Goal: Task Accomplishment & Management: Use online tool/utility

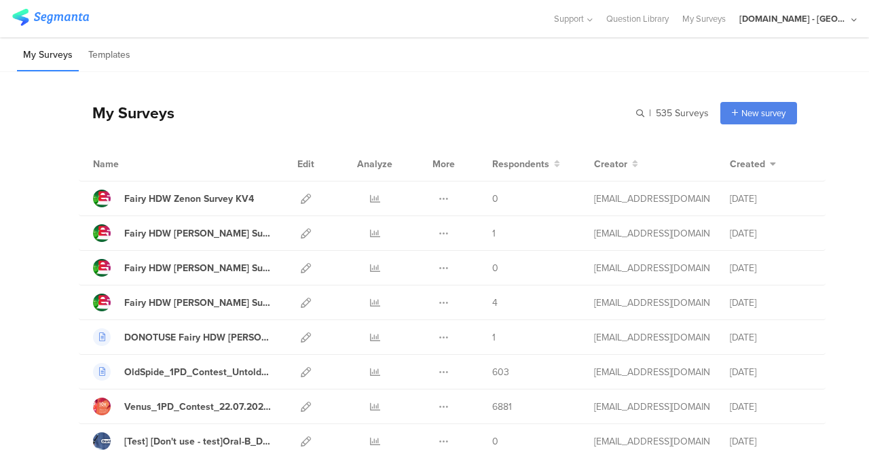
click at [521, 65] on div "My Surveys Templates" at bounding box center [434, 54] width 869 height 35
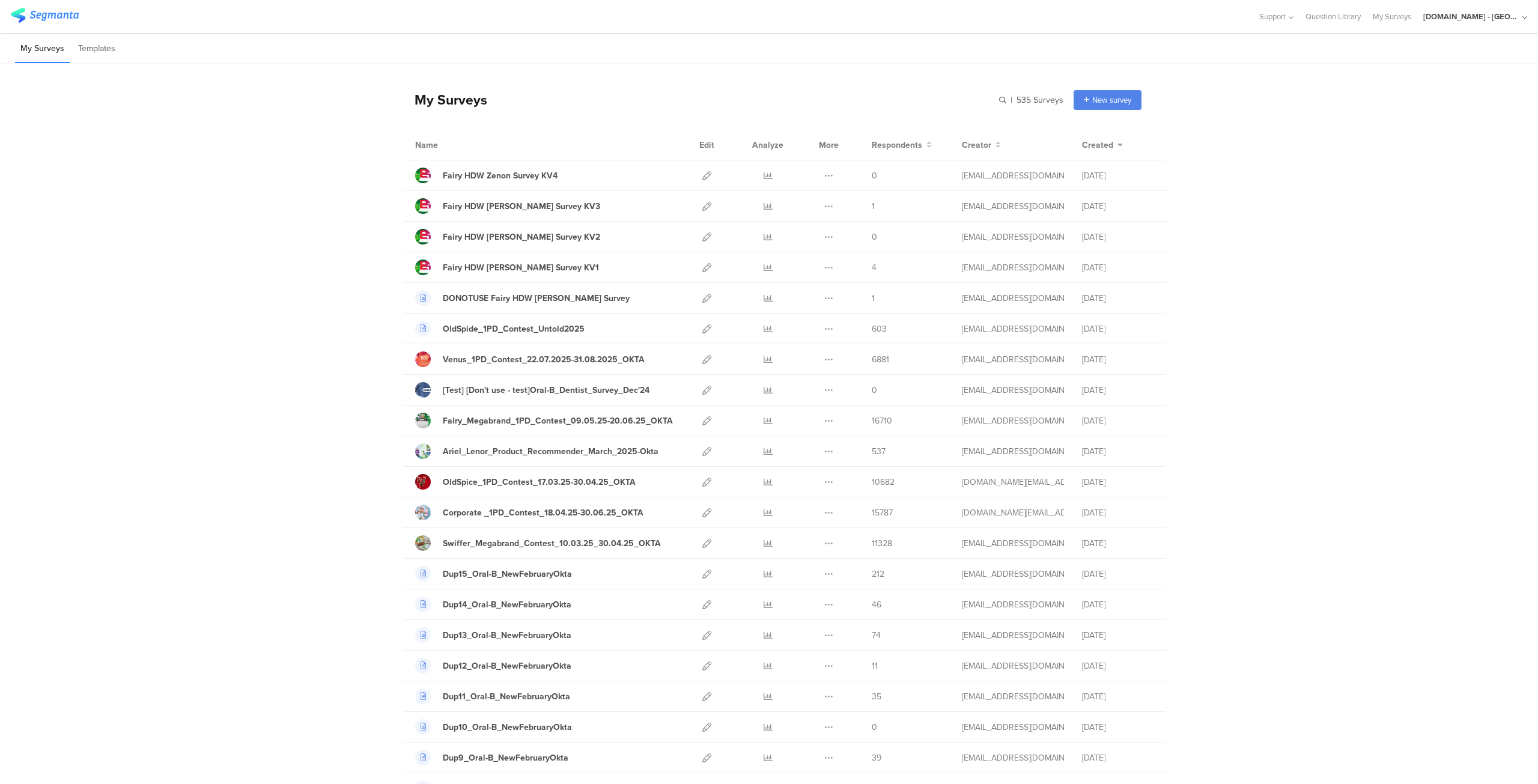
click at [768, 19] on div "[DOMAIN_NAME] - [GEOGRAPHIC_DATA]" at bounding box center [1471, 16] width 96 height 12
click at [768, 84] on div "JoltX Greece Member" at bounding box center [1455, 77] width 165 height 26
click at [768, 12] on div "[DOMAIN_NAME] - [GEOGRAPHIC_DATA]" at bounding box center [1471, 16] width 96 height 12
click at [768, 81] on span "Member" at bounding box center [1497, 78] width 32 height 9
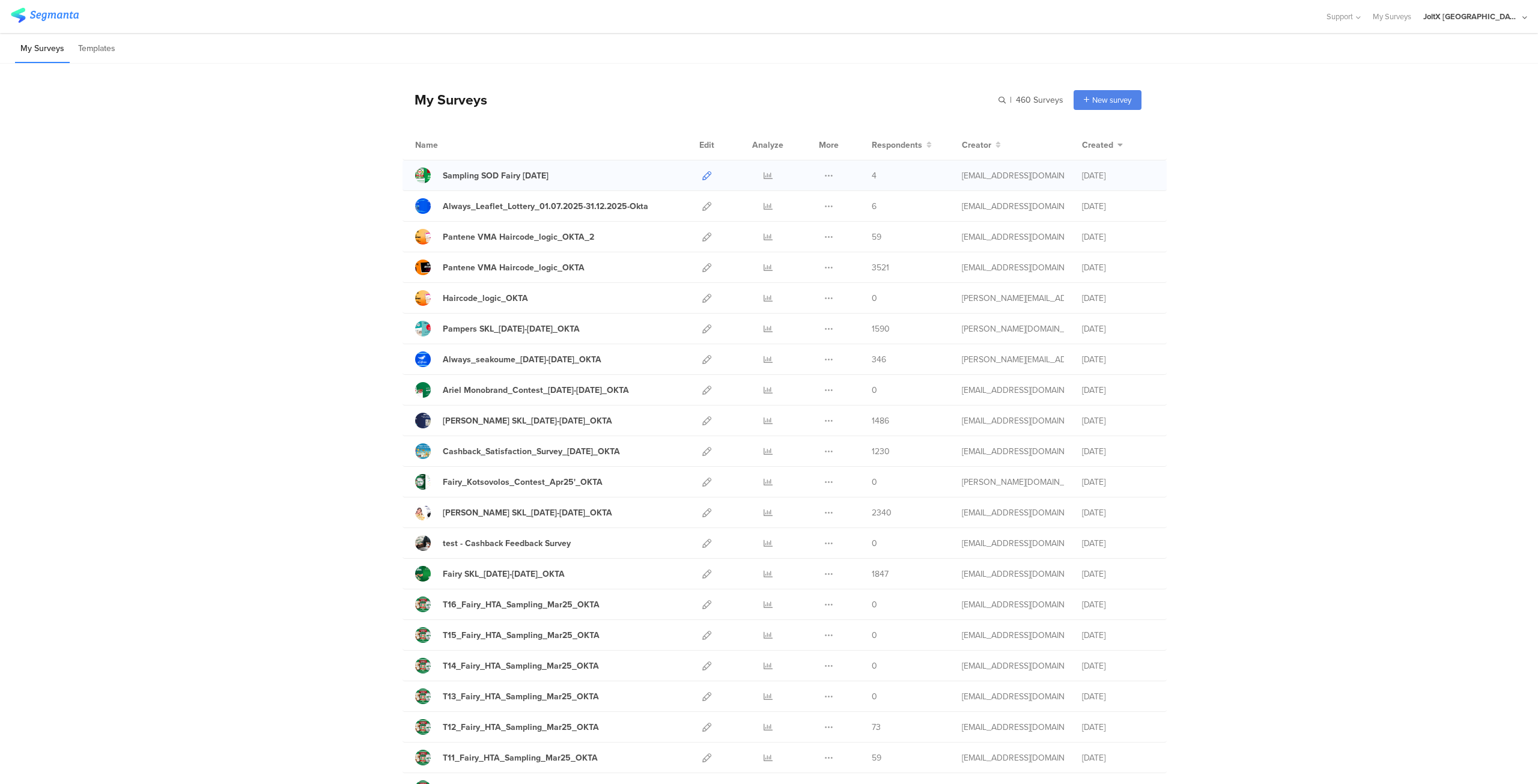
click at [706, 172] on icon at bounding box center [707, 176] width 9 height 9
click at [827, 175] on icon at bounding box center [829, 176] width 9 height 9
click at [998, 96] on input "text" at bounding box center [980, 100] width 168 height 19
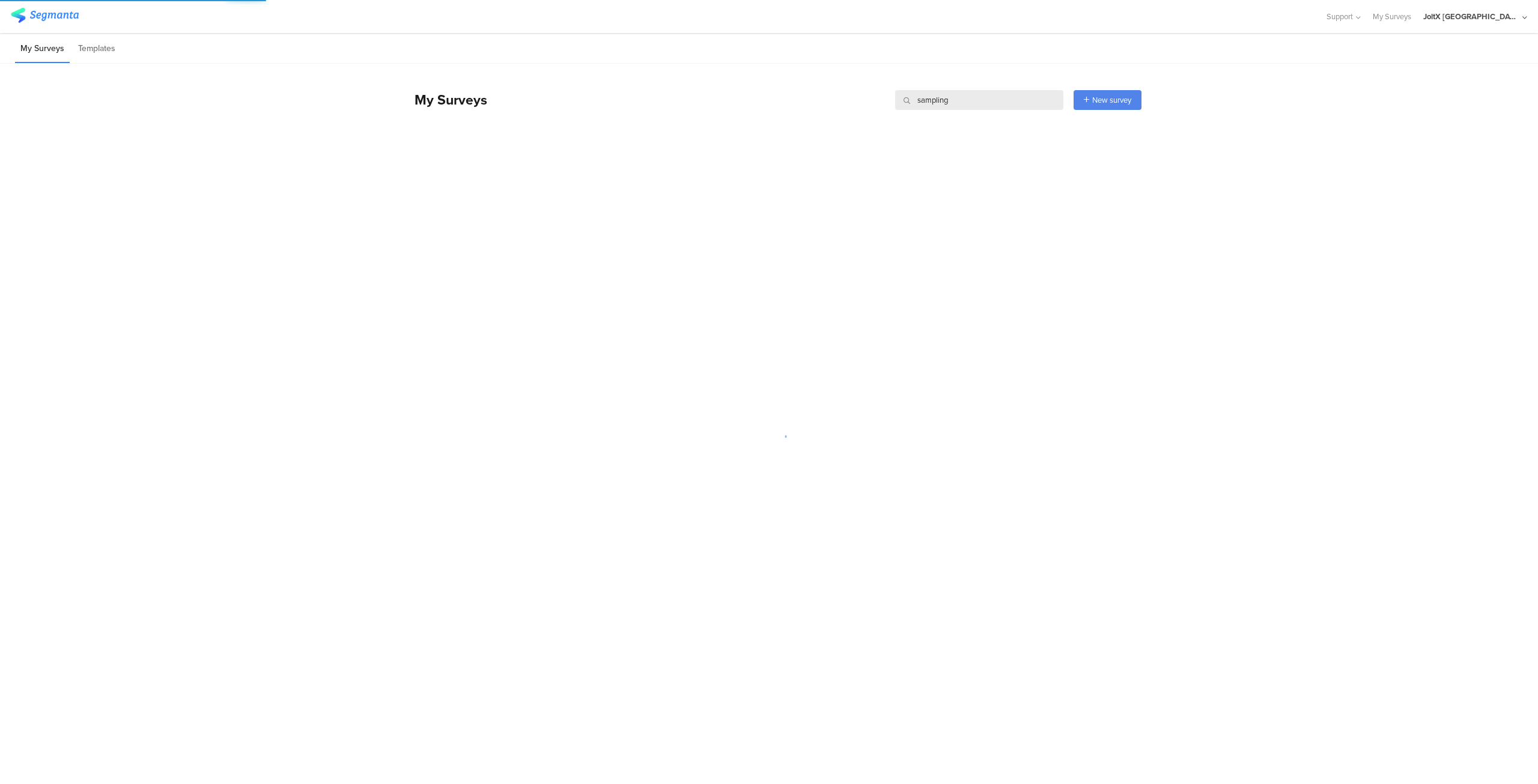
type input "sampling"
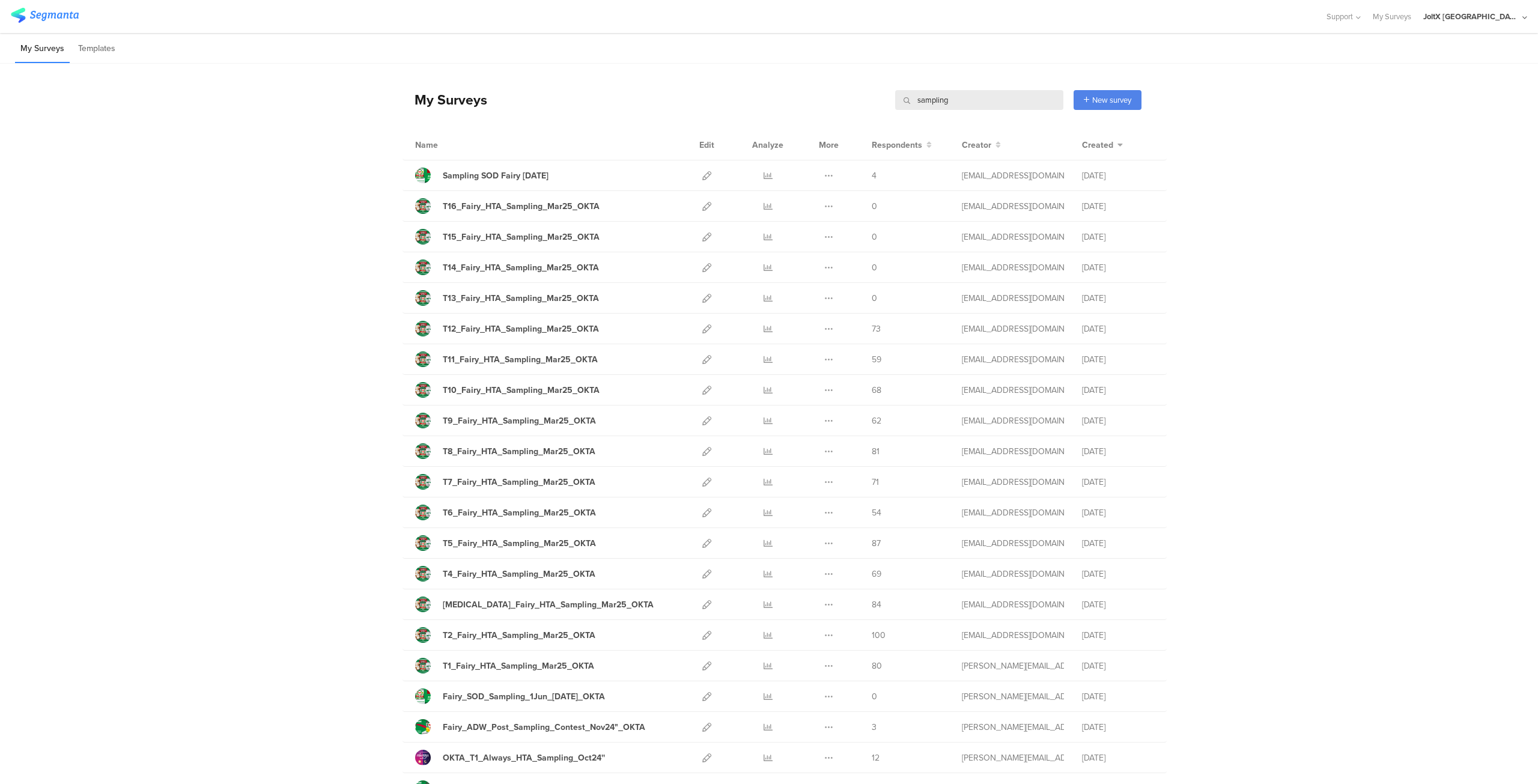
click at [998, 96] on input "sampling" at bounding box center [980, 100] width 168 height 19
click at [703, 209] on icon at bounding box center [707, 206] width 9 height 9
click at [827, 175] on icon at bounding box center [829, 176] width 9 height 9
click at [799, 206] on button "Duplicate" at bounding box center [804, 206] width 66 height 21
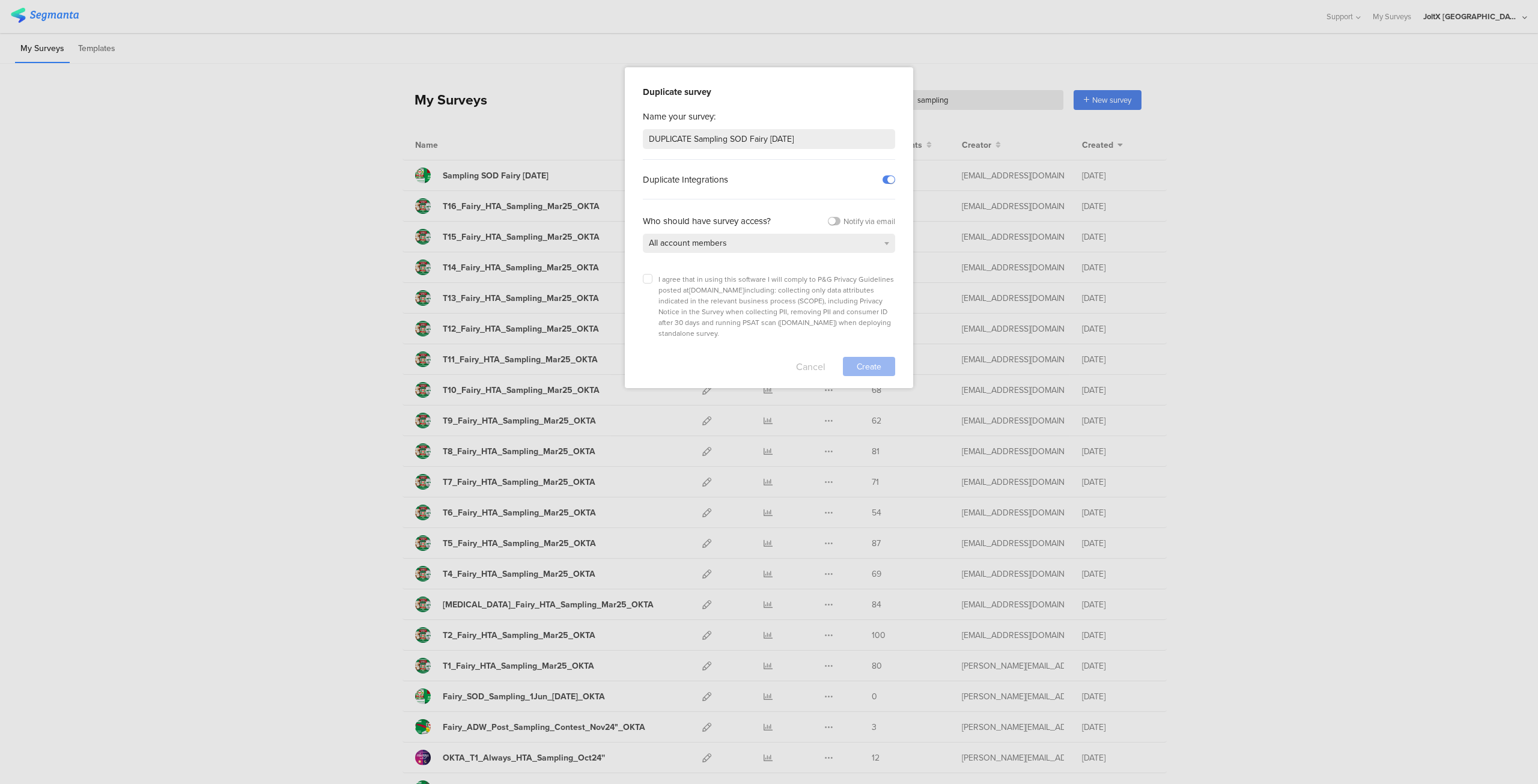
click at [804, 357] on button "Cancel" at bounding box center [811, 366] width 29 height 19
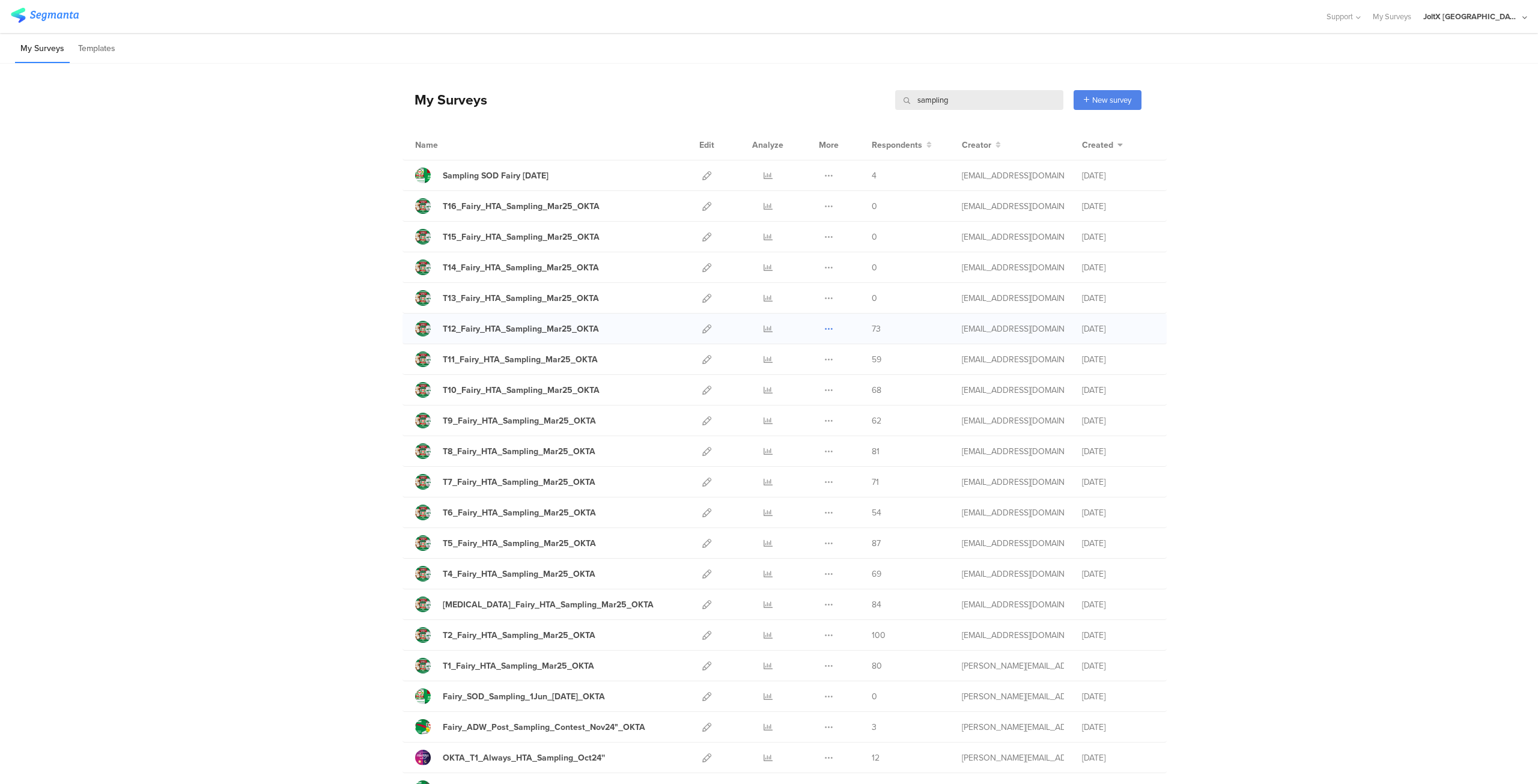
click at [825, 327] on icon at bounding box center [829, 329] width 9 height 9
click at [793, 364] on button "Duplicate" at bounding box center [804, 359] width 66 height 21
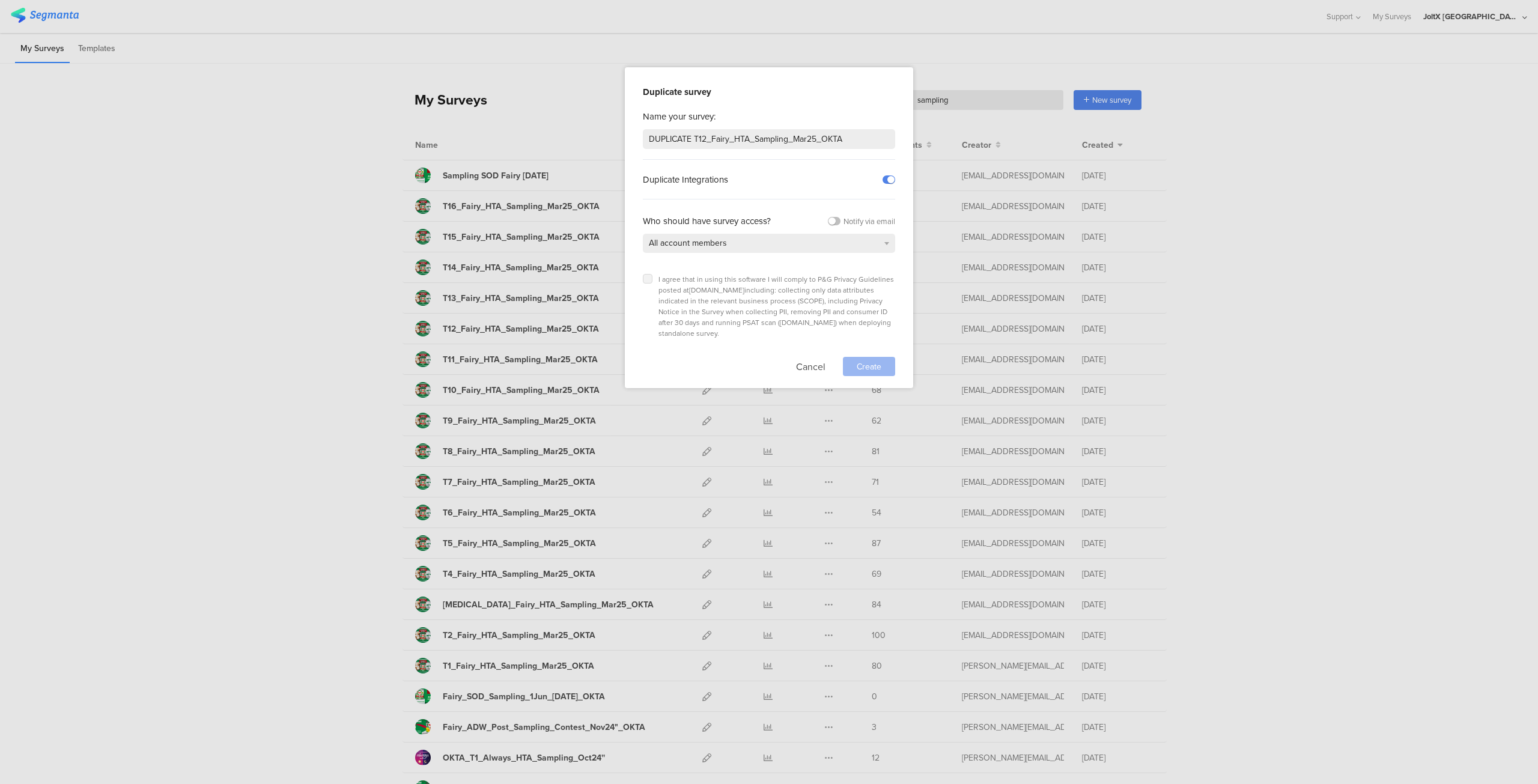
click at [645, 276] on icon at bounding box center [647, 278] width 4 height 4
click at [0, 0] on input "checkbox" at bounding box center [0, 0] width 0 height 0
click at [858, 360] on span "Create" at bounding box center [869, 366] width 25 height 12
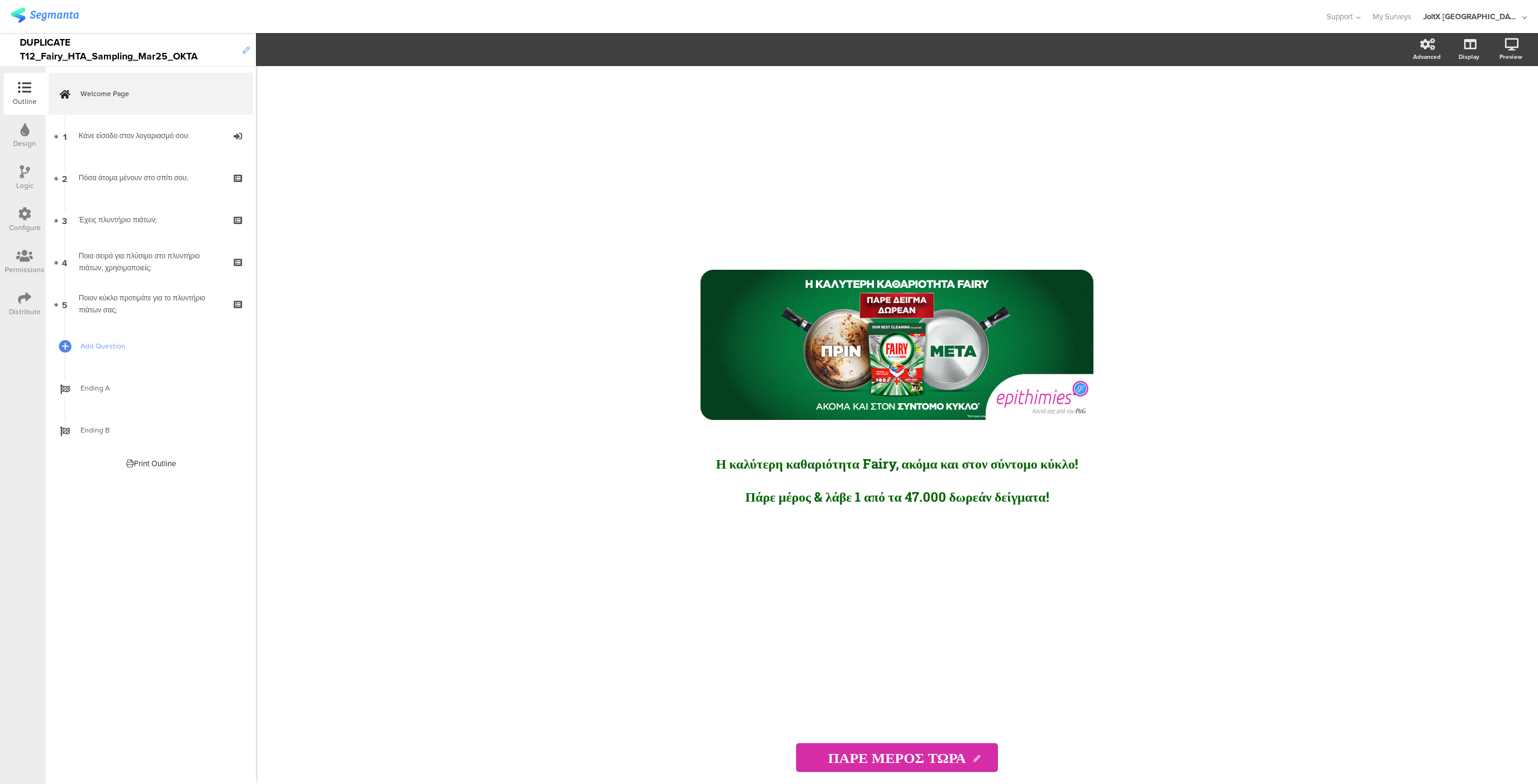
click at [248, 51] on icon at bounding box center [246, 50] width 7 height 7
paste div
click at [1121, 266] on icon at bounding box center [1119, 270] width 6 height 7
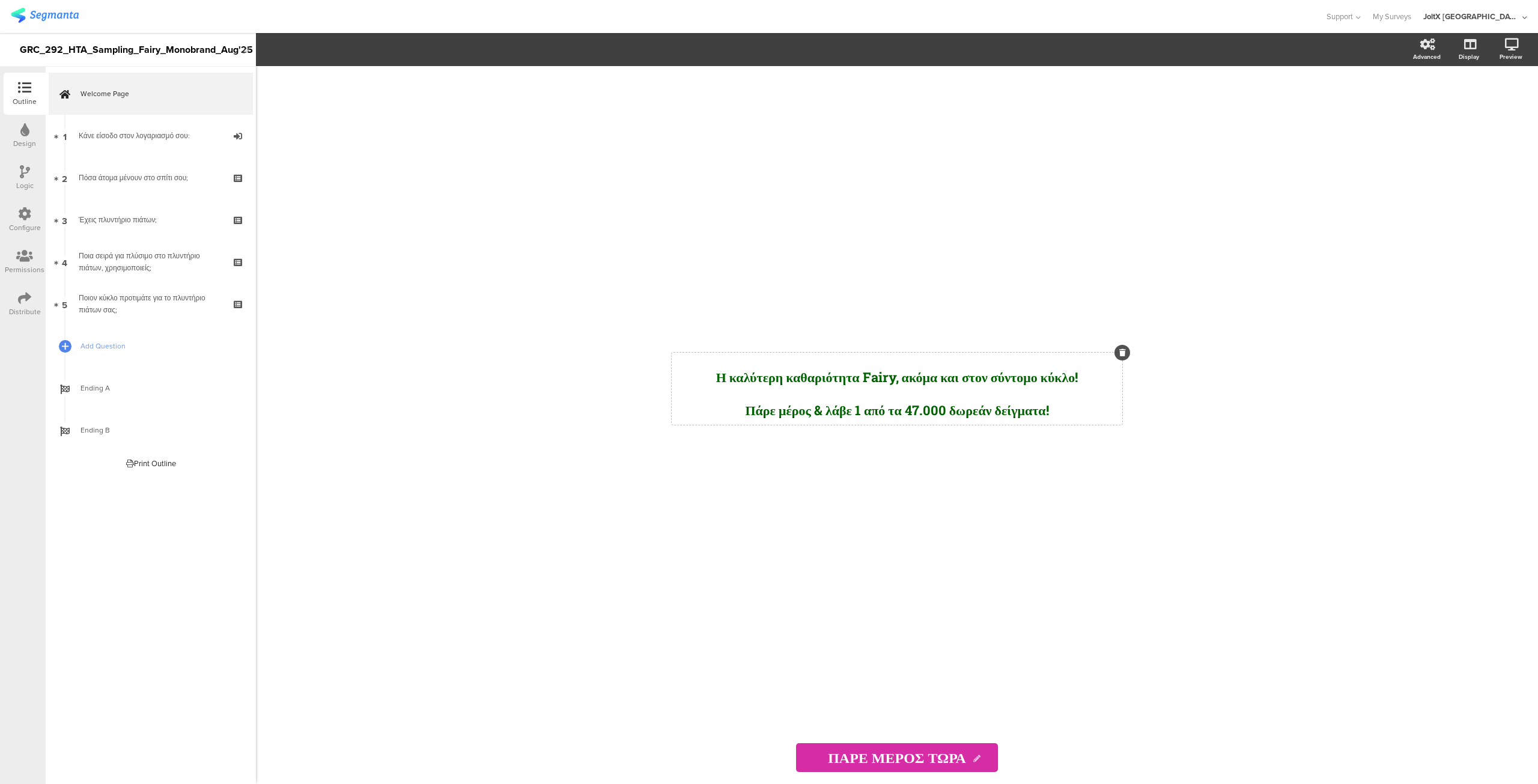
click at [793, 367] on div "Η καλύτερη καθαριότητα Fairy, ακόμα και στον σύντομο κύκλο! Πάρε μέρος & λάβε 1…" at bounding box center [896, 388] width 450 height 72
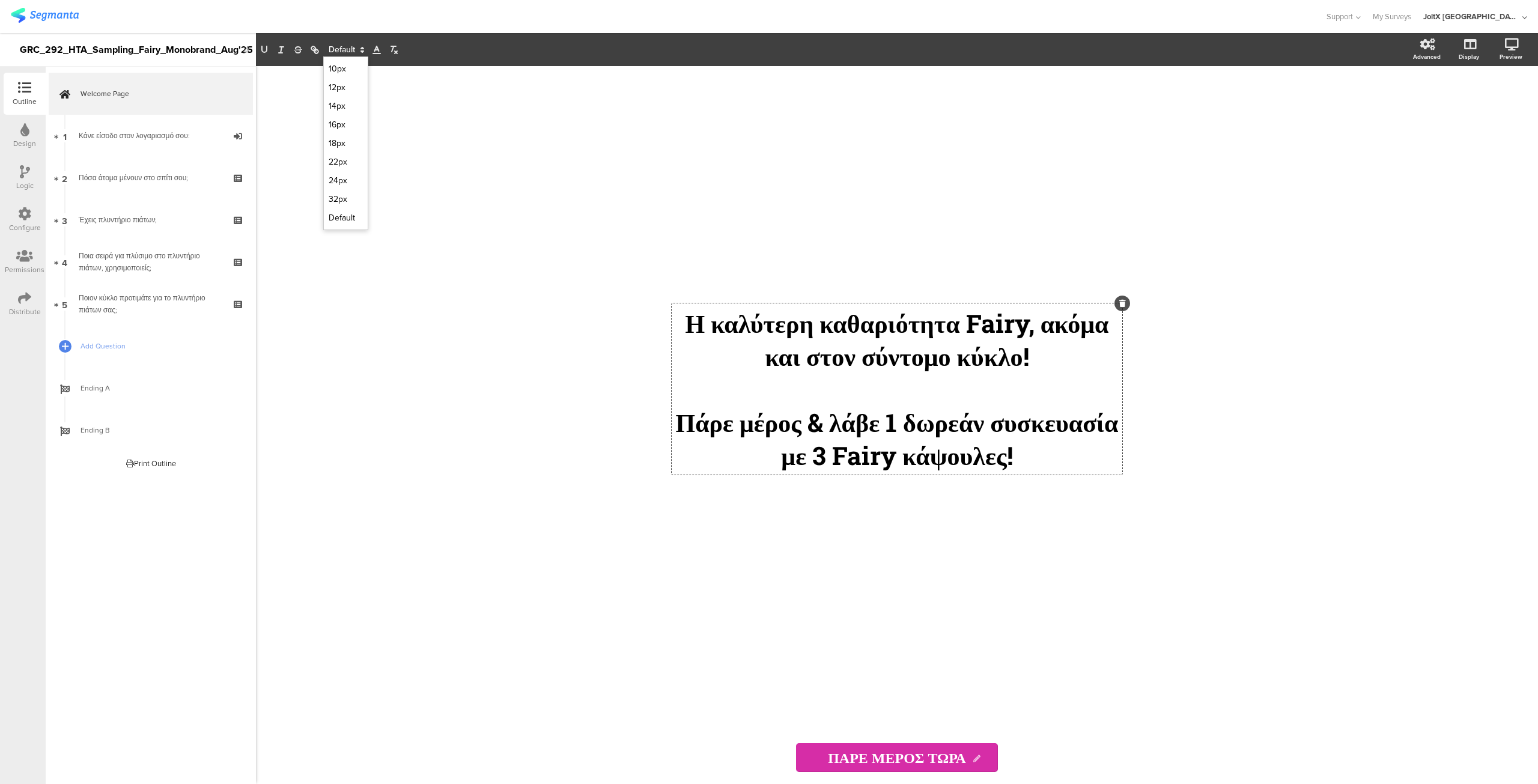
click at [345, 51] on span at bounding box center [345, 50] width 45 height 14
click at [342, 150] on span at bounding box center [345, 142] width 35 height 19
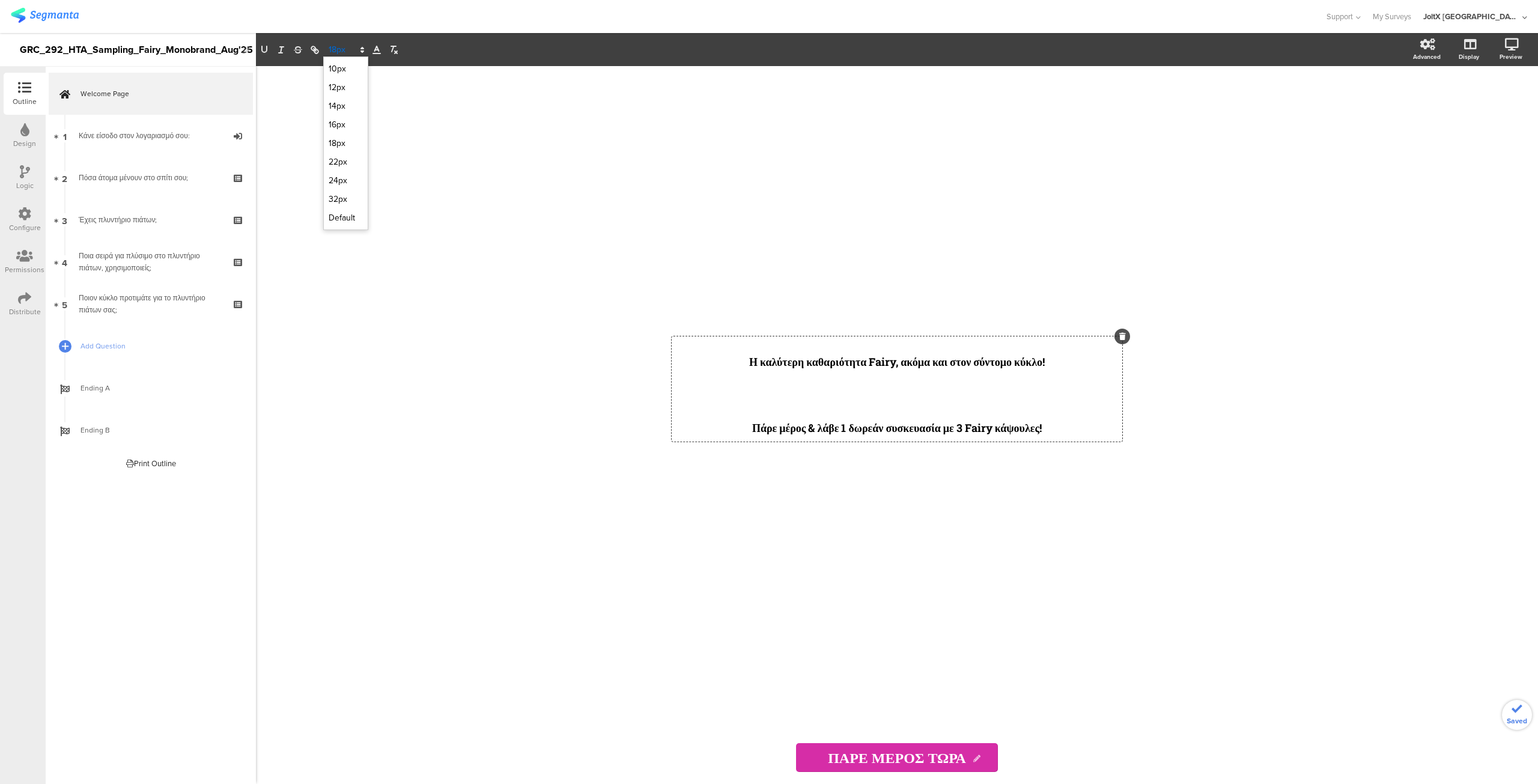
click at [336, 46] on span at bounding box center [345, 50] width 45 height 14
click at [338, 175] on span at bounding box center [345, 181] width 35 height 19
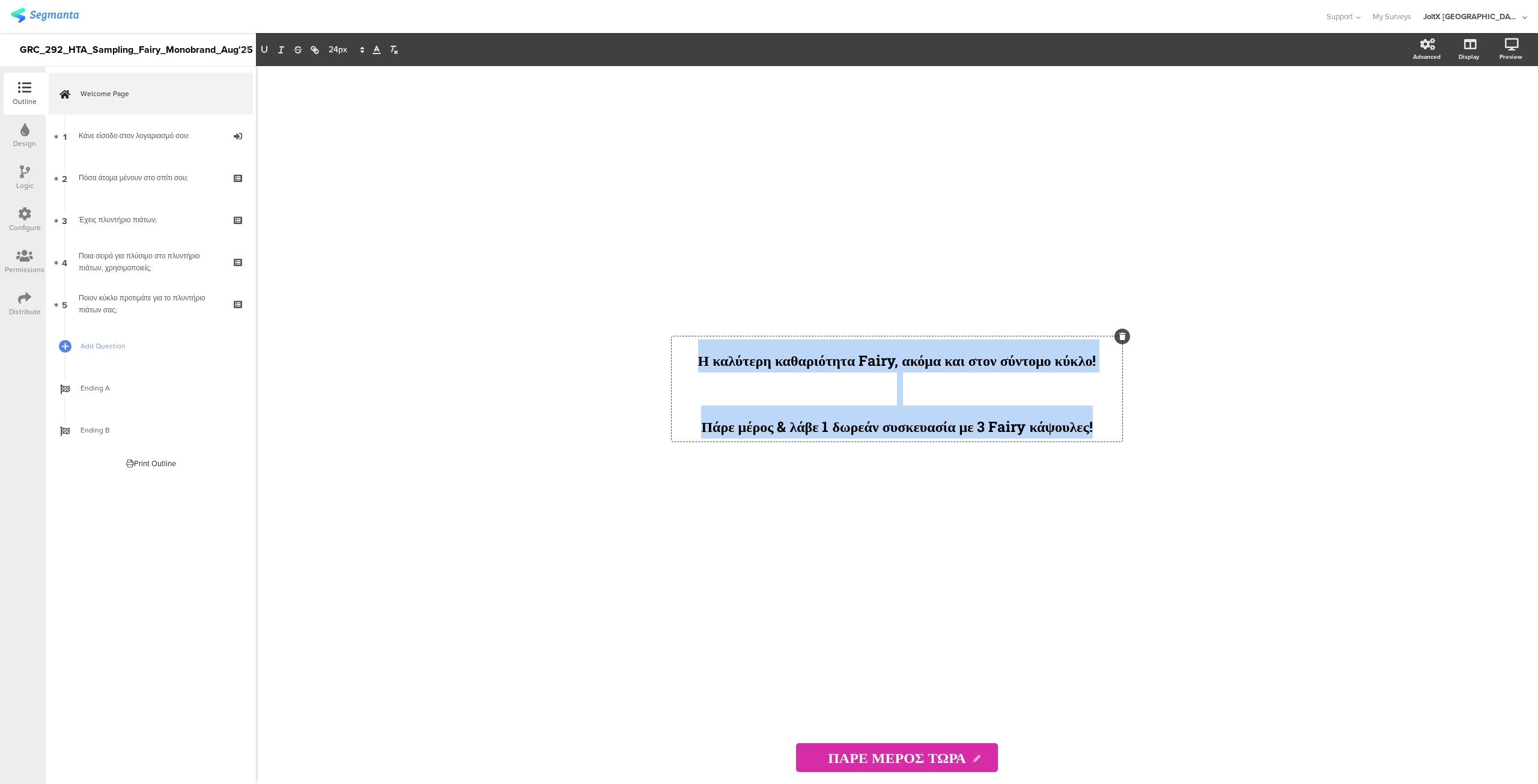
click at [877, 388] on p at bounding box center [896, 388] width 444 height 33
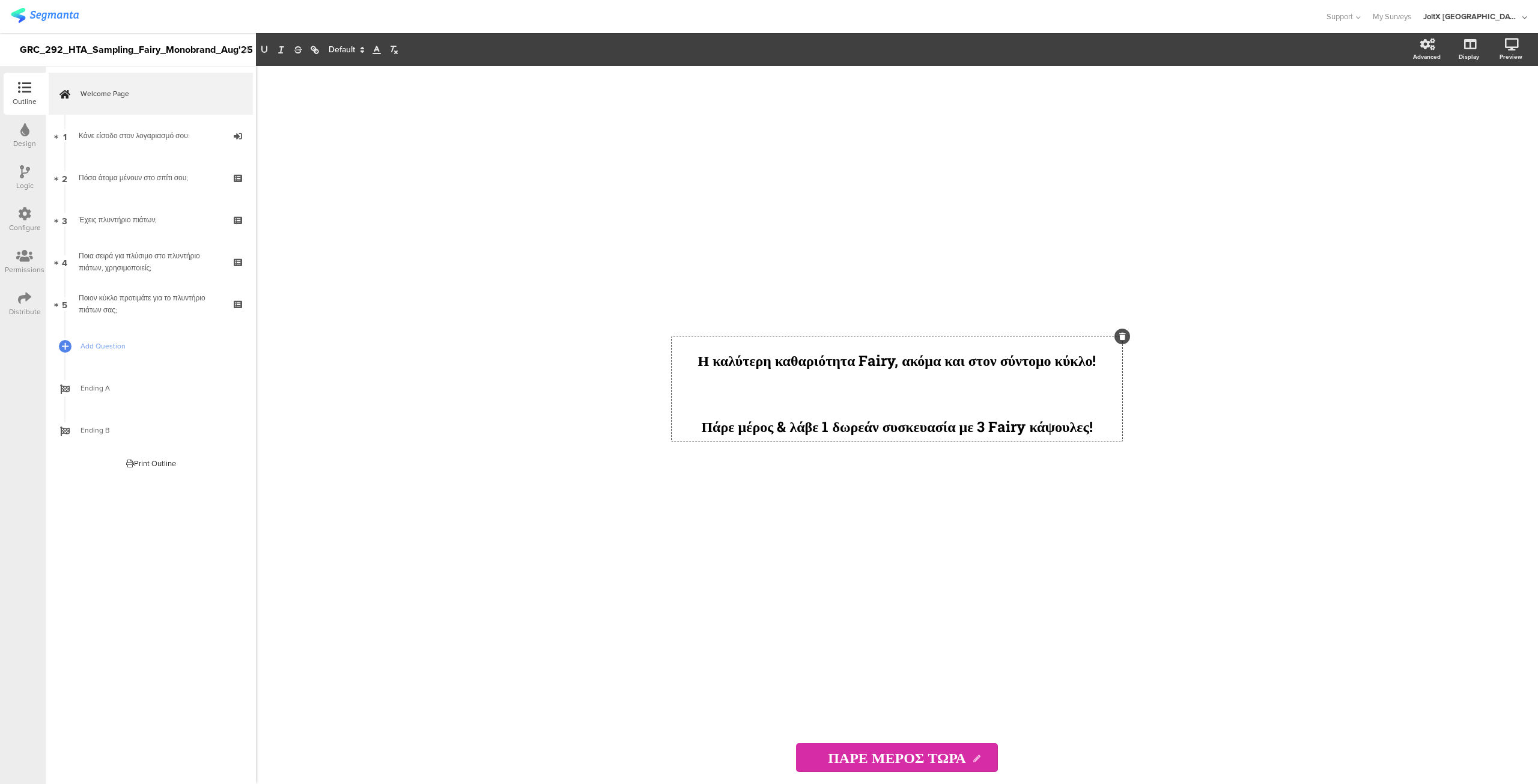
click at [1088, 437] on p "Πάρε μέρος & λάβε 1 δωρεάν συσκευασία με 3 Fairy κάψουλες!" at bounding box center [896, 421] width 444 height 33
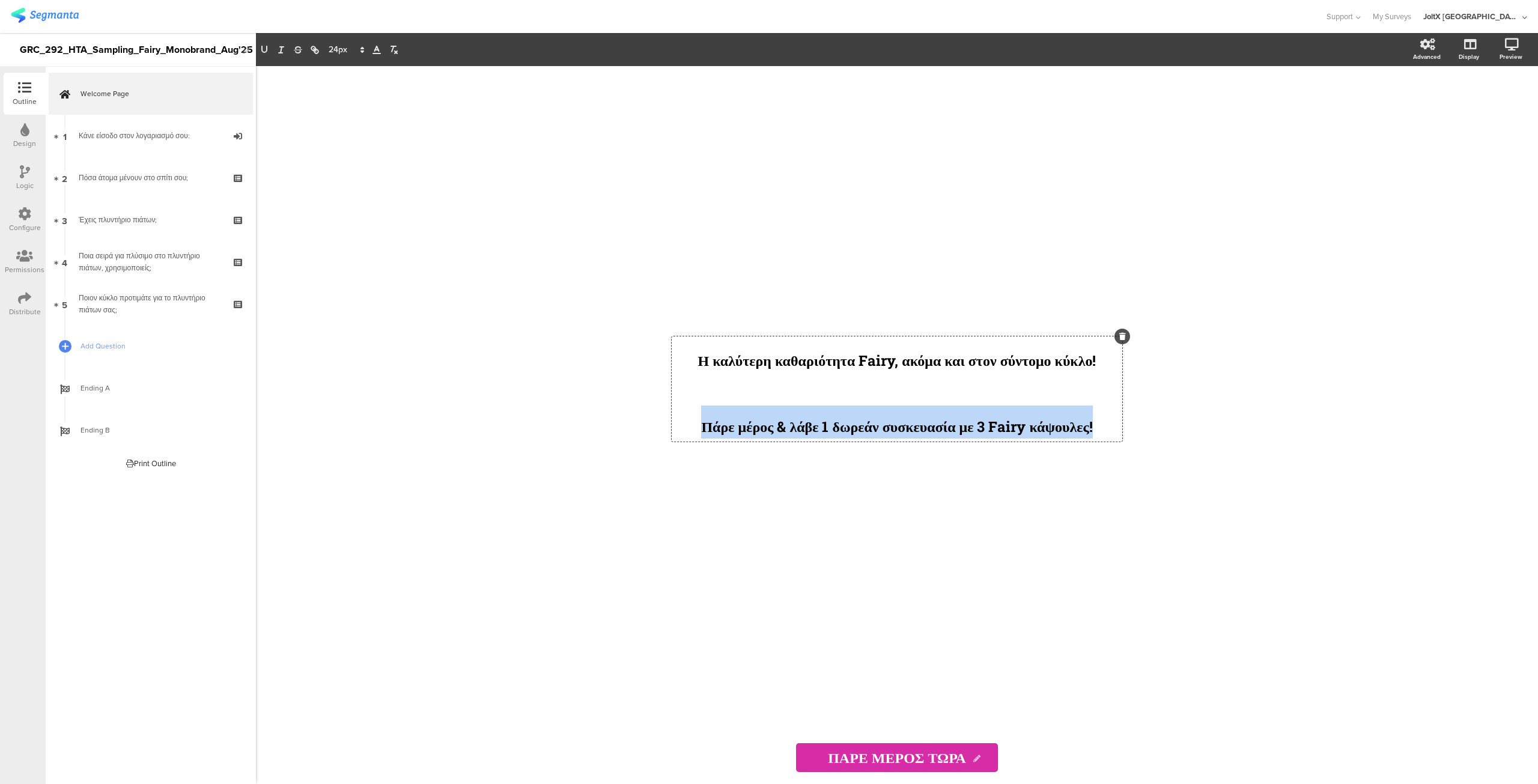
drag, startPoint x: 678, startPoint y: 427, endPoint x: 1135, endPoint y: 427, distance: 457.0
click at [1135, 427] on div "Η καλύτερη καθαριότητα Fairy, ακόμα και στον σύντομο κύκλο! Πάρε μέρος & λάβε 1…" at bounding box center [896, 399] width 481 height 665
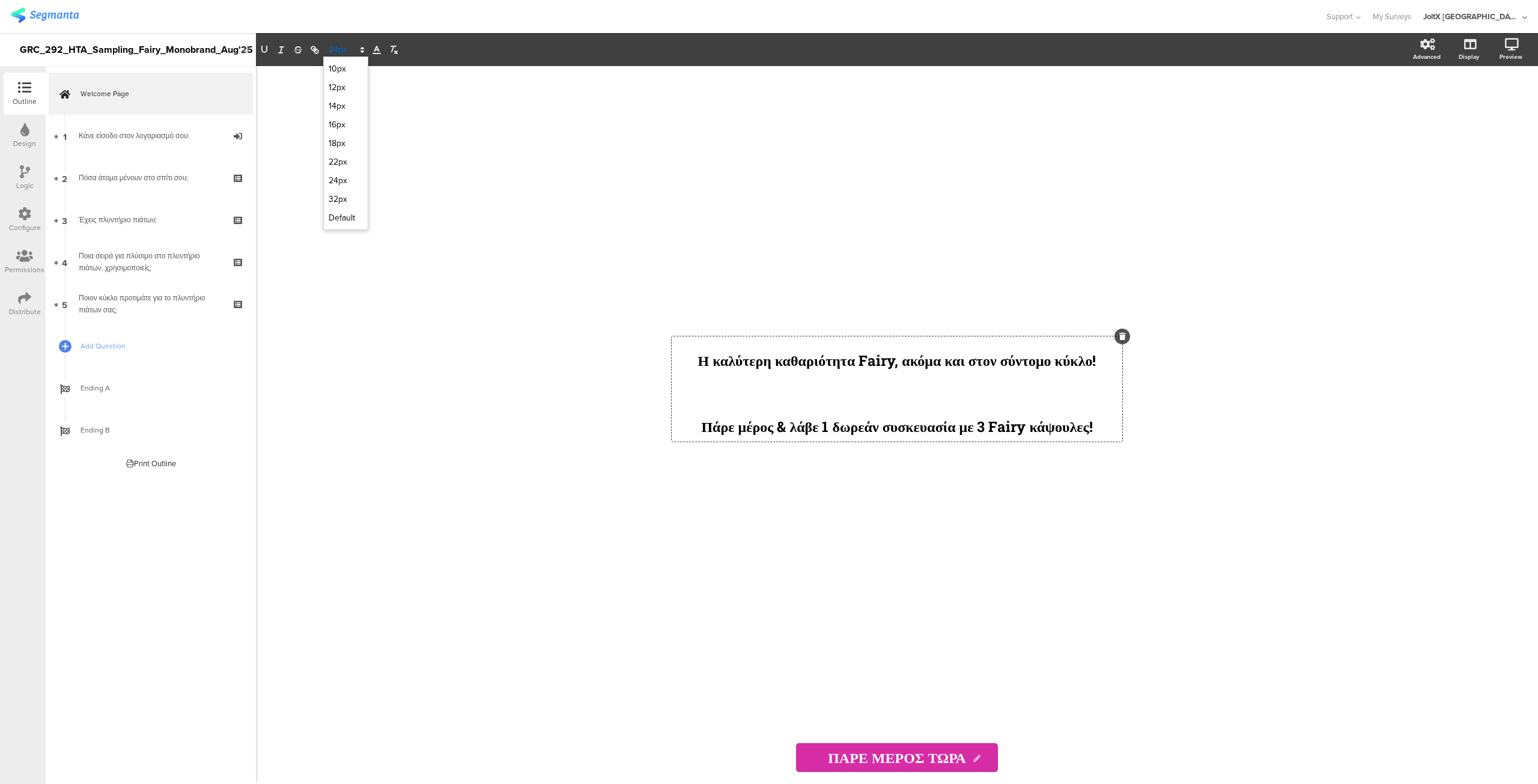
click at [346, 46] on span at bounding box center [345, 50] width 45 height 14
click at [345, 157] on span at bounding box center [345, 161] width 35 height 19
click at [865, 552] on div "Η καλύτερη καθαριότητα Fairy, ακόμα και στον σύντομο κύκλο! Πάρε μέρος & λάβε 1…" at bounding box center [896, 399] width 481 height 665
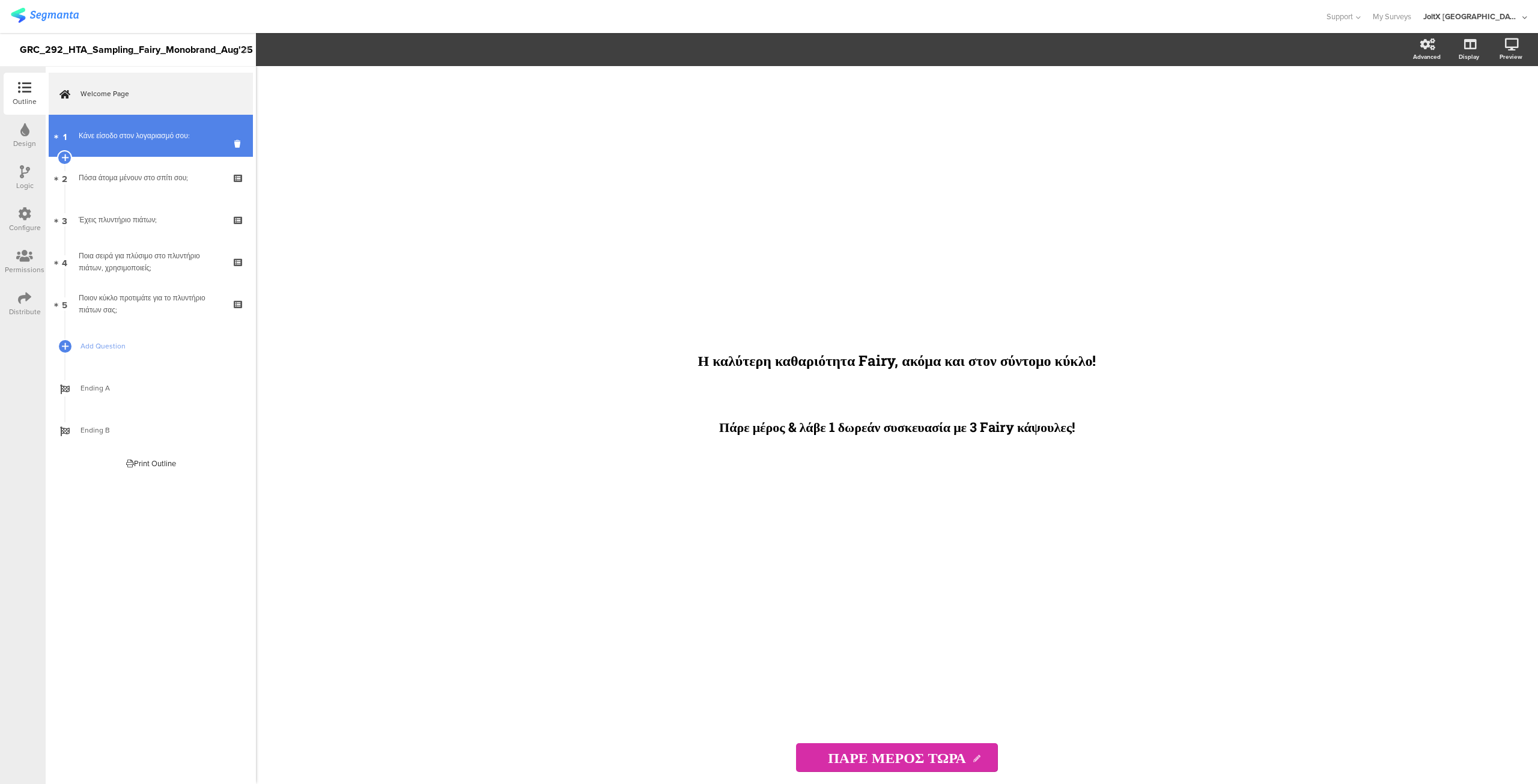
click at [142, 145] on link "1 Κάνε είσοδο στον λογαριασμό σου:" at bounding box center [150, 136] width 204 height 42
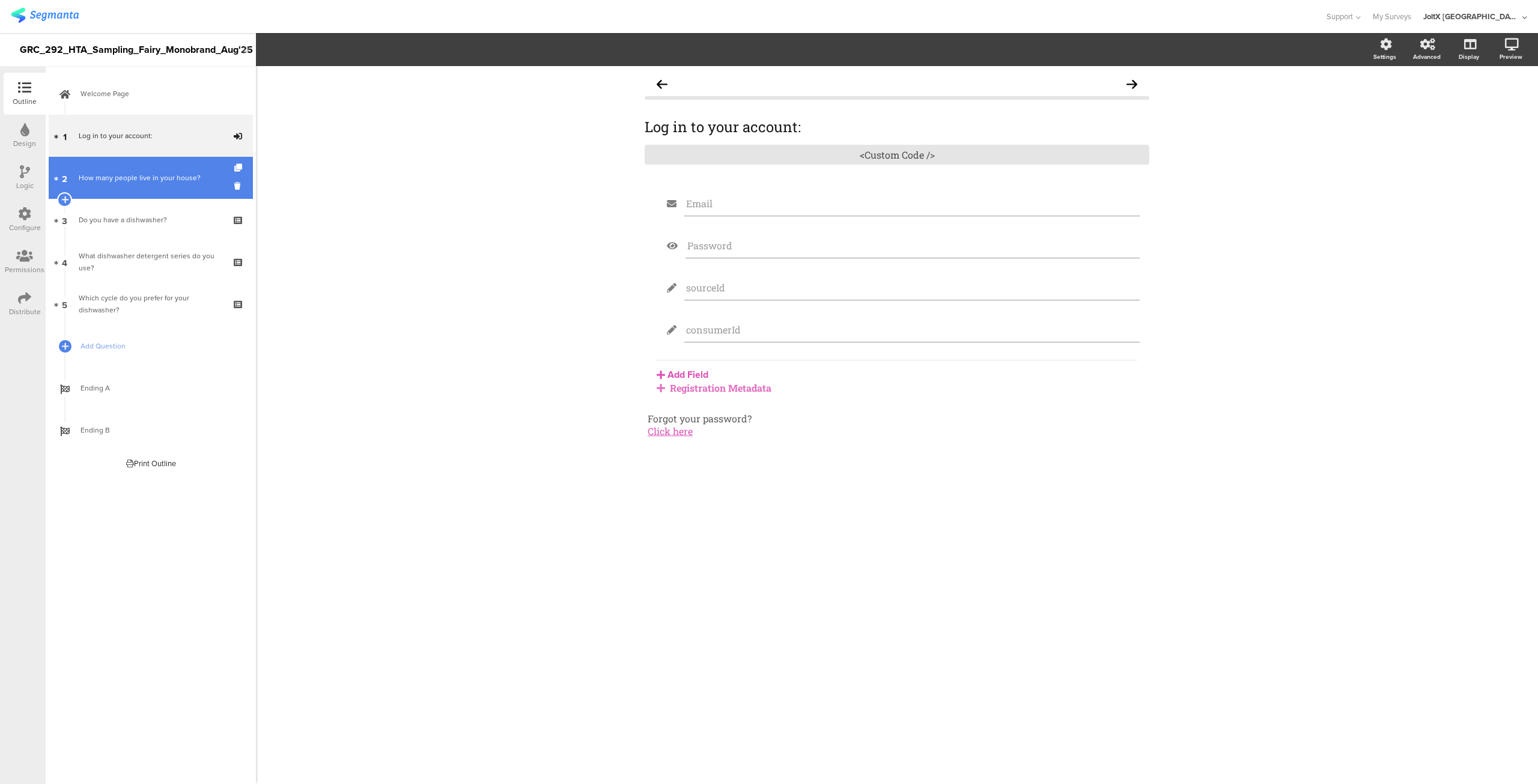
click at [145, 193] on link "2 How many people live in your house?" at bounding box center [150, 178] width 204 height 42
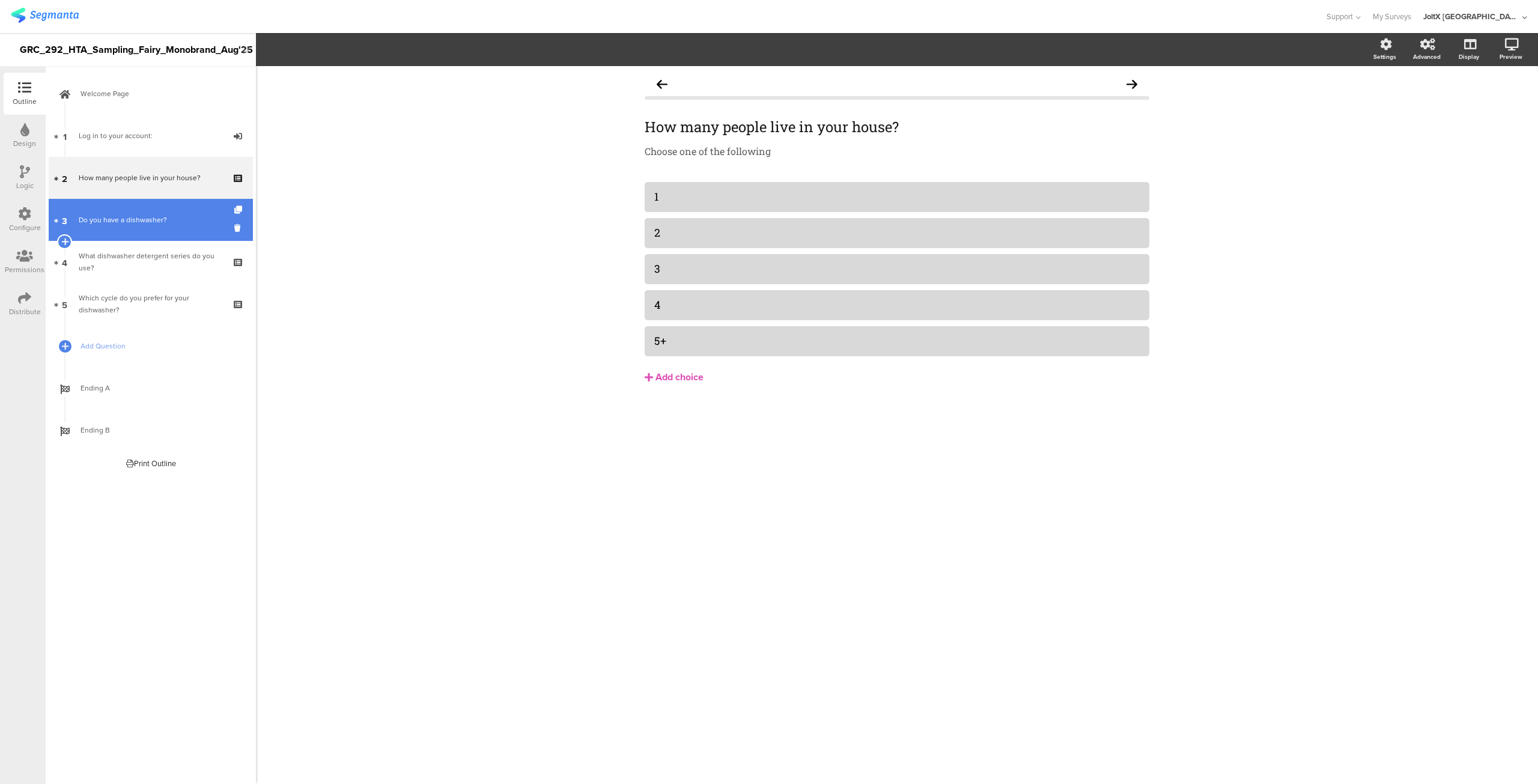
click at [140, 236] on link "3 Do you have a dishwasher?" at bounding box center [150, 220] width 204 height 42
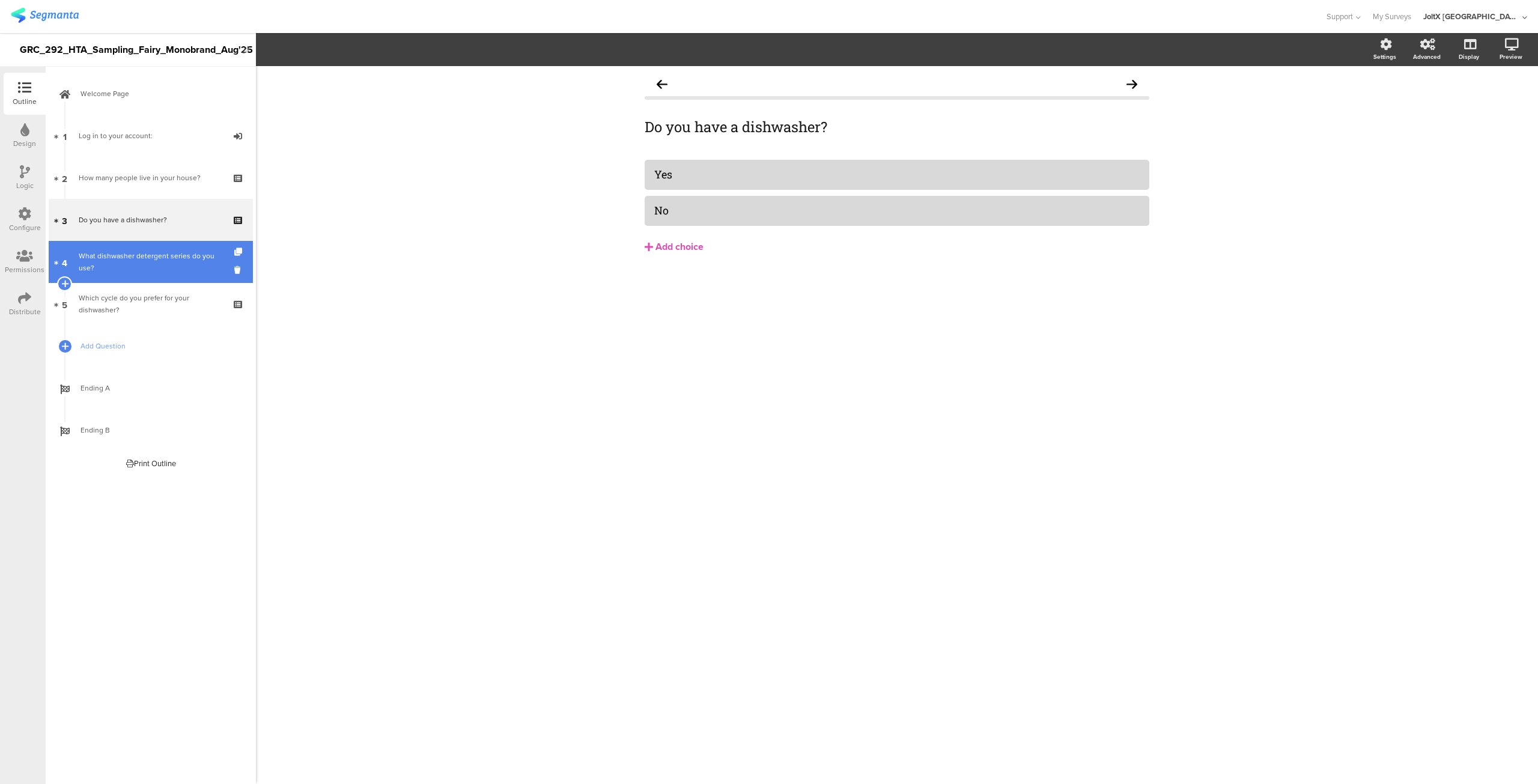
click at [124, 276] on link "4 What dishwasher detergent series do you use?" at bounding box center [150, 262] width 204 height 42
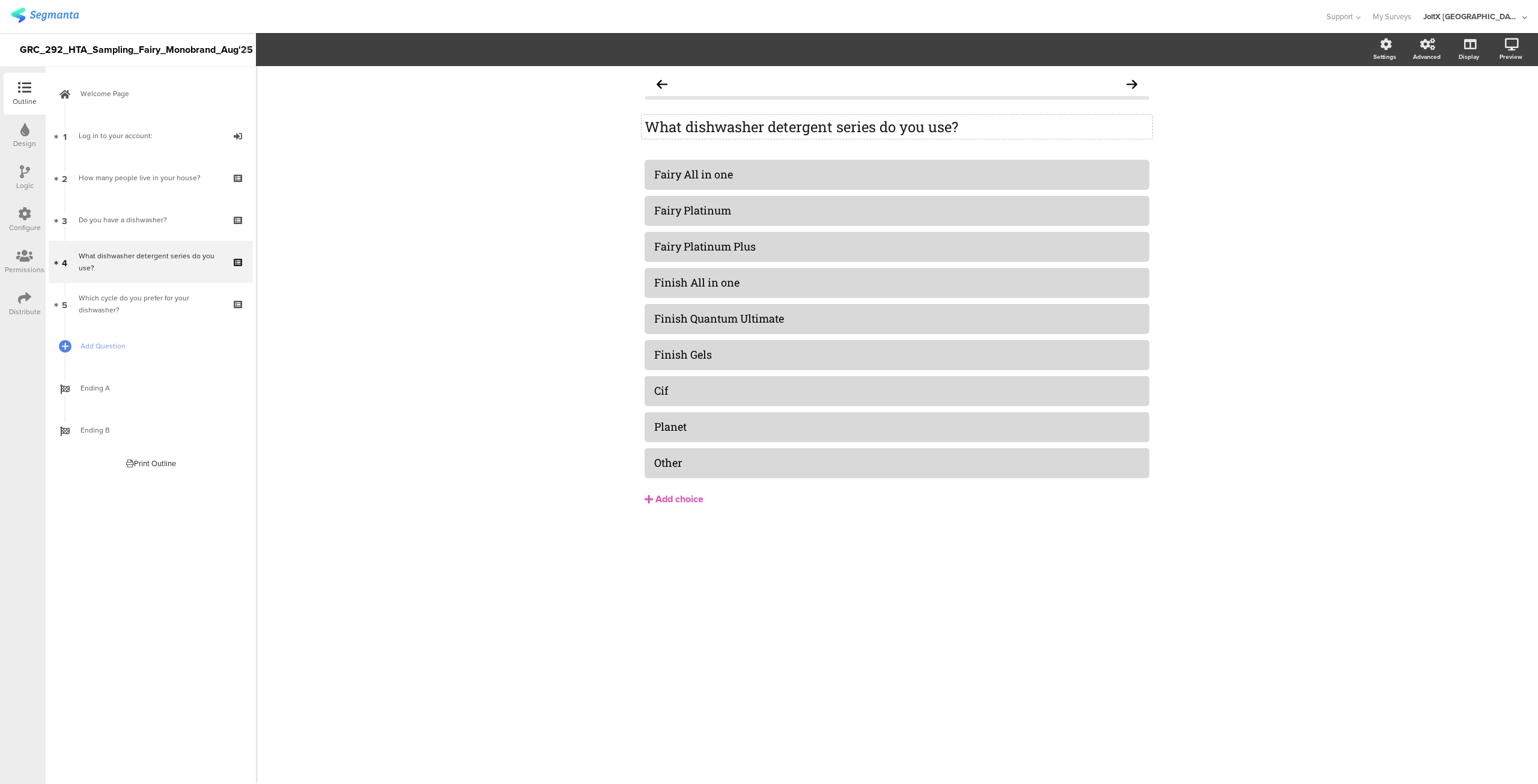
click at [957, 132] on div "What dishwasher detergent series do you use? What dishwasher detergent series d…" at bounding box center [896, 127] width 511 height 24
click at [530, 526] on div "What dishwasher detergent series do you use? What dishwasher detergent series d…" at bounding box center [896, 425] width 1282 height 718
click at [700, 150] on div "What dishwasher detergent series do you use? What dishwasher detergent series d…" at bounding box center [897, 313] width 504 height 484
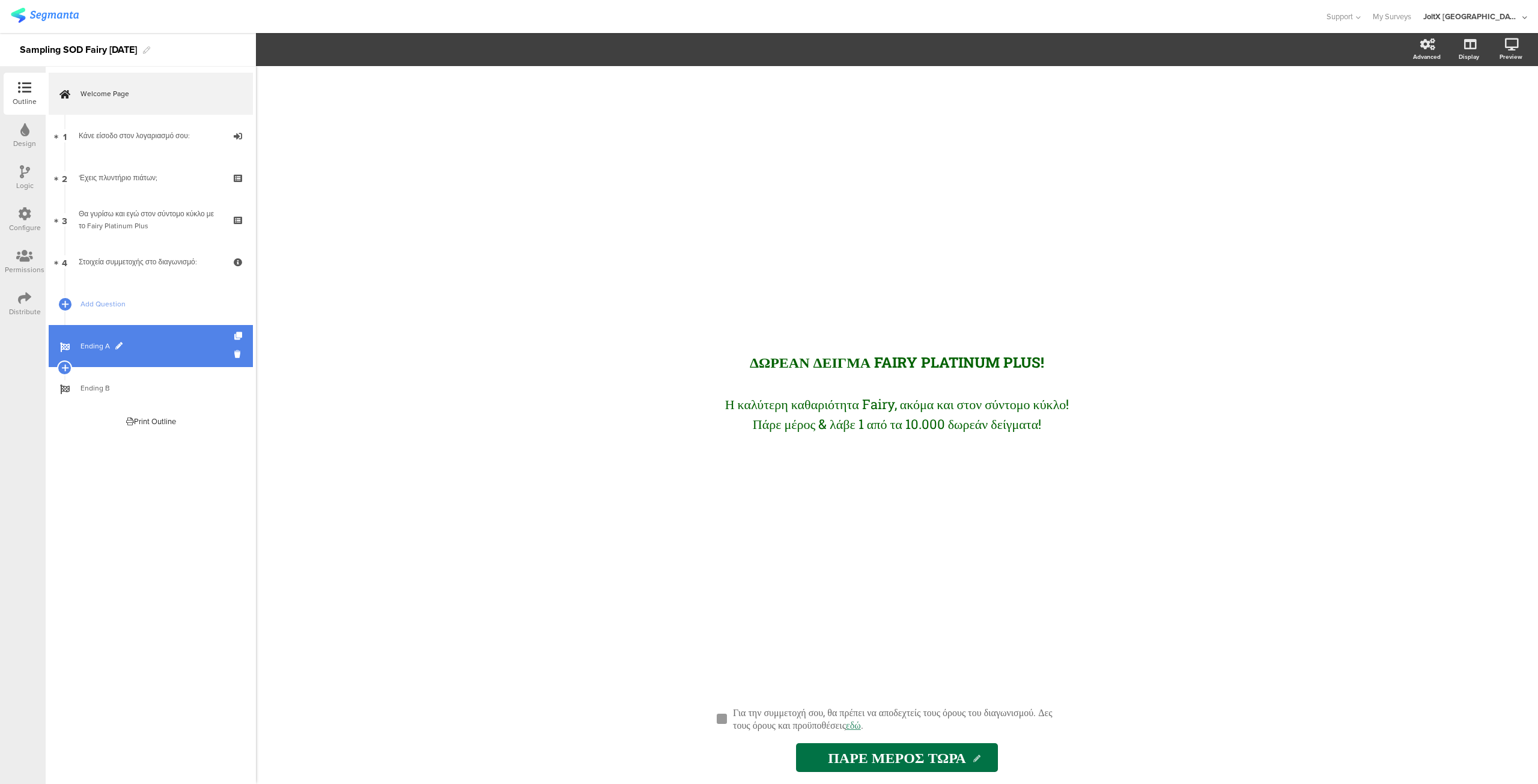
click at [101, 343] on span "Ending A" at bounding box center [158, 346] width 154 height 12
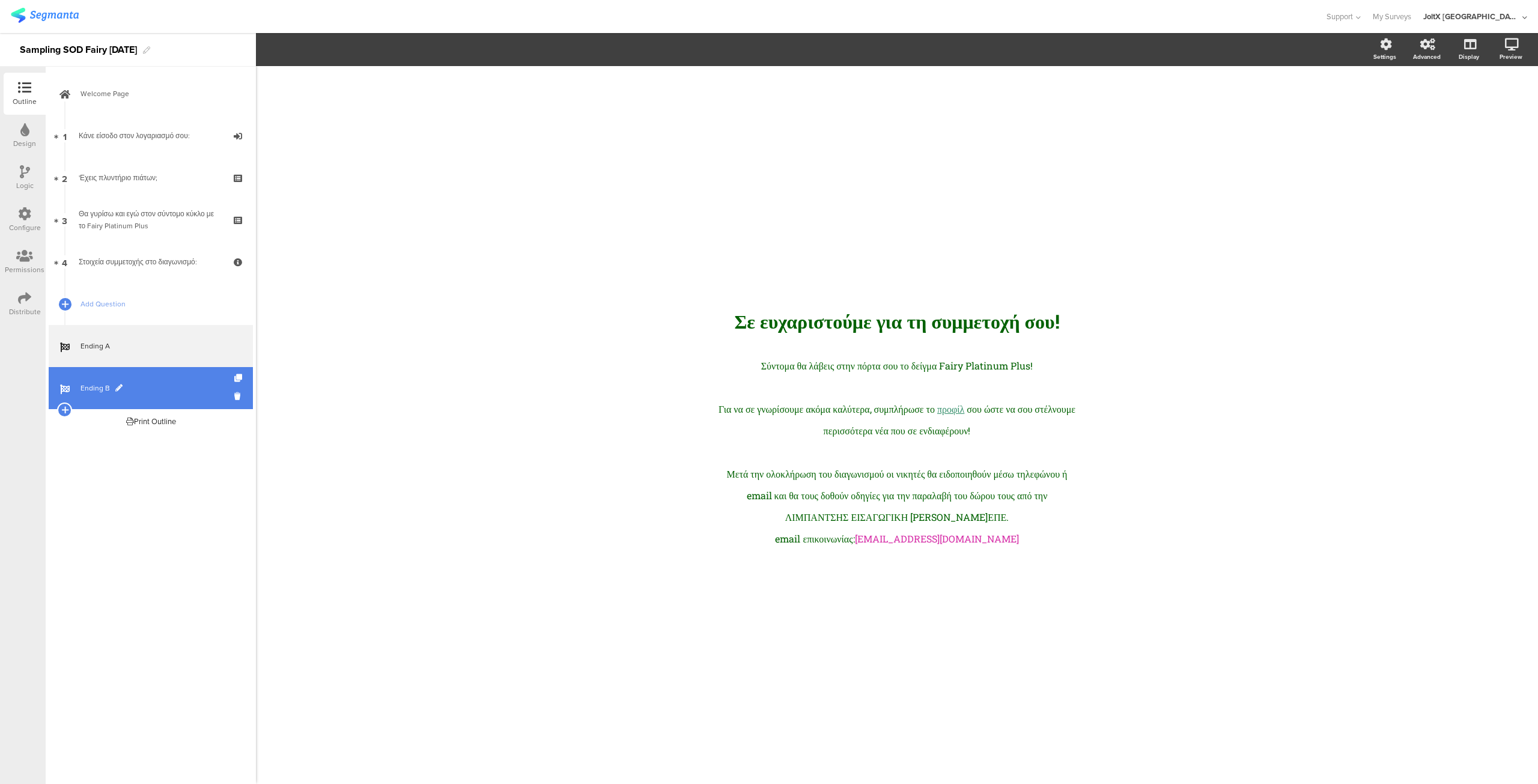
click at [100, 382] on span "Ending B" at bounding box center [158, 388] width 154 height 12
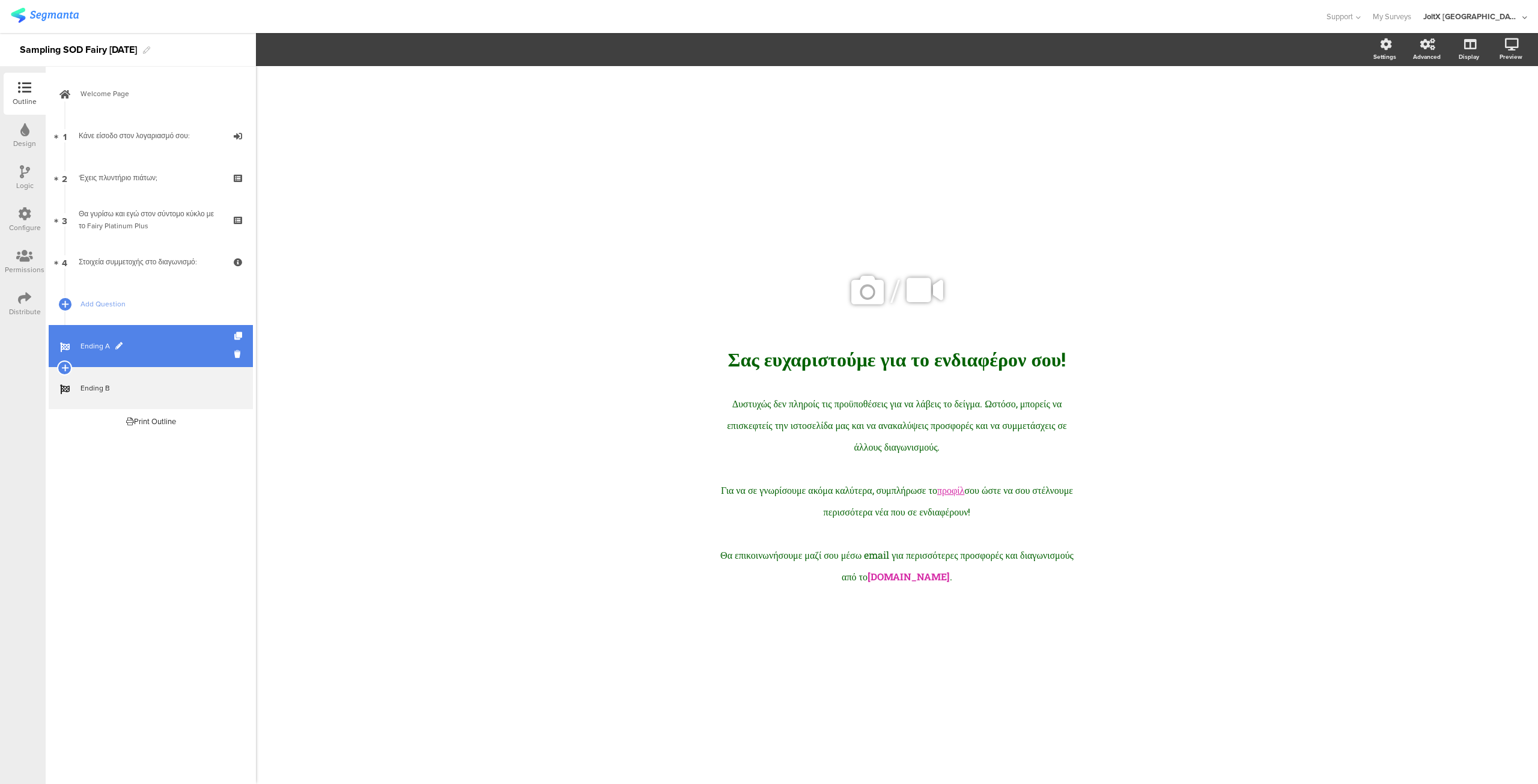
click at [87, 346] on span "Ending A" at bounding box center [158, 346] width 154 height 12
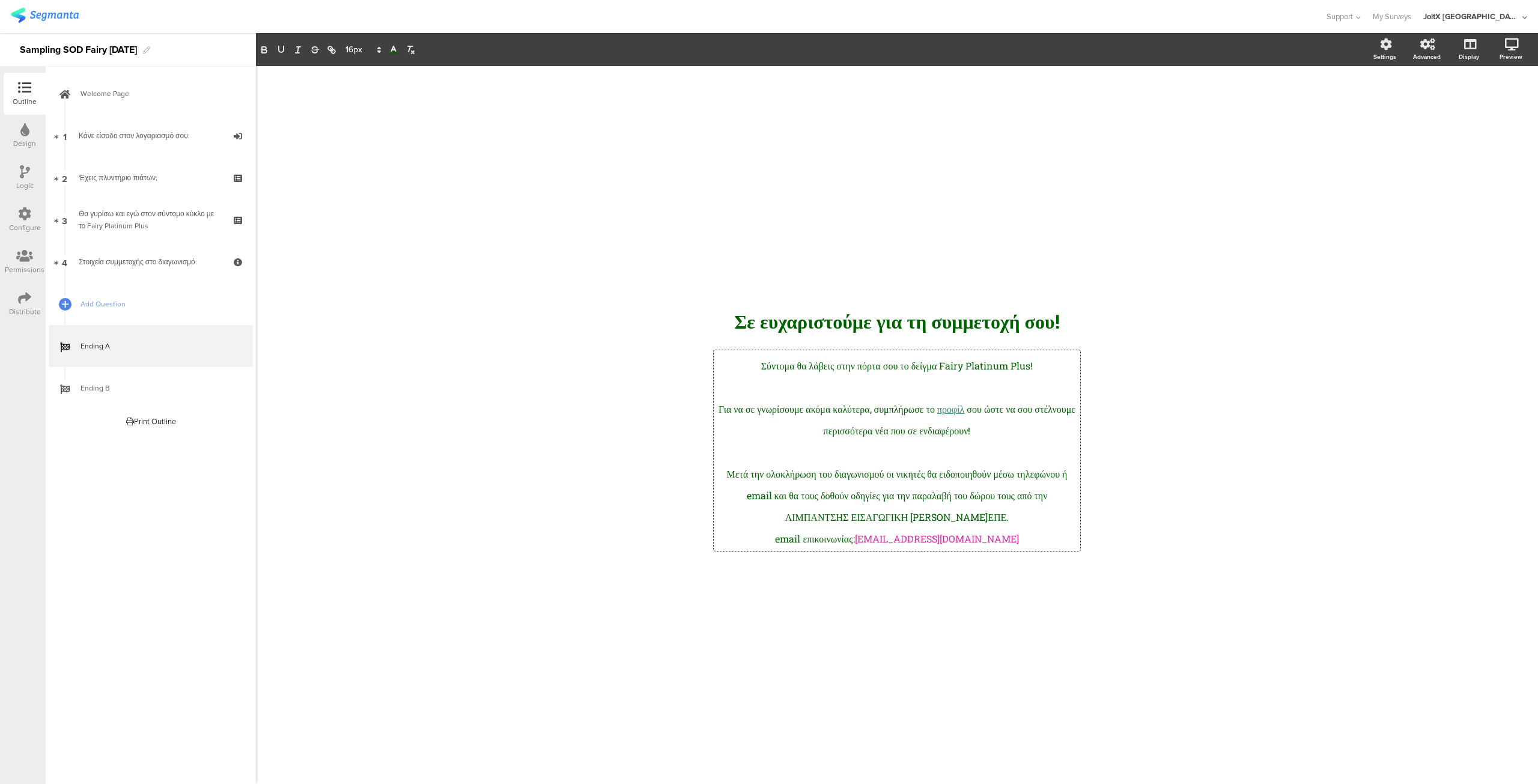
click at [867, 485] on div "Σύντομα θα λάβεις στην πόρτα σου το δείγμα Fairy Platinum Plus! Για να σε γνωρί…" at bounding box center [897, 450] width 366 height 201
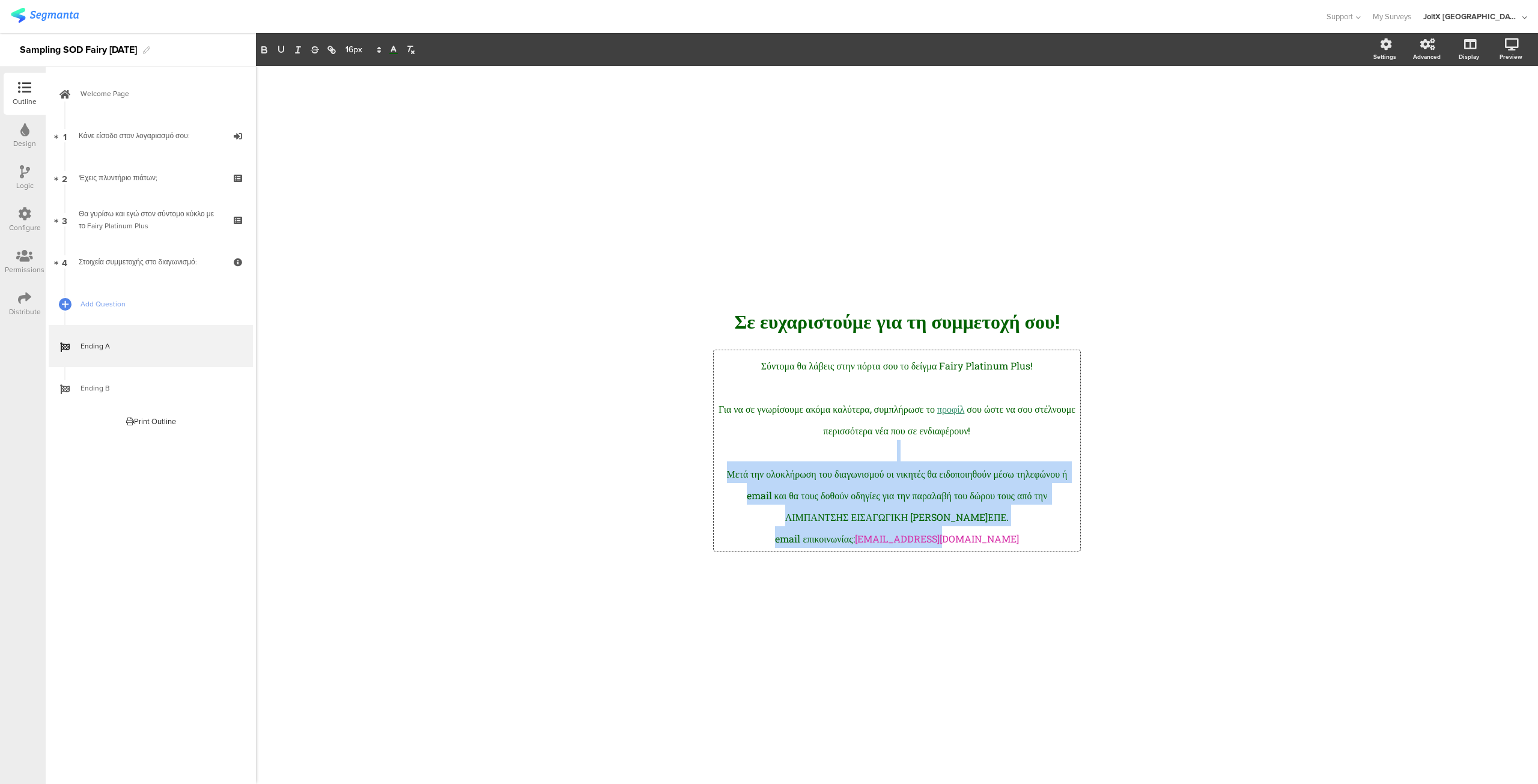
drag, startPoint x: 988, startPoint y: 541, endPoint x: 732, endPoint y: 455, distance: 270.1
click at [732, 455] on div "Σύντομα θα λάβεις στην πόρτα σου το δείγμα Fairy Platinum Plus! Για να σε γνωρί…" at bounding box center [896, 450] width 360 height 195
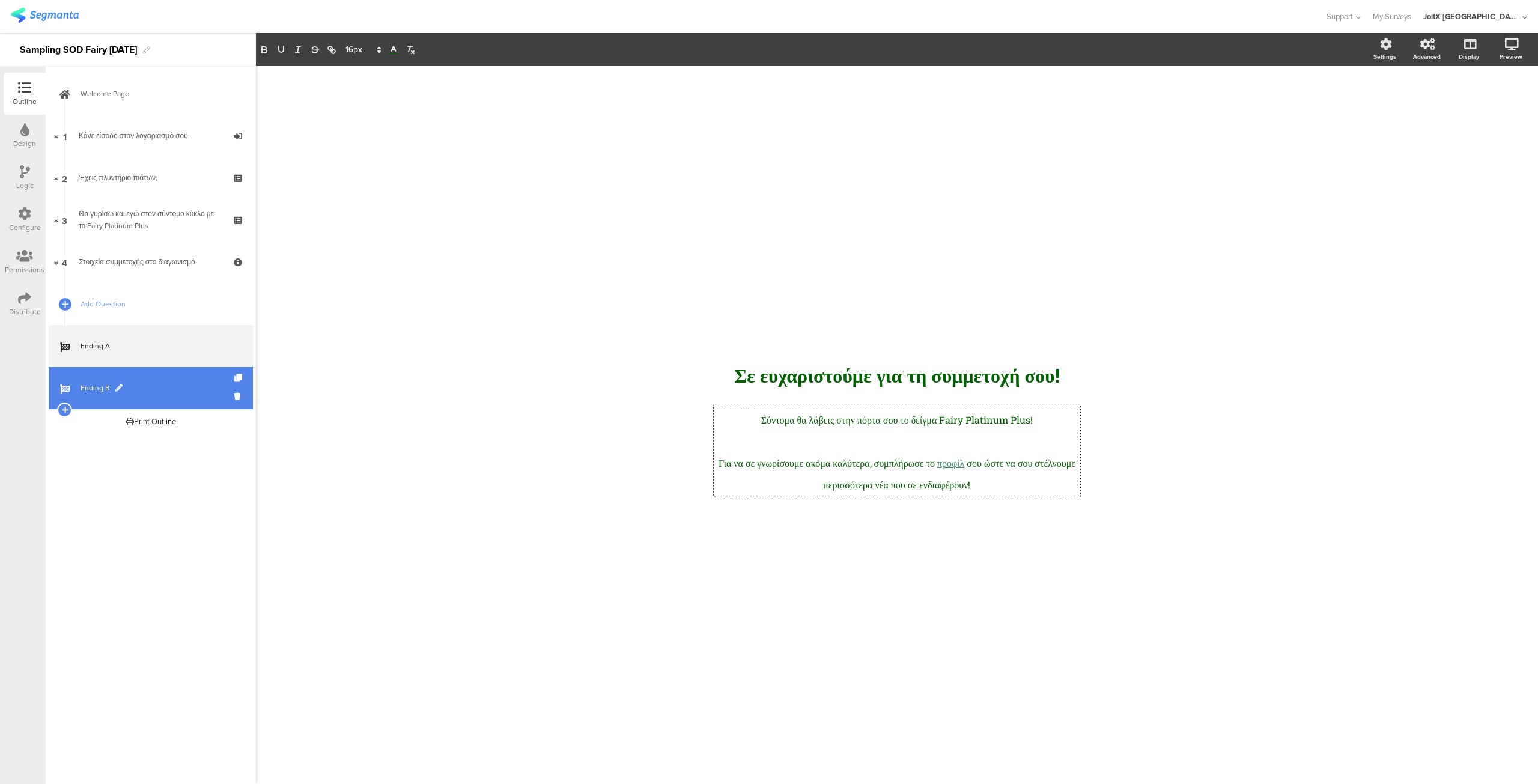
click at [138, 389] on span "Ending B" at bounding box center [158, 388] width 154 height 12
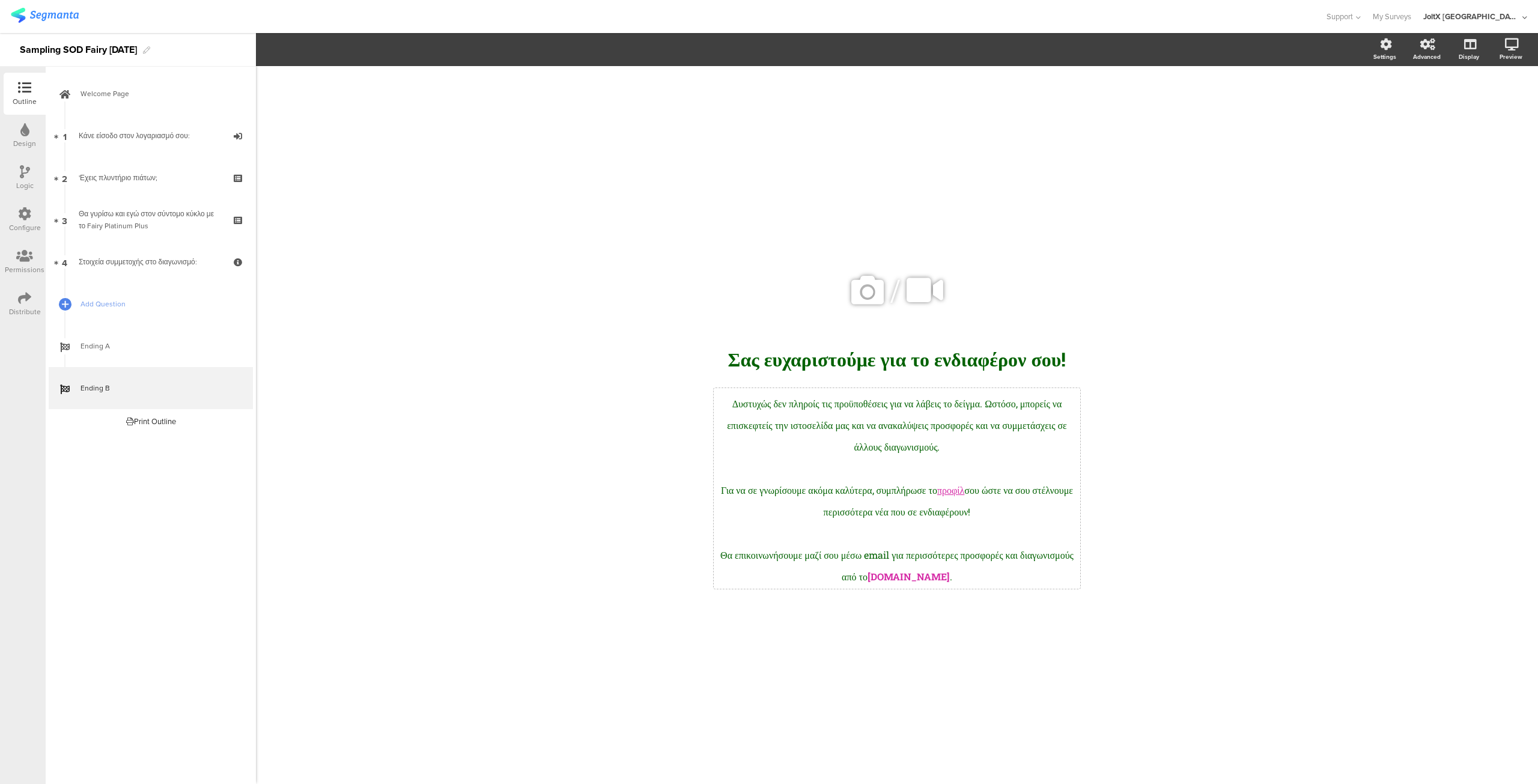
click at [985, 527] on div "Δυστυχώς δεν πληροίς τις προϋποθέσεις για να λάβεις το δείγμα. Ωστόσο, μπορείς …" at bounding box center [897, 488] width 366 height 201
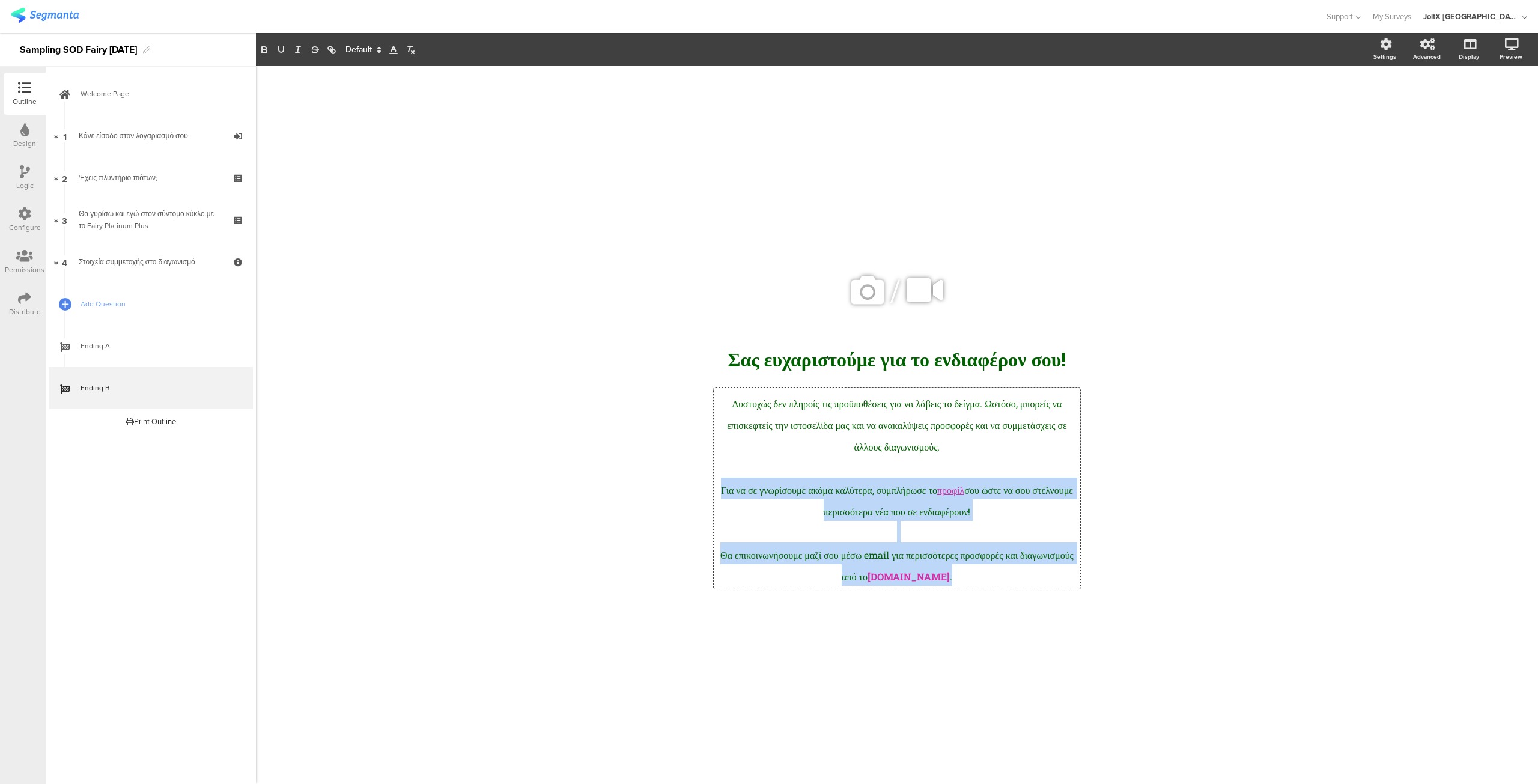
drag, startPoint x: 987, startPoint y: 576, endPoint x: 709, endPoint y: 494, distance: 289.8
click at [709, 494] on div "/ Σας ευχαριστούμε για το ενδιαφέρον σου! Σας ευχαριστούμε για το ενδιαφέρον σο…" at bounding box center [896, 425] width 481 height 357
copy div "Για να σε γνωρίσουμε ακόμα καλύτερα, συμπλήρωσε το προφίλ σου ώστε να σου στέλν…"
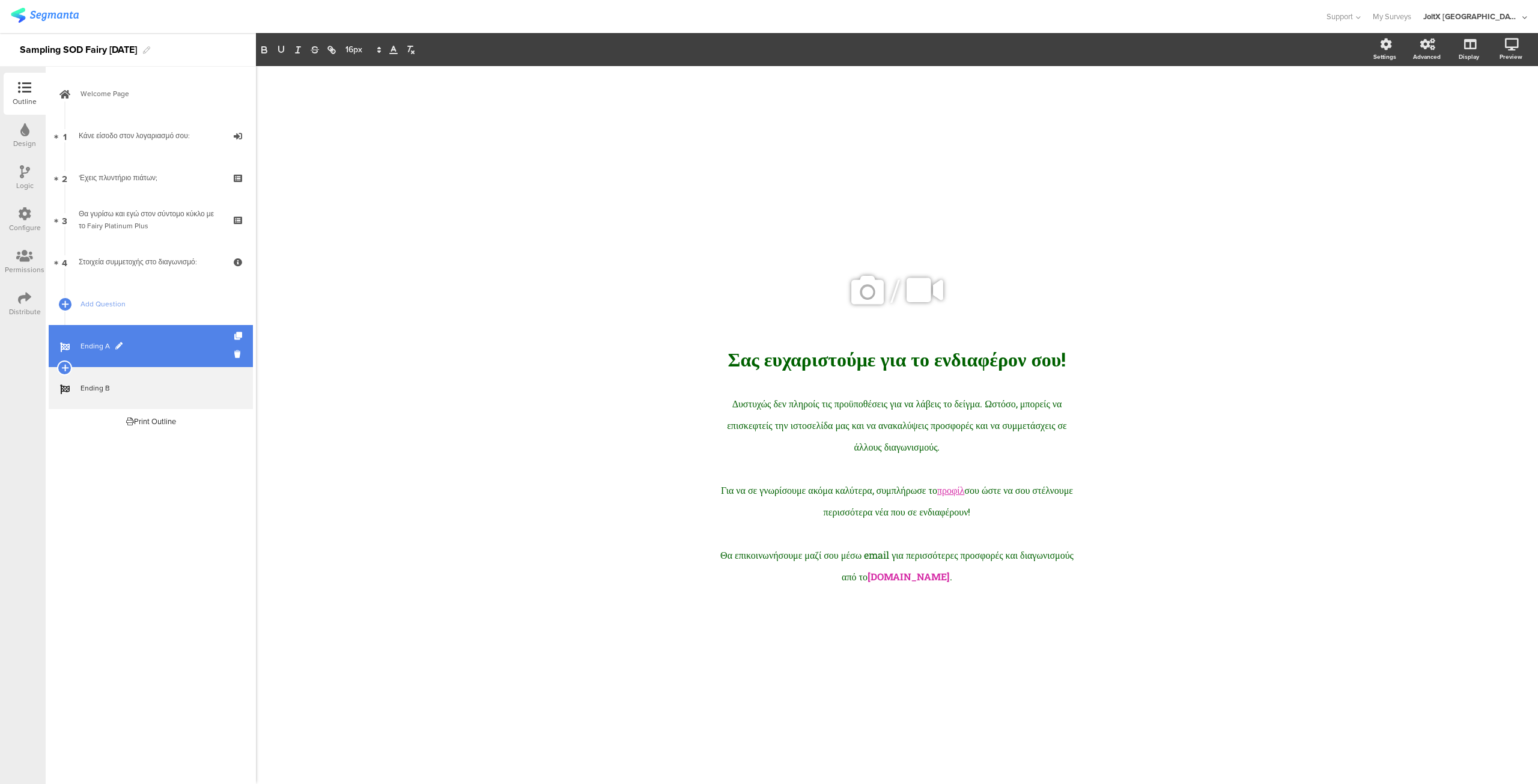
click at [99, 347] on span "Ending A" at bounding box center [158, 346] width 154 height 12
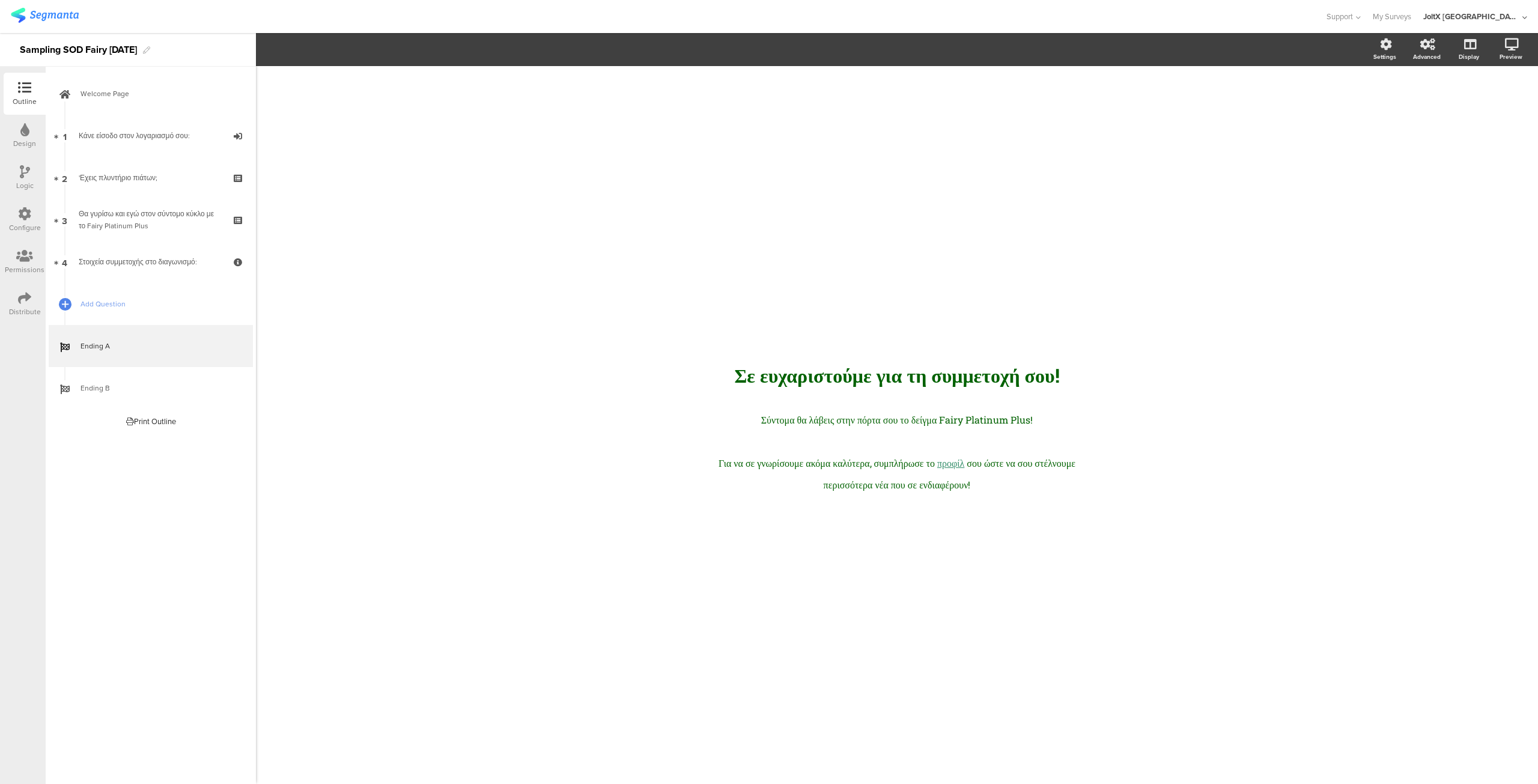
click at [929, 504] on div "/ Σε ευχαρ﻿ιστούμε για τη συμμετοχή σου! Σε ευχαρ﻿ιστούμε για τη συμμετοχή σου!…" at bounding box center [896, 425] width 481 height 173
click at [1010, 488] on div "Σύντομα θα λάβεις στην πόρτα σου το δείγμα Fairy Platinum Plus! Για να σε γνωρί…" at bounding box center [897, 450] width 366 height 93
click at [1021, 488] on p "Για να σε γνωρίσουμε ακόμα καλύτερα, συμπλήρωσε το προφίλ σου ώστε να σου στέλν…" at bounding box center [896, 472] width 360 height 43
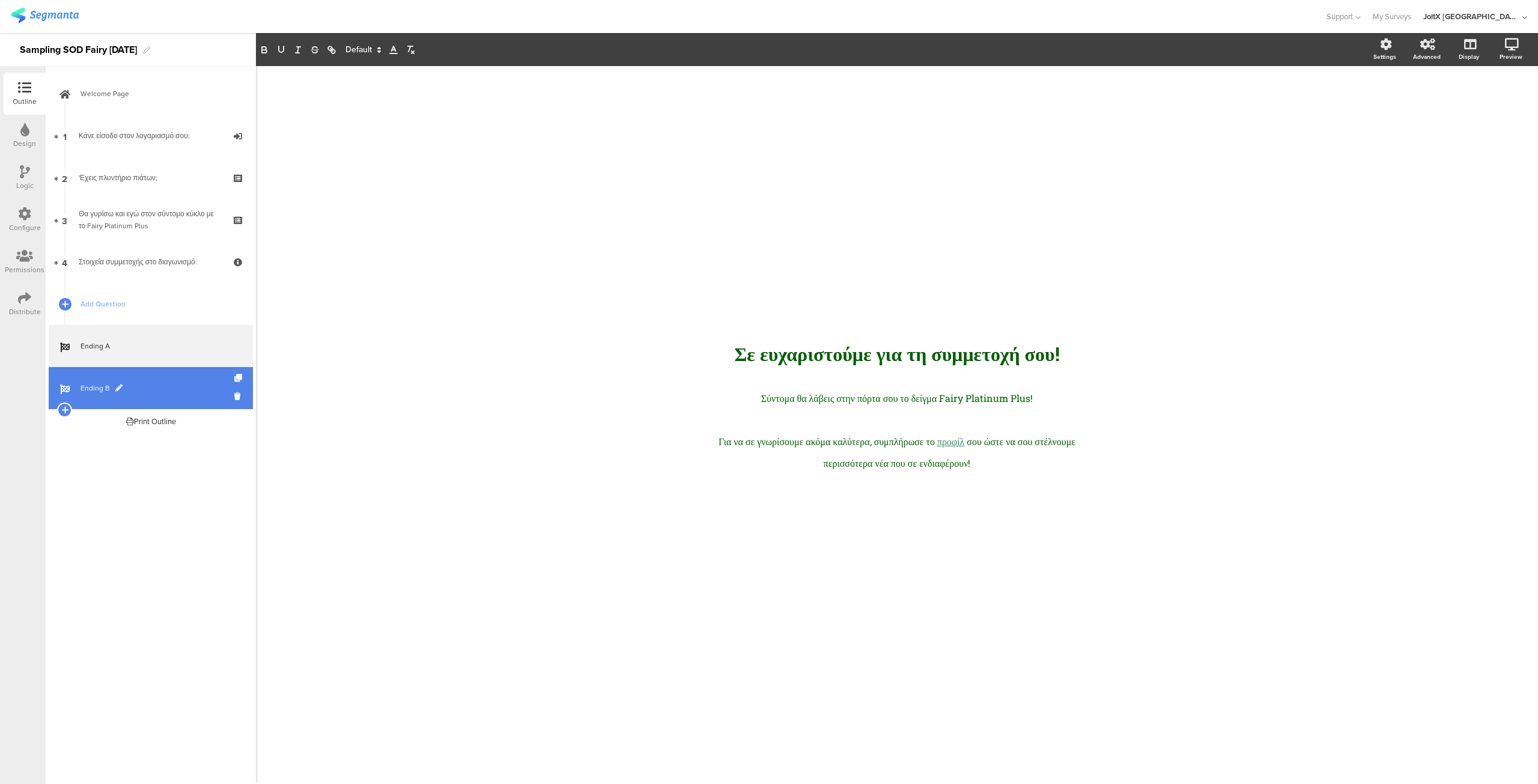
click at [165, 382] on span "Ending B" at bounding box center [158, 388] width 154 height 12
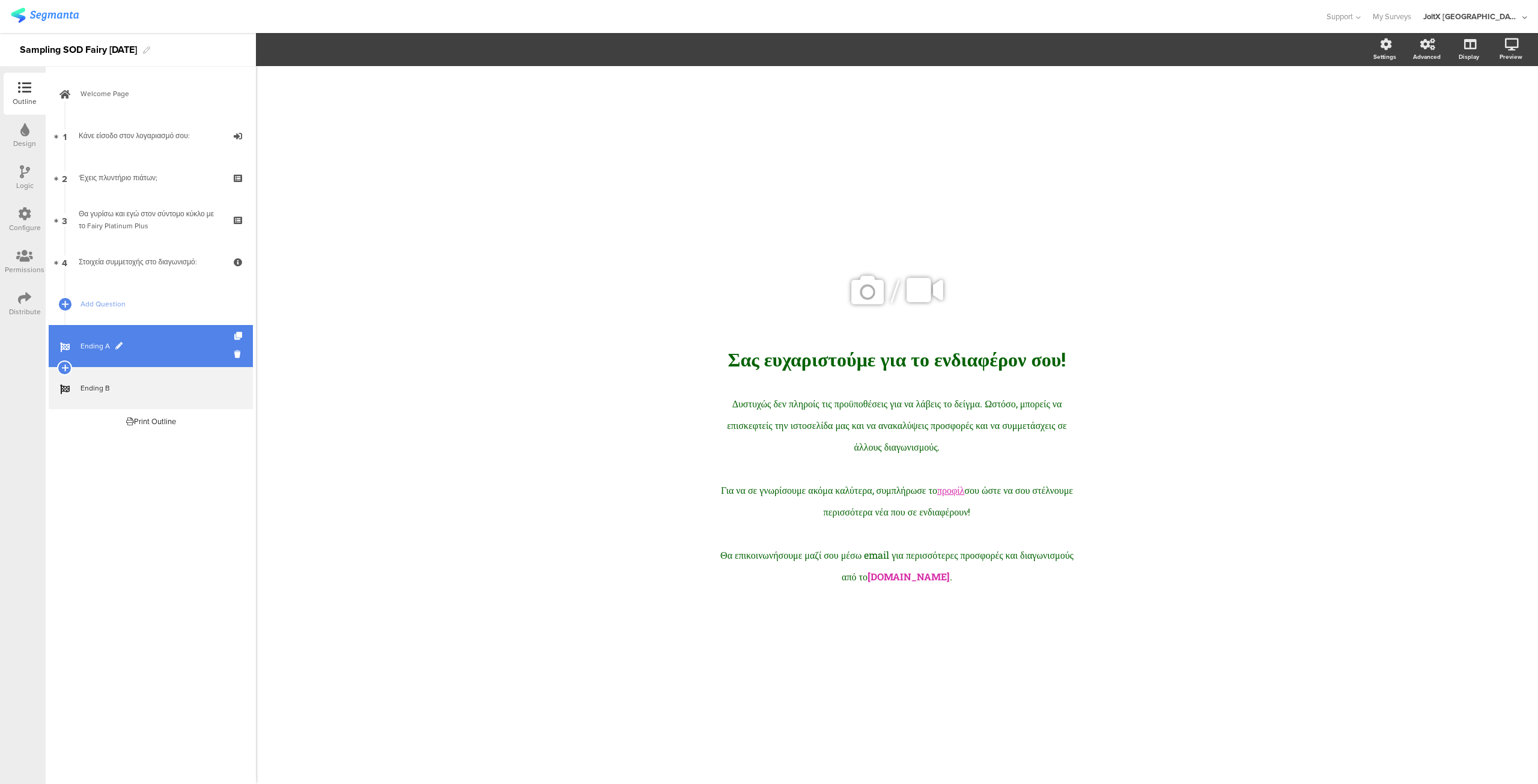
click at [142, 357] on link "Ending A" at bounding box center [150, 346] width 204 height 42
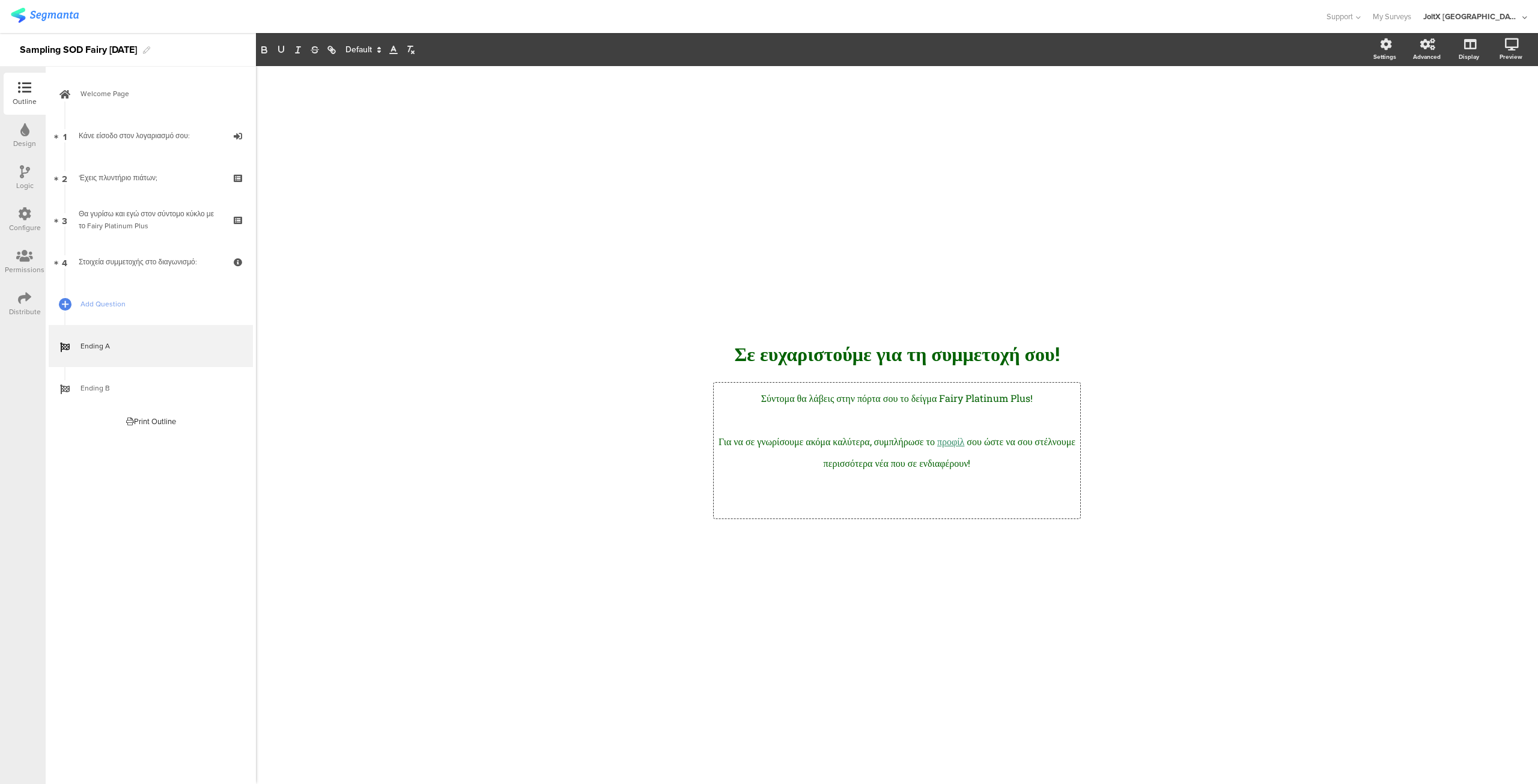
click at [929, 506] on div "Σύντομα θα λάβεις στην πόρτα σου το δείγμα Fairy Platinum Plus! Για να σε γνωρί…" at bounding box center [897, 450] width 366 height 135
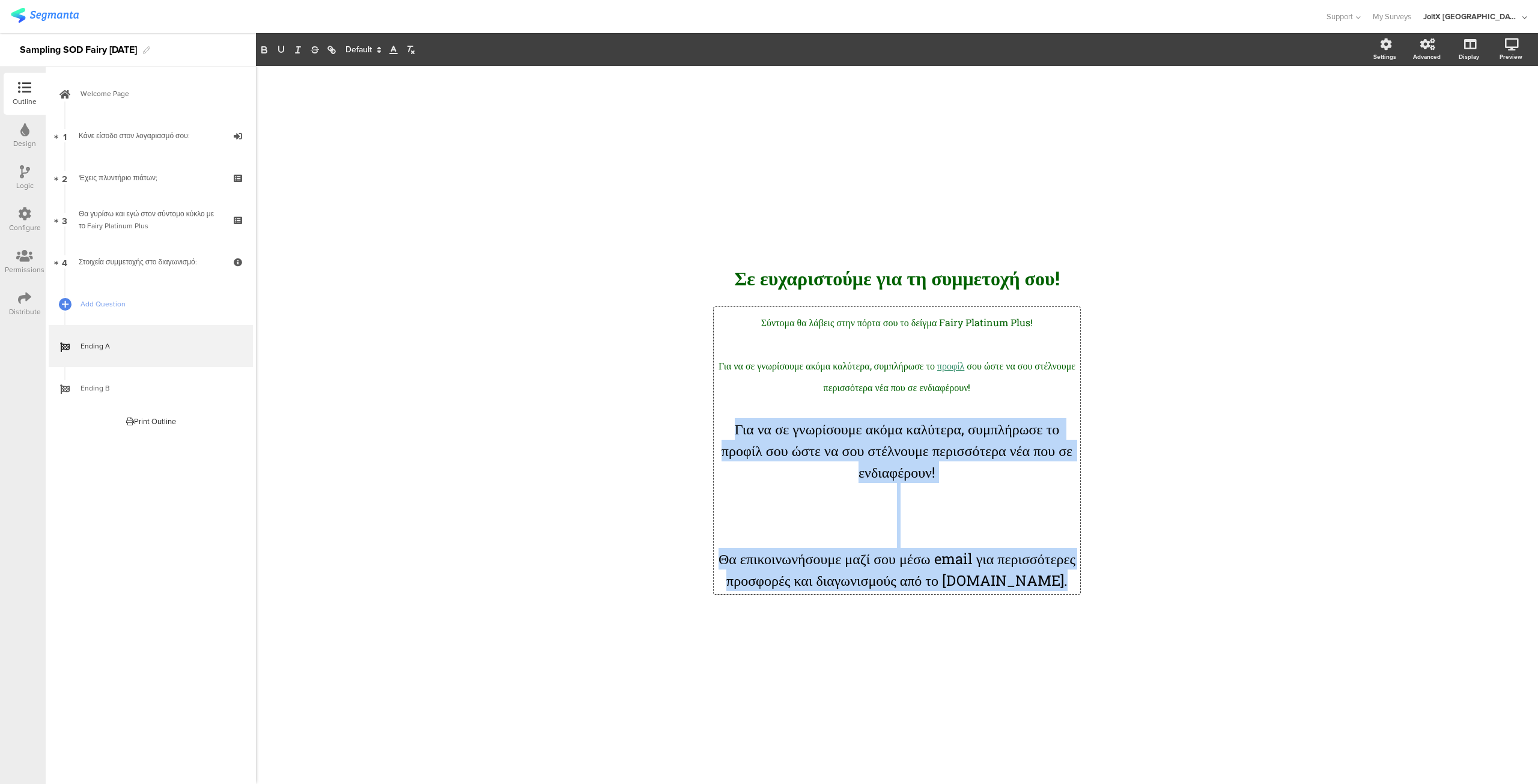
drag, startPoint x: 948, startPoint y: 592, endPoint x: 712, endPoint y: 419, distance: 292.6
click at [712, 419] on div "/ Σε ευχαρ﻿ιστούμε για τη συμμετοχή σου! Σε ευχαρ﻿ιστούμε για τη συμμετοχή σου!…" at bounding box center [896, 425] width 481 height 368
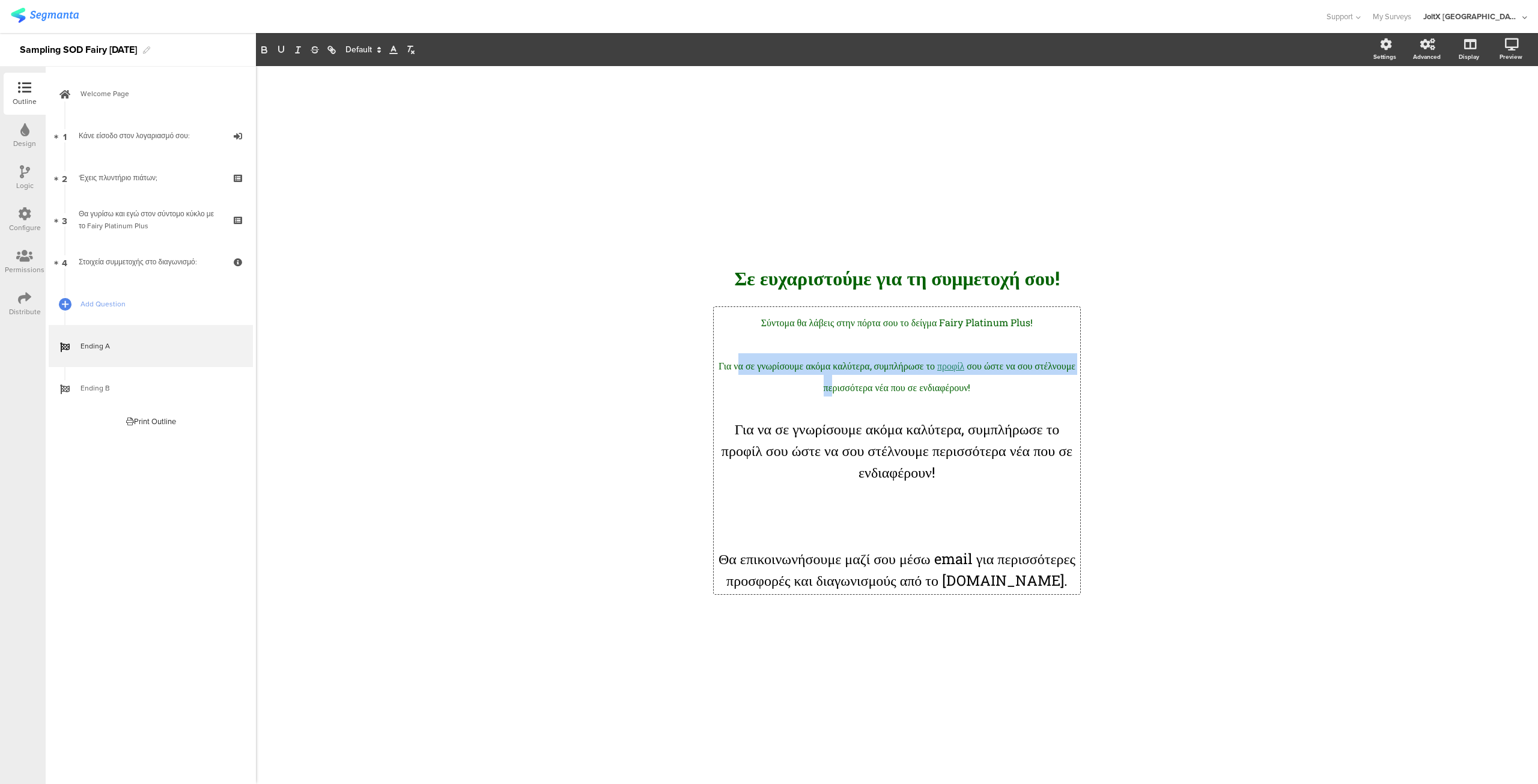
drag, startPoint x: 765, startPoint y: 362, endPoint x: 856, endPoint y: 372, distance: 91.5
click at [856, 372] on p "Για να σε γνωρίσουμε ακόμα καλύτερα, συμπλήρωσε το προφίλ σου ώστε να σου στέλν…" at bounding box center [896, 374] width 360 height 43
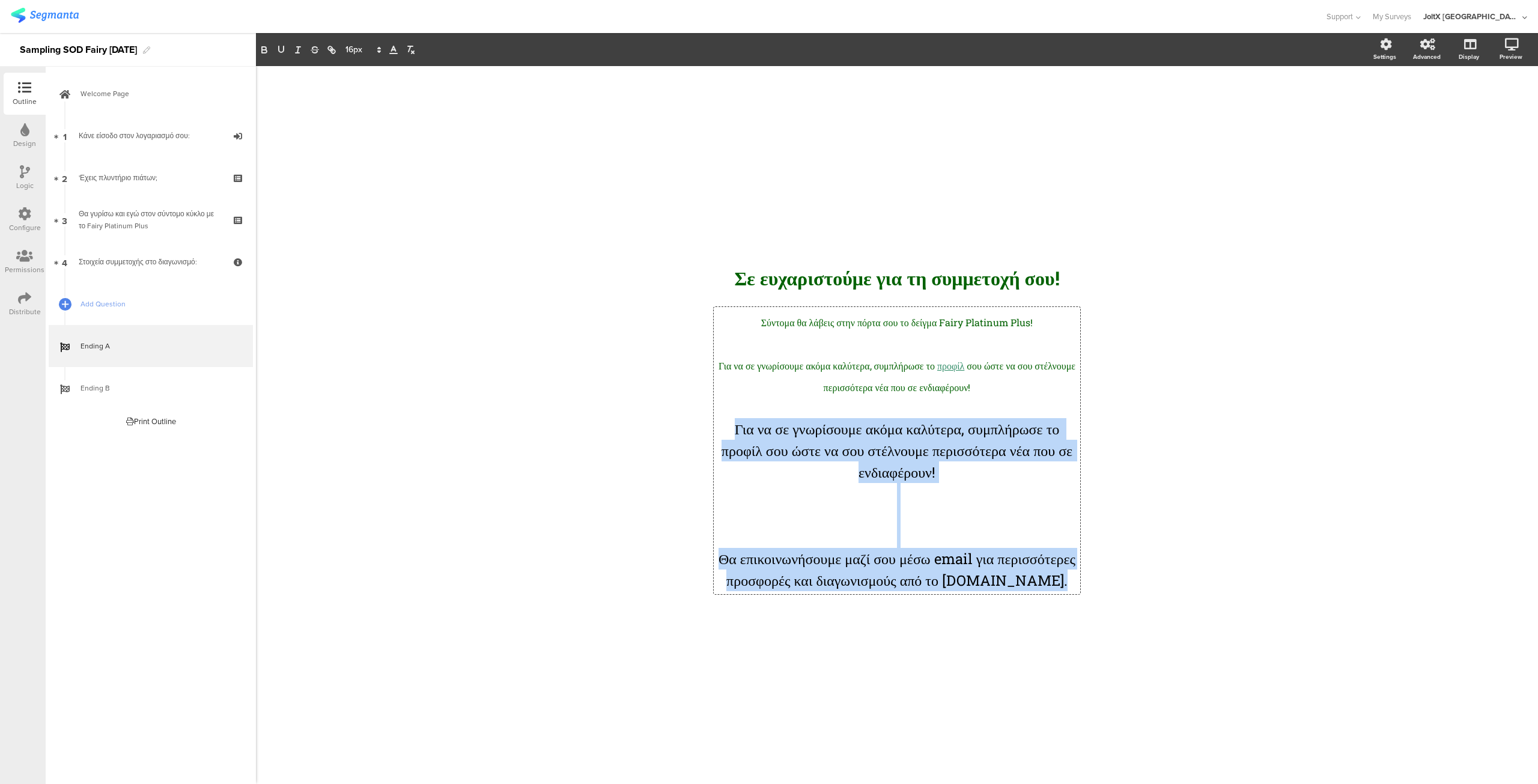
drag, startPoint x: 949, startPoint y: 598, endPoint x: 649, endPoint y: 424, distance: 346.8
click at [649, 424] on div "/ Σε ευχαρ﻿ιστούμε για τη συμμετοχή σου! Σε ευχαρ﻿ιστούμε για τη συμμετοχή σου!…" at bounding box center [897, 419] width 504 height 706
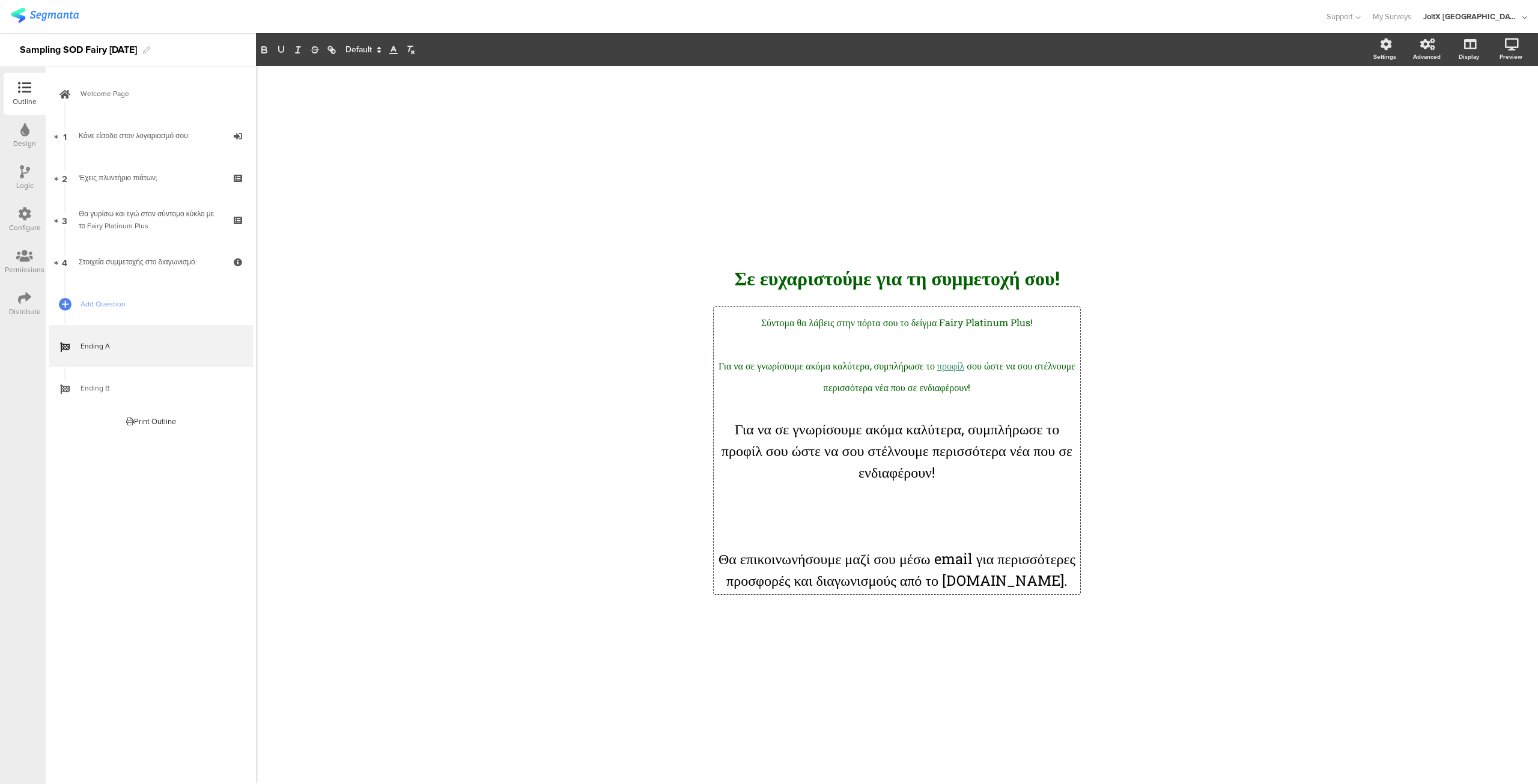
click at [358, 42] on div at bounding box center [812, 50] width 1114 height 15
click at [358, 46] on span at bounding box center [362, 50] width 45 height 14
click at [359, 120] on span at bounding box center [362, 124] width 35 height 19
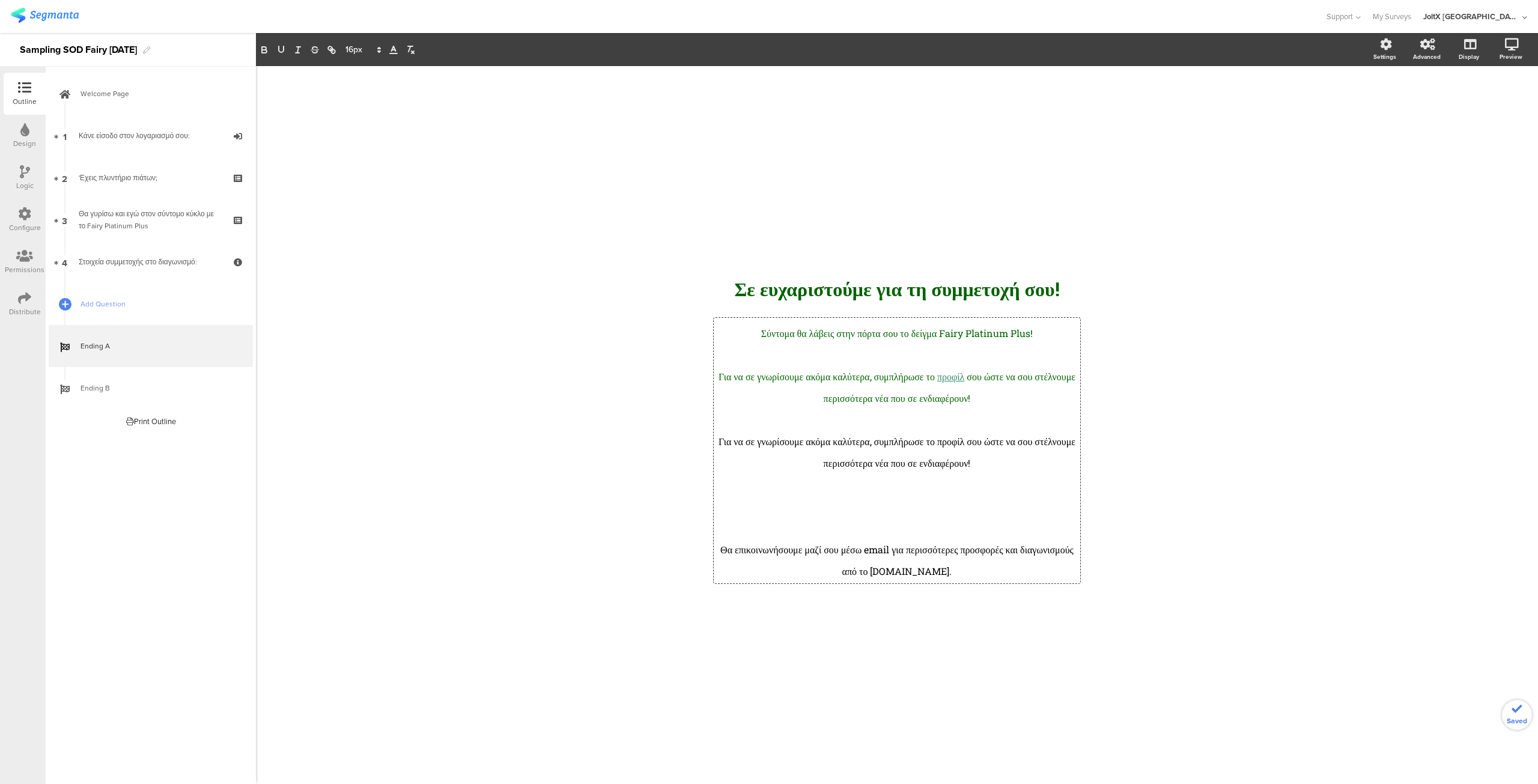
click at [805, 509] on p at bounding box center [896, 504] width 360 height 21
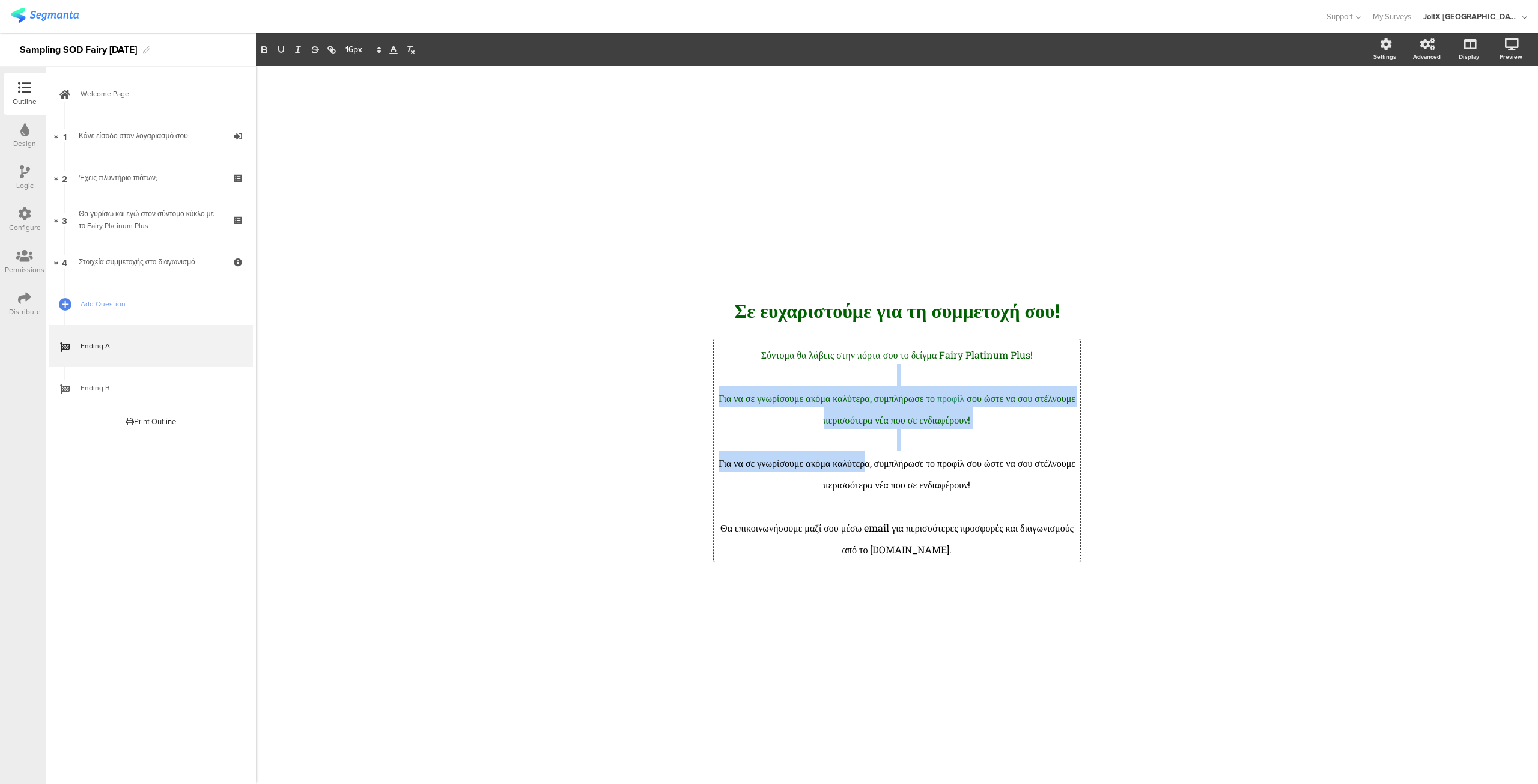
drag, startPoint x: 775, startPoint y: 382, endPoint x: 894, endPoint y: 454, distance: 139.1
click at [894, 454] on div "Σύντομα θα λάβεις στην πόρτα σου το δείγμα Fairy Platinum Plus! Για να σε γνωρί…" at bounding box center [896, 450] width 360 height 216
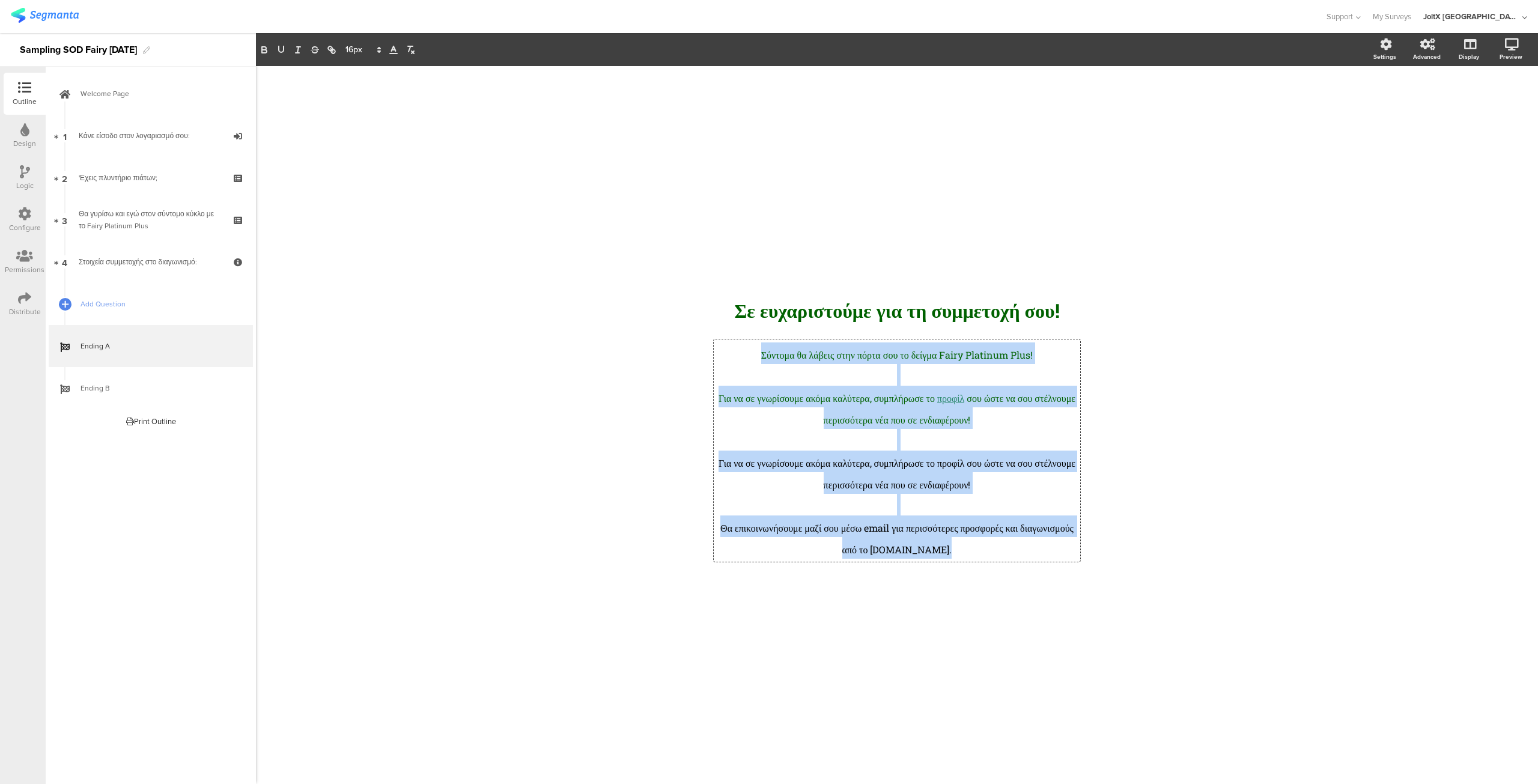
drag, startPoint x: 990, startPoint y: 551, endPoint x: 744, endPoint y: 355, distance: 314.5
click at [744, 355] on div "Σύντομα θα λάβεις στην πόρτα σου το δείγμα Fairy Platinum Plus! Για να σε γνωρί…" at bounding box center [896, 450] width 360 height 216
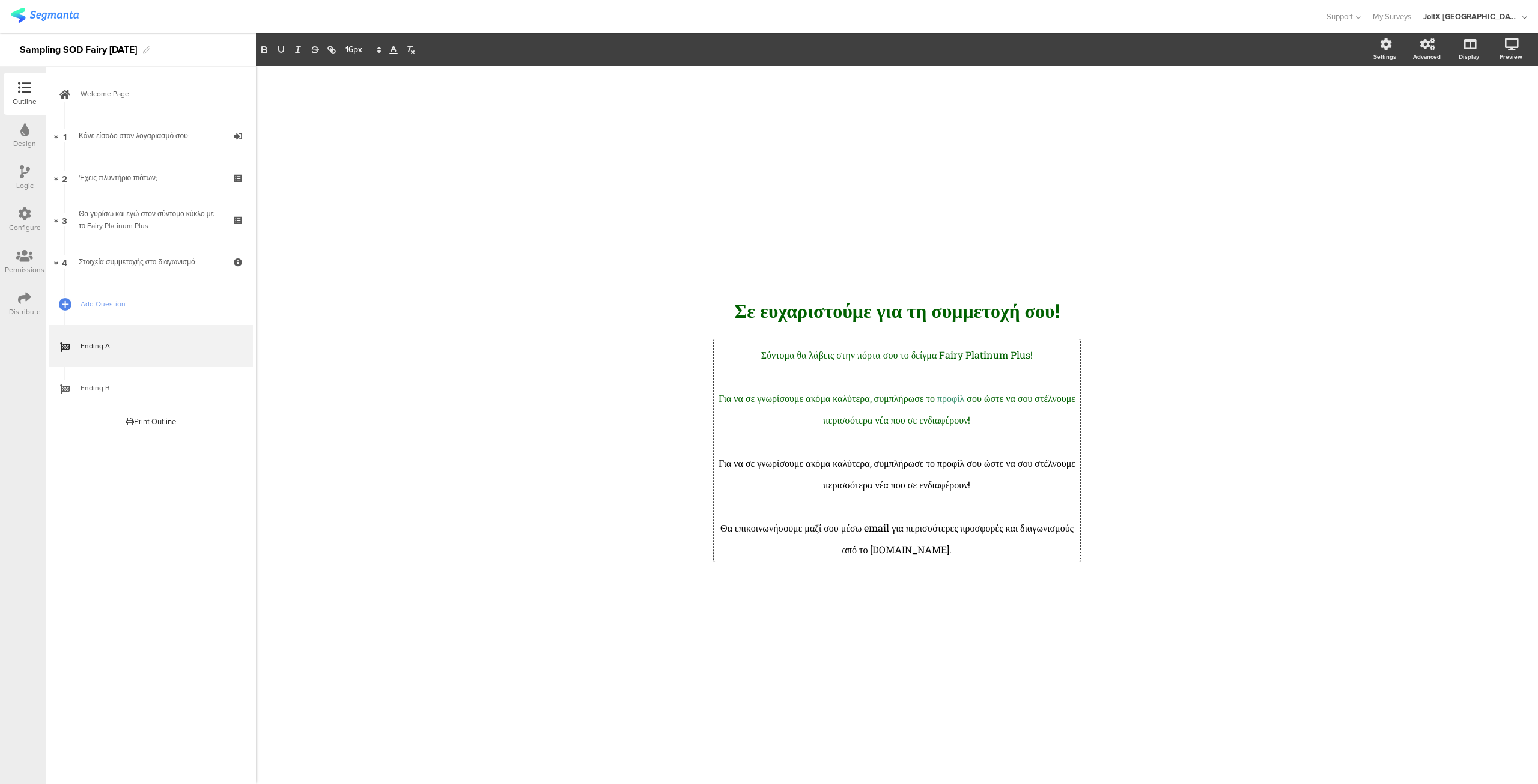
click at [394, 52] on icon at bounding box center [394, 50] width 11 height 11
click at [442, 96] on span at bounding box center [442, 101] width 10 height 10
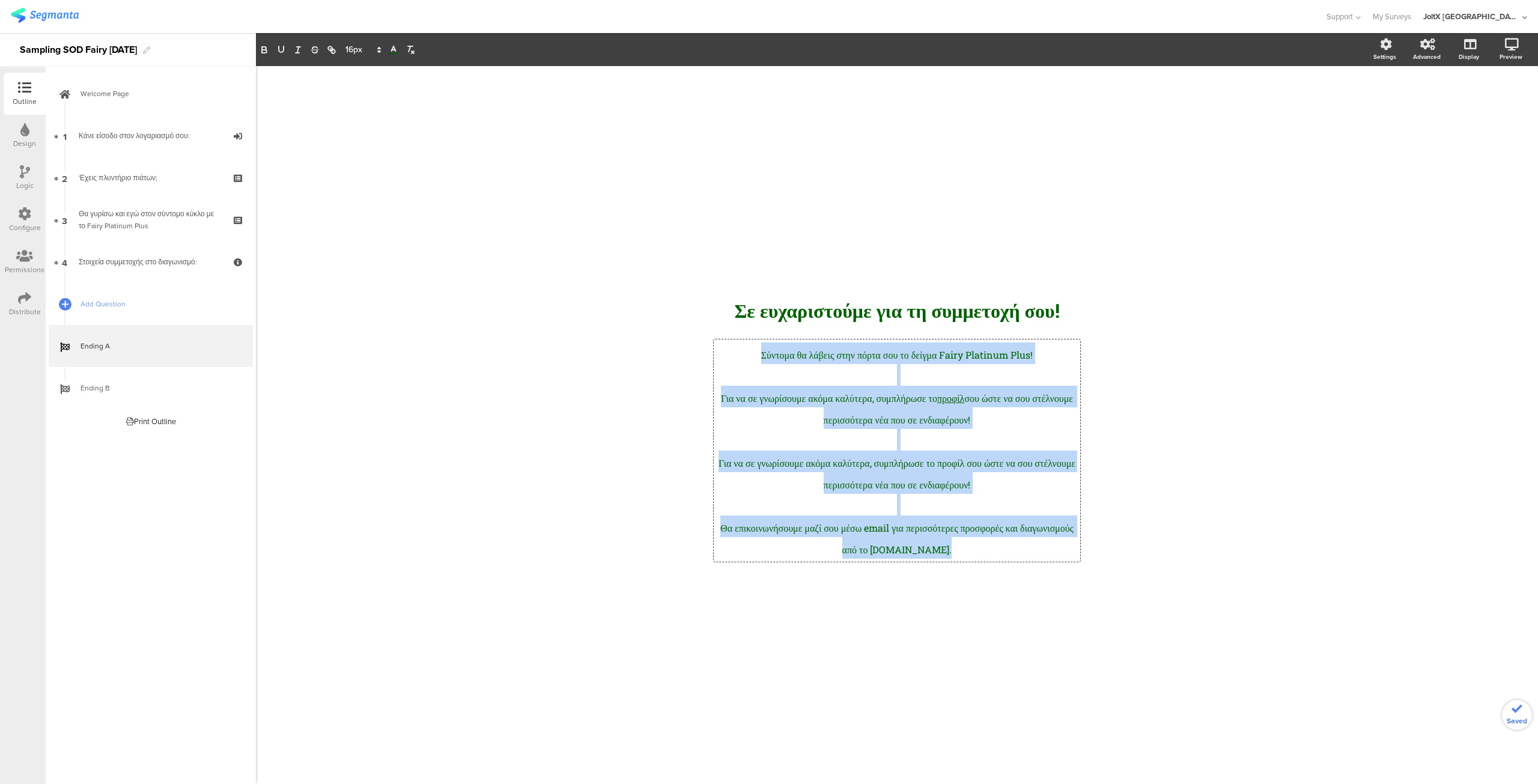
click at [806, 396] on span "Για να σε γνωρίσουμε ακόμα καλύτερα, συμπλήρωσε το" at bounding box center [829, 398] width 216 height 12
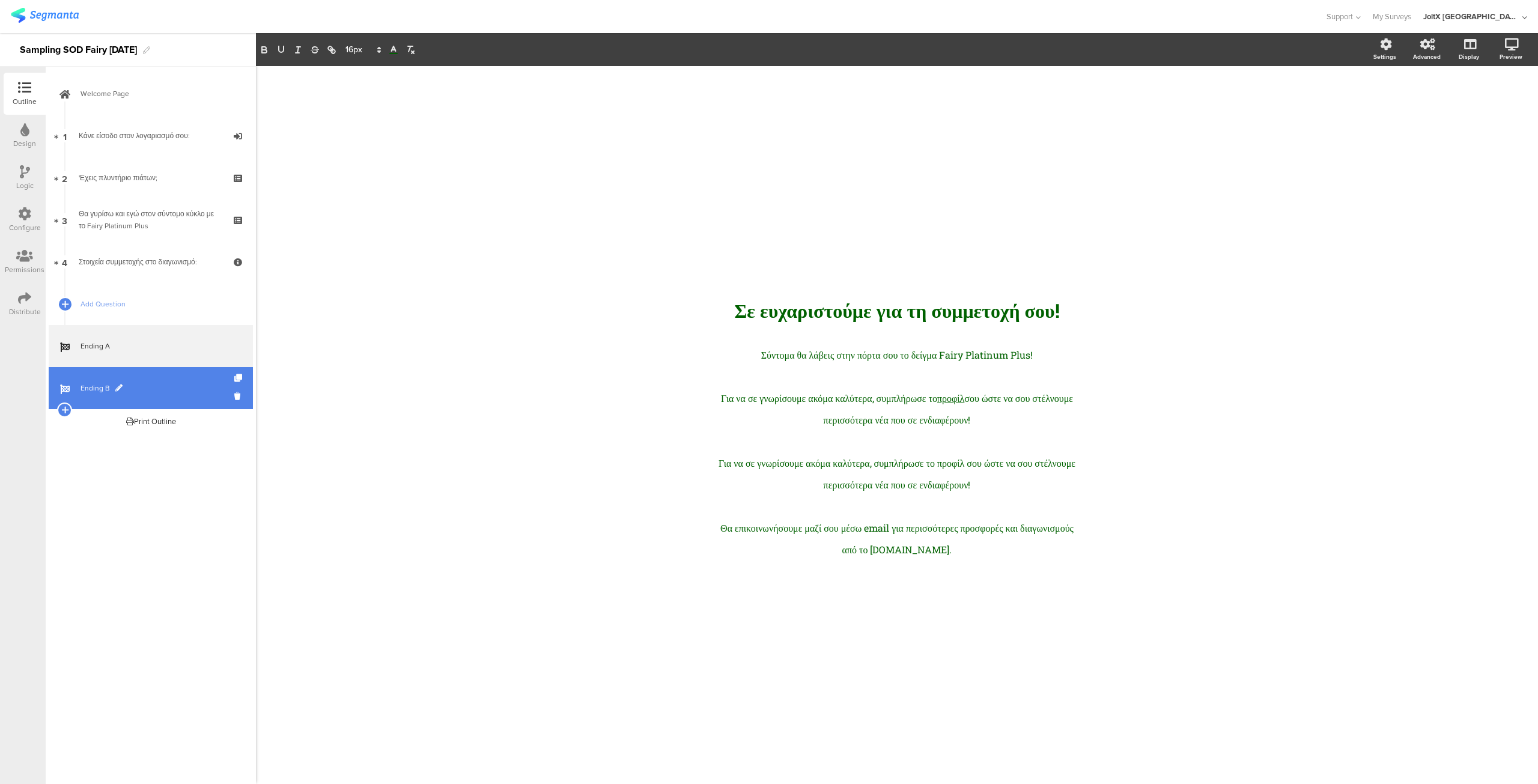
click at [146, 377] on link "Ending B" at bounding box center [150, 388] width 204 height 42
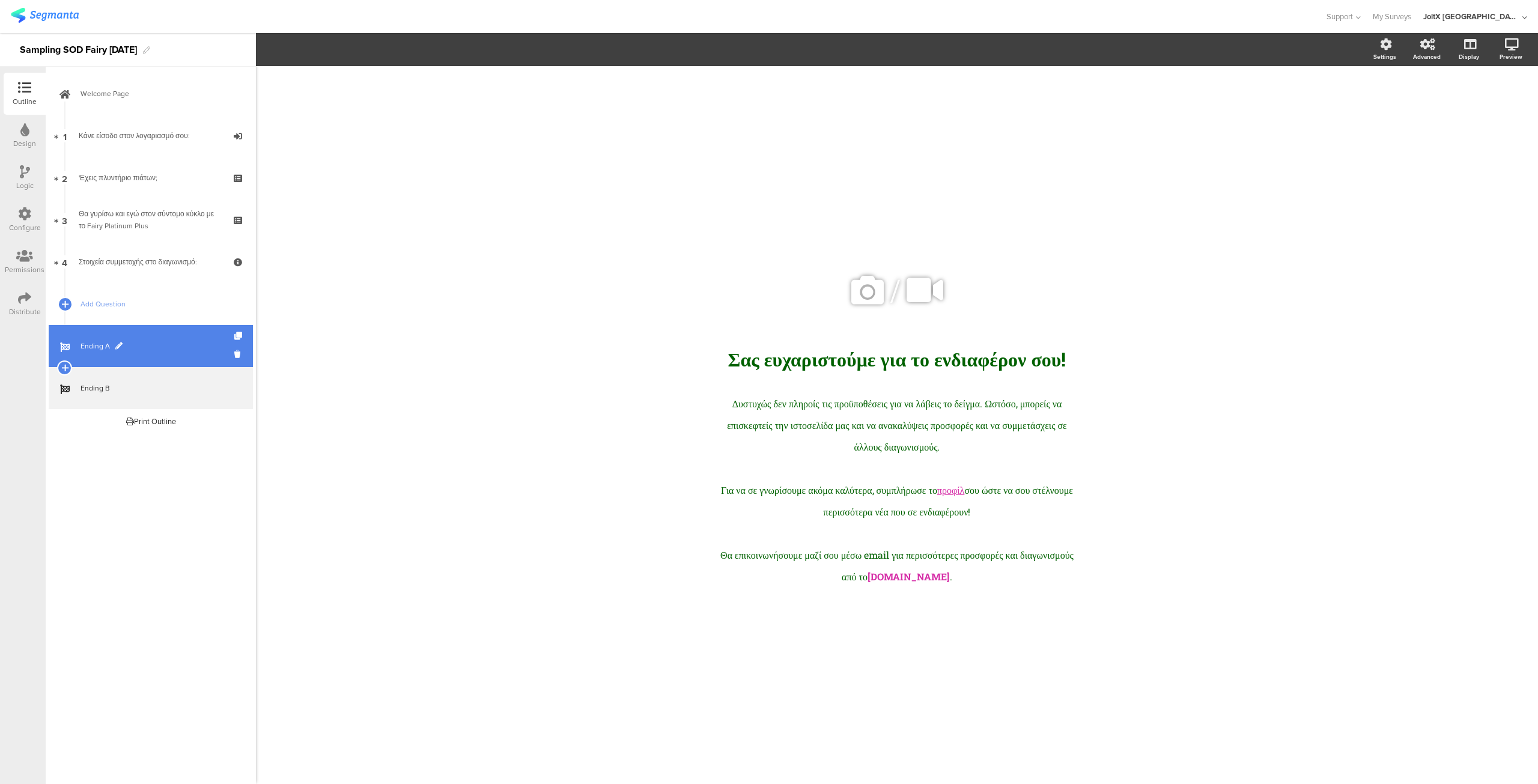
click at [150, 357] on link "Ending A" at bounding box center [150, 346] width 204 height 42
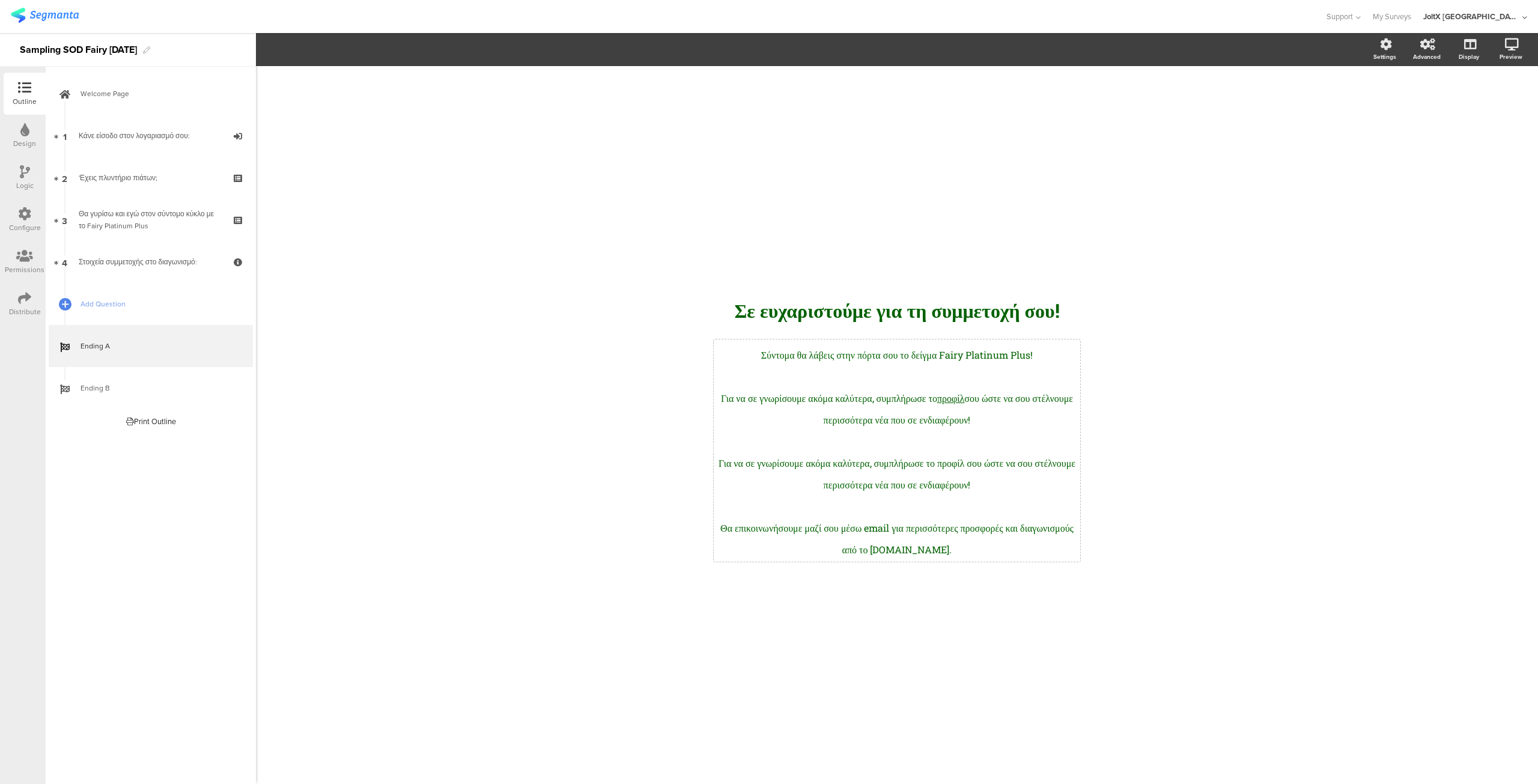
click at [924, 545] on div "Σύντομα θα λάβεις στην πόρτα σου το δείγμα Fairy Platinum Plus! Για να σε γνωρί…" at bounding box center [897, 450] width 366 height 222
click at [144, 383] on span "Ending B" at bounding box center [158, 388] width 154 height 12
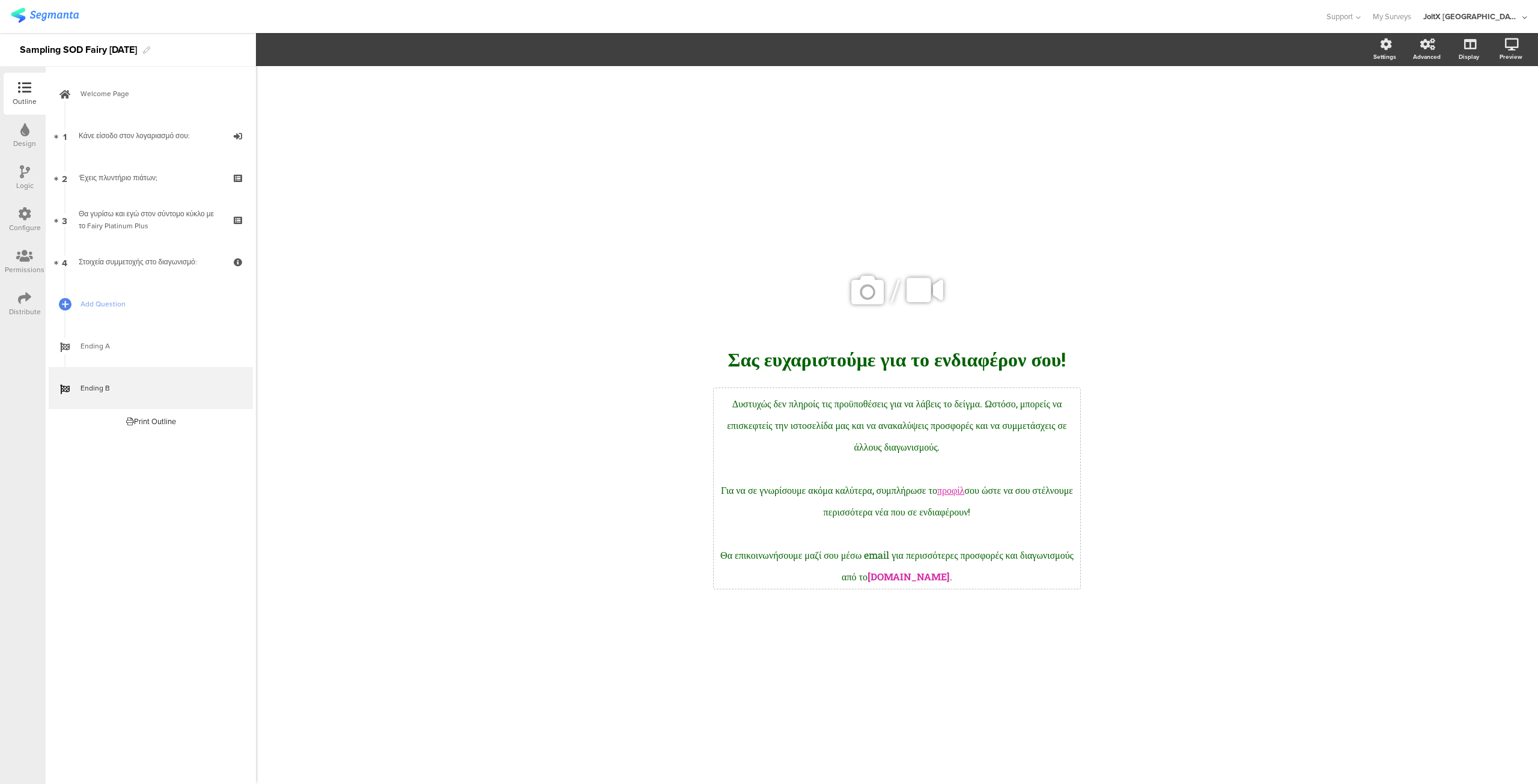
click at [988, 492] on div "Δυστυχώς δεν πληροίς τις προϋποθέσεις για να λάβεις το δείγμα. Ωστόσο, μπορείς …" at bounding box center [897, 488] width 366 height 201
click at [965, 492] on link "προφίλ" at bounding box center [950, 490] width 27 height 12
click at [1089, 514] on link at bounding box center [1074, 514] width 30 height 11
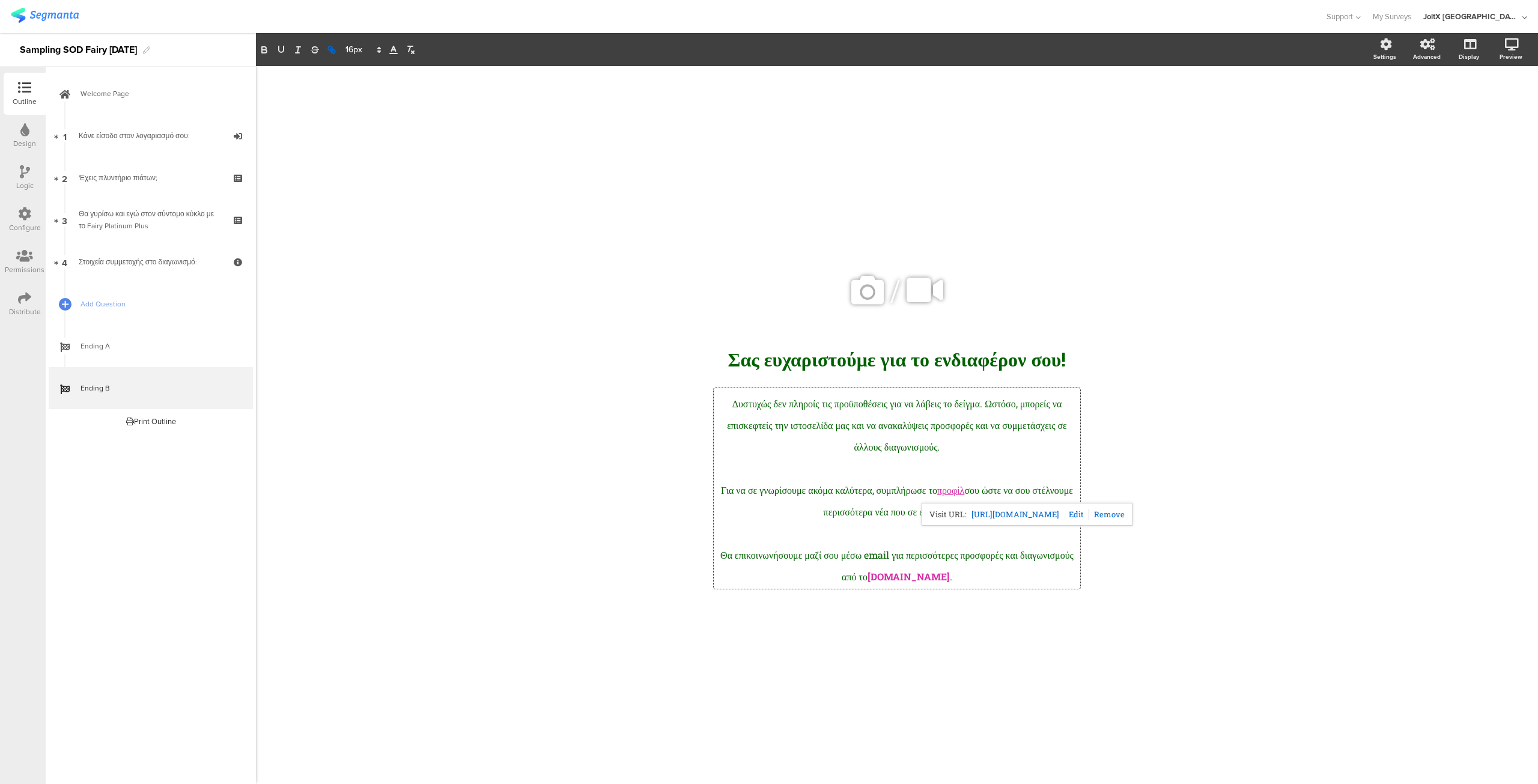
type input "https://www.epithimies.gr/%CF%80%CF%81%CE%BF%CF%86%CE%AF%CE%BB"
click at [177, 342] on span "Ending A" at bounding box center [158, 346] width 154 height 12
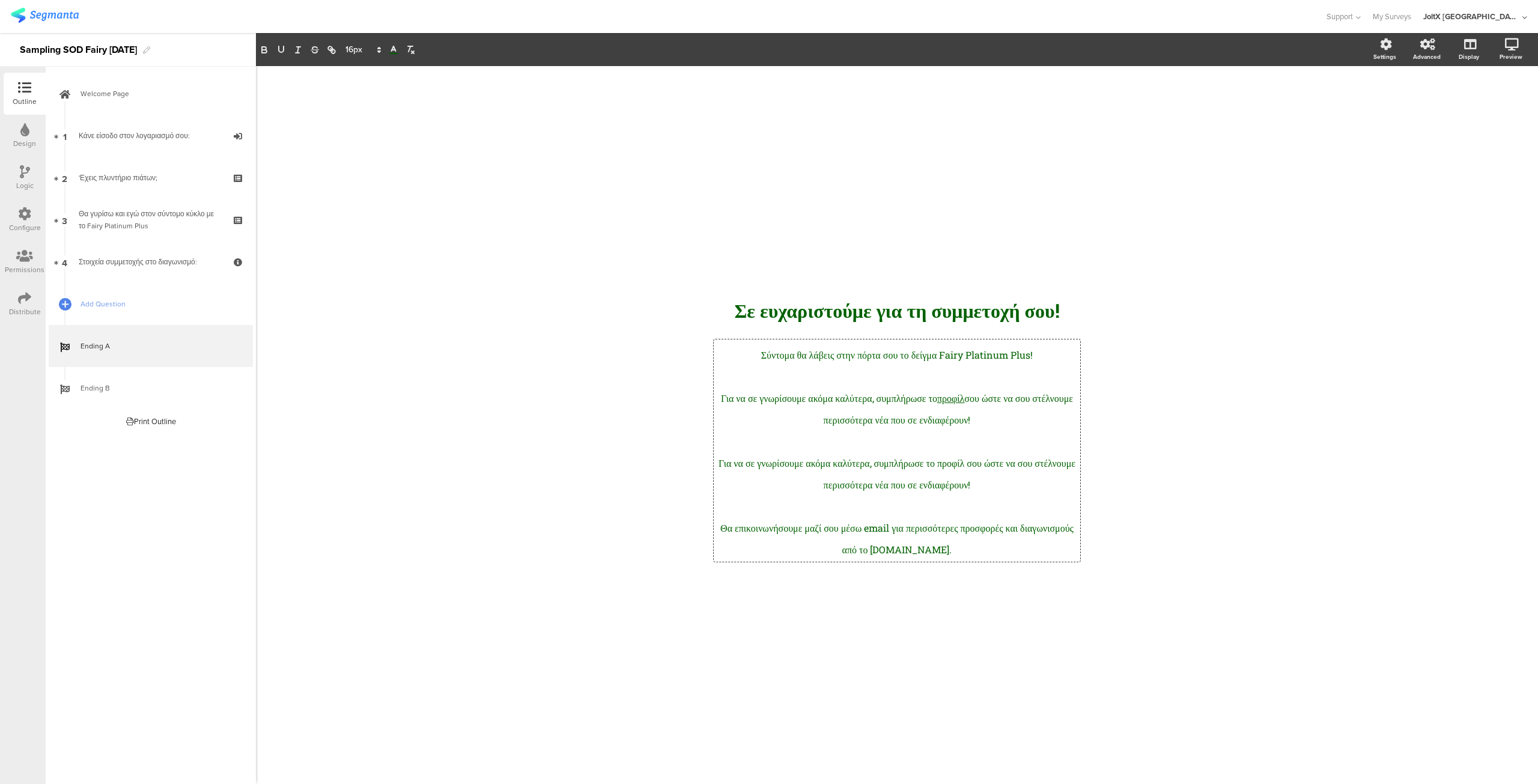
click at [993, 465] on div "Σύντομα θα λάβεις στην πόρτα σου το δείγμα Fairy Platinum Plus! Για να σε γνωρί…" at bounding box center [897, 450] width 366 height 222
click at [993, 465] on span "Για να σε γνωρίσουμε ακόμα καλύτερα, συμπλήρωσε το προφίλ σου ώστε να σου στέλν…" at bounding box center [898, 473] width 359 height 35
click at [328, 49] on icon "button" at bounding box center [330, 48] width 4 height 4
paste input "https://www.epithimies.gr/%CF%80%CF%81%CE%BF%CF%86%CE%AF%CE%BB"
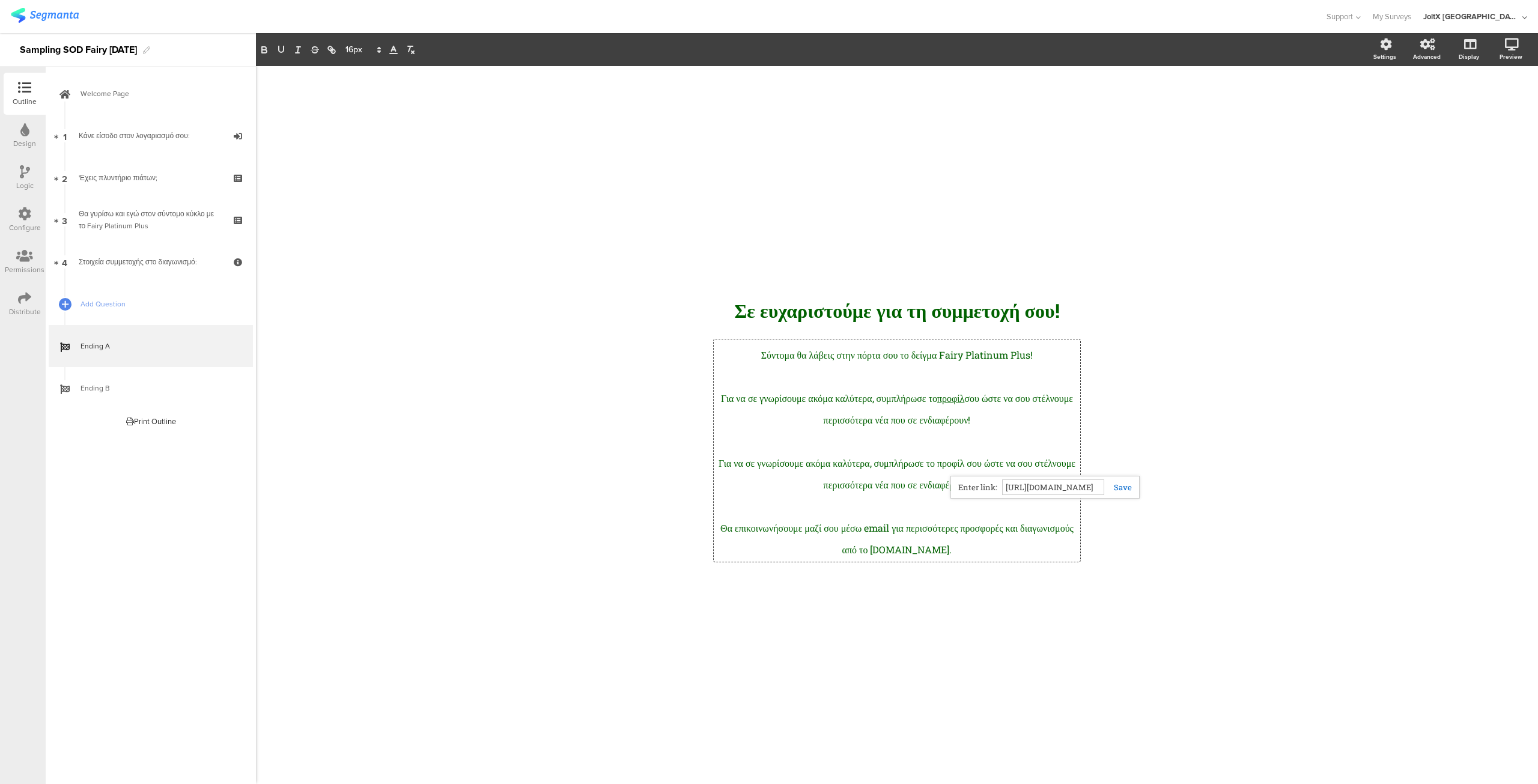
type input "https://www.epithimies.gr/%CF%80%CF%81%CE%BF%CF%86%CE%AF%CE%BB"
click at [1121, 489] on link at bounding box center [1118, 488] width 27 height 11
click at [1003, 444] on p at bounding box center [896, 440] width 360 height 21
click at [965, 398] on link "προφίλ" at bounding box center [950, 398] width 27 height 12
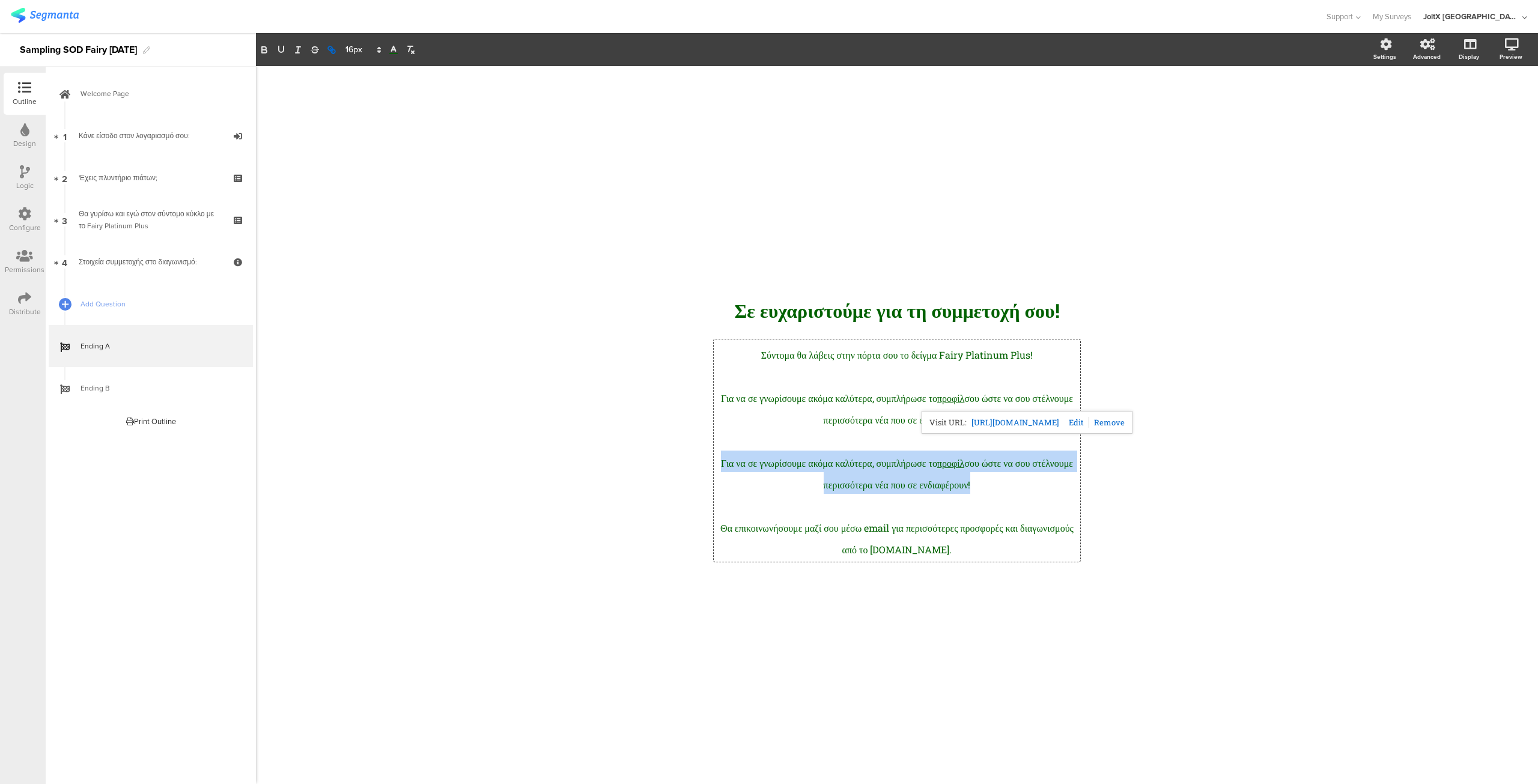
drag, startPoint x: 1025, startPoint y: 482, endPoint x: 702, endPoint y: 461, distance: 323.7
click at [702, 461] on div "/ Σε ευχαρ﻿ιστούμε για τη συμμετοχή σου! Σε ευχαρ﻿ιστούμε για τη συμμετοχή σου!…" at bounding box center [896, 425] width 481 height 304
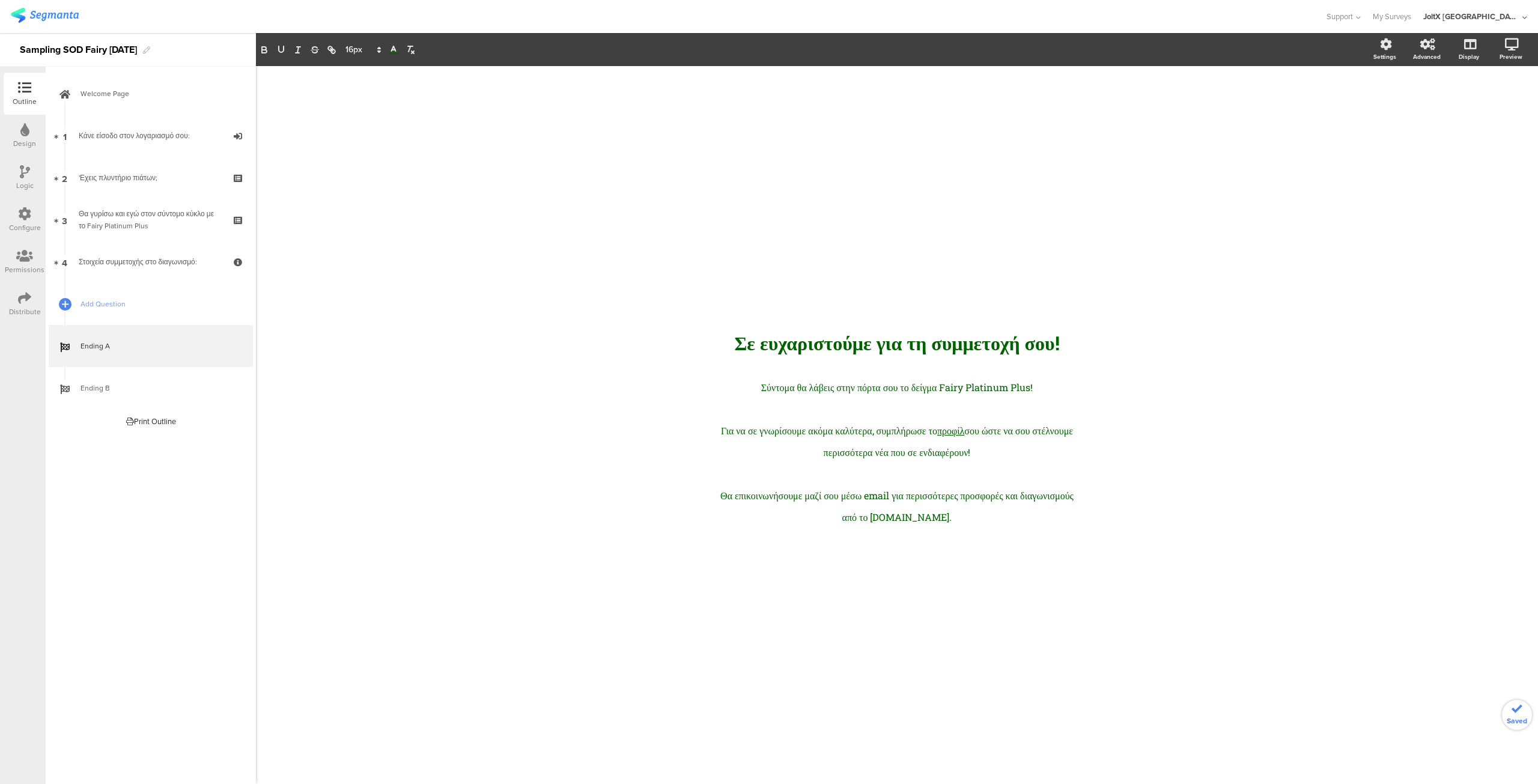
click at [1006, 619] on div "/ Σε ευχαρ﻿ιστούμε για τη συμμετοχή σου! Σε ευχαρ﻿ιστούμε για τη συμμετοχή σου!…" at bounding box center [897, 419] width 504 height 706
click at [167, 392] on span "Ending B" at bounding box center [158, 388] width 154 height 12
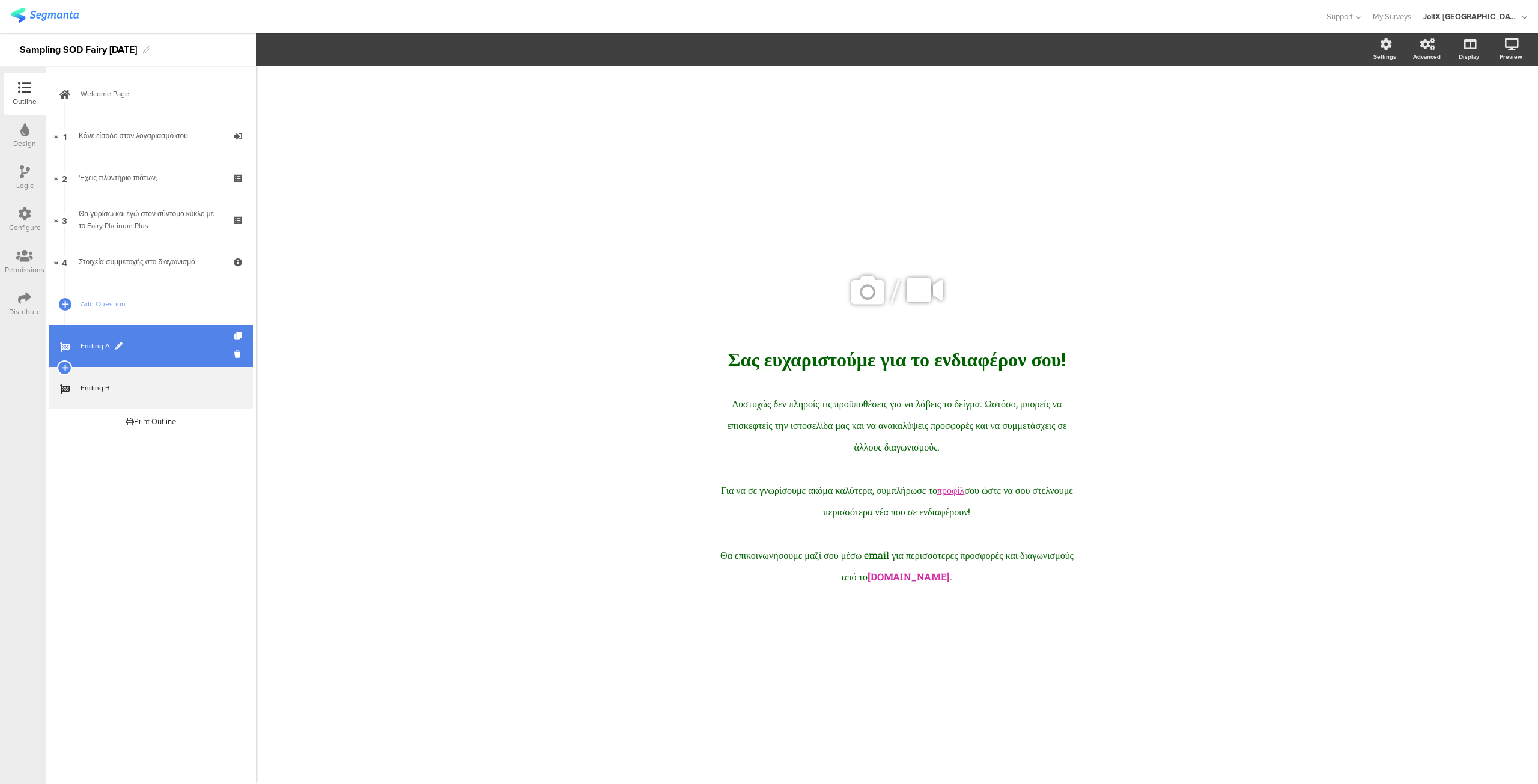
click at [154, 350] on span "Ending A" at bounding box center [158, 346] width 154 height 12
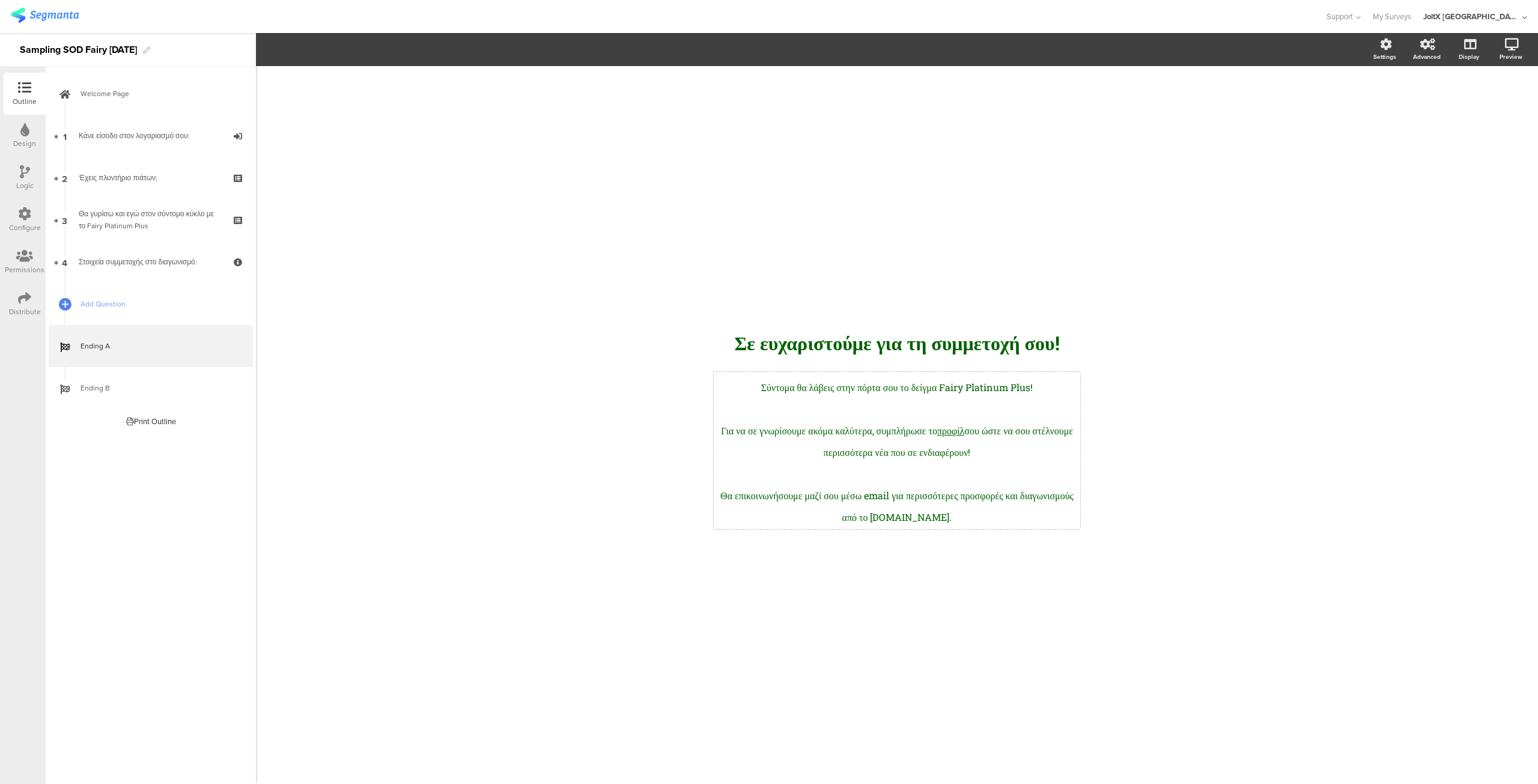
click at [995, 434] on div "Σύντομα θα λάβεις στην πόρτα σου το δείγμα Fairy Platinum Plus! Για να σε γνωρί…" at bounding box center [896, 450] width 360 height 151
click at [965, 434] on link "προφίλ" at bounding box center [950, 430] width 27 height 12
click at [394, 49] on polyline at bounding box center [394, 48] width 4 height 4
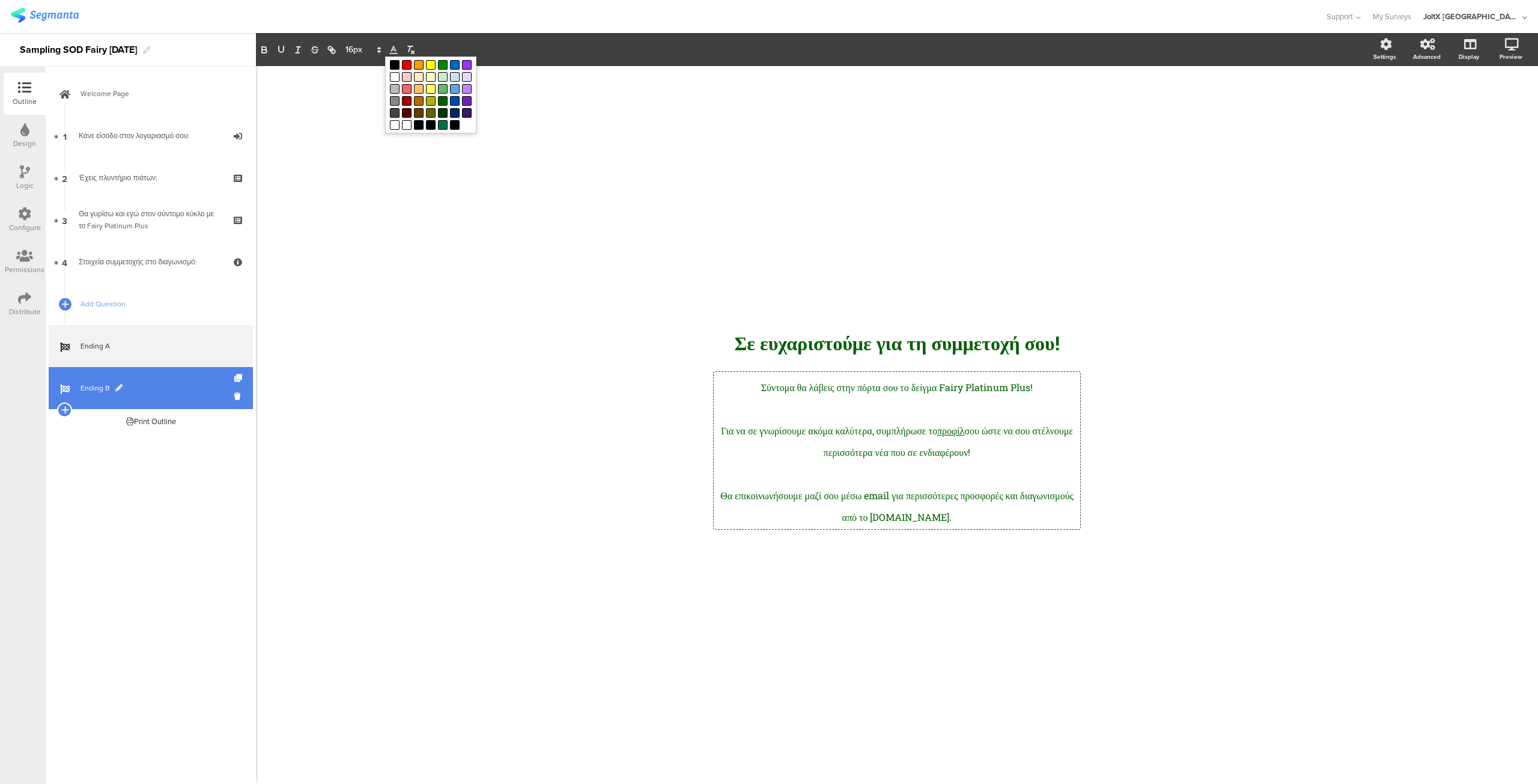
click at [166, 377] on link "Ending B" at bounding box center [150, 388] width 204 height 42
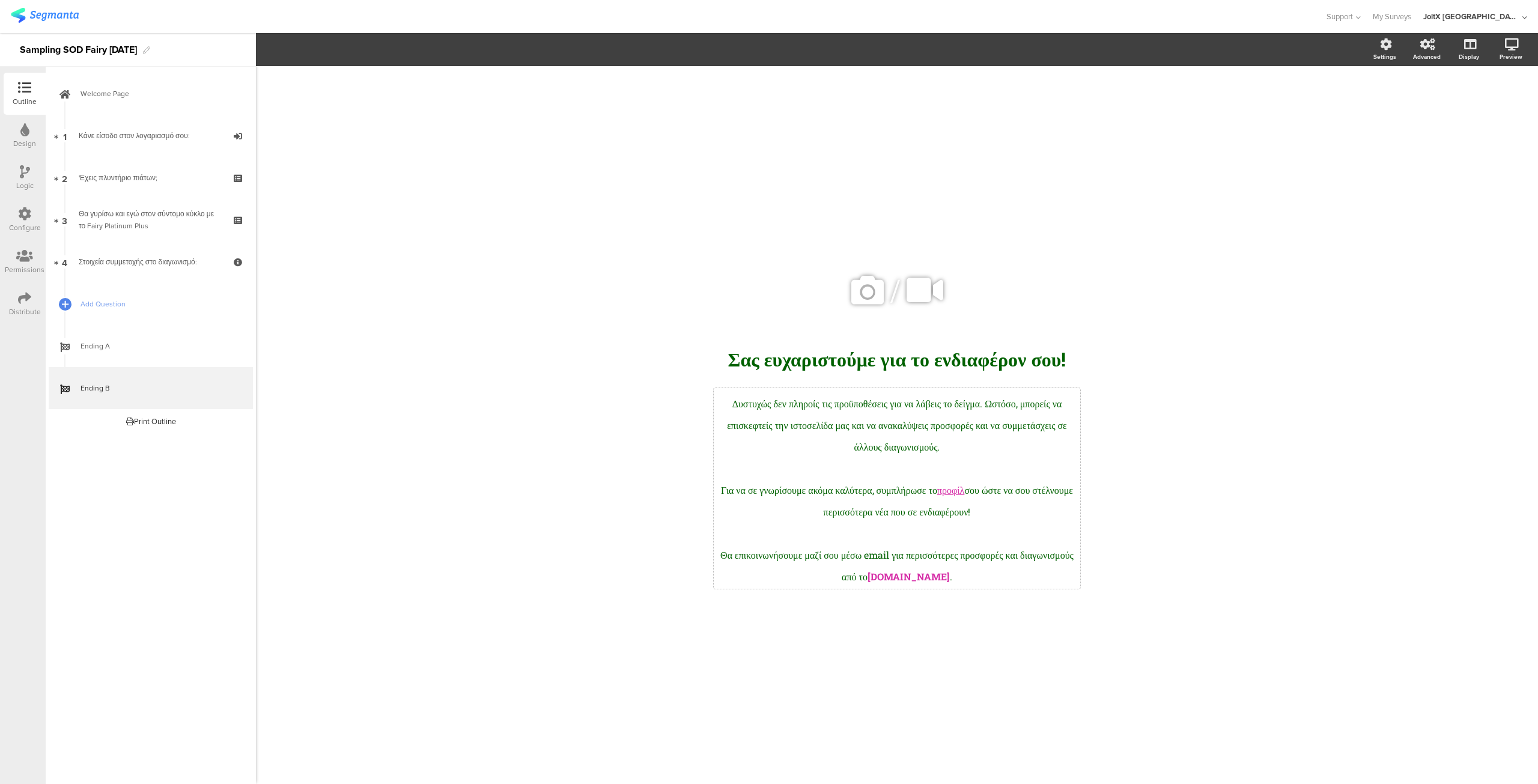
click at [989, 492] on div "Δυστυχώς δεν πληροίς τις προϋποθέσεις για να λάβεις το δείγμα. Ωστόσο, μπορείς …" at bounding box center [897, 488] width 366 height 201
click at [388, 56] on span at bounding box center [393, 50] width 17 height 14
click at [467, 125] on span at bounding box center [430, 95] width 91 height 77
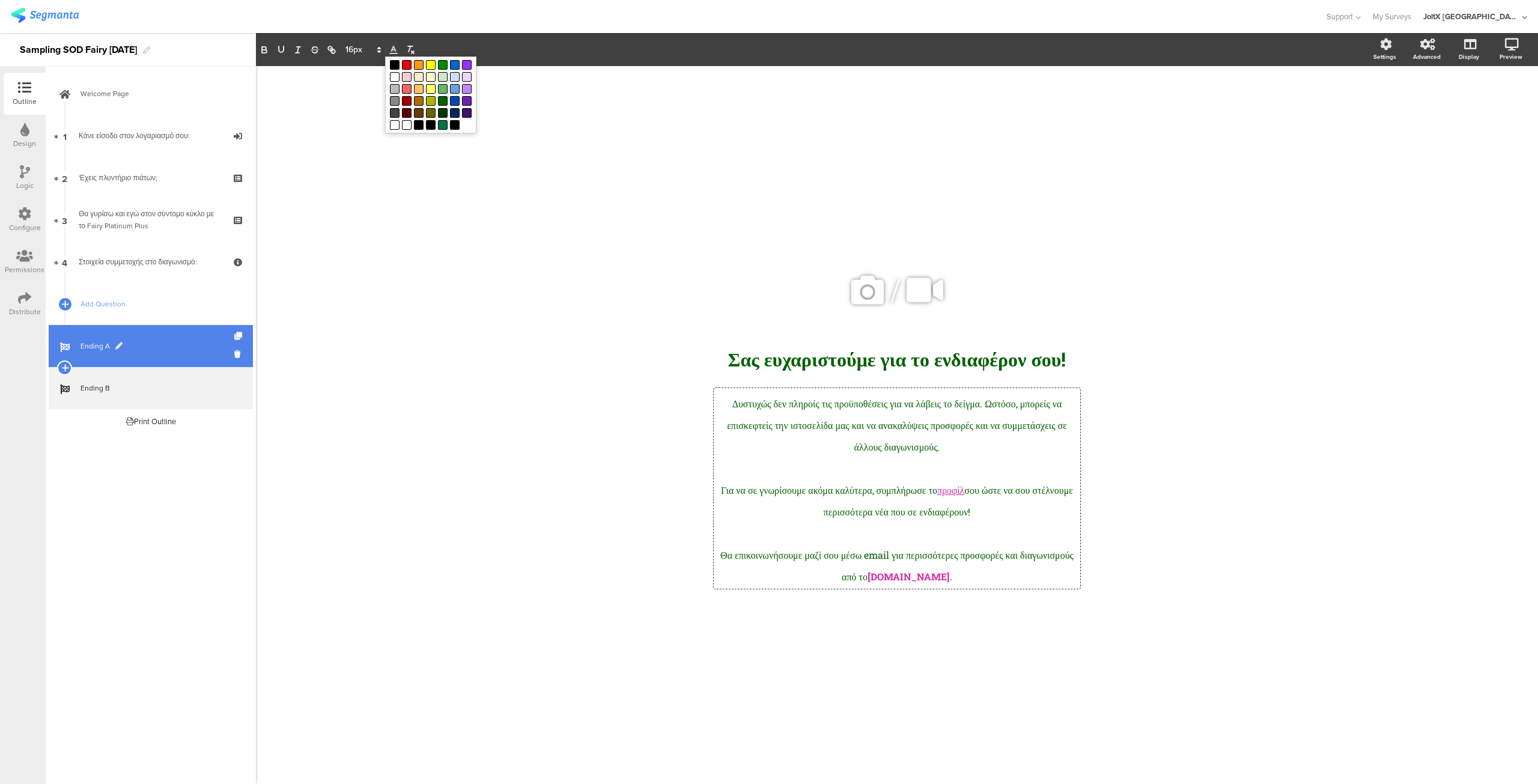
click at [153, 357] on link "Ending A" at bounding box center [150, 346] width 204 height 42
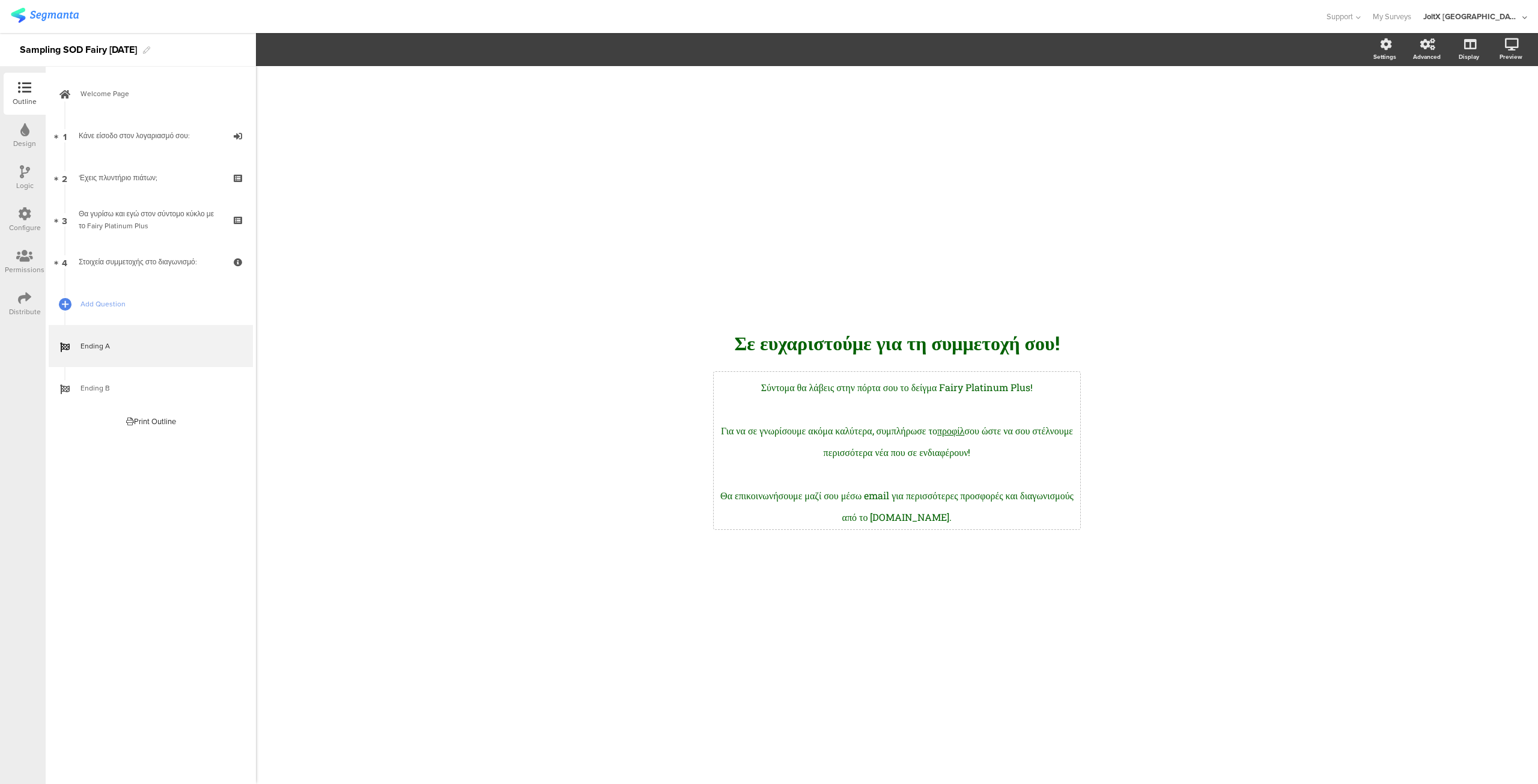
click at [990, 429] on div "Σύντομα θα λάβεις στην πόρτα σου το δείγμα Fairy Platinum Plus! Για να σε γνωρί…" at bounding box center [897, 450] width 366 height 158
click at [965, 429] on link "προφίλ" at bounding box center [950, 430] width 27 height 12
click at [396, 48] on icon at bounding box center [394, 50] width 11 height 11
click at [409, 86] on span at bounding box center [406, 88] width 10 height 10
click at [899, 474] on p at bounding box center [896, 472] width 360 height 21
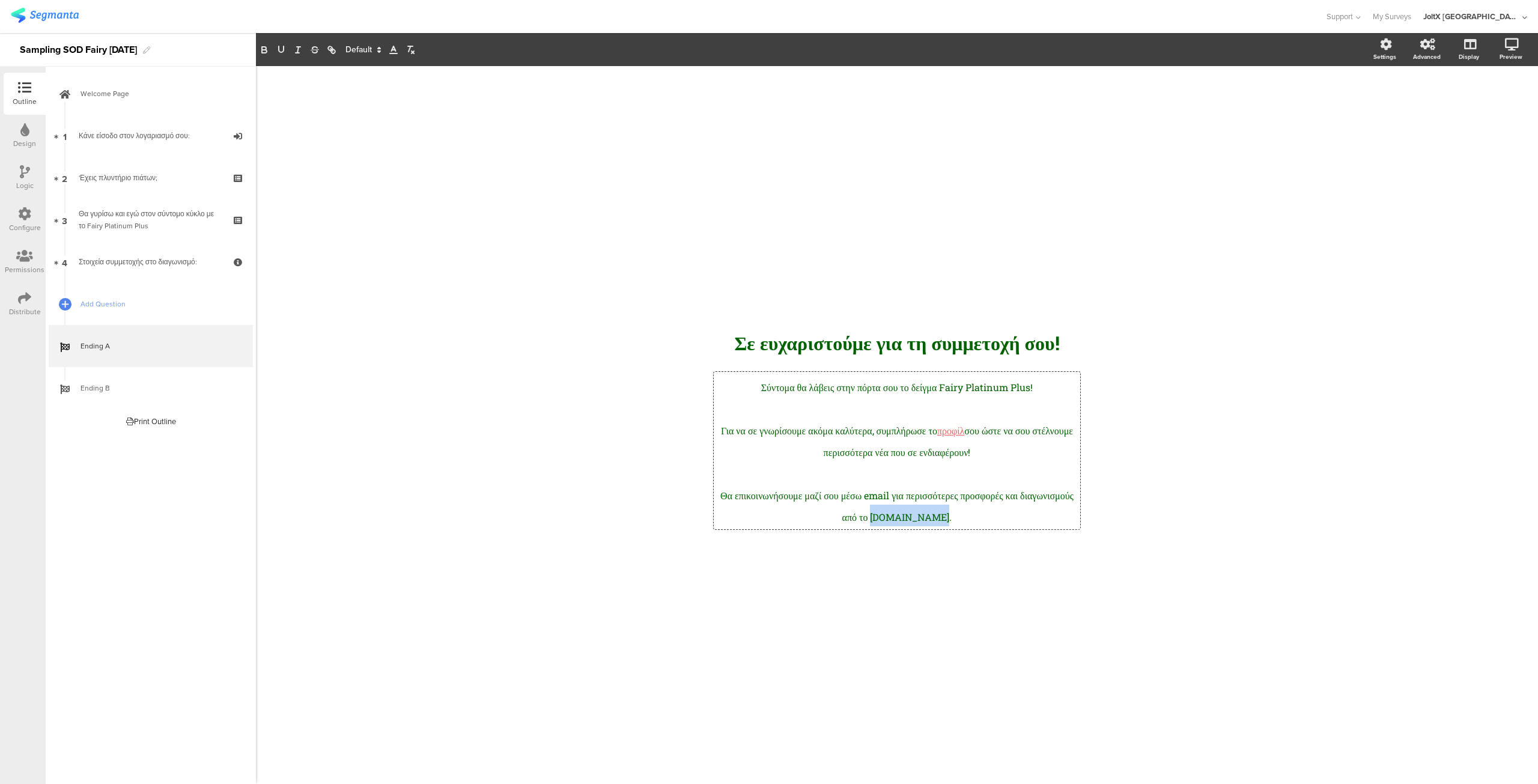
drag, startPoint x: 973, startPoint y: 521, endPoint x: 916, endPoint y: 523, distance: 57.0
click at [916, 523] on span "Θα επικοινωνήσουμε μαζί σου μέσω email για περισσότερες προσφορές και διαγωνισμ…" at bounding box center [898, 506] width 356 height 35
click at [389, 45] on icon at bounding box center [394, 50] width 11 height 11
click at [406, 88] on span at bounding box center [406, 88] width 10 height 10
click at [777, 473] on p at bounding box center [896, 472] width 360 height 21
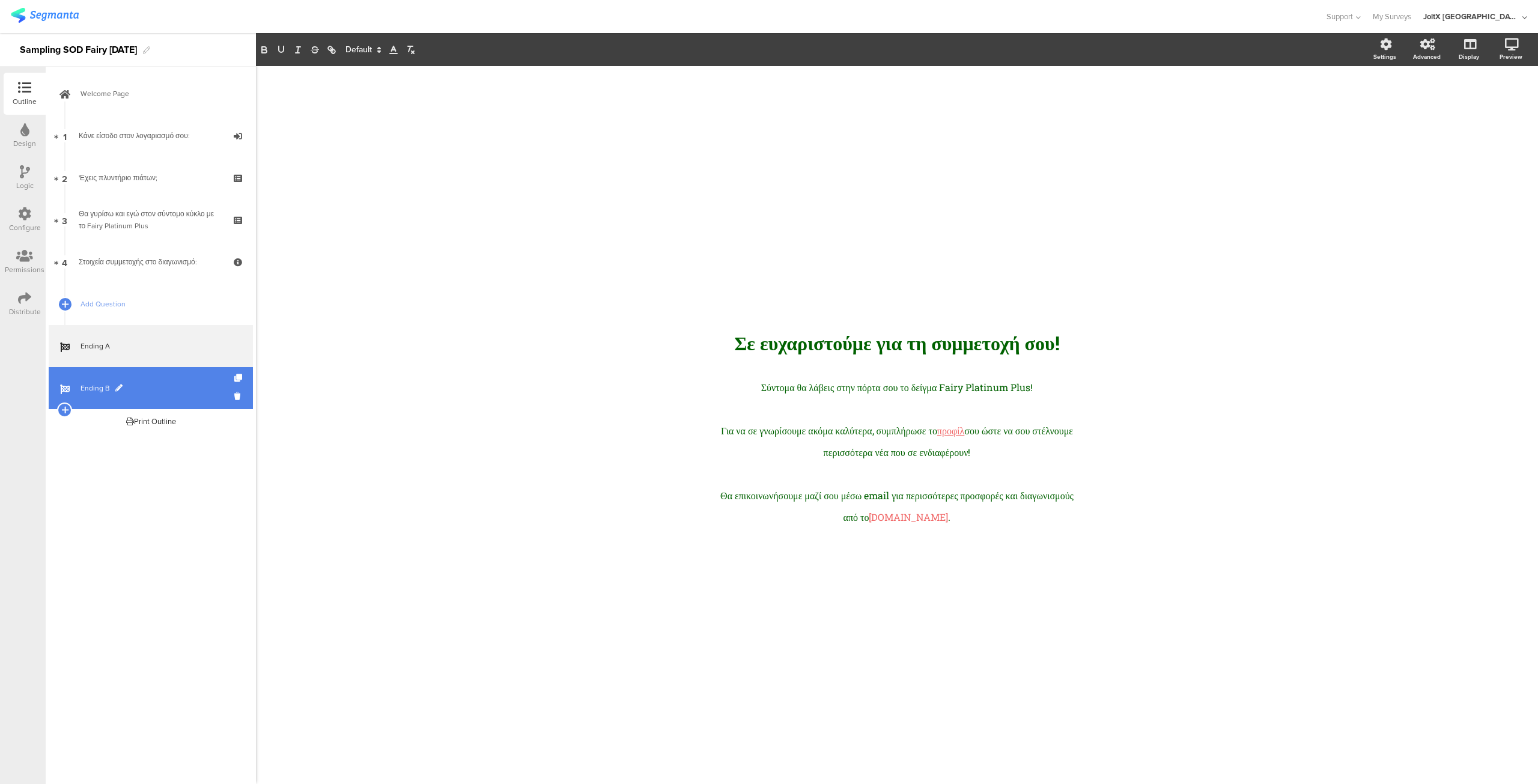
click at [157, 390] on span "Ending B" at bounding box center [158, 388] width 154 height 12
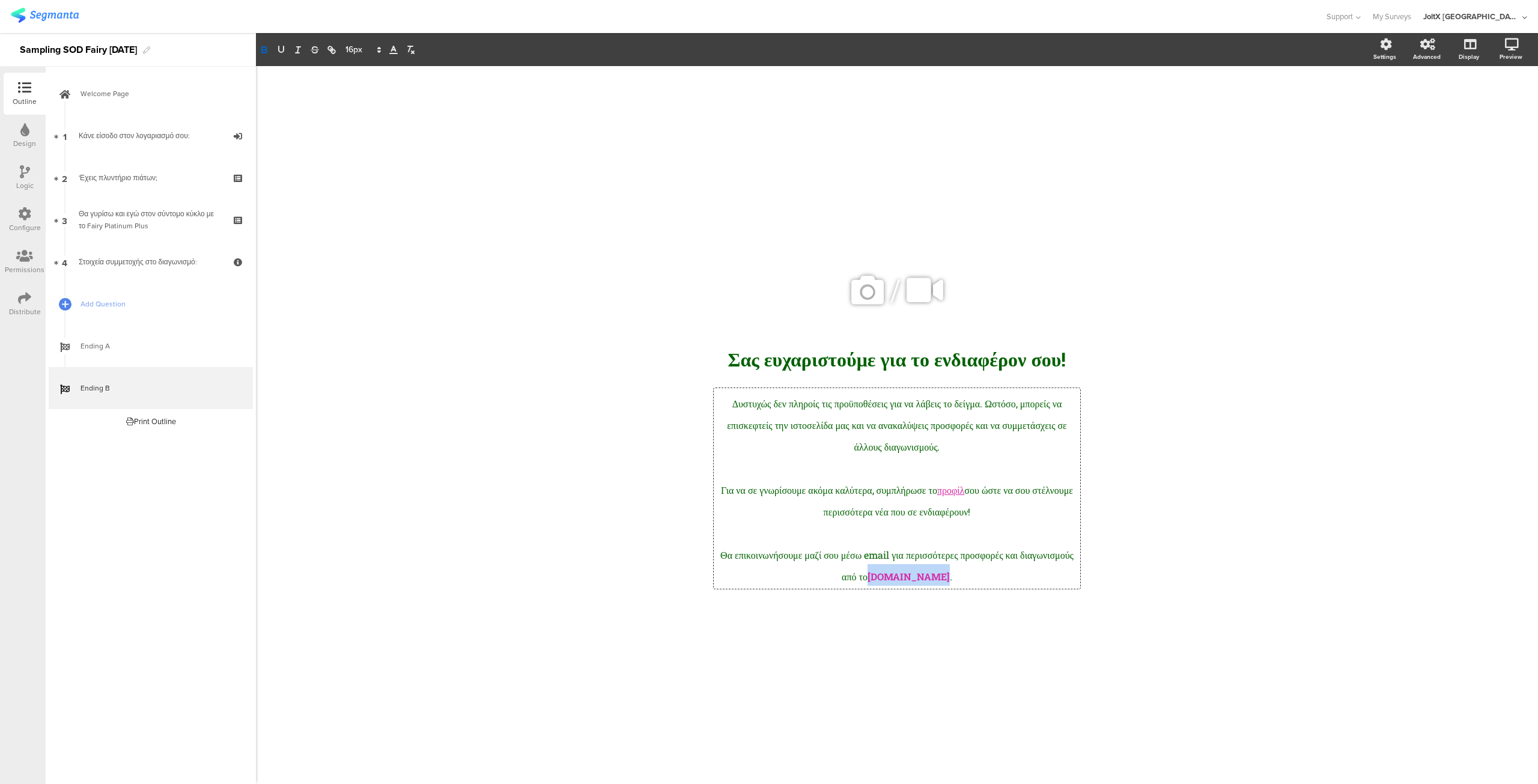
drag, startPoint x: 974, startPoint y: 580, endPoint x: 914, endPoint y: 585, distance: 60.2
click at [914, 585] on div "Δυστυχώς δεν πληροίς τις προϋποθέσεις για να λάβεις το δείγμα. Ωστόσο, μπορείς …" at bounding box center [897, 488] width 366 height 201
click at [265, 48] on icon "button" at bounding box center [264, 48] width 4 height 3
click at [392, 50] on line at bounding box center [393, 50] width 3 height 0
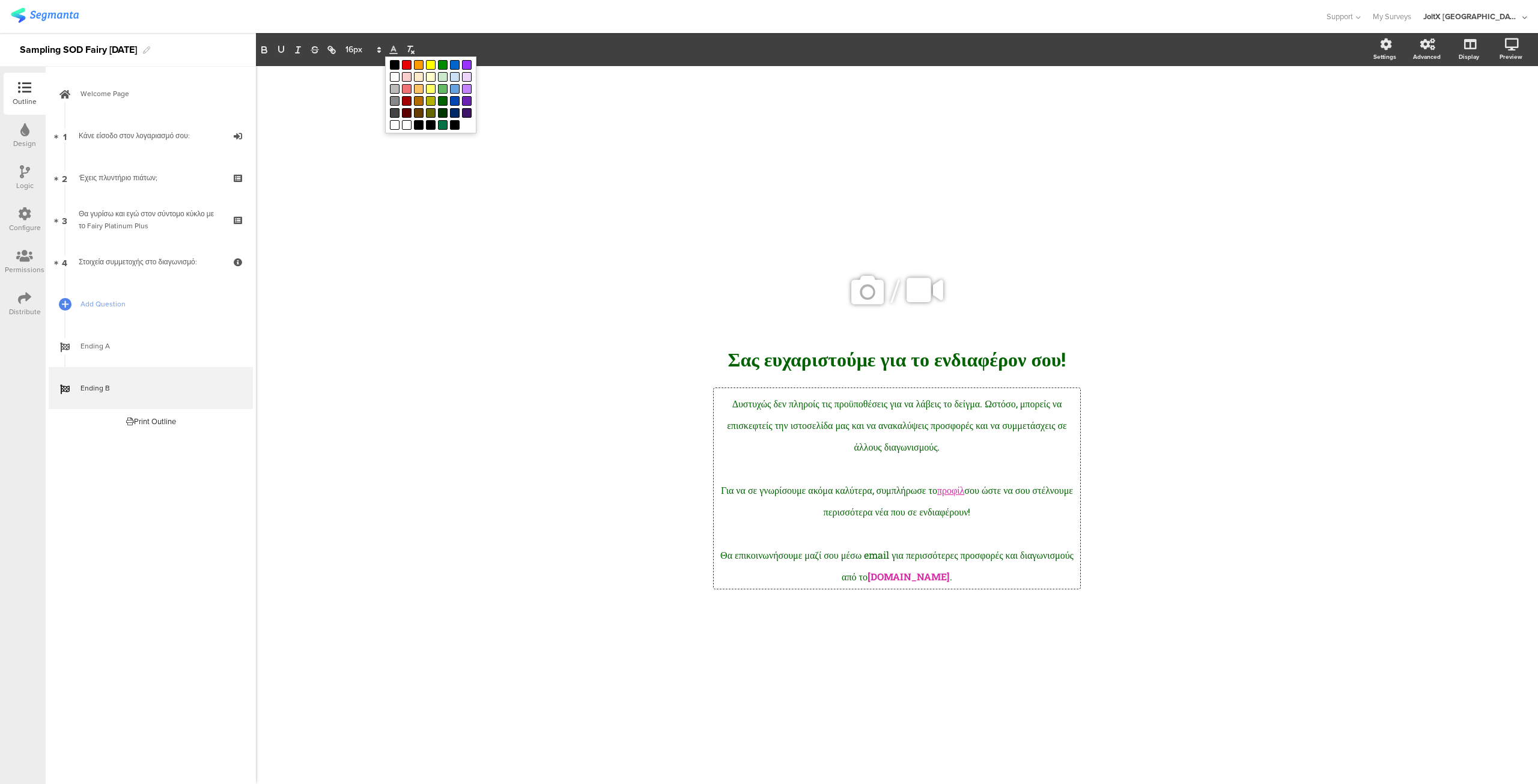
click at [405, 88] on span at bounding box center [406, 88] width 10 height 10
click at [940, 555] on span "Θα επικοινωνήσουμε μαζί σου μέσω email για περισσότερες προσφορές και διαγωνισμ…" at bounding box center [898, 565] width 356 height 35
drag, startPoint x: 1011, startPoint y: 493, endPoint x: 978, endPoint y: 492, distance: 33.0
click at [978, 492] on p "Για να σε γνωρίσουμε ακόμα καλύτερα, συμπλήρωσε το προφίλ σου ώστε να σου στέλν…" at bounding box center [896, 499] width 360 height 43
click at [393, 49] on icon at bounding box center [394, 50] width 11 height 11
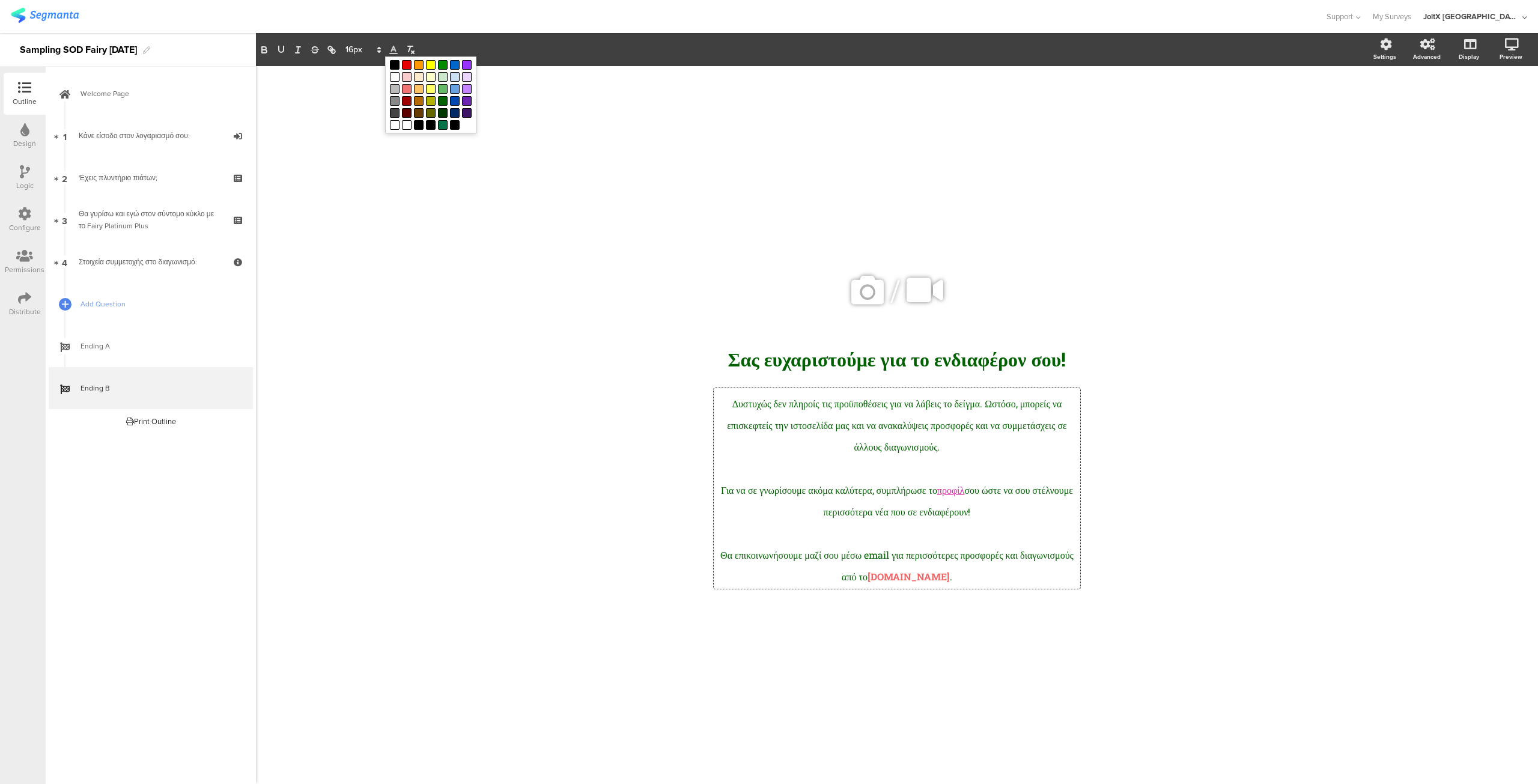
click at [407, 88] on span at bounding box center [406, 88] width 10 height 10
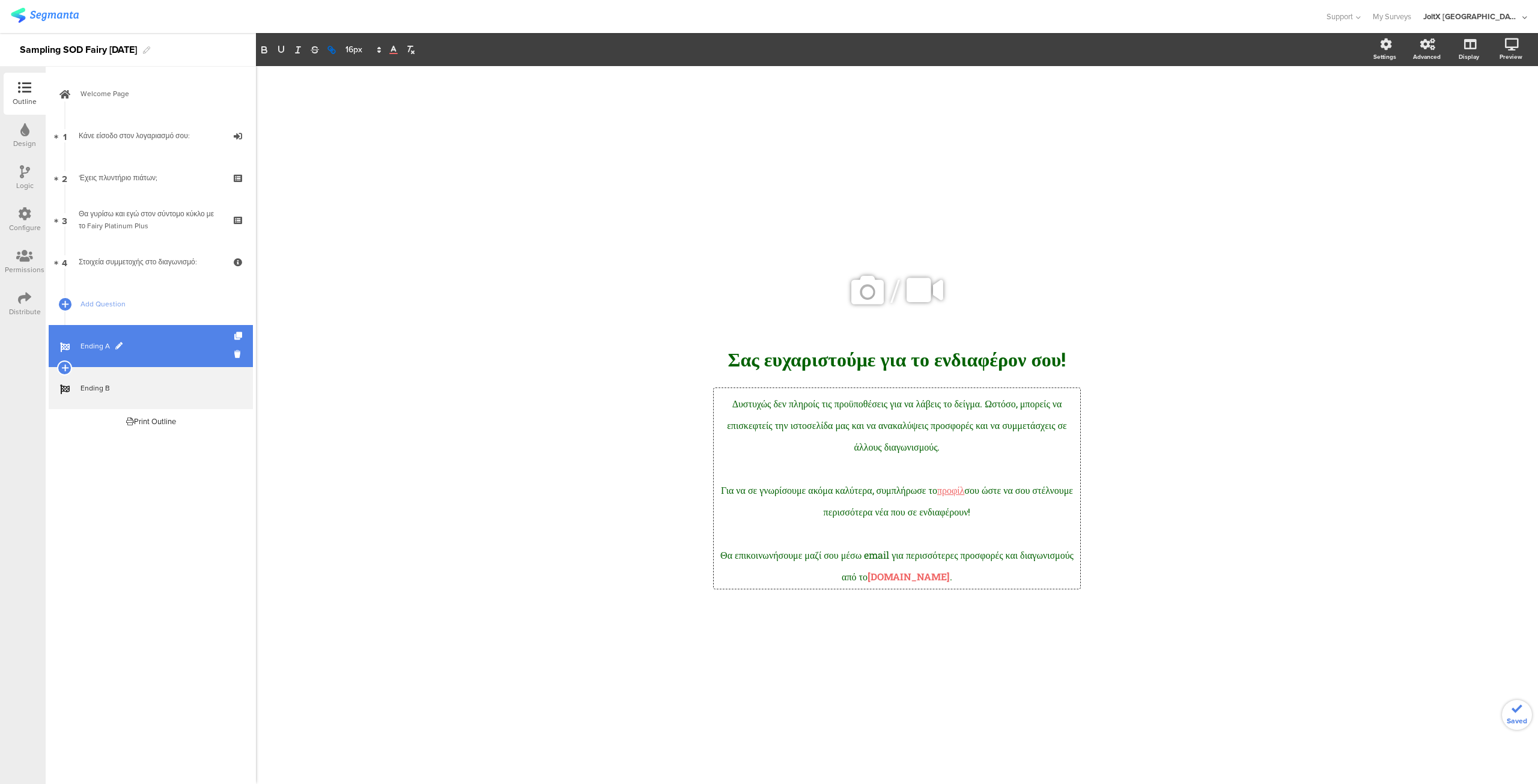
click at [169, 340] on link "Ending A" at bounding box center [150, 346] width 204 height 42
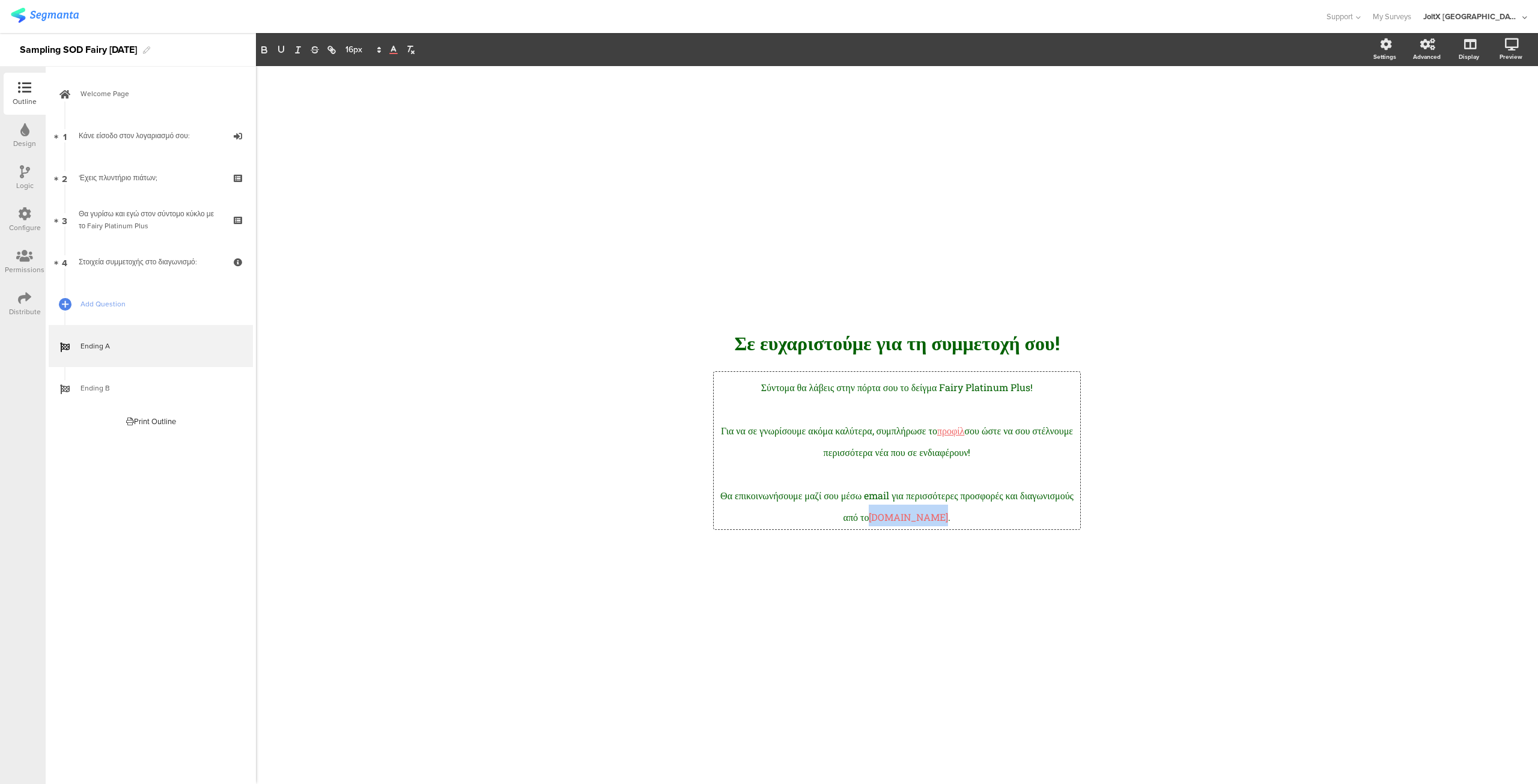
drag, startPoint x: 975, startPoint y: 519, endPoint x: 915, endPoint y: 523, distance: 60.1
click at [915, 523] on div "Σύντομα θα λάβεις στην πόρτα σου το δείγμα Fairy Platinum Plus! Για να σε γνωρί…" at bounding box center [897, 450] width 366 height 158
click at [392, 52] on icon at bounding box center [394, 50] width 11 height 11
click at [406, 87] on span at bounding box center [406, 88] width 10 height 10
click at [266, 48] on icon "button" at bounding box center [264, 48] width 4 height 3
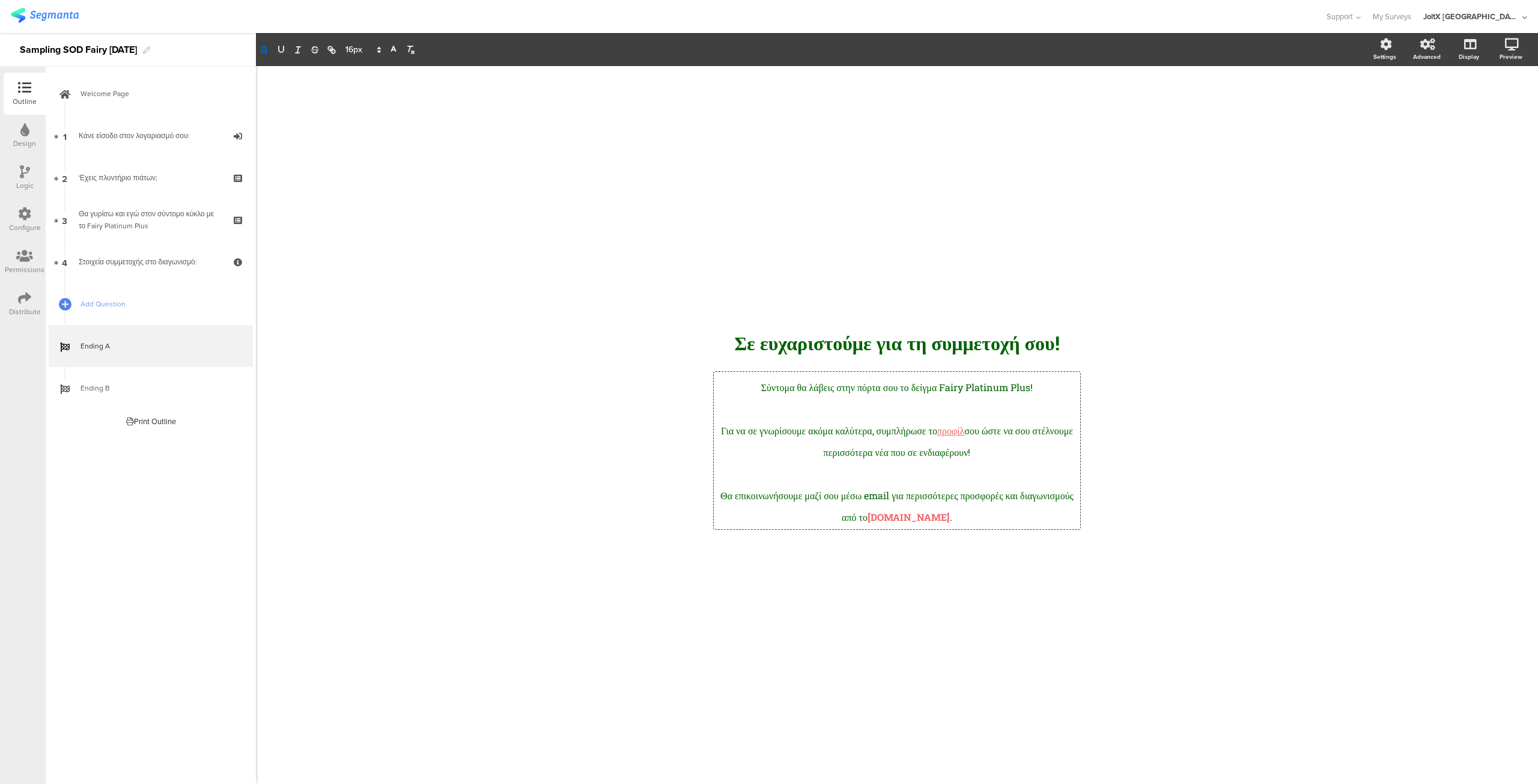
click at [950, 456] on span "σου ώστε να σου στέλνουμε περισσότερα νέα που σε ενδιαφέρουν!﻿" at bounding box center [950, 441] width 251 height 35
click at [973, 563] on div "/ Σε ευχαρ﻿ιστούμε για τη συμμετοχή σου! Σε ευχαρ﻿ιστούμε για τη συμμετοχή σου!…" at bounding box center [897, 419] width 504 height 706
click at [150, 173] on div "'Εχεις πλυντήριο πιάτων;" at bounding box center [150, 178] width 143 height 12
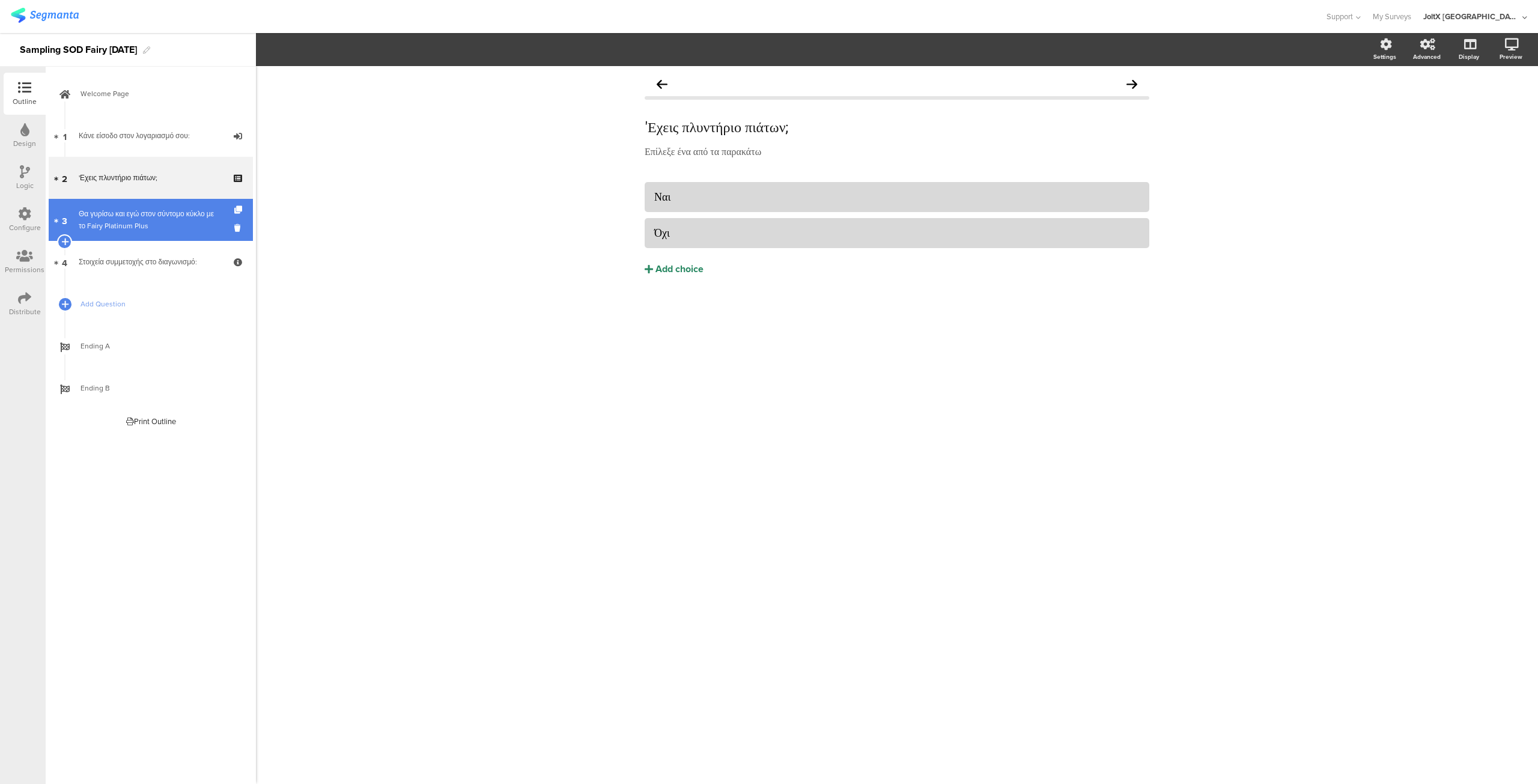
drag, startPoint x: 441, startPoint y: 334, endPoint x: 127, endPoint y: 222, distance: 333.4
click at [127, 222] on div "Θα γυρίσω και εγώ στον σύντομο κύκλο με το Fairy Platinum Plus" at bounding box center [150, 219] width 143 height 24
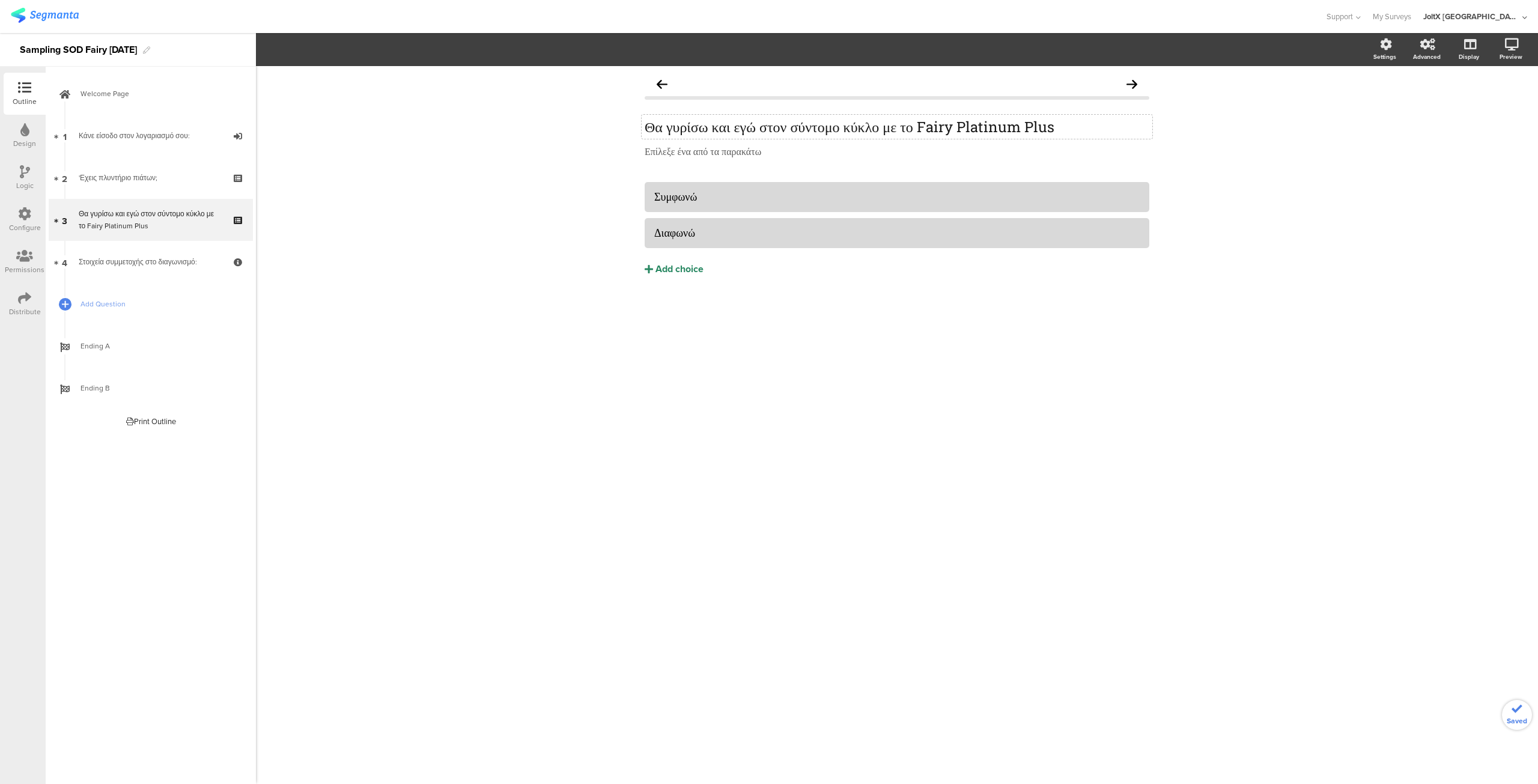
click at [817, 132] on div "Θα γυρίσω και εγώ στον σύντομο κύκλο με το Fairy Platinum Plus Θα γυρίσω και εγ…" at bounding box center [896, 127] width 511 height 24
click at [1148, 145] on div at bounding box center [1152, 142] width 16 height 16
click at [1150, 138] on icon at bounding box center [1152, 142] width 6 height 7
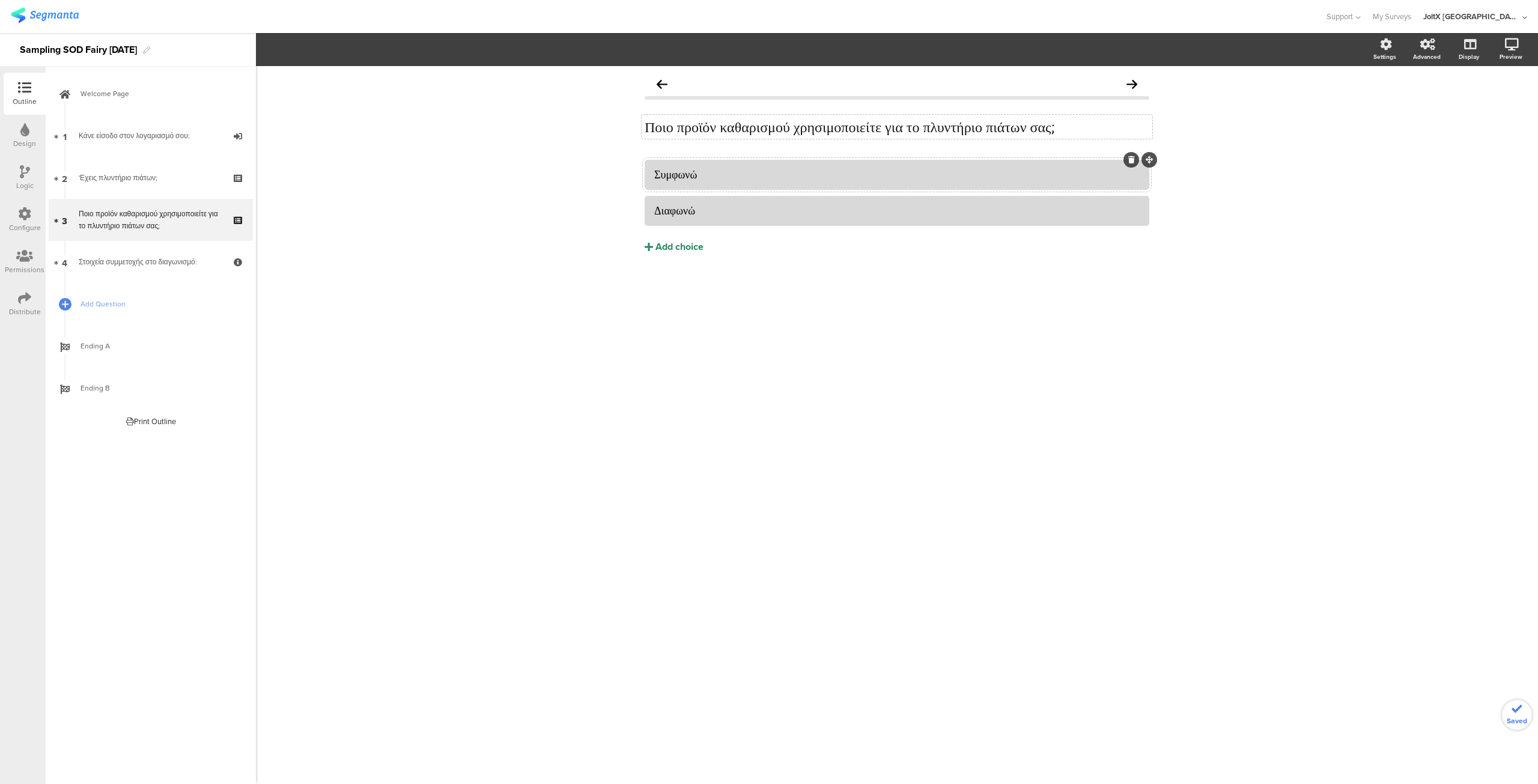
click at [826, 176] on div "Συμφωνώ" at bounding box center [896, 174] width 486 height 14
click at [719, 210] on div "Διαφωνώ" at bounding box center [896, 211] width 486 height 14
click at [684, 244] on div "Add choice" at bounding box center [680, 247] width 48 height 12
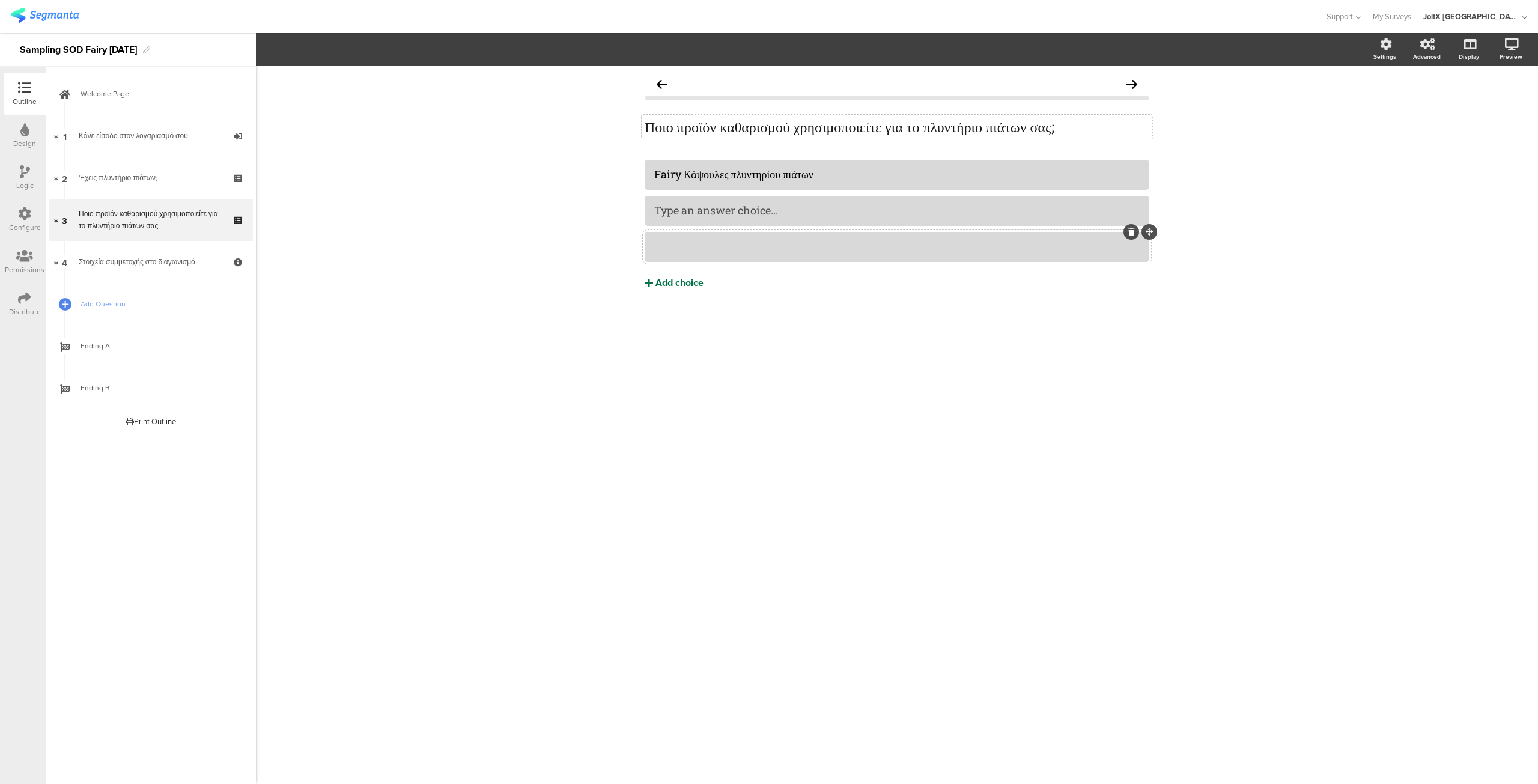
click at [665, 289] on div "Add choice" at bounding box center [680, 283] width 48 height 12
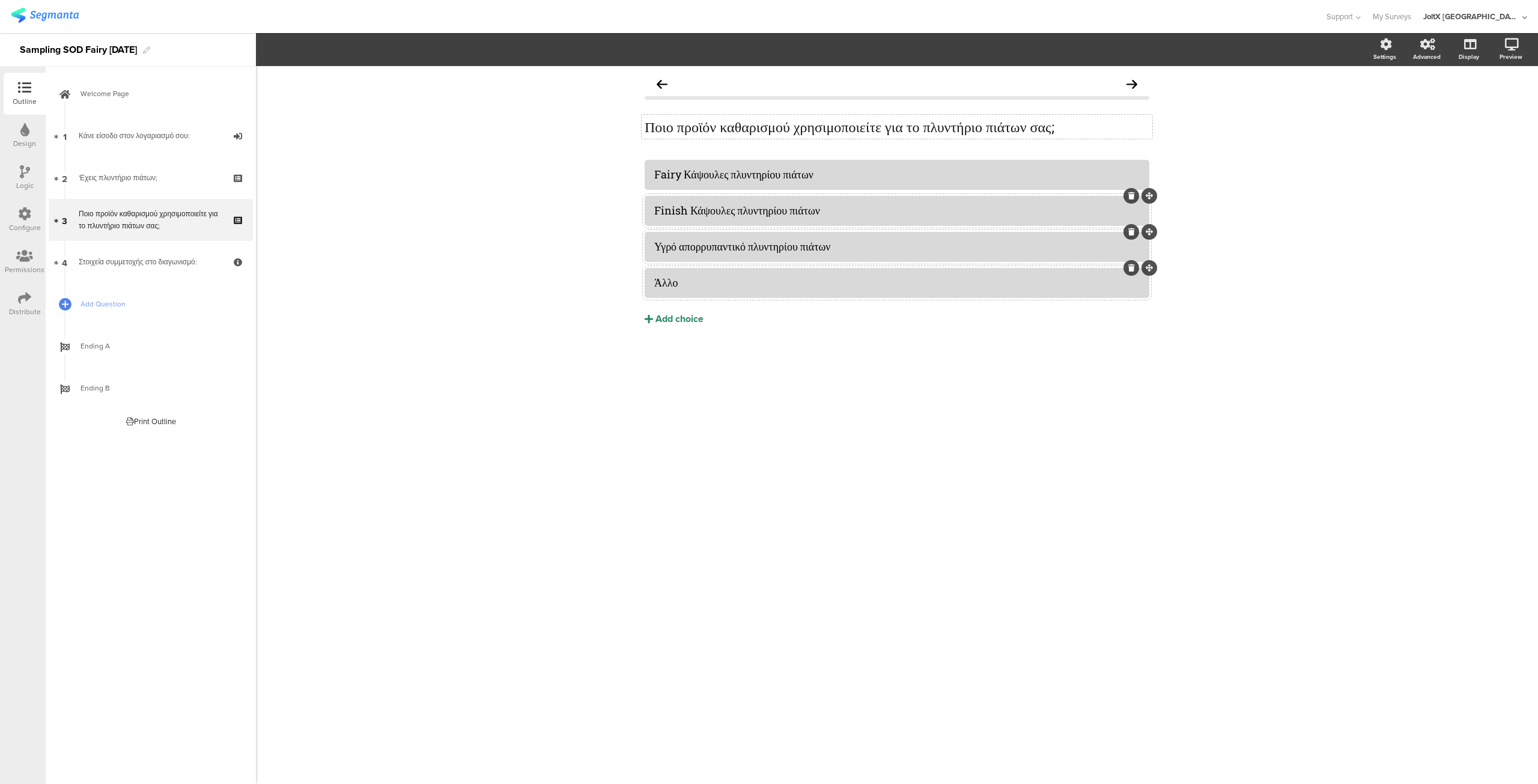
click at [19, 219] on icon at bounding box center [24, 213] width 13 height 13
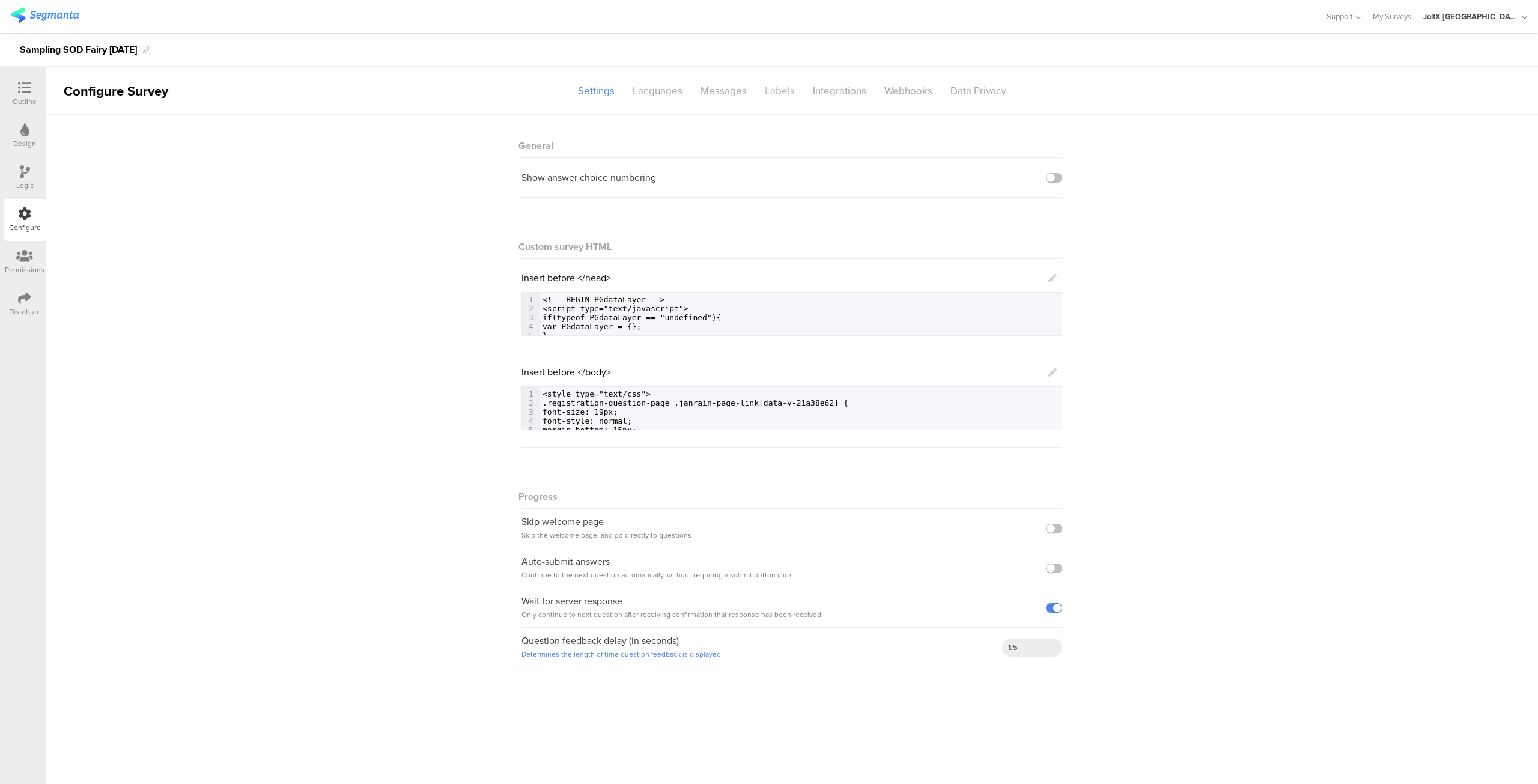
click at [791, 93] on div "Labels" at bounding box center [780, 91] width 48 height 21
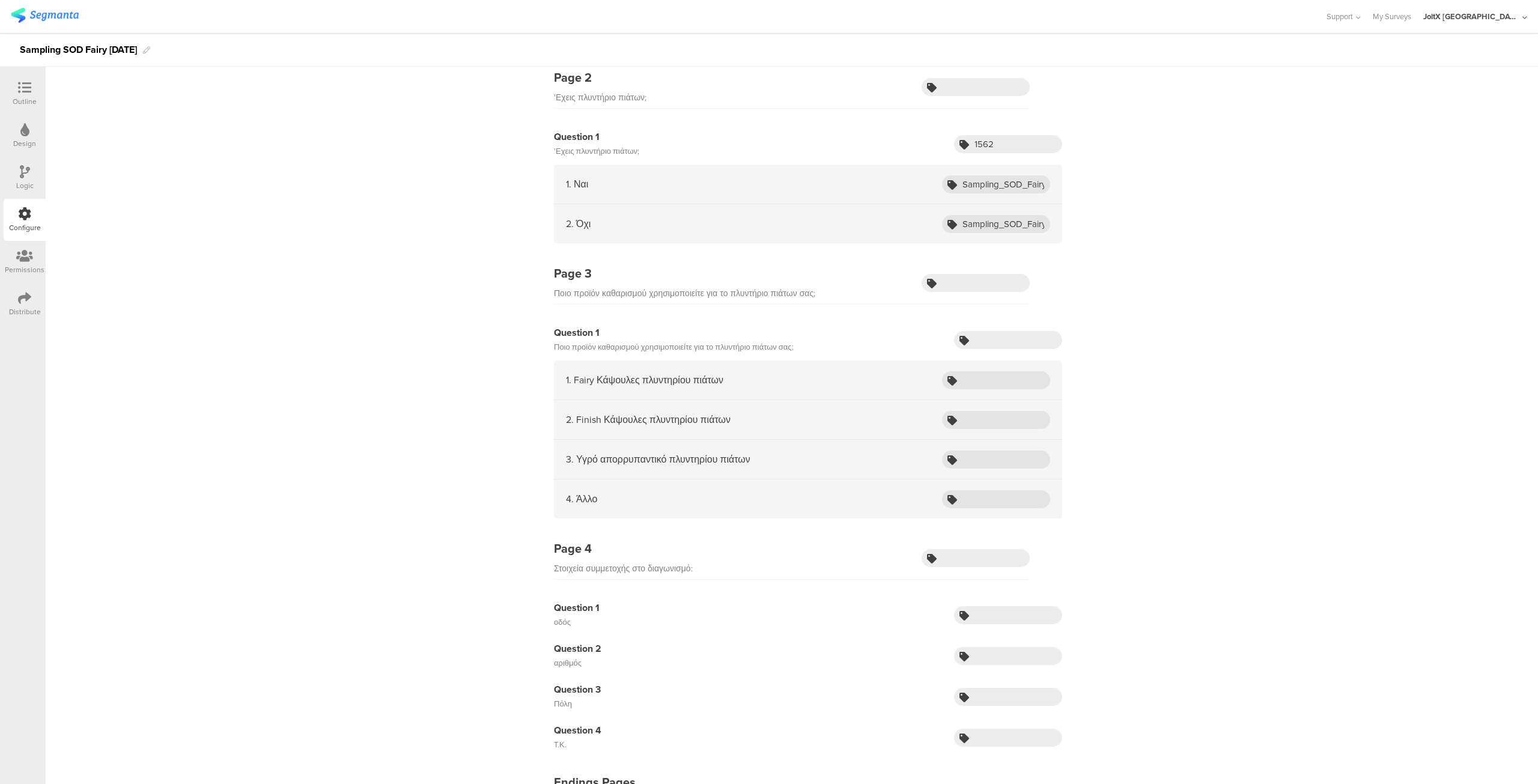
scroll to position [262, 0]
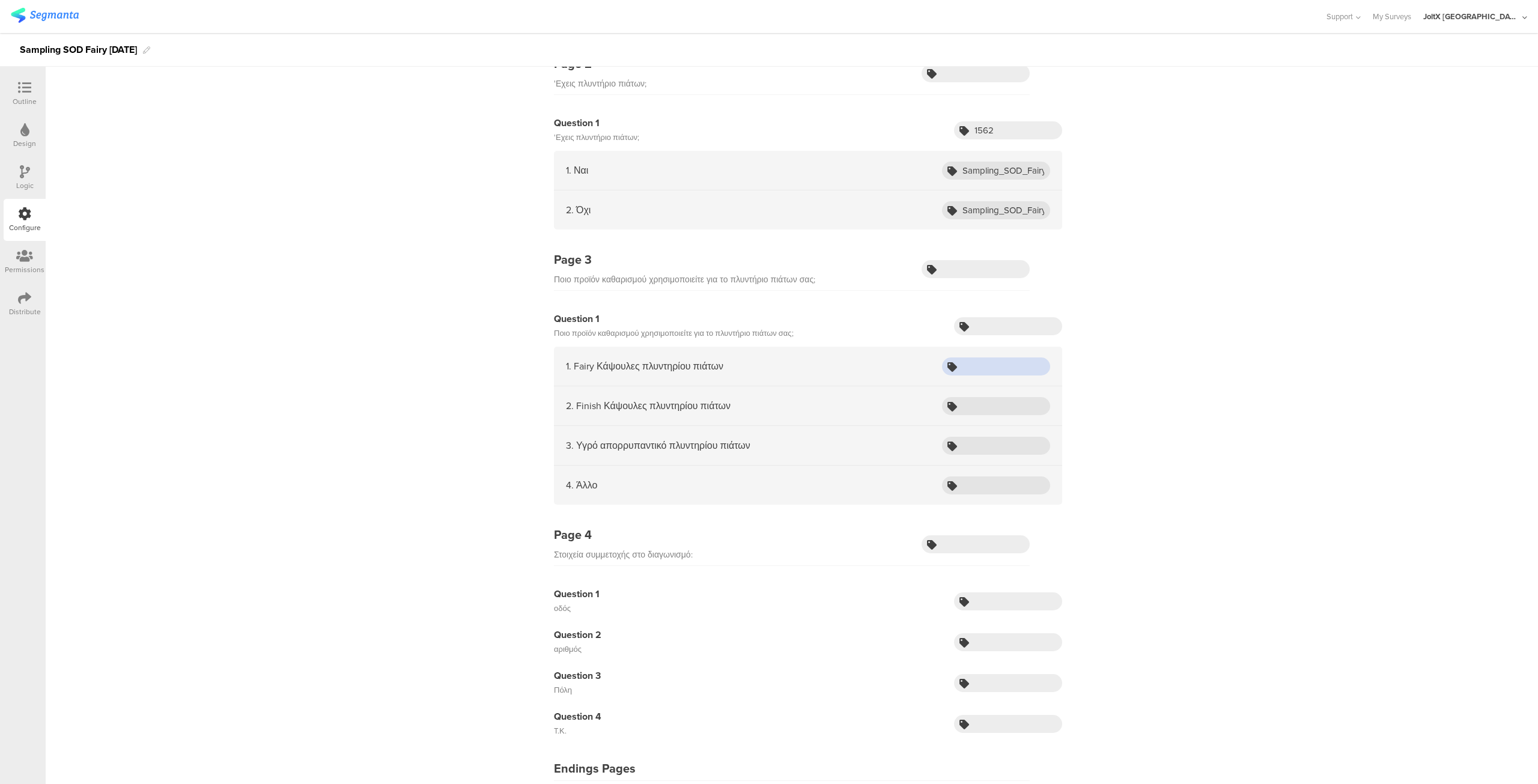
click at [995, 365] on input "text" at bounding box center [996, 366] width 108 height 18
paste input "Multibrand_Sampling_HTA_Aug25_ADW_Fairy"
click at [1017, 365] on input "Sampling_HTA_Aug25_ADW_Fairy" at bounding box center [996, 366] width 108 height 18
click at [980, 364] on input "Sampling_HTA_Aug25_ADW_Fairy" at bounding box center [996, 366] width 108 height 18
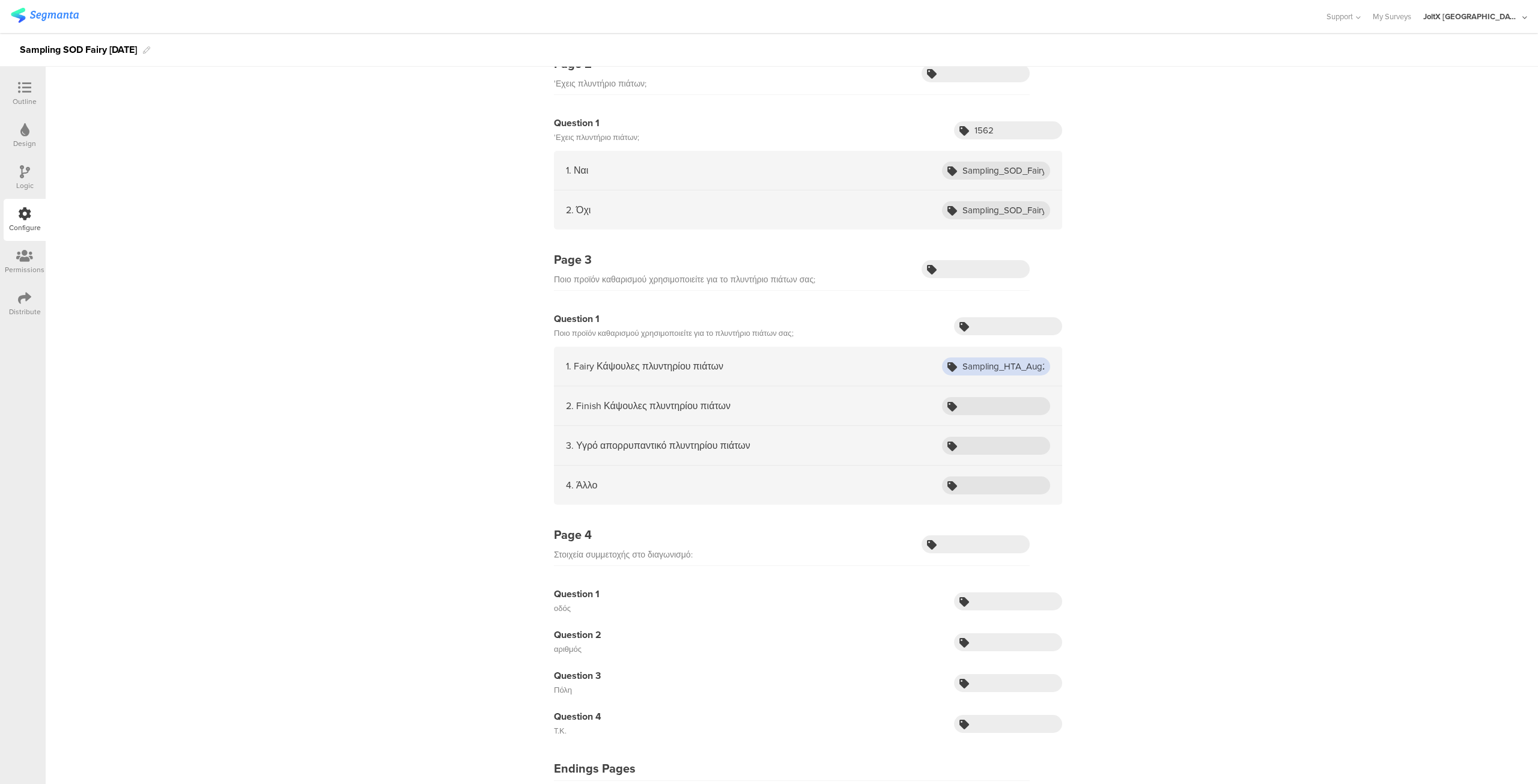
paste input "2424"
type input "2424"
click at [978, 325] on input "text" at bounding box center [1008, 326] width 108 height 18
paste input "2424"
type input "2424"
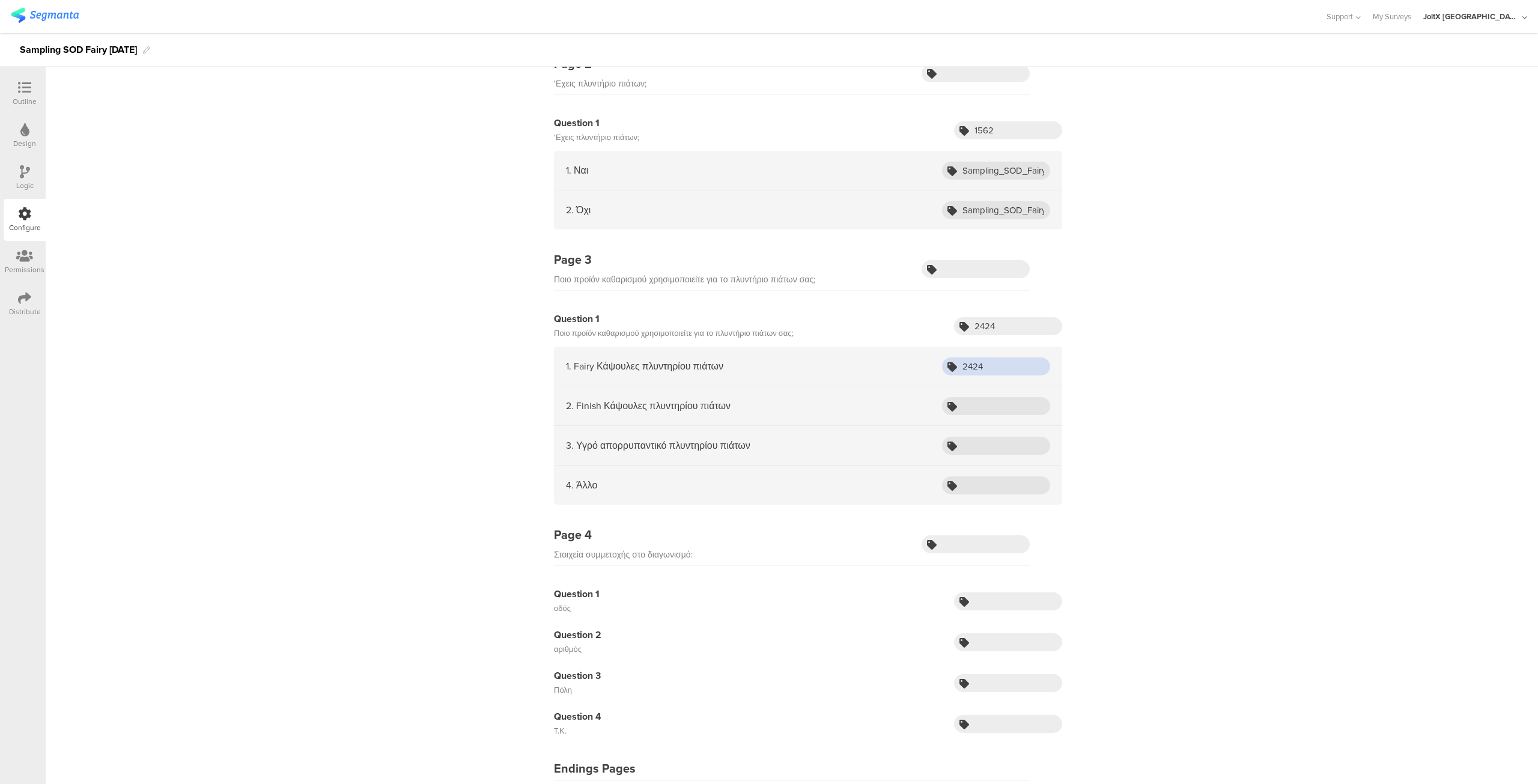
click at [996, 364] on input "2424" at bounding box center [996, 366] width 108 height 18
paste input "Sampling_HTA_Fairy_Aug25_ADW_Owner"
type input "Sampling_HTA_Fairy_Aug25_ADW_Owner"
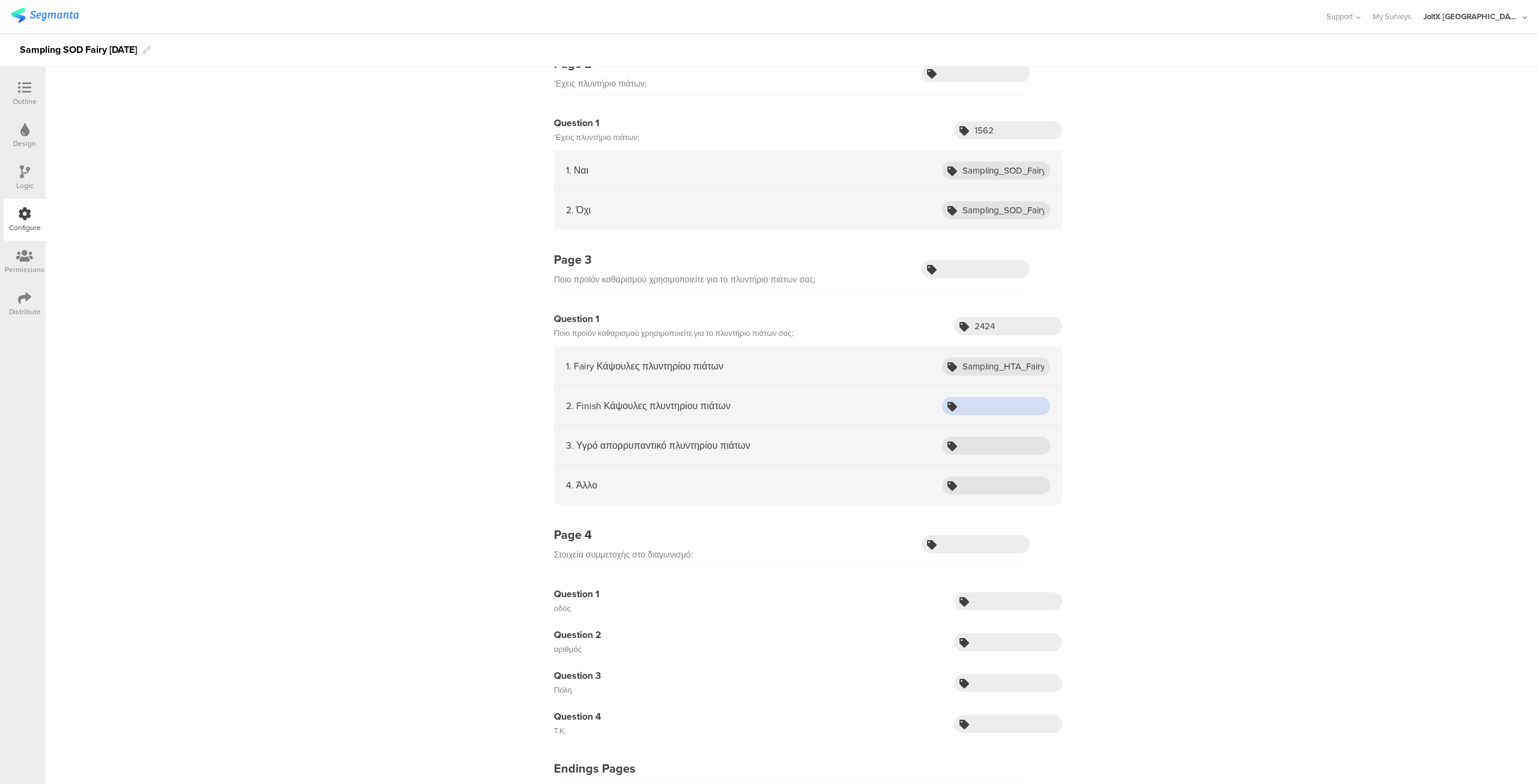
click at [1007, 404] on input "text" at bounding box center [996, 406] width 108 height 18
paste input "Sampling_HTA_Fairy_Aug25_ADW_Finish"
type input "Sampling_HTA_Fairy_Aug25_ADW_Finish"
click at [1004, 365] on input "Sampling_HTA_Fairy_Aug25_ADW_Owner" at bounding box center [996, 366] width 108 height 18
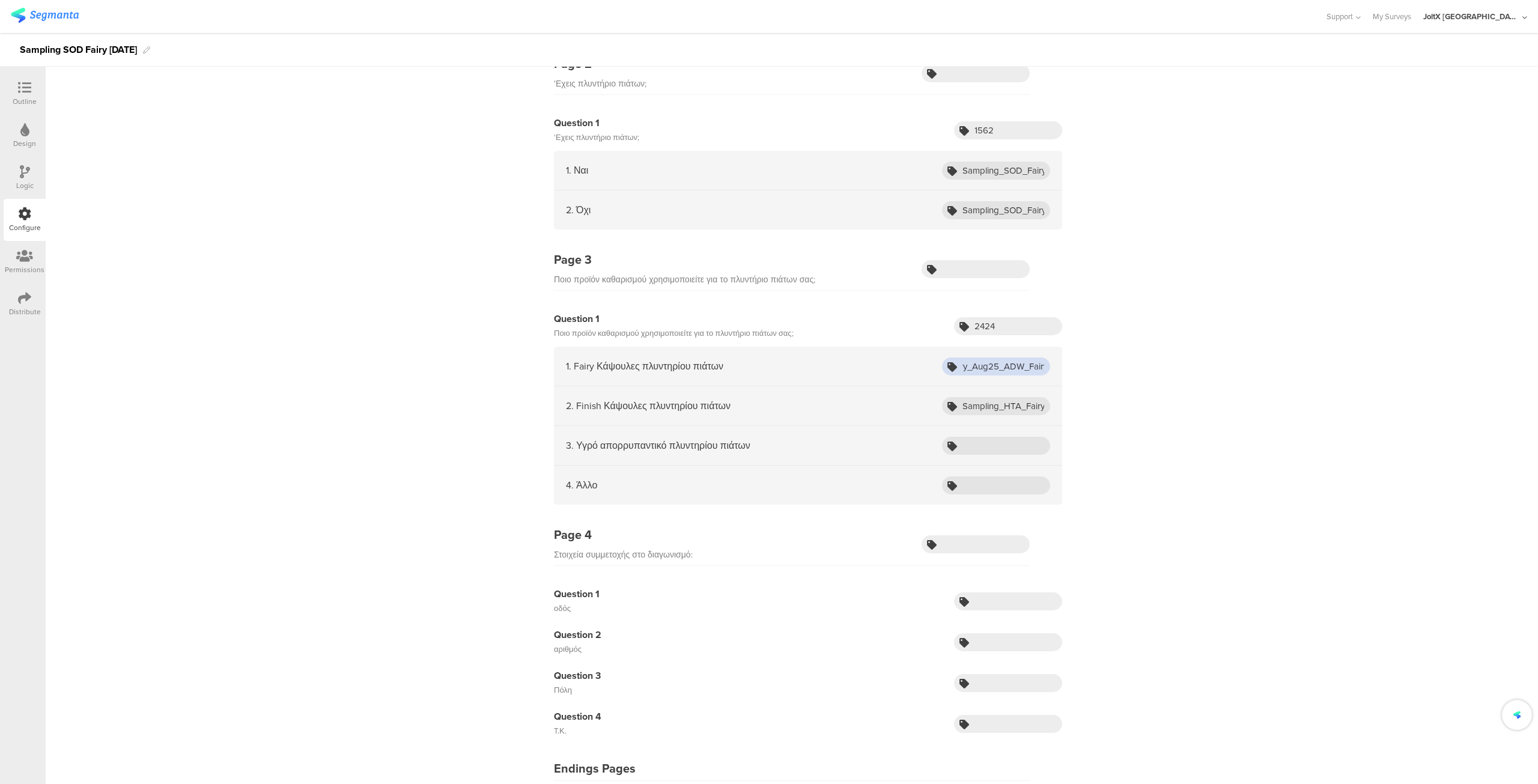
scroll to position [0, 81]
type input "Sampling_HTA_Fairy_Aug25_ADW_Fairy"
click at [1005, 405] on input "Sampling_HTA_Fairy_Aug25_ADW_Finish" at bounding box center [996, 406] width 108 height 18
click at [996, 443] on input "text" at bounding box center [996, 446] width 108 height 18
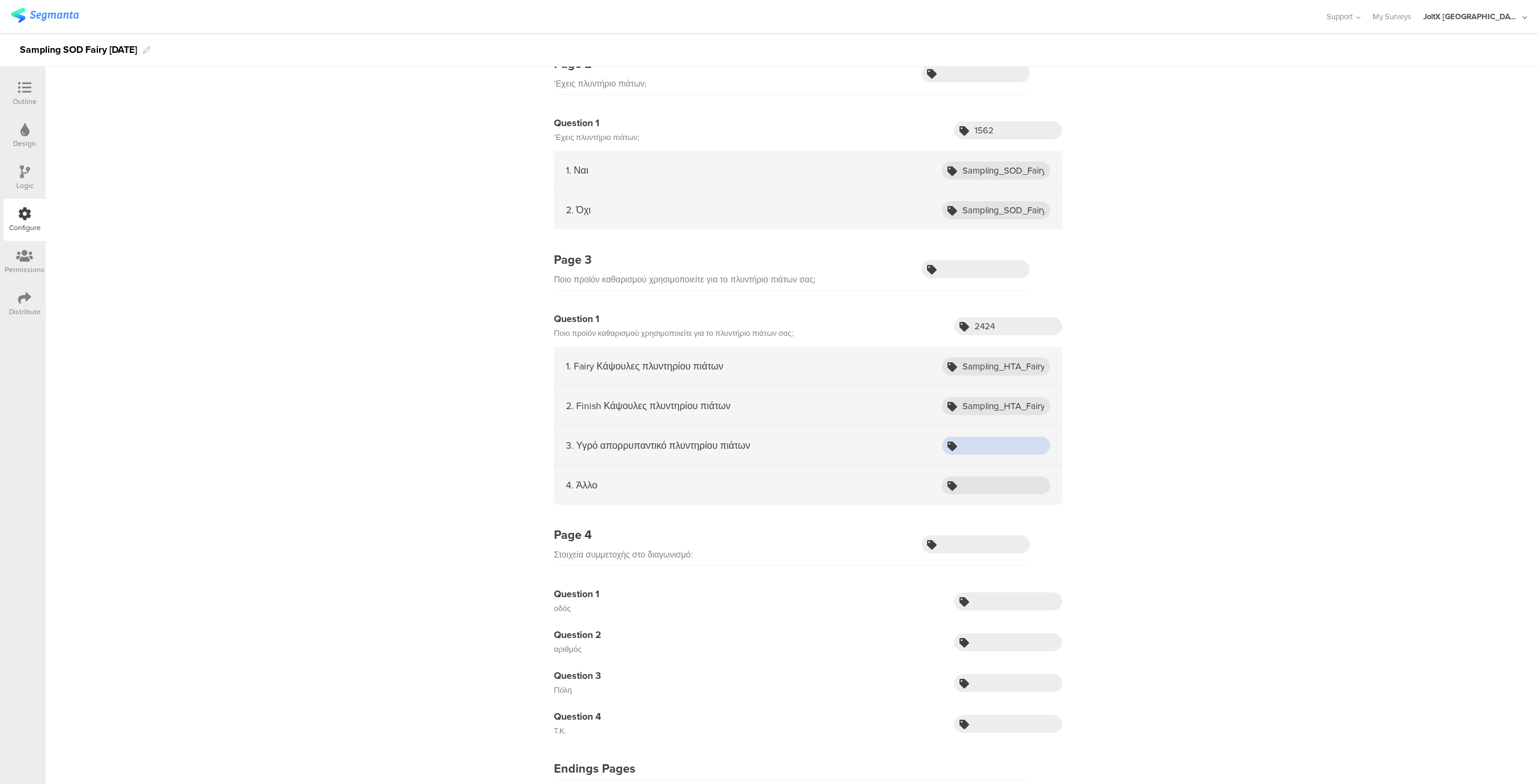
paste input "Sampling_HTA_Fairy_Aug25_ADW_Finish"
type input "Sampling_HTA_Fairy_Aug25_ADW_Liquid"
click at [985, 480] on input "text" at bounding box center [996, 485] width 108 height 18
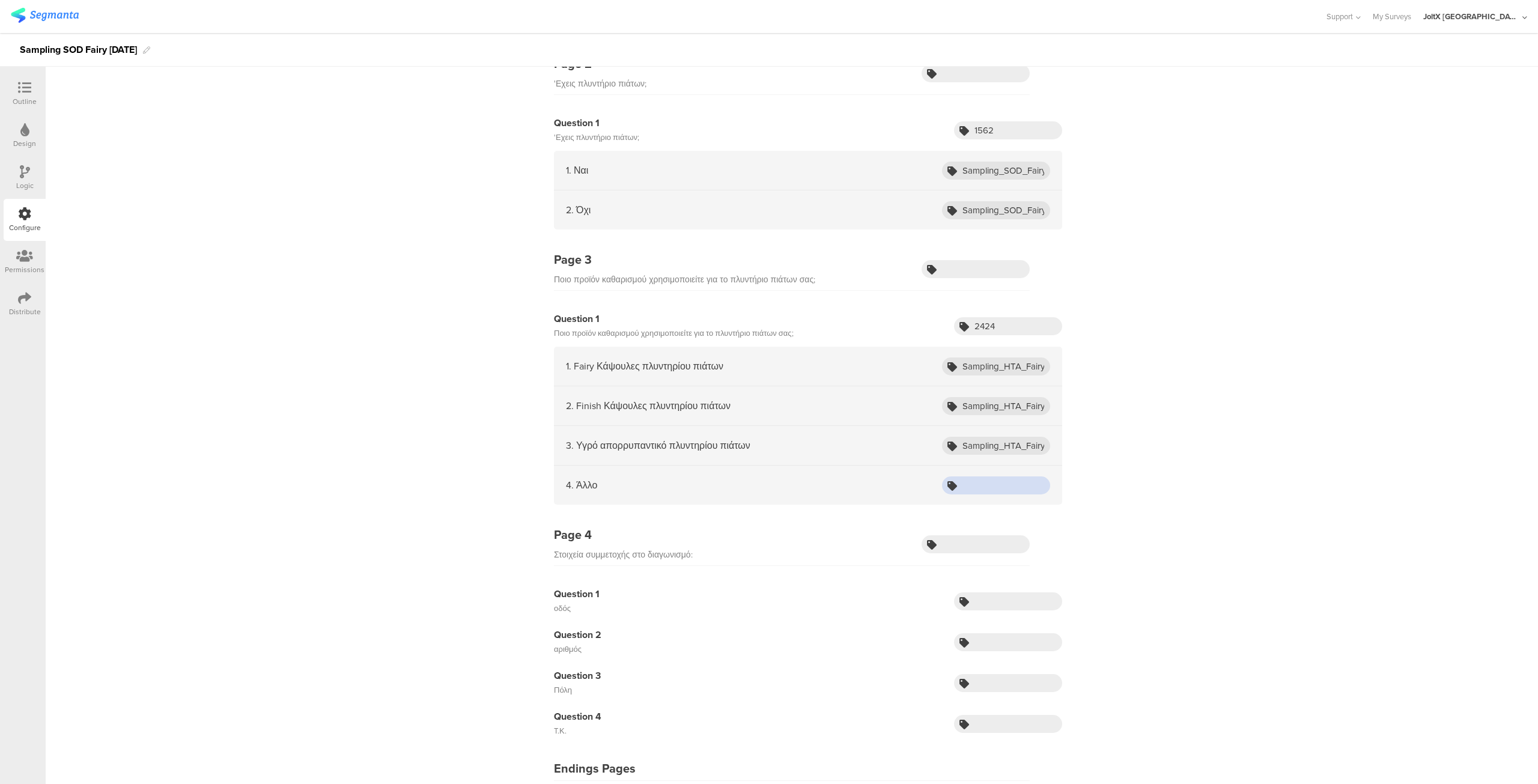
paste input "Sampling_HTA_Fairy_Aug25_ADW_Finish"
type input "Sampling_HTA_Fairy_Aug25_ADW_Other"
click at [1247, 427] on div "Page 1 Κάνε είσοδο στον λογαριασμό σου: Question 1 Email Question 2 consumerId …" at bounding box center [792, 362] width 1493 height 1018
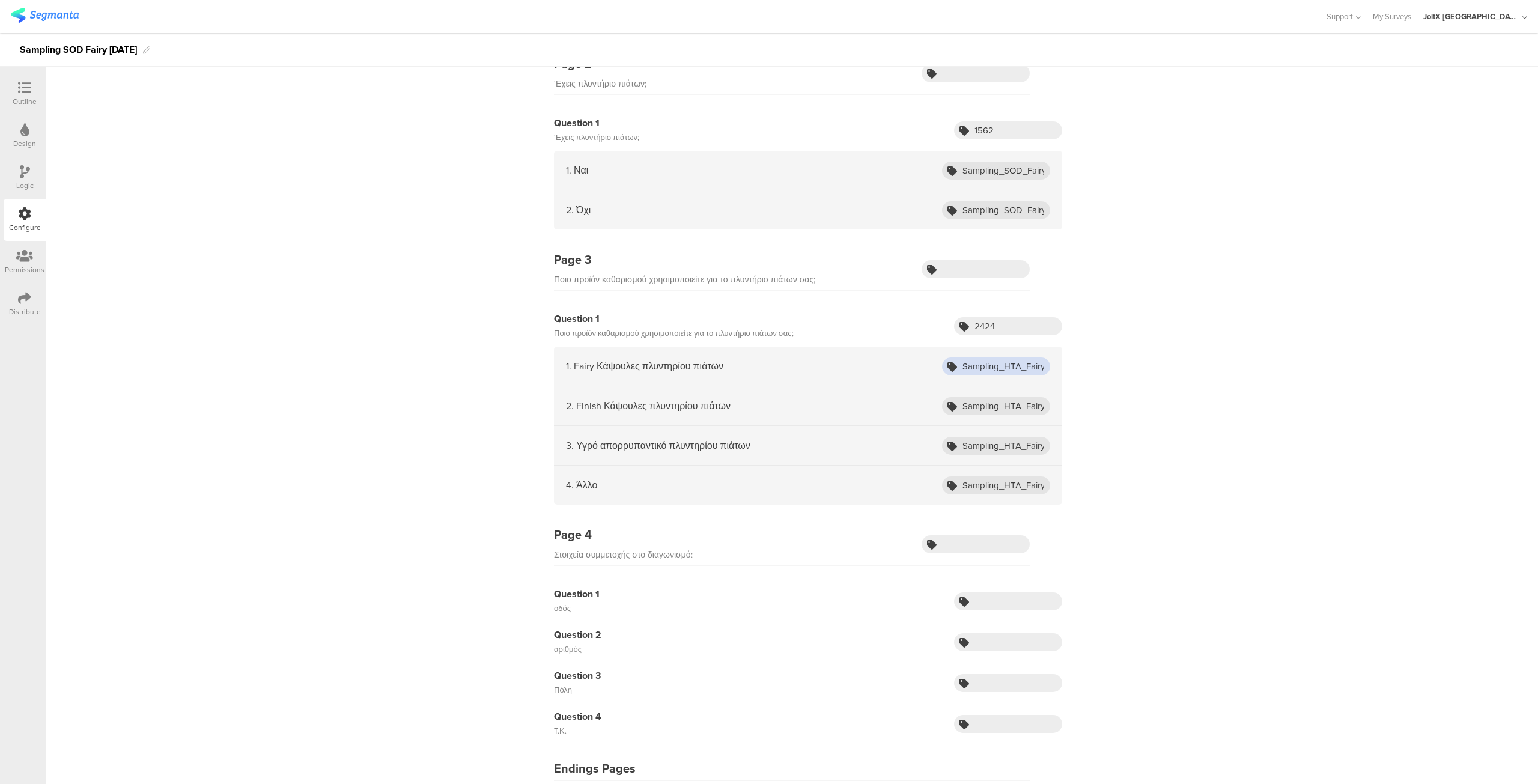
click at [1014, 358] on input "Sampling_HTA_Fairy_Aug25_ADW_Fairy" at bounding box center [996, 366] width 108 height 18
type input "Sampling_SOD_Fairy_Aug25_ADW_Fairy"
click at [1017, 401] on input "Sampling_HTA_Fairy_Aug25_ADW_Finish" at bounding box center [996, 406] width 108 height 18
type input "Sampling_SOD_Fairy_Aug25_ADW_Finish"
click at [1015, 446] on input "Sampling_HTA_Fairy_Aug25_ADW_Liquid" at bounding box center [996, 446] width 108 height 18
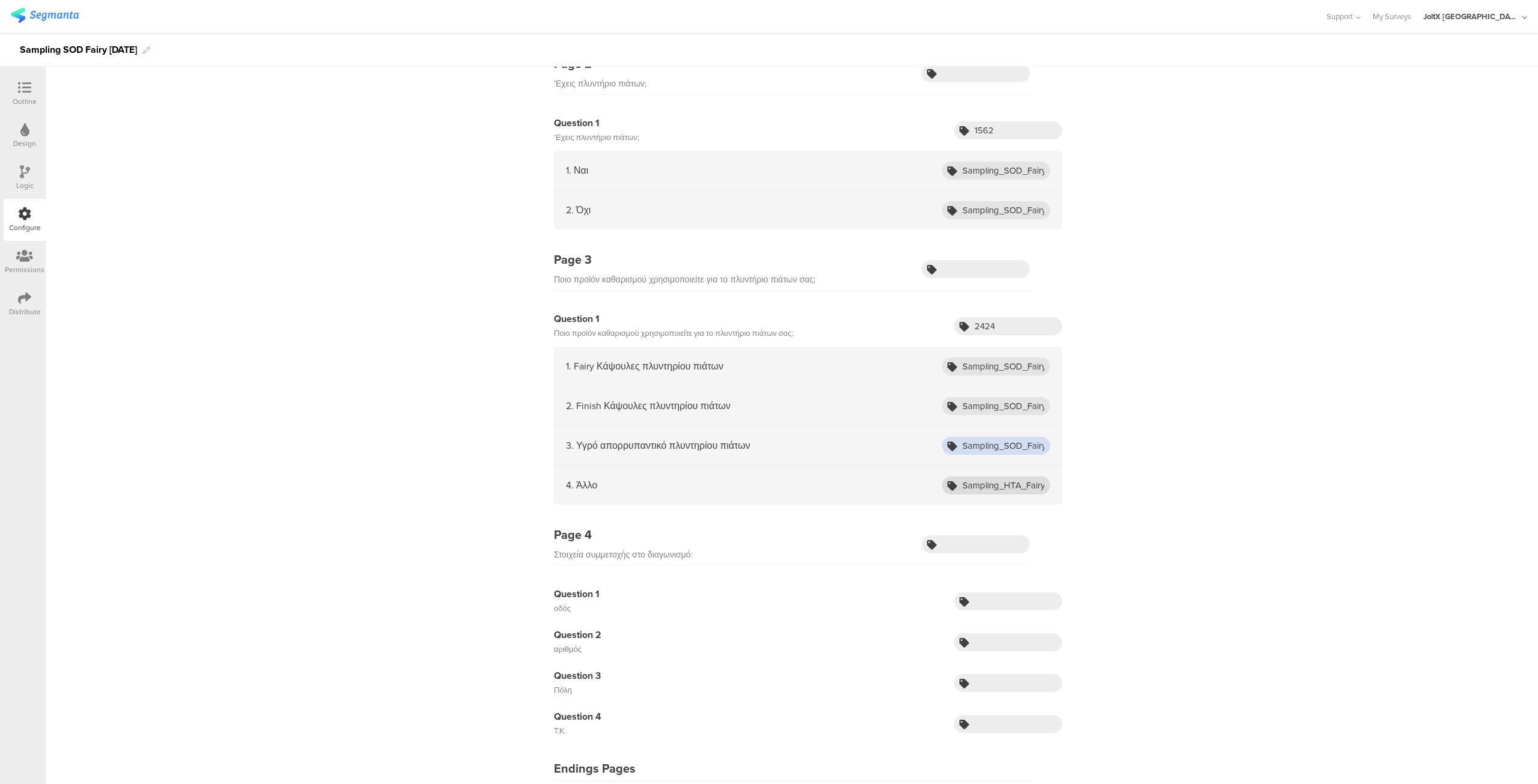
type input "Sampling_SOD_Fairy_Aug25_ADW_Liquid"
click at [1015, 482] on input "Sampling_HTA_Fairy_Aug25_ADW_Other" at bounding box center [996, 485] width 108 height 18
type input "Sampling_SOD_Fairy_Aug25_ADW_Other"
click at [1088, 558] on div "Page 1 Κάνε είσοδο στον λογαριασμό σου: Question 1 Email Question 2 consumerId …" at bounding box center [792, 362] width 1493 height 1018
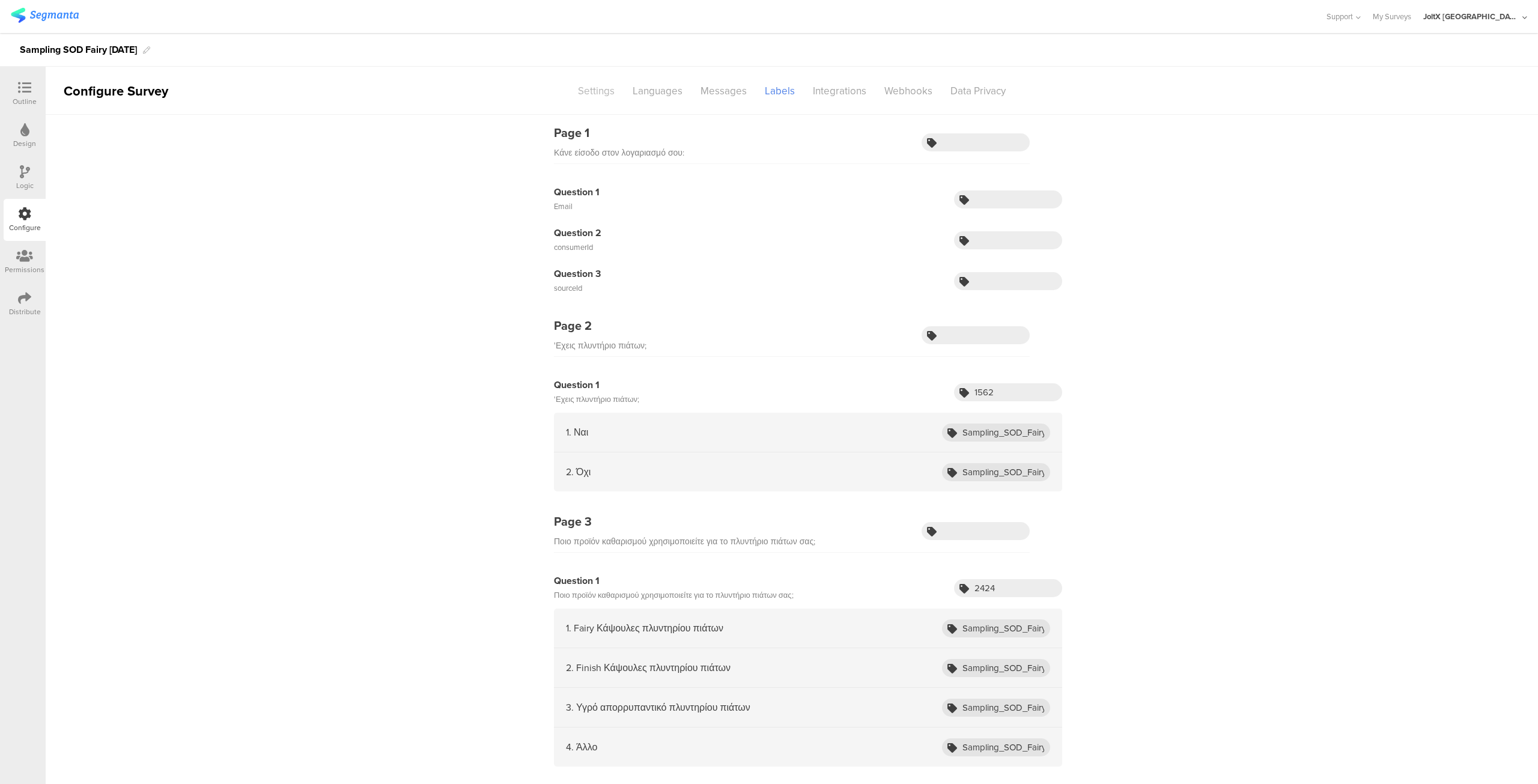
click at [601, 83] on div "Settings" at bounding box center [596, 91] width 55 height 21
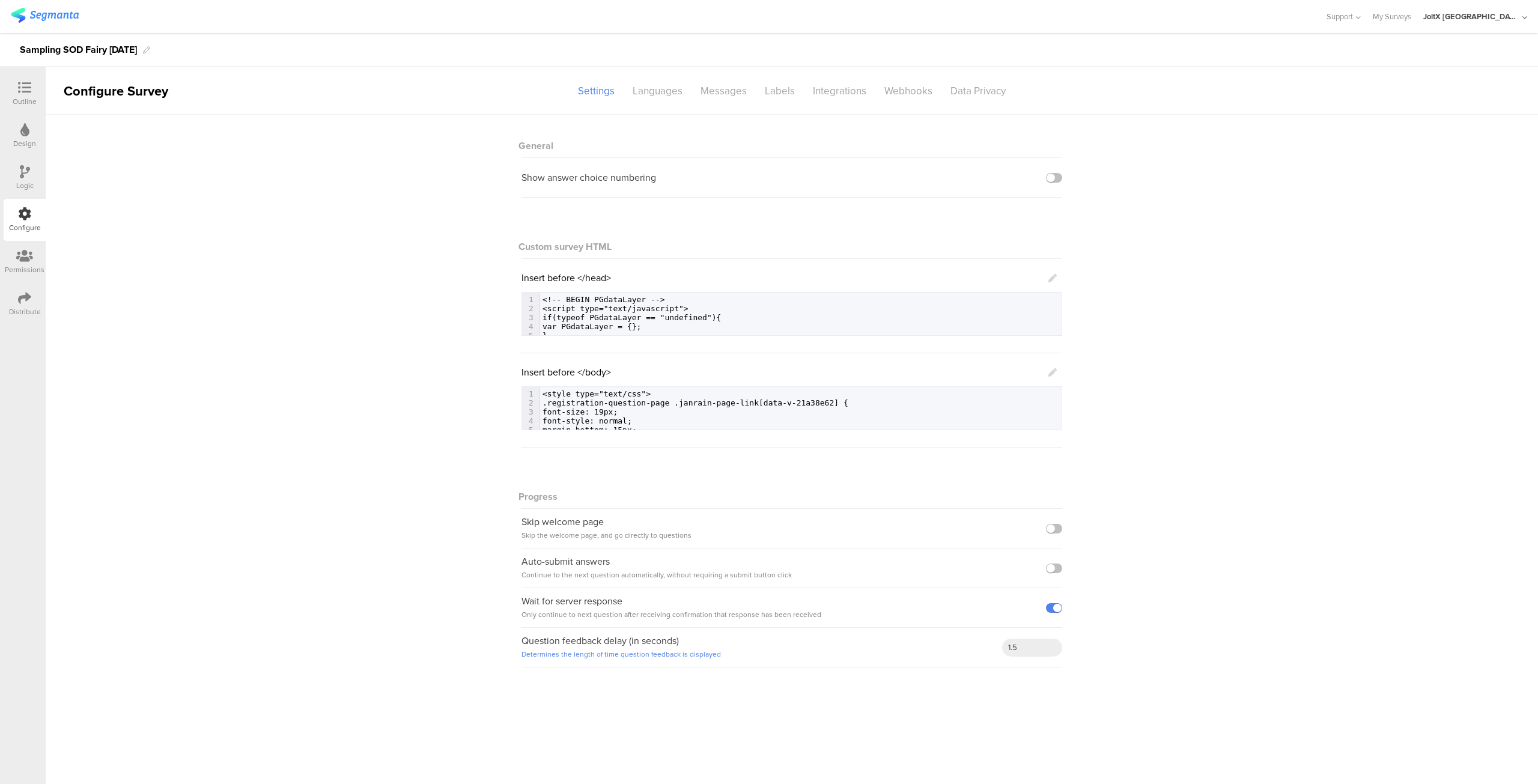
click at [26, 98] on div "Outline" at bounding box center [24, 102] width 24 height 11
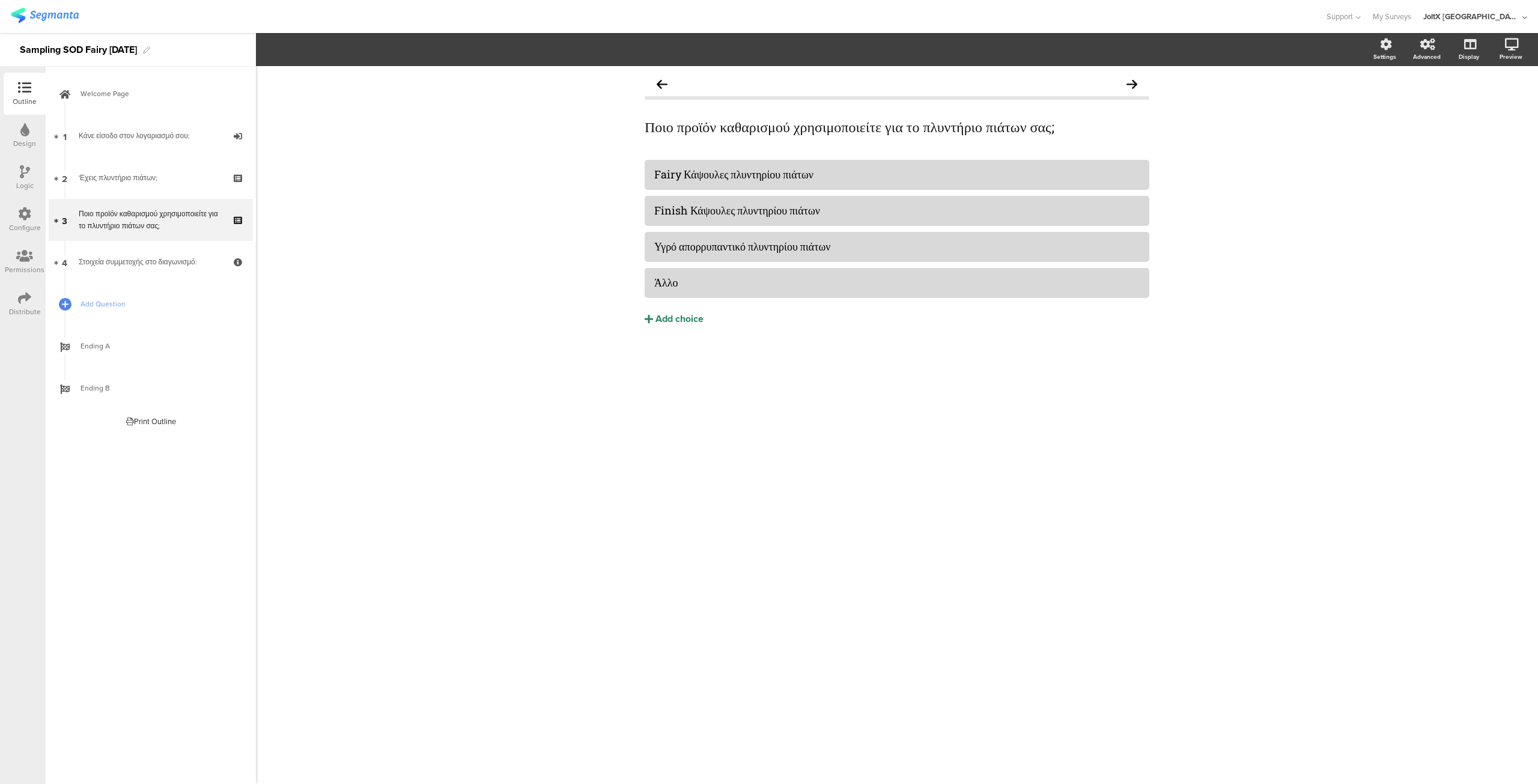
click at [23, 175] on icon at bounding box center [25, 172] width 11 height 13
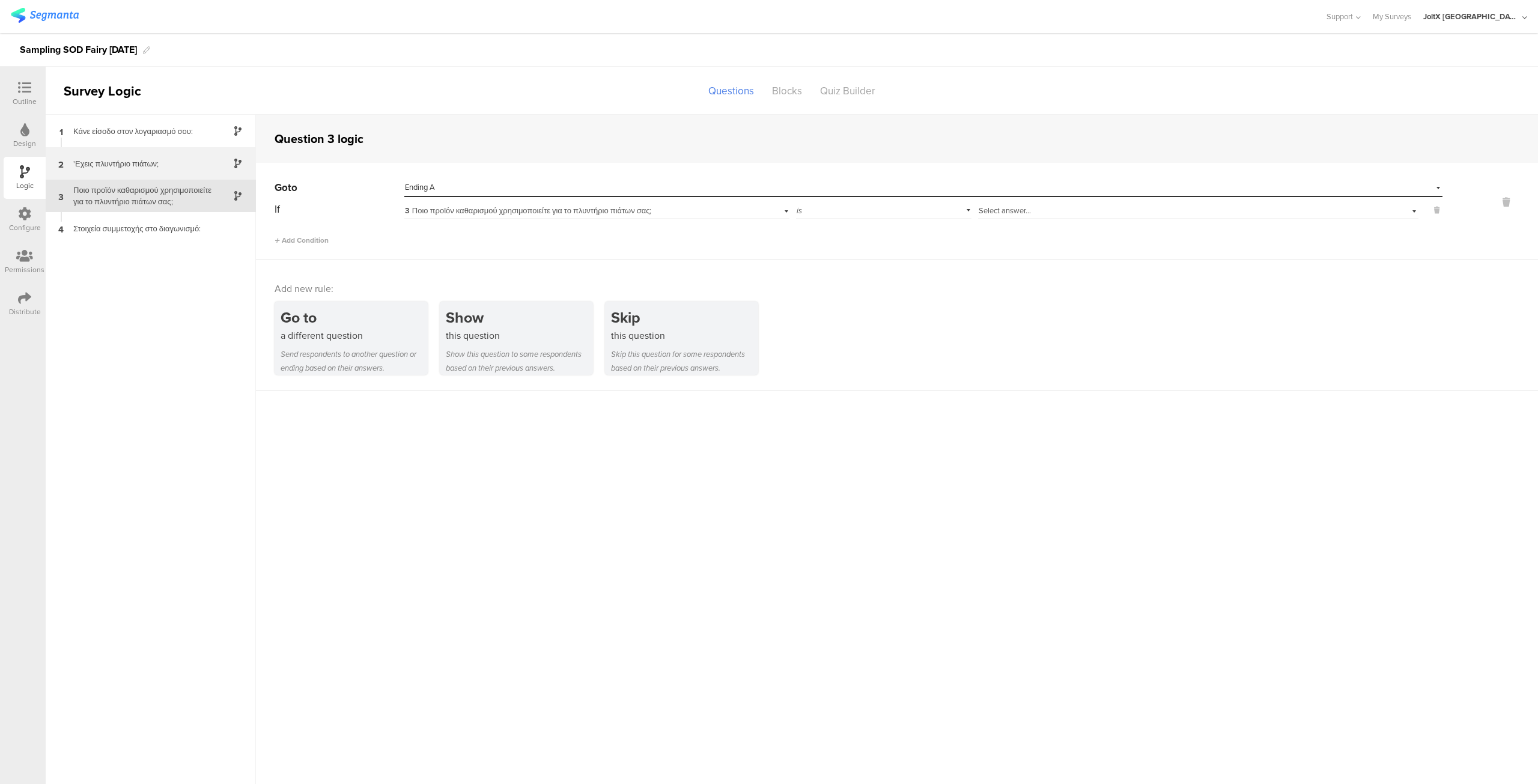
click at [89, 173] on div "2 'Εχεις πλυντήριο πιάτων;" at bounding box center [151, 163] width 211 height 33
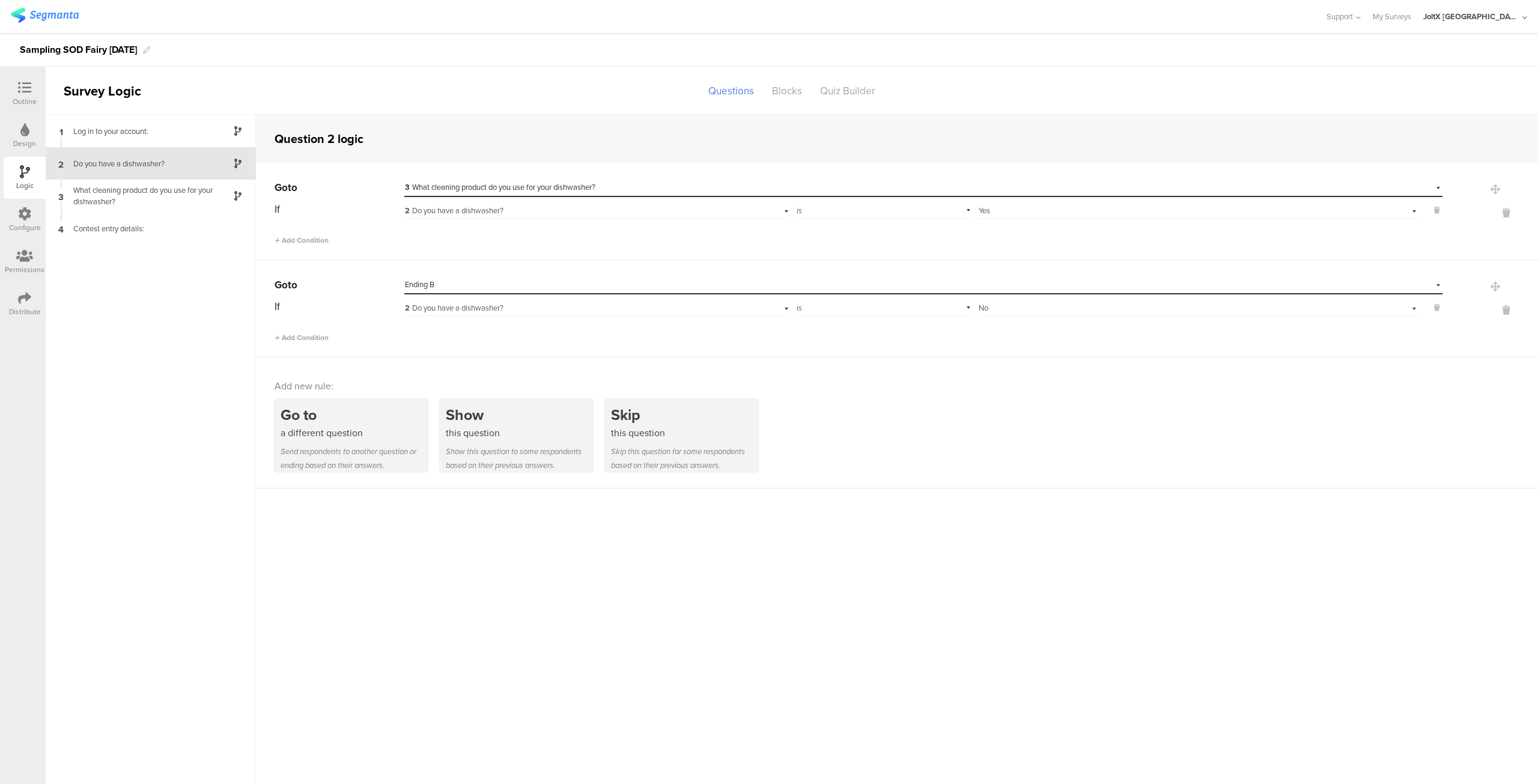
click at [1185, 214] on div "Select answer... Yes" at bounding box center [1169, 211] width 381 height 11
click at [1104, 227] on div "Yes" at bounding box center [1198, 226] width 439 height 17
click at [142, 201] on div "What cleaning product do you use for your dishwasher?" at bounding box center [142, 196] width 150 height 23
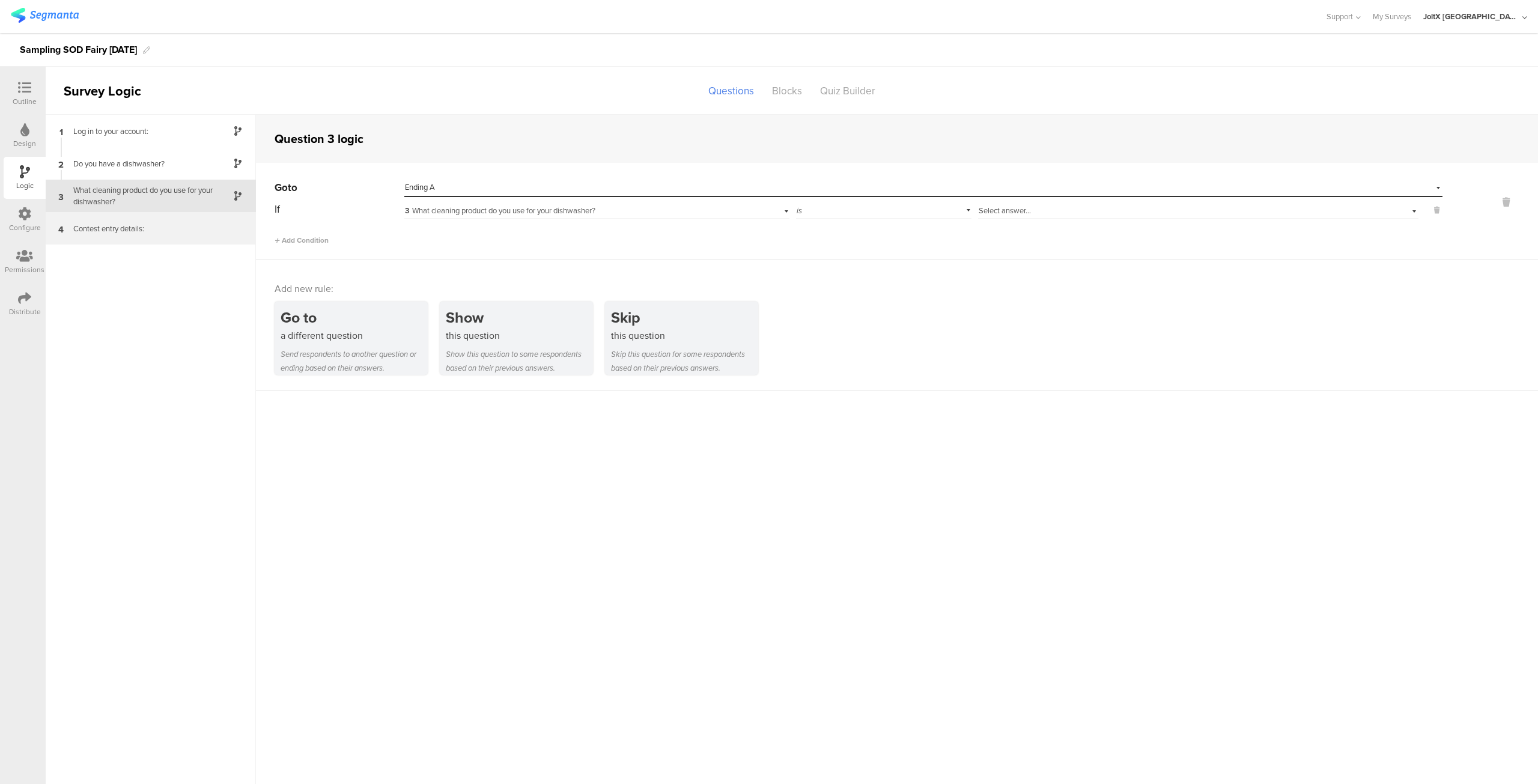
click at [132, 229] on font "Contest entry details:" at bounding box center [109, 228] width 71 height 12
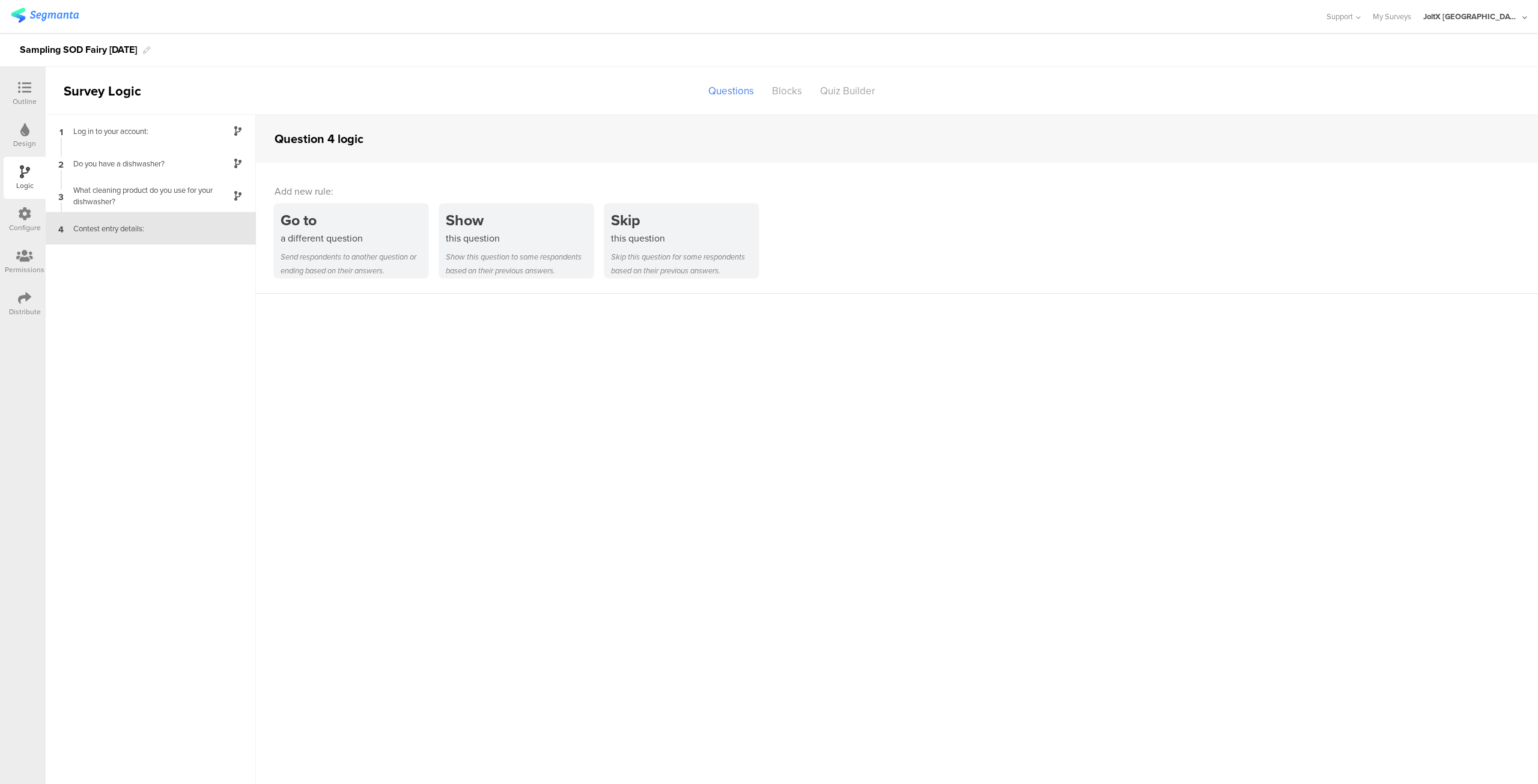
click at [29, 96] on div at bounding box center [24, 88] width 24 height 15
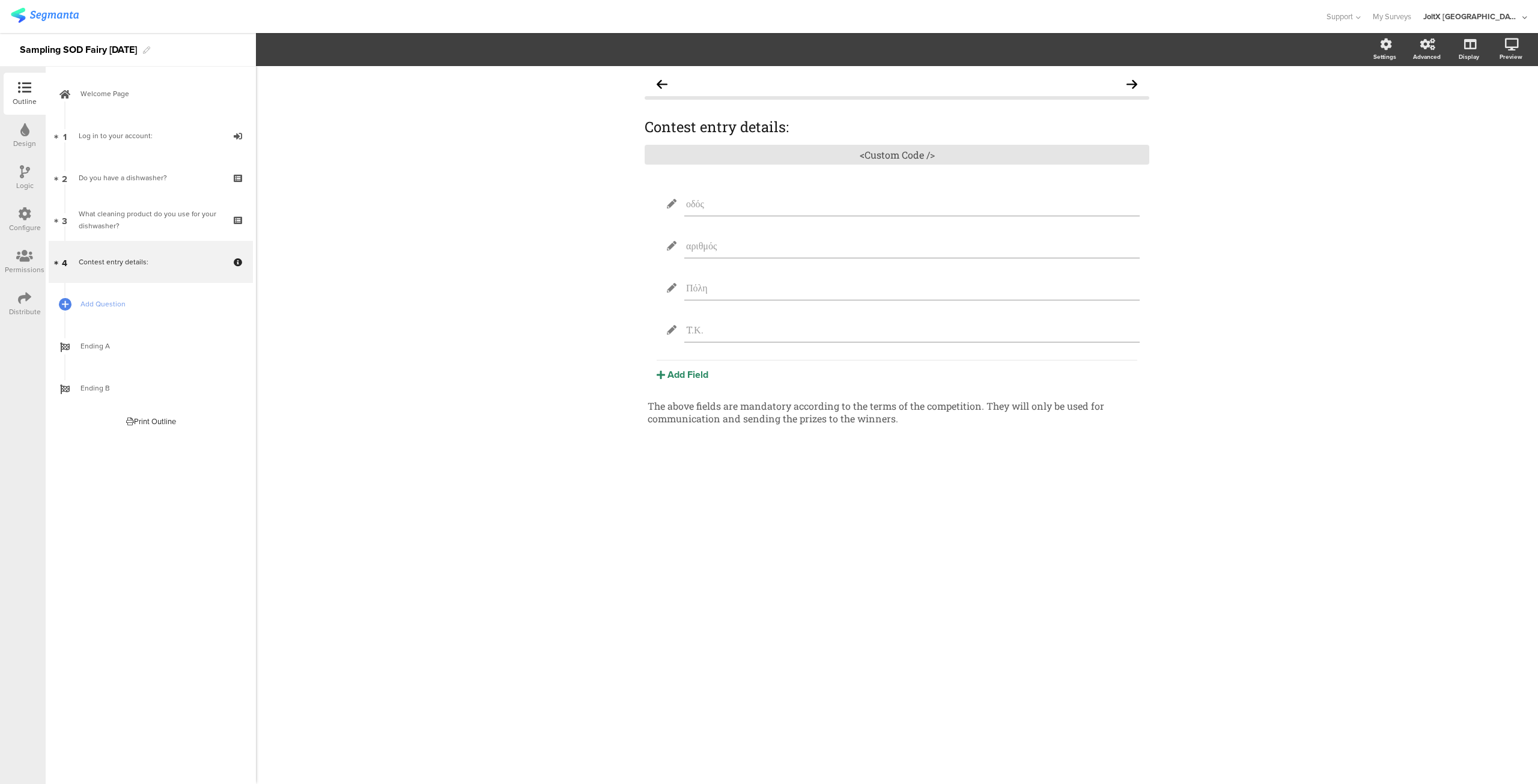
click at [16, 300] on div "Distribute" at bounding box center [25, 304] width 42 height 42
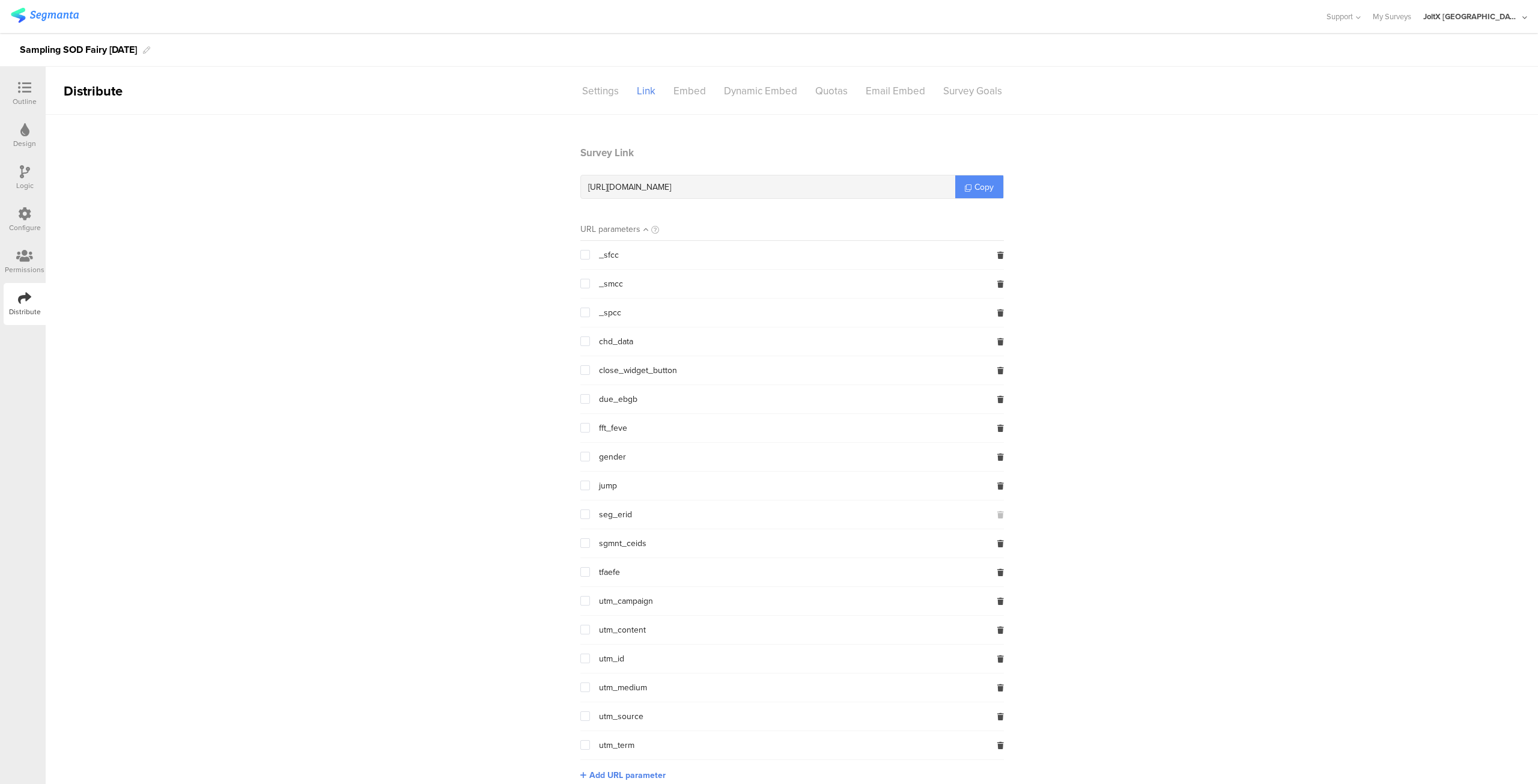
click at [976, 184] on span "Copy" at bounding box center [984, 187] width 19 height 12
click at [974, 191] on span "Copy" at bounding box center [984, 187] width 19 height 12
click at [599, 88] on font "Settings" at bounding box center [600, 90] width 36 height 15
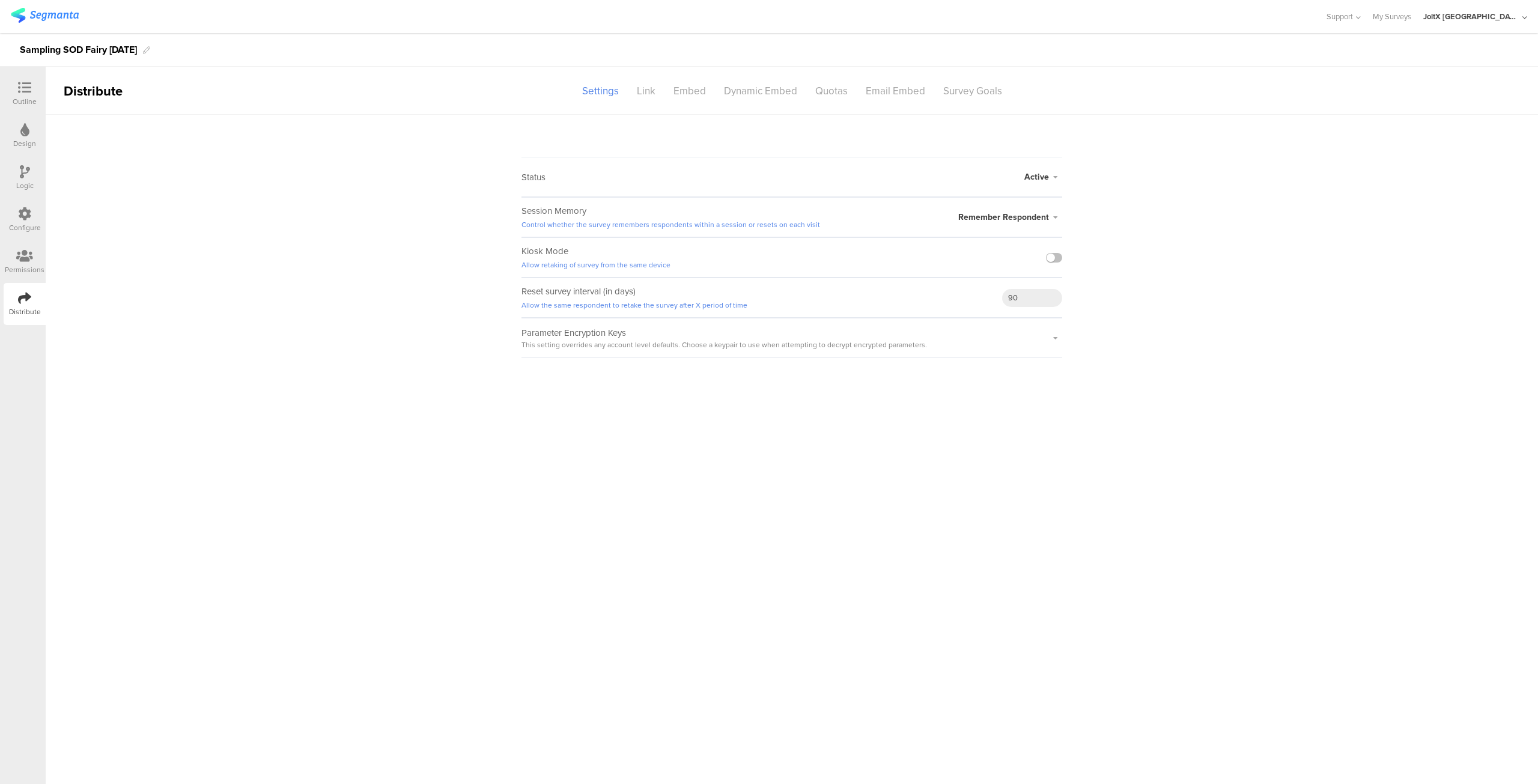
click at [19, 173] on div "Logic" at bounding box center [25, 178] width 42 height 42
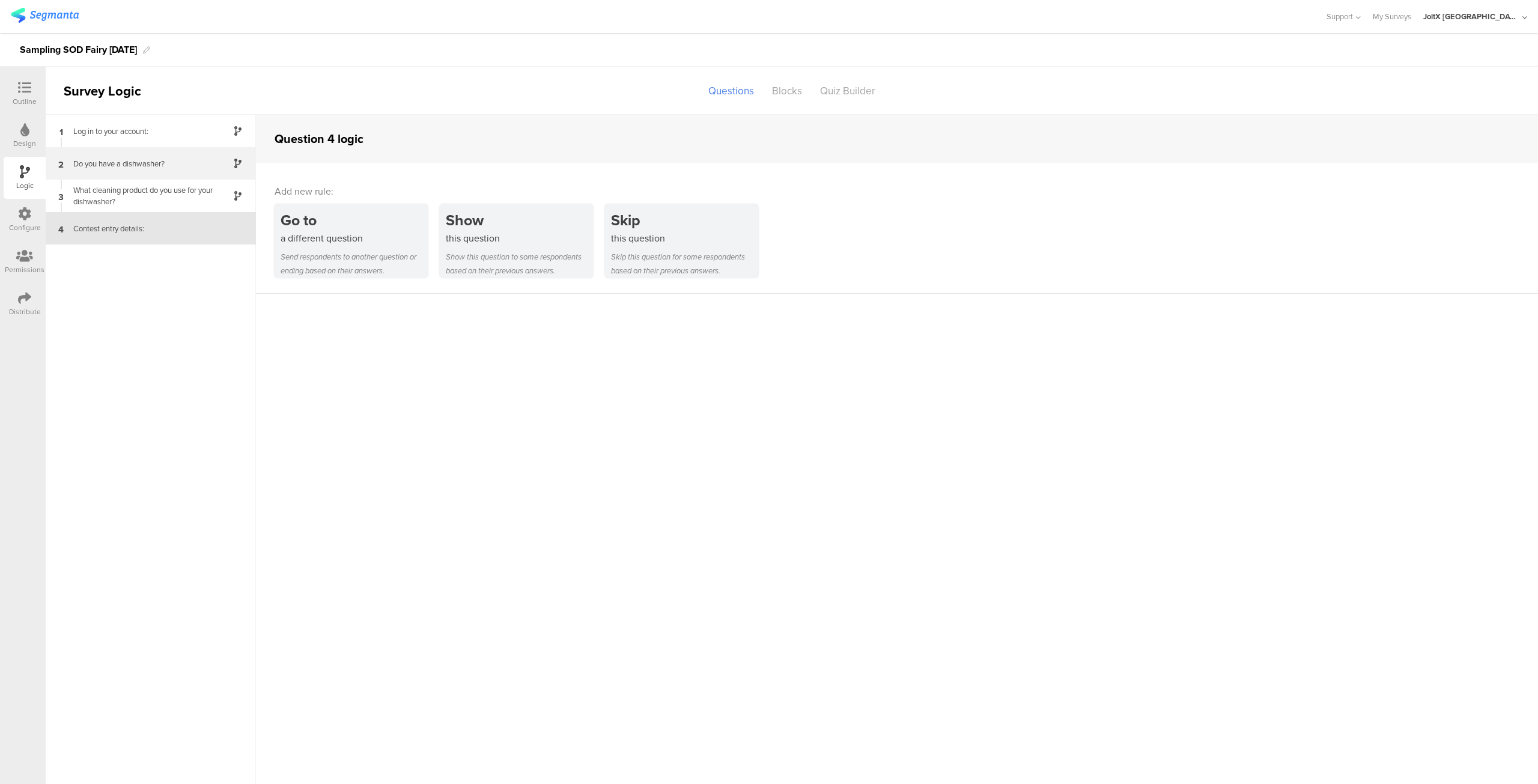
click at [173, 164] on div "Do you have a dishwasher?" at bounding box center [142, 164] width 150 height 12
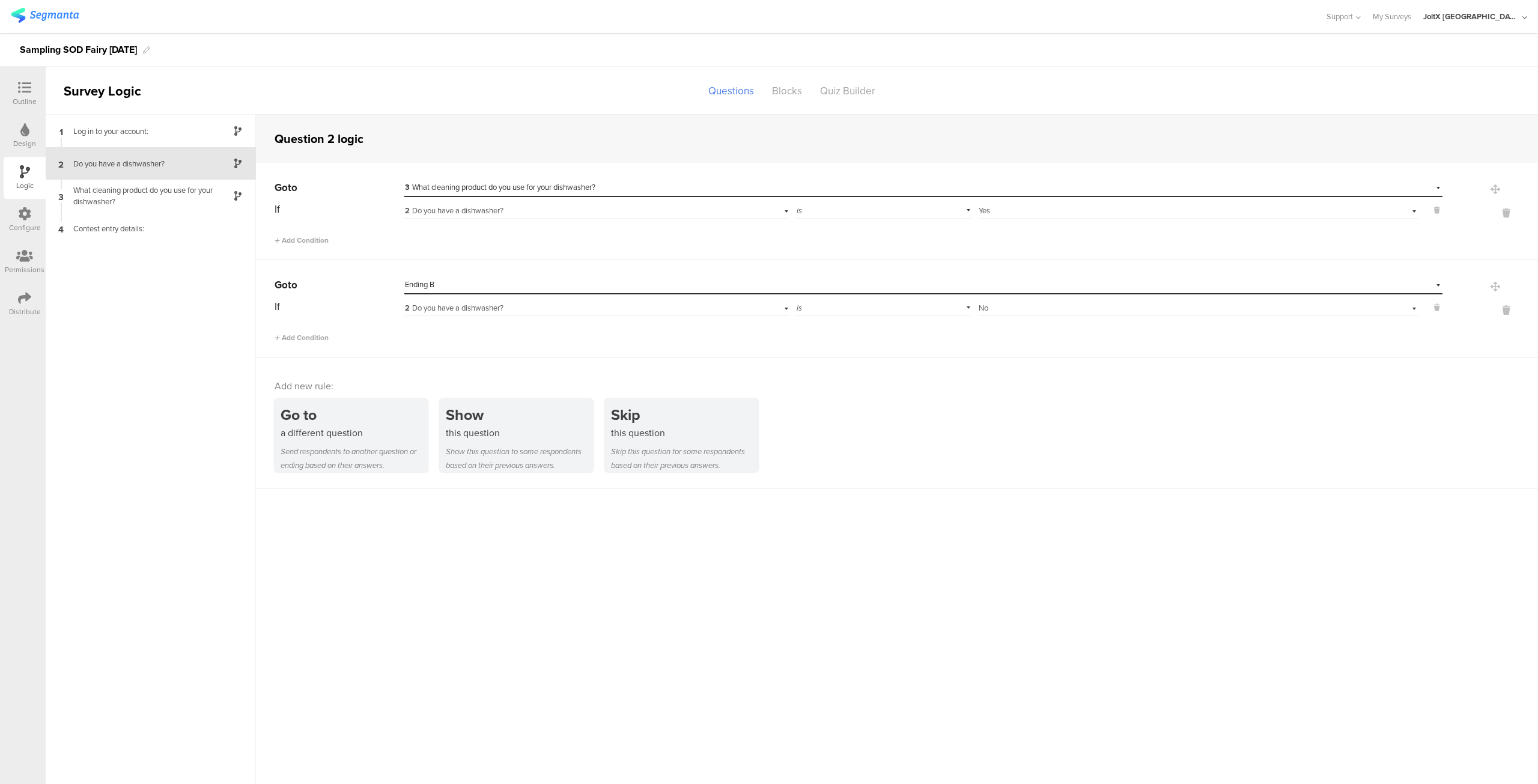
click at [1059, 217] on div "Select answer... Yes" at bounding box center [1198, 209] width 441 height 19
click at [1011, 227] on div "Yes" at bounding box center [1198, 226] width 439 height 17
click at [1003, 305] on div "Select answer... No" at bounding box center [1169, 308] width 381 height 11
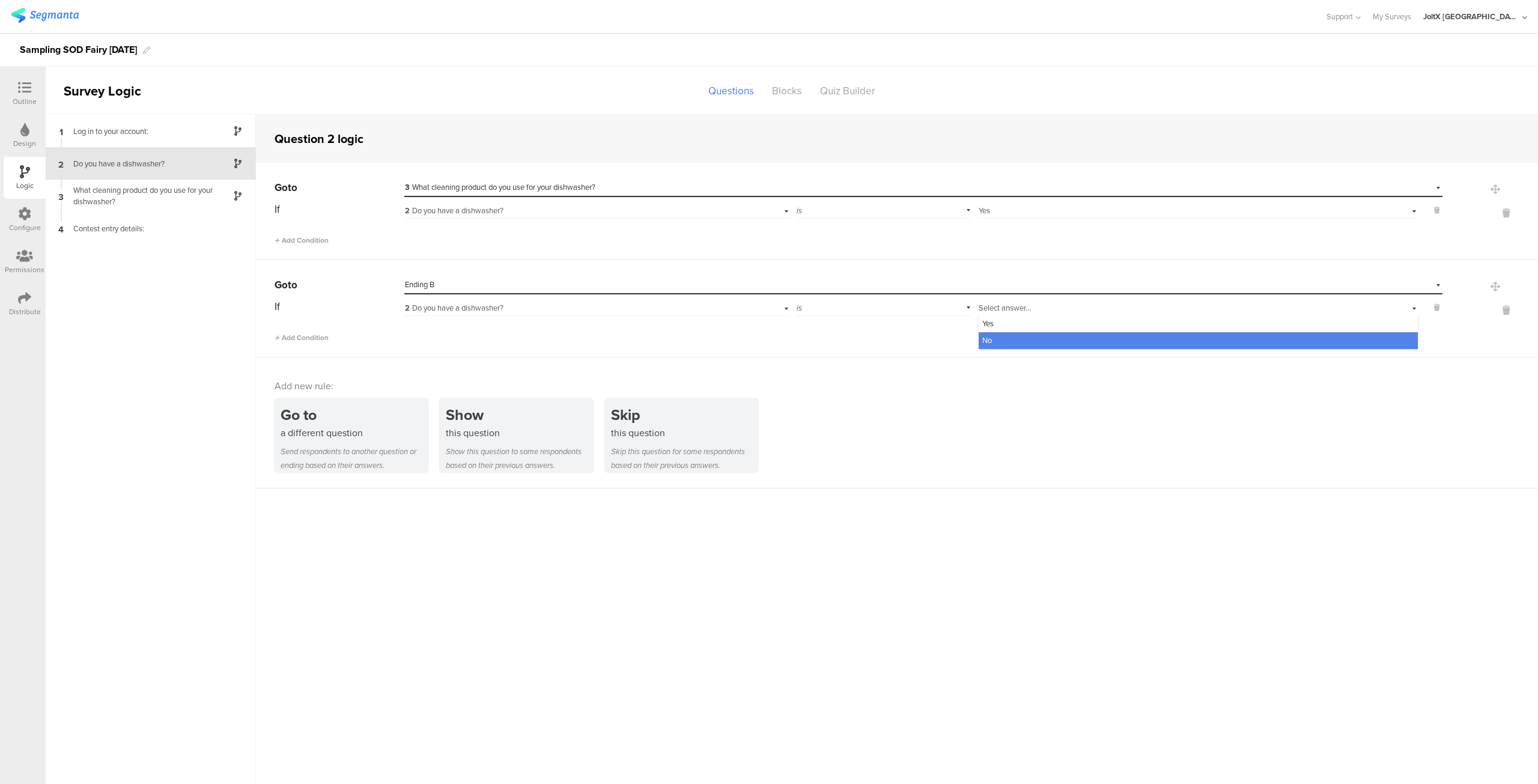
click at [995, 342] on div "No" at bounding box center [1198, 340] width 439 height 17
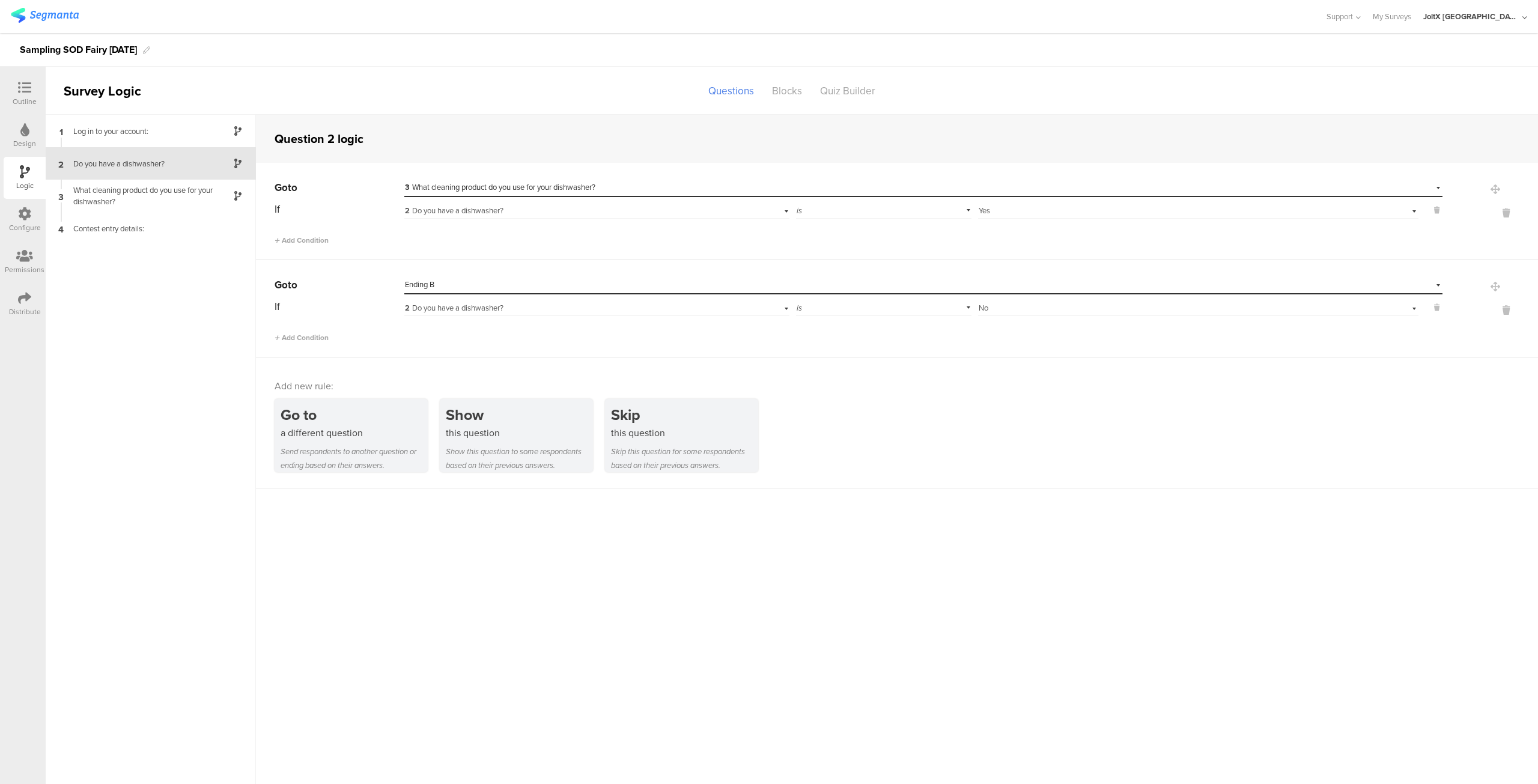
click at [26, 137] on div at bounding box center [25, 130] width 9 height 15
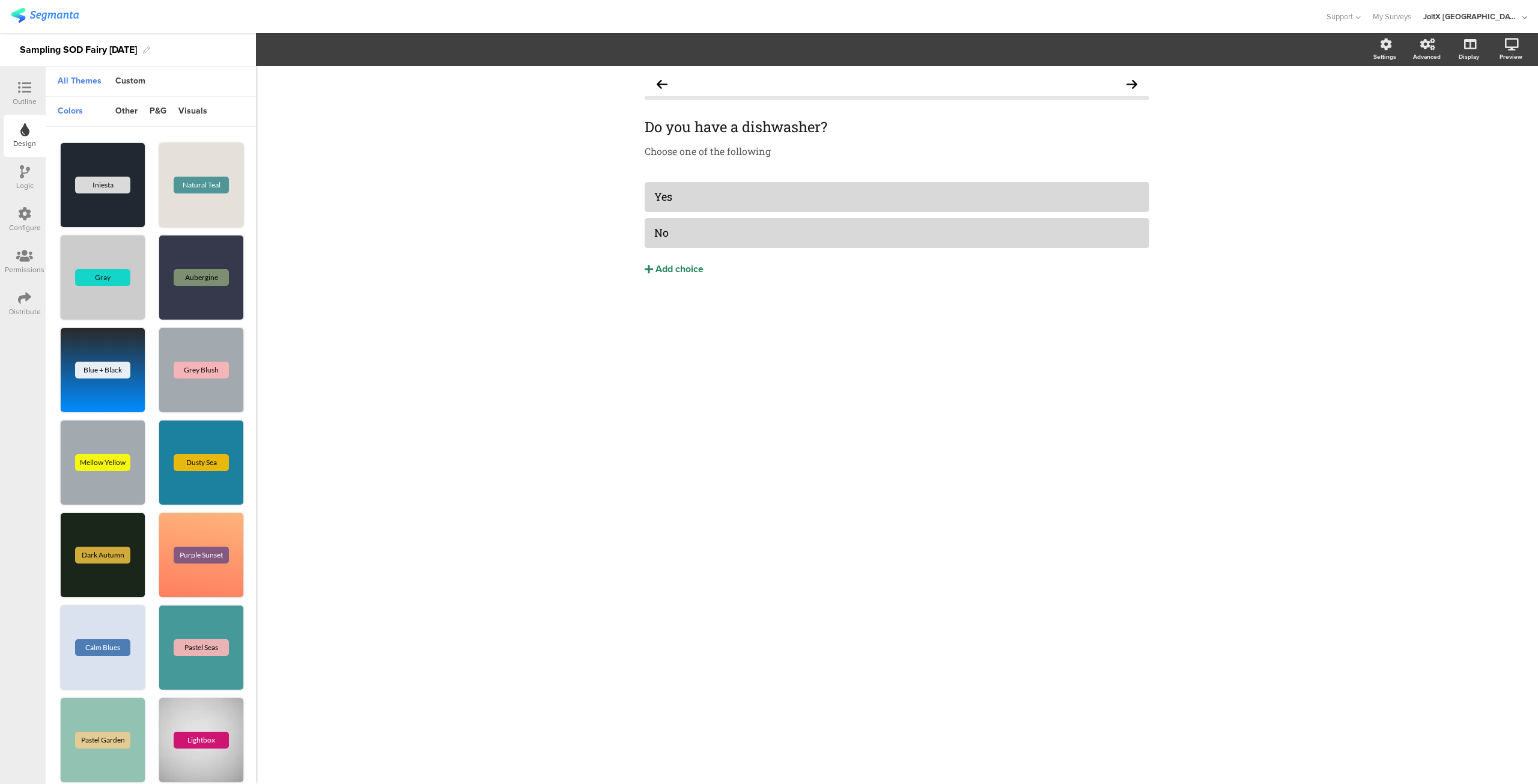
click at [24, 93] on icon at bounding box center [24, 88] width 13 height 13
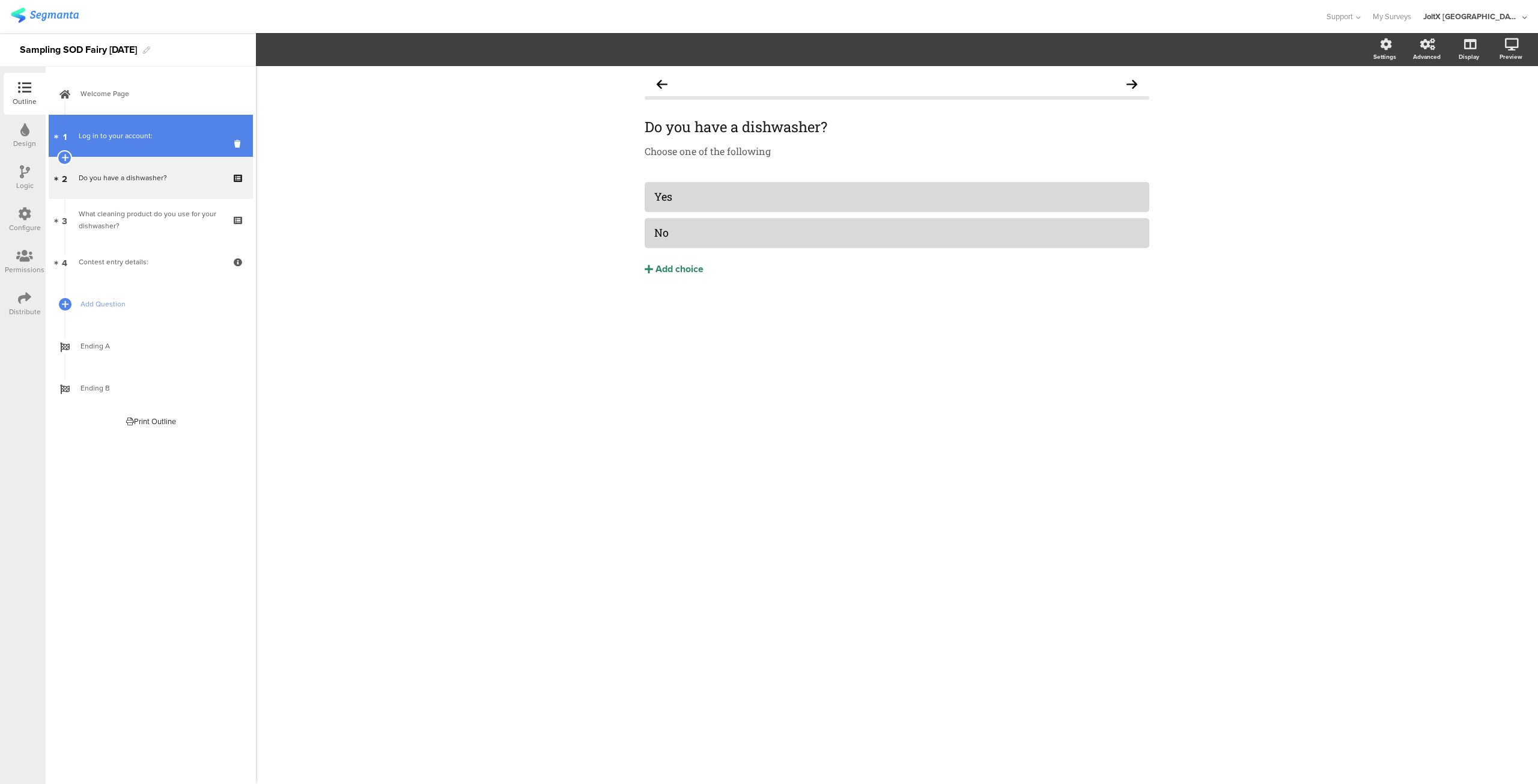
click at [140, 152] on link "1 Log in to your account:" at bounding box center [150, 136] width 204 height 42
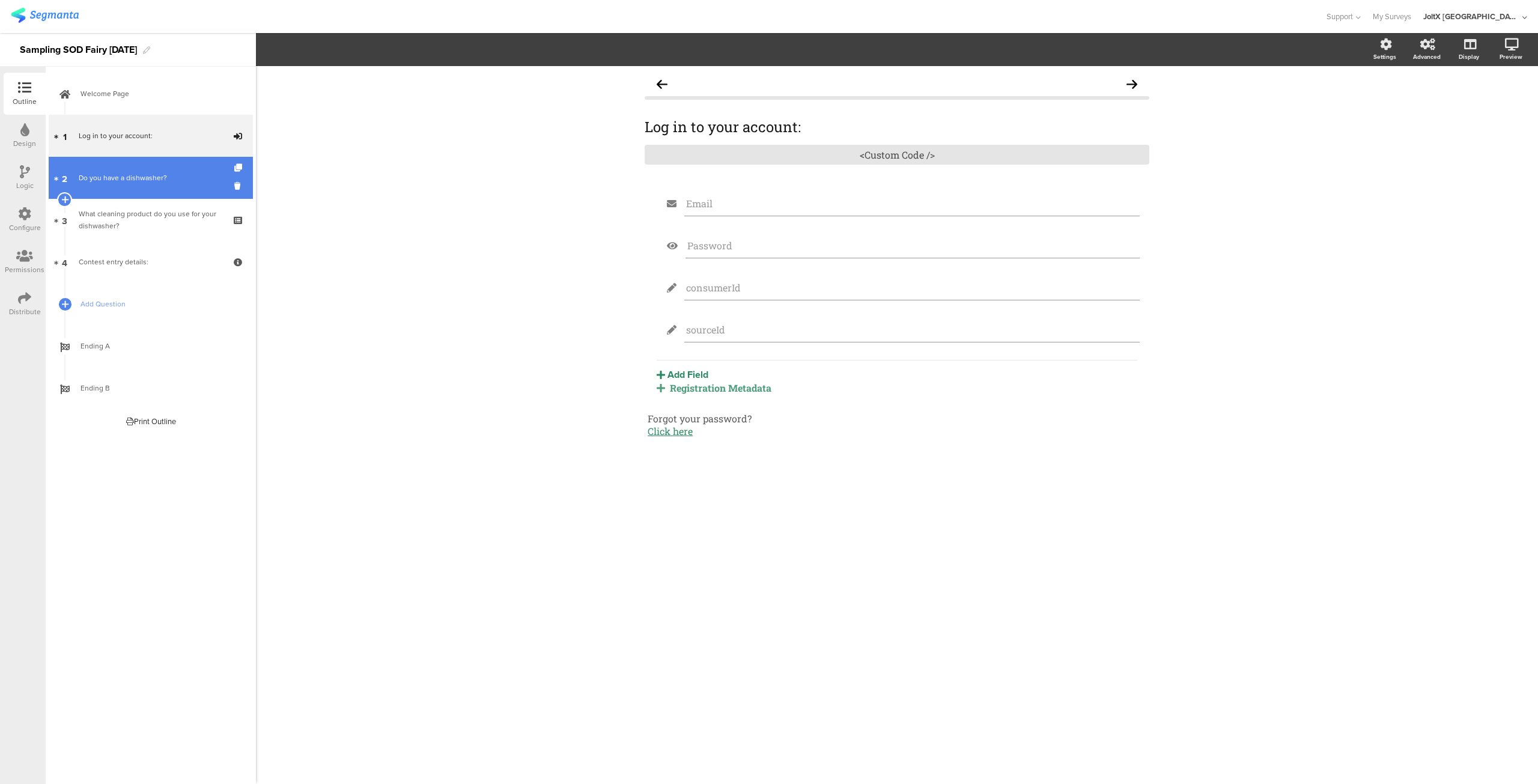
click at [126, 192] on link "2 Do you have a dishwasher?" at bounding box center [150, 178] width 204 height 42
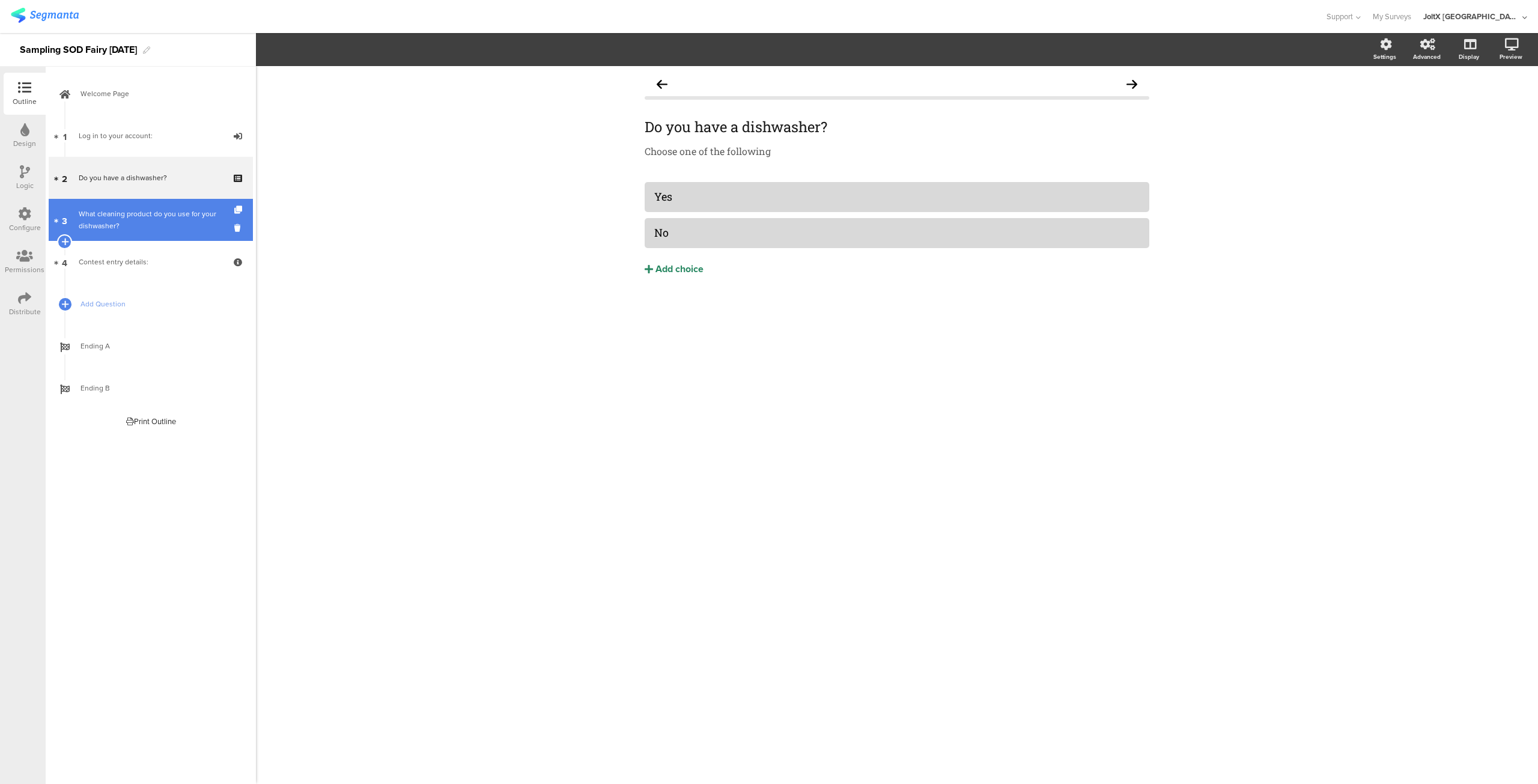
click at [120, 214] on font "What cleaning product do you use for your dishwasher?" at bounding box center [147, 220] width 137 height 23
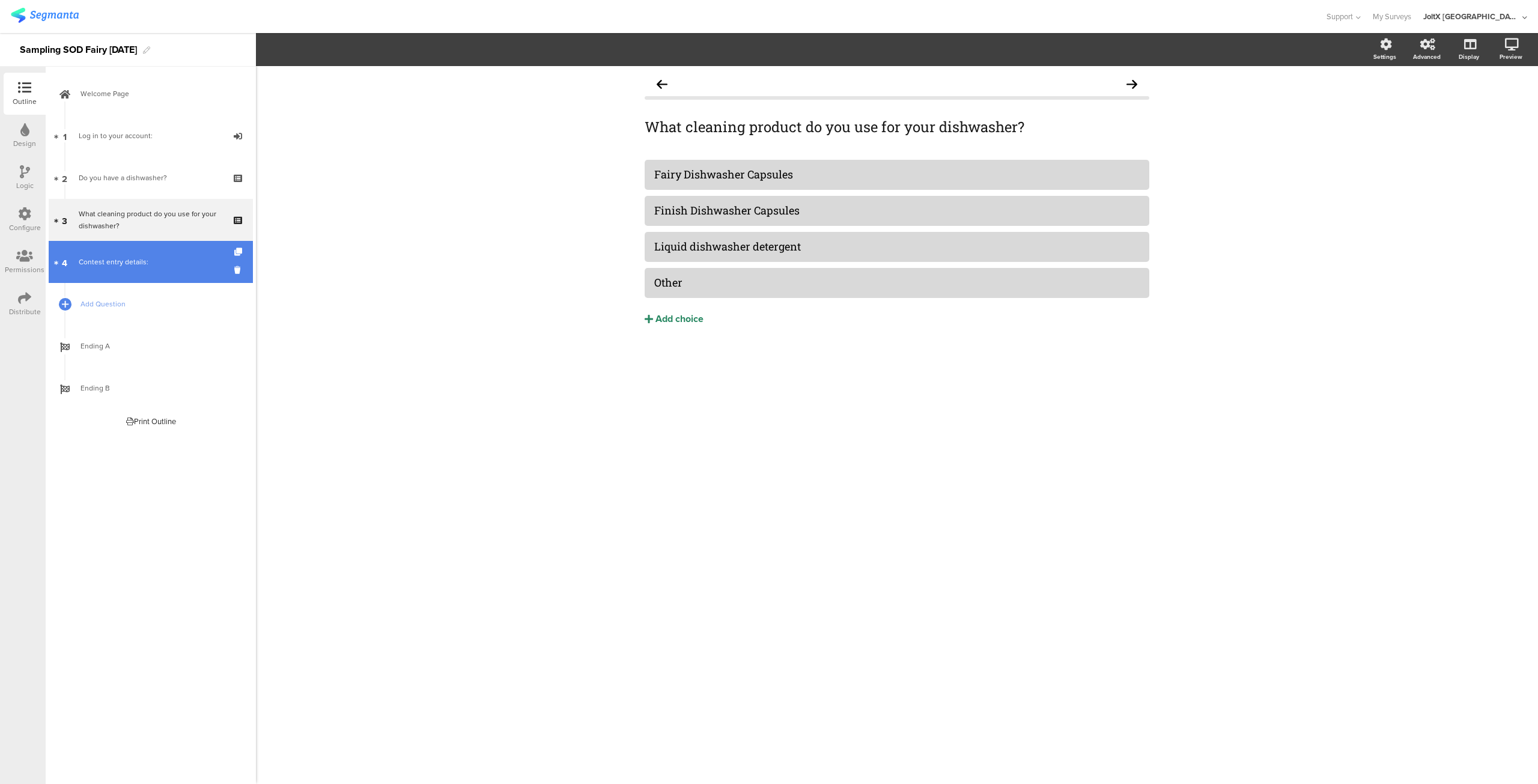
click at [115, 242] on link "4 Contest entry details:" at bounding box center [150, 262] width 204 height 42
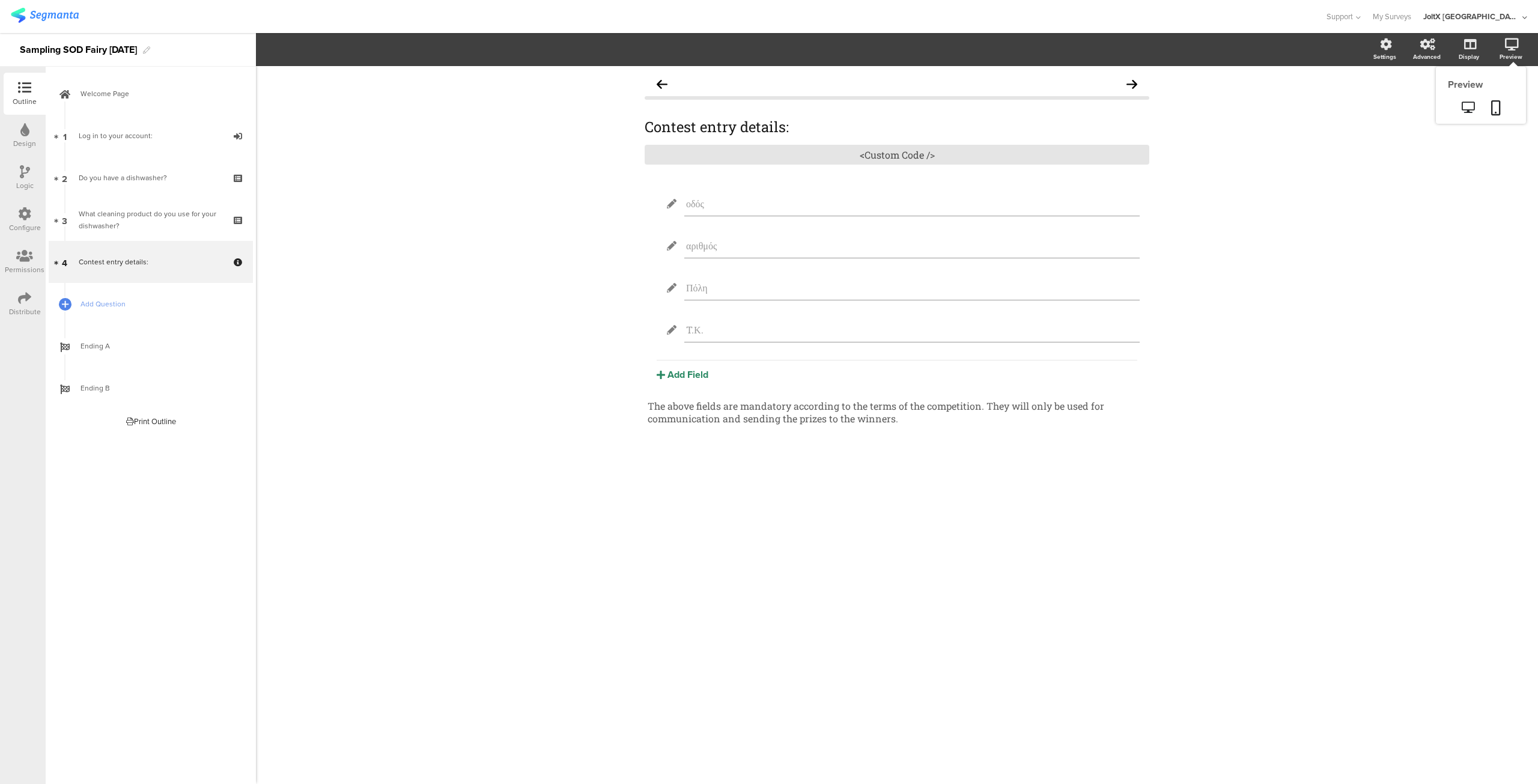
click at [1511, 48] on icon at bounding box center [1512, 44] width 14 height 12
click at [1466, 110] on icon at bounding box center [1468, 107] width 12 height 12
click at [27, 182] on div "Logic" at bounding box center [25, 186] width 18 height 11
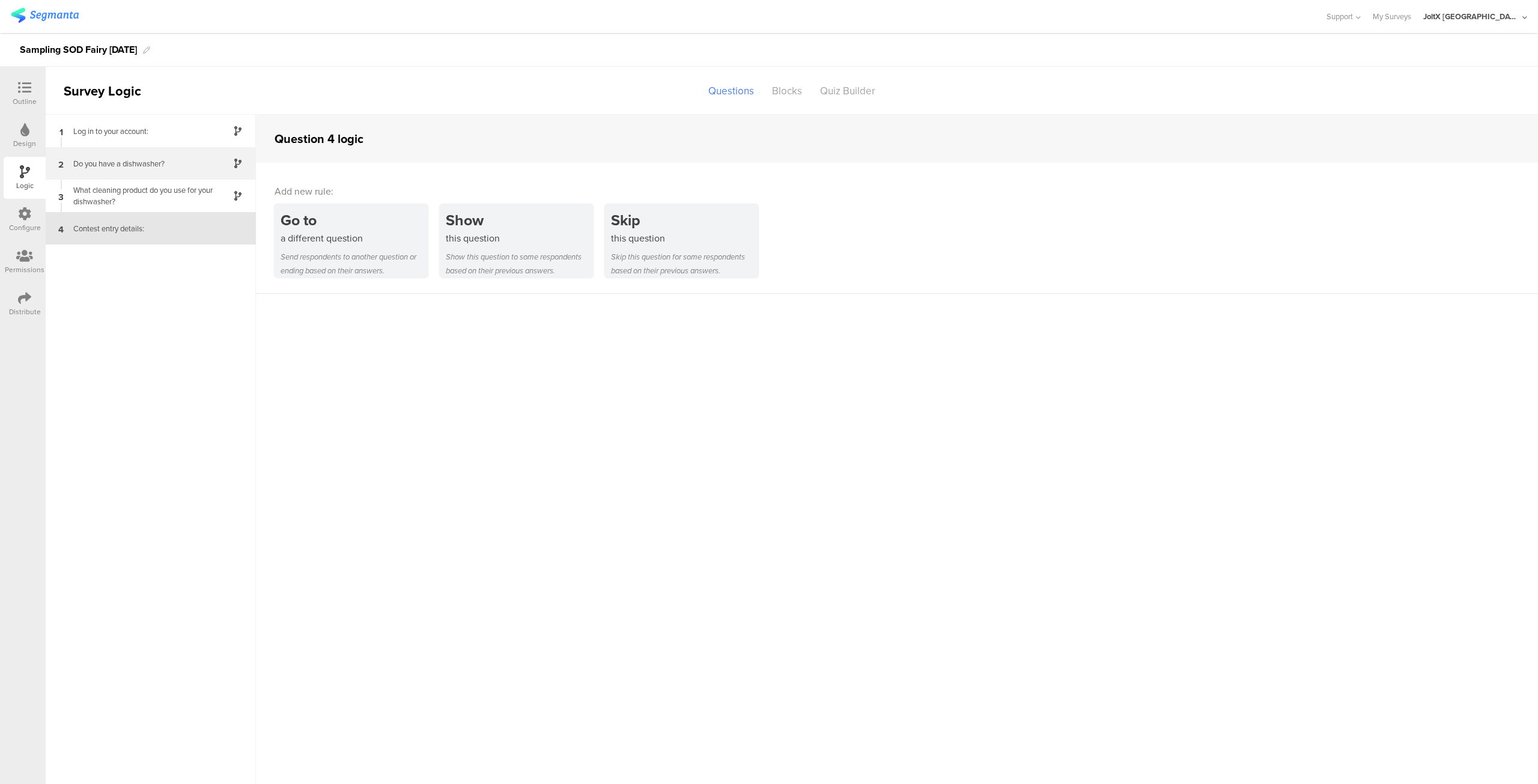
click at [130, 155] on div "2 Do you have a dishwasher?" at bounding box center [151, 163] width 211 height 33
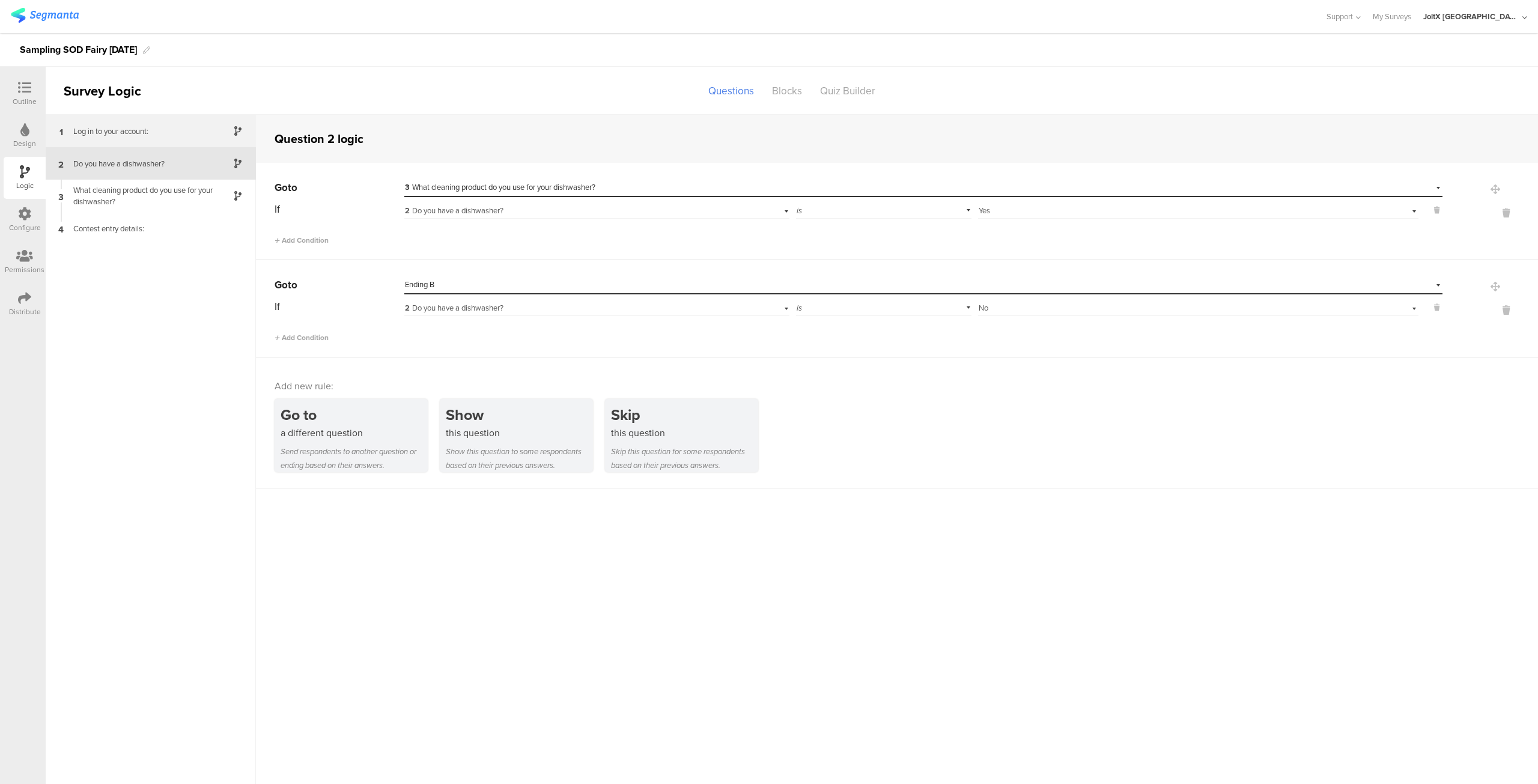
click at [132, 142] on div "1 Log in to your account:" at bounding box center [151, 131] width 211 height 33
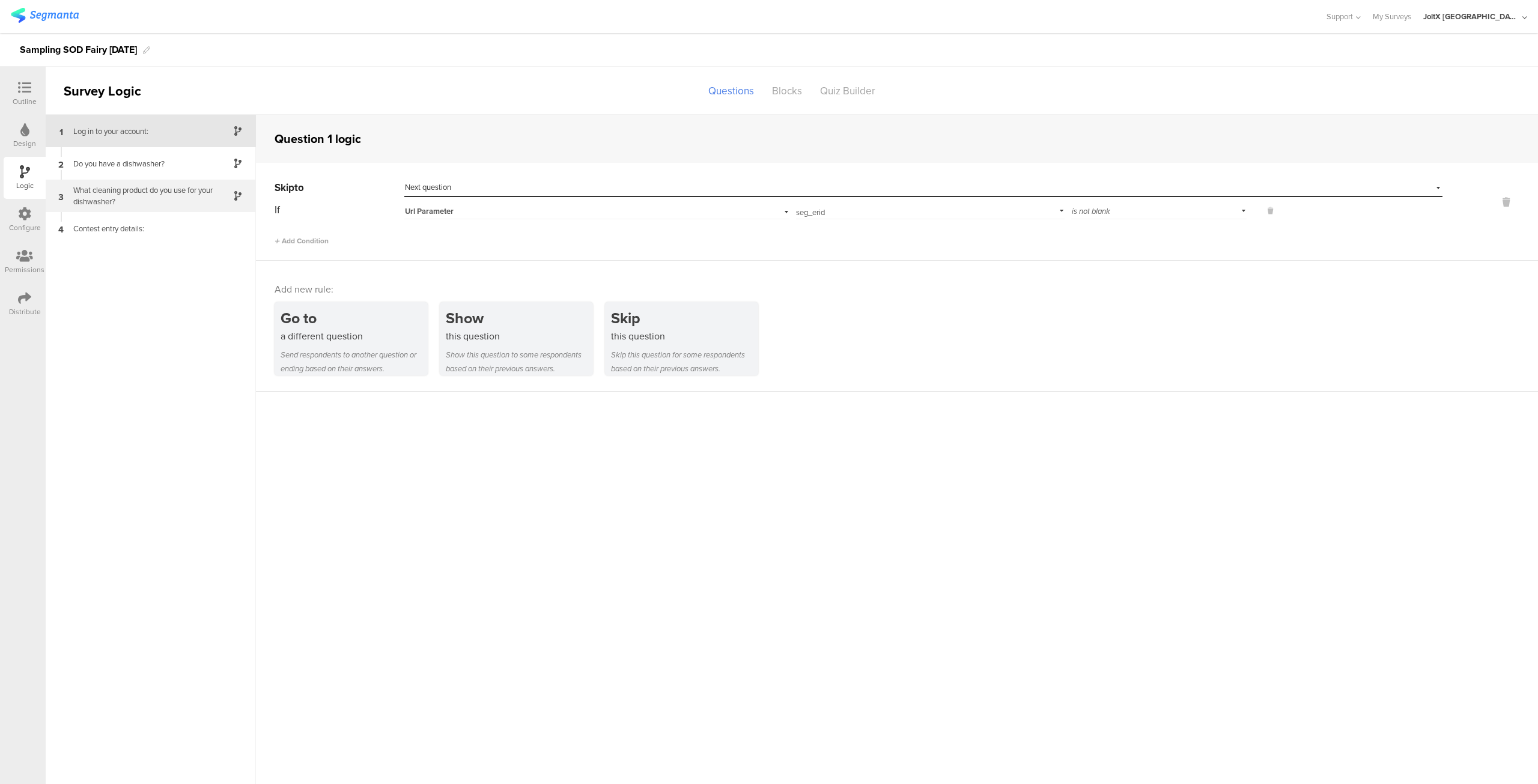
click at [127, 187] on font "What cleaning product do you use for your dishwasher?" at bounding box center [143, 196] width 140 height 23
click at [34, 93] on div at bounding box center [24, 88] width 24 height 15
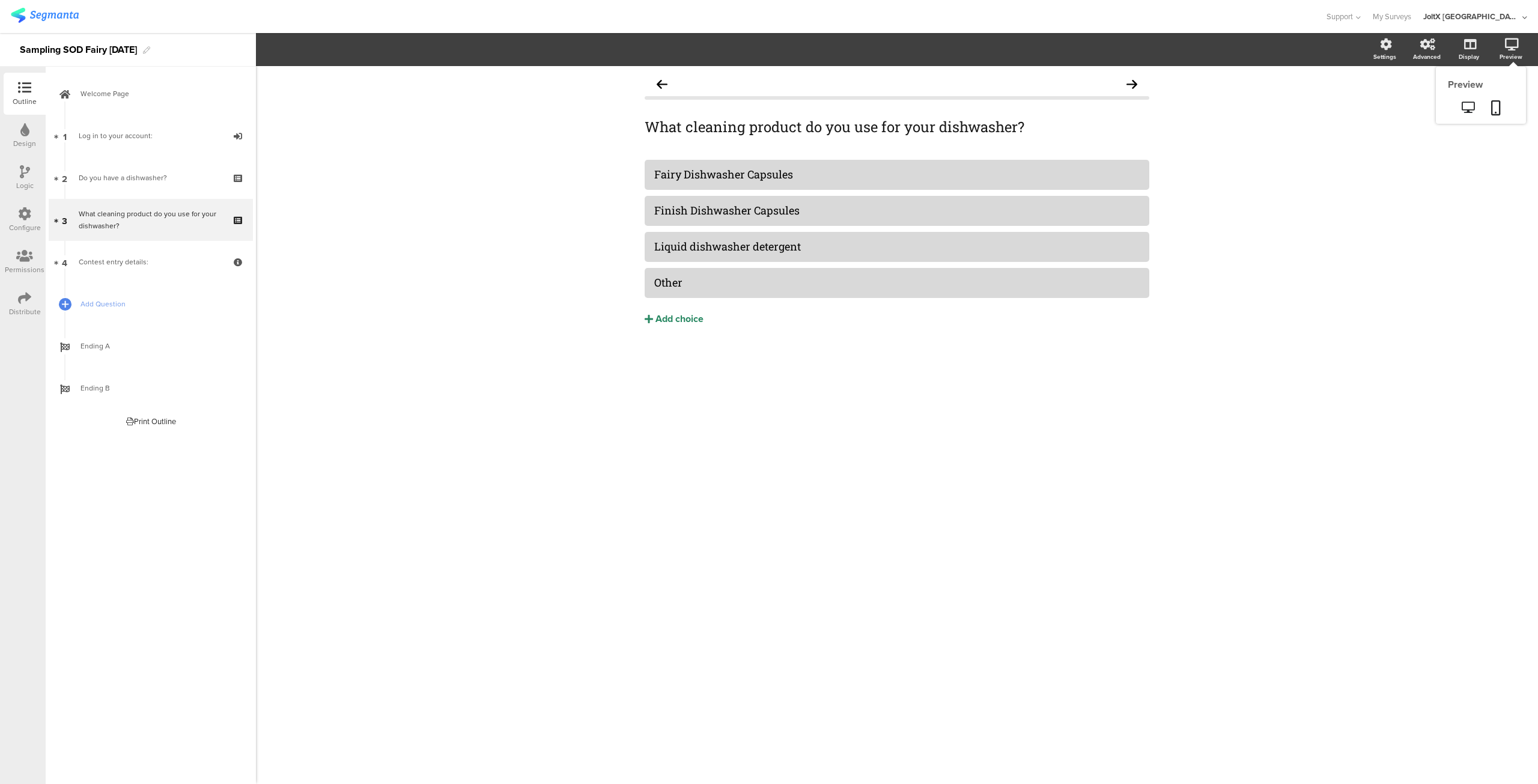
click at [1517, 48] on icon at bounding box center [1512, 44] width 14 height 12
click at [18, 295] on div "Distribute" at bounding box center [25, 304] width 42 height 42
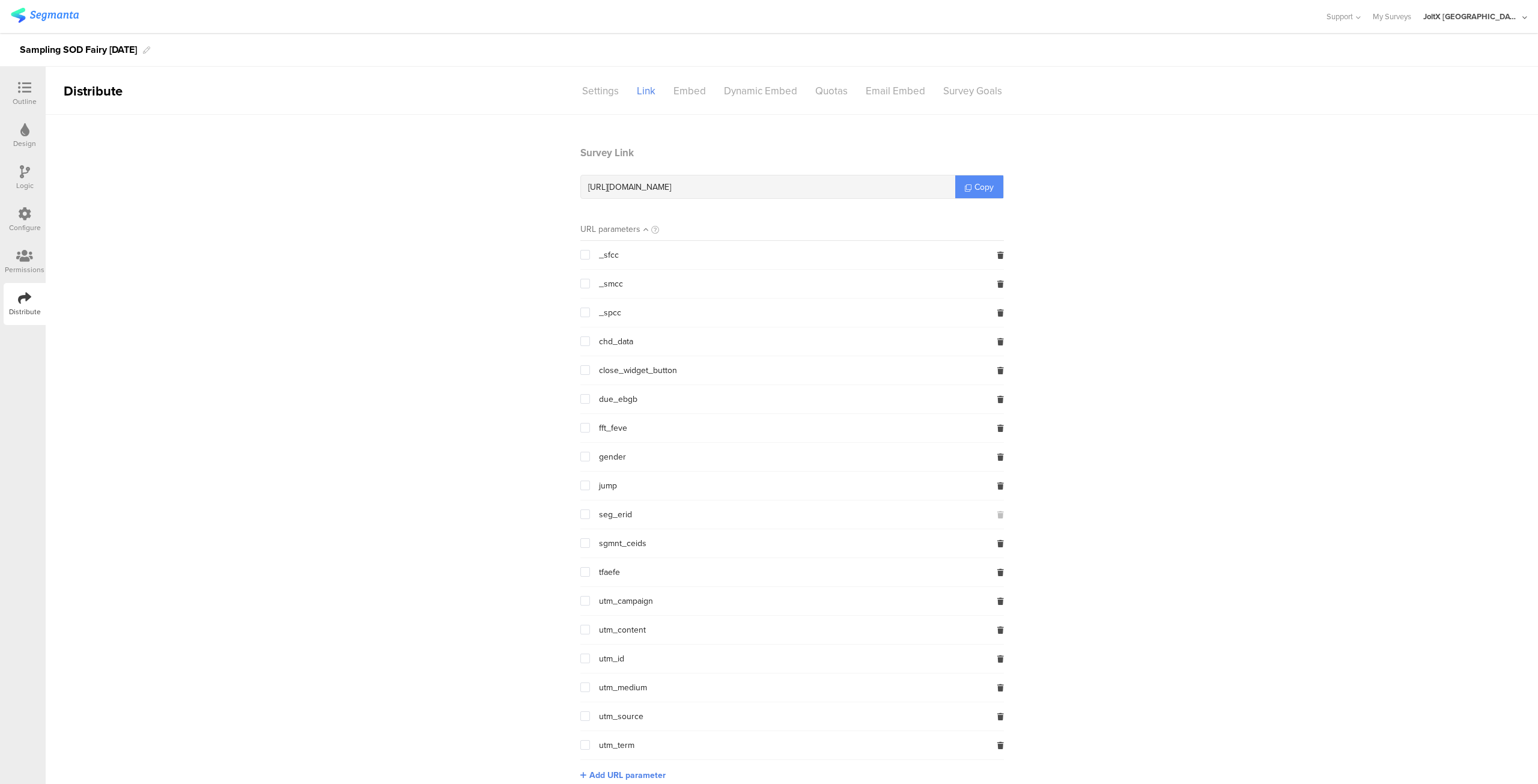
click at [974, 183] on font "Copy" at bounding box center [984, 187] width 19 height 12
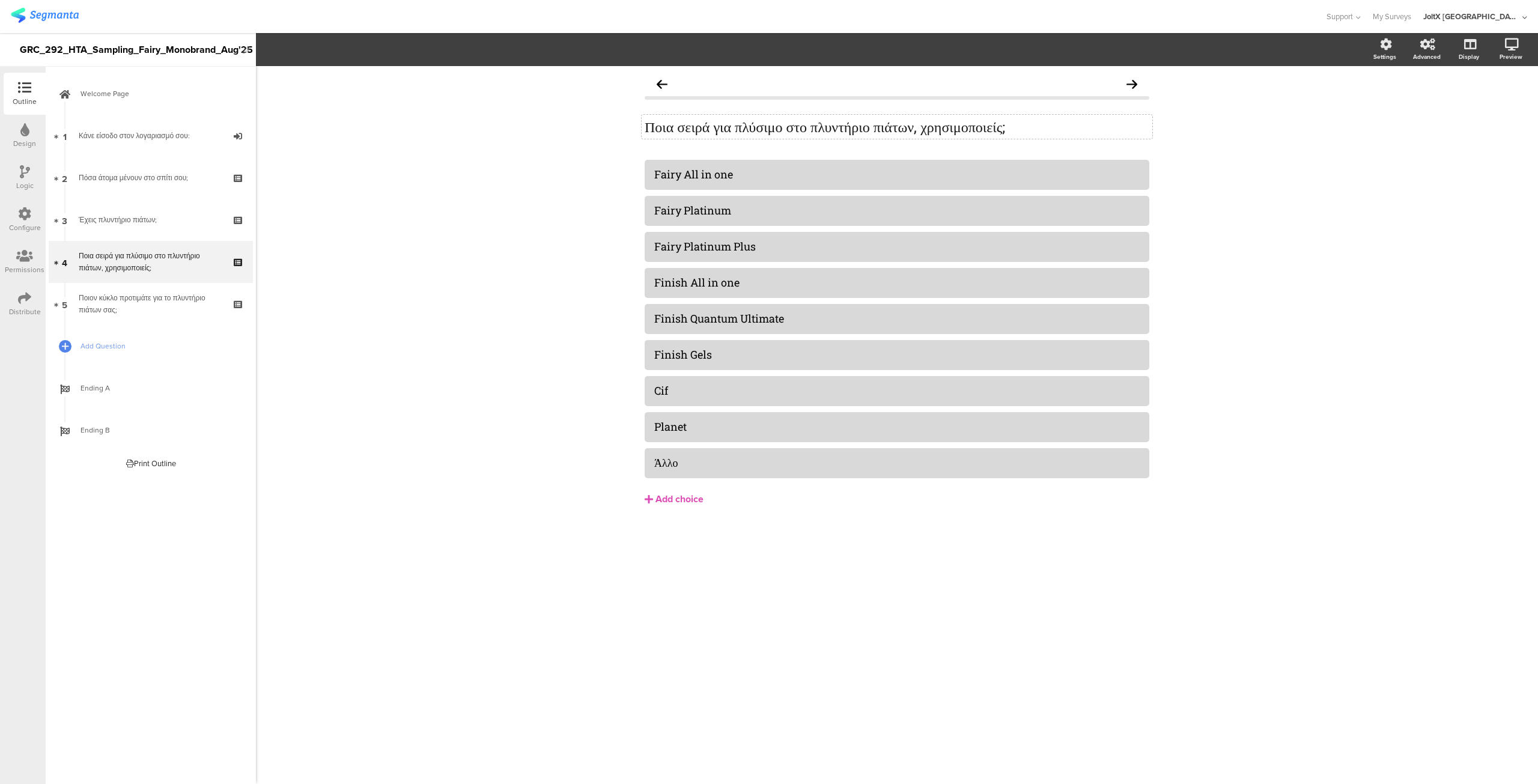
click at [1073, 130] on div "Ποια σειρά για πλύσιμο στο πλυντήριο πιάτων, χρησιμοποιείς; Ποια σειρά για πλύσ…" at bounding box center [896, 127] width 511 height 24
click at [1134, 197] on icon at bounding box center [1131, 196] width 6 height 7
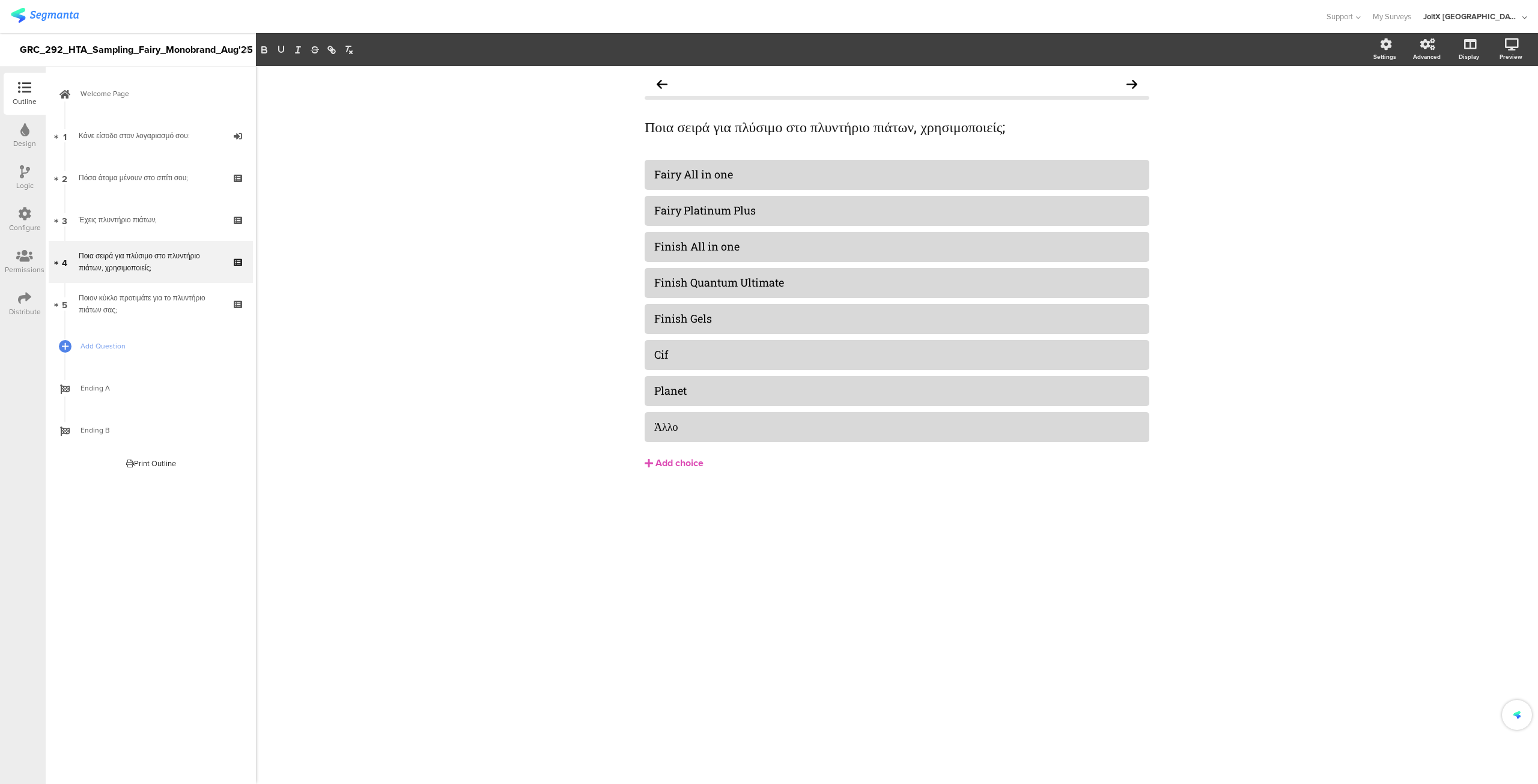
click at [0, 0] on icon at bounding box center [0, 0] width 0 height 0
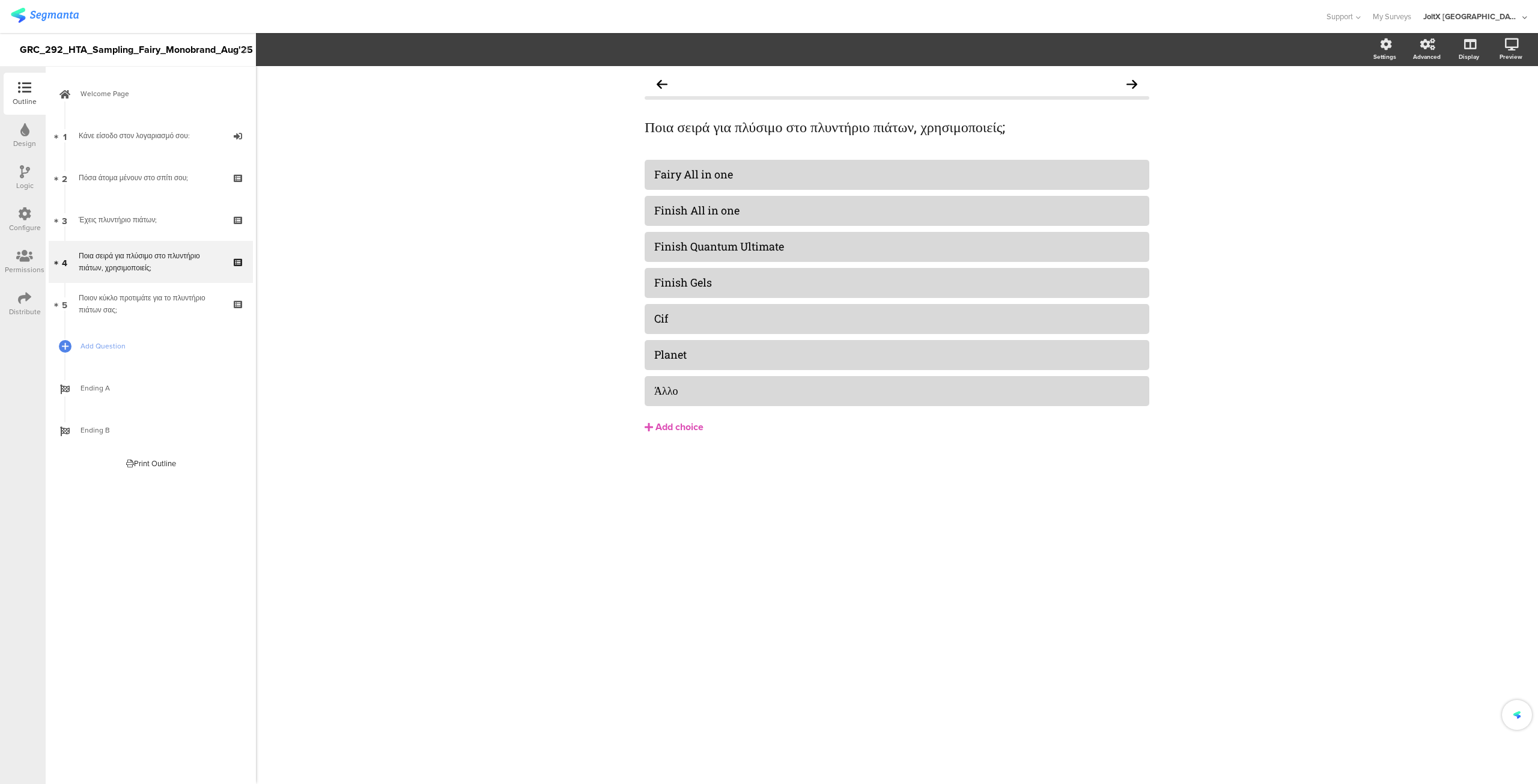
click at [0, 0] on icon at bounding box center [0, 0] width 0 height 0
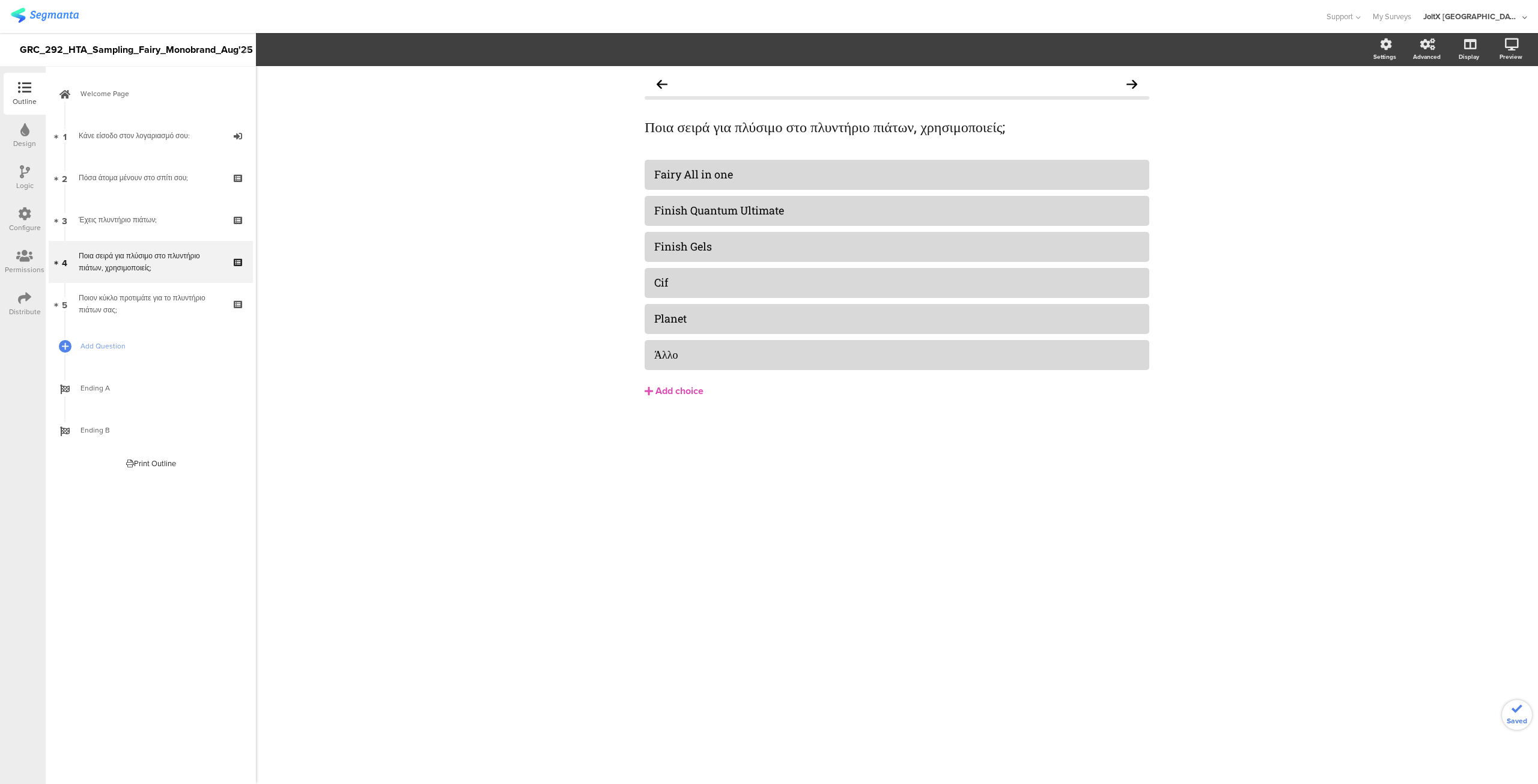
click at [0, 0] on icon at bounding box center [0, 0] width 0 height 0
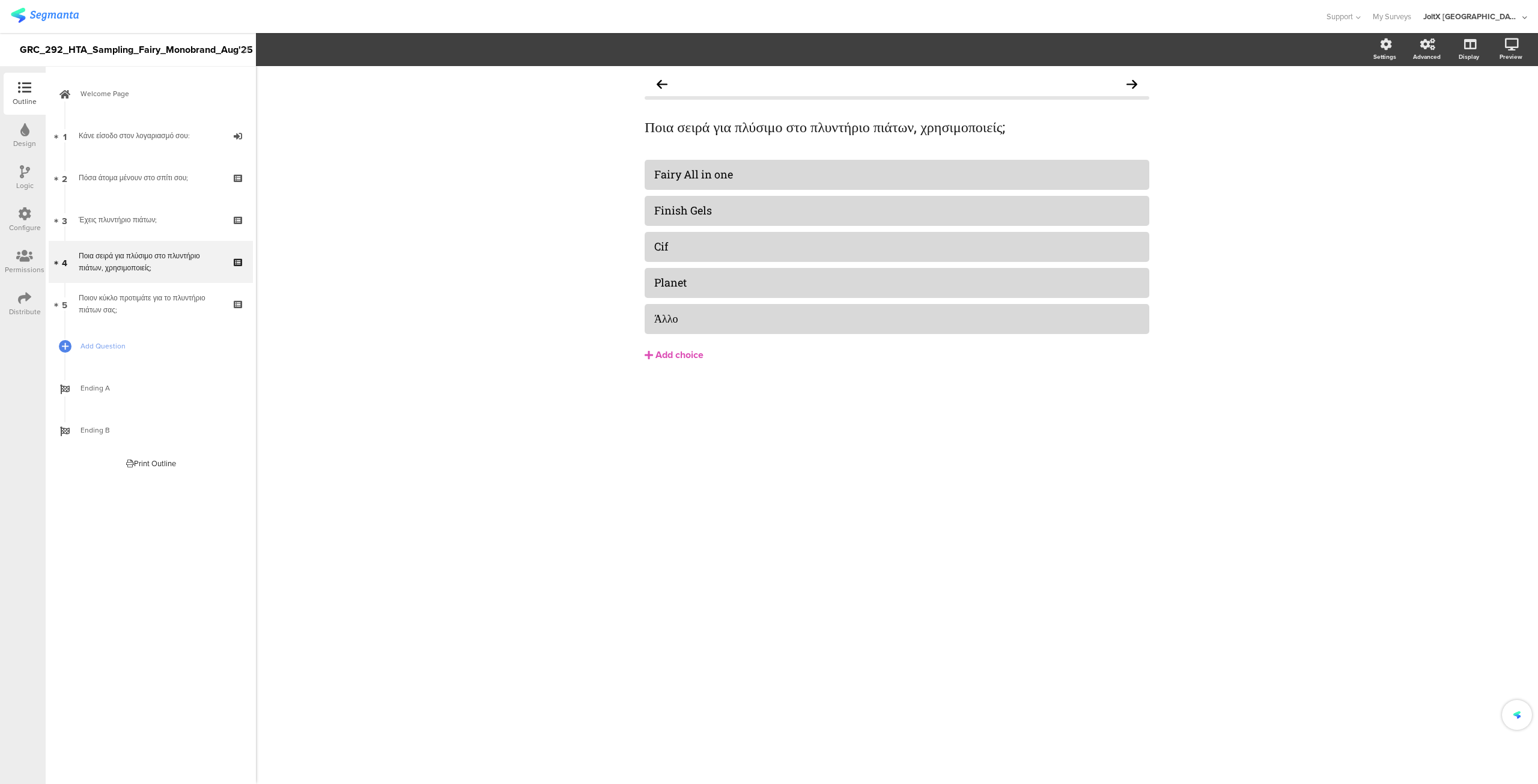
click at [0, 0] on icon at bounding box center [0, 0] width 0 height 0
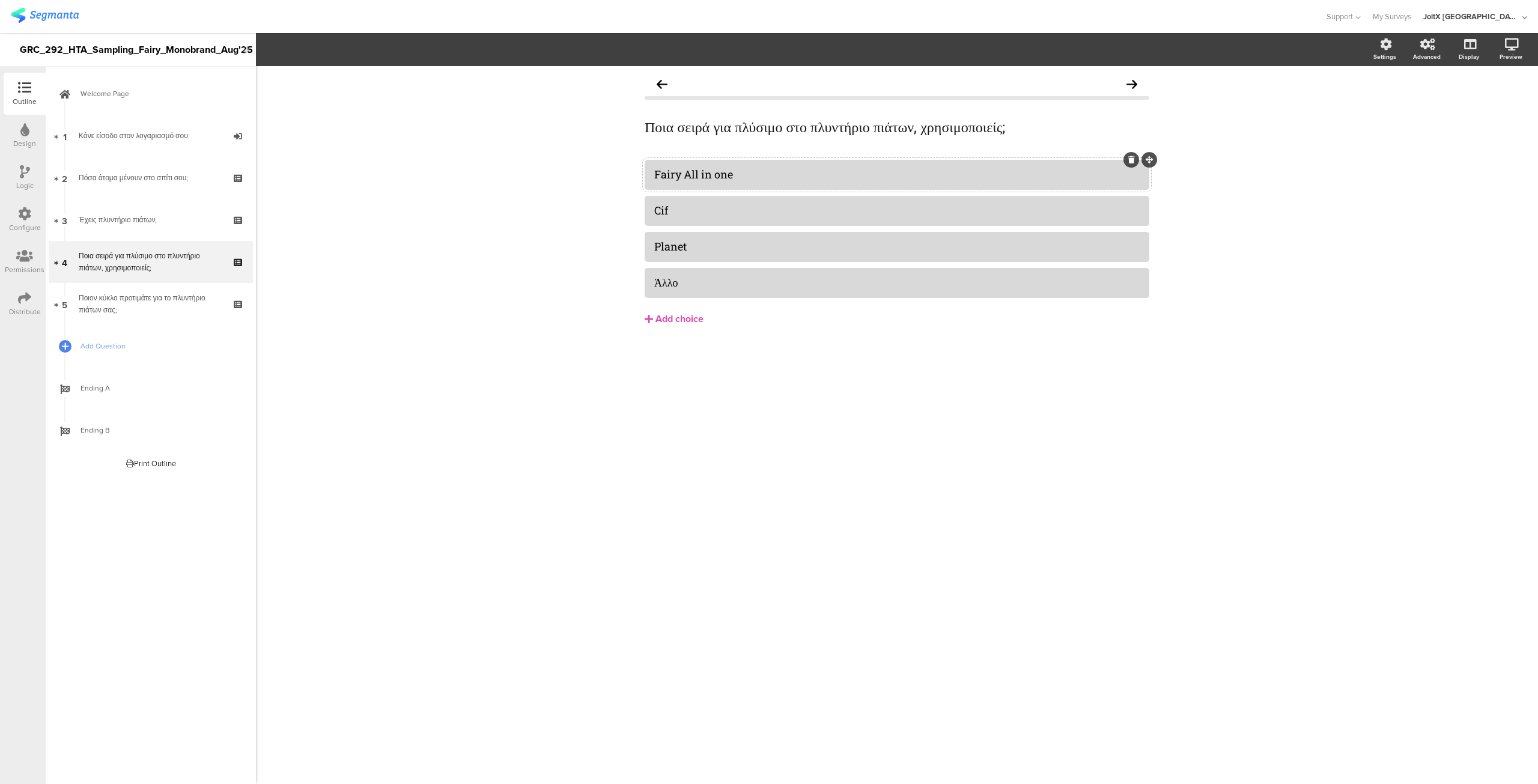
click at [763, 173] on div "Fairy All in one" at bounding box center [896, 174] width 486 height 14
paste div
click at [727, 216] on div "Cif" at bounding box center [896, 211] width 486 height 14
paste div
click at [699, 247] on div "Planet" at bounding box center [896, 247] width 486 height 14
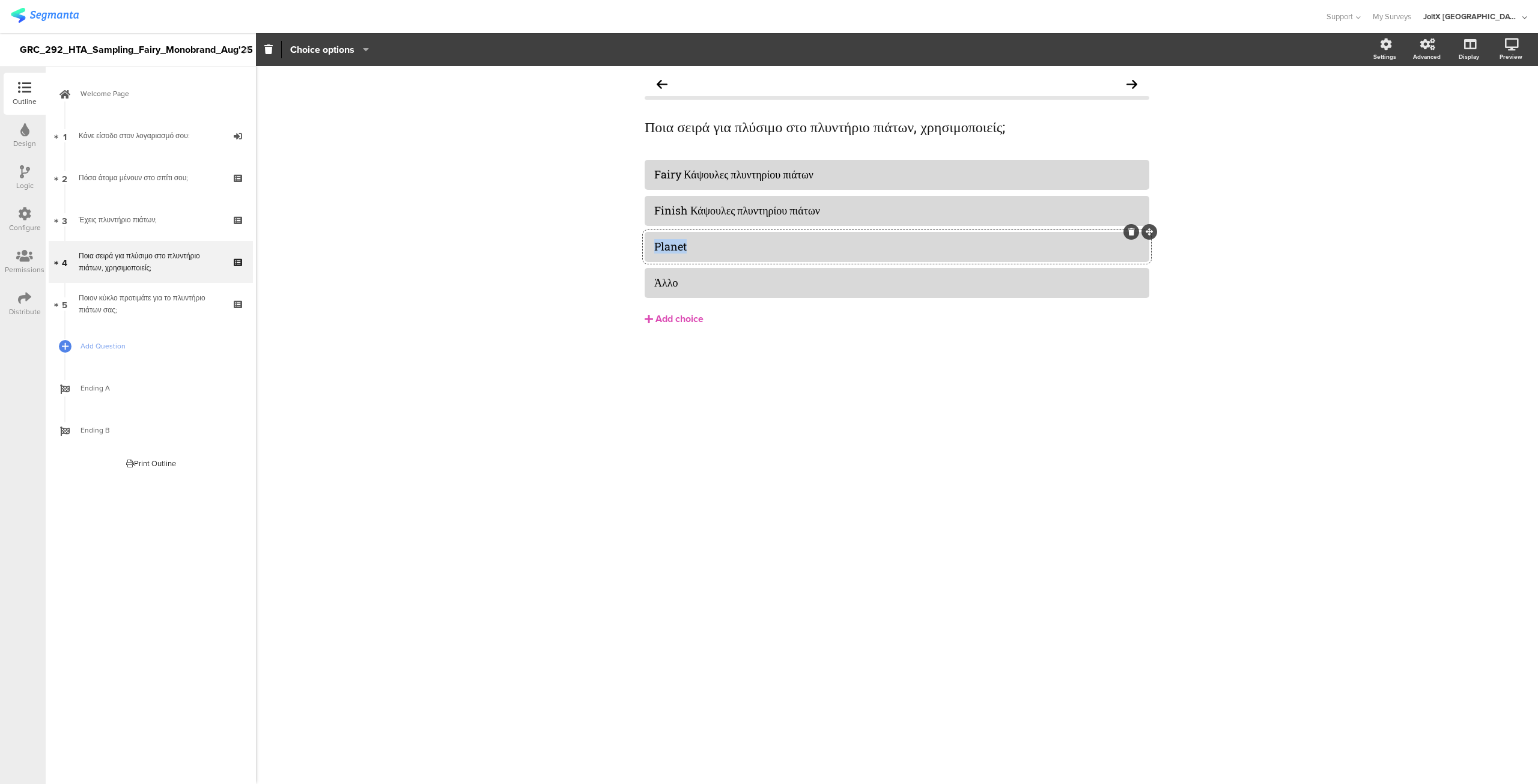
paste div
click at [727, 288] on div "Άλλο" at bounding box center [896, 283] width 486 height 14
paste div
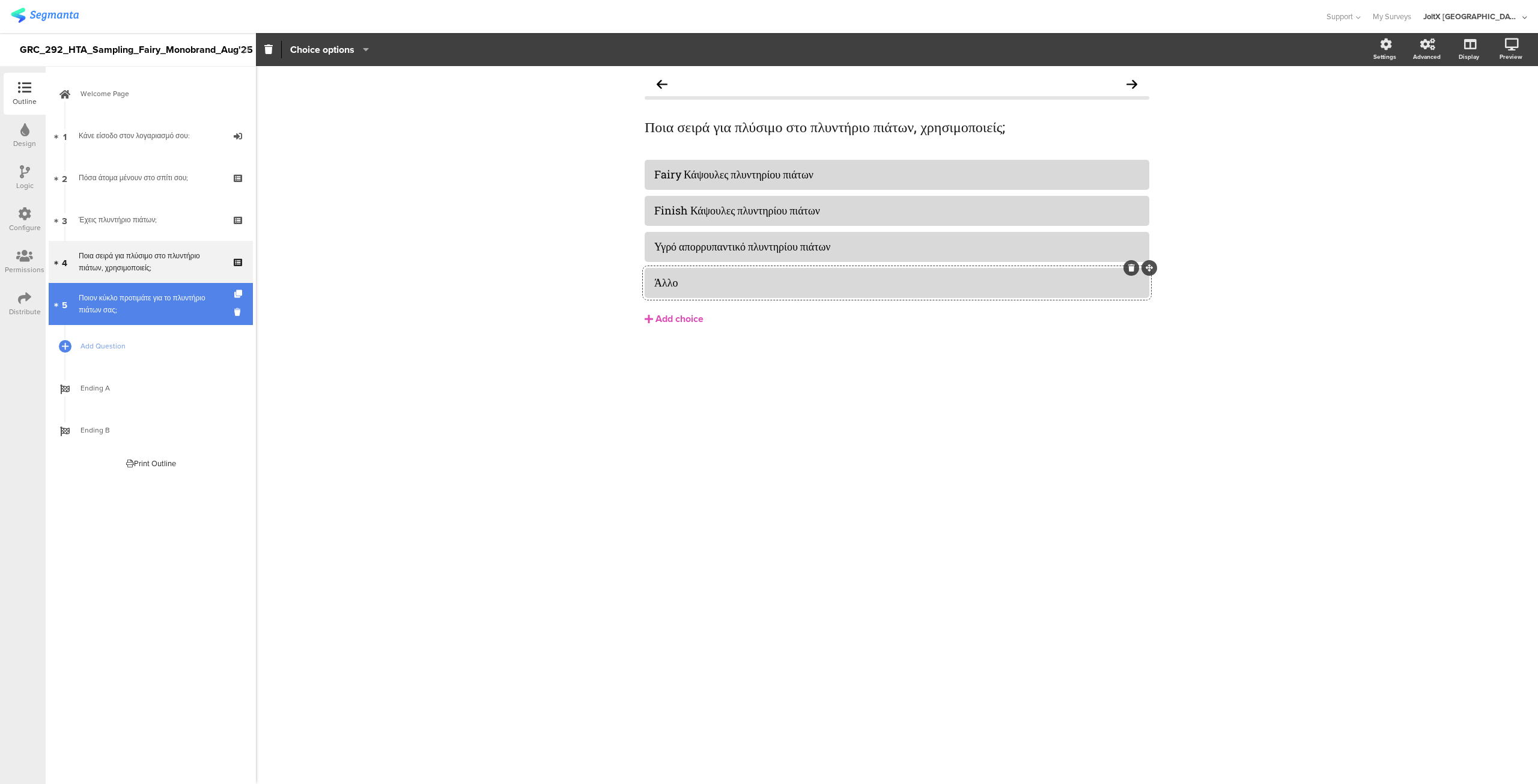
click at [130, 304] on div "Ποιον κύκλο προτιμάτε για το πλυντήριο πιάτων σας;" at bounding box center [150, 304] width 143 height 24
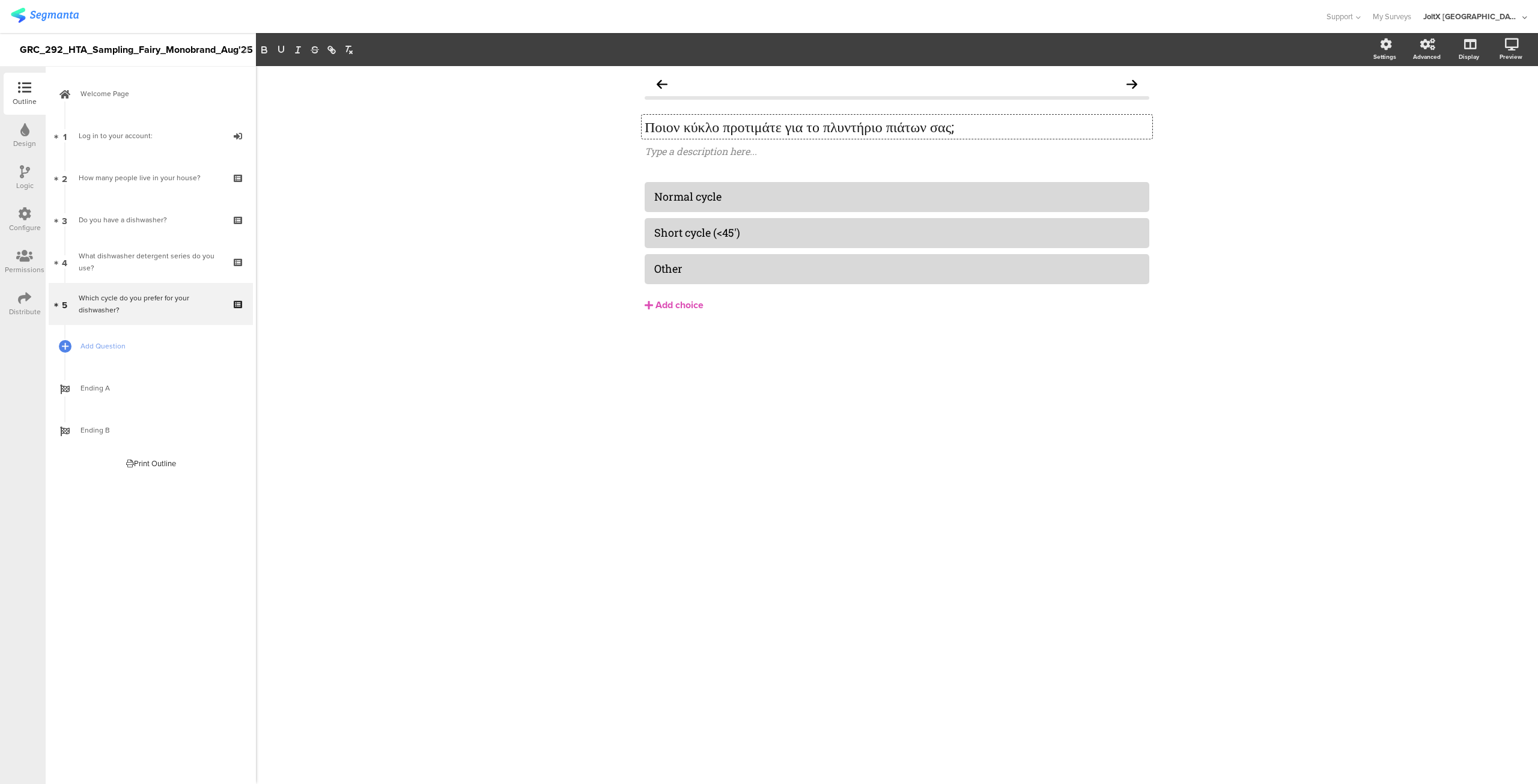
click at [768, 119] on div "Which cycle do you prefer for your dishwasher? Ποιον κύκλο προτιμάτε για το πλυ…" at bounding box center [896, 127] width 511 height 24
click at [535, 407] on div "Which cycle do you prefer for your dishwasher? Ποιον κύκλο προτιμάτε για το πλυ…" at bounding box center [896, 425] width 1282 height 718
click at [757, 196] on div "Normal cycle" at bounding box center [896, 197] width 486 height 14
paste div
click at [755, 249] on div "Κανονικός κύκλος Short cycle (<45') Other" at bounding box center [897, 233] width 504 height 102
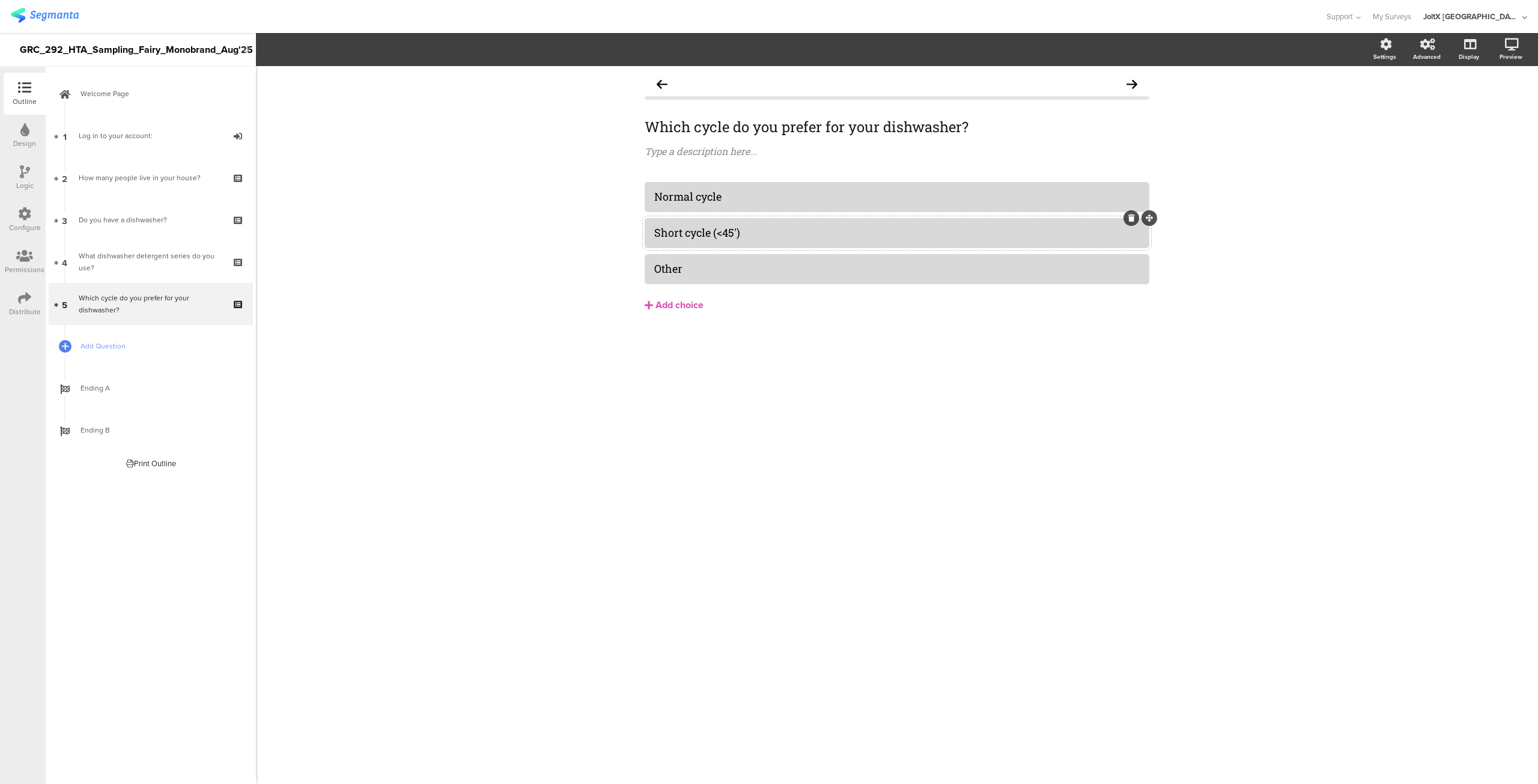
click at [757, 234] on div "Short cycle (<45')" at bounding box center [896, 233] width 486 height 14
paste div
click at [569, 567] on div "Which cycle do you prefer for your dishwasher? Ποιον κύκλο προτιμάτε για το πλυ…" at bounding box center [896, 425] width 1282 height 718
click at [237, 439] on icon at bounding box center [240, 438] width 11 height 12
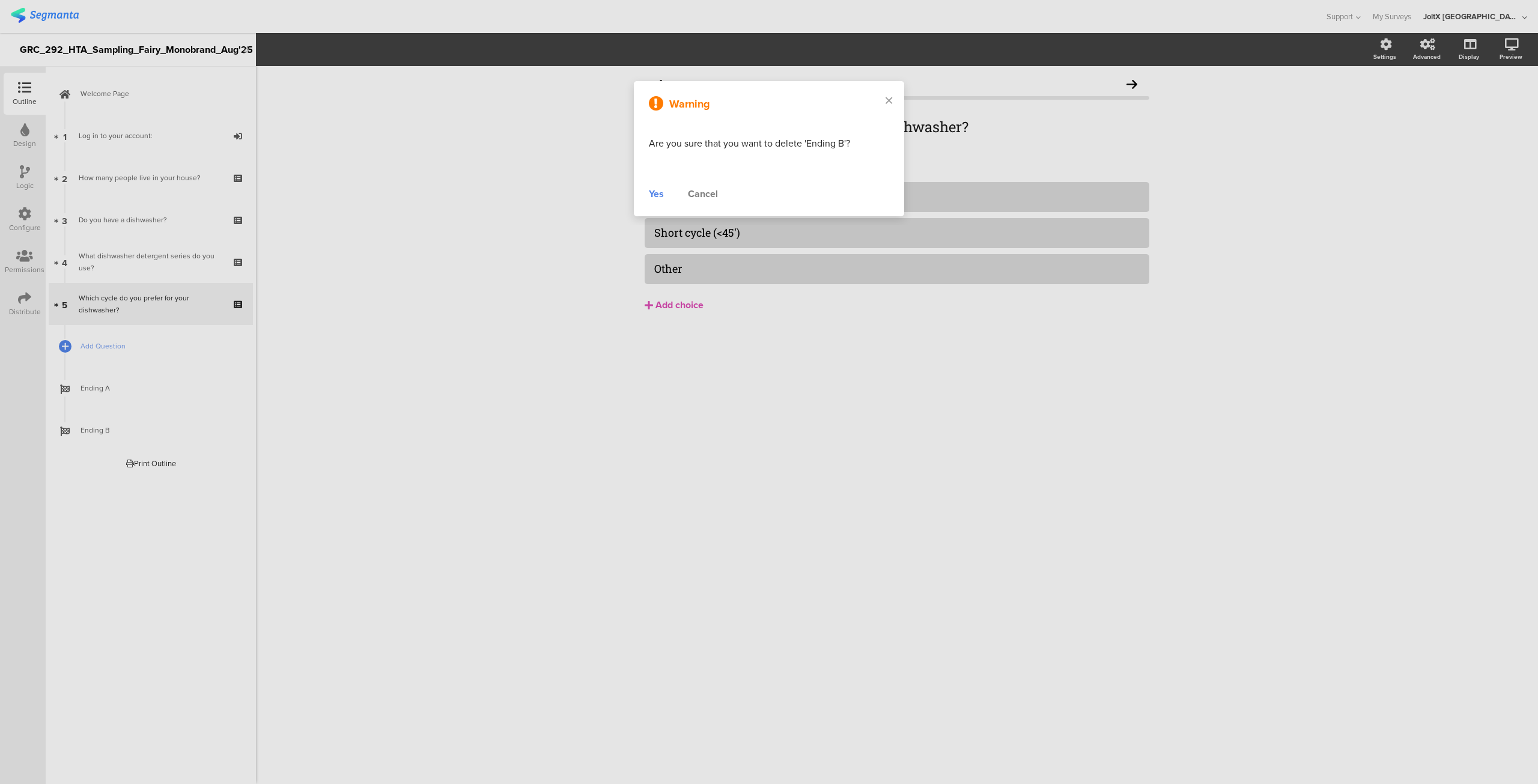
click at [659, 196] on div "Yes" at bounding box center [656, 194] width 15 height 14
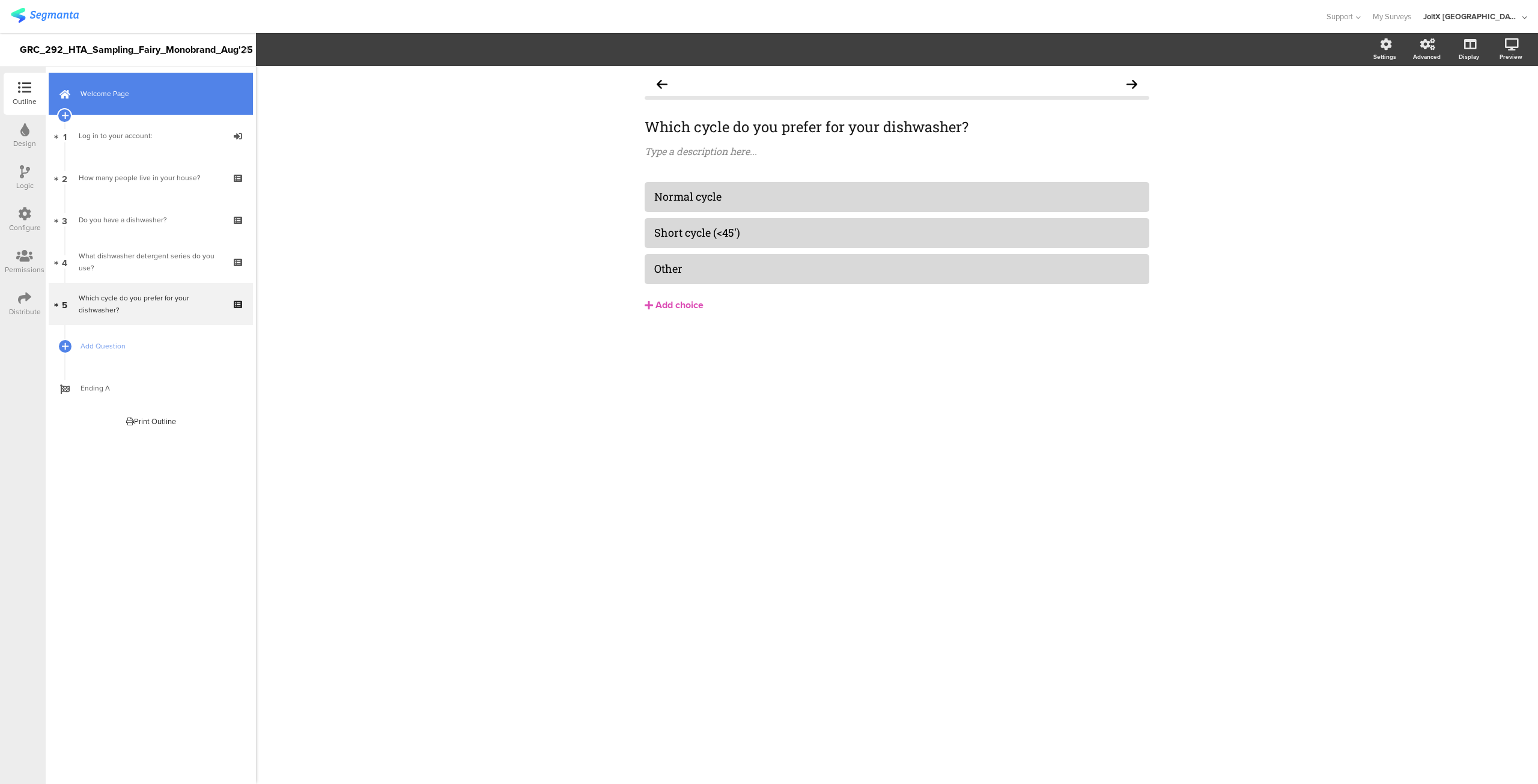
click at [147, 109] on link "Welcome Page" at bounding box center [150, 94] width 204 height 42
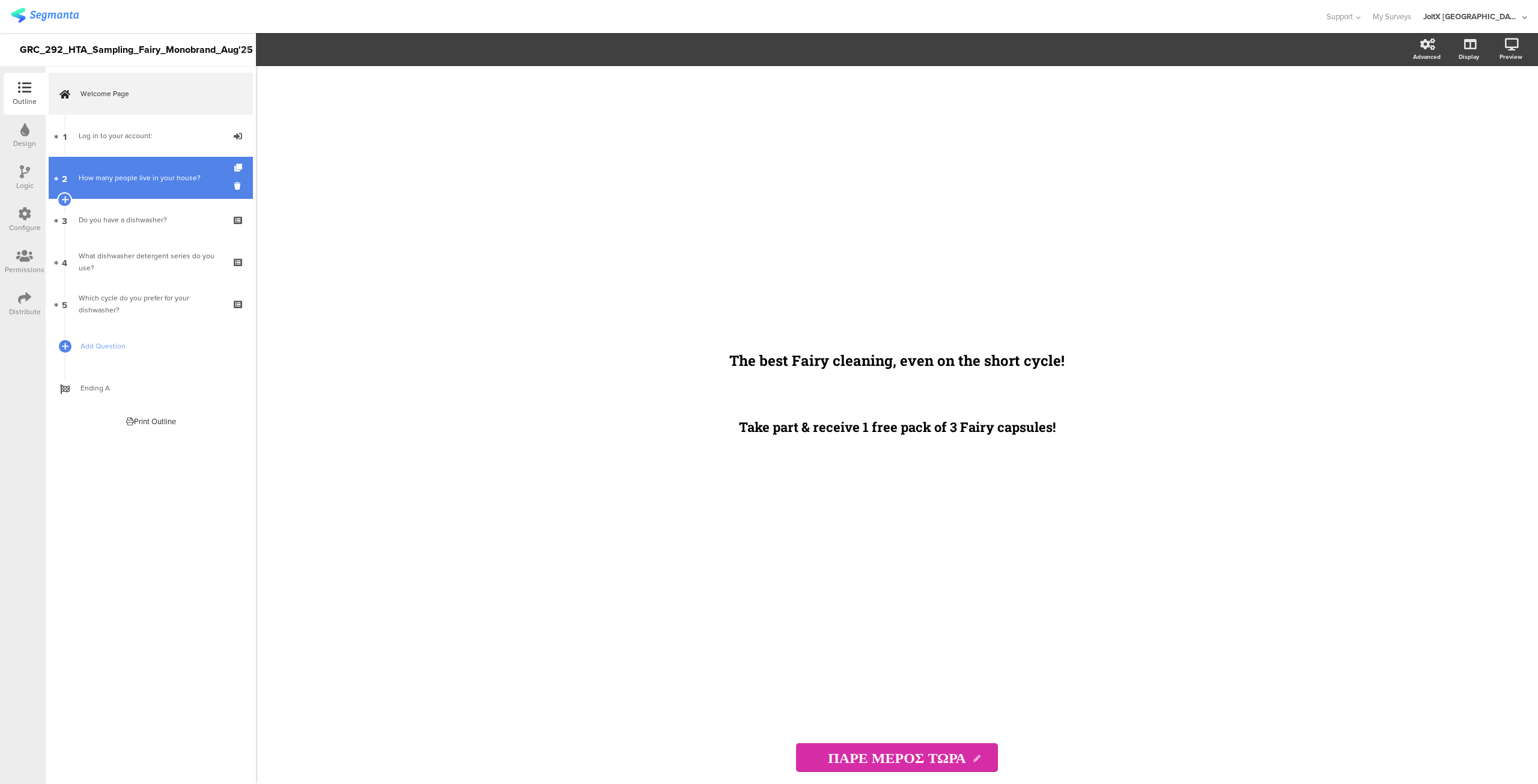
click at [132, 178] on font "How many people live in your house?" at bounding box center [140, 178] width 122 height 11
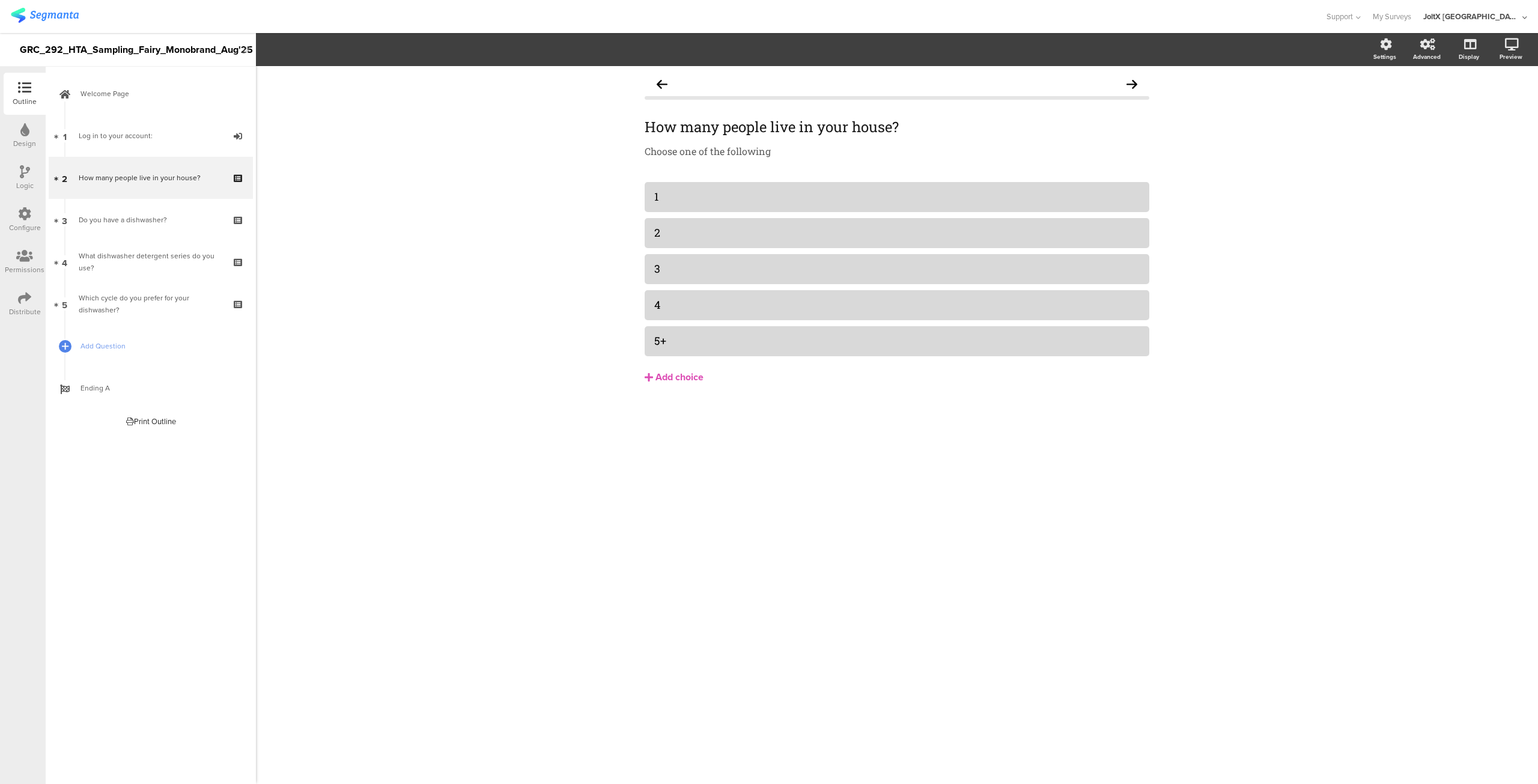
click at [23, 211] on icon at bounding box center [24, 213] width 13 height 13
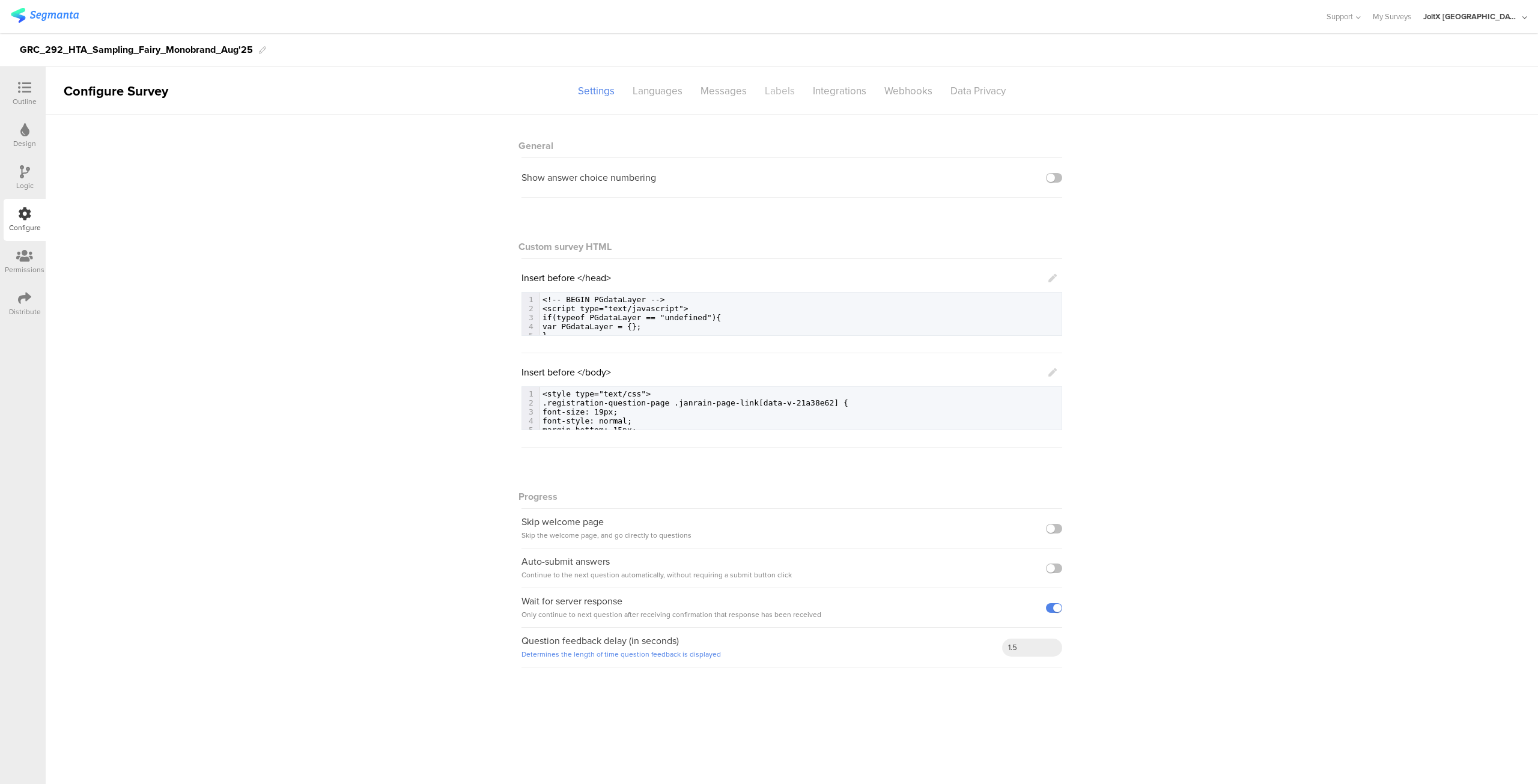
click at [791, 91] on div "Labels" at bounding box center [780, 91] width 48 height 21
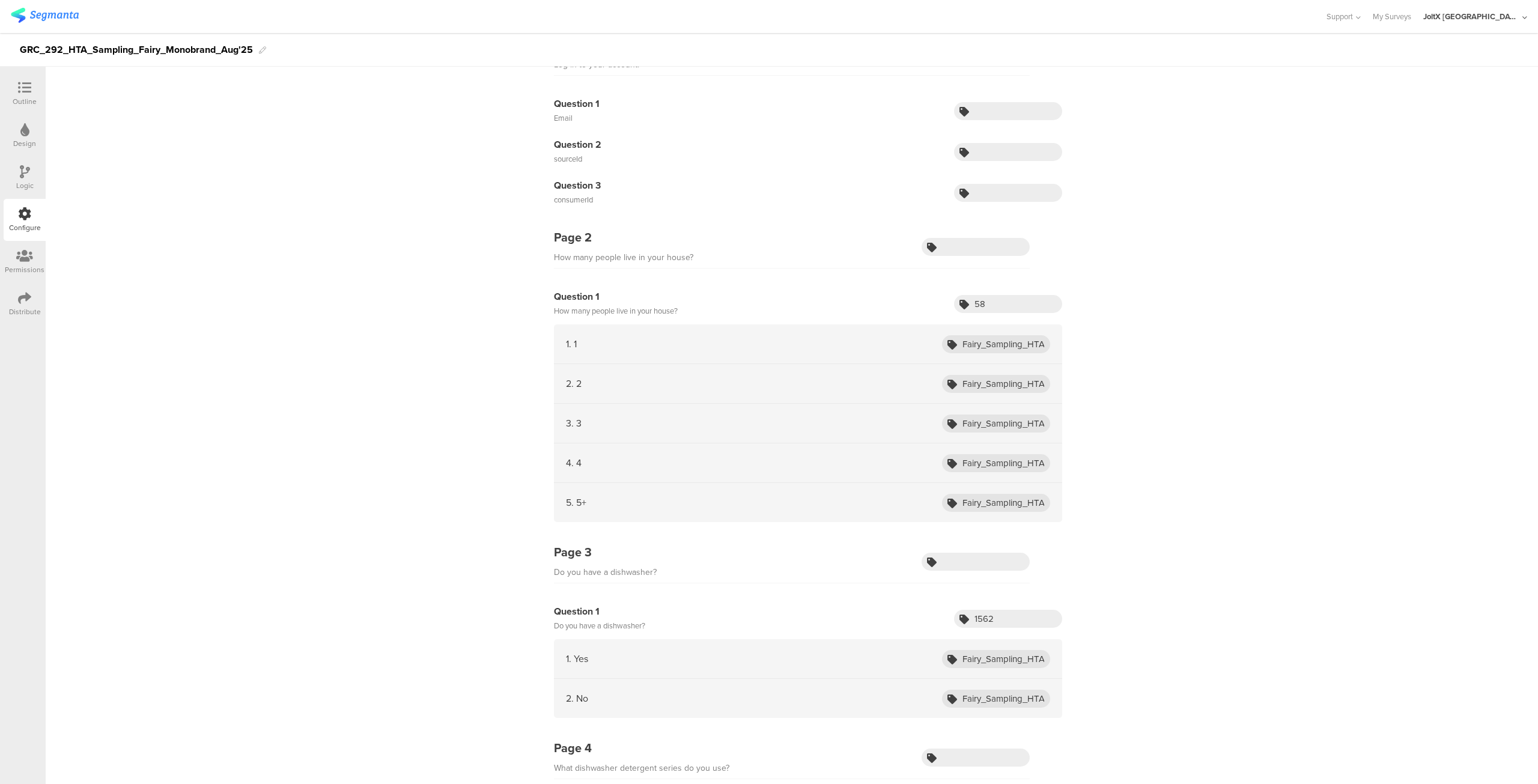
scroll to position [88, 0]
click at [1000, 346] on input "Fairy_Sampling_HTA_Oct24_1" at bounding box center [996, 343] width 108 height 18
paste input "Sampling_HTA_Fairy_Aug25"
type input "Sampling_HTA_Fairy_Aug25_1"
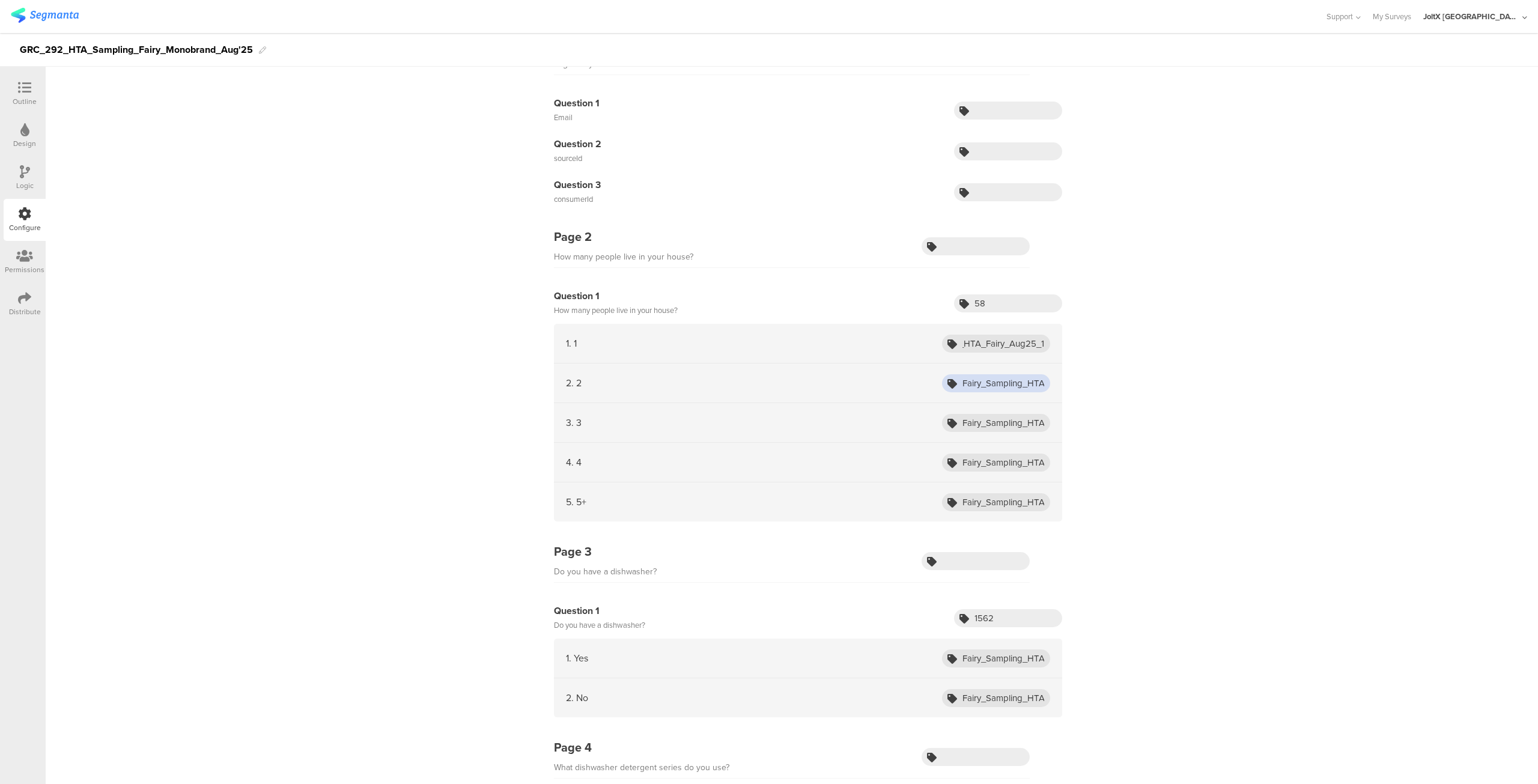
scroll to position [0, 0]
click at [982, 380] on input "Fairy_Sampling_HTA_Oct24_2" at bounding box center [996, 383] width 108 height 18
paste input "Sampling_HTA_Fairy_Aug25_1"
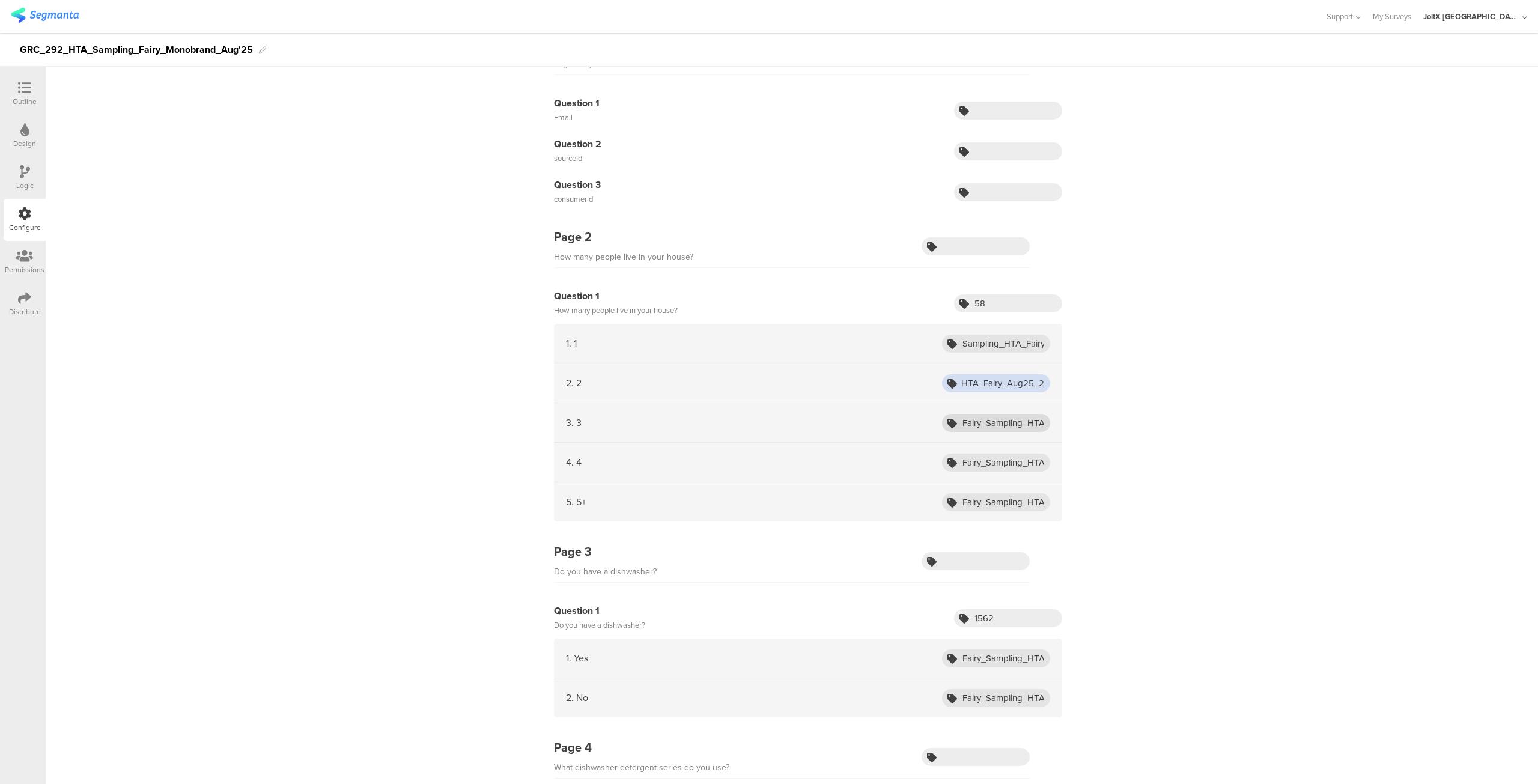
type input "Sampling_HTA_Fairy_Aug25_2"
click at [1006, 415] on input "Fairy_Sampling_HTA_Oct24_3" at bounding box center [996, 423] width 108 height 18
paste input "Sampling_HTA_Fairy_Aug25_1"
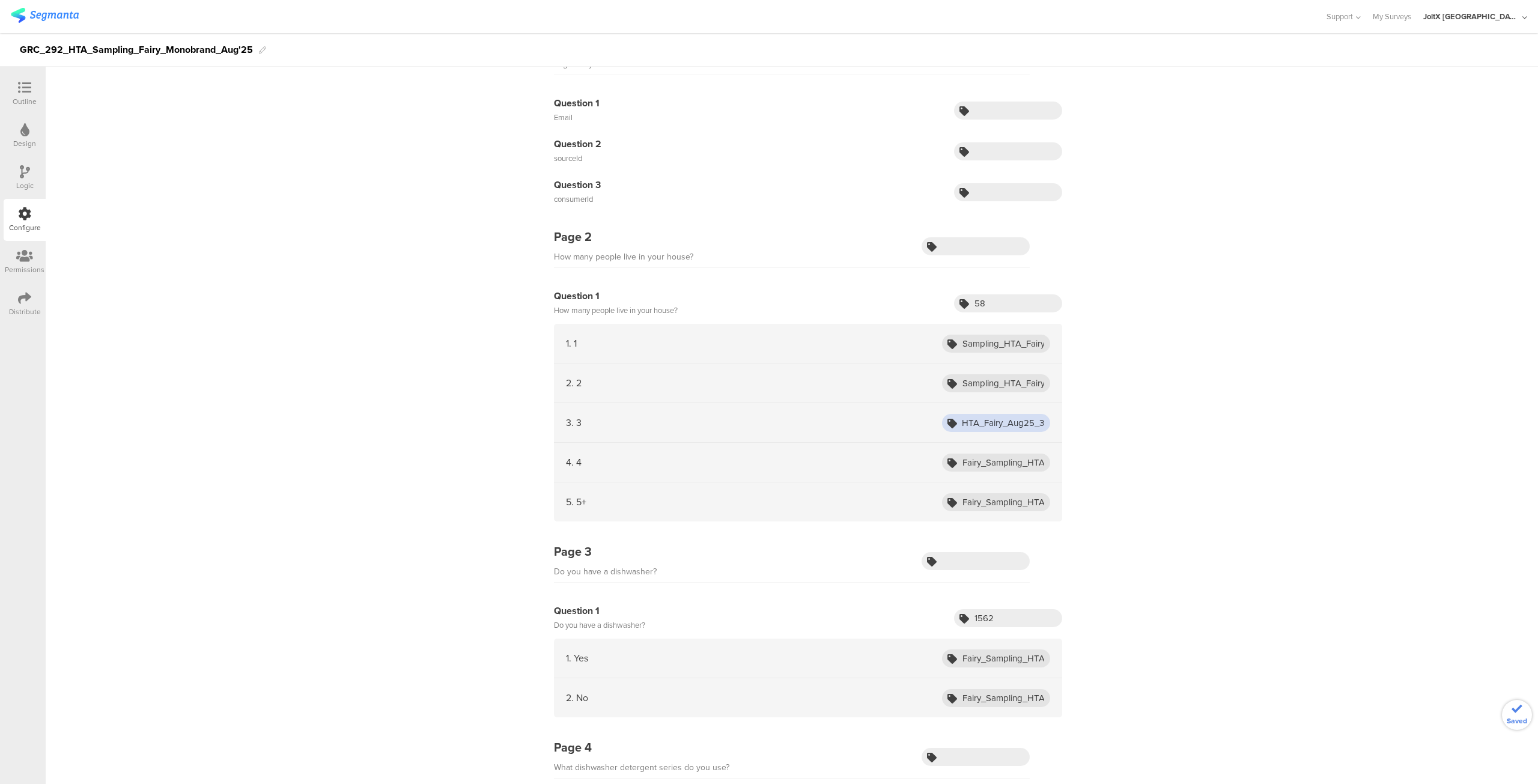
type input "Sampling_HTA_Fairy_Aug25_3"
click at [991, 471] on div "4. 4 Fairy_Sampling_HTA_Oct24_4" at bounding box center [808, 462] width 508 height 40
click at [993, 465] on input "Fairy_Sampling_HTA_Oct24_4" at bounding box center [996, 463] width 108 height 18
paste input "Sampling_HTA_Fairy_Aug25_1"
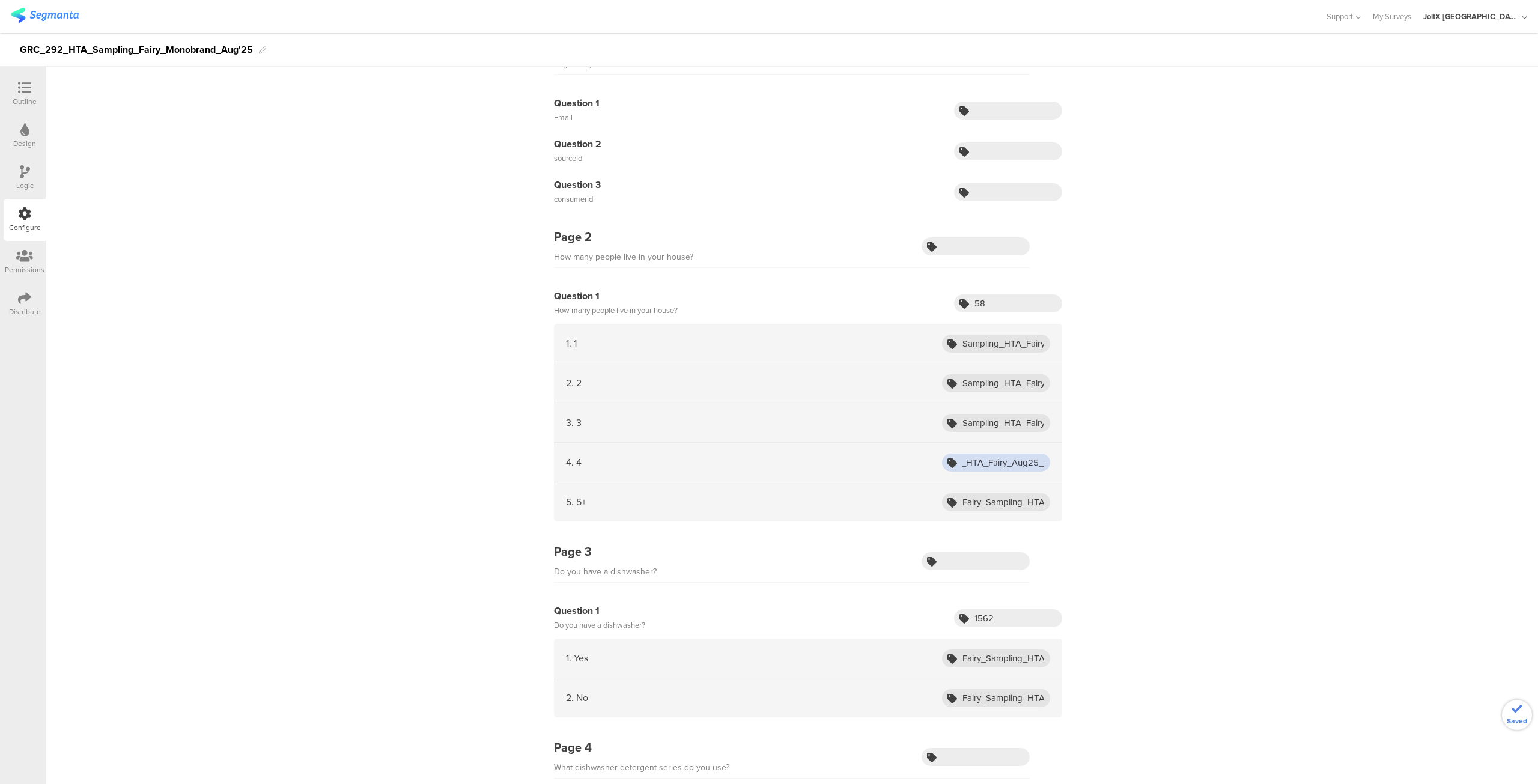
scroll to position [0, 42]
type input "Sampling_HTA_Fairy_Aug25_4"
click at [991, 500] on input "Fairy_Sampling_HTA_Oct24_5+" at bounding box center [996, 502] width 108 height 18
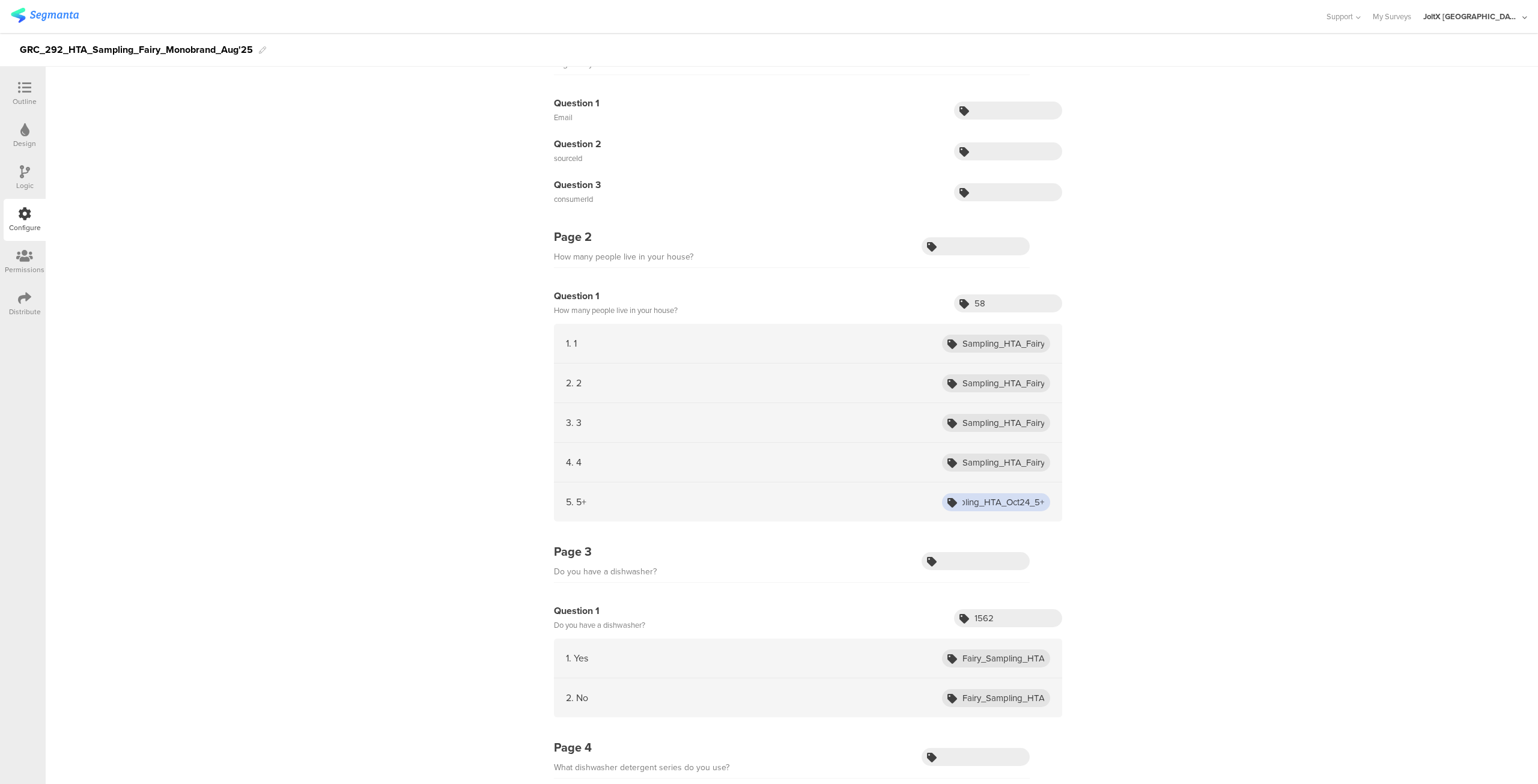
paste input "Sampling_HTA_Fairy_Aug25_1"
type input "Sampling_HTA_Fairy_Aug25_5+"
click at [1287, 516] on div "Page 1 Log in to your account: Question 1 Email Question 2 sourceId Question 3 …" at bounding box center [792, 678] width 1493 height 1304
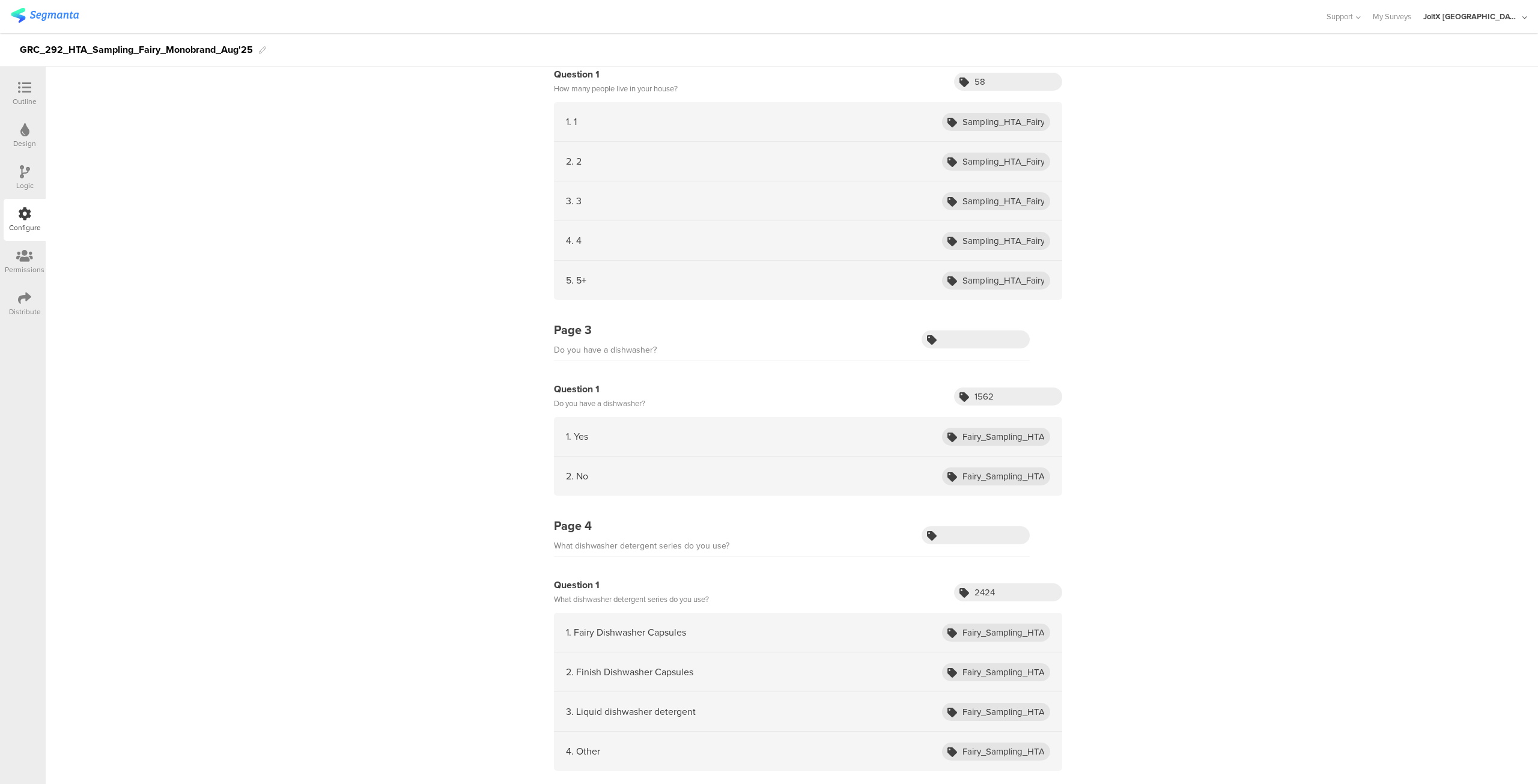
scroll to position [313, 0]
click at [1011, 430] on input "Fairy_Sampling_HTA_Oct24_ADW_owners" at bounding box center [996, 434] width 108 height 18
paste input "Sampling_HTA_Fairy_Aug25_1"
type input "Sampling_HTA_Fairy_Aug25_Yes"
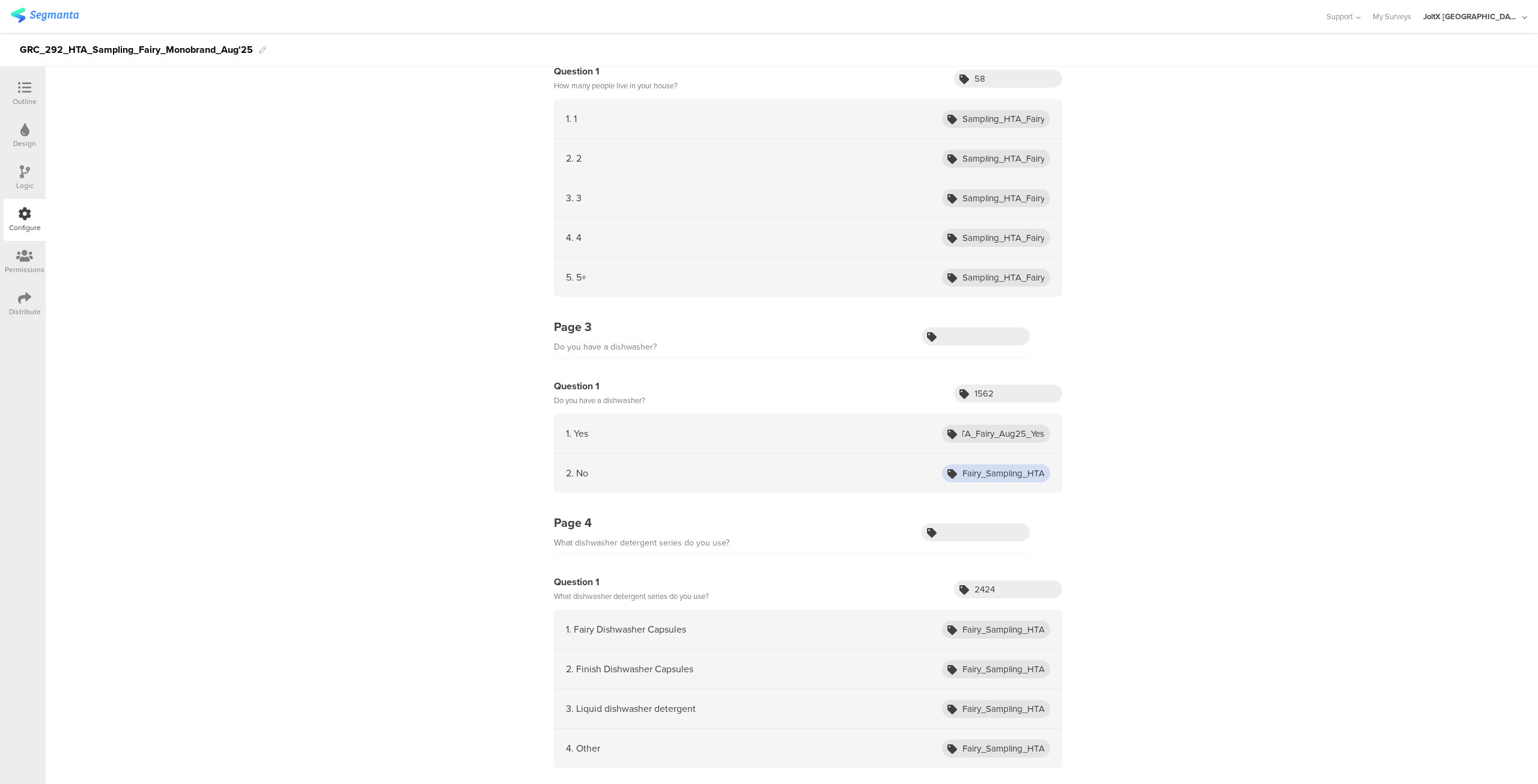
scroll to position [0, 0]
click at [991, 478] on input "Fairy_Sampling_HTA_Oct24_non_ADW_owners" at bounding box center [996, 473] width 108 height 18
paste input "Sampling_HTA_Fairy_Aug25_1"
type input "Sampling_HTA_Fairy_Aug25_No"
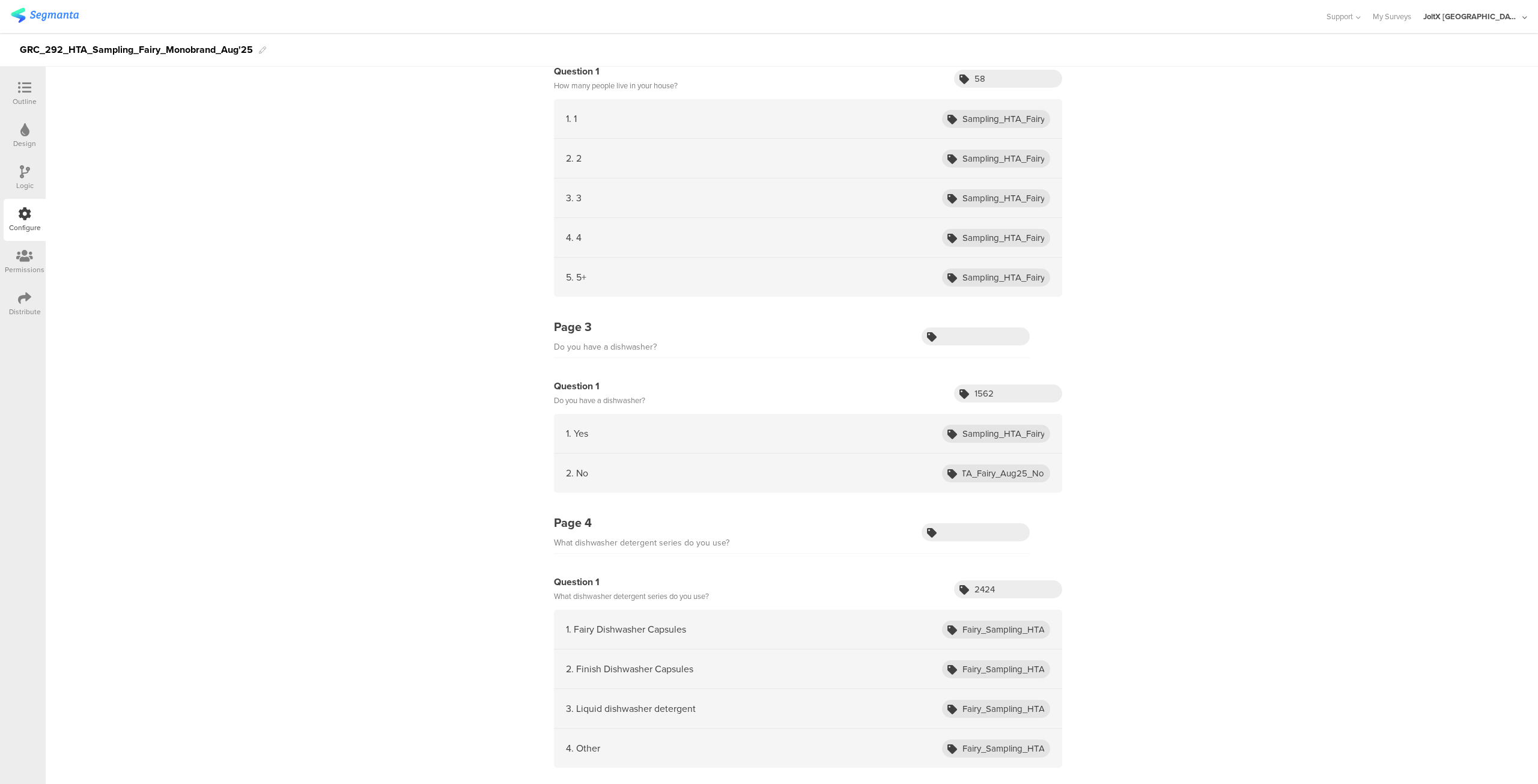
scroll to position [0, 0]
click at [1024, 484] on div "2. No Sampling_HTA_Fairy_Aug25_No" at bounding box center [808, 473] width 508 height 39
click at [1006, 428] on input "Sampling_HTA_Fairy_Aug25_Yes" at bounding box center [996, 434] width 108 height 18
paste input "ADW_Owner"
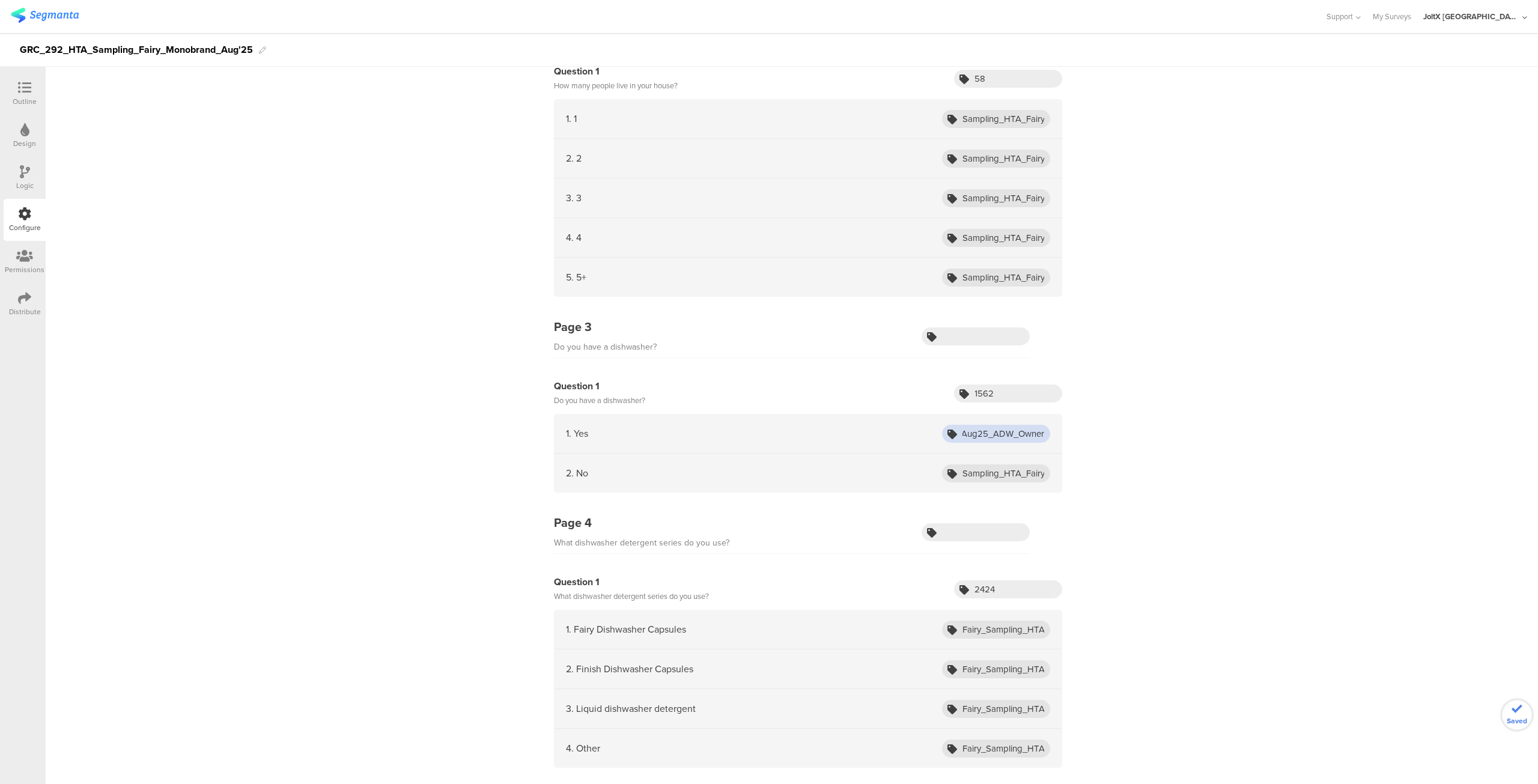
type input "Sampling_HTA_Fairy_Aug25_ADW_Owner"
click at [985, 472] on input "Sampling_HTA_Fairy_Aug25_No" at bounding box center [996, 473] width 108 height 18
paste input "non_ADW_Owner"
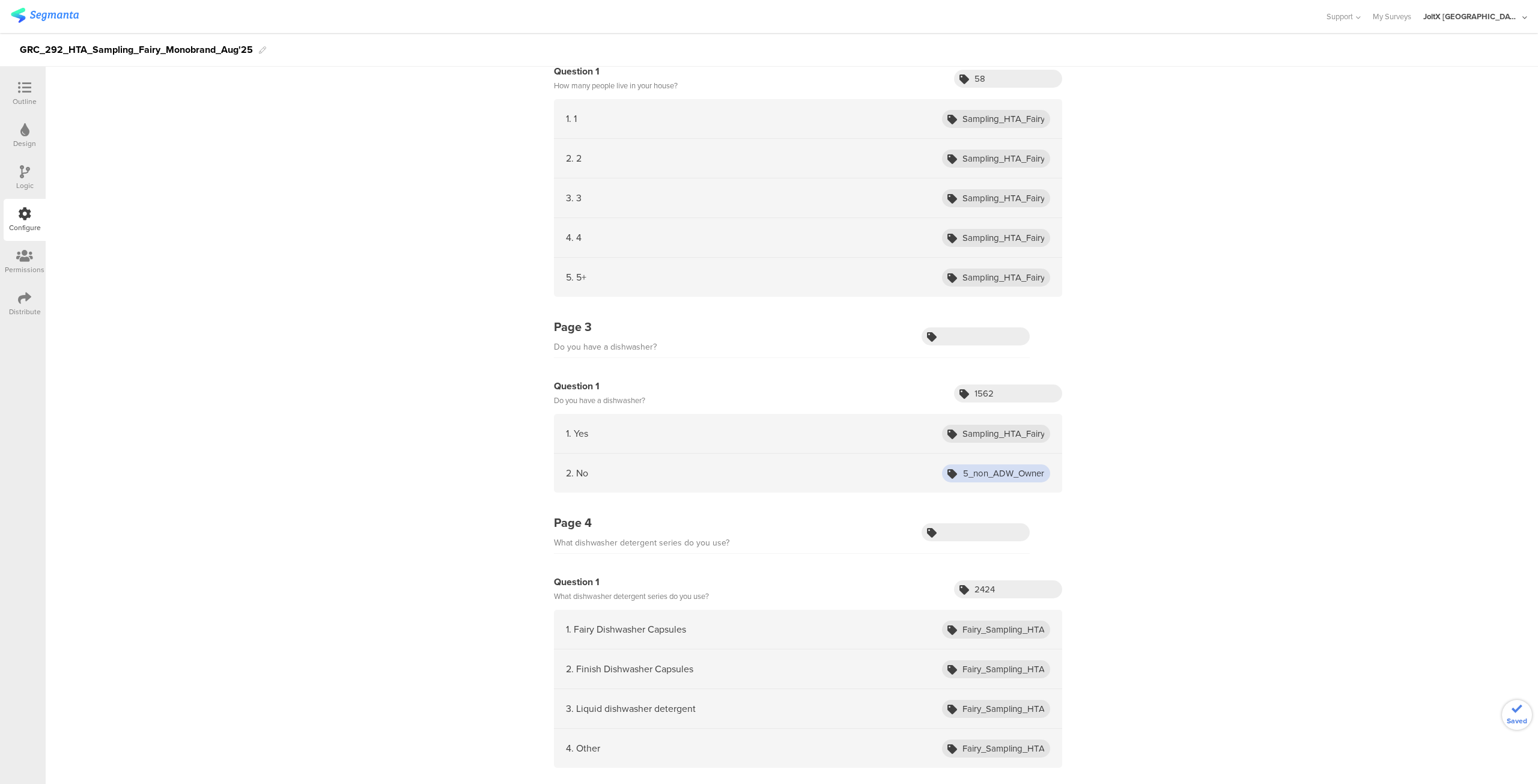
type input "Sampling_HTA_Fairy_Aug25_non_ADW_Owner"
click at [1193, 463] on div "Page 1 Log in to your account: Question 1 Email Question 2 sourceId Question 3 …" at bounding box center [792, 453] width 1493 height 1304
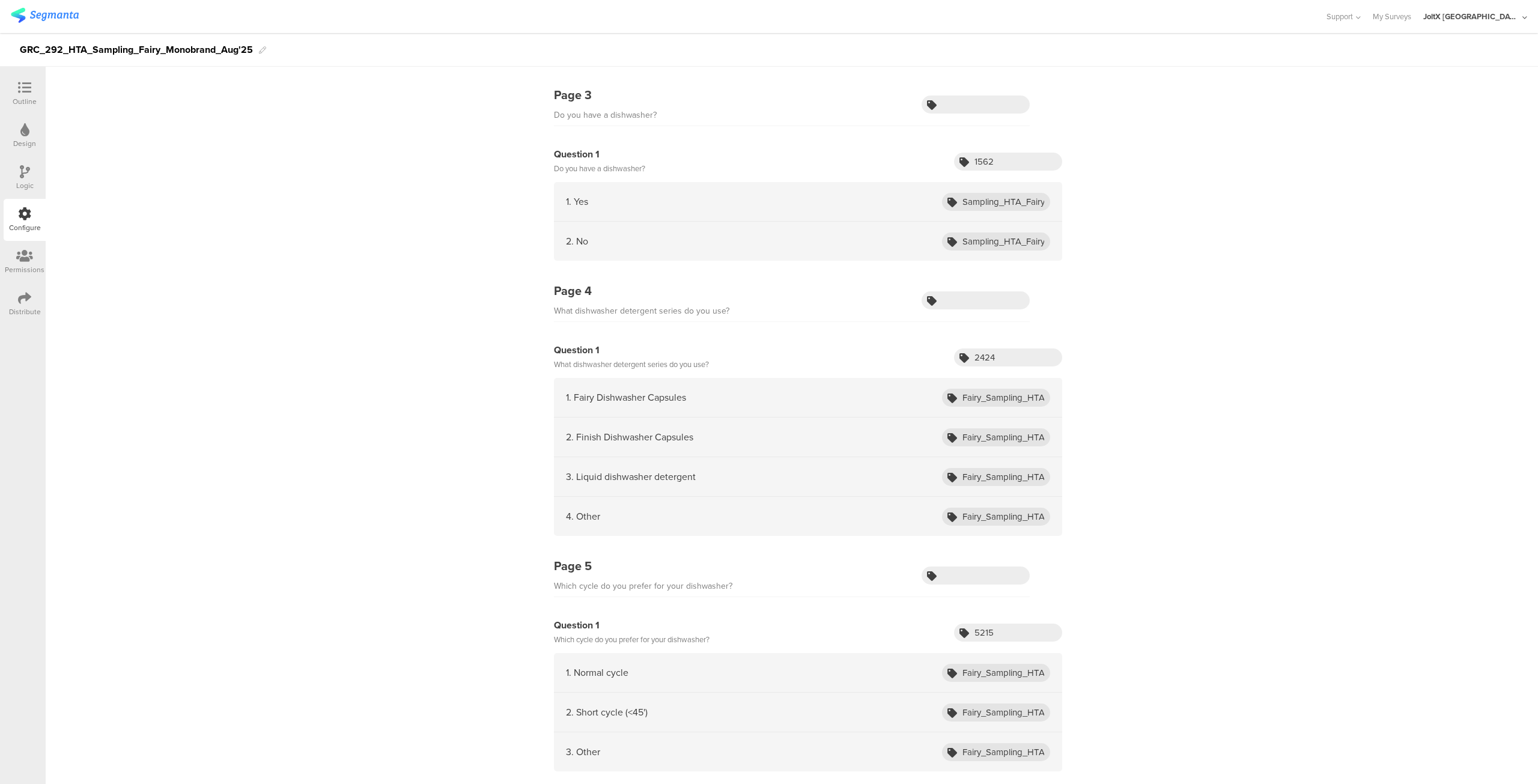
scroll to position [558, 0]
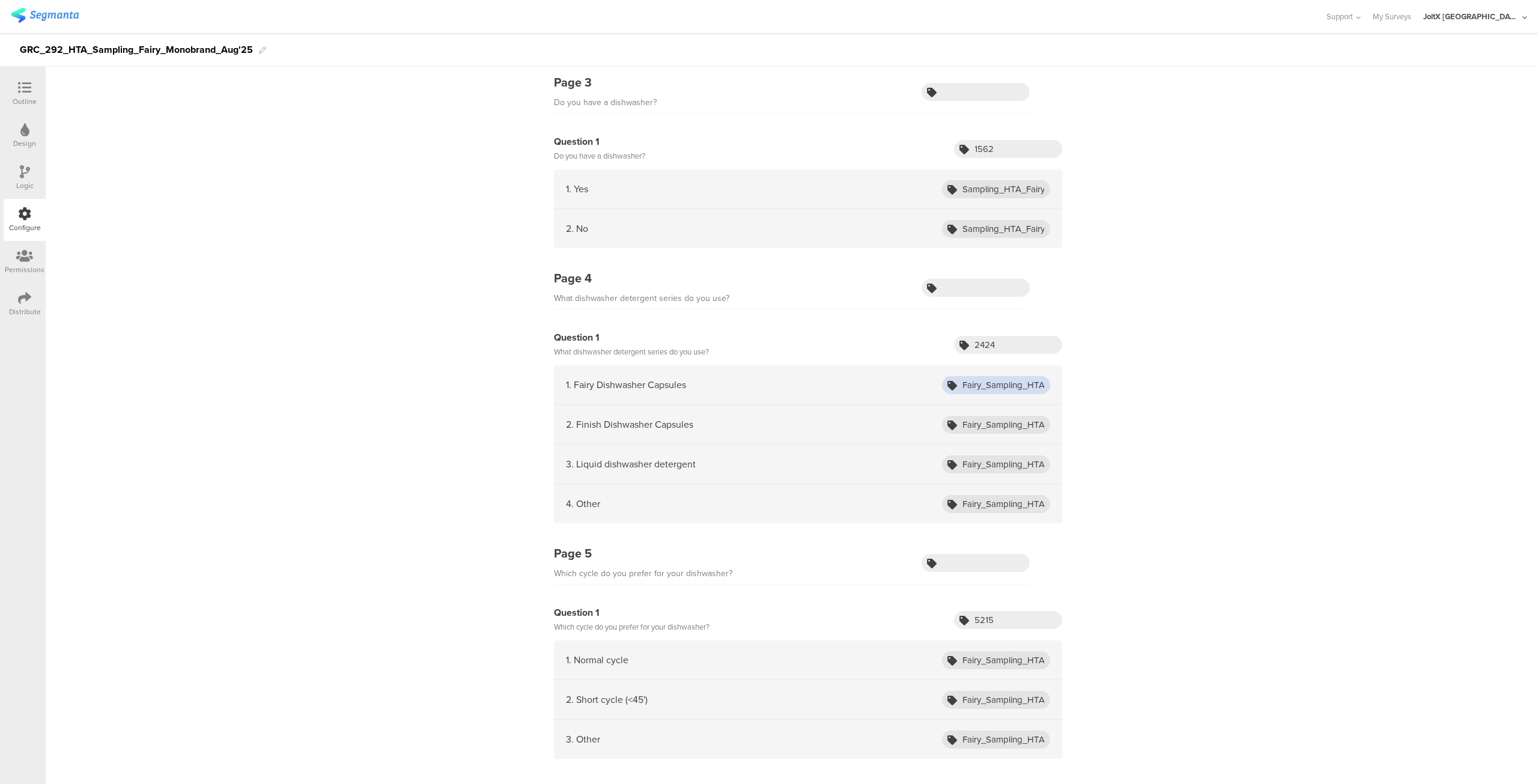
click at [990, 378] on input "Fairy_Sampling_HTA_Oct24_Fairy_All_in_one" at bounding box center [996, 385] width 108 height 18
paste input "Sampling_HTA_Fairy_Aug25_ADW_Fairy"
type input "Sampling_HTA_Fairy_Aug25_ADW_Fairy"
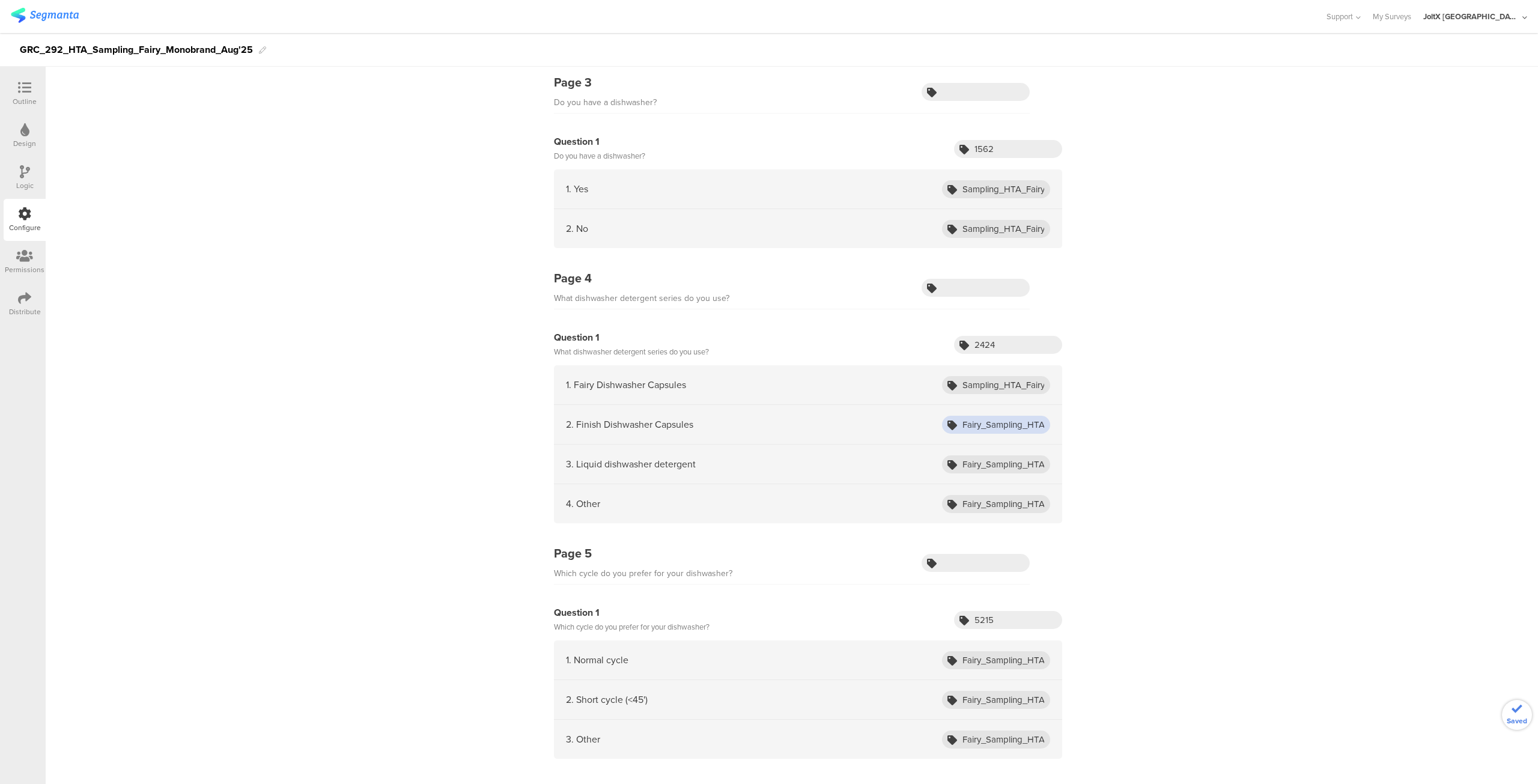
click at [983, 419] on input "Fairy_Sampling_HTA_Oct24_Cif" at bounding box center [996, 425] width 108 height 18
paste input "Sampling_HTA_Fairy_Aug25_ADW_Fairy"
type input "Sampling_HTA_Fairy_Aug25_ADW_Finish"
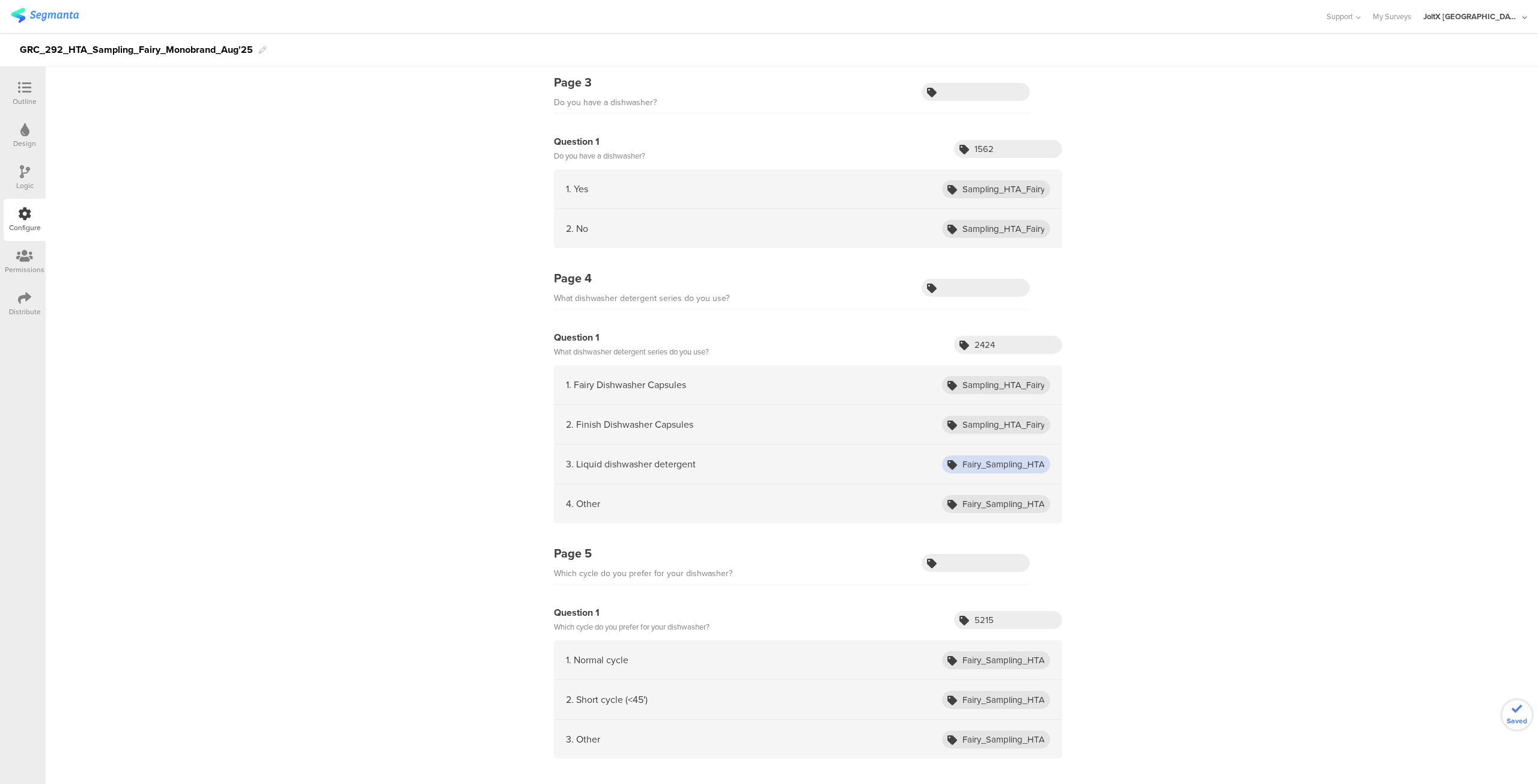
click at [981, 465] on input "Fairy_Sampling_HTA_Oct24_Planet" at bounding box center [996, 465] width 108 height 18
paste input "Sampling_HTA_Fairy_Aug25_ADW_Fairy"
type input "Sampling_HTA_Fairy_Aug25_ADW_Liquid"
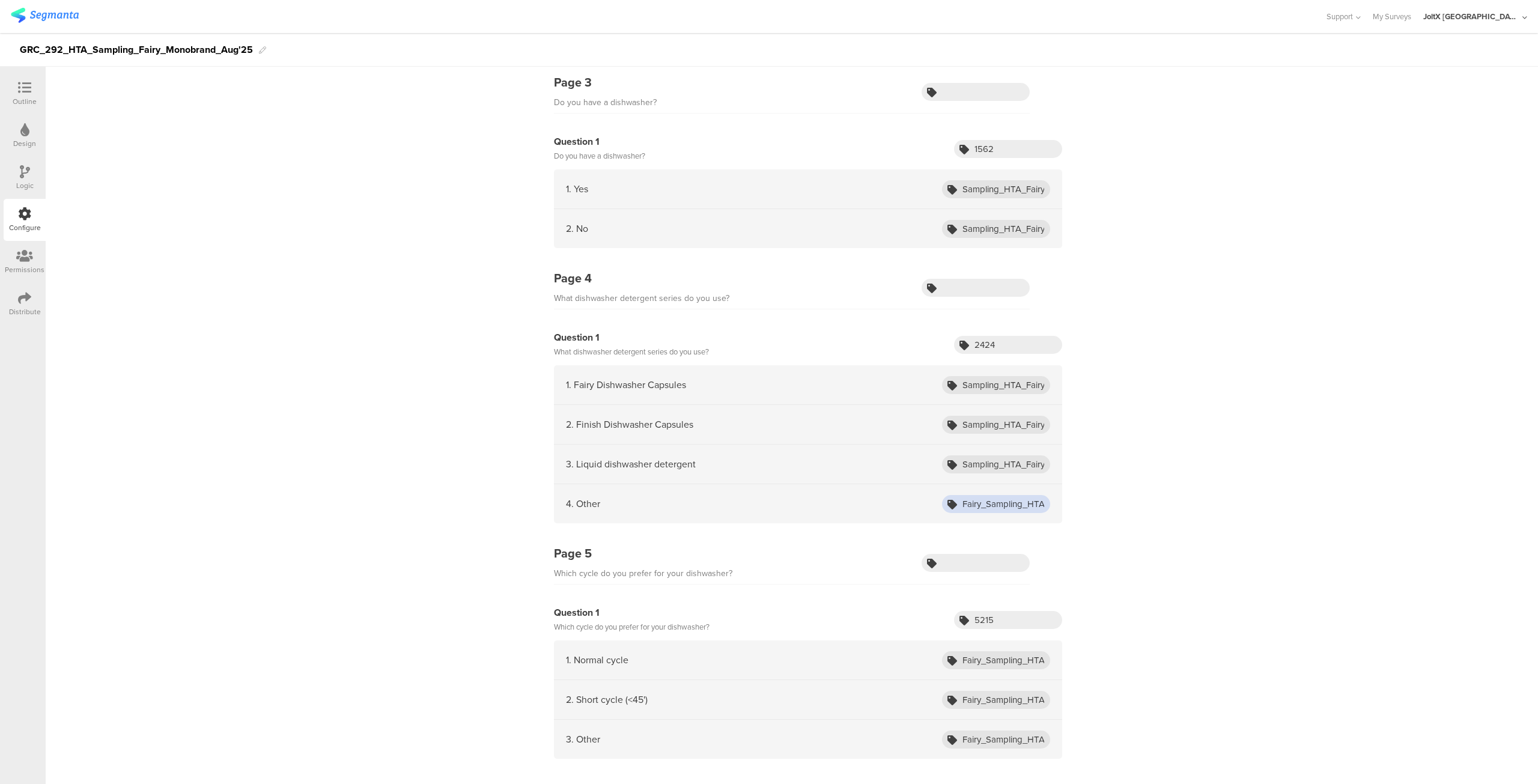
click at [987, 499] on input "Fairy_Sampling_HTA_Oct24_Other" at bounding box center [996, 503] width 108 height 18
paste input "Sampling_HTA_Fairy_Aug25_ADW_Fairy"
type input "Sampling_HTA_Fairy_Aug25_ADW_Other"
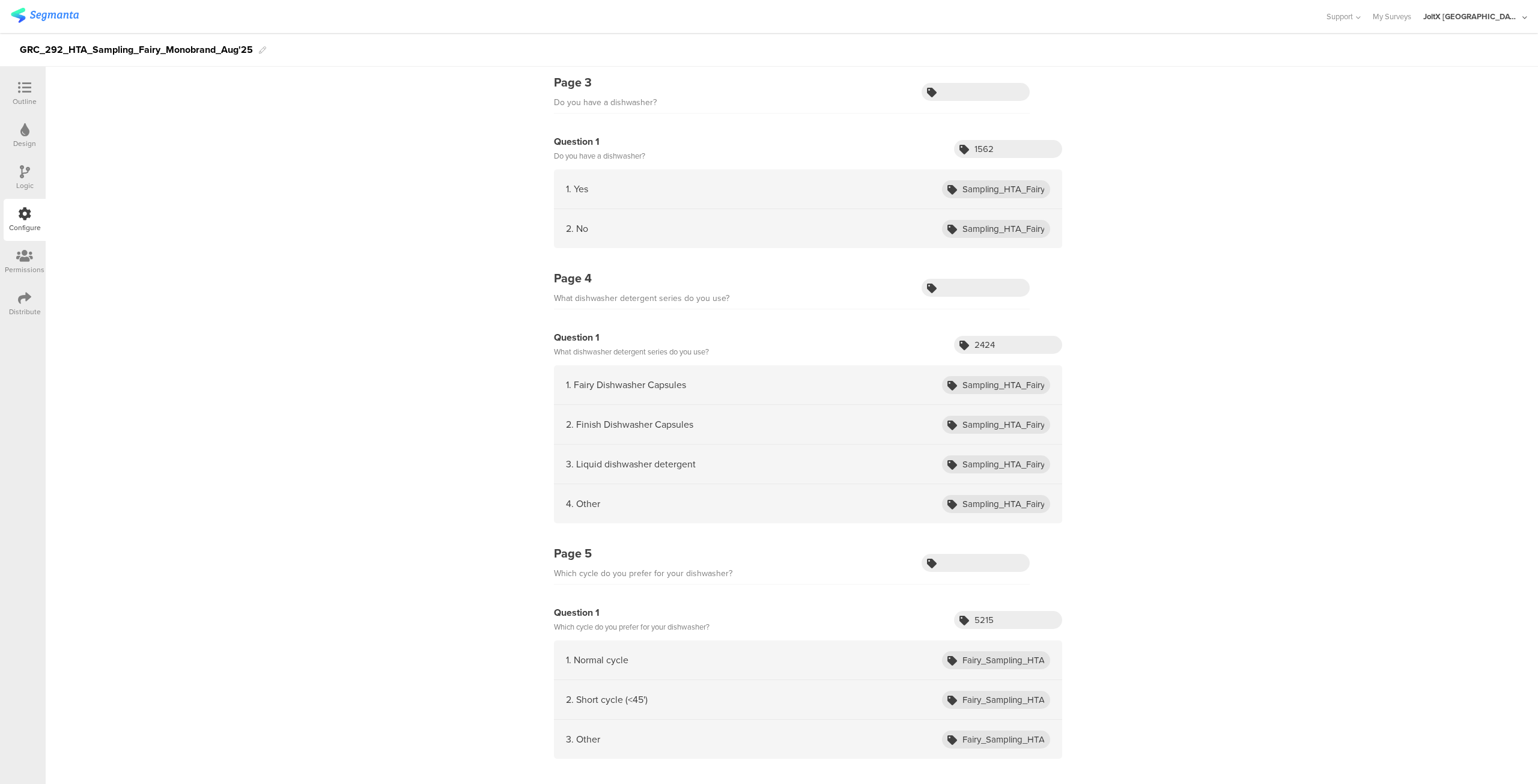
click at [1176, 497] on div "Page 1 Log in to your account: Question 1 Email Question 2 sourceId Question 3 …" at bounding box center [792, 209] width 1493 height 1304
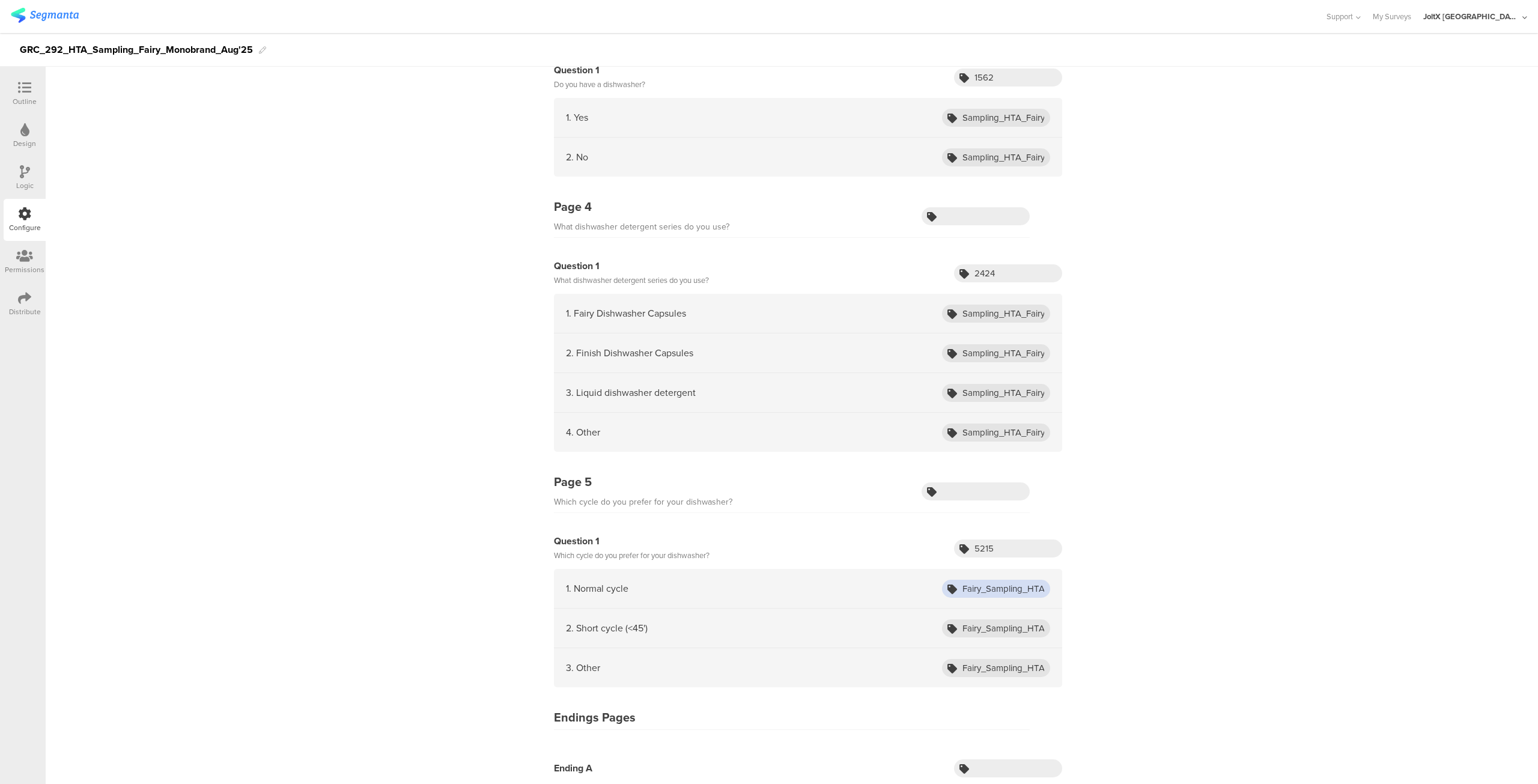
click at [984, 585] on input "Fairy_Sampling_HTA_Oct24_Normal_cycle" at bounding box center [996, 588] width 108 height 18
paste input "Sampling_HTA_Fairy_Aug25_NormalC"
type input "Sampling_HTA_Fairy_Aug25_NormalCycle"
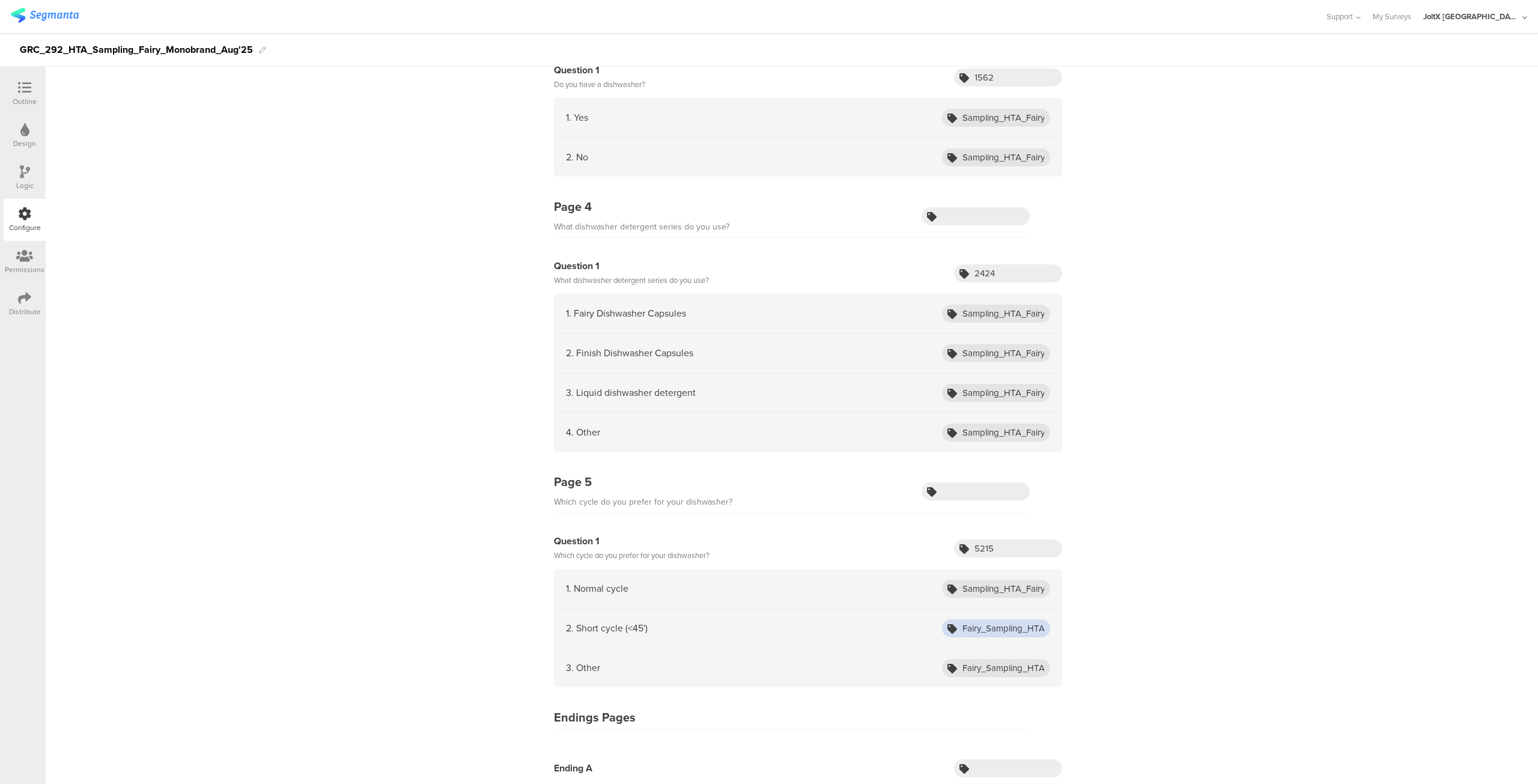
click at [990, 619] on input "Fairy_Sampling_HTA_Oct24_Short_cycle" at bounding box center [996, 628] width 108 height 18
paste input "Sampling_HTA_Fairy_Aug25_ShortC"
type input "Sampling_HTA_Fairy_Aug25_ShortCycle"
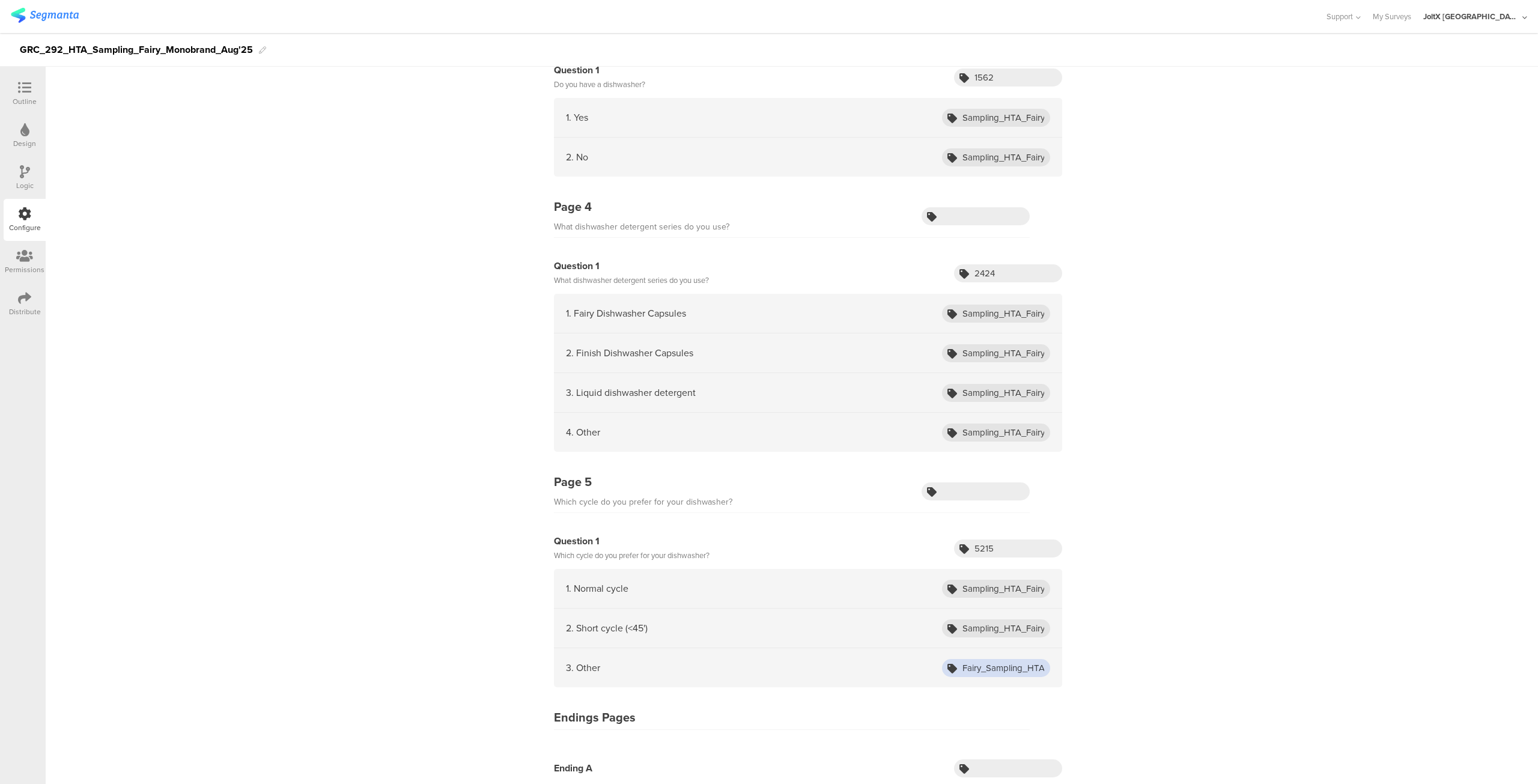
click at [985, 661] on input "Fairy_Sampling_HTA_Oct24_Other" at bounding box center [996, 668] width 108 height 18
paste input "Sampling_HTA_Fairy_Aug25_OtherCycle"
type input "Sampling_HTA_Fairy_Aug25_OtherCycle"
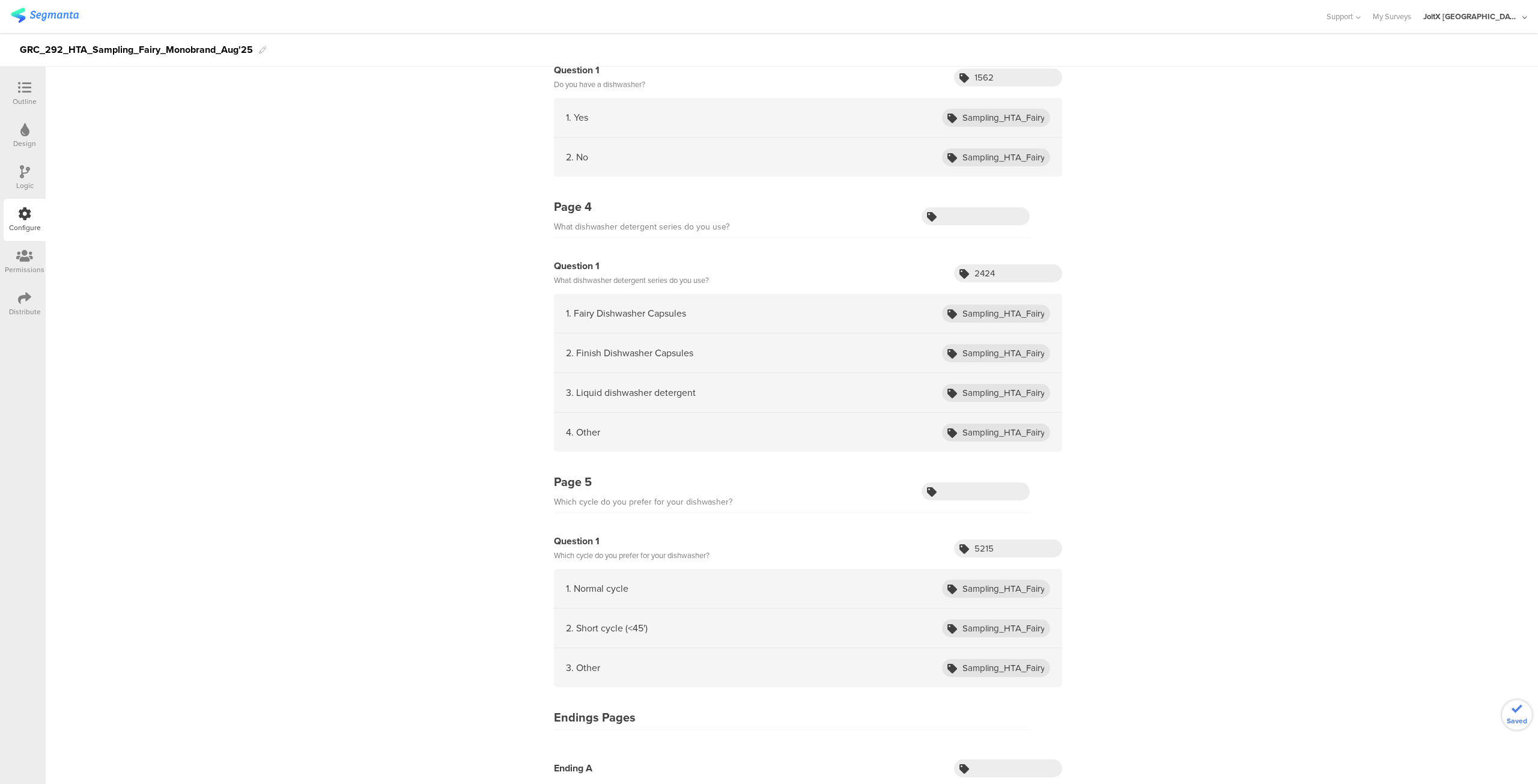
click at [1251, 640] on div "Page 1 Log in to your account: Question 1 Email Question 2 sourceId Question 3 …" at bounding box center [792, 137] width 1493 height 1304
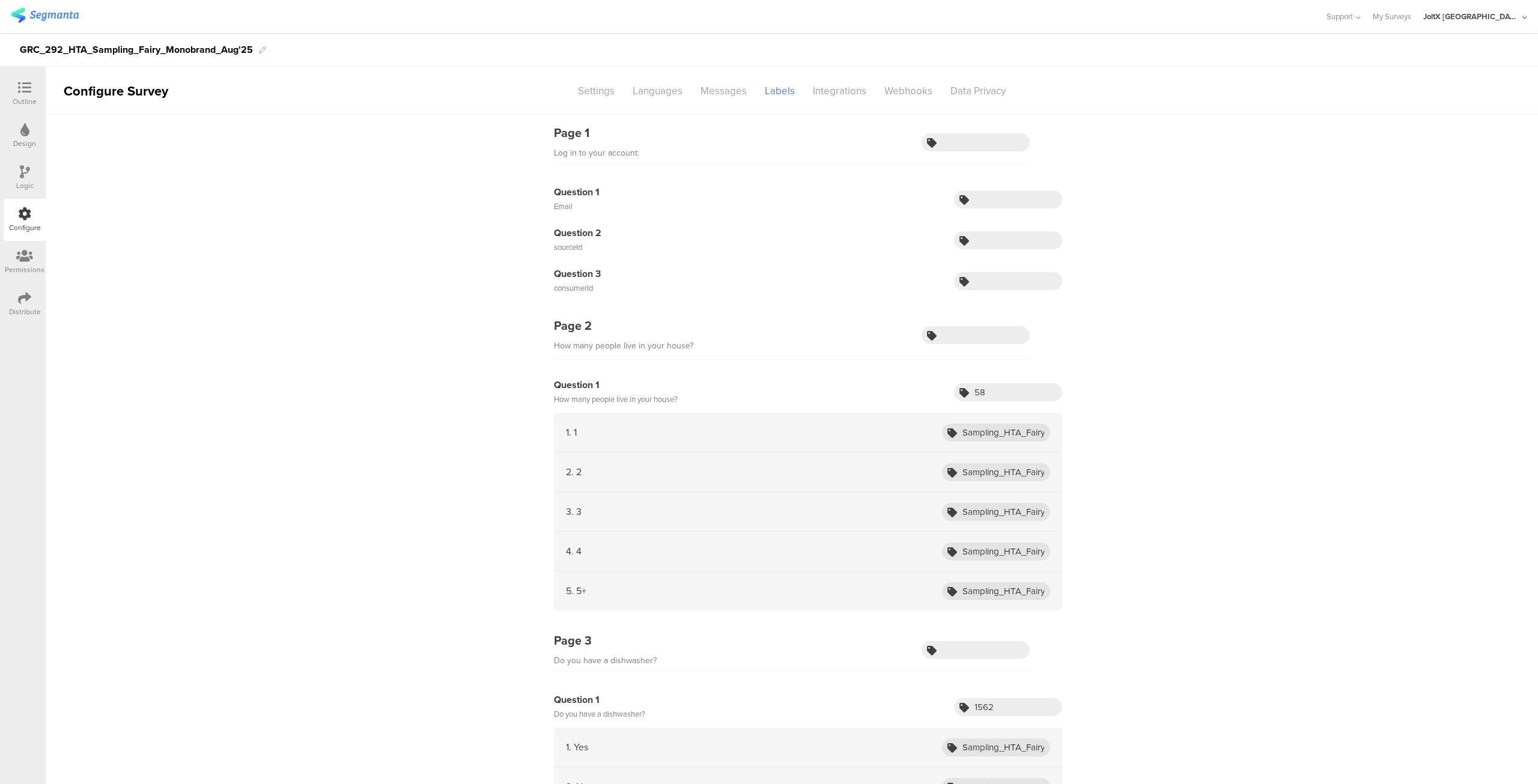
click at [24, 176] on icon at bounding box center [25, 172] width 11 height 13
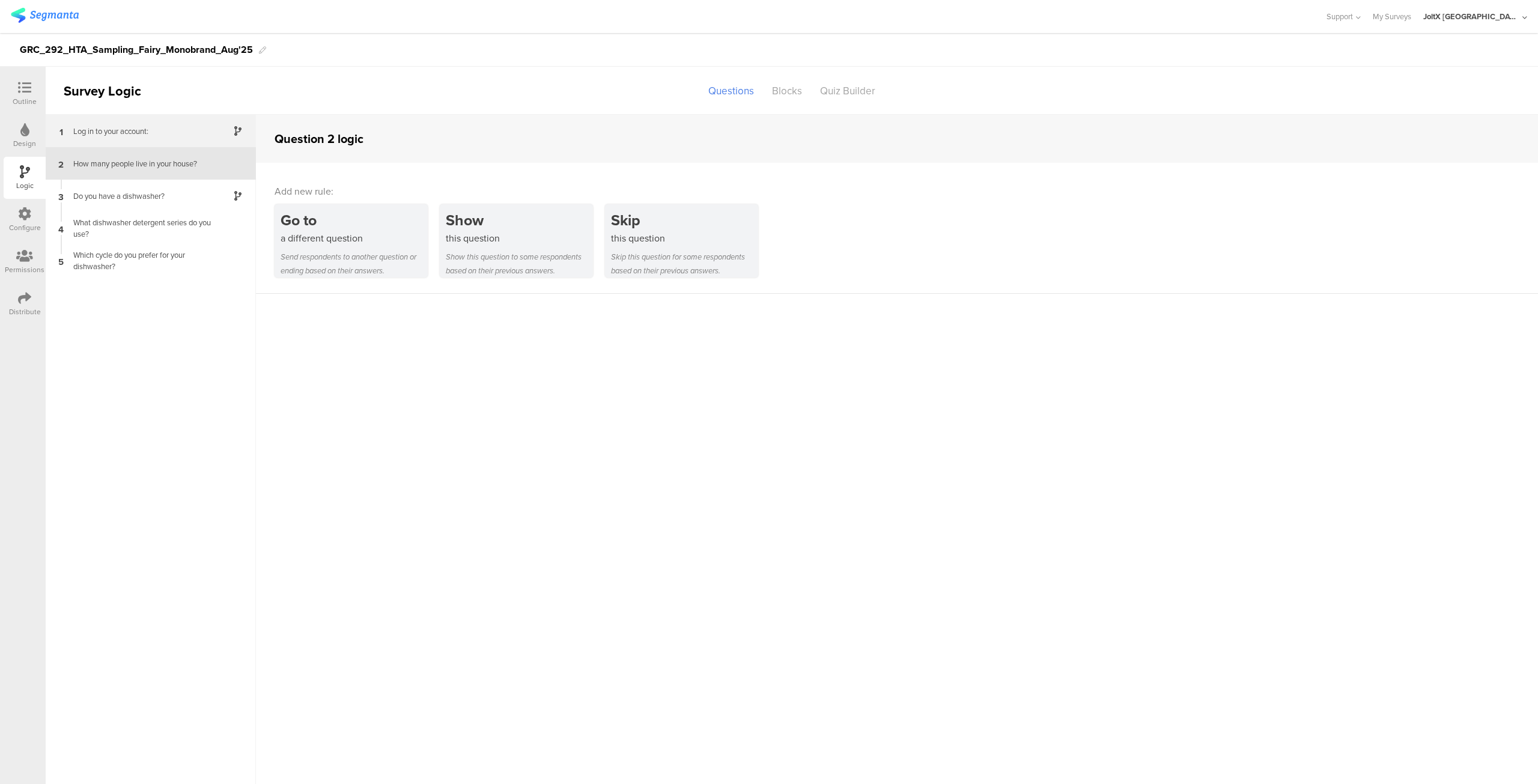
click at [165, 140] on div "1 Log in to your account:" at bounding box center [151, 131] width 211 height 33
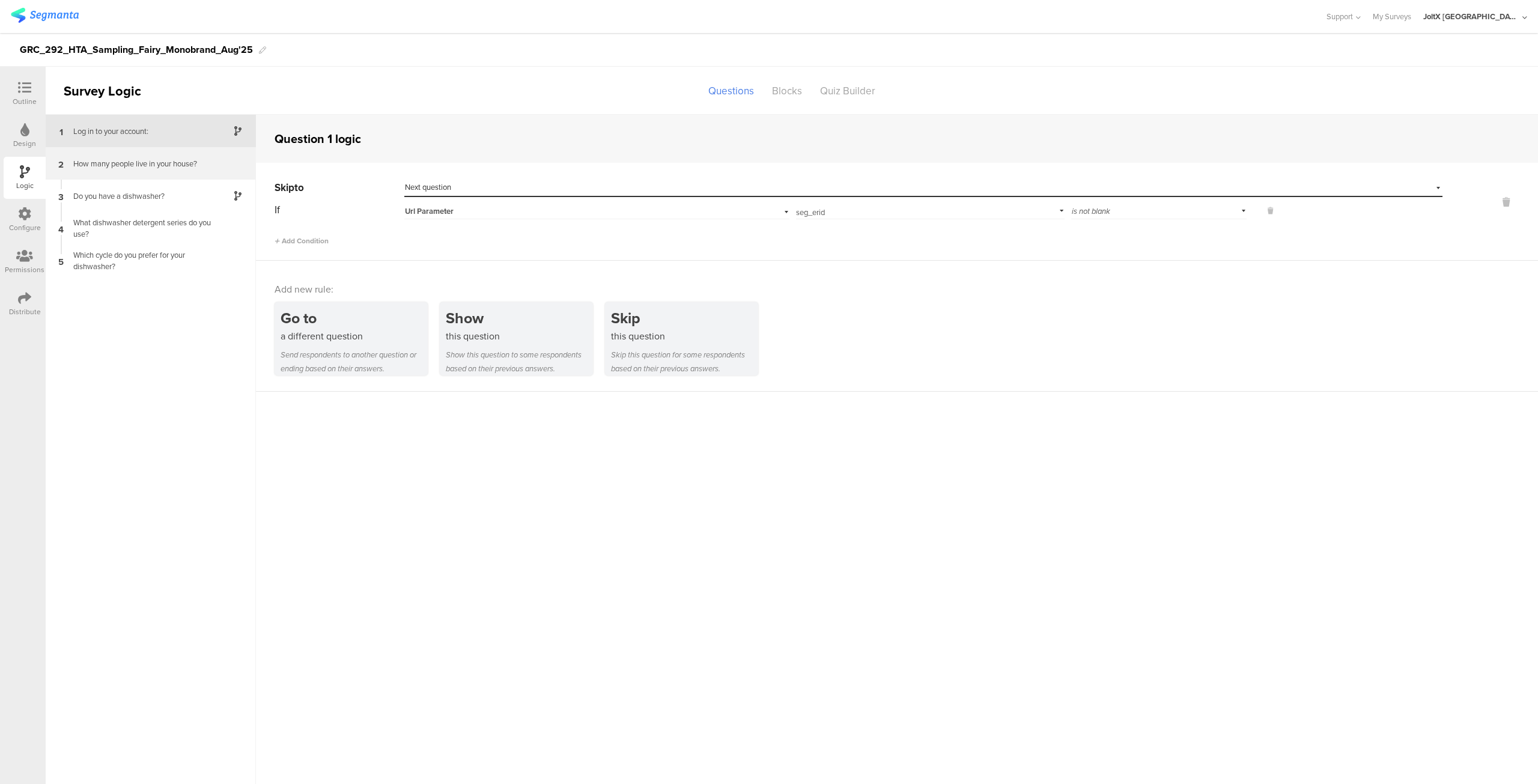
click at [157, 155] on div "2 How many people live in your house?" at bounding box center [151, 163] width 211 height 33
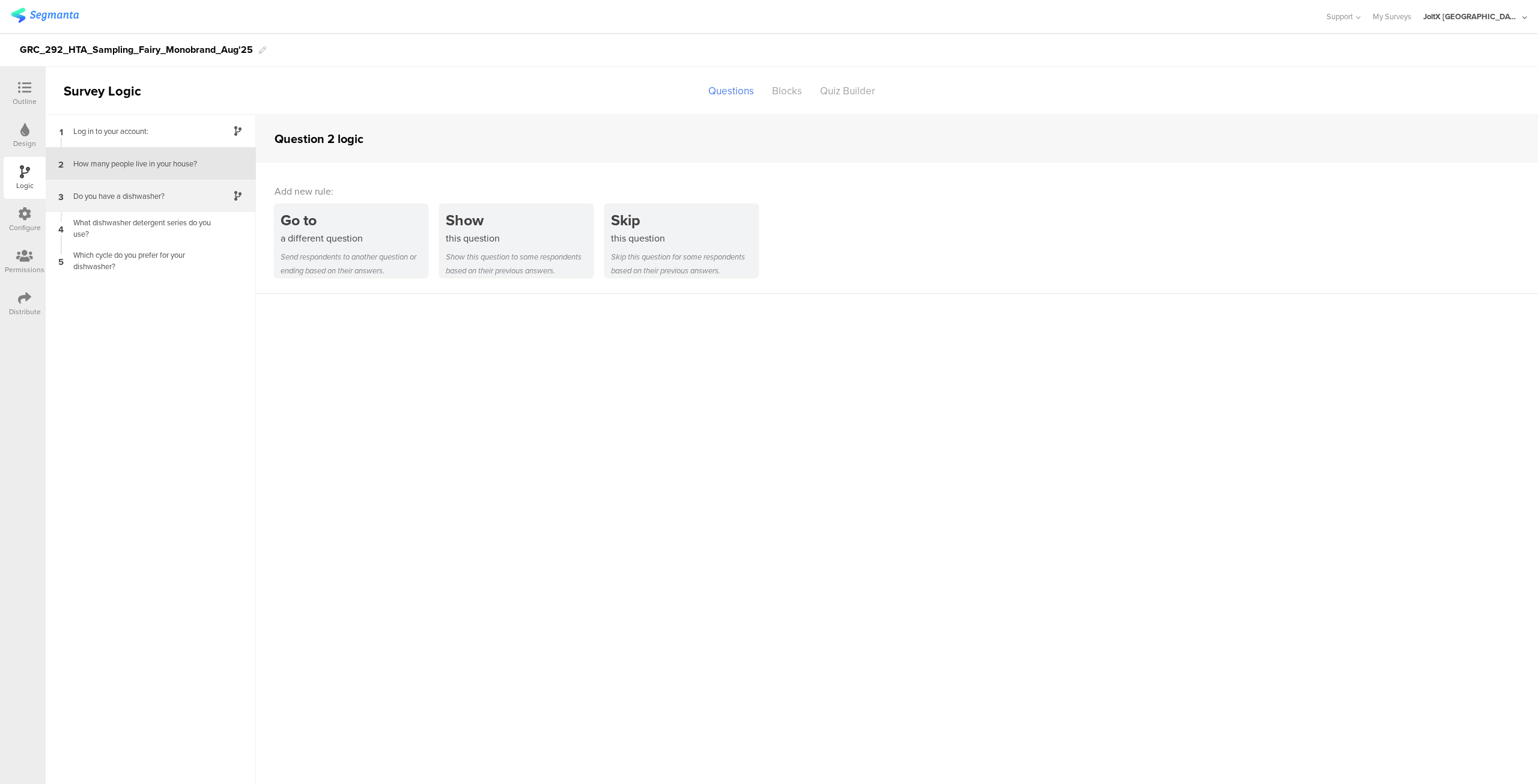
click at [143, 198] on font "Do you have a dishwasher?" at bounding box center [119, 196] width 91 height 12
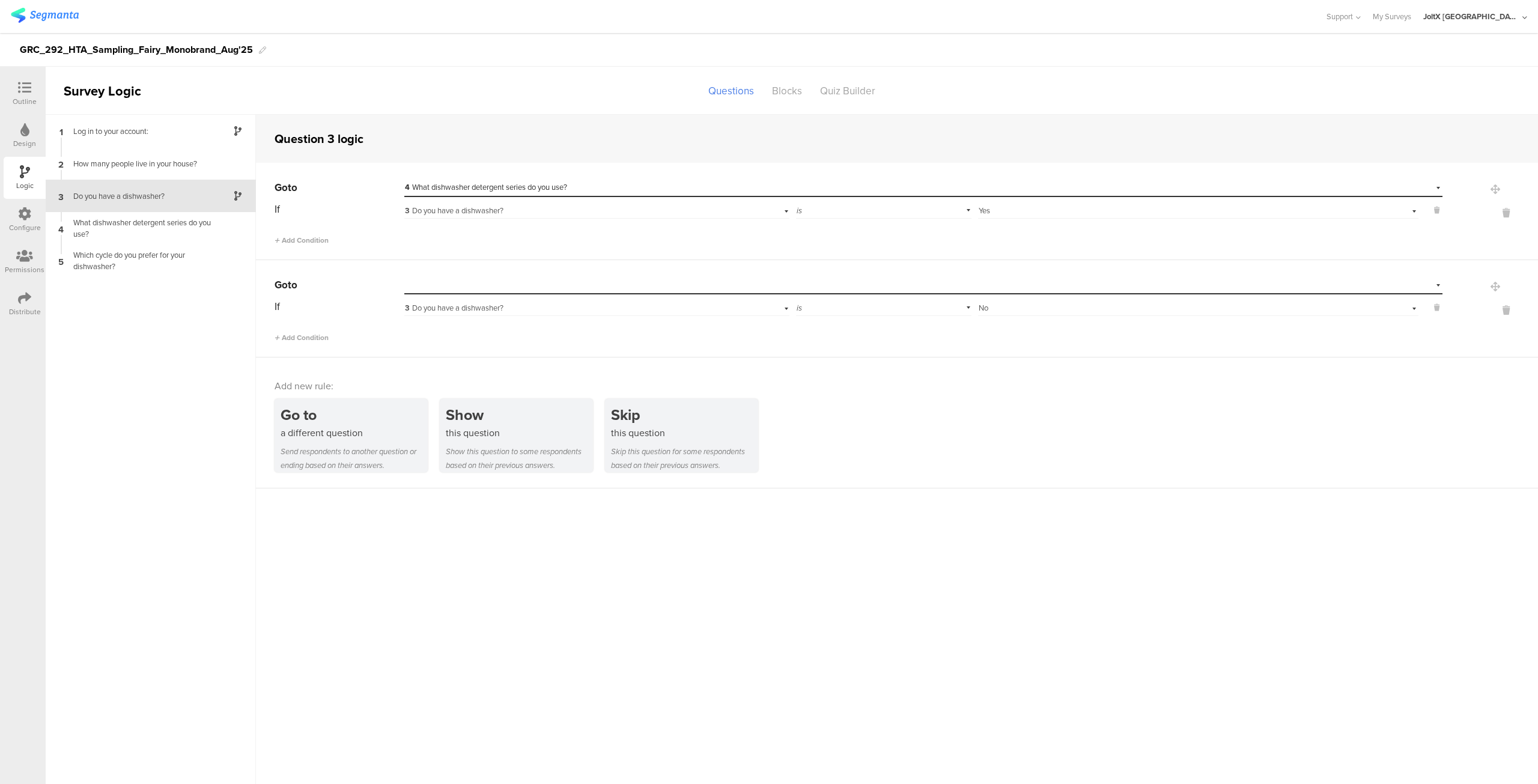
click at [519, 273] on div "Go to Select destination... If 3 Do you have a dishwasher? is Select answer... …" at bounding box center [896, 309] width 1282 height 97
click at [502, 281] on div "Select destination..." at bounding box center [923, 285] width 1038 height 19
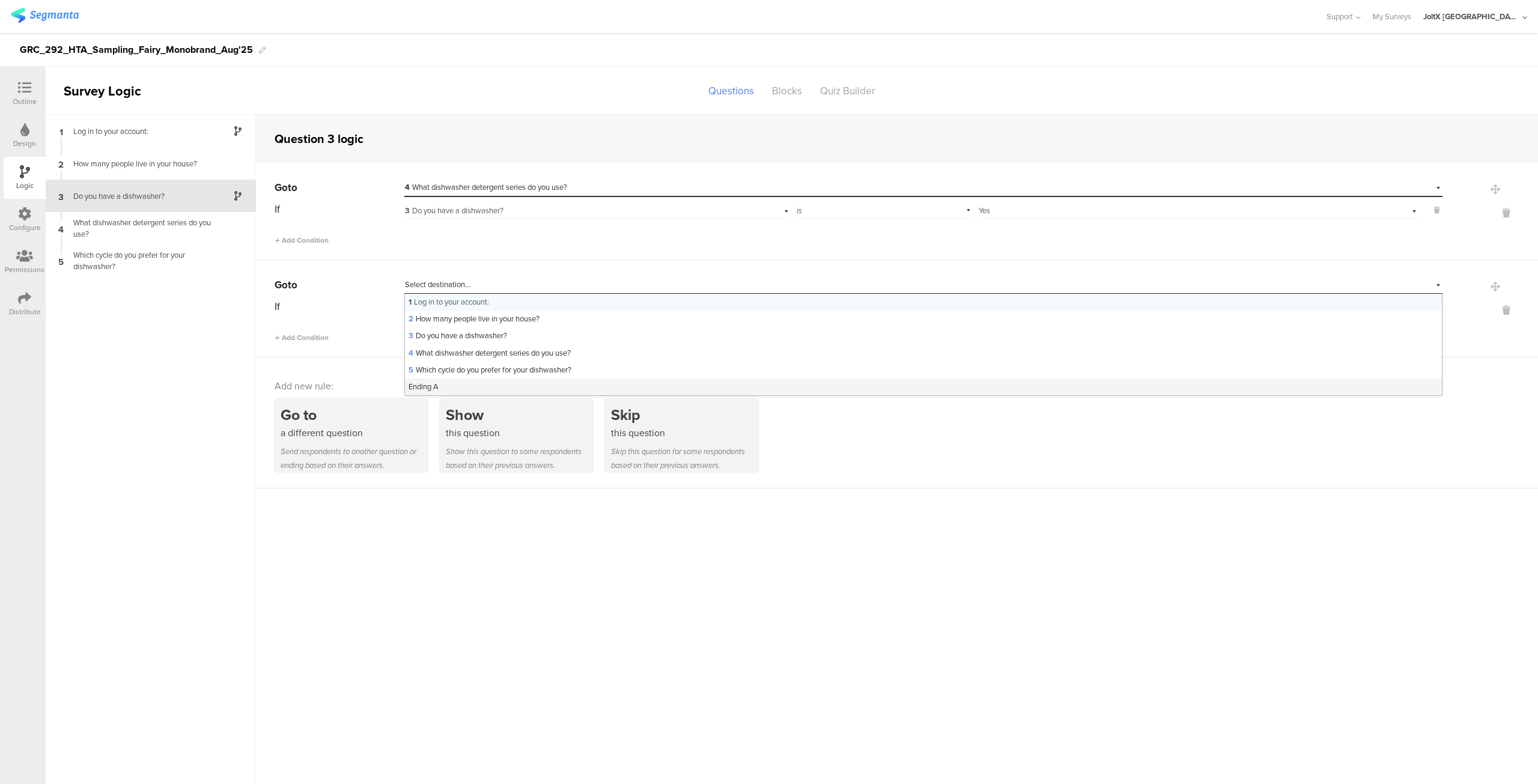
click at [431, 380] on font "Ending A" at bounding box center [424, 386] width 30 height 12
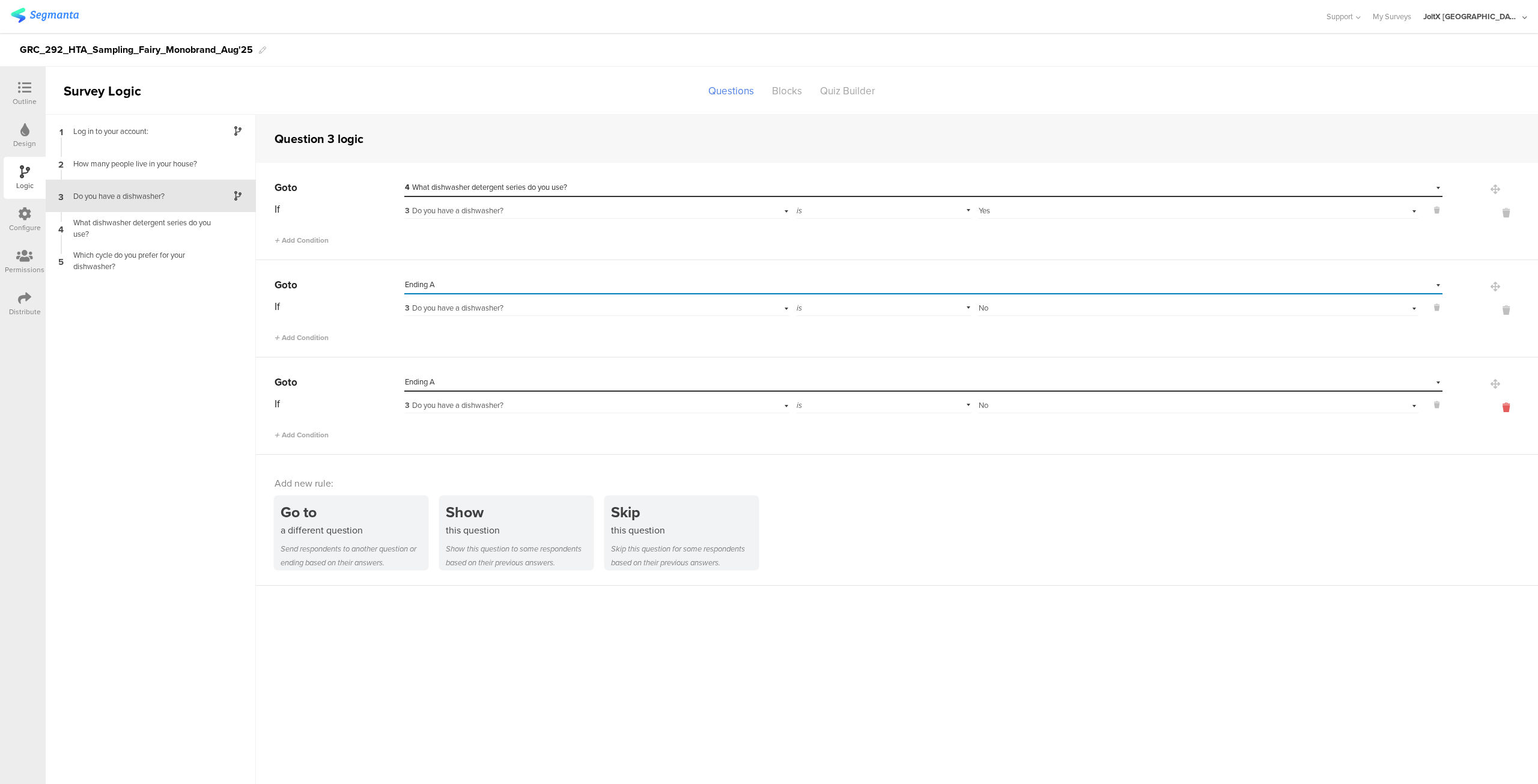
click at [1508, 408] on icon at bounding box center [1506, 408] width 29 height 14
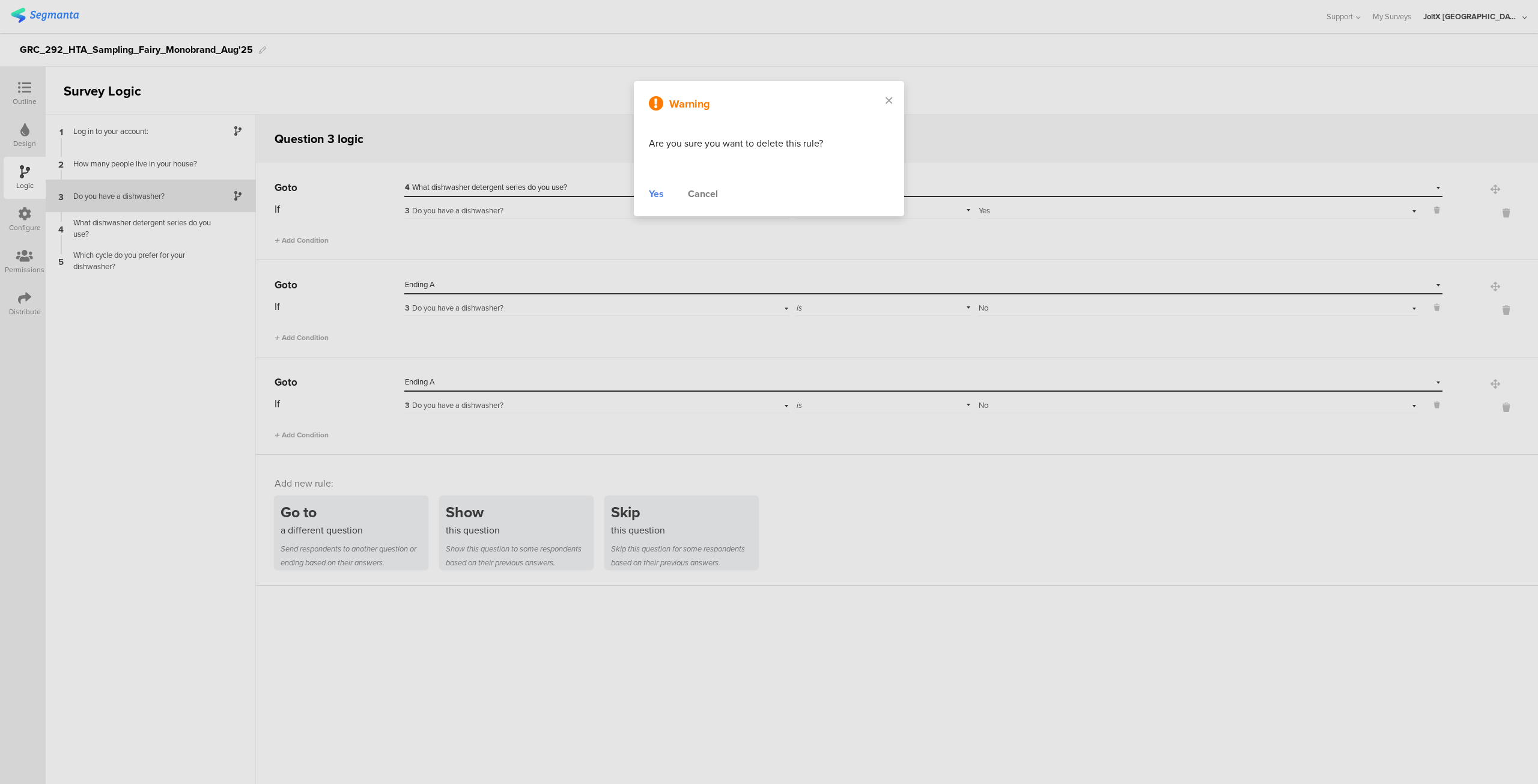
click at [652, 194] on font "Yes" at bounding box center [656, 194] width 15 height 14
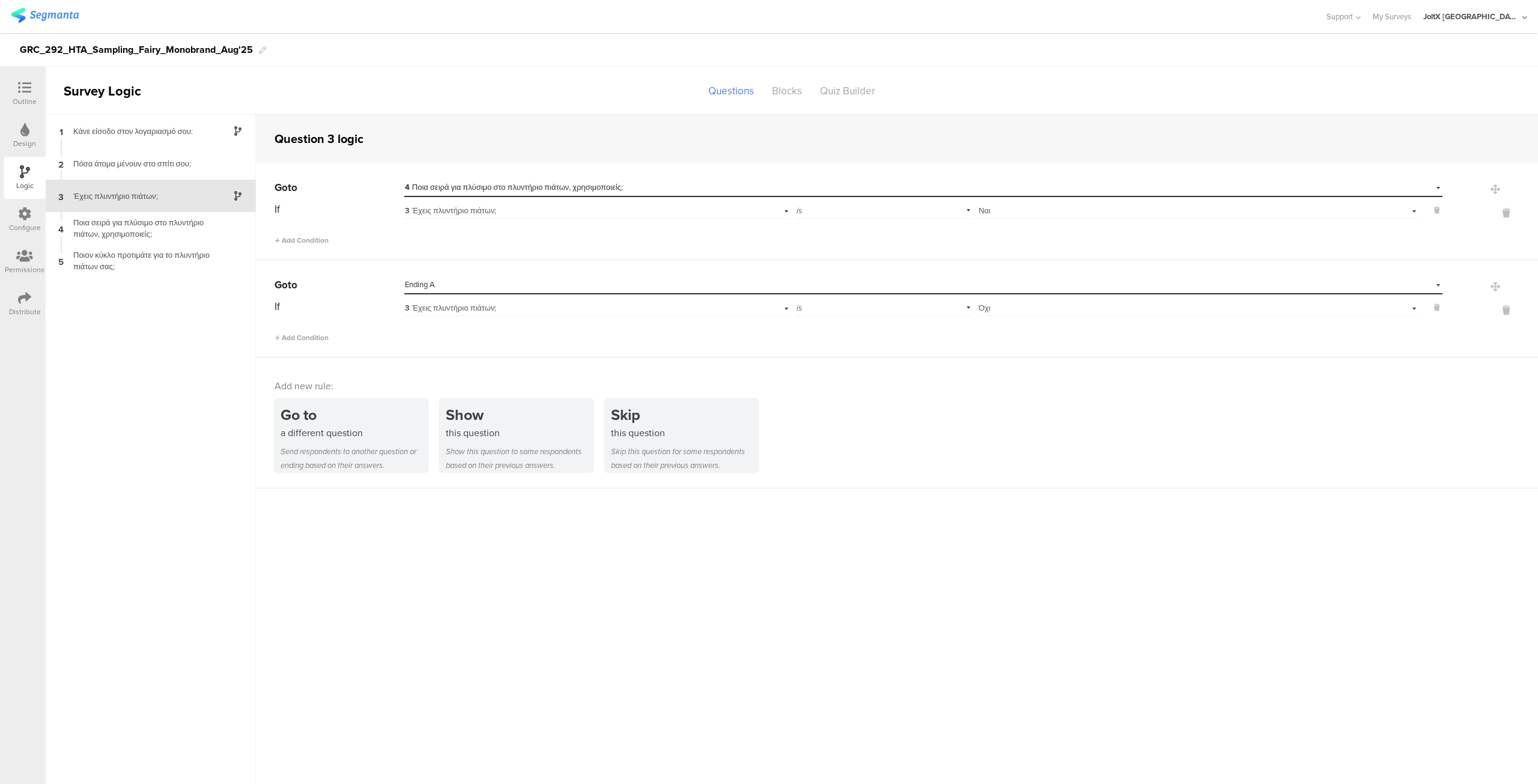
click at [25, 301] on icon at bounding box center [24, 297] width 13 height 13
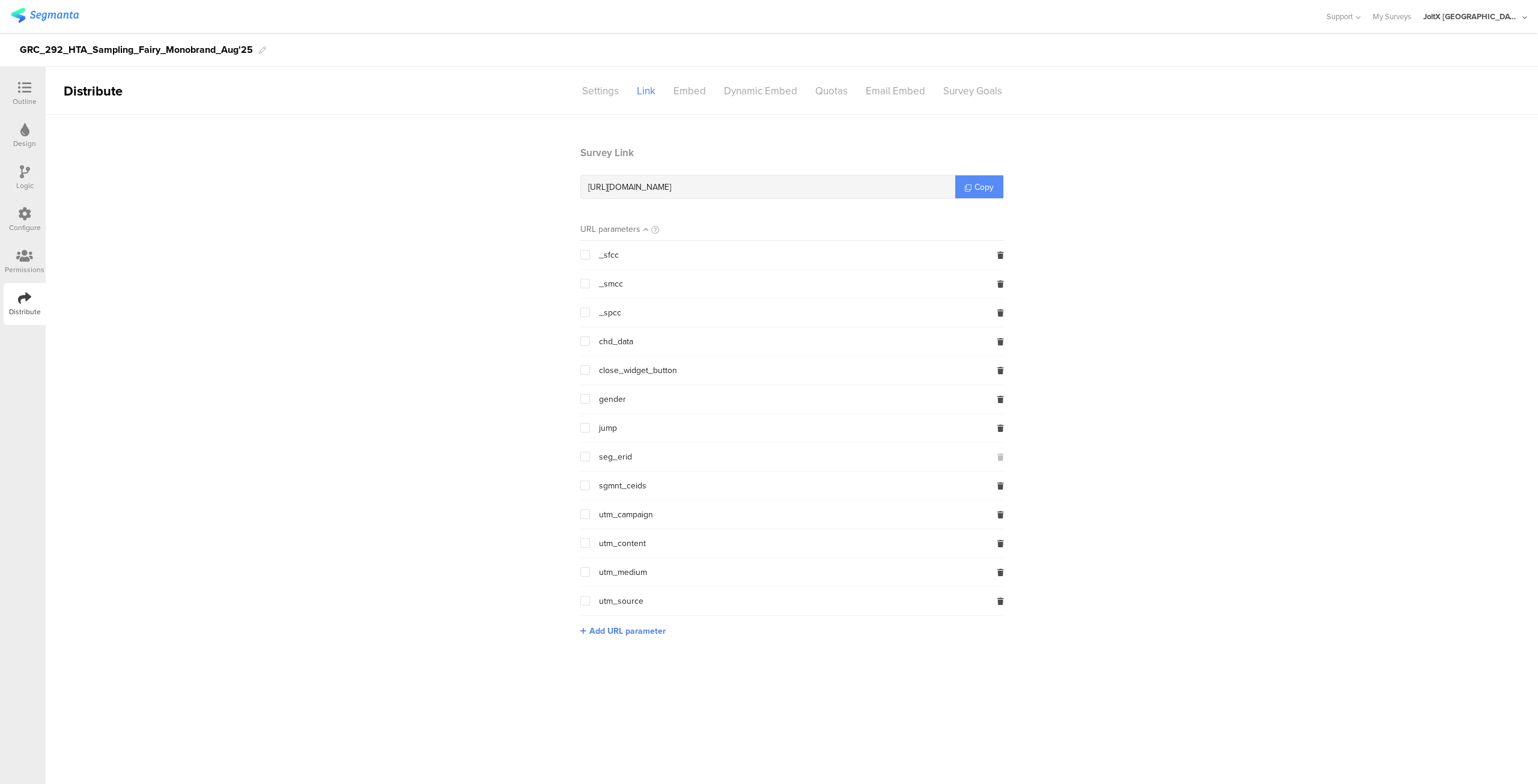
click at [984, 191] on span "Copy" at bounding box center [984, 187] width 19 height 12
click at [13, 98] on div "Outline" at bounding box center [24, 102] width 24 height 11
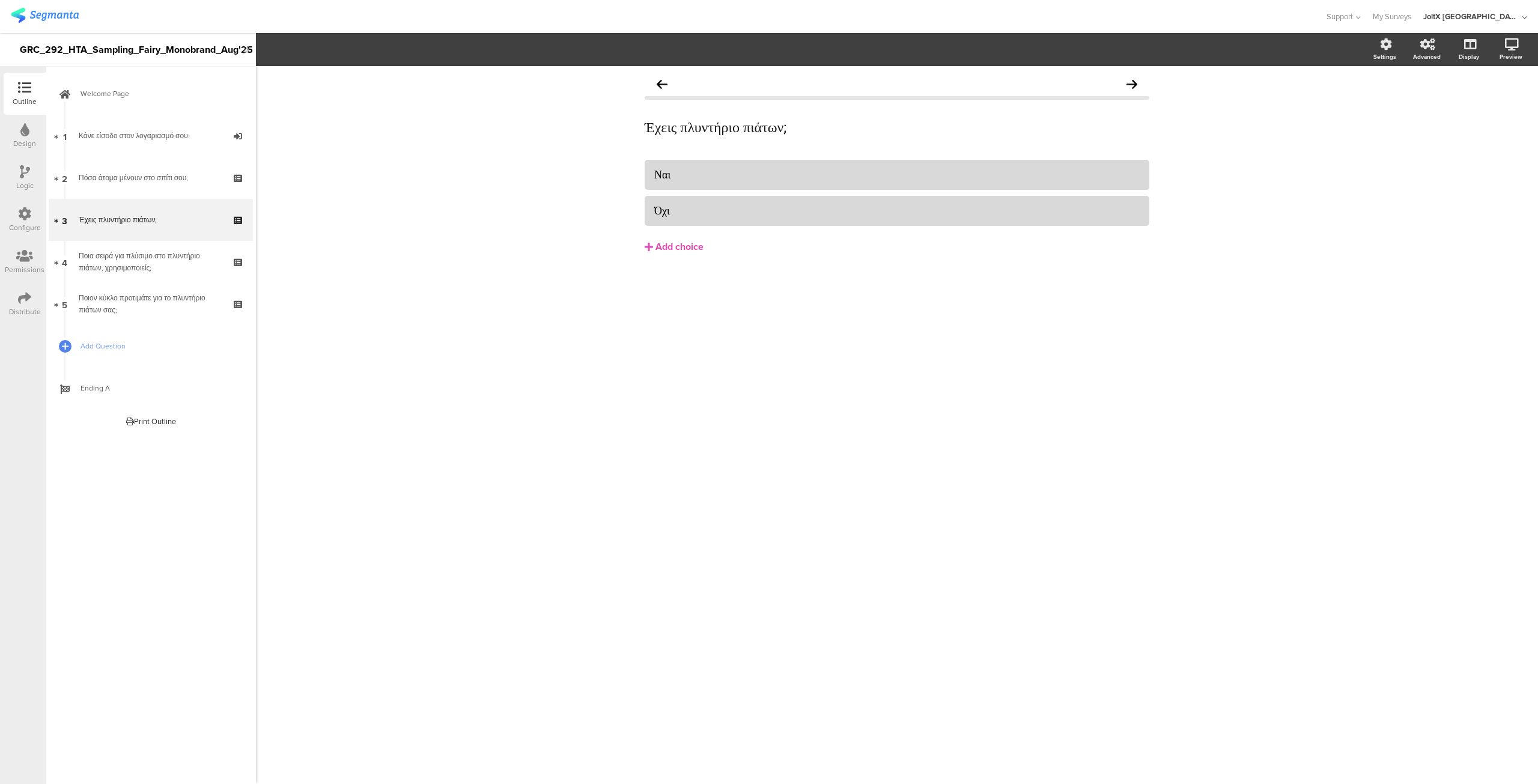
click at [22, 222] on div "Configure" at bounding box center [25, 227] width 32 height 11
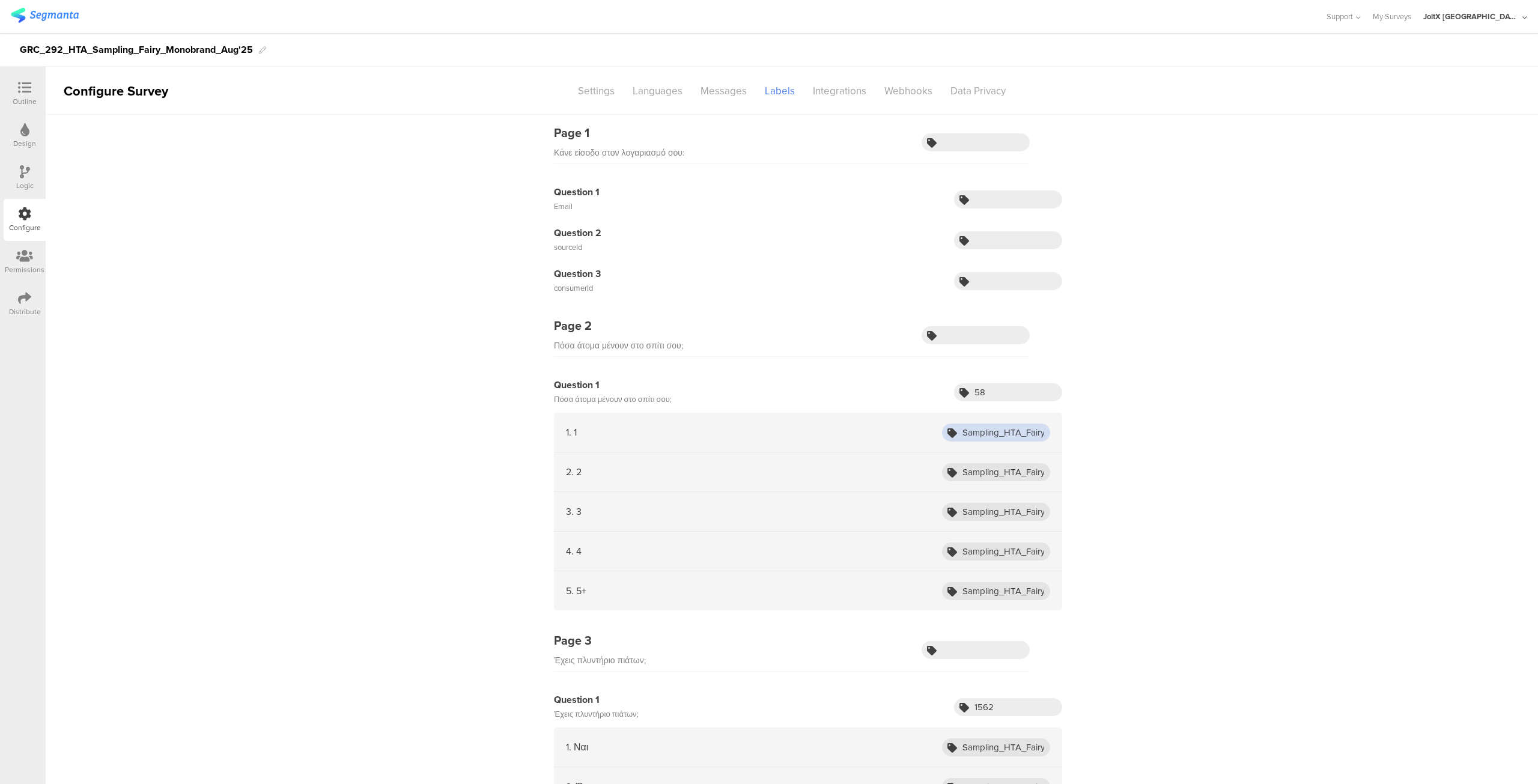
click at [1023, 429] on input "Sampling_HTA_Fairy_Aug25_1" at bounding box center [996, 433] width 108 height 18
click at [837, 96] on div "Integrations" at bounding box center [839, 91] width 72 height 21
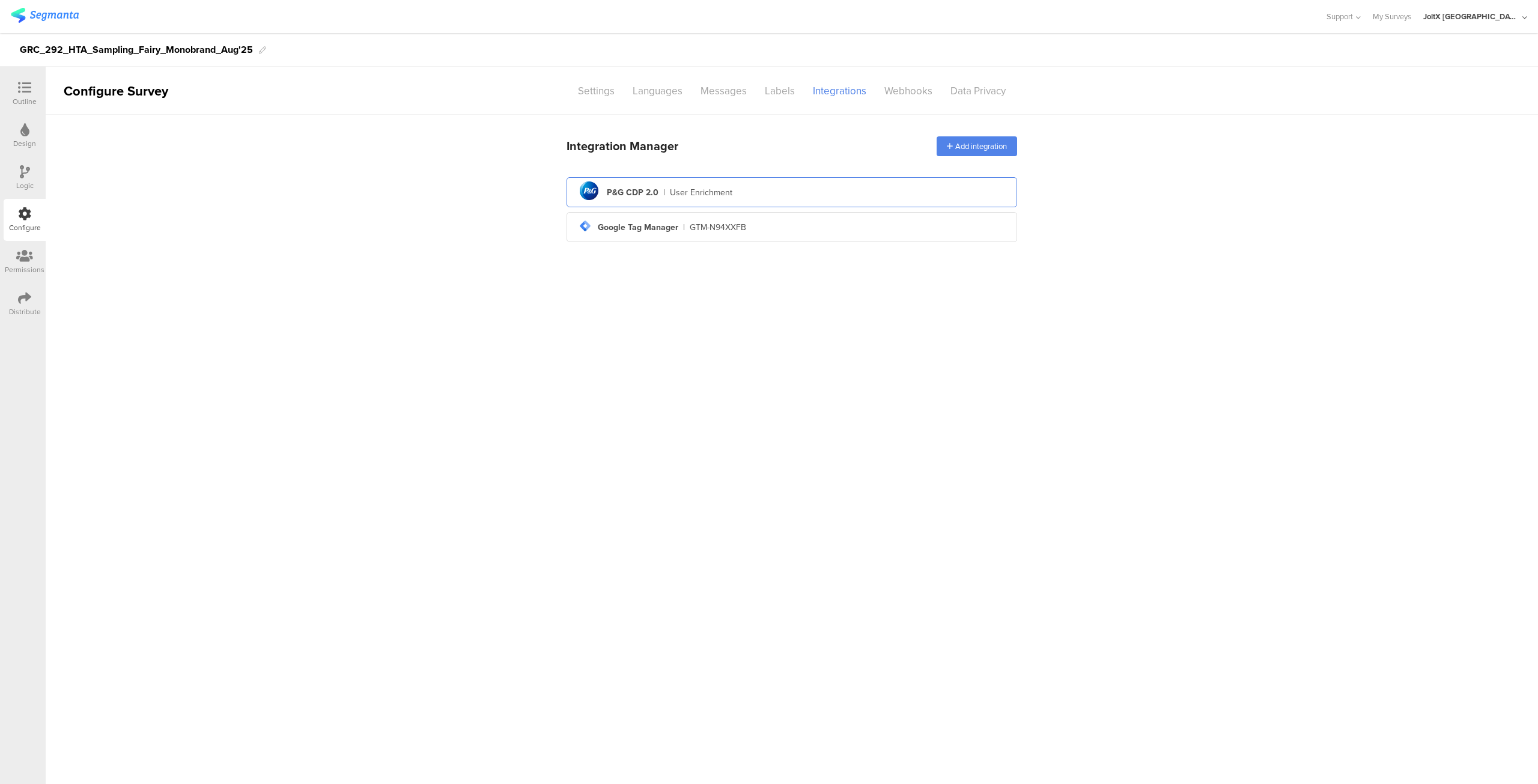
click at [704, 183] on div "pg logo P&G CDP 2.0 | User Enrichment" at bounding box center [791, 192] width 431 height 29
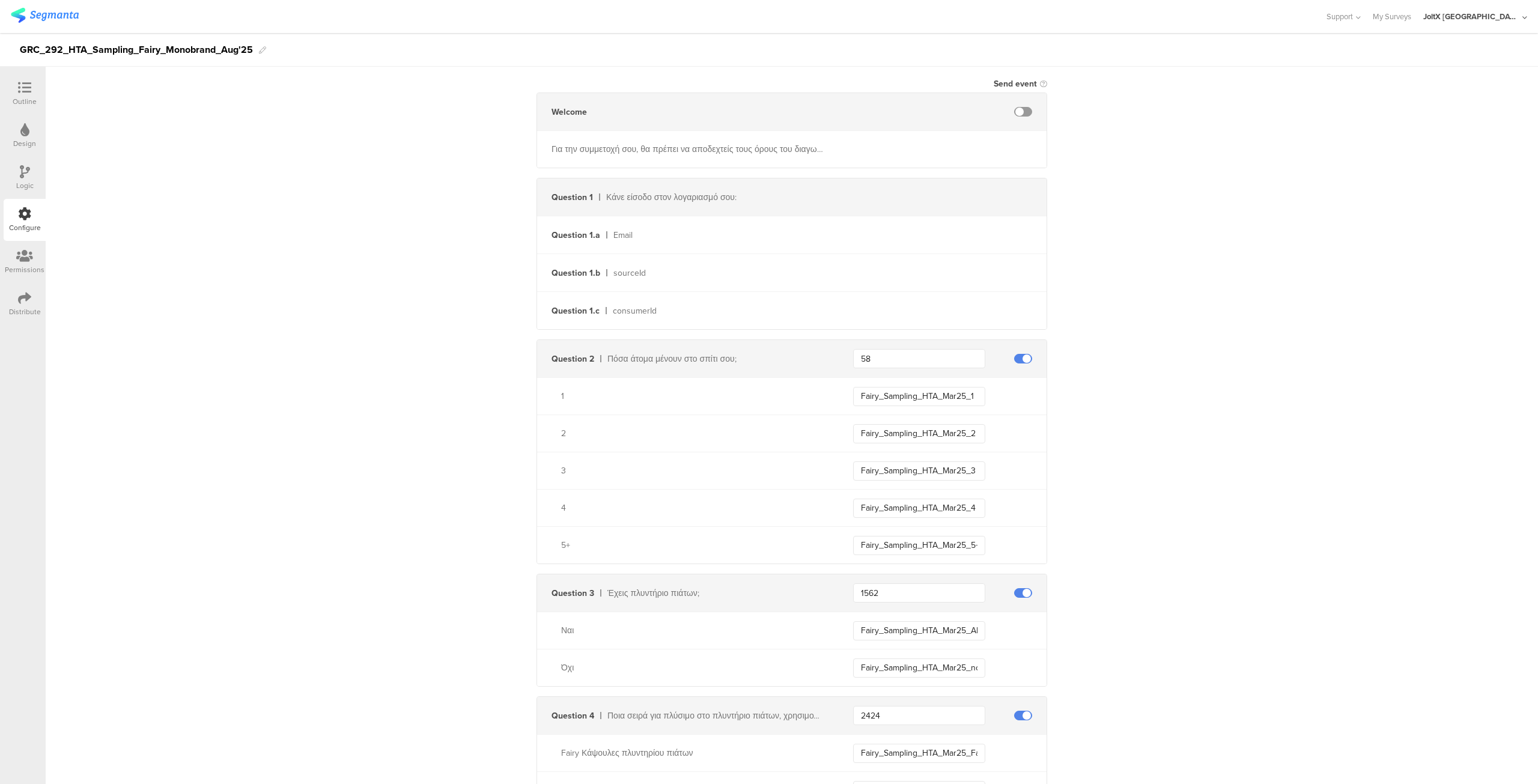
scroll to position [233, 0]
click at [911, 387] on input "Fairy_Sampling_HTA_Mar25_1" at bounding box center [919, 392] width 132 height 19
paste input "Sampling_HTA_Fairy_Aug"
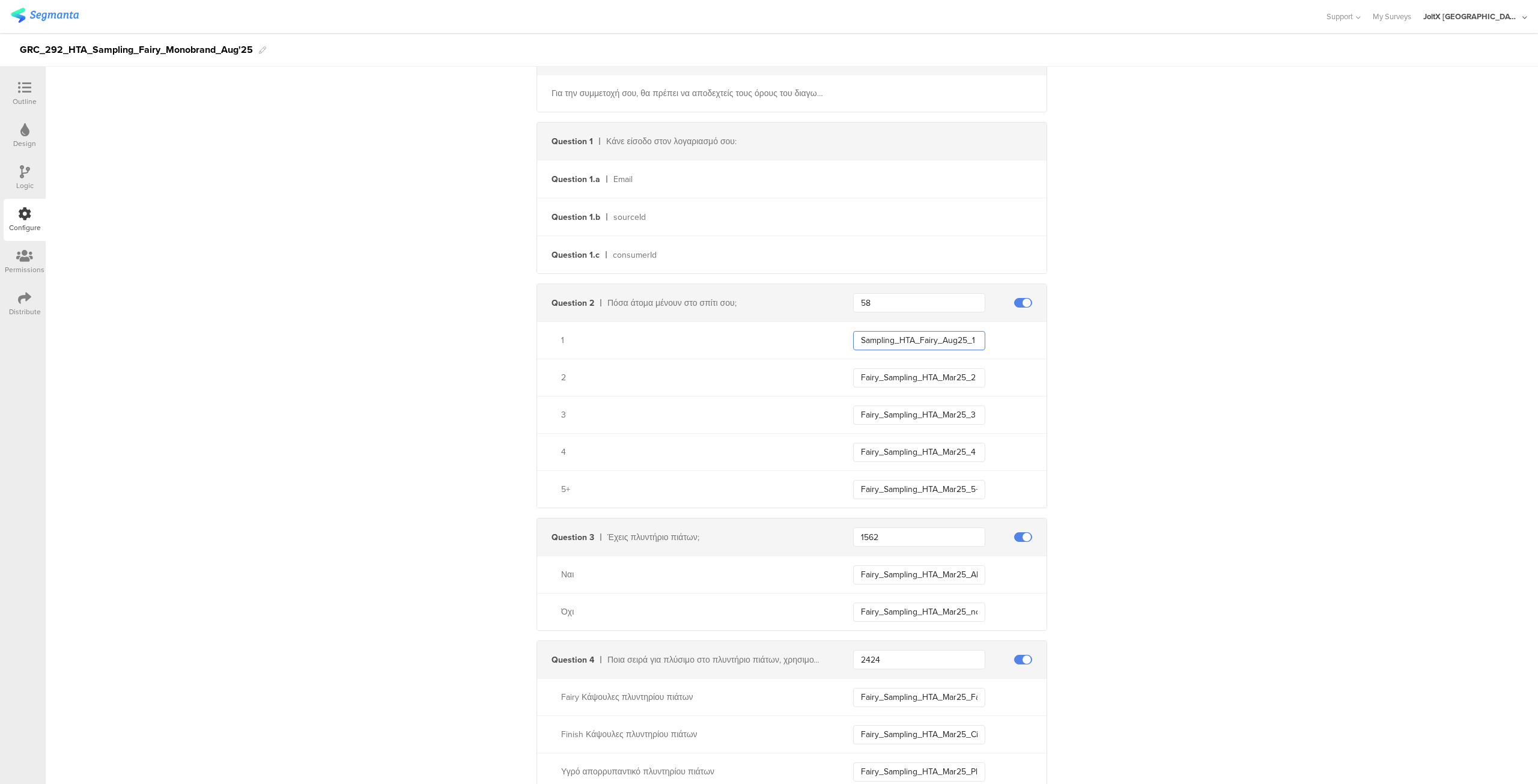
scroll to position [283, 0]
type input "Sampling_HTA_Fairy_Aug25_1"
click at [922, 373] on input "Fairy_Sampling_HTA_Mar25_2" at bounding box center [919, 378] width 132 height 19
paste input "Sampling_HTA_Fairy_Aug25_1"
type input "Sampling_HTA_Fairy_Aug25_2"
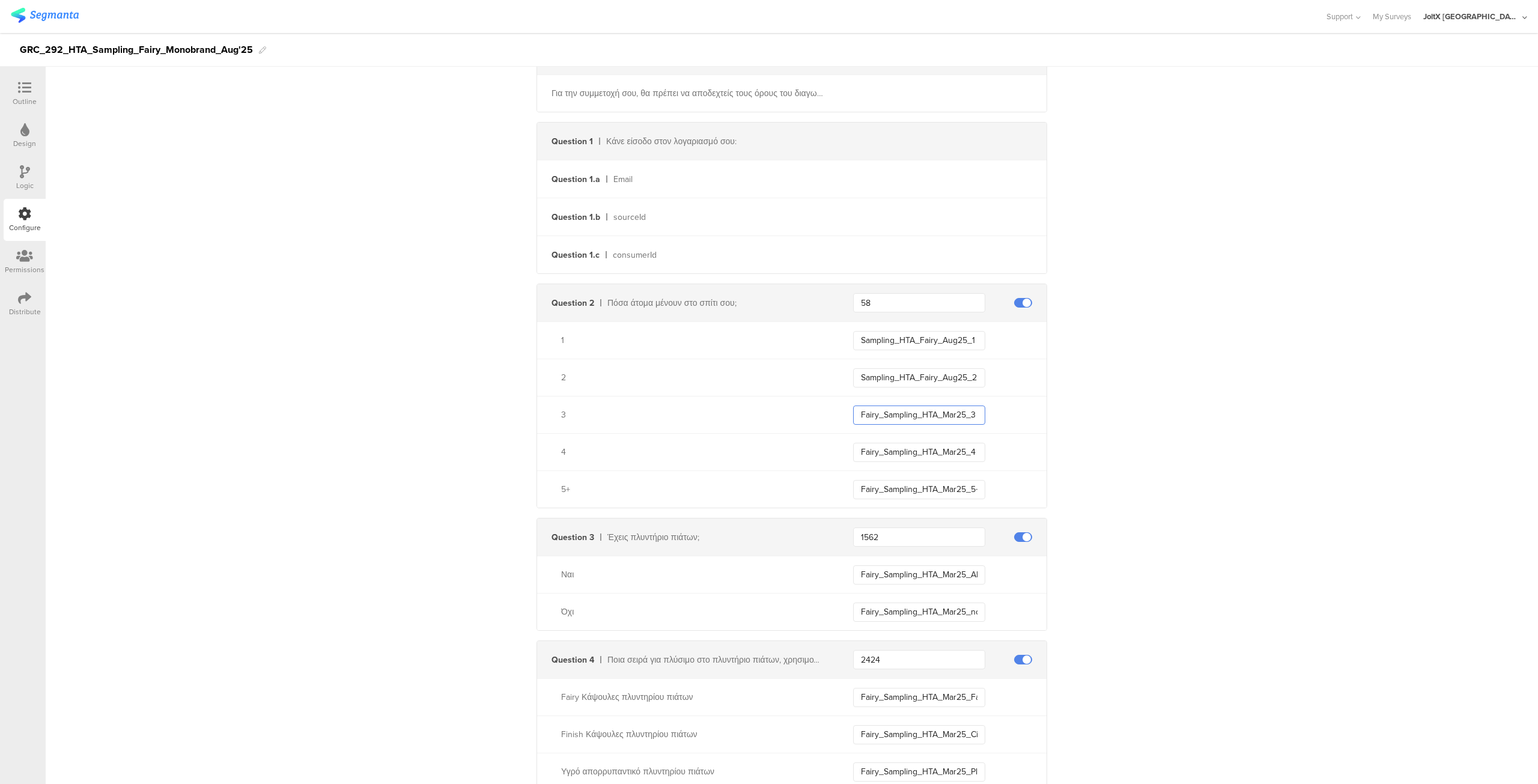
click at [915, 410] on input "Fairy_Sampling_HTA_Mar25_3" at bounding box center [919, 415] width 132 height 19
paste input "Sampling_HTA_Fairy_Aug25_1"
type input "Sampling_HTA_Fairy_Aug25_3"
click at [896, 455] on input "Fairy_Sampling_HTA_Mar25_4" at bounding box center [919, 452] width 132 height 19
paste input "Sampling_HTA_Fairy_Aug25_1"
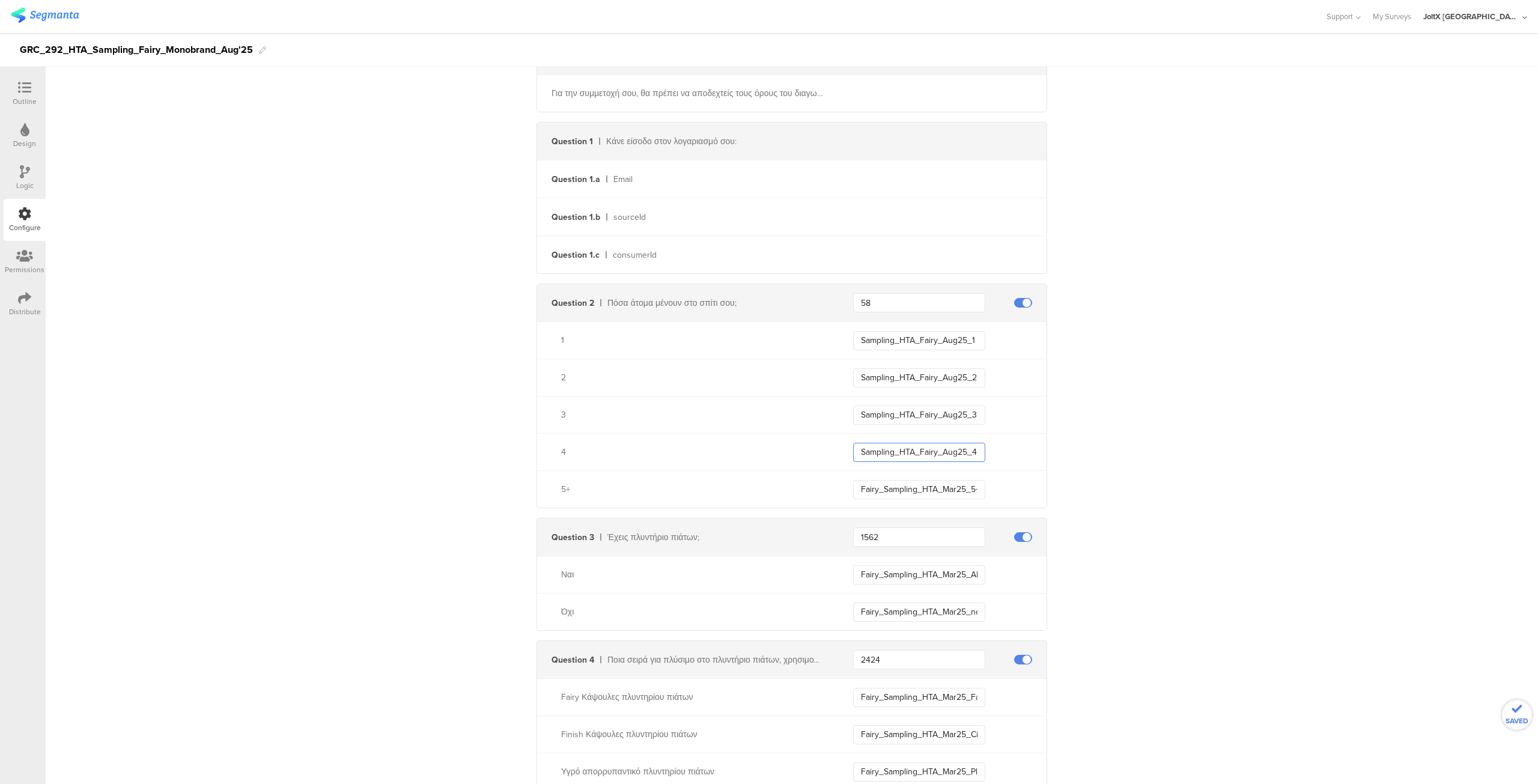
type input "Sampling_HTA_Fairy_Aug25_4"
click at [886, 489] on input "Fairy_Sampling_HTA_Mar25_5+" at bounding box center [919, 489] width 132 height 19
paste input "Sampling_HTA_Fairy_Aug25_1"
type input "Sampling_HTA_Fairy_Aug25_5+"
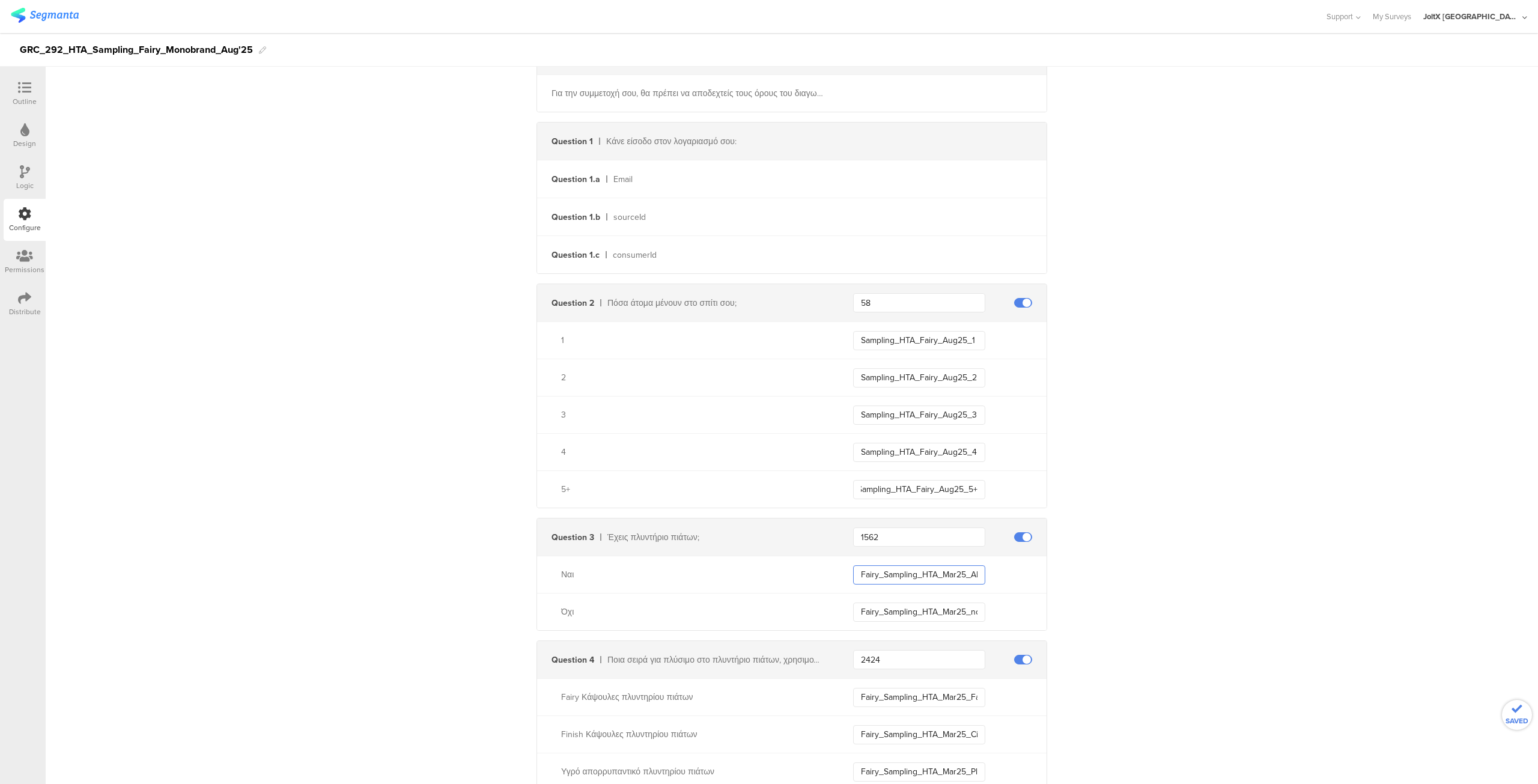
scroll to position [0, 0]
click at [887, 576] on input "Fairy_Sampling_HTA_Mar25_ADW_owners" at bounding box center [919, 575] width 132 height 19
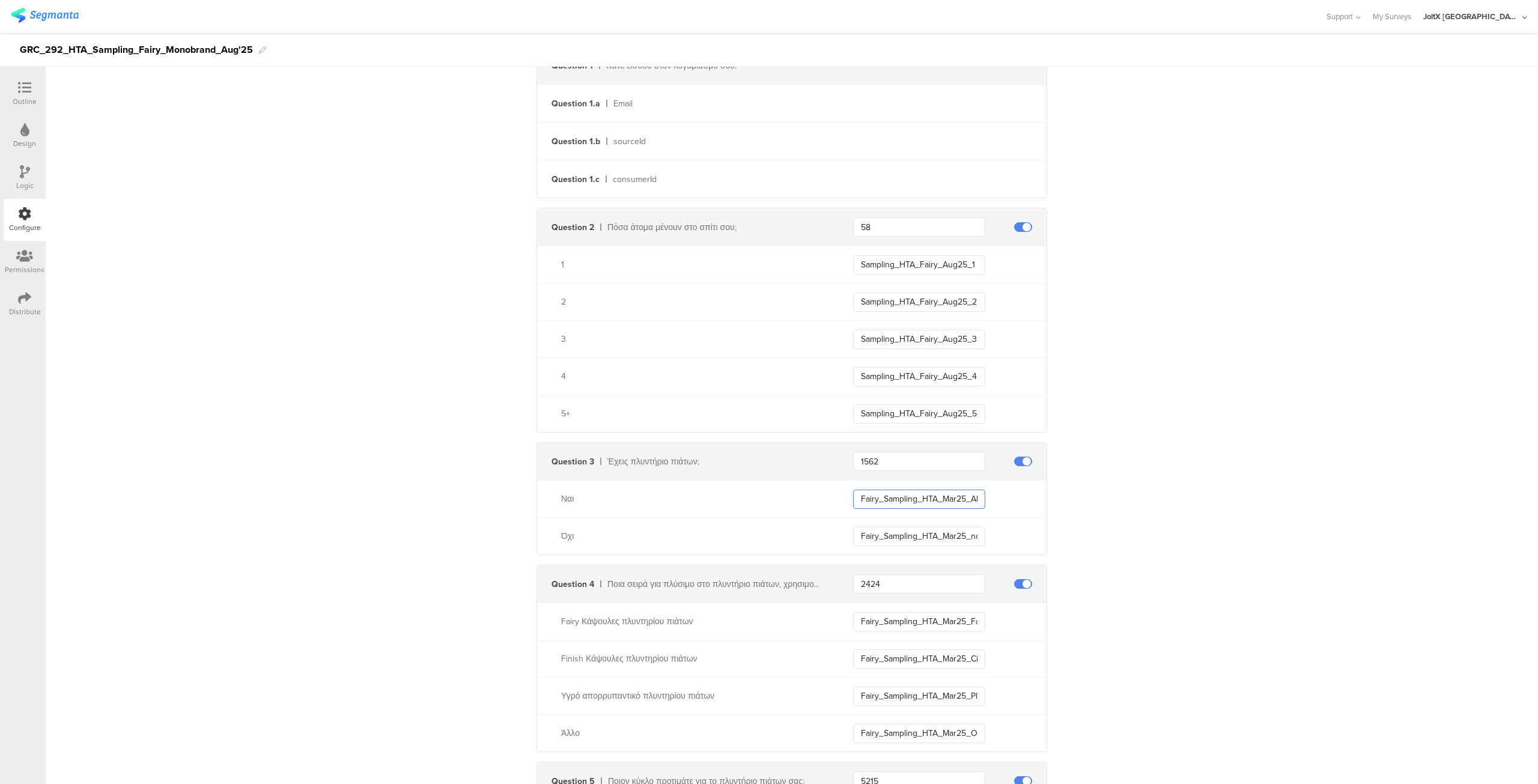
scroll to position [360, 0]
click at [962, 489] on input "Fairy_Sampling_HTA_Mar25_ADW_owners" at bounding box center [919, 498] width 132 height 19
paste input "Sampling_HTA_Fairy_Aug25_ADW_Owner"
type input "Sampling_HTA_Fairy_Aug25_ADW_Owner"
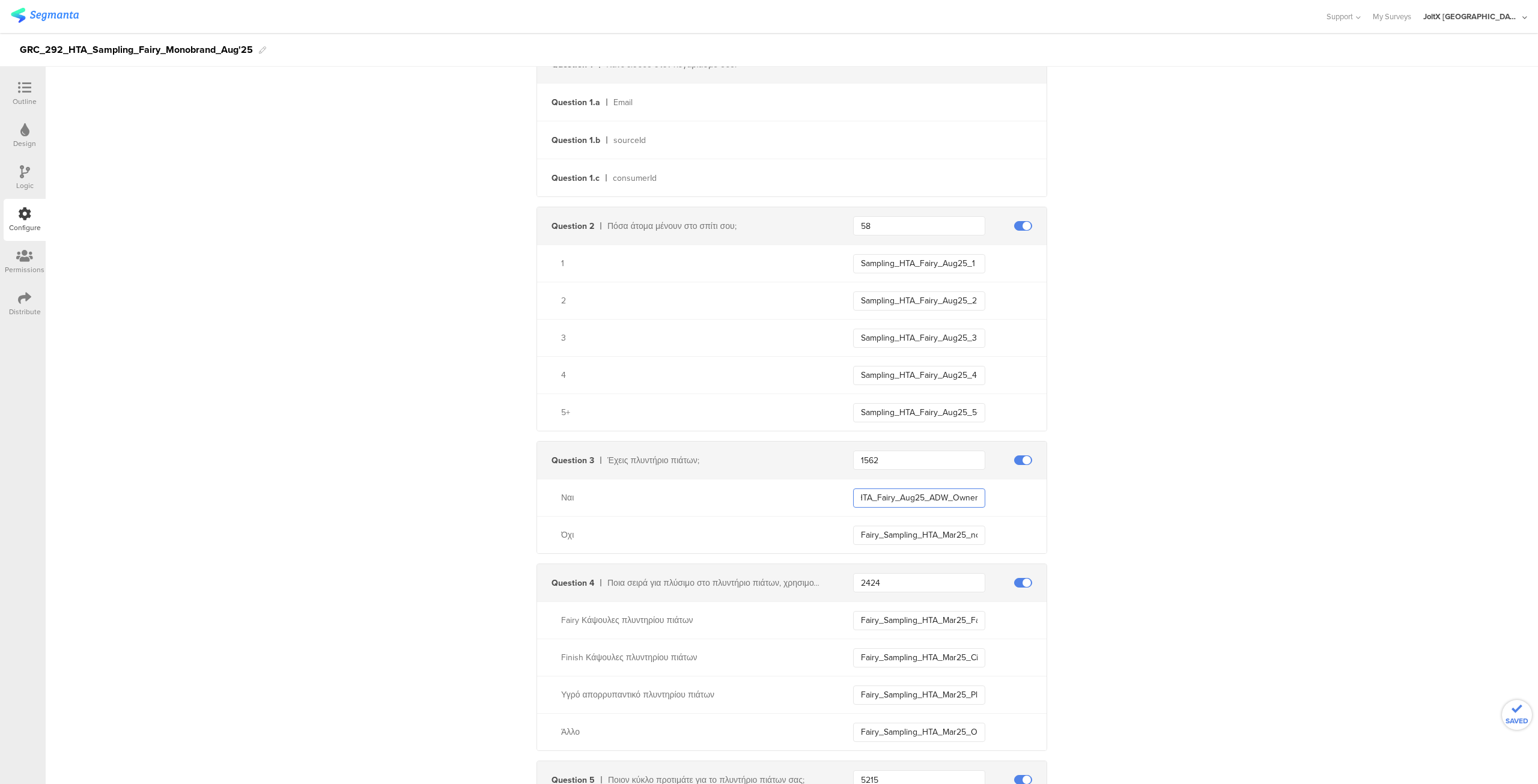
scroll to position [0, 0]
click at [942, 533] on input "Fairy_Sampling_HTA_Mar25_non_ADW_owners" at bounding box center [919, 535] width 132 height 19
paste input "Sampling_HTA_Fairy_Aug25_non_ADW_Owner"
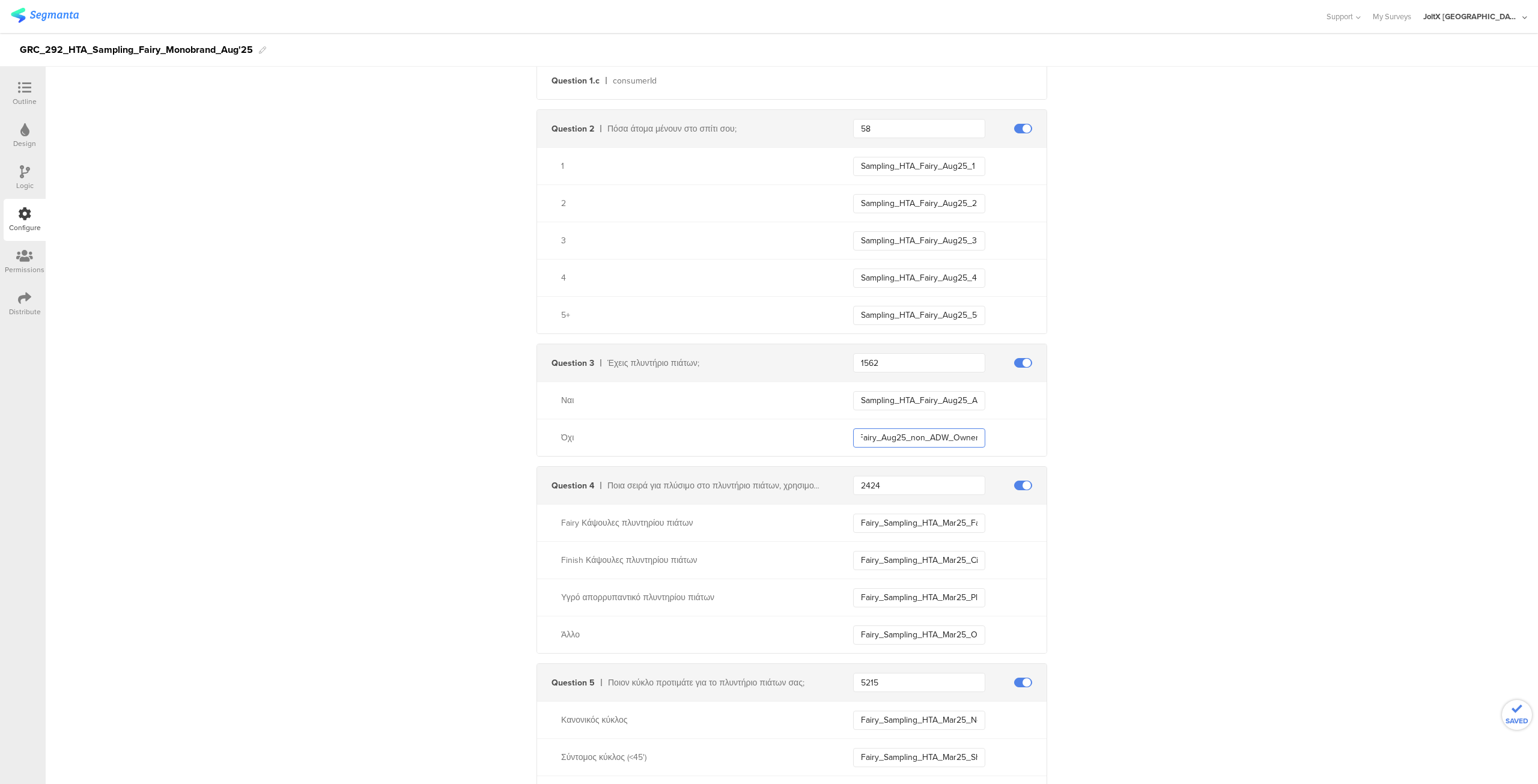
scroll to position [460, 0]
type input "Sampling_HTA_Fairy_Aug25_non_ADW_Owner"
click at [942, 515] on input "Fairy_Sampling_HTA_Mar25_Fairy_All_in_one" at bounding box center [919, 521] width 132 height 19
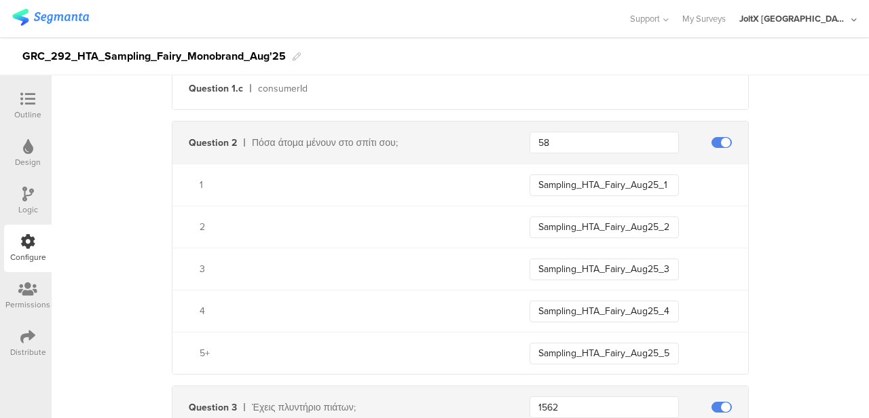
click at [150, 54] on div "GRC_292_HTA_Sampling_Fairy_Monobrand_Aug'25" at bounding box center [153, 56] width 263 height 22
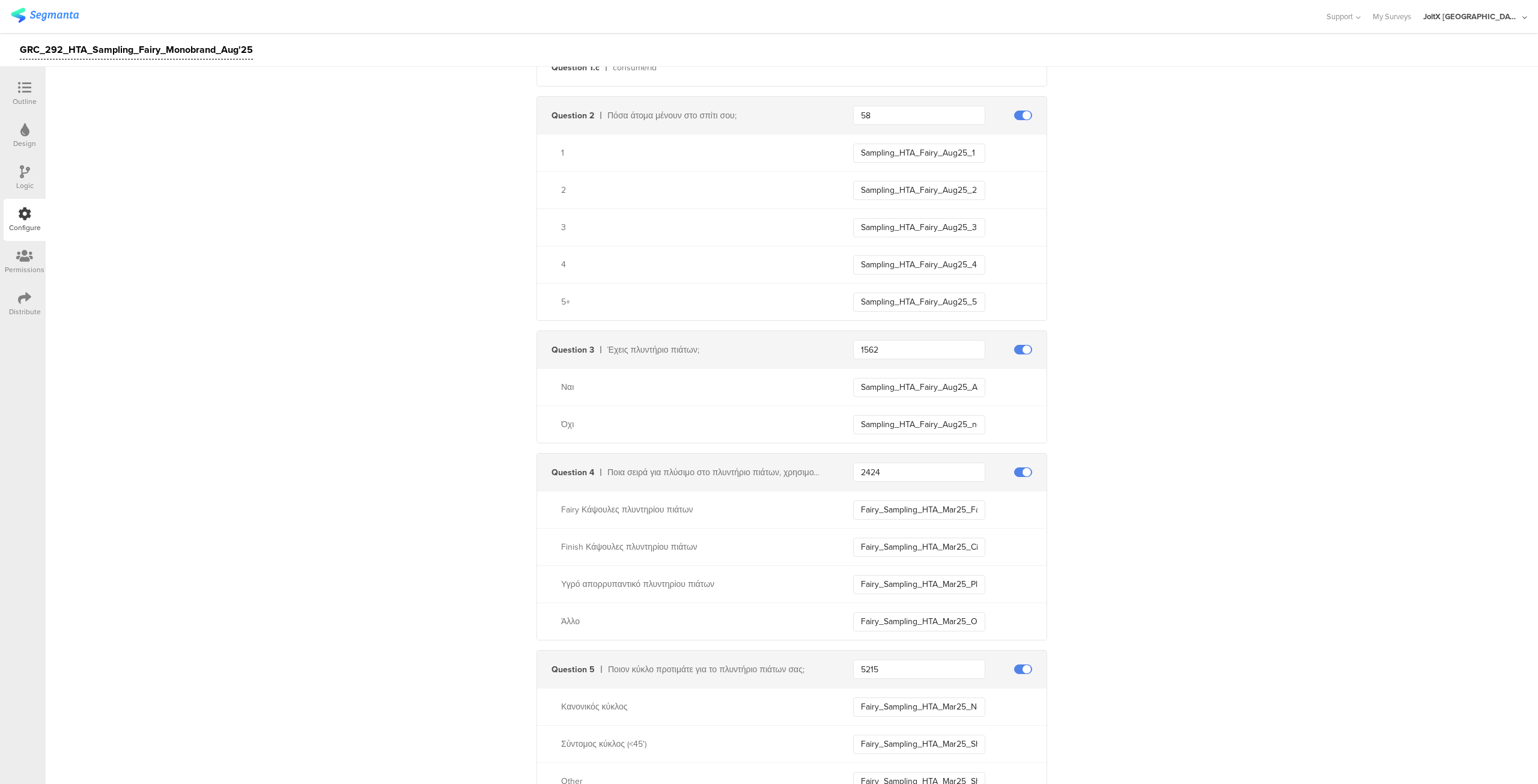
scroll to position [500, 0]
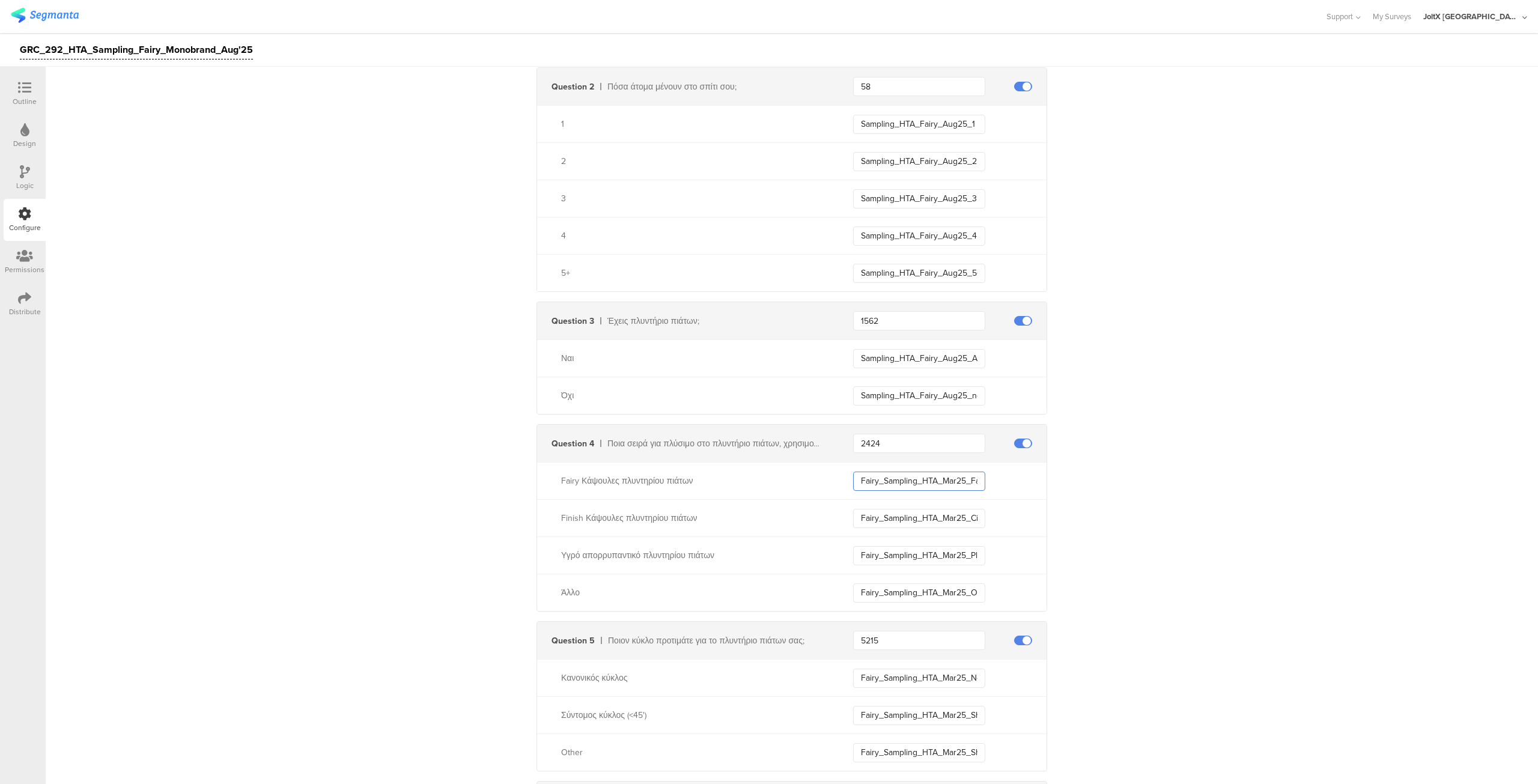
click at [924, 480] on input "Fairy_Sampling_HTA_Mar25_Fairy_All_in_one" at bounding box center [919, 481] width 132 height 19
paste input "Sampling_HTA_Fairy_Aug25_ADW_Fairy"
type input "Sampling_HTA_Fairy_Aug25_ADW_Fairy"
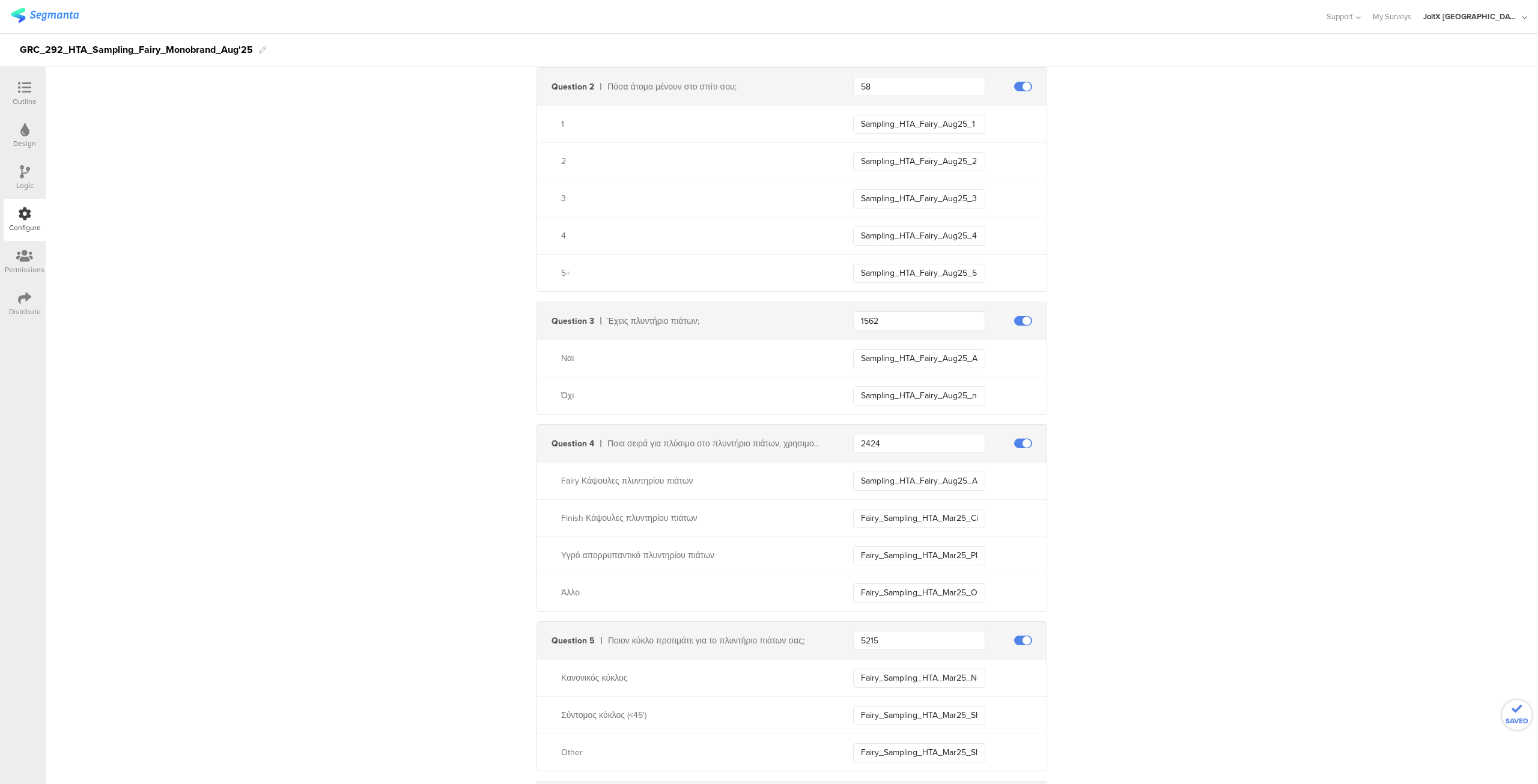
click at [914, 504] on div "Finish Κάψουλες πλυντηρίου πιάτων Fairy_Sampling_HTA_Mar25_Cif" at bounding box center [792, 518] width 510 height 37
click at [913, 509] on input "Fairy_Sampling_HTA_Mar25_Cif" at bounding box center [919, 519] width 132 height 19
paste input "Sampling_HTA_Fairy_Aug25_ADW_Fairy"
type input "Sampling_HTA_Fairy_Aug25_ADW_Finish"
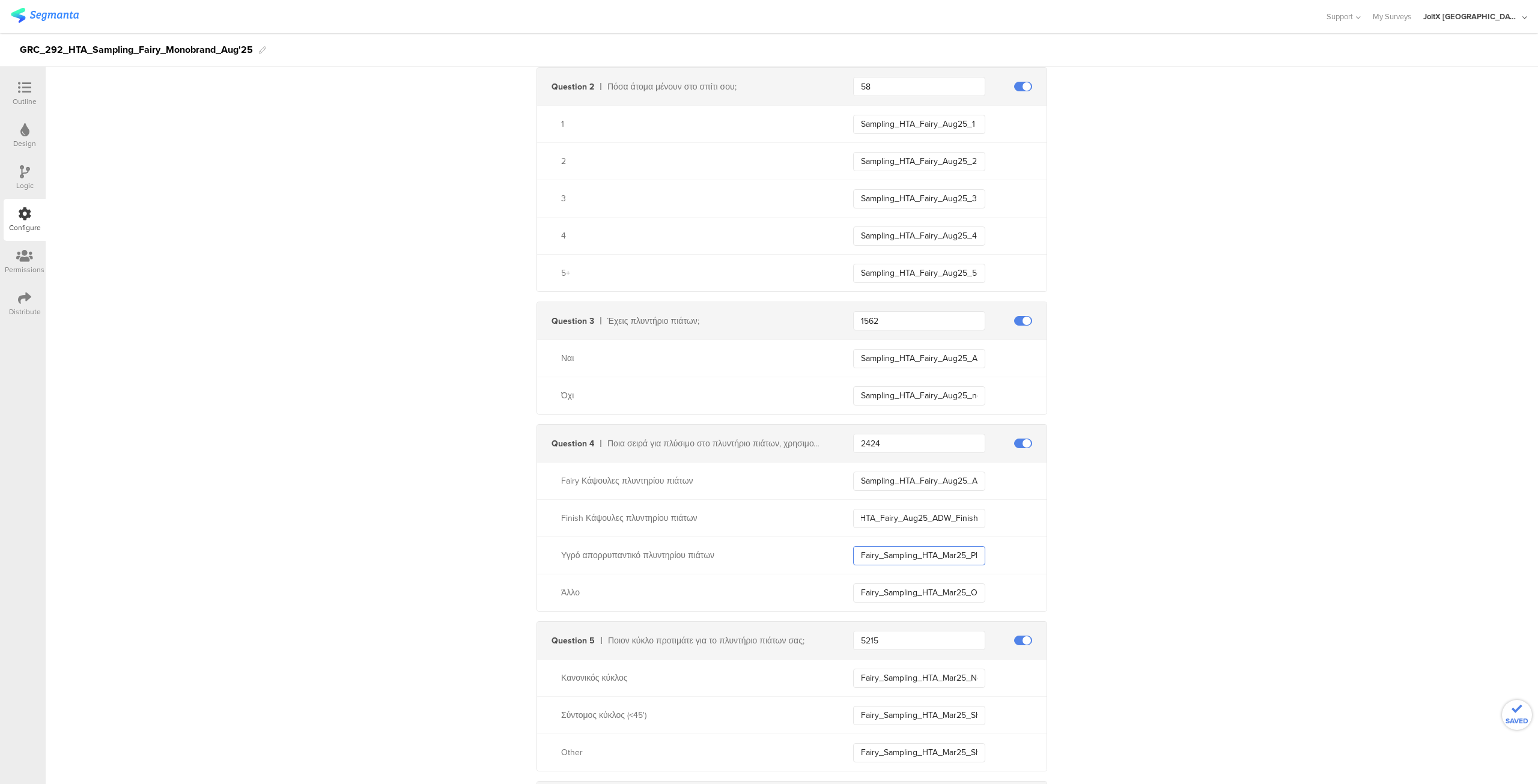
scroll to position [0, 0]
click at [909, 553] on input "Fairy_Sampling_HTA_Mar25_Planet" at bounding box center [919, 556] width 132 height 19
paste input "Sampling_HTA_Fairy_Aug25_ADW_Fairy"
type input "Sampling_HTA_Fairy_Aug25_ADW_Liquid"
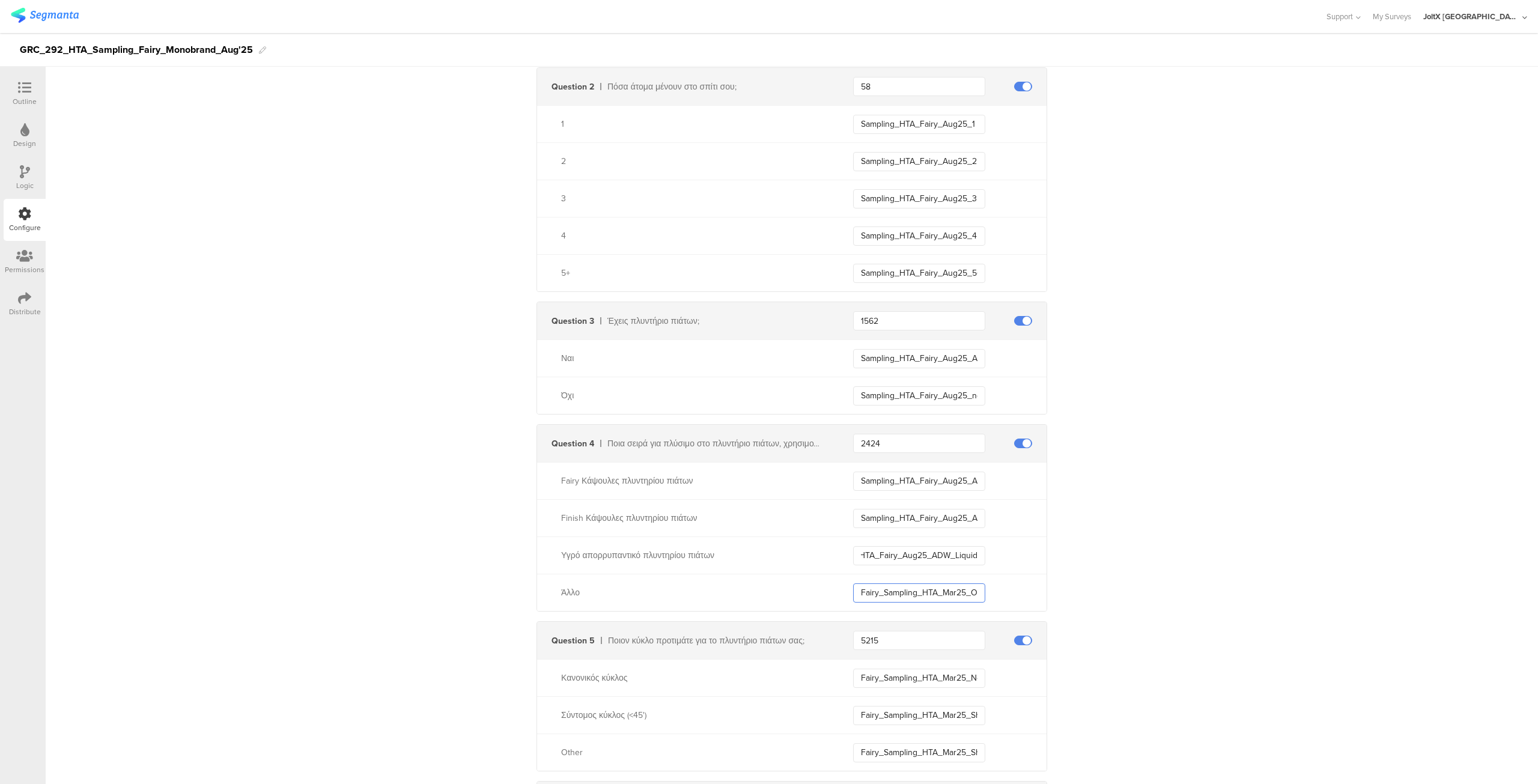
scroll to position [0, 0]
click at [901, 587] on input "Fairy_Sampling_HTA_Mar25_Other" at bounding box center [919, 593] width 132 height 19
paste input "Sampling_HTA_Fairy_Aug25_ADW_Fairy"
type input "Sampling_HTA_Fairy_Aug25_ADW_Other"
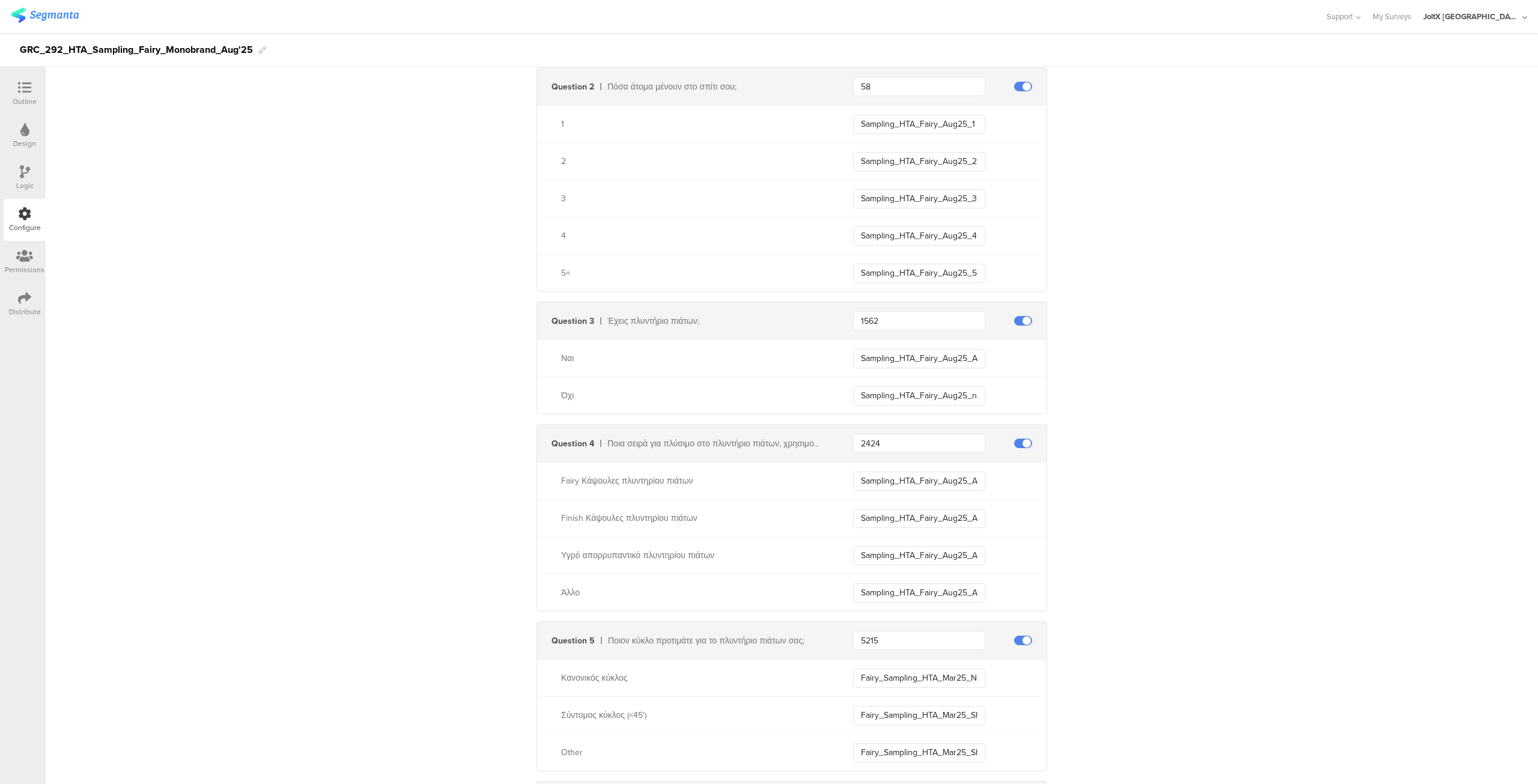
scroll to position [608, 0]
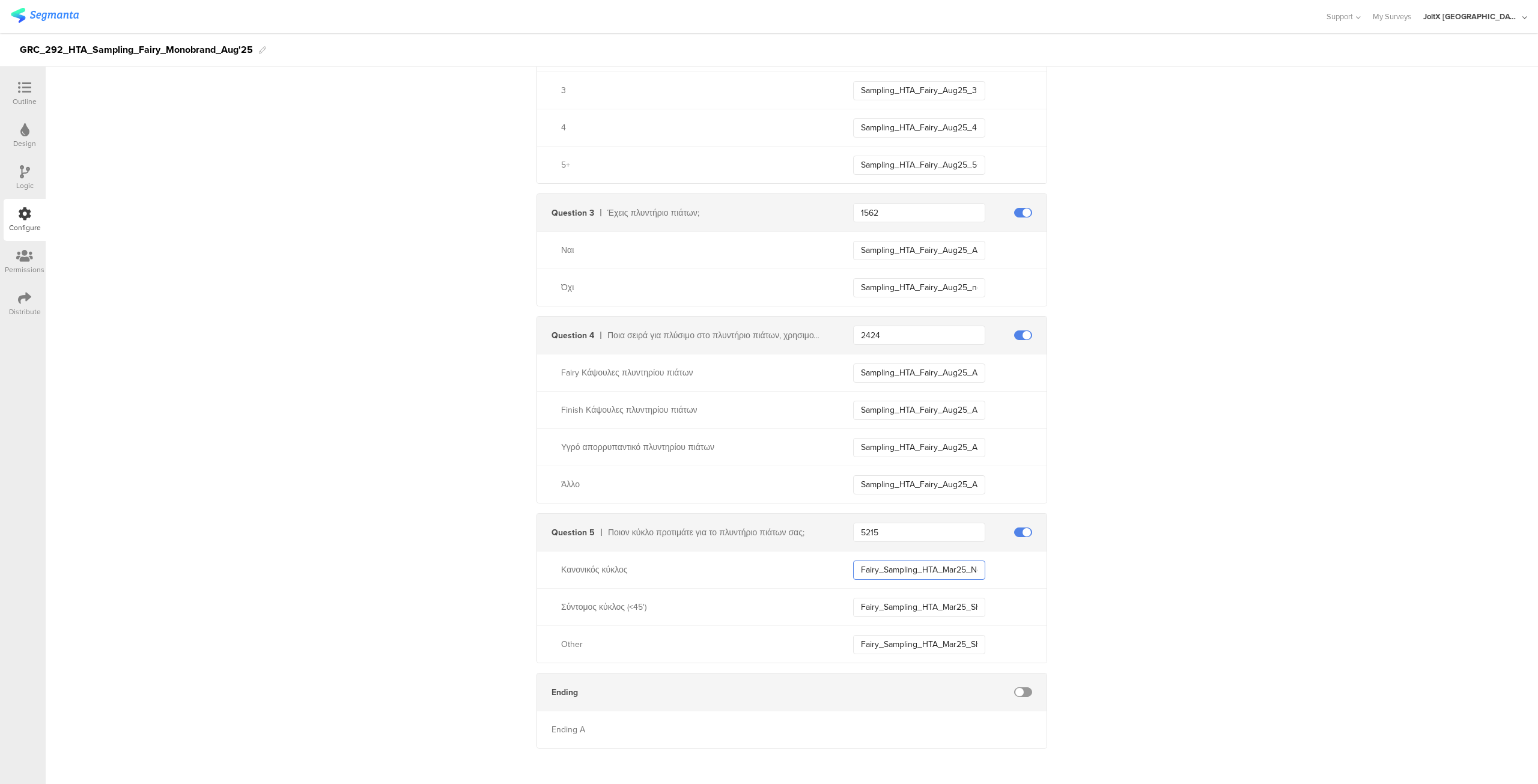
click at [898, 565] on input "Fairy_Sampling_HTA_Mar25_Normal_cycle" at bounding box center [919, 570] width 132 height 19
paste input "Sampling_HTA_Fairy_Aug25_NormalC"
type input "Sampling_HTA_Fairy_Aug25_NormalCycle"
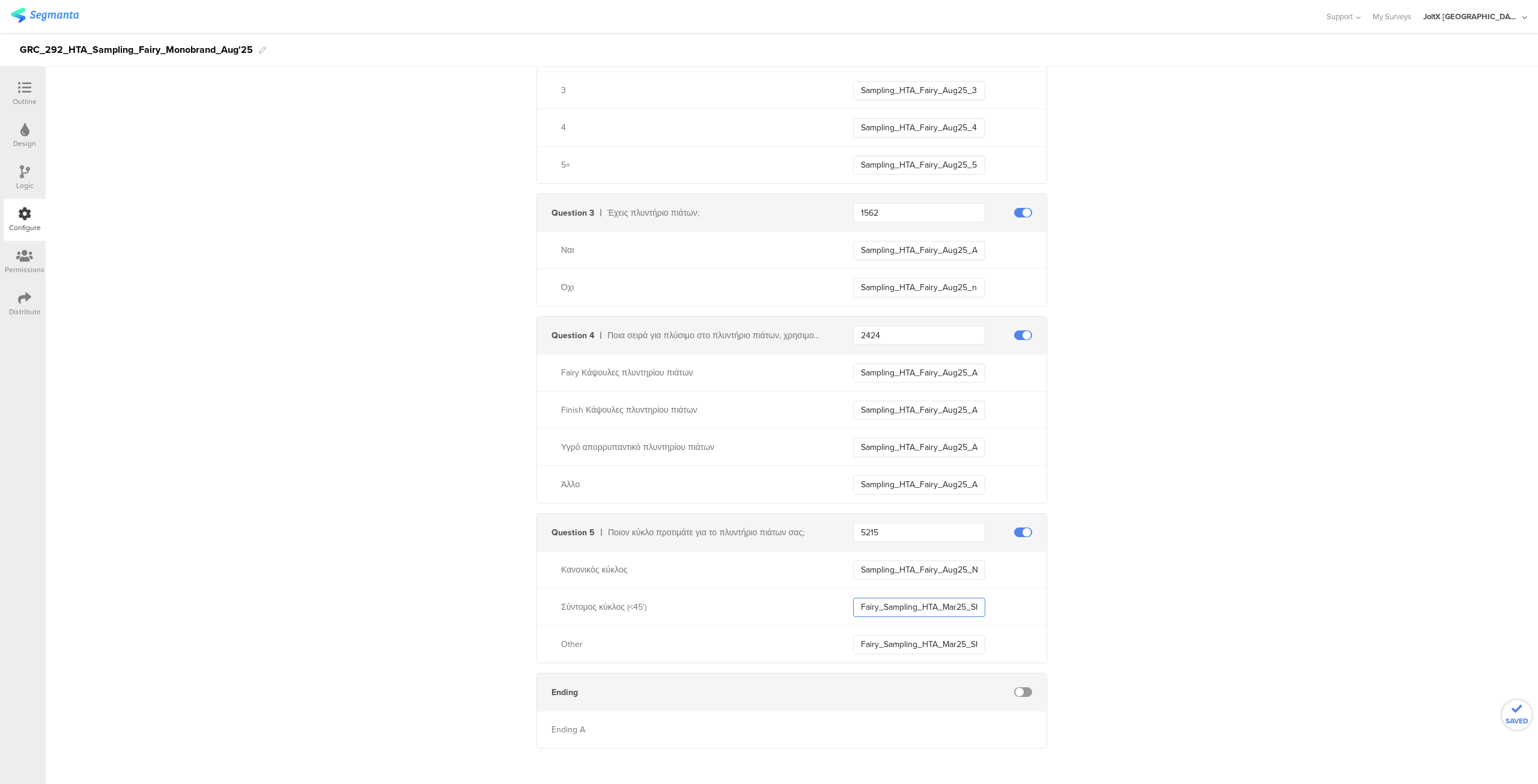
click at [896, 600] on input "Fairy_Sampling_HTA_Mar25_Short_cycle" at bounding box center [919, 608] width 132 height 19
click at [924, 603] on input "Fairy_Sampling_HTA_Mar25_Short_cycle" at bounding box center [919, 608] width 132 height 19
paste input "Sampling_HTA_Fairy_Aug25_ShortC"
type input "Sampling_HTA_Fairy_Aug25_ShortCycle"
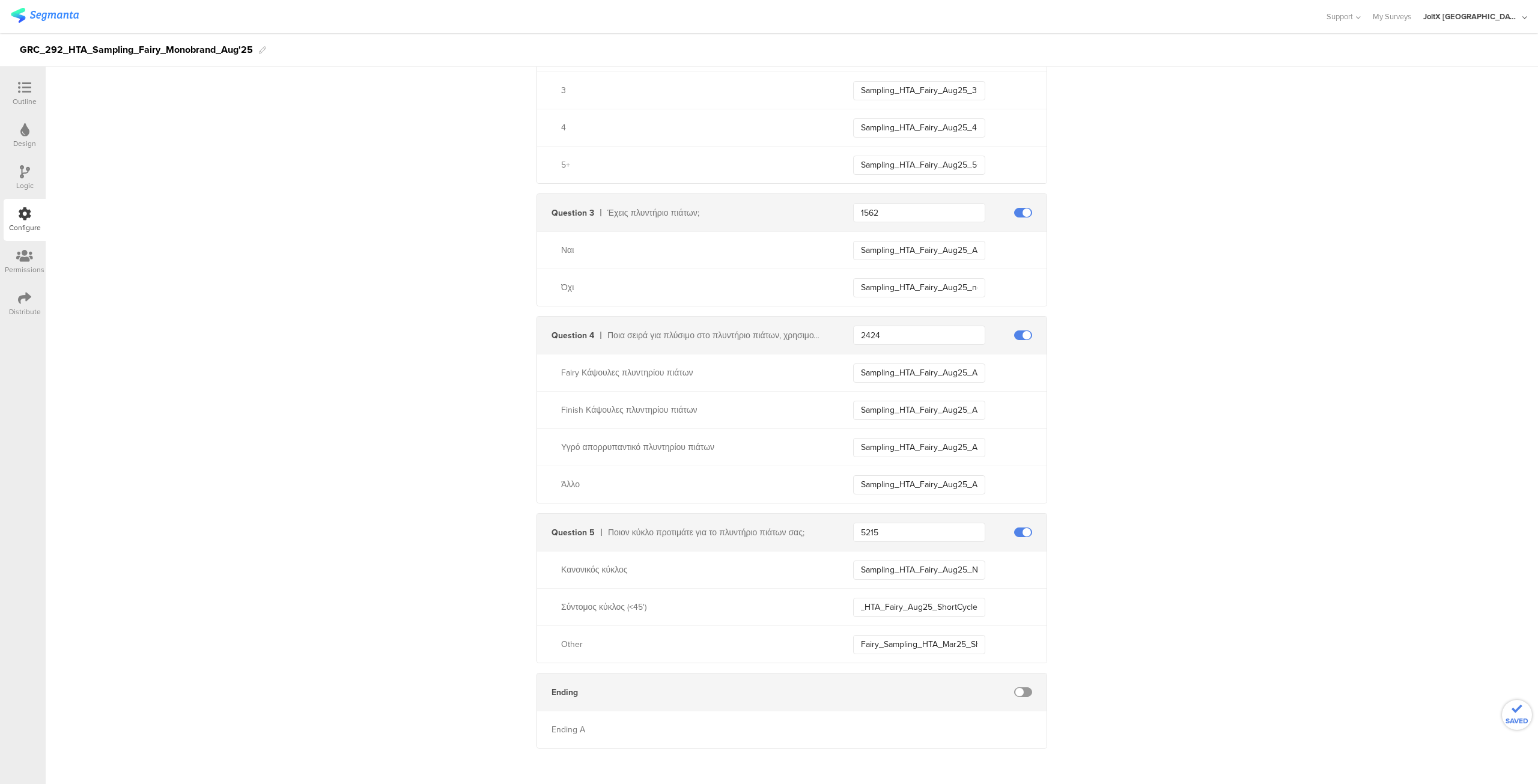
scroll to position [0, 0]
click at [910, 642] on input "Fairy_Sampling_HTA_Mar25_Short_cycle" at bounding box center [919, 645] width 132 height 19
paste input "Sampling_HTA_Fairy_Aug25_OtherC"
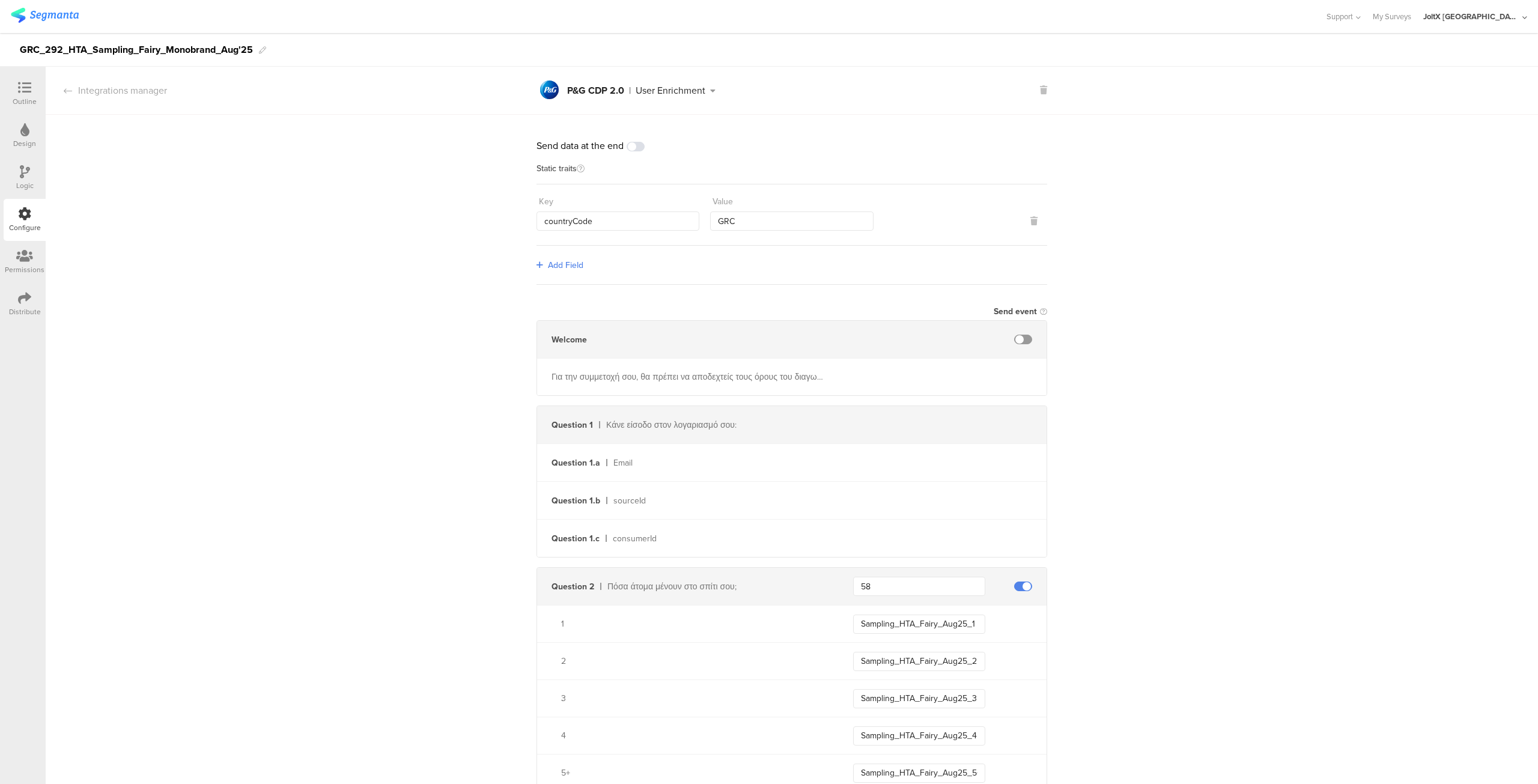
type input "Sampling_HTA_Fairy_Aug25_OtherCycle"
click at [16, 88] on div at bounding box center [24, 88] width 24 height 15
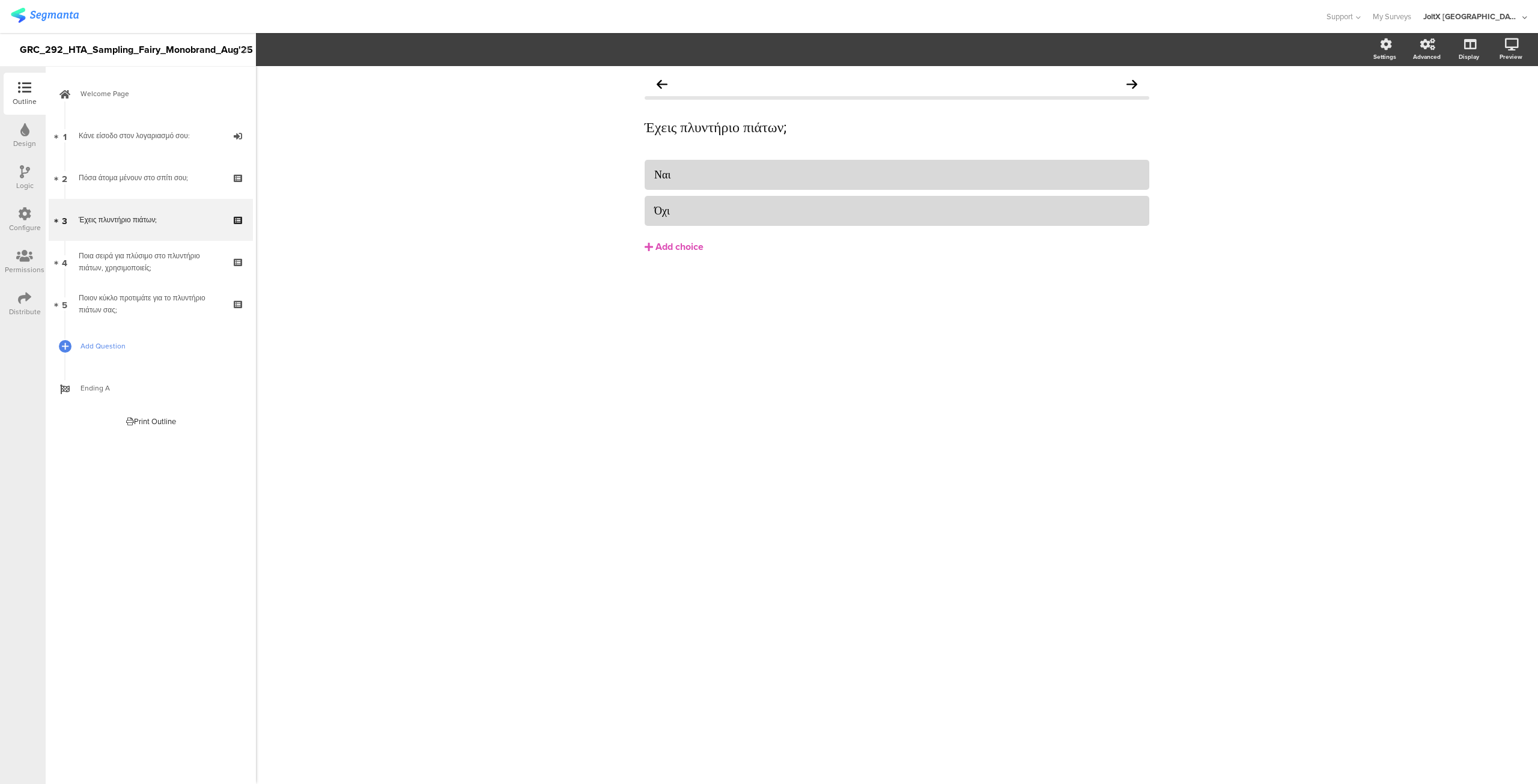
click at [100, 337] on link "Add Question" at bounding box center [150, 346] width 204 height 42
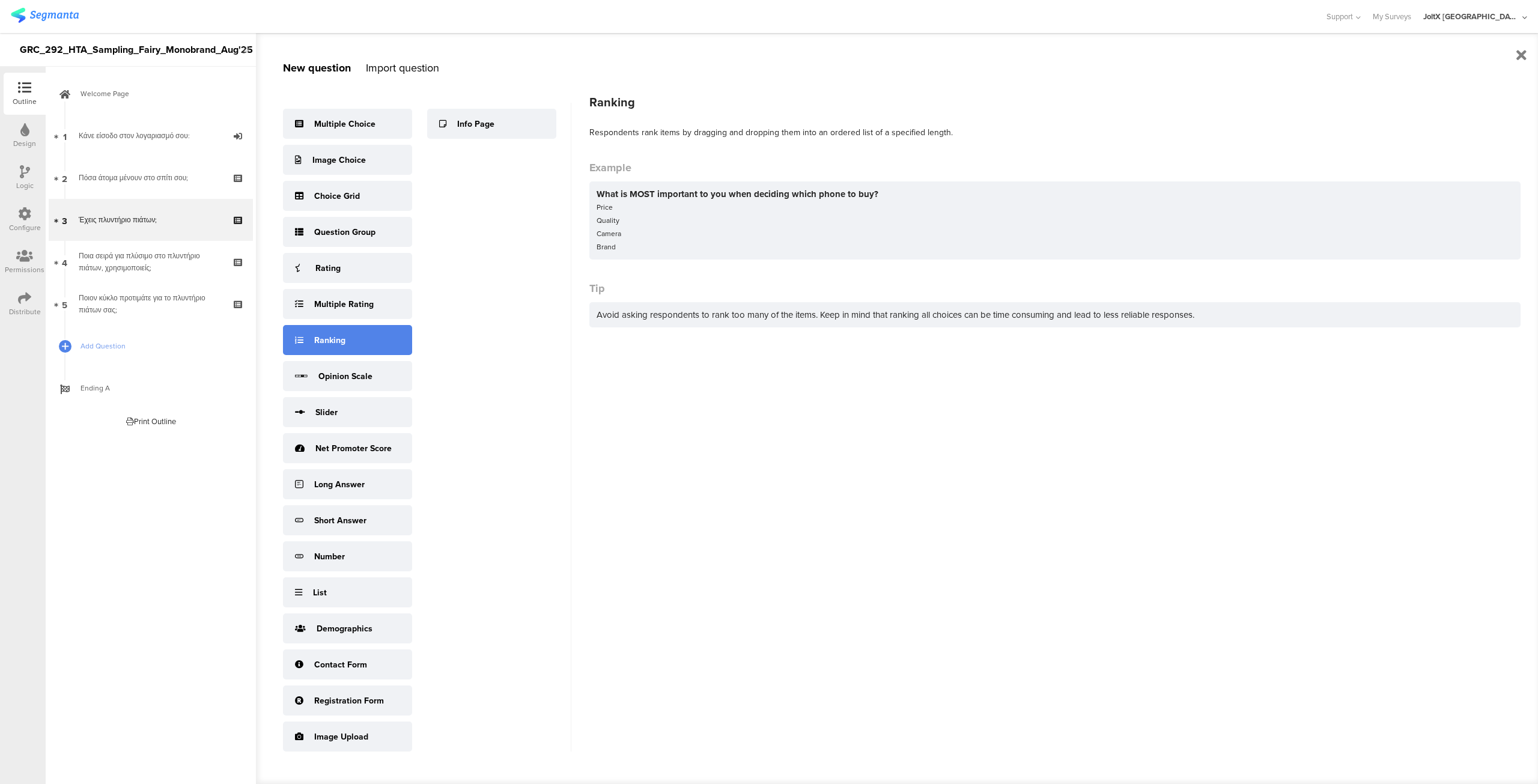
scroll to position [16, 0]
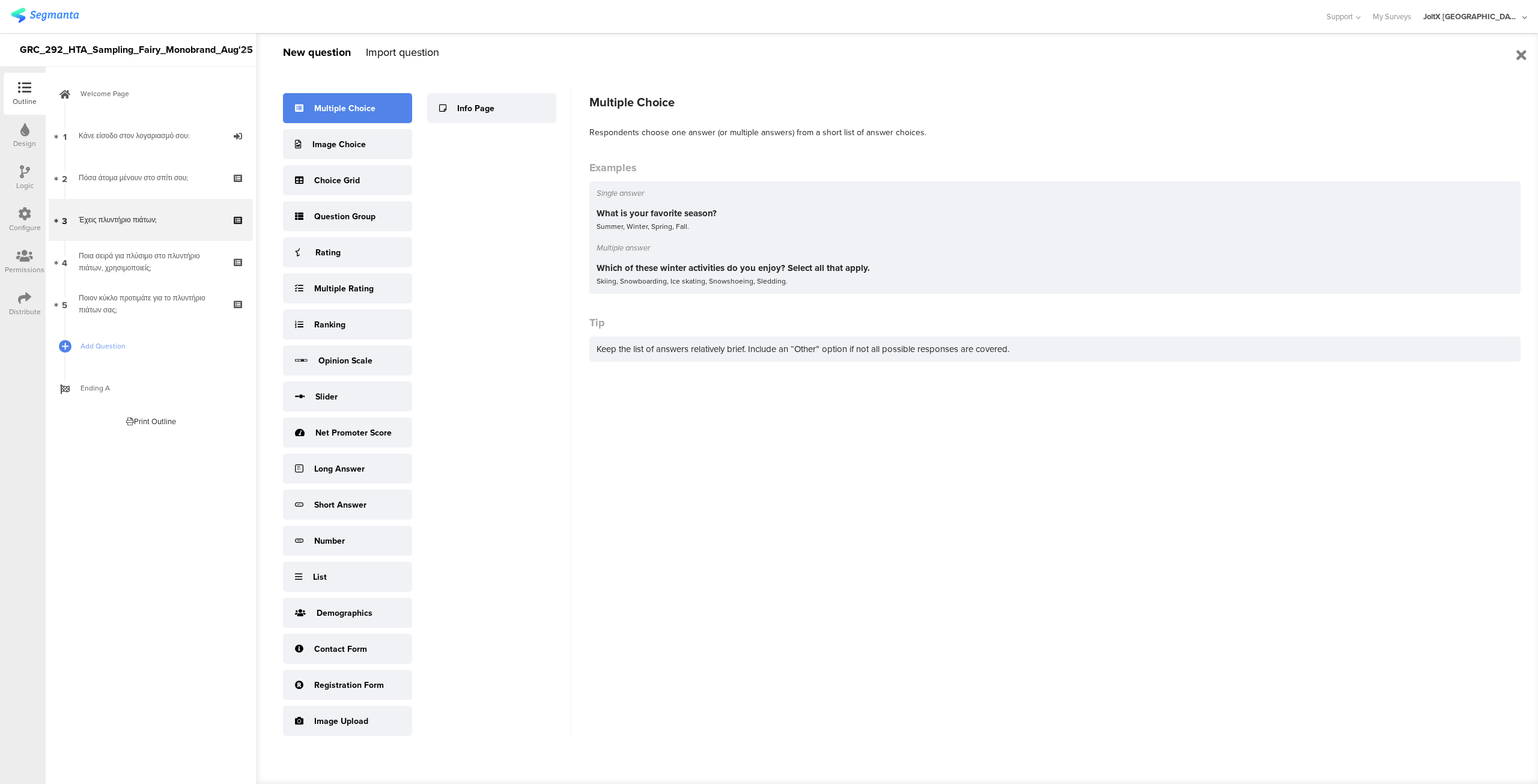
click at [342, 111] on div "Multiple Choice" at bounding box center [344, 108] width 61 height 12
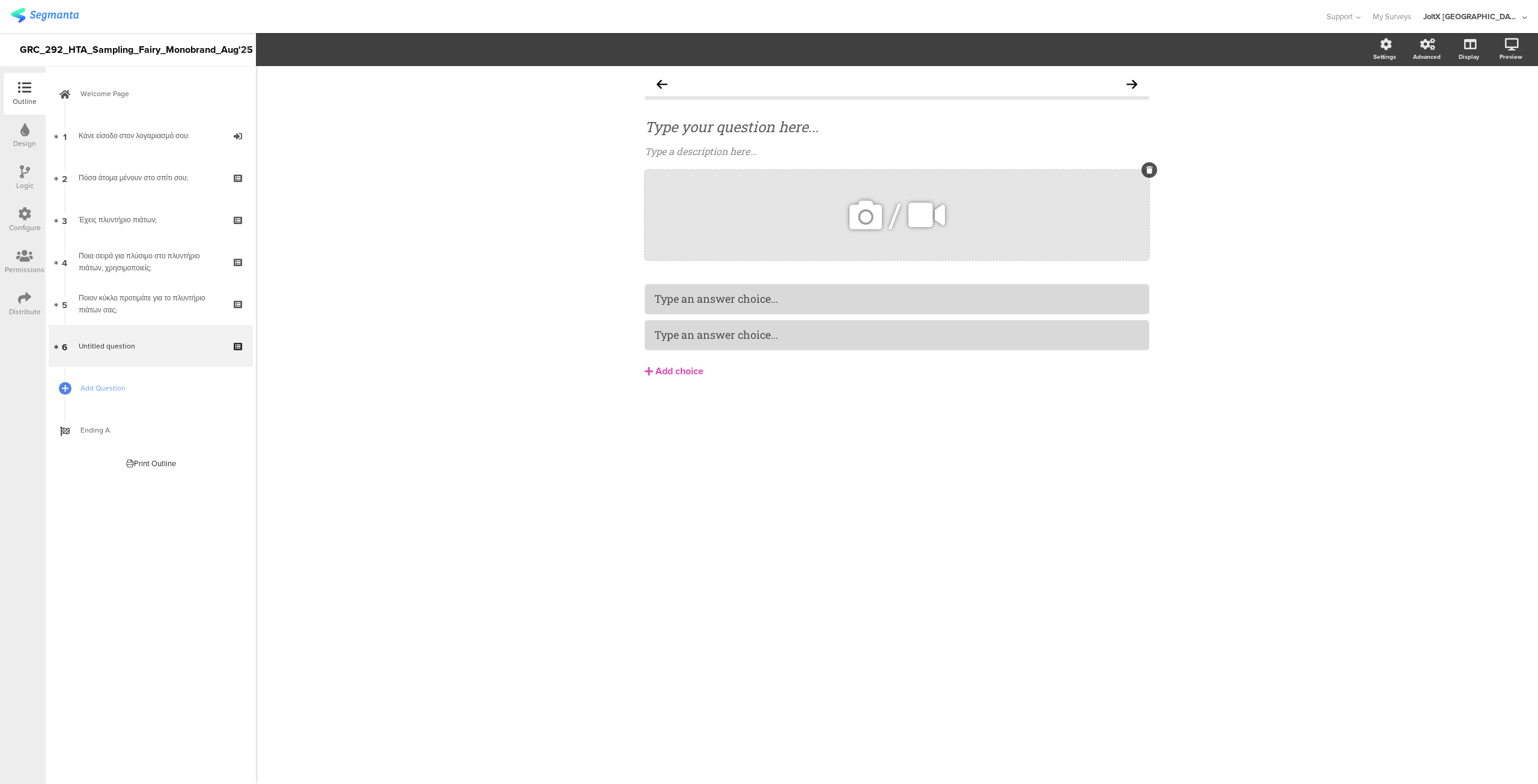
click at [1148, 172] on icon at bounding box center [1149, 170] width 6 height 7
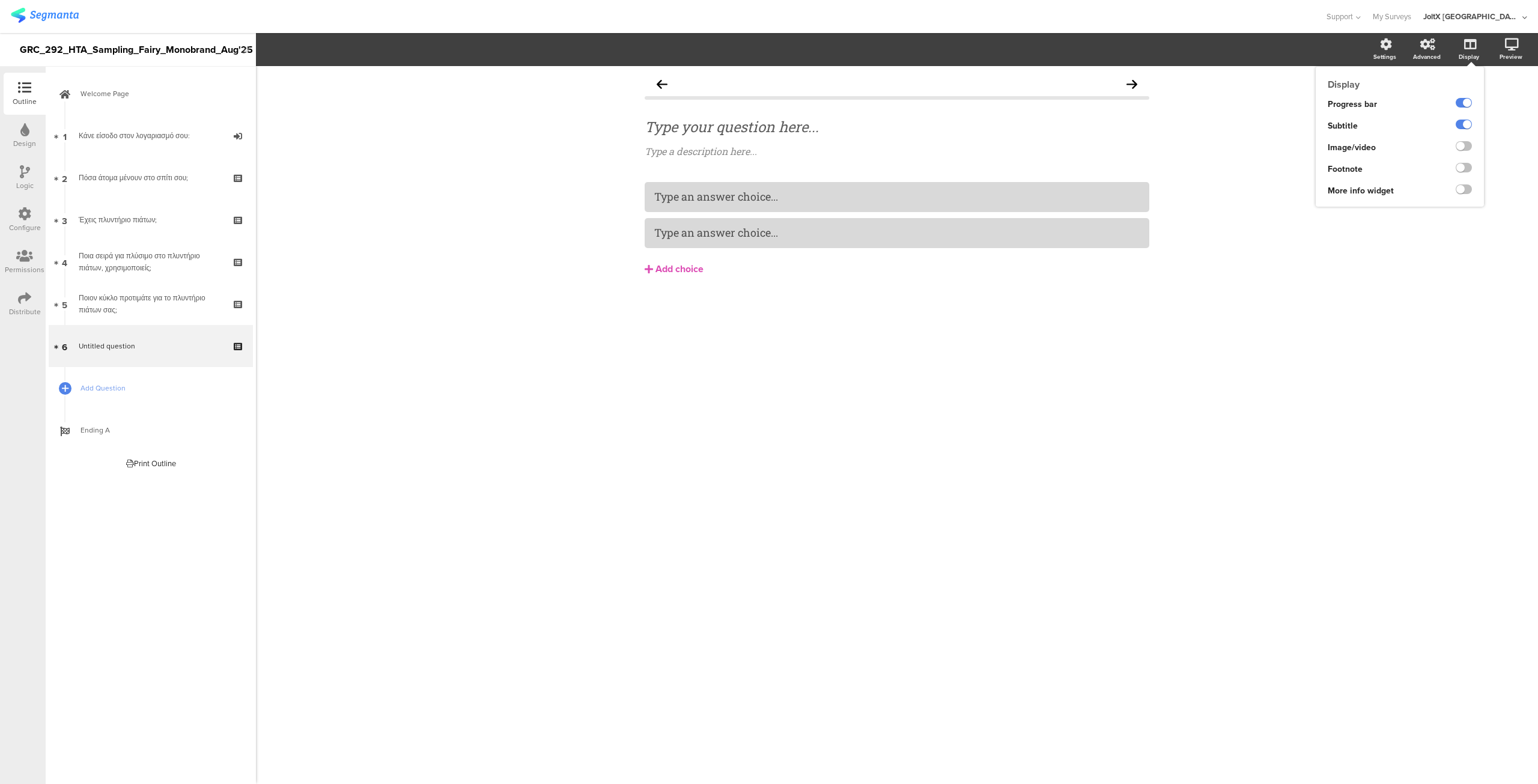
click at [1470, 48] on icon at bounding box center [1471, 44] width 12 height 12
click at [665, 273] on div "Add choice" at bounding box center [680, 269] width 48 height 12
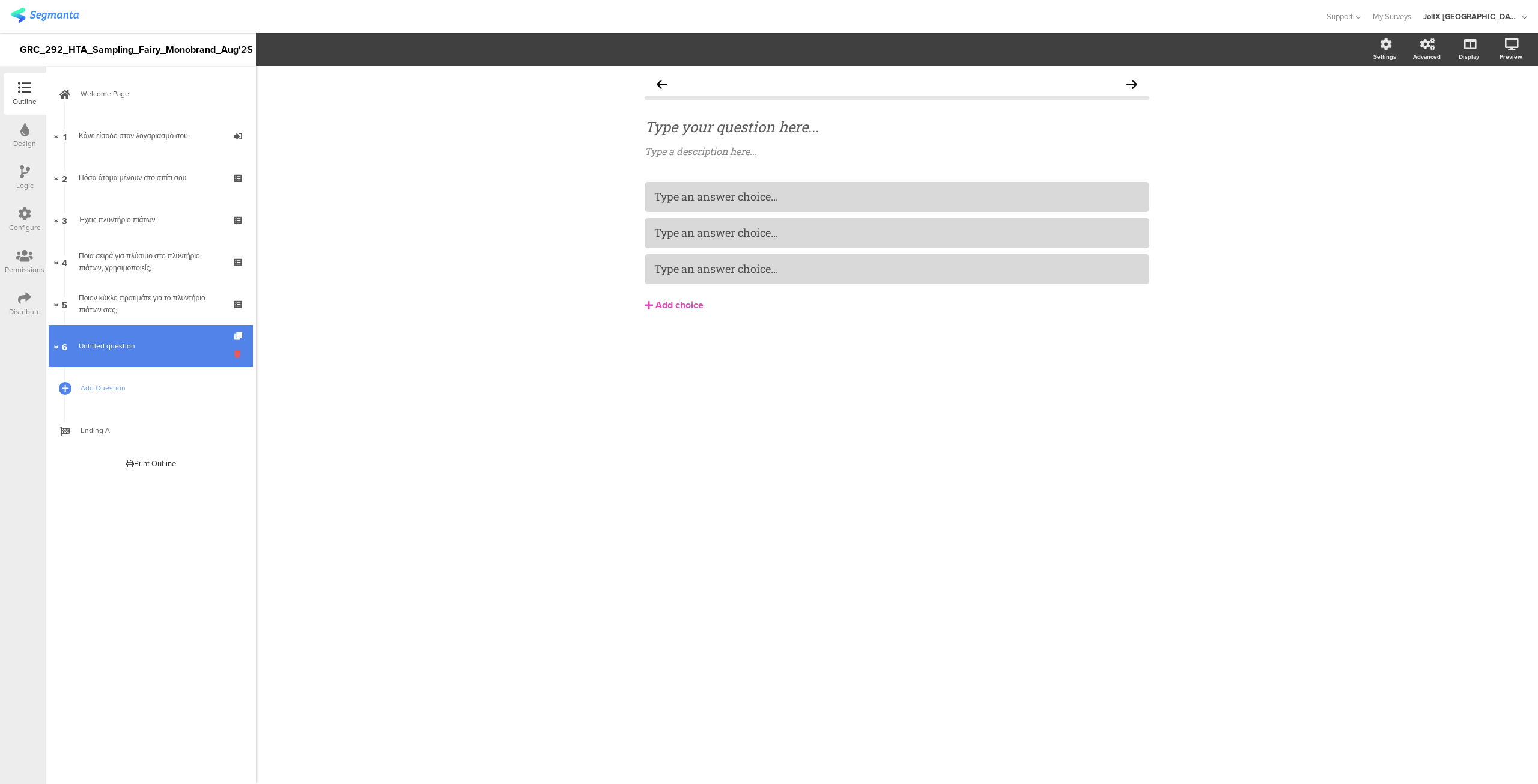
click at [235, 351] on icon at bounding box center [240, 354] width 11 height 12
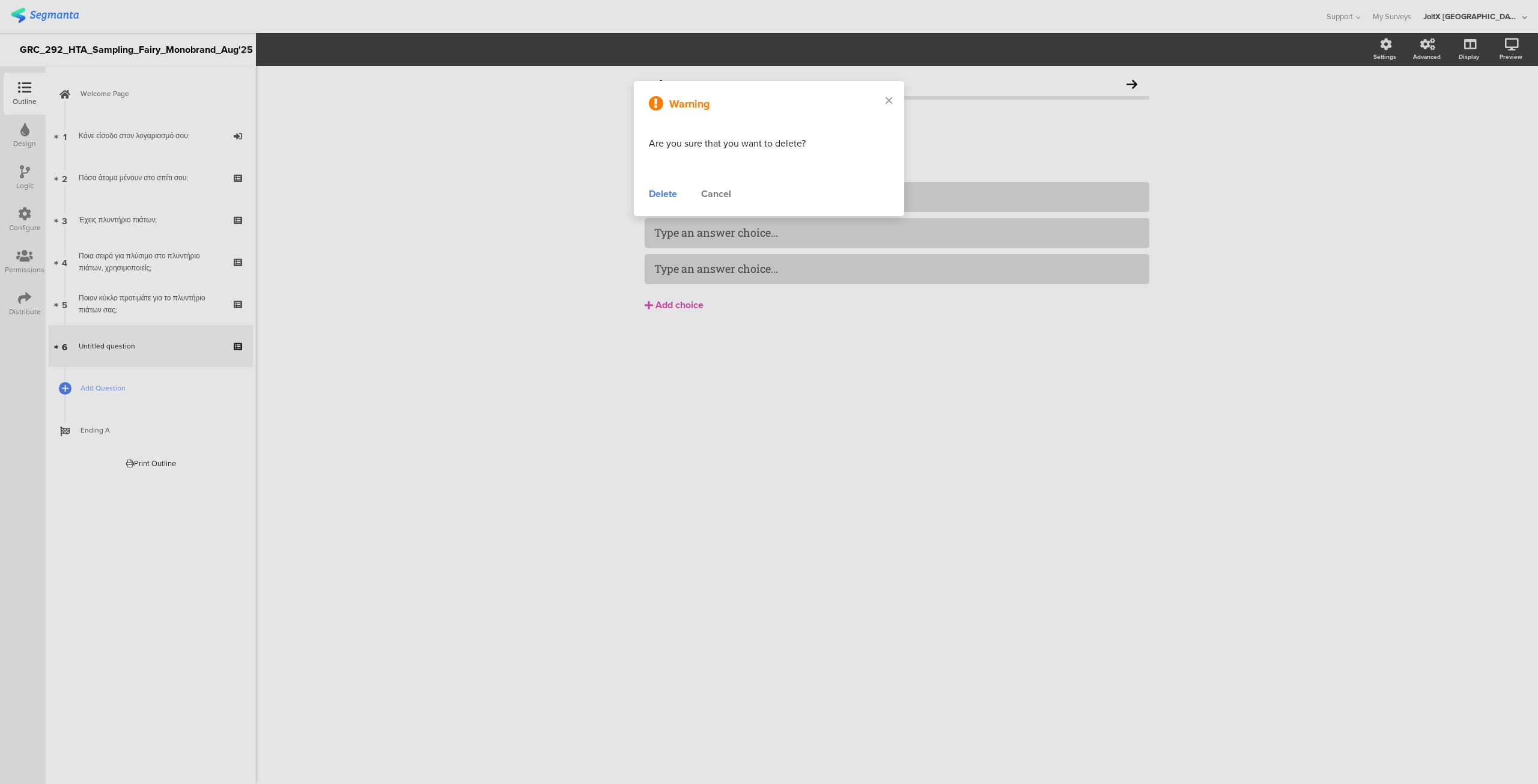
click at [658, 193] on div "Delete" at bounding box center [663, 194] width 28 height 14
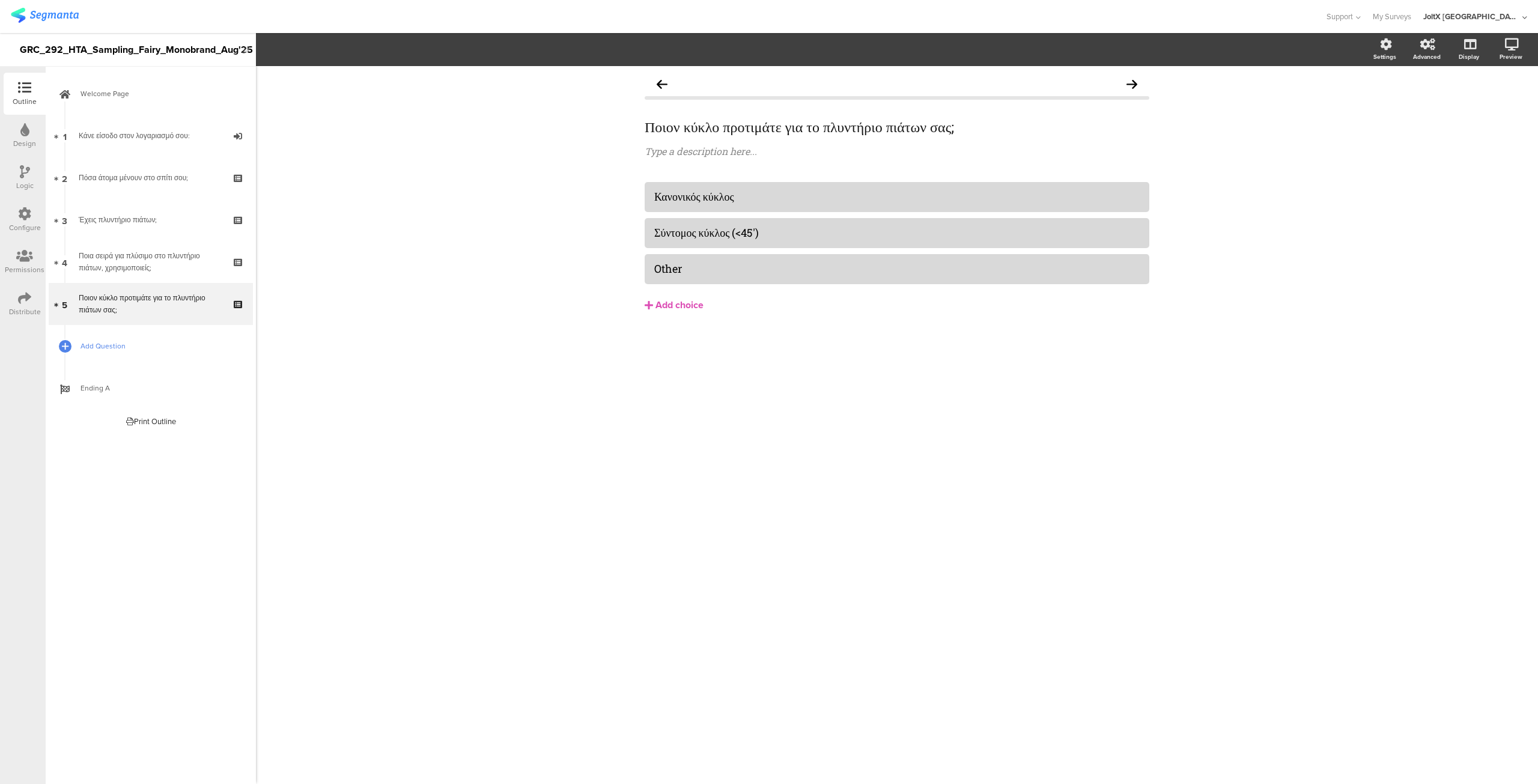
click at [83, 347] on span "Add Question" at bounding box center [158, 346] width 154 height 12
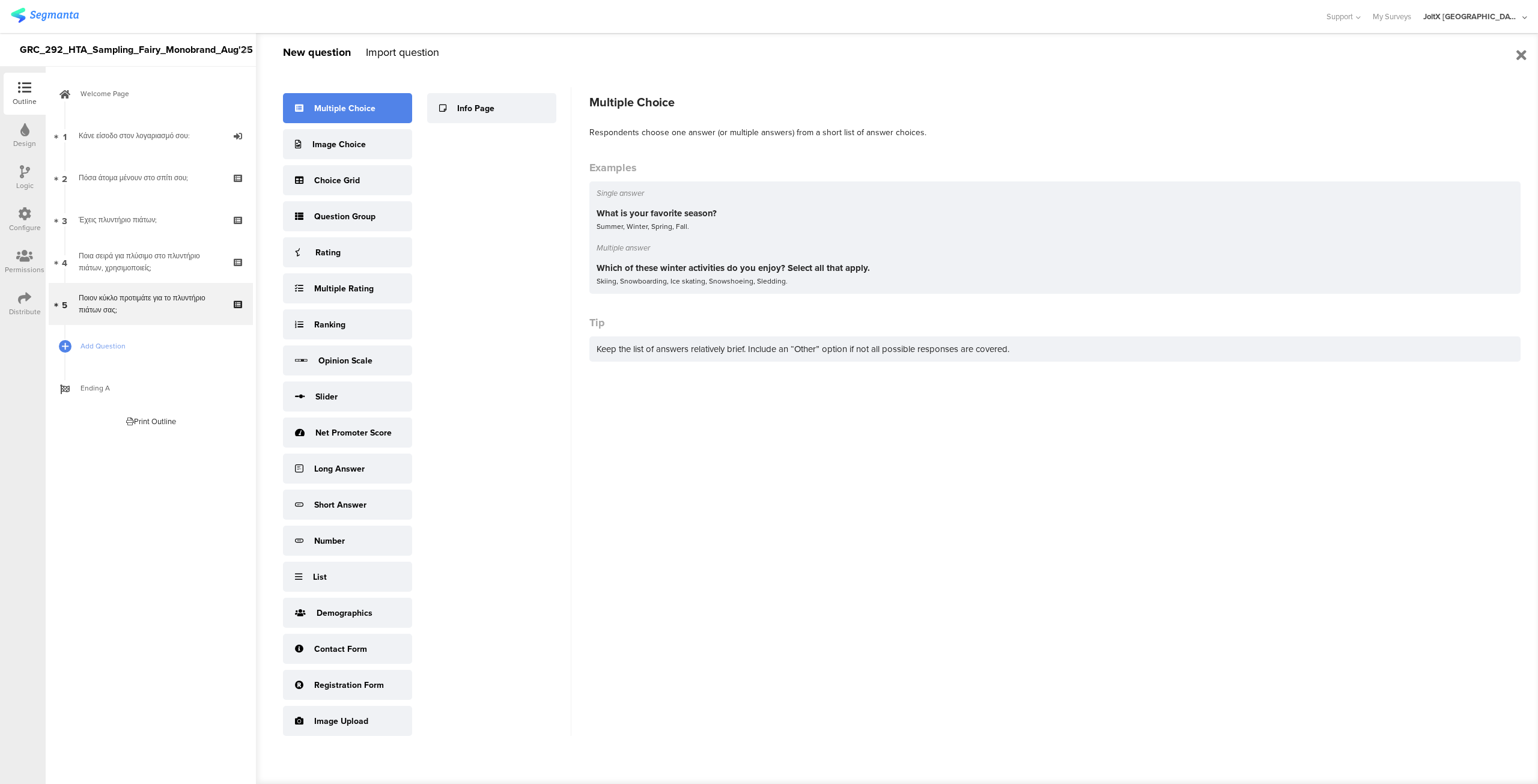
click at [358, 103] on div "Multiple Choice" at bounding box center [344, 108] width 61 height 12
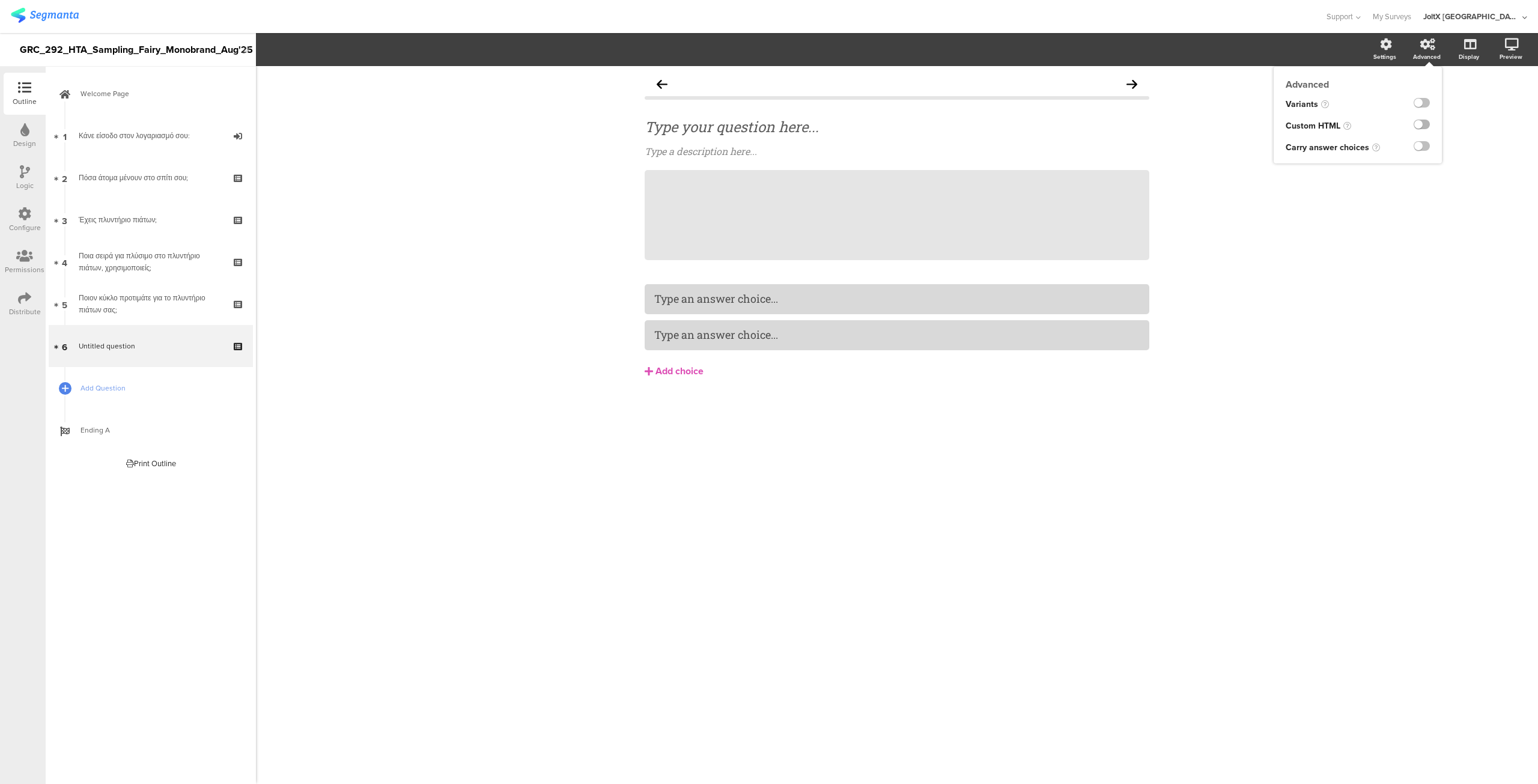
click at [1420, 126] on label at bounding box center [1422, 124] width 16 height 10
click at [0, 0] on input "checkbox" at bounding box center [0, 0] width 0 height 0
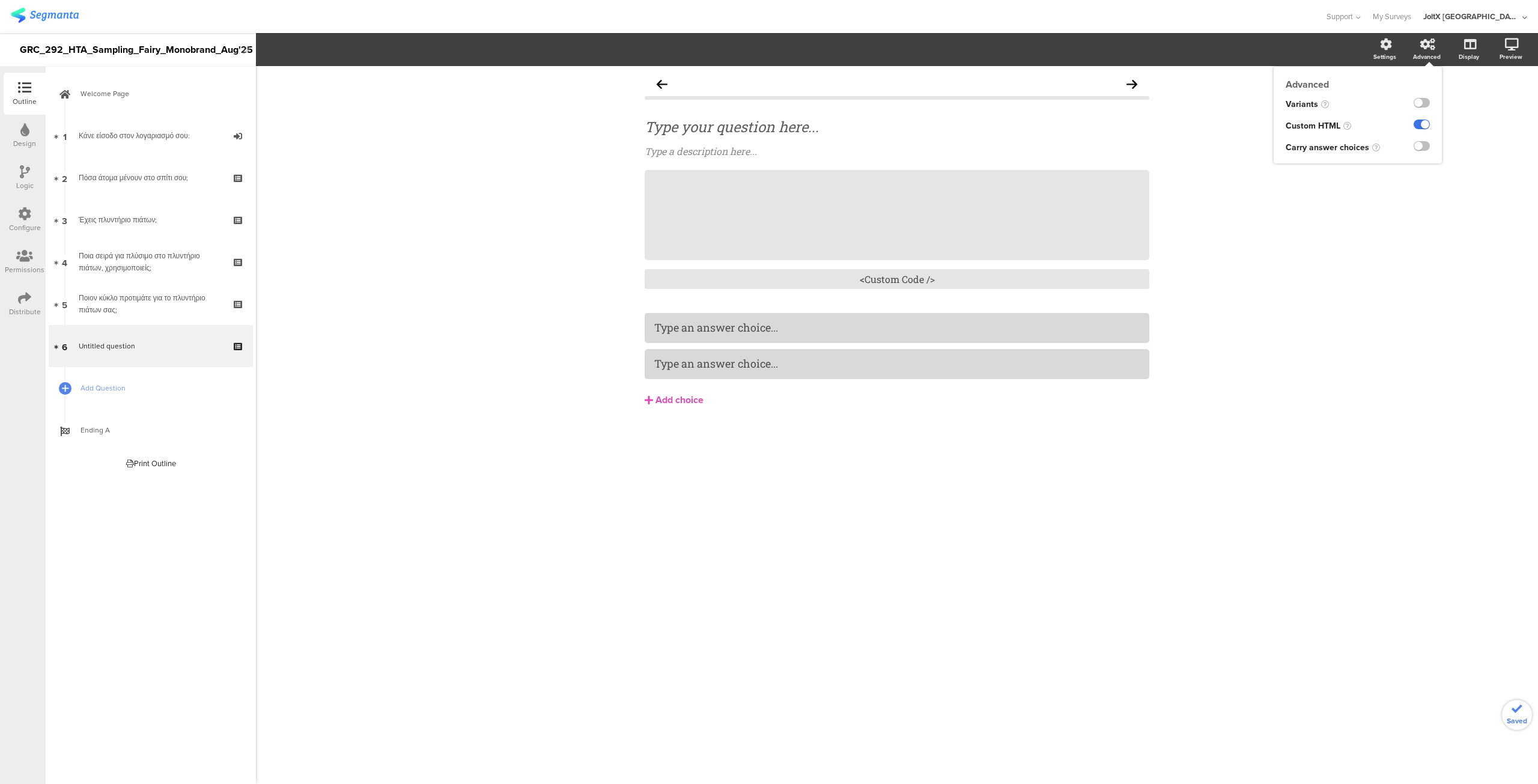
click at [1420, 126] on label at bounding box center [1422, 124] width 16 height 10
click at [0, 0] on input "checkbox" at bounding box center [0, 0] width 0 height 0
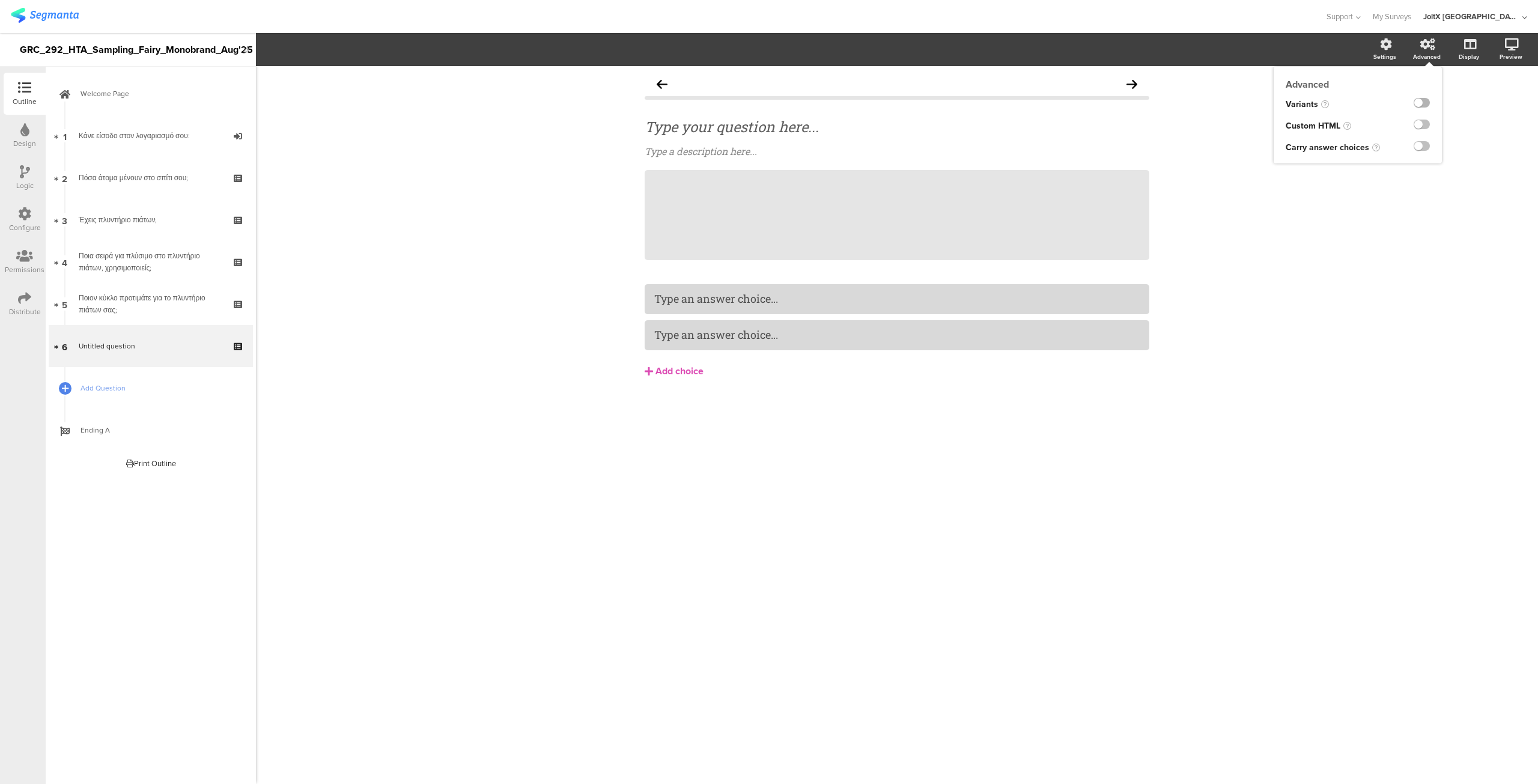
click at [1425, 105] on label at bounding box center [1422, 103] width 16 height 10
click at [0, 0] on input "checkbox" at bounding box center [0, 0] width 0 height 0
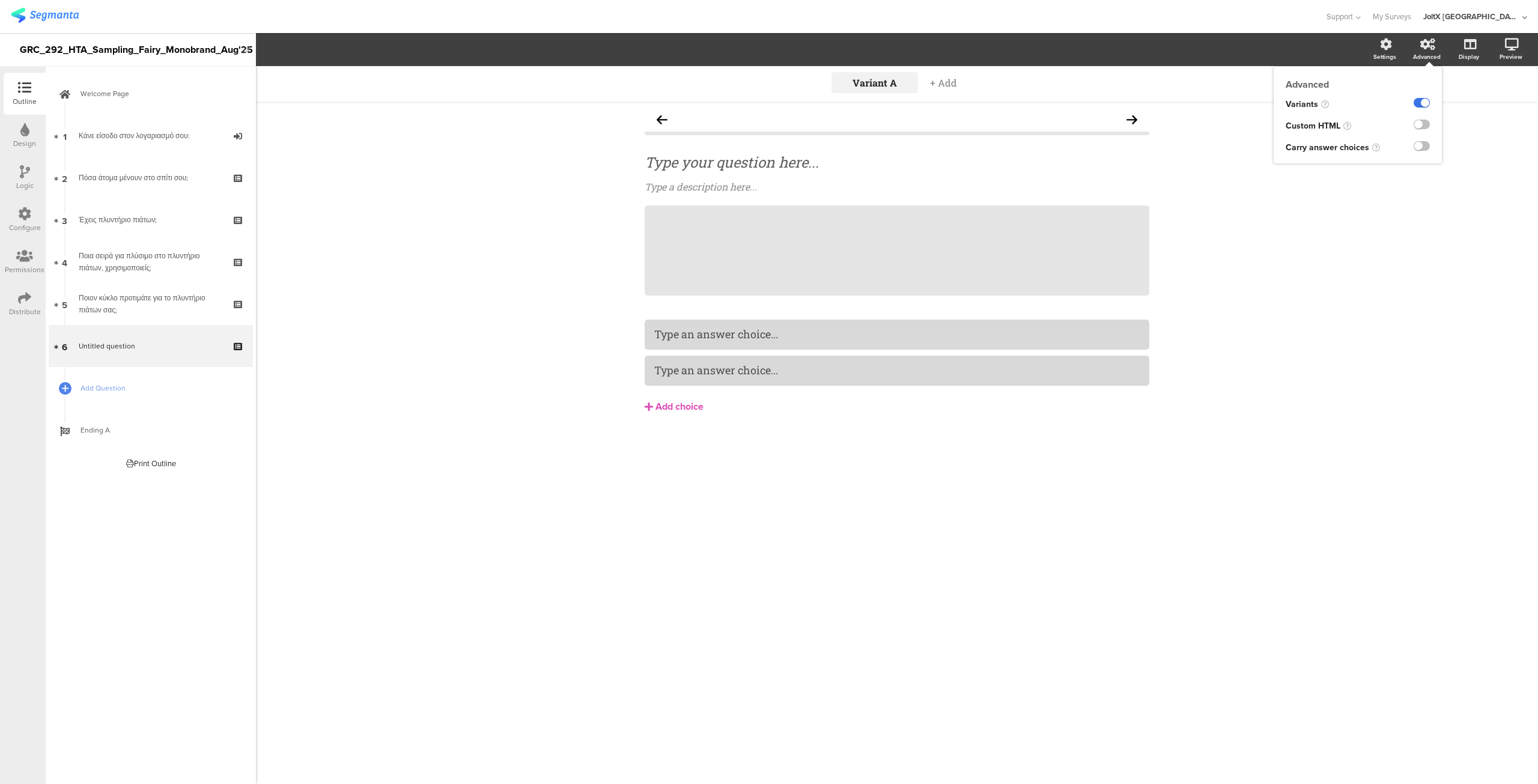
click at [1425, 105] on label at bounding box center [1422, 103] width 16 height 10
click at [0, 0] on input "checkbox" at bounding box center [0, 0] width 0 height 0
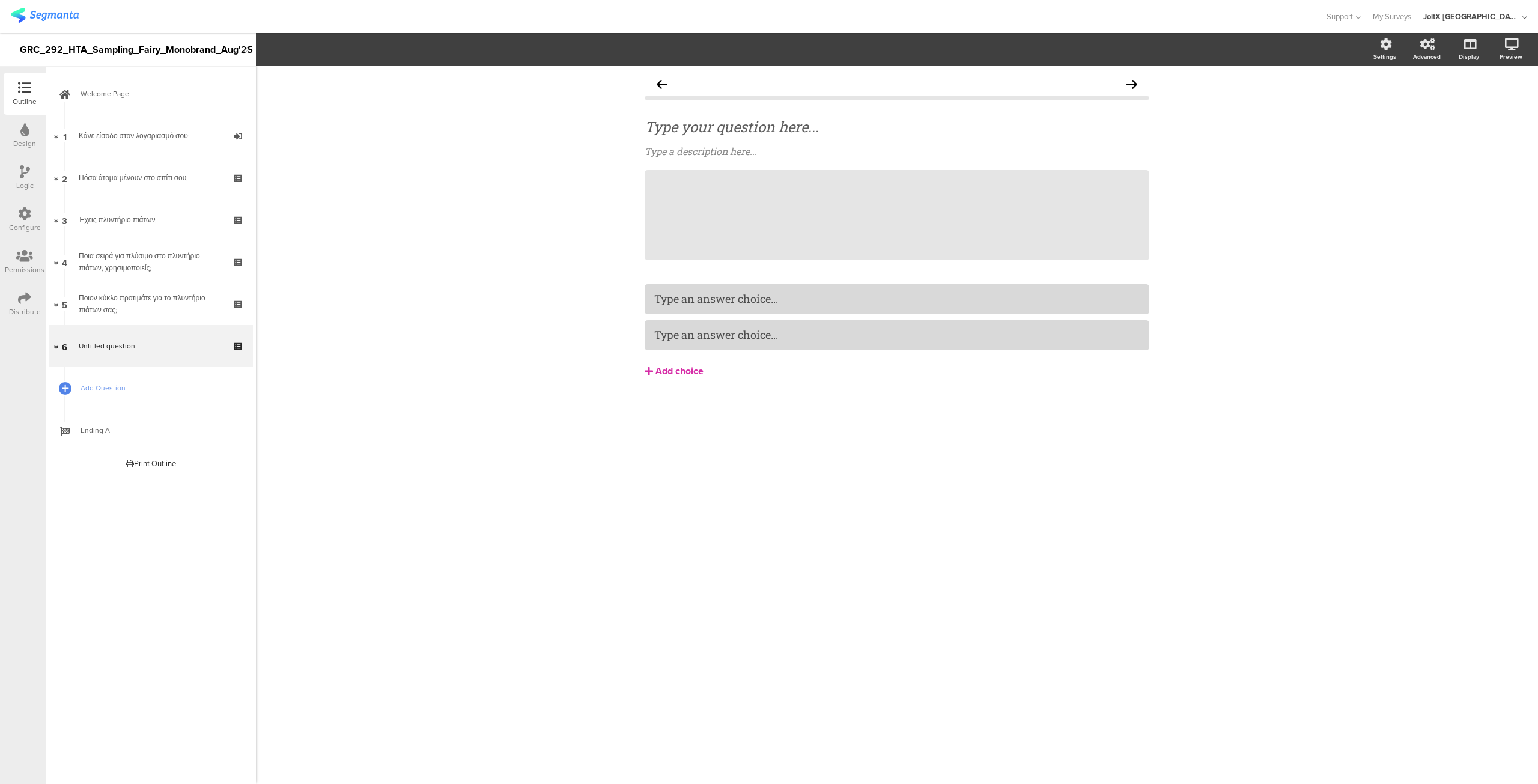
click at [674, 367] on div "Add choice" at bounding box center [680, 372] width 48 height 12
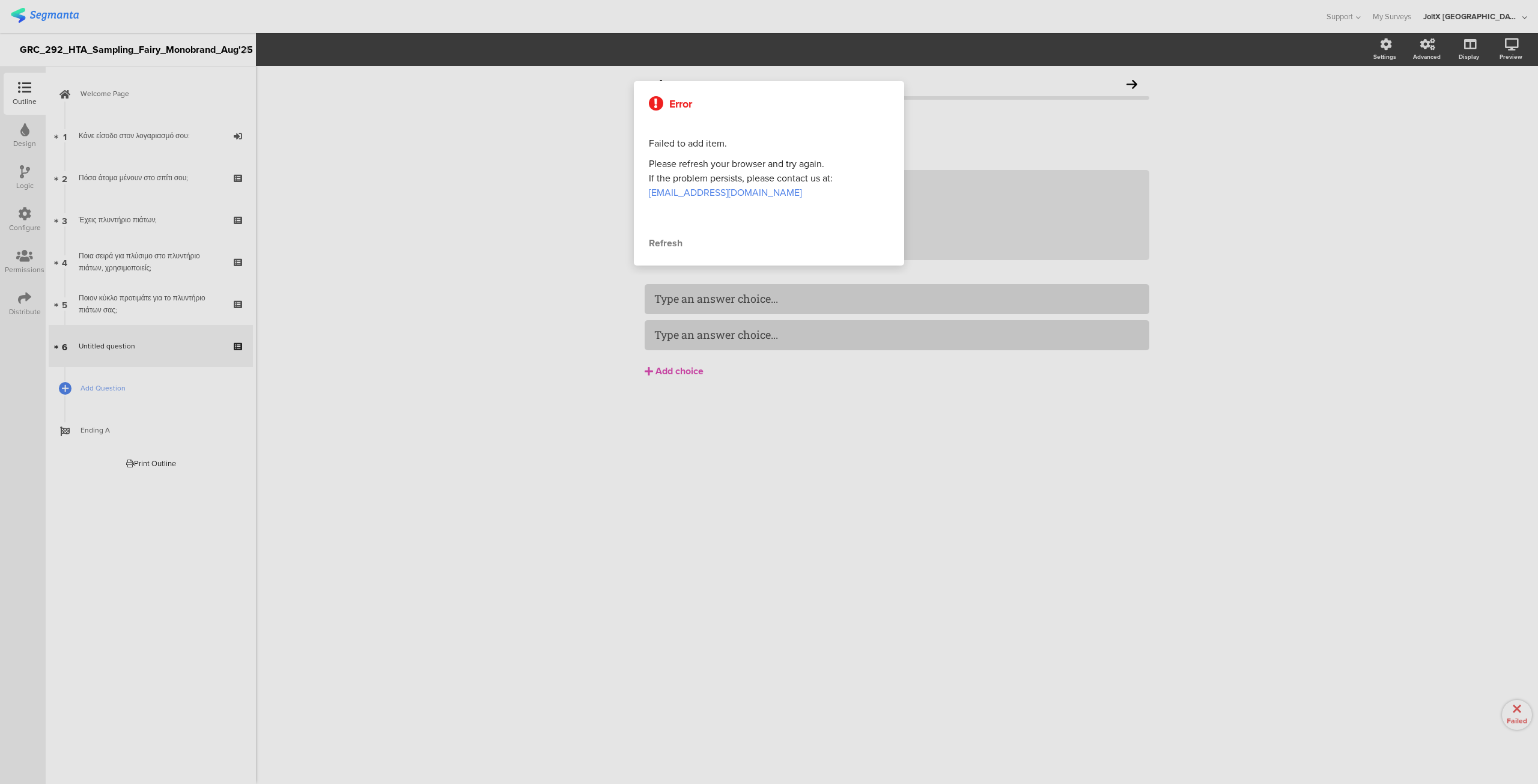
click at [673, 373] on div at bounding box center [769, 392] width 1538 height 784
click at [671, 240] on div "Refresh" at bounding box center [769, 243] width 241 height 14
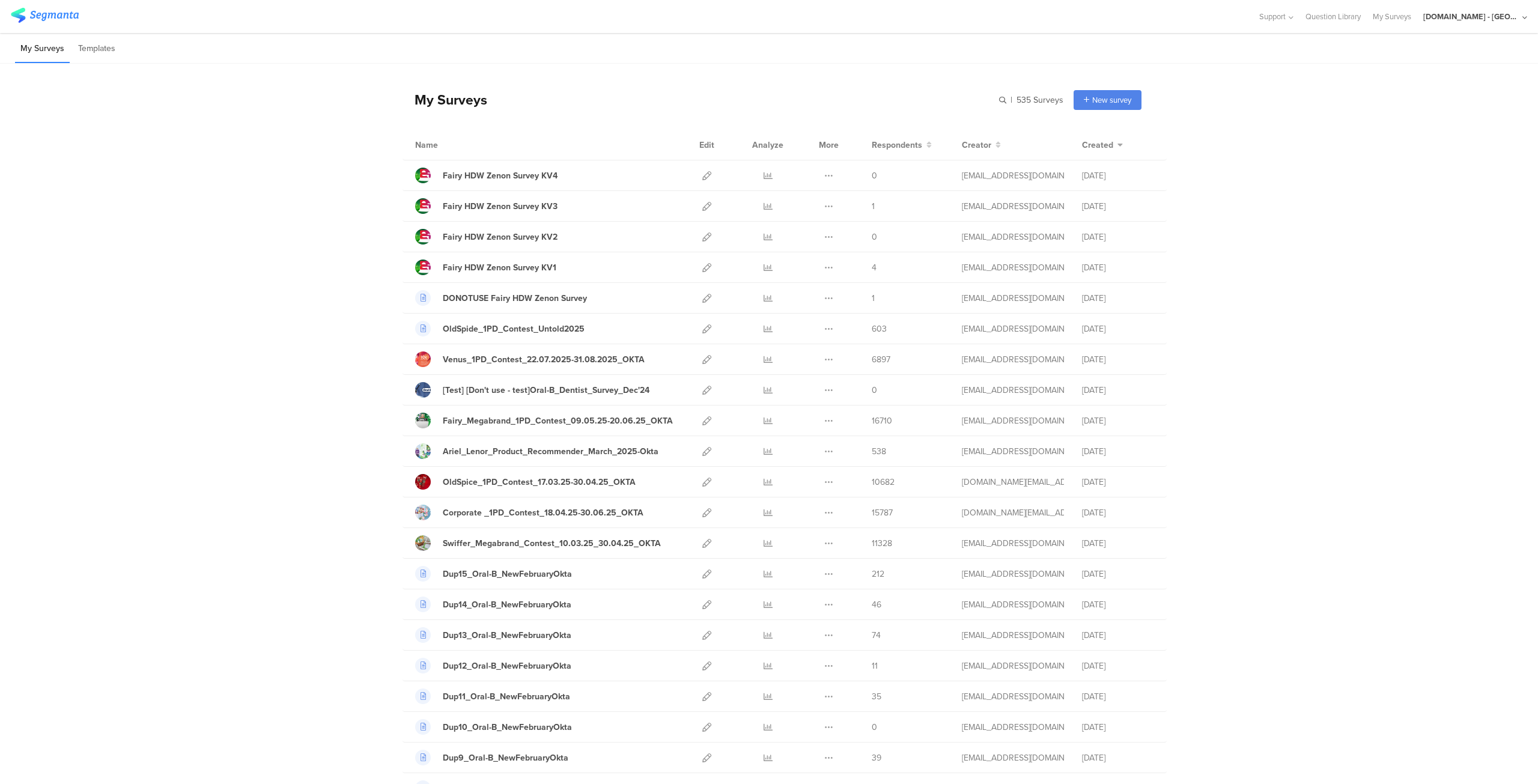
click at [1499, 18] on div "[DOMAIN_NAME] - [GEOGRAPHIC_DATA]" at bounding box center [1471, 16] width 96 height 12
click at [1413, 75] on span "JoltX [GEOGRAPHIC_DATA]" at bounding box center [1434, 77] width 93 height 12
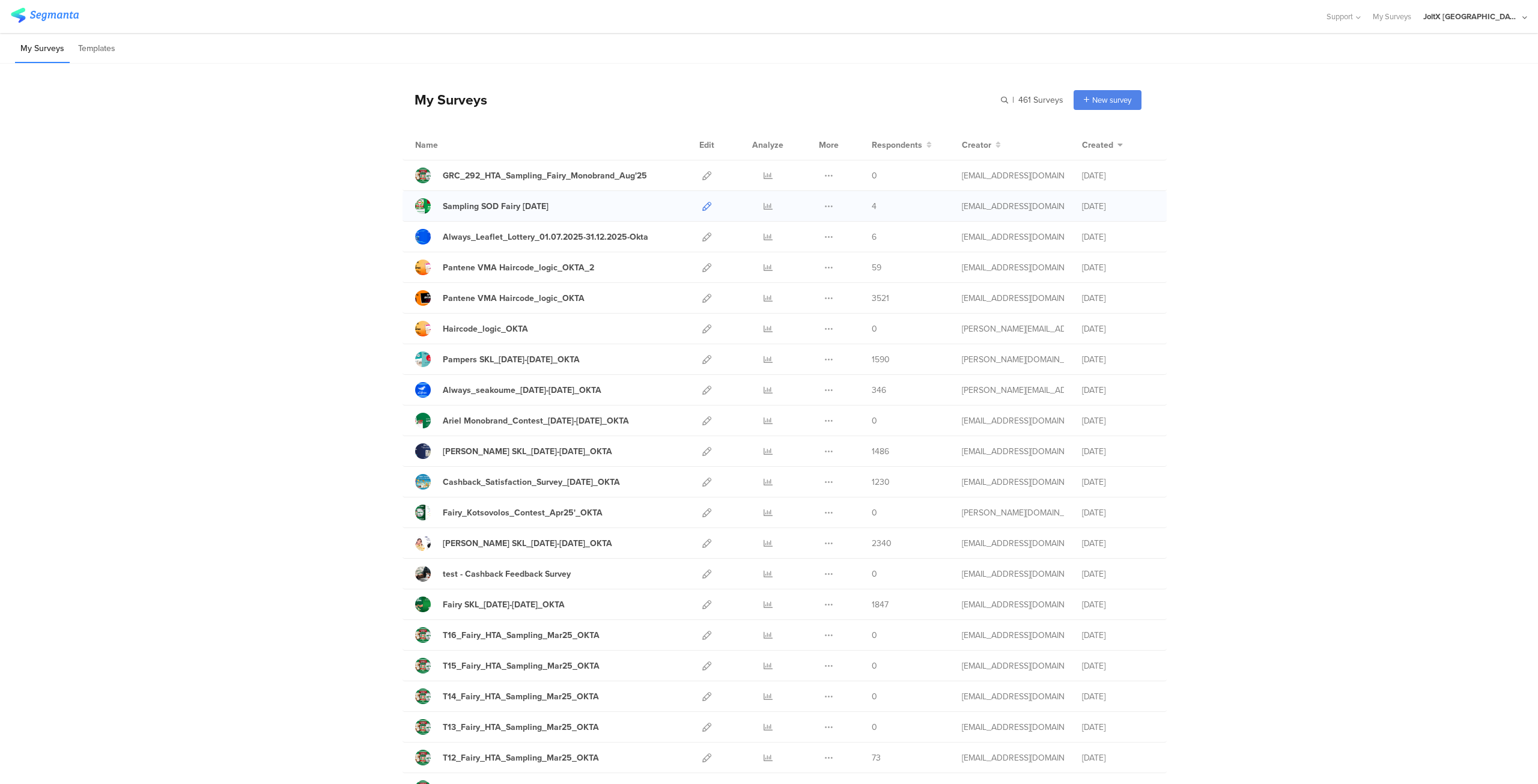
click at [703, 212] on link at bounding box center [707, 206] width 9 height 30
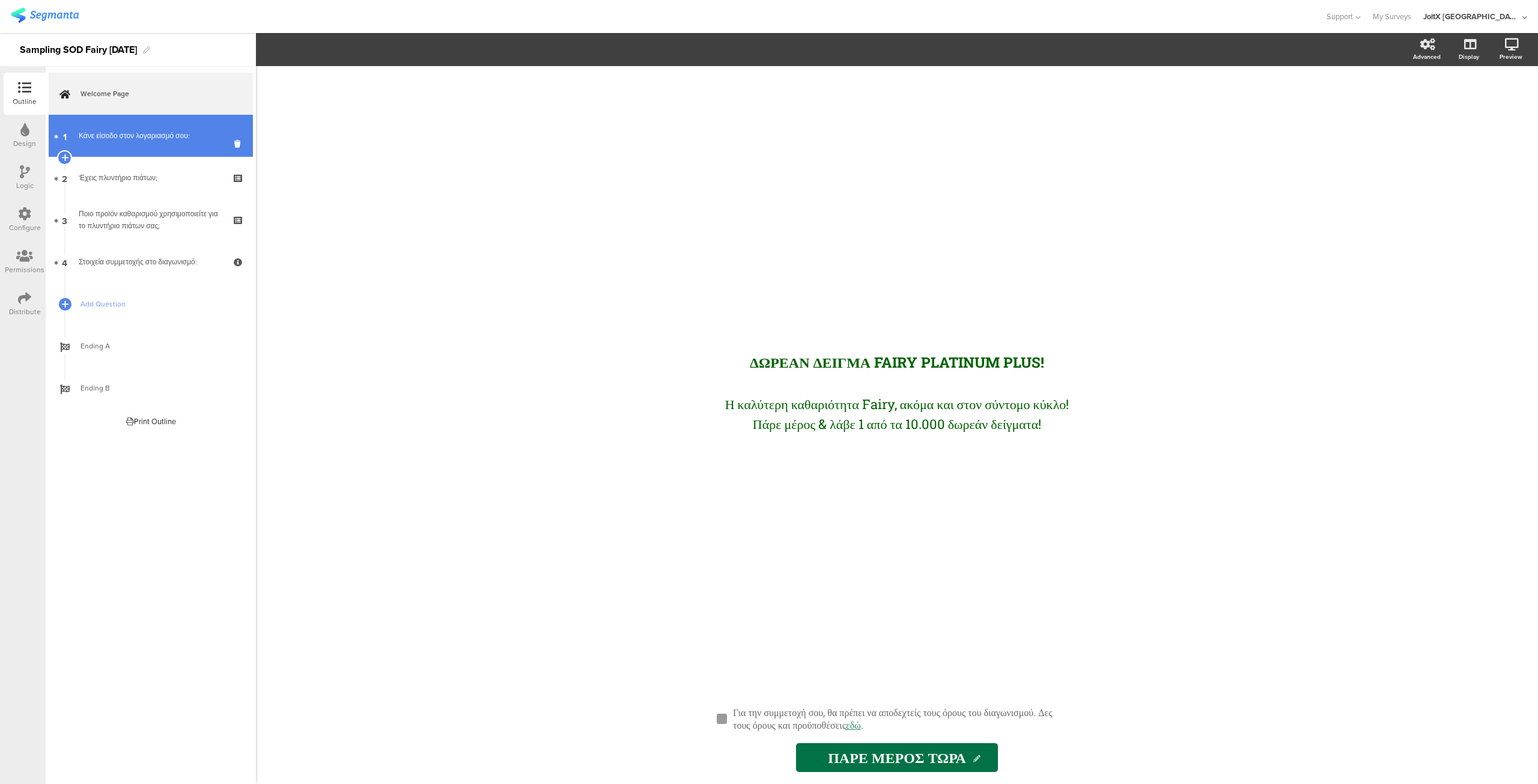
click at [150, 145] on link "1 Κάνε είσοδο στον λογαριασμό σου:" at bounding box center [150, 136] width 204 height 42
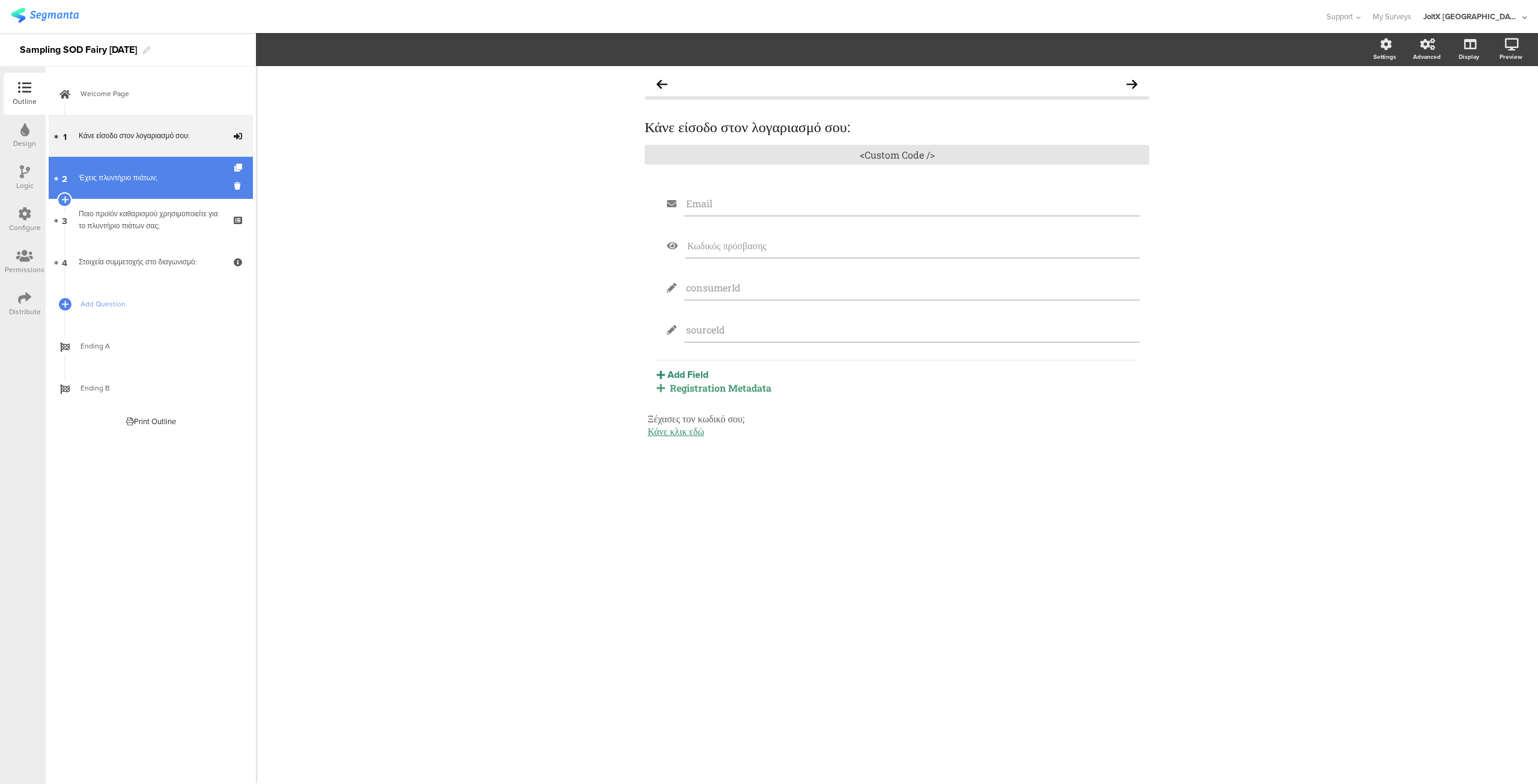
click at [141, 172] on div "'Εχεις πλυντήριο πιάτων;" at bounding box center [150, 178] width 143 height 12
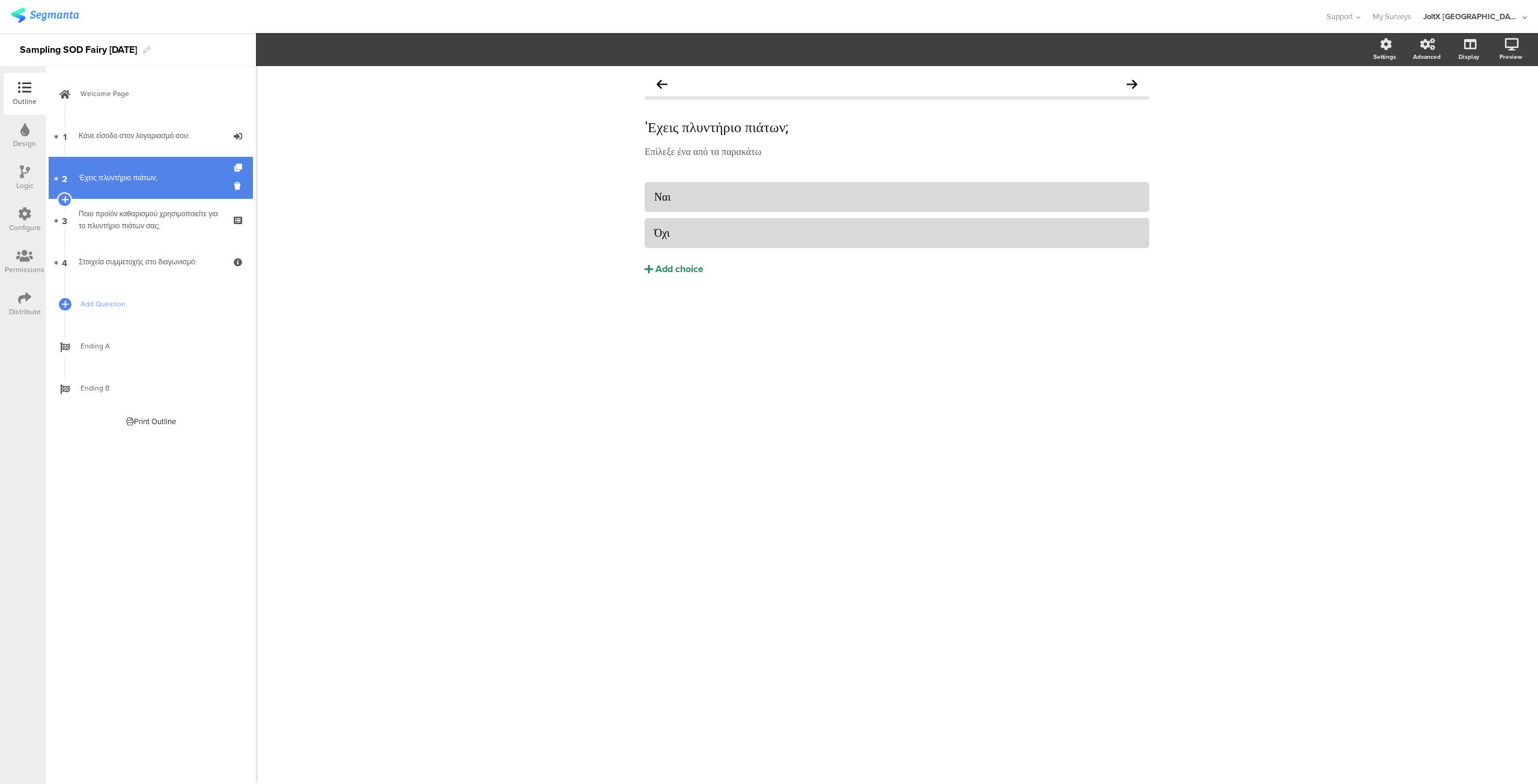
click at [120, 167] on link "2 'Εχεις πλυντήριο πιάτων;" at bounding box center [150, 178] width 204 height 42
click at [15, 226] on div "Configure" at bounding box center [25, 227] width 32 height 11
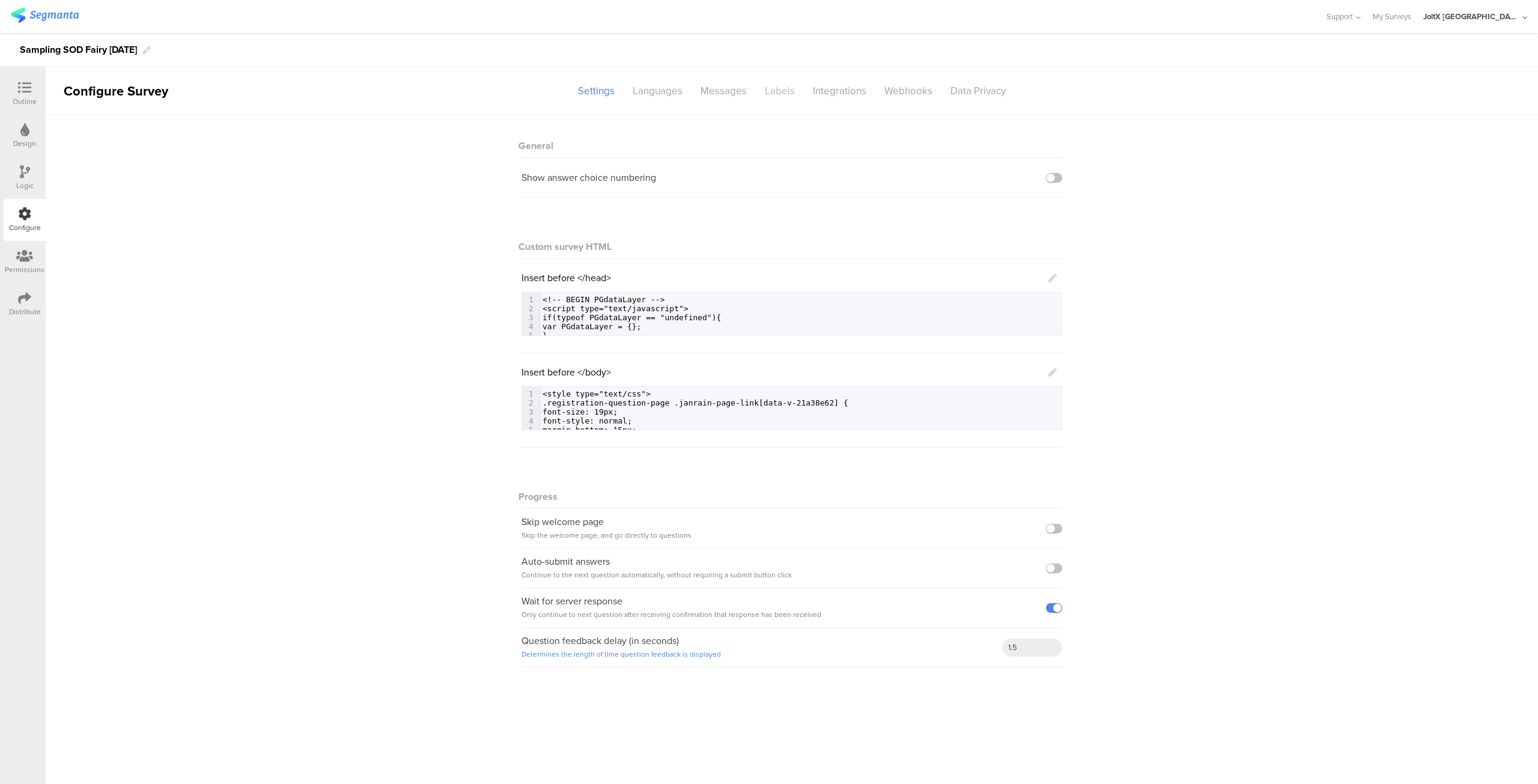
click at [780, 93] on div "Labels" at bounding box center [780, 91] width 48 height 21
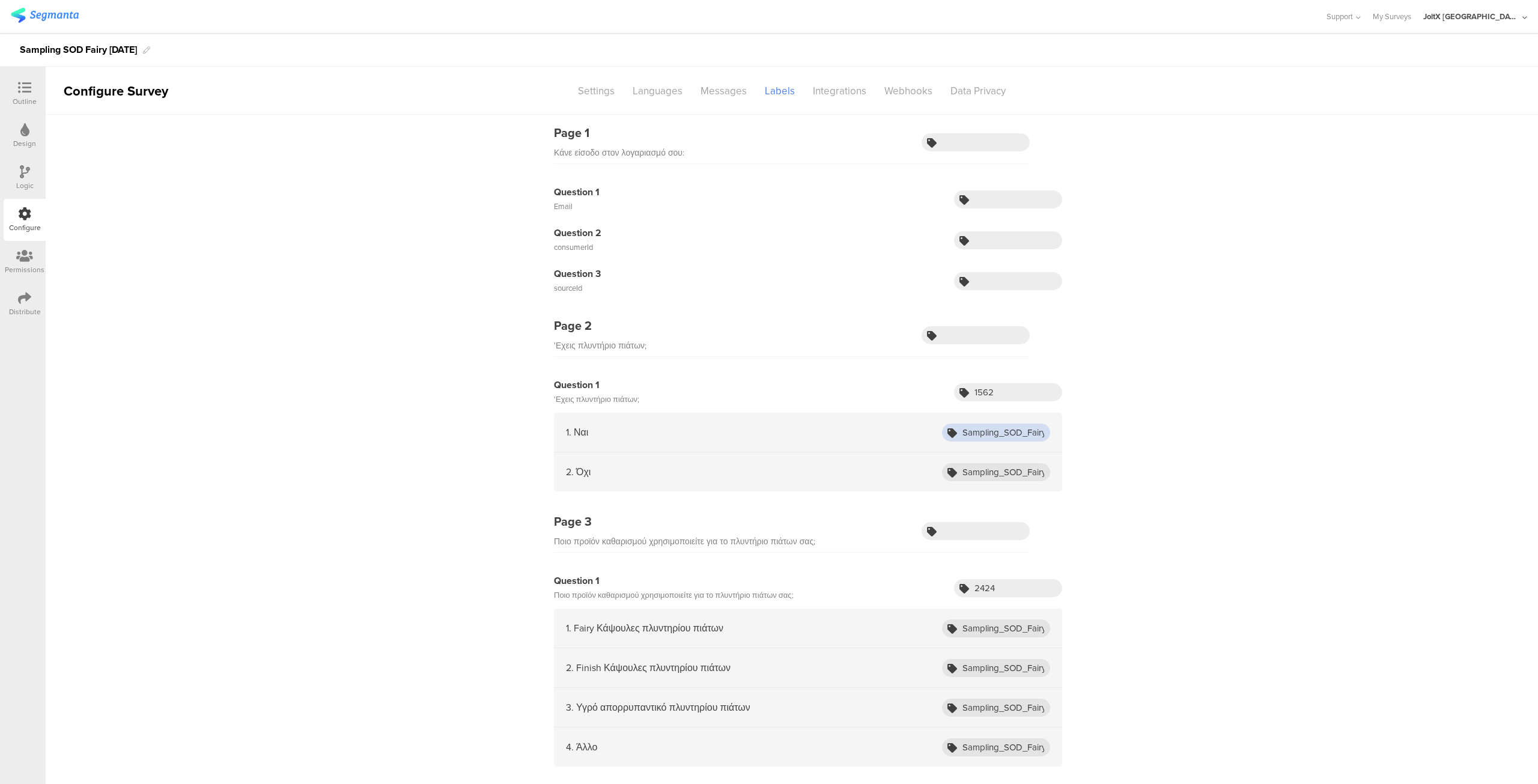
click at [976, 427] on input "Sampling_SOD_Fairy_Aug25_Yes" at bounding box center [996, 433] width 108 height 18
click at [827, 88] on div "Integrations" at bounding box center [839, 91] width 72 height 21
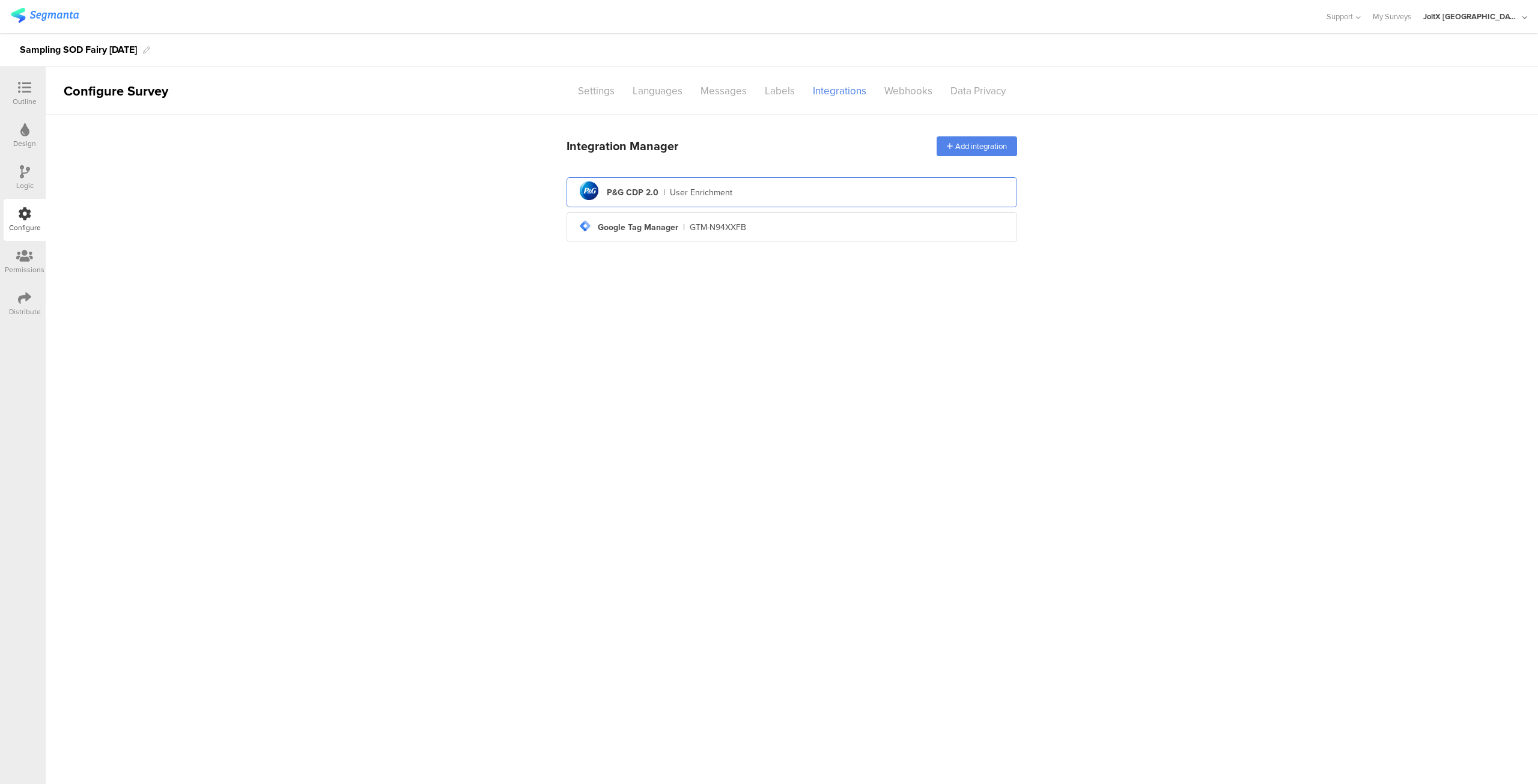
click at [742, 193] on div "pg logo P&G CDP 2.0 | User Enrichment" at bounding box center [791, 192] width 431 height 29
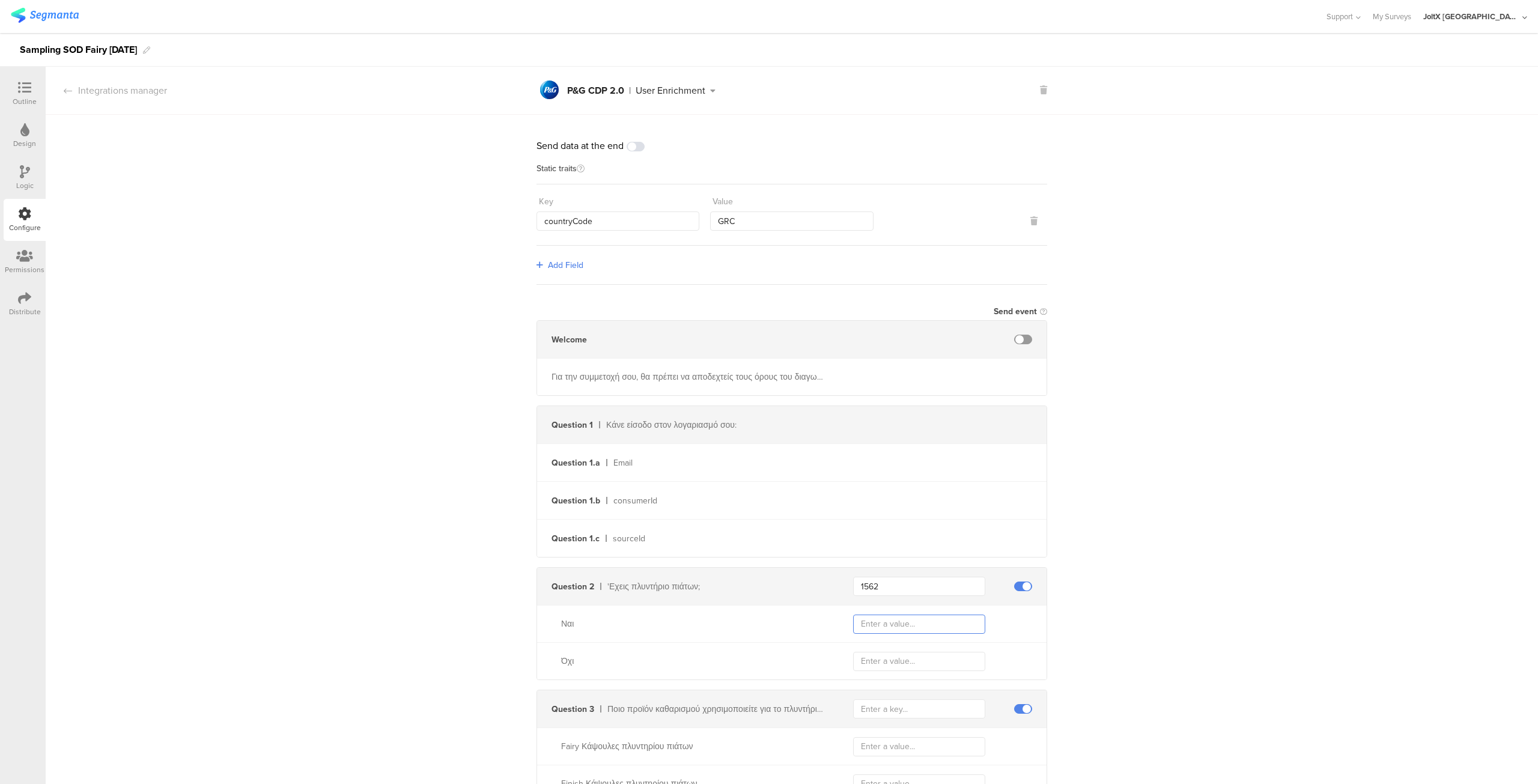
click at [911, 619] on input "text" at bounding box center [919, 625] width 132 height 19
paste input "Sampling_SOD_Fairy_Aug25_Yes"
type input "Sampling_SOD_Fairy_Aug25_Yes"
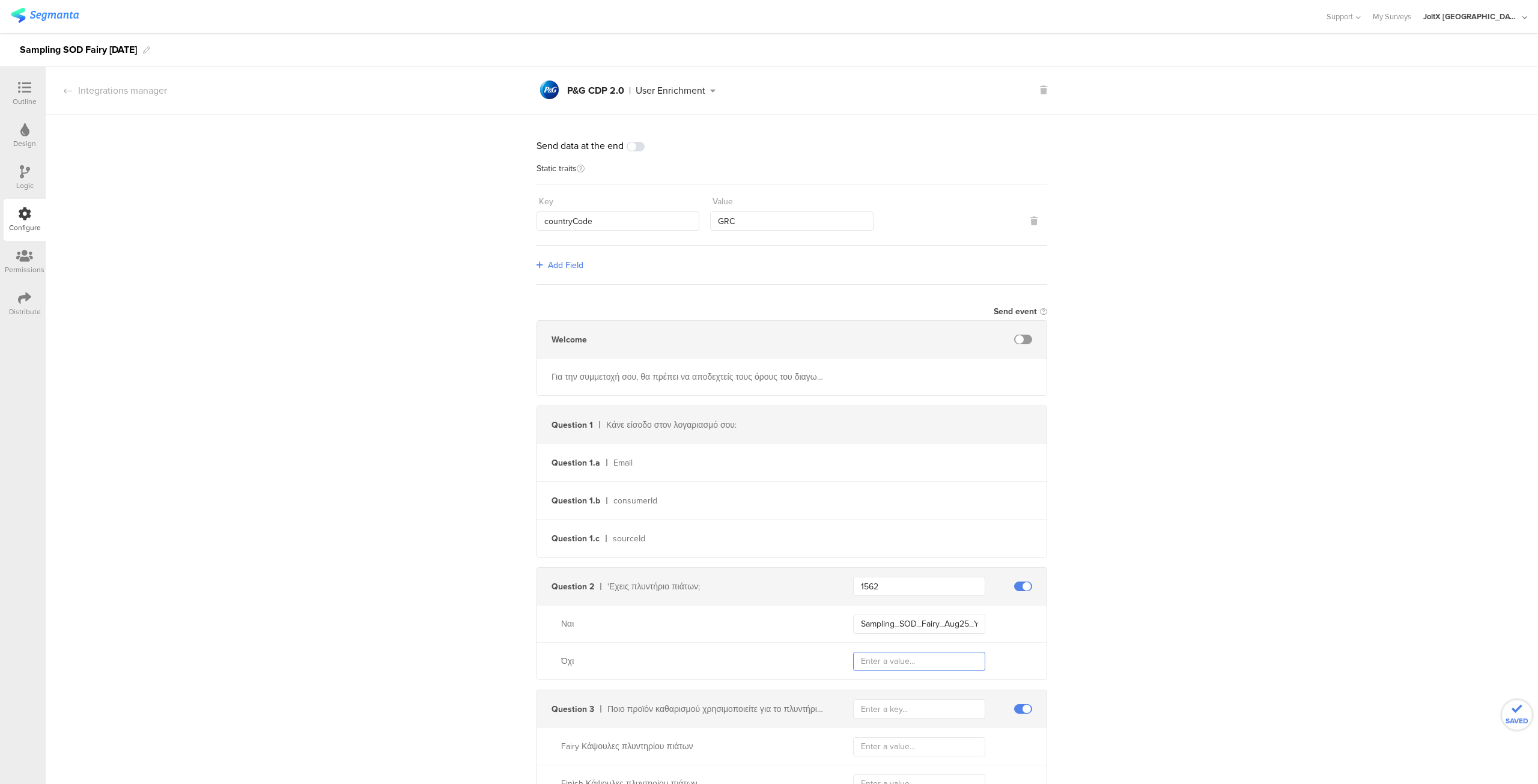
click at [893, 655] on input "text" at bounding box center [919, 662] width 132 height 19
paste input "Sampling_SOD_Fairy_Aug25_Yes"
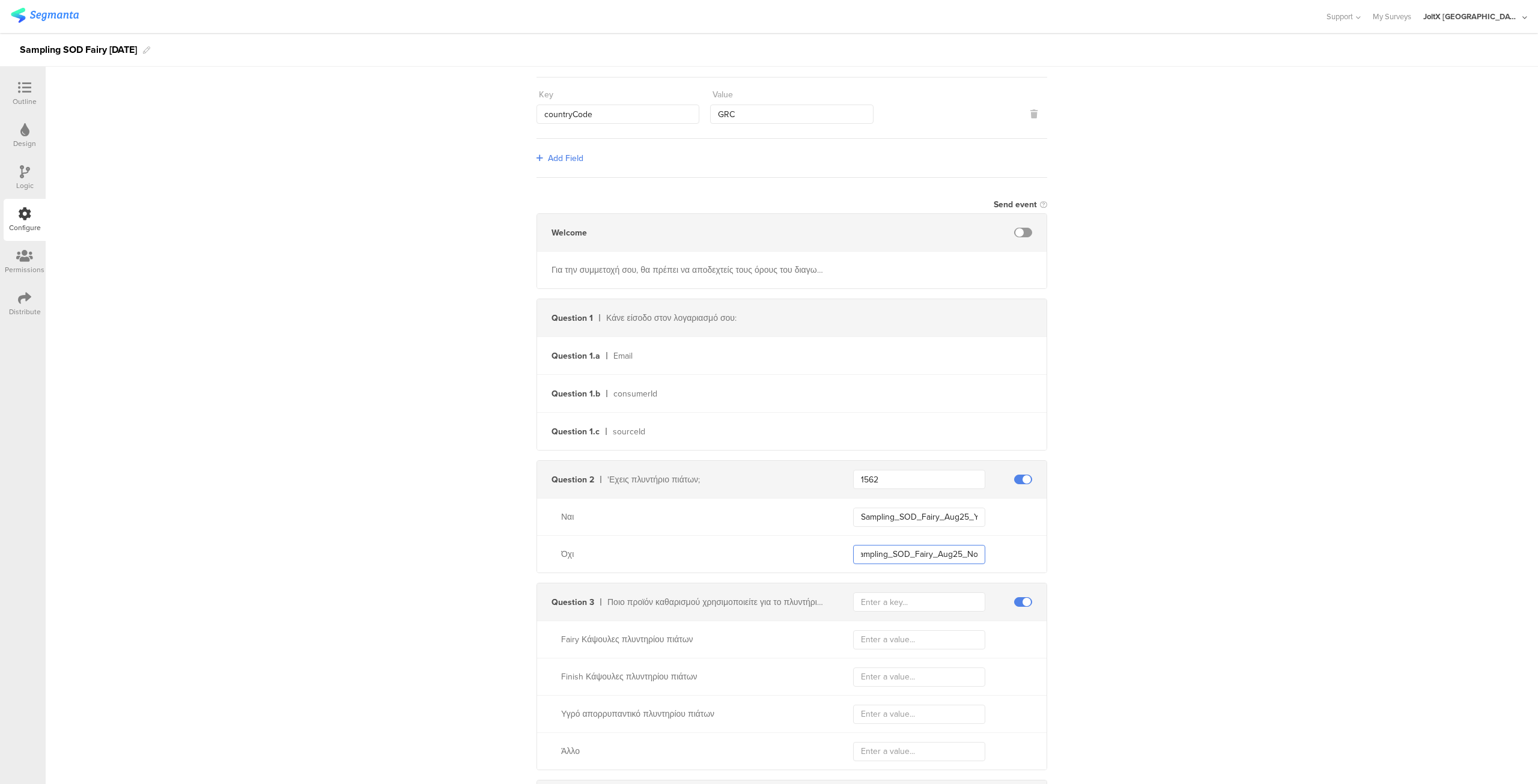
scroll to position [120, 0]
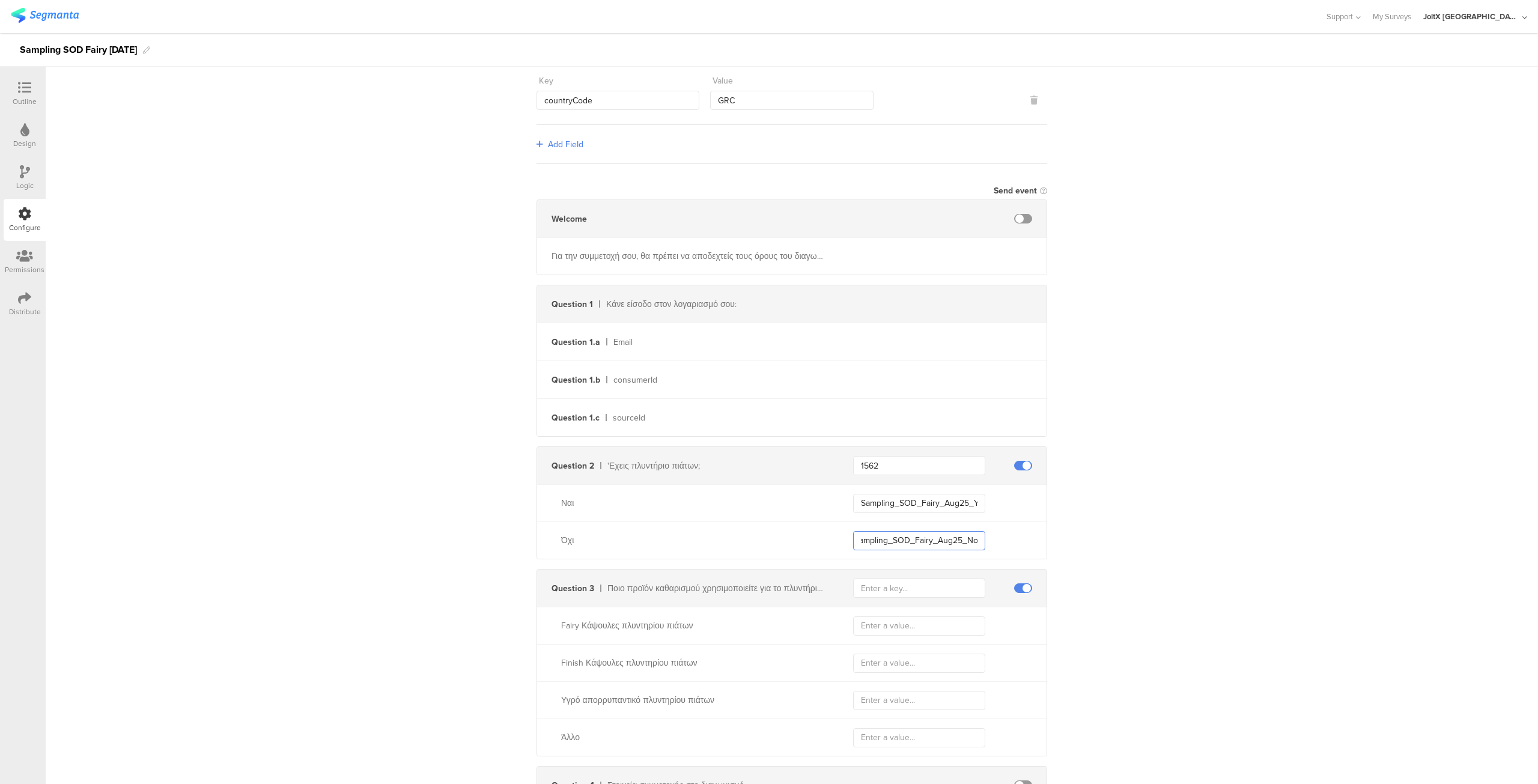
type input "Sampling_SOD_Fairy_Aug25_No"
click at [882, 628] on input "text" at bounding box center [919, 626] width 132 height 19
paste input "Sampling_SOD_Fairy_Aug25_Yes"
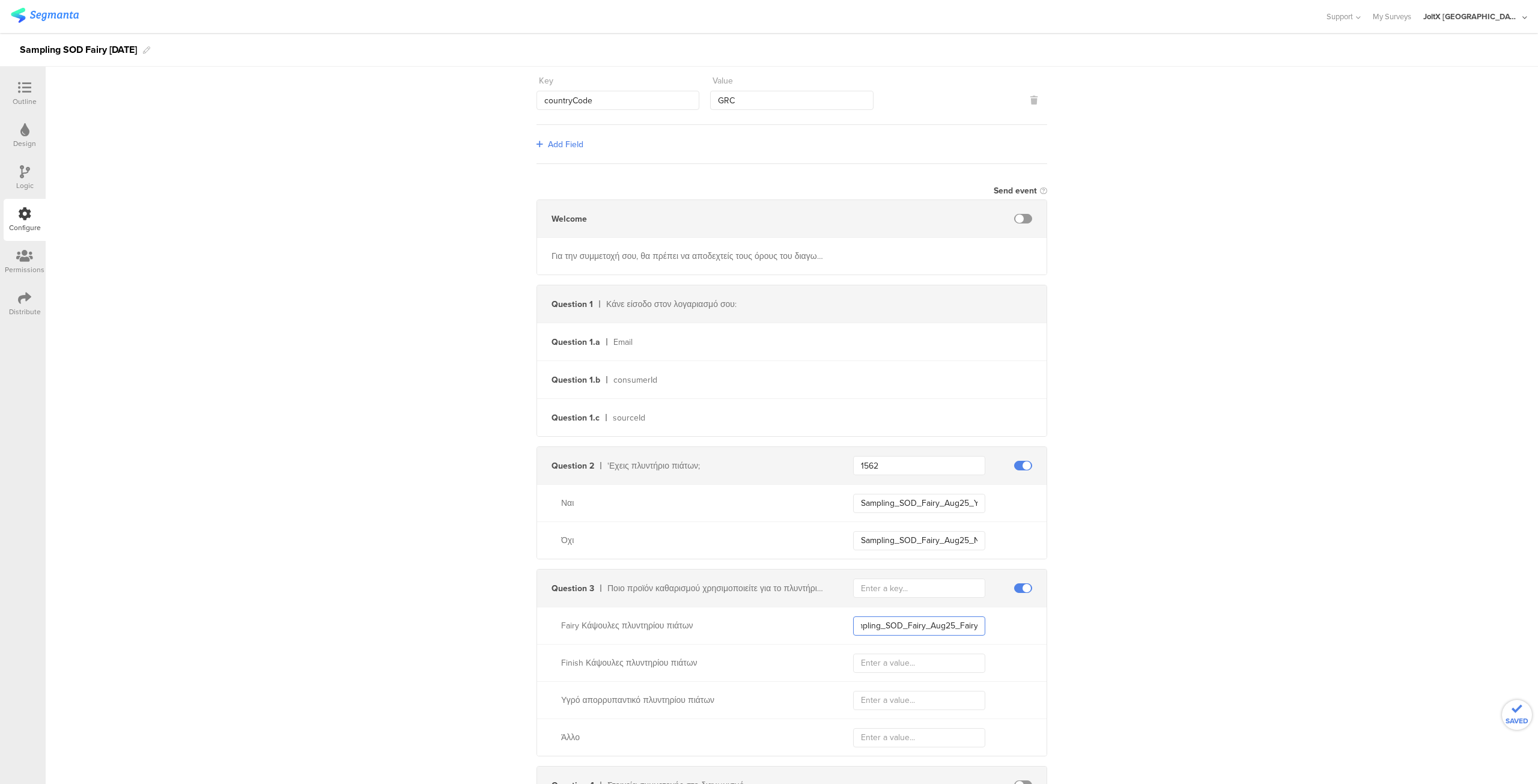
type input "Sampling_SOD_Fairy_Aug25_Fairy"
click at [882, 659] on input "text" at bounding box center [919, 664] width 132 height 19
paste input "Sampling_SOD_Fairy_Aug25_Yes"
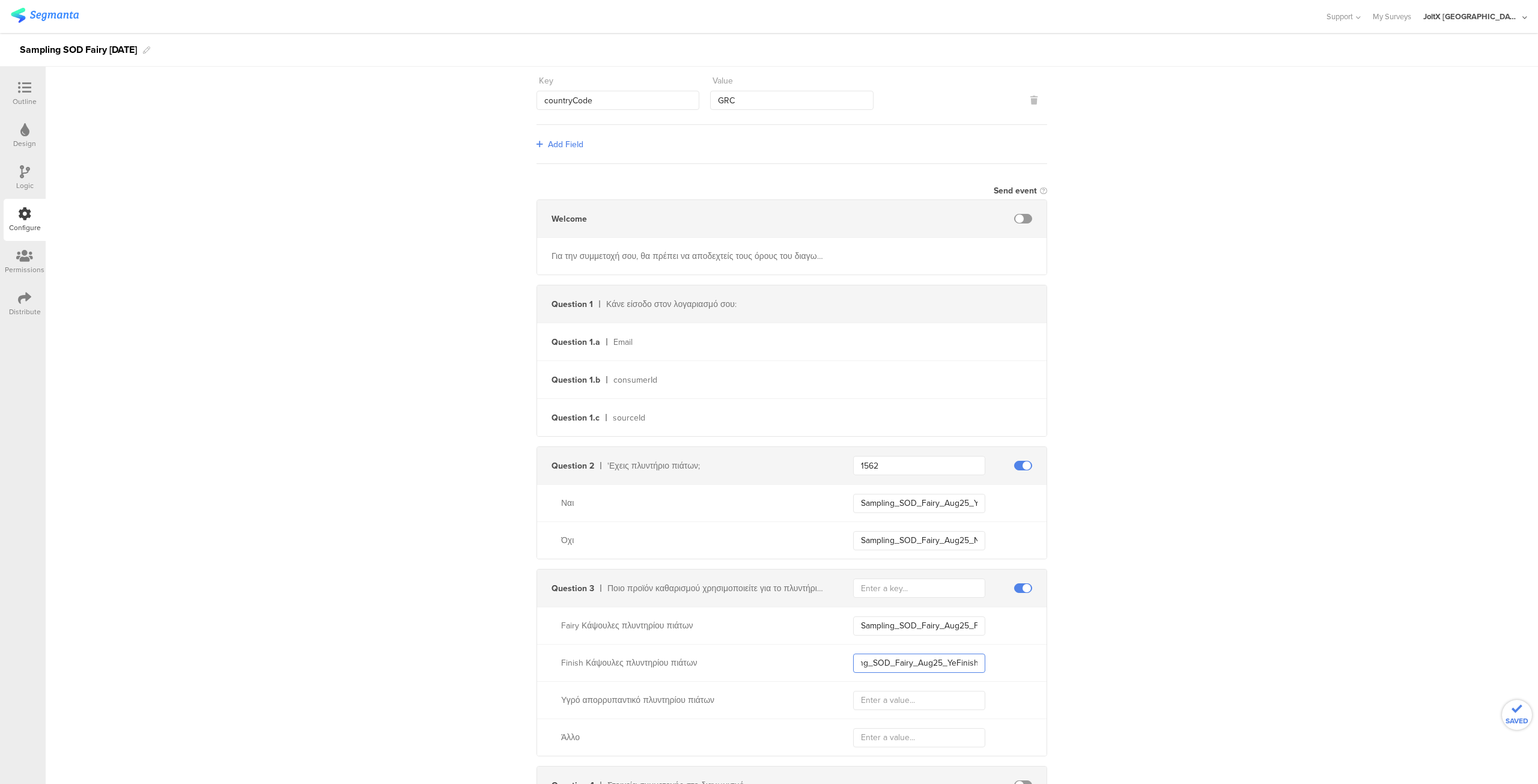
click at [950, 662] on input "Sampling_SOD_Fairy_Aug25_YeFinish" at bounding box center [919, 664] width 132 height 19
type input "Sampling_SOD_Fairy_Aug25_Finish"
click at [928, 691] on input "text" at bounding box center [919, 701] width 132 height 19
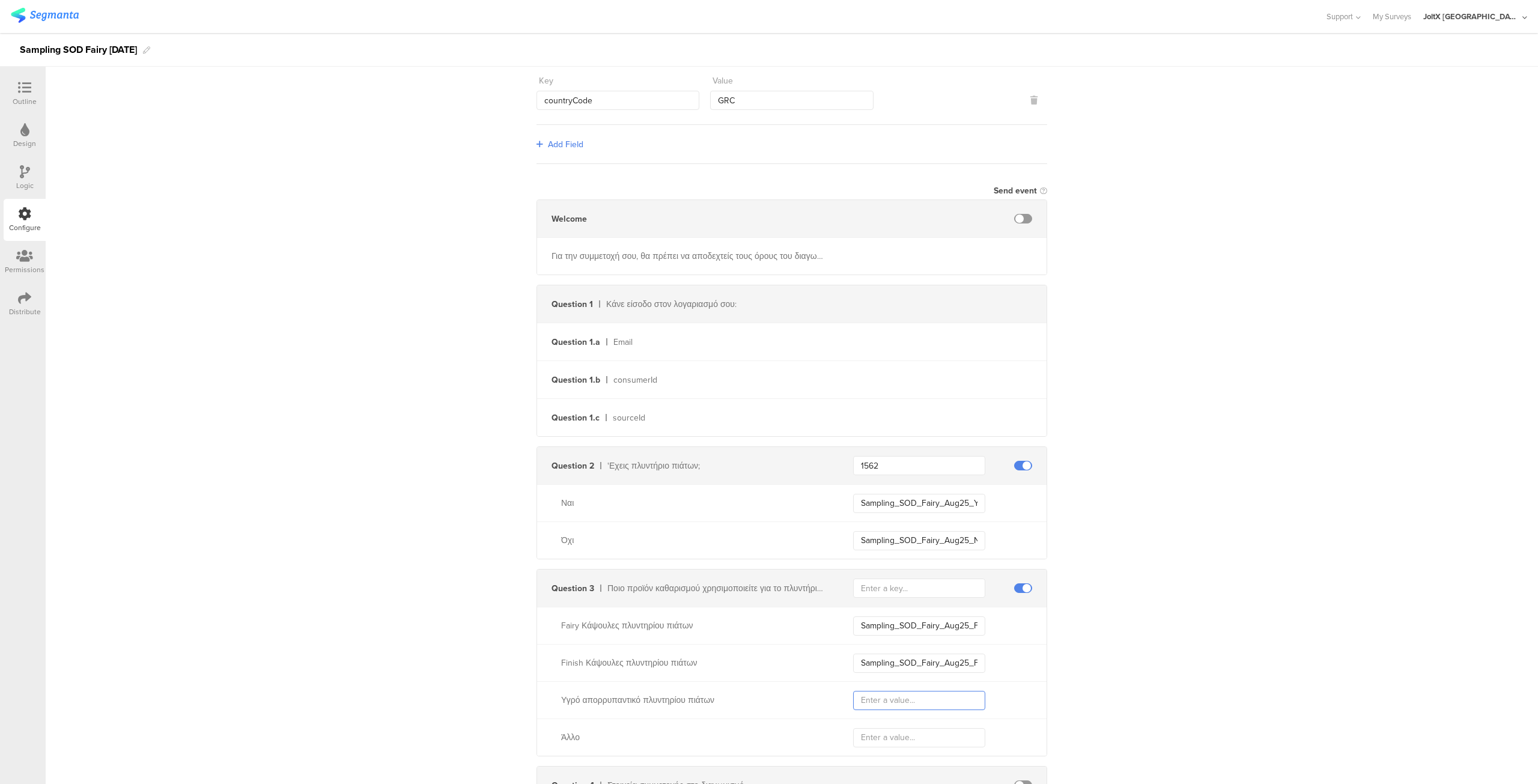
paste input "Sampling_SOD_Fairy_Aug25_Yes"
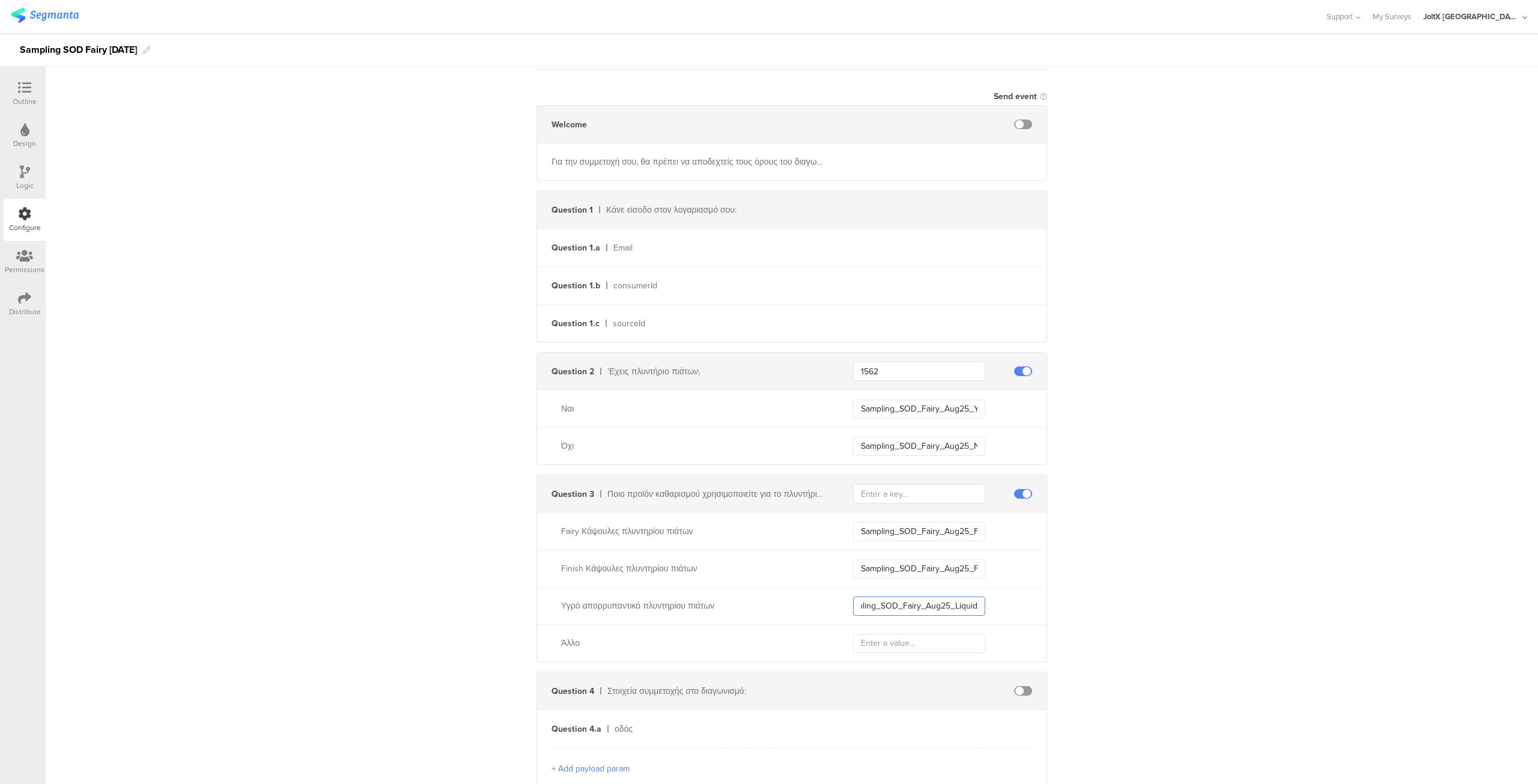
scroll to position [0, 18]
type input "Sampling_SOD_Fairy_Aug25_Liquid"
click at [904, 642] on input "text" at bounding box center [919, 643] width 132 height 19
paste input "Sampling_SOD_Fairy_Aug25_Yes"
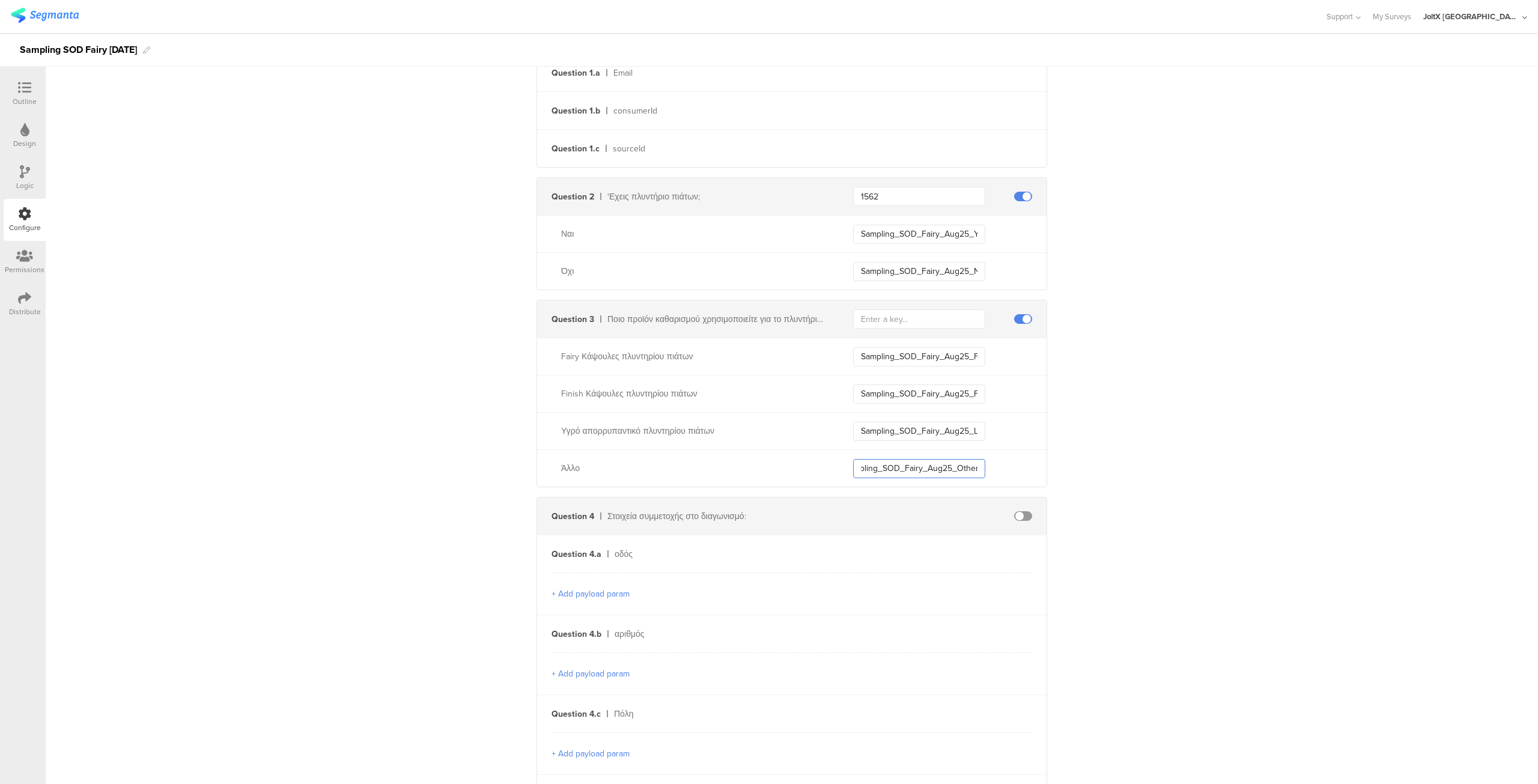
scroll to position [617, 0]
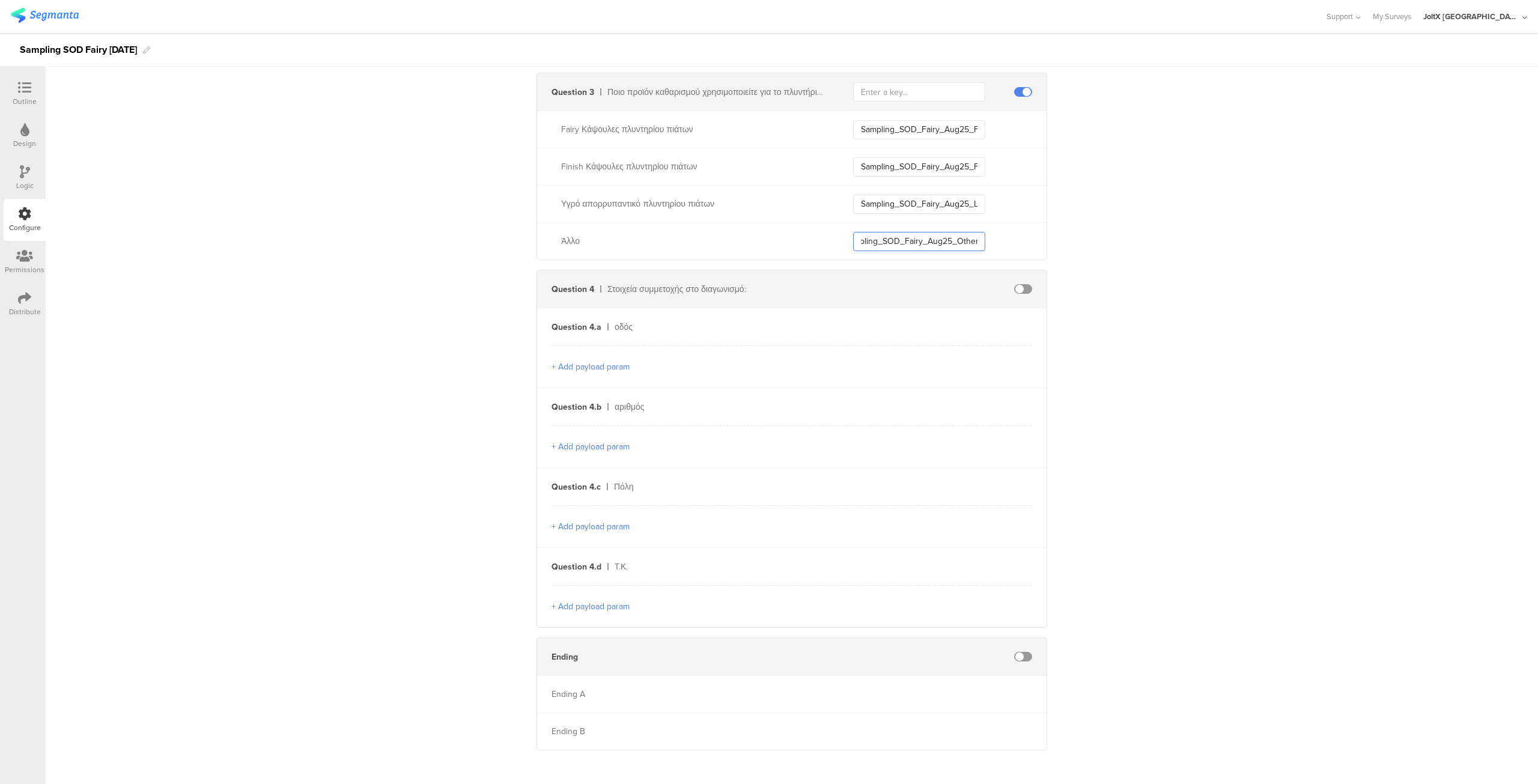
type input "Sampling_SOD_Fairy_Aug25_Other"
click at [1085, 439] on div "Send data at the end Static traits Key countryCode Value GRC Add Field Send eve…" at bounding box center [792, 128] width 1493 height 1262
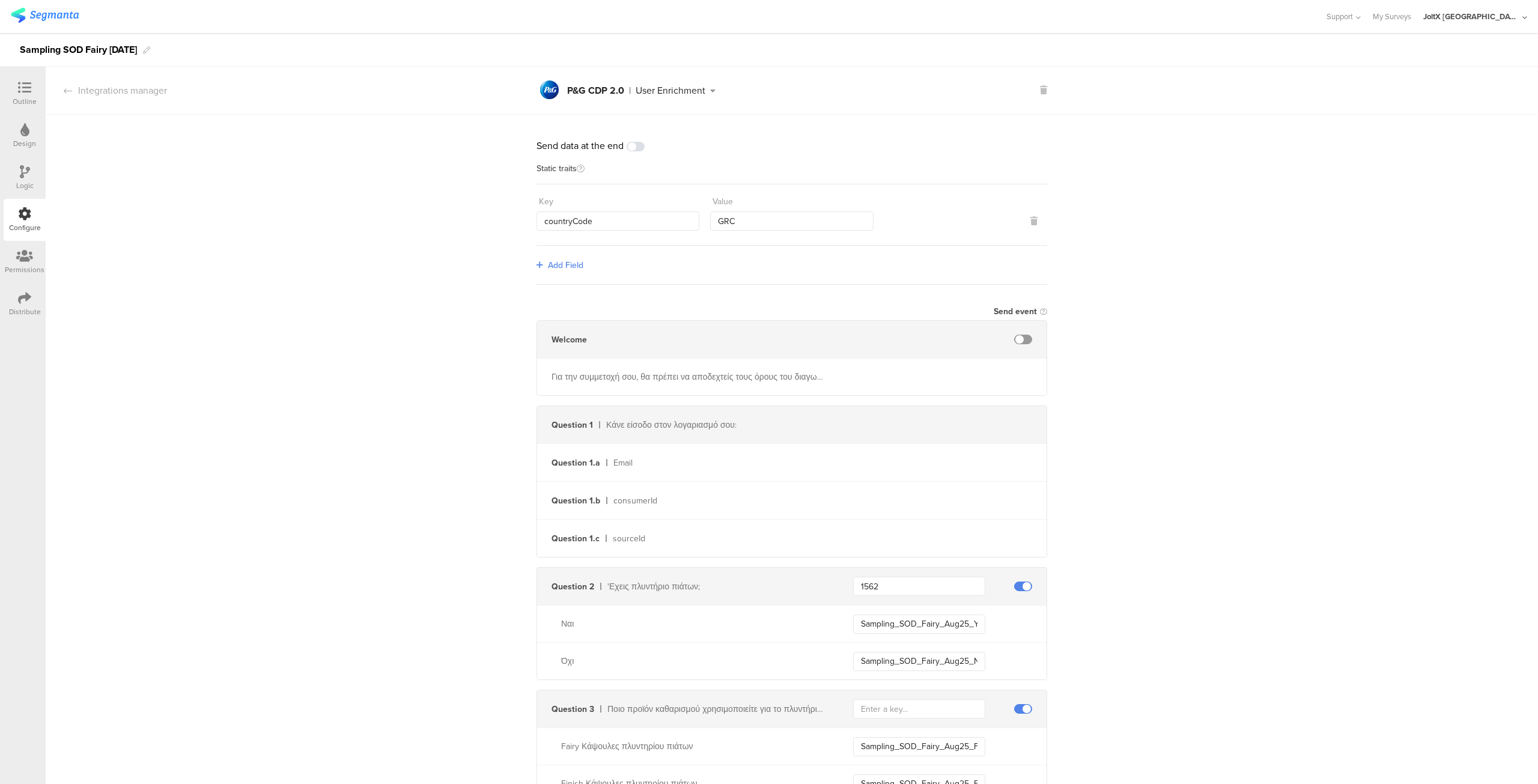
click at [12, 95] on div at bounding box center [24, 88] width 24 height 15
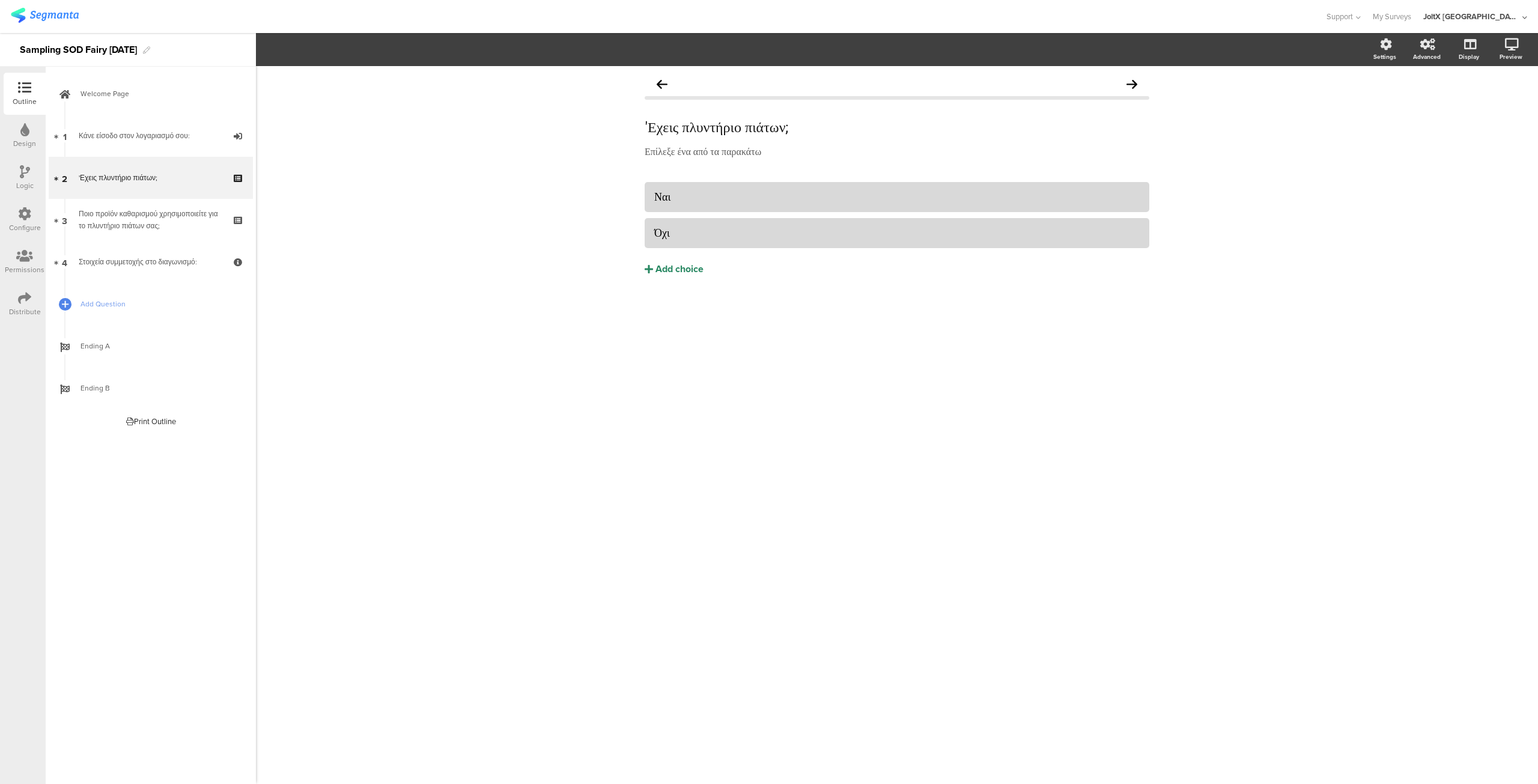
click at [19, 219] on icon at bounding box center [24, 213] width 13 height 13
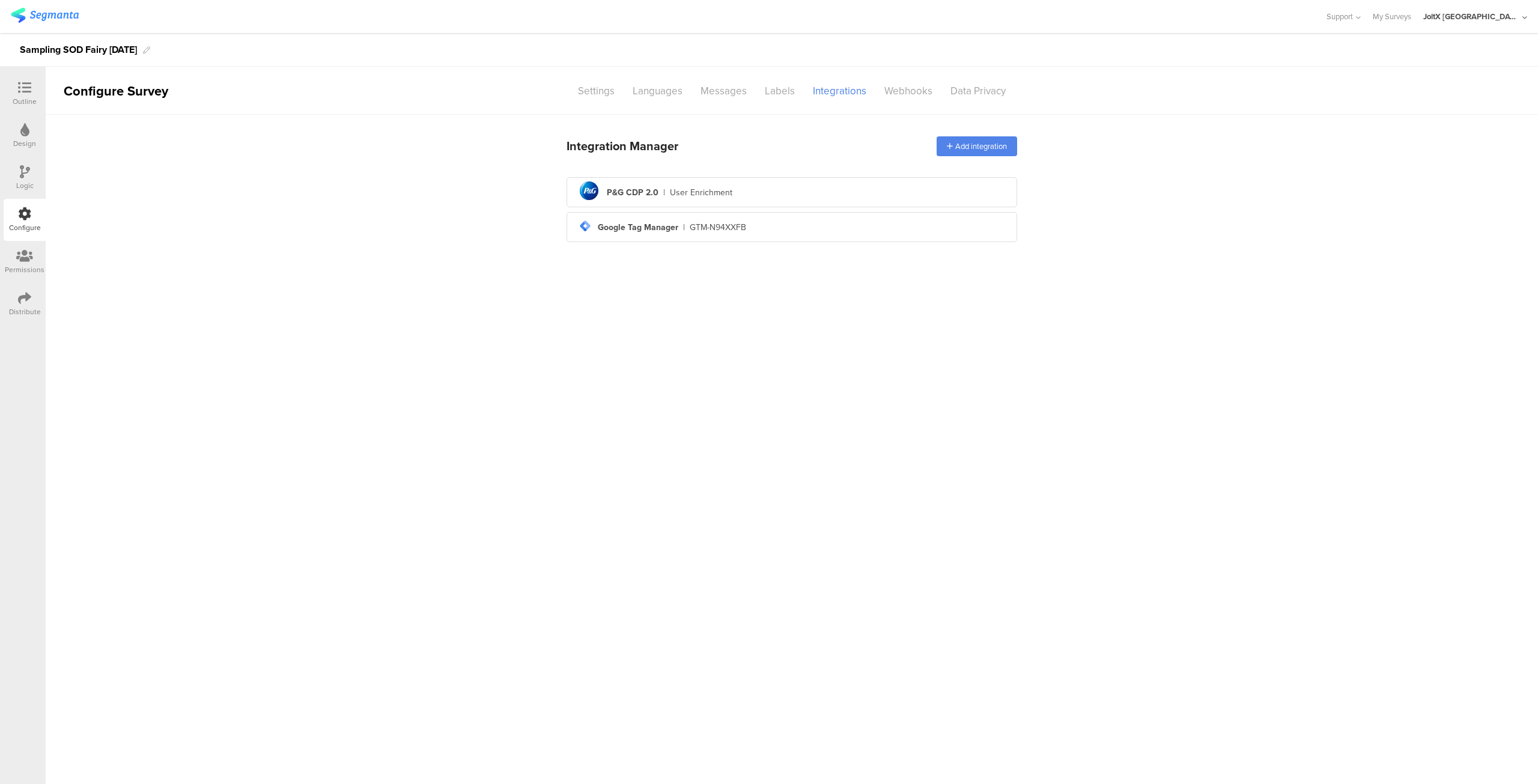
click at [27, 299] on icon at bounding box center [24, 297] width 13 height 13
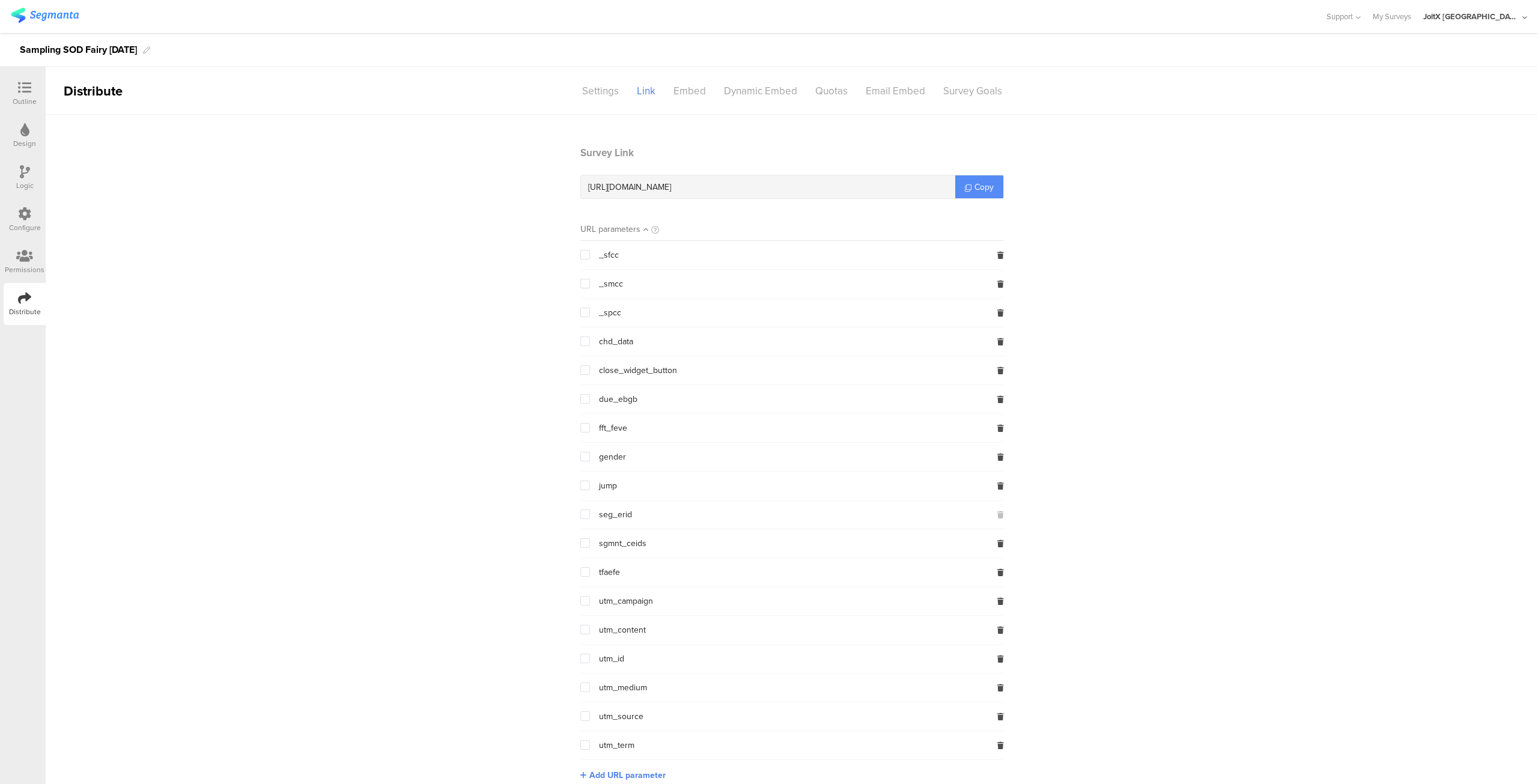
click at [965, 180] on link "Copy" at bounding box center [980, 187] width 48 height 23
click at [968, 184] on link "Copy" at bounding box center [980, 187] width 48 height 23
click at [27, 223] on div "Configure" at bounding box center [25, 227] width 32 height 11
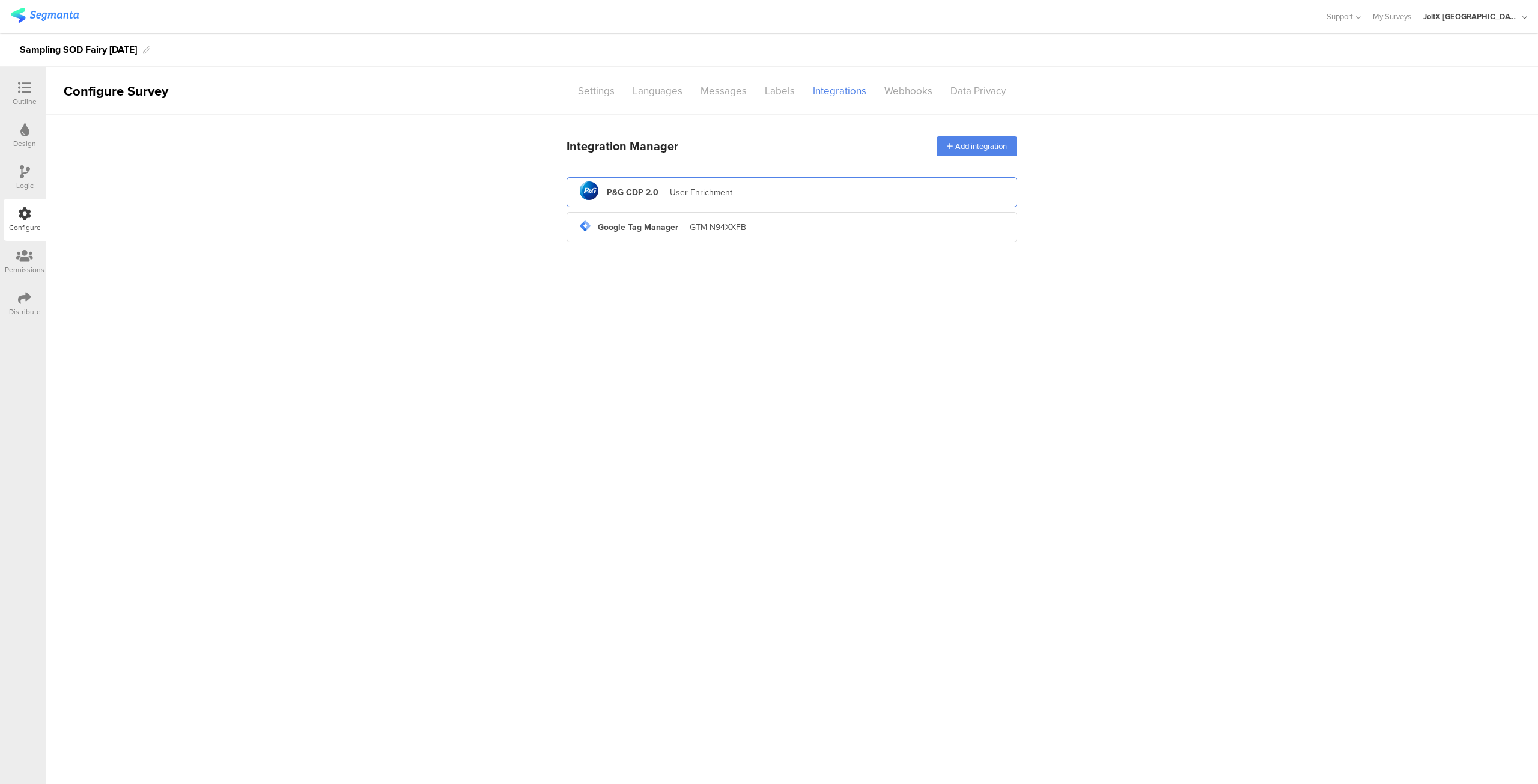
click at [681, 204] on div "pg logo P&G CDP 2.0 | User Enrichment" at bounding box center [791, 192] width 431 height 29
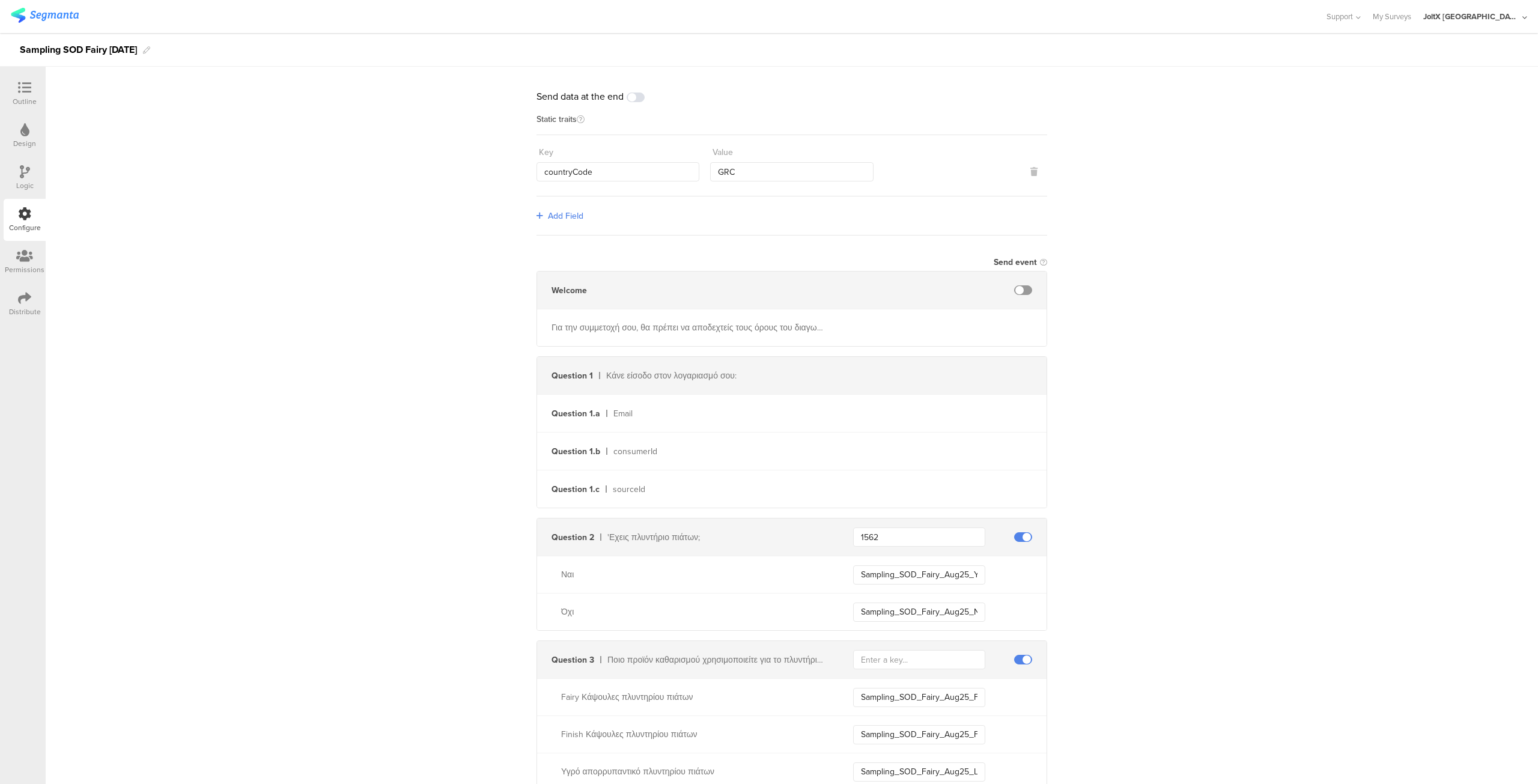
scroll to position [50, 0]
click at [888, 573] on input "Sampling_SOD_Fairy_Aug25_Yes" at bounding box center [919, 574] width 132 height 19
click at [20, 308] on div "Distribute" at bounding box center [25, 311] width 32 height 11
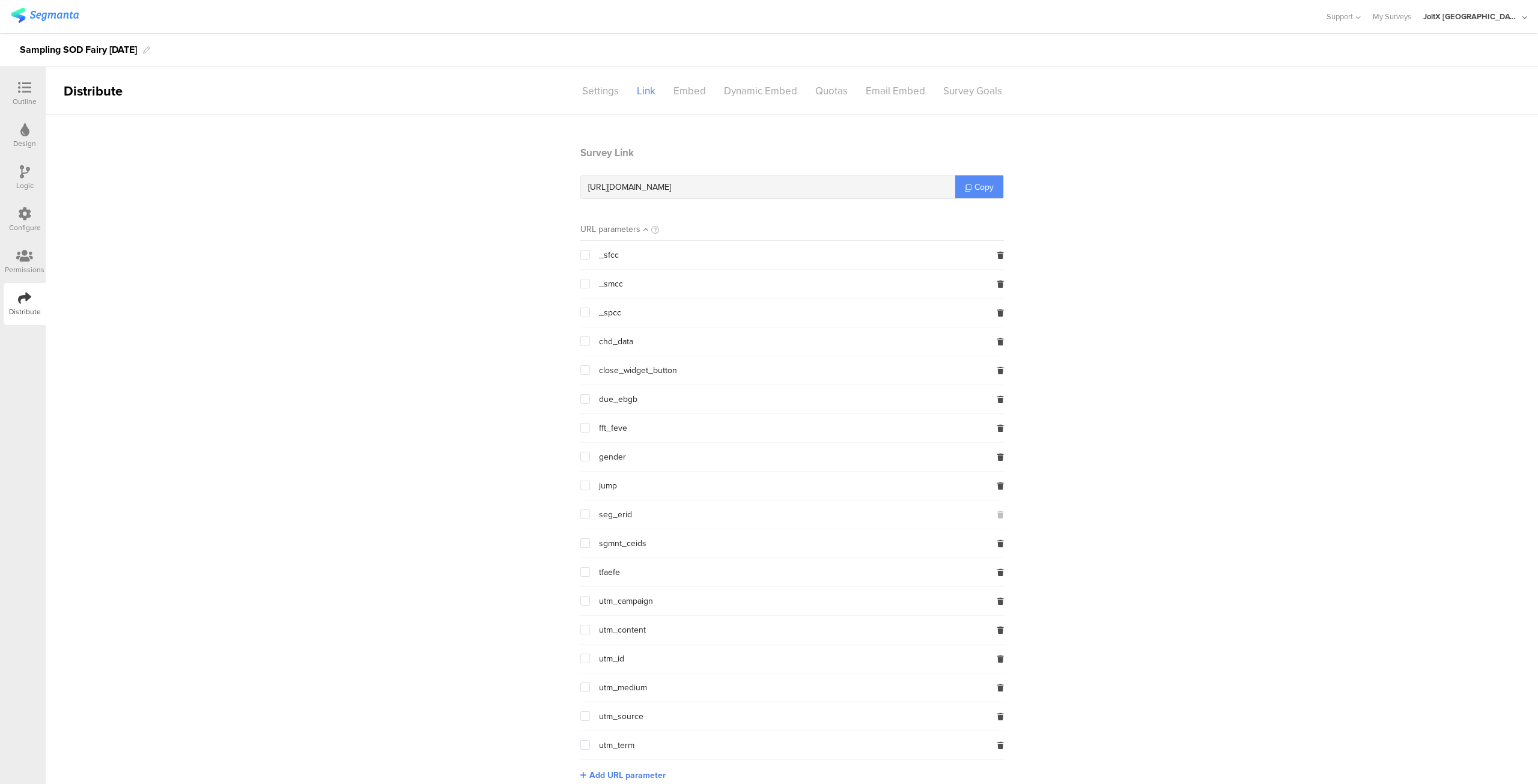
click at [981, 179] on link "Copy" at bounding box center [980, 187] width 48 height 23
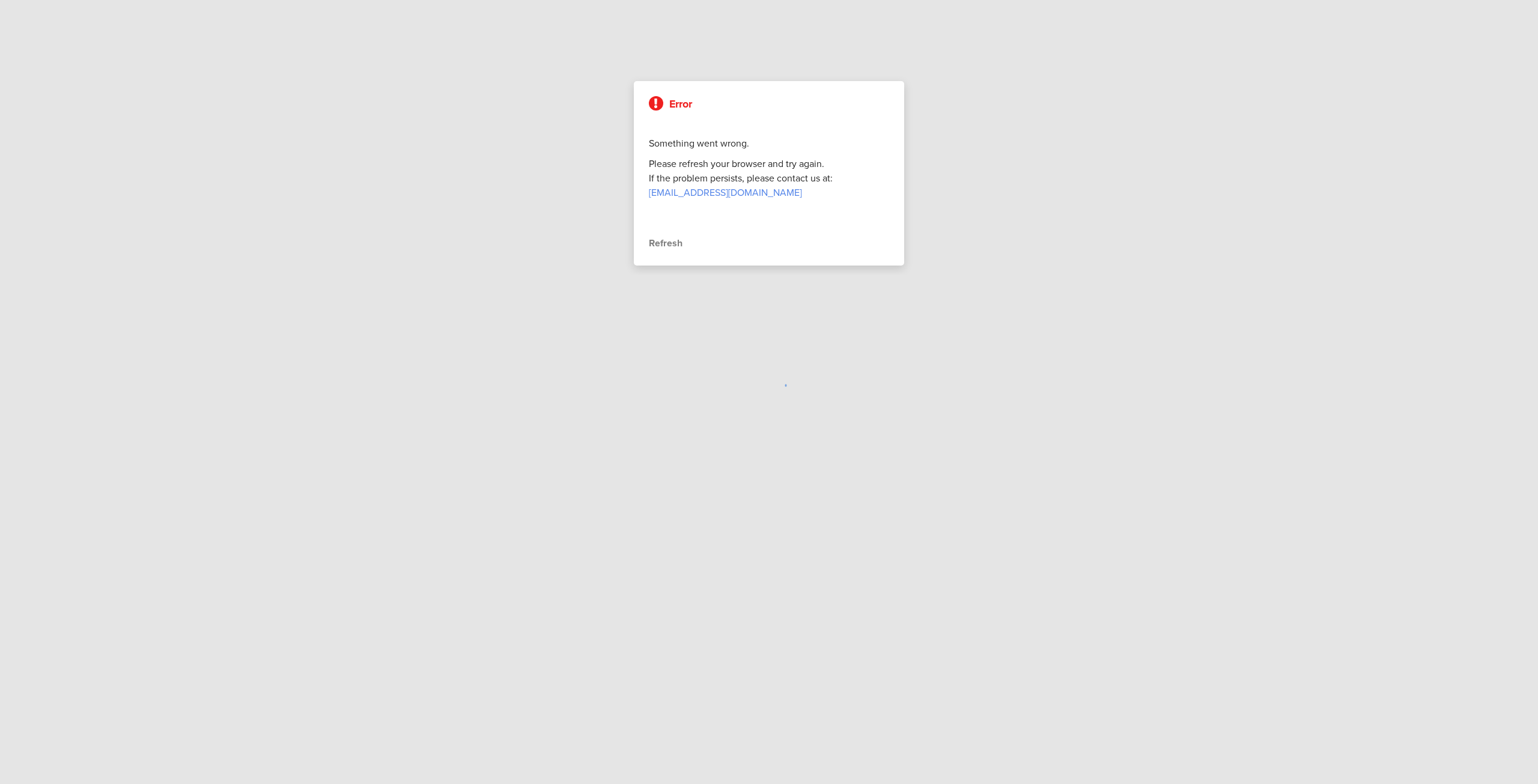
click at [666, 239] on div "Refresh" at bounding box center [769, 243] width 241 height 14
click at [781, 504] on div at bounding box center [769, 392] width 1538 height 784
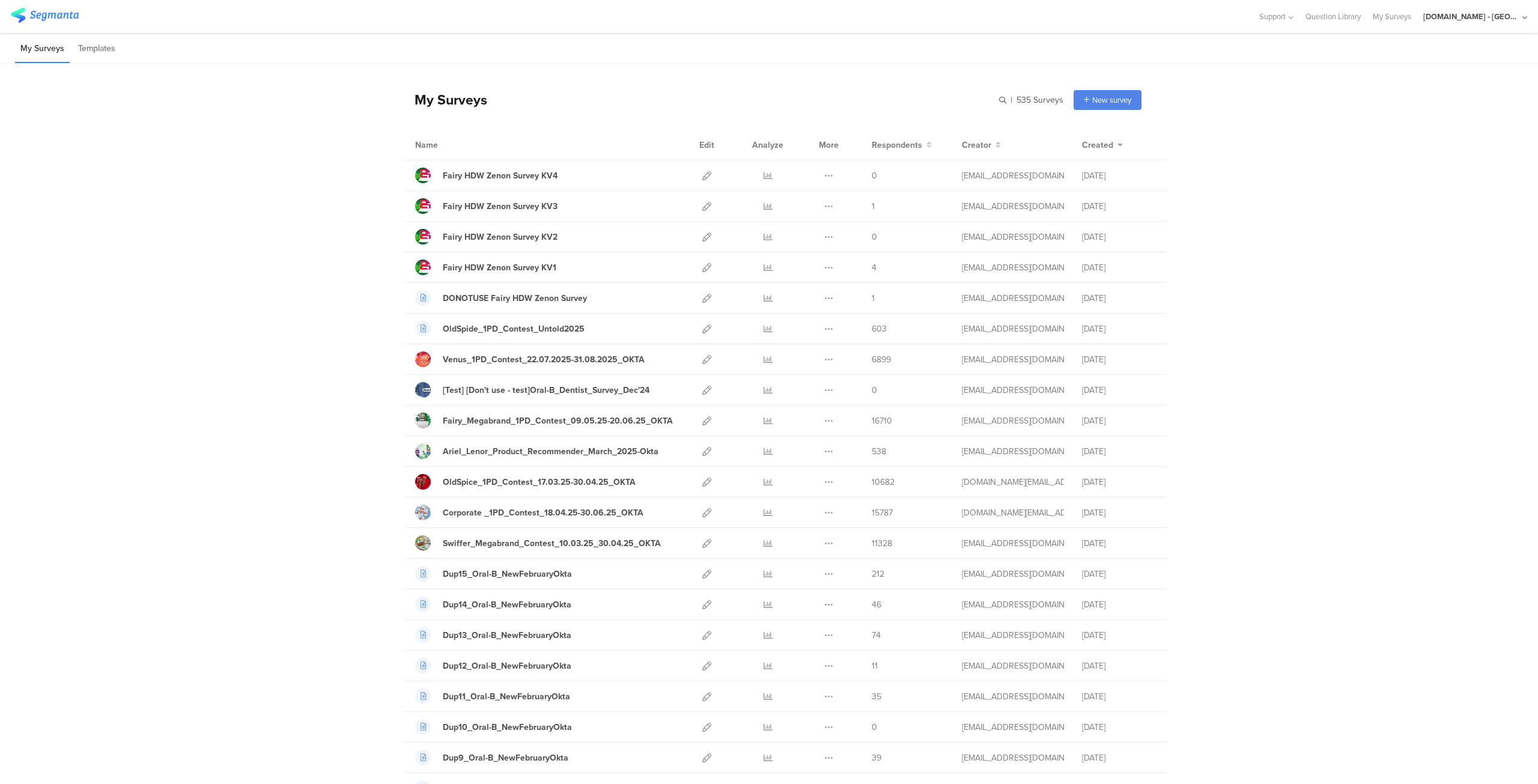
click at [1476, 19] on div "[DOMAIN_NAME] - [GEOGRAPHIC_DATA]" at bounding box center [1471, 16] width 96 height 12
click at [1421, 82] on span "JoltX [GEOGRAPHIC_DATA]" at bounding box center [1434, 77] width 93 height 12
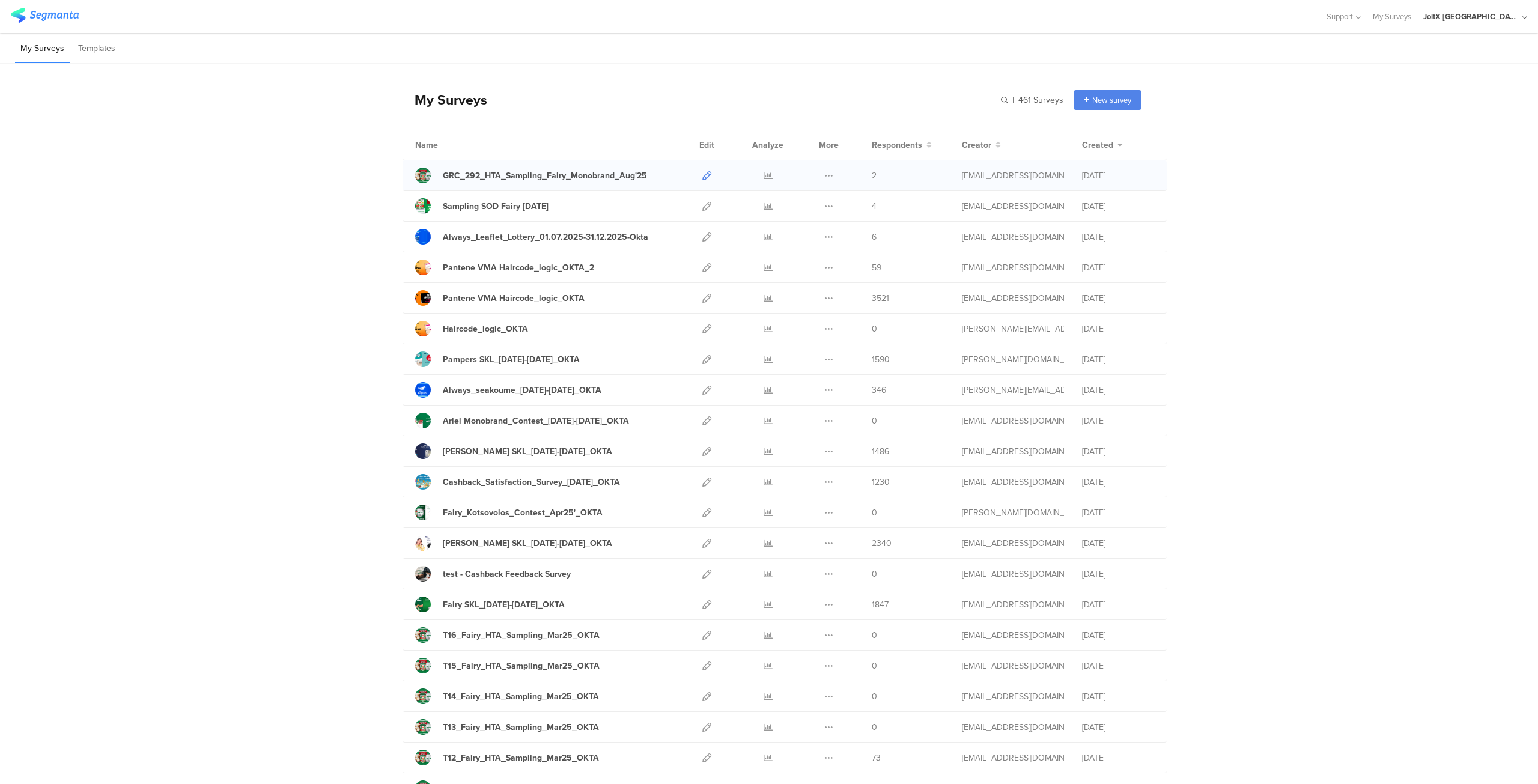
click at [703, 175] on icon at bounding box center [707, 176] width 9 height 9
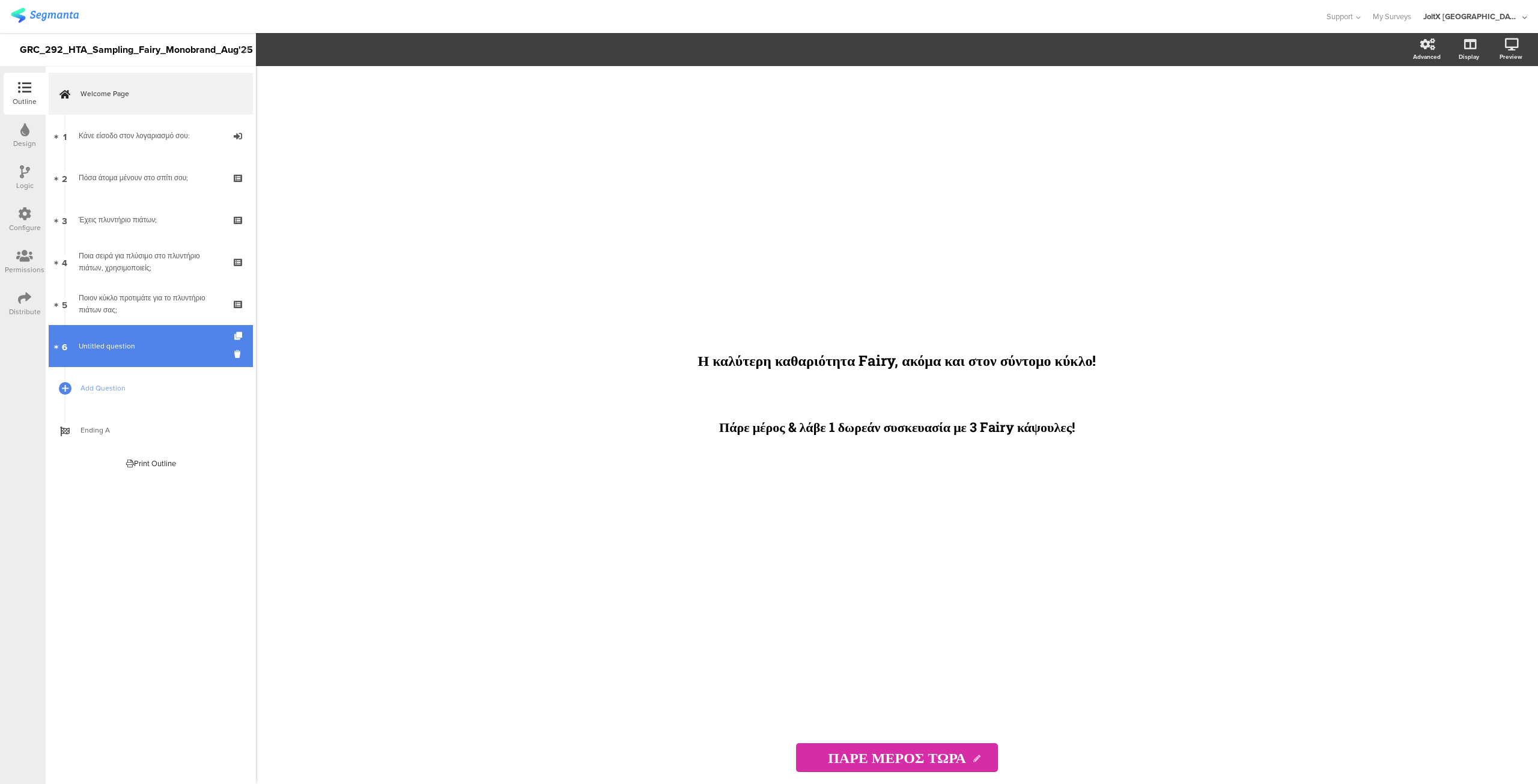
click at [105, 332] on link "6 Untitled question" at bounding box center [150, 346] width 204 height 42
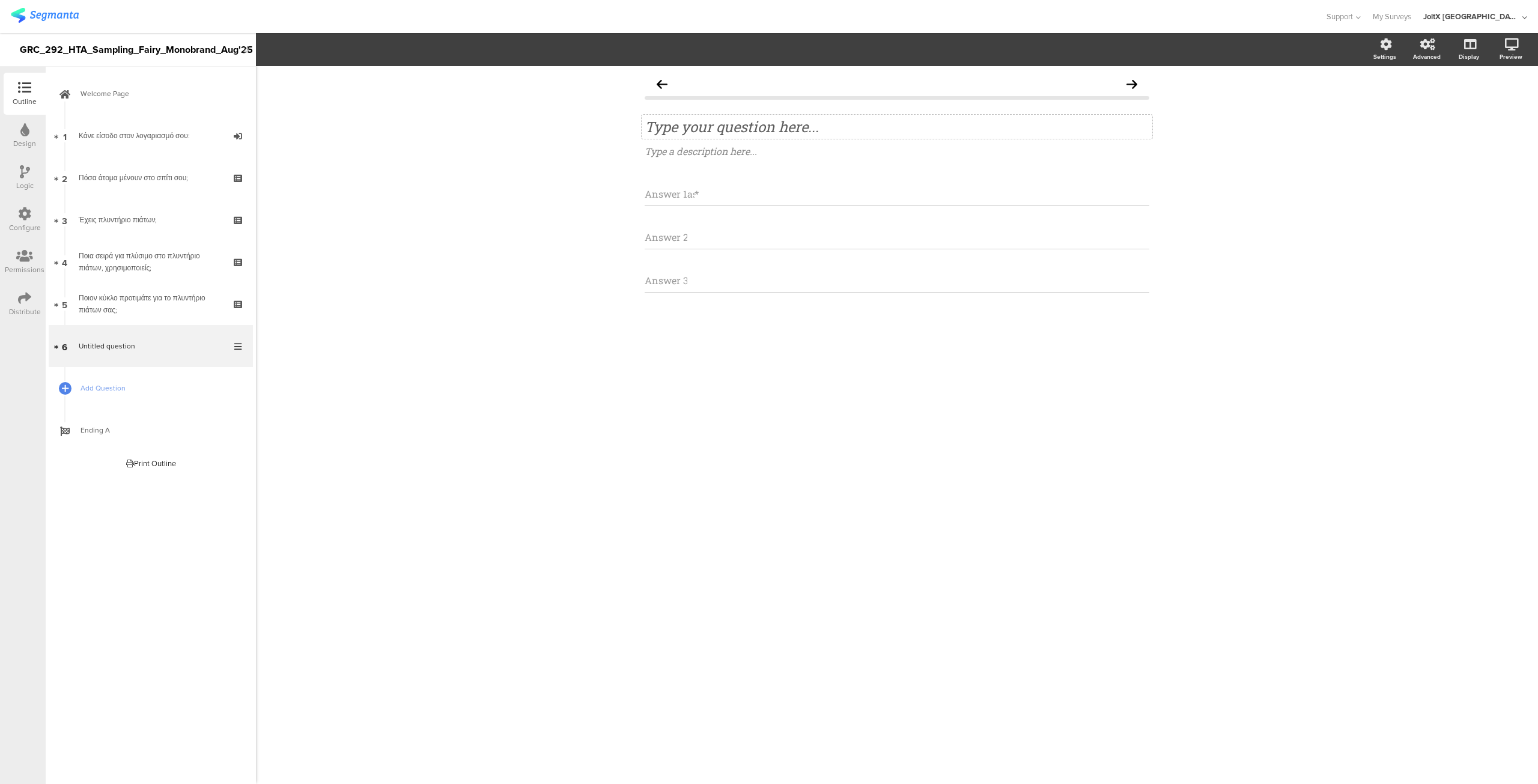
click at [754, 127] on div "Type your question here..." at bounding box center [896, 127] width 511 height 24
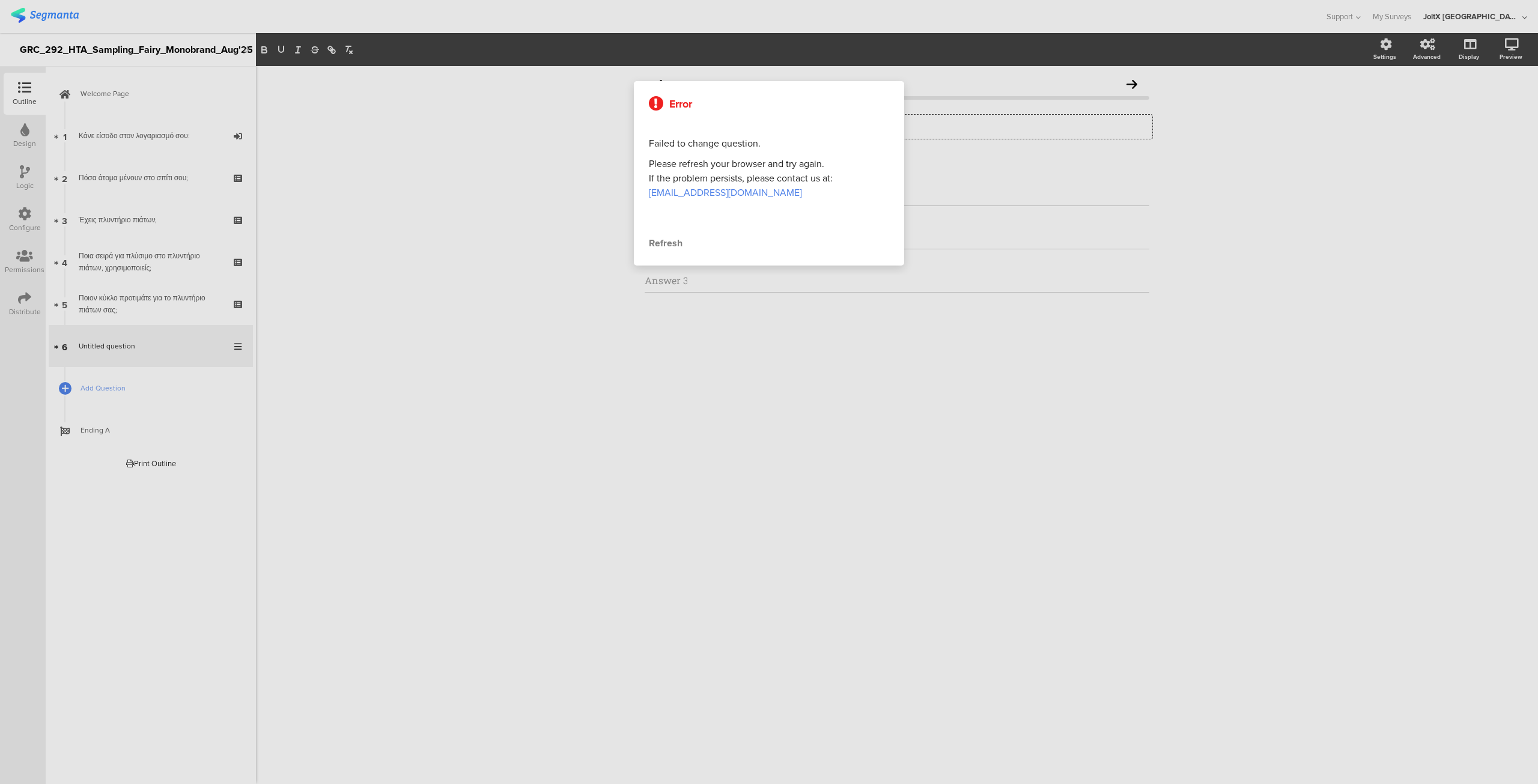
click at [659, 246] on div "Refresh" at bounding box center [769, 243] width 241 height 14
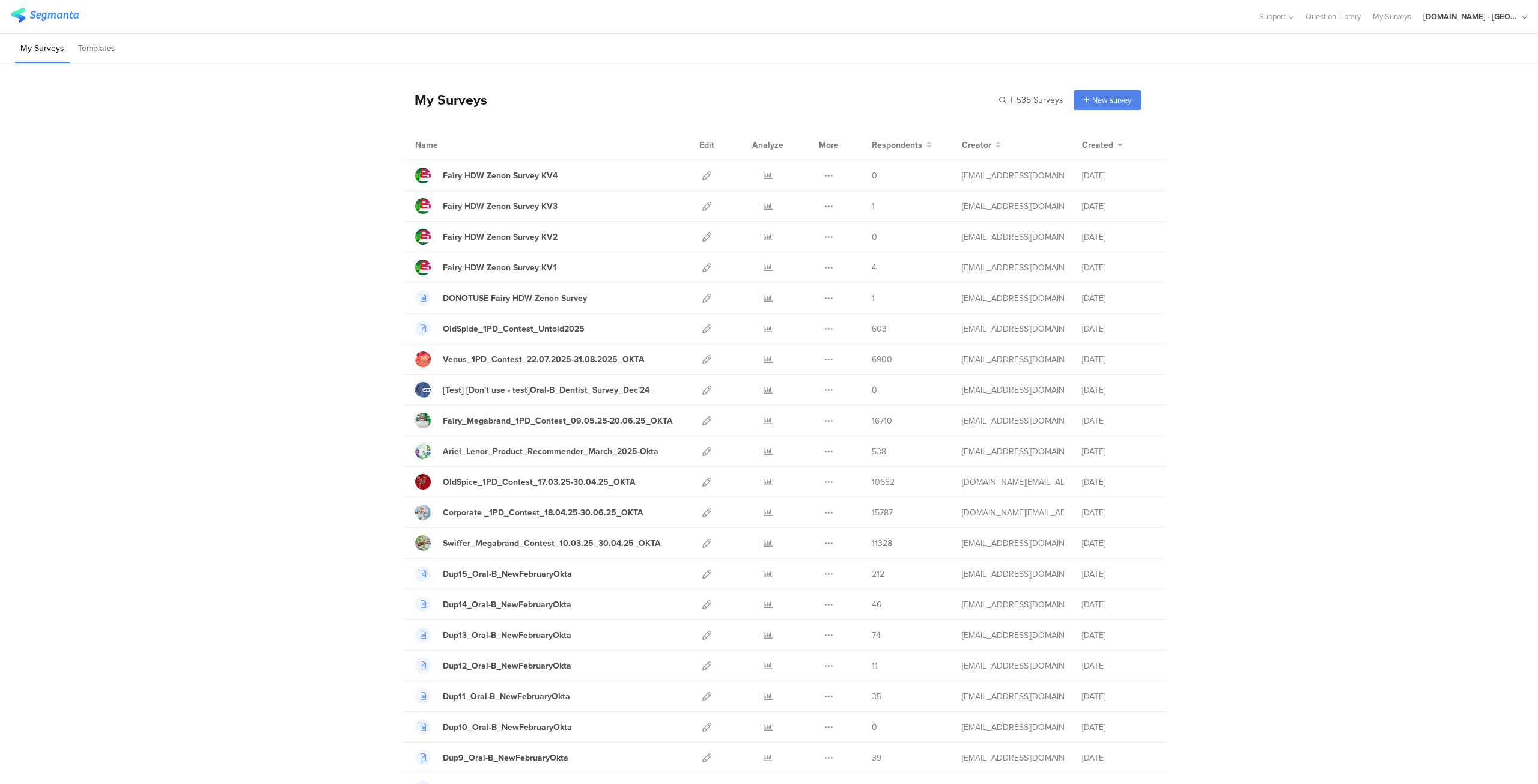
click at [1496, 19] on div "[DOMAIN_NAME] - [GEOGRAPHIC_DATA]" at bounding box center [1471, 16] width 96 height 12
click at [1414, 80] on span "JoltX [GEOGRAPHIC_DATA]" at bounding box center [1434, 77] width 93 height 12
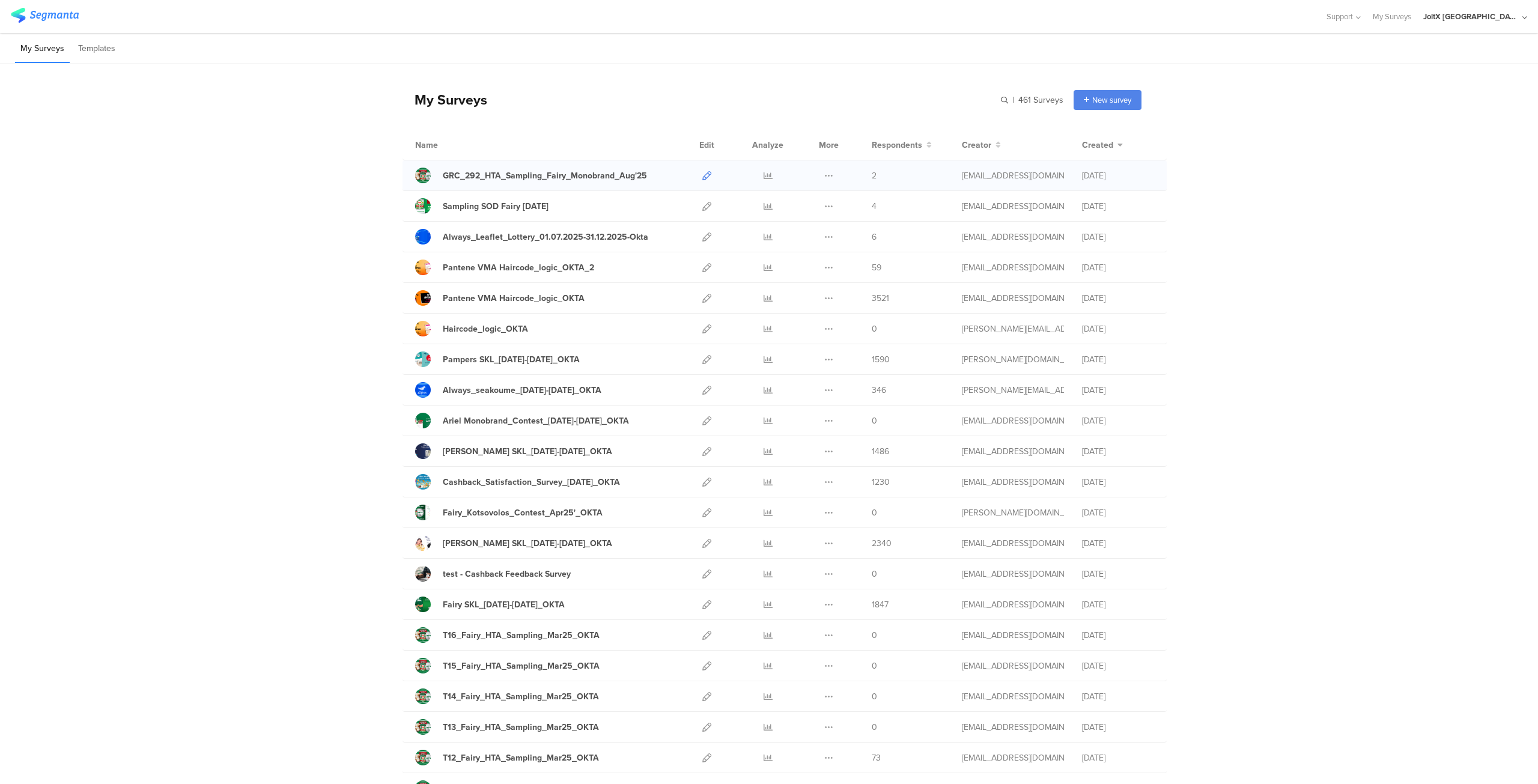
click at [703, 172] on icon at bounding box center [707, 176] width 9 height 9
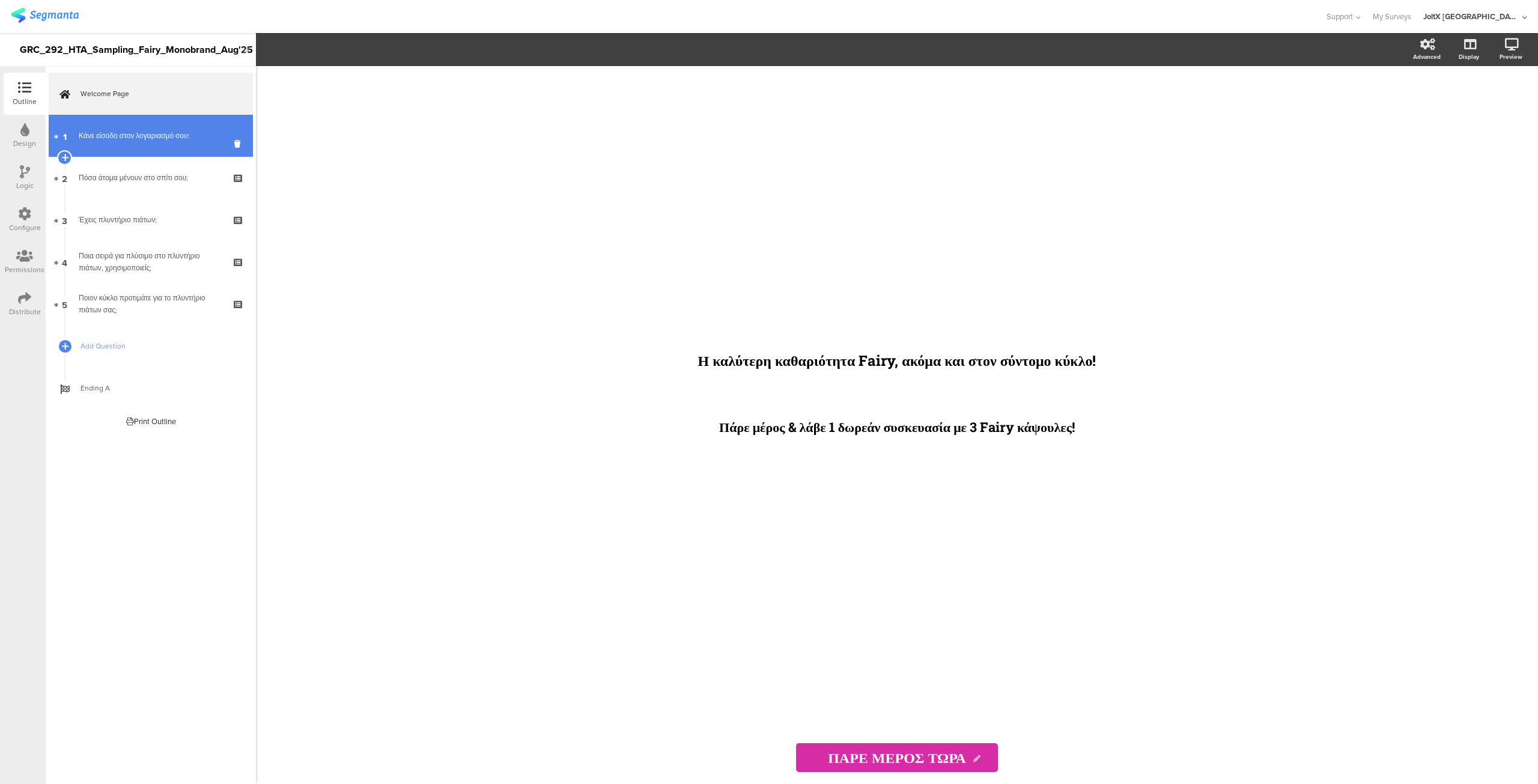
click at [147, 133] on div "Κάνε είσοδο στον λογαριασμό σου:" at bounding box center [150, 136] width 143 height 12
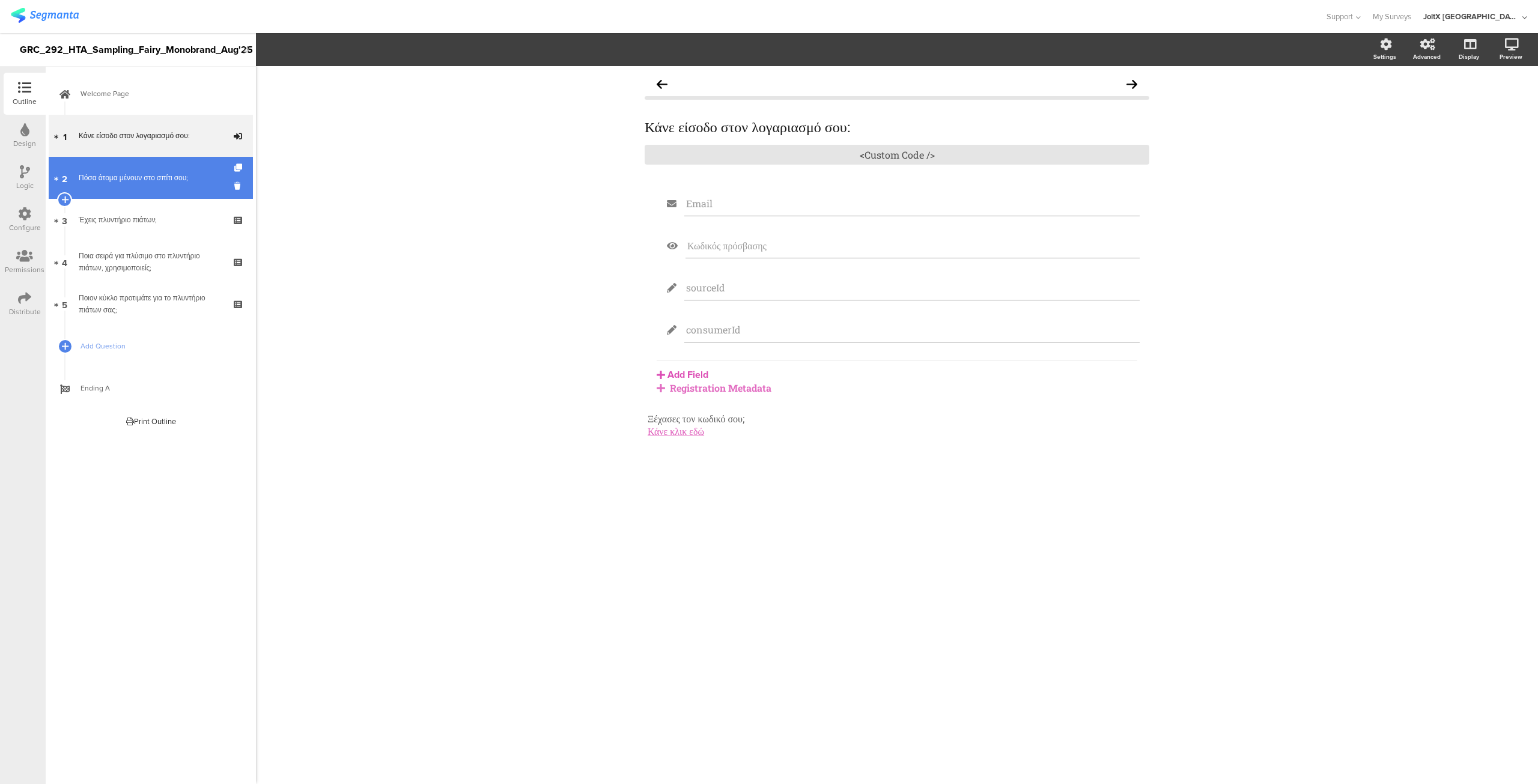
click at [132, 180] on div "Πόσα άτομα μένουν στο σπίτι σου;" at bounding box center [150, 178] width 143 height 12
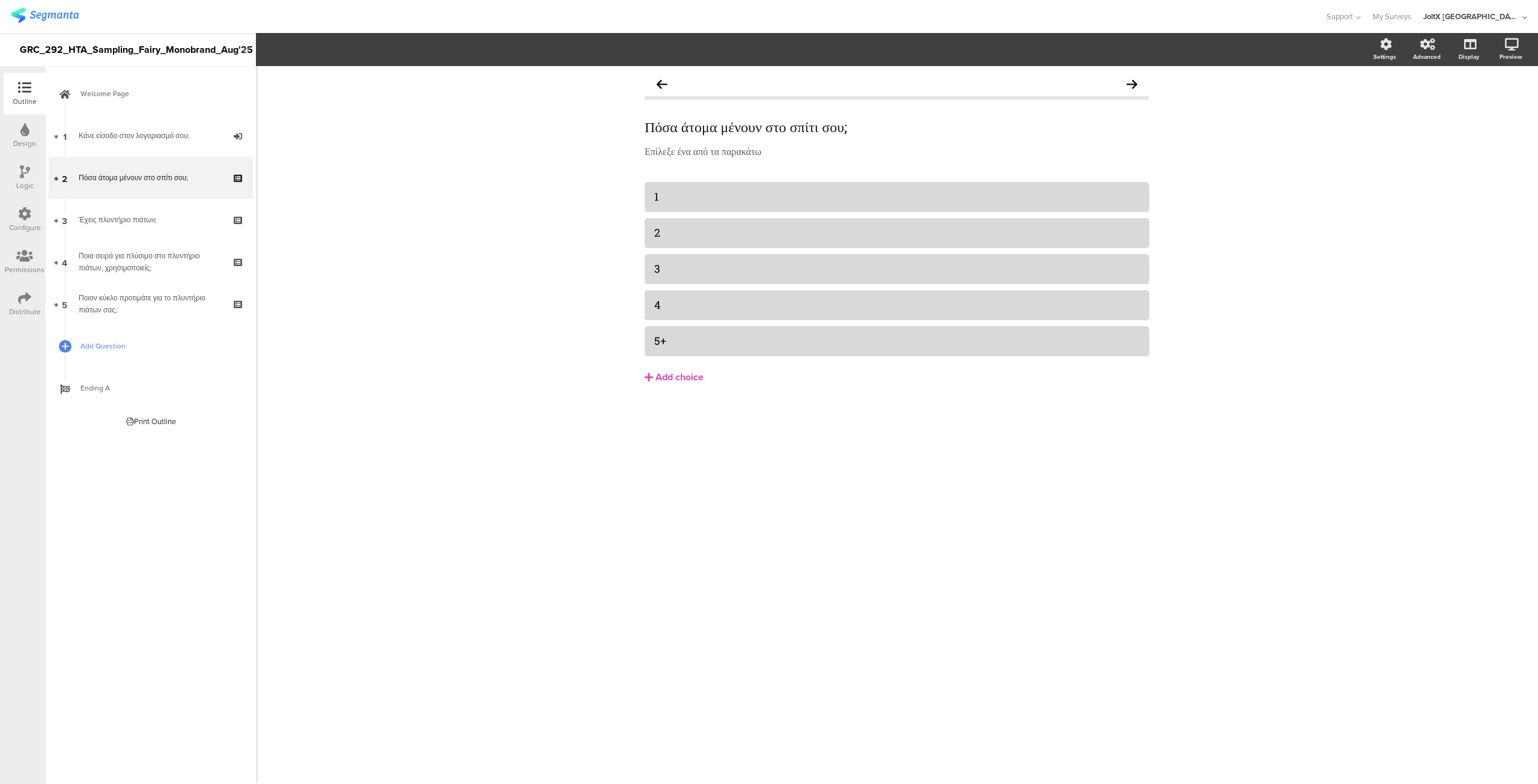
click at [102, 345] on span "Add Question" at bounding box center [158, 346] width 154 height 12
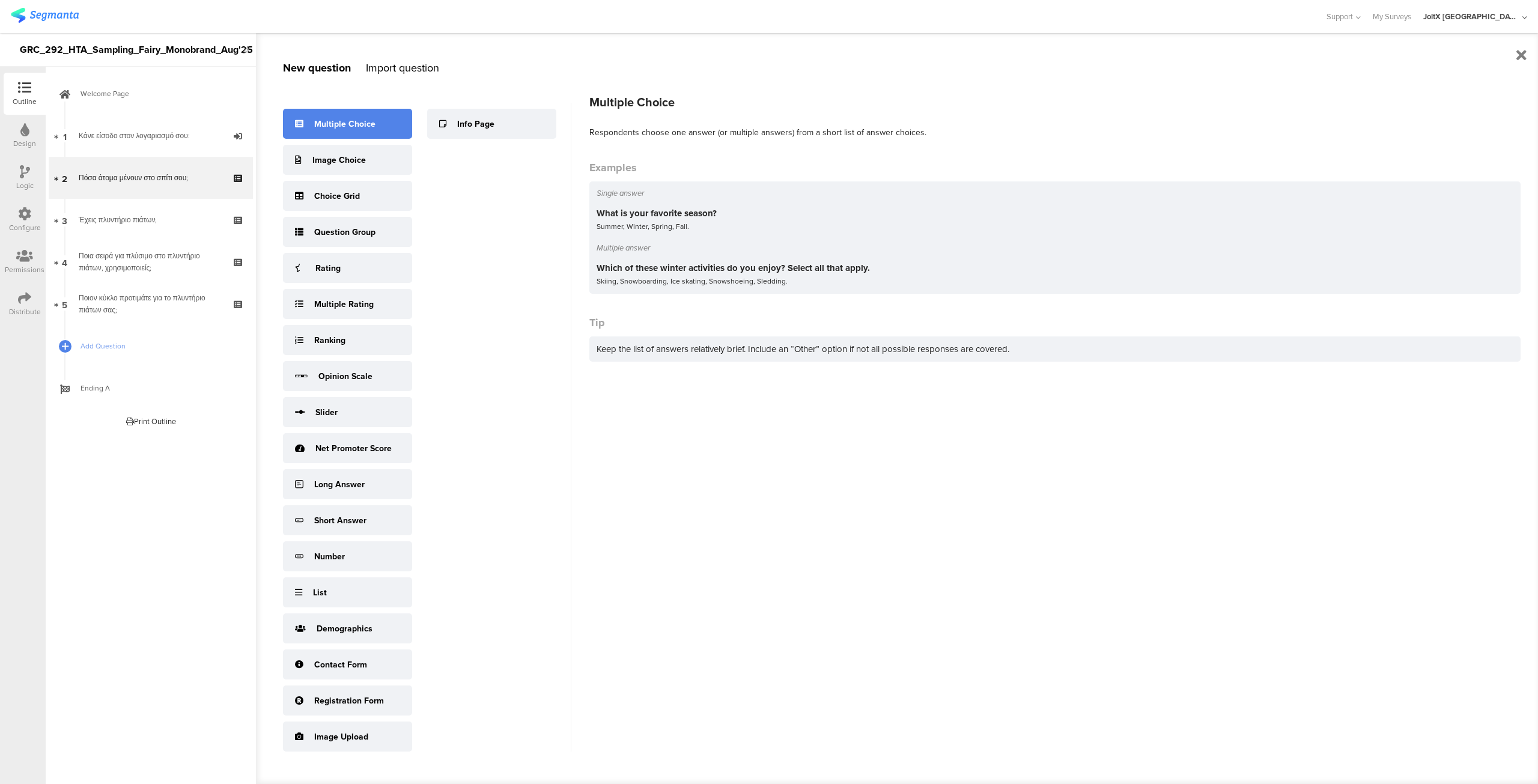
click at [362, 119] on div "Multiple Choice" at bounding box center [344, 124] width 61 height 12
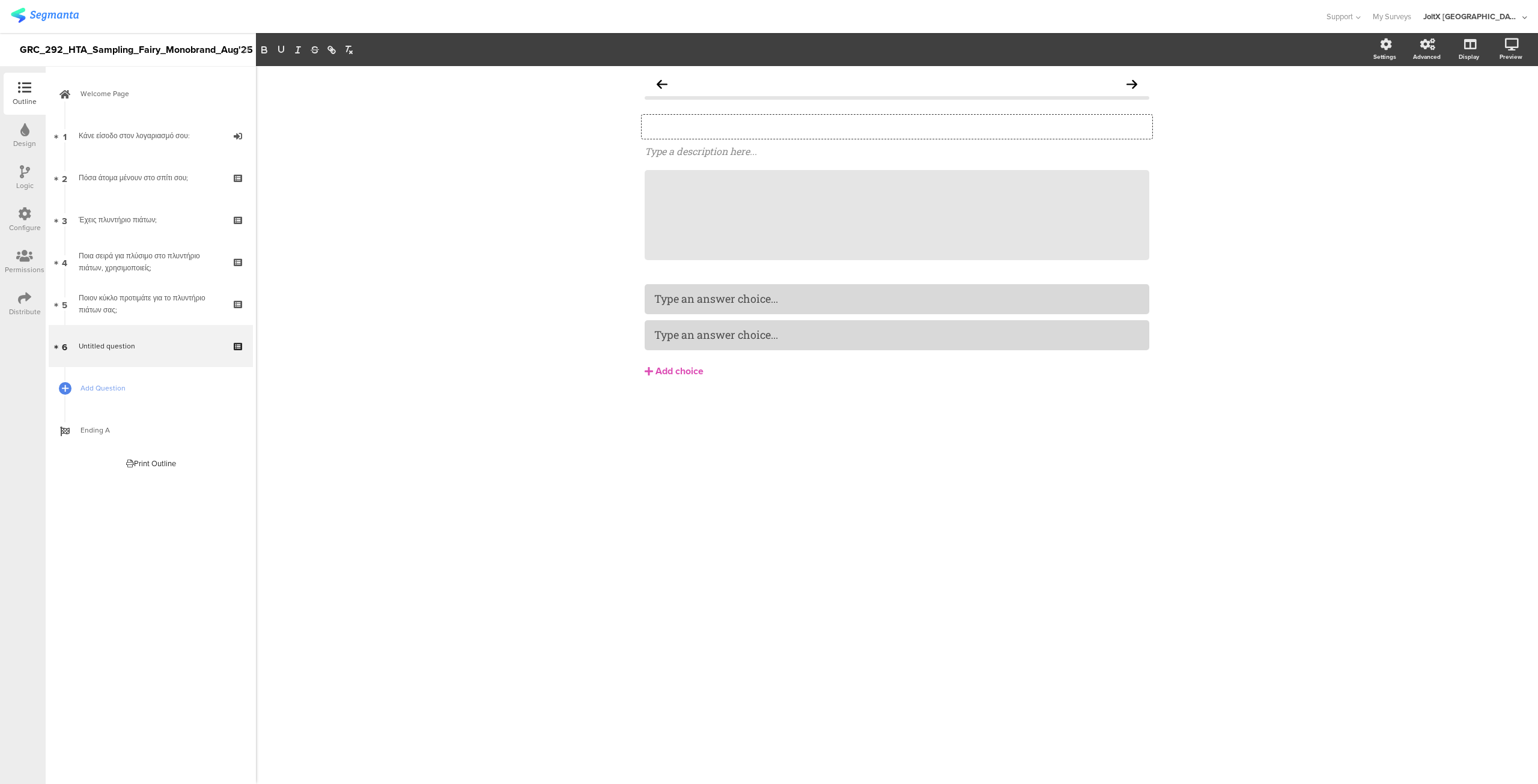
click at [765, 126] on div "Type your question here..." at bounding box center [896, 127] width 511 height 24
click at [1148, 170] on icon at bounding box center [1149, 170] width 6 height 7
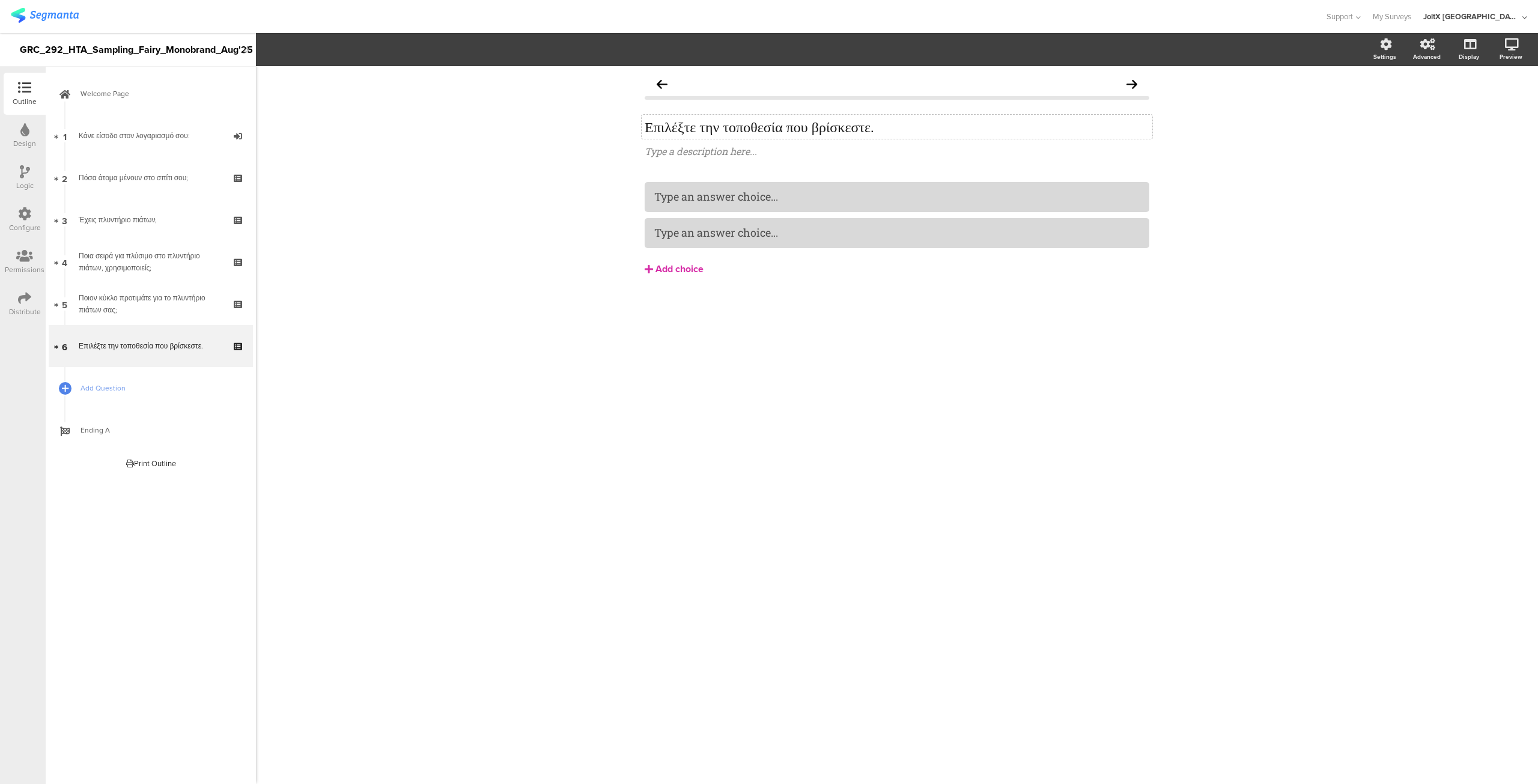
click at [692, 269] on div "Add choice" at bounding box center [680, 269] width 48 height 12
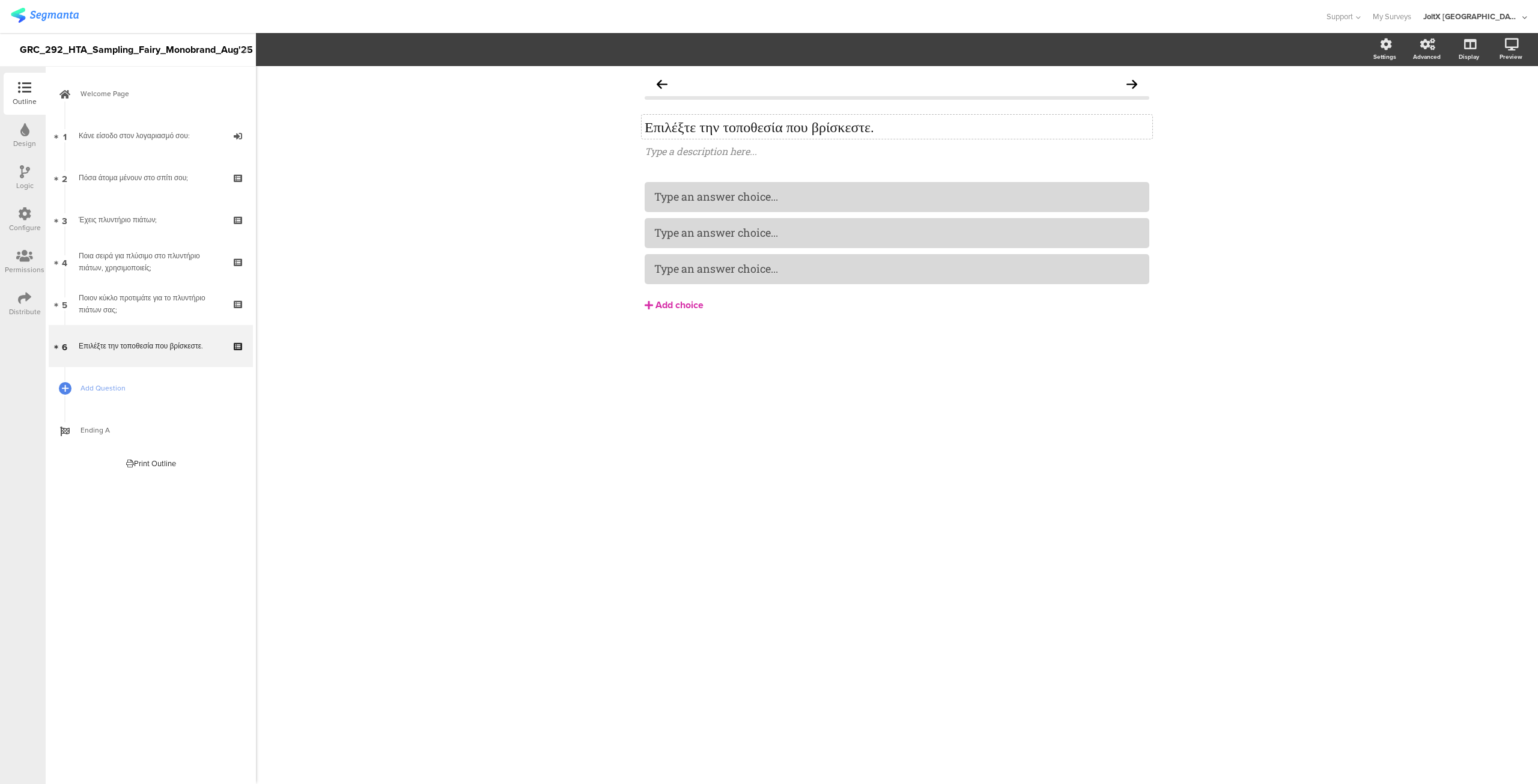
click at [680, 300] on div "Add choice" at bounding box center [680, 305] width 48 height 12
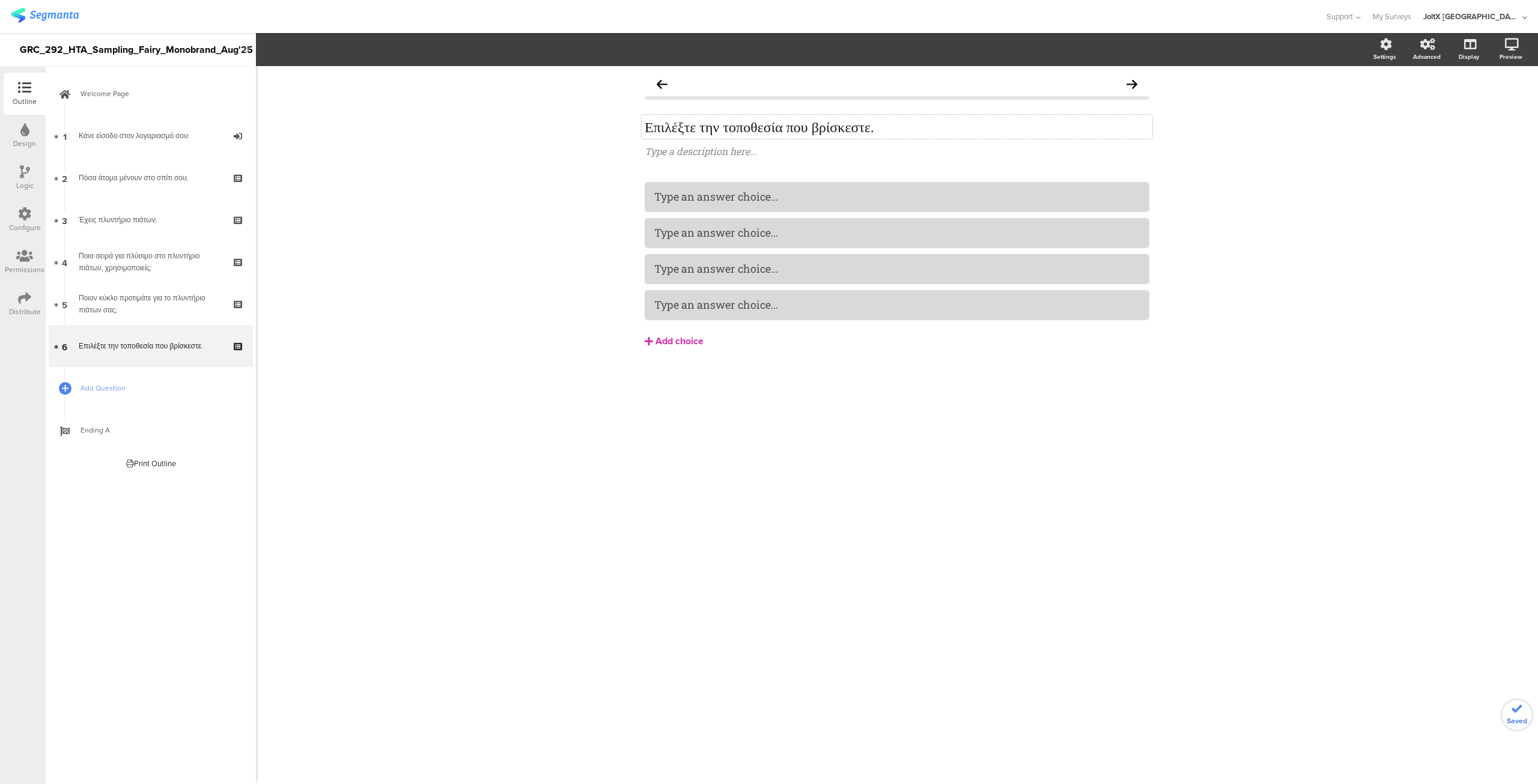
click at [673, 338] on div "Add choice" at bounding box center [680, 342] width 48 height 12
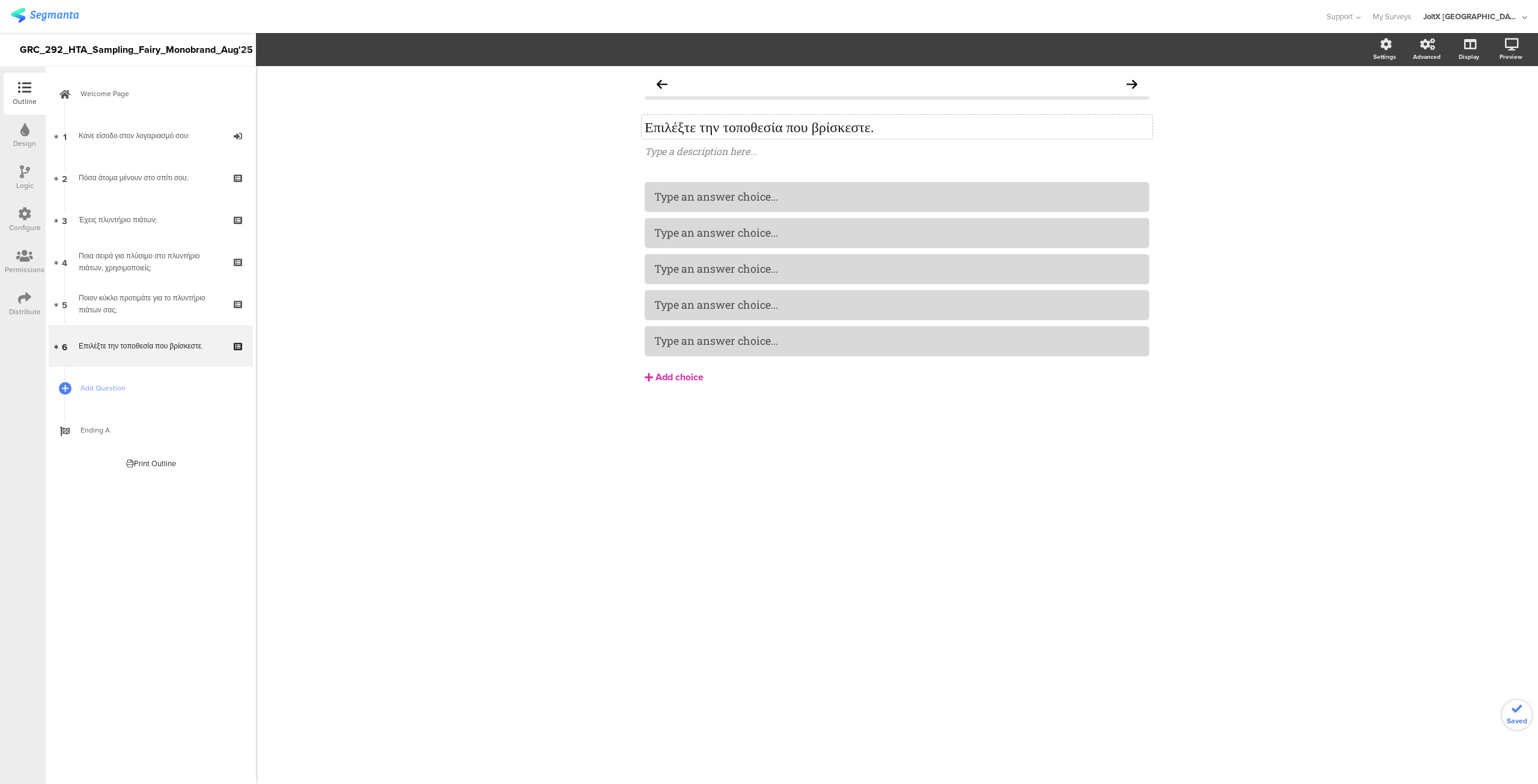
click at [667, 380] on div "Add choice" at bounding box center [680, 378] width 48 height 12
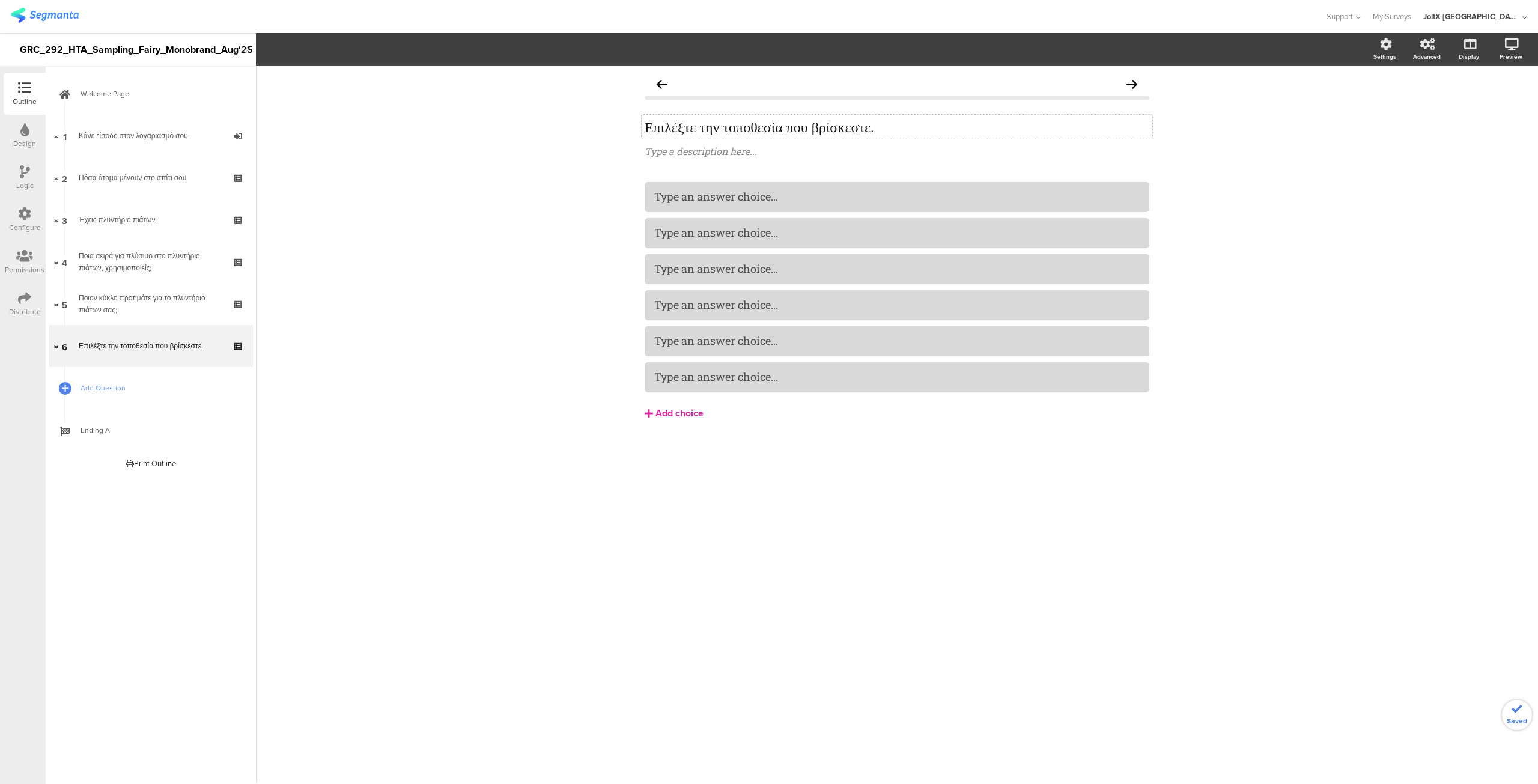
click at [669, 412] on div "Add choice" at bounding box center [680, 413] width 48 height 12
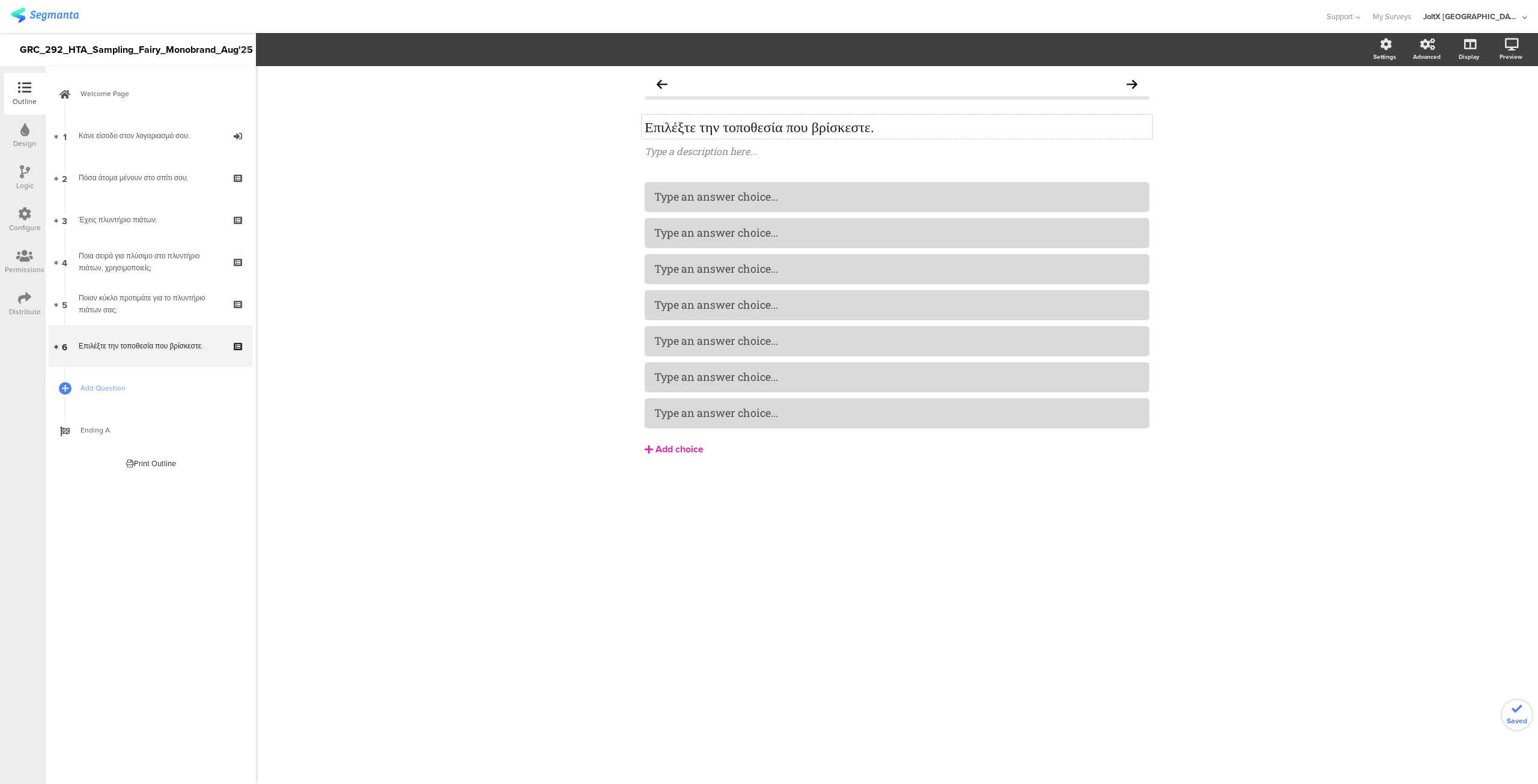
click at [669, 450] on div "Add choice" at bounding box center [680, 450] width 48 height 12
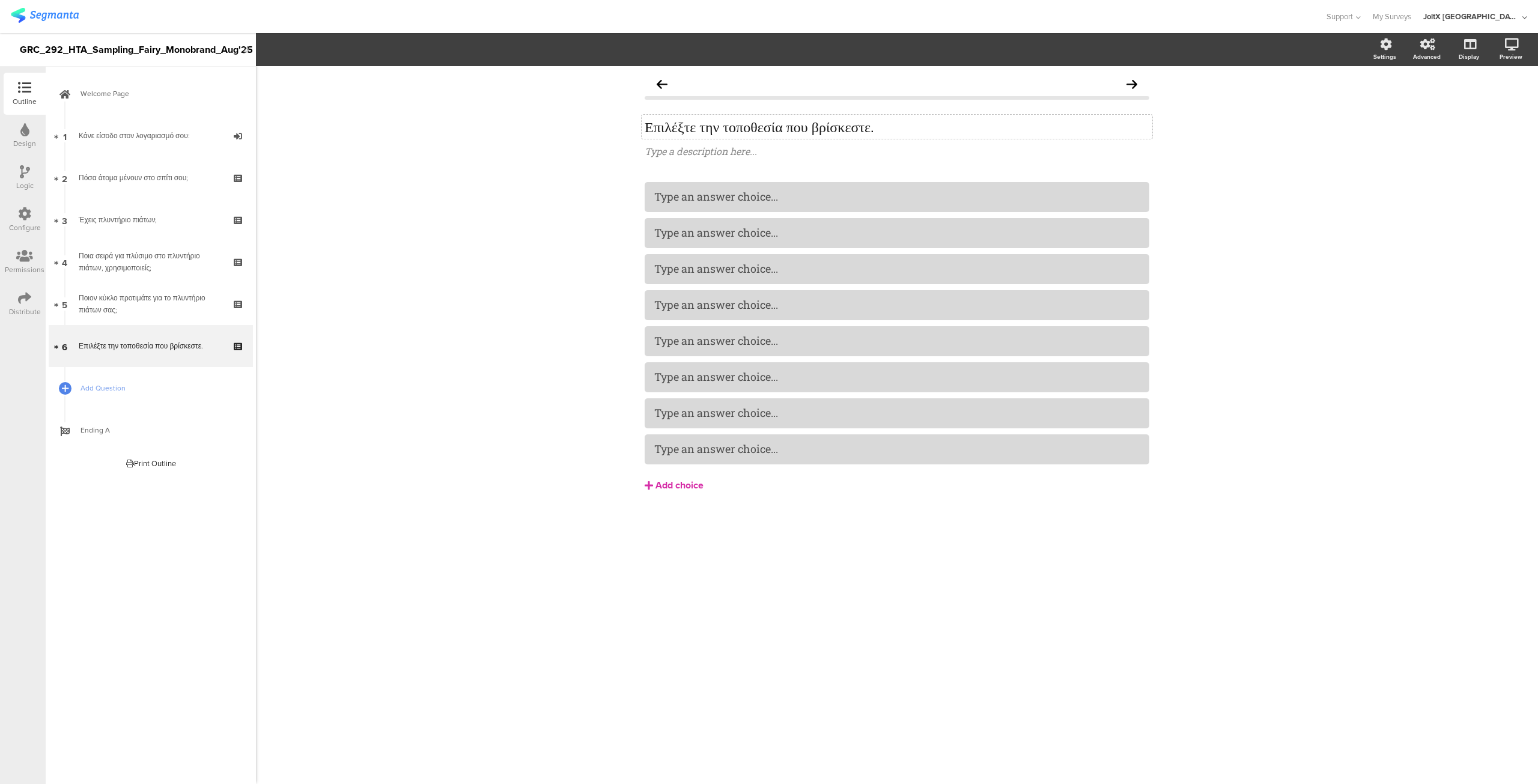
click at [673, 480] on div "Add choice" at bounding box center [680, 486] width 48 height 12
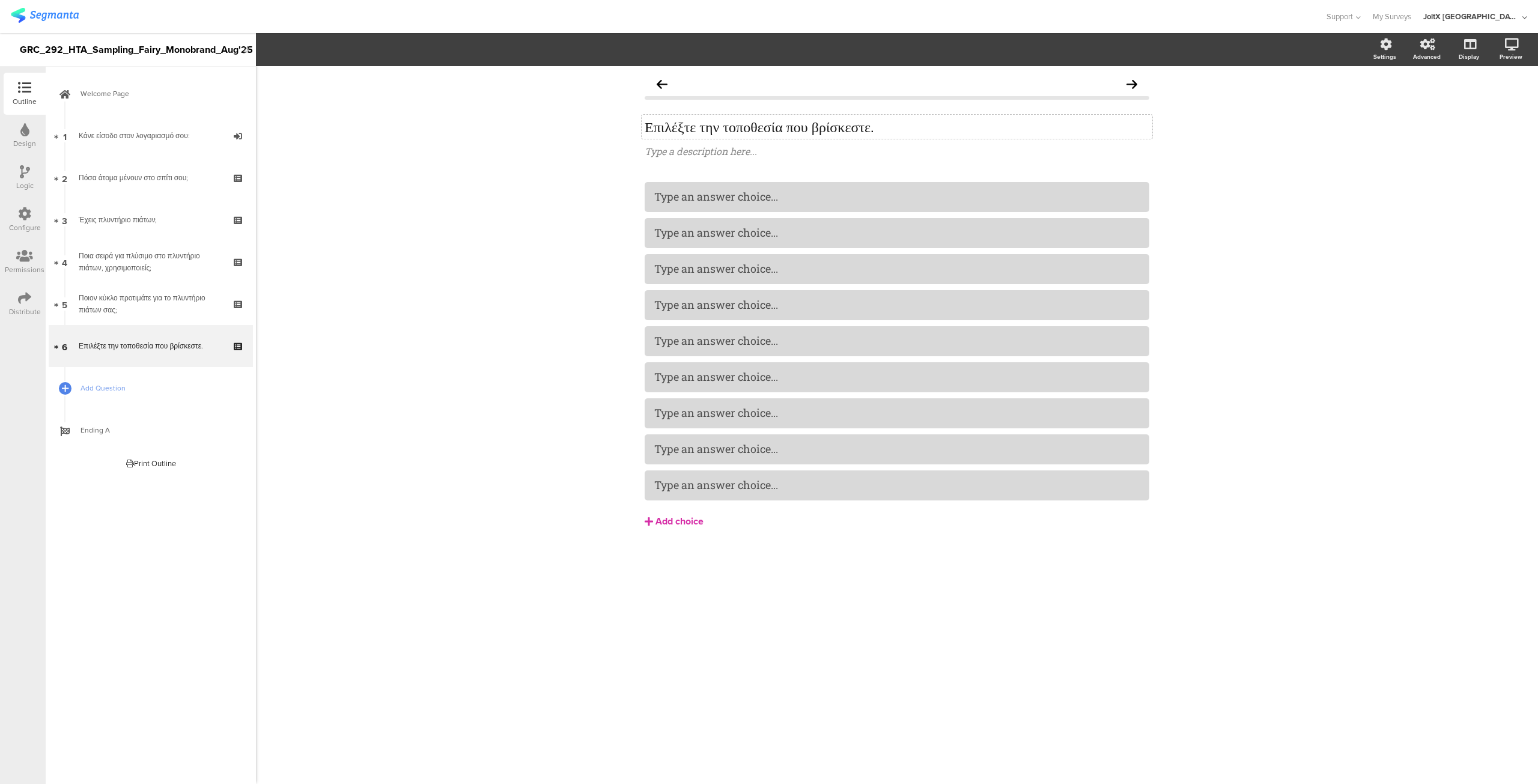
click at [669, 519] on div "Add choice" at bounding box center [680, 522] width 48 height 12
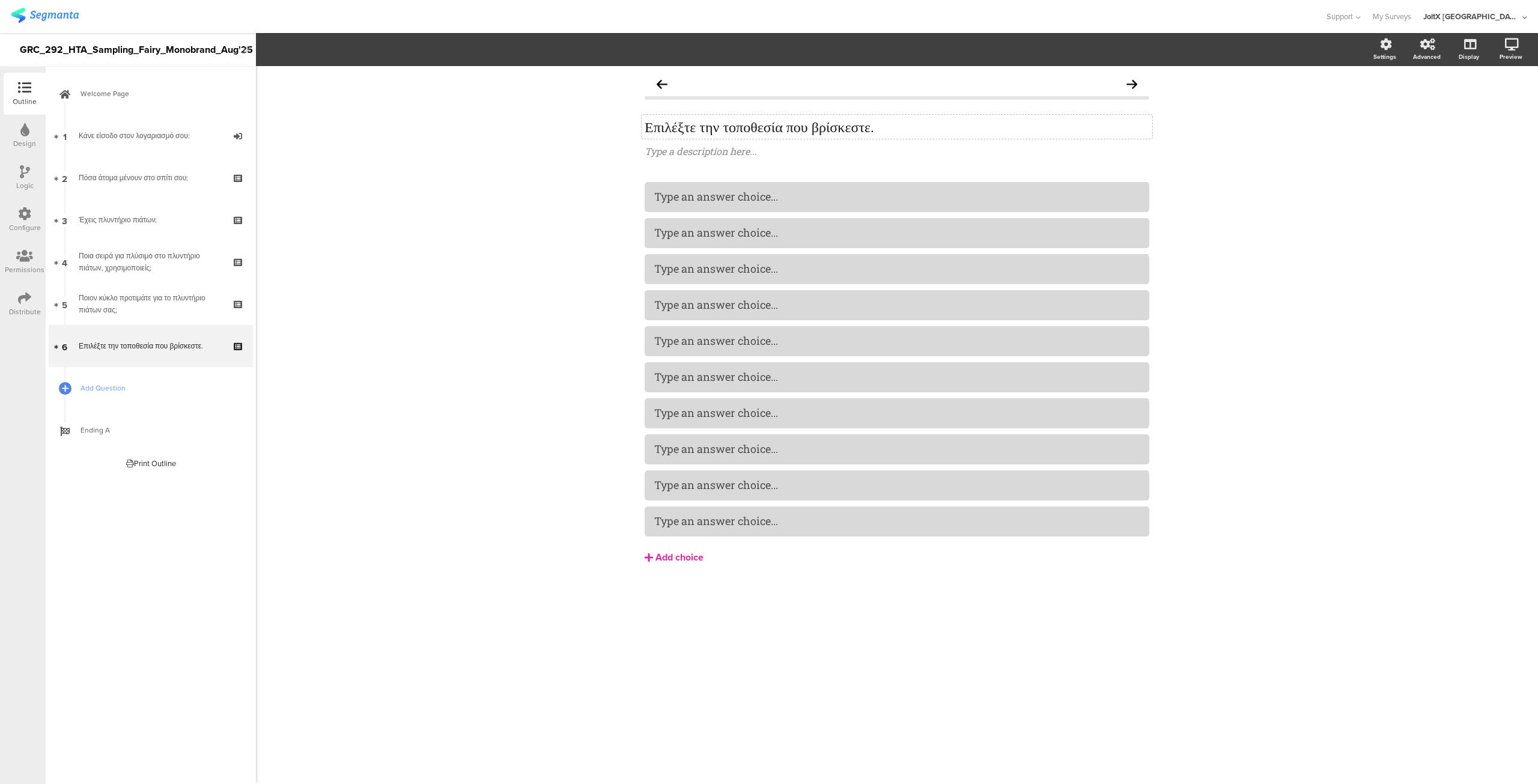
click at [667, 555] on div "Add choice" at bounding box center [680, 557] width 48 height 12
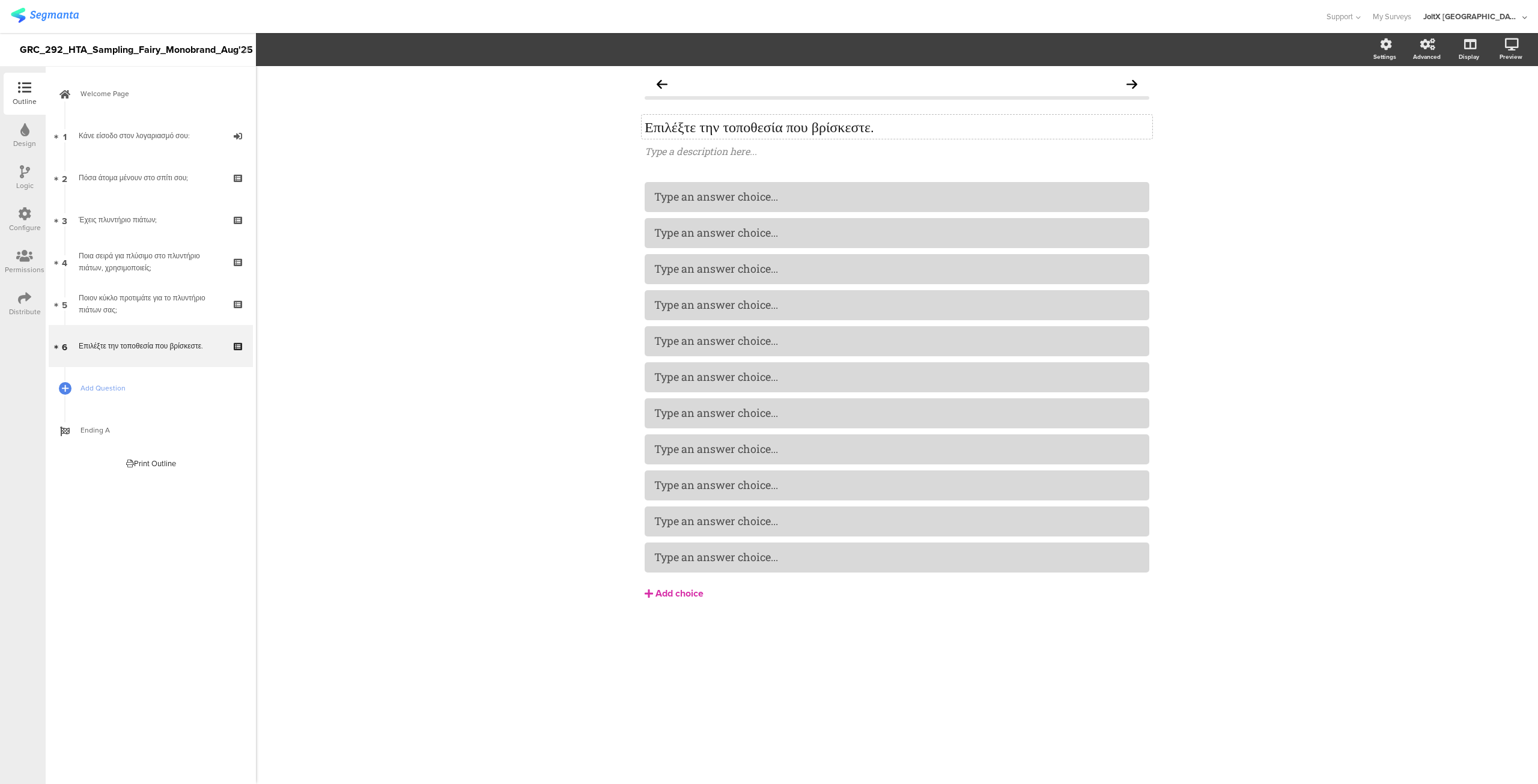
click at [669, 588] on div "Add choice" at bounding box center [680, 594] width 48 height 12
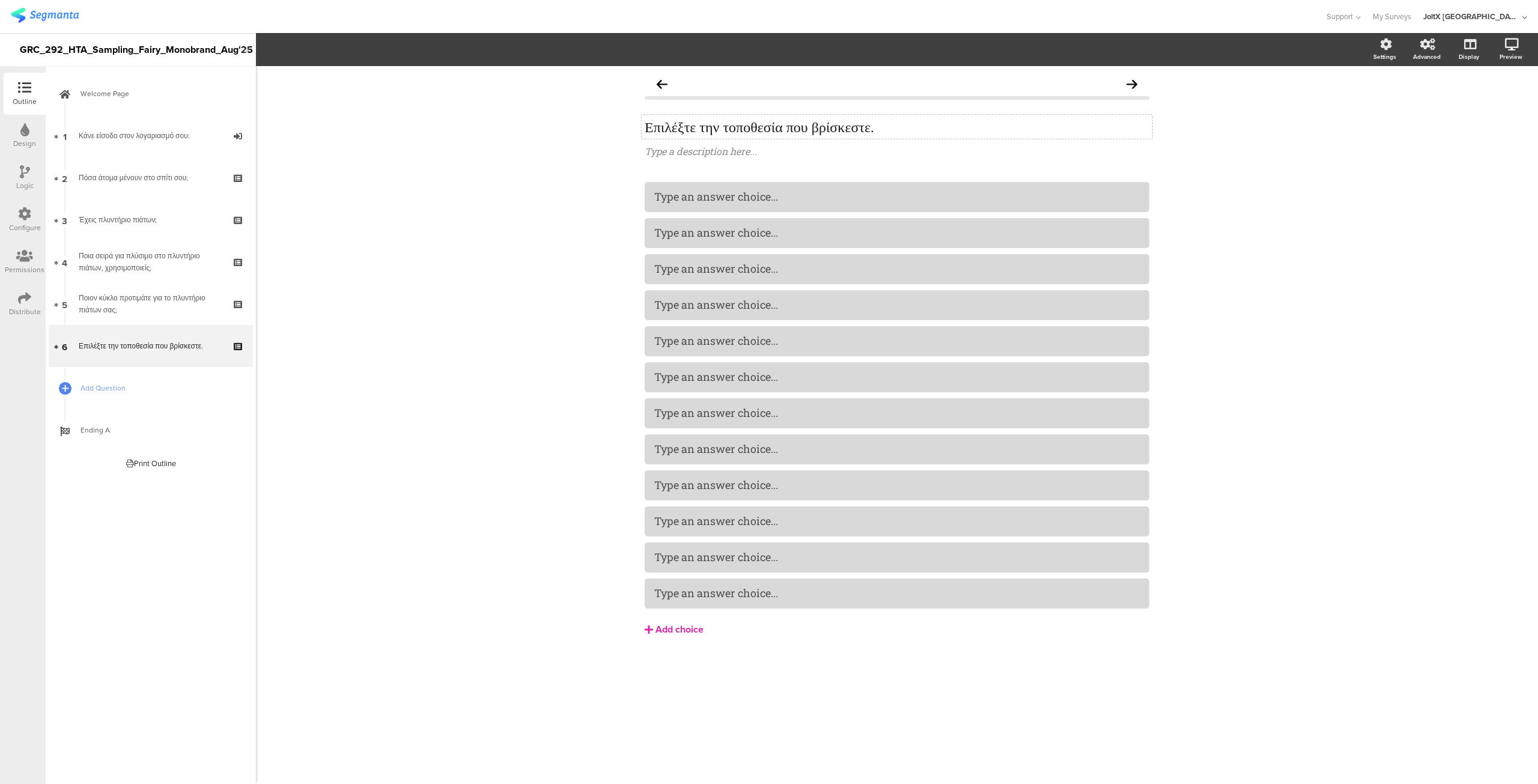
click at [668, 626] on div "Add choice" at bounding box center [680, 630] width 48 height 12
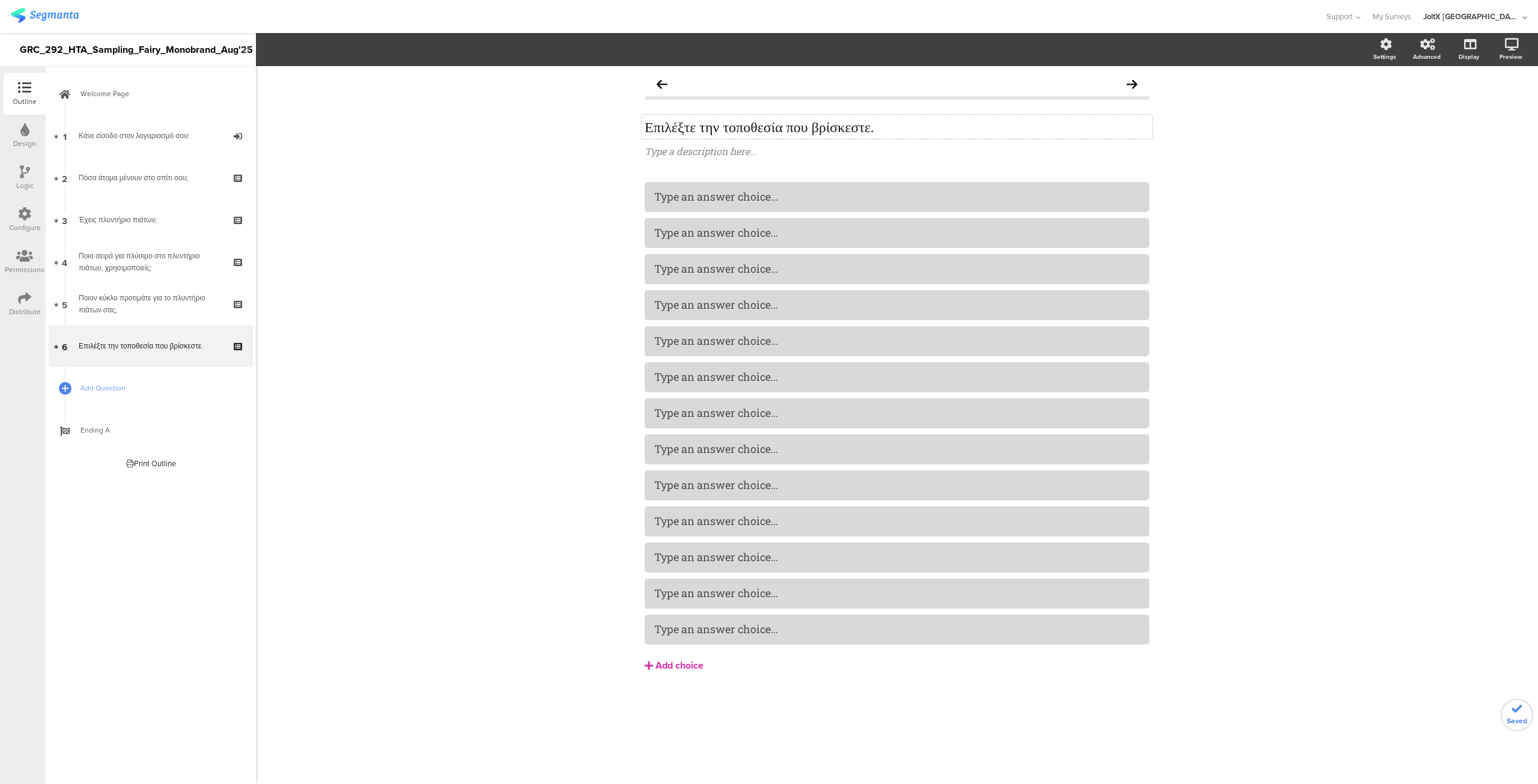
click at [670, 663] on div "Add choice" at bounding box center [680, 666] width 48 height 12
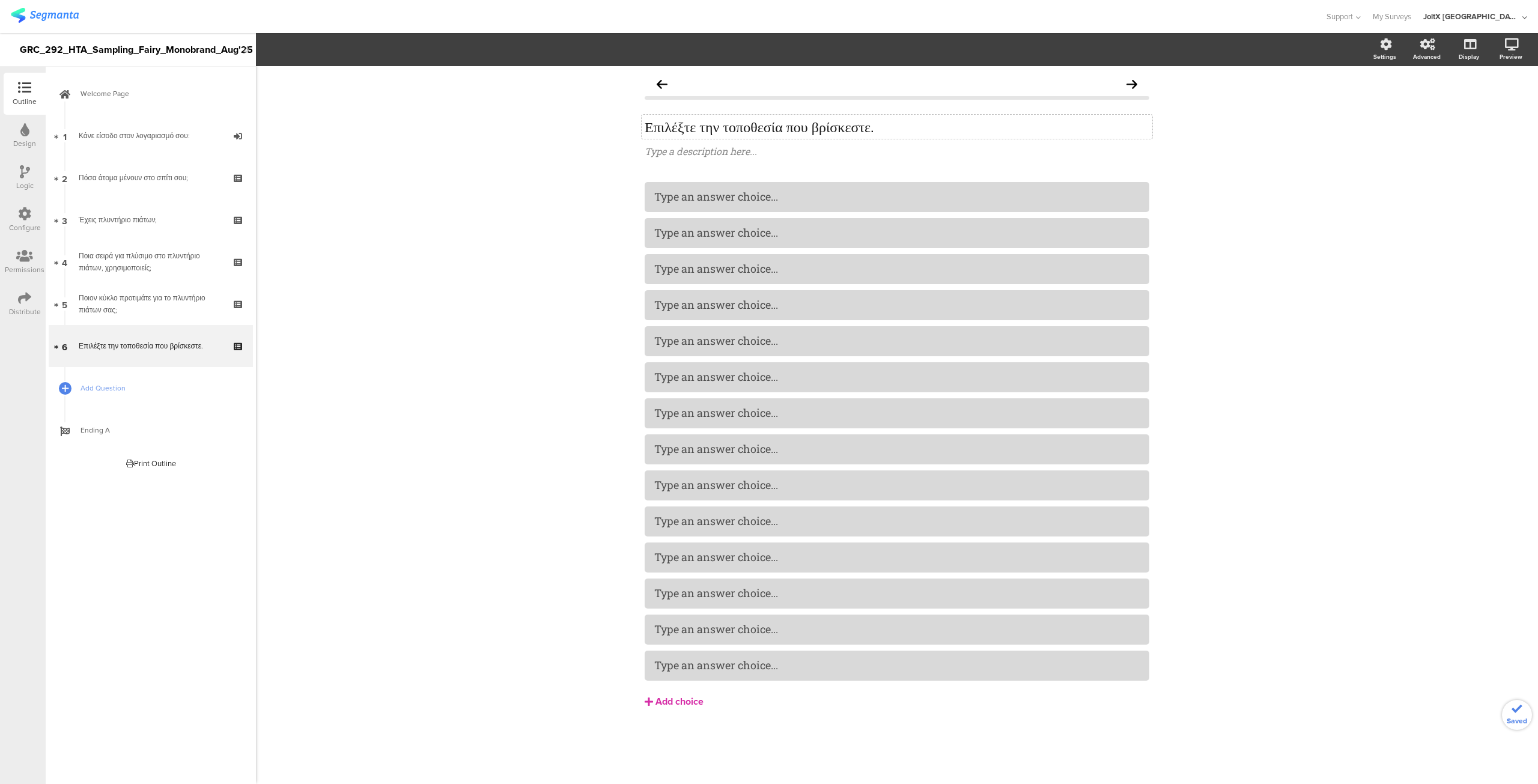
click at [670, 697] on div "Add choice" at bounding box center [680, 702] width 48 height 12
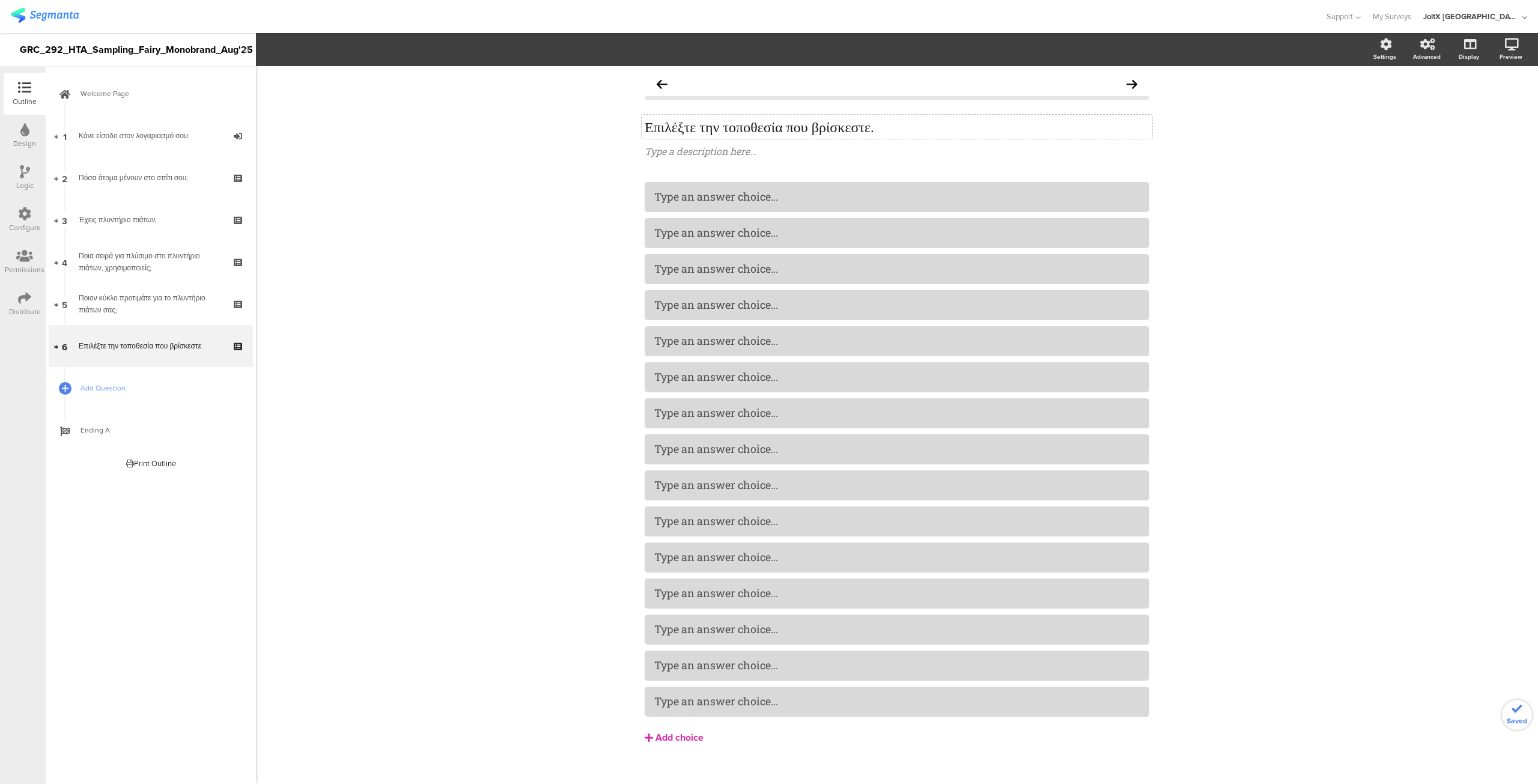
scroll to position [16, 0]
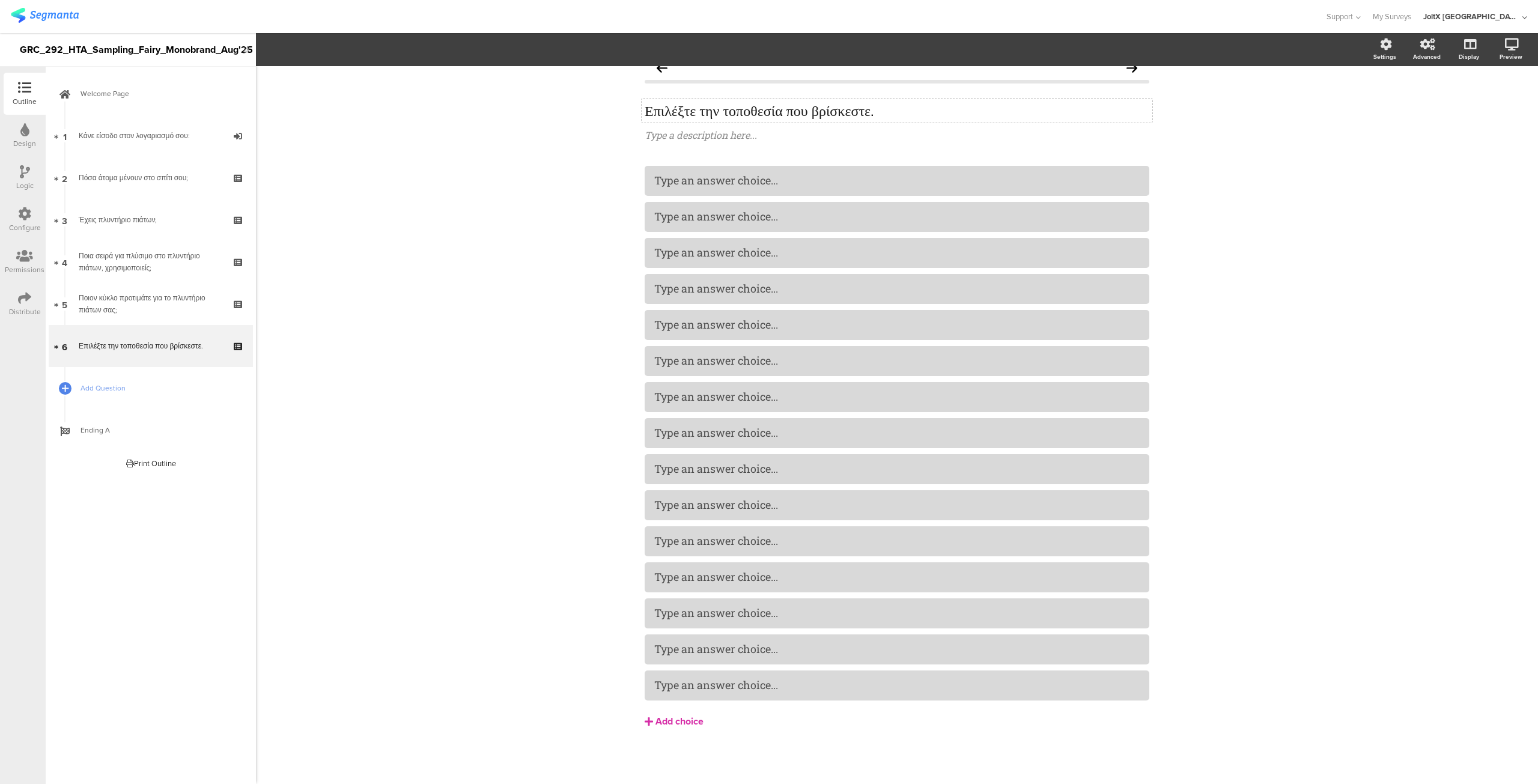
click at [671, 710] on button "Add choice" at bounding box center [897, 721] width 504 height 30
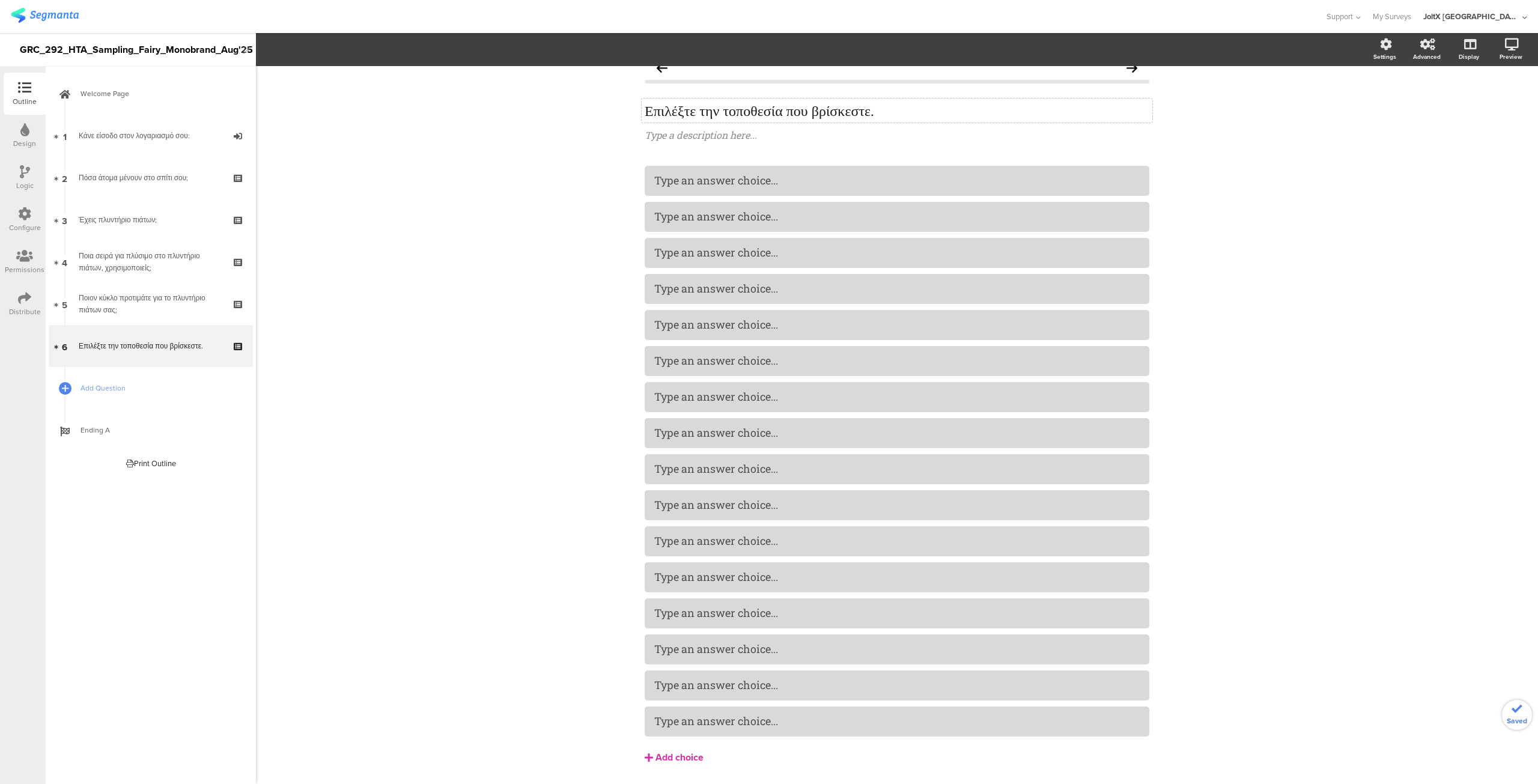
click at [673, 756] on div "Add choice" at bounding box center [680, 757] width 48 height 12
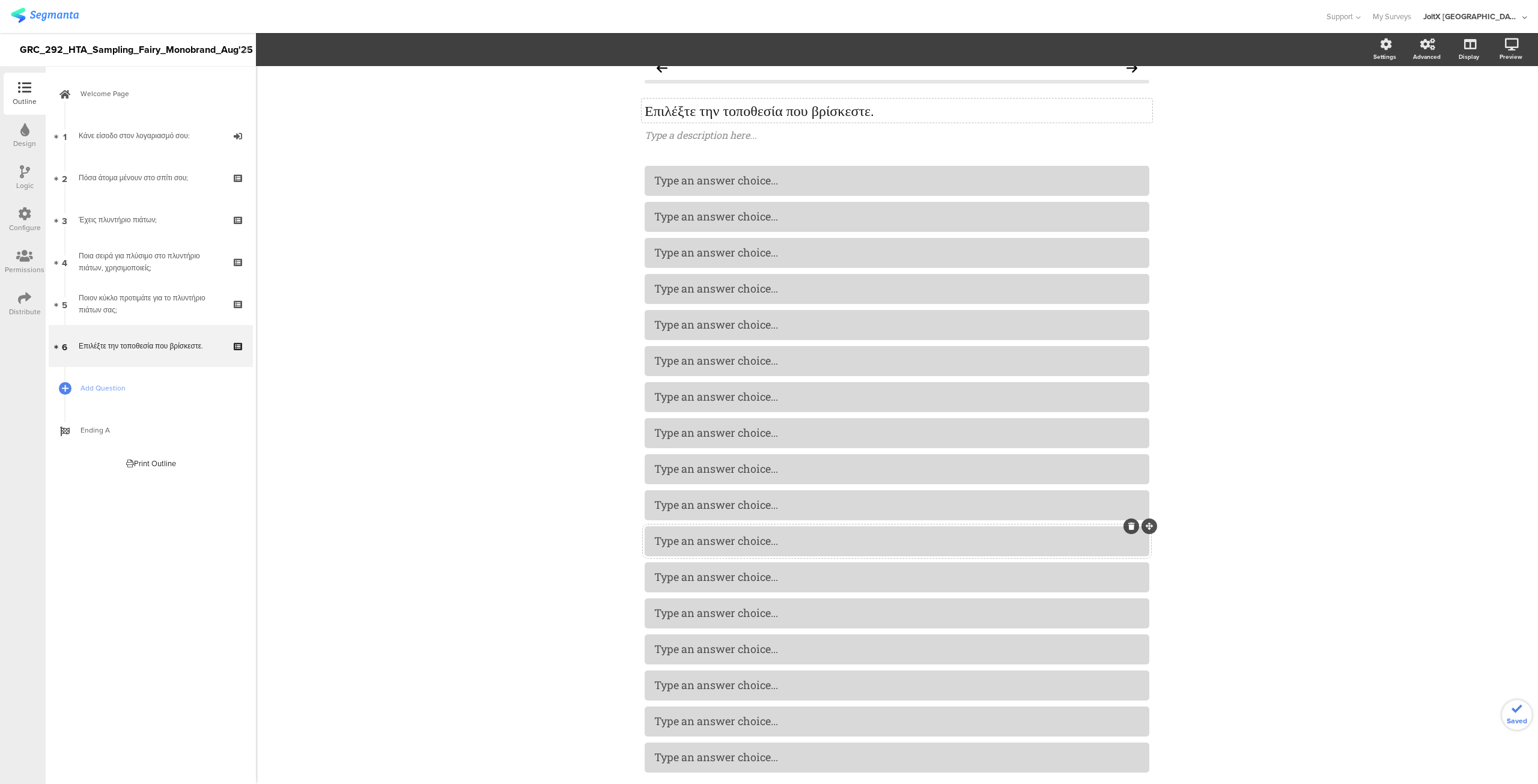
scroll to position [88, 0]
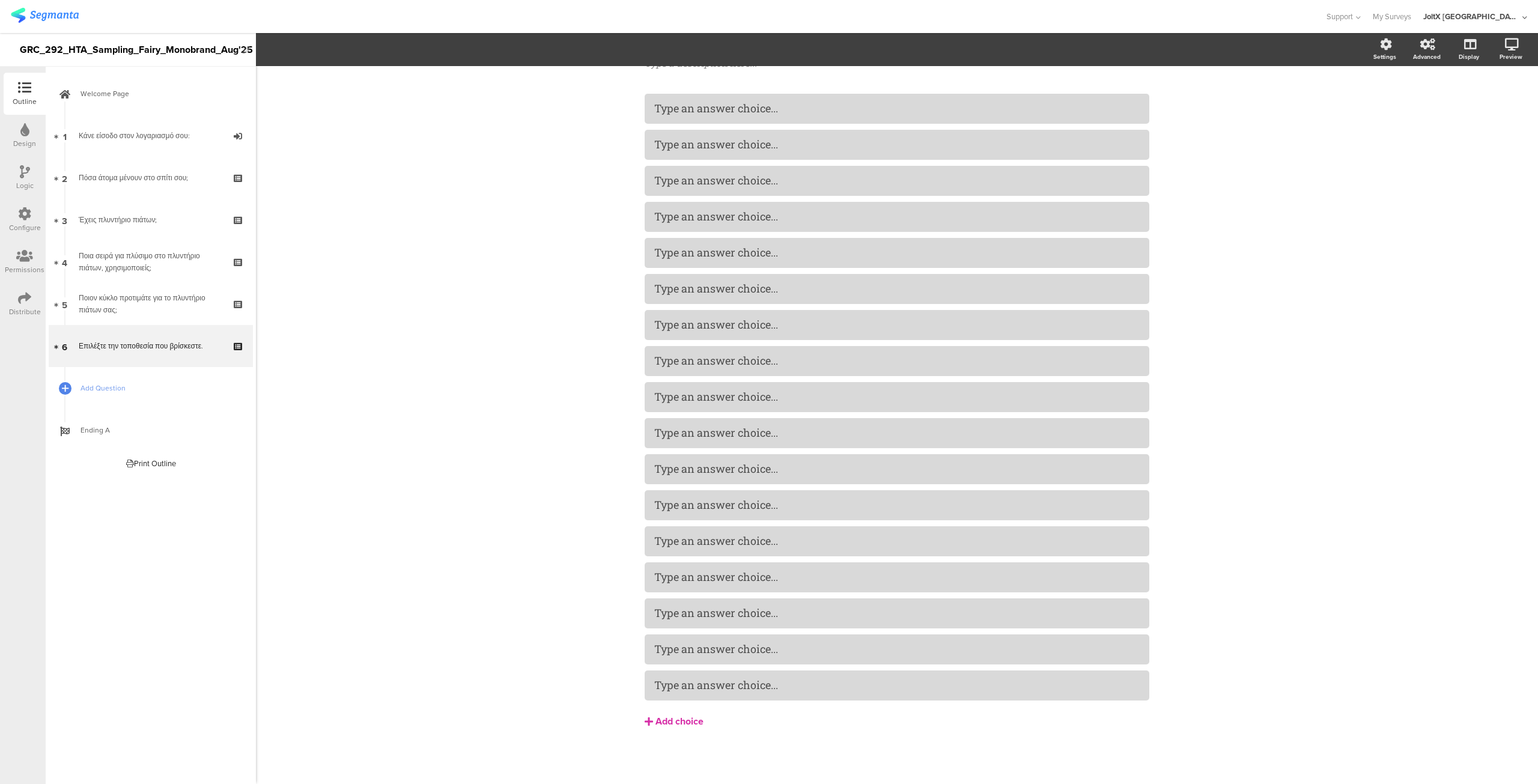
click at [671, 722] on div "Add choice" at bounding box center [680, 722] width 48 height 12
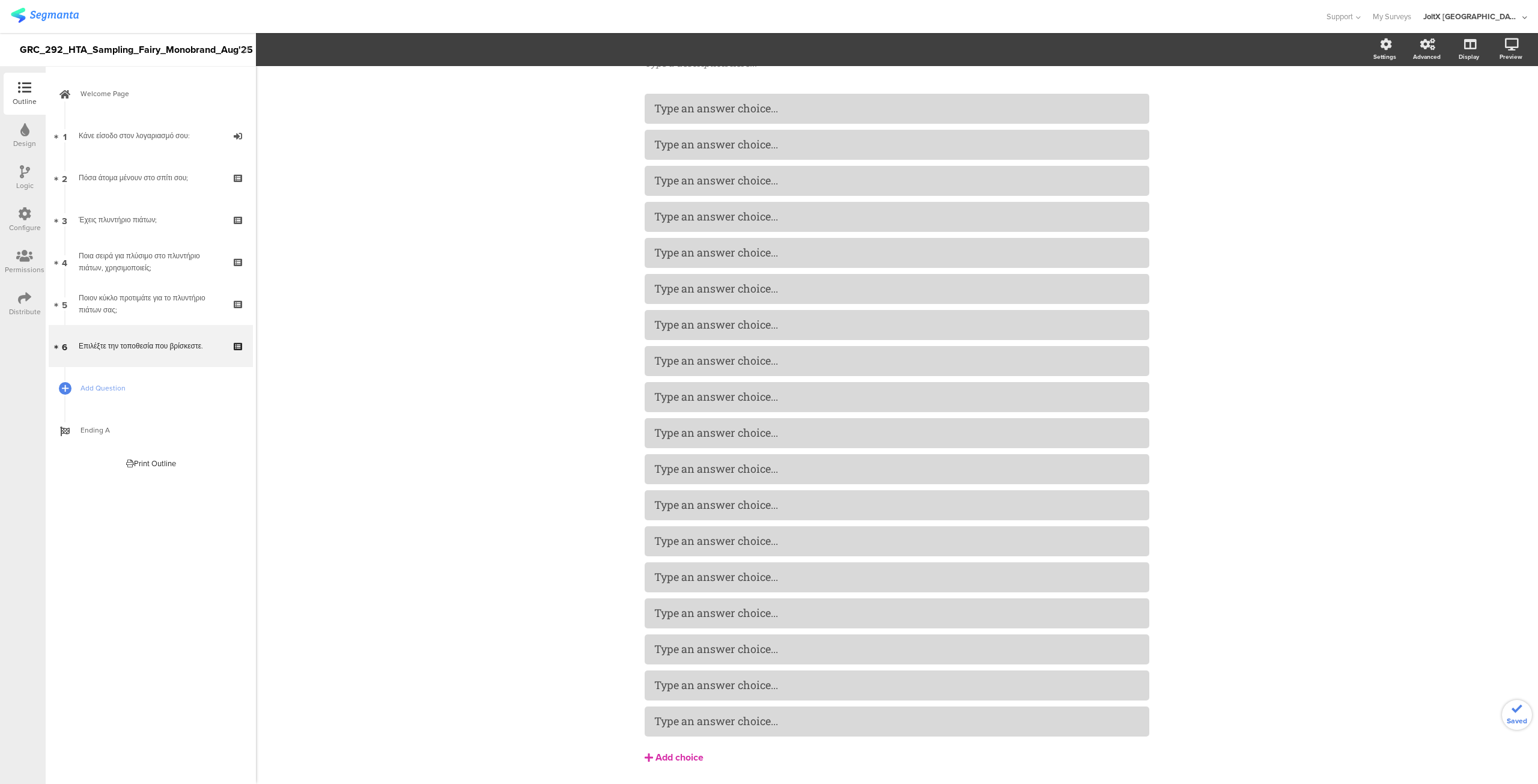
click at [669, 748] on button "Add choice" at bounding box center [897, 757] width 504 height 30
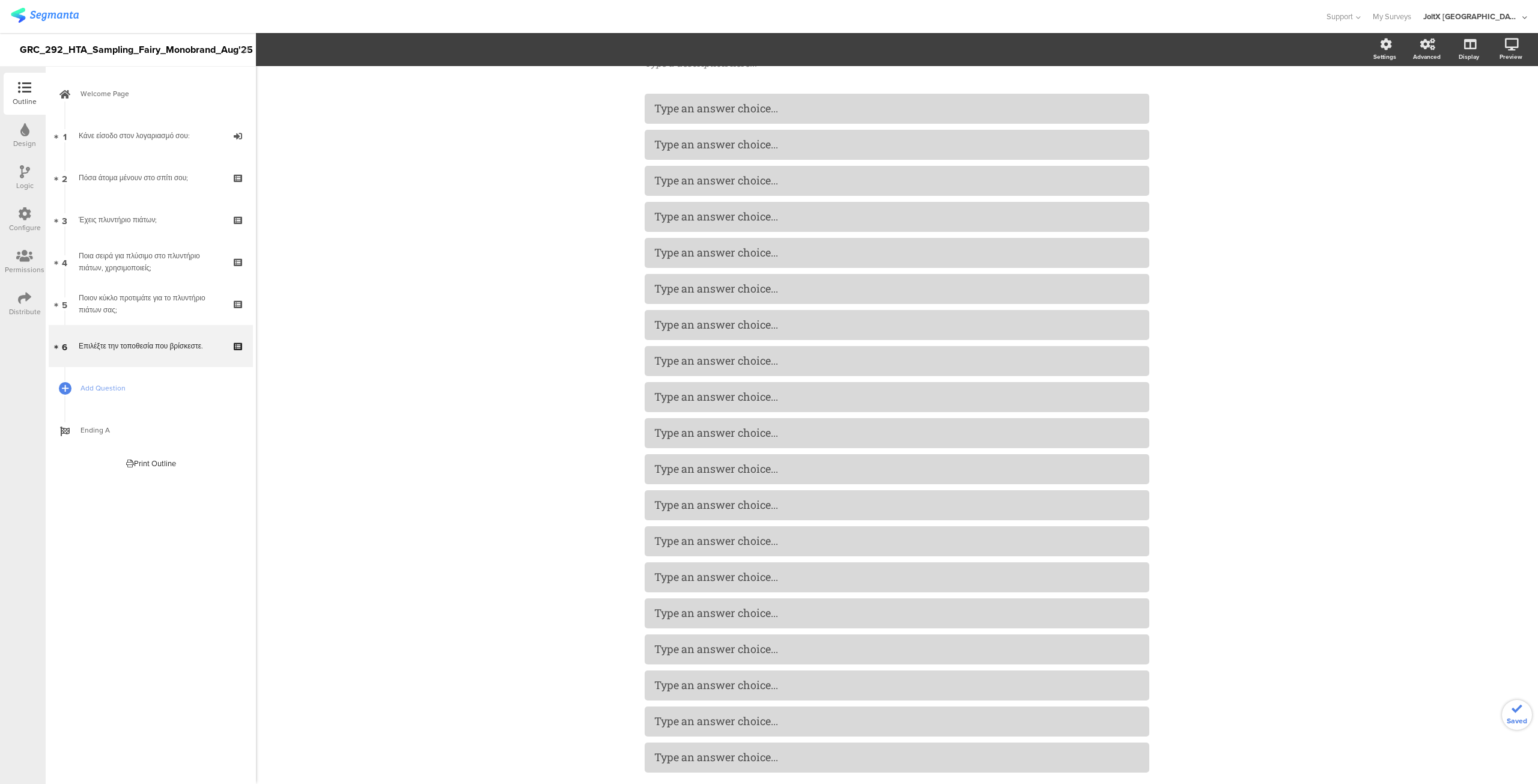
scroll to position [160, 0]
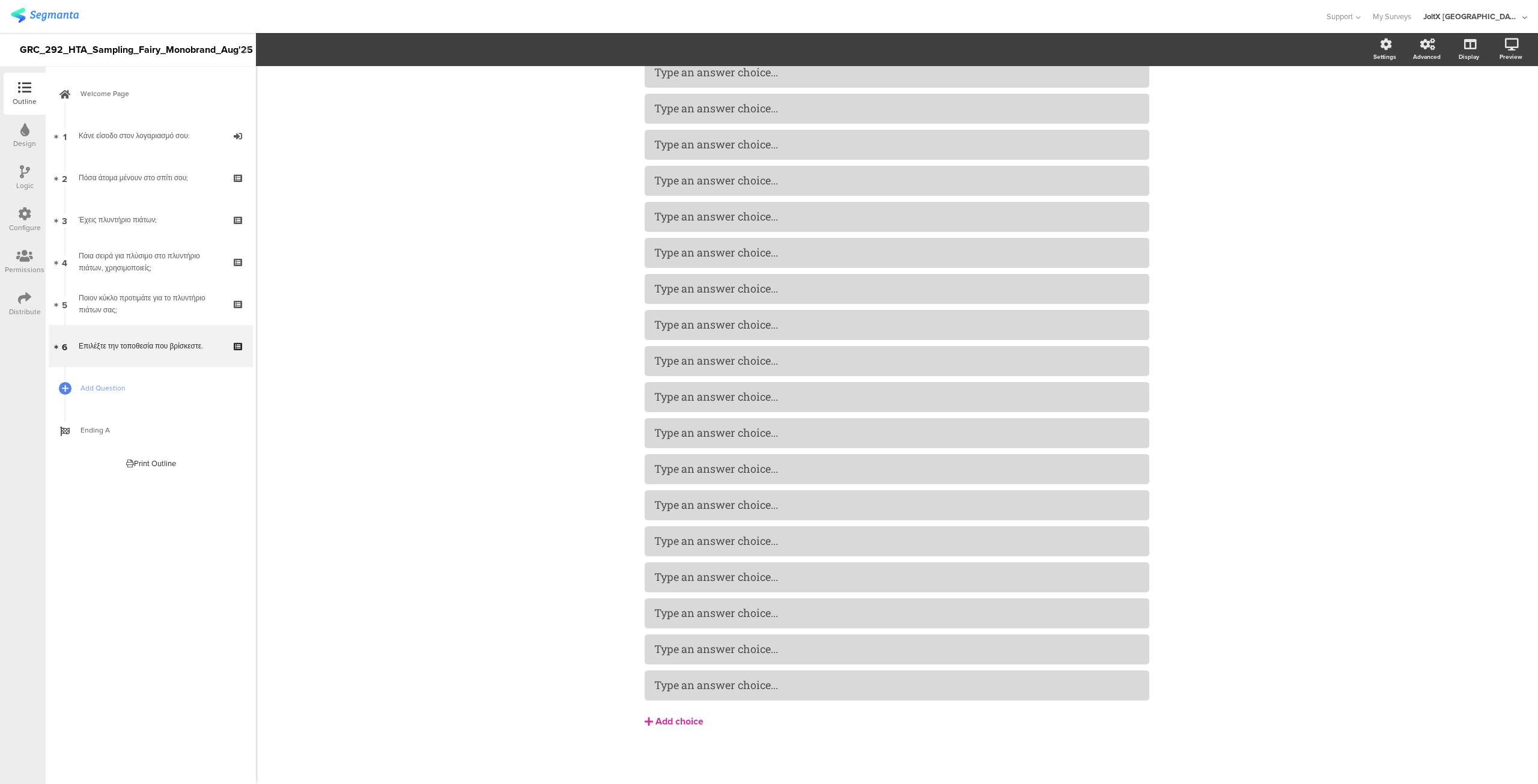
click at [669, 719] on div "Add choice" at bounding box center [680, 722] width 48 height 12
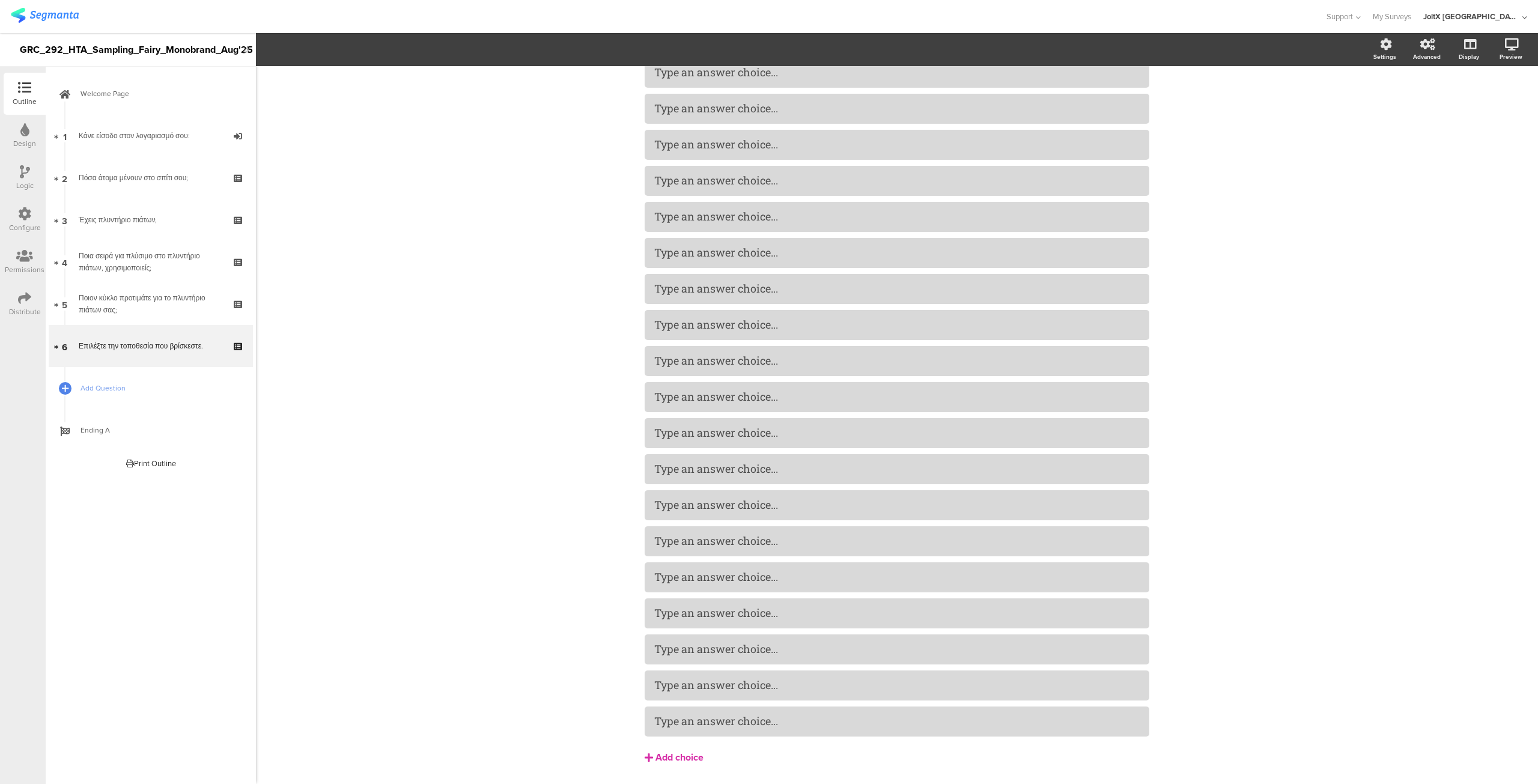
click at [668, 755] on div "Add choice" at bounding box center [680, 757] width 48 height 12
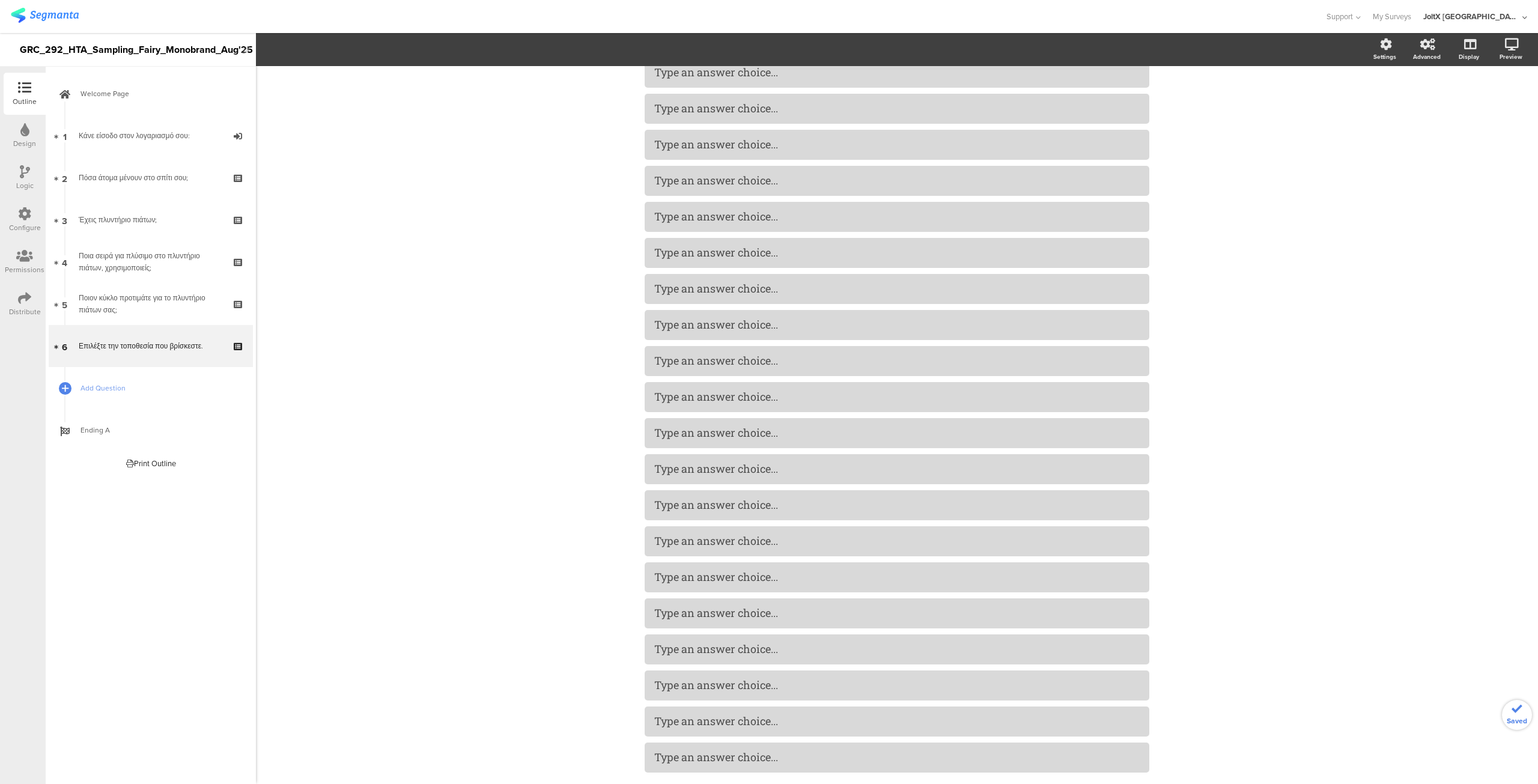
scroll to position [233, 0]
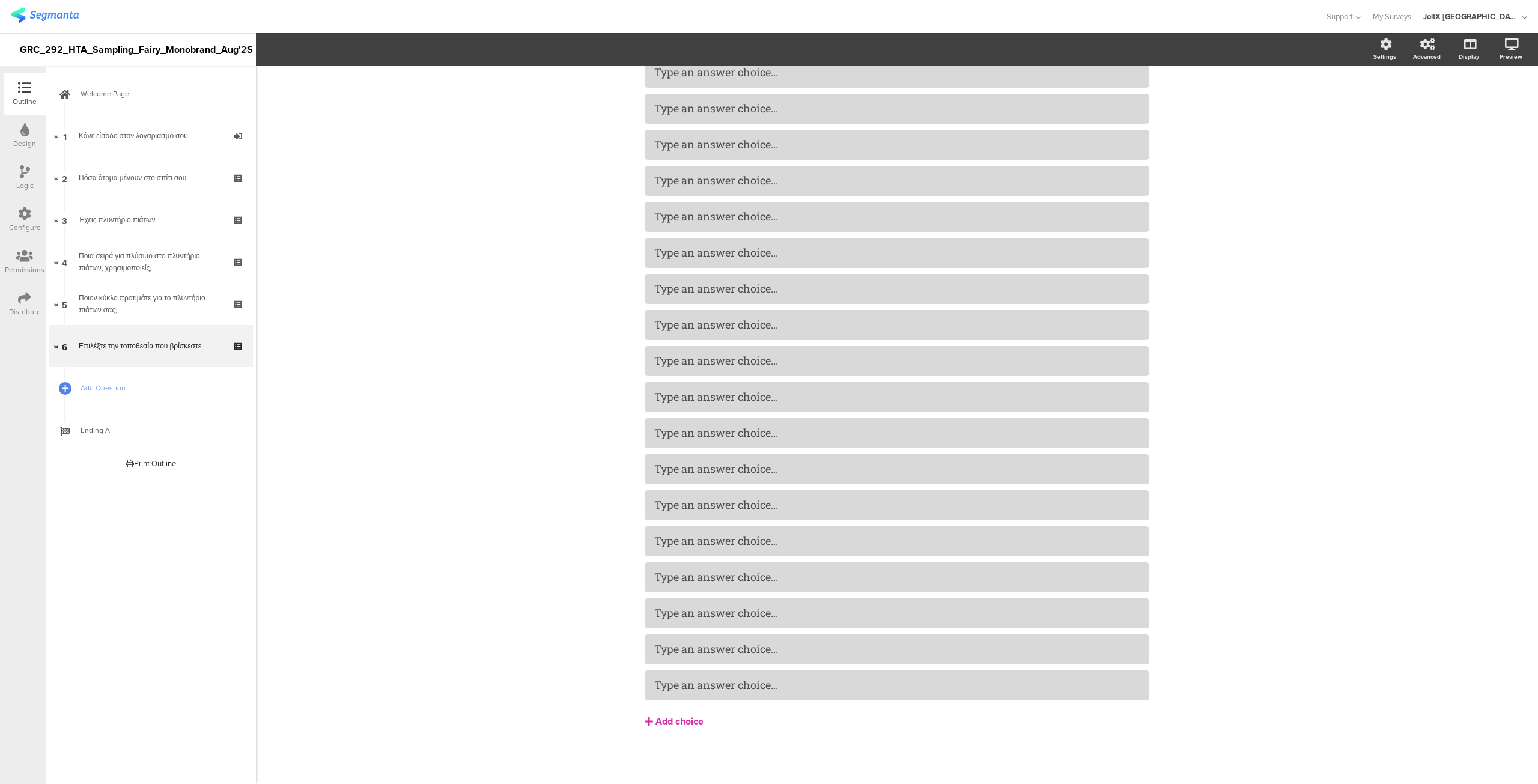
click at [670, 720] on div "Add choice" at bounding box center [680, 722] width 48 height 12
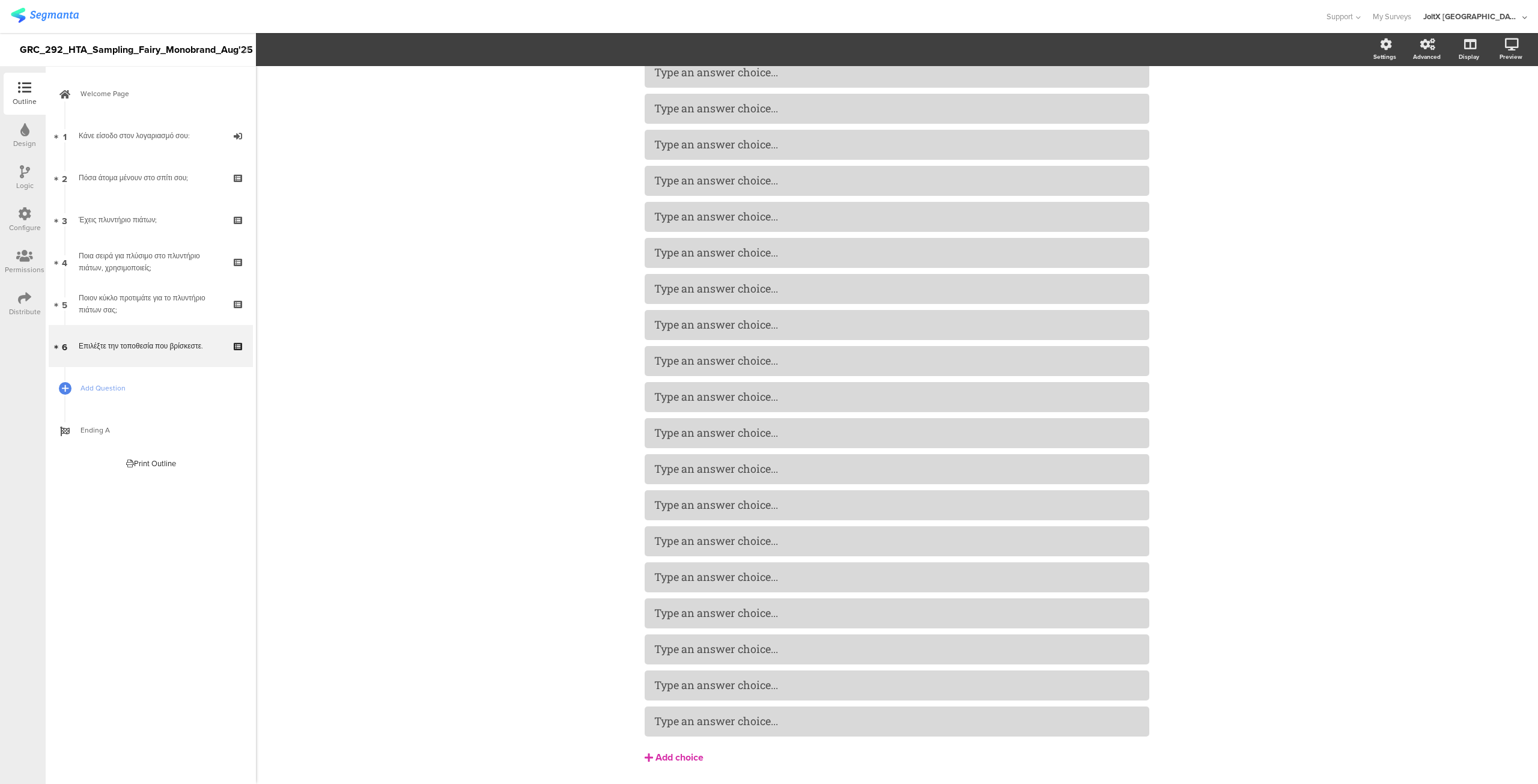
scroll to position [268, 0]
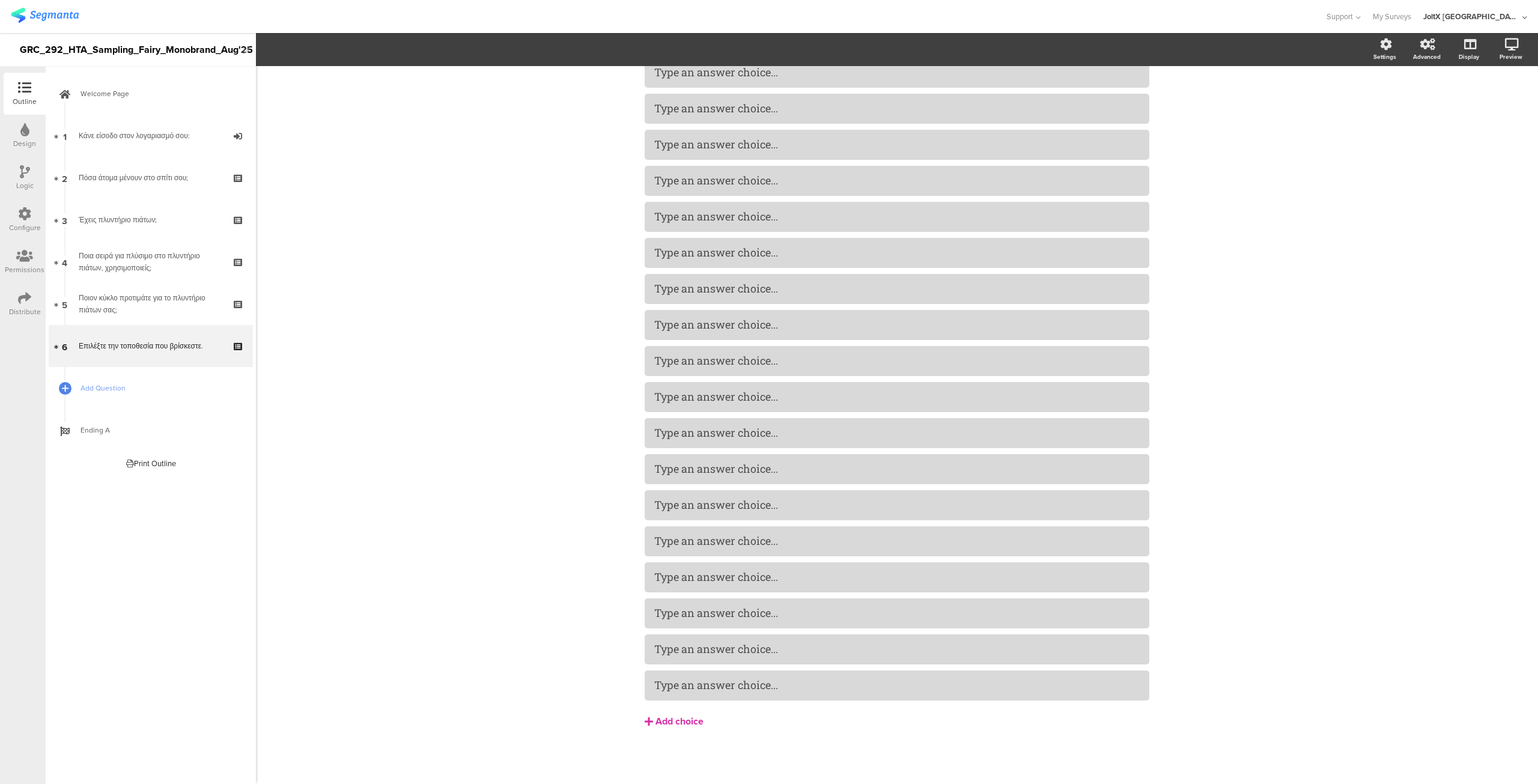
click at [667, 721] on div "Add choice" at bounding box center [680, 722] width 48 height 12
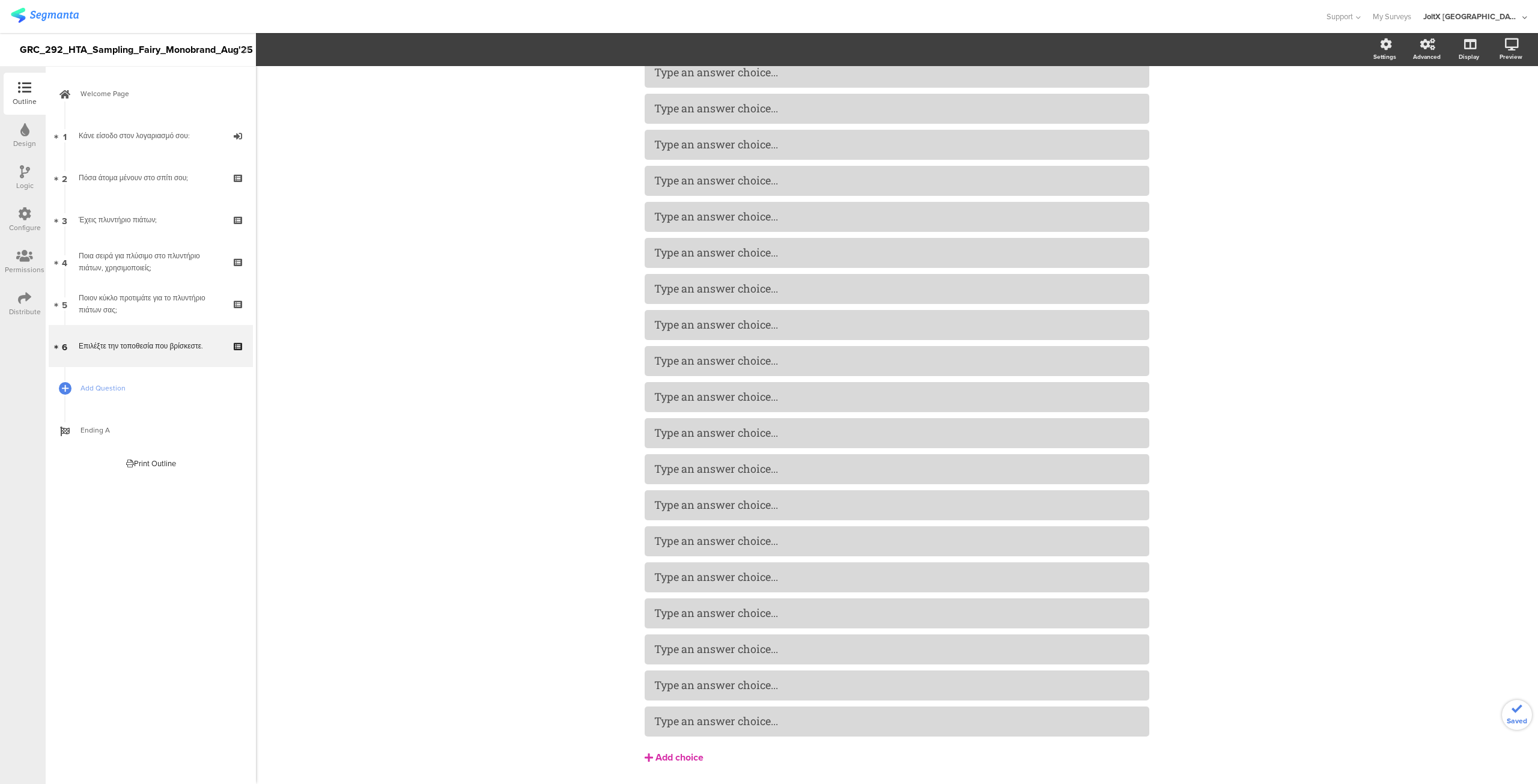
scroll to position [304, 0]
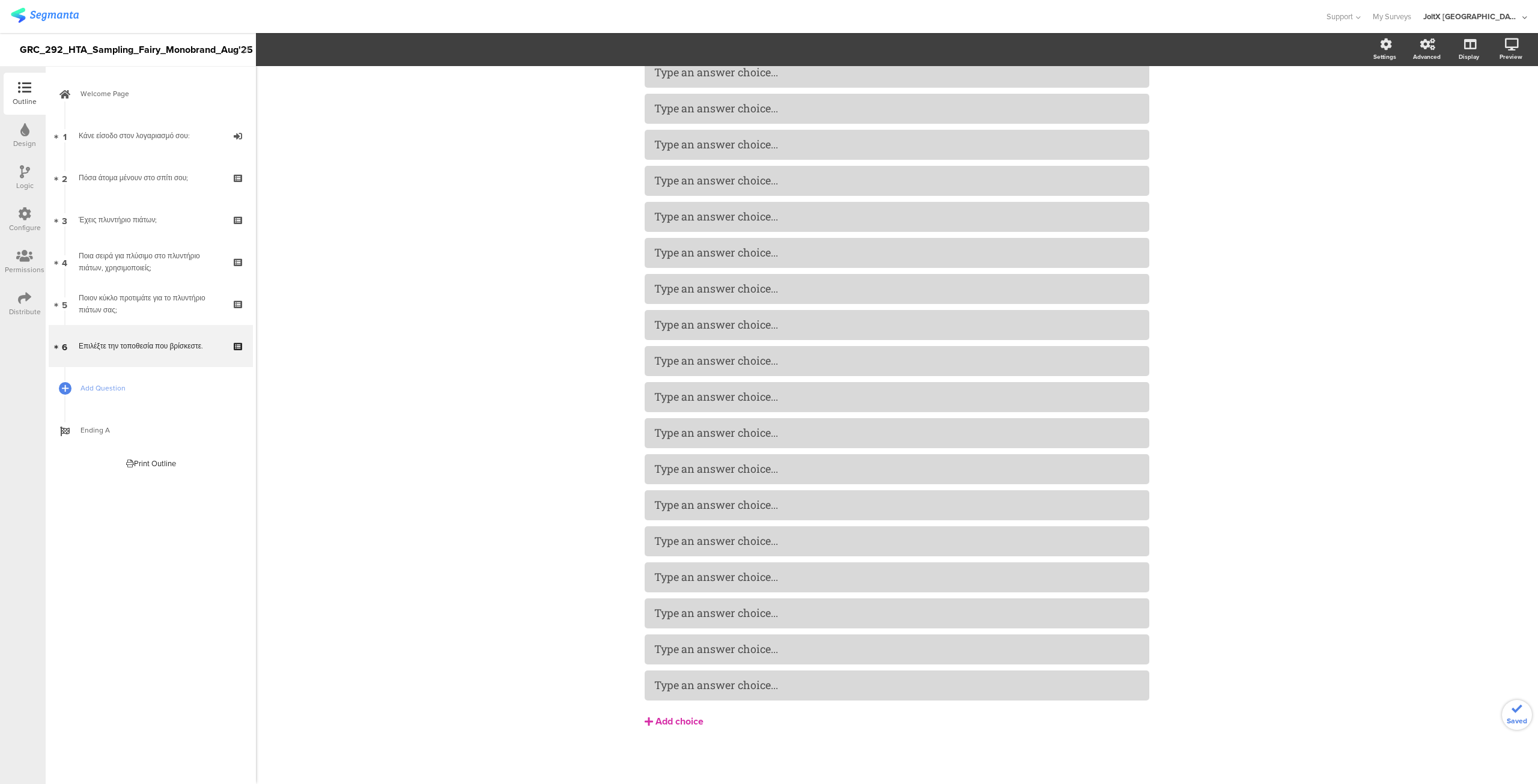
click at [667, 721] on div "Add choice" at bounding box center [680, 722] width 48 height 12
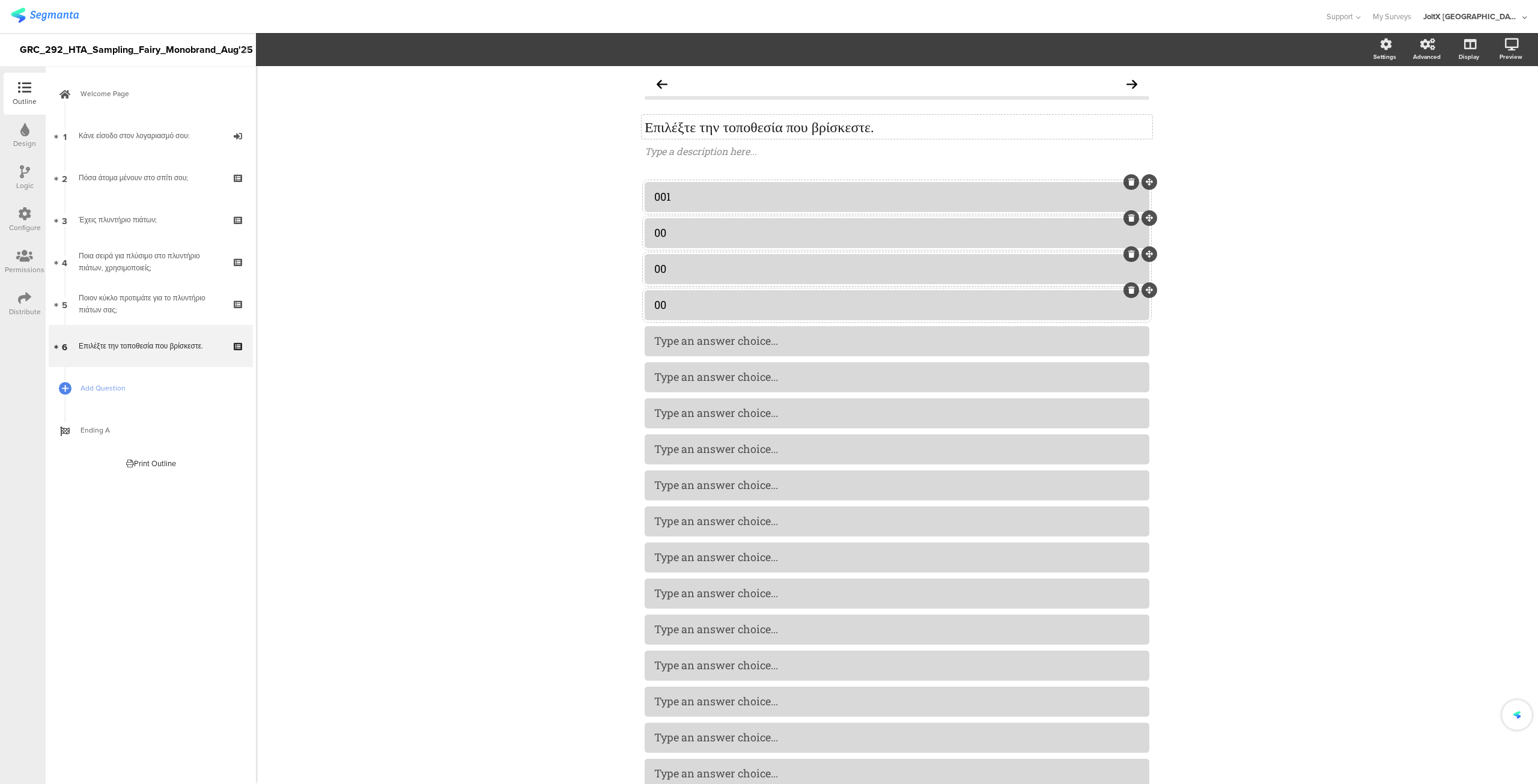
click at [674, 308] on div "00" at bounding box center [896, 305] width 486 height 14
click at [674, 387] on div at bounding box center [896, 377] width 486 height 19
click at [664, 493] on div at bounding box center [896, 485] width 486 height 19
click at [685, 227] on div "00" at bounding box center [896, 233] width 486 height 14
click at [677, 267] on div "00" at bounding box center [896, 269] width 486 height 14
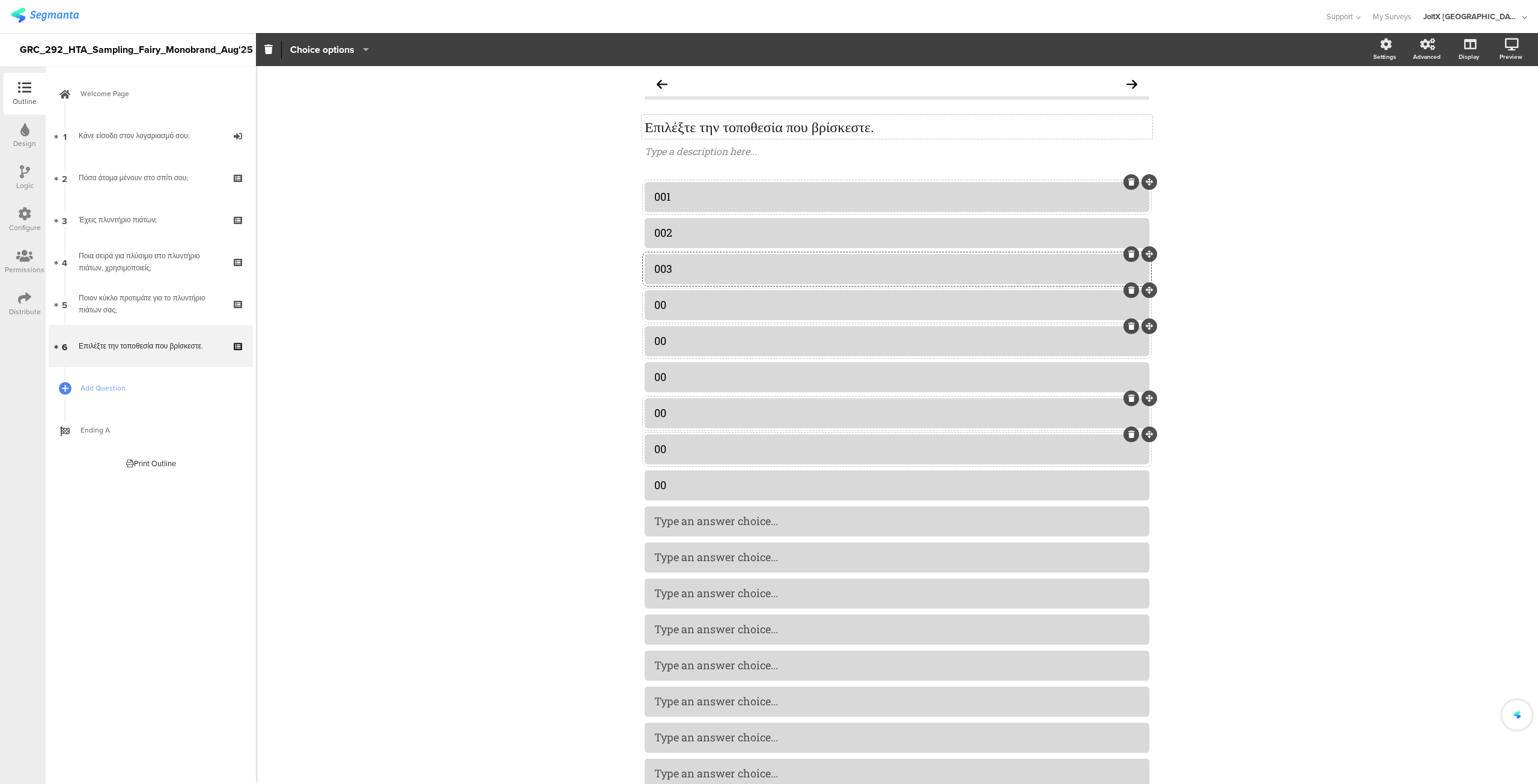
click at [678, 302] on div "00" at bounding box center [896, 305] width 486 height 14
click at [678, 336] on div "00" at bounding box center [896, 342] width 486 height 14
click at [679, 374] on div "00" at bounding box center [896, 377] width 486 height 14
click at [682, 412] on div "00" at bounding box center [896, 413] width 486 height 14
click at [685, 450] on div "00" at bounding box center [896, 450] width 486 height 14
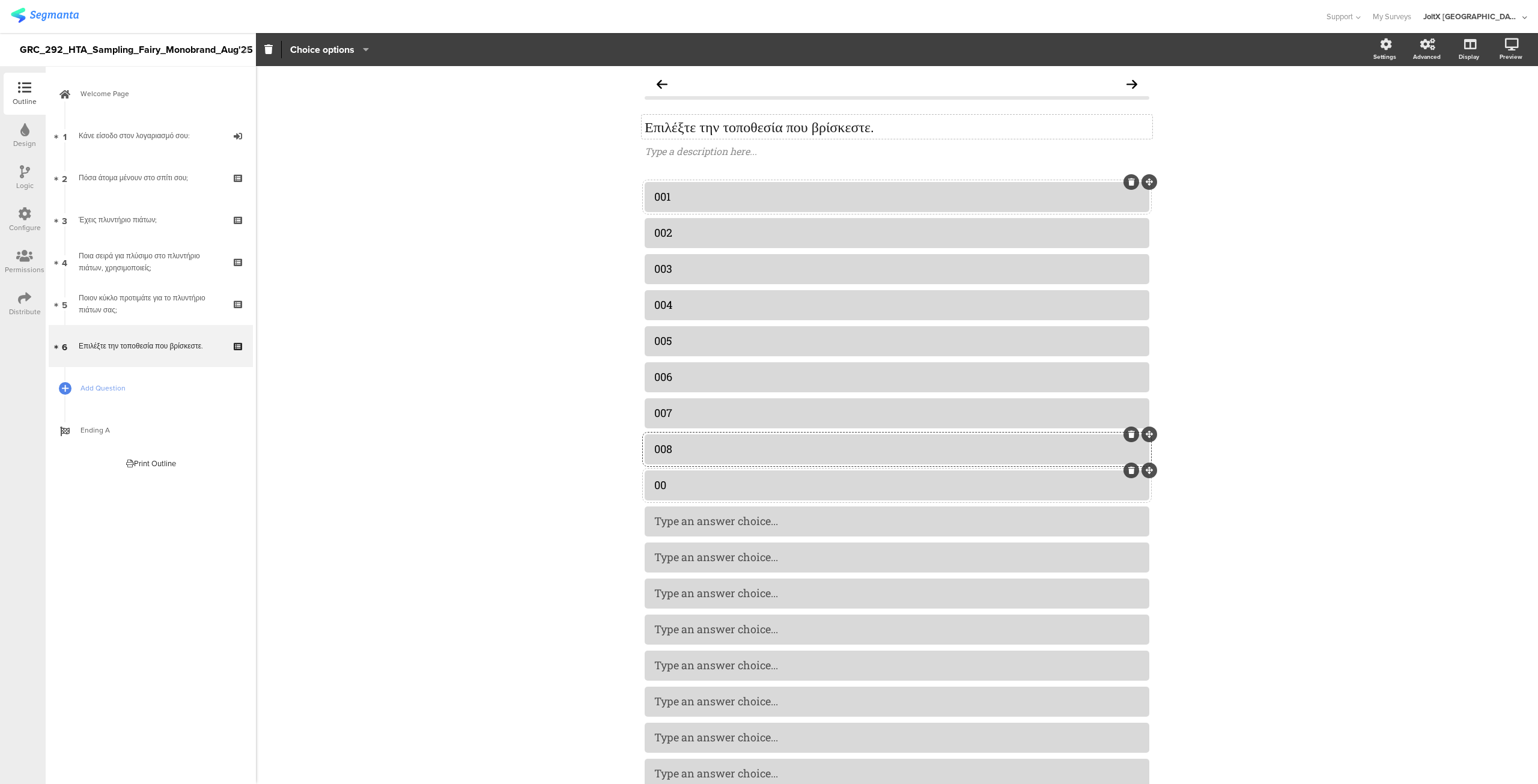
click at [701, 489] on div "00" at bounding box center [896, 485] width 486 height 14
copy div "01"
click at [694, 524] on div "01" at bounding box center [896, 521] width 486 height 14
click at [675, 566] on div "Type an answer choice..." at bounding box center [896, 557] width 486 height 19
click at [671, 581] on div at bounding box center [897, 594] width 504 height 30
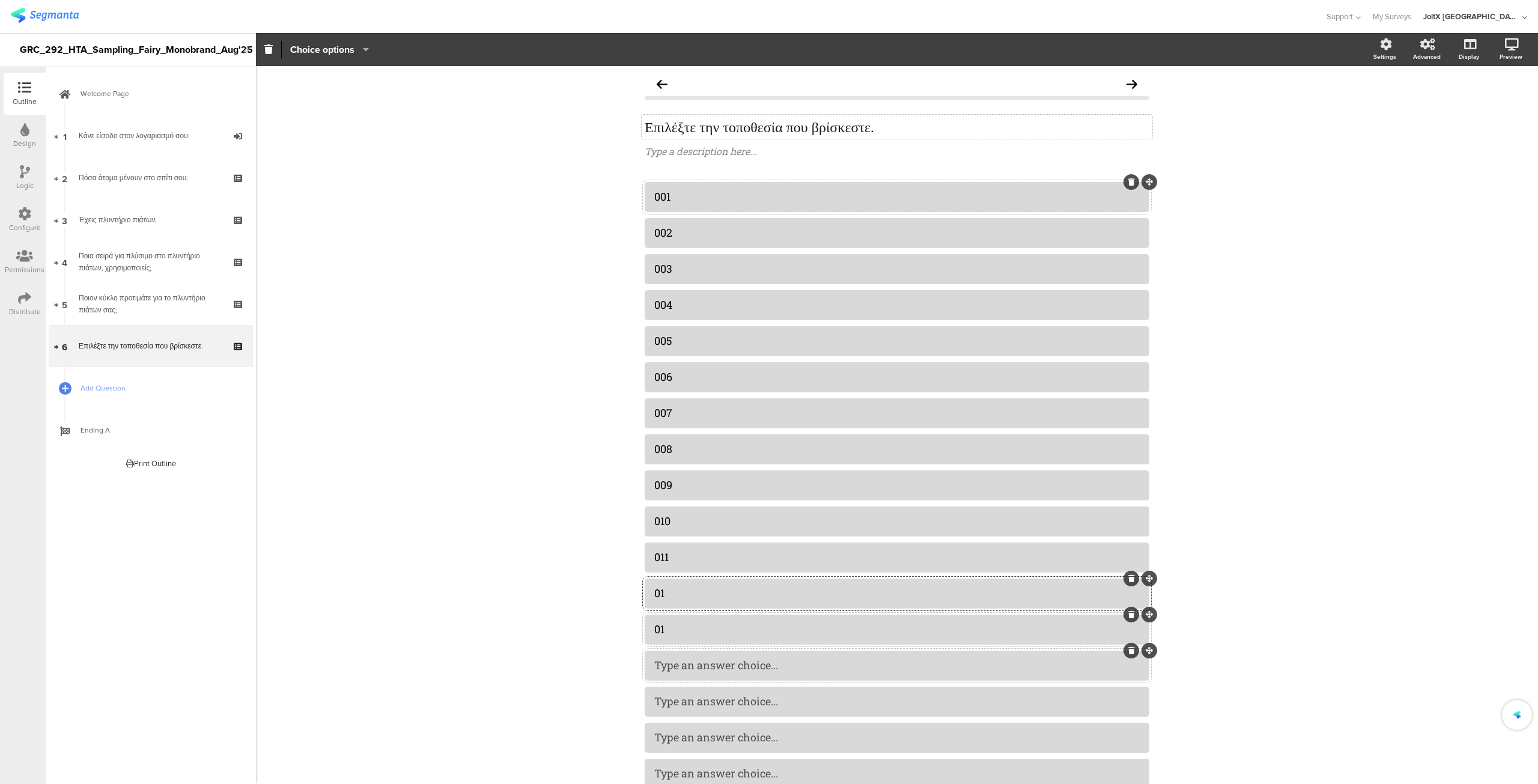
click at [660, 653] on div at bounding box center [897, 665] width 504 height 30
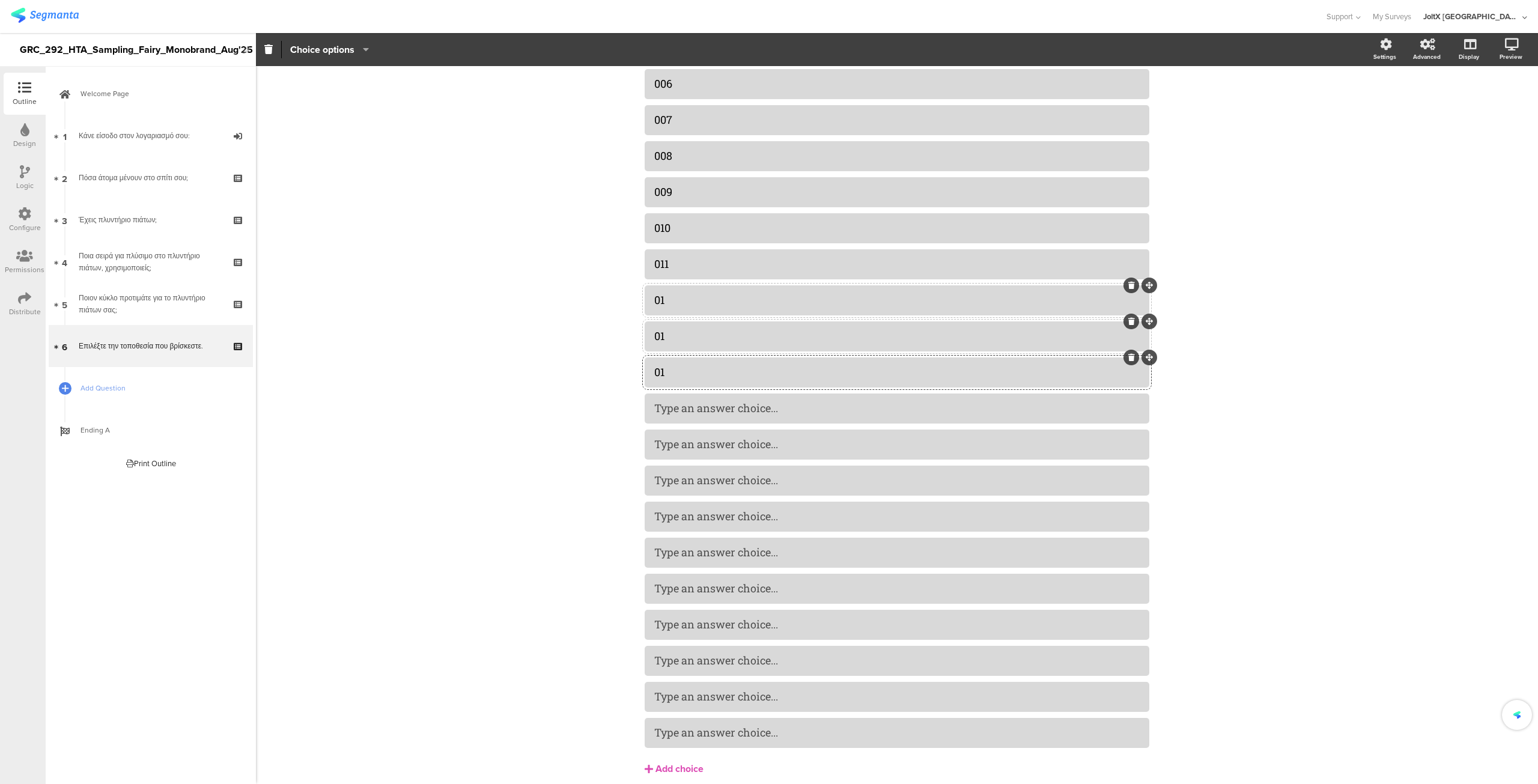
scroll to position [294, 0]
click at [671, 543] on div at bounding box center [896, 551] width 486 height 19
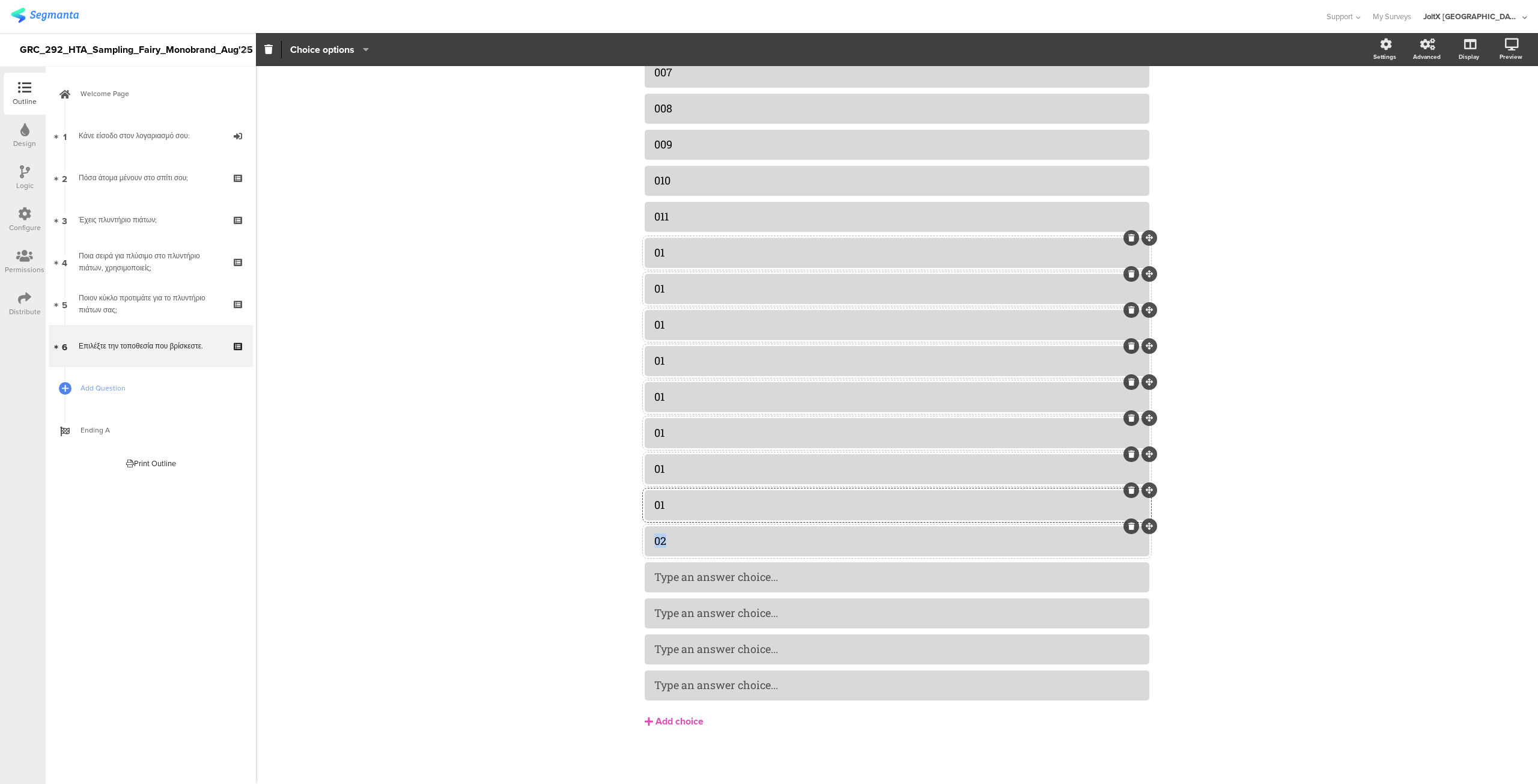
copy div "02"
click at [660, 716] on div "Add choice" at bounding box center [680, 722] width 48 height 12
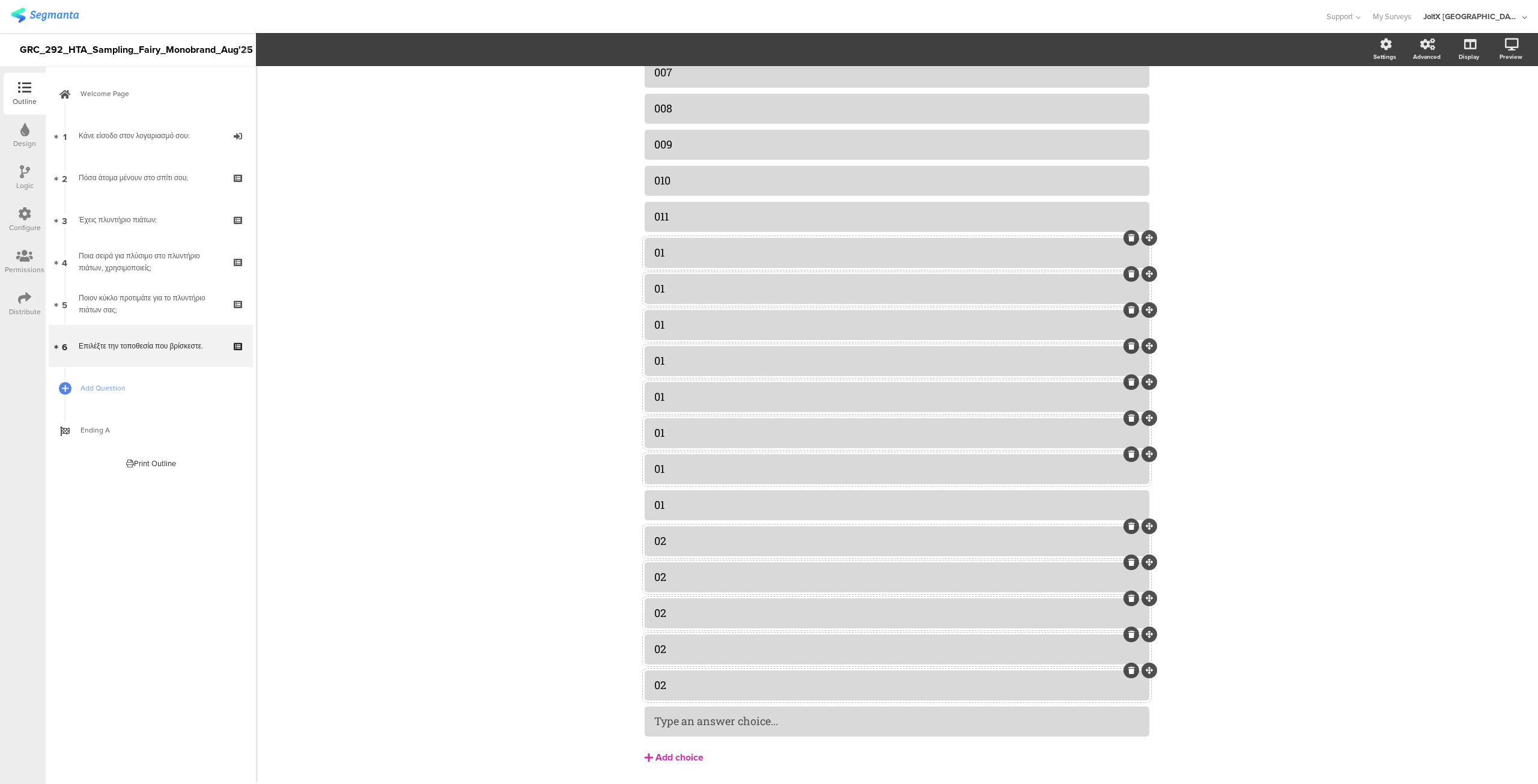
scroll to position [377, 0]
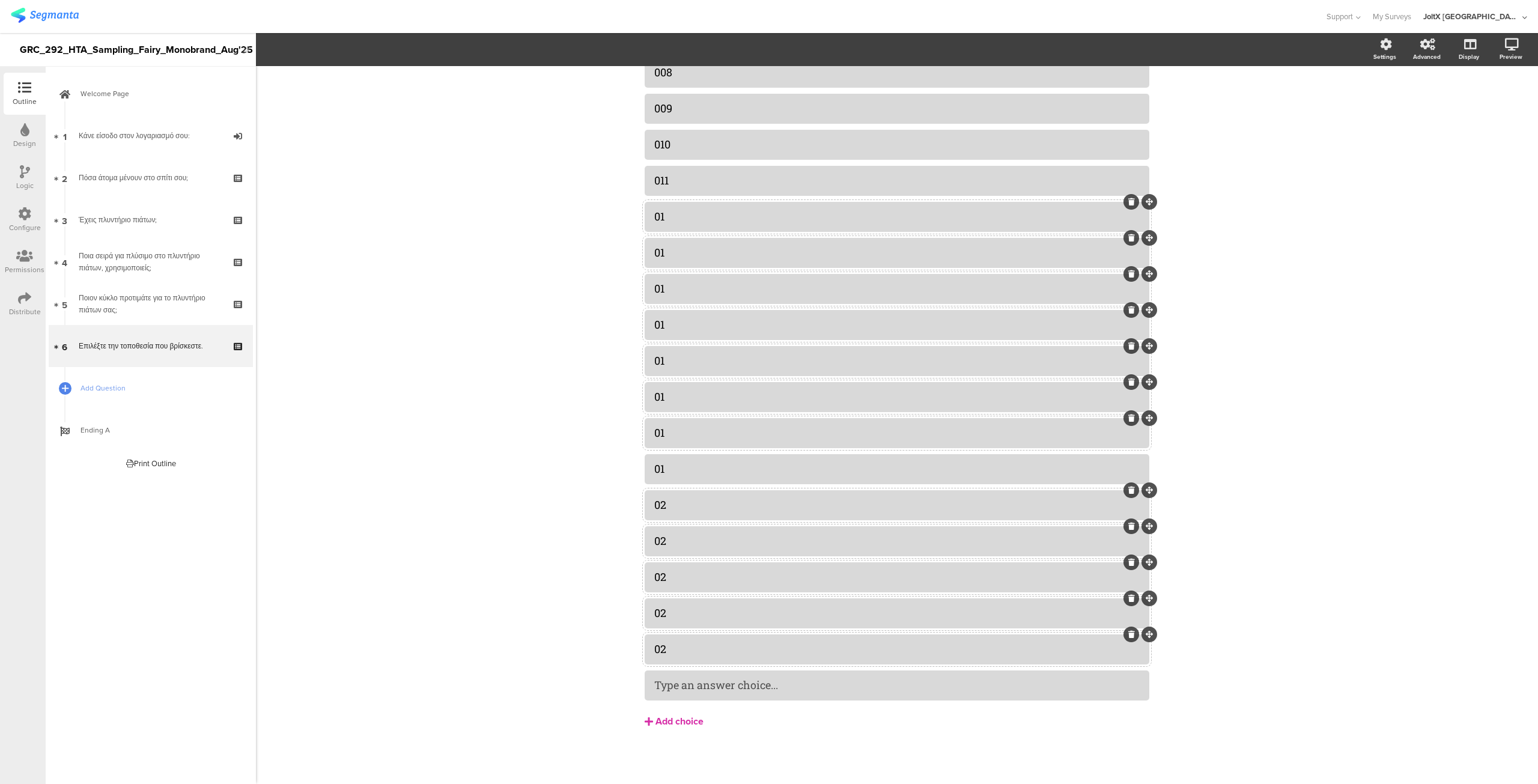
click at [686, 721] on div "Add choice" at bounding box center [680, 722] width 48 height 12
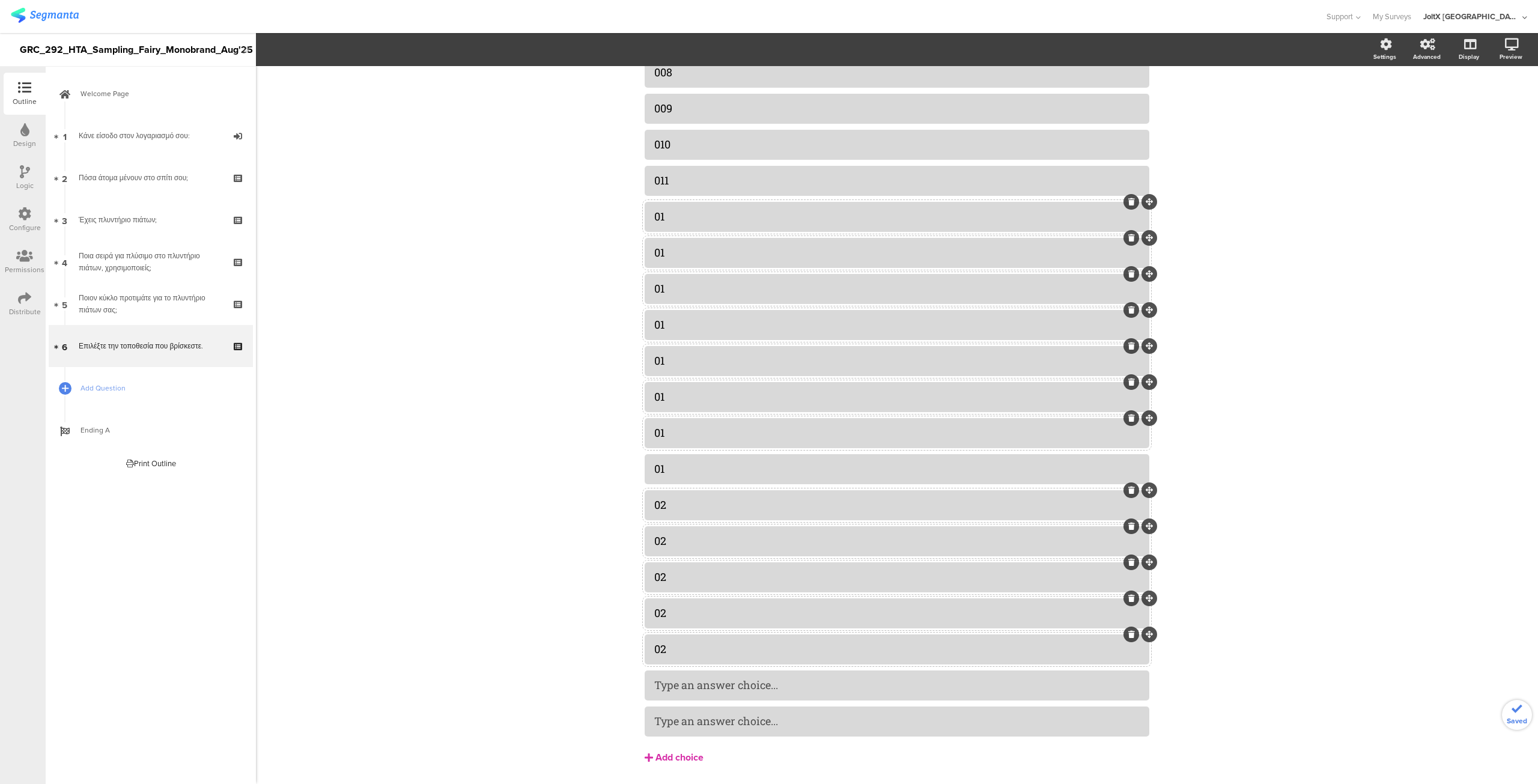
click at [674, 754] on div "Add choice" at bounding box center [680, 757] width 48 height 12
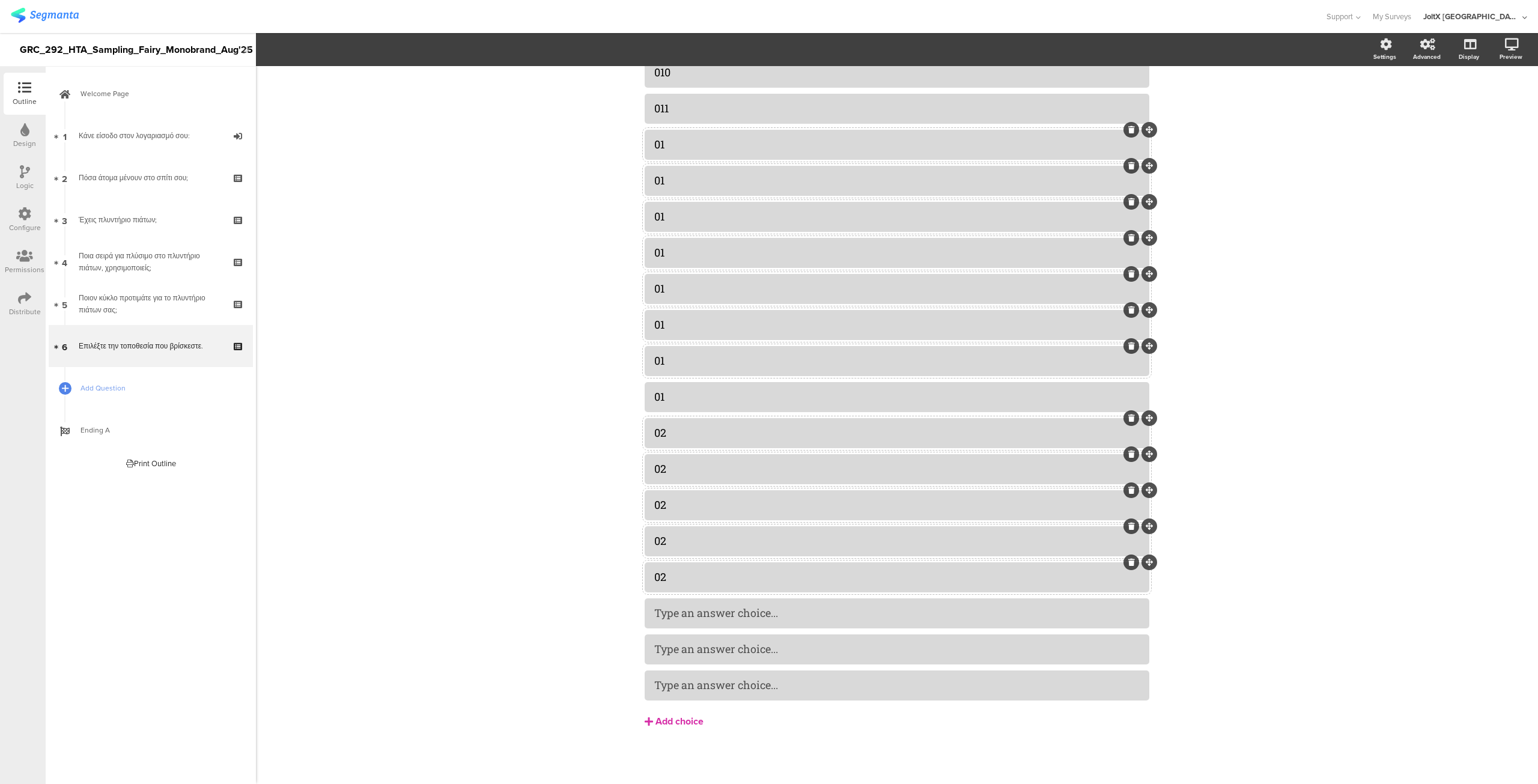
click at [672, 708] on button "Add choice" at bounding box center [897, 721] width 504 height 30
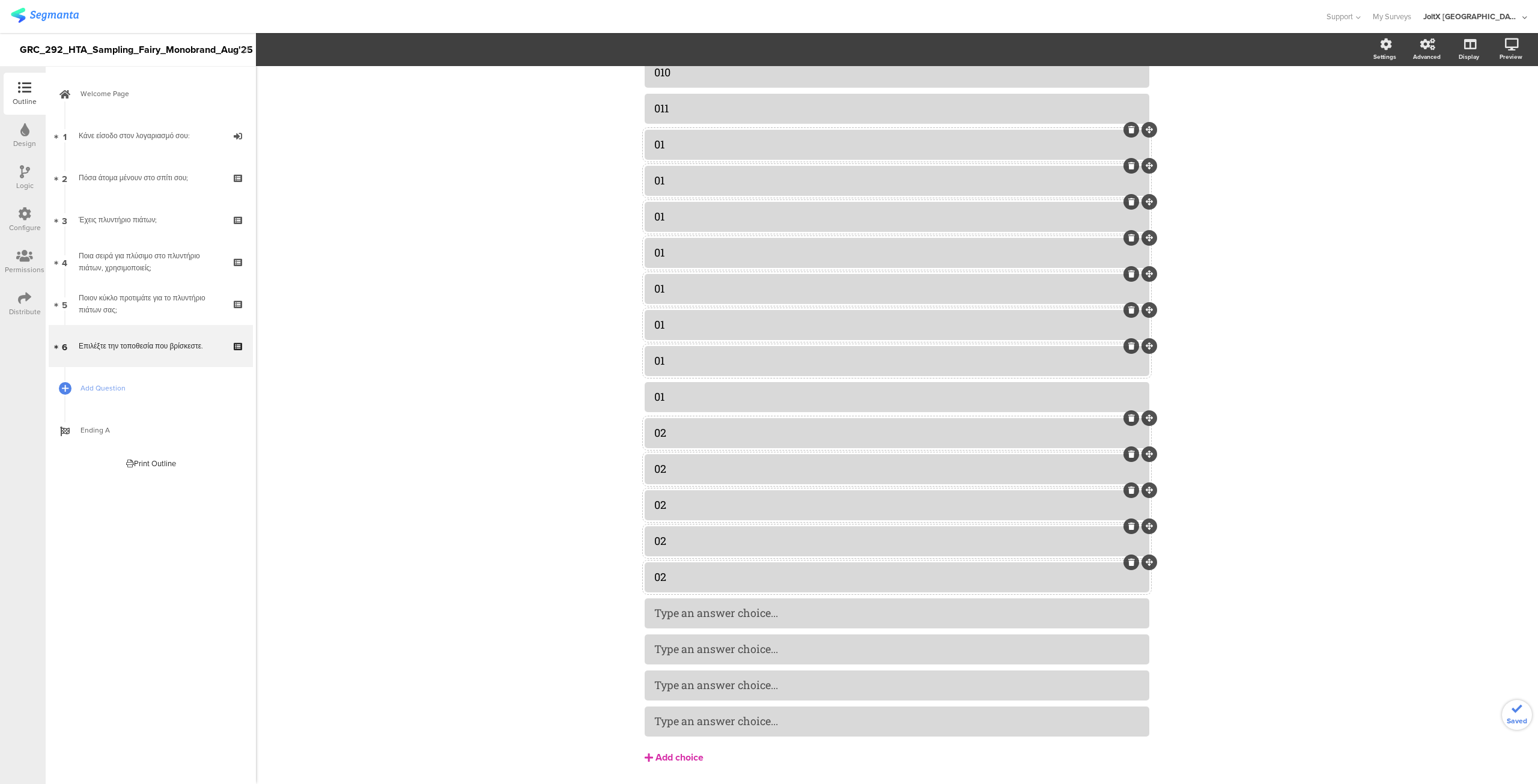
click at [669, 754] on div "Add choice" at bounding box center [680, 757] width 48 height 12
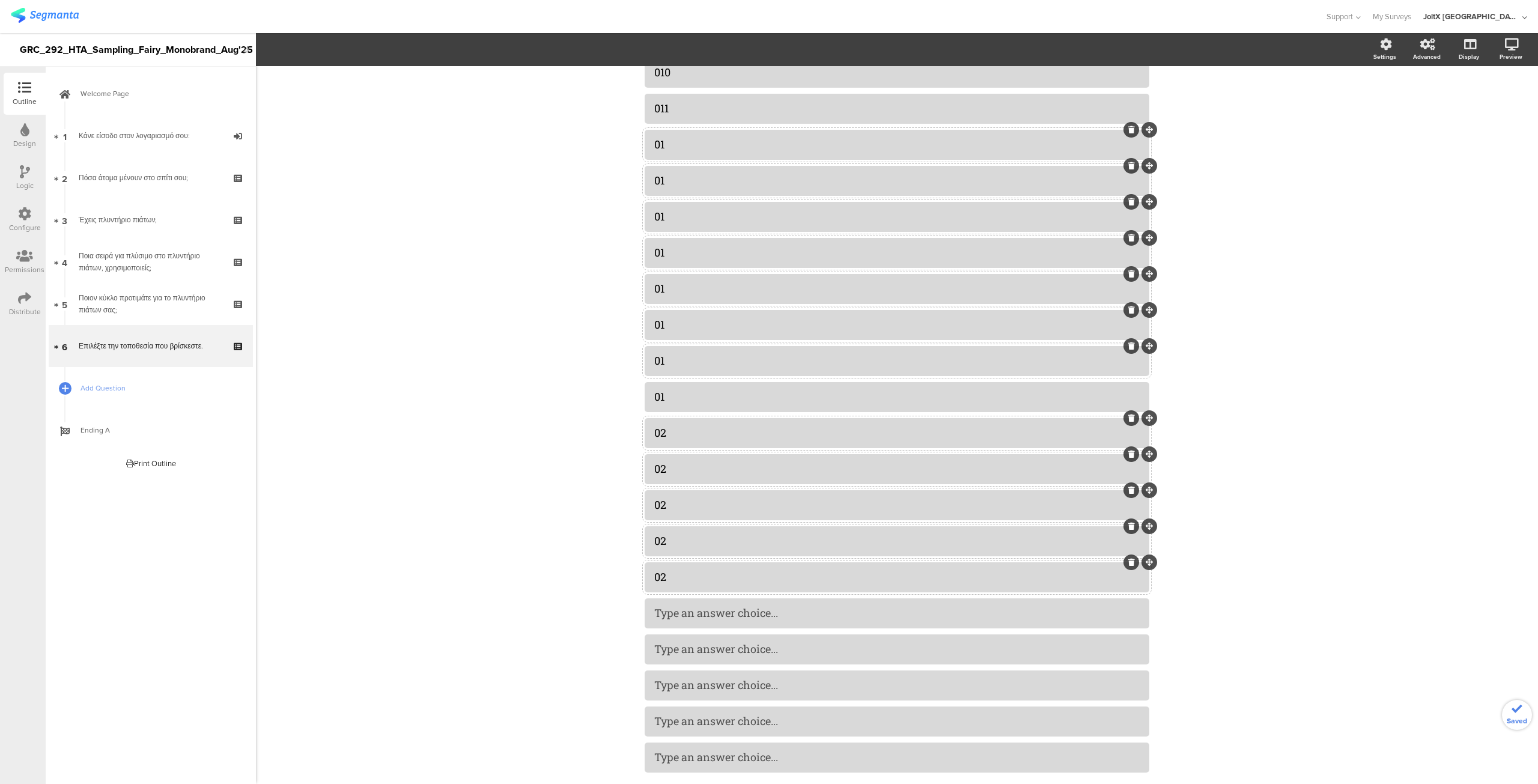
scroll to position [521, 0]
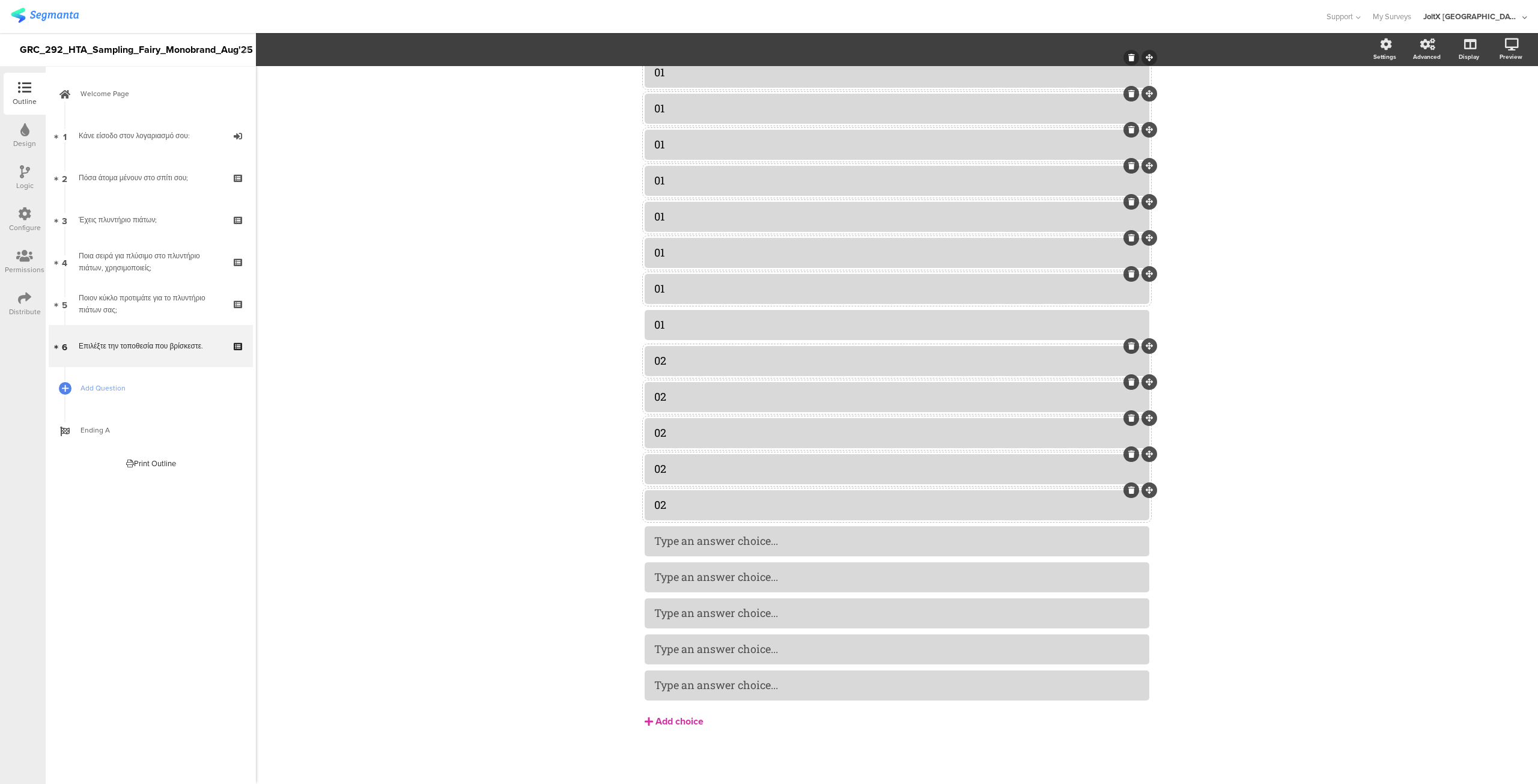
click at [667, 719] on div "Add choice" at bounding box center [680, 722] width 48 height 12
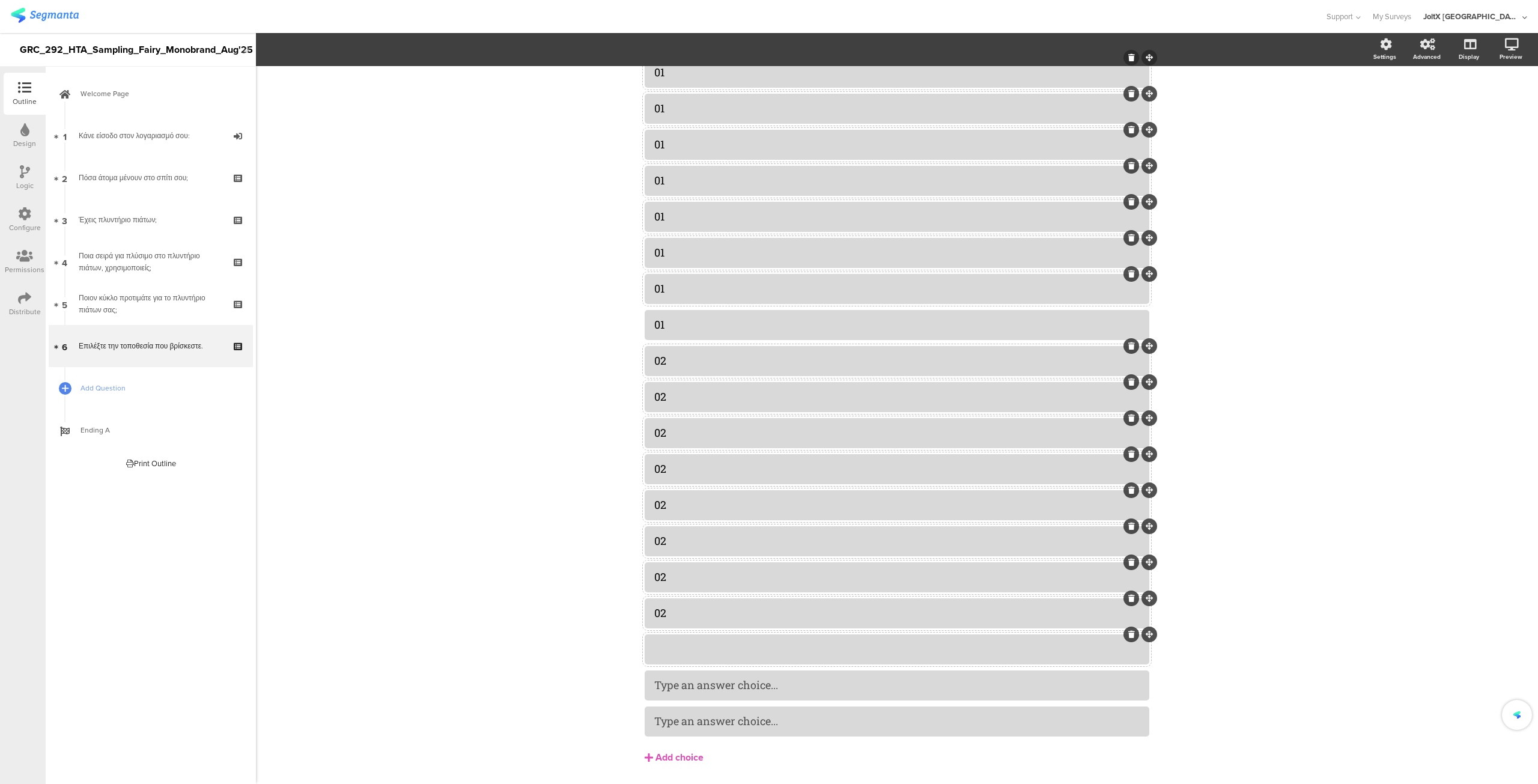
click at [664, 641] on div at bounding box center [896, 649] width 486 height 19
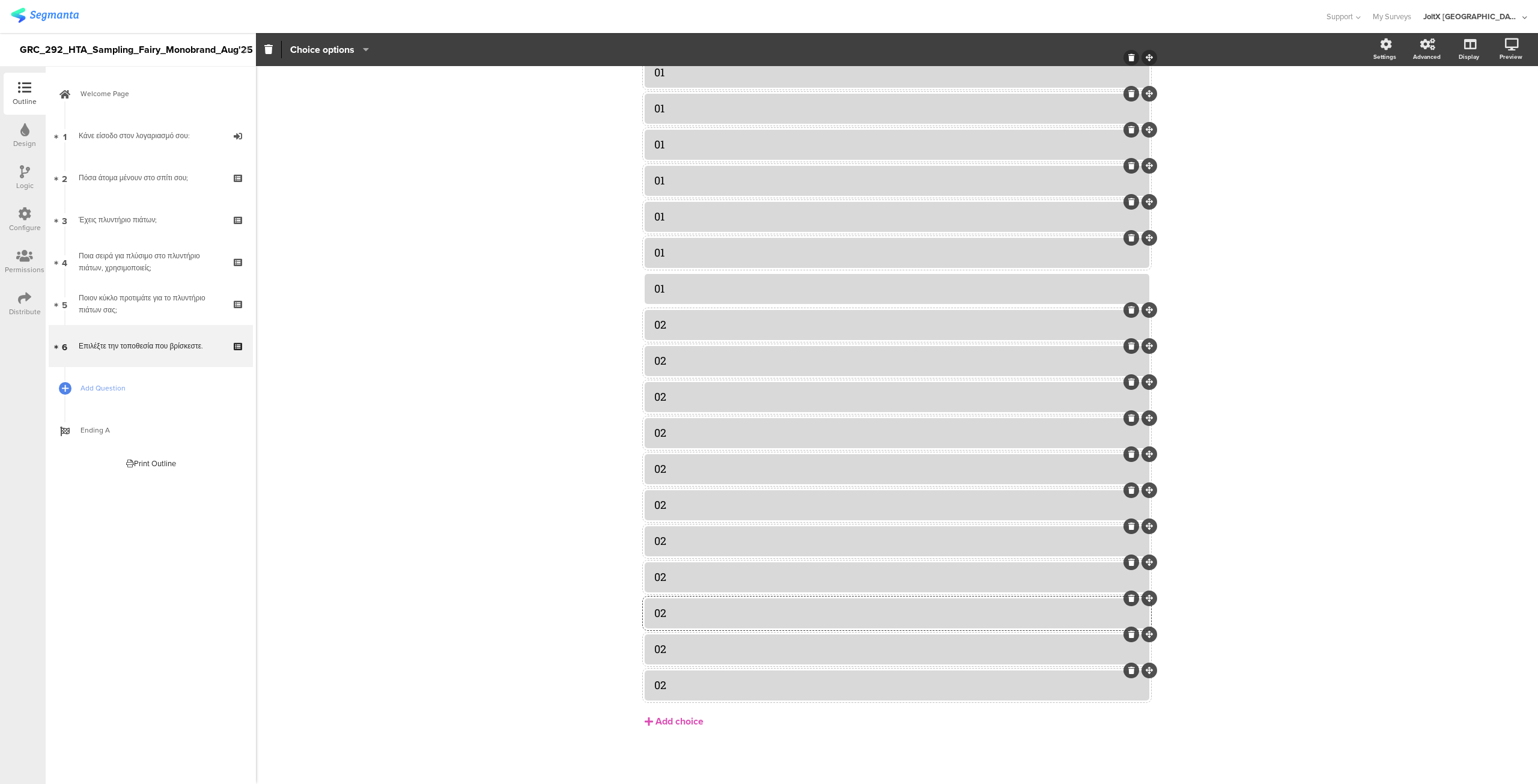
click at [665, 720] on div "Add choice" at bounding box center [680, 722] width 48 height 12
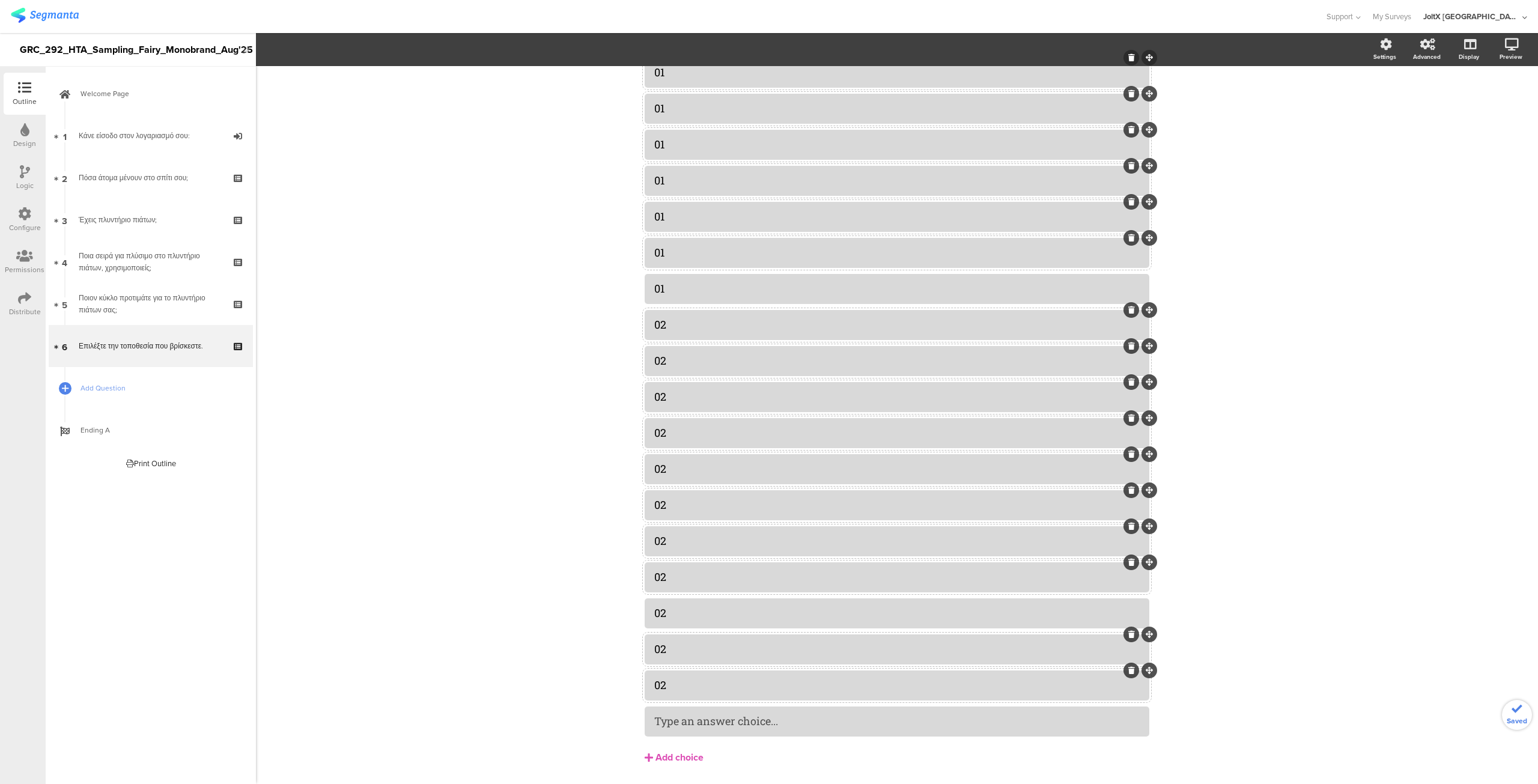
scroll to position [593, 0]
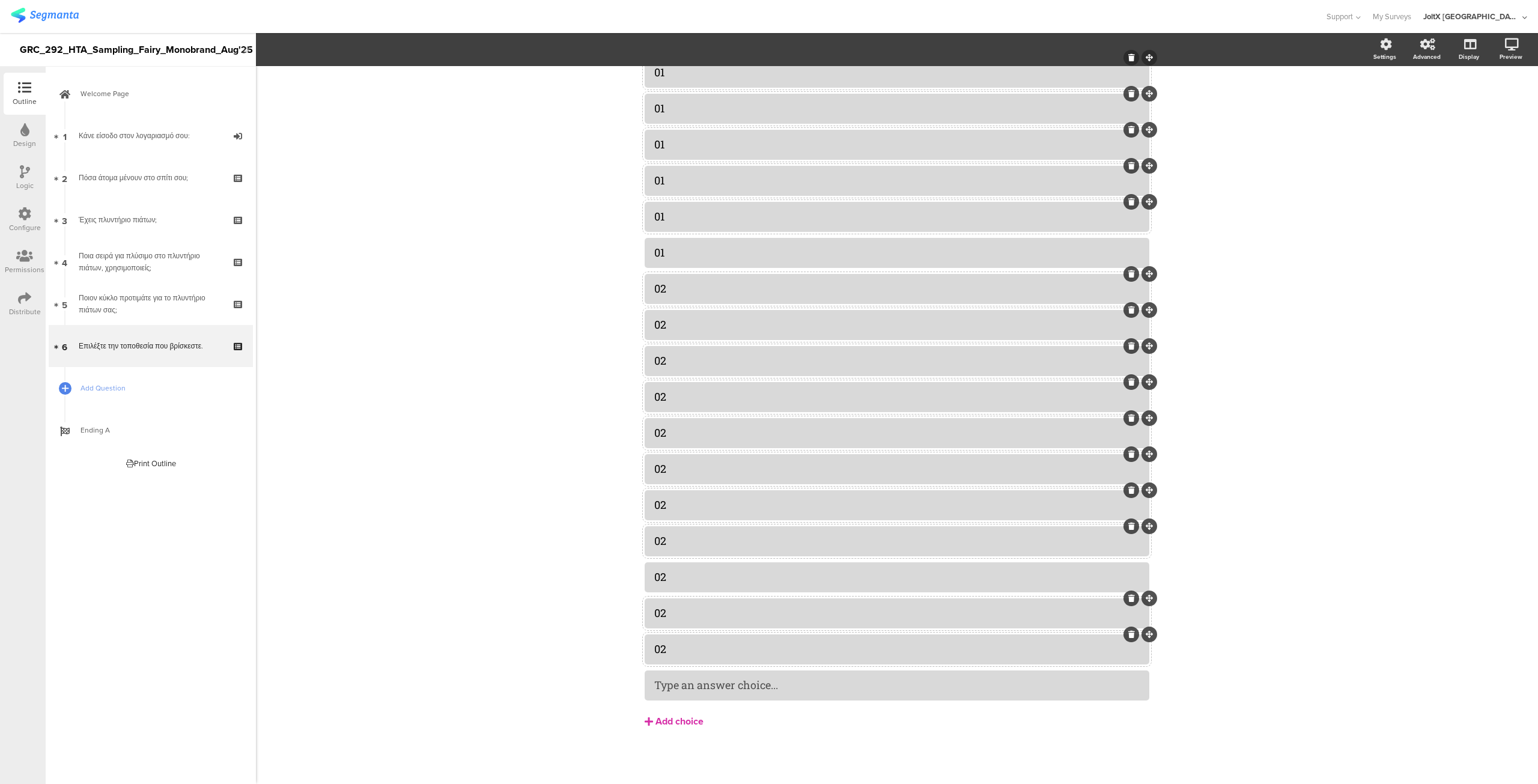
click at [660, 719] on div "Add choice" at bounding box center [680, 722] width 48 height 12
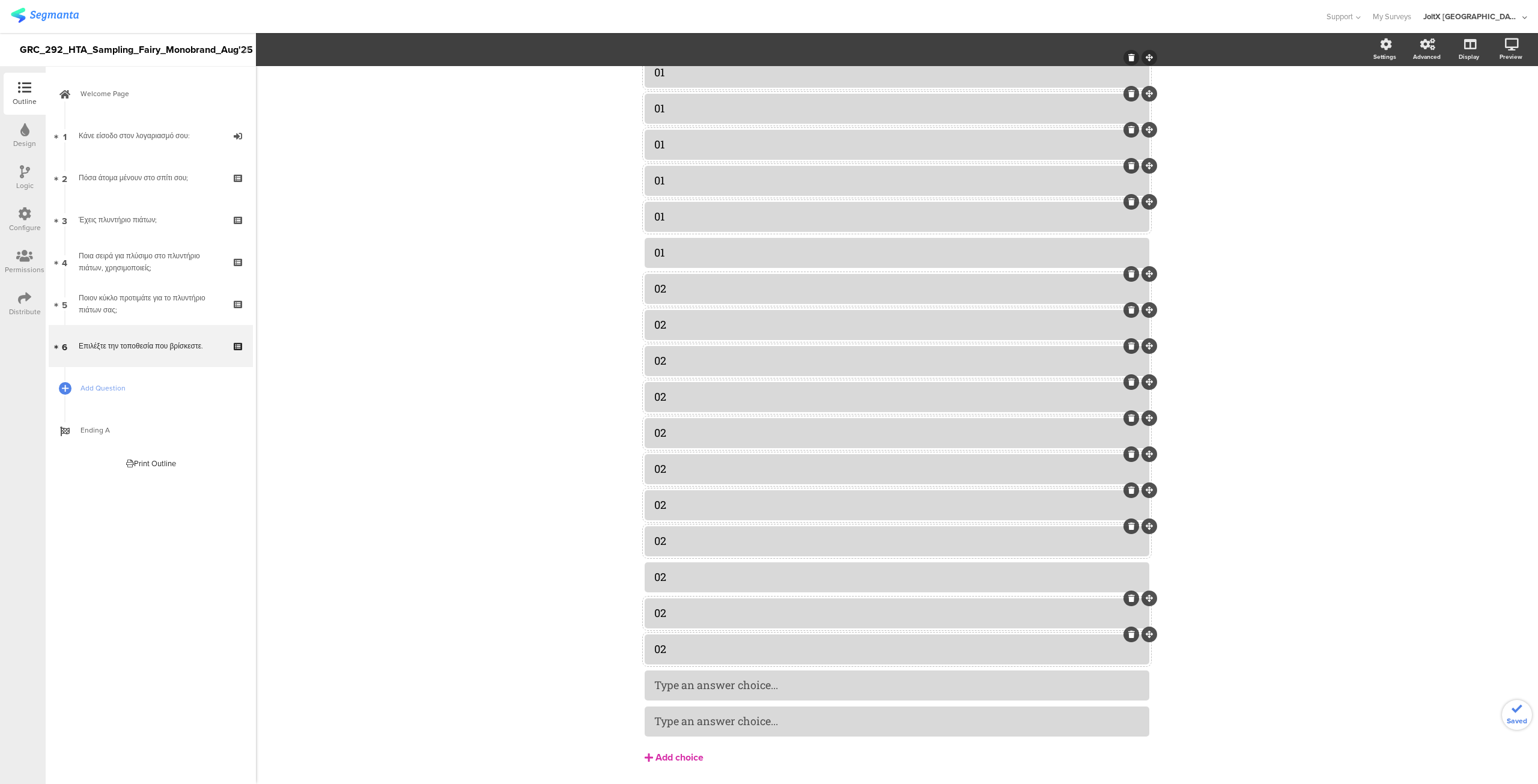
click at [669, 759] on div "Add choice" at bounding box center [680, 757] width 48 height 12
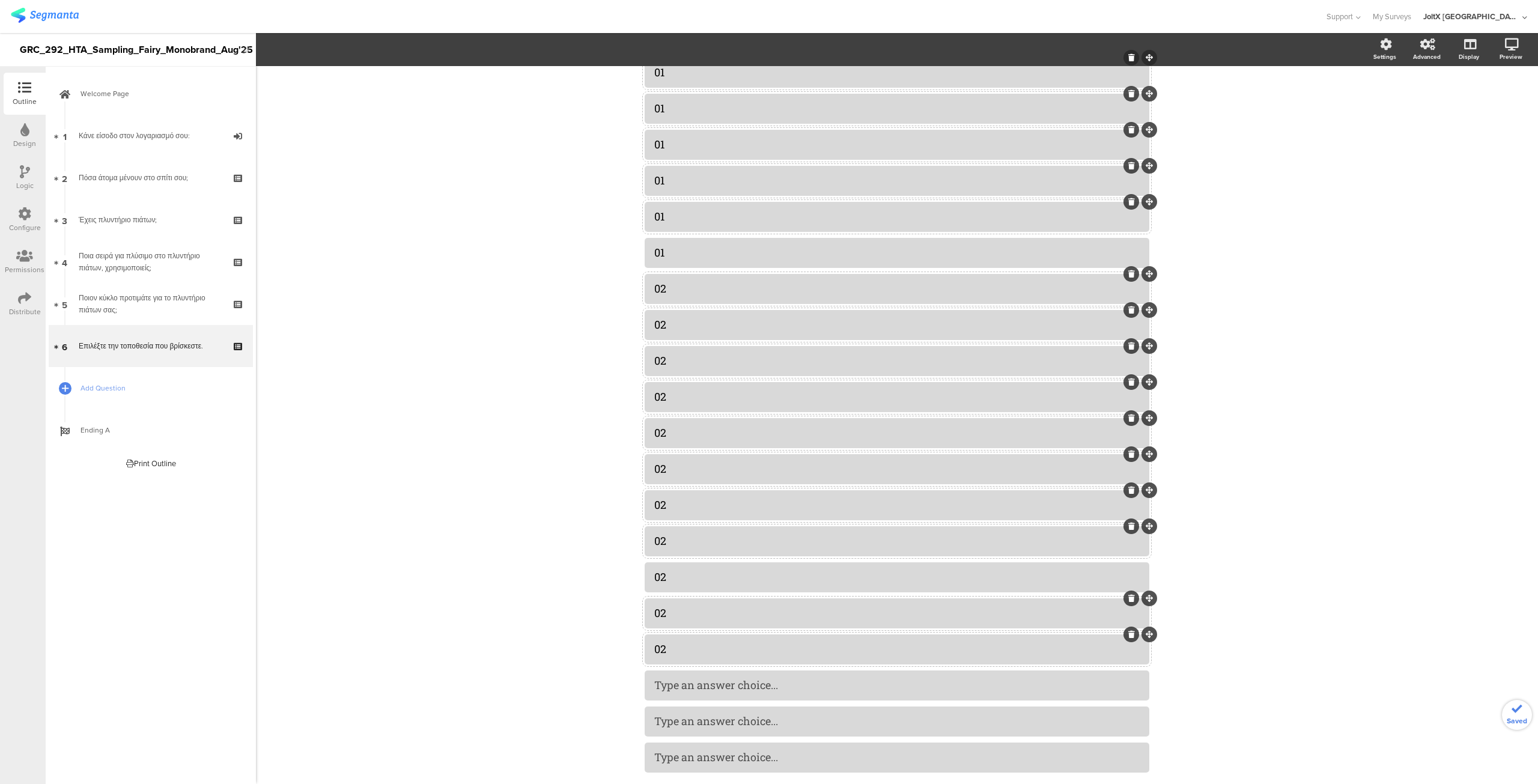
scroll to position [665, 0]
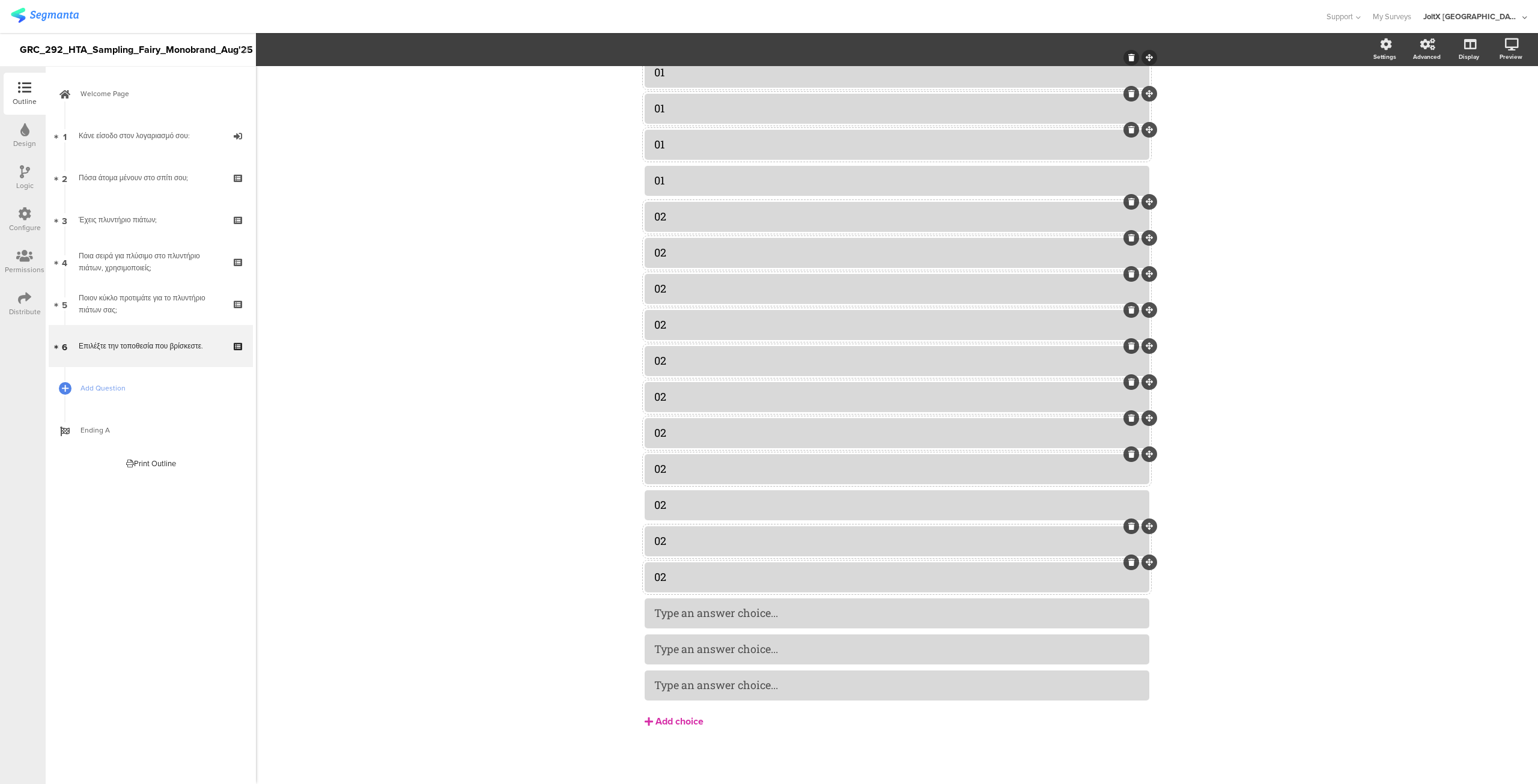
click at [671, 718] on div "Add choice" at bounding box center [680, 722] width 48 height 12
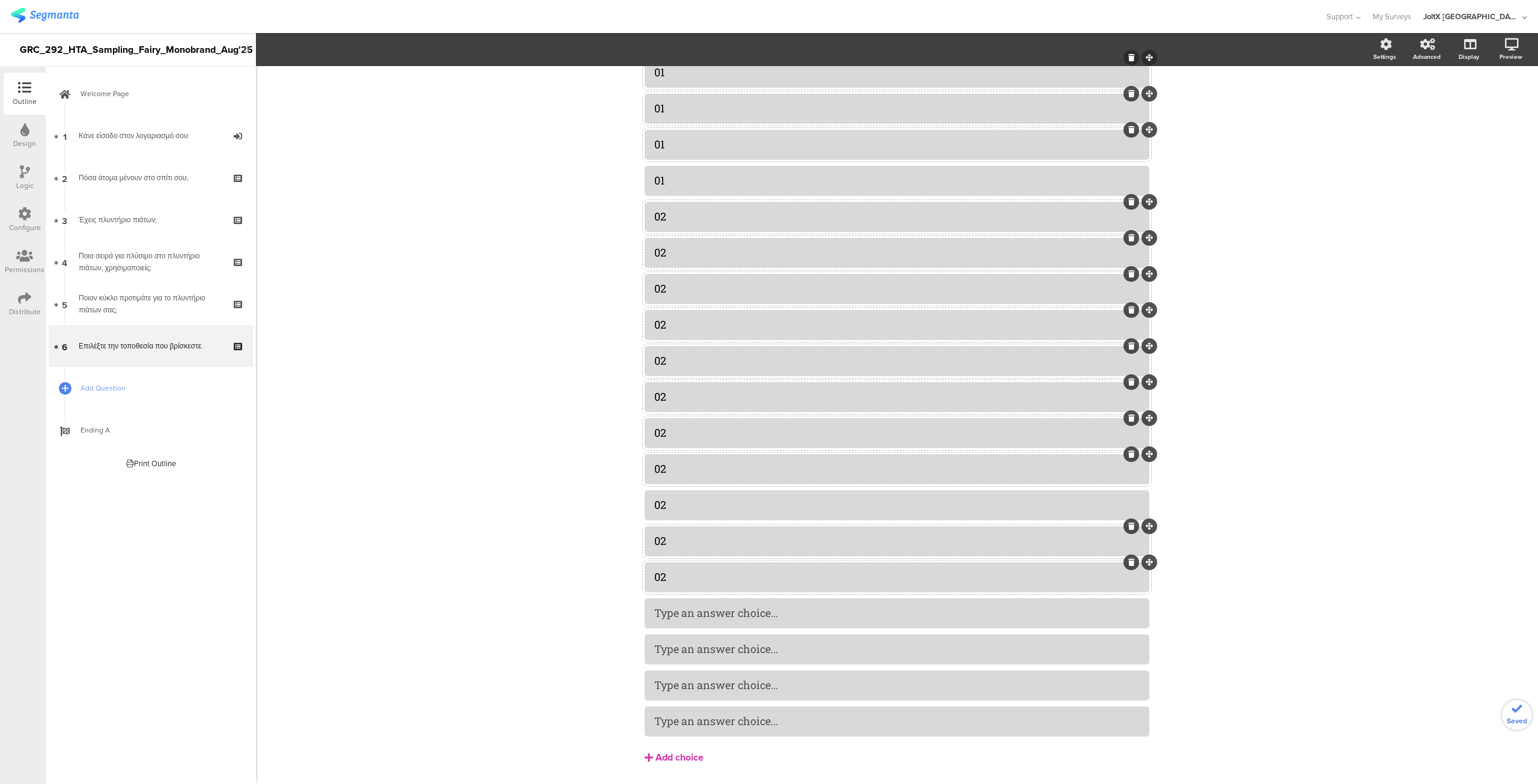
click at [671, 754] on div "Add choice" at bounding box center [680, 757] width 48 height 12
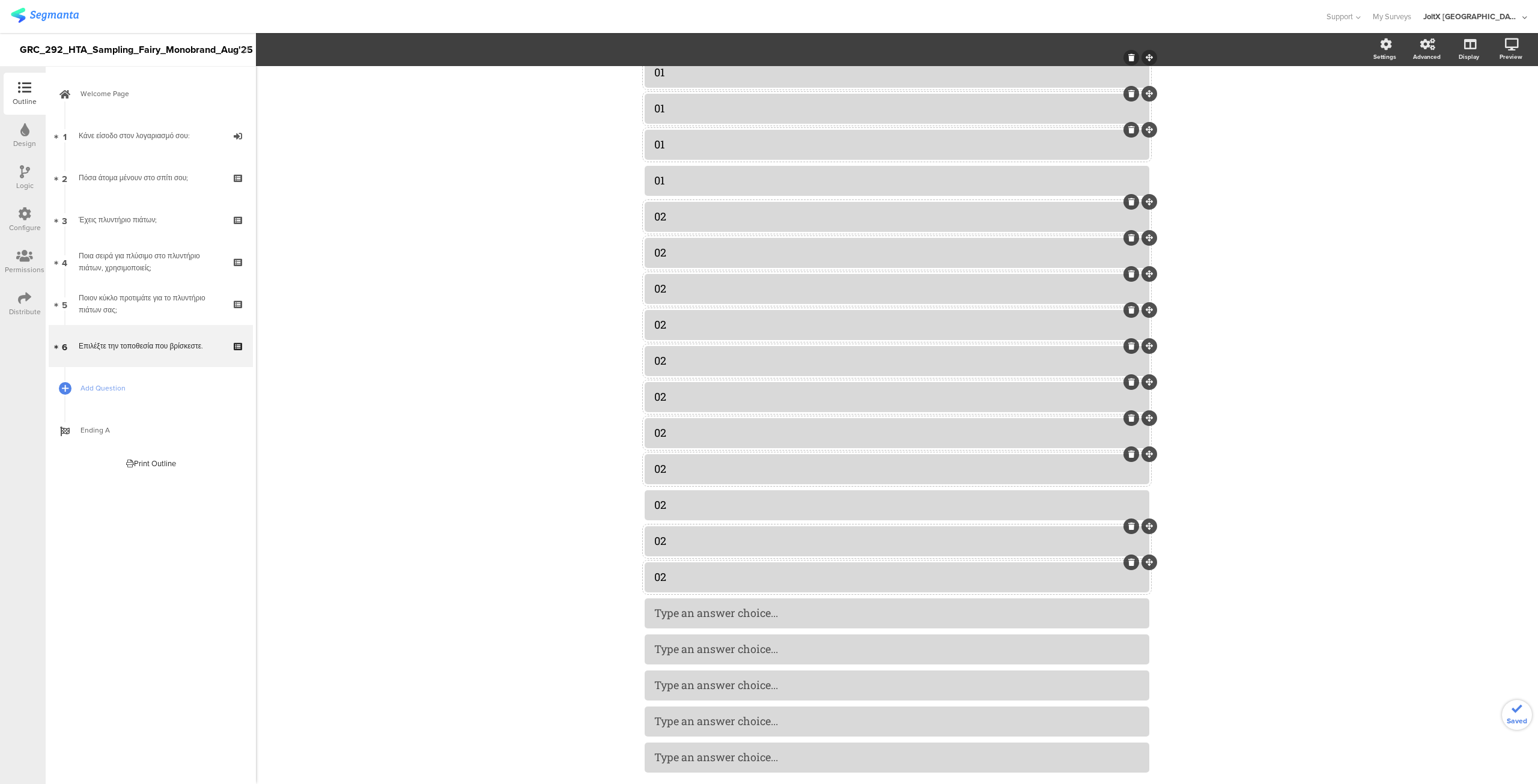
scroll to position [737, 0]
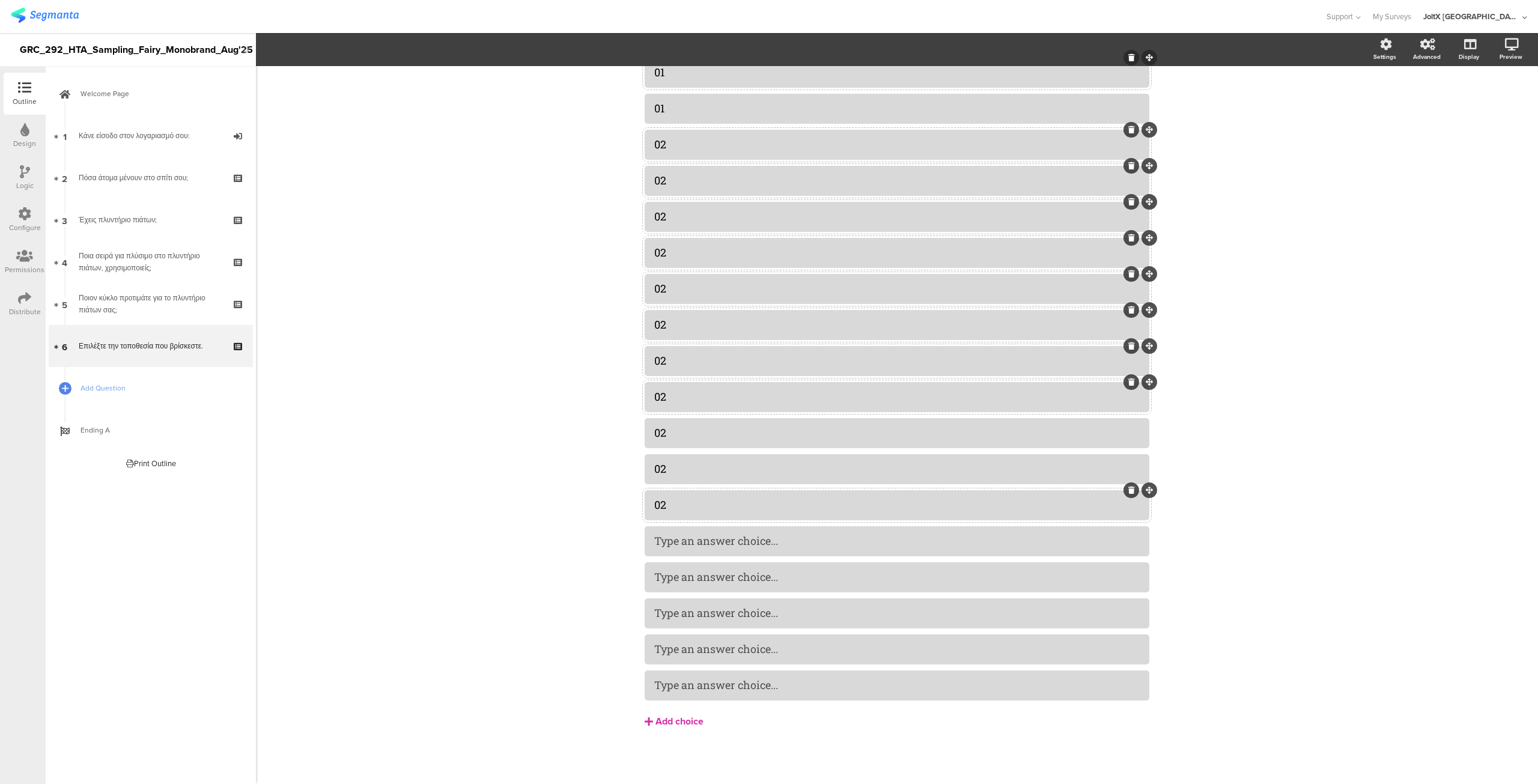
click at [675, 716] on div "Add choice" at bounding box center [680, 722] width 48 height 12
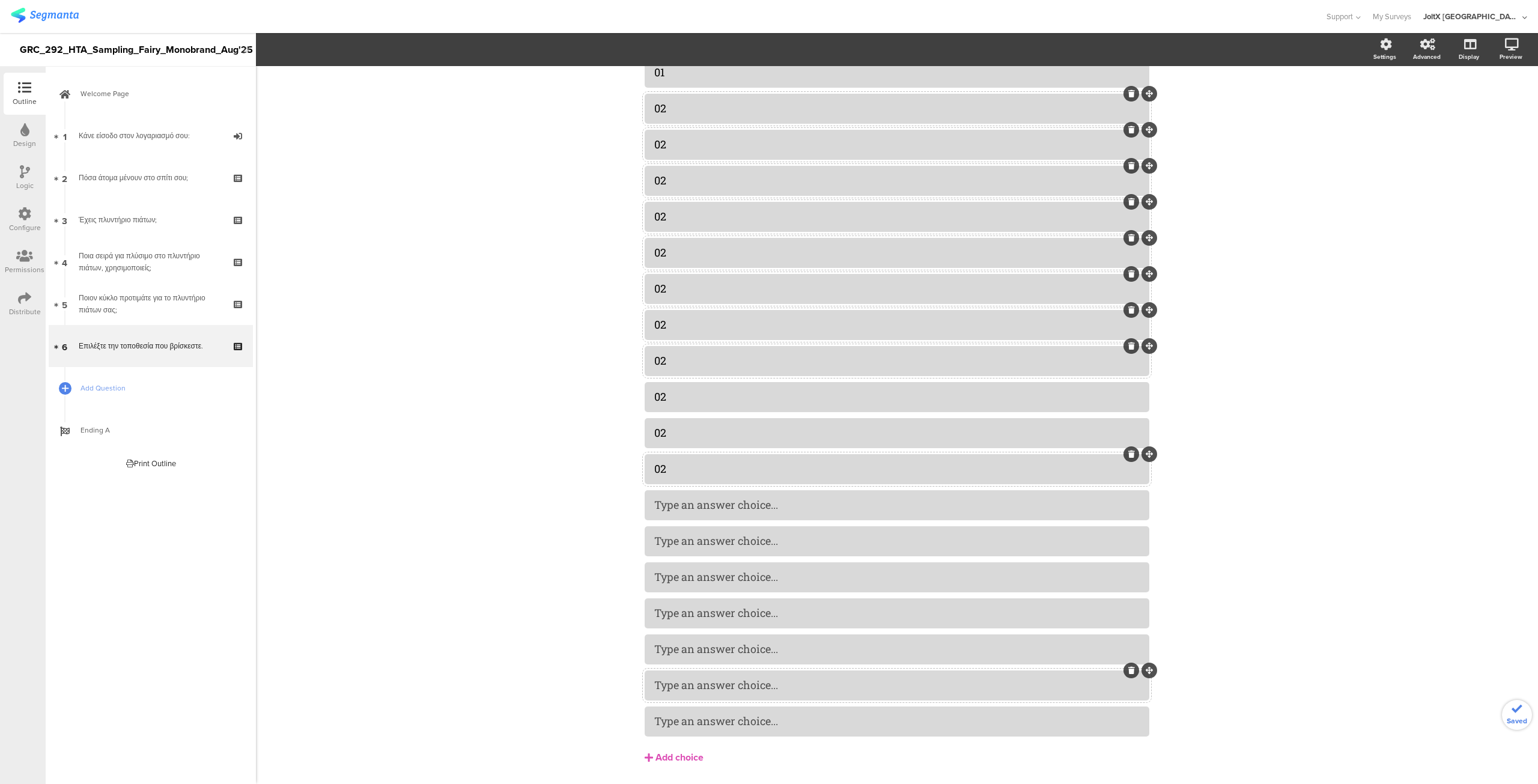
scroll to position [810, 0]
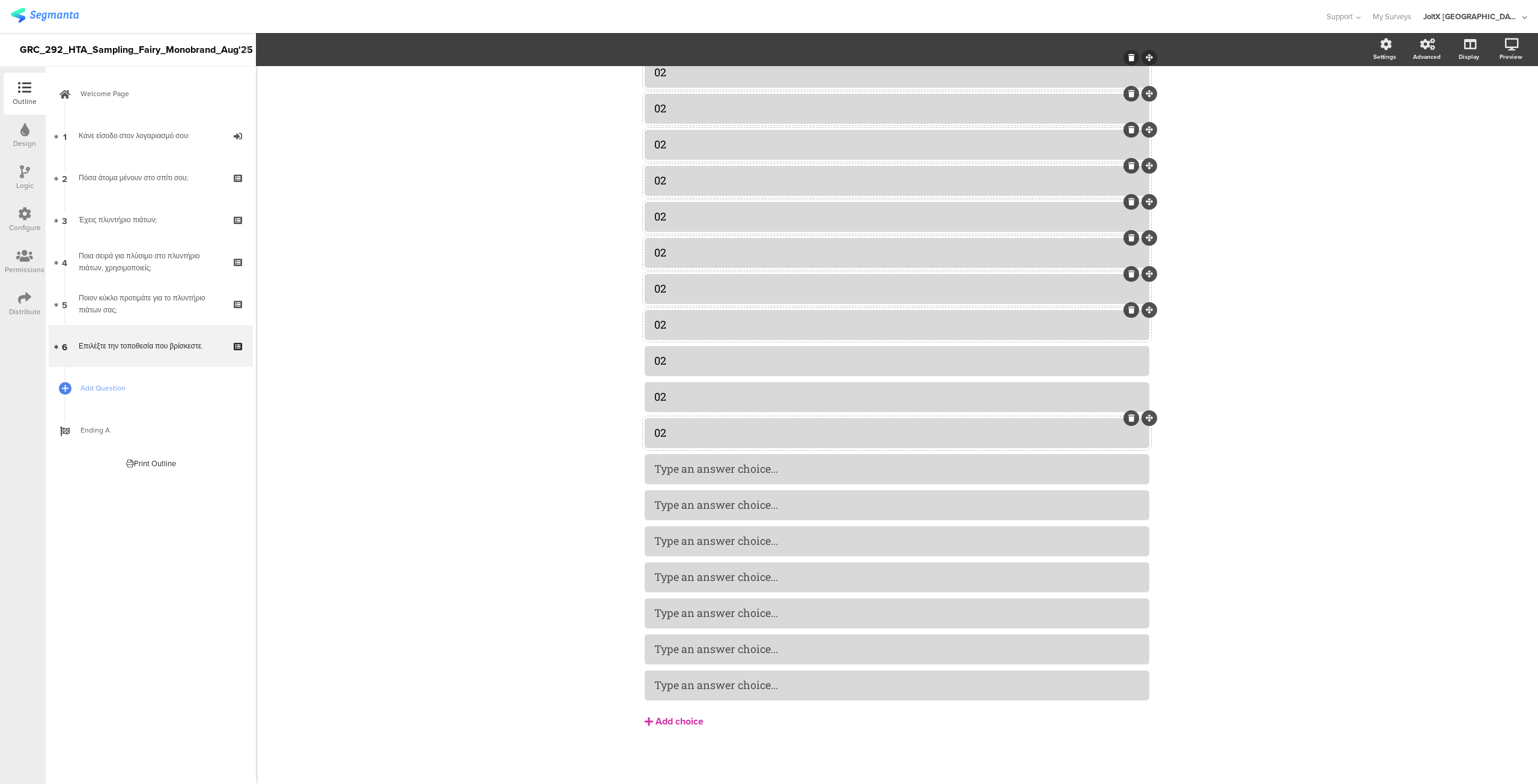
click at [673, 721] on div "Add choice" at bounding box center [680, 722] width 48 height 12
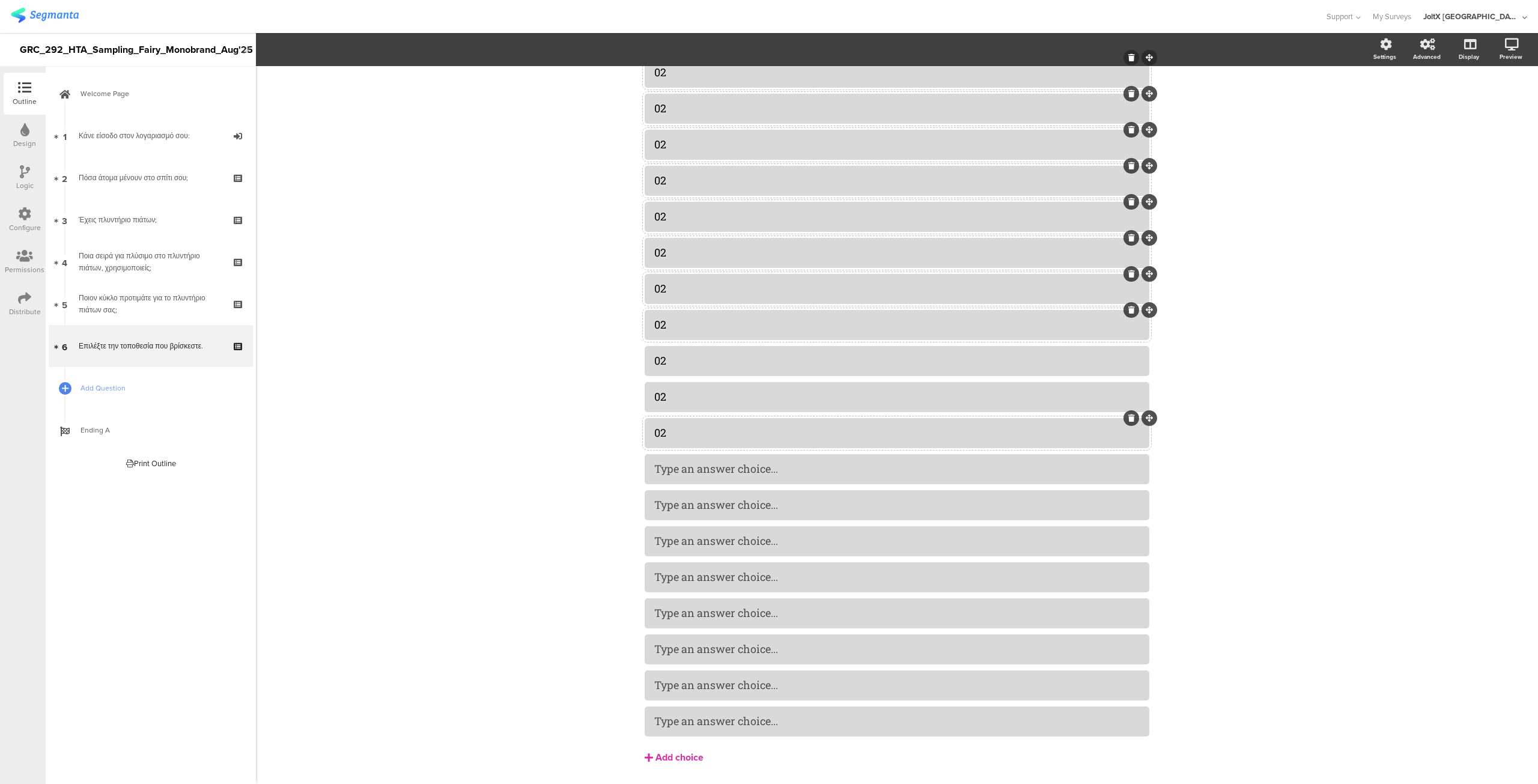
click at [672, 757] on div "Add choice" at bounding box center [680, 757] width 48 height 12
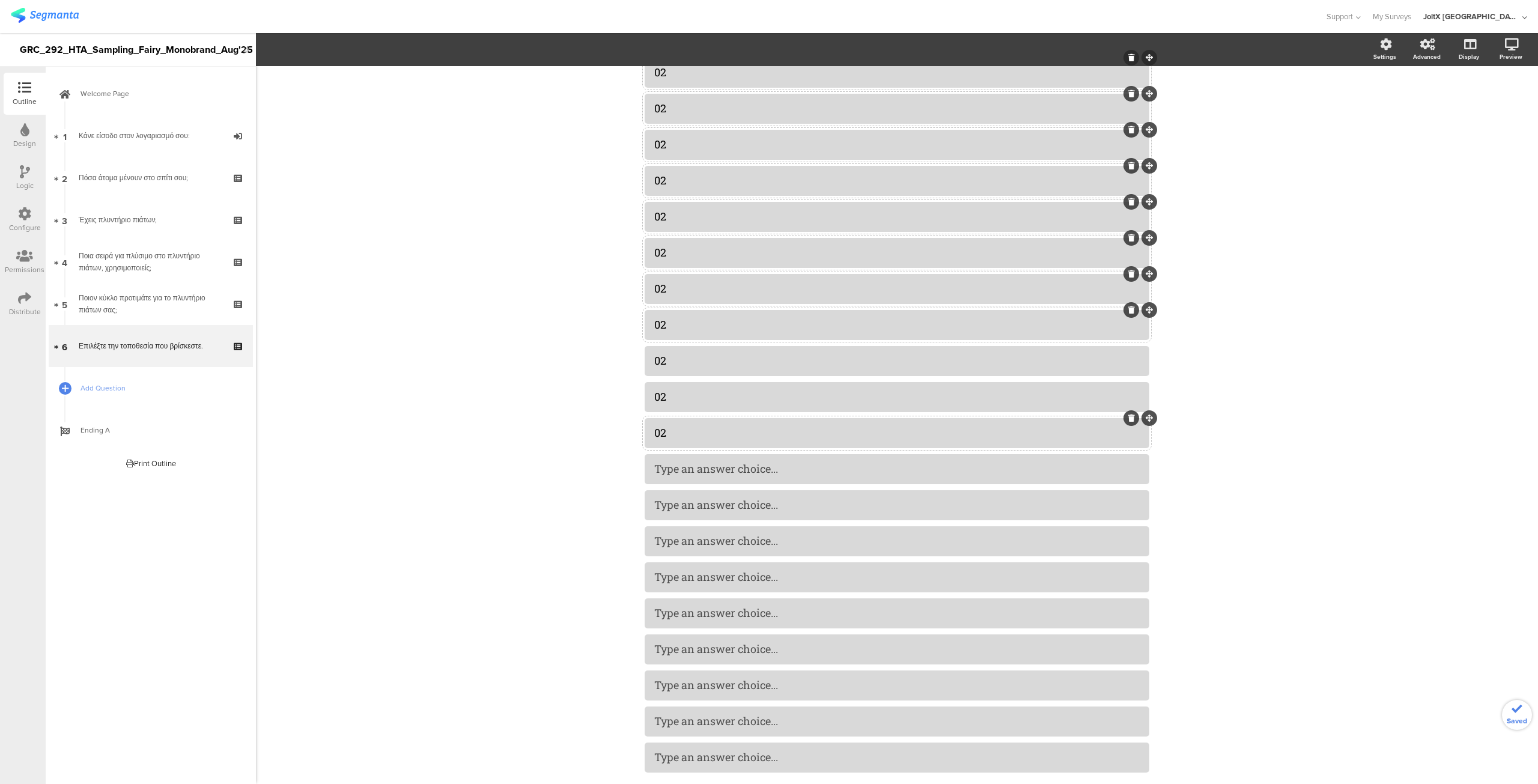
scroll to position [881, 0]
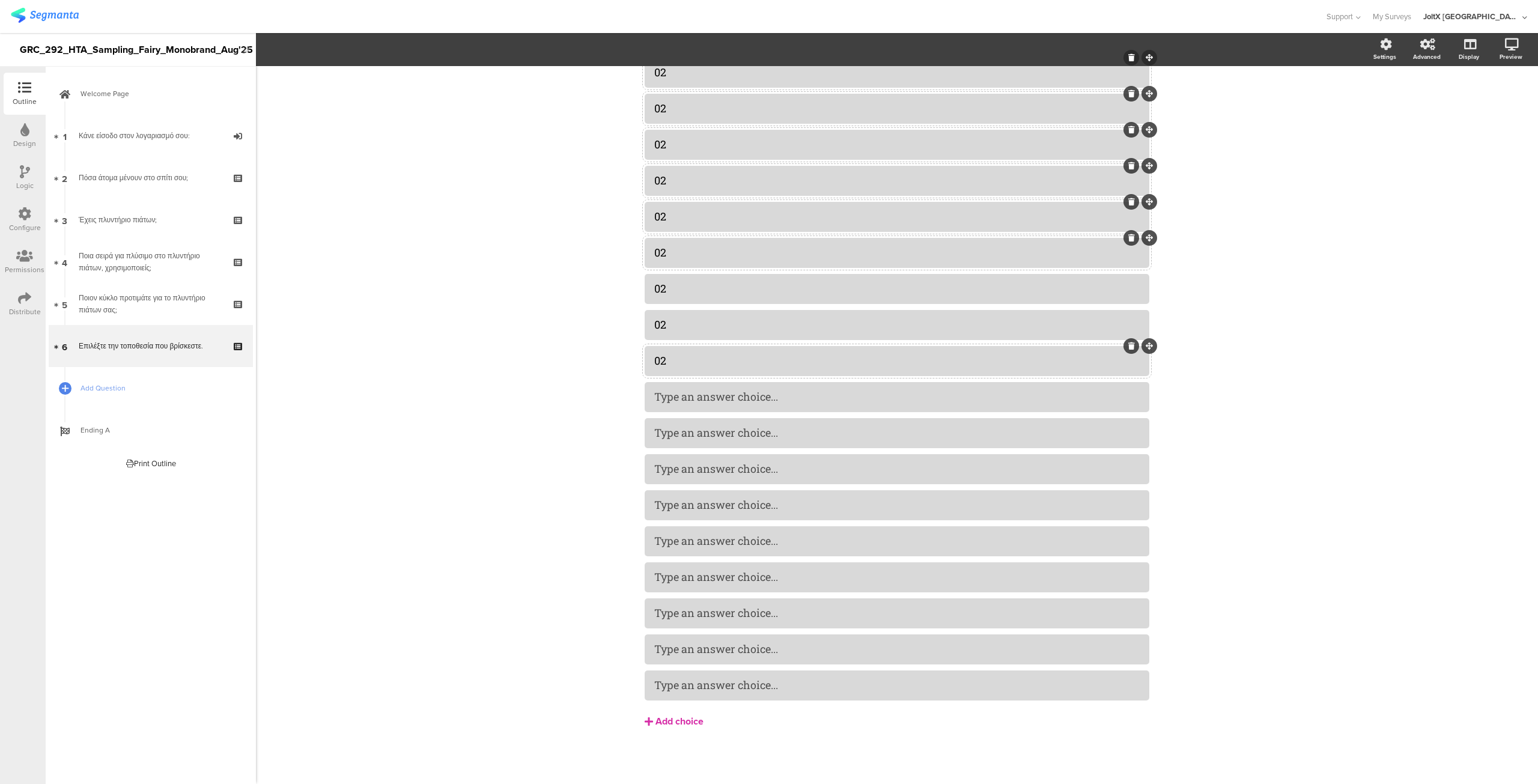
click at [668, 717] on div "Add choice" at bounding box center [680, 722] width 48 height 12
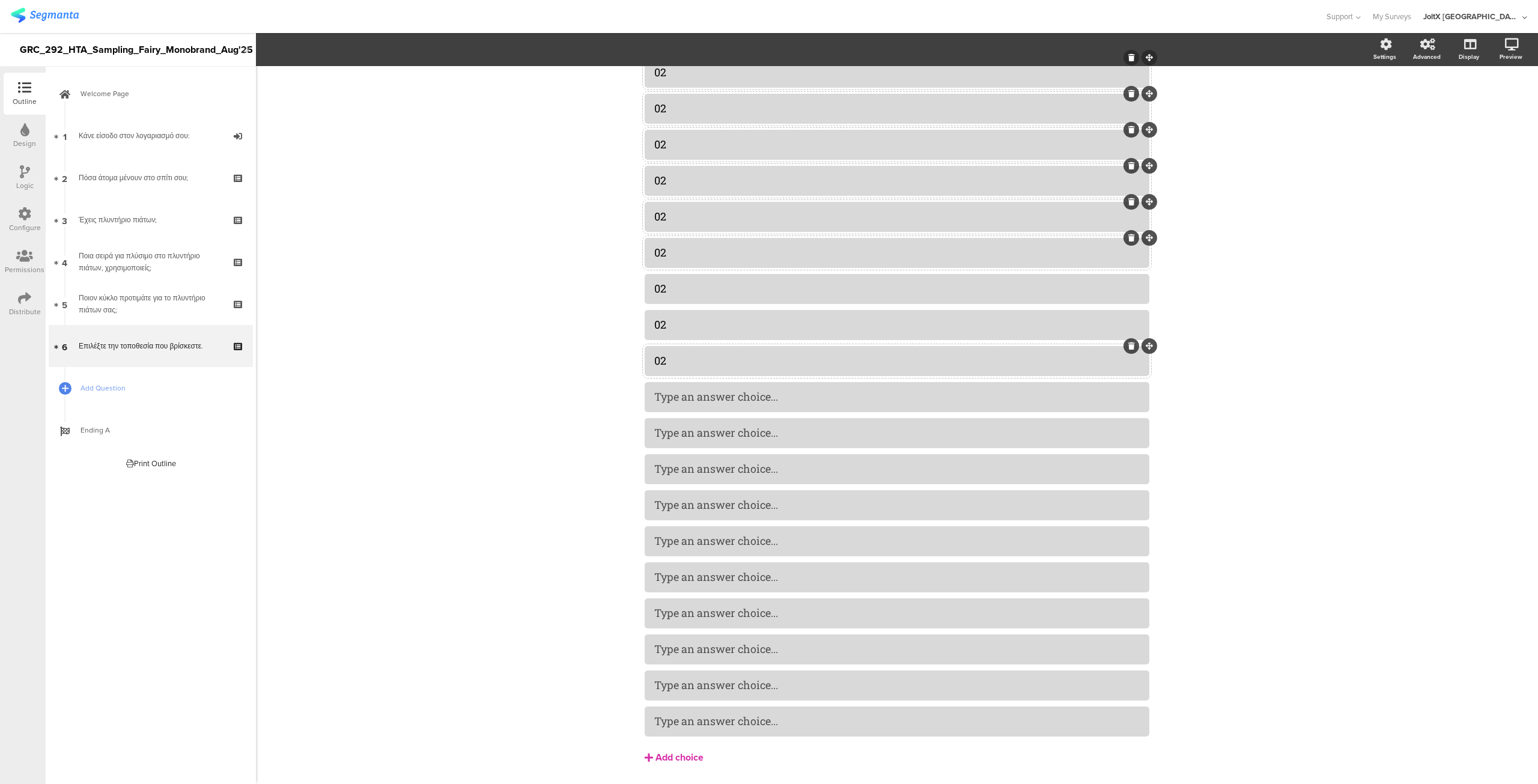
click at [673, 751] on div "Add choice" at bounding box center [680, 757] width 48 height 12
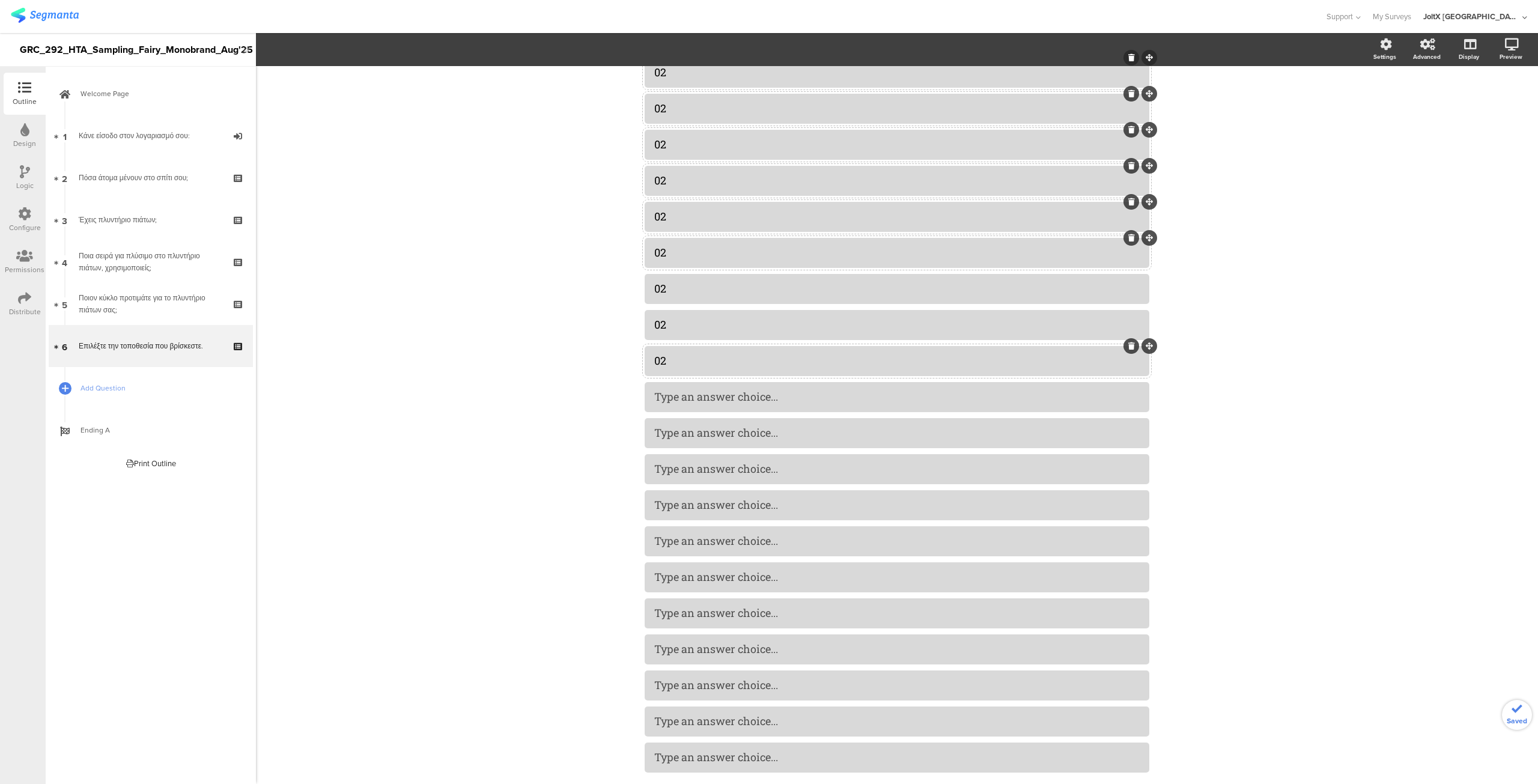
scroll to position [954, 0]
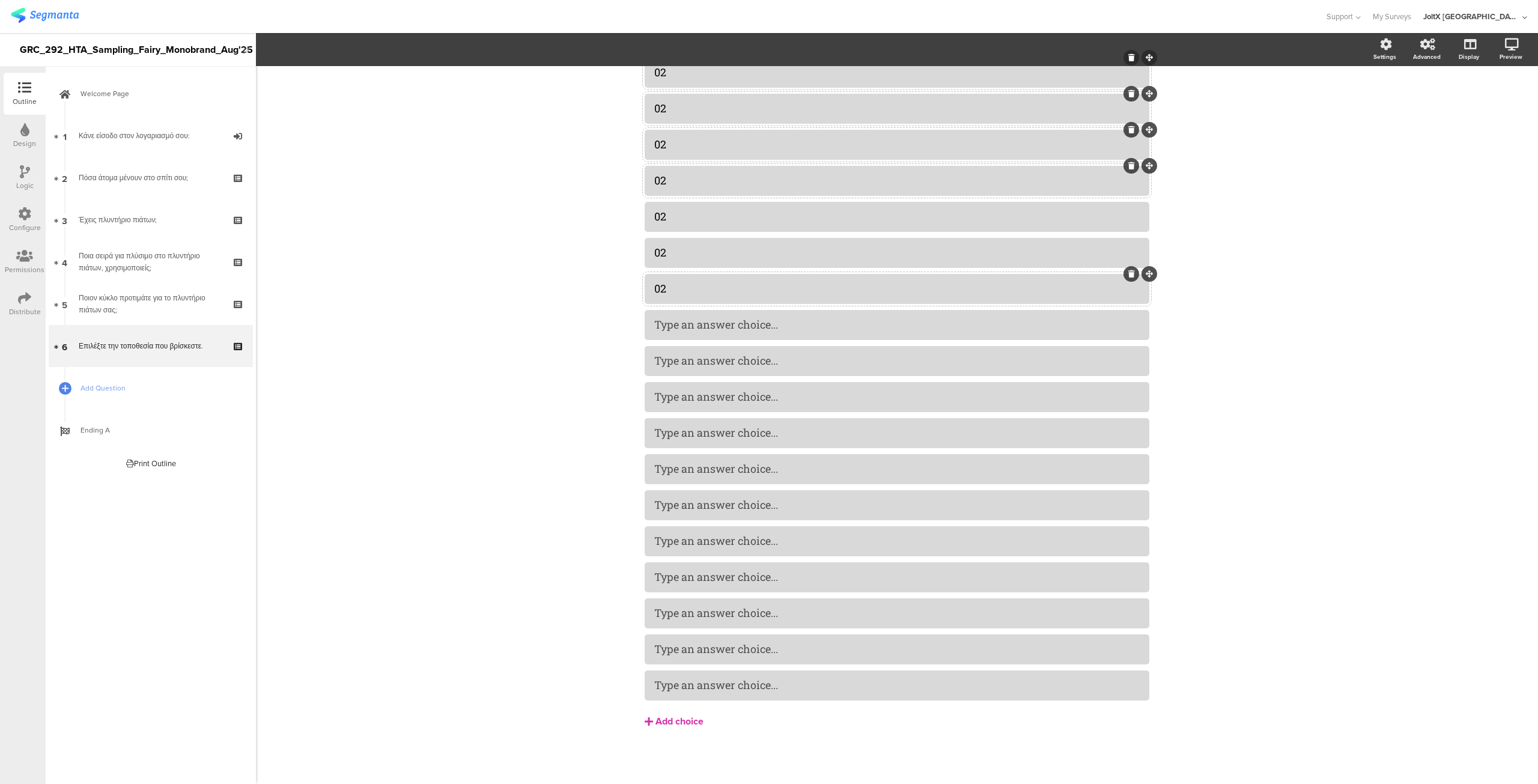
click at [666, 721] on div "Add choice" at bounding box center [680, 722] width 48 height 12
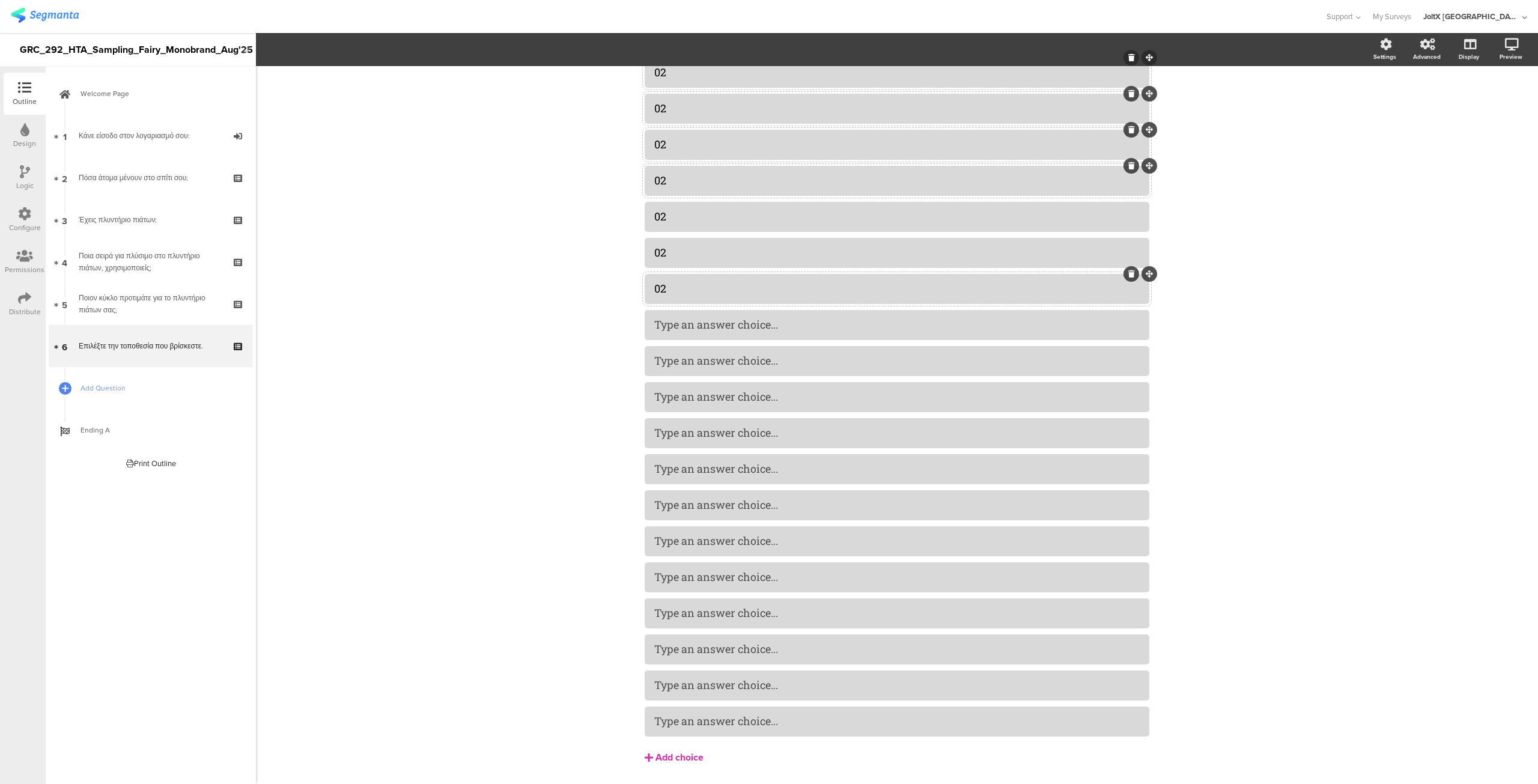
click at [665, 756] on div "Add choice" at bounding box center [680, 757] width 48 height 12
click at [663, 757] on div "Add choice" at bounding box center [680, 757] width 48 height 12
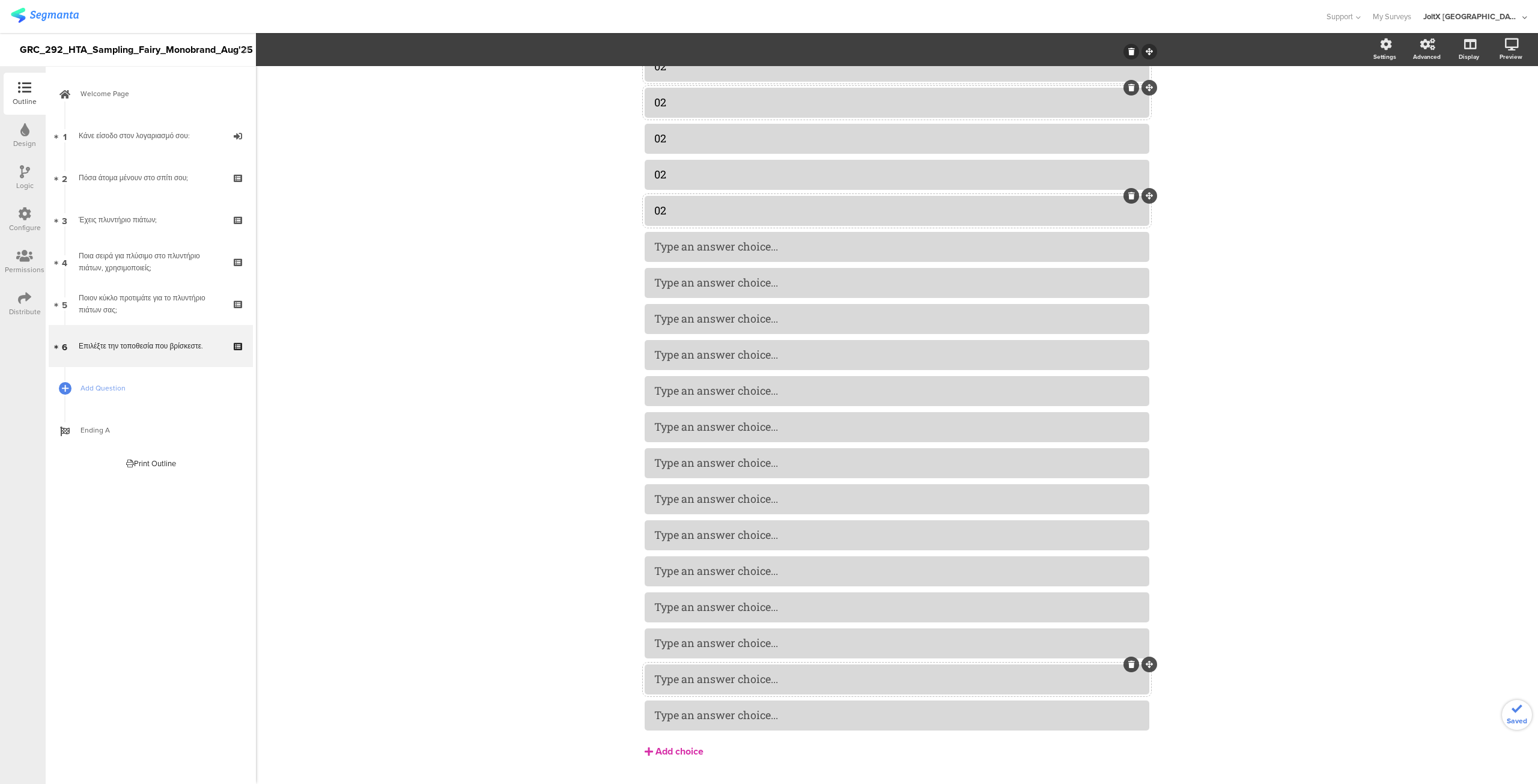
click at [667, 752] on div "Add choice" at bounding box center [680, 752] width 48 height 12
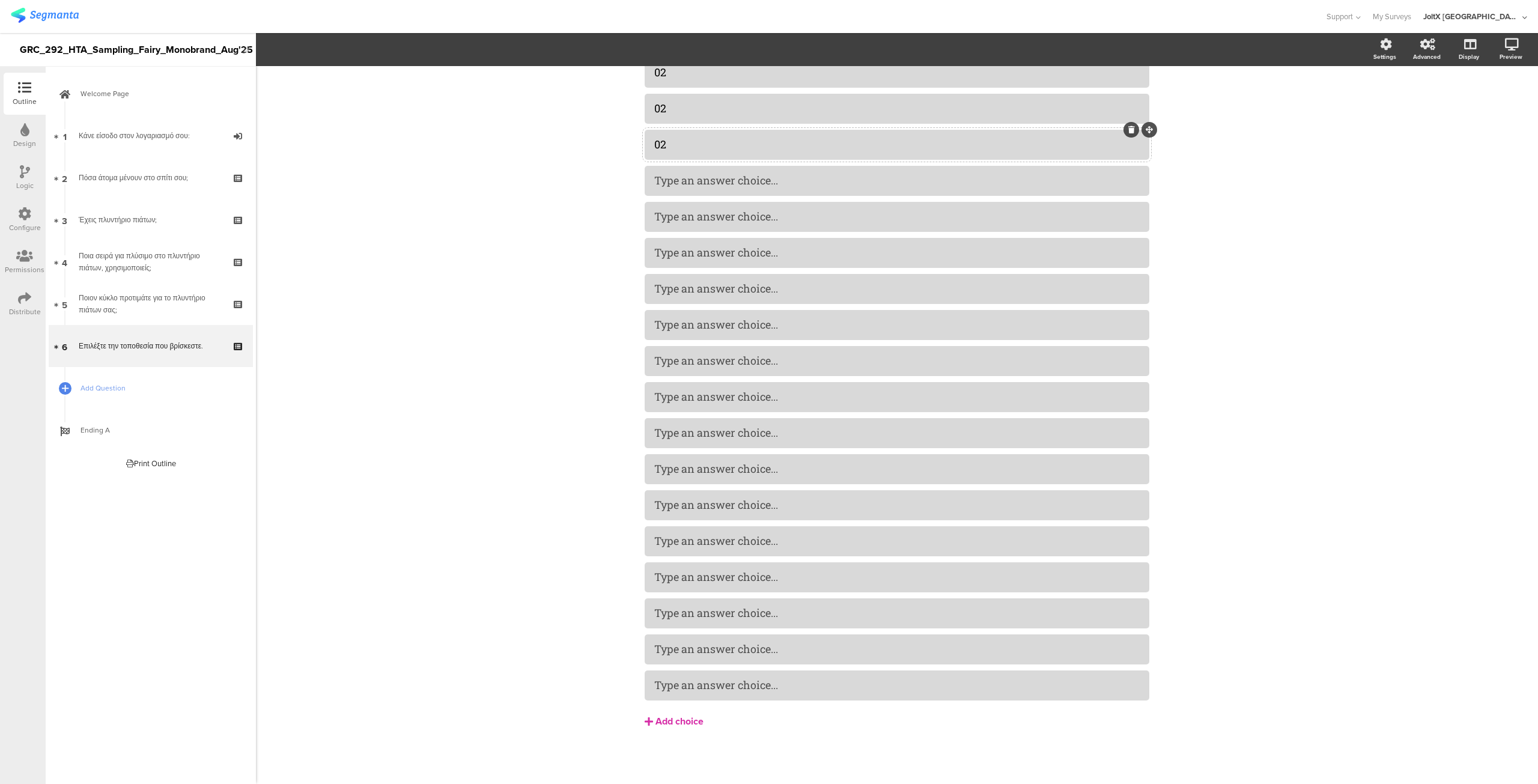
click at [672, 733] on button "Add choice" at bounding box center [897, 721] width 504 height 30
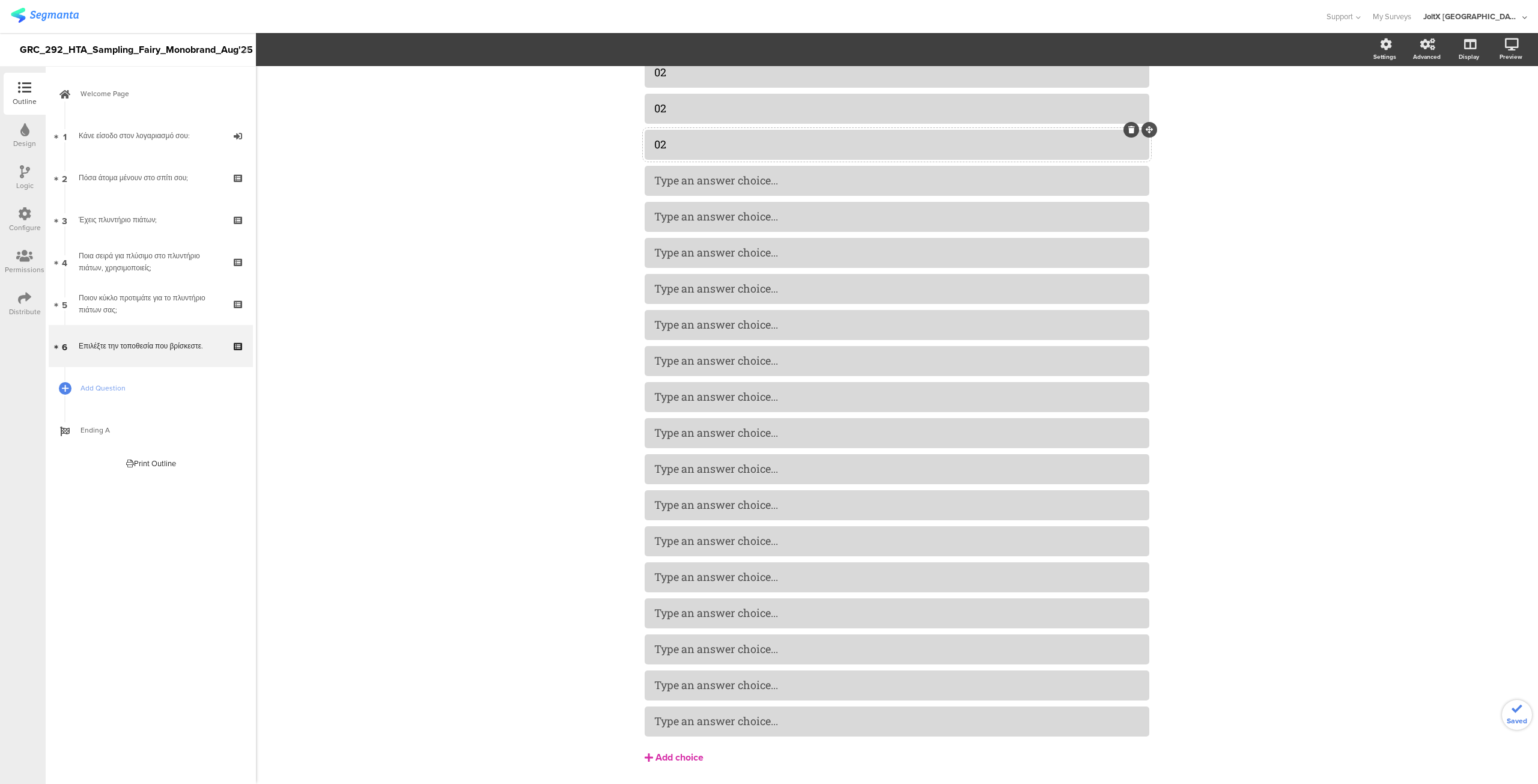
scroll to position [1134, 0]
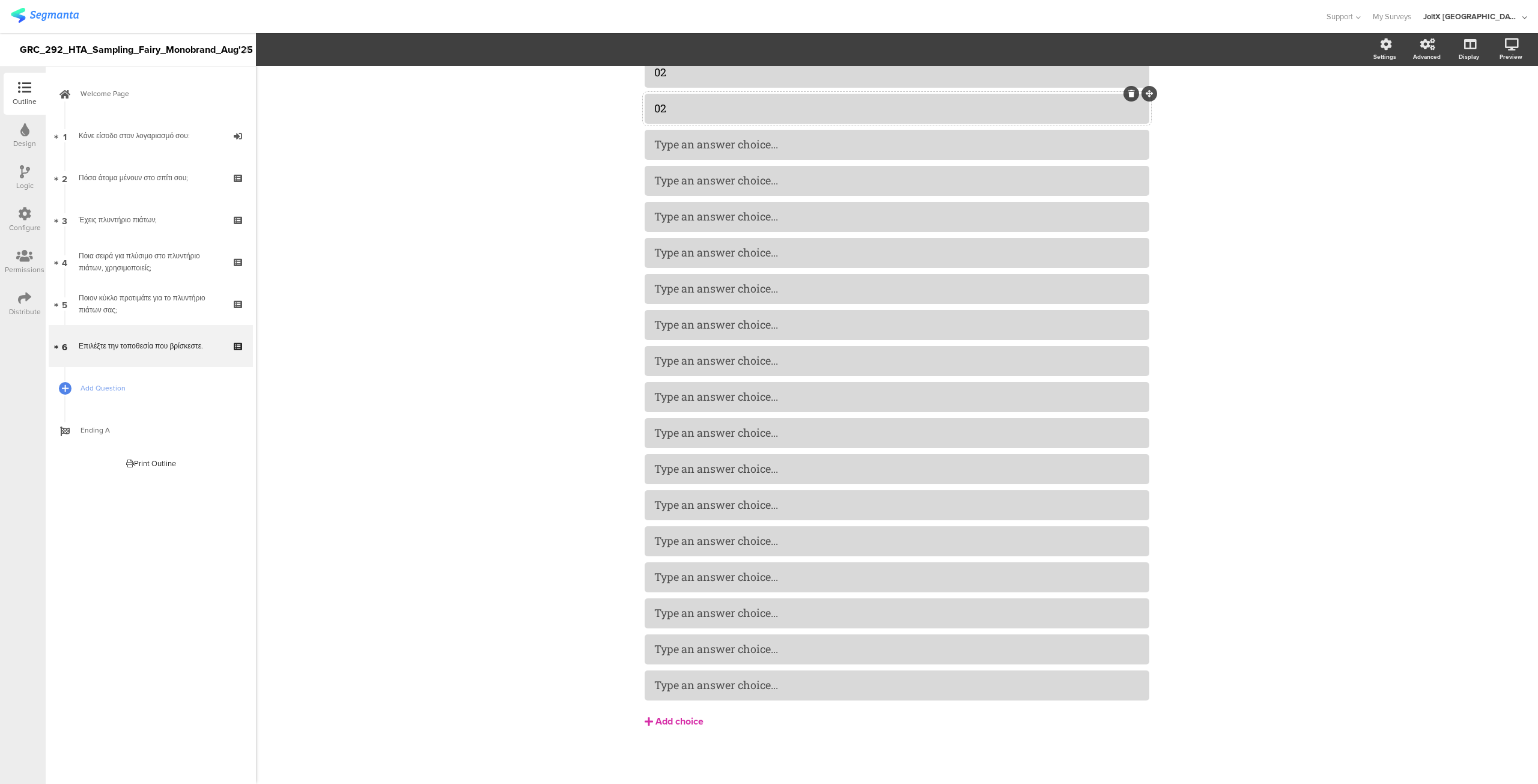
click at [672, 725] on div "Add choice" at bounding box center [680, 722] width 48 height 12
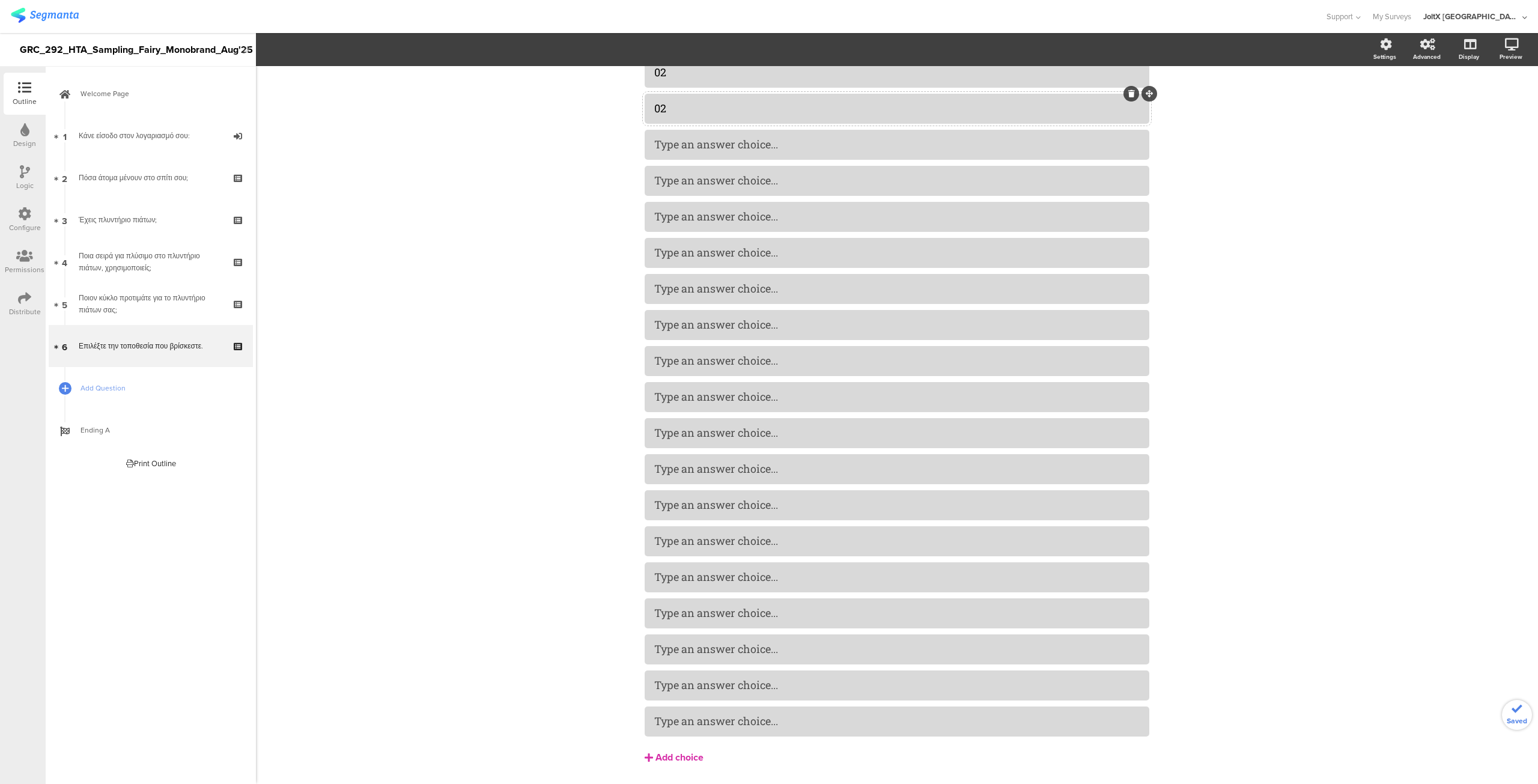
click at [668, 754] on div "Add choice" at bounding box center [680, 757] width 48 height 12
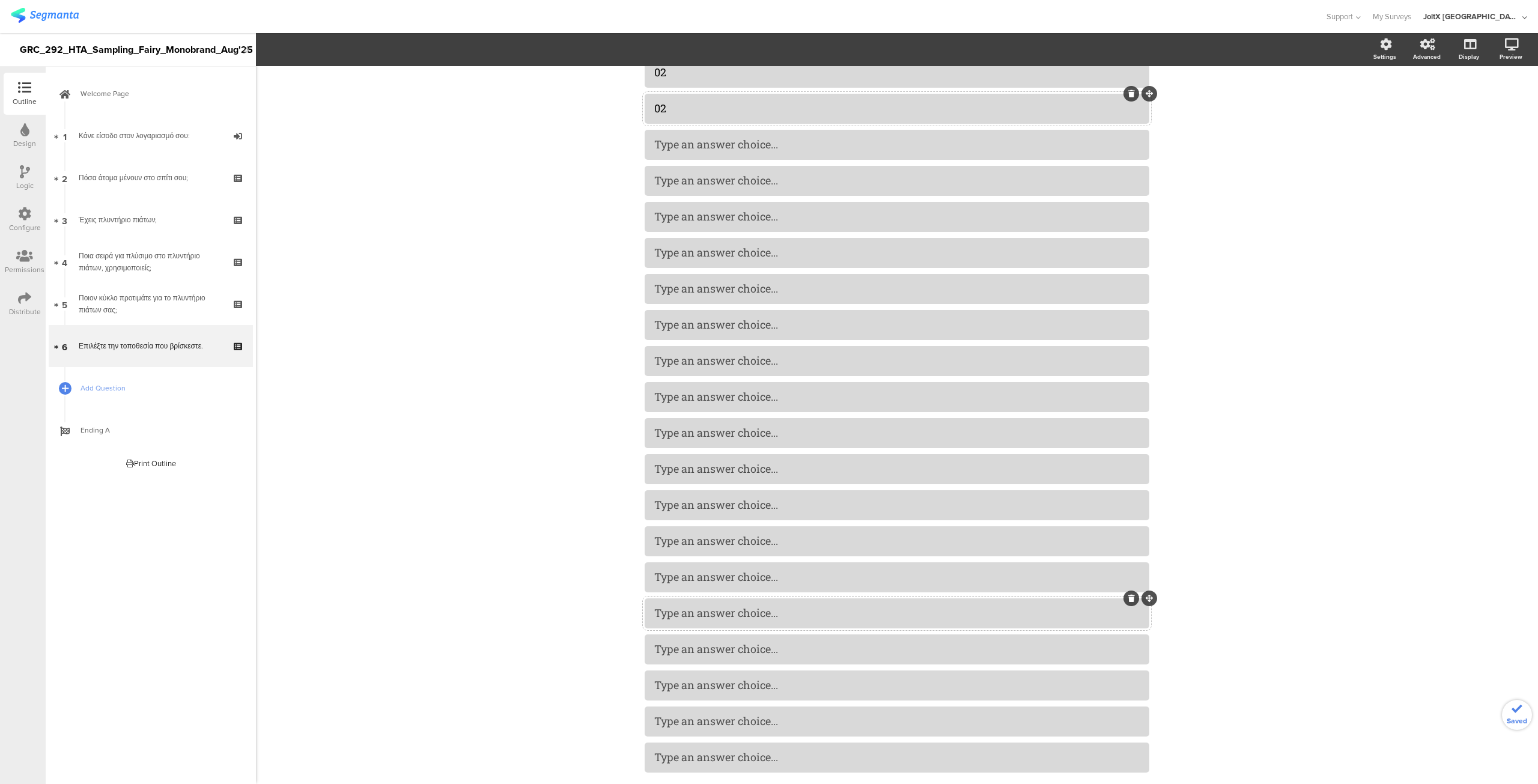
scroll to position [1206, 0]
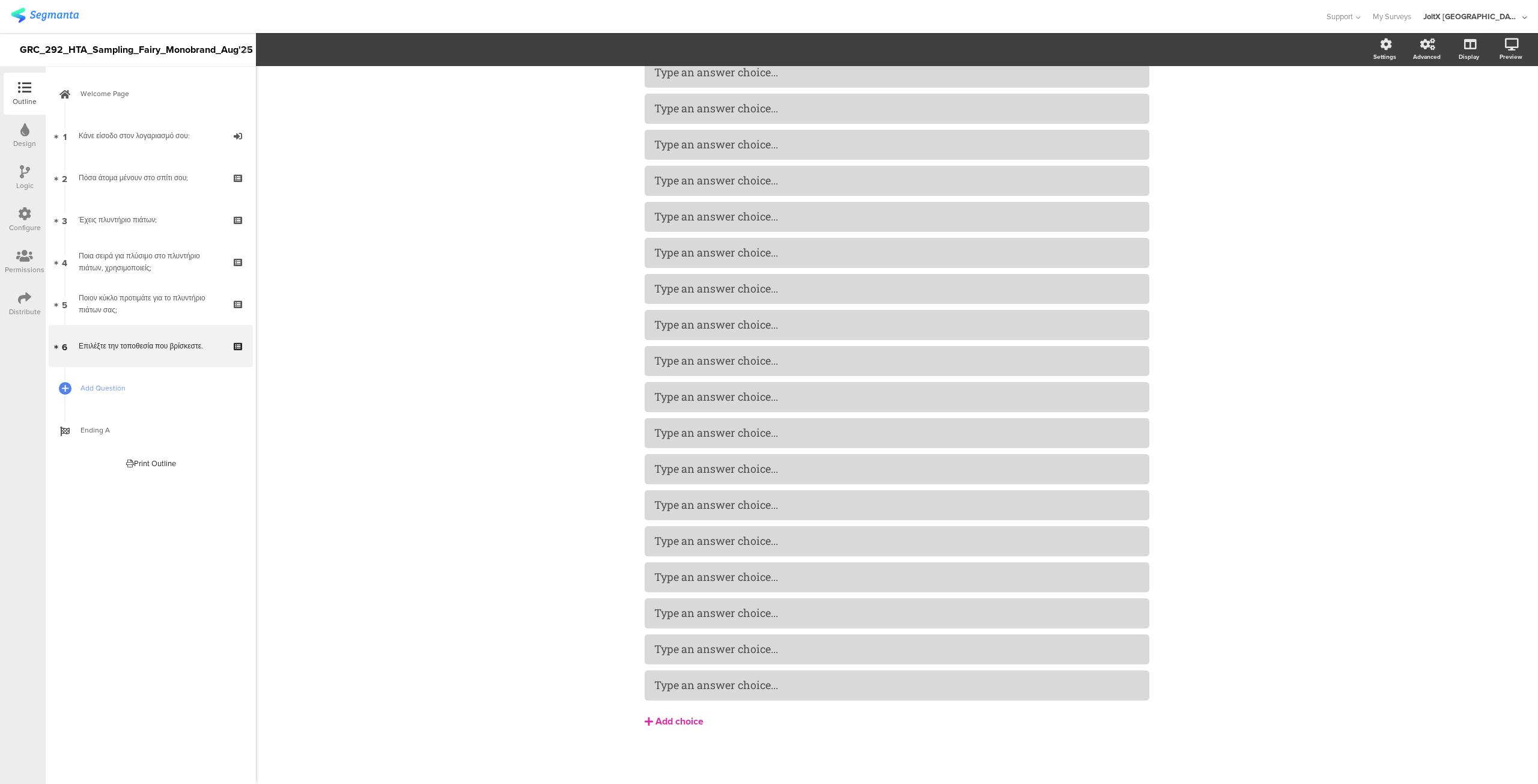
click at [667, 719] on div "Add choice" at bounding box center [680, 722] width 48 height 12
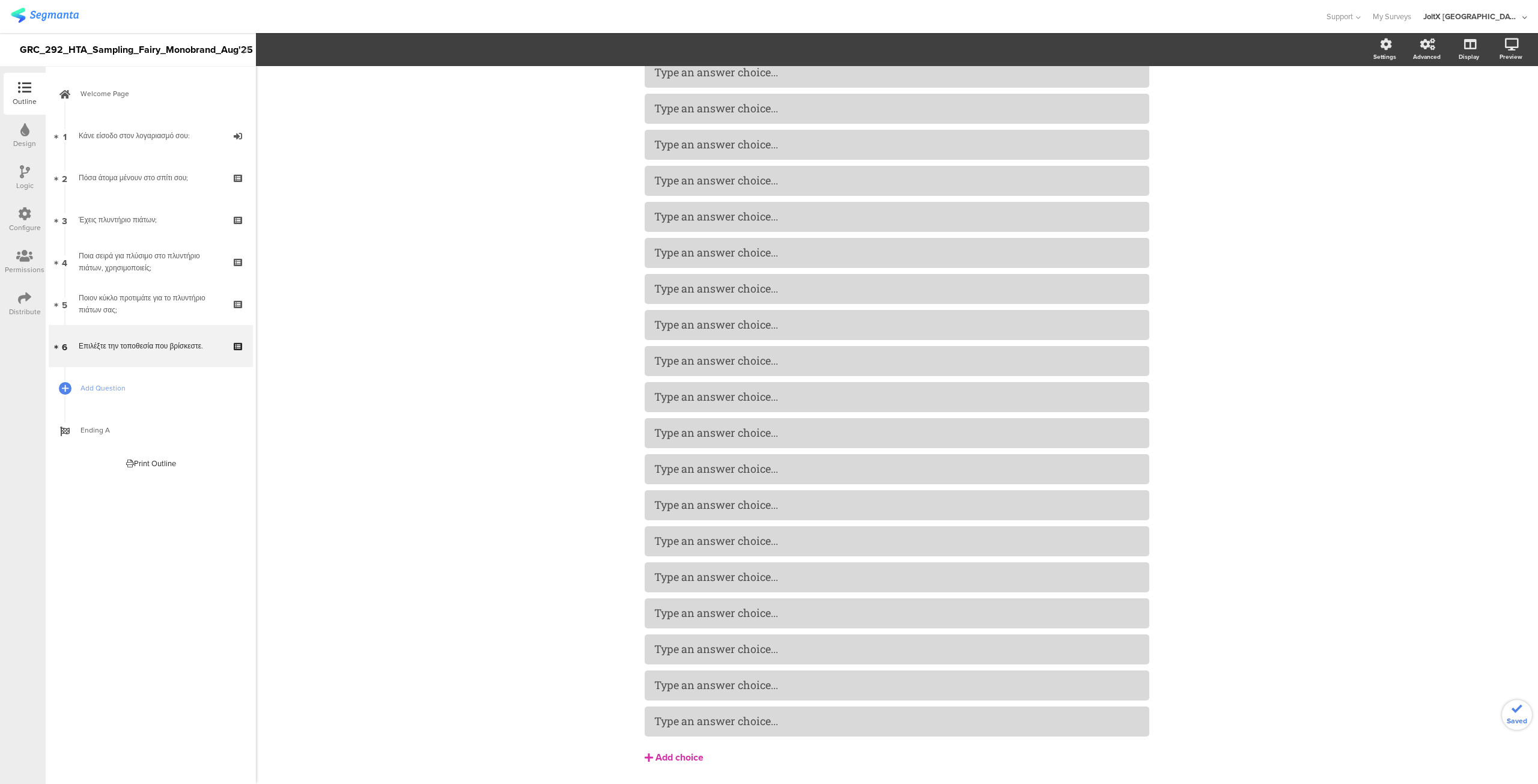
scroll to position [1241, 0]
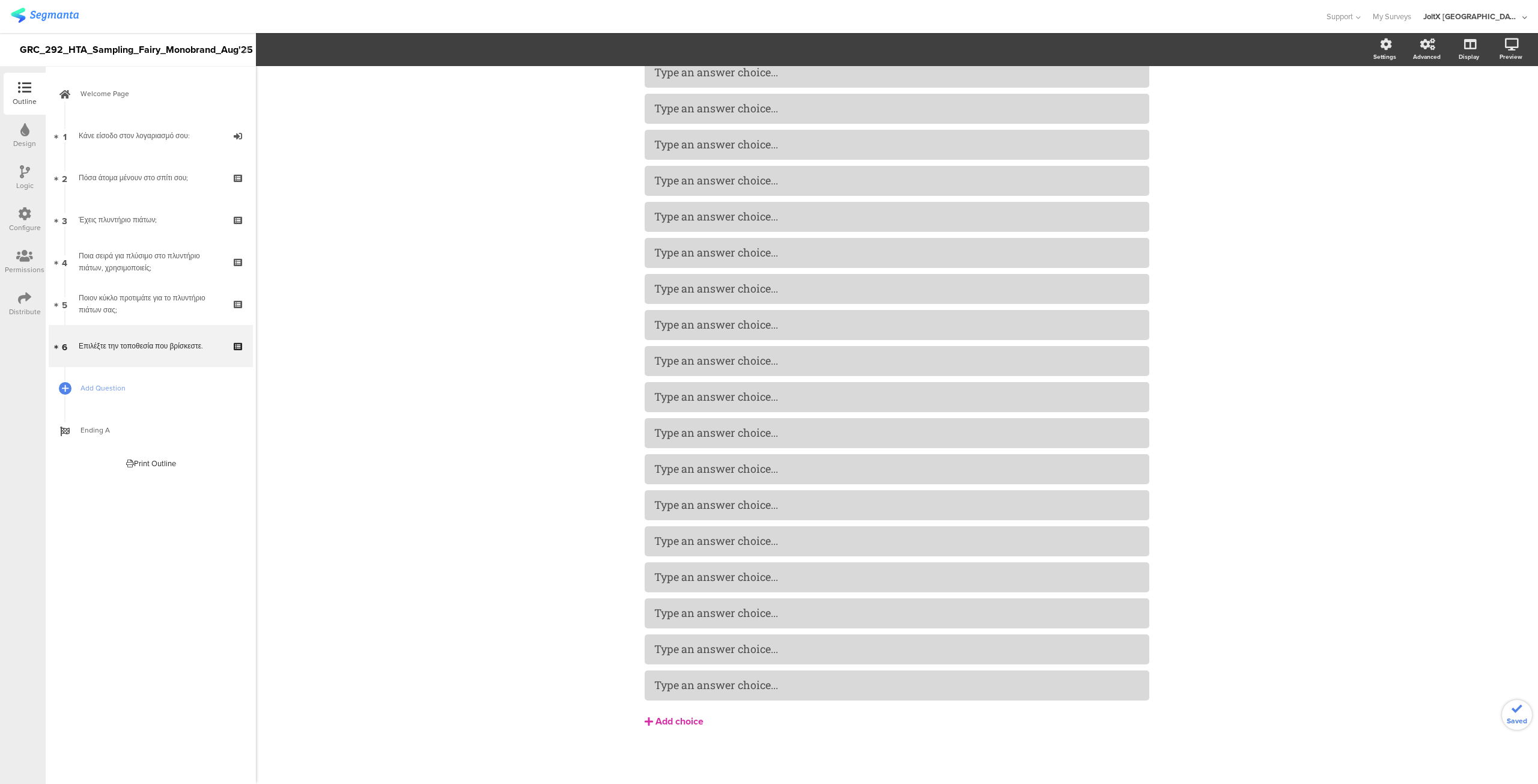
click at [667, 719] on div "Add choice" at bounding box center [680, 722] width 48 height 12
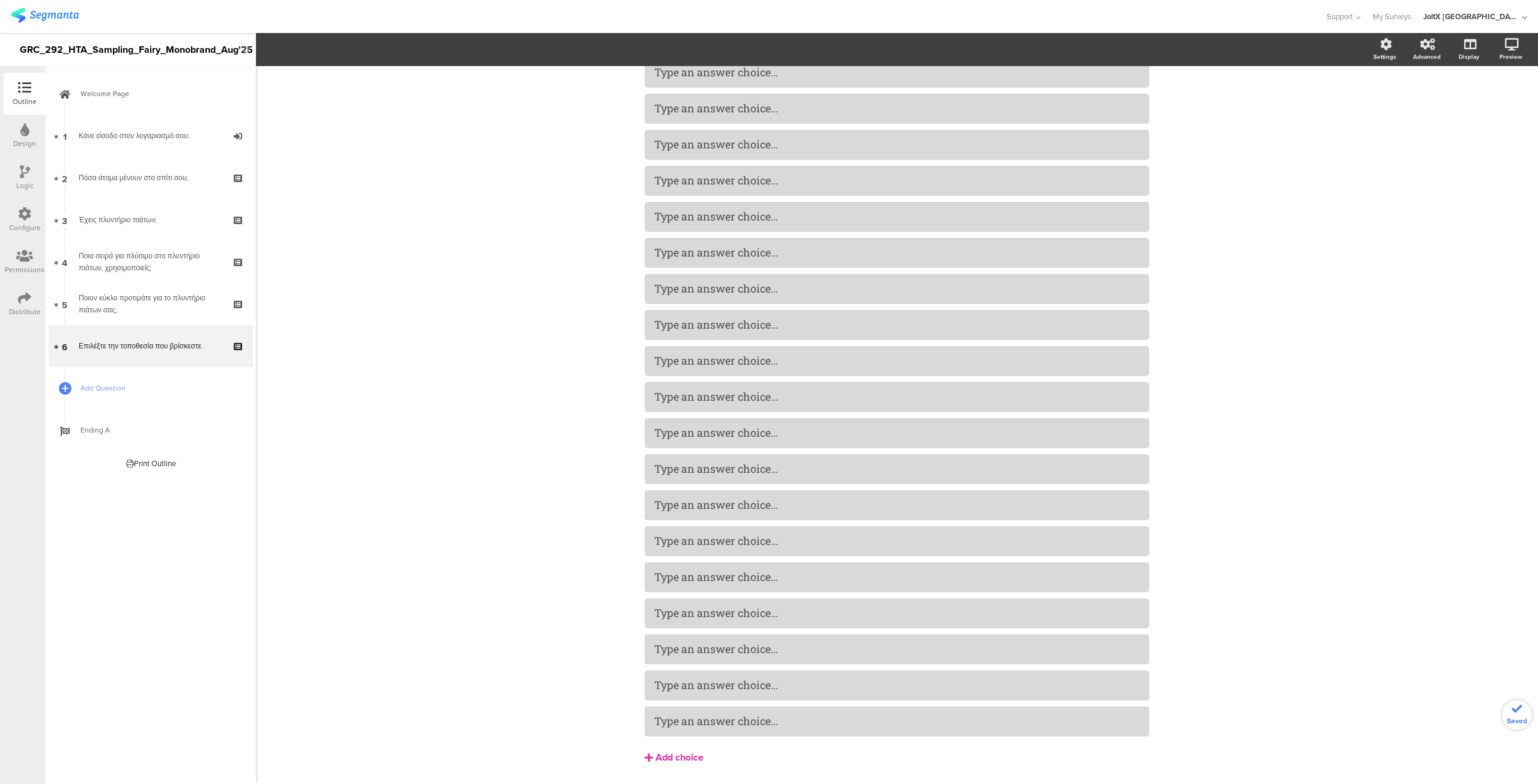
scroll to position [1278, 0]
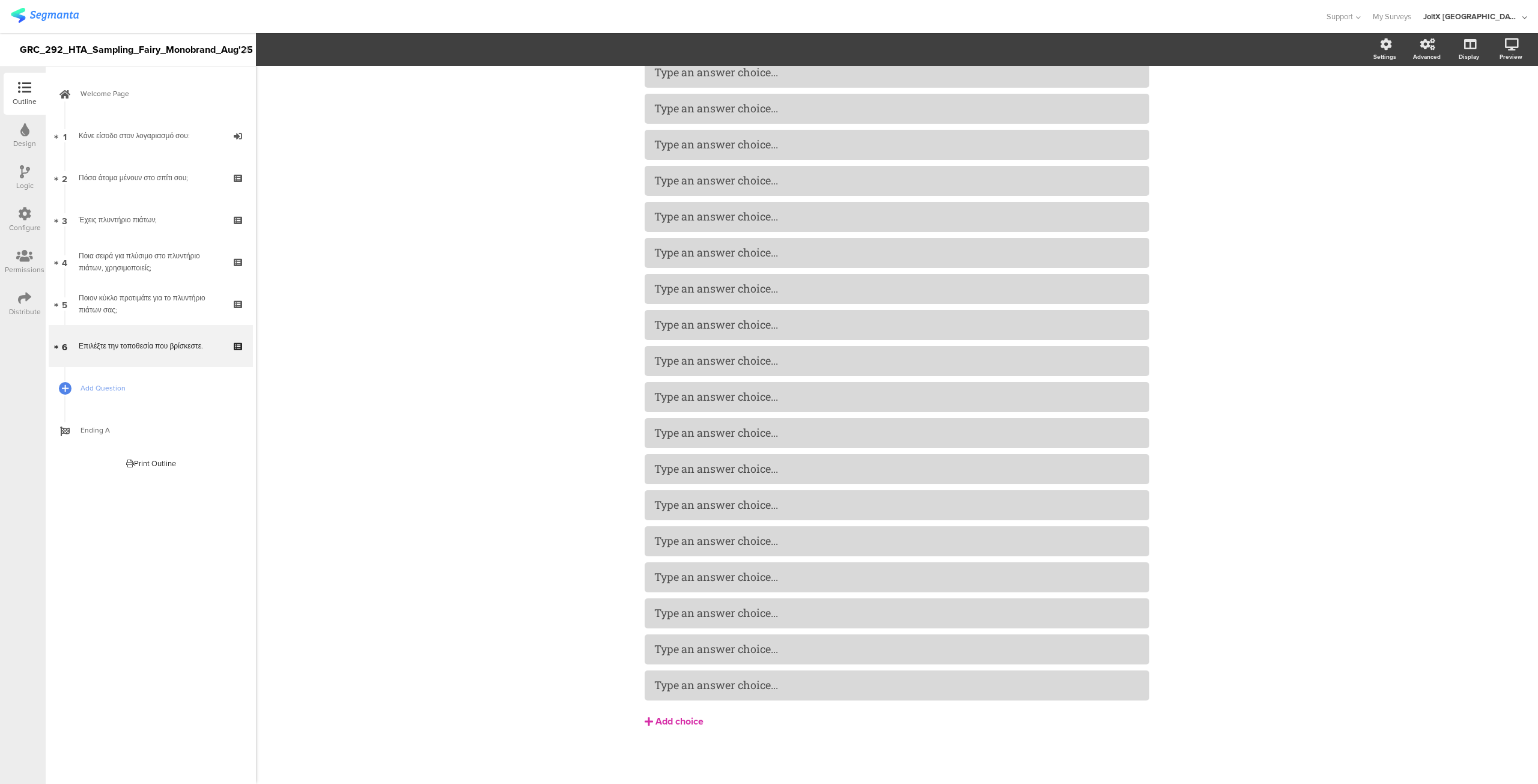
click at [667, 719] on div "Add choice" at bounding box center [680, 722] width 48 height 12
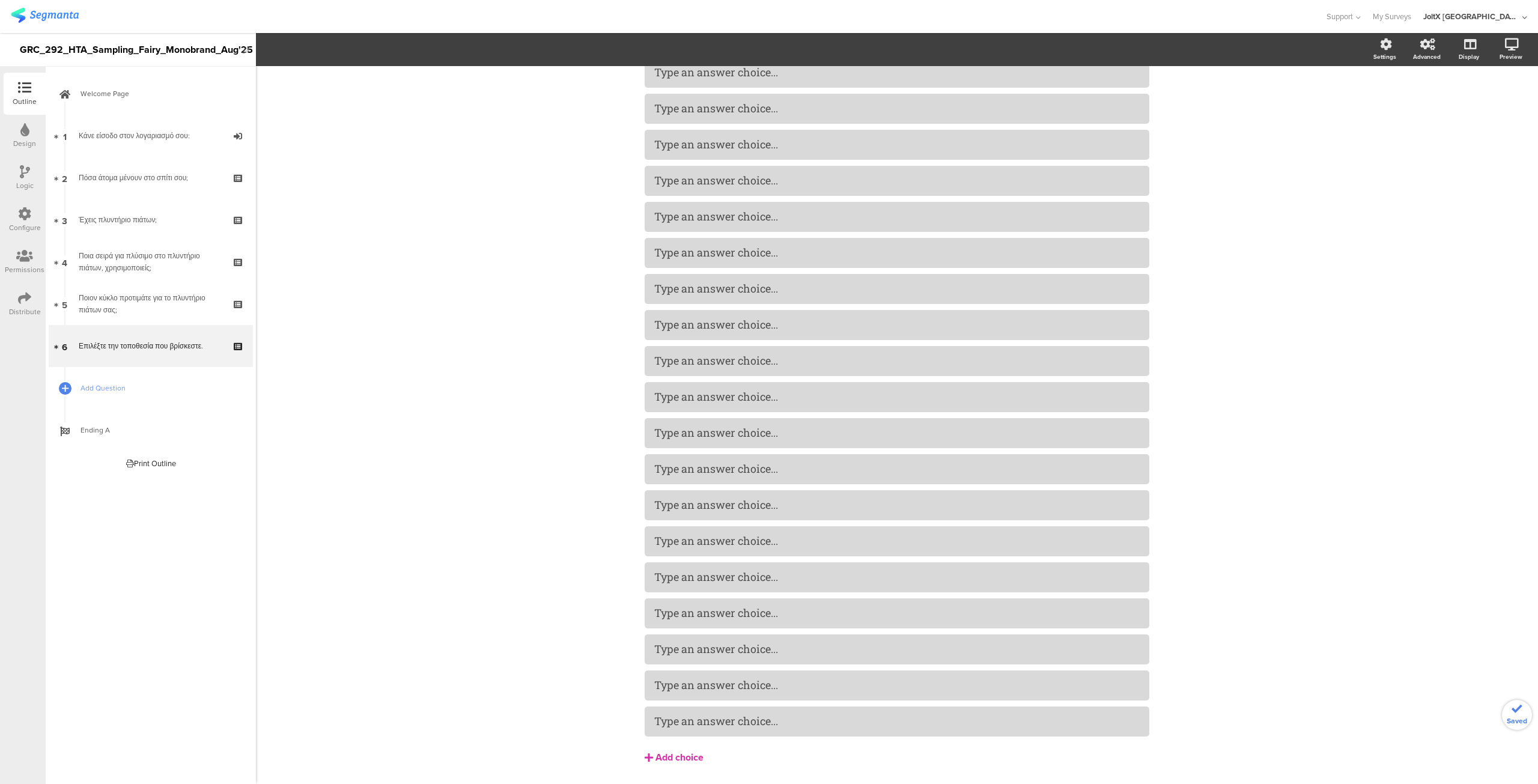
scroll to position [1314, 0]
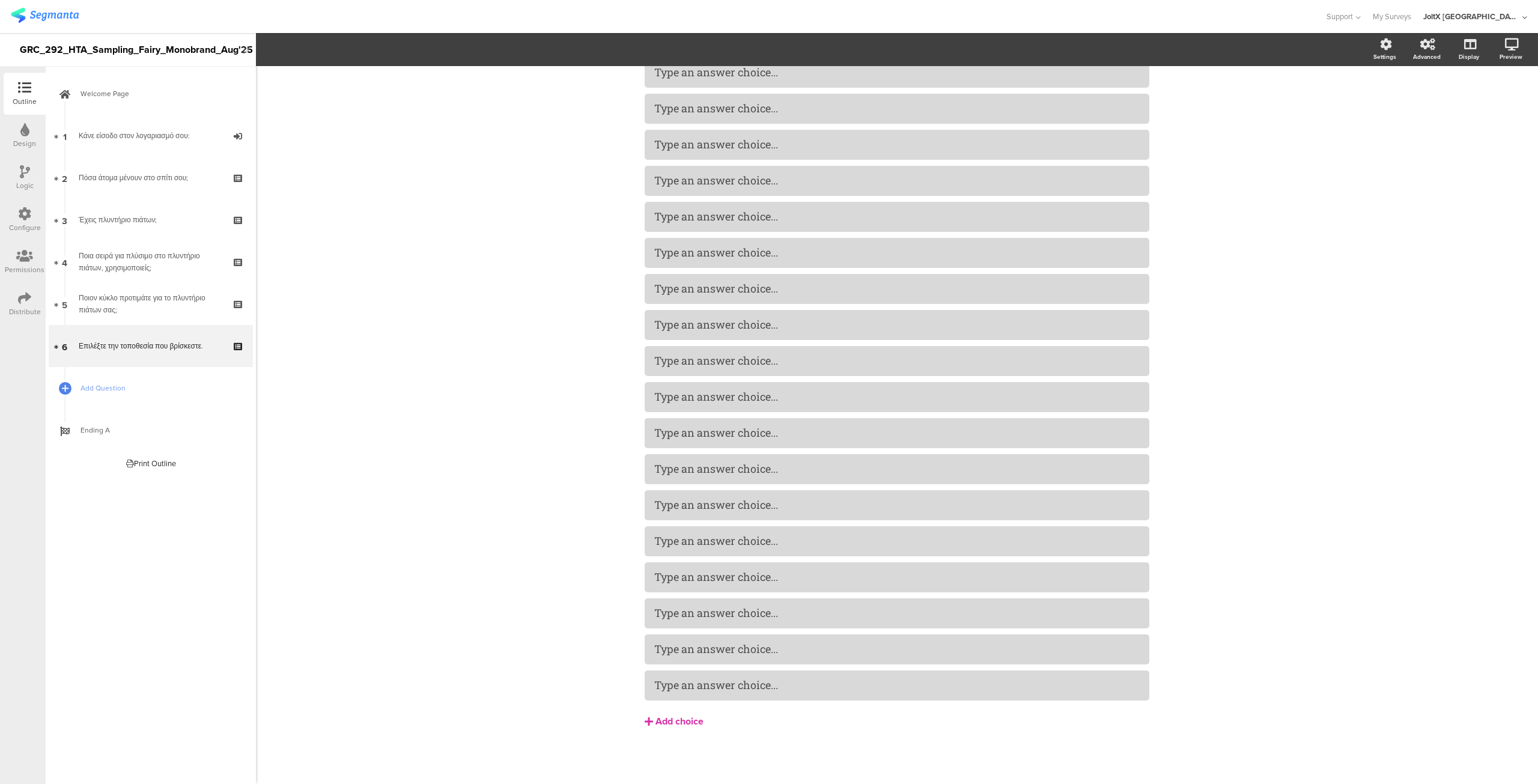
click at [667, 719] on div "Add choice" at bounding box center [680, 722] width 48 height 12
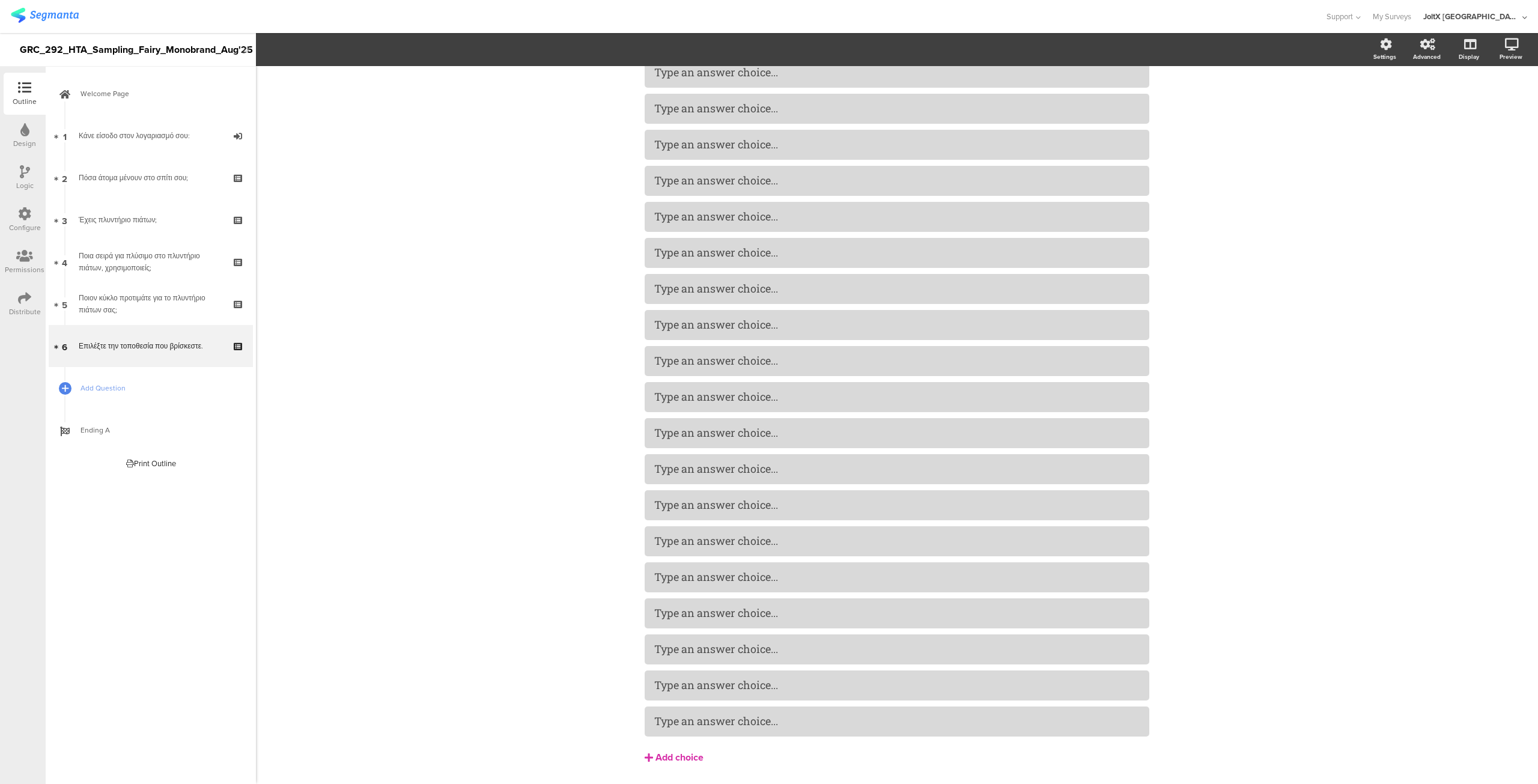
click at [668, 754] on div "Add choice" at bounding box center [680, 757] width 48 height 12
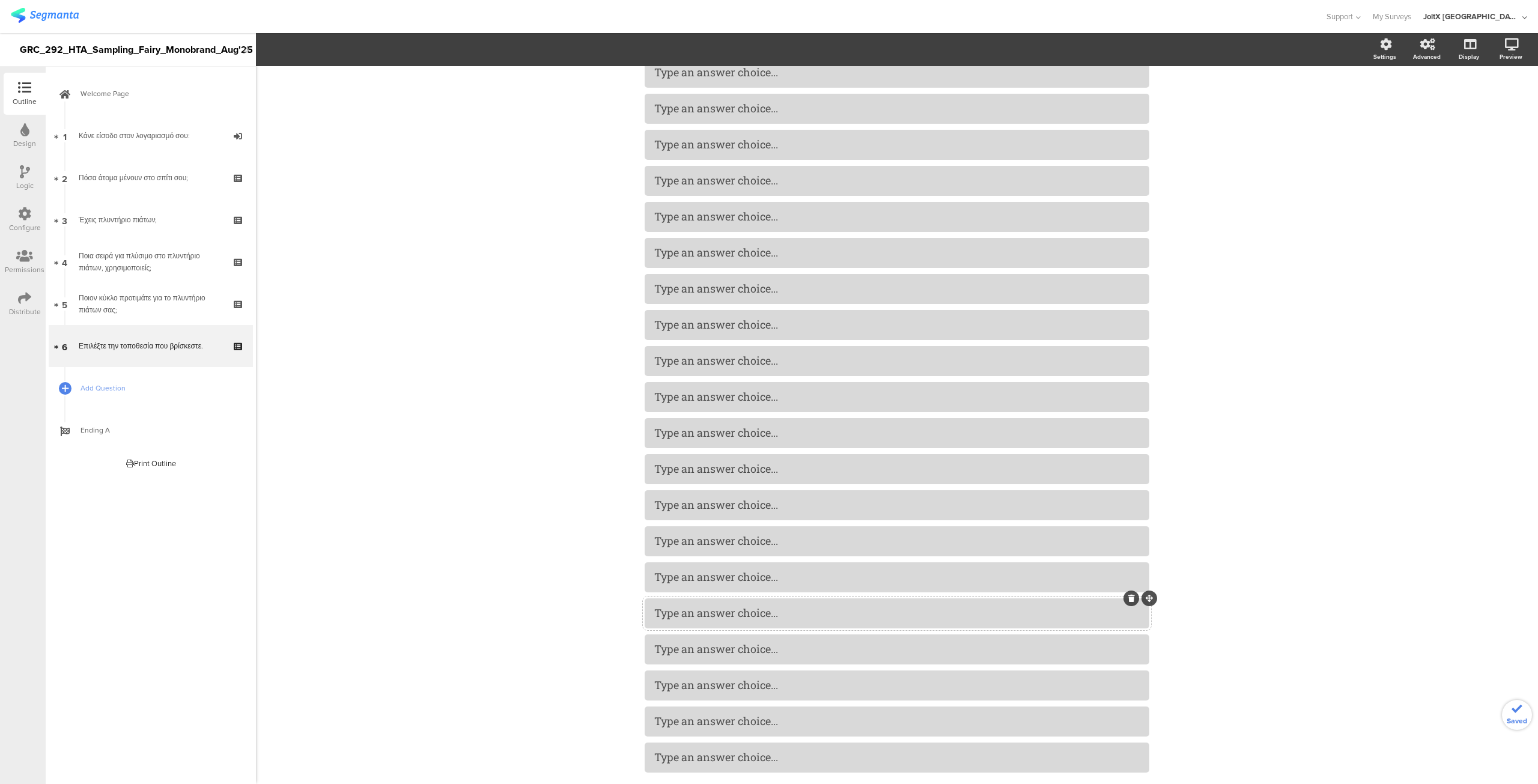
scroll to position [1386, 0]
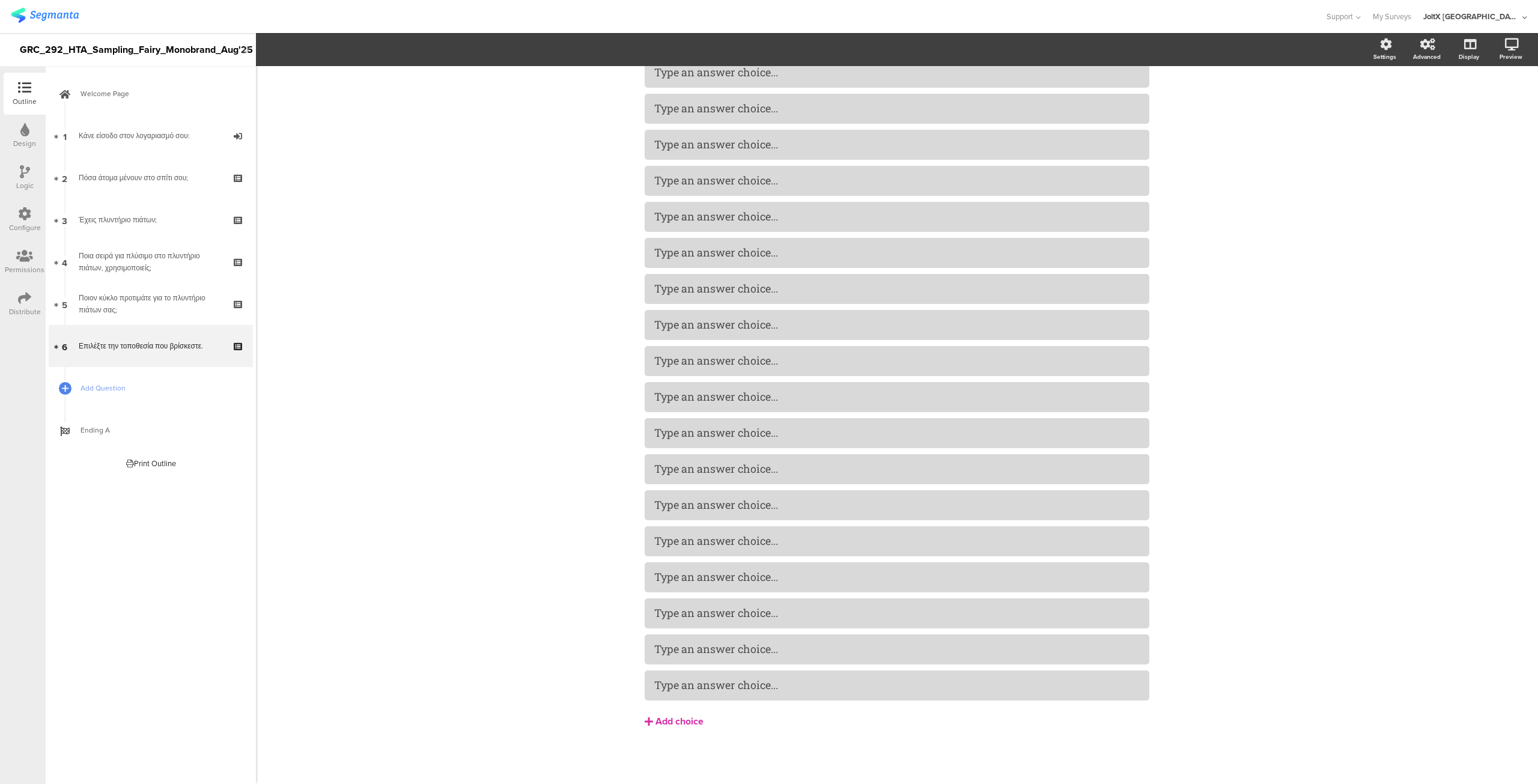
click at [681, 730] on button "Add choice" at bounding box center [897, 721] width 504 height 30
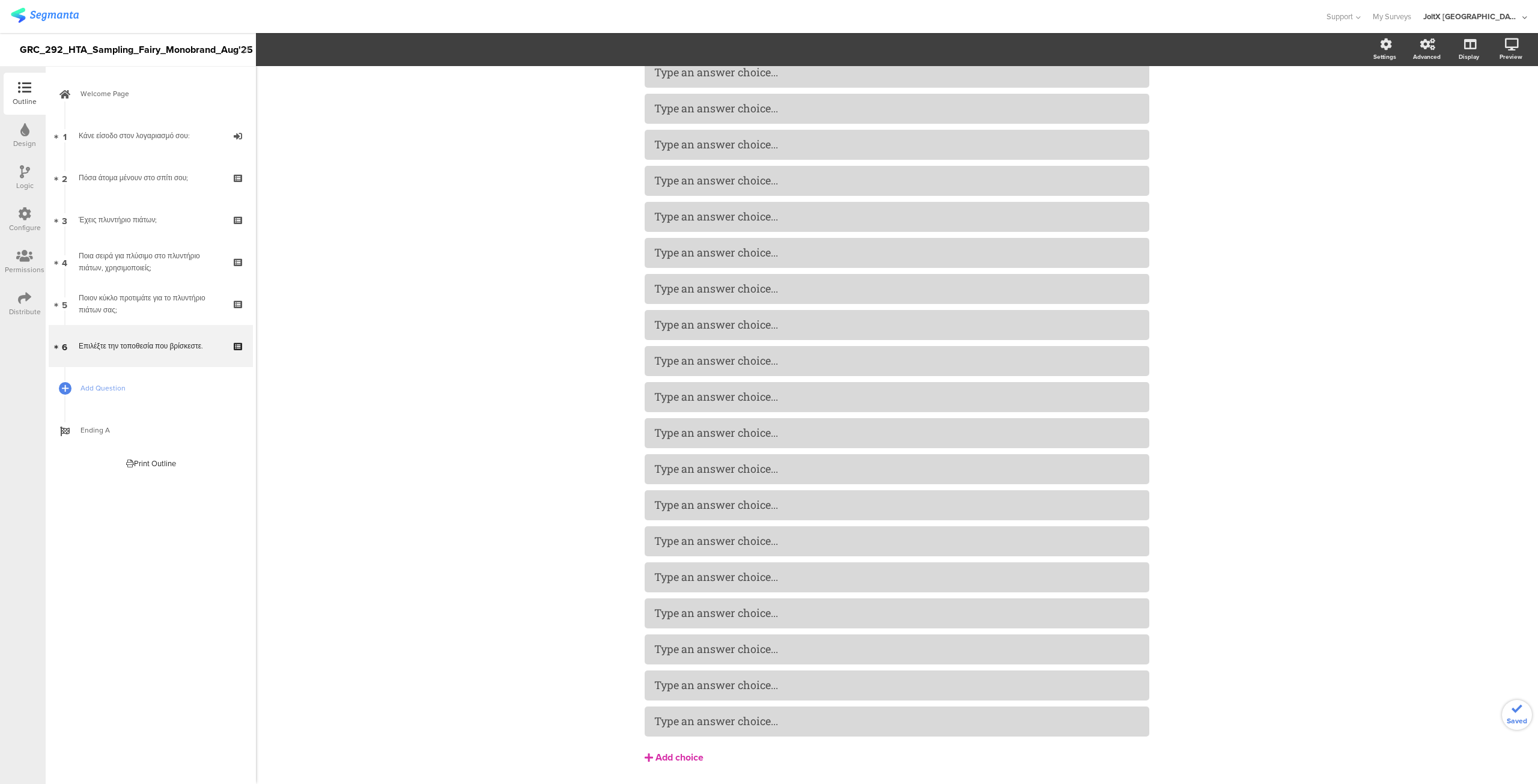
scroll to position [1422, 0]
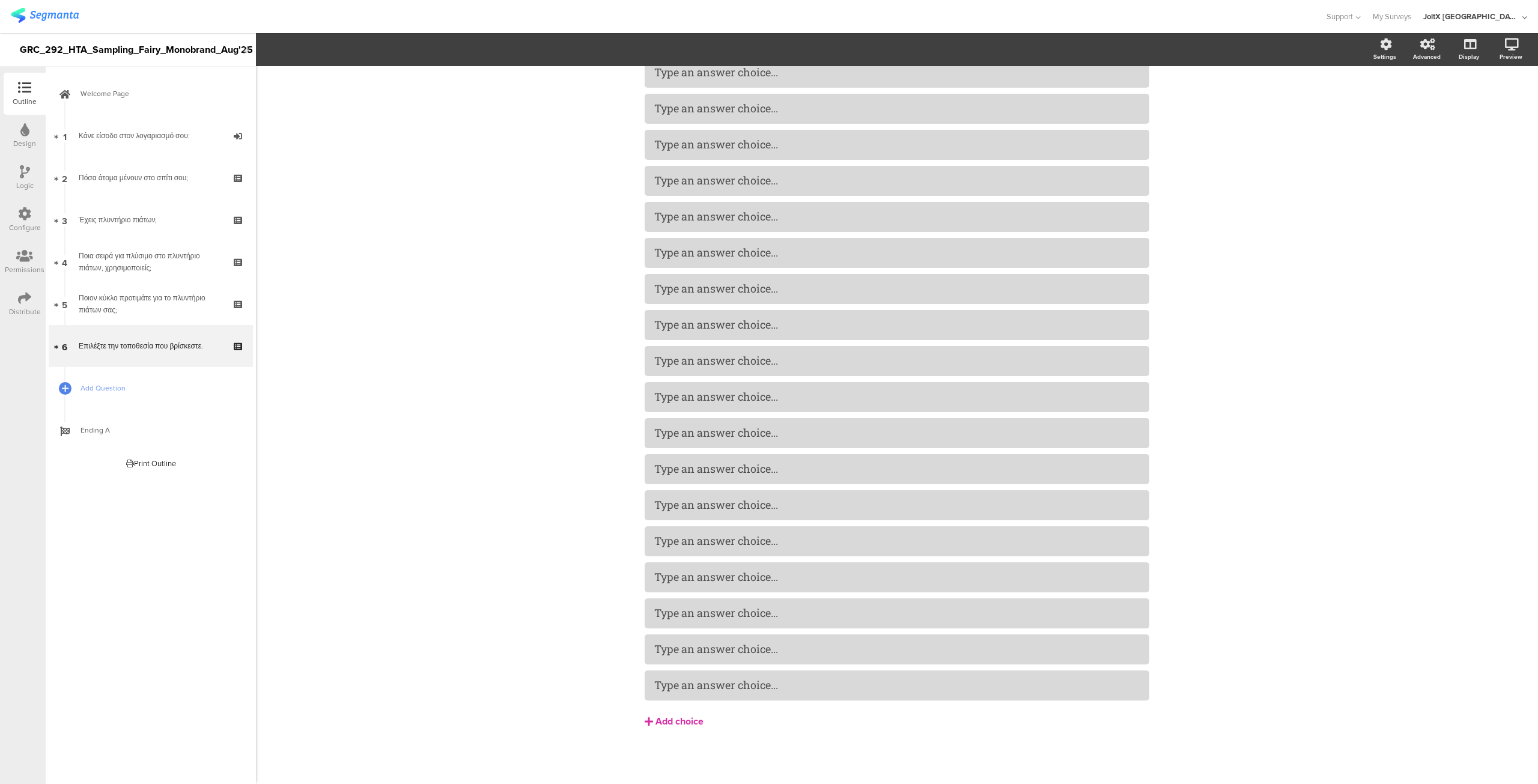
click at [679, 726] on div "Add choice" at bounding box center [680, 722] width 48 height 12
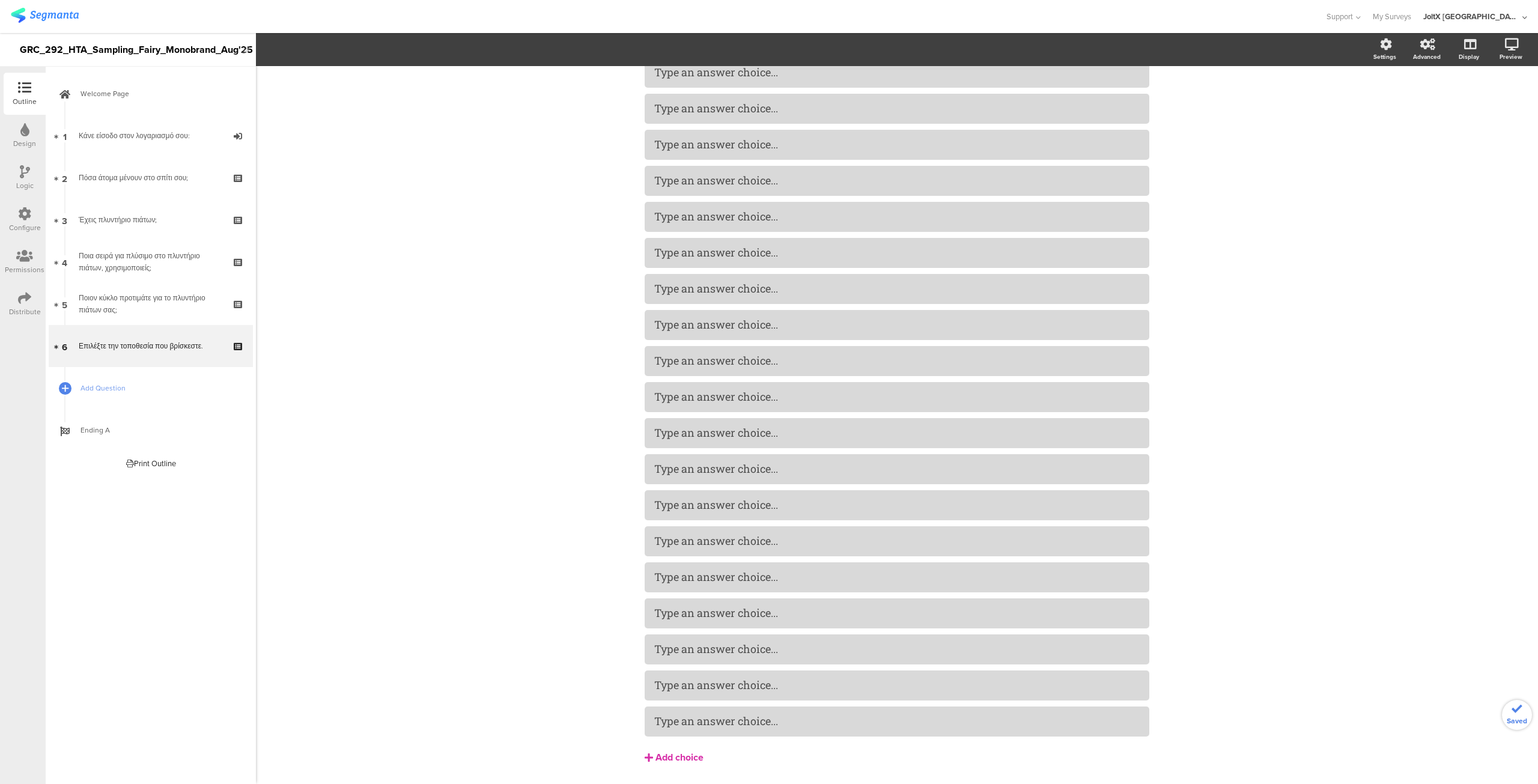
scroll to position [1458, 0]
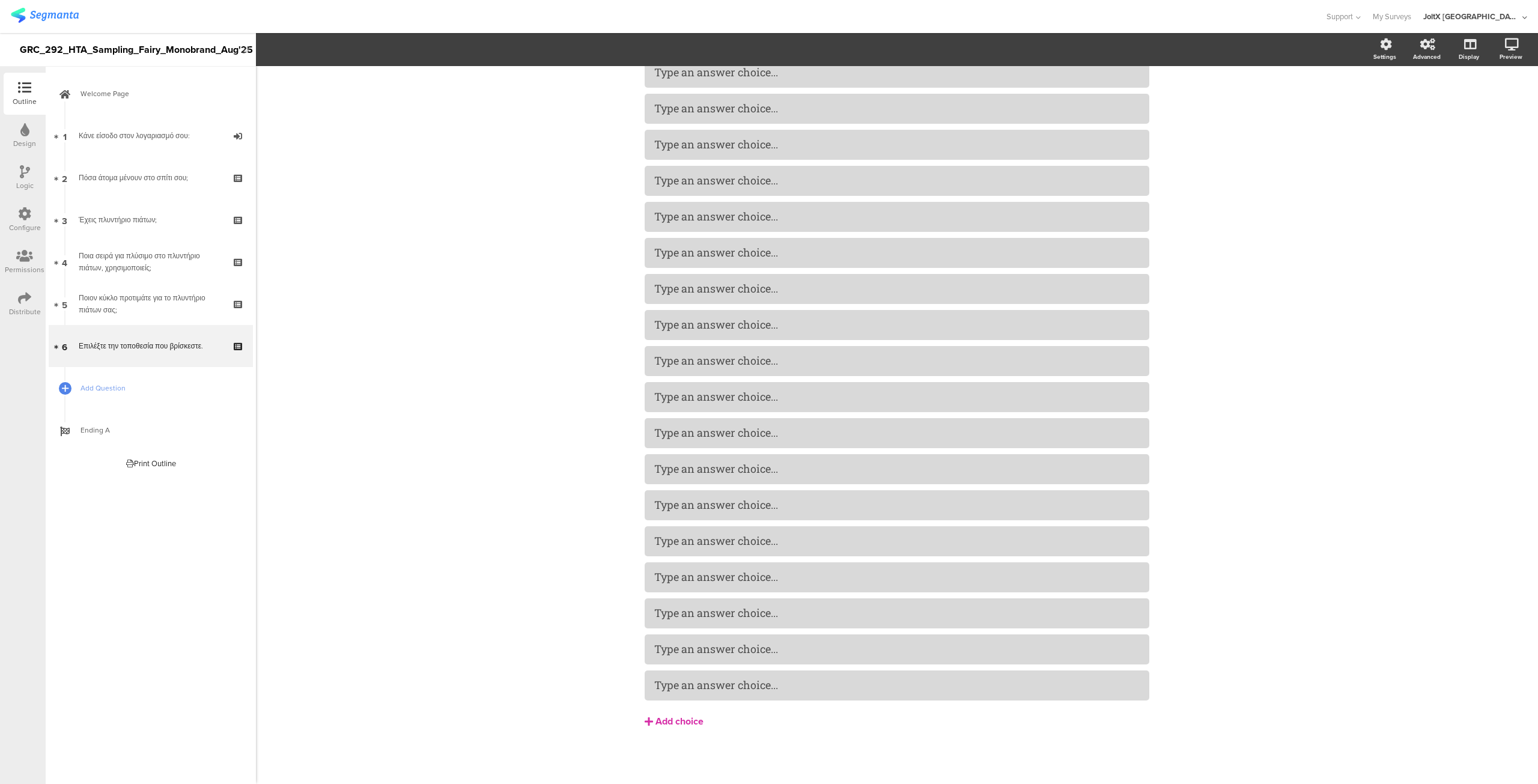
click at [681, 724] on div "Add choice" at bounding box center [680, 722] width 48 height 12
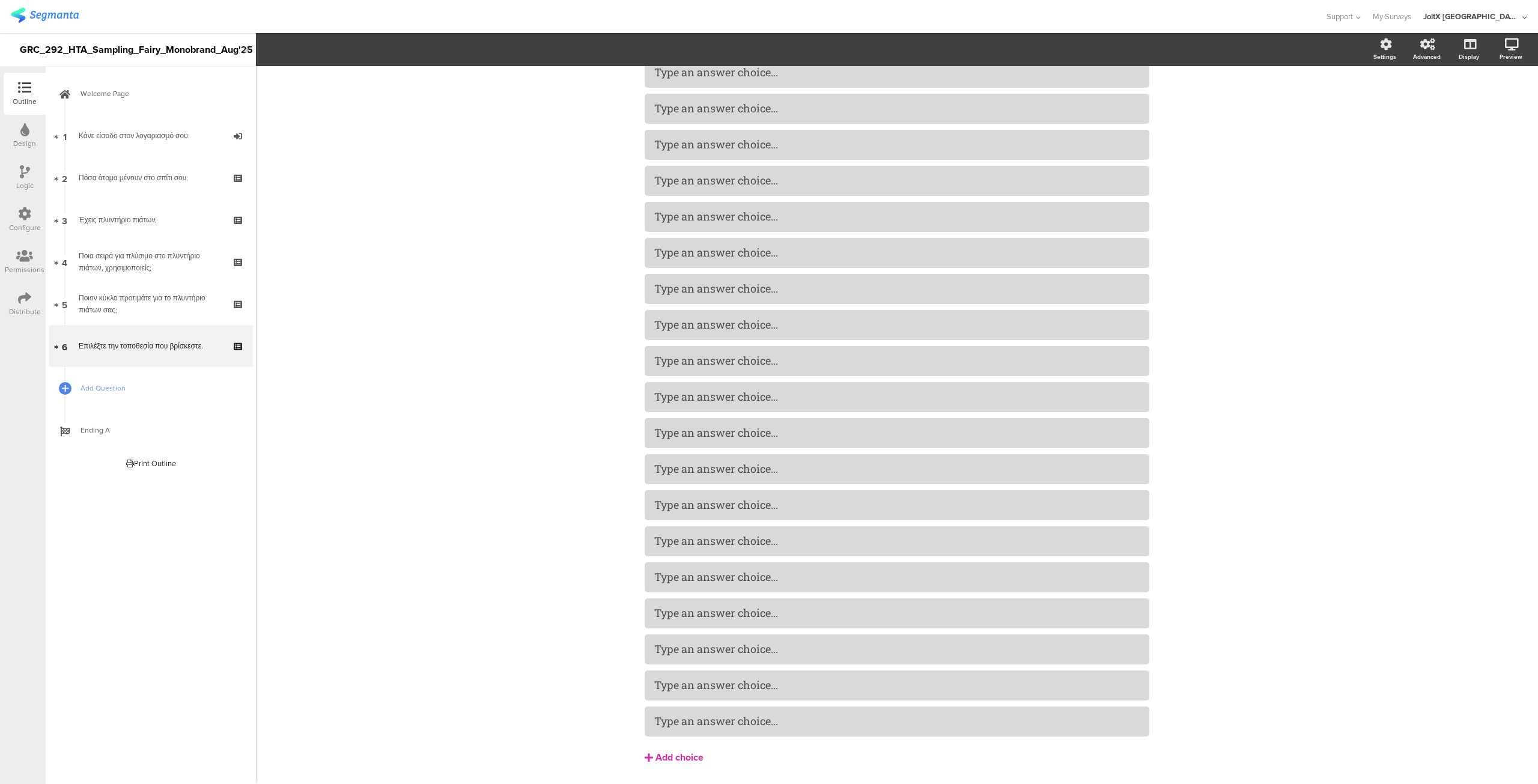
click at [674, 755] on div "Add choice" at bounding box center [680, 757] width 48 height 12
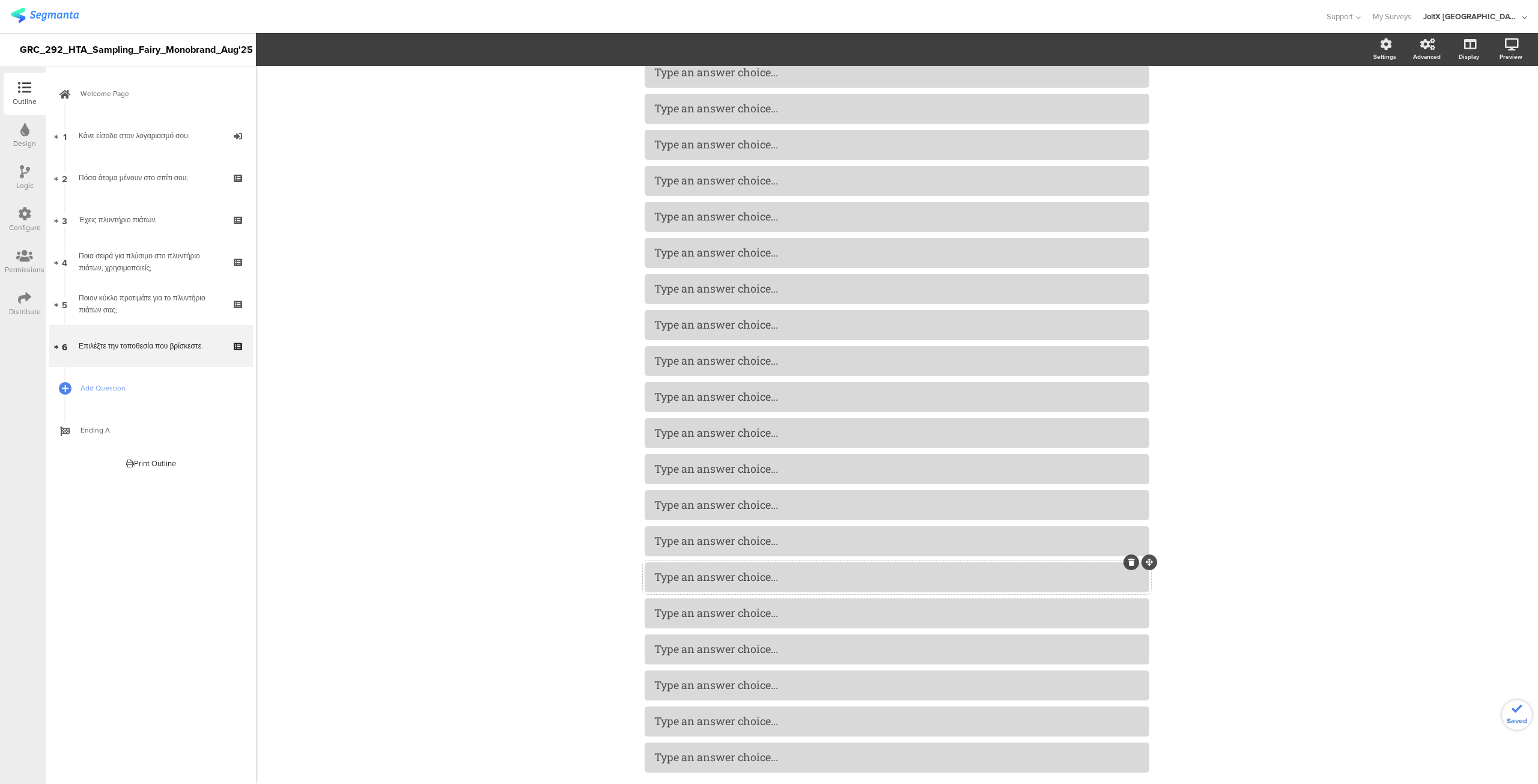
scroll to position [1530, 0]
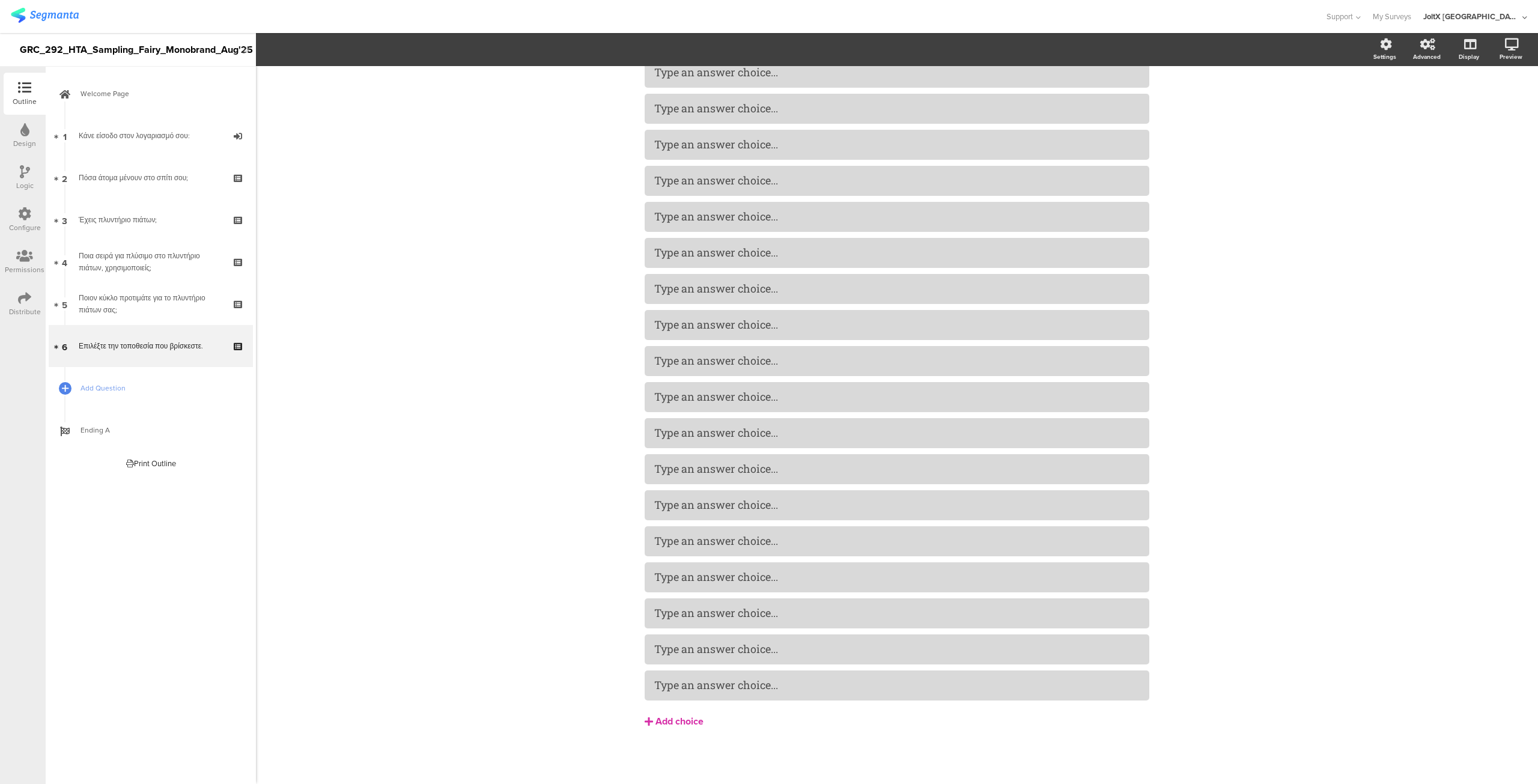
click at [673, 717] on div "Add choice" at bounding box center [680, 722] width 48 height 12
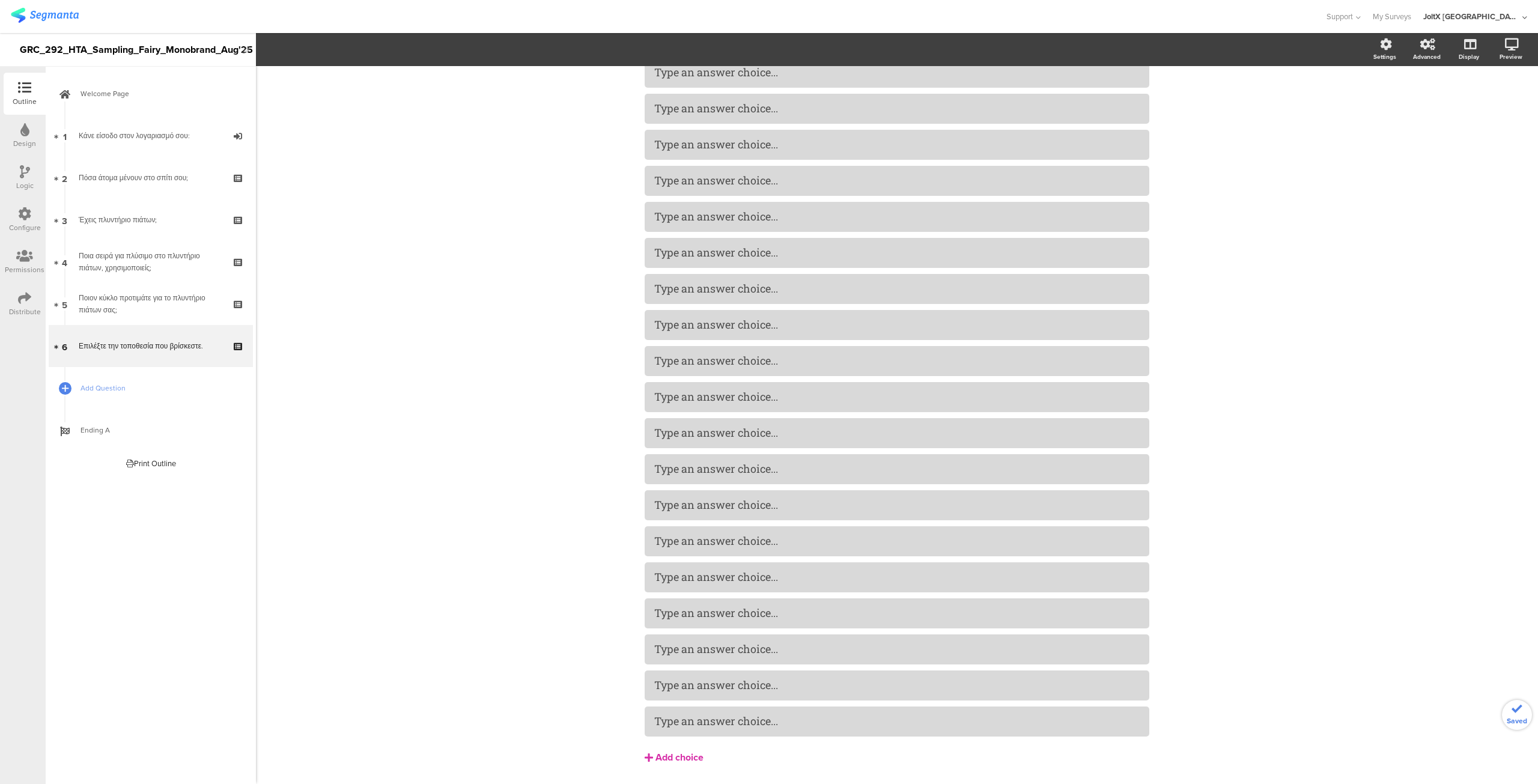
scroll to position [1566, 0]
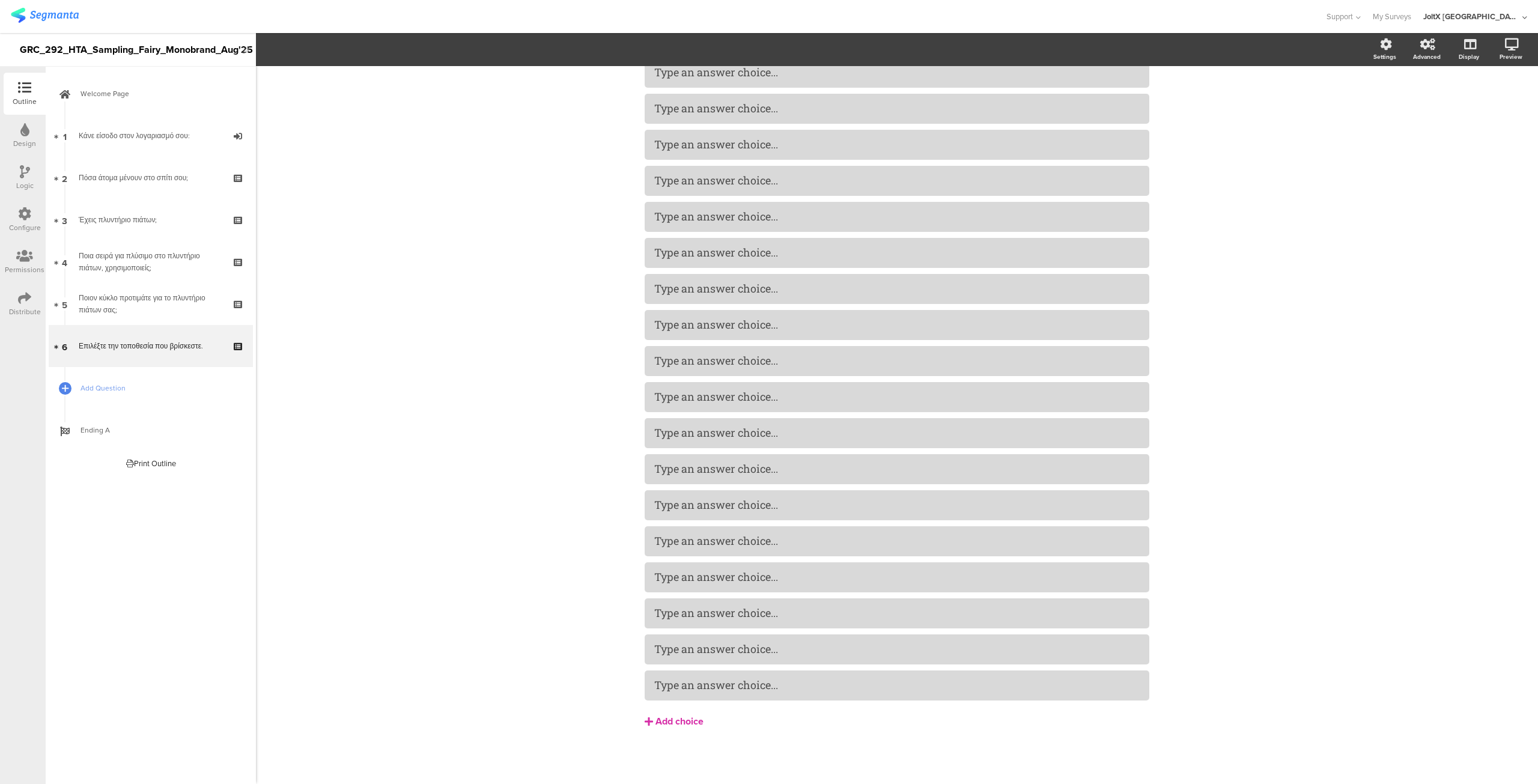
click at [673, 717] on div "Add choice" at bounding box center [680, 722] width 48 height 12
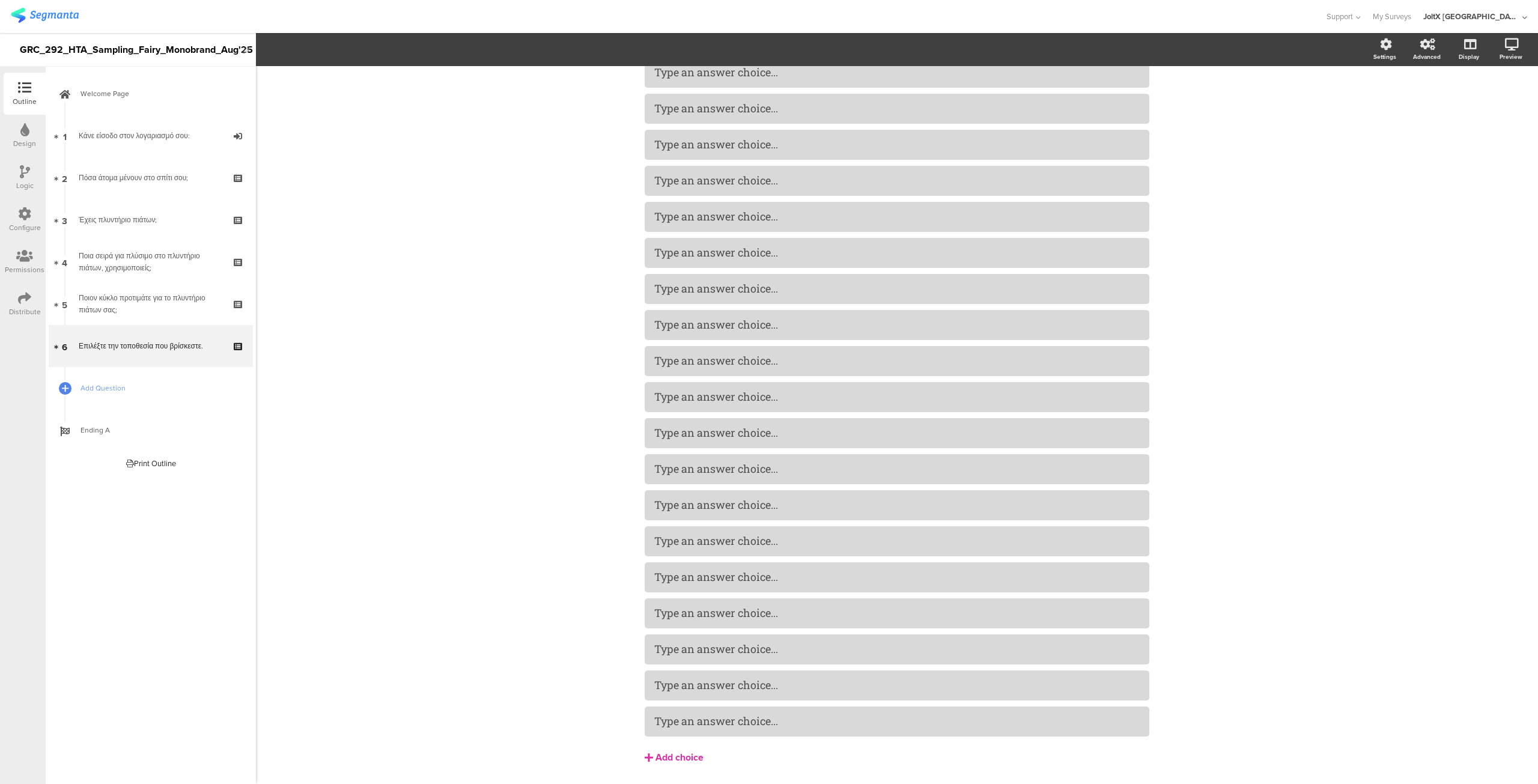
click at [673, 757] on div "Add choice" at bounding box center [680, 757] width 48 height 12
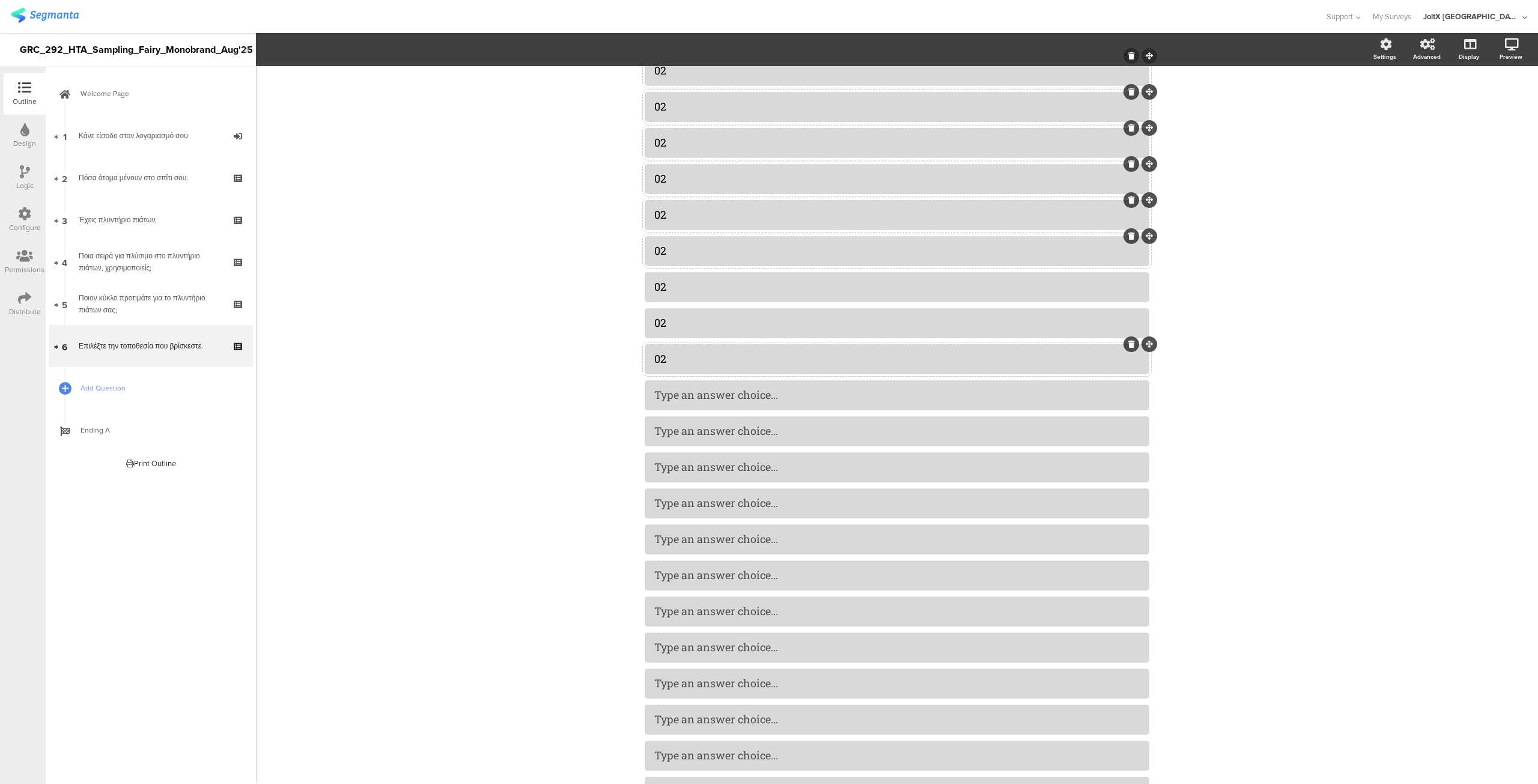
scroll to position [882, 0]
copy div "03"
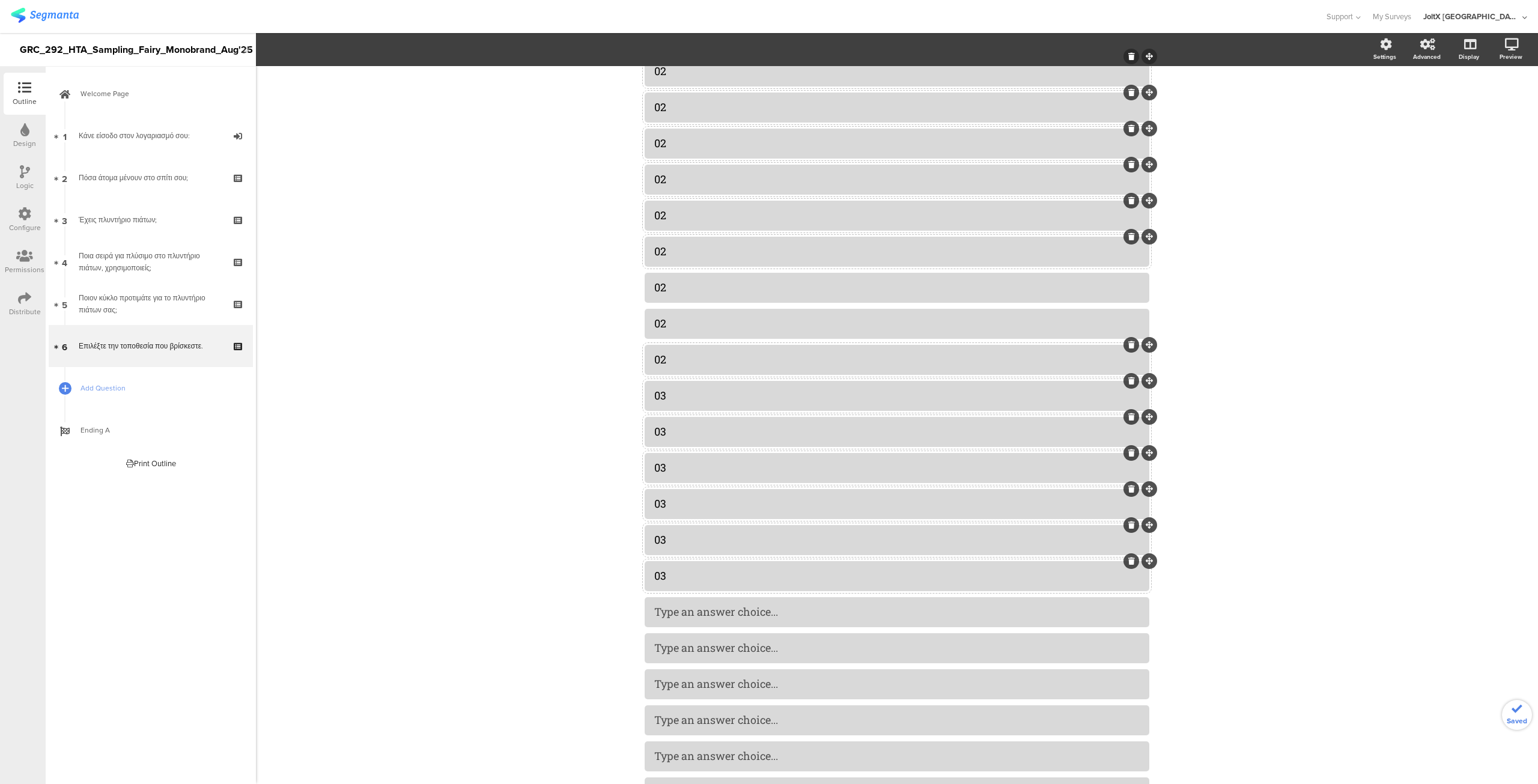
click at [682, 404] on div "03" at bounding box center [896, 396] width 486 height 19
click at [673, 434] on div "03" at bounding box center [896, 432] width 486 height 14
click at [674, 472] on div "03" at bounding box center [896, 468] width 486 height 14
click at [673, 500] on div "03" at bounding box center [896, 504] width 486 height 14
click at [673, 532] on div "03" at bounding box center [896, 540] width 486 height 19
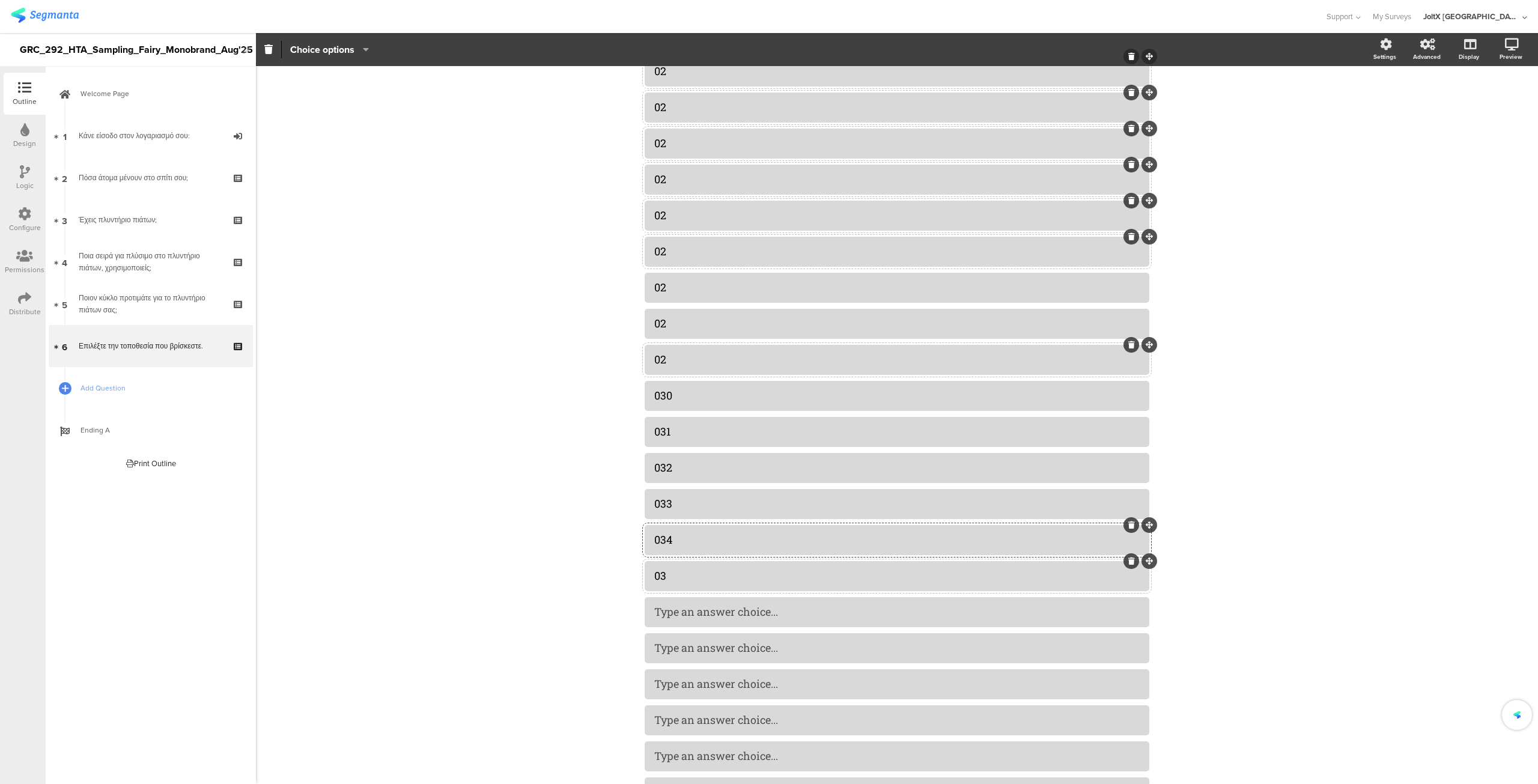
click at [671, 566] on div "03" at bounding box center [896, 576] width 486 height 19
click at [667, 635] on div at bounding box center [897, 649] width 504 height 30
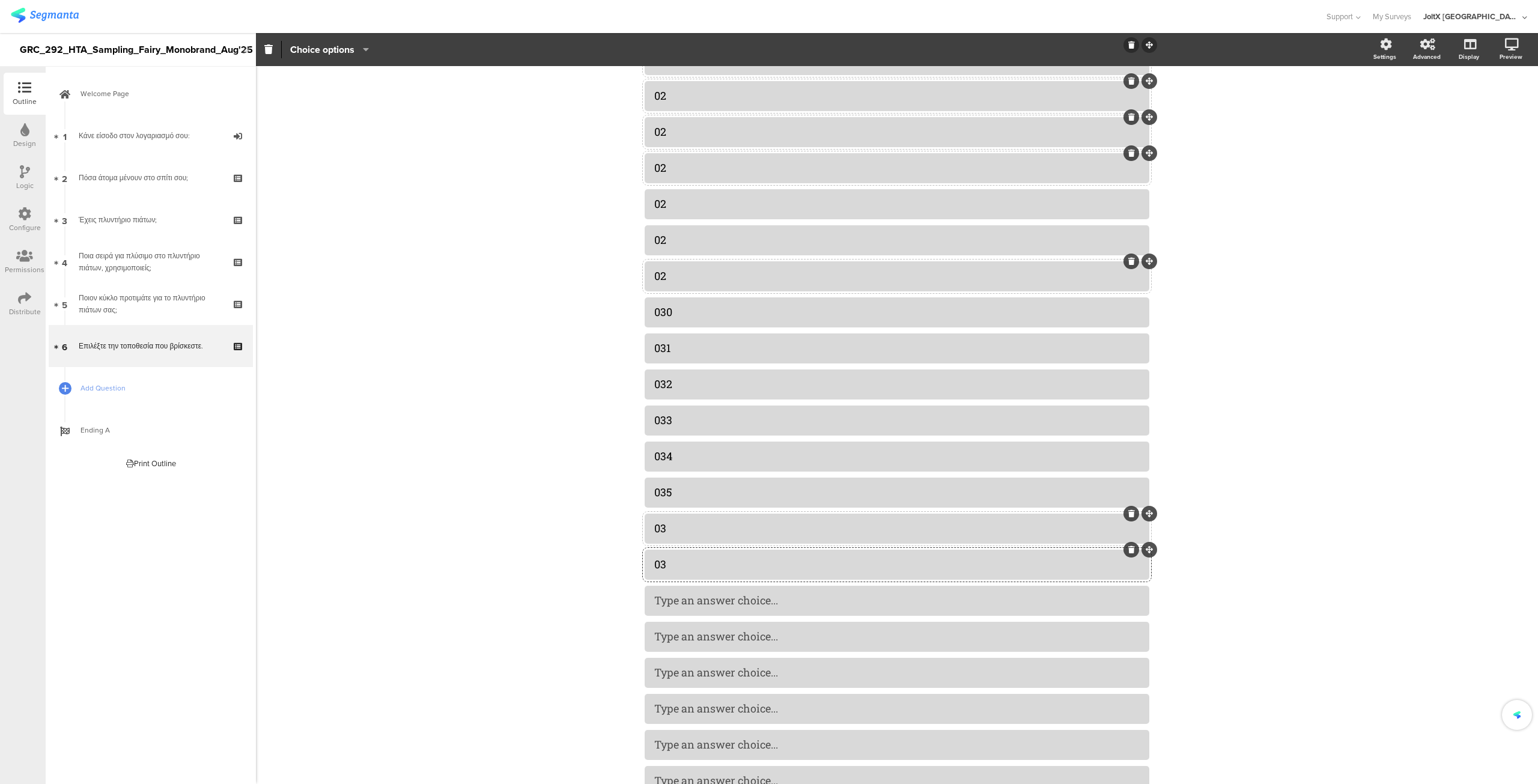
scroll to position [966, 0]
copy div "04"
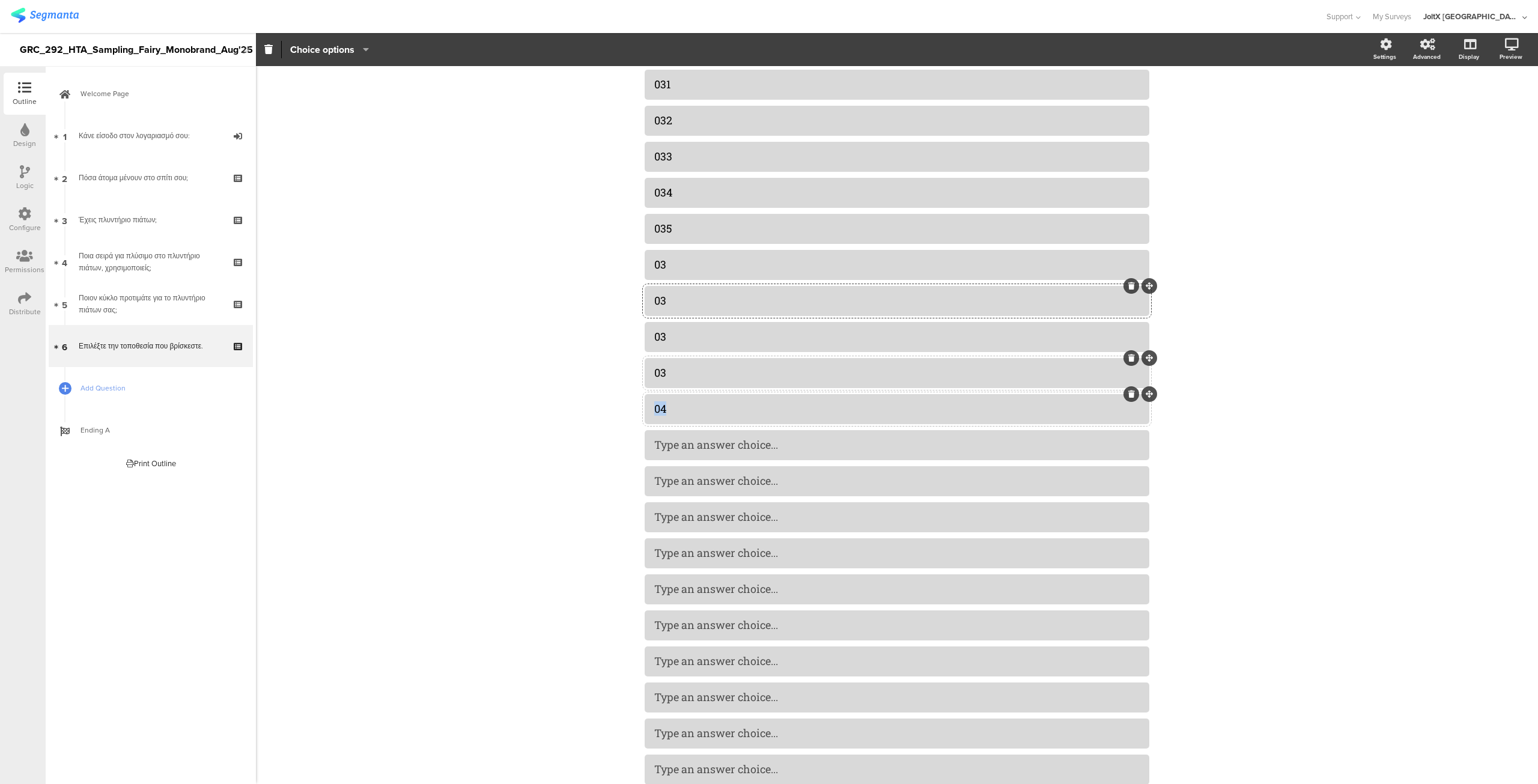
scroll to position [1234, 0]
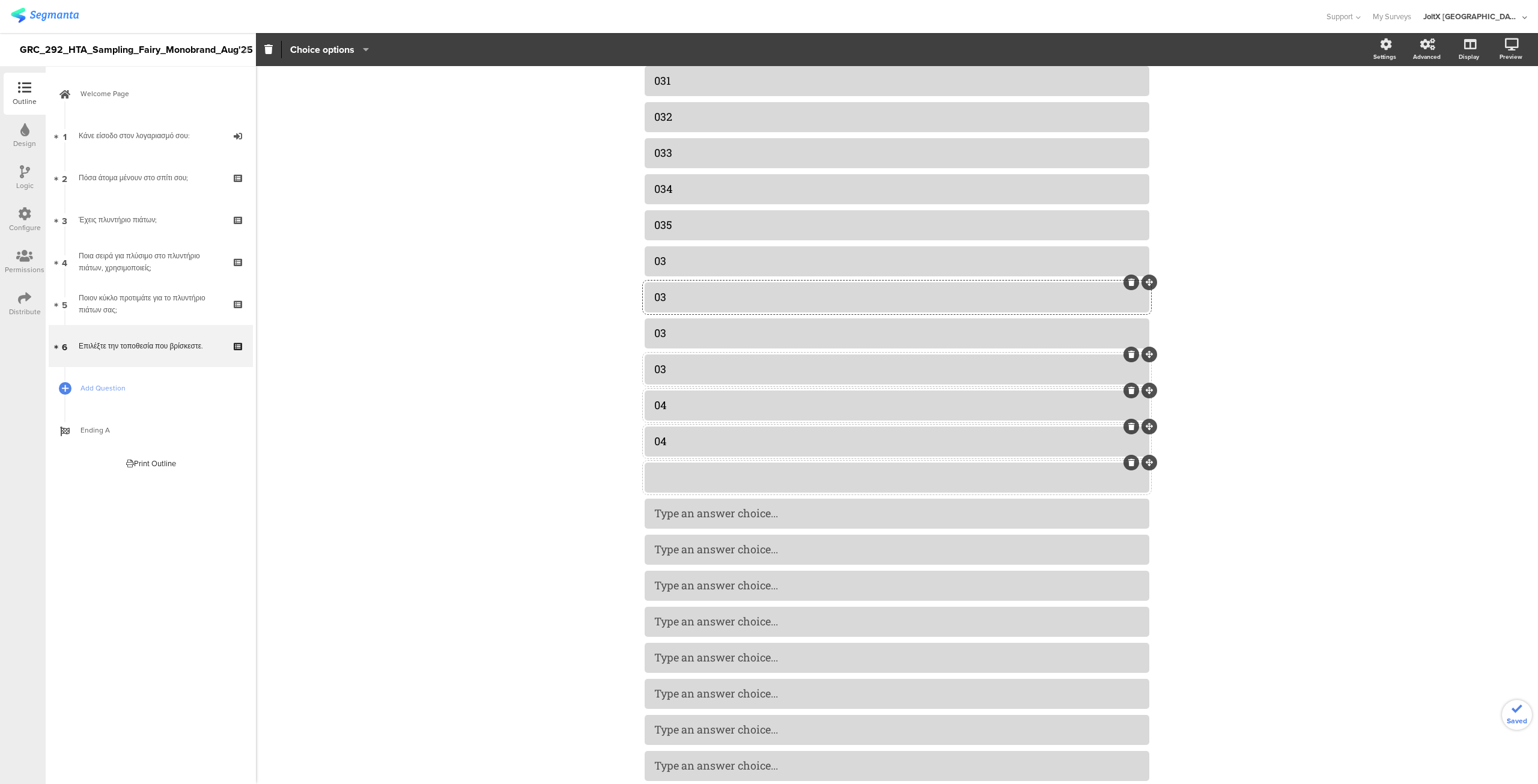
click at [695, 469] on div at bounding box center [896, 477] width 486 height 19
click at [683, 521] on div at bounding box center [896, 513] width 486 height 19
click at [681, 538] on div at bounding box center [897, 550] width 504 height 30
click at [675, 577] on div at bounding box center [896, 585] width 486 height 19
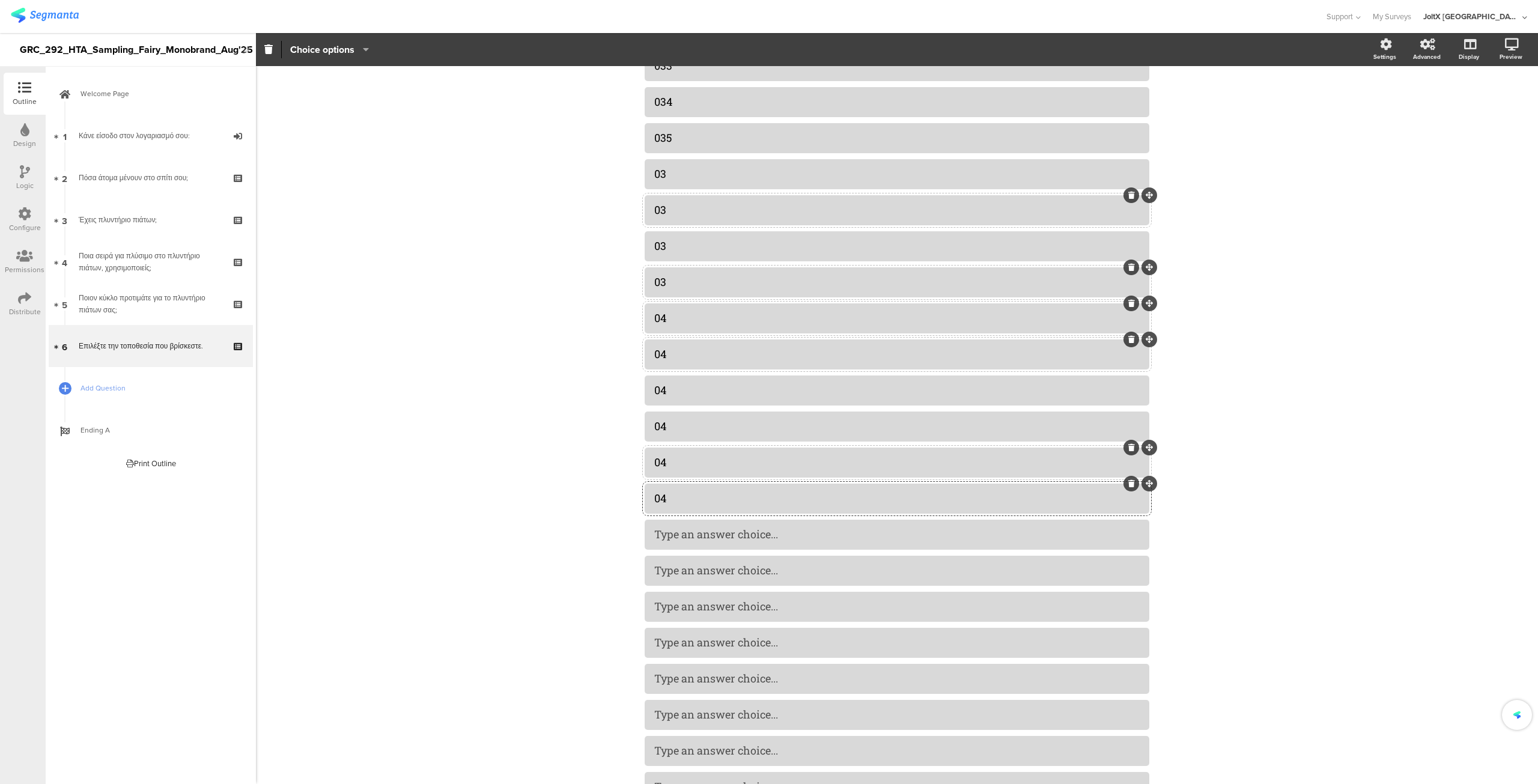
scroll to position [1327, 0]
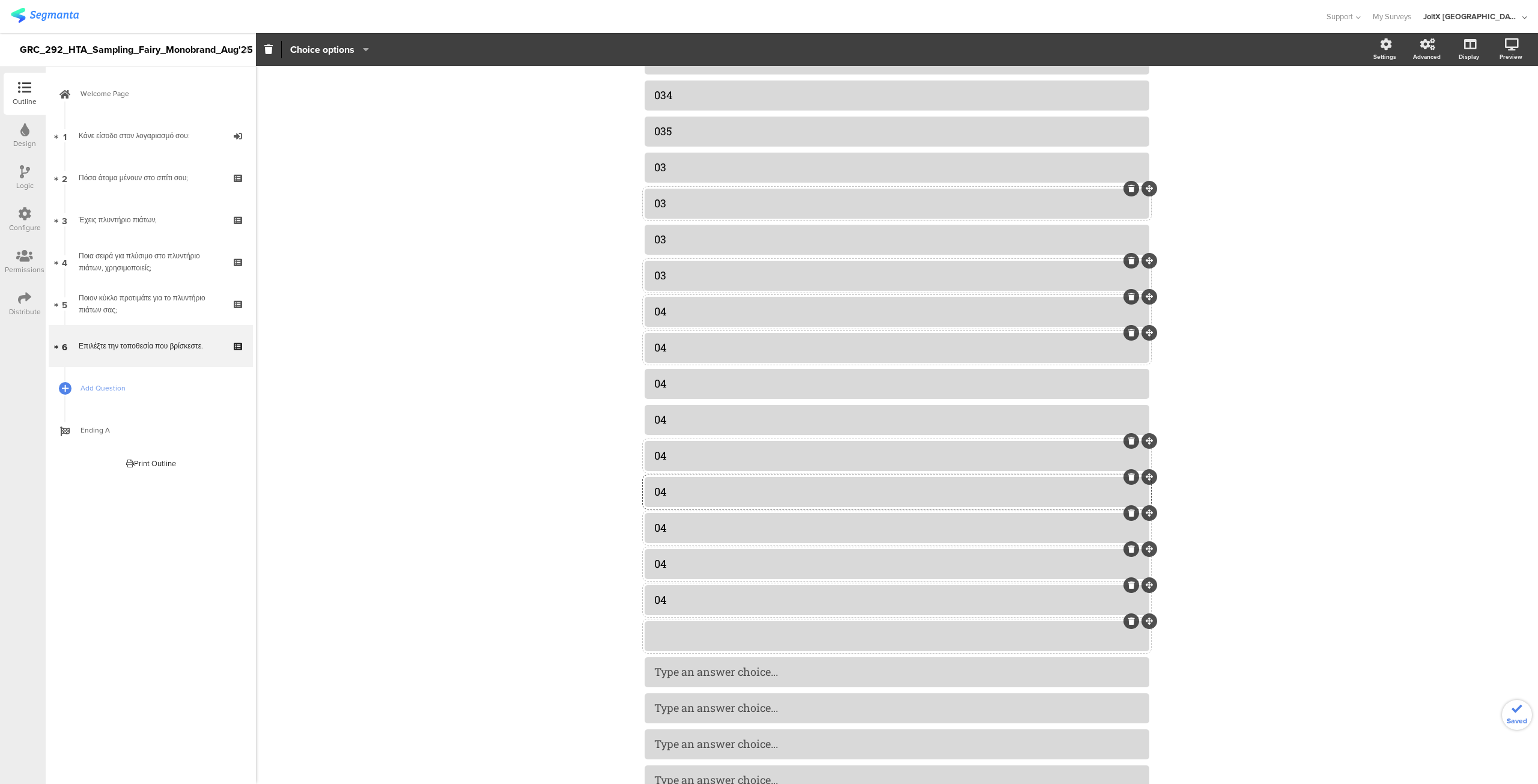
click at [684, 626] on div at bounding box center [896, 635] width 486 height 19
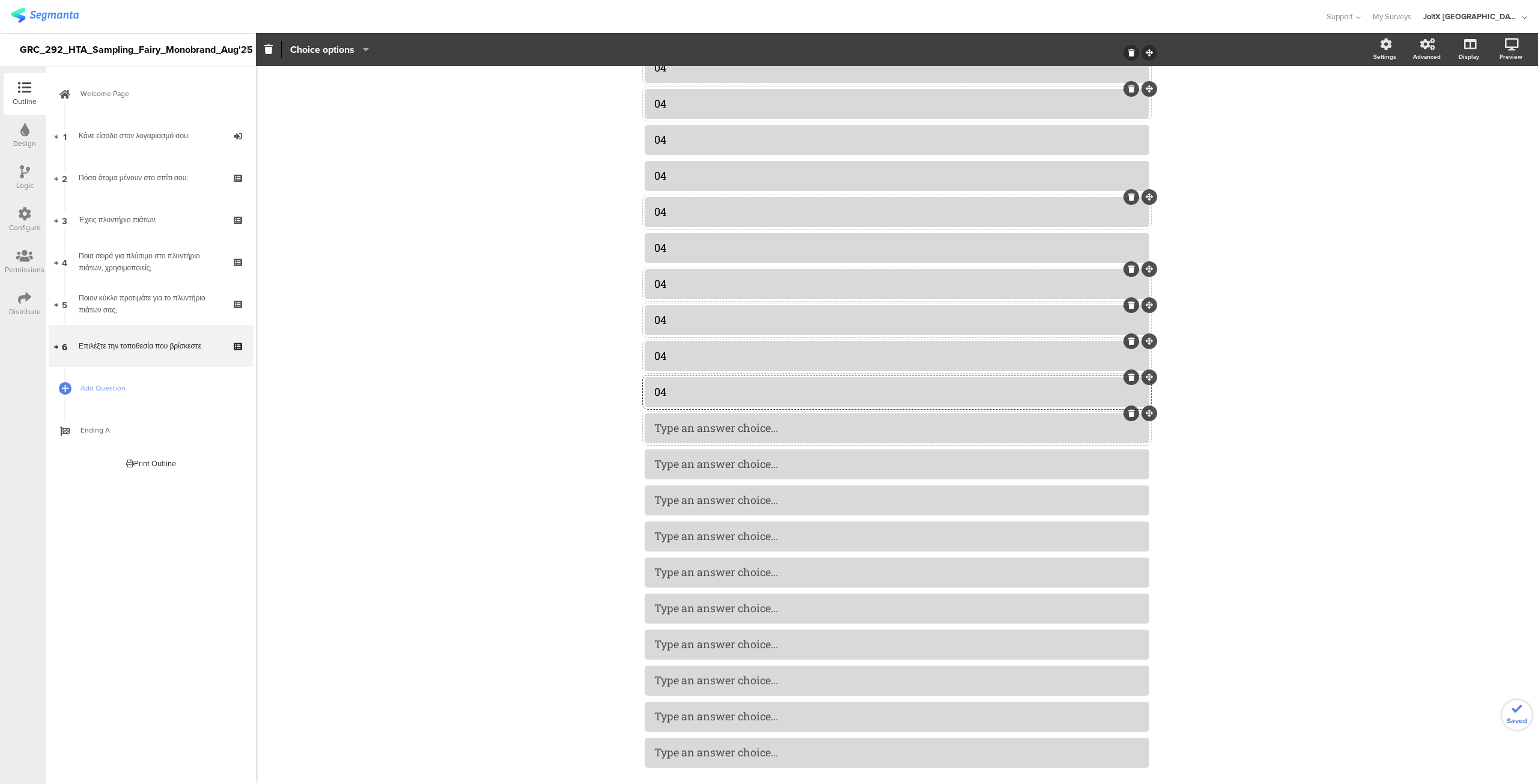
scroll to position [1575, 0]
click at [716, 434] on div at bounding box center [896, 424] width 486 height 19
copy div "05"
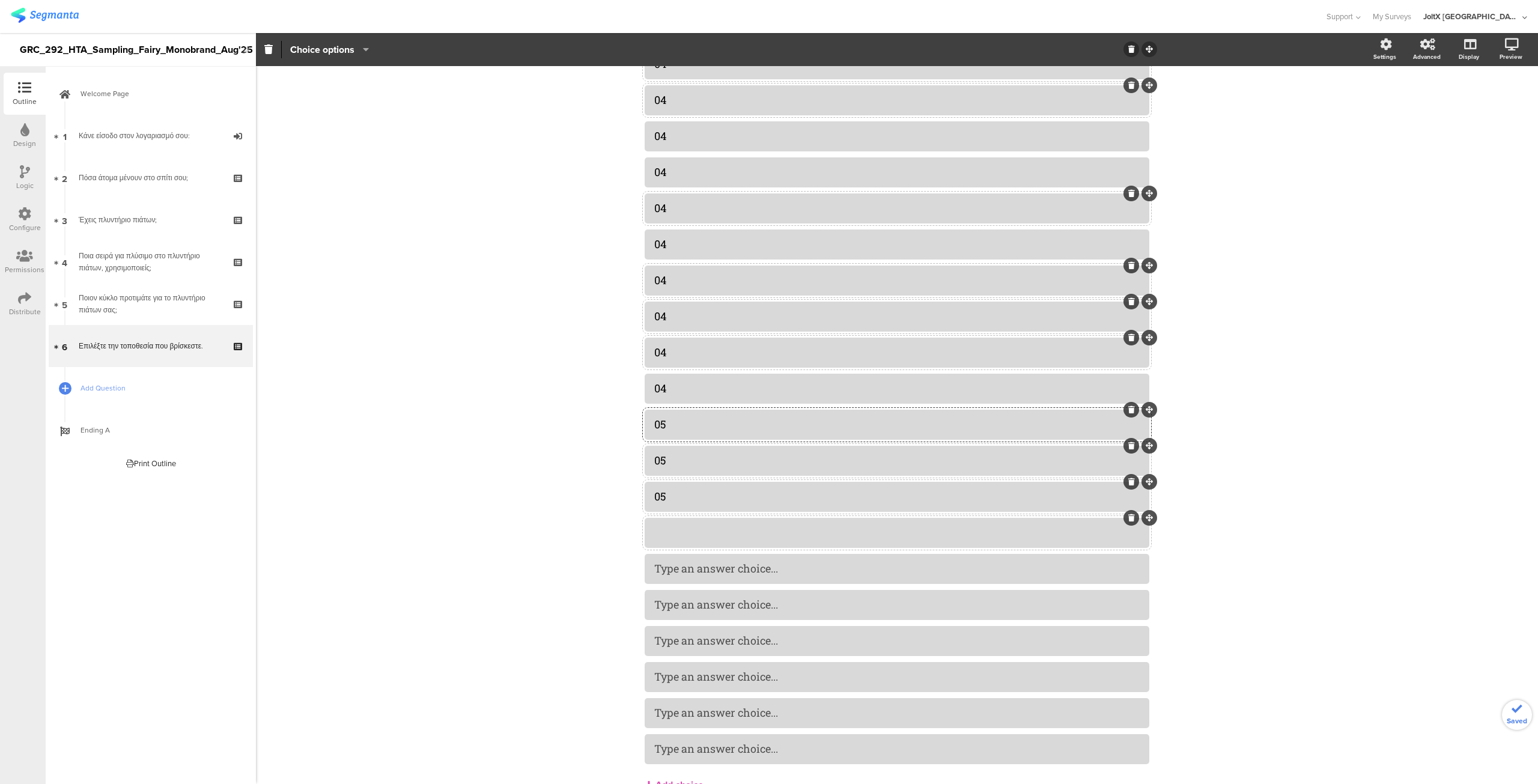
click at [684, 524] on div at bounding box center [896, 533] width 486 height 19
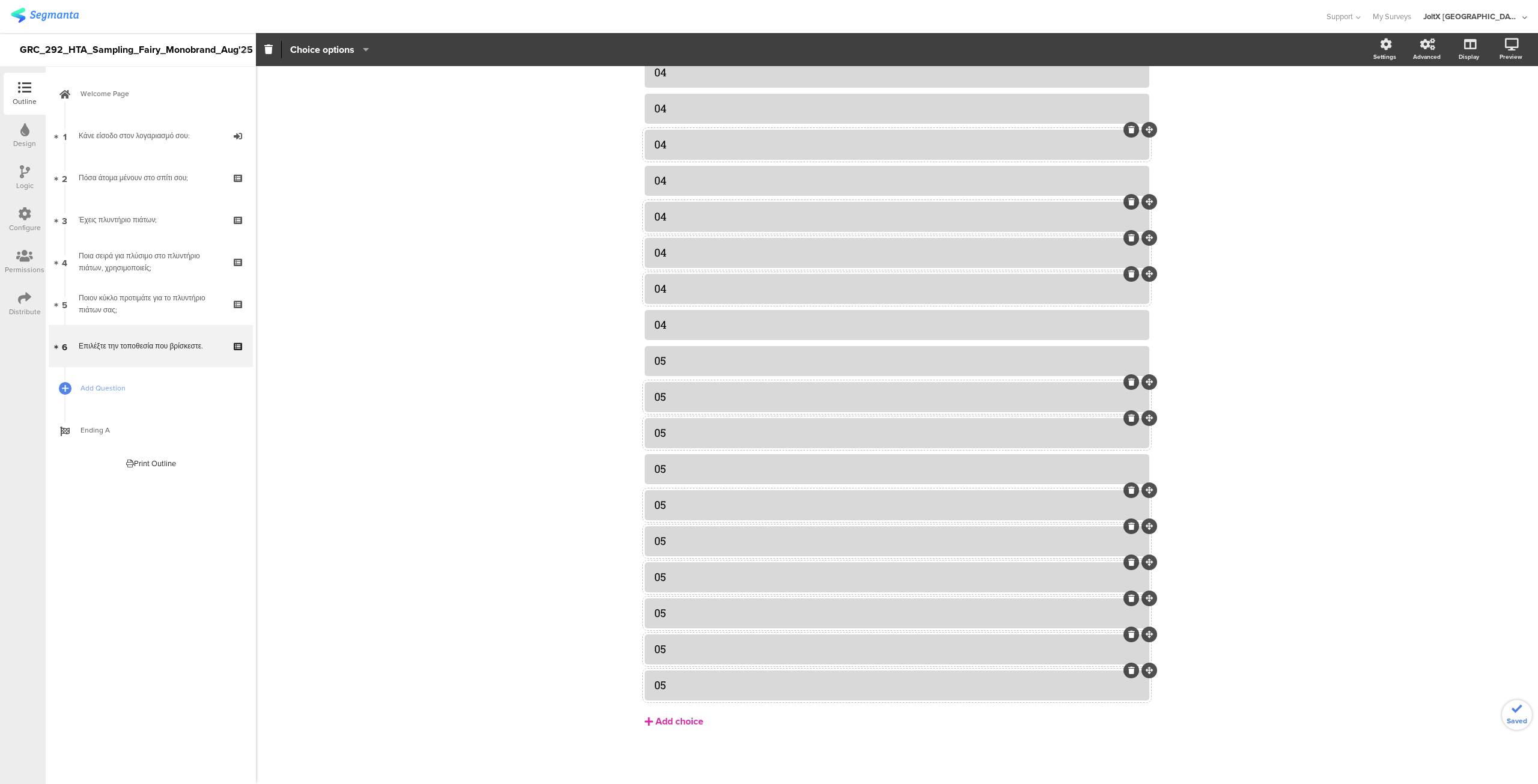
click at [658, 719] on div "Add choice" at bounding box center [680, 722] width 48 height 12
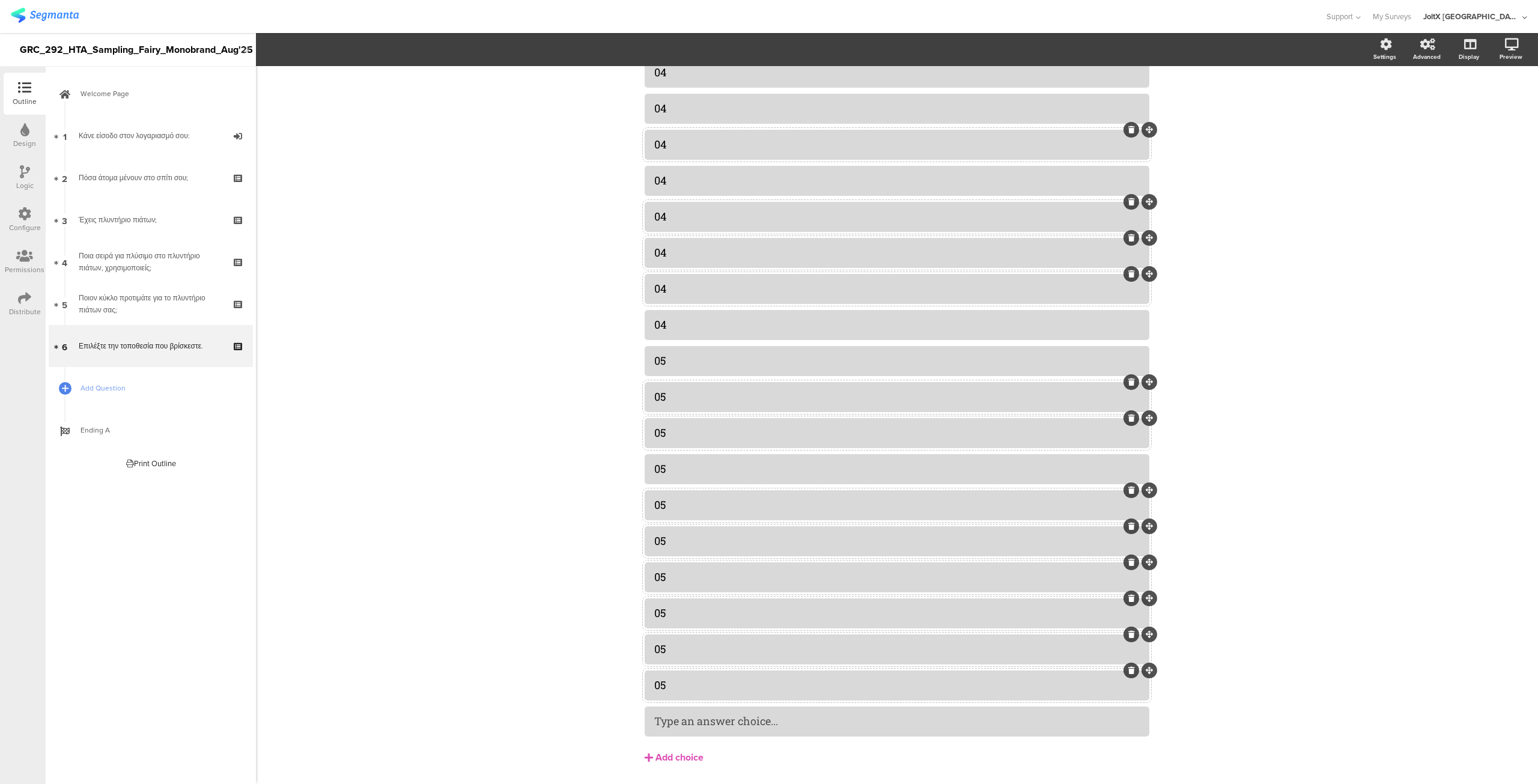
scroll to position [1674, 0]
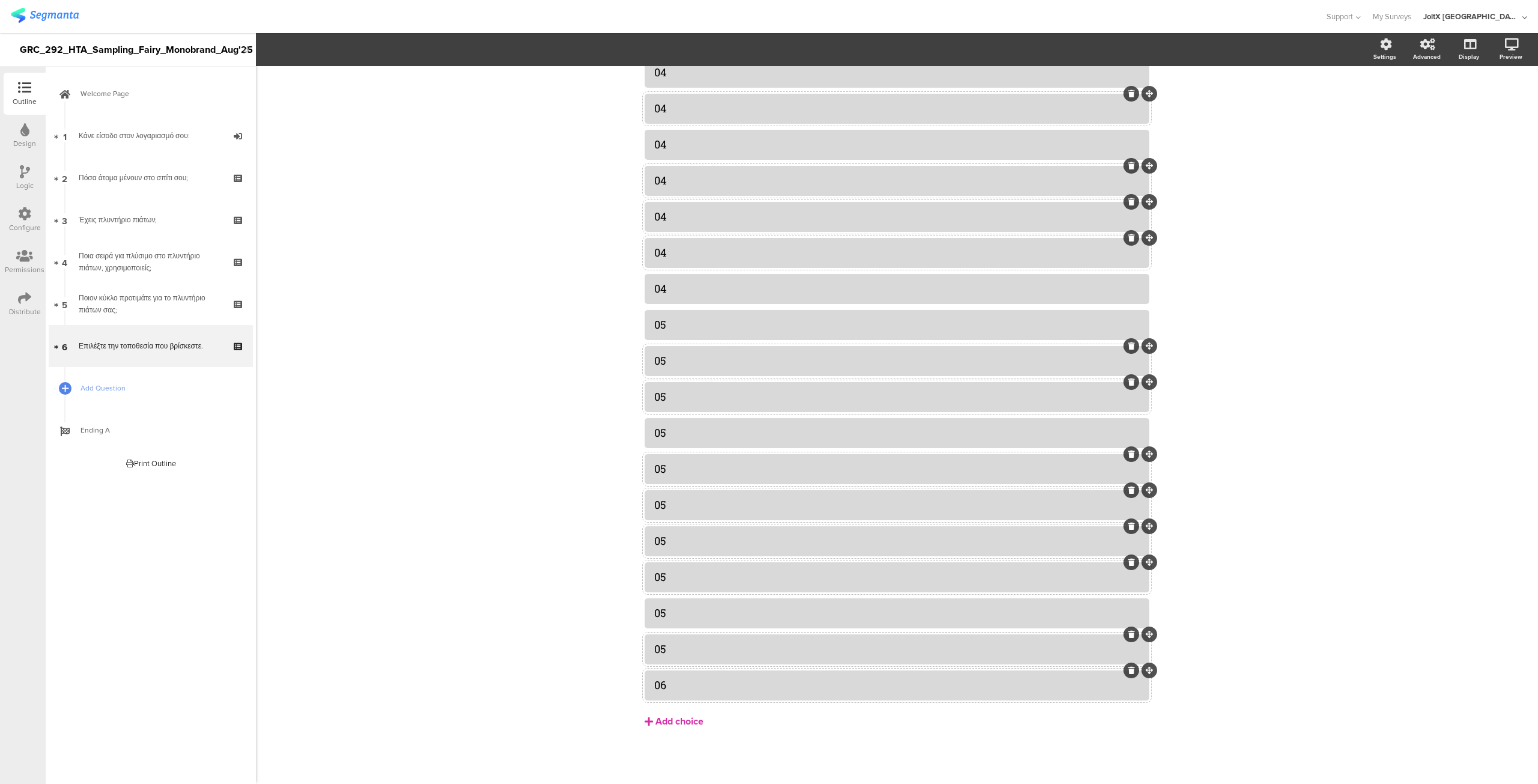
click at [674, 711] on button "Add choice" at bounding box center [897, 721] width 504 height 30
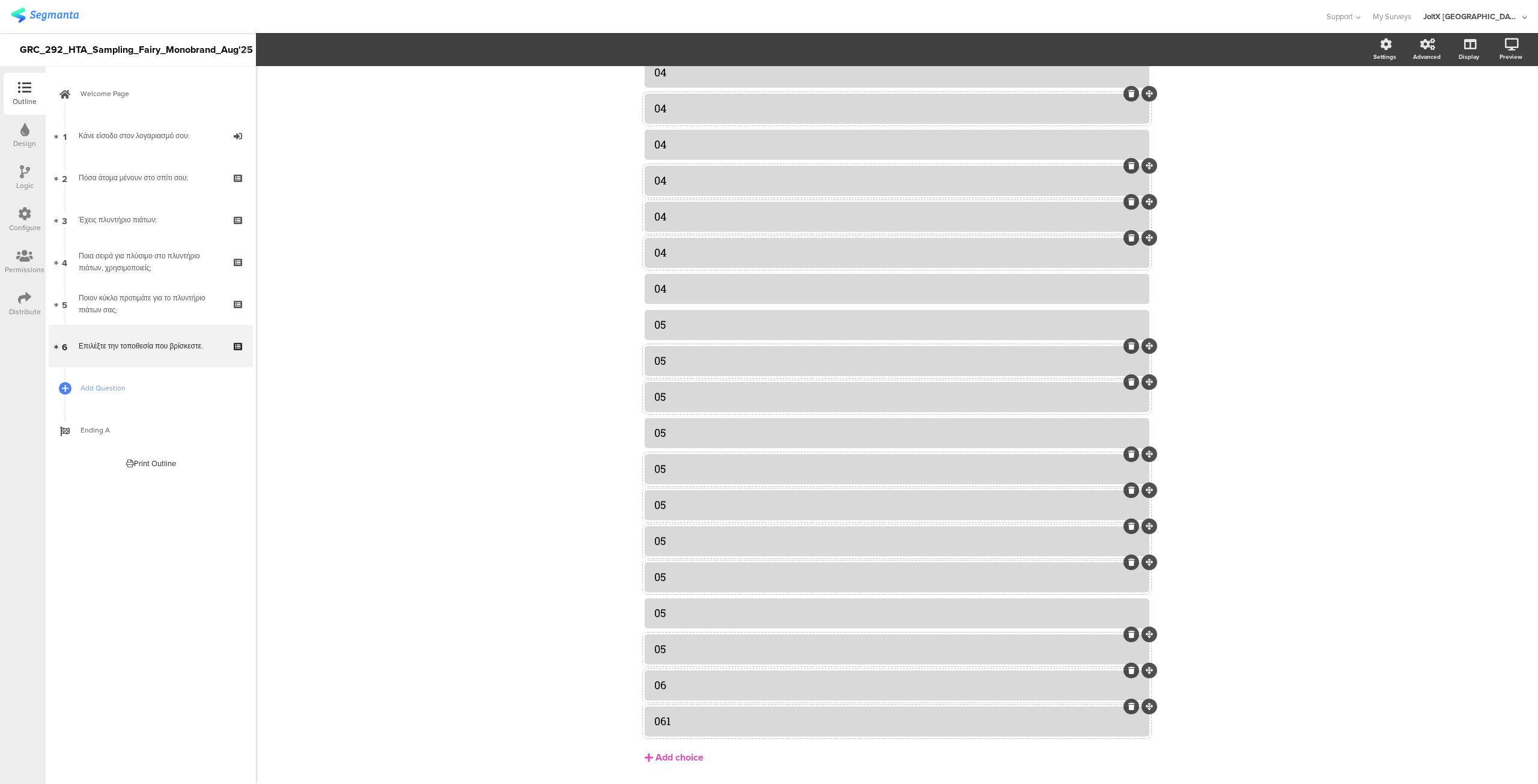
click at [679, 683] on div "06" at bounding box center [896, 686] width 486 height 14
click at [684, 649] on div "05" at bounding box center [896, 649] width 486 height 14
click at [684, 613] on div "05" at bounding box center [896, 613] width 486 height 14
click at [685, 581] on div "05" at bounding box center [896, 577] width 486 height 14
click at [682, 540] on div "05" at bounding box center [896, 542] width 486 height 14
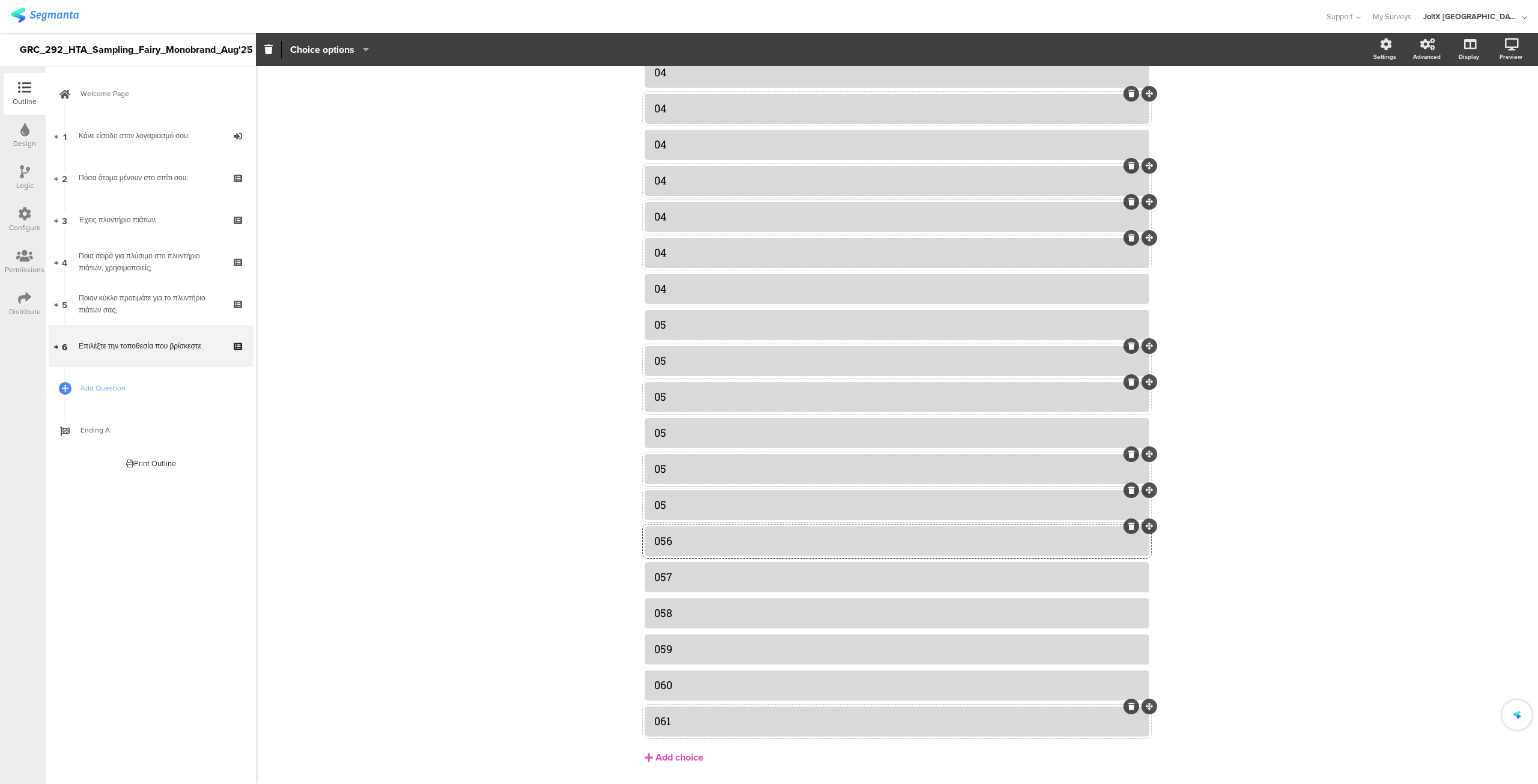
click at [681, 505] on div "05" at bounding box center [896, 505] width 486 height 14
click at [678, 474] on div "05" at bounding box center [896, 469] width 486 height 14
click at [674, 427] on div "05" at bounding box center [896, 433] width 486 height 14
drag, startPoint x: 675, startPoint y: 398, endPoint x: 666, endPoint y: 392, distance: 10.8
drag, startPoint x: 666, startPoint y: 392, endPoint x: 661, endPoint y: 400, distance: 9.4
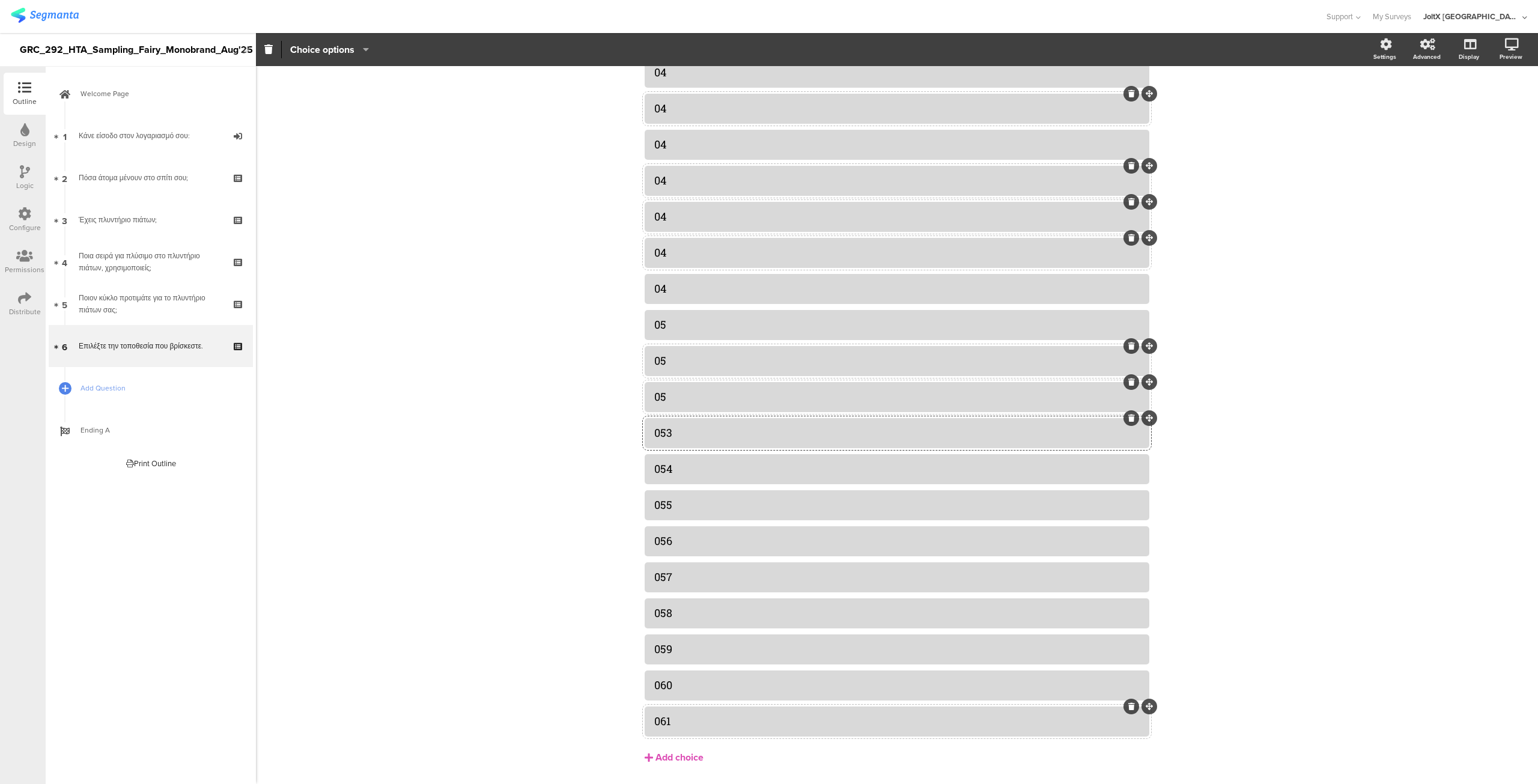
click at [661, 400] on div "05" at bounding box center [896, 397] width 486 height 14
click at [669, 359] on div "05" at bounding box center [896, 361] width 486 height 14
click at [673, 319] on div "05" at bounding box center [896, 325] width 486 height 14
click at [679, 289] on div "04" at bounding box center [896, 288] width 486 height 14
click at [679, 257] on div "04" at bounding box center [896, 253] width 486 height 14
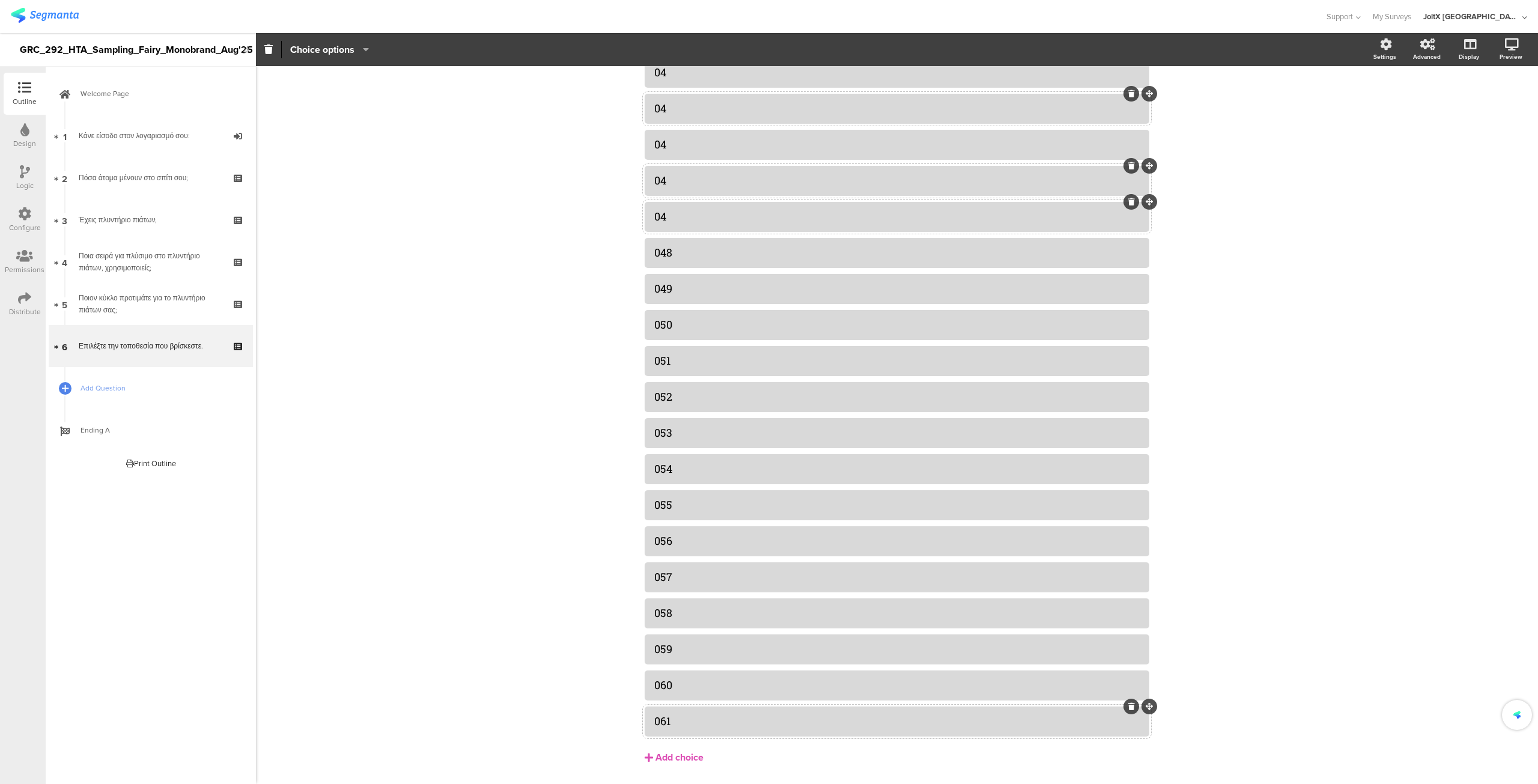
drag, startPoint x: 681, startPoint y: 182, endPoint x: 674, endPoint y: 142, distance: 40.6
click at [674, 142] on div "04" at bounding box center [896, 144] width 486 height 14
click at [683, 120] on div at bounding box center [897, 109] width 504 height 30
click at [685, 112] on div "04" at bounding box center [896, 109] width 486 height 14
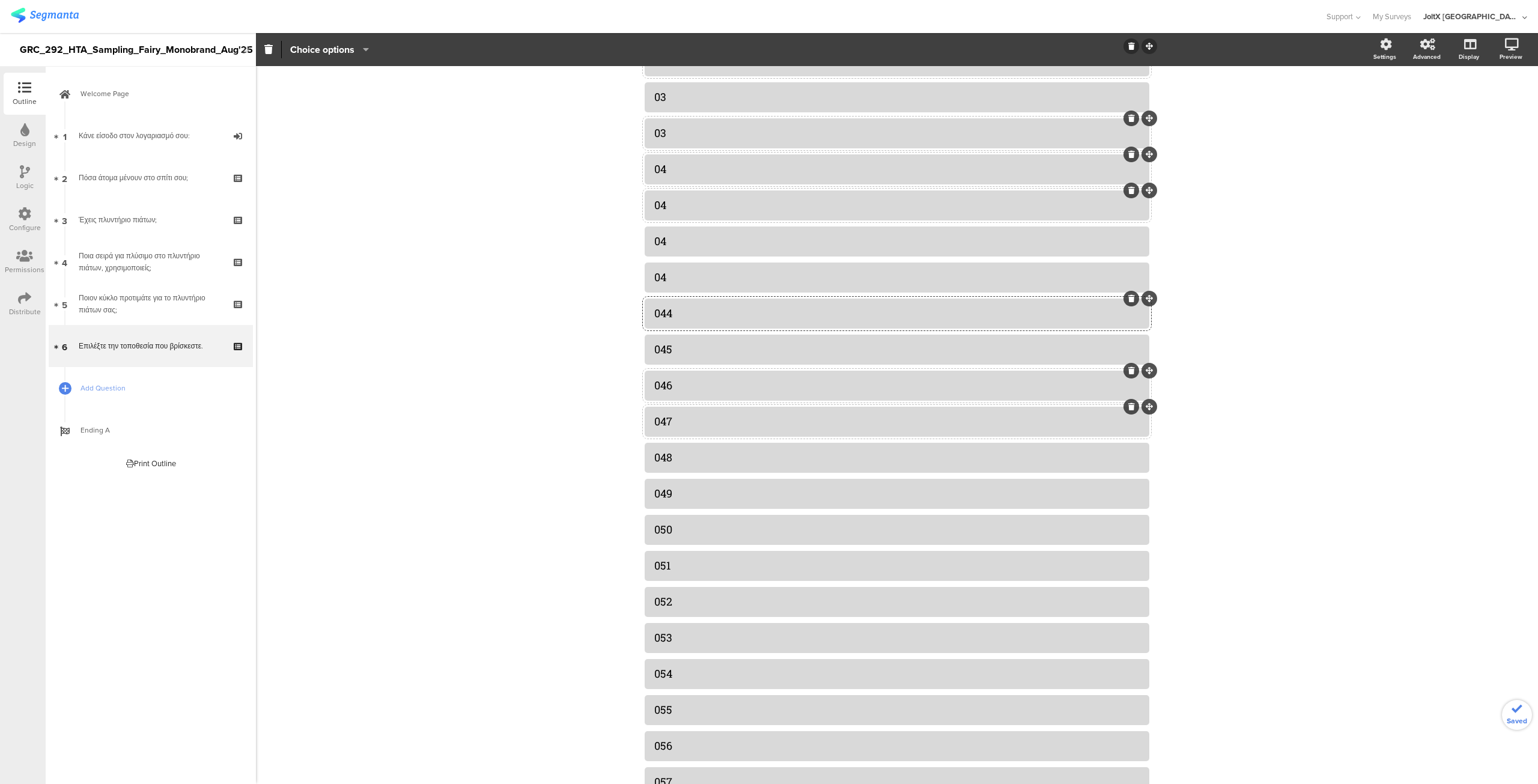
scroll to position [1434, 0]
click at [679, 314] on div "04" at bounding box center [896, 312] width 486 height 14
drag, startPoint x: 681, startPoint y: 282, endPoint x: 671, endPoint y: 276, distance: 11.7
click at [671, 276] on div "04" at bounding box center [896, 276] width 486 height 14
click at [683, 235] on div "04" at bounding box center [896, 240] width 486 height 14
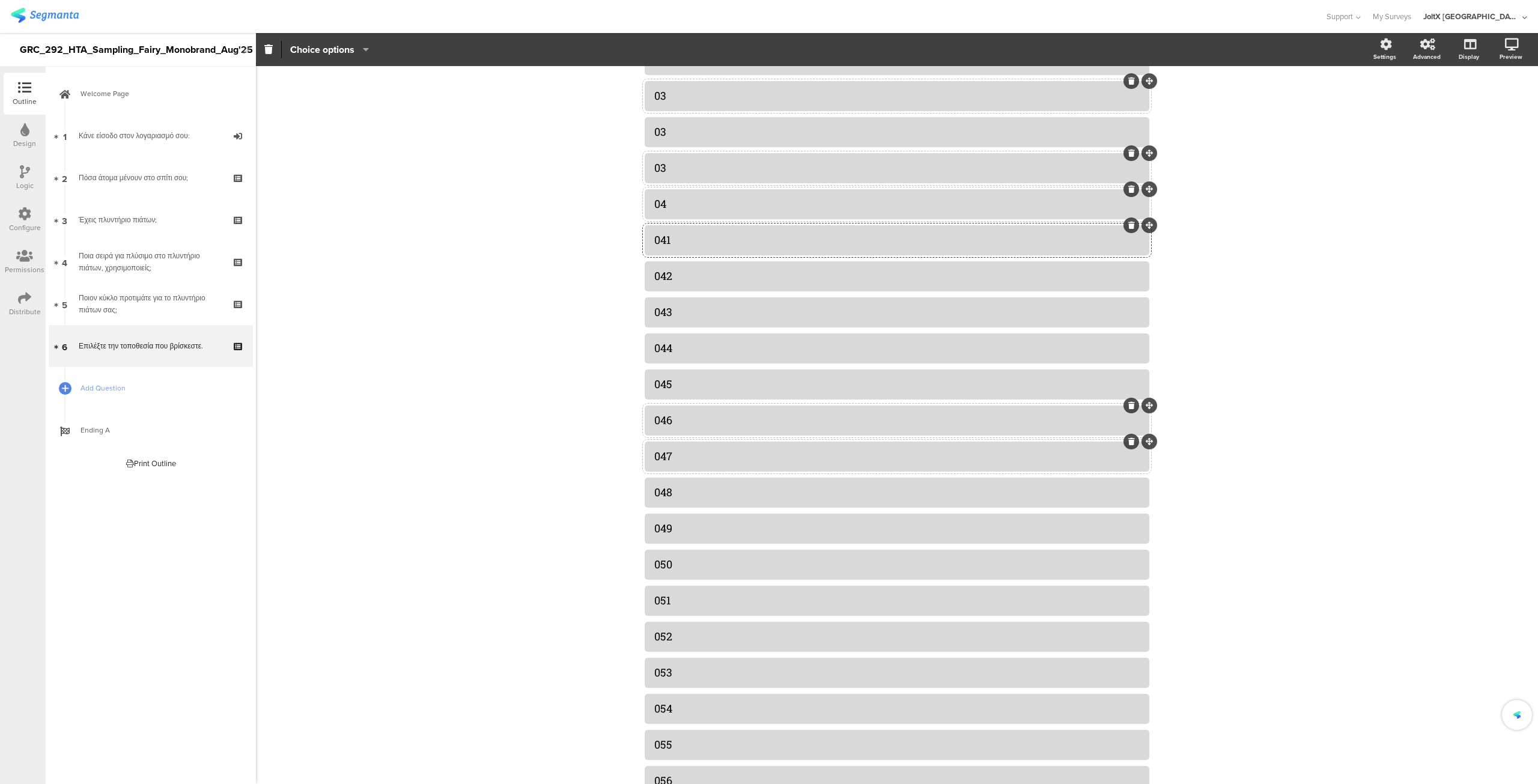
click at [677, 197] on div "04" at bounding box center [896, 204] width 486 height 14
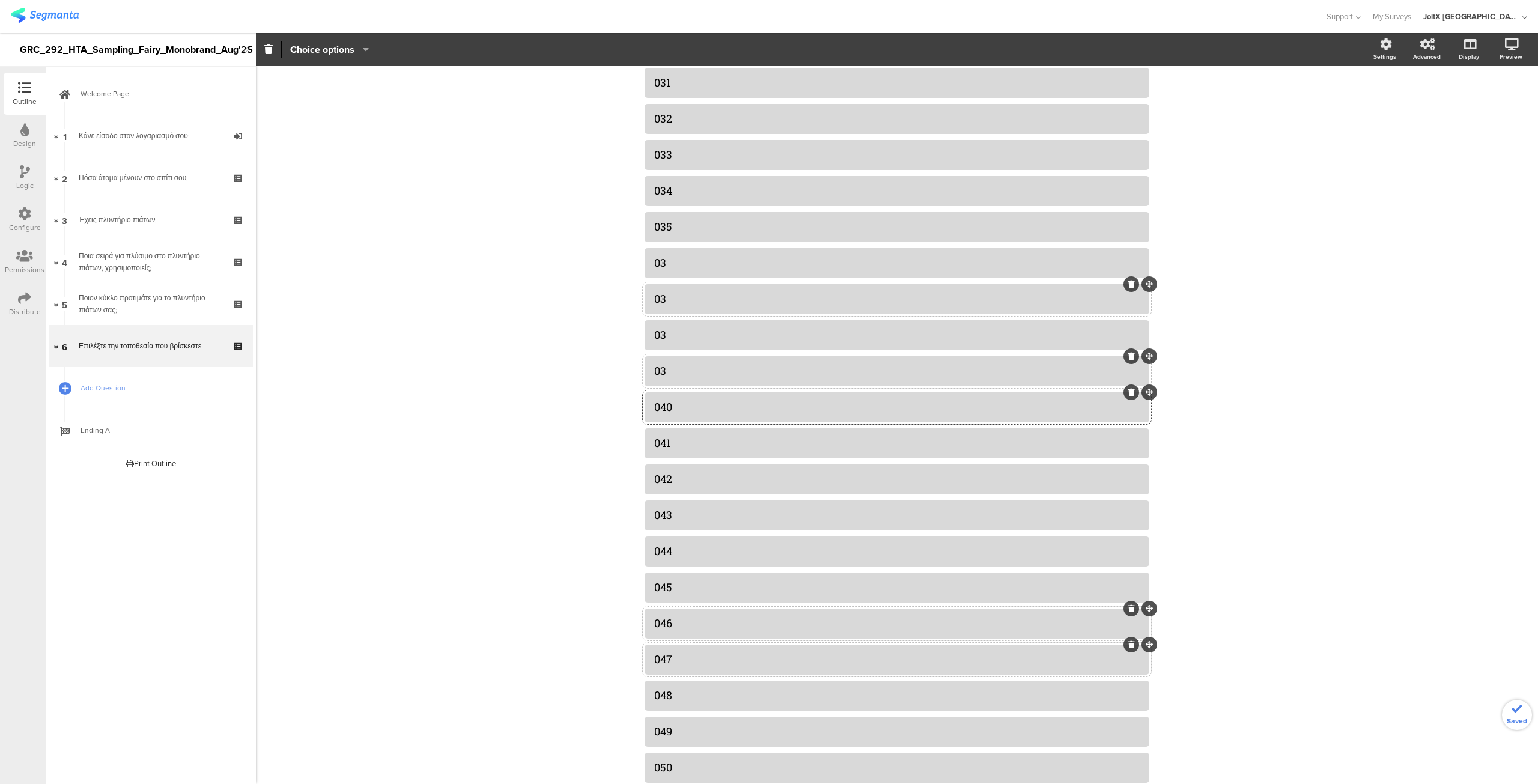
scroll to position [1215, 0]
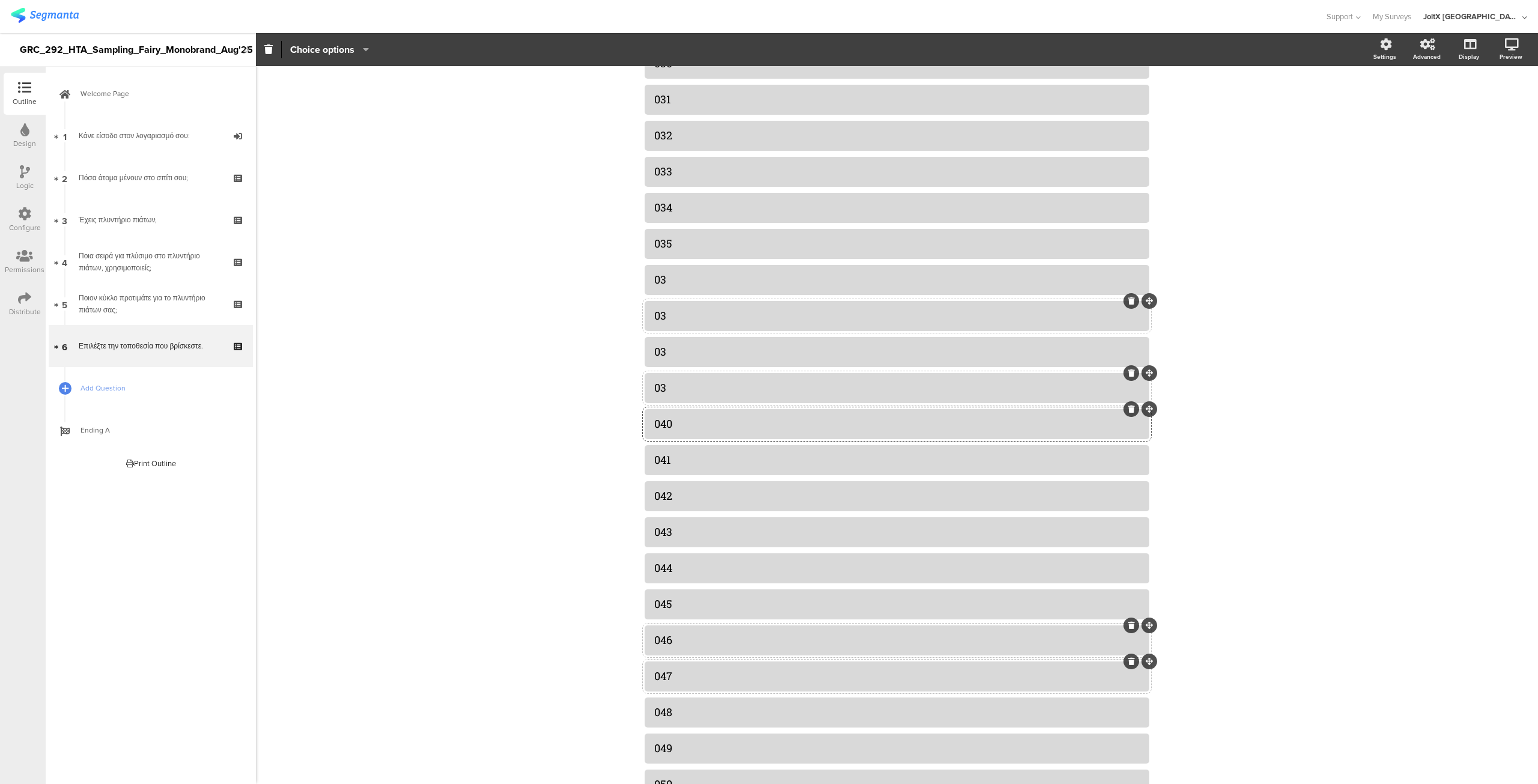
click at [673, 382] on div "03" at bounding box center [896, 388] width 486 height 14
click at [675, 357] on div "03" at bounding box center [896, 352] width 486 height 14
click at [675, 316] on div "03" at bounding box center [896, 316] width 486 height 14
click at [679, 276] on div "03" at bounding box center [896, 280] width 486 height 14
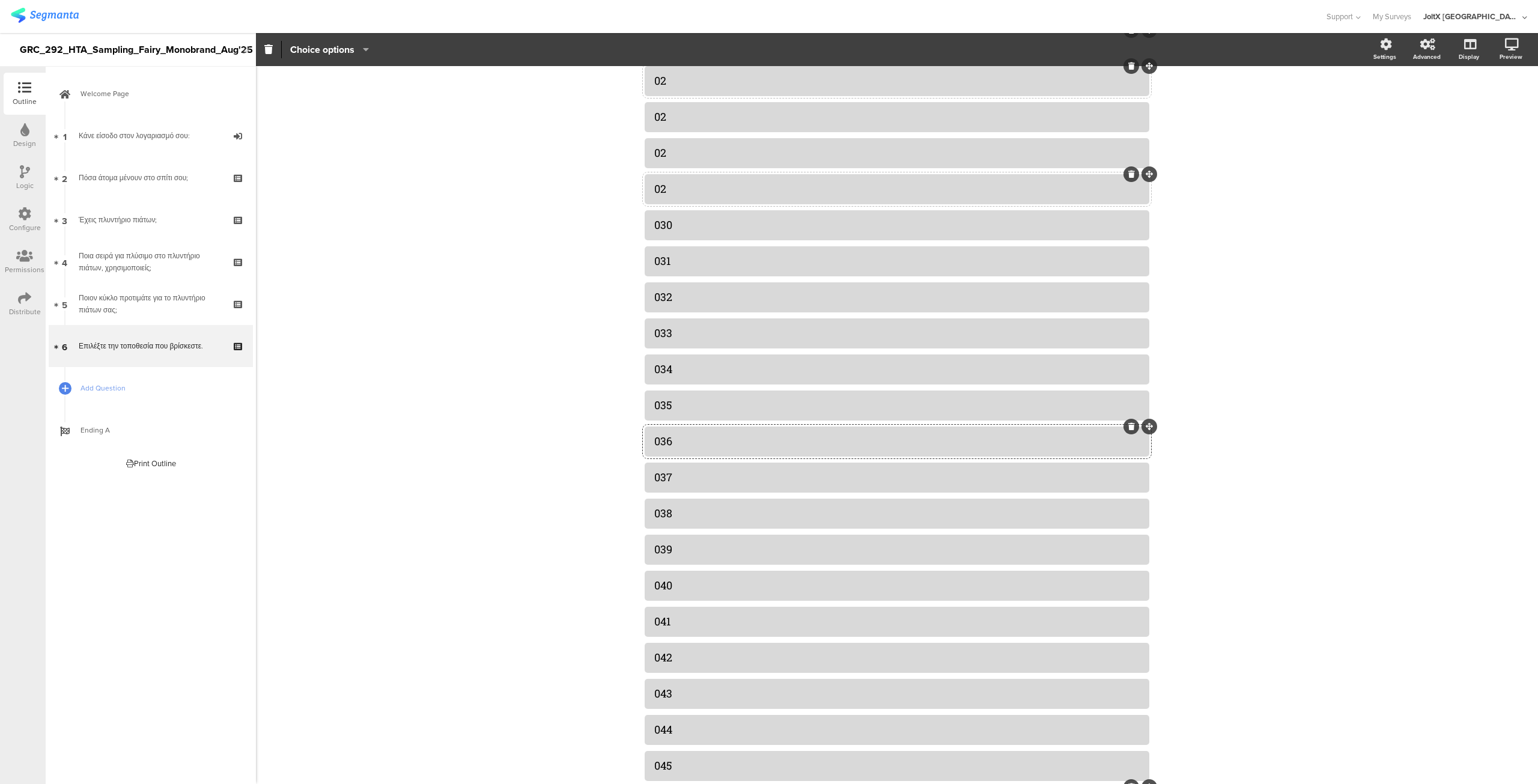
scroll to position [1044, 0]
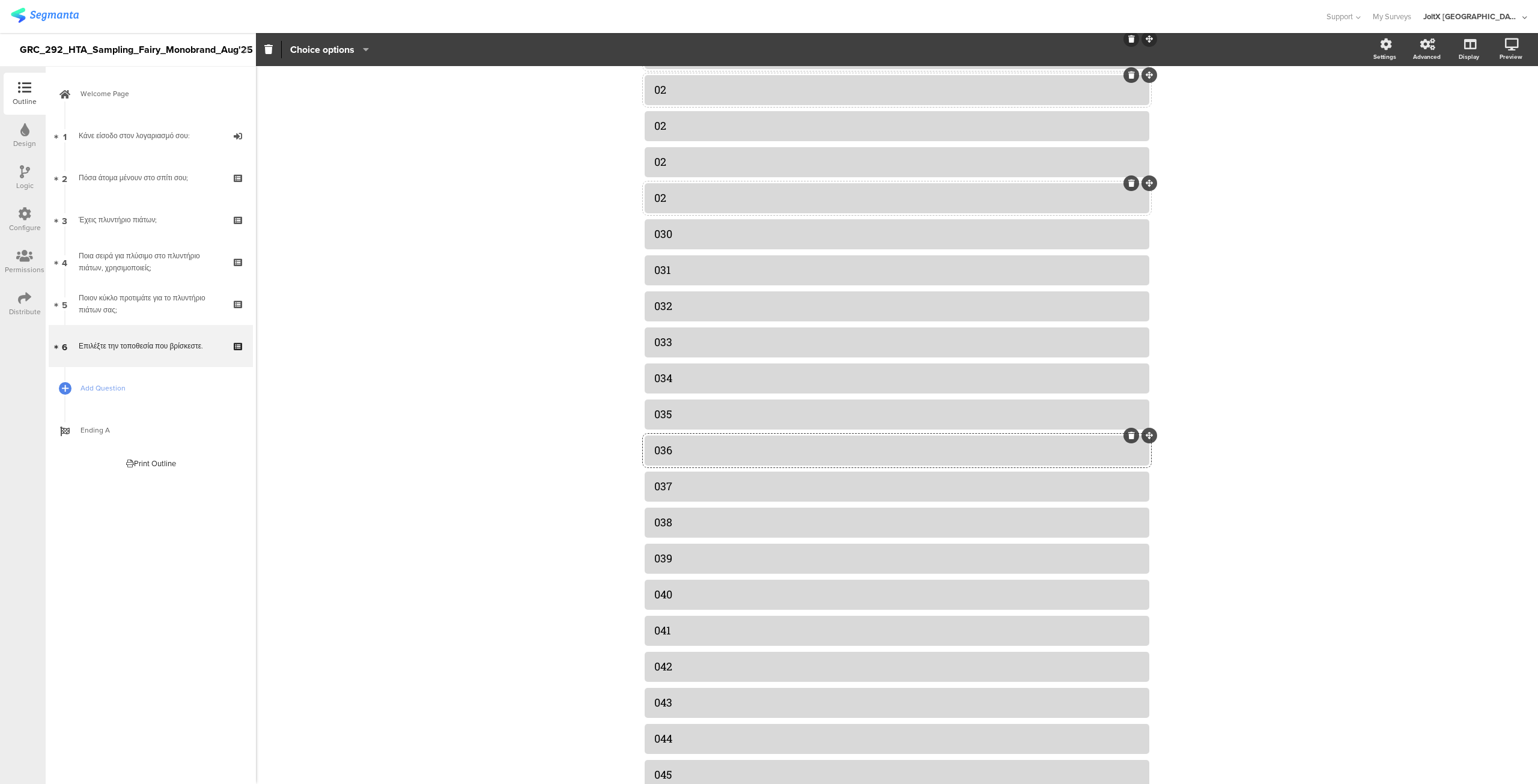
click at [365, 314] on div "Επιλέξτε την τοποθεσία που βρίσκεστε. Επιλέξτε την τοποθεσία που βρίσκεστε. Typ…" at bounding box center [896, 236] width 1282 height 2429
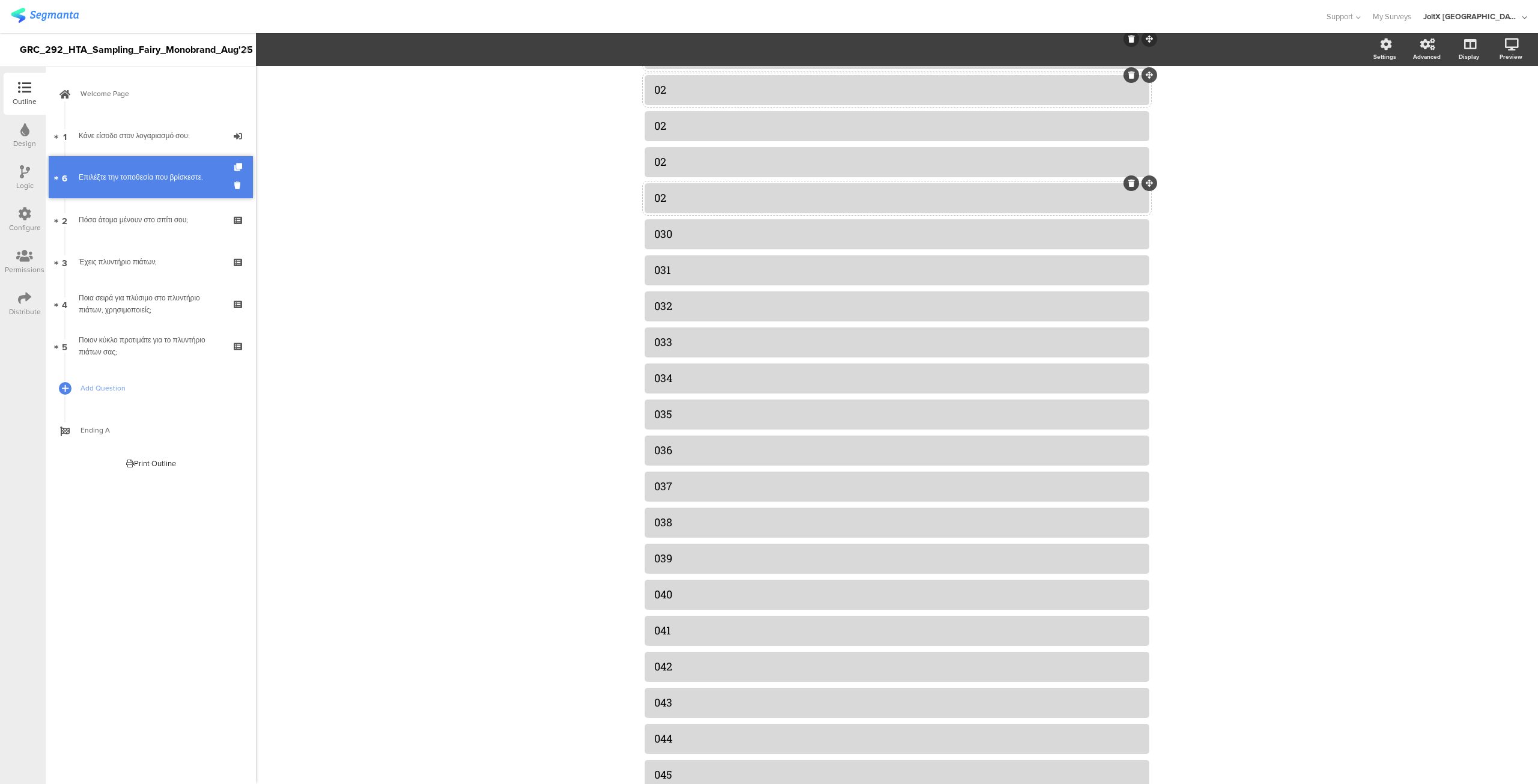
drag, startPoint x: 192, startPoint y: 351, endPoint x: 216, endPoint y: 182, distance: 170.7
click at [21, 220] on icon at bounding box center [24, 213] width 13 height 13
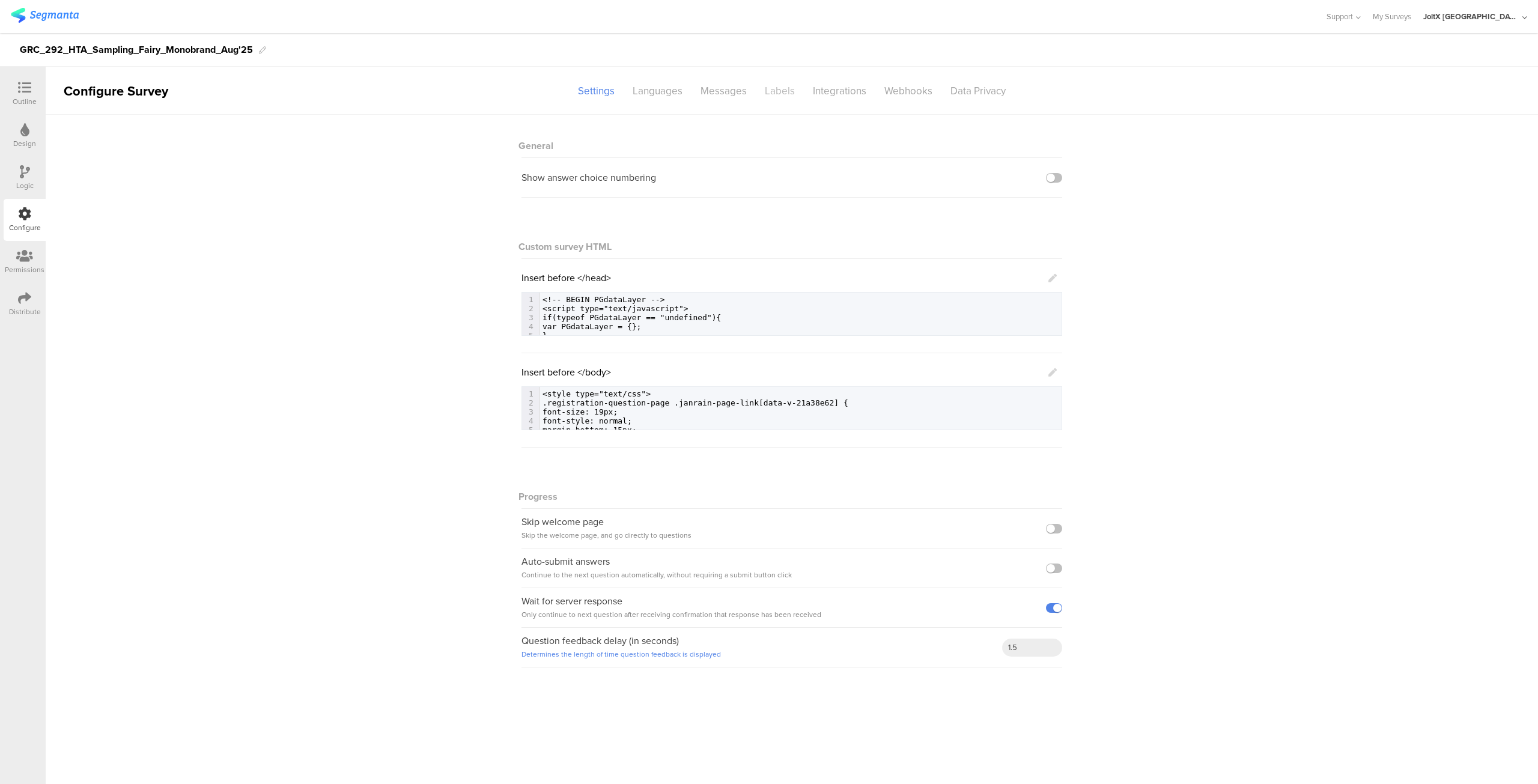
click at [776, 81] on div "Labels" at bounding box center [780, 91] width 48 height 21
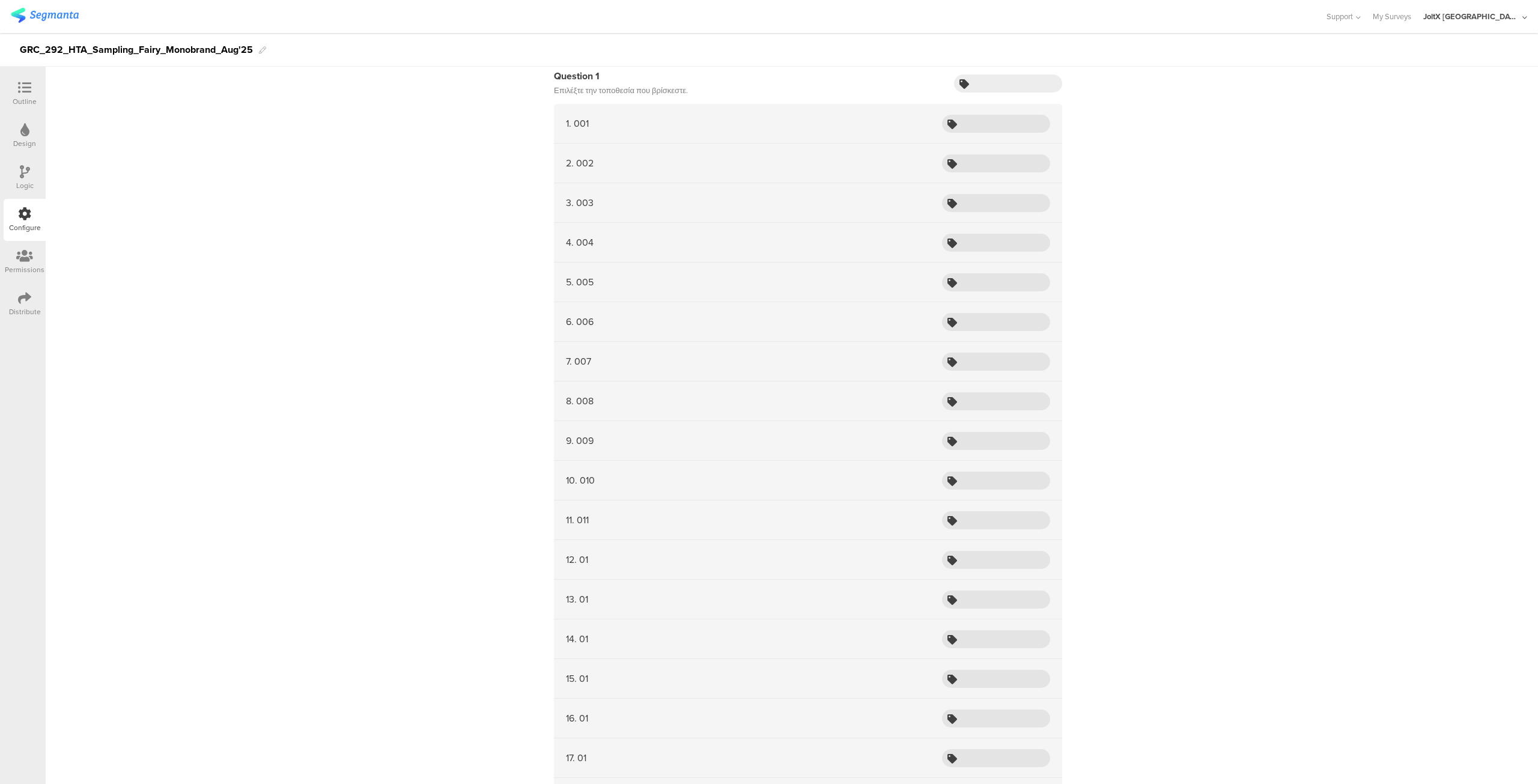
scroll to position [308, 0]
click at [1004, 127] on input "text" at bounding box center [996, 124] width 108 height 18
paste input "Sampling_HTA_Fairy_Aug25_001"
type input "Sampling_HTA_Fairy_Aug25_001"
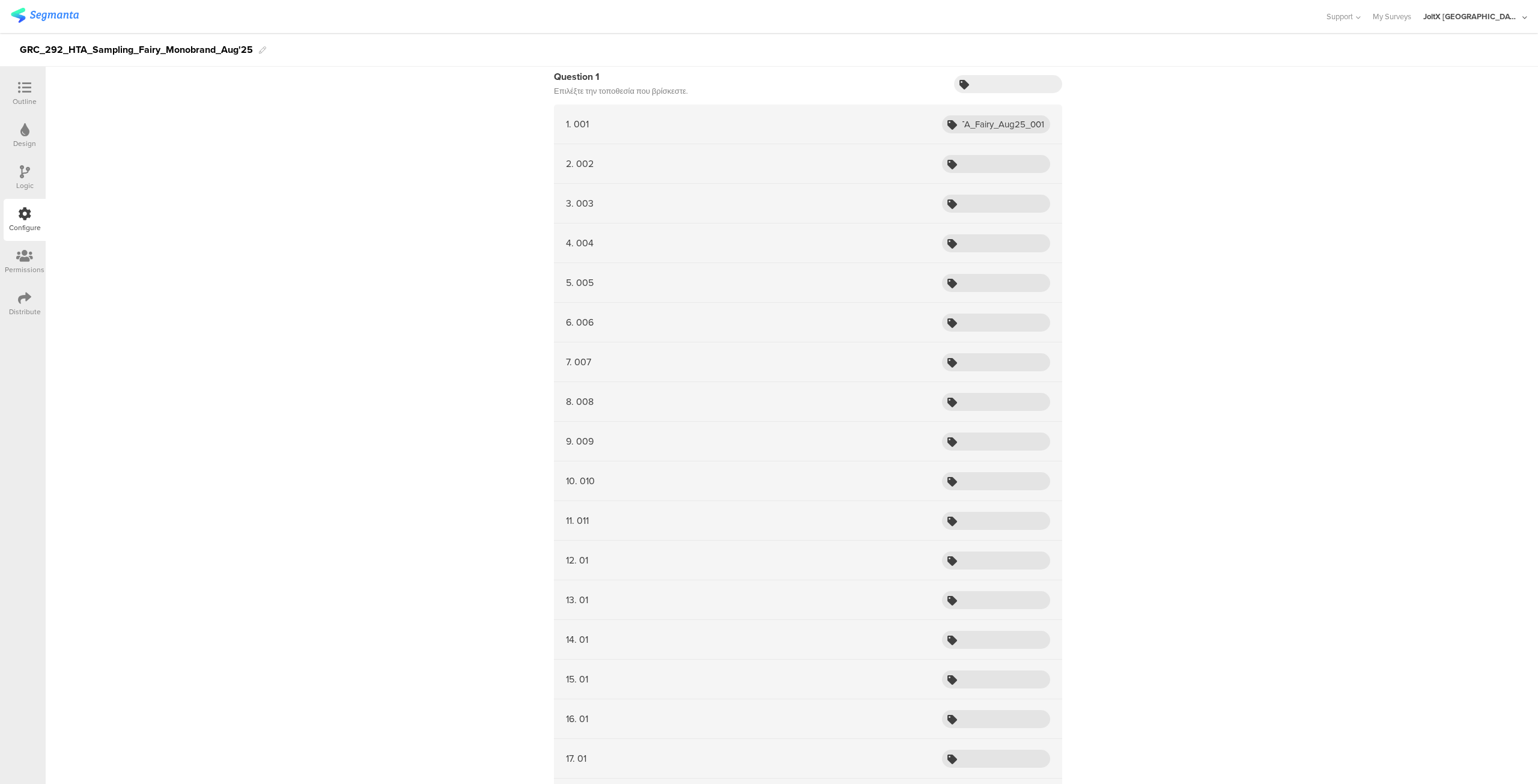
scroll to position [0, 0]
click at [995, 75] on input "text" at bounding box center [1008, 84] width 108 height 18
paste input "8803"
type input "8803"
click at [997, 127] on input "Sampling_HTA_Fairy_Aug25_001" at bounding box center [996, 124] width 108 height 18
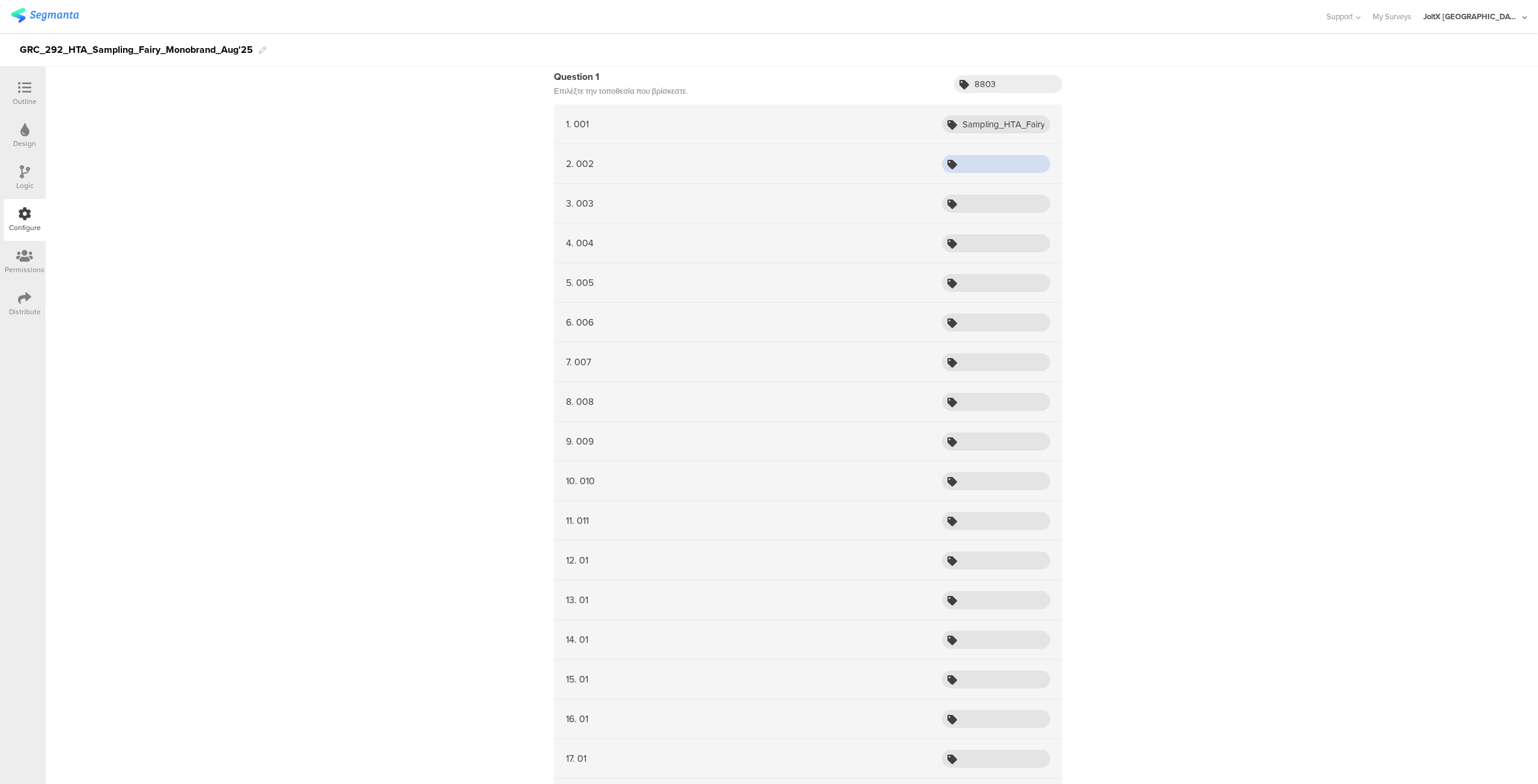
click at [990, 160] on input "text" at bounding box center [996, 164] width 108 height 18
paste input "Sampling_HTA_Fairy_Aug25_001"
type input "Sampling_HTA_Fairy_Aug25_001"
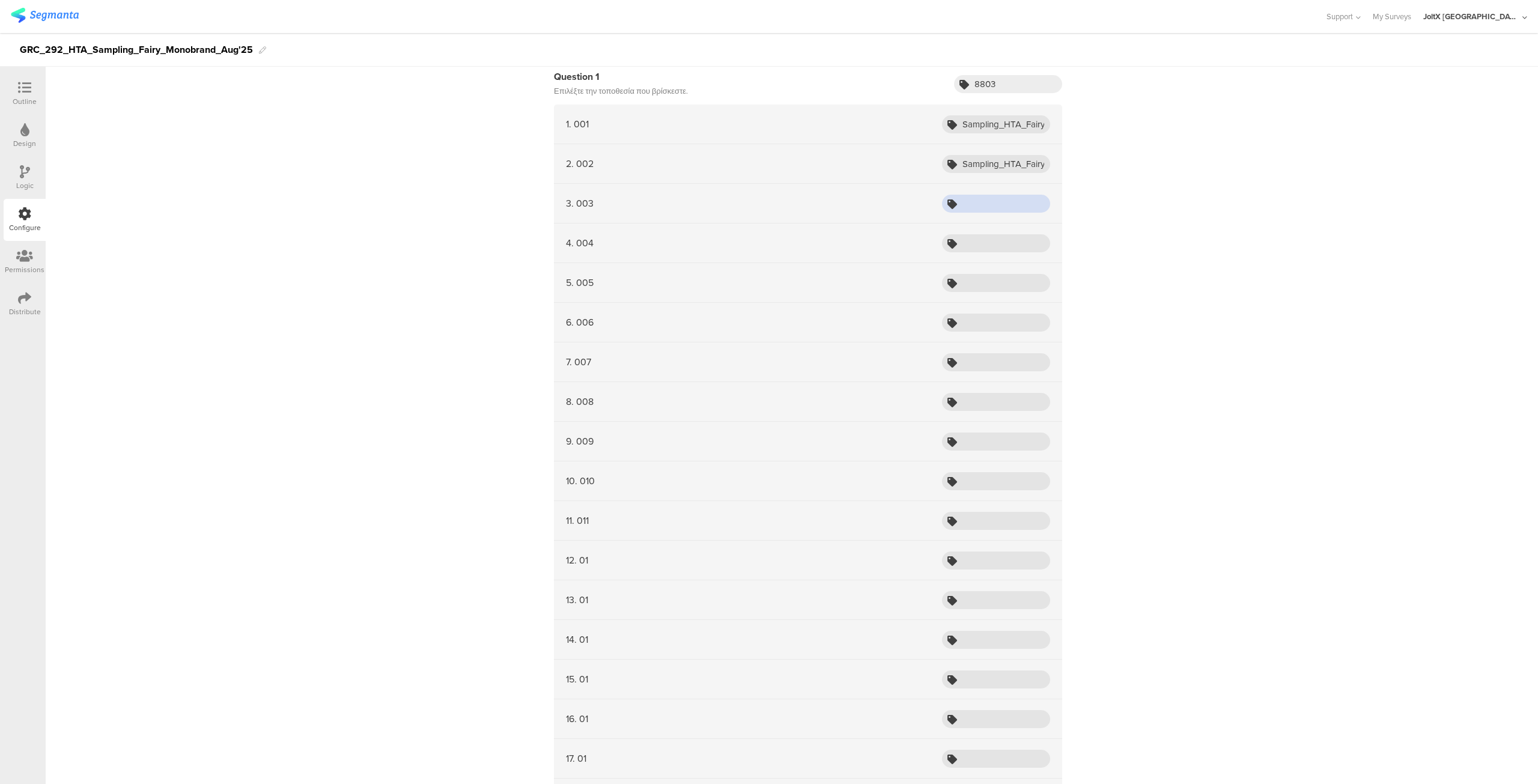
click at [984, 208] on input "text" at bounding box center [996, 204] width 108 height 18
paste input "Sampling_HTA_Fairy_Aug25_001"
type input "Sampling_HTA_Fairy_Aug25_001"
click at [1000, 166] on input "Sampling_HTA_Fairy_Aug25_001" at bounding box center [996, 164] width 108 height 18
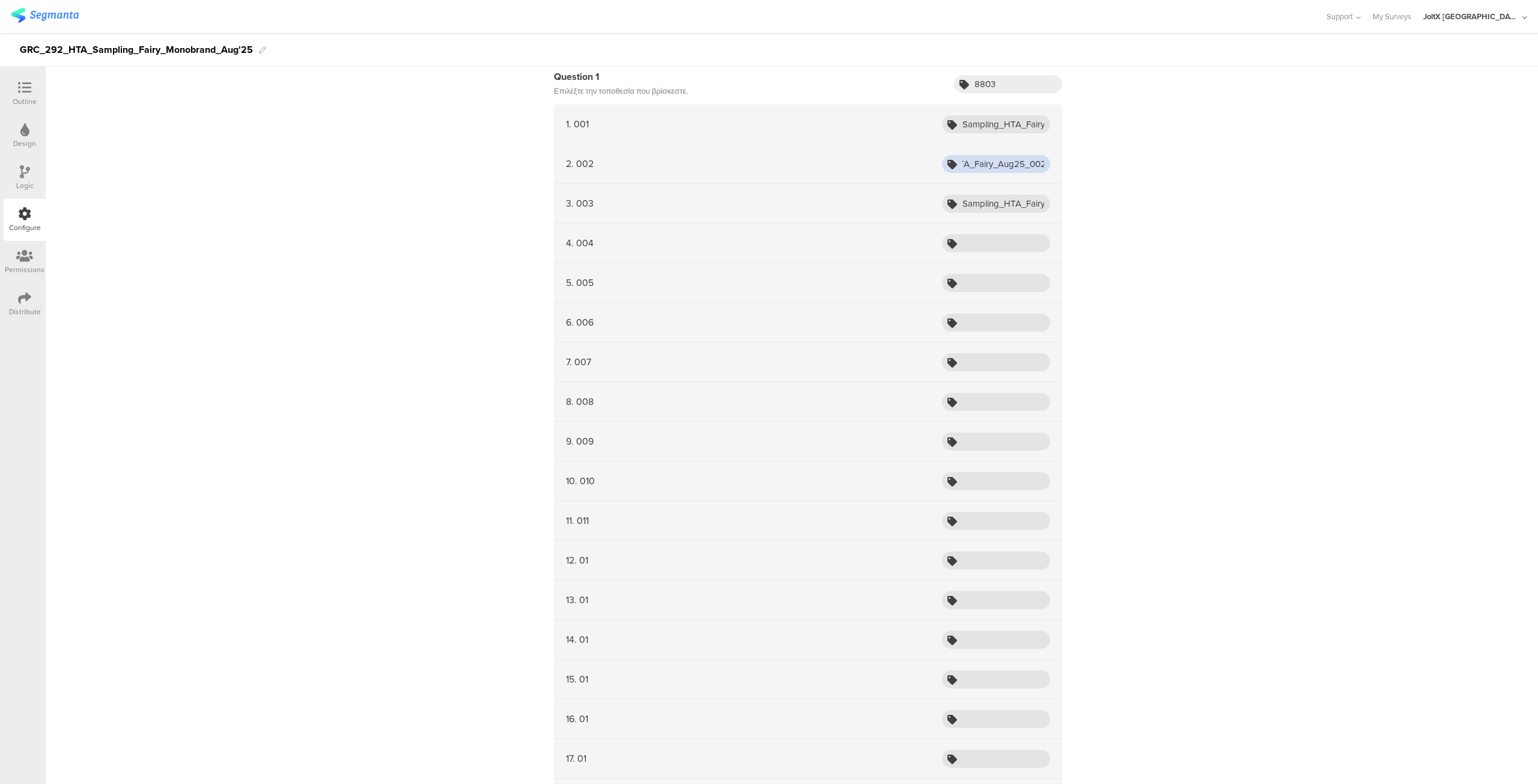
scroll to position [0, 54]
type input "Sampling_HTA_Fairy_Aug25_002"
click at [1018, 196] on input "Sampling_HTA_Fairy_Aug25_001" at bounding box center [996, 204] width 108 height 18
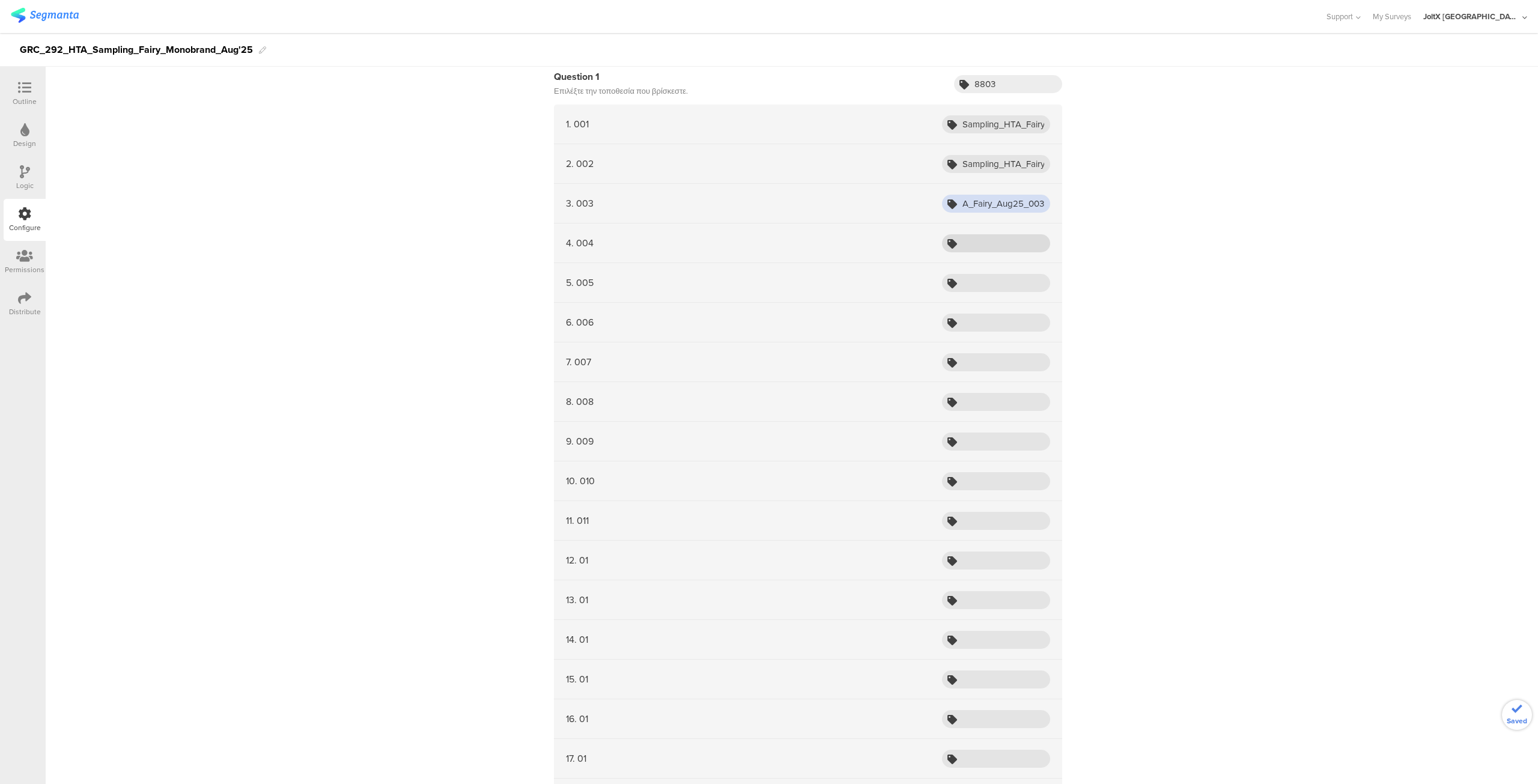
type input "Sampling_HTA_Fairy_Aug25_003"
click at [1008, 234] on input "text" at bounding box center [996, 243] width 108 height 18
paste input "Sampling_HTA_Fairy_Aug25_001"
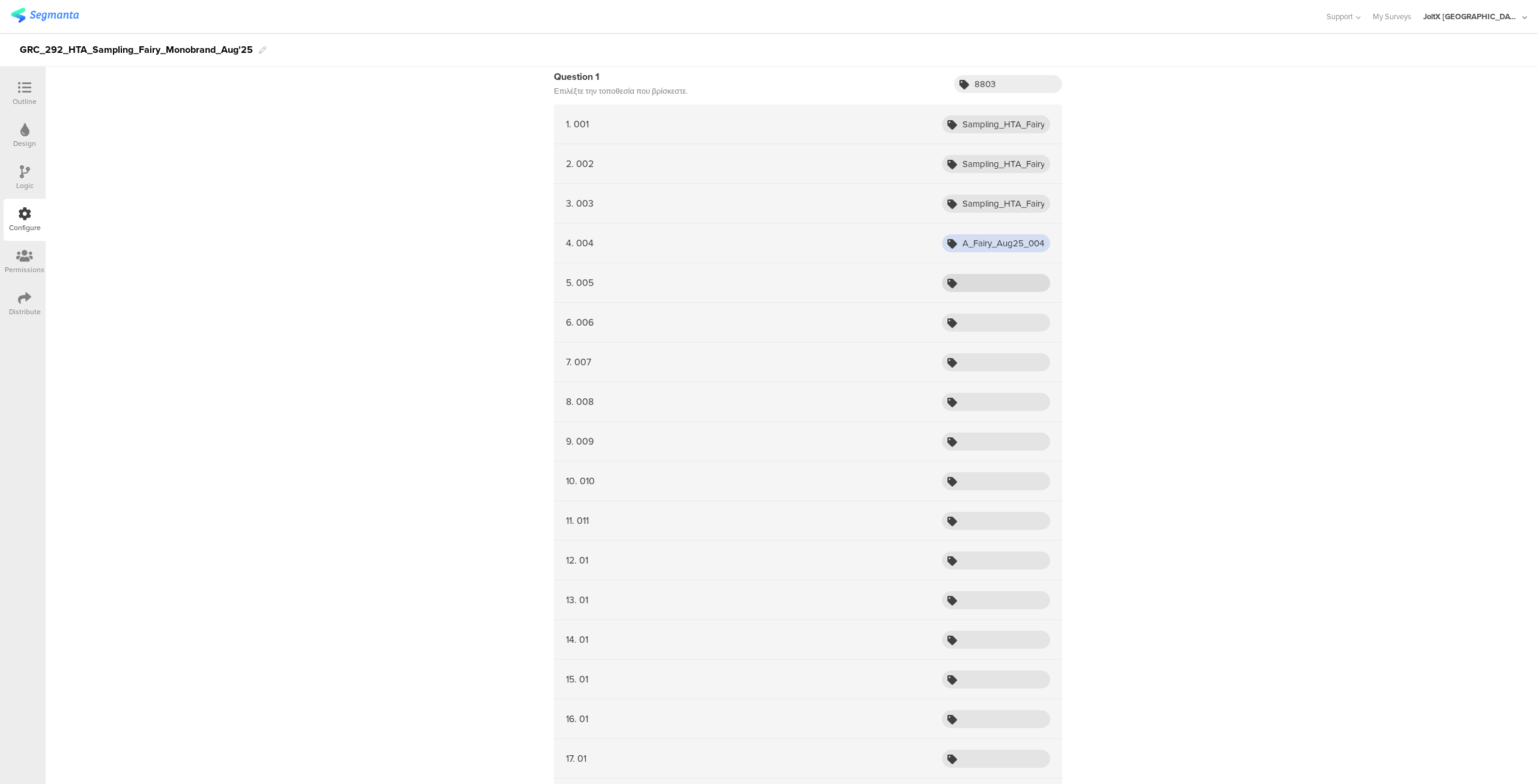
type input "Sampling_HTA_Fairy_Aug25_004"
click at [993, 286] on input "text" at bounding box center [996, 283] width 108 height 18
paste input "Sampling_HTA_Fairy_Aug25_001"
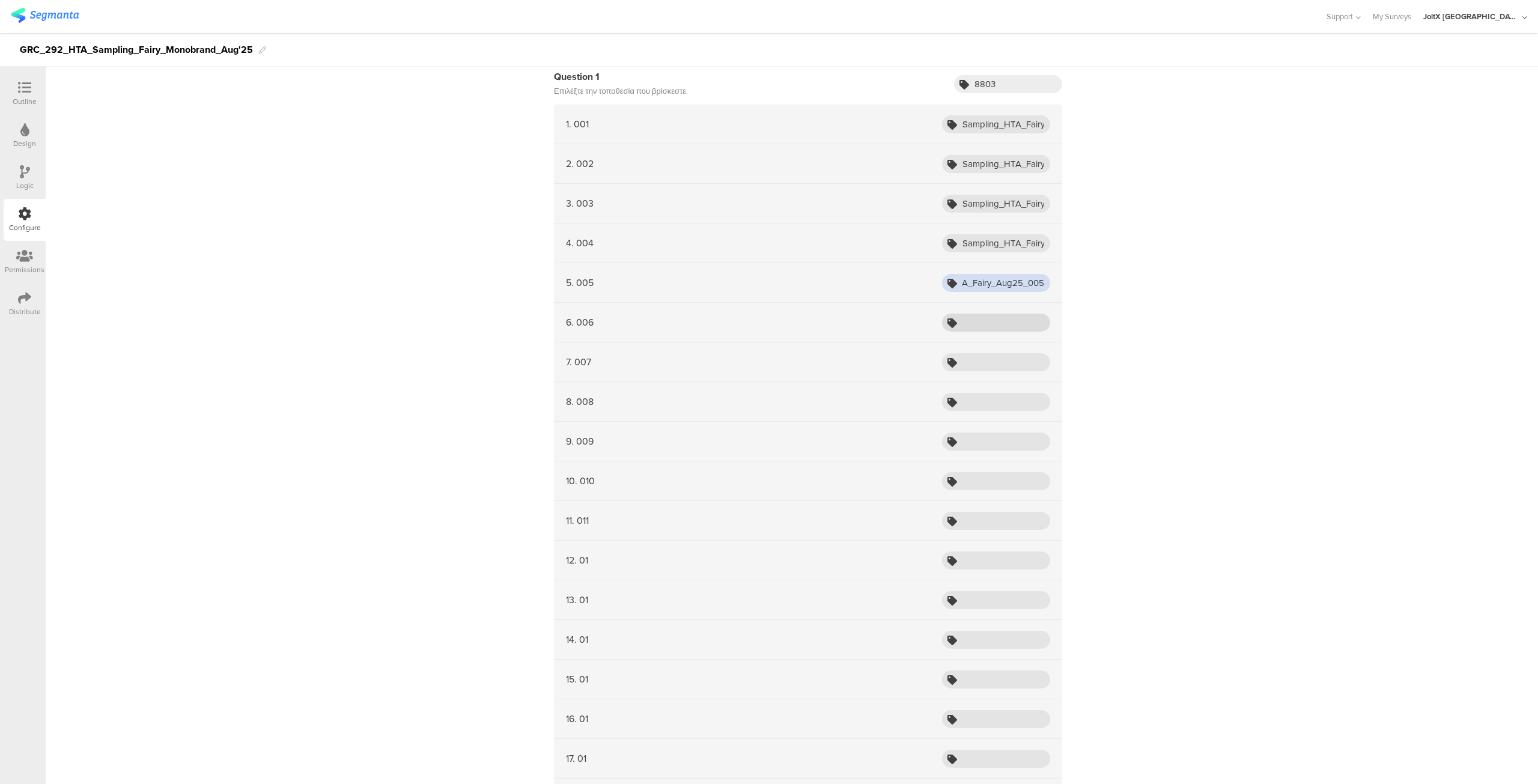
type input "Sampling_HTA_Fairy_Aug25_005"
click at [989, 314] on input "text" at bounding box center [996, 322] width 108 height 18
paste input "Sampling_HTA_Fairy_Aug25_001"
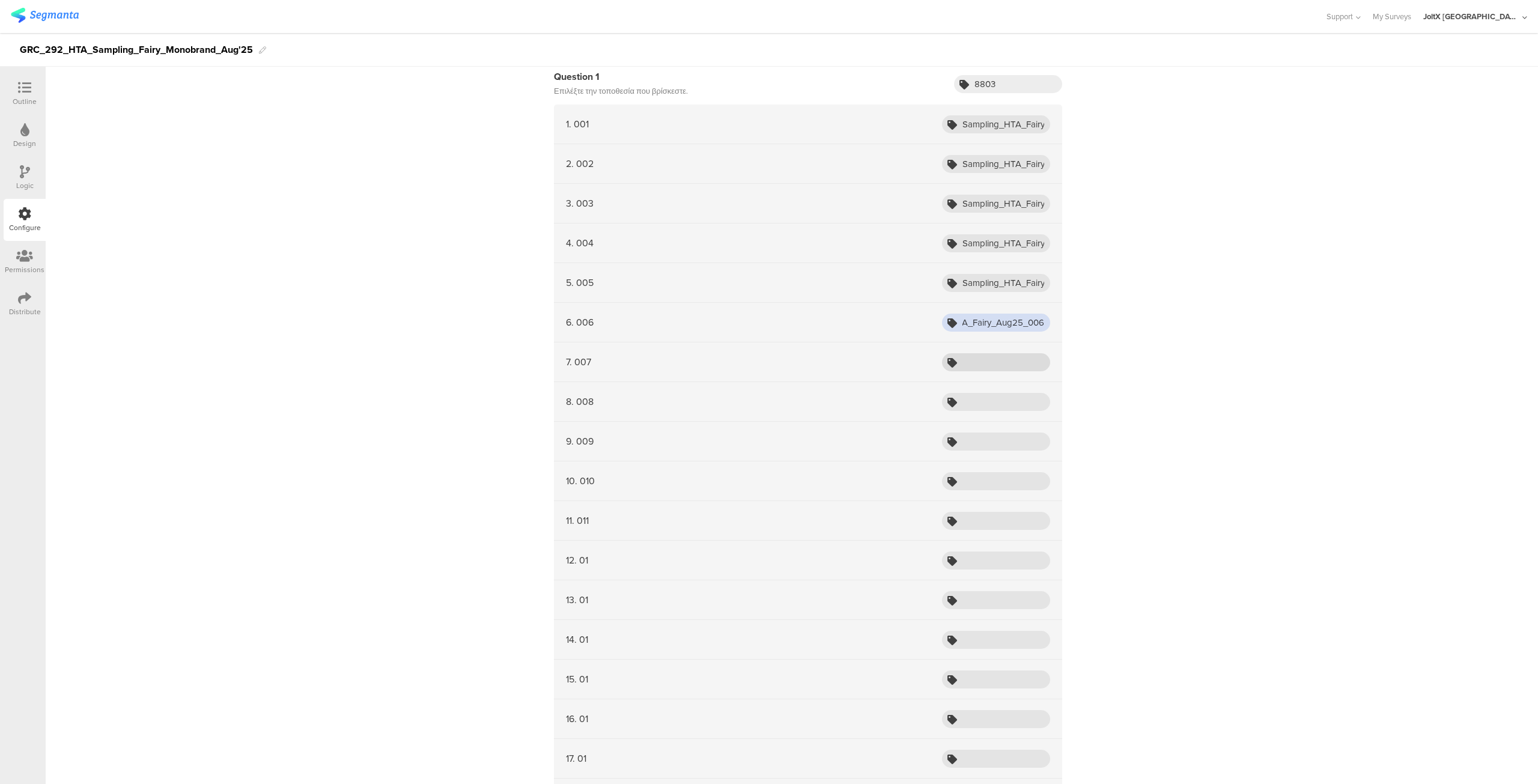
type input "Sampling_HTA_Fairy_Aug25_006"
click at [987, 360] on input "text" at bounding box center [996, 362] width 108 height 18
paste input "Sampling_HTA_Fairy_Aug25_001"
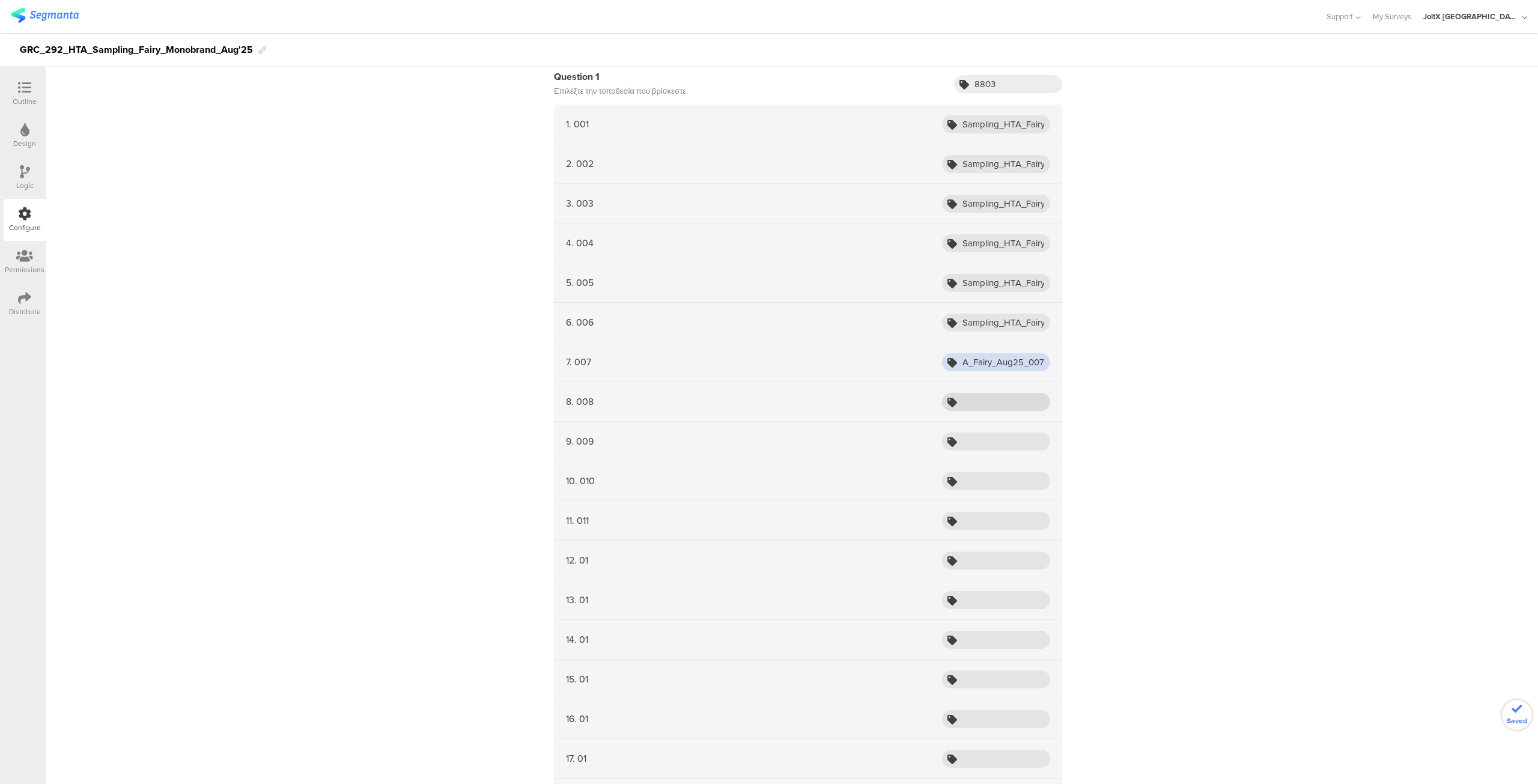
type input "Sampling_HTA_Fairy_Aug25_007"
click at [985, 396] on input "text" at bounding box center [996, 402] width 108 height 18
paste input "Sampling_HTA_Fairy_Aug25_001"
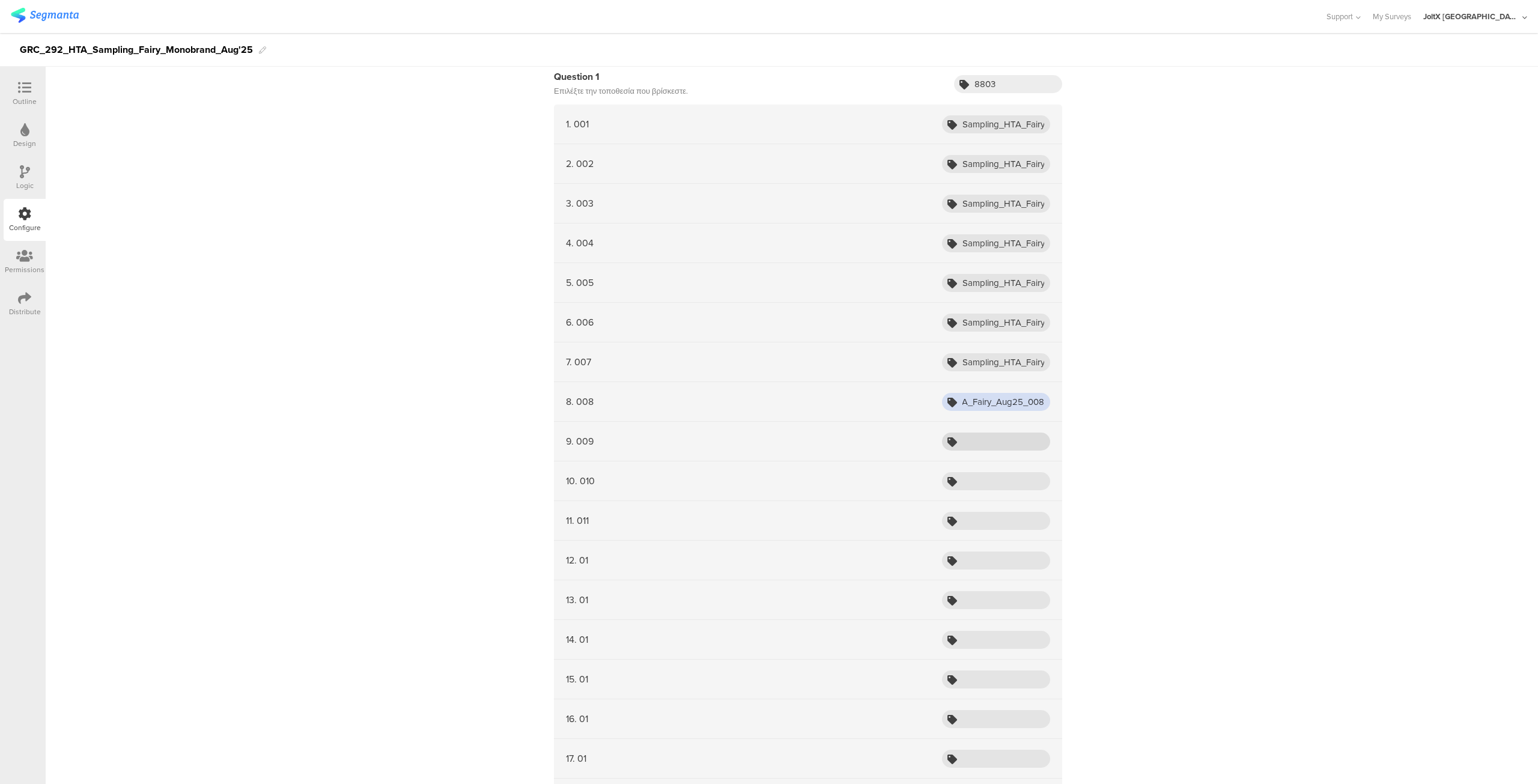
type input "Sampling_HTA_Fairy_Aug25_008"
click at [987, 436] on input "text" at bounding box center [996, 442] width 108 height 18
paste input "Sampling_HTA_Fairy_Aug25_001"
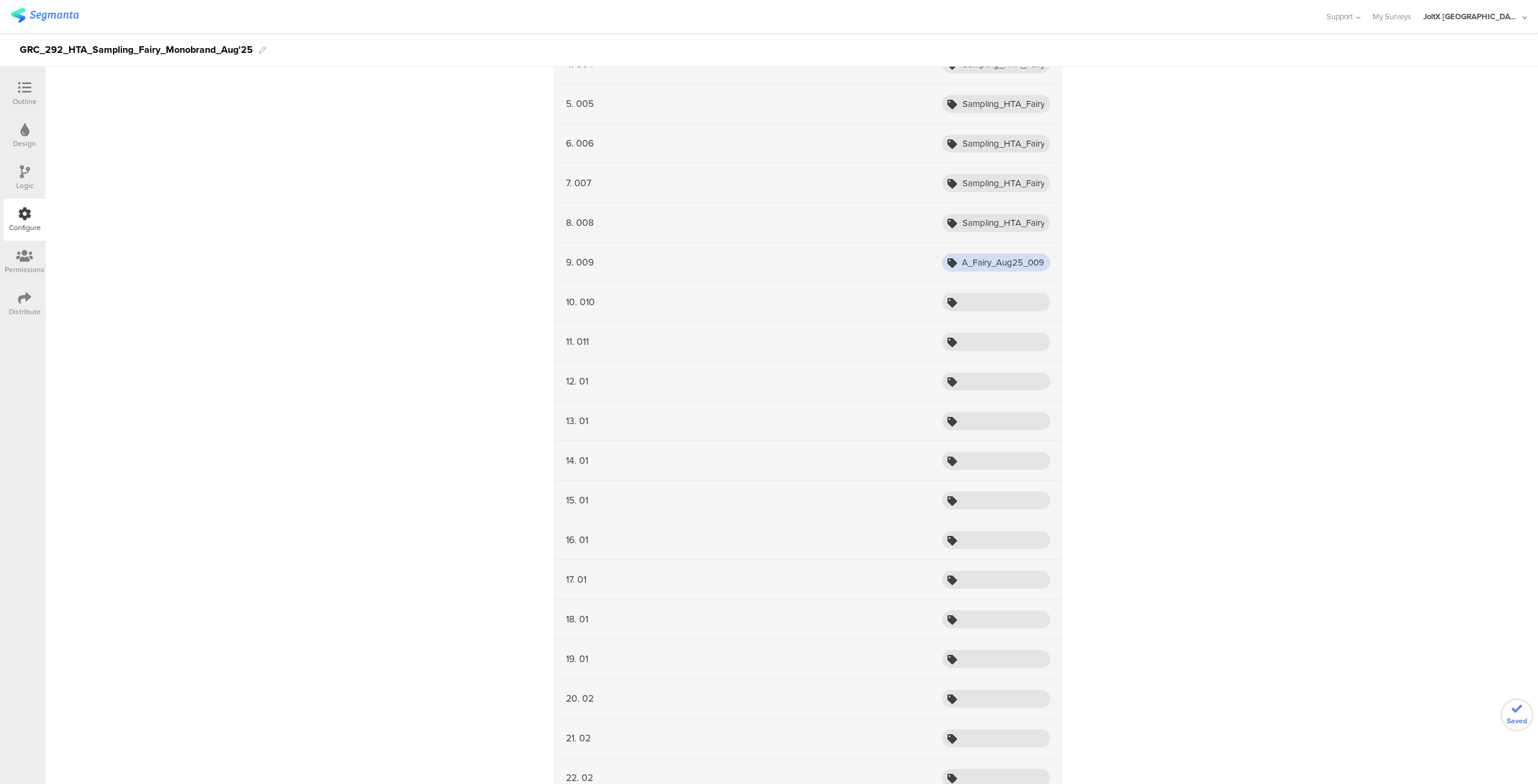
scroll to position [495, 0]
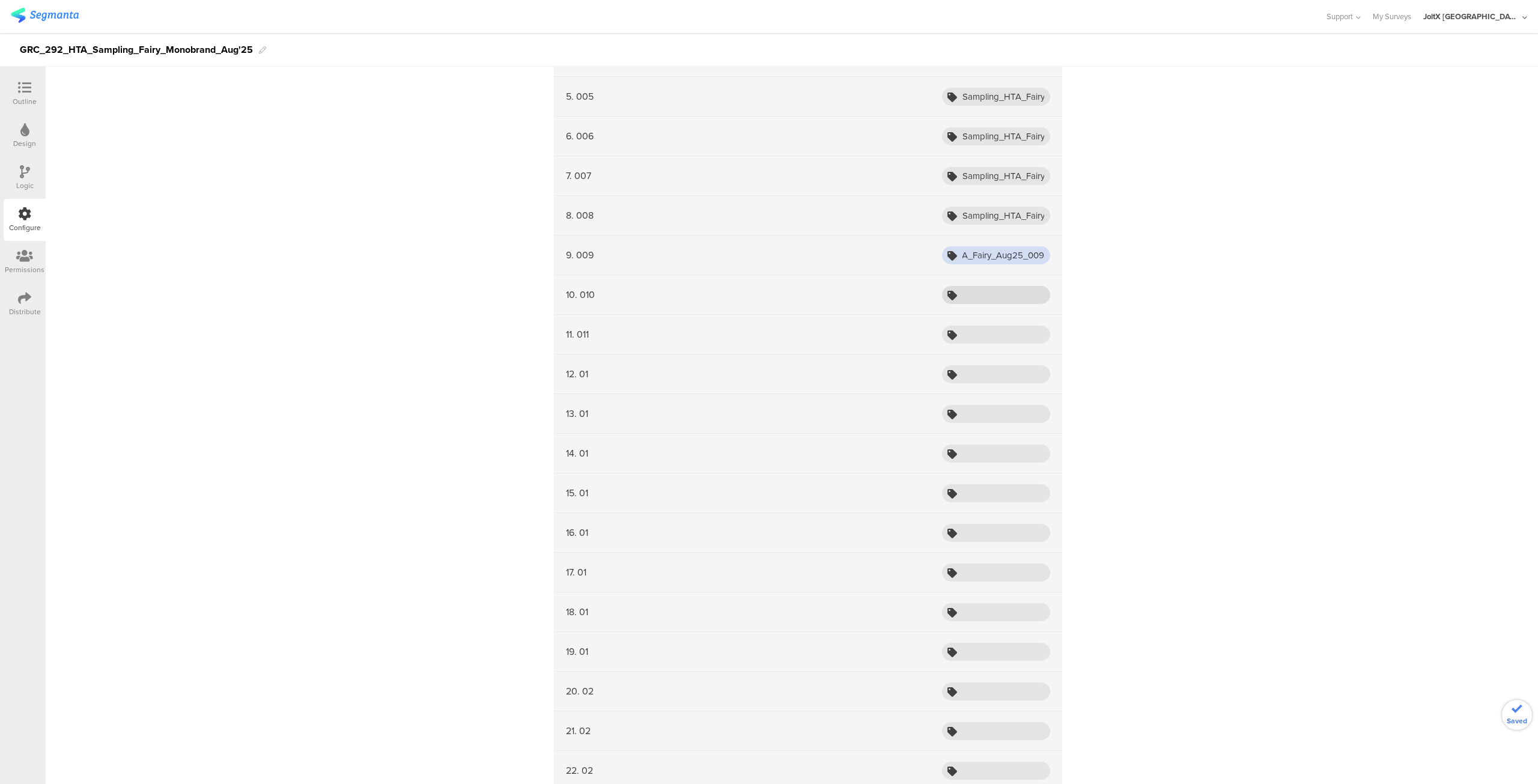
type input "Sampling_HTA_Fairy_Aug25_009"
click at [995, 297] on input "text" at bounding box center [996, 295] width 108 height 18
paste input "Sampling_HTA_Fairy_Aug25_001"
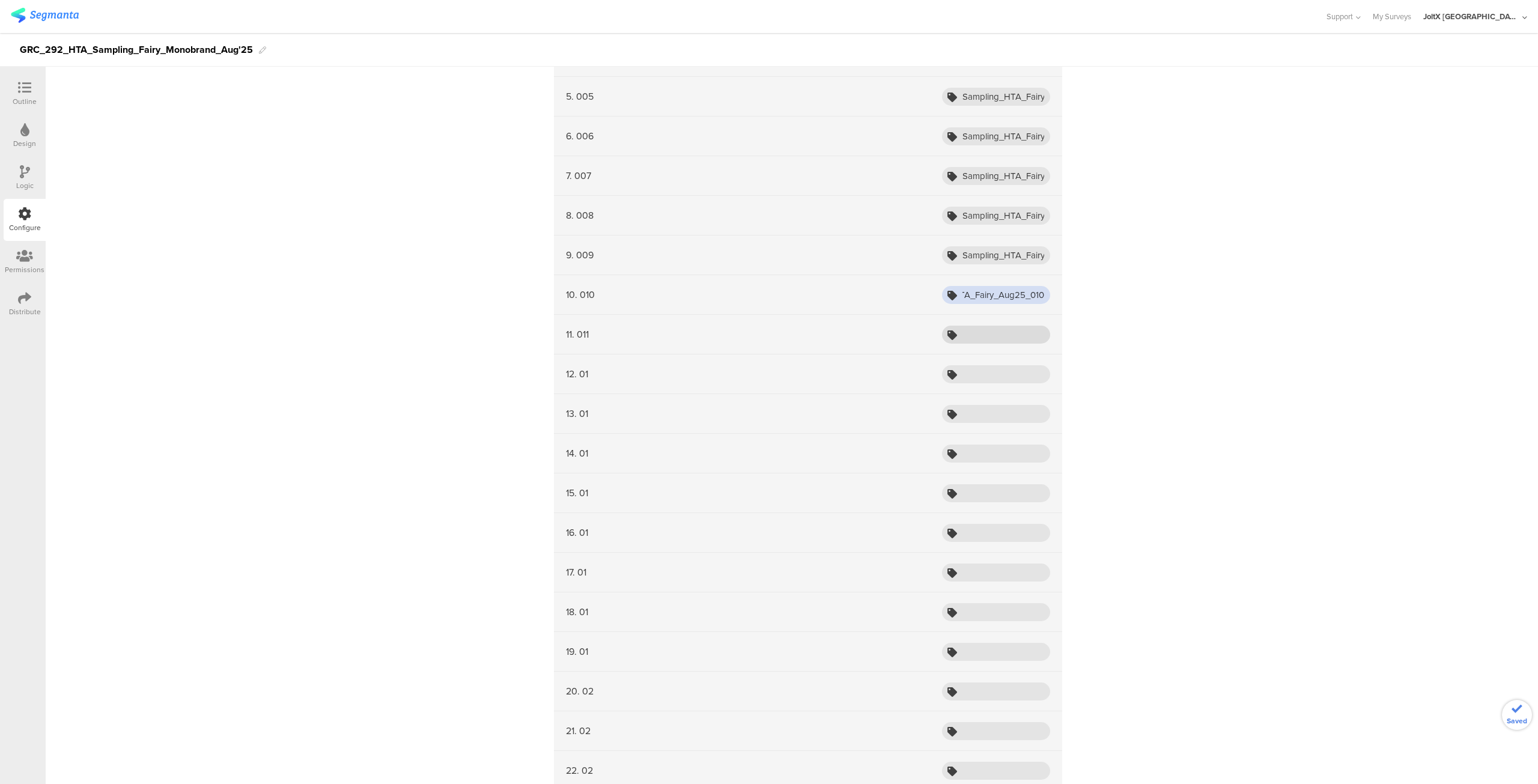
type input "Sampling_HTA_Fairy_Aug25_010"
click at [990, 334] on input "text" at bounding box center [996, 334] width 108 height 18
paste input "Sampling_HTA_Fairy_Aug25_01"
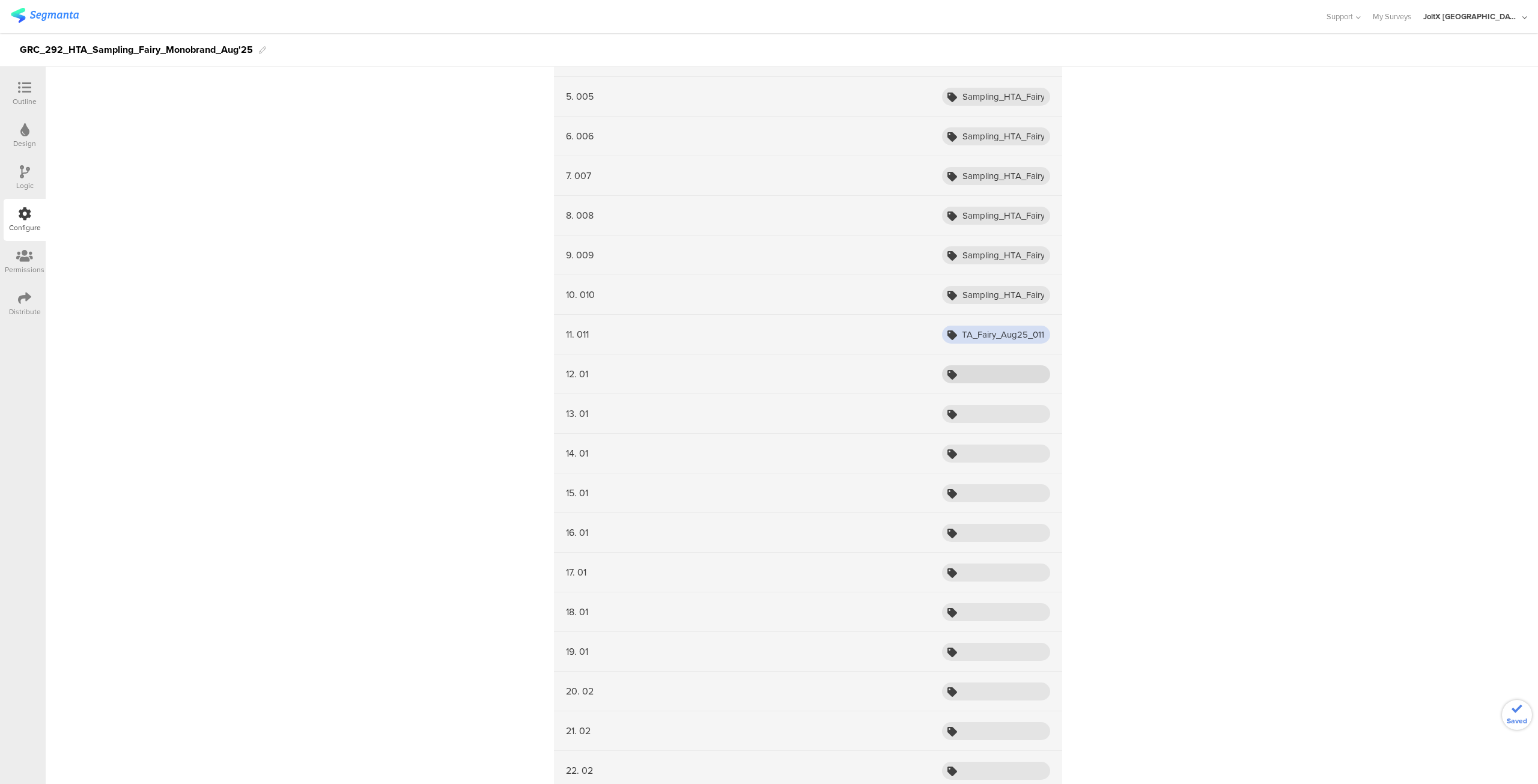
type input "Sampling_HTA_Fairy_Aug25_011"
click at [988, 365] on input "text" at bounding box center [996, 374] width 108 height 18
paste input "Sampling_HTA_Fairy_Aug25_01"
type input "Sampling_HTA_Fairy_Aug25_012"
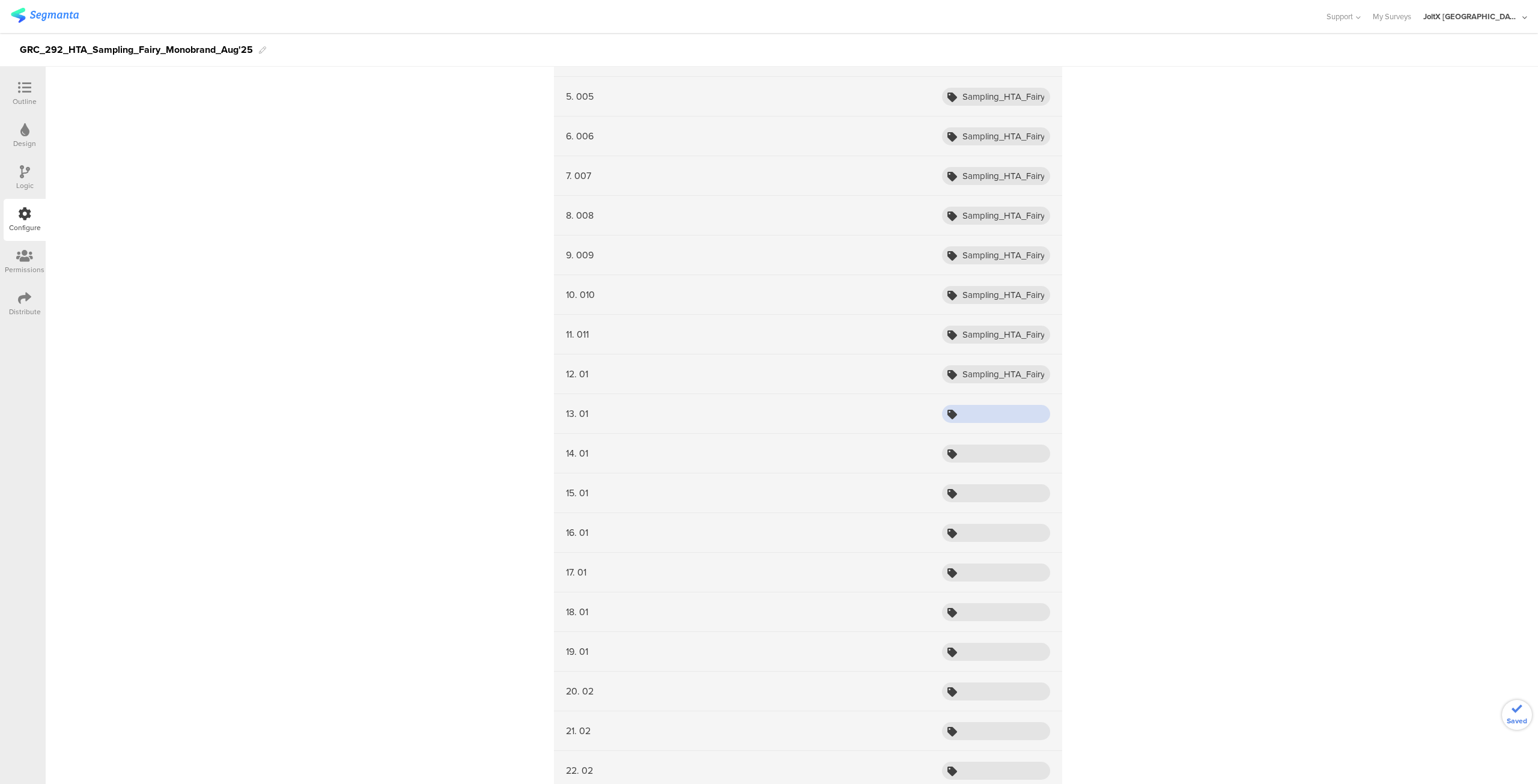
click at [980, 415] on input "text" at bounding box center [996, 414] width 108 height 18
paste input "Sampling_HTA_Fairy_Aug25_01"
type input "Sampling_HTA_Fairy_Aug25_013"
click at [980, 450] on input "text" at bounding box center [996, 453] width 108 height 18
paste input "Sampling_HTA_Fairy_Aug25_01"
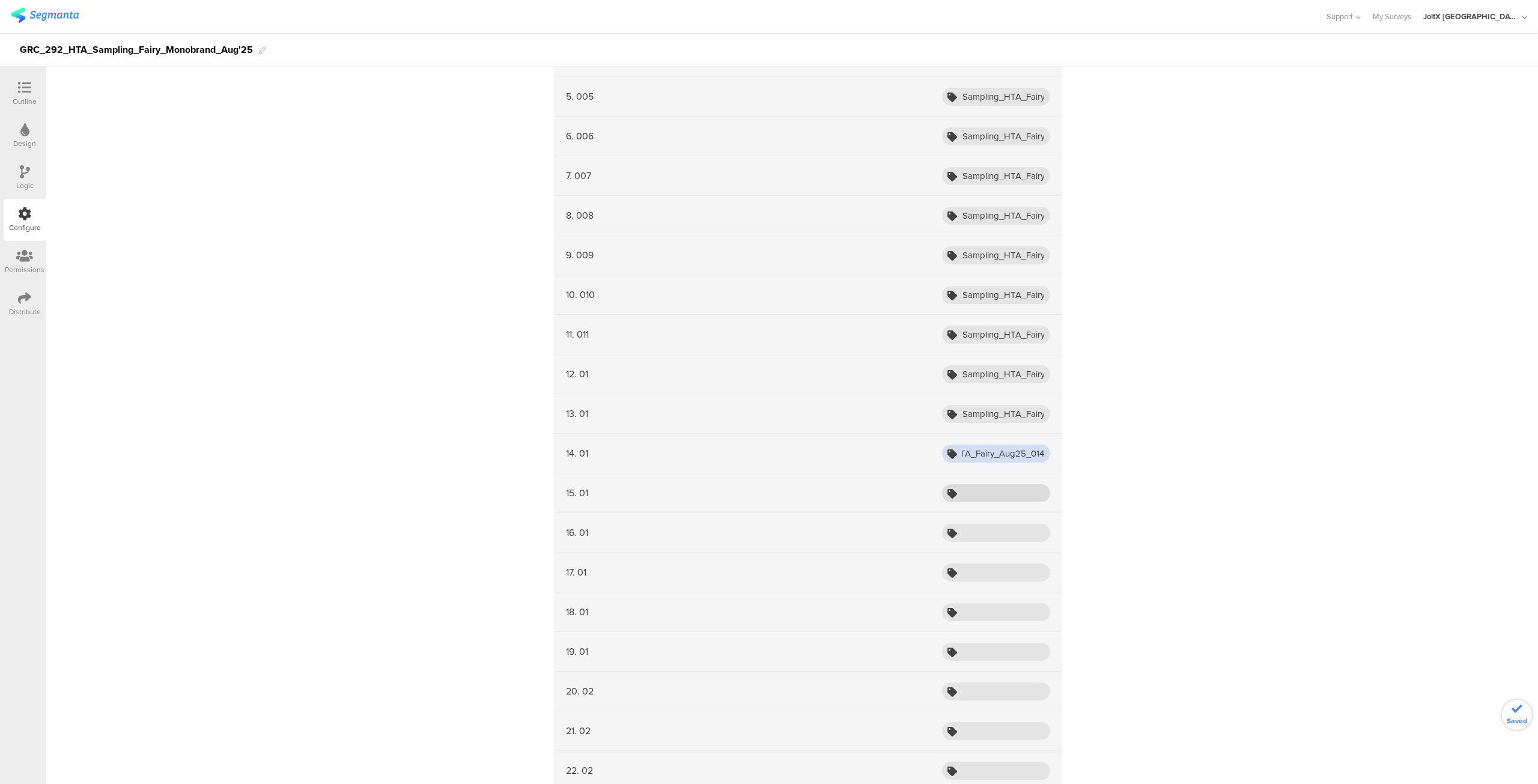
type input "Sampling_HTA_Fairy_Aug25_014"
click at [978, 491] on input "text" at bounding box center [996, 493] width 108 height 18
paste input "Sampling_HTA_Fairy_Aug25_01"
type input "Sampling_HTA_Fairy_Aug25_015"
click at [987, 372] on input "text" at bounding box center [996, 373] width 108 height 18
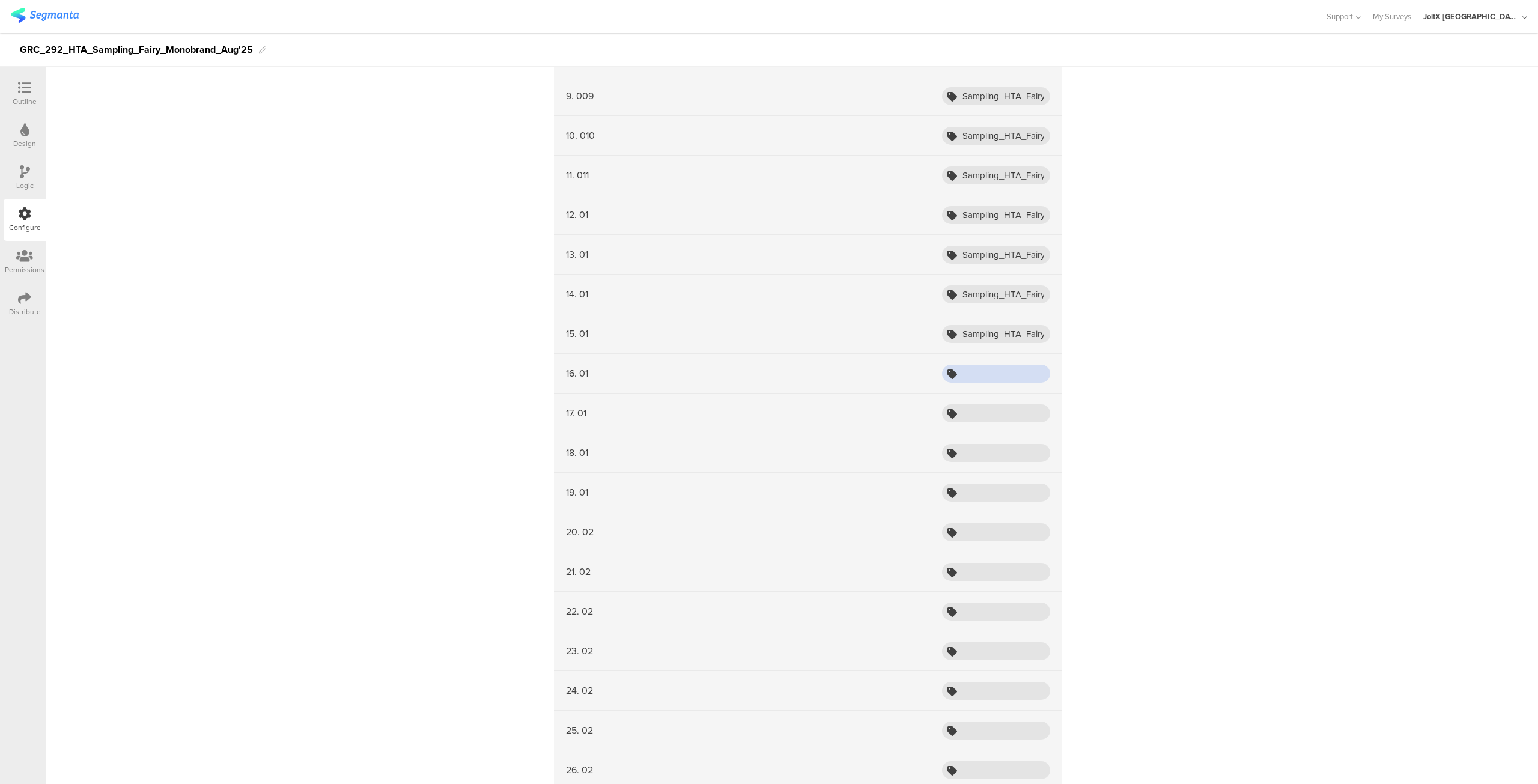
paste input "Sampling_HTA_Fairy_Aug25_01"
type input "Sampling_HTA_Fairy_Aug25_016"
click at [976, 412] on input "text" at bounding box center [996, 413] width 108 height 18
paste input "Sampling_HTA_Fairy_Aug25_01"
type input "Sampling_HTA_Fairy_Aug25_017"
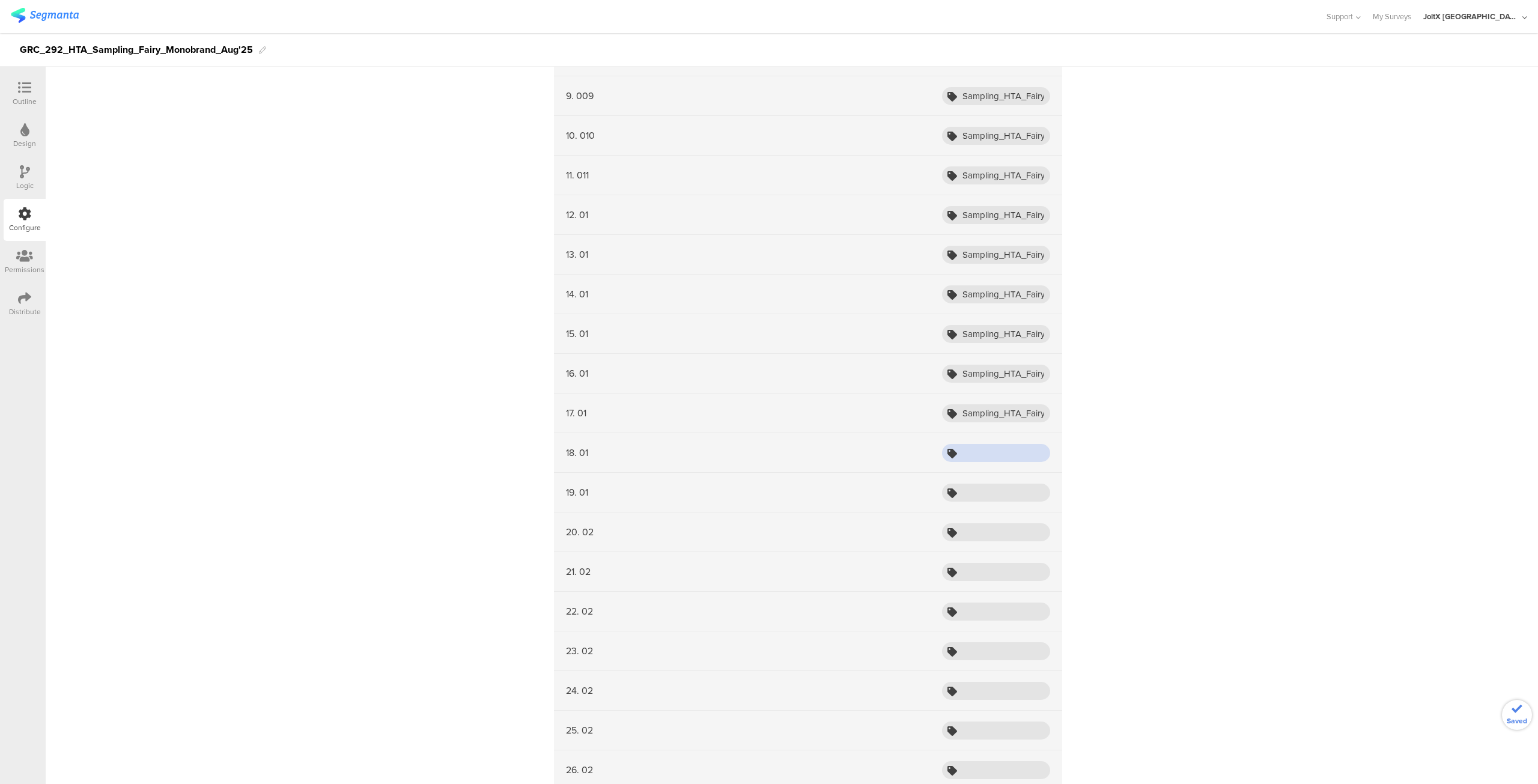
click at [973, 455] on input "text" at bounding box center [996, 453] width 108 height 18
paste input "Sampling_HTA_Fairy_Aug25_01"
type input "Sampling_HTA_Fairy_Aug25_018"
click at [966, 496] on input "text" at bounding box center [996, 493] width 108 height 18
paste input "Sampling_HTA_Fairy_Aug25_01"
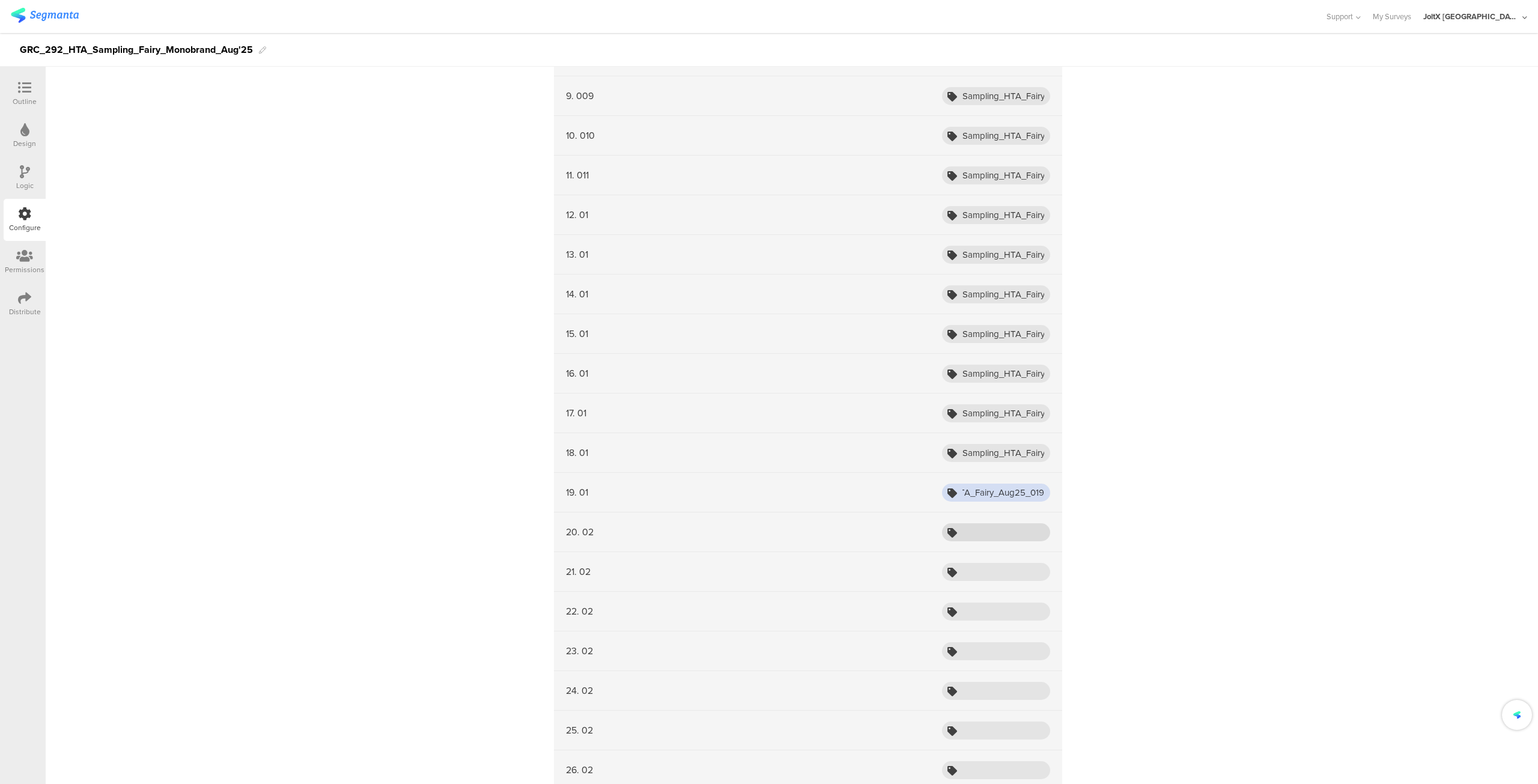
type input "Sampling_HTA_Fairy_Aug25_019"
click at [963, 533] on input "text" at bounding box center [996, 532] width 108 height 18
paste input "Sampling_HTA_Fairy_Aug25_01"
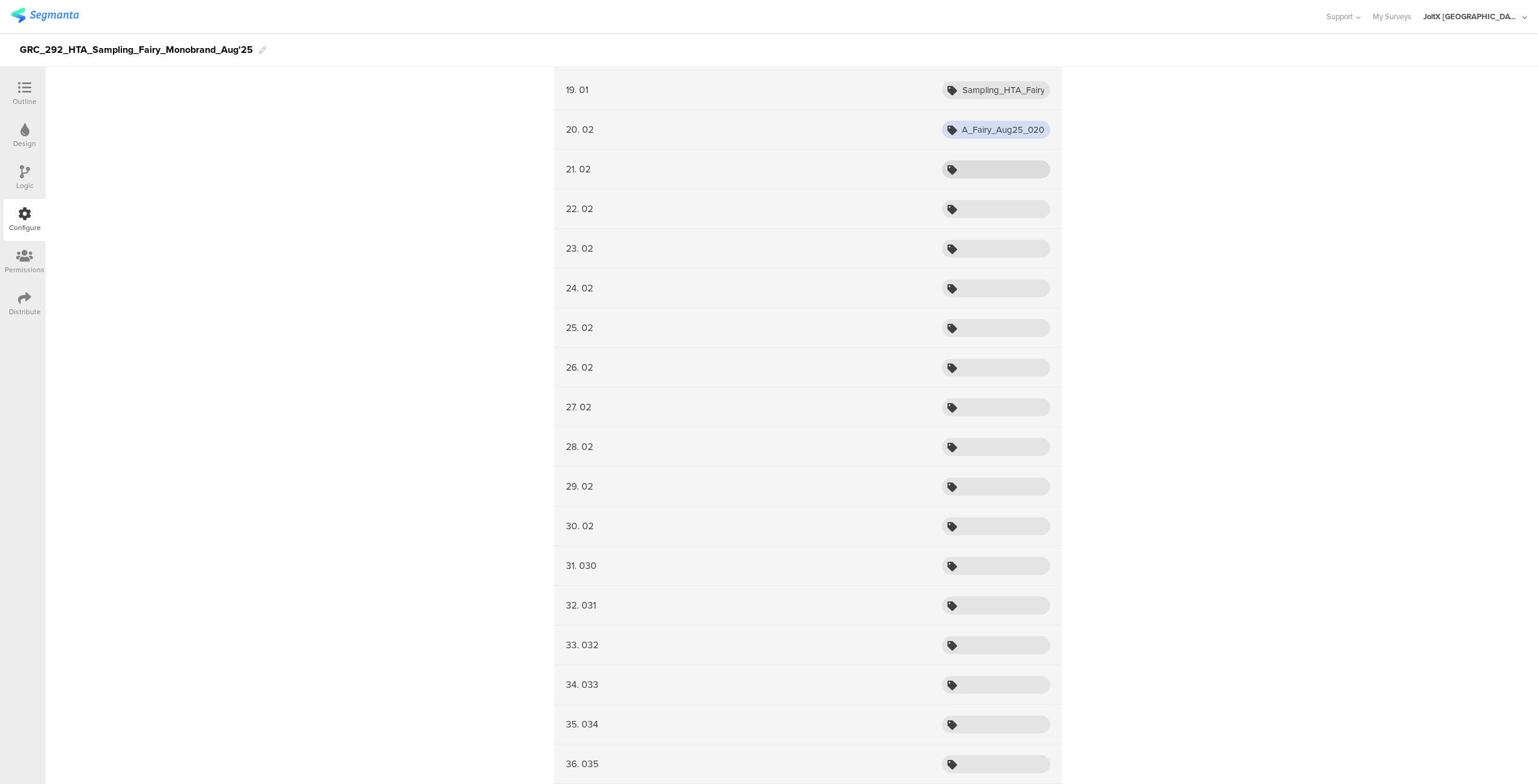
type input "Sampling_HTA_Fairy_Aug25_020"
click at [998, 165] on input "text" at bounding box center [996, 169] width 108 height 18
paste input "Sampling_HTA_Fairy_Aug25_02"
type input "Sampling_HTA_Fairy_Aug25_021"
click at [1003, 200] on input "text" at bounding box center [996, 209] width 108 height 18
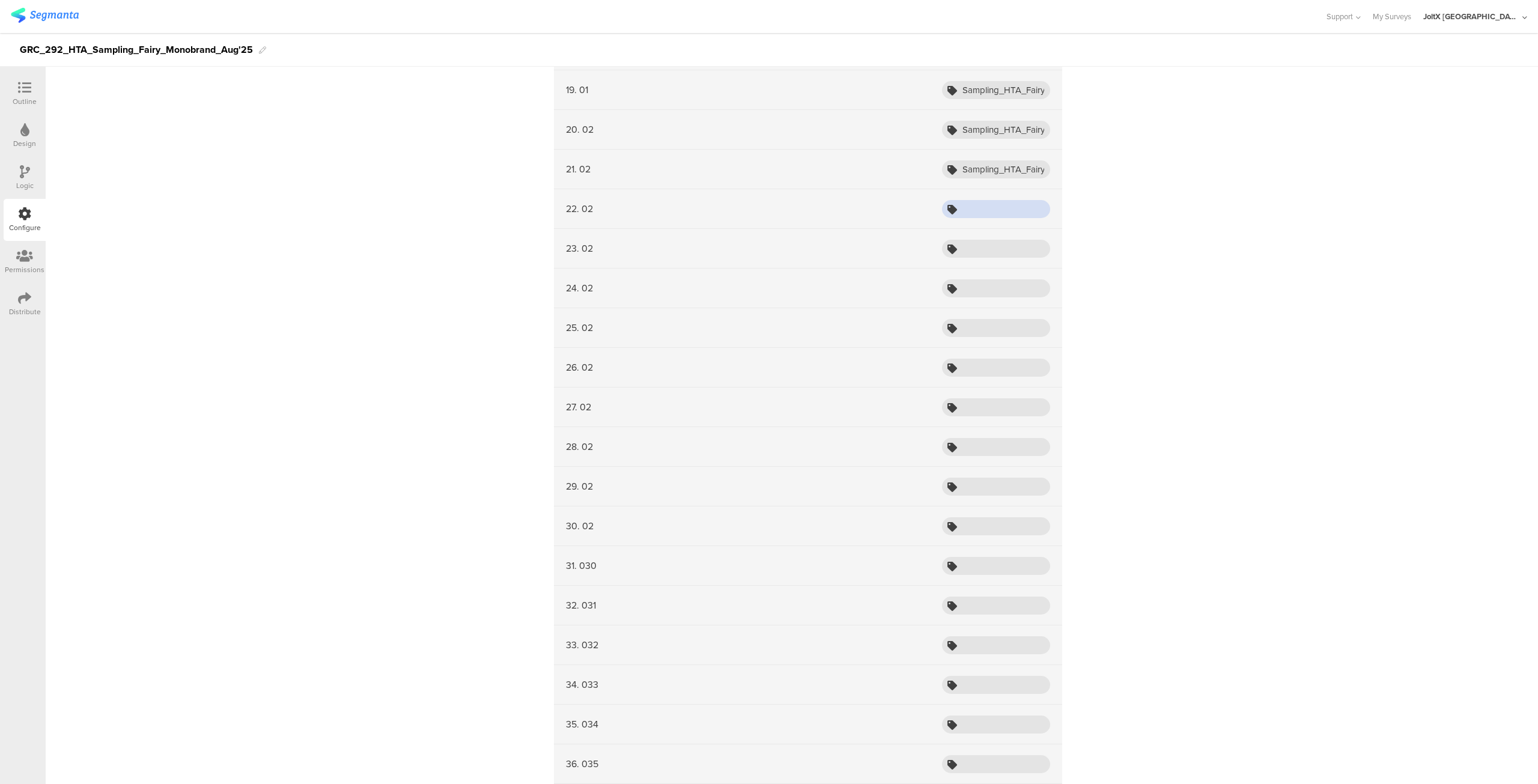
paste input "Sampling_HTA_Fairy_Aug25_02"
type input "Sampling_HTA_Fairy_Aug25_022"
click at [996, 242] on input "text" at bounding box center [996, 249] width 108 height 18
paste input "Sampling_HTA_Fairy_Aug25_02"
type input "Sampling_HTA_Fairy_Aug25_023"
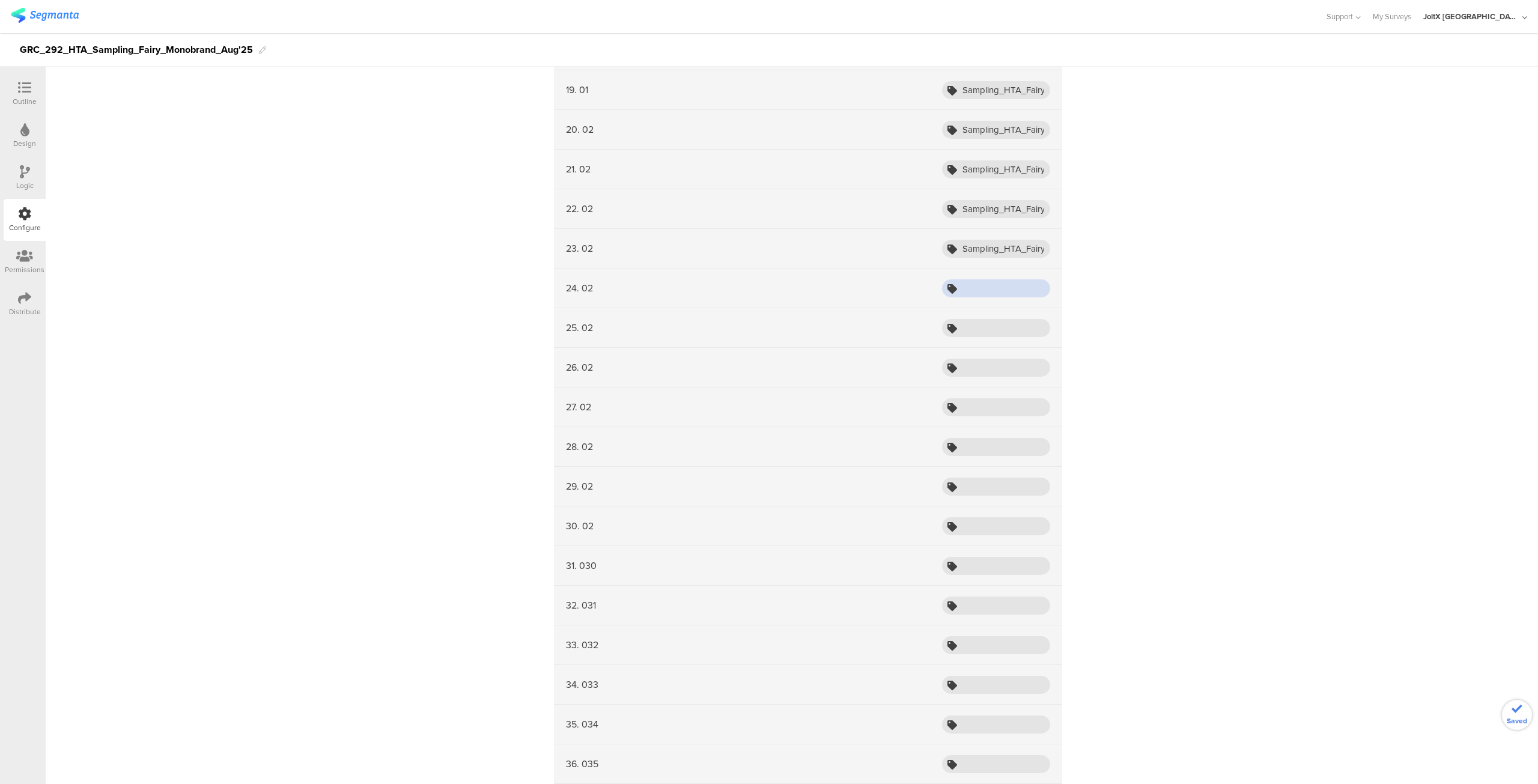
click at [990, 290] on input "text" at bounding box center [996, 288] width 108 height 18
paste input "Sampling_HTA_Fairy_Aug25_02"
type input "Sampling_HTA_Fairy_Aug25_024"
click at [984, 321] on input "text" at bounding box center [996, 328] width 108 height 18
paste input "Sampling_HTA_Fairy_Aug25_02"
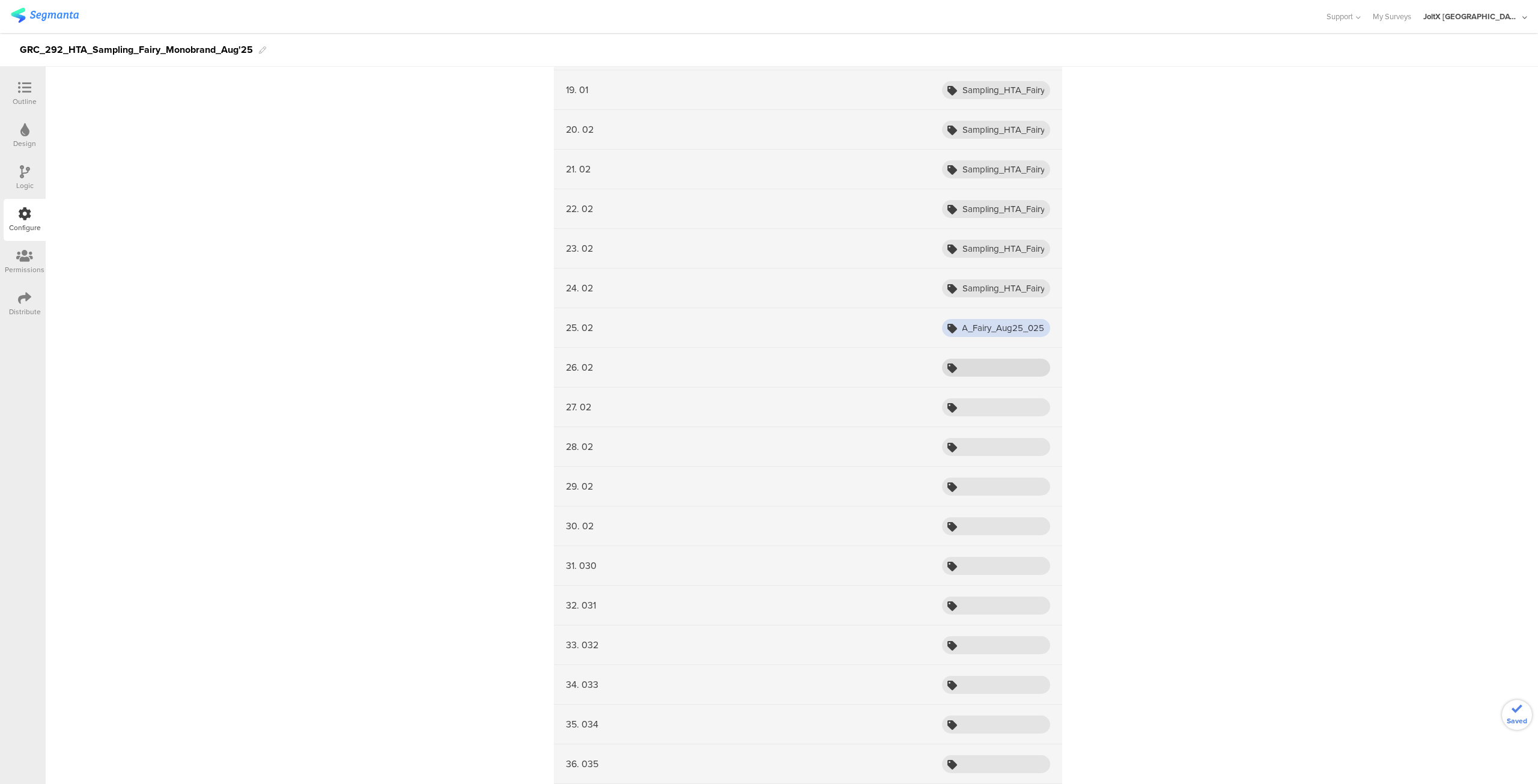
type input "Sampling_HTA_Fairy_Aug25_025"
click at [984, 359] on input "text" at bounding box center [996, 367] width 108 height 18
paste input "Sampling_HTA_Fairy_Aug25_02"
type input "Sampling_HTA_Fairy_Aug25_026"
click at [987, 404] on input "text" at bounding box center [996, 407] width 108 height 18
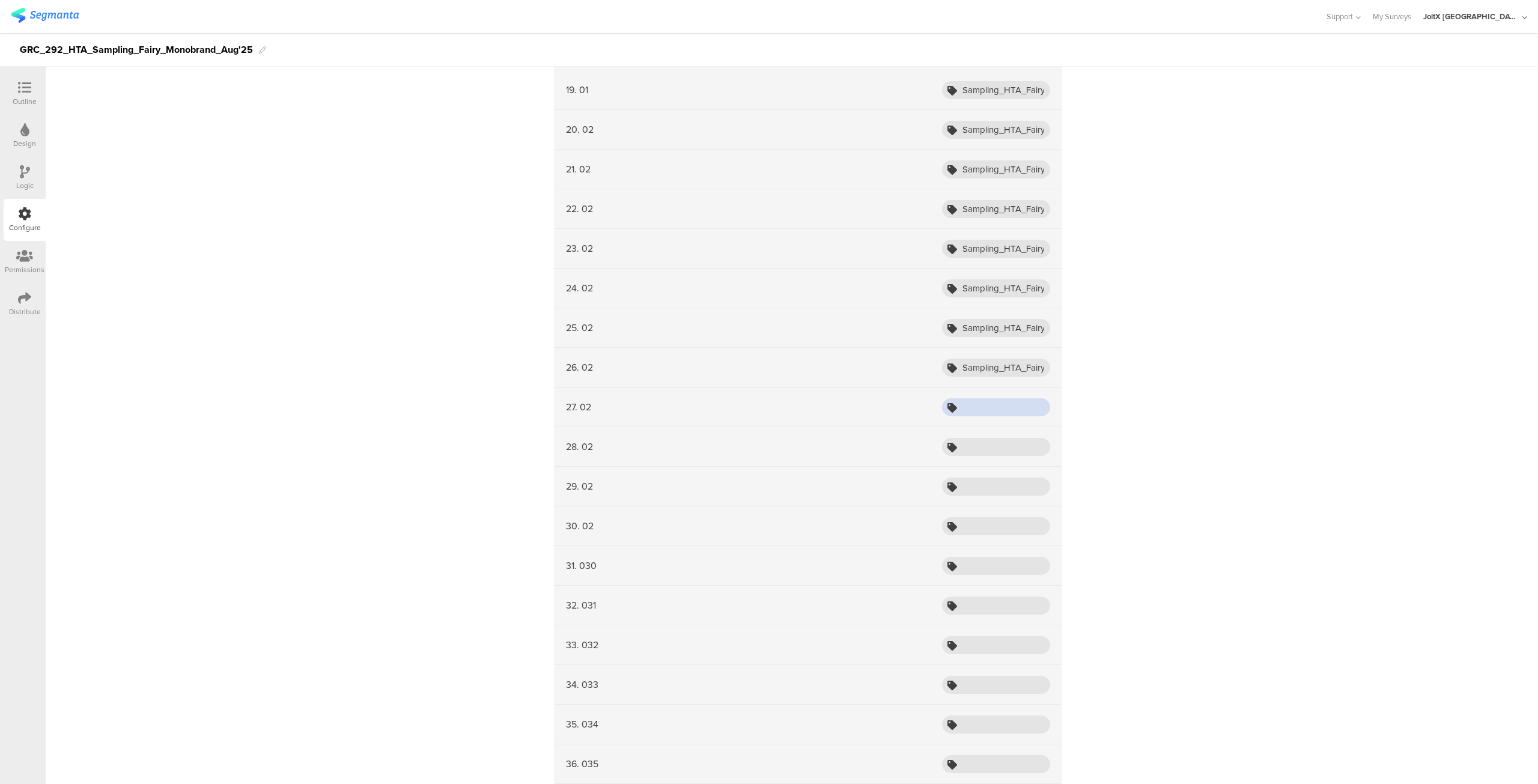
paste input "Sampling_HTA_Fairy_Aug25_02"
type input "Sampling_HTA_Fairy_Aug25_027"
click at [981, 448] on input "text" at bounding box center [996, 447] width 108 height 18
paste input "Sampling_HTA_Fairy_Aug25_02"
type input "Sampling_HTA_Fairy_Aug25_028"
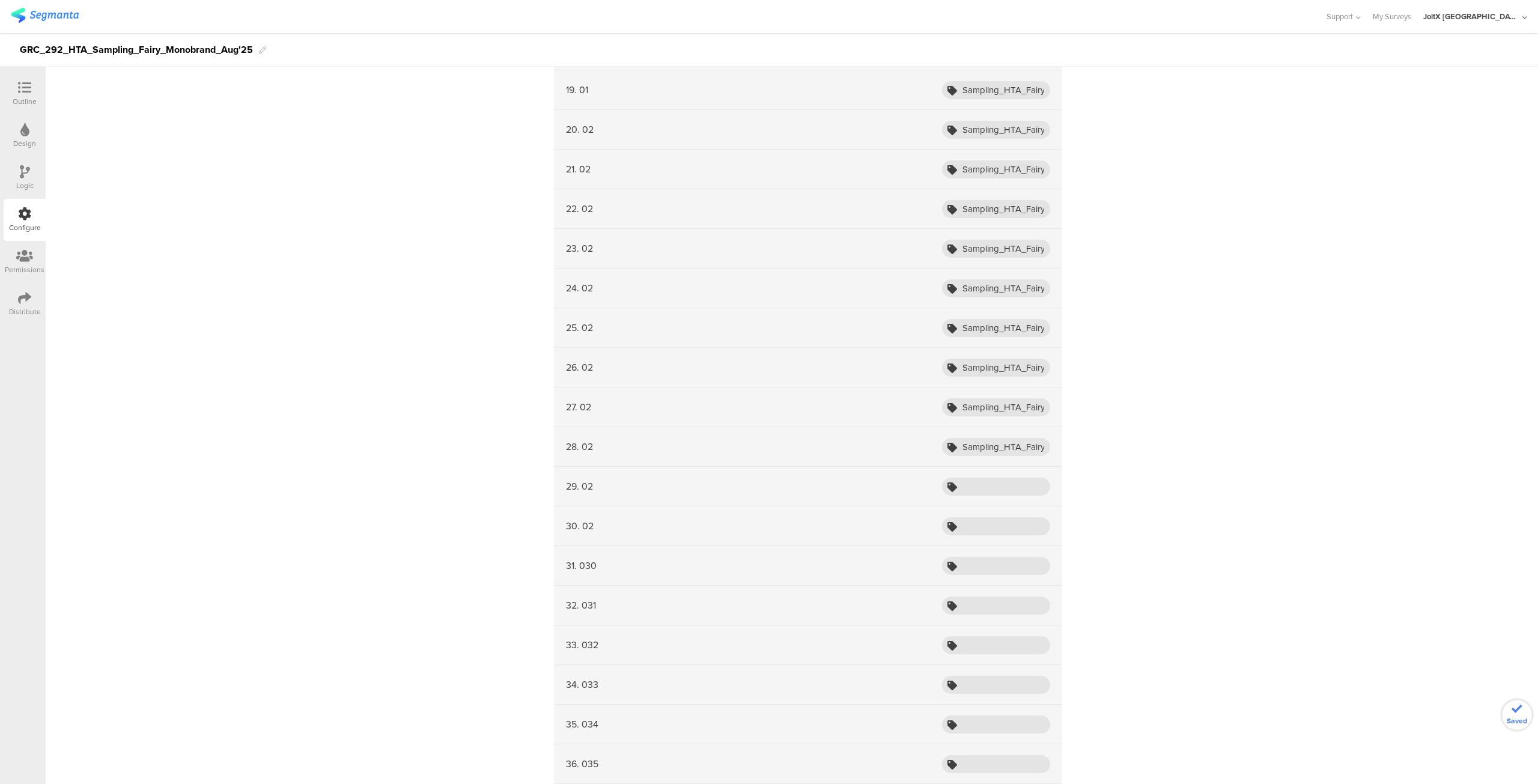
click at [973, 489] on div "29. 02" at bounding box center [808, 487] width 508 height 40
click at [973, 482] on input "text" at bounding box center [996, 487] width 108 height 18
paste input "Sampling_HTA_Fairy_Aug25_02"
type input "Sampling_HTA_Fairy_Aug25_029"
click at [19, 96] on div "Outline" at bounding box center [24, 102] width 24 height 11
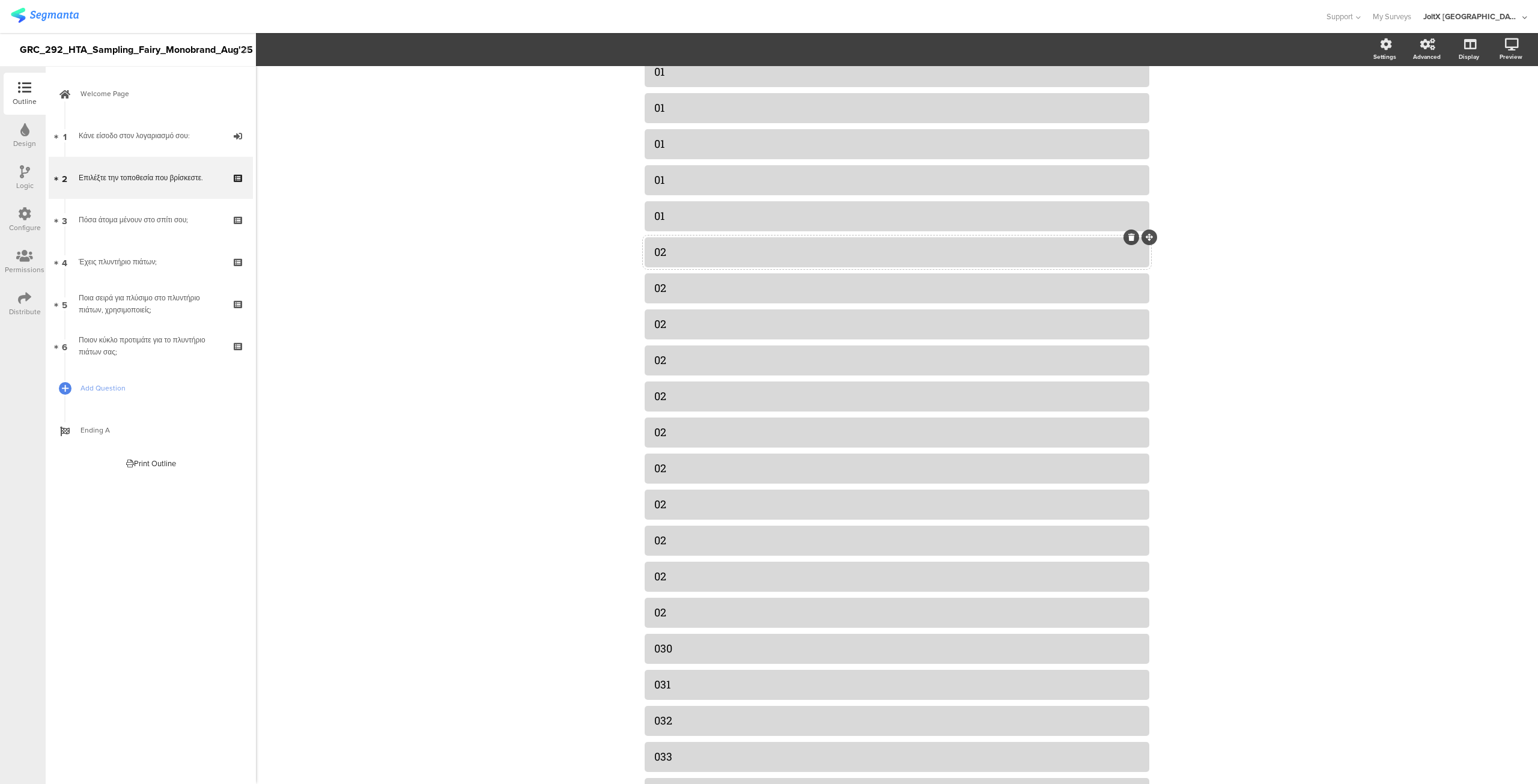
click at [694, 257] on div "02" at bounding box center [896, 252] width 486 height 14
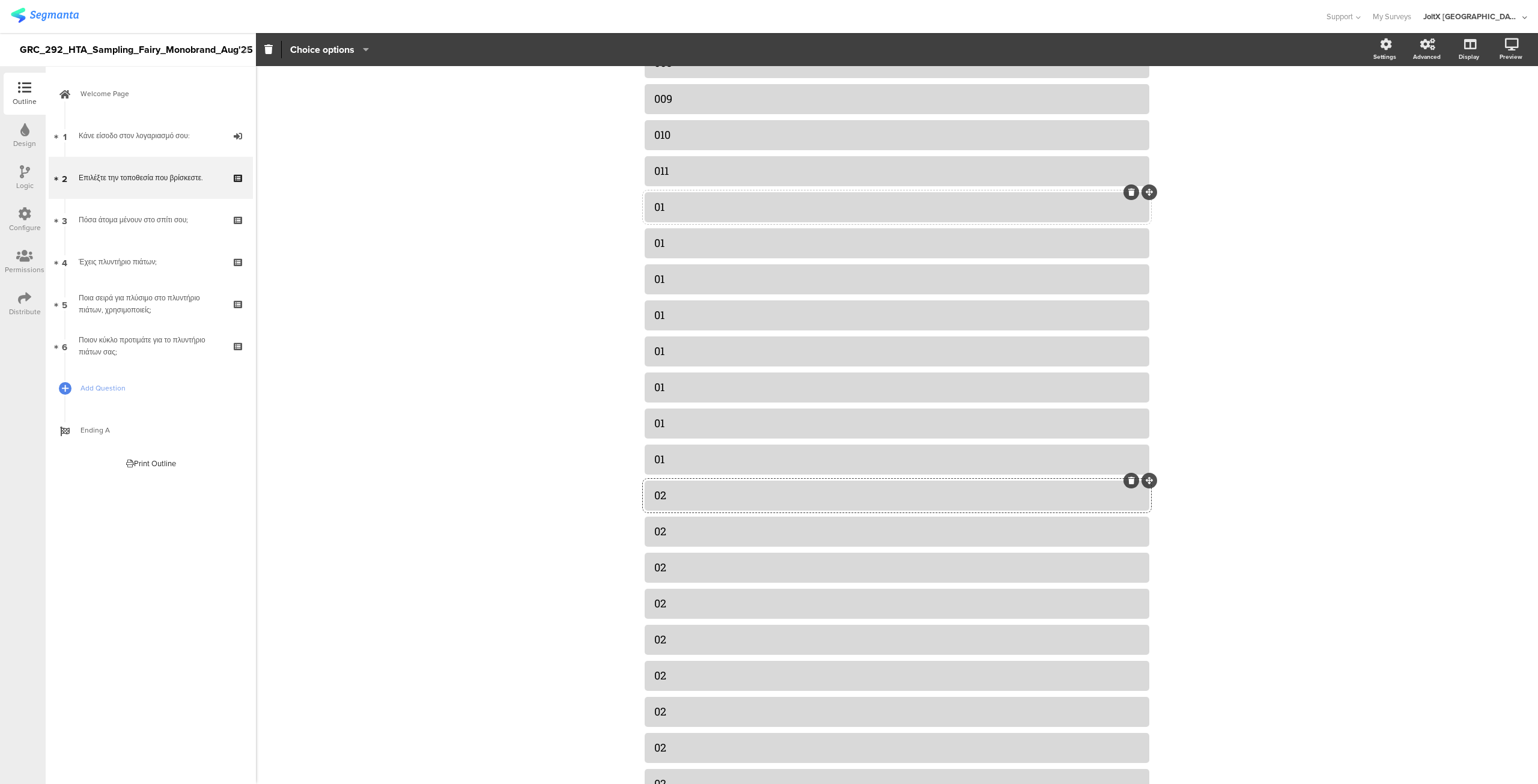
click at [681, 203] on div "01" at bounding box center [896, 207] width 486 height 14
click at [681, 241] on div "01" at bounding box center [896, 243] width 486 height 14
click at [669, 289] on div at bounding box center [897, 280] width 504 height 30
click at [671, 281] on div "01" at bounding box center [896, 280] width 486 height 14
click at [668, 327] on div at bounding box center [897, 315] width 504 height 30
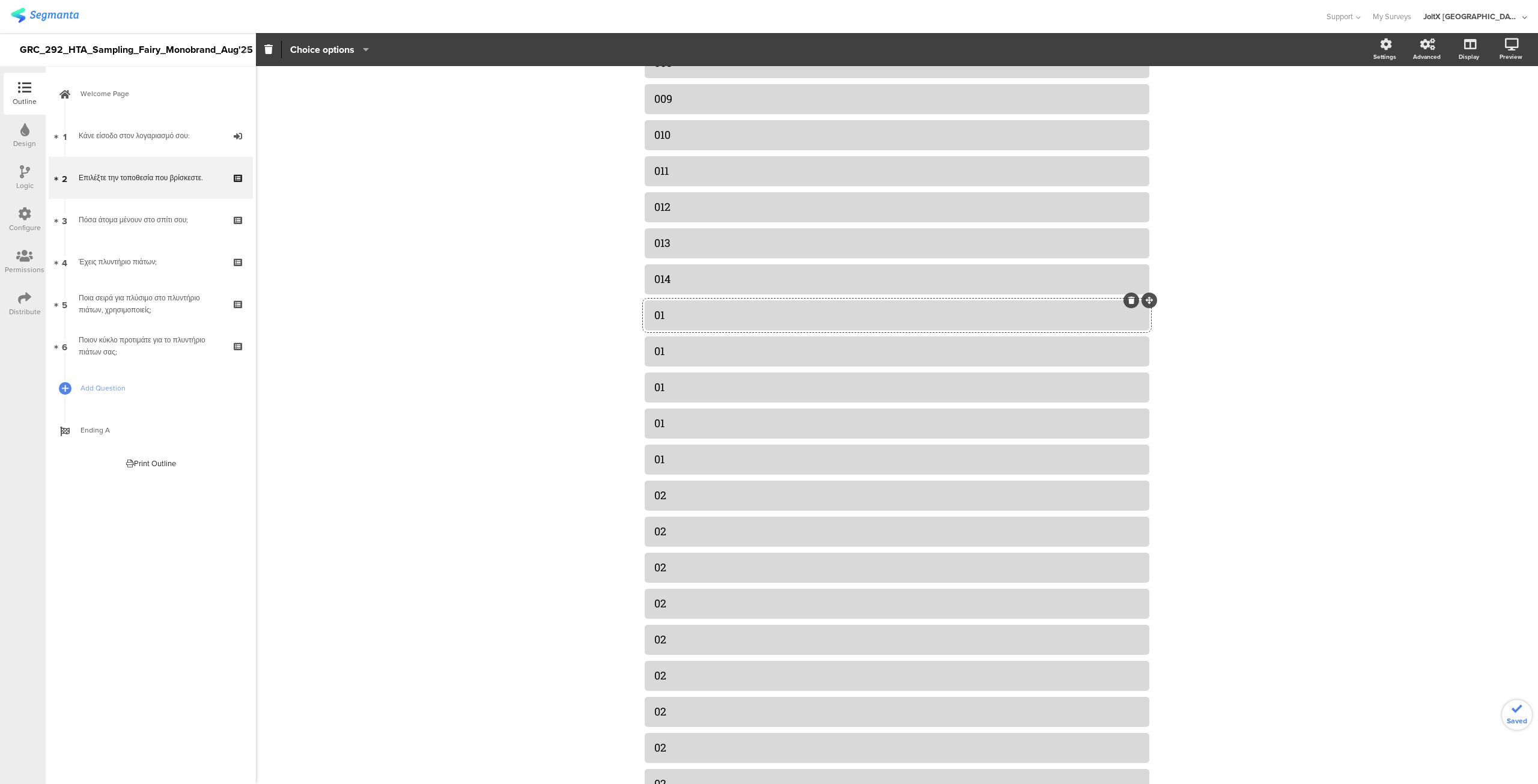
click at [669, 323] on div "01" at bounding box center [896, 315] width 486 height 19
click at [669, 347] on div "01" at bounding box center [896, 351] width 486 height 14
click at [682, 390] on div "01" at bounding box center [896, 388] width 486 height 14
click at [681, 419] on div "01" at bounding box center [896, 424] width 486 height 14
click at [679, 458] on div "01" at bounding box center [896, 459] width 486 height 14
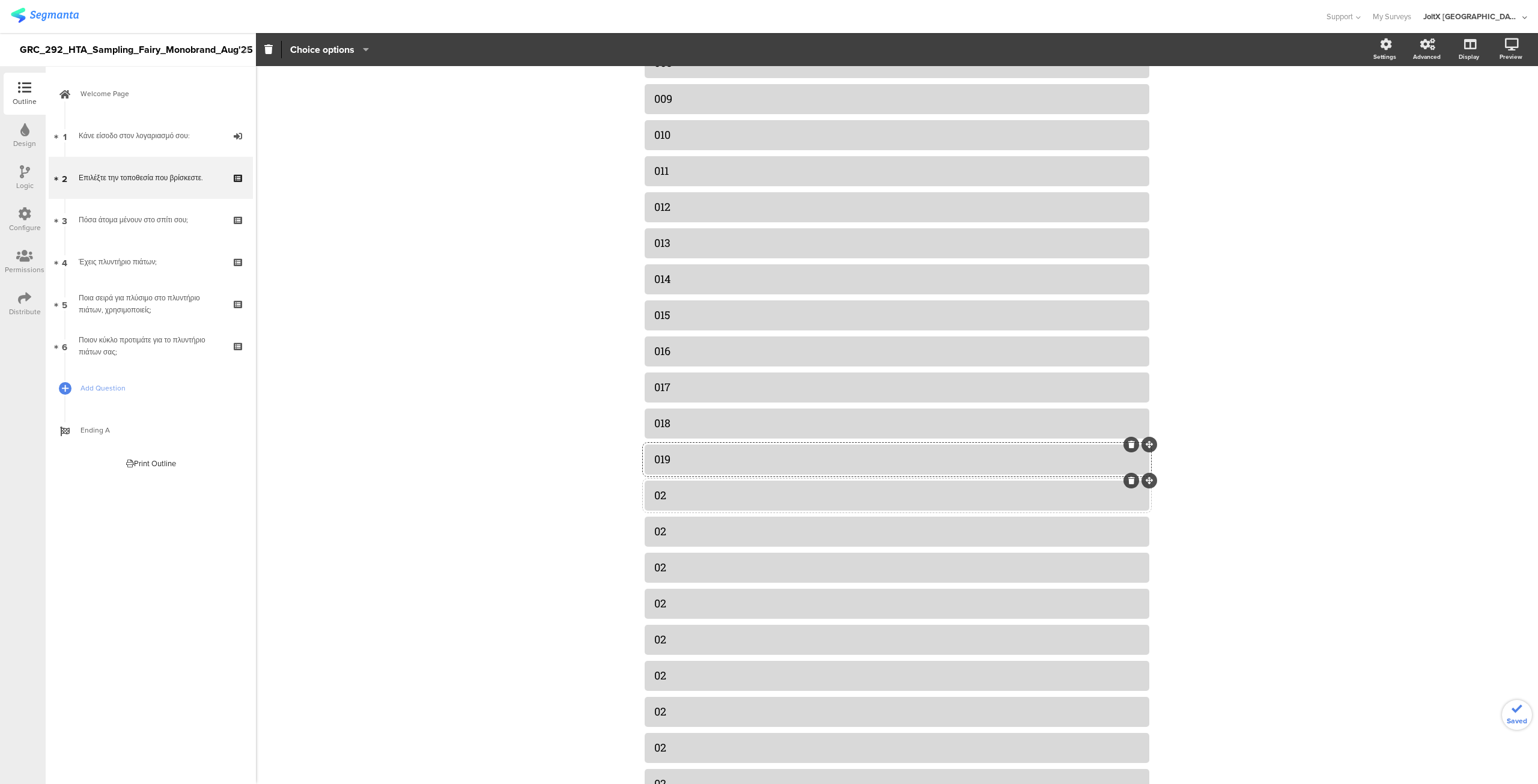
click at [679, 490] on div "02" at bounding box center [896, 496] width 486 height 14
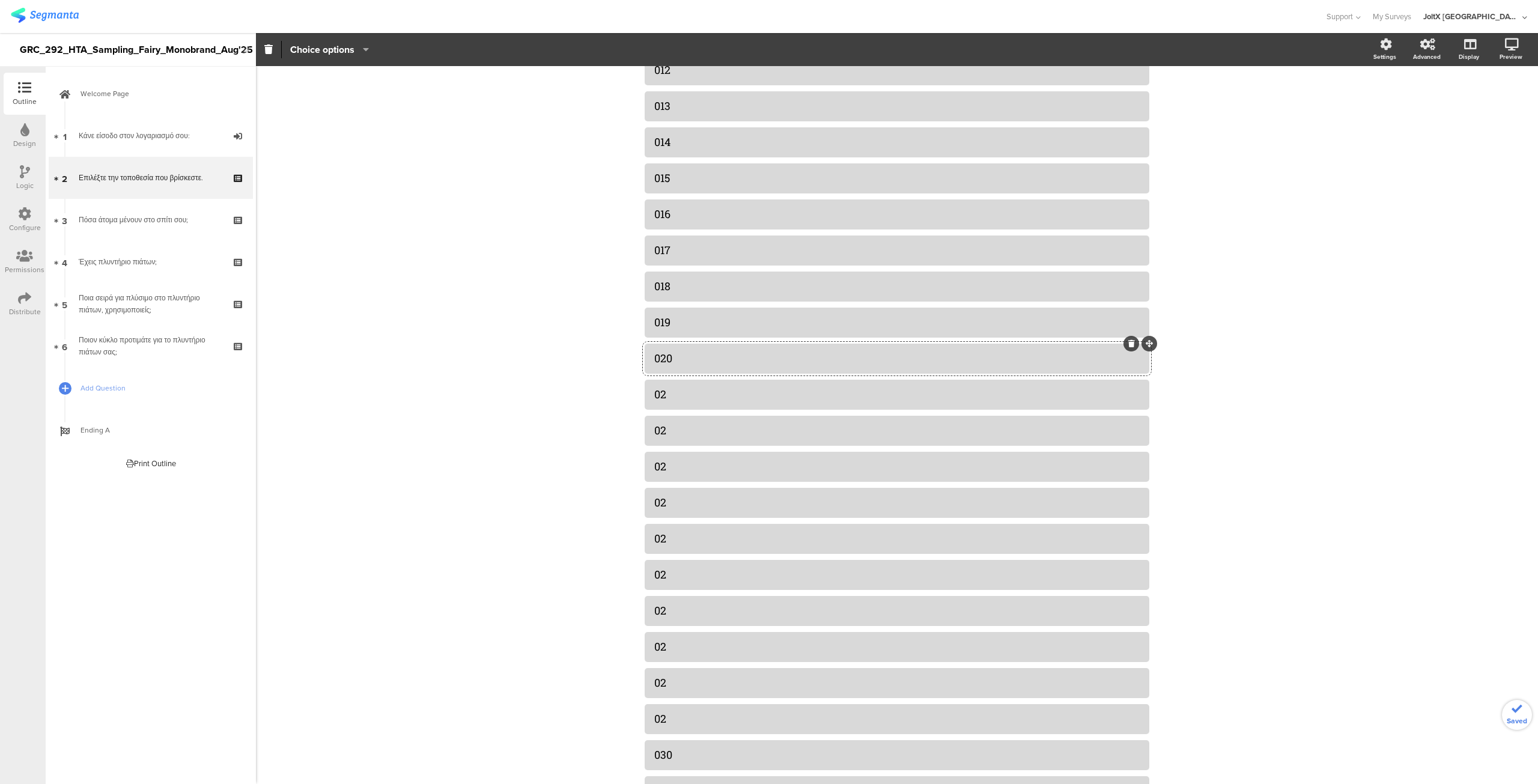
scroll to position [531, 0]
click at [674, 383] on div "02" at bounding box center [896, 387] width 486 height 14
click at [668, 431] on div "02" at bounding box center [896, 422] width 486 height 19
click at [672, 460] on div "02" at bounding box center [896, 459] width 486 height 14
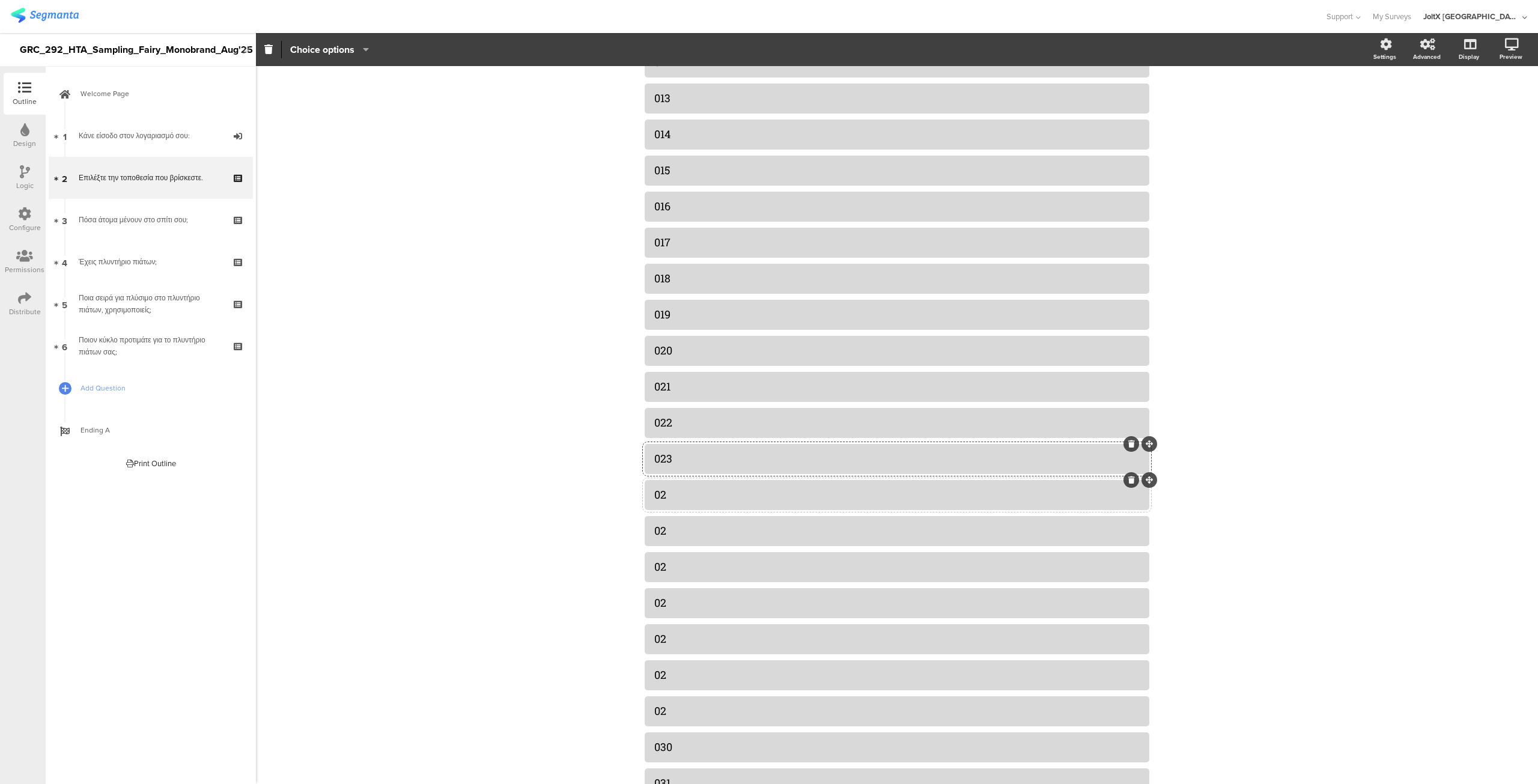
click at [675, 496] on div "02" at bounding box center [896, 495] width 486 height 14
click at [677, 531] on div "02" at bounding box center [896, 531] width 486 height 14
click at [677, 568] on div "02" at bounding box center [896, 567] width 486 height 14
click at [677, 598] on div "02" at bounding box center [896, 603] width 486 height 14
click at [681, 638] on div "02" at bounding box center [896, 639] width 486 height 14
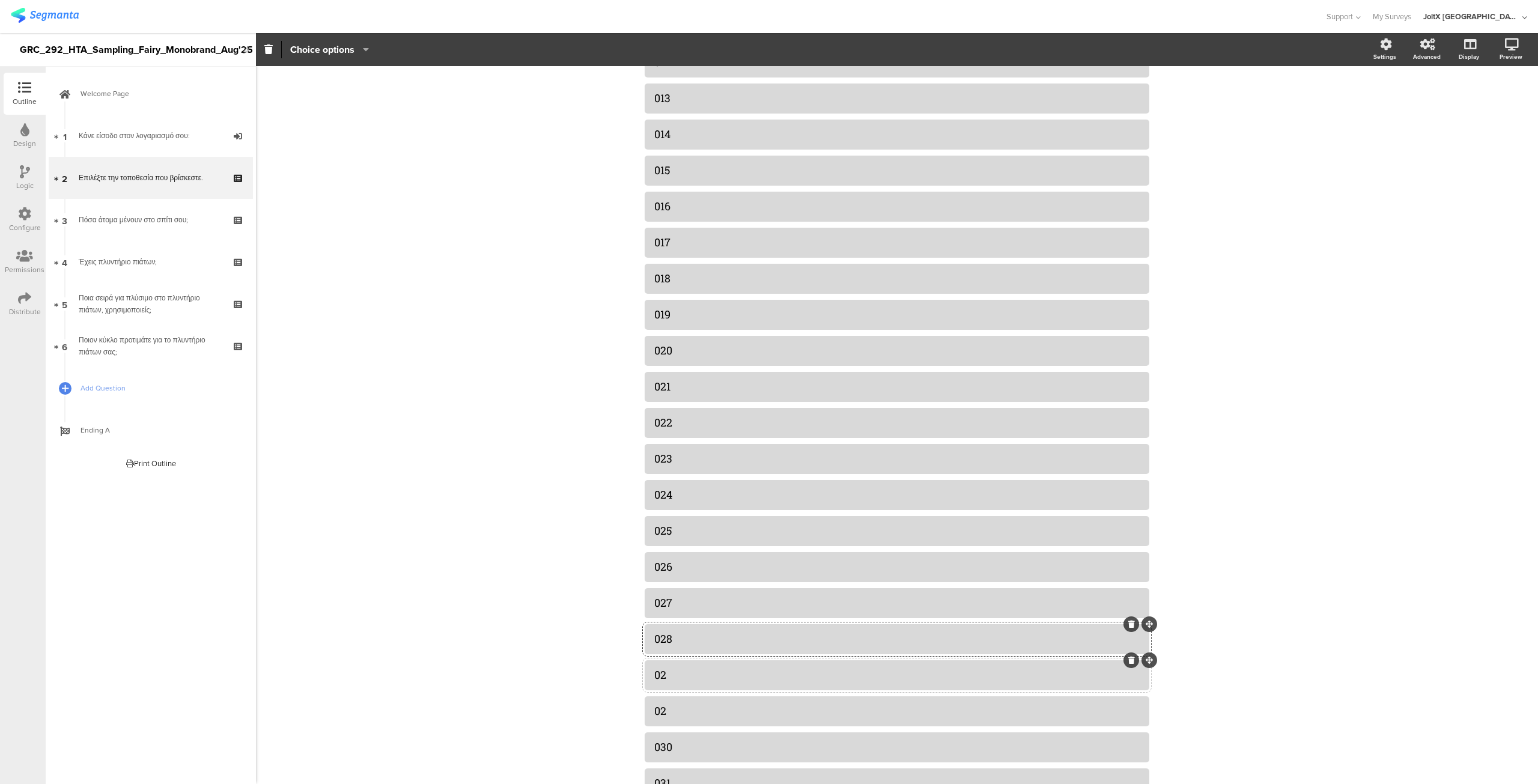
click at [681, 673] on div "02" at bounding box center [896, 675] width 486 height 14
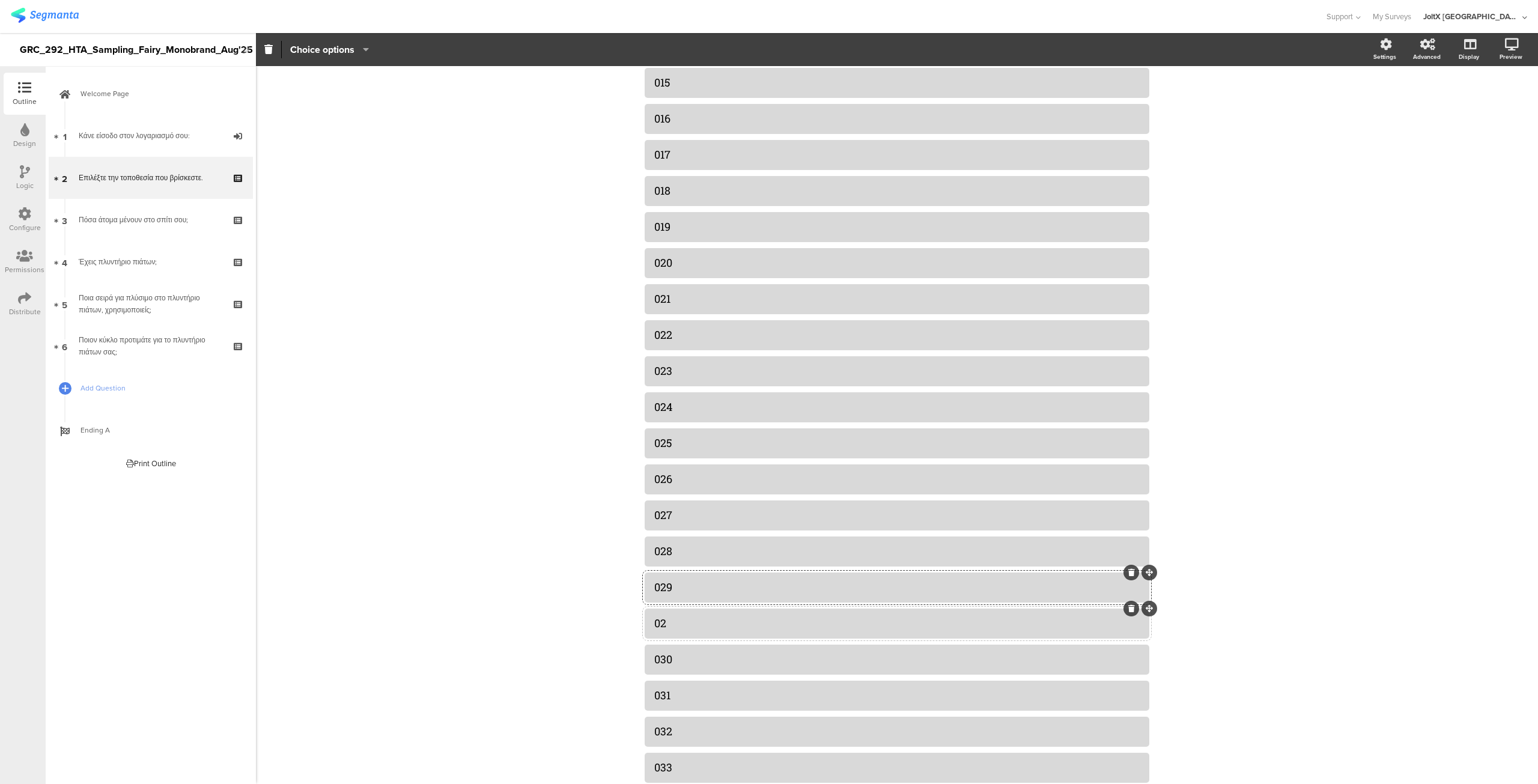
click at [1128, 612] on icon at bounding box center [1131, 609] width 6 height 7
click at [24, 214] on icon at bounding box center [24, 213] width 13 height 13
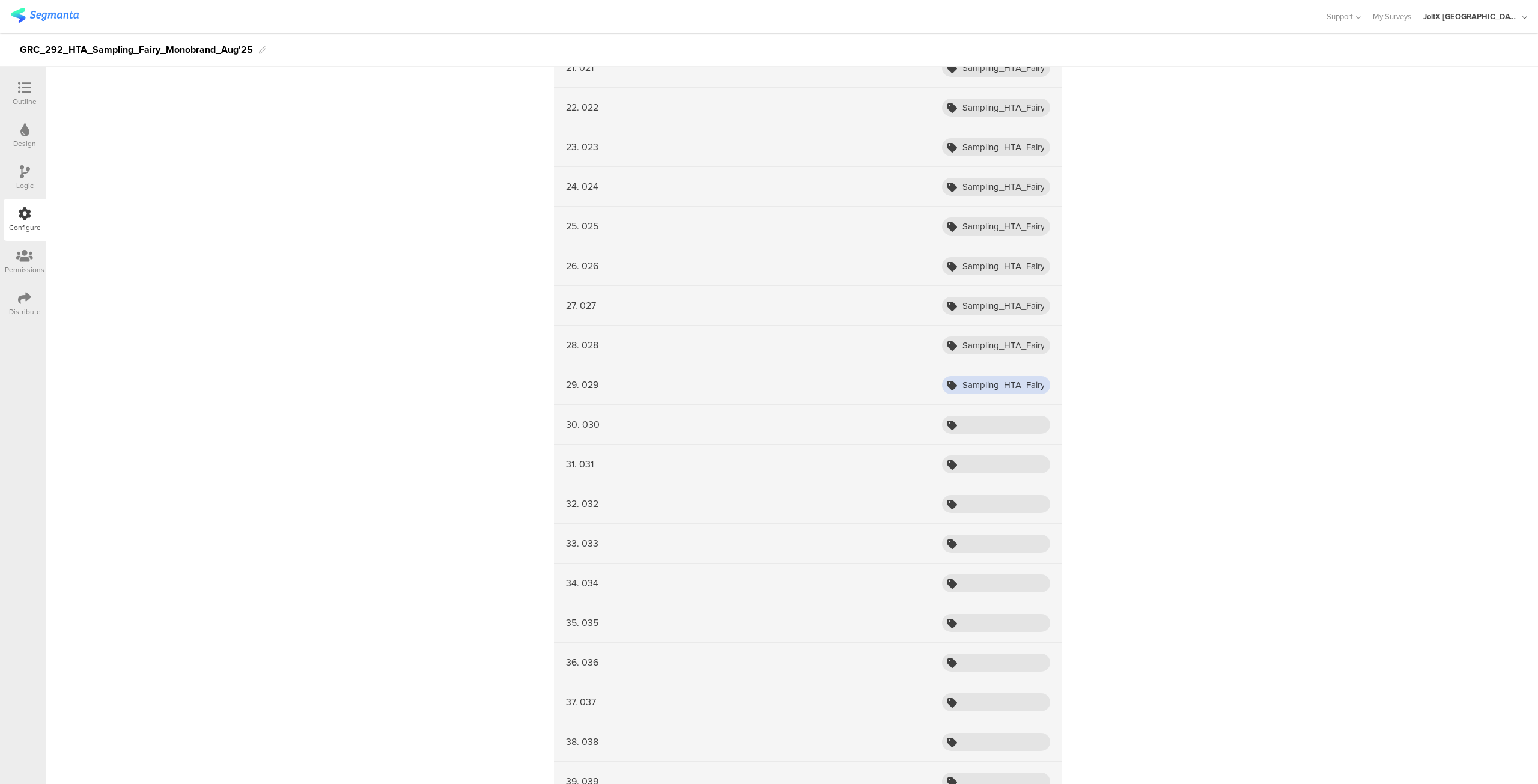
click at [1011, 380] on input "Sampling_HTA_Fairy_Aug25_029" at bounding box center [996, 385] width 108 height 18
click at [996, 419] on input "text" at bounding box center [996, 425] width 108 height 18
paste input "Sampling_HTA_Fairy_Aug25_02"
type input "Sampling_HTA_Fairy_Aug25_030"
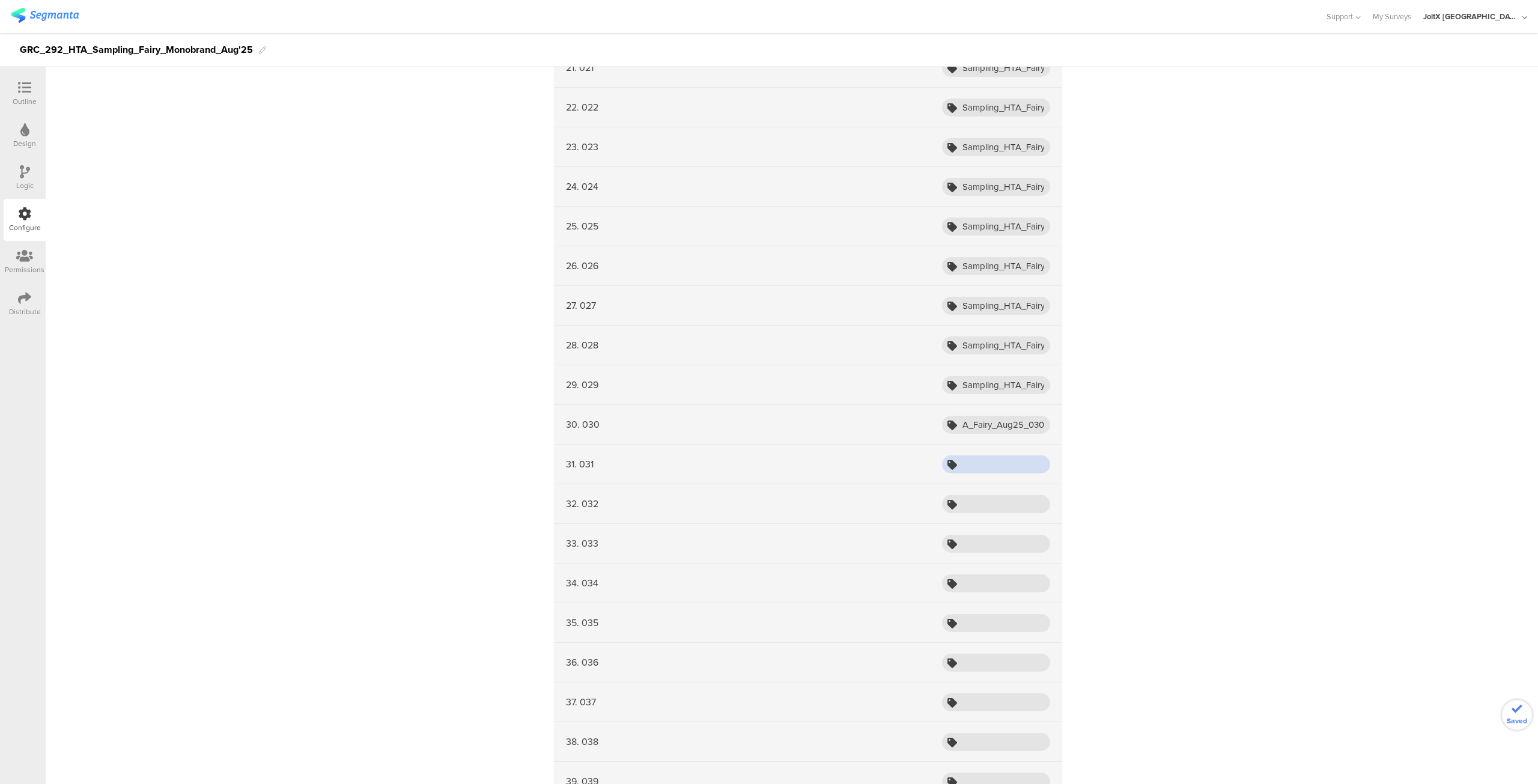
scroll to position [0, 0]
click at [990, 456] on input "text" at bounding box center [996, 465] width 108 height 18
paste input "Sampling_HTA_Fairy_Aug25_03"
type input "Sampling_HTA_Fairy_Aug25_031"
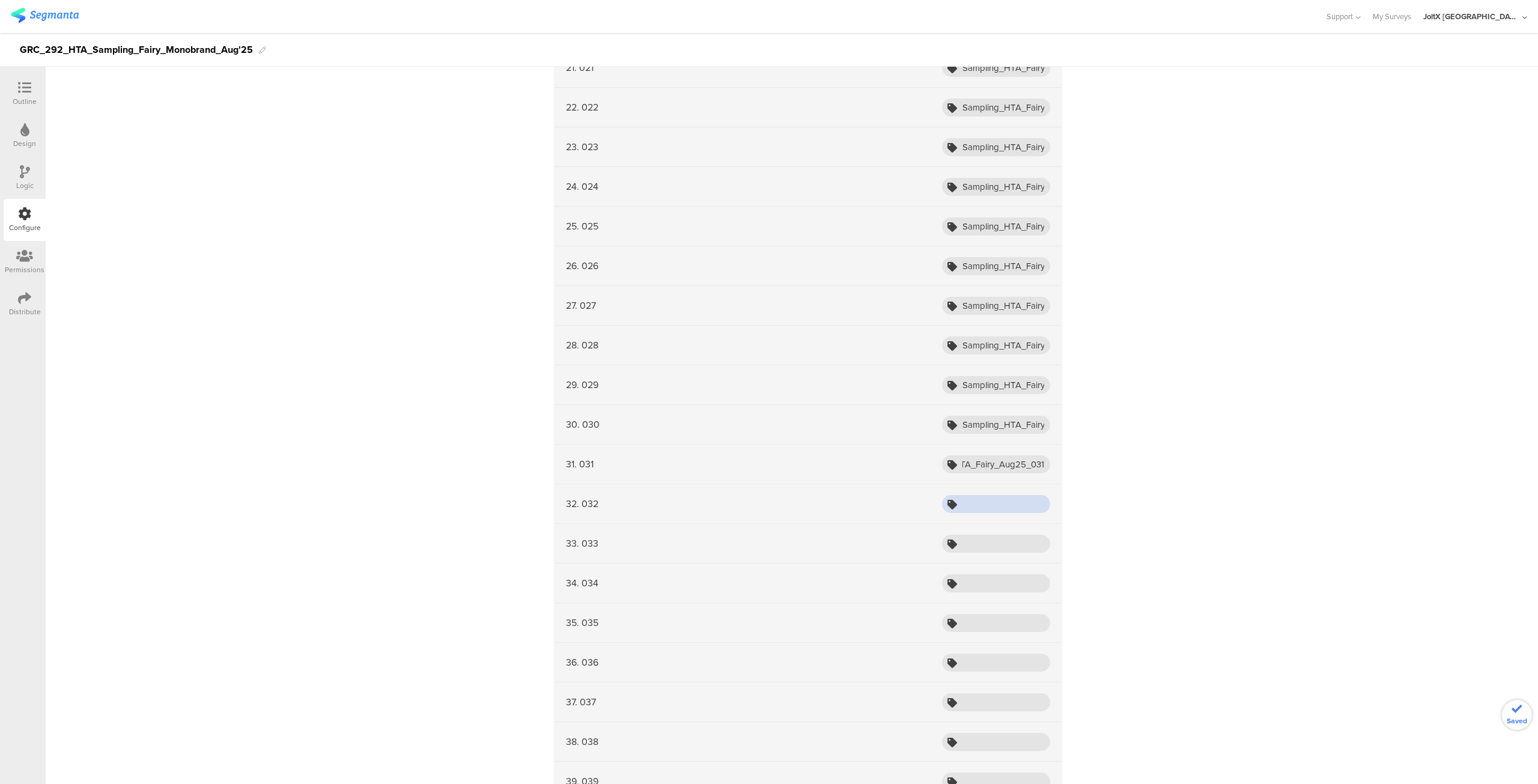
scroll to position [0, 0]
click at [985, 495] on input "text" at bounding box center [996, 503] width 108 height 18
paste input "Sampling_HTA_Fairy_Aug25_03"
type input "Sampling_HTA_Fairy_Aug25_032"
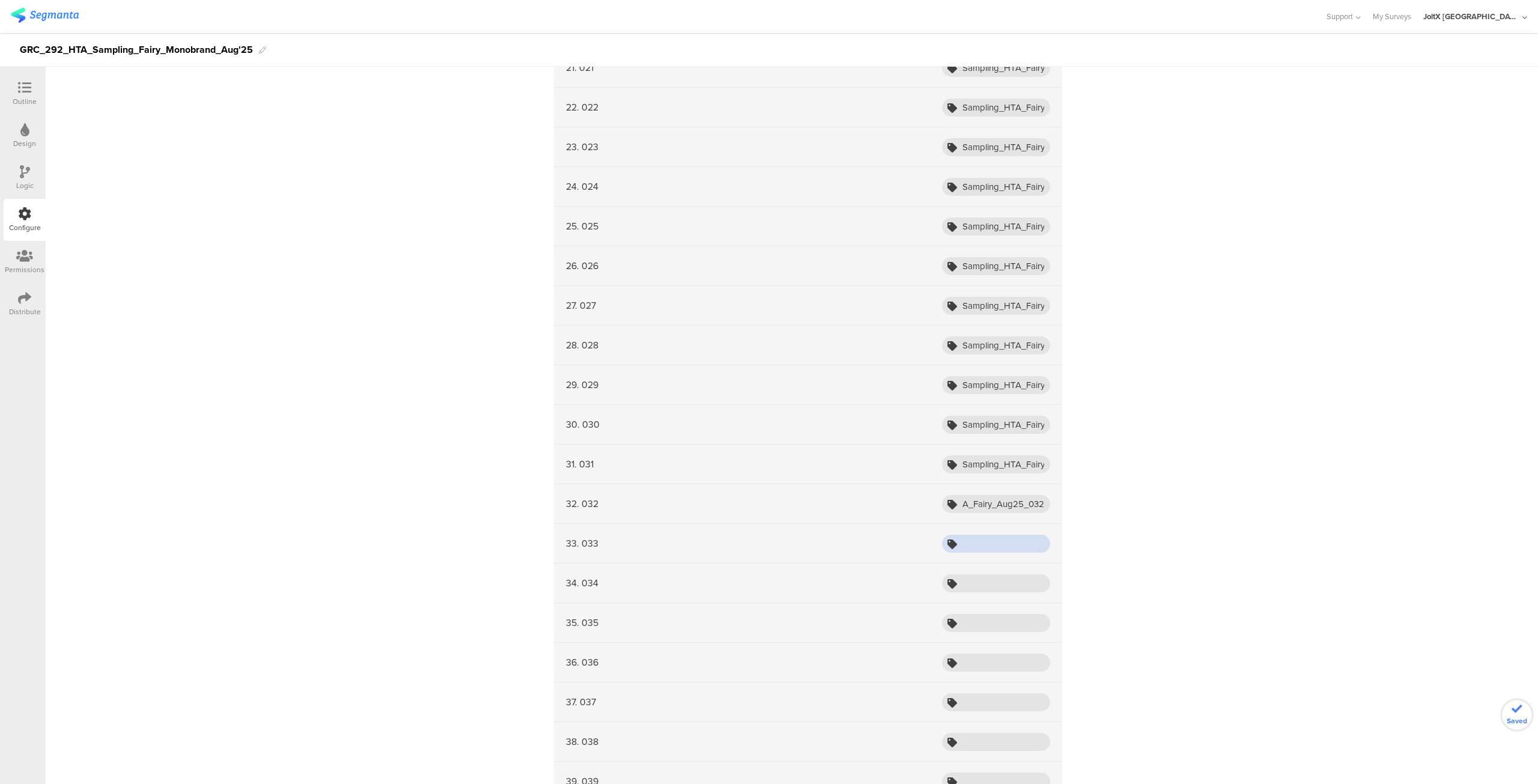
scroll to position [0, 0]
click at [985, 538] on input "text" at bounding box center [996, 543] width 108 height 18
paste input "Sampling_HTA_Fairy_Aug25_03"
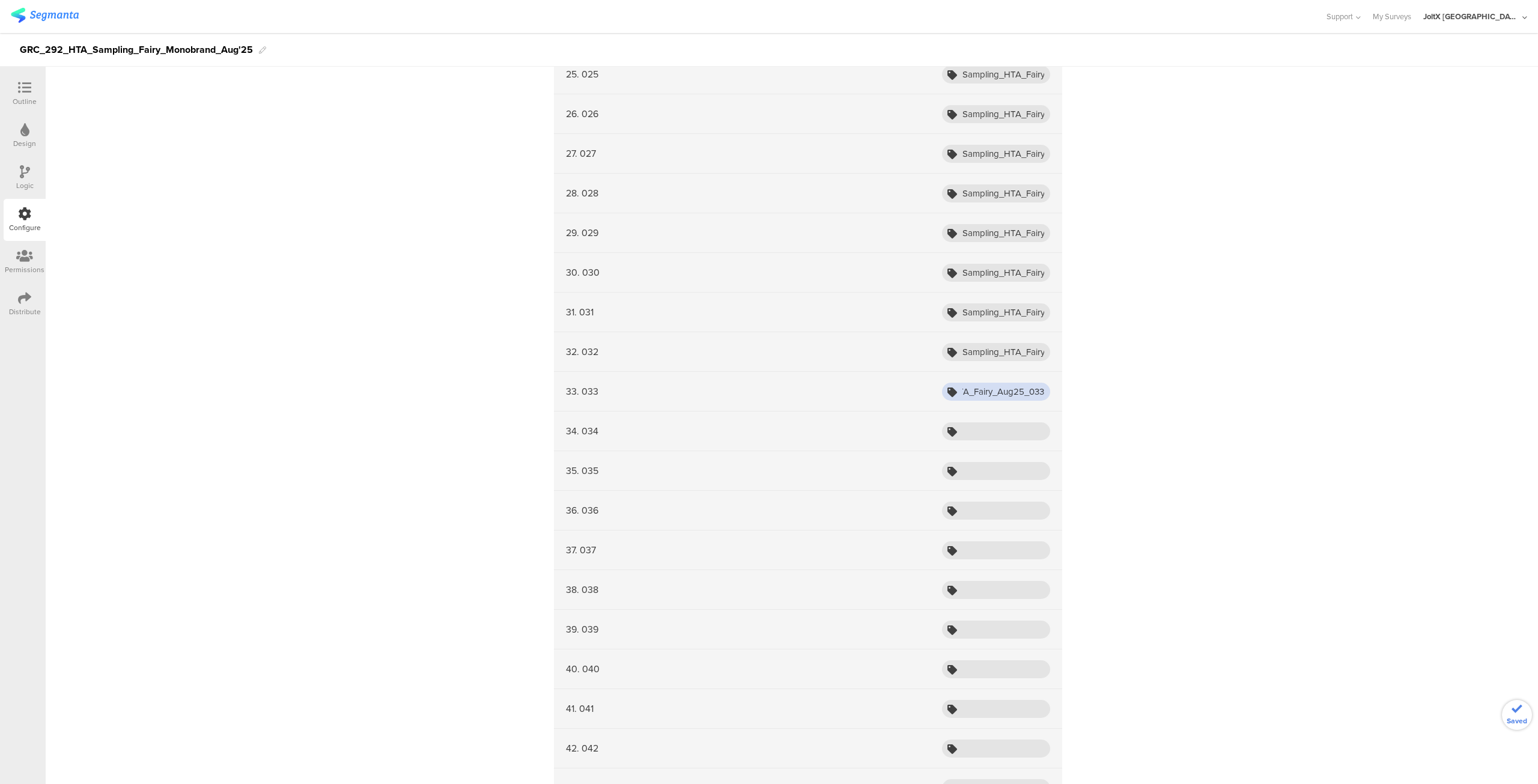
scroll to position [1311, 0]
type input "Sampling_HTA_Fairy_Aug25_033"
click at [988, 422] on input "text" at bounding box center [996, 431] width 108 height 18
paste input "Sampling_HTA_Fairy_Aug25_03"
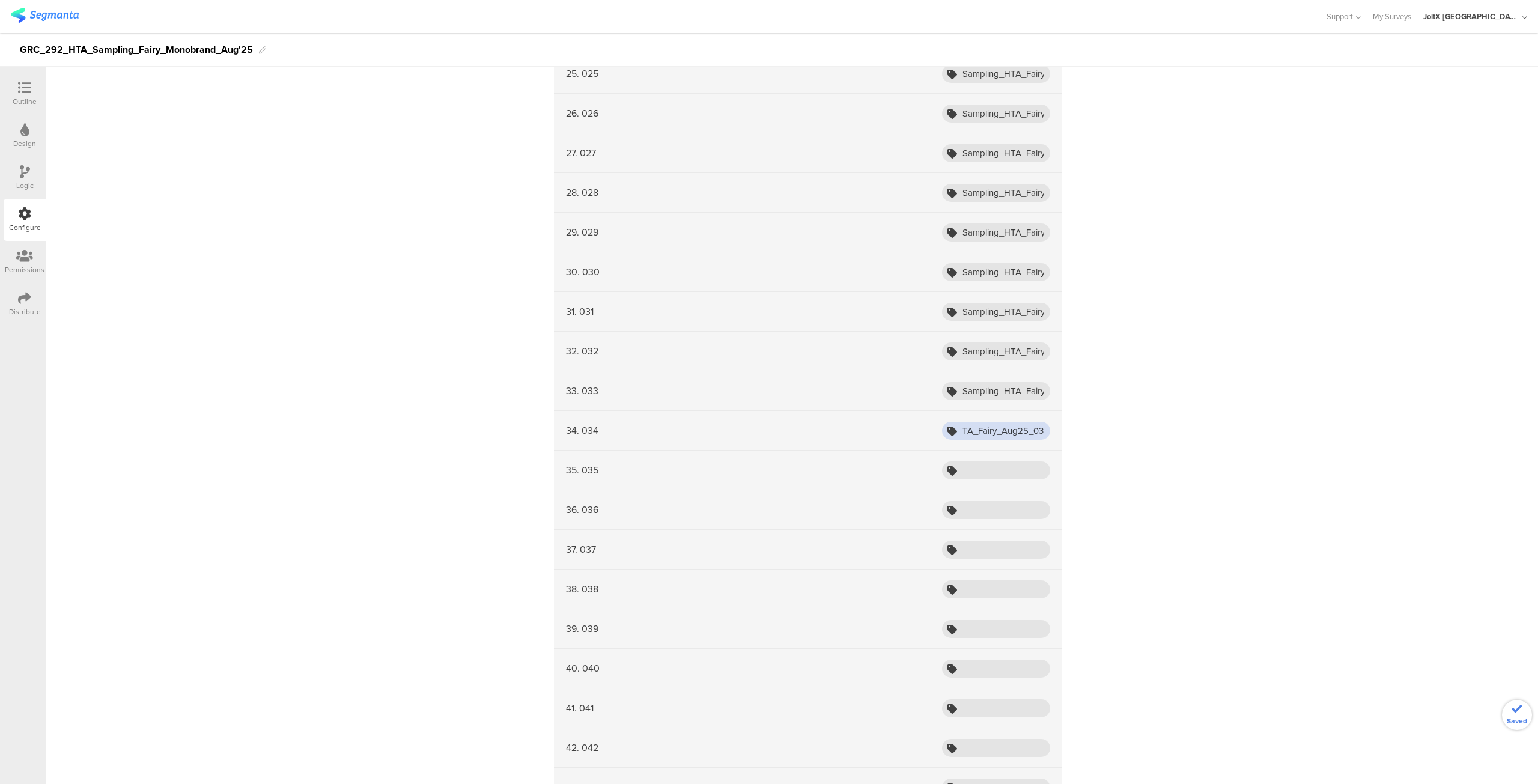
scroll to position [0, 53]
type input "Sampling_HTA_Fairy_Aug25_034"
click at [983, 461] on input "text" at bounding box center [996, 470] width 108 height 18
paste input "Sampling_HTA_Fairy_Aug25_03"
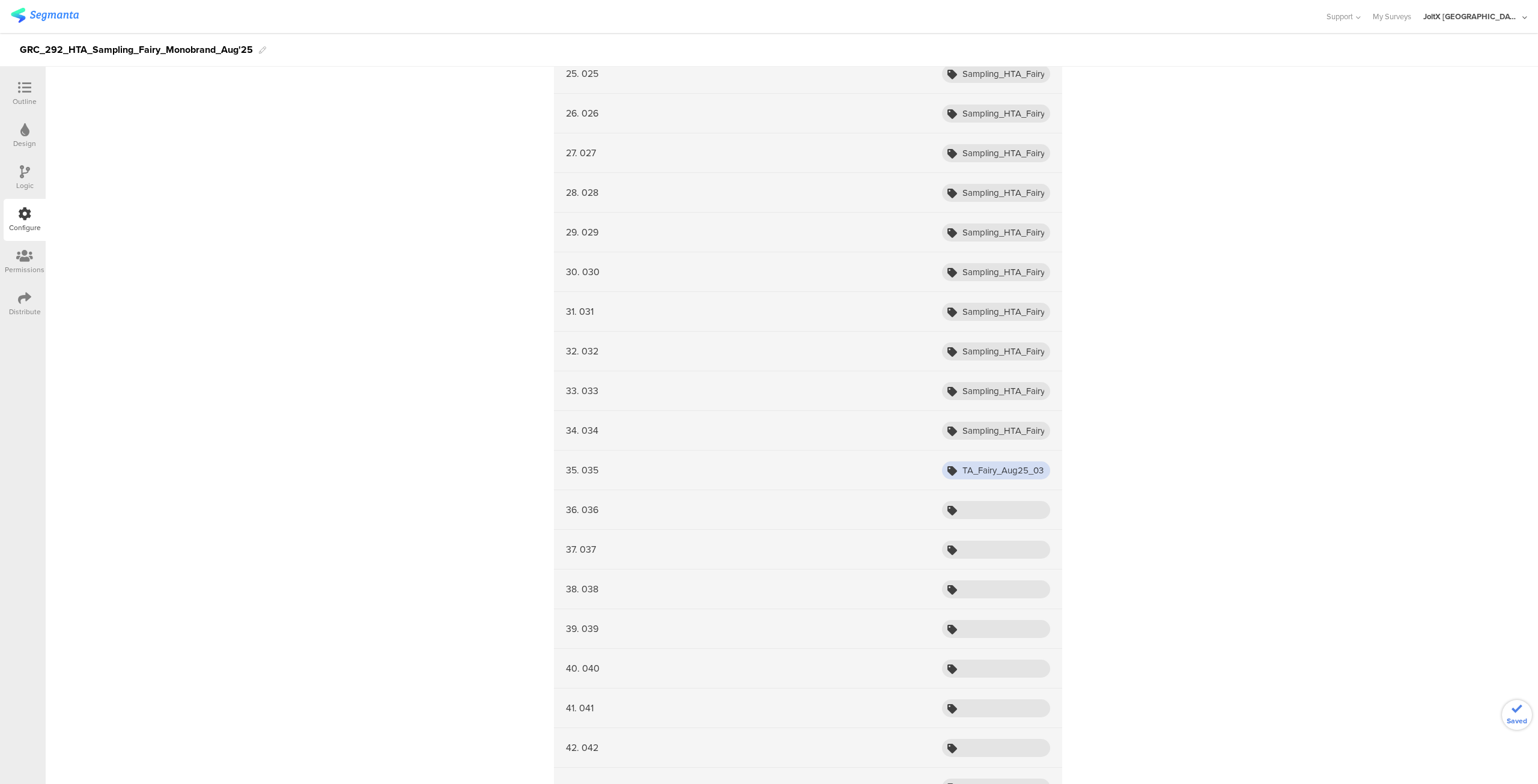
scroll to position [0, 53]
type input "Sampling_HTA_Fairy_Aug25_035"
click at [978, 501] on input "text" at bounding box center [996, 510] width 108 height 18
paste input "Sampling_HTA_Fairy_Aug25_03"
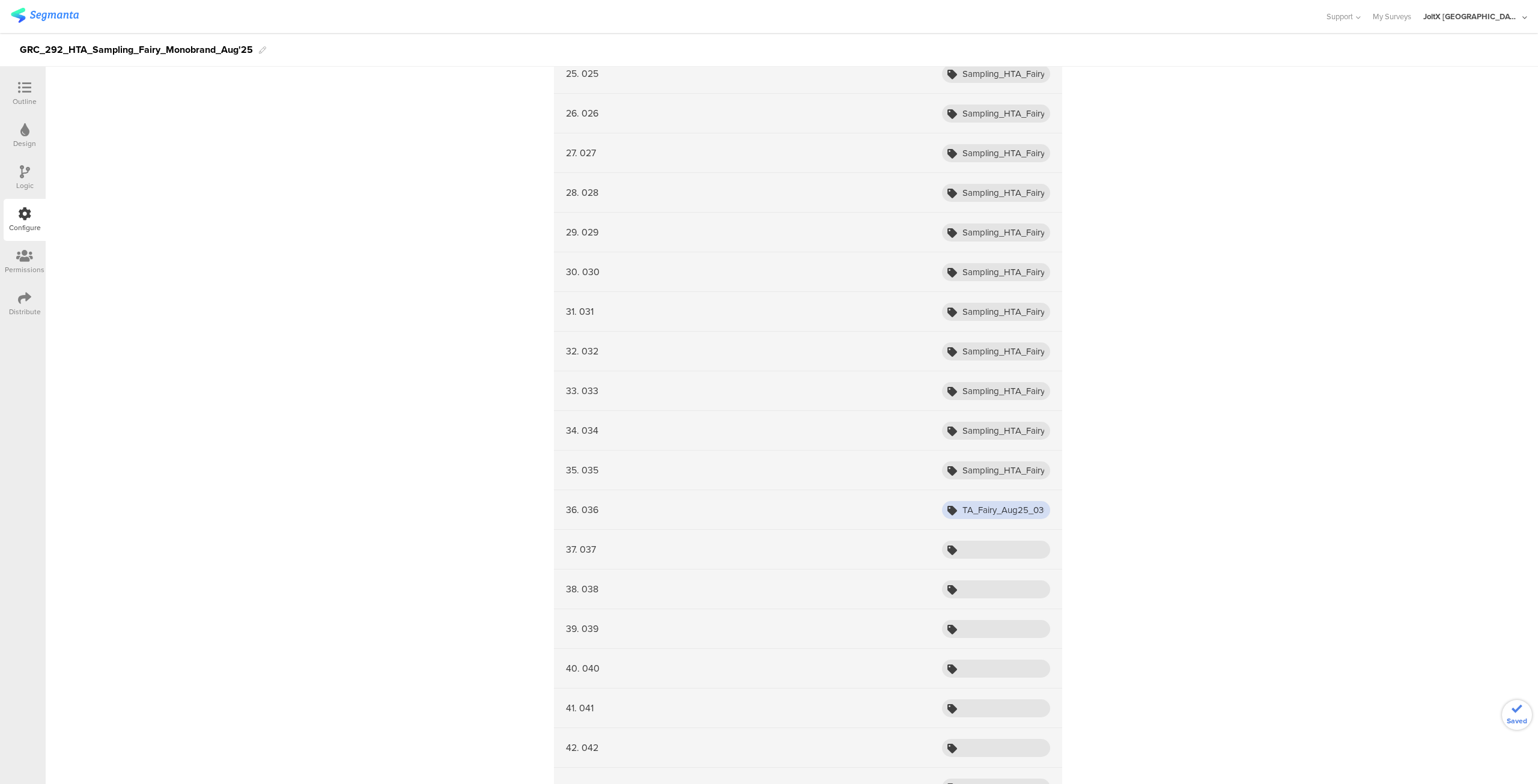
scroll to position [0, 53]
type input "Sampling_HTA_Fairy_Aug25_036"
click at [974, 543] on input "text" at bounding box center [996, 550] width 108 height 18
paste input "Sampling_HTA_Fairy_Aug25_03"
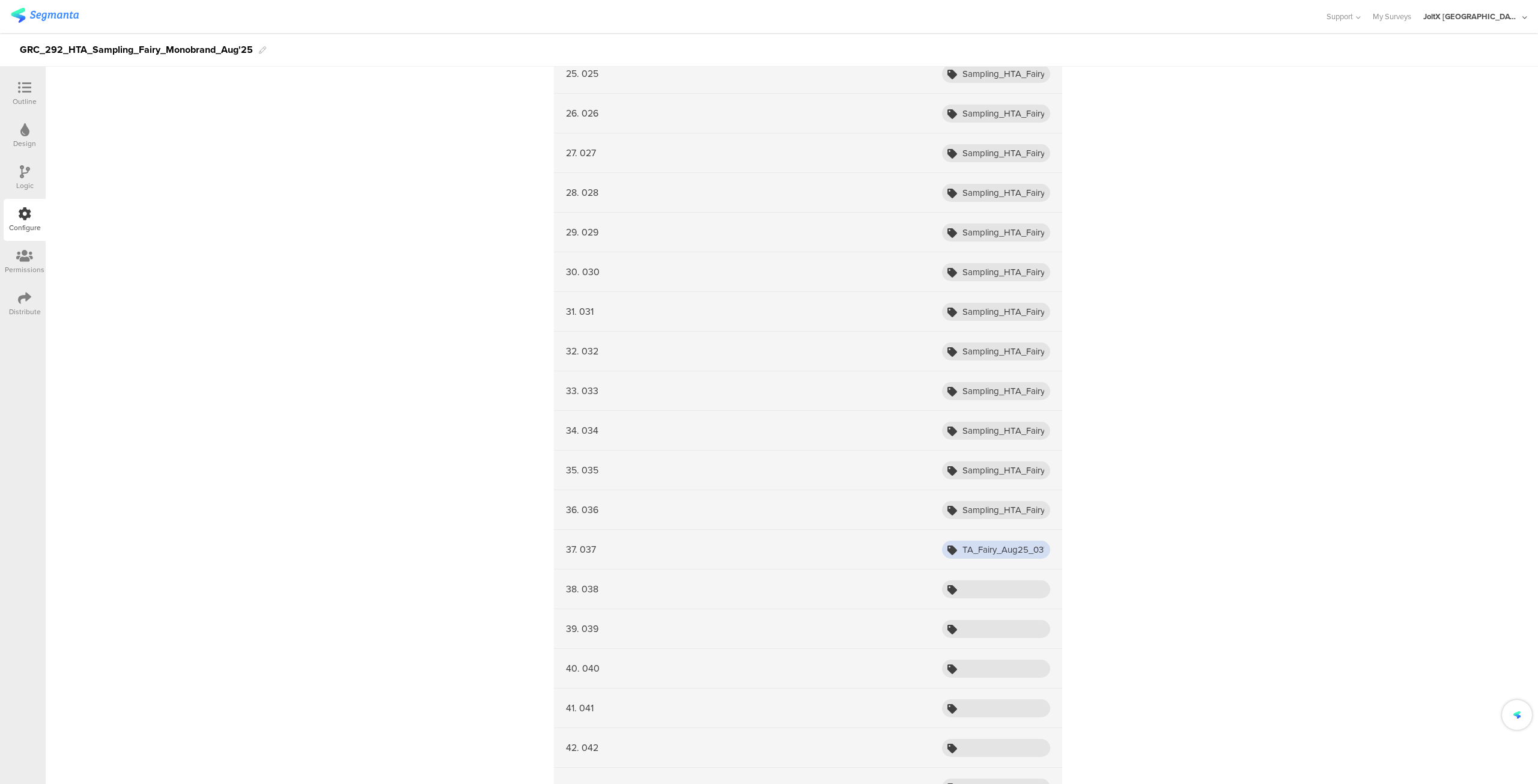
scroll to position [0, 53]
type input "Sampling_HTA_Fairy_Aug25_037"
click at [974, 580] on input "text" at bounding box center [996, 589] width 108 height 18
paste input "Sampling_HTA_Fairy_Aug25_03"
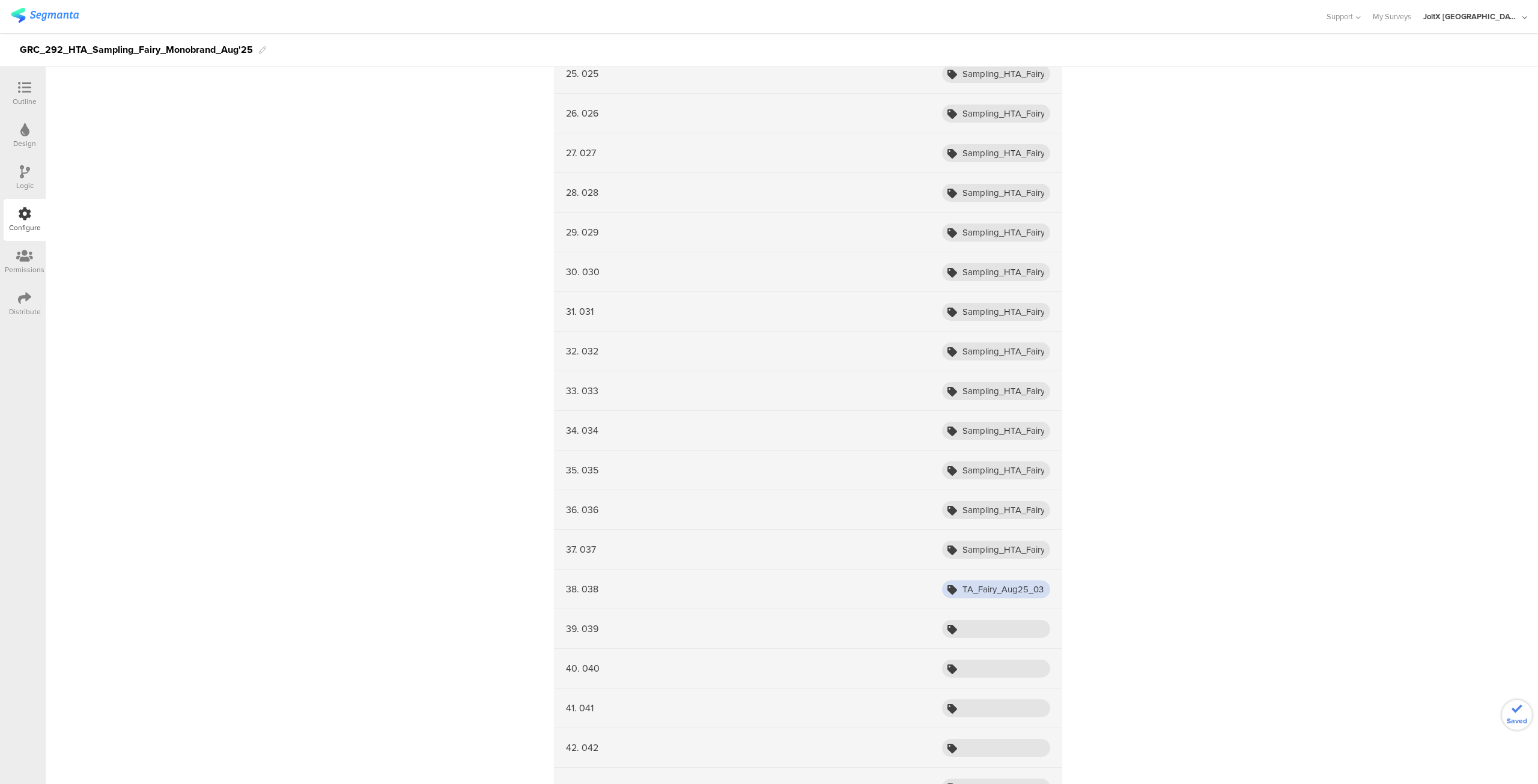
scroll to position [0, 53]
type input "Sampling_HTA_Fairy_Aug25_038"
click at [977, 625] on input "text" at bounding box center [996, 629] width 108 height 18
paste input "Sampling_HTA_Fairy_Aug25_03"
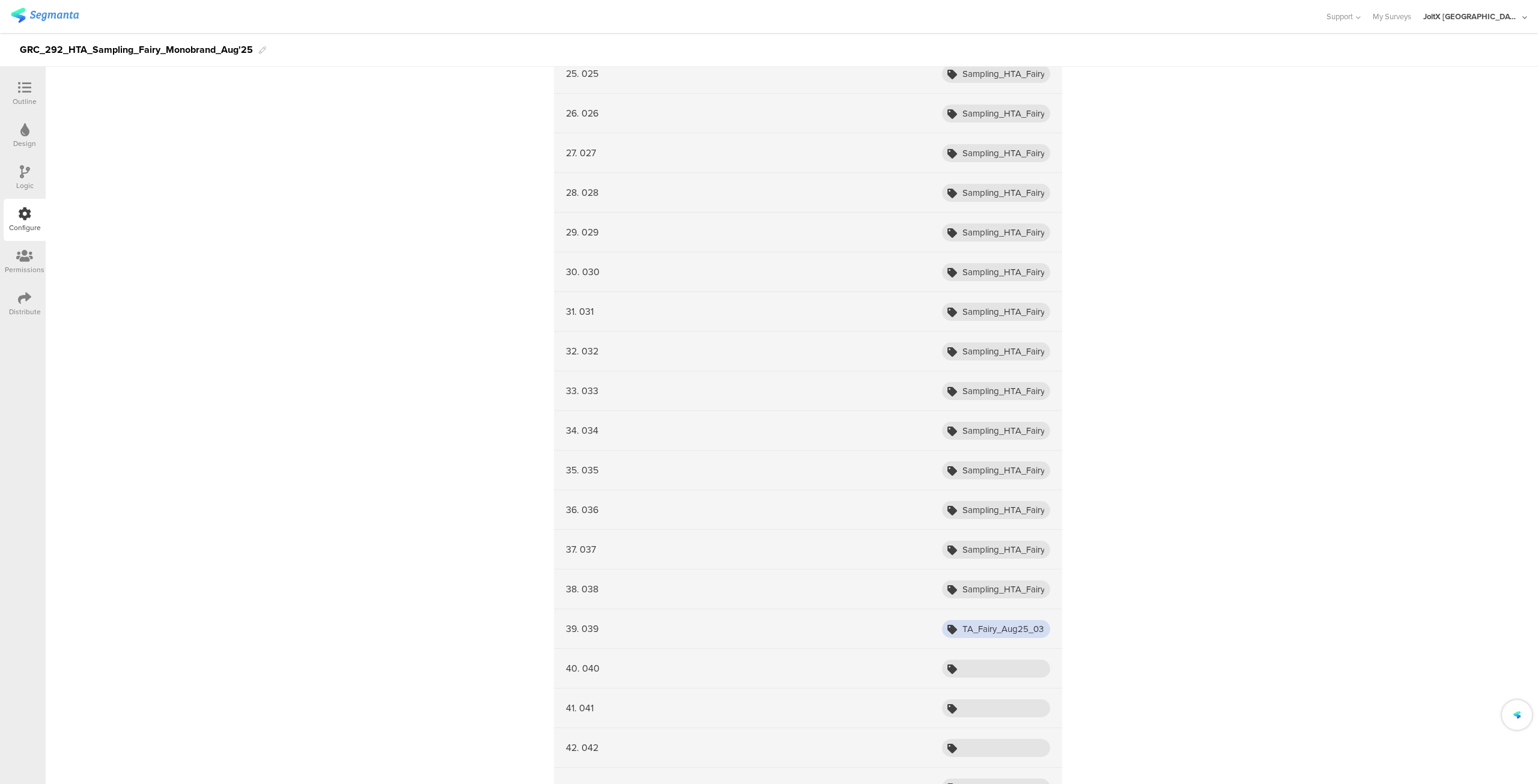
scroll to position [0, 53]
type input "Sampling_HTA_Fairy_Aug25_039"
click at [970, 663] on input "text" at bounding box center [996, 669] width 108 height 18
paste input "Sampling_HTA_Fairy_Aug25_03"
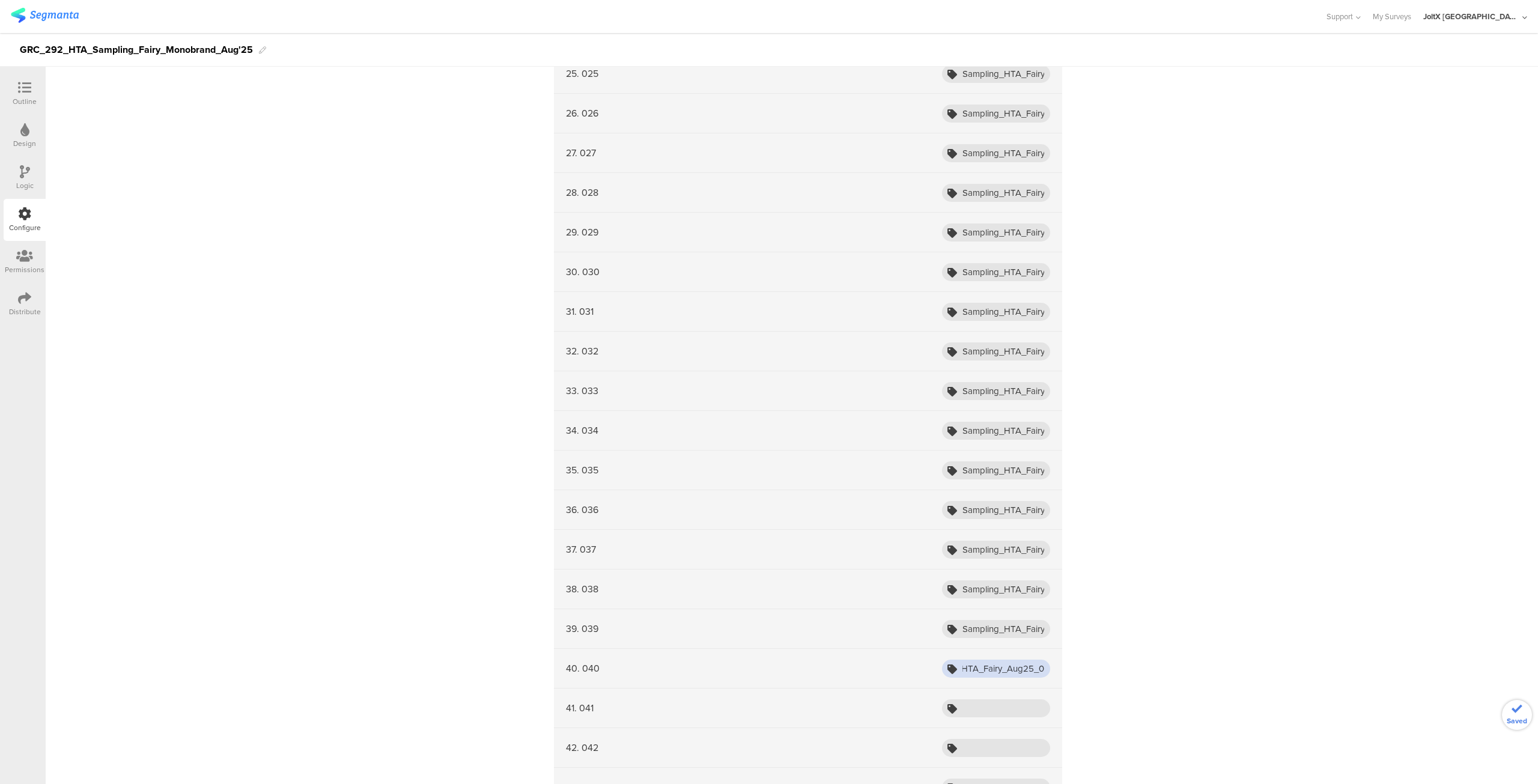
scroll to position [0, 48]
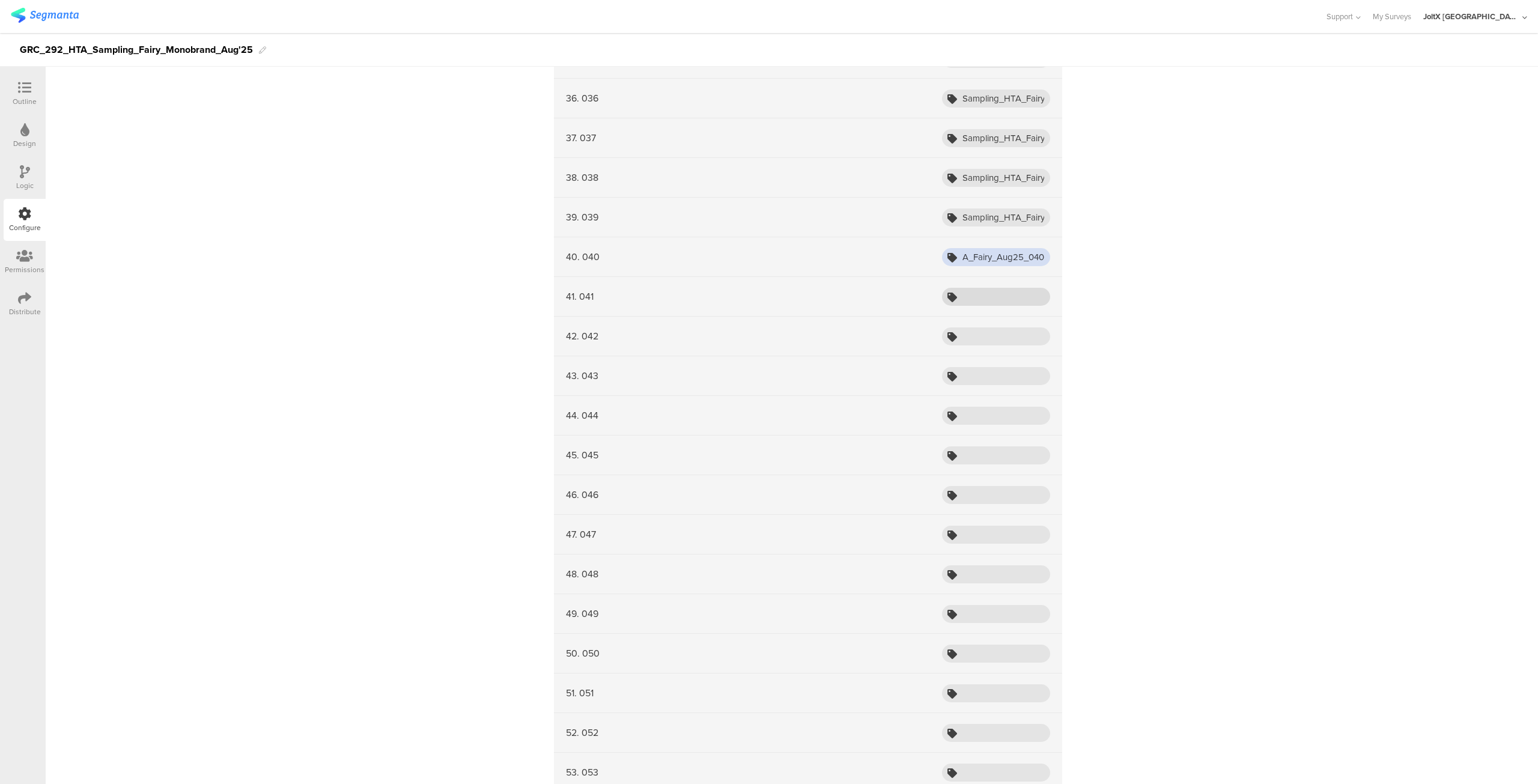
type input "Sampling_HTA_Fairy_Aug25_040"
click at [999, 288] on input "text" at bounding box center [996, 296] width 108 height 18
paste input "Sampling_HTA_Fairy_Aug25_04"
type input "Sampling_HTA_Fairy_Aug25_041"
click at [997, 327] on input "text" at bounding box center [996, 336] width 108 height 18
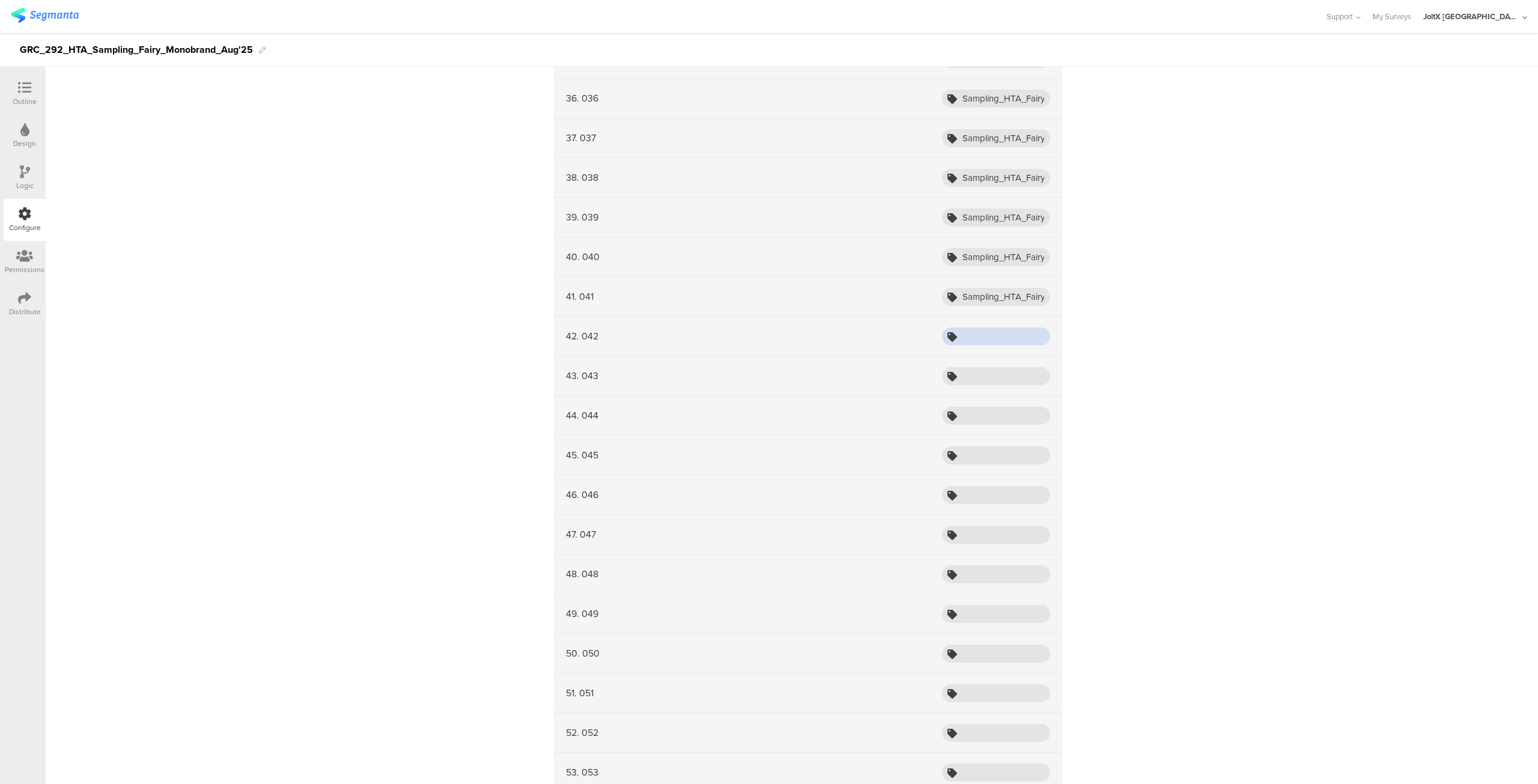
paste input "Sampling_HTA_Fairy_Aug25_04"
type input "Sampling_HTA_Fairy_Aug25_042"
click at [983, 375] on input "text" at bounding box center [996, 376] width 108 height 18
paste input "Sampling_HTA_Fairy_Aug25_04"
type input "Sampling_HTA_Fairy_Aug25_043"
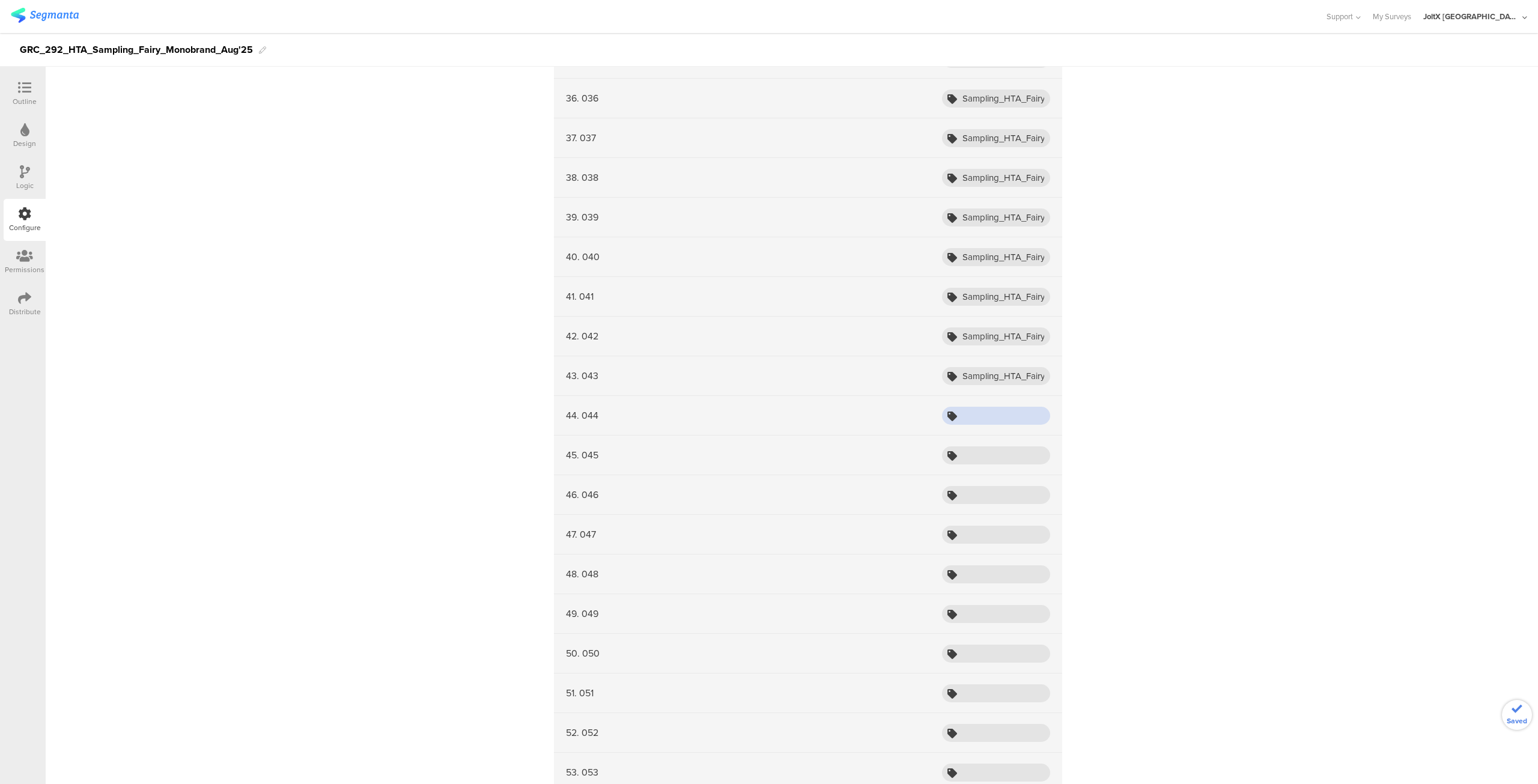
click at [971, 409] on input "text" at bounding box center [996, 416] width 108 height 18
paste input "Sampling_HTA_Fairy_Aug25_04"
type input "Sampling_HTA_Fairy_Aug25_044"
click at [971, 446] on input "text" at bounding box center [996, 455] width 108 height 18
paste input "Sampling_HTA_Fairy_Aug25_04"
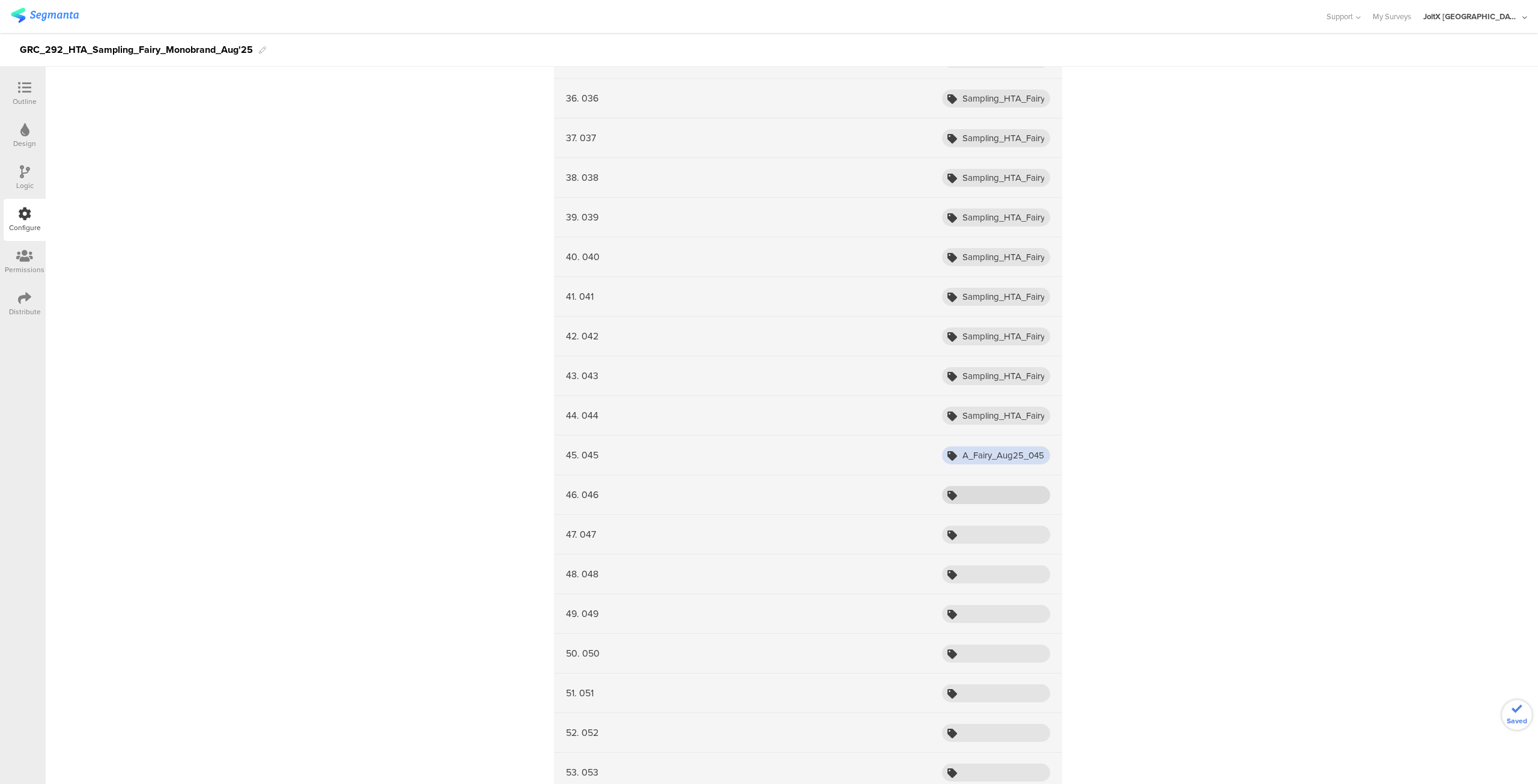
type input "Sampling_HTA_Fairy_Aug25_045"
click at [973, 486] on input "text" at bounding box center [996, 495] width 108 height 18
paste input "Sampling_HTA_Fairy_Aug25_04"
type input "Sampling_HTA_Fairy_Aug25_046"
click at [980, 526] on input "text" at bounding box center [996, 534] width 108 height 18
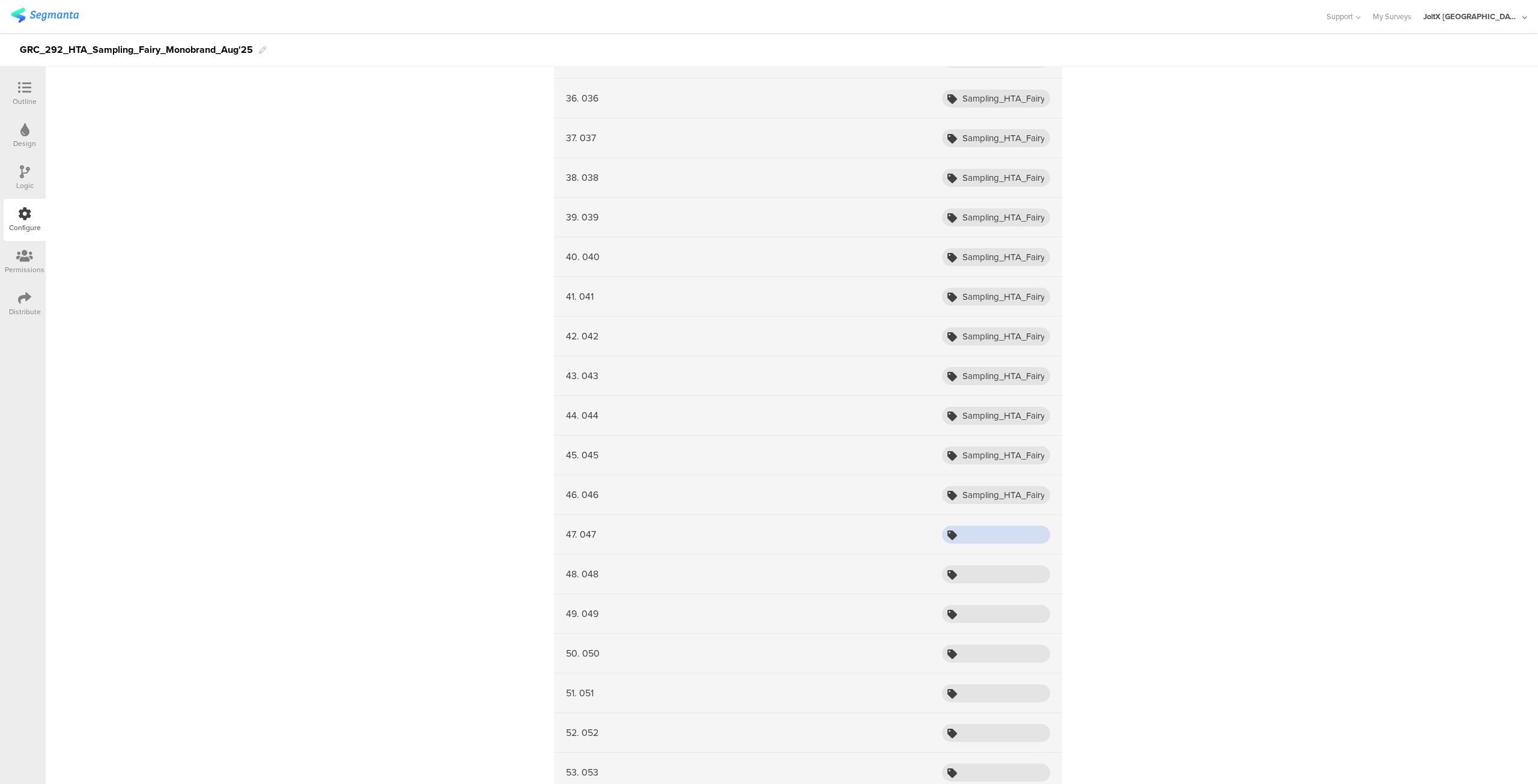
paste input "Sampling_HTA_Fairy_Aug25_04"
type input "Sampling_HTA_Fairy_Aug25_047"
click at [981, 566] on input "text" at bounding box center [996, 574] width 108 height 18
paste input "Sampling_HTA_Fairy_Aug25_04"
type input "Sampling_HTA_Fairy_Aug25_048"
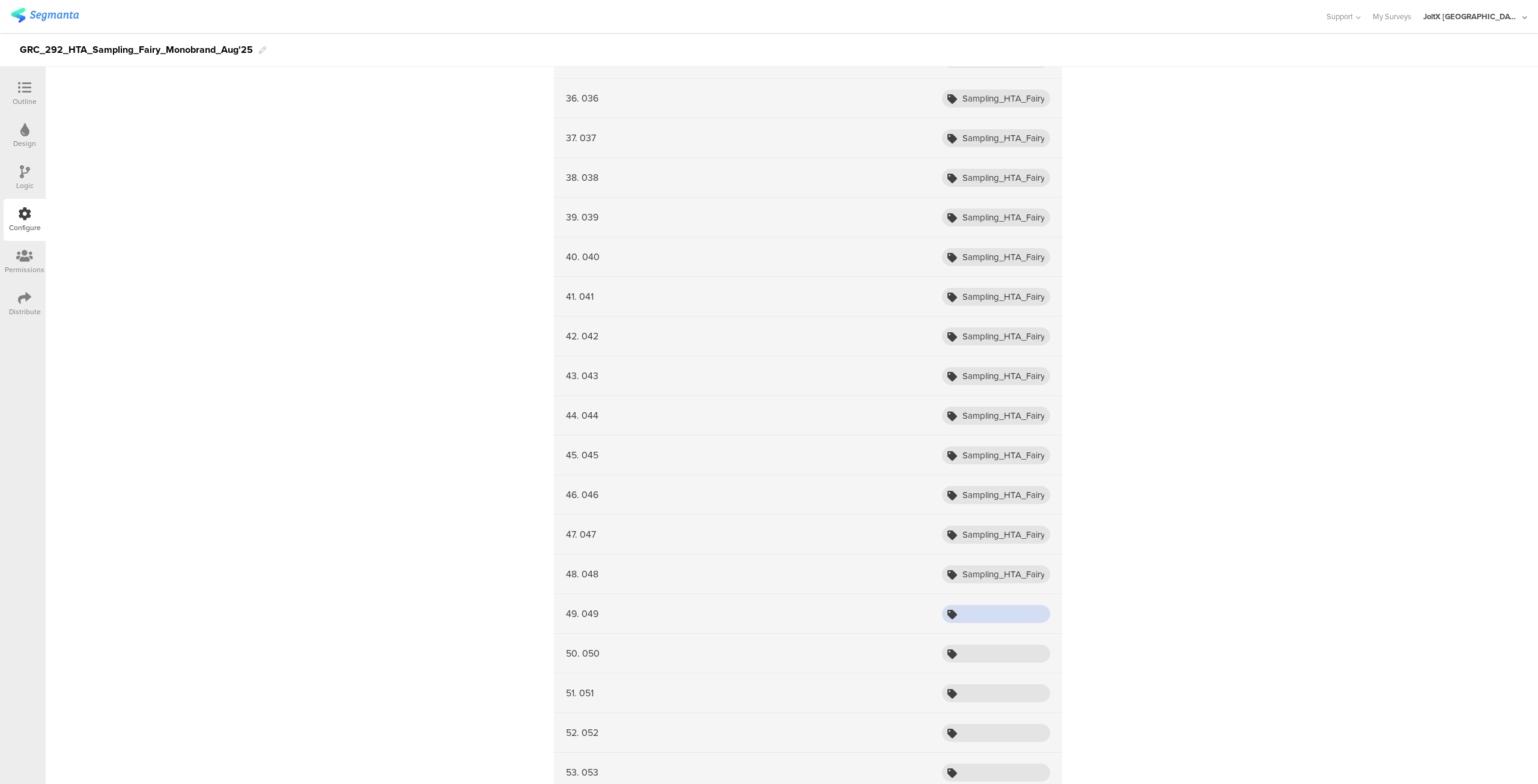
click at [981, 605] on input "text" at bounding box center [996, 614] width 108 height 18
paste input "Sampling_HTA_Fairy_Aug25_04"
type input "Sampling_HTA_Fairy_Aug25_049"
click at [981, 645] on input "text" at bounding box center [996, 654] width 108 height 18
paste input "Sampling_HTA_Fairy_Aug25_04"
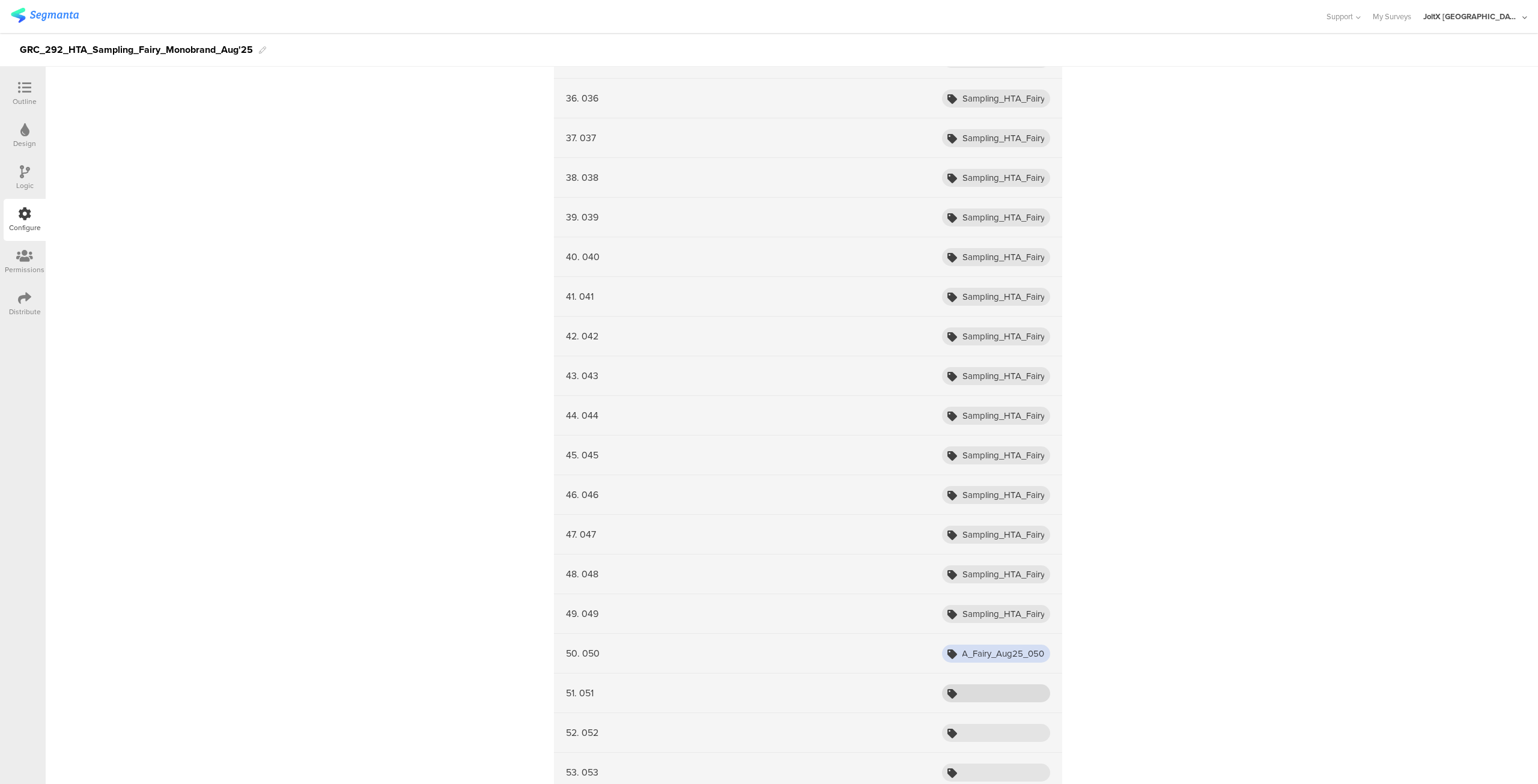
type input "Sampling_HTA_Fairy_Aug25_050"
click at [981, 684] on input "text" at bounding box center [996, 693] width 108 height 18
paste input "Sampling_HTA_Fairy_Aug25_05"
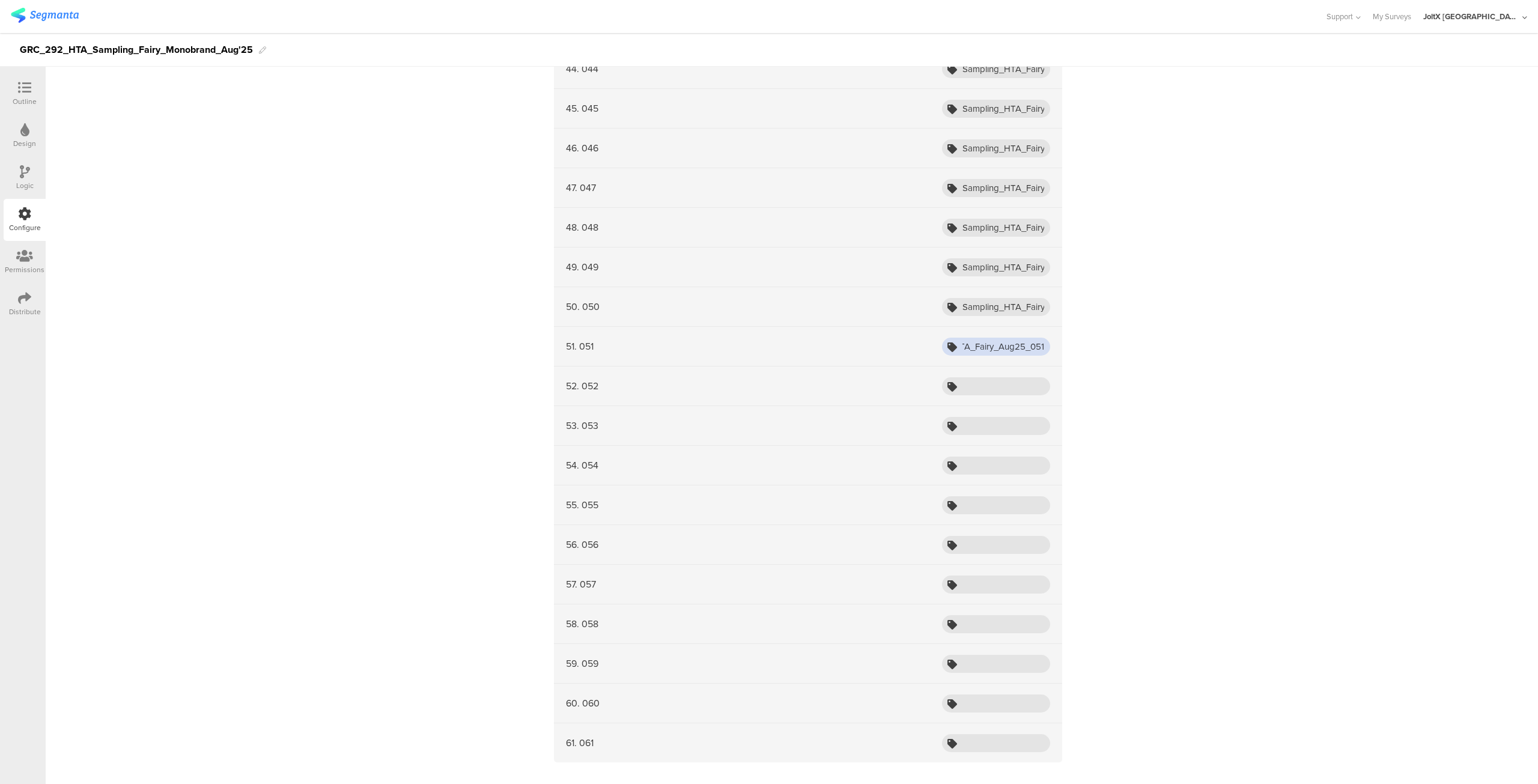
scroll to position [2078, 0]
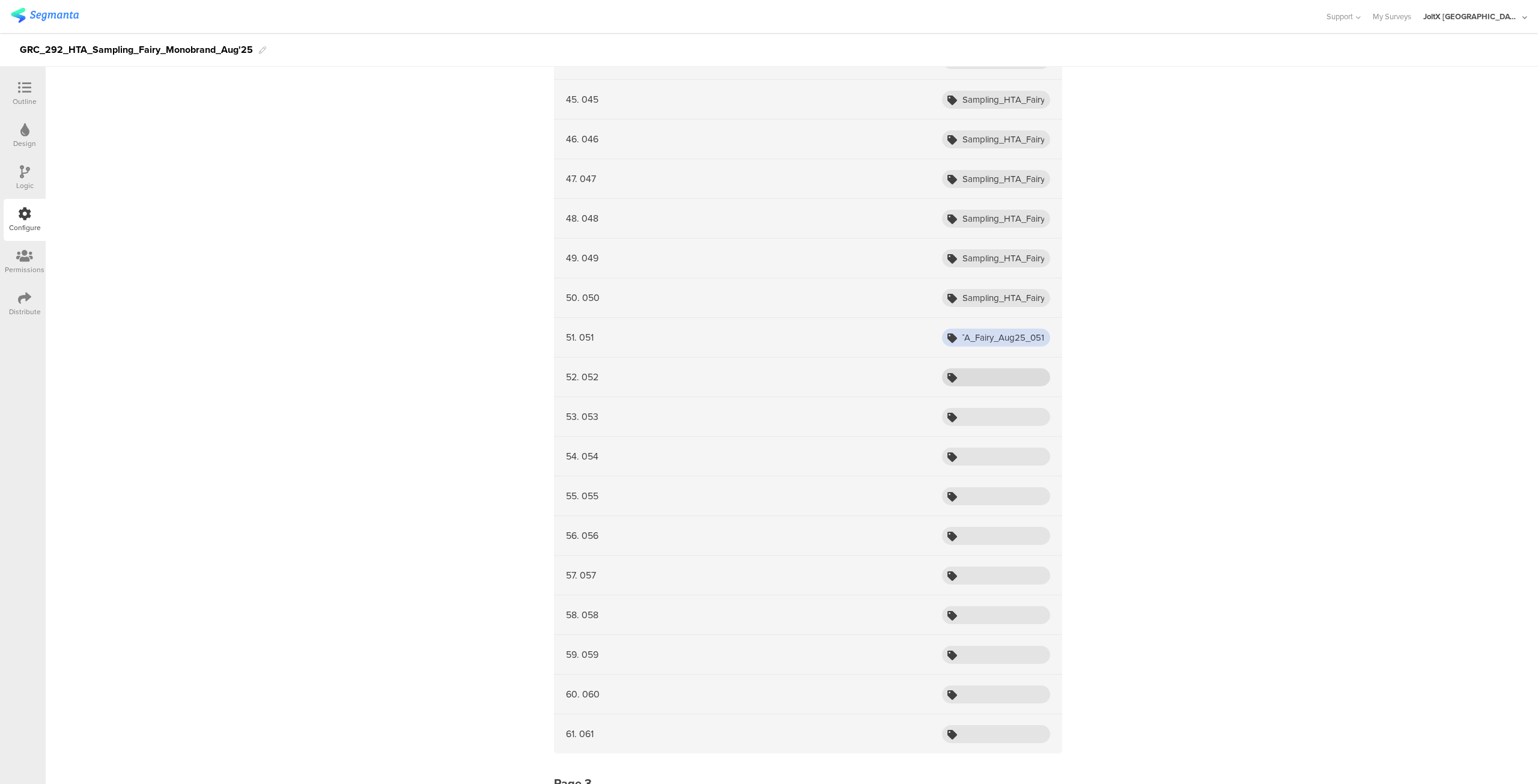
type input "Sampling_HTA_Fairy_Aug25_051"
click at [1006, 371] on input "text" at bounding box center [996, 377] width 108 height 18
paste input "Sampling_HTA_Fairy_Aug25_05"
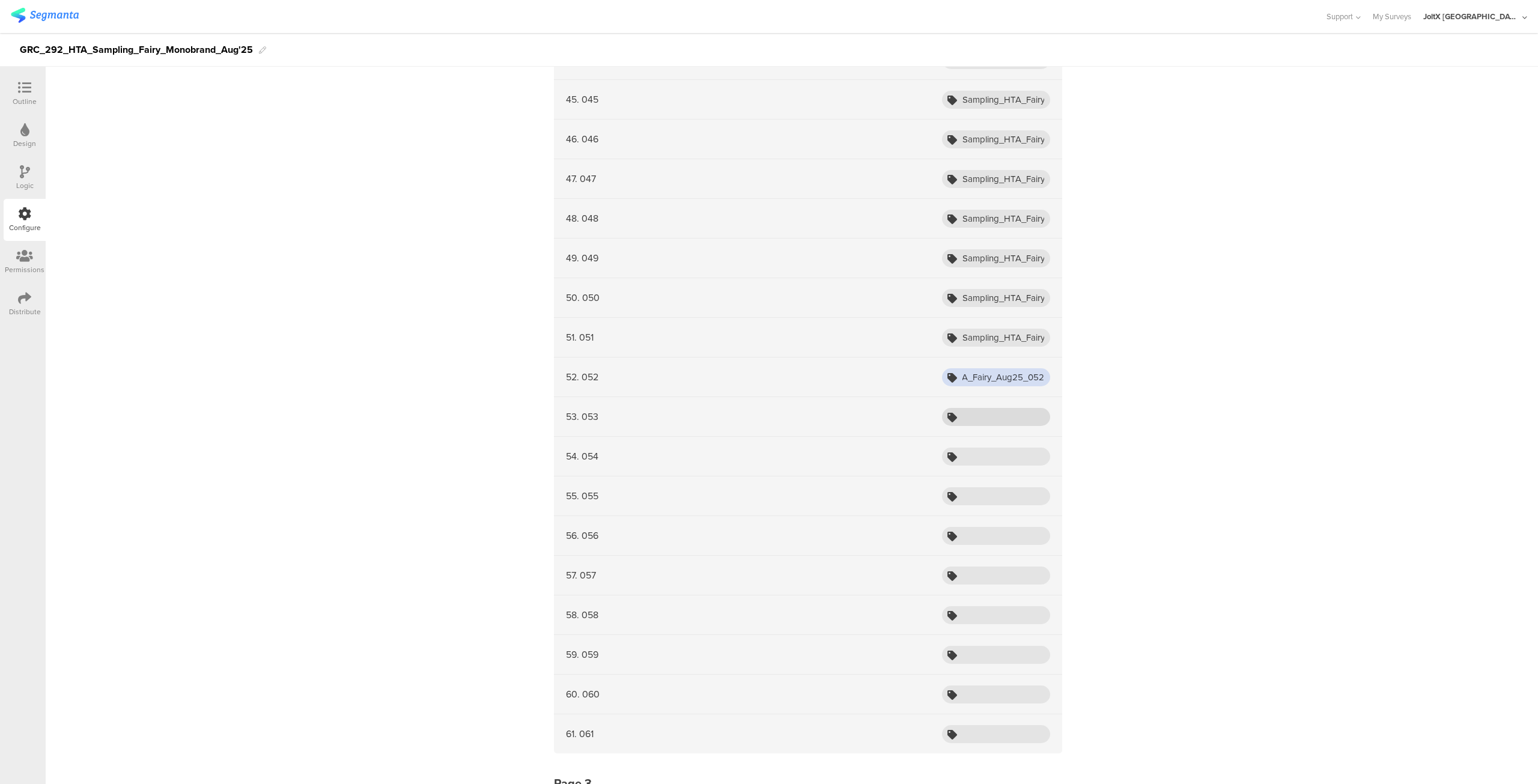
type input "Sampling_HTA_Fairy_Aug25_052"
click at [991, 411] on input "text" at bounding box center [996, 417] width 108 height 18
paste input "Sampling_HTA_Fairy_Aug25_05"
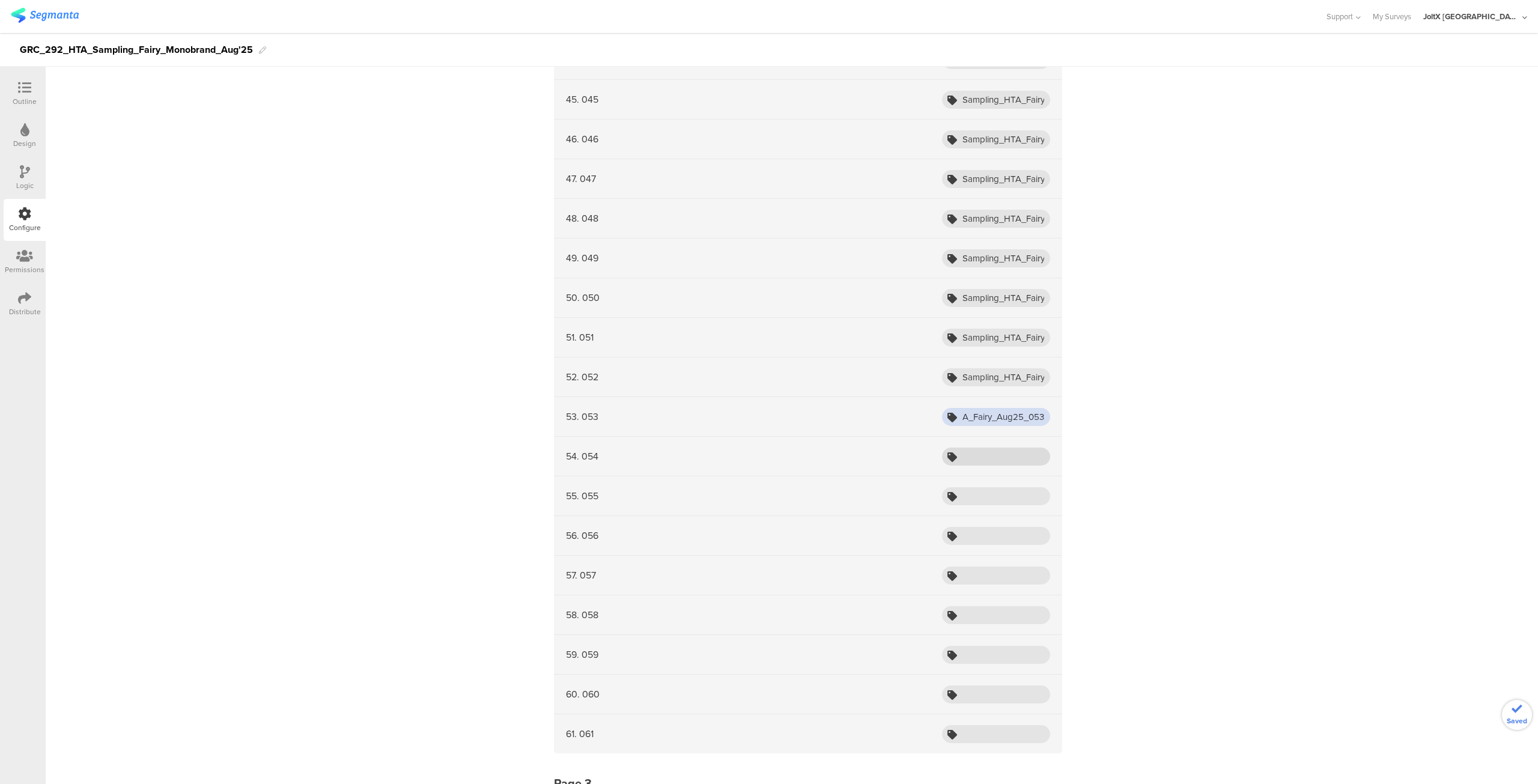
type input "Sampling_HTA_Fairy_Aug25_053"
click at [988, 448] on input "text" at bounding box center [996, 457] width 108 height 18
paste input "Sampling_HTA_Fairy_Aug25_05"
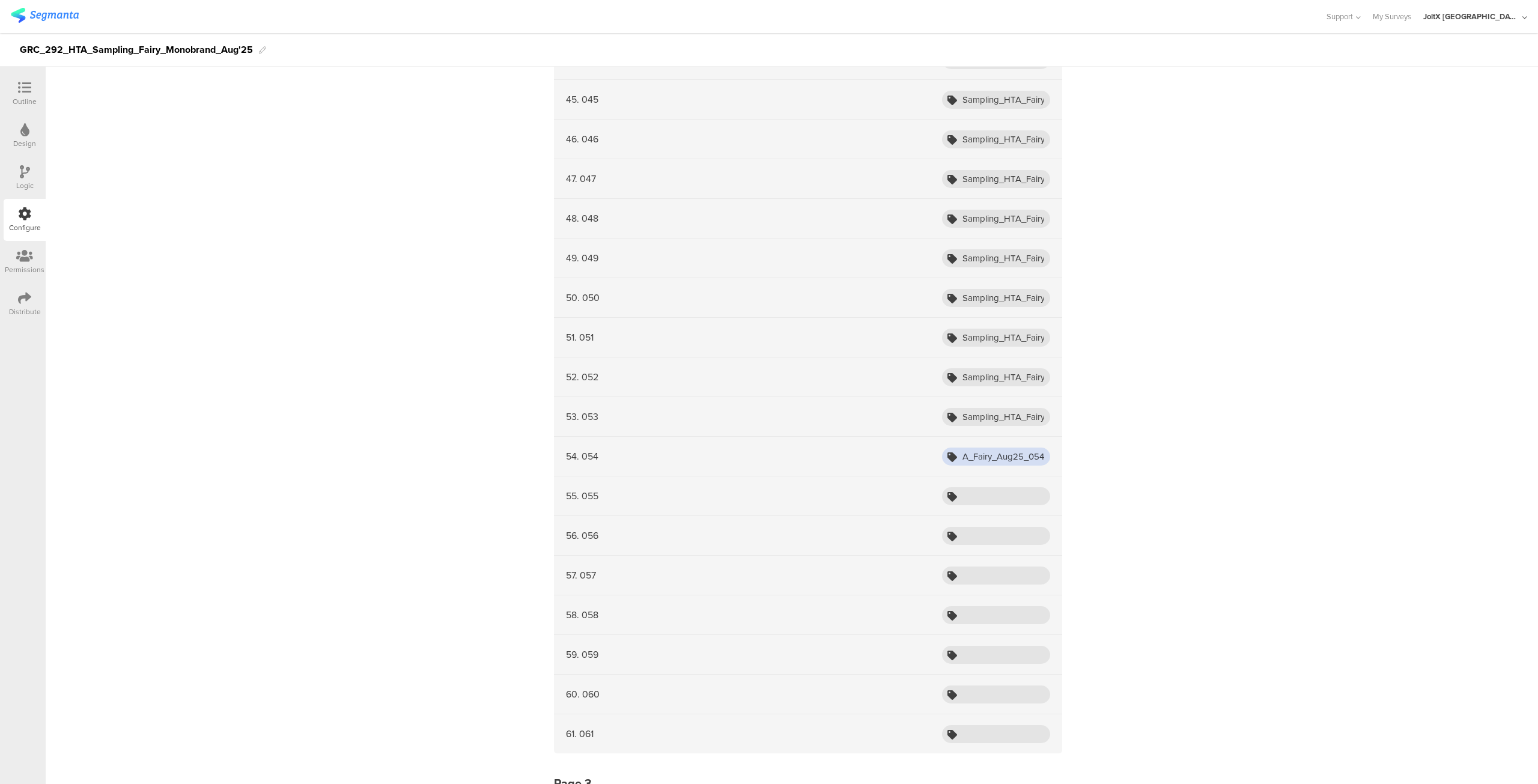
type input "Sampling_HTA_Fairy_Aug25_054"
drag, startPoint x: 981, startPoint y: 493, endPoint x: 981, endPoint y: 486, distance: 7.0
click at [981, 486] on div "55. 055" at bounding box center [808, 496] width 508 height 40
click at [981, 488] on input "text" at bounding box center [996, 496] width 108 height 18
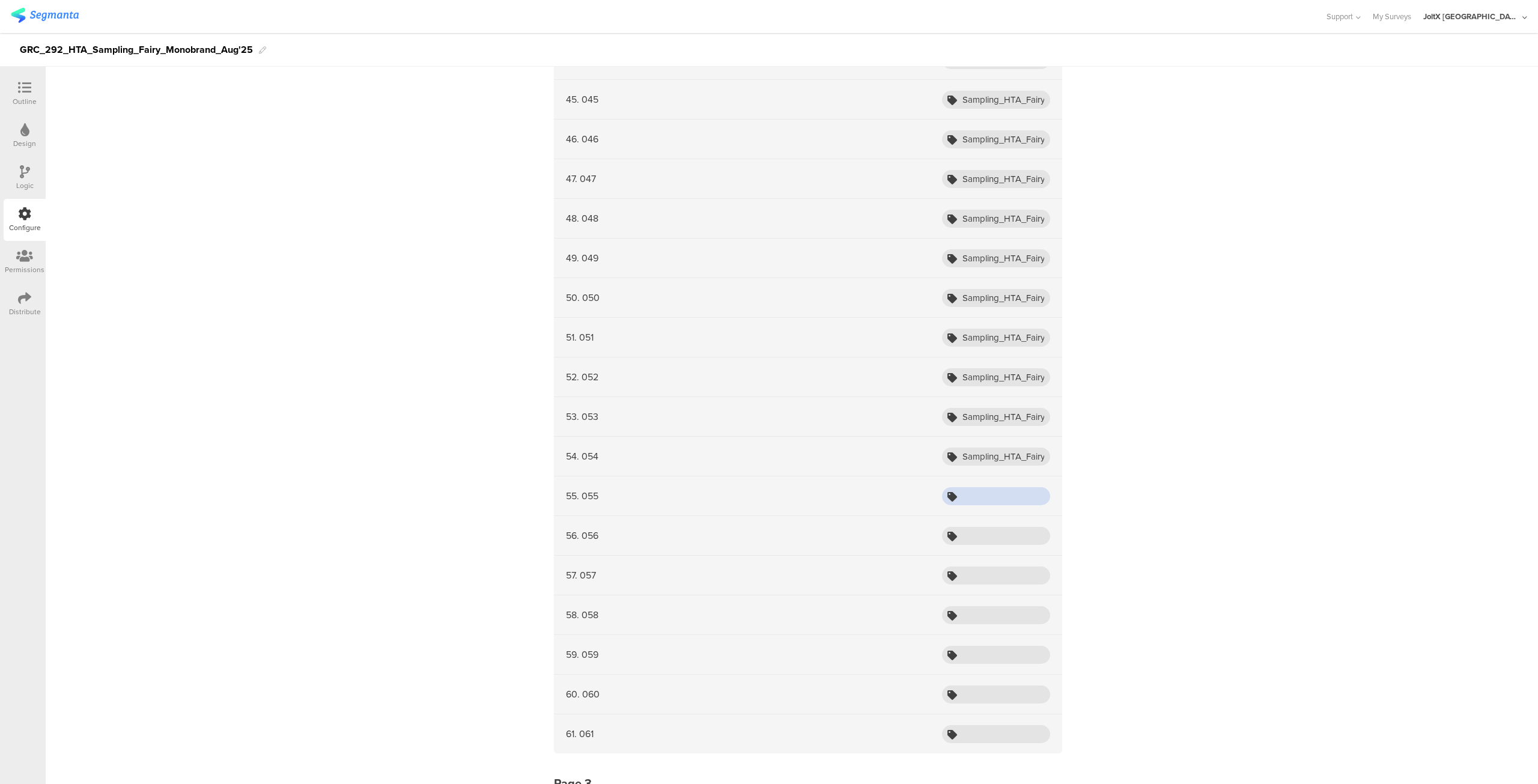
paste input "Sampling_HTA_Fairy_Aug25_05"
type input "Sampling_HTA_Fairy_Aug25_055"
click at [980, 527] on input "text" at bounding box center [996, 535] width 108 height 18
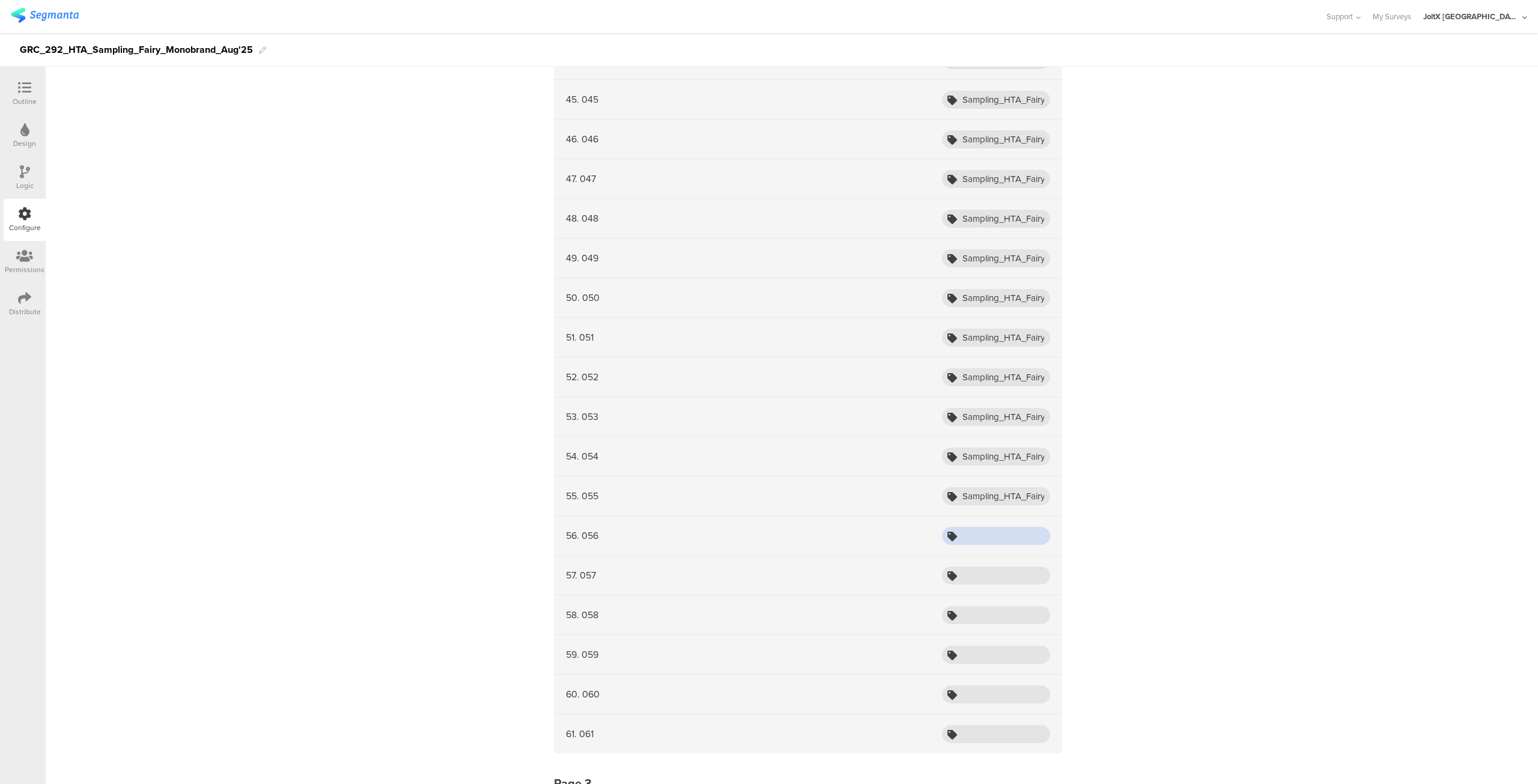
paste input "Sampling_HTA_Fairy_Aug25_05"
type input "Sampling_HTA_Fairy_Aug25_056"
click at [978, 566] on input "text" at bounding box center [996, 575] width 108 height 18
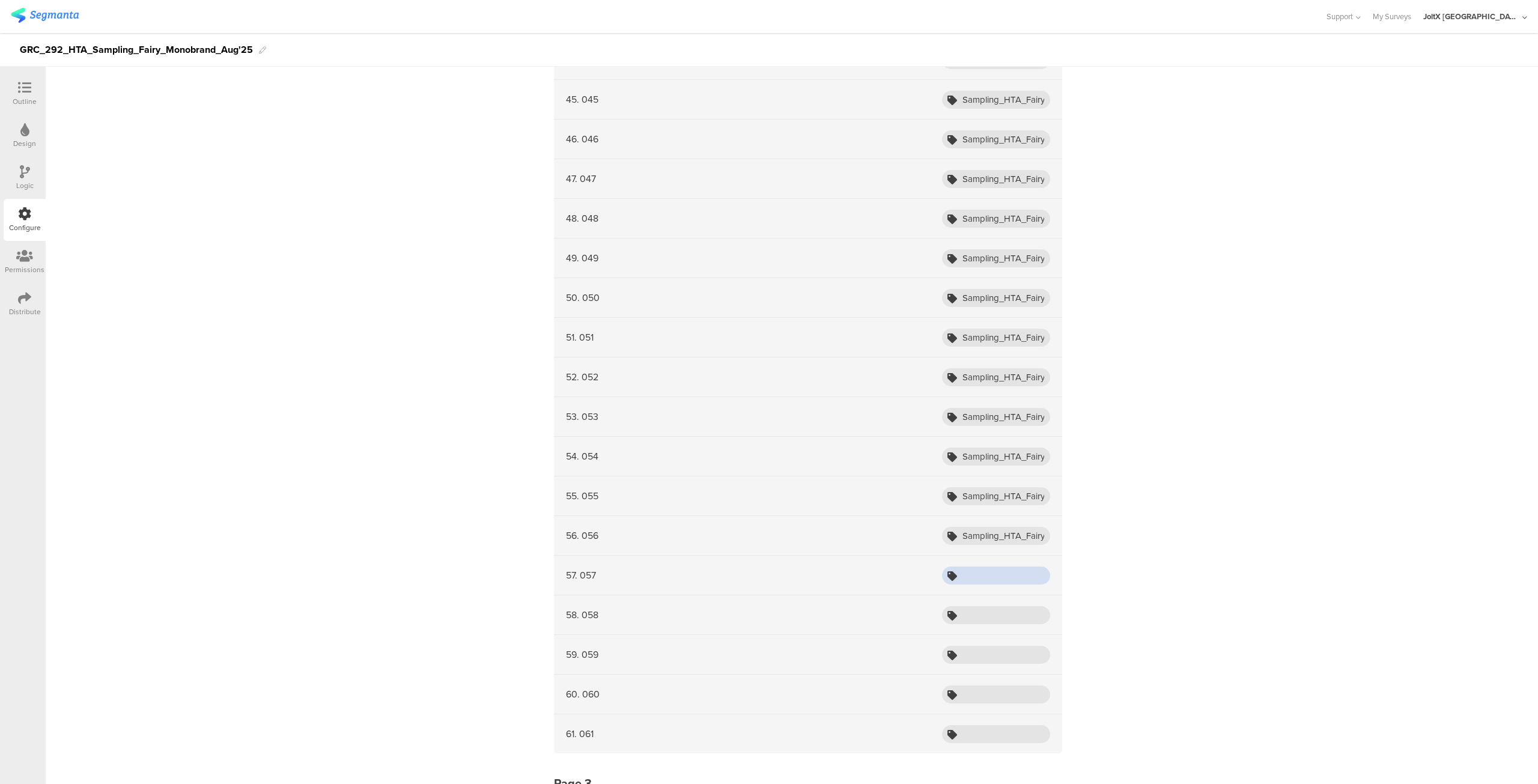
paste input "Sampling_HTA_Fairy_Aug25_05"
type input "Sampling_HTA_Fairy_Aug25_057"
click at [974, 611] on input "text" at bounding box center [996, 615] width 108 height 18
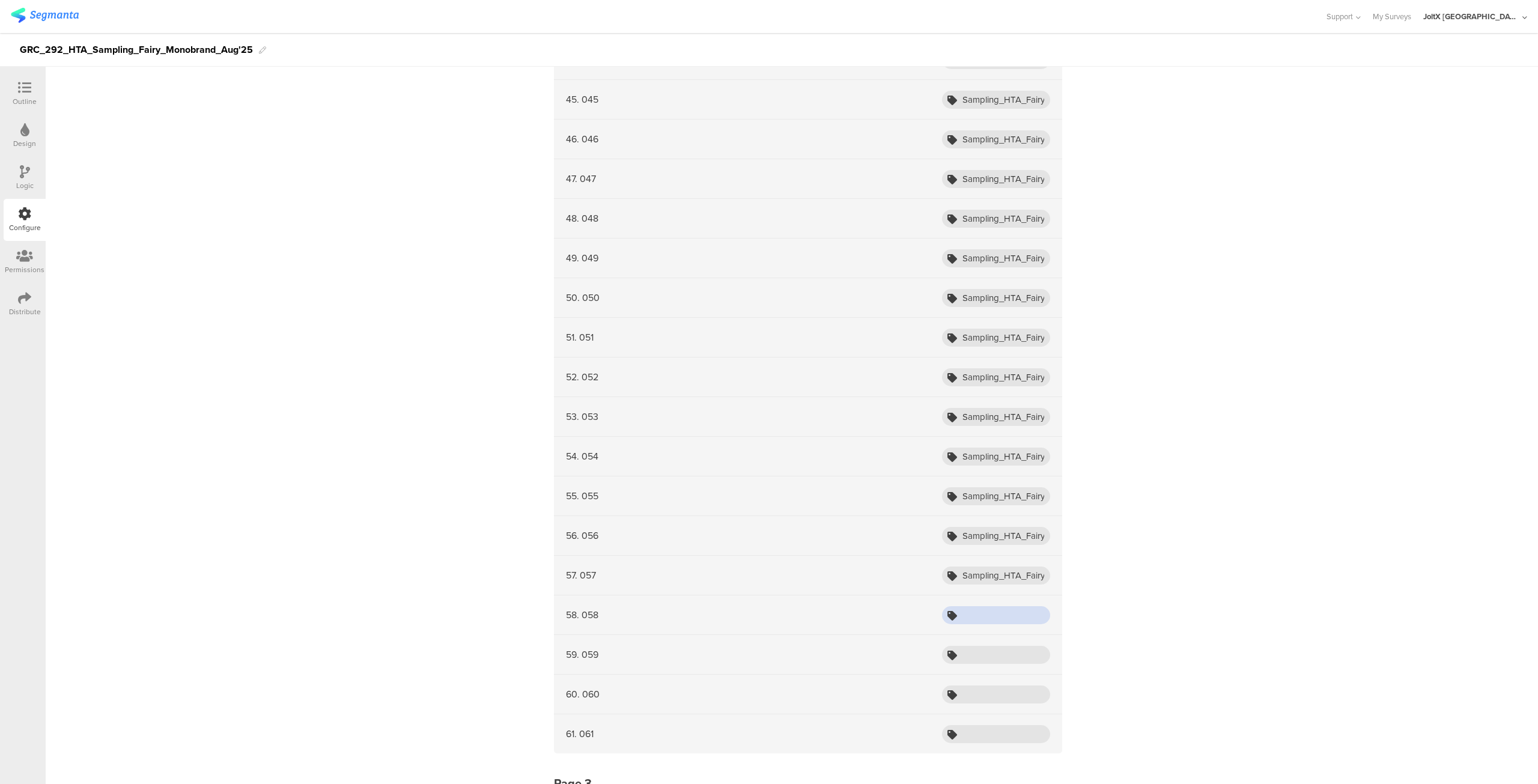
paste input "Sampling_HTA_Fairy_Aug25_05"
type input "Sampling_HTA_Fairy_Aug25_058"
click at [970, 646] on input "text" at bounding box center [996, 655] width 108 height 18
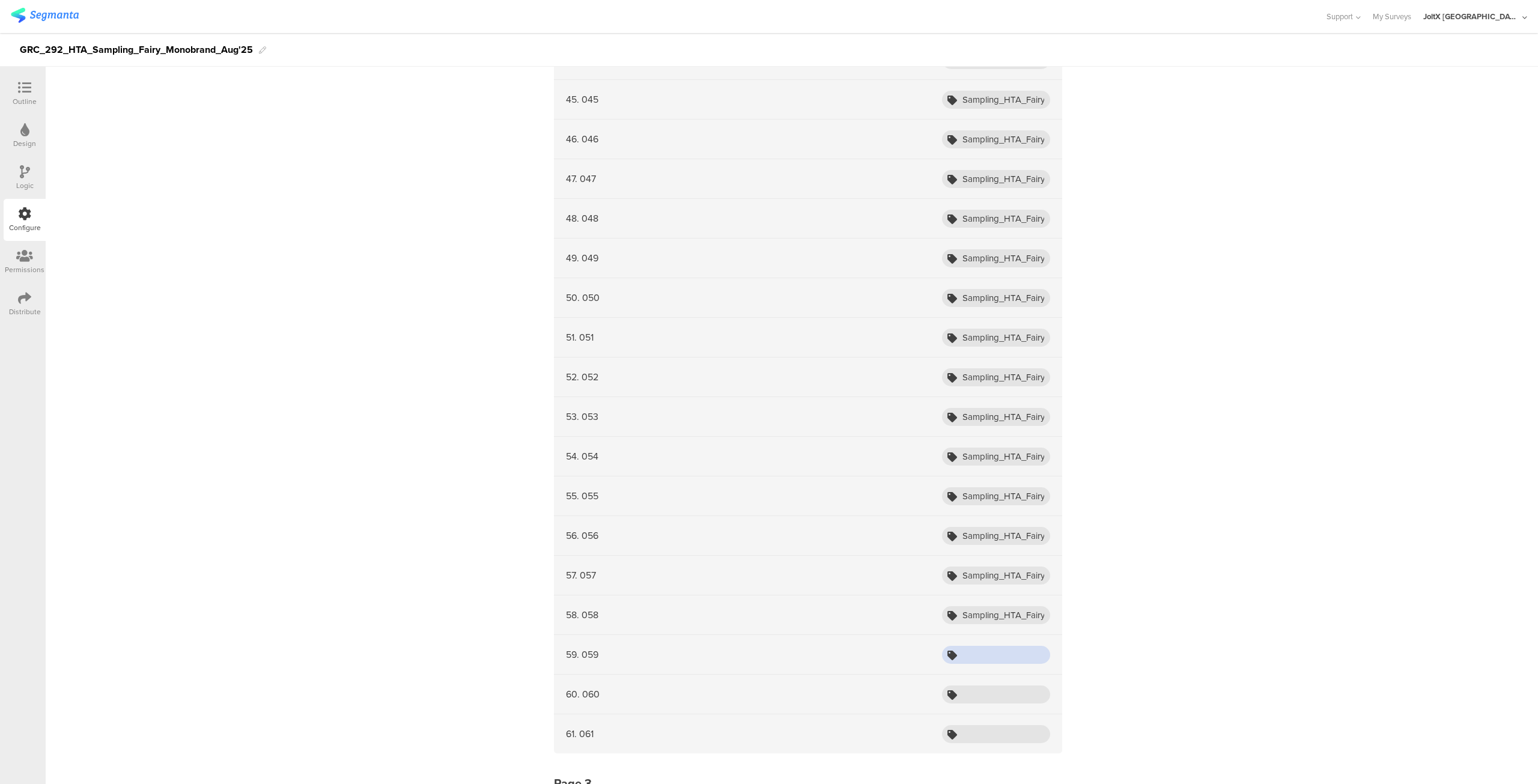
paste input "Sampling_HTA_Fairy_Aug25_05"
type input "Sampling_HTA_Fairy_Aug25_059"
click at [968, 686] on input "text" at bounding box center [996, 695] width 108 height 18
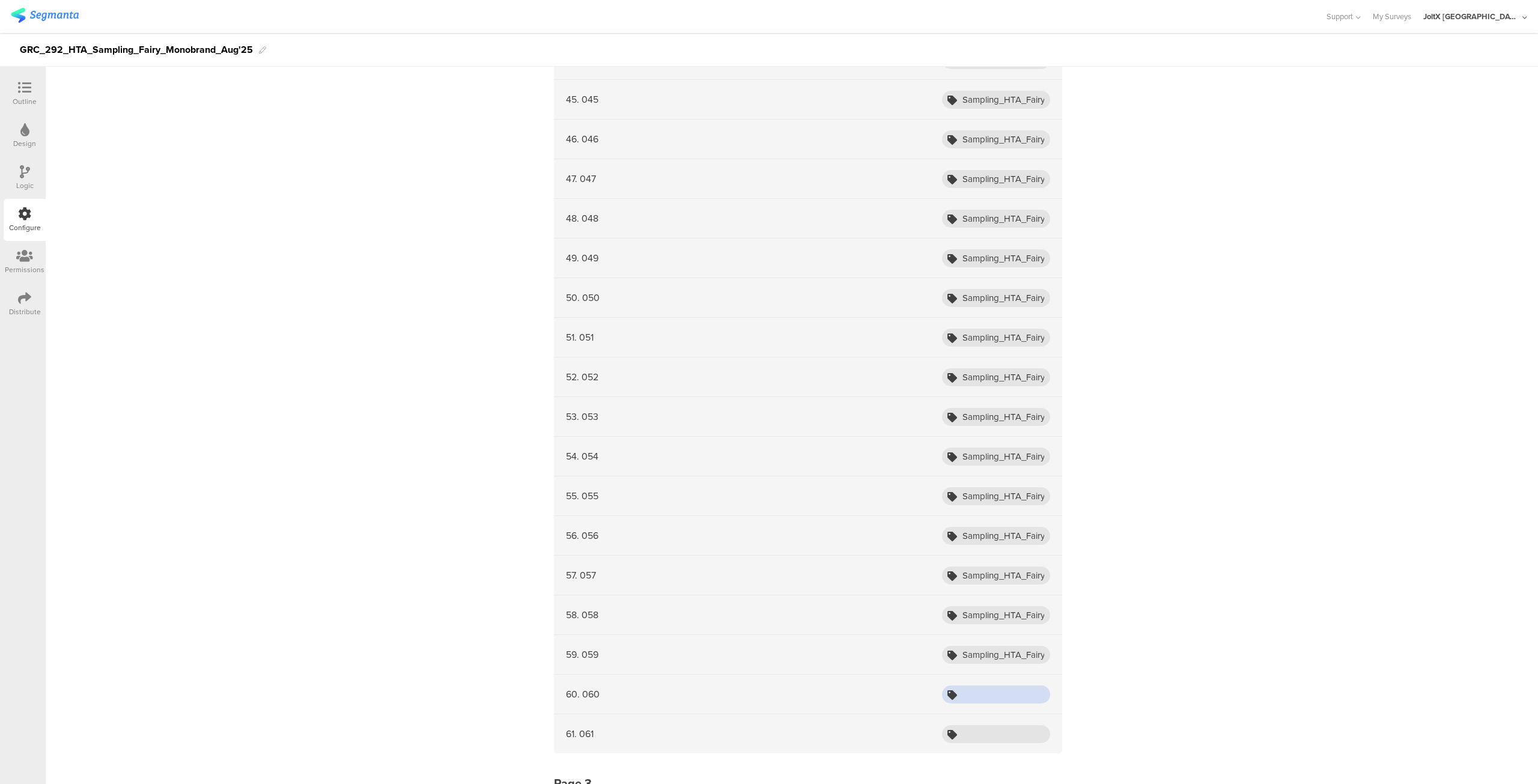
paste input "Sampling_HTA_Fairy_Aug25_05"
type input "Sampling_HTA_Fairy_Aug25_060"
click at [980, 726] on input "text" at bounding box center [996, 734] width 108 height 18
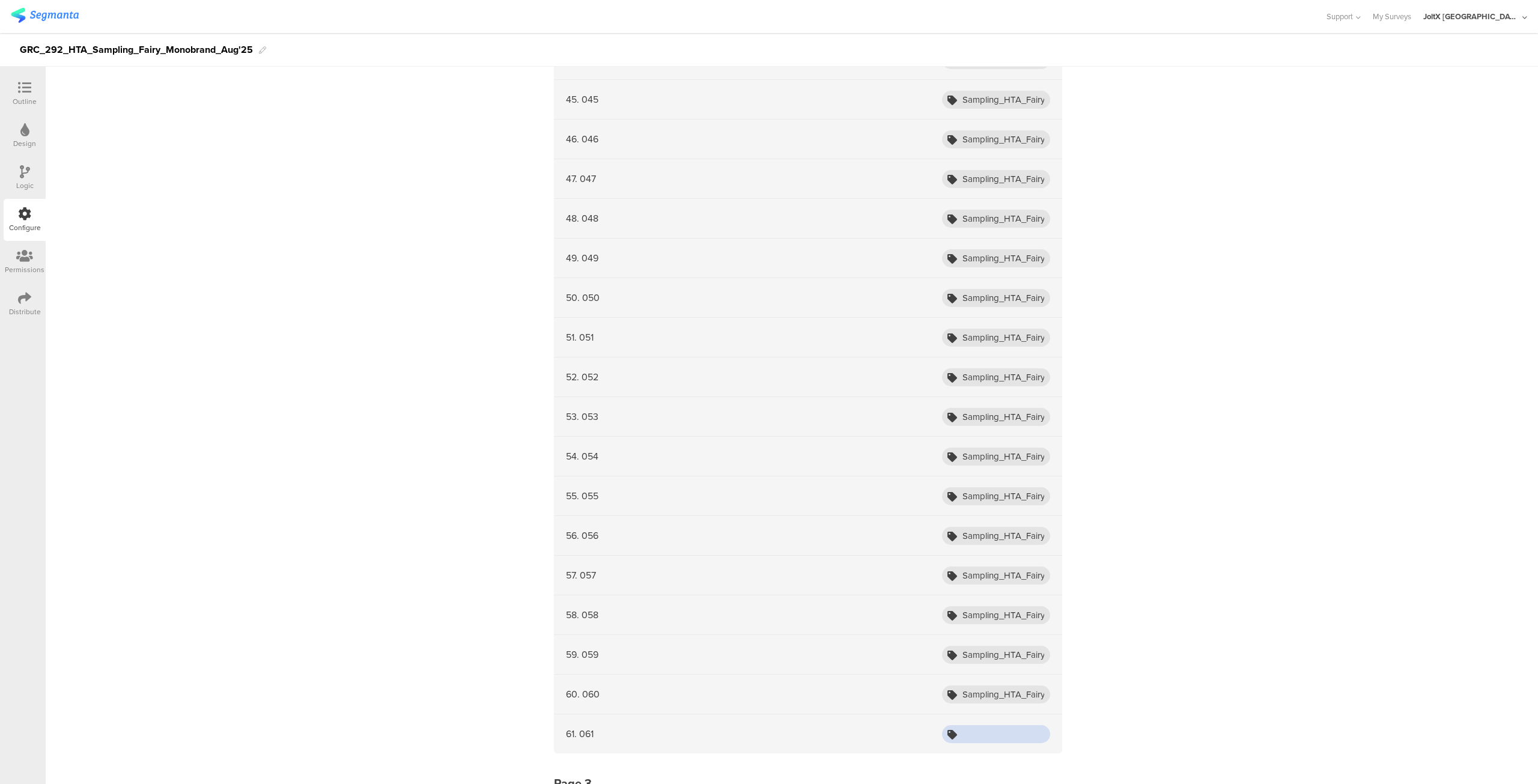
paste input "Sampling_HTA_Fairy_Aug25_05"
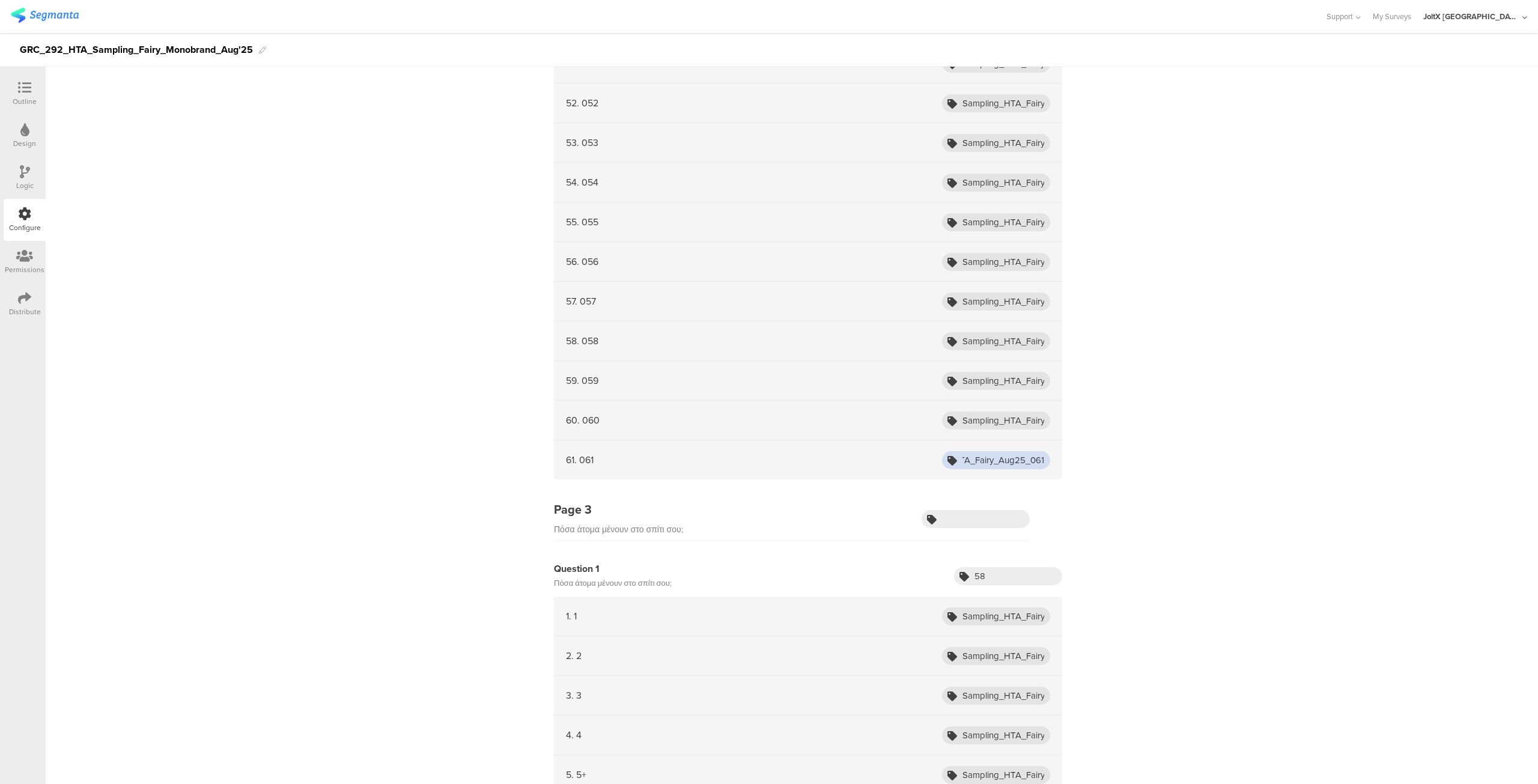
scroll to position [2356, 0]
type input "Sampling_HTA_Fairy_Aug25_061"
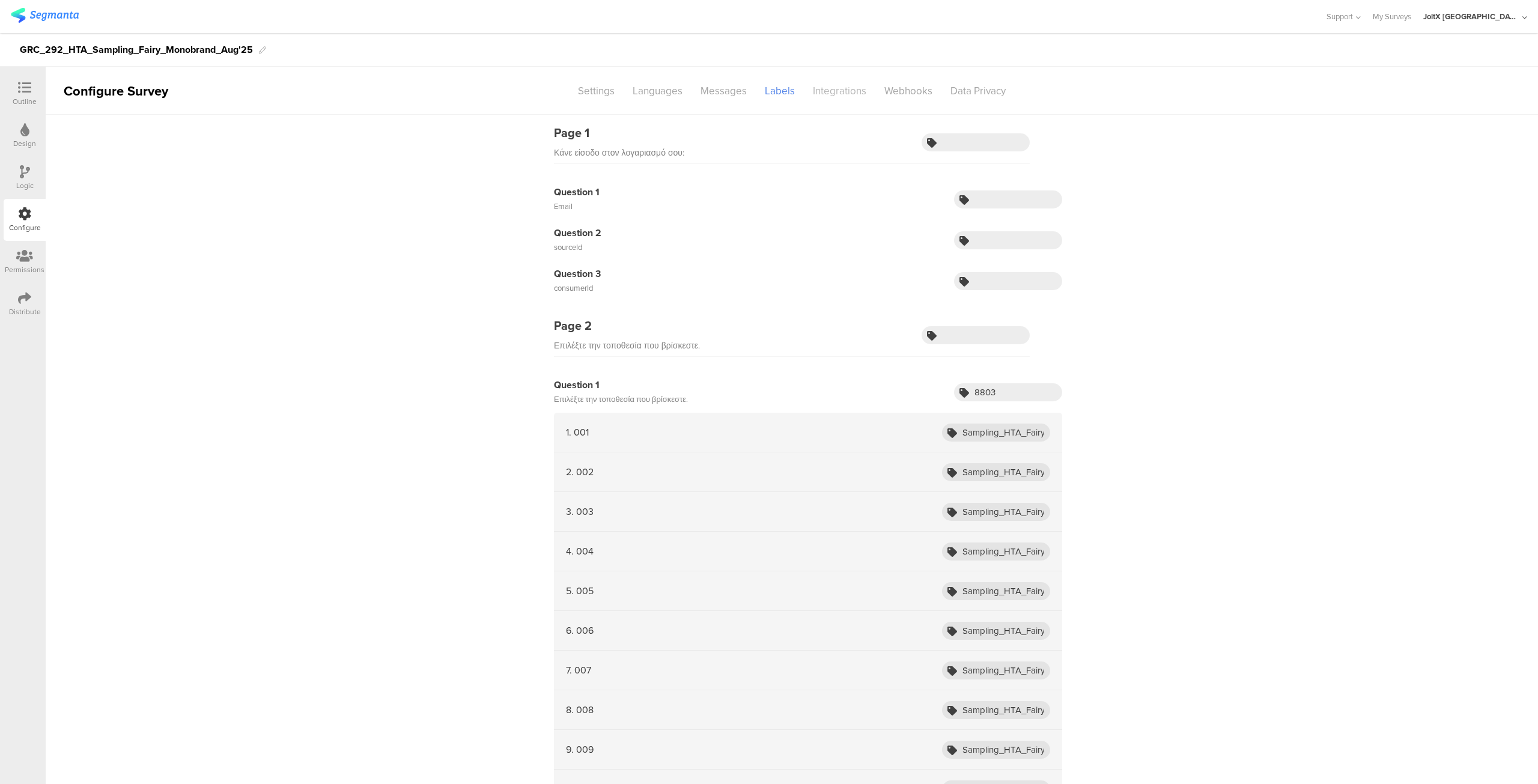
click at [830, 90] on div "Integrations" at bounding box center [839, 91] width 72 height 21
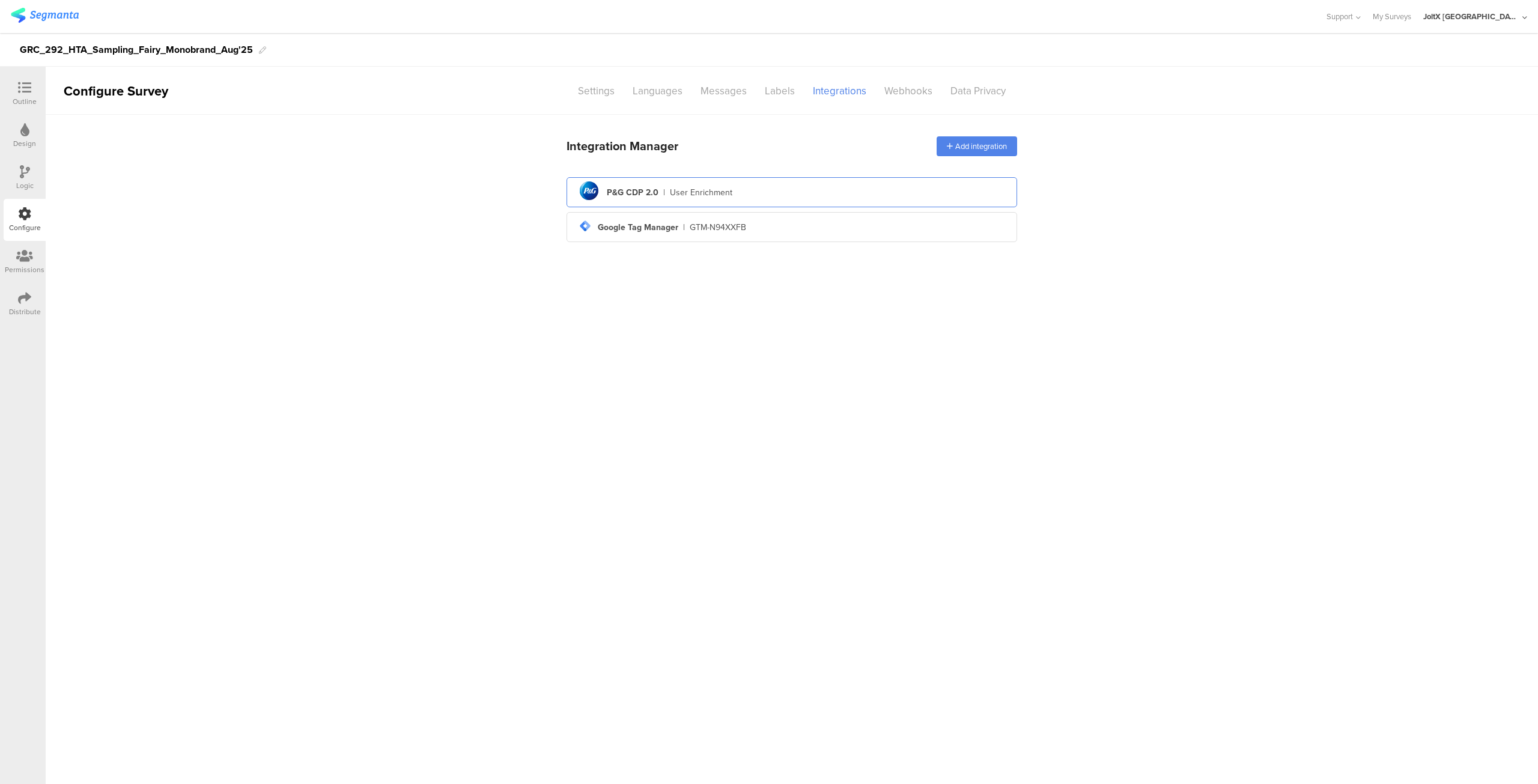
click at [742, 196] on div "pg logo P&G CDP 2.0 | User Enrichment" at bounding box center [791, 192] width 431 height 29
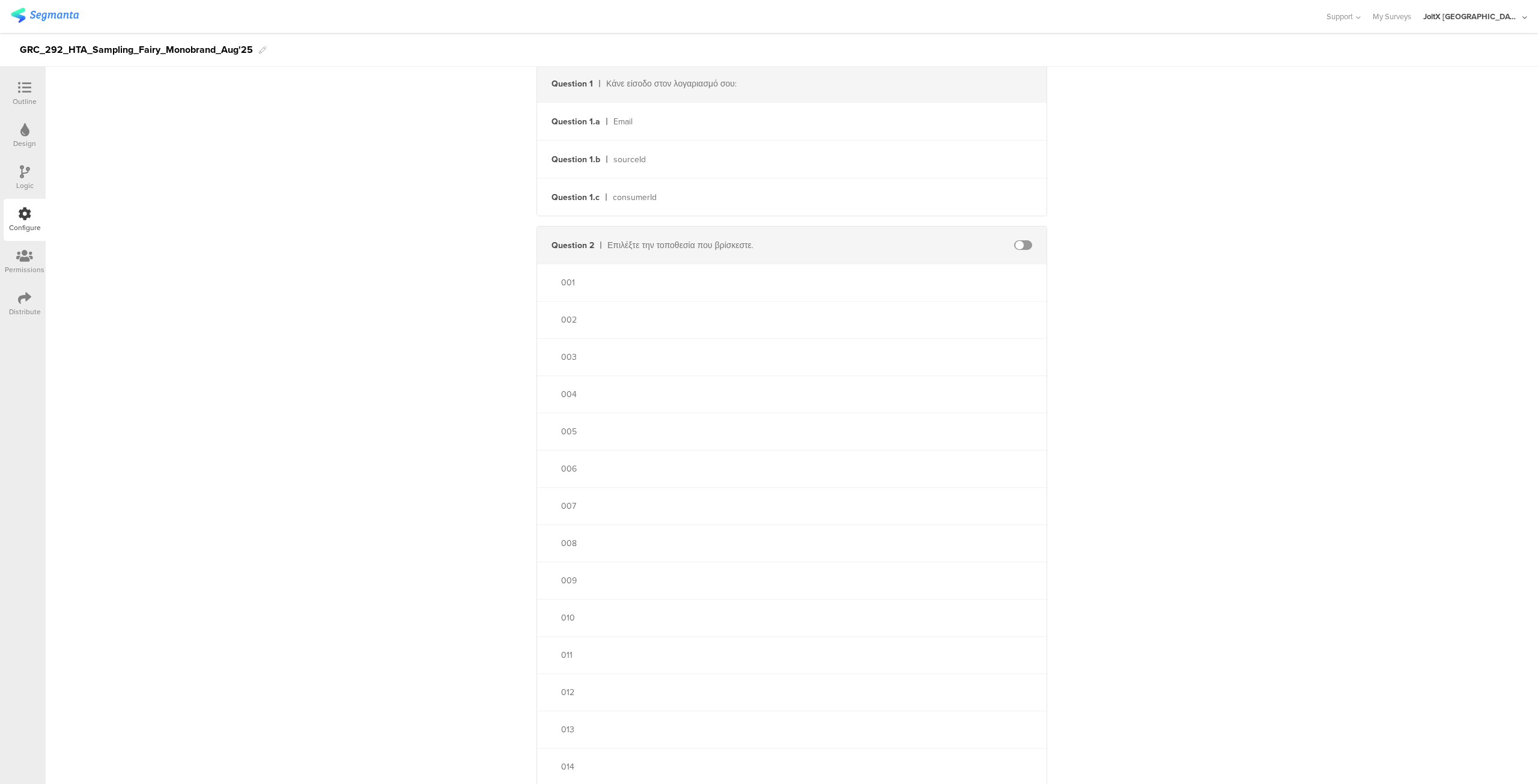
click at [1023, 243] on span at bounding box center [1023, 245] width 18 height 10
click at [874, 250] on input "text" at bounding box center [919, 245] width 132 height 19
paste input "8803"
type input "8803"
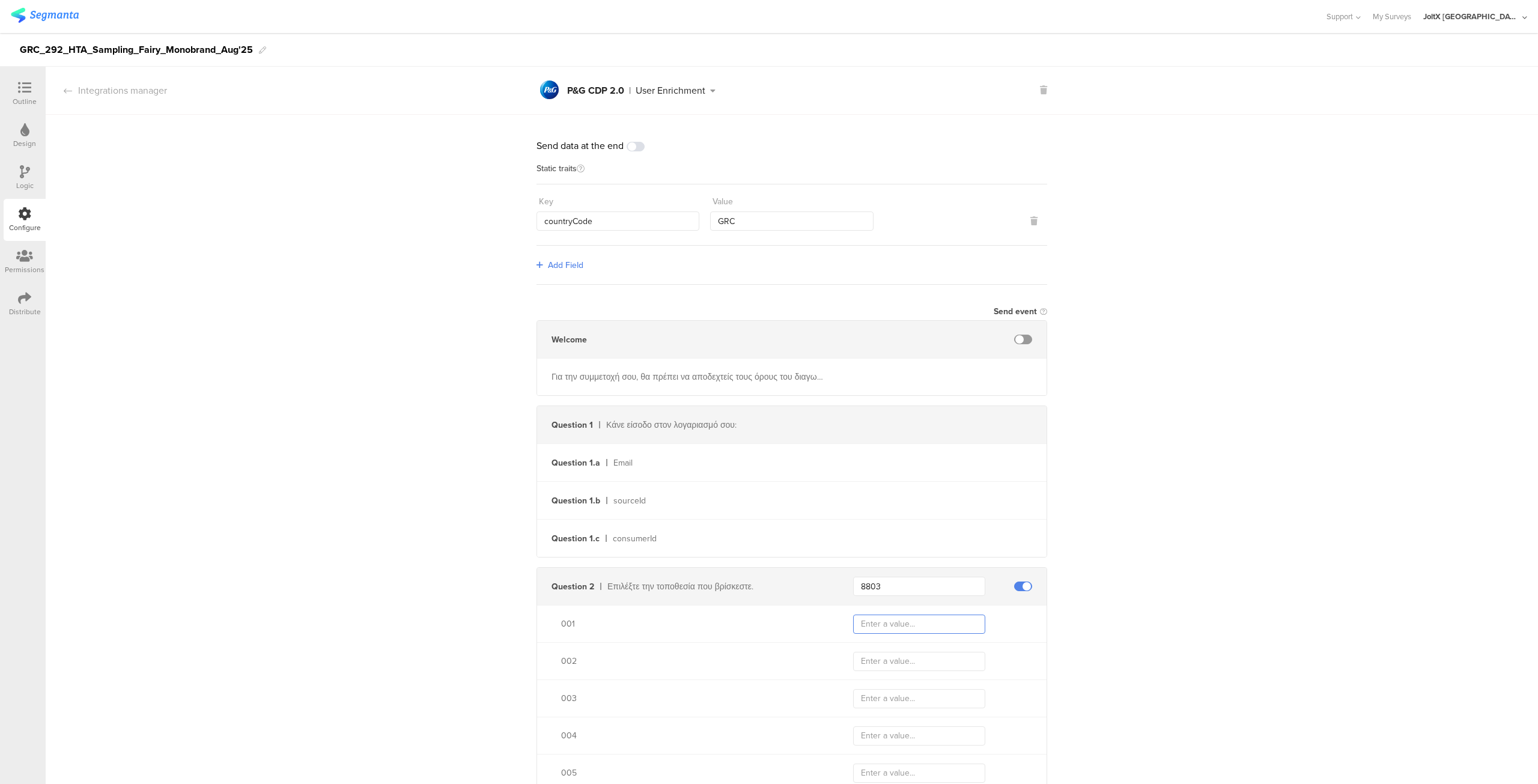
click at [890, 630] on input "text" at bounding box center [919, 625] width 132 height 19
paste input "Sampling_HTA_Fairy_Aug25_001"
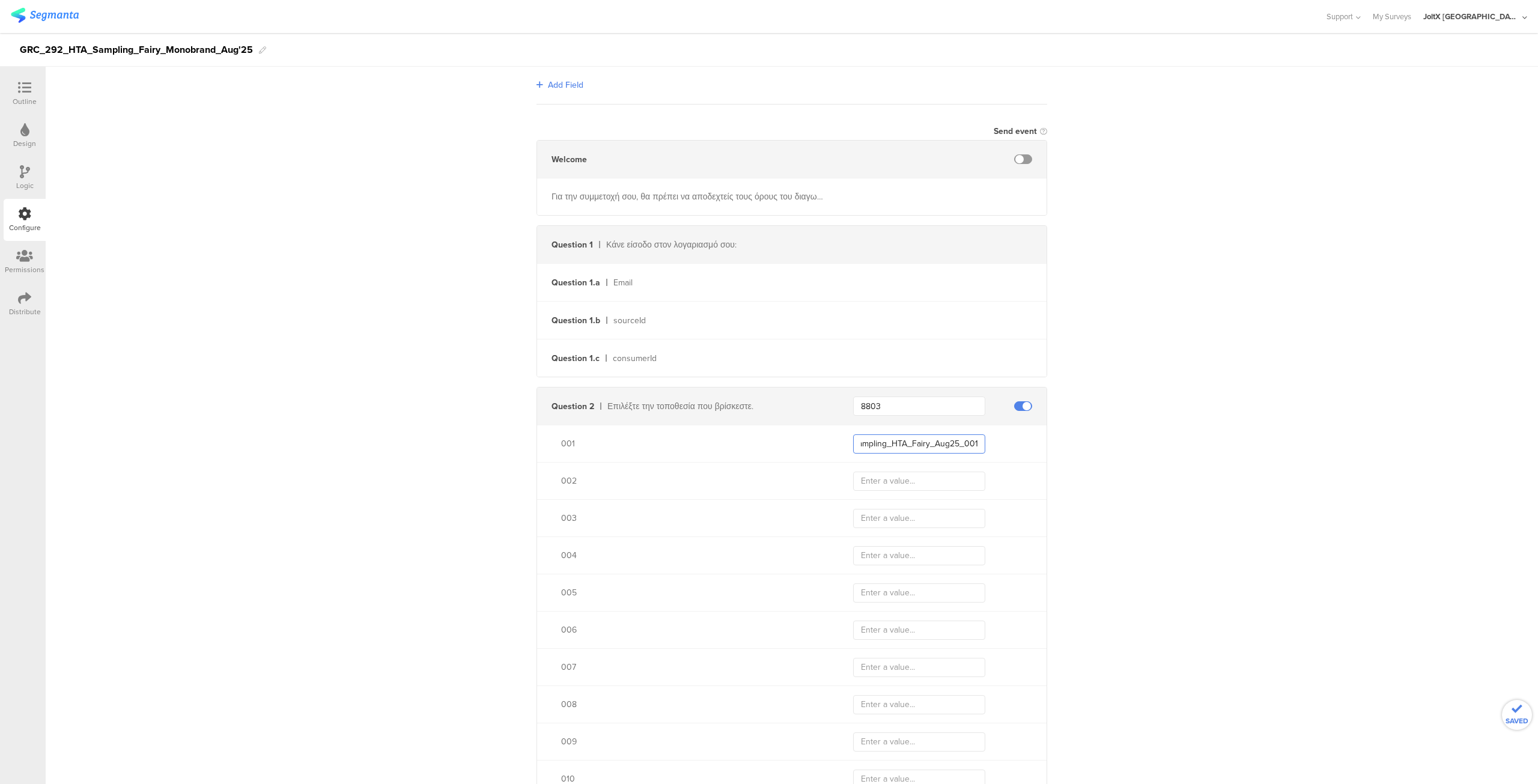
scroll to position [228, 0]
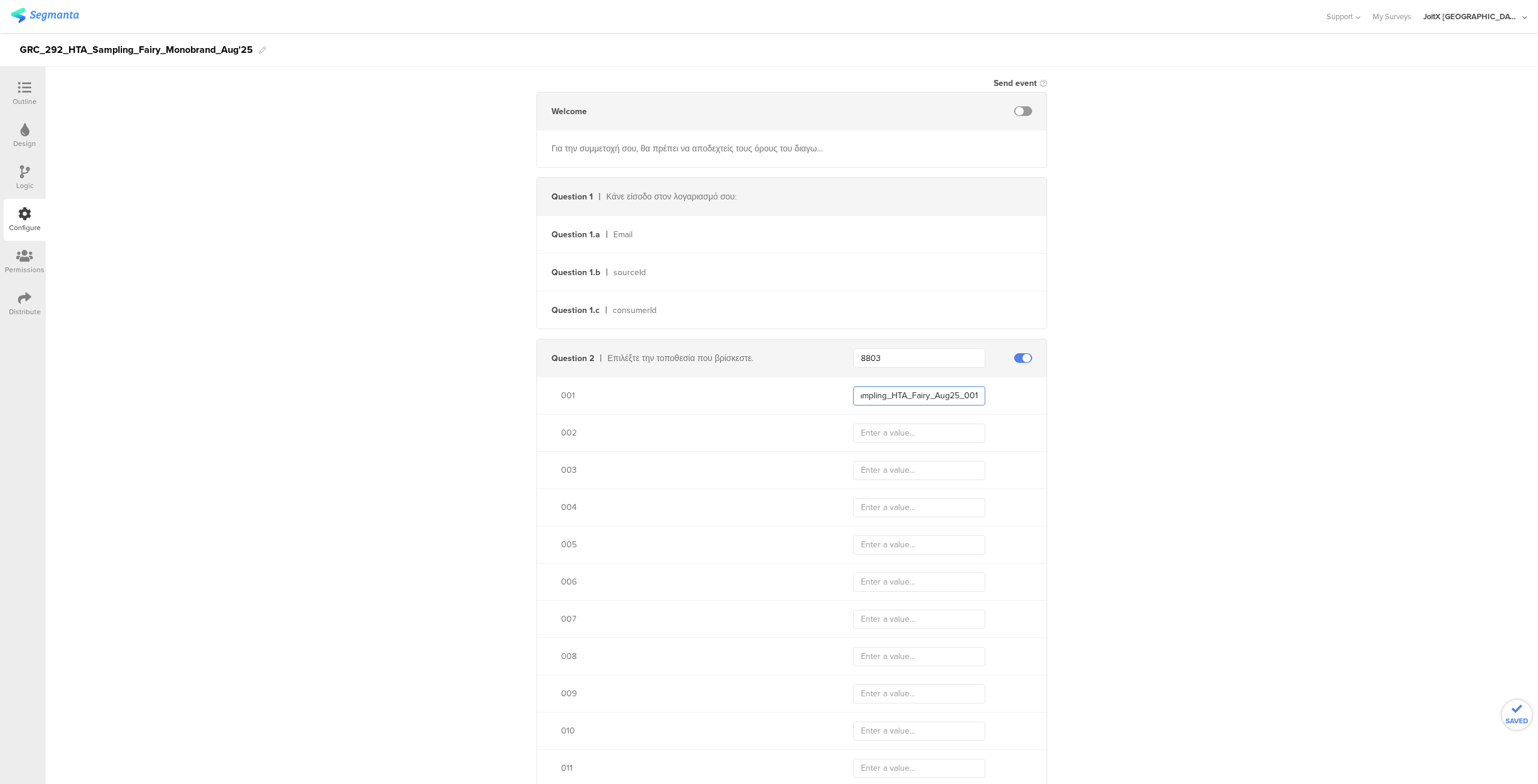
type input "Sampling_HTA_Fairy_Aug25_001"
click at [941, 431] on input "text" at bounding box center [919, 434] width 132 height 19
paste input "Sampling_HTA_Fairy_Aug25_001"
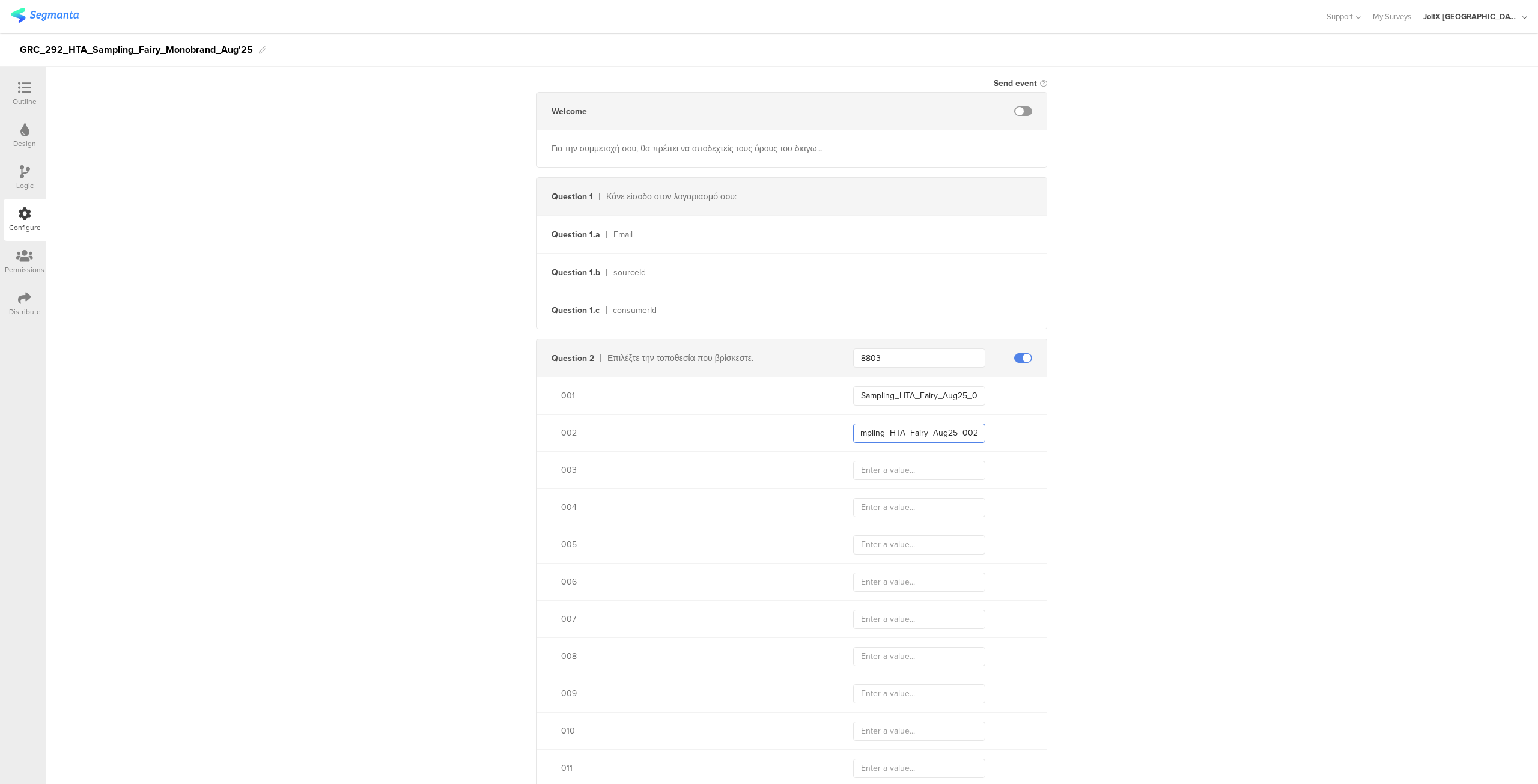
type input "Sampling_HTA_Fairy_Aug25_002"
click at [21, 84] on icon at bounding box center [24, 88] width 13 height 13
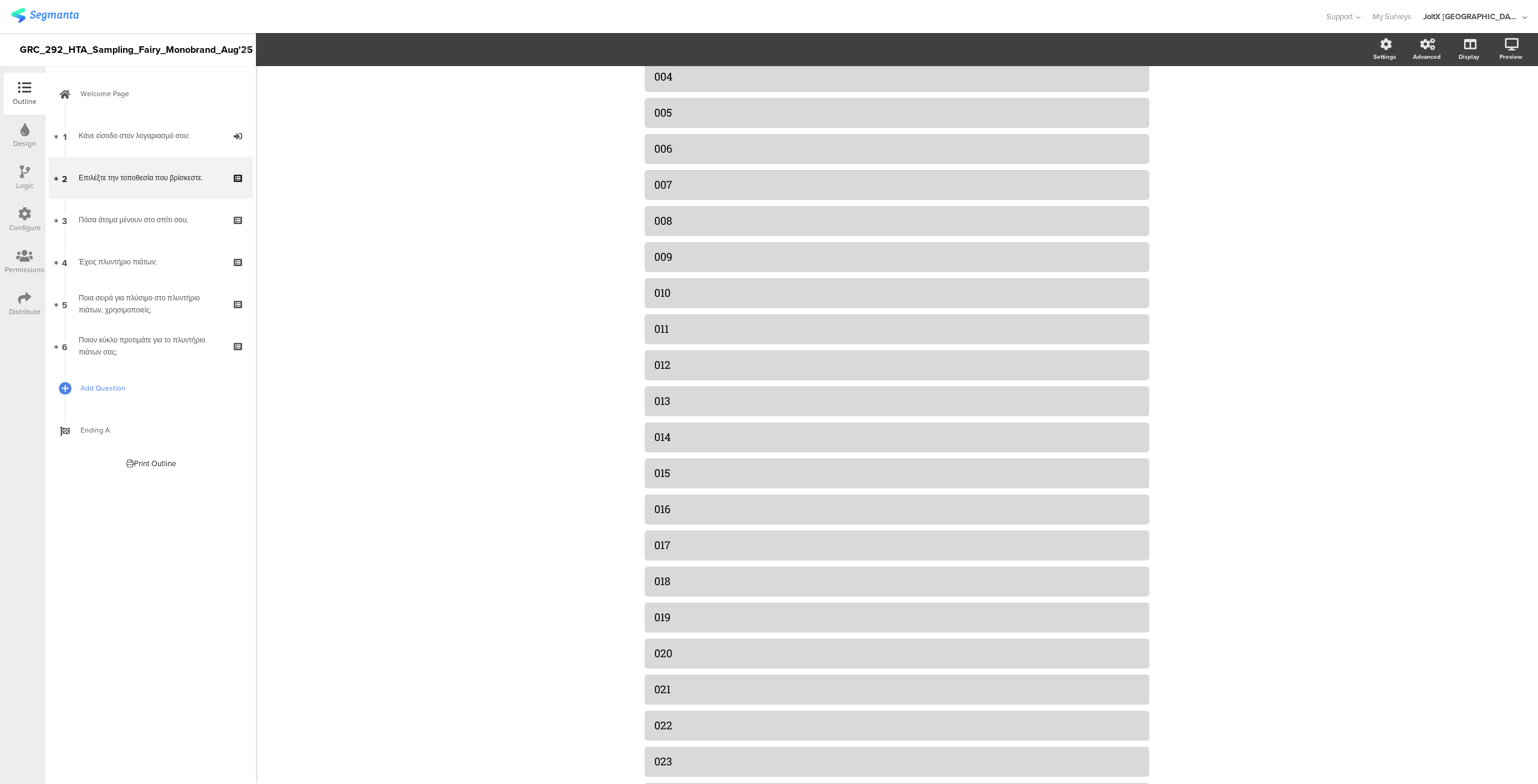
click at [110, 396] on link "Add Question" at bounding box center [150, 388] width 204 height 42
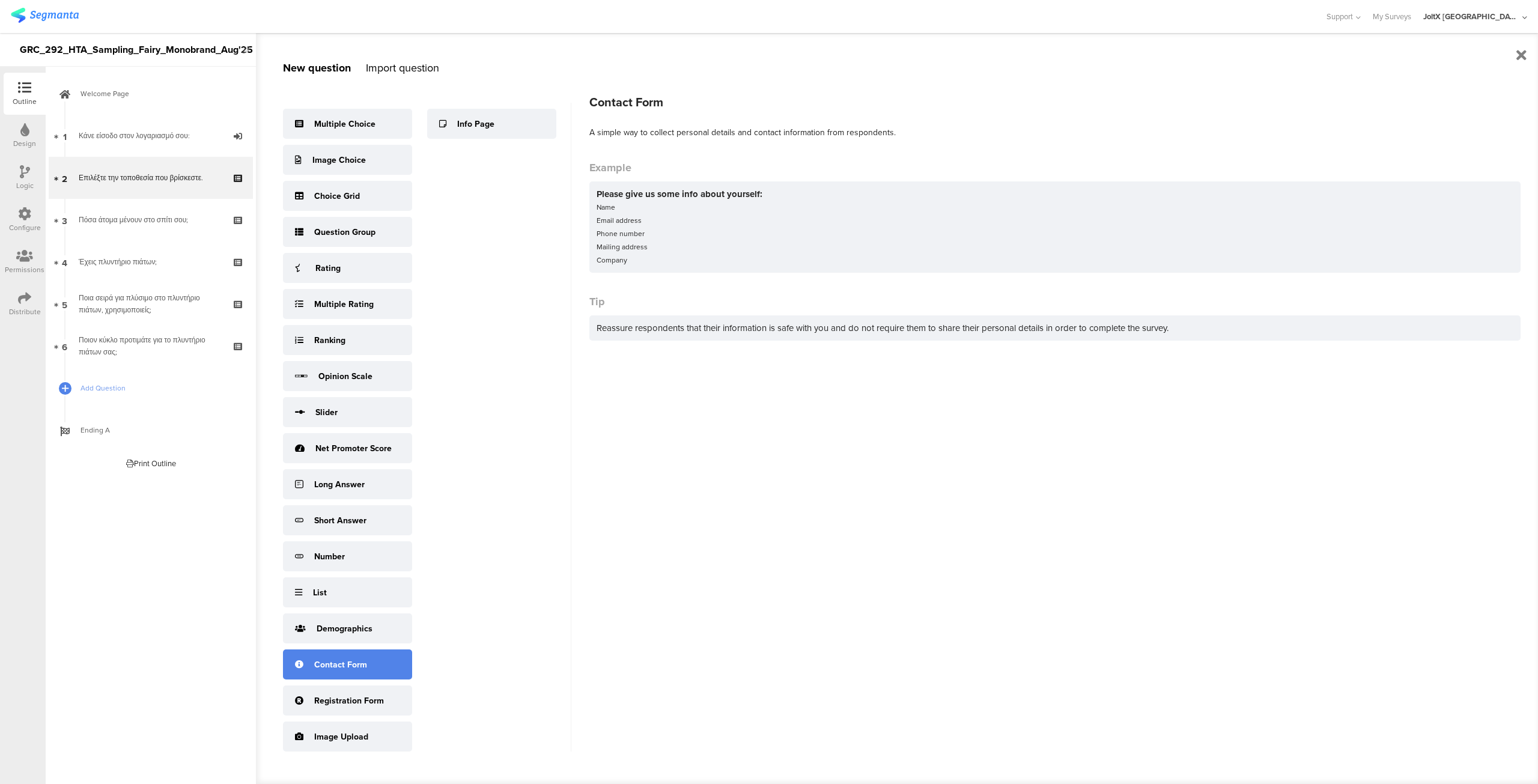
click at [350, 657] on div "Contact Form" at bounding box center [348, 665] width 129 height 30
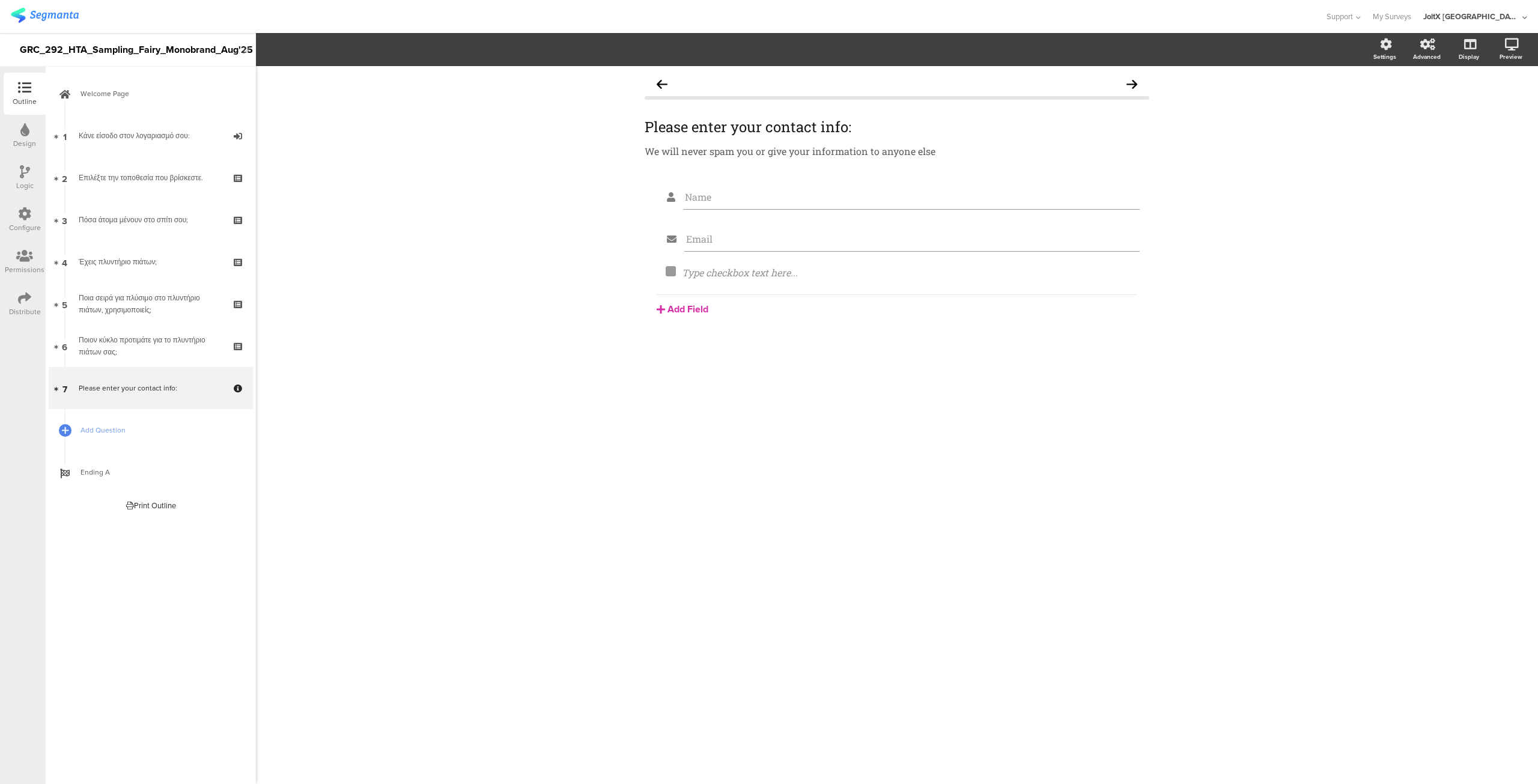
click at [685, 306] on button "Add Field" at bounding box center [682, 310] width 51 height 14
click at [697, 445] on button "Dropdown" at bounding box center [718, 446] width 123 height 19
click at [1072, 281] on input "Dropdown" at bounding box center [909, 281] width 446 height 12
click at [1137, 283] on icon at bounding box center [1134, 281] width 6 height 12
click at [1131, 278] on input "Dropdown" at bounding box center [909, 281] width 446 height 12
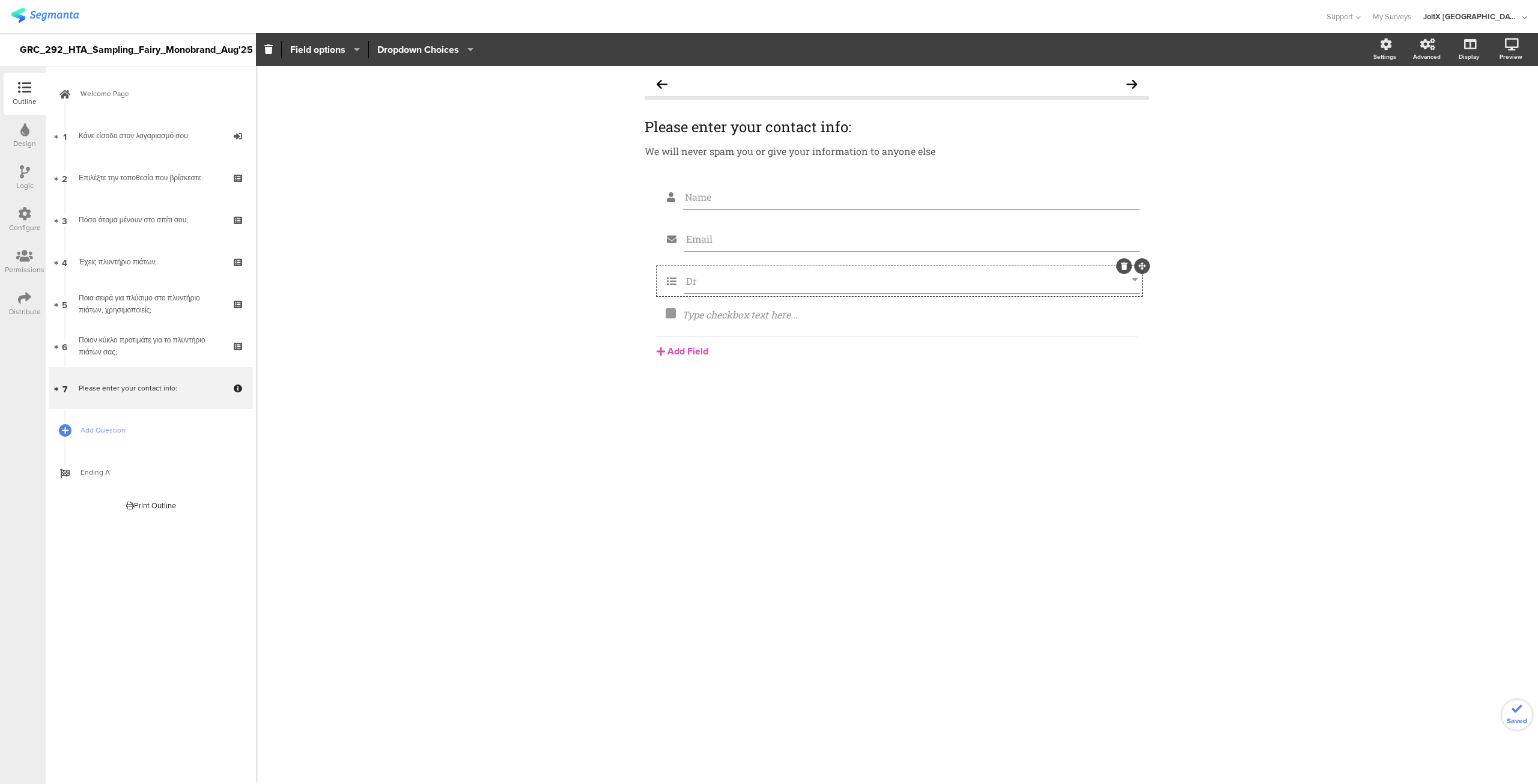
type input "D"
type input "location"
click at [1118, 308] on icon at bounding box center [1119, 308] width 6 height 7
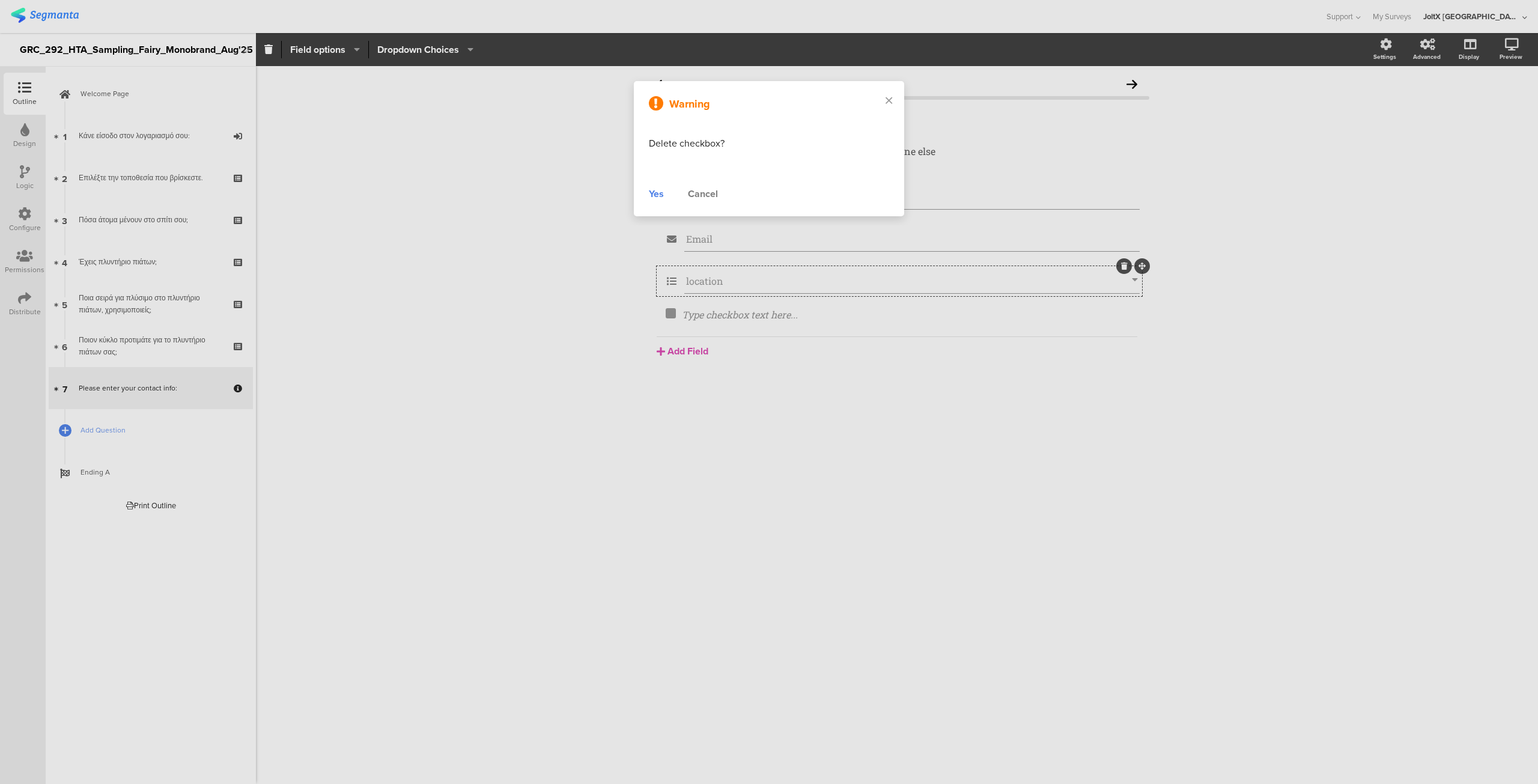
click at [662, 194] on div "Yes" at bounding box center [656, 194] width 15 height 14
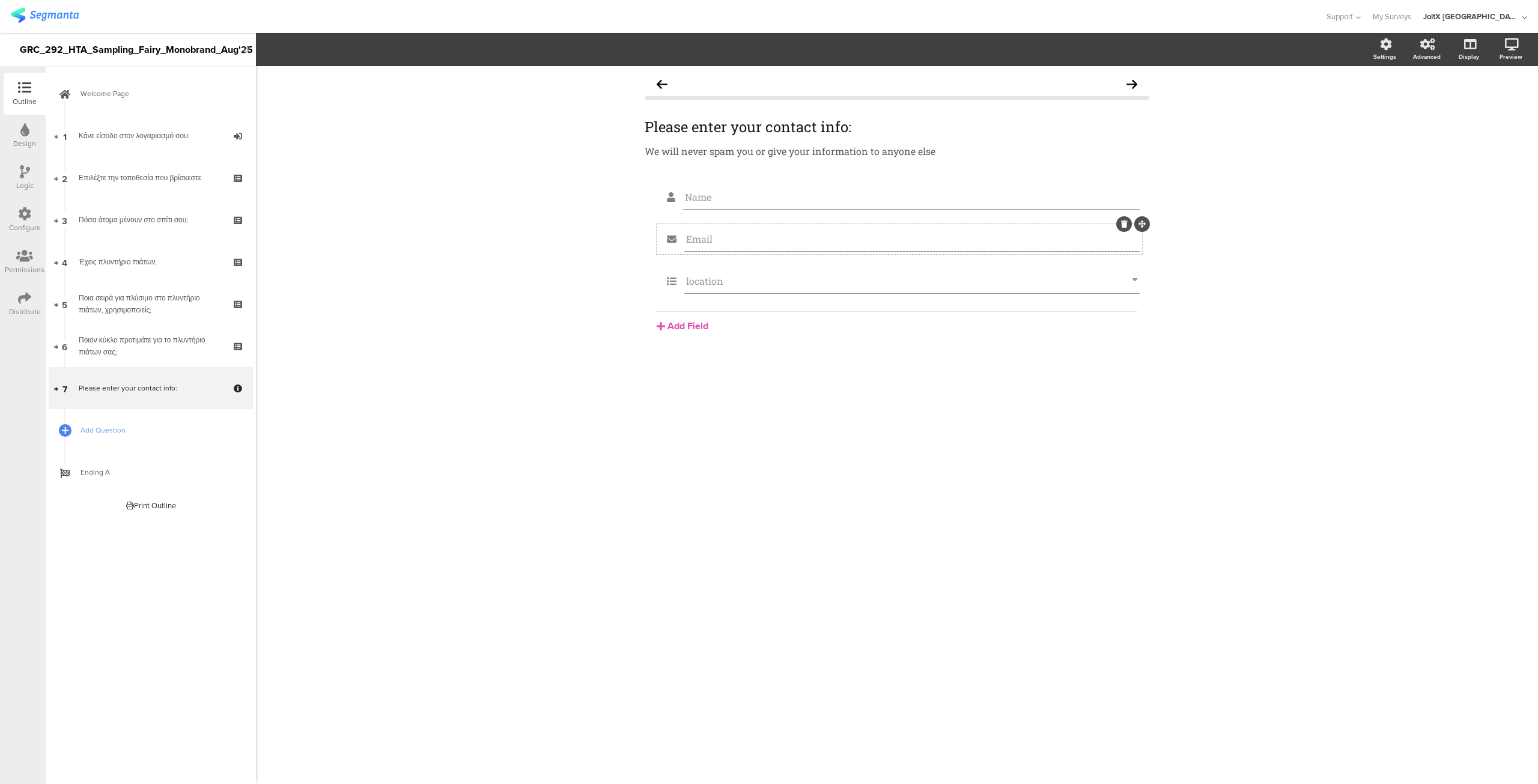
click at [1125, 224] on icon at bounding box center [1124, 224] width 6 height 7
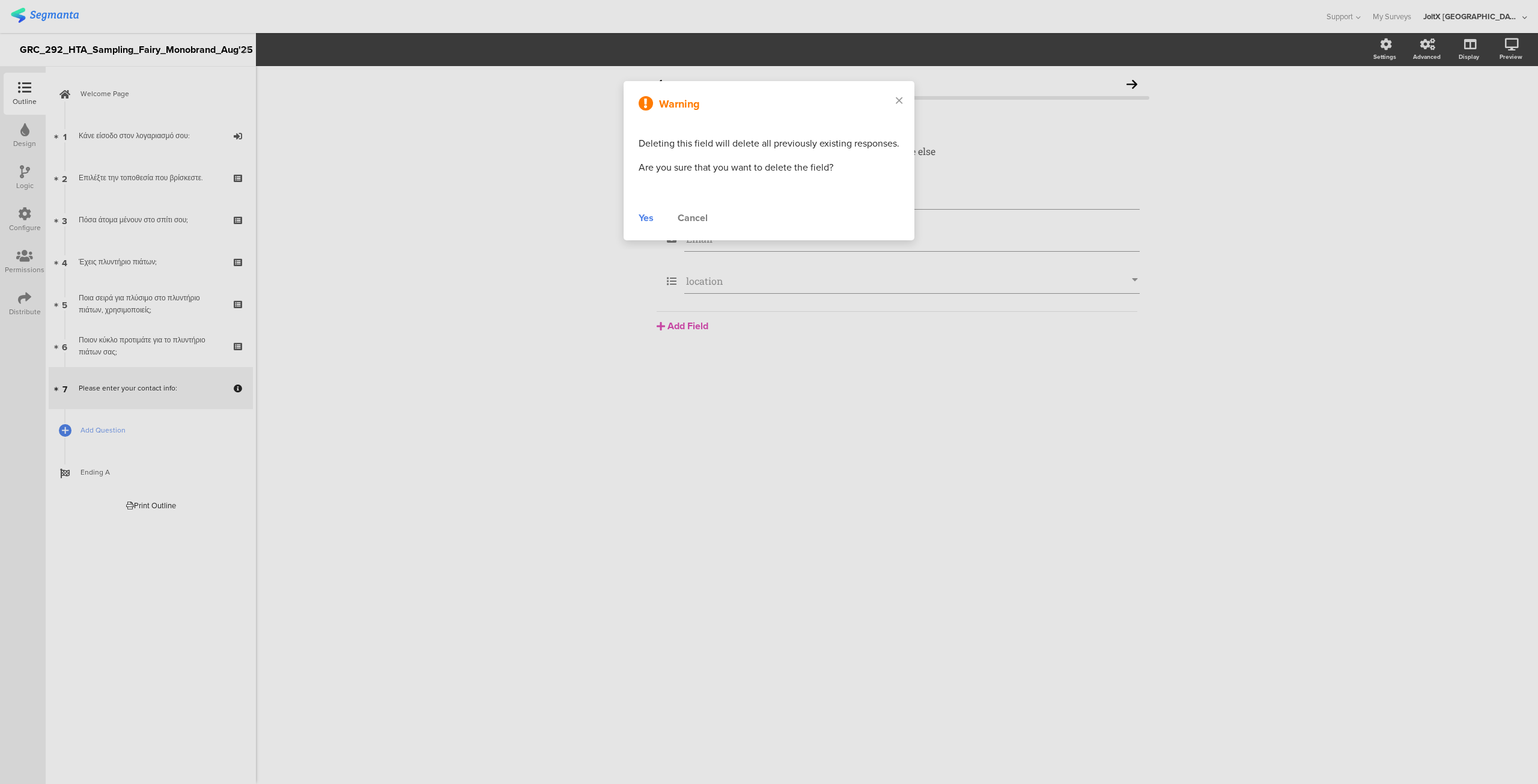
click at [648, 214] on div "Yes" at bounding box center [646, 218] width 15 height 14
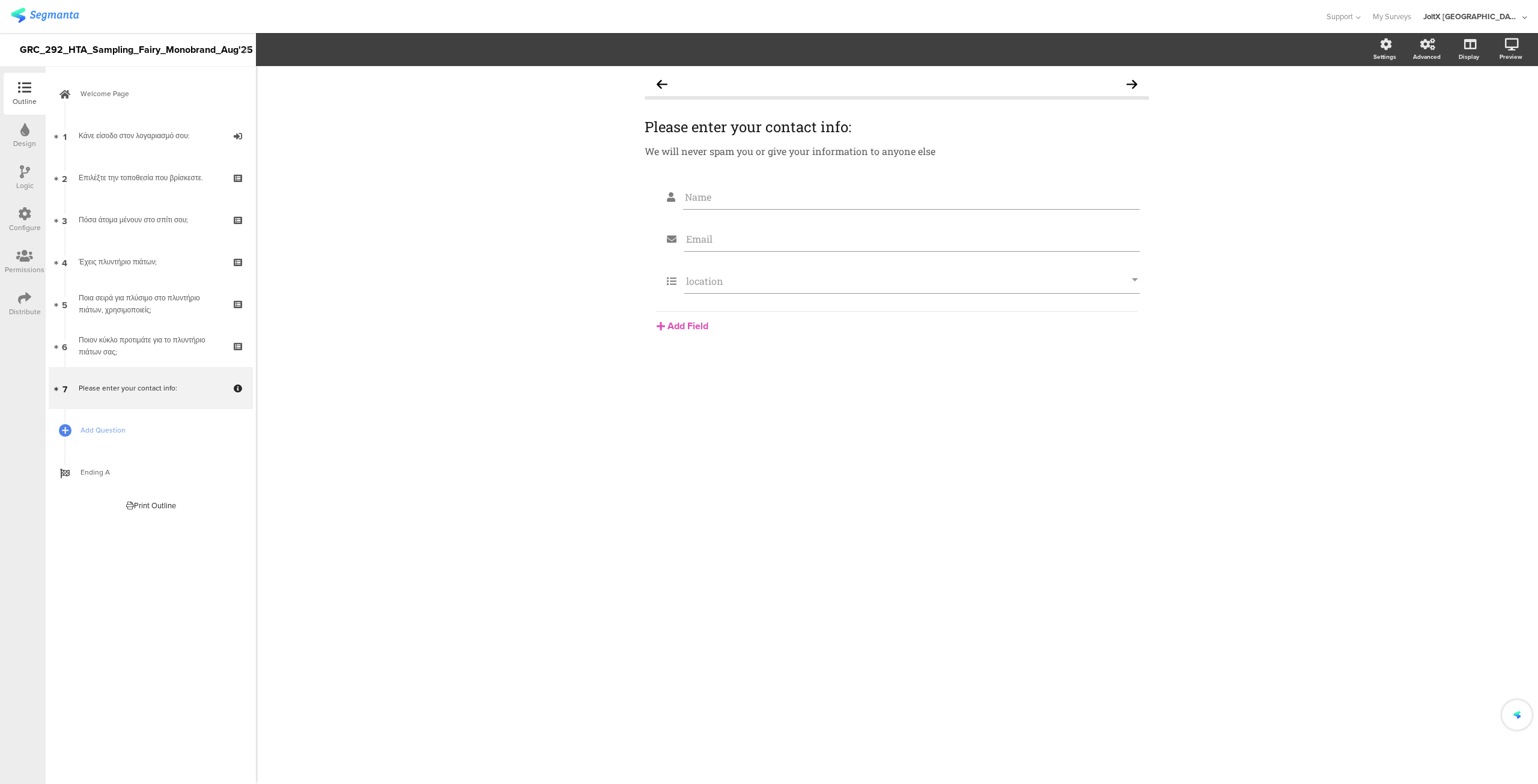
click at [1125, 179] on div "Please enter your contact info: Please enter your contact info: We will never s…" at bounding box center [897, 230] width 504 height 318
click at [1124, 183] on icon at bounding box center [1124, 182] width 6 height 7
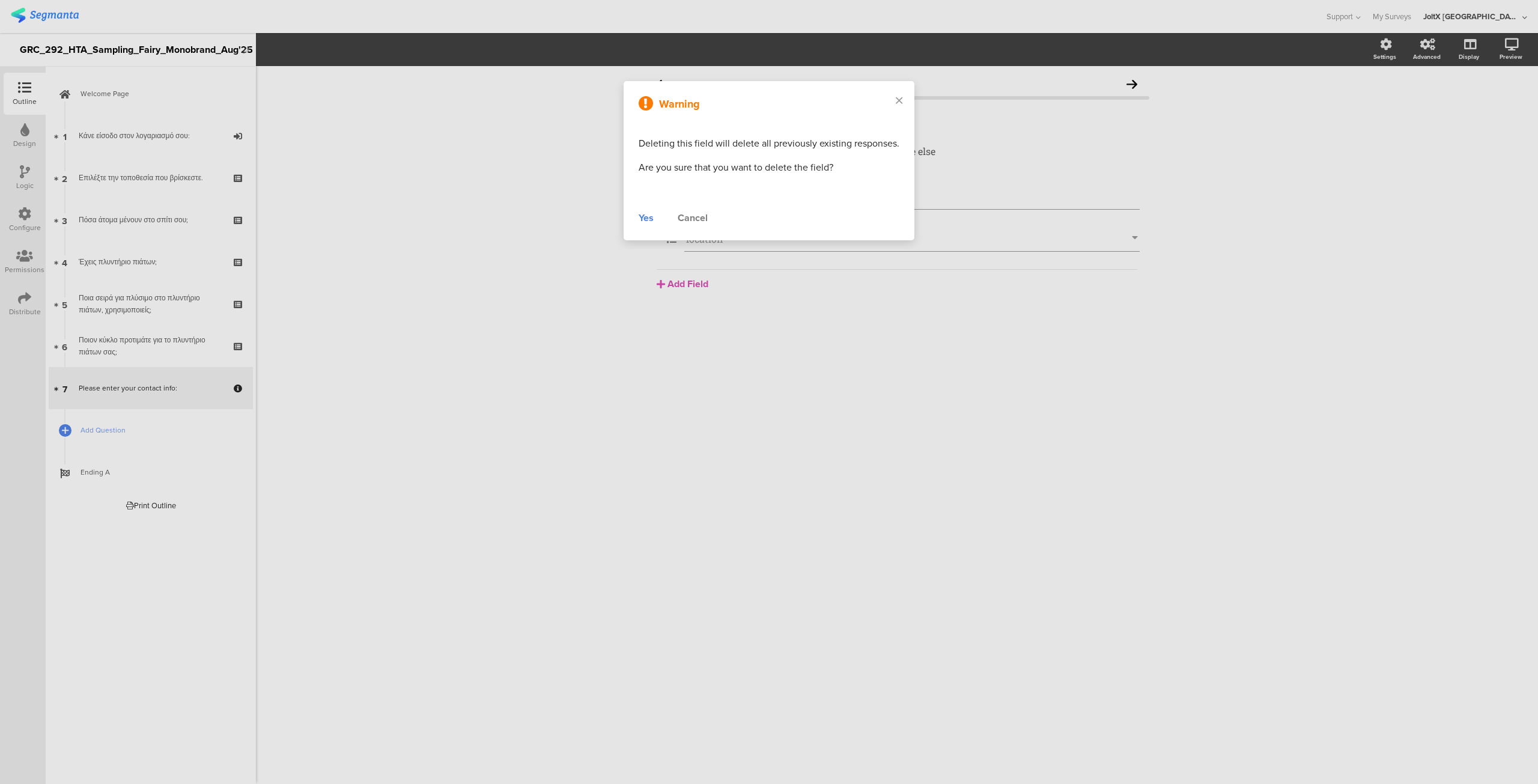
click at [649, 217] on div "Yes" at bounding box center [646, 218] width 15 height 14
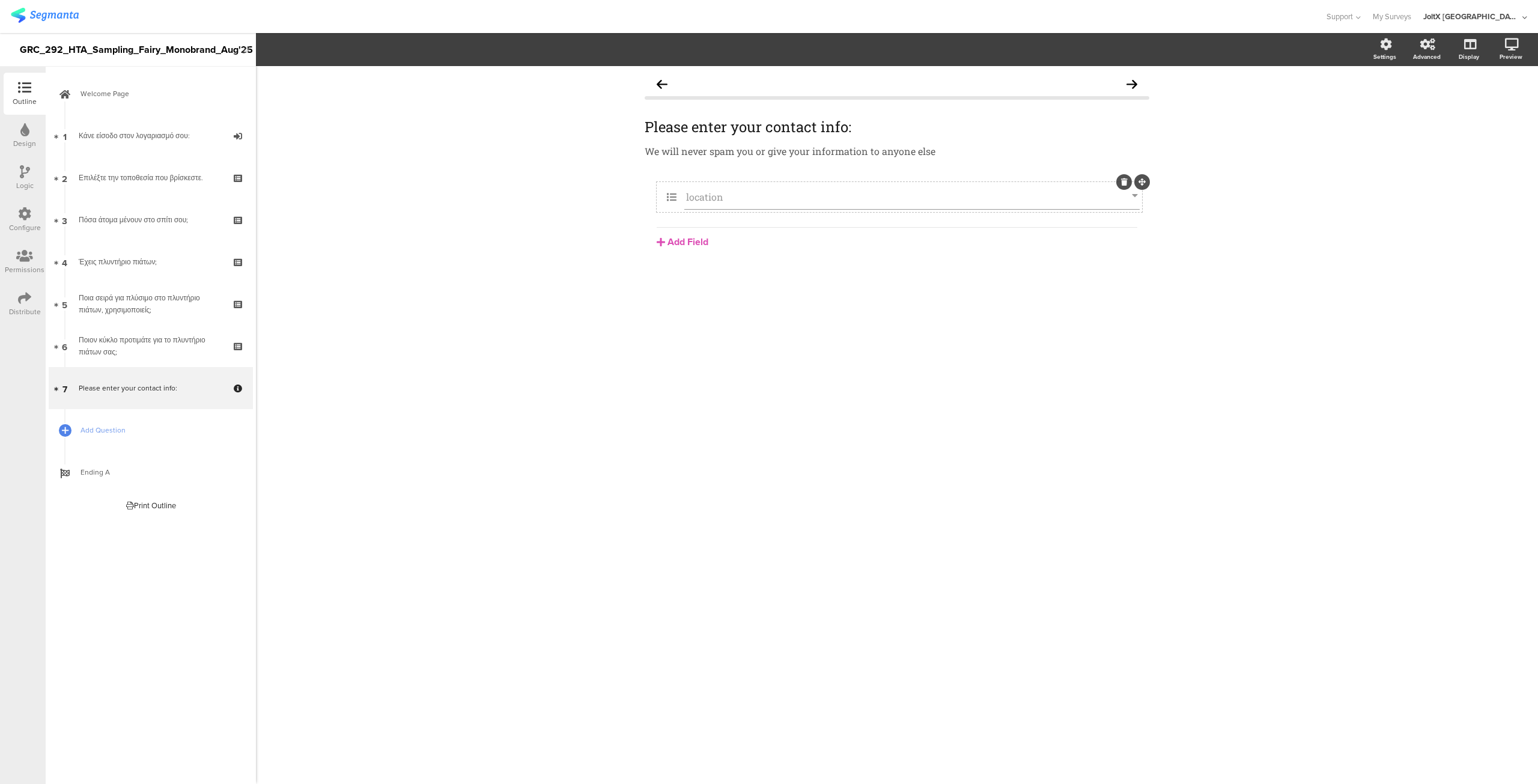
click at [1134, 199] on icon at bounding box center [1134, 196] width 6 height 12
click at [881, 190] on input "location" at bounding box center [909, 196] width 446 height 12
click at [667, 197] on icon at bounding box center [672, 197] width 26 height 16
click at [724, 277] on div "location [GEOGRAPHIC_DATA] Text Name URL Email Date Phone number Dropdown US St…" at bounding box center [897, 244] width 504 height 124
click at [737, 196] on input "location" at bounding box center [909, 196] width 446 height 12
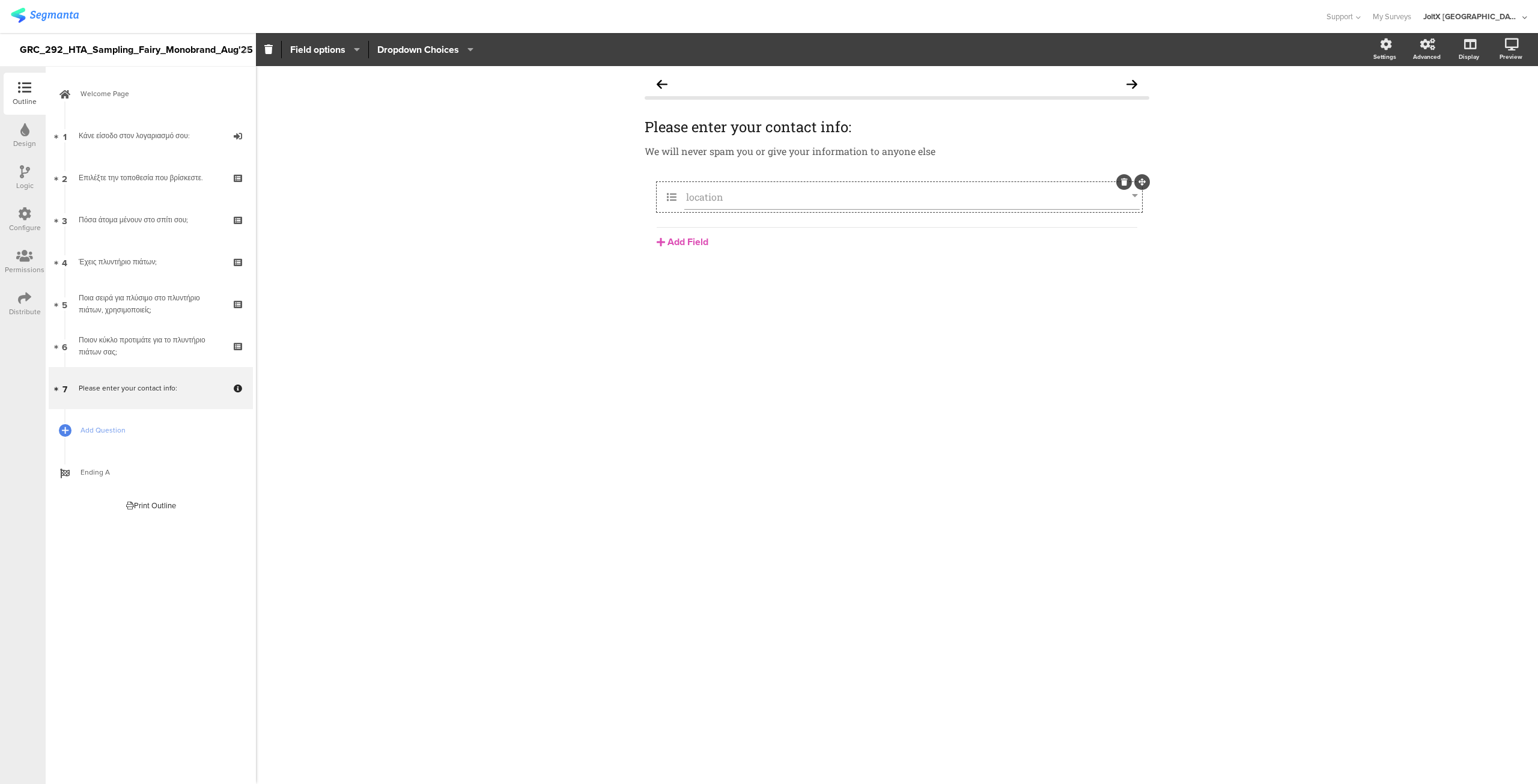
click at [1132, 196] on icon at bounding box center [1134, 196] width 6 height 12
click at [169, 362] on link "6 Ποιον κύκλο προτιμάτε για το πλυντήριο πιάτων σας;" at bounding box center [150, 346] width 204 height 42
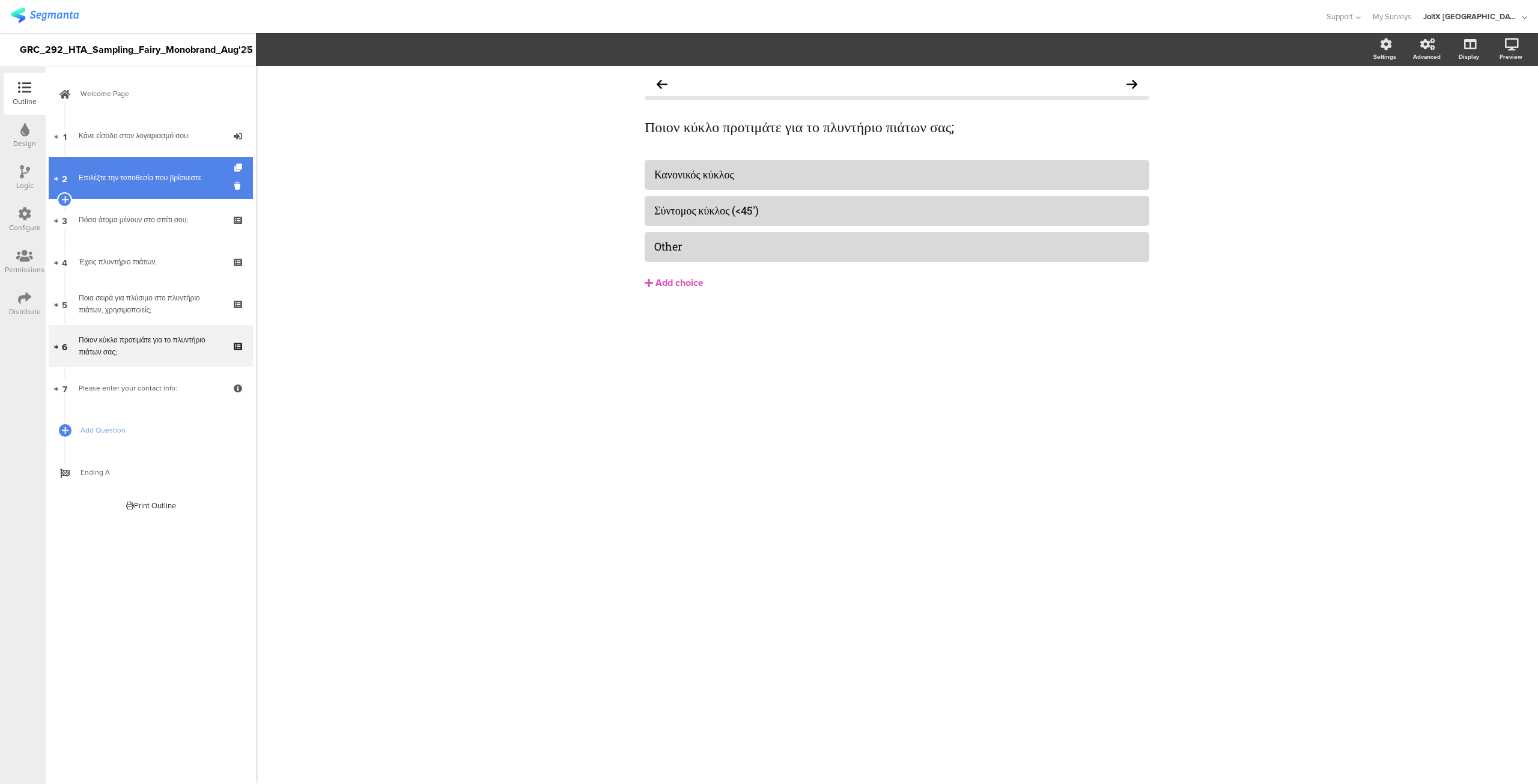
click at [145, 192] on link "2 Επιλέξτε την τοποθεσία που βρίσκεστε." at bounding box center [150, 178] width 204 height 42
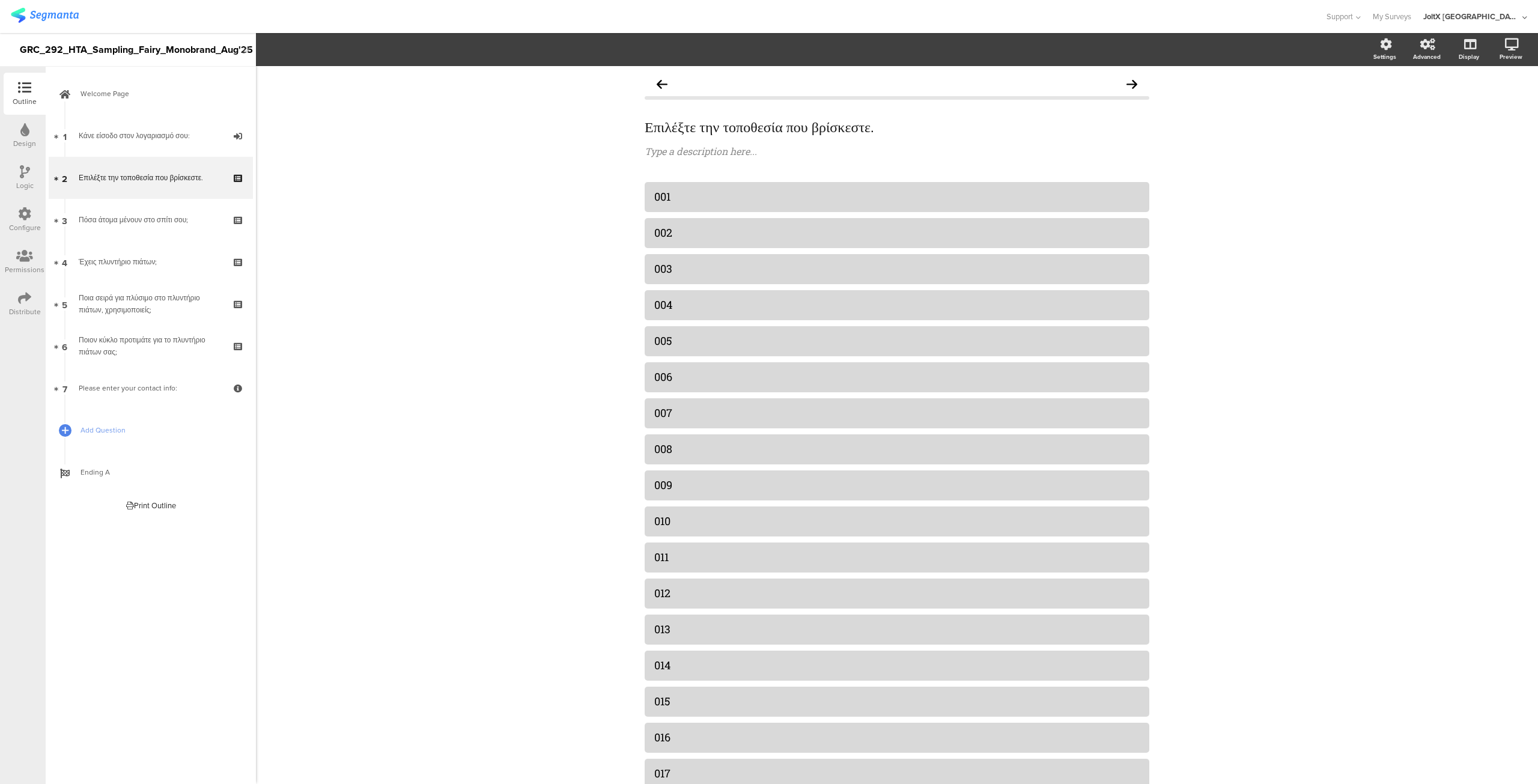
click at [21, 214] on icon at bounding box center [24, 213] width 13 height 13
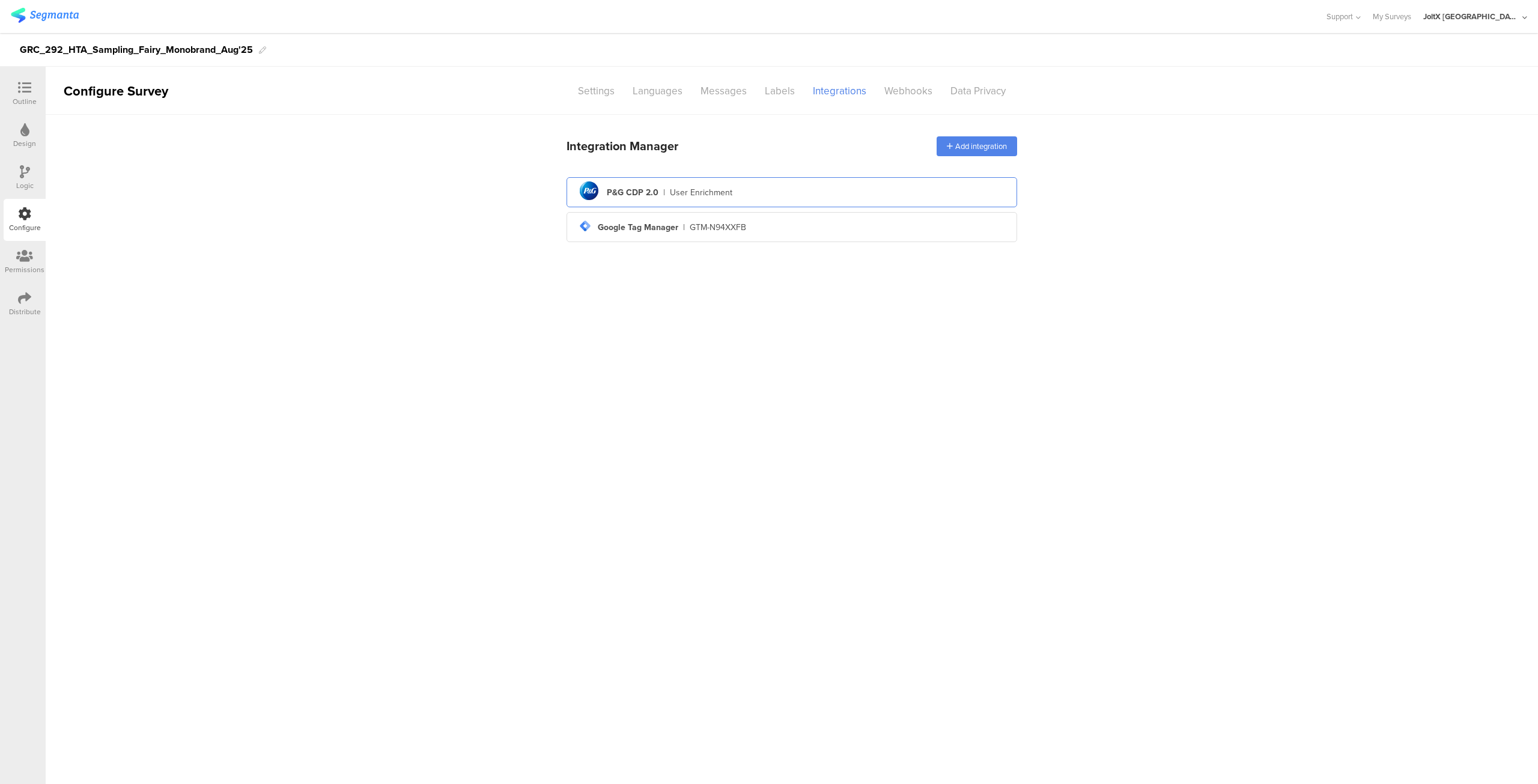
click at [704, 200] on div "pg logo P&G CDP 2.0 | User Enrichment" at bounding box center [791, 192] width 431 height 29
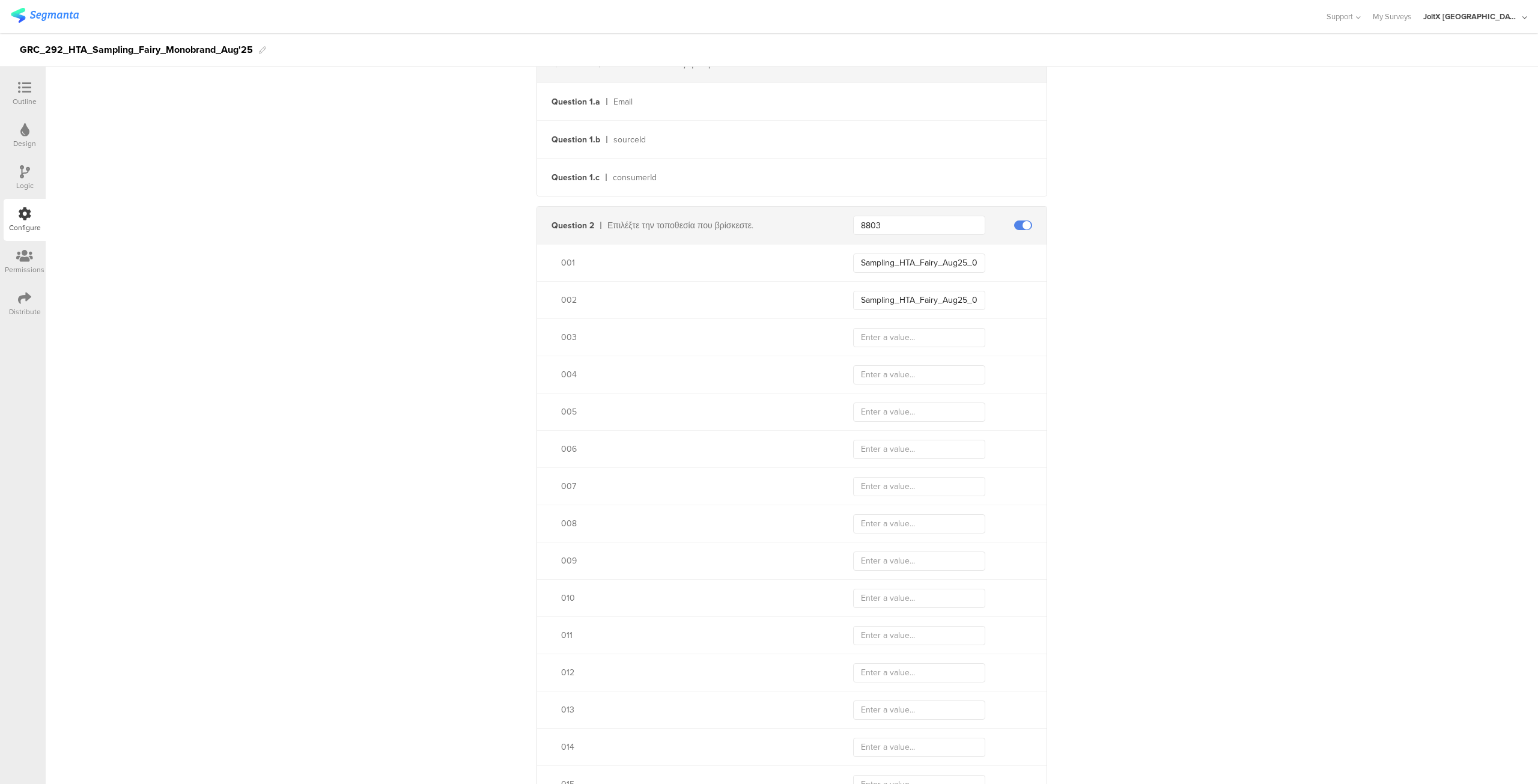
scroll to position [362, 0]
click at [953, 300] on input "Sampling_HTA_Fairy_Aug25_002" at bounding box center [919, 300] width 132 height 19
click at [924, 327] on input "text" at bounding box center [919, 337] width 132 height 19
paste input "Sampling_HTA_Fairy_Aug25_001"
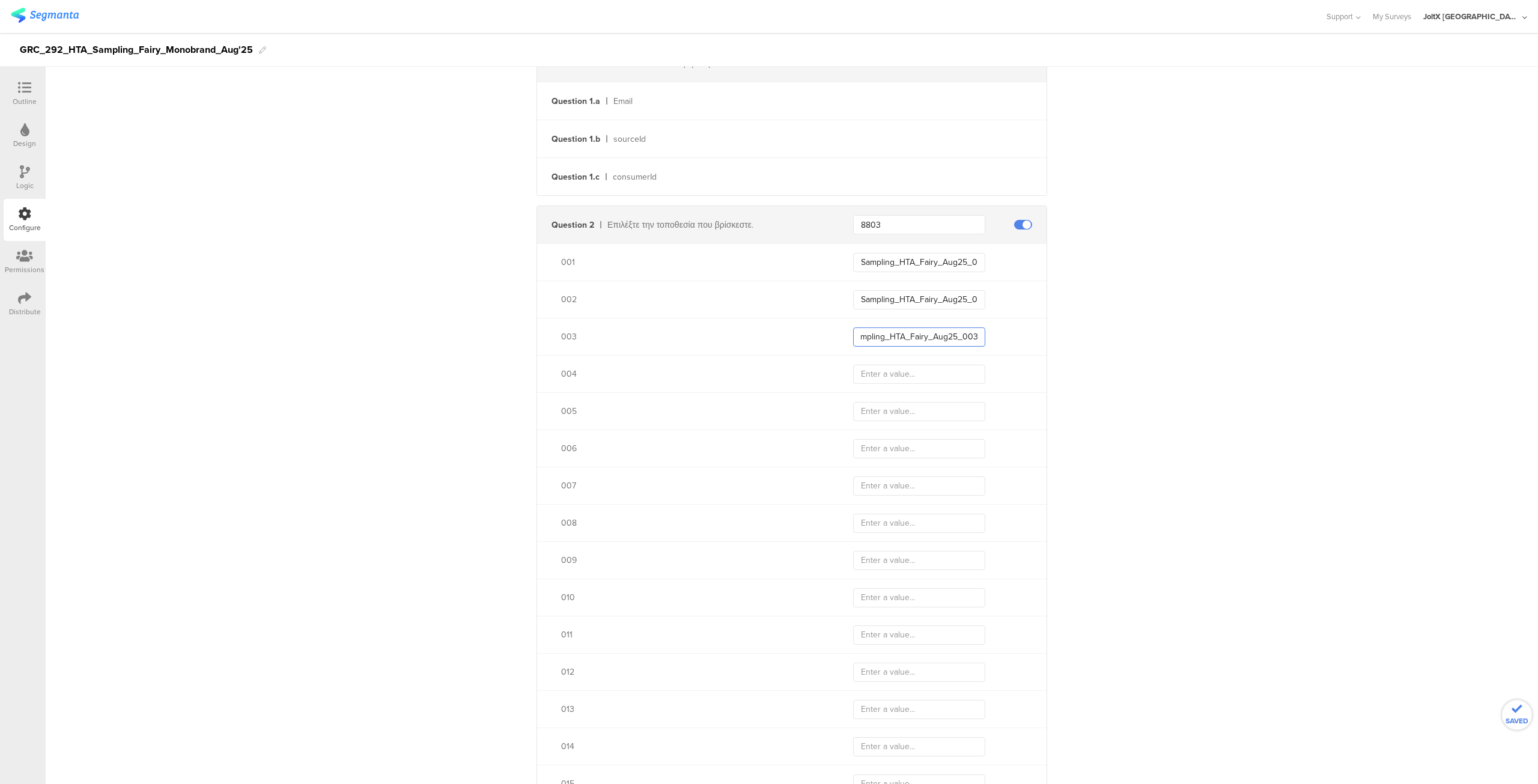
type input "Sampling_HTA_Fairy_Aug25_003"
click at [914, 375] on input "text" at bounding box center [919, 374] width 132 height 19
paste input "Sampling_HTA_Fairy_Aug25_001"
type input "Sampling_HTA_Fairy_Aug25_004"
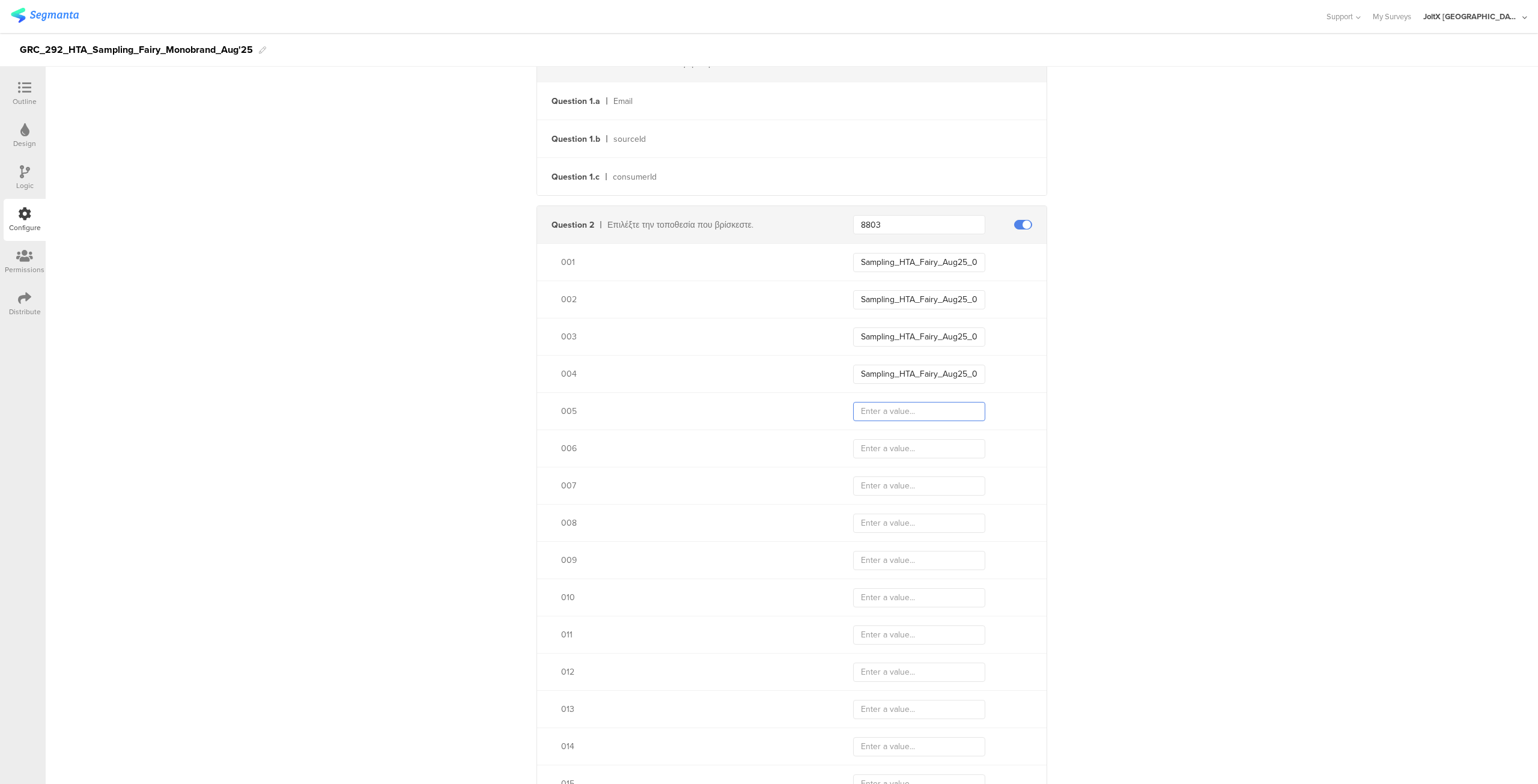
click at [901, 417] on input "text" at bounding box center [919, 411] width 132 height 19
paste input "Sampling_HTA_Fairy_Aug25_001"
type input "Sampling_HTA_Fairy_Aug25_005"
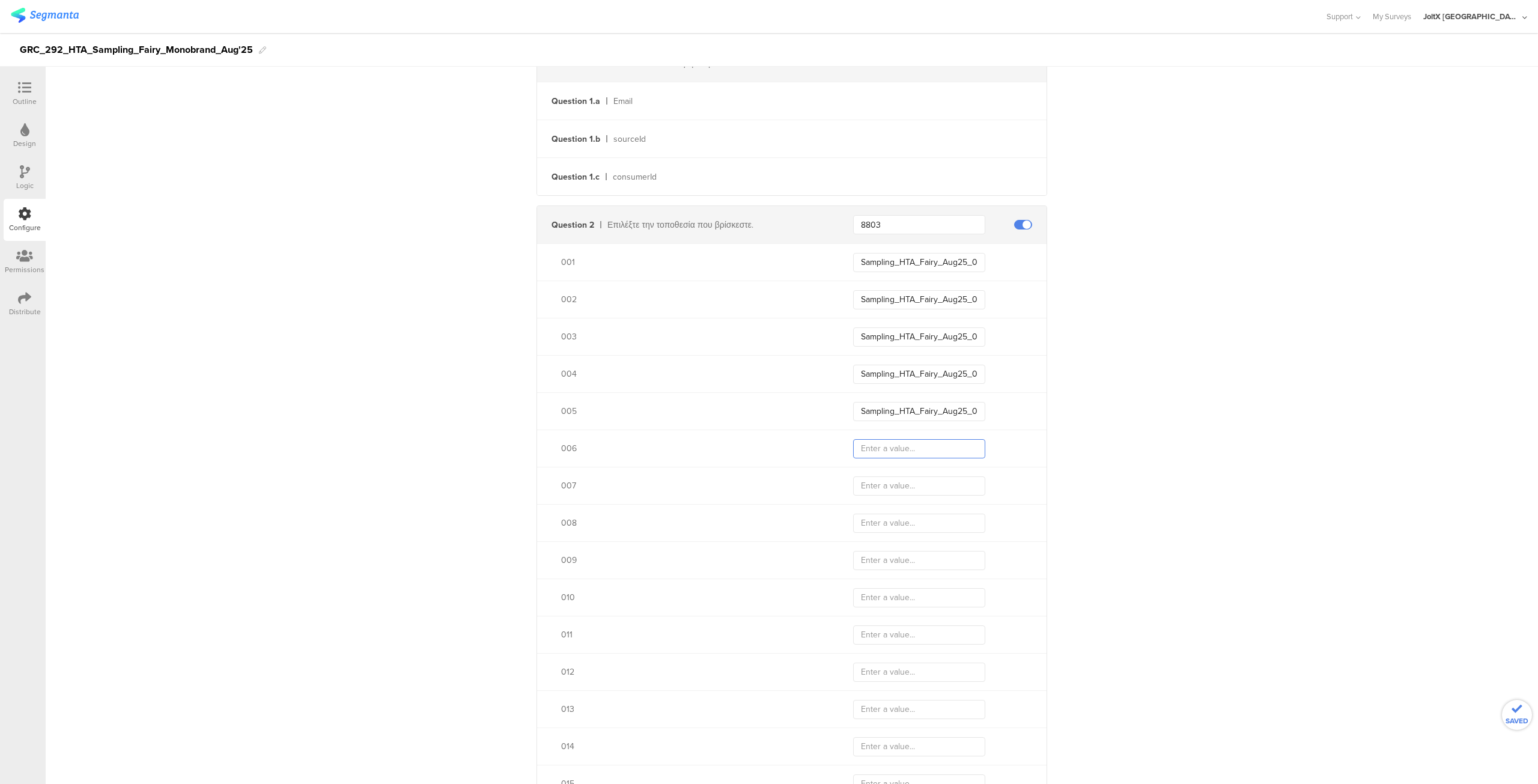
click at [897, 445] on input "text" at bounding box center [919, 449] width 132 height 19
paste input "Sampling_HTA_Fairy_Aug25_001"
type input "Sampling_HTA_Fairy_Aug25_006"
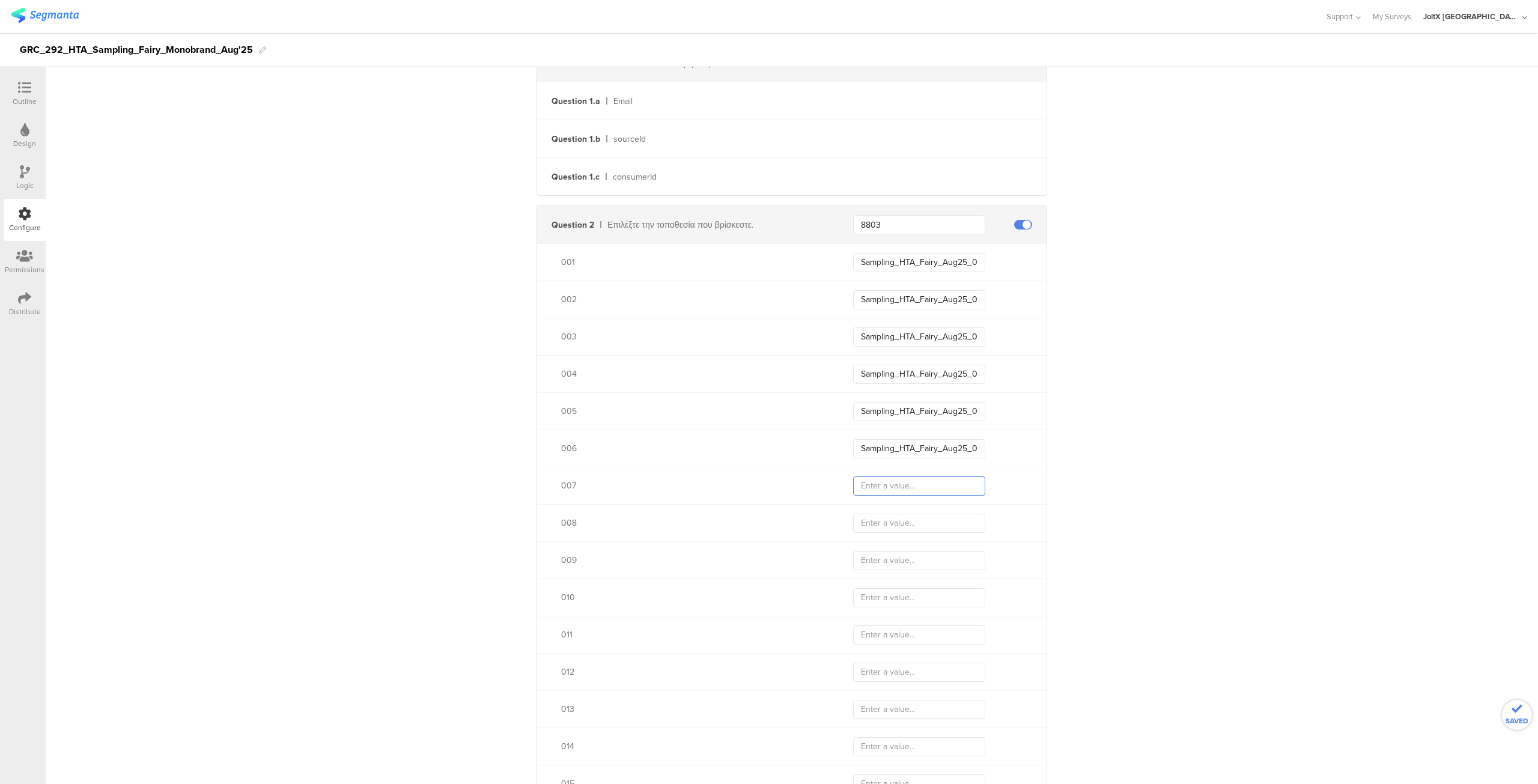
click at [886, 488] on input "text" at bounding box center [919, 486] width 132 height 19
paste input "Sampling_HTA_Fairy_Aug25_001"
type input "Sampling_HTA_Fairy_Aug25_007"
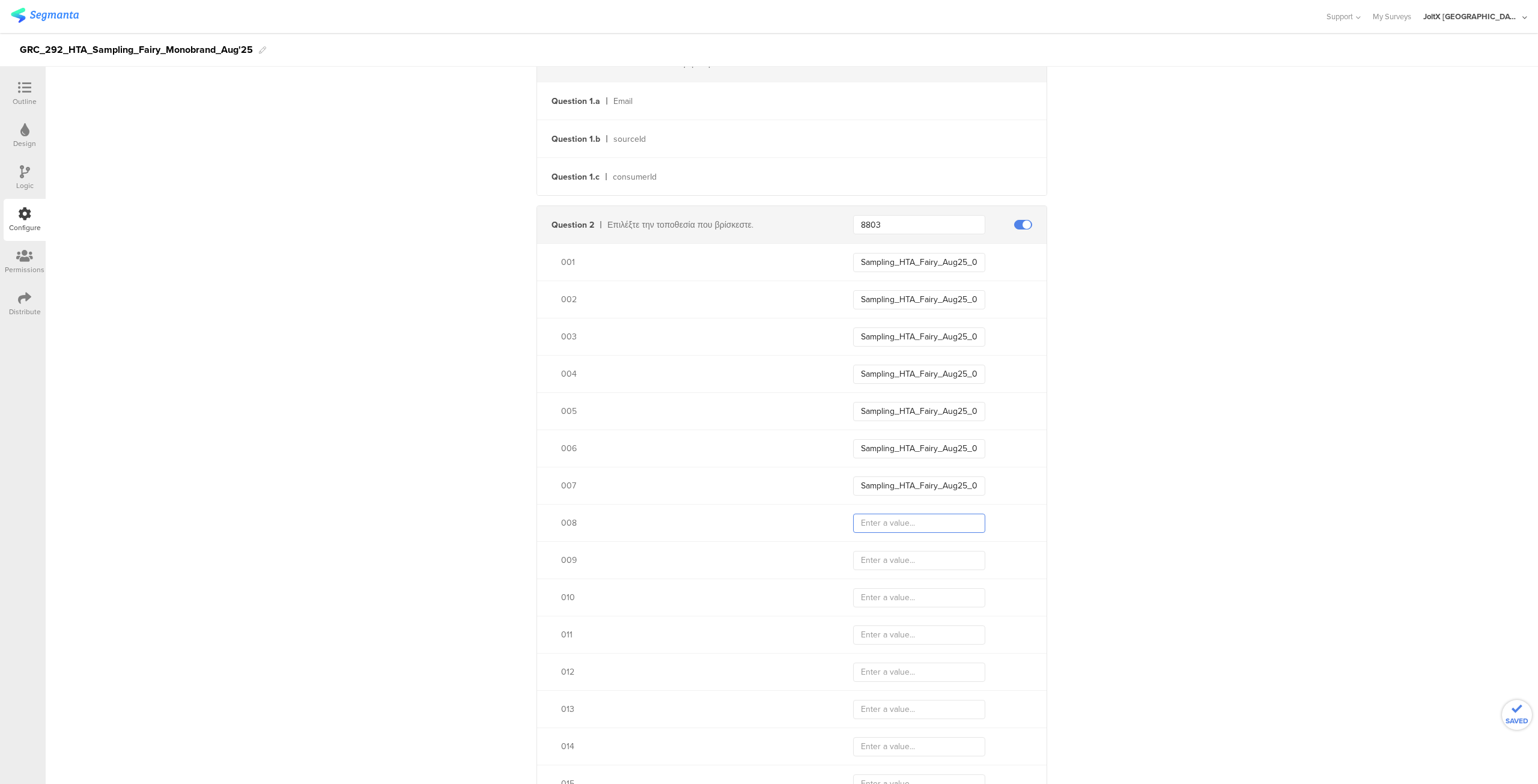
click at [875, 522] on input "text" at bounding box center [919, 524] width 132 height 19
paste input "Sampling_HTA_Fairy_Aug25_001"
type input "Sampling_HTA_Fairy_Aug25_008"
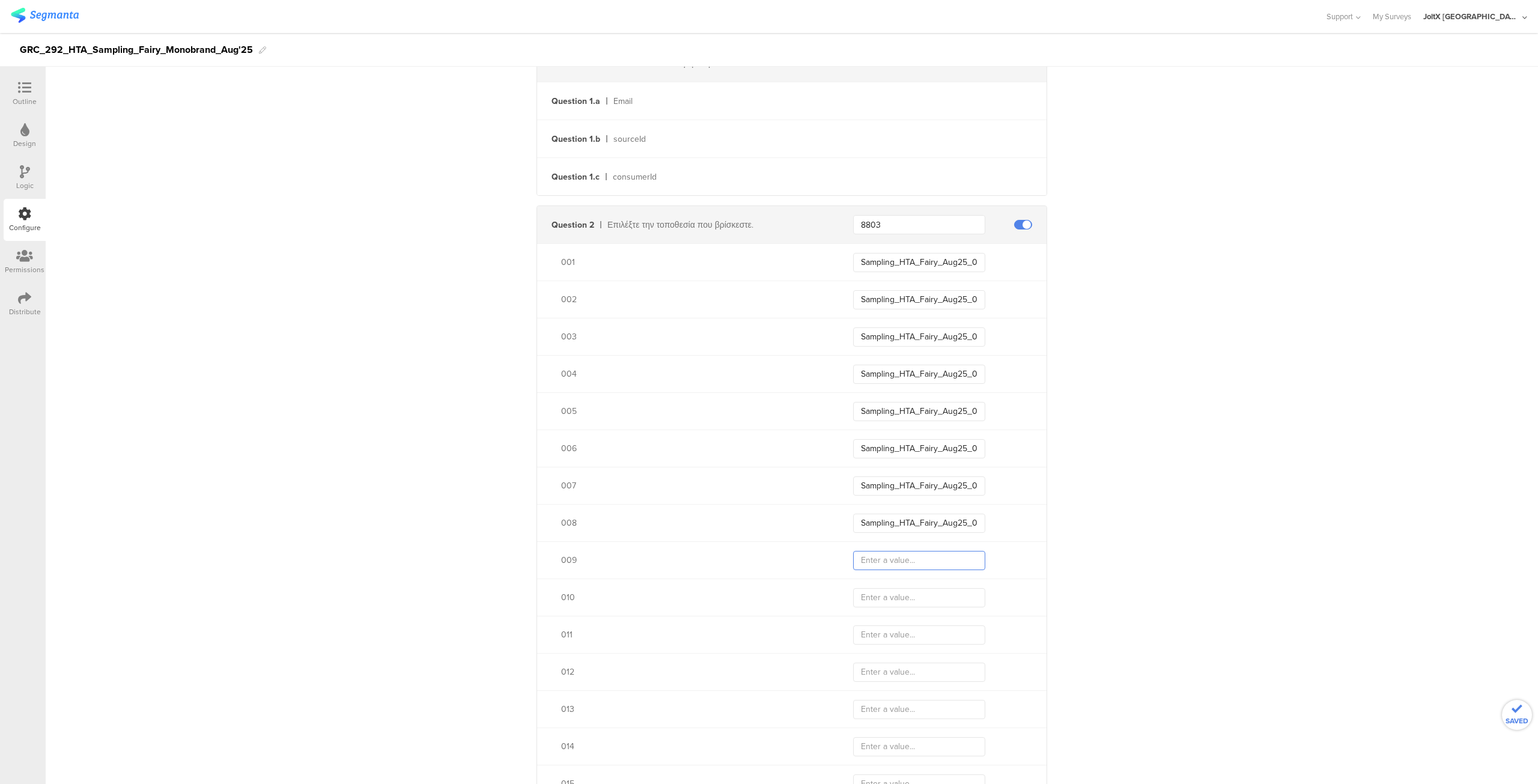
click at [875, 565] on input "text" at bounding box center [919, 561] width 132 height 19
paste input "Sampling_HTA_Fairy_Aug25_001"
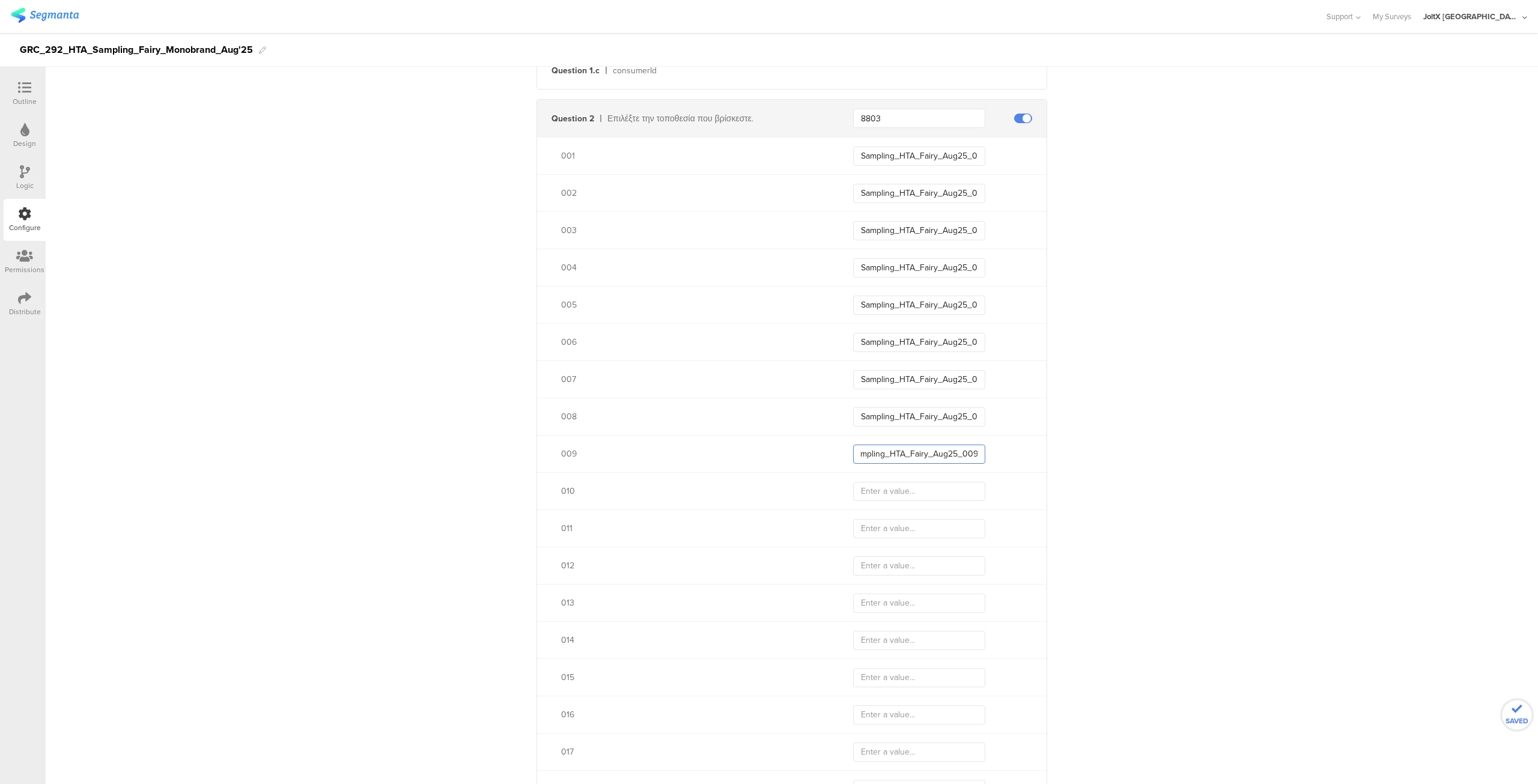
type input "Sampling_HTA_Fairy_Aug25_009"
click at [880, 493] on input "text" at bounding box center [919, 492] width 132 height 19
paste input "Sampling_HTA_Fairy_Aug25_001"
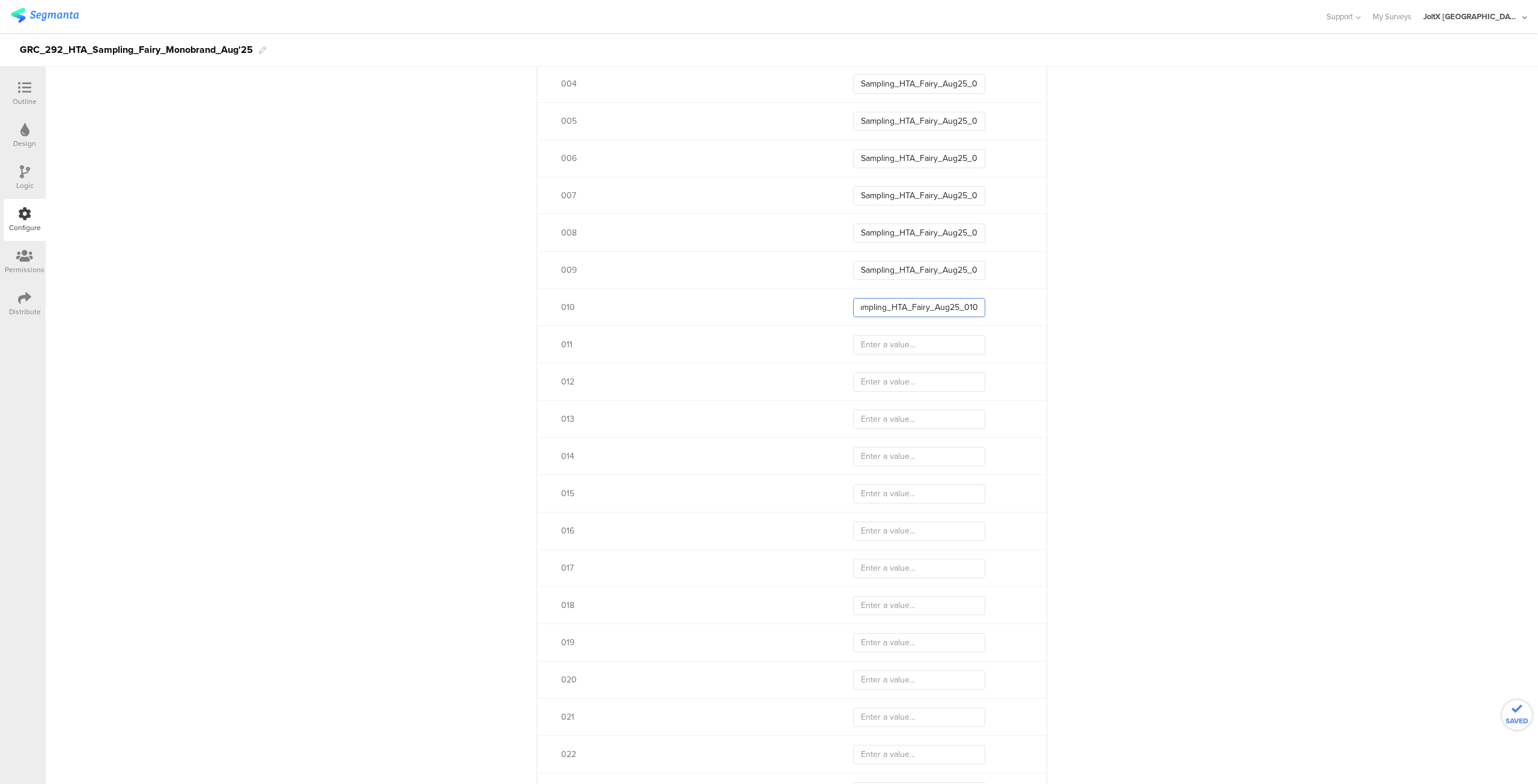
scroll to position [652, 0]
type input "Sampling_HTA_Fairy_Aug25_010"
click at [891, 347] on input "text" at bounding box center [919, 344] width 132 height 19
paste input "Sampling_HTA_Fairy_Aug25_01"
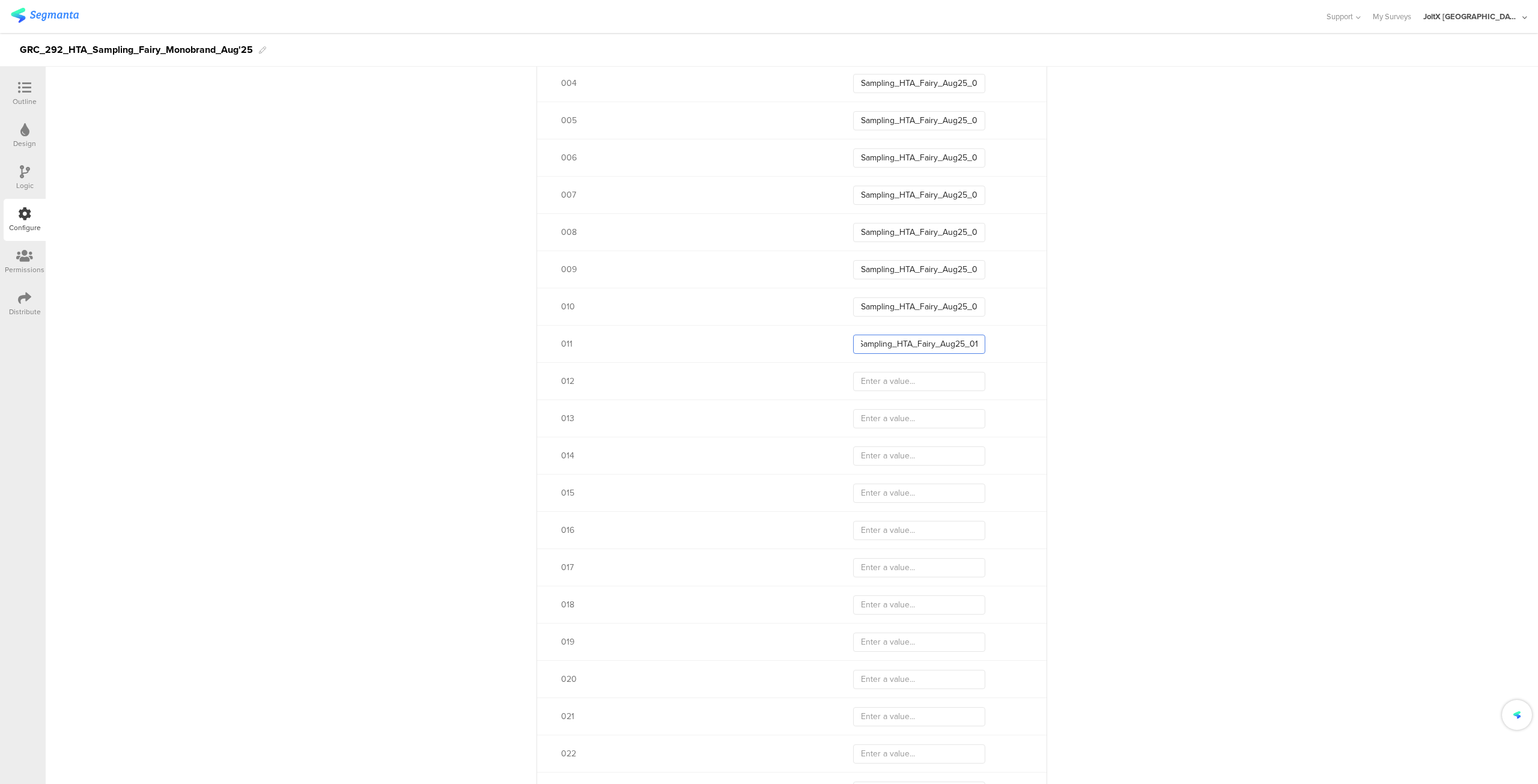
scroll to position [0, 3]
paste input "1"
type input "Sampling_HTA_Fairy_Aug25_011"
click at [944, 289] on input "text" at bounding box center [919, 299] width 132 height 19
paste input "Sampling_HTA_Fairy_Aug25_01"
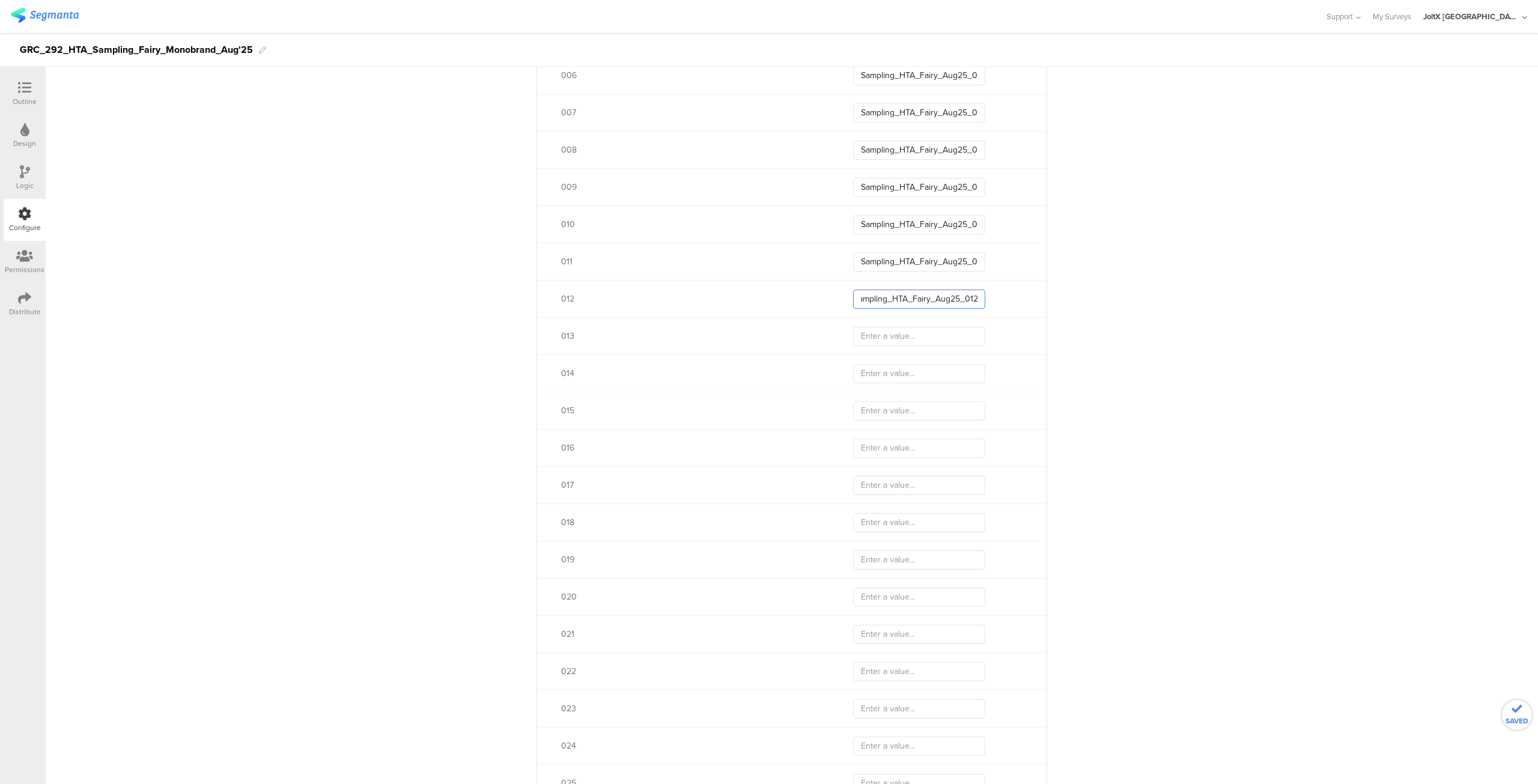
type input "Sampling_HTA_Fairy_Aug25_012"
click at [916, 336] on input "text" at bounding box center [919, 336] width 132 height 19
paste input "Sampling_HTA_Fairy_Aug25_01"
type input "Sampling_HTA_Fairy_Aug25_013"
click at [959, 298] on input "Sampling_HTA_Fairy_Aug25_012" at bounding box center [919, 299] width 132 height 19
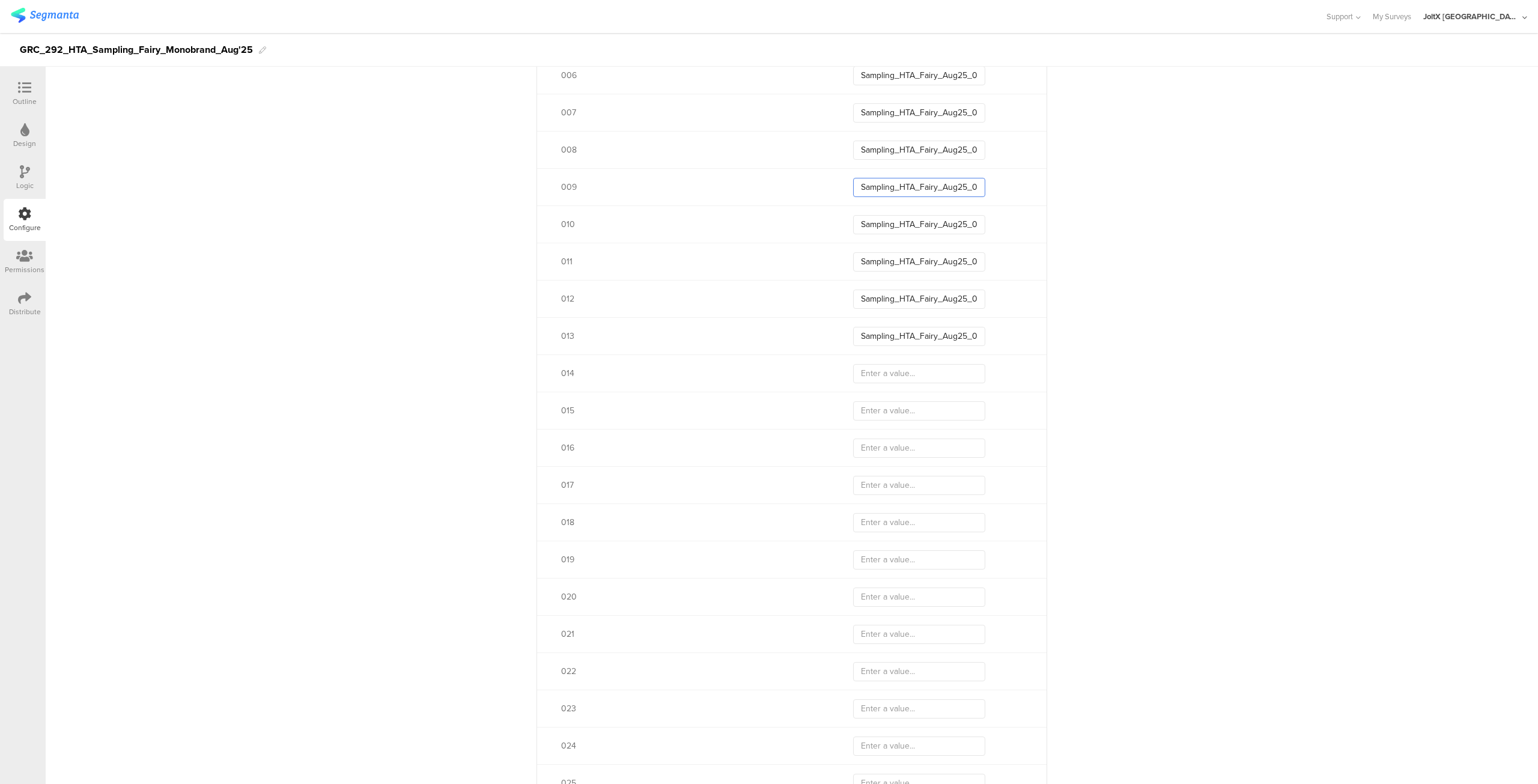
click at [959, 184] on input "Sampling_HTA_Fairy_Aug25_009" at bounding box center [919, 188] width 132 height 19
click at [888, 370] on input "text" at bounding box center [919, 373] width 132 height 19
paste input "Sampling_HTA_Fairy_Aug25_01"
type input "Sampling_HTA_Fairy_Aug25_014"
click at [884, 405] on input "text" at bounding box center [919, 411] width 132 height 19
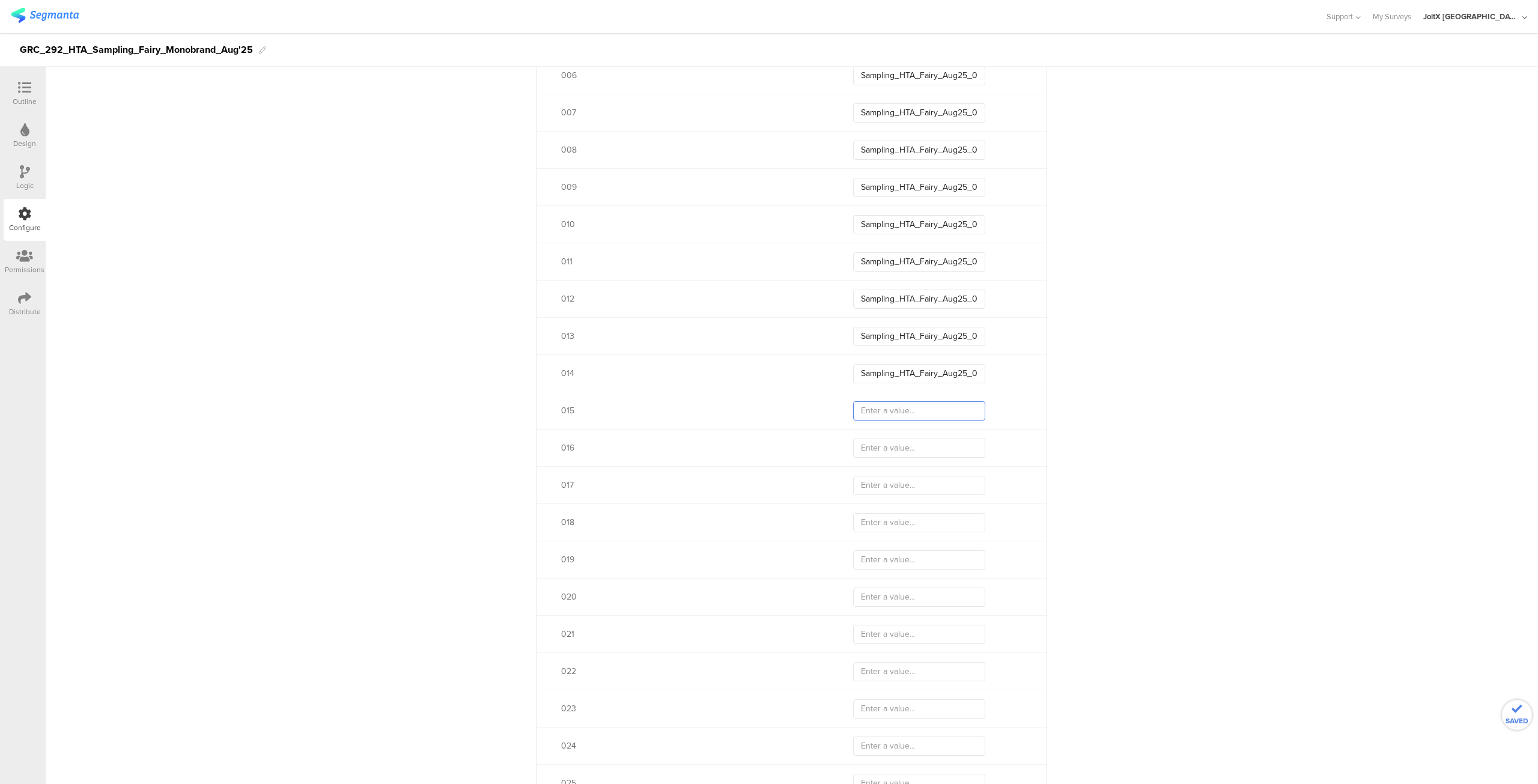
paste input "Sampling_HTA_Fairy_Aug25_01"
type input "Sampling_HTA_Fairy_Aug25_015"
click at [881, 451] on input "text" at bounding box center [919, 449] width 132 height 19
paste input "Sampling_HTA_Fairy_Aug25_01"
type input "Sampling_HTA_Fairy_Aug25_016"
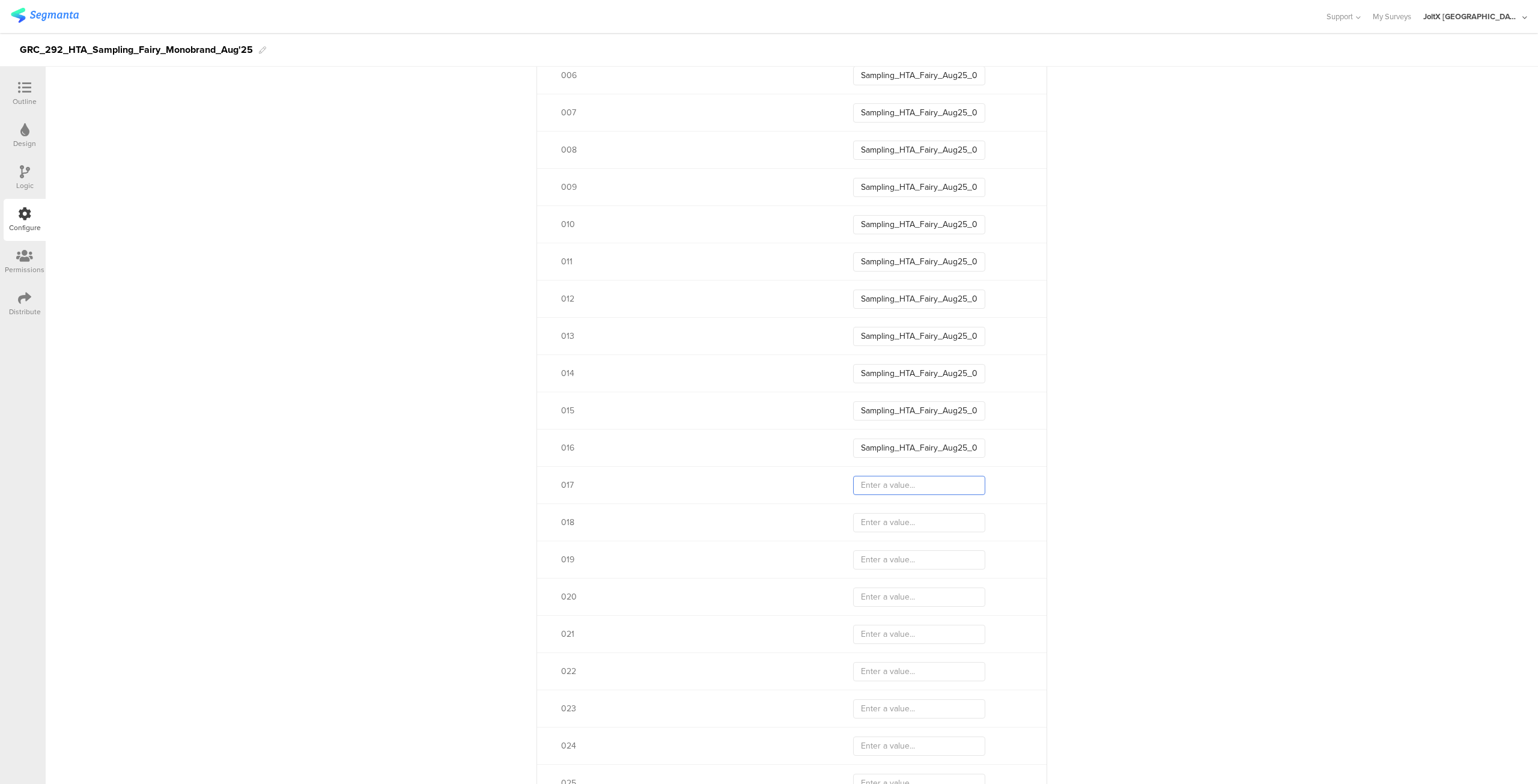
click at [875, 488] on input "text" at bounding box center [919, 486] width 132 height 19
paste input "Sampling_HTA_Fairy_Aug25_01"
type input "Sampling_HTA_Fairy_Aug25_017"
click at [869, 524] on input "text" at bounding box center [919, 523] width 132 height 19
paste input "Sampling_HTA_Fairy_Aug25_01"
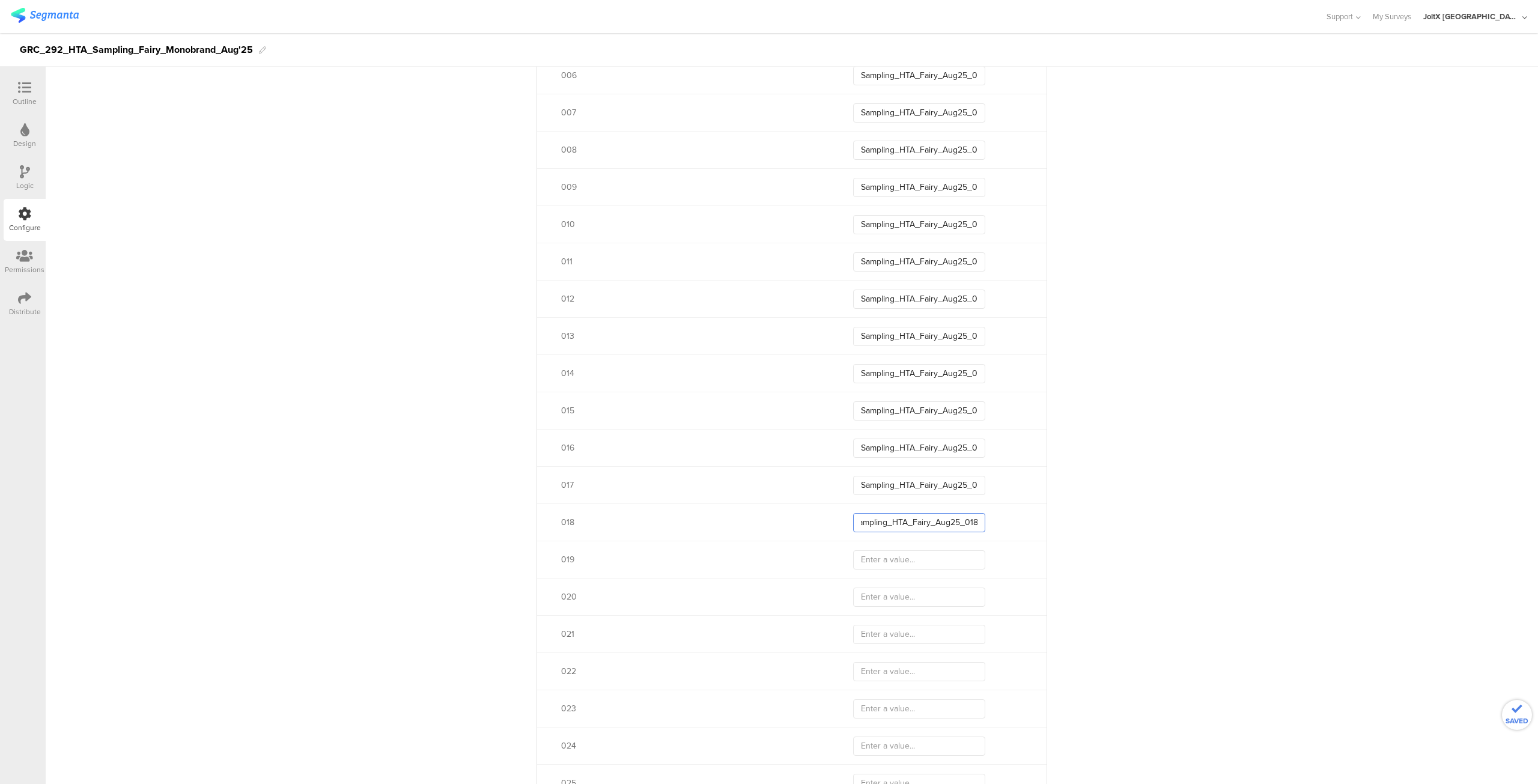
type input "Sampling_HTA_Fairy_Aug25_018"
click at [869, 560] on input "text" at bounding box center [919, 560] width 132 height 19
paste input "Sampling_HTA_Fairy_Aug25_01"
type input "Sampling_HTA_Fairy_Aug25_019"
click at [990, 406] on div "Sampling_HTA_Fairy_Aug25_015" at bounding box center [950, 411] width 194 height 19
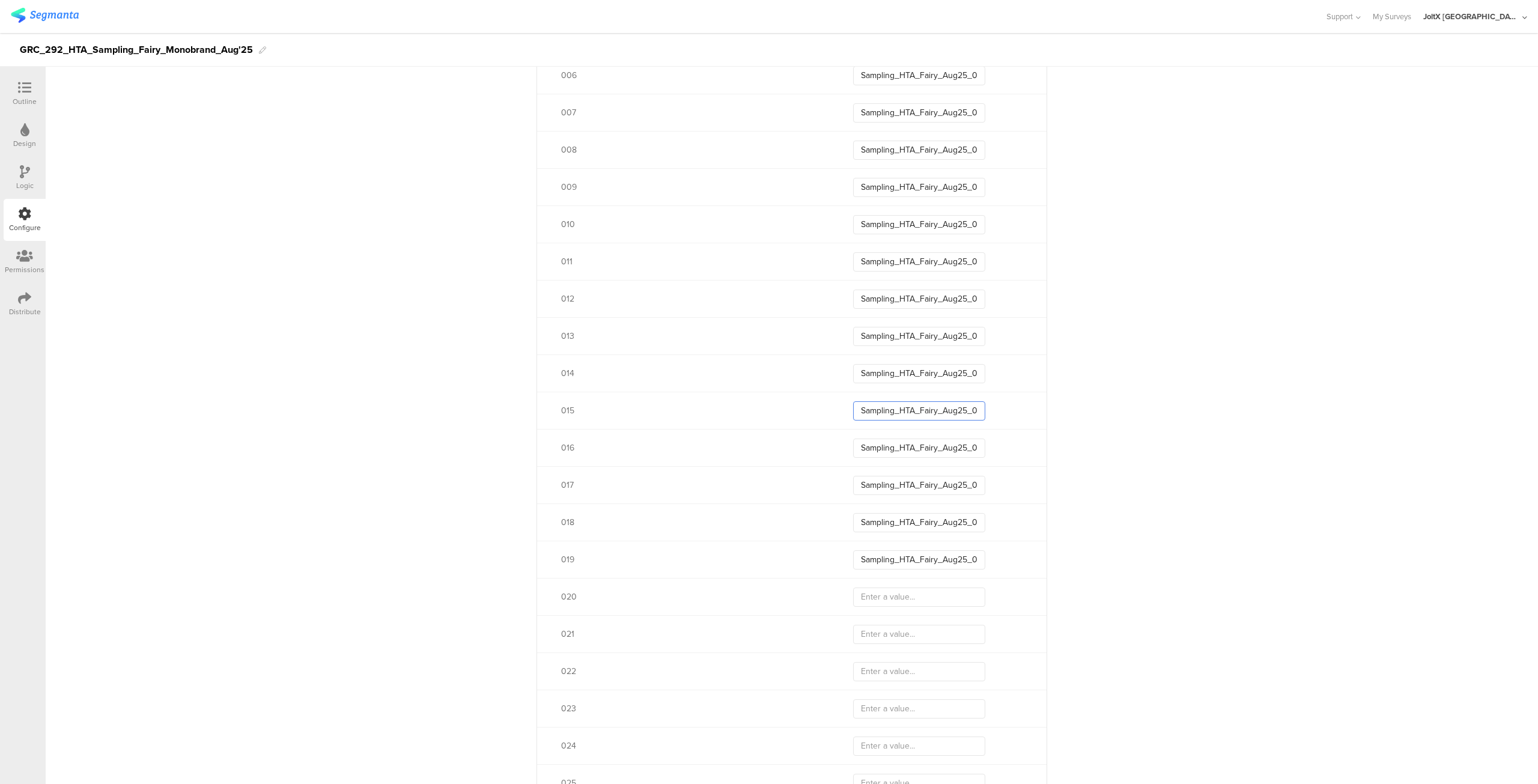
click at [950, 407] on input "Sampling_HTA_Fairy_Aug25_015" at bounding box center [919, 411] width 132 height 19
click at [933, 557] on input "Sampling_HTA_Fairy_Aug25_019" at bounding box center [919, 561] width 132 height 19
click at [908, 592] on input "text" at bounding box center [919, 598] width 132 height 19
paste input "Sampling_HTA_Fairy_Aug25_01"
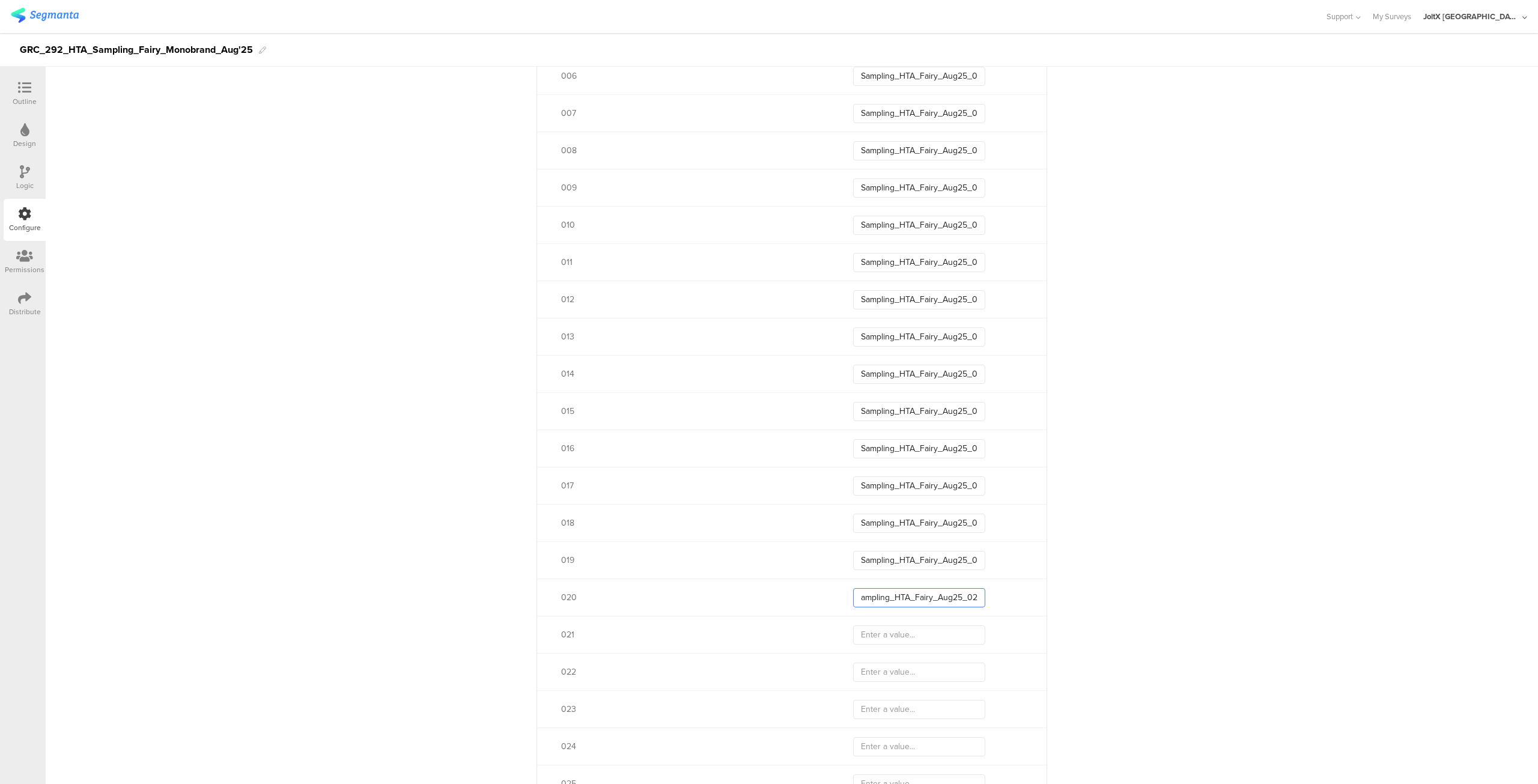
scroll to position [0, 10]
type input "Sampling_HTA_Fairy_Aug25_020"
click at [896, 632] on input "text" at bounding box center [919, 635] width 132 height 19
paste input "Sampling_HTA_Fairy_Aug25_02"
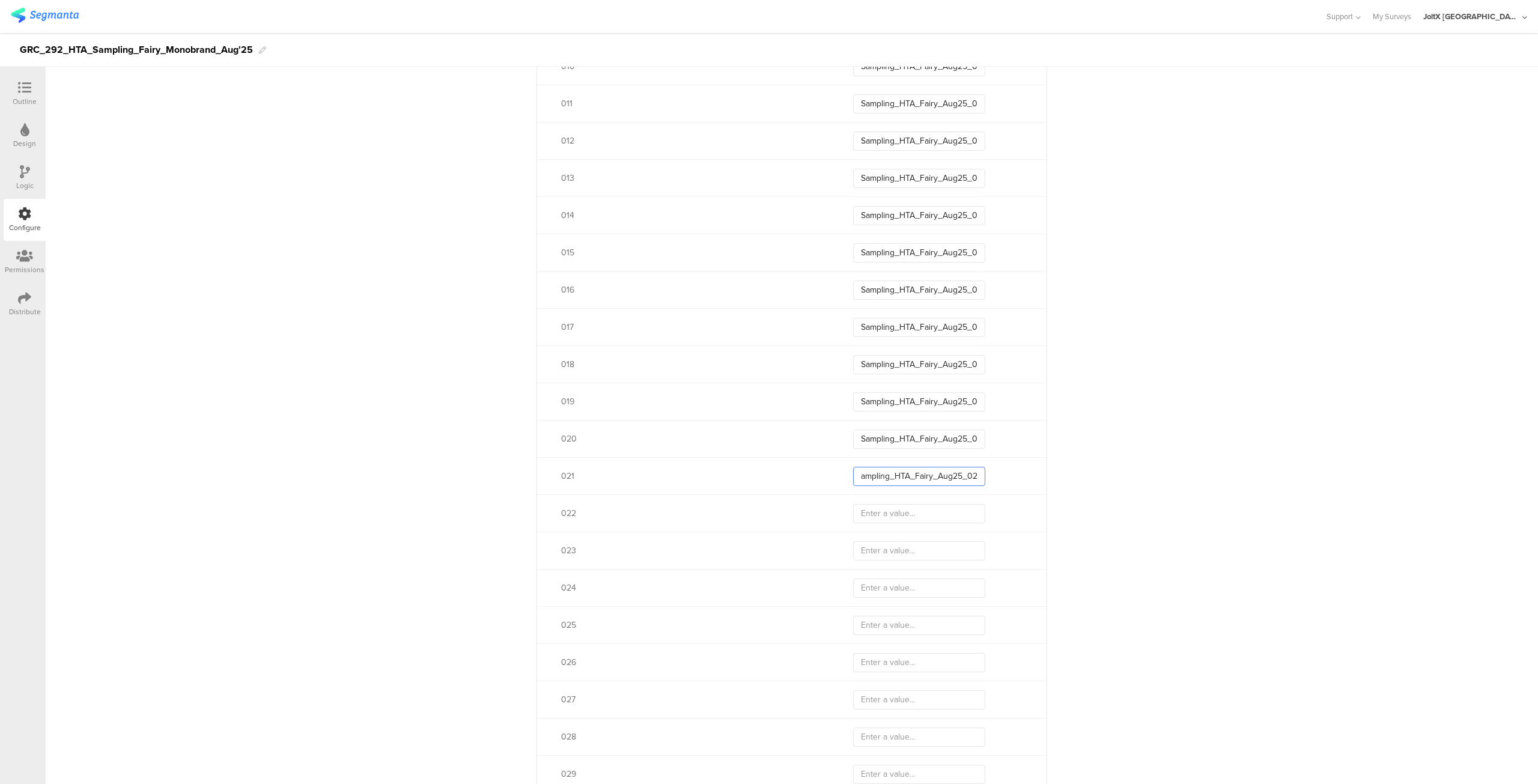
scroll to position [0, 7]
type input "Sampling_HTA_Fairy_Aug25_021"
click at [911, 514] on input "text" at bounding box center [919, 514] width 132 height 19
paste input "Sampling_HTA_Fairy_Aug25_02"
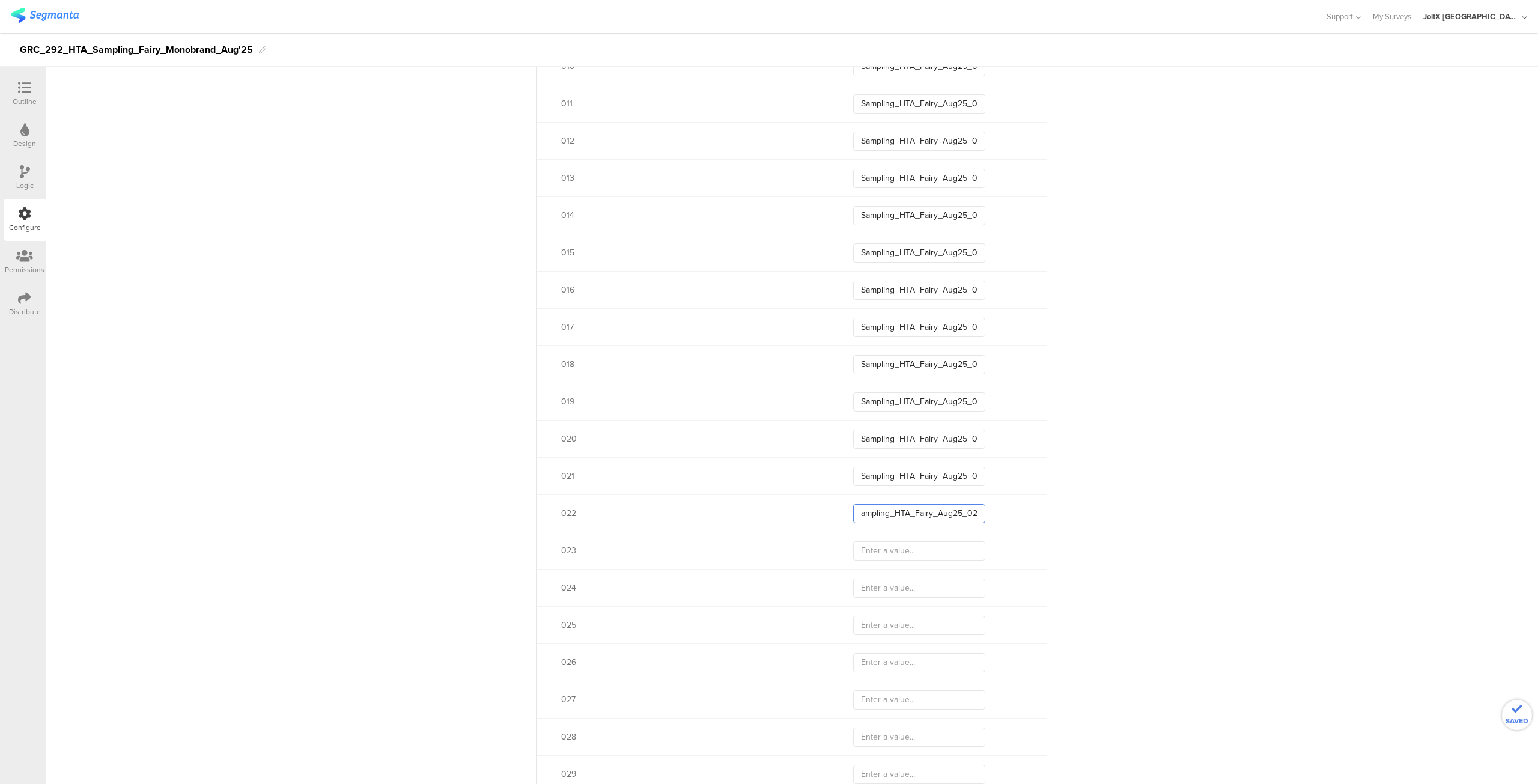
scroll to position [0, 10]
type input "Sampling_HTA_Fairy_Aug25_022"
click at [899, 543] on input "text" at bounding box center [919, 551] width 132 height 19
paste input "Sampling_HTA_Fairy_Aug25_02"
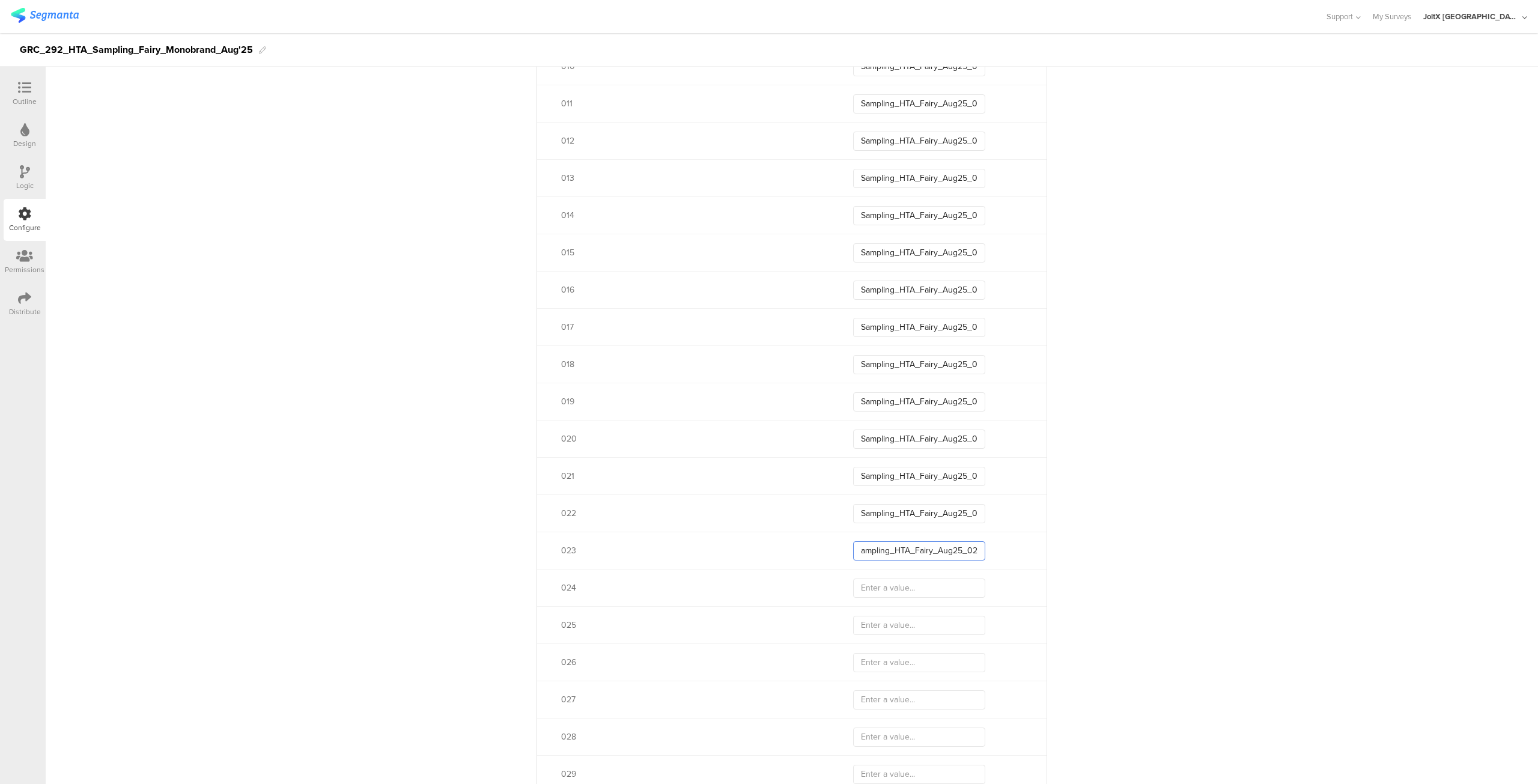
scroll to position [0, 10]
type input "Sampling_HTA_Fairy_Aug25_023"
click at [885, 589] on input "text" at bounding box center [919, 588] width 132 height 19
paste input "Sampling_HTA_Fairy_Aug25_02"
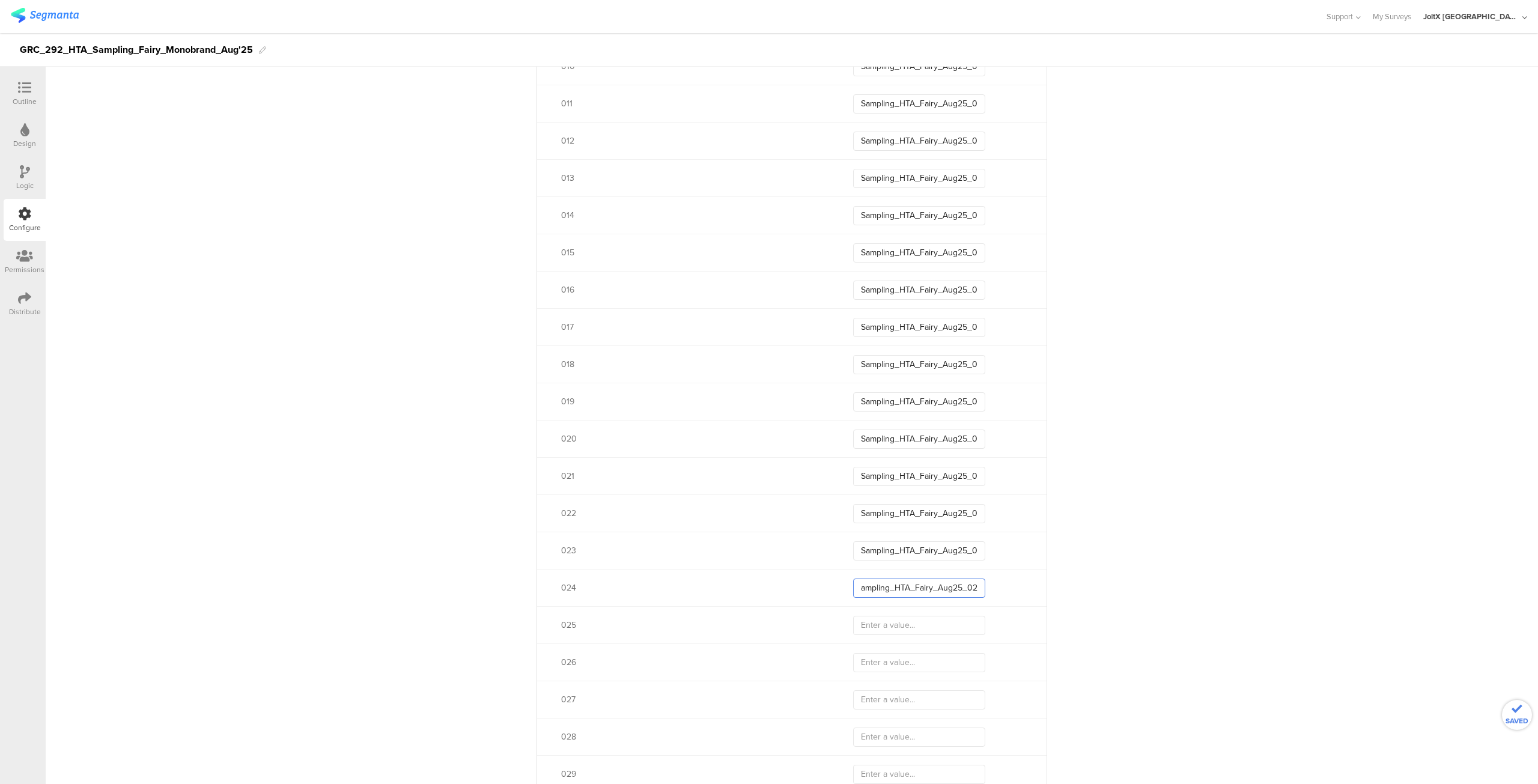
scroll to position [0, 10]
type input "Sampling_HTA_Fairy_Aug25_024"
click at [881, 629] on input "text" at bounding box center [919, 626] width 132 height 19
paste input "Sampling_HTA_Fairy_Aug25_02"
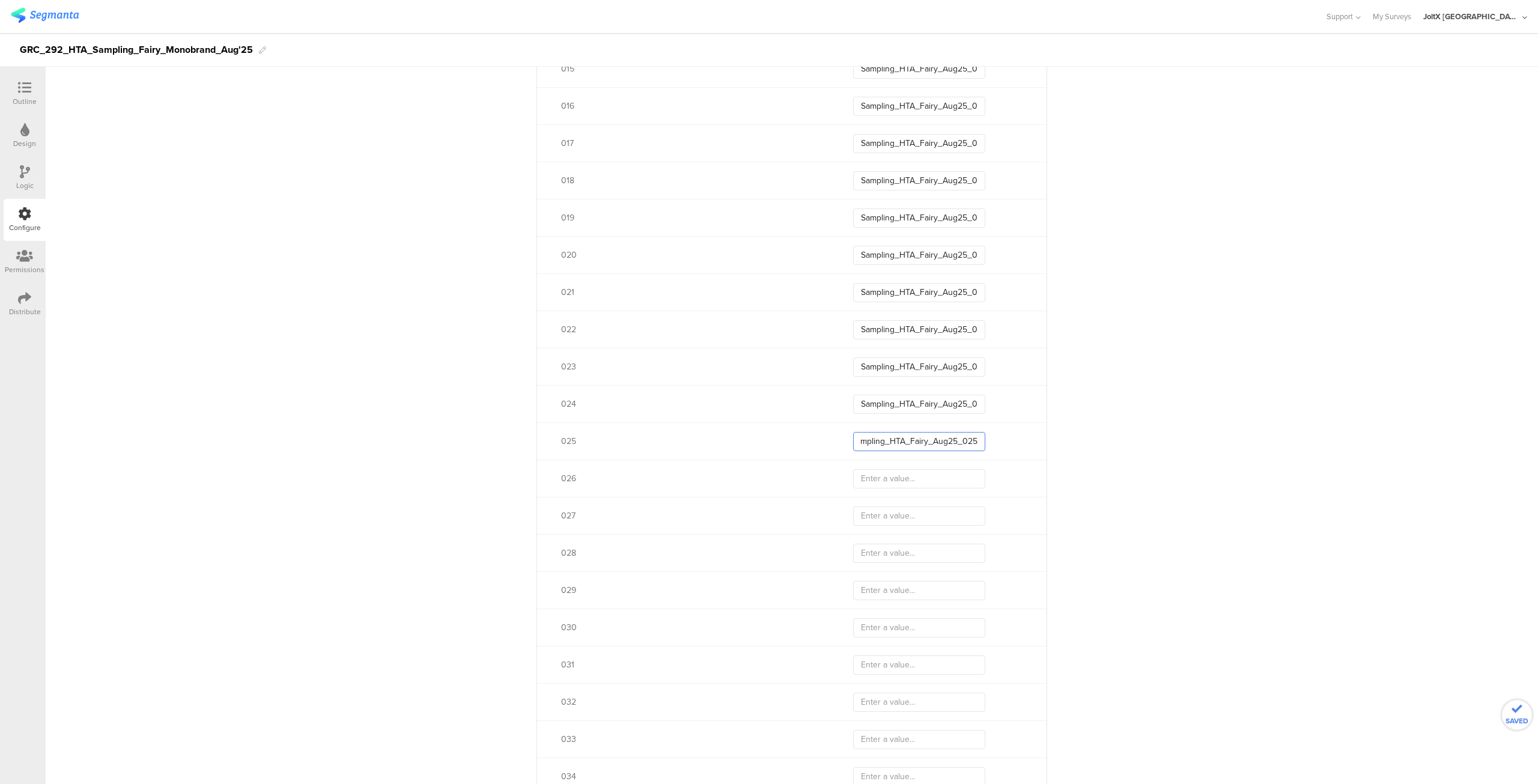
scroll to position [1084, 0]
type input "Sampling_HTA_Fairy_Aug25_025"
click at [907, 468] on input "text" at bounding box center [919, 472] width 132 height 19
paste input "Sampling_HTA_Fairy_Aug25_02"
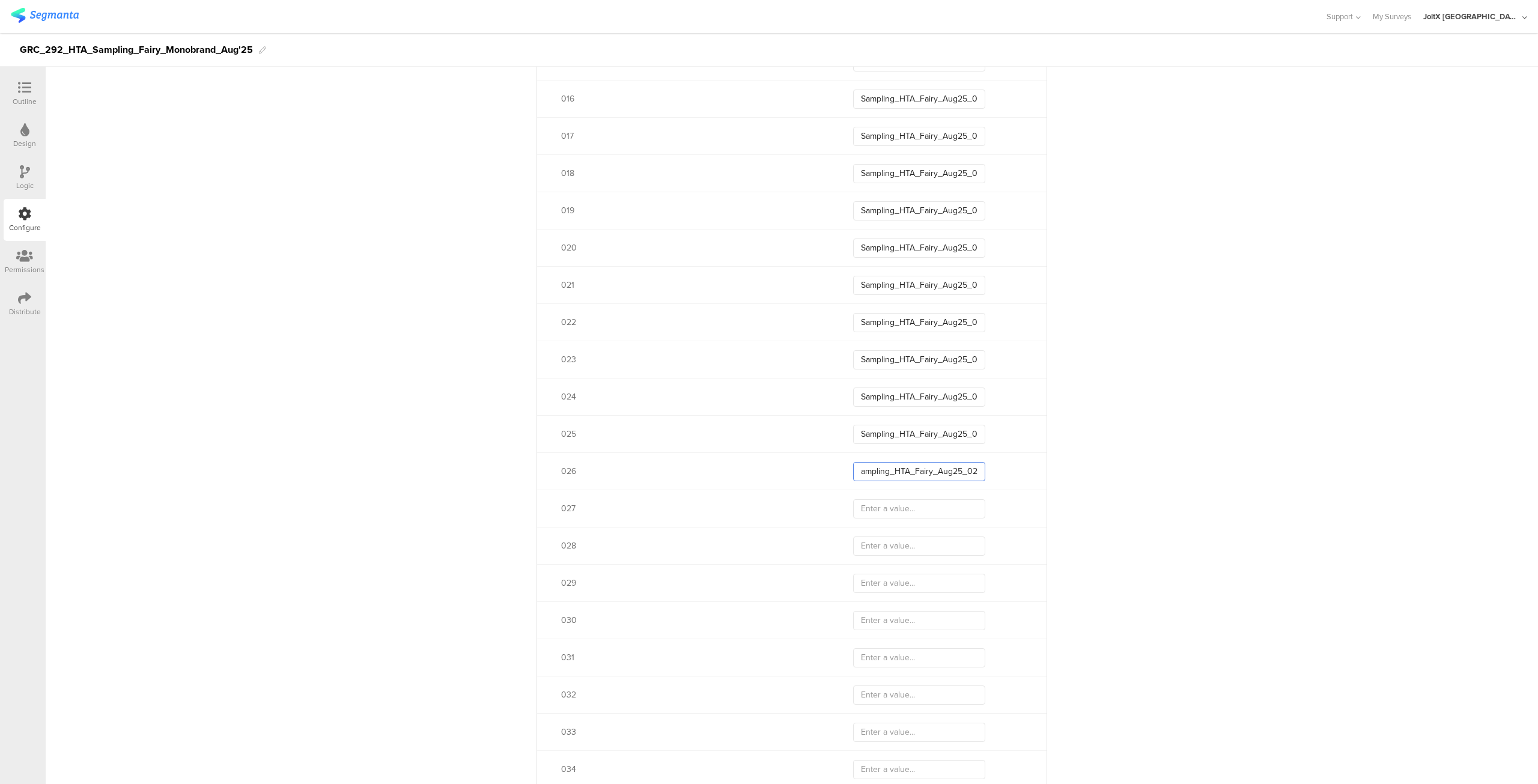
scroll to position [0, 10]
type input "Sampling_HTA_Fairy_Aug25_026"
click at [906, 511] on input "text" at bounding box center [919, 509] width 132 height 19
paste input "Sampling_HTA_Fairy_Aug25_02"
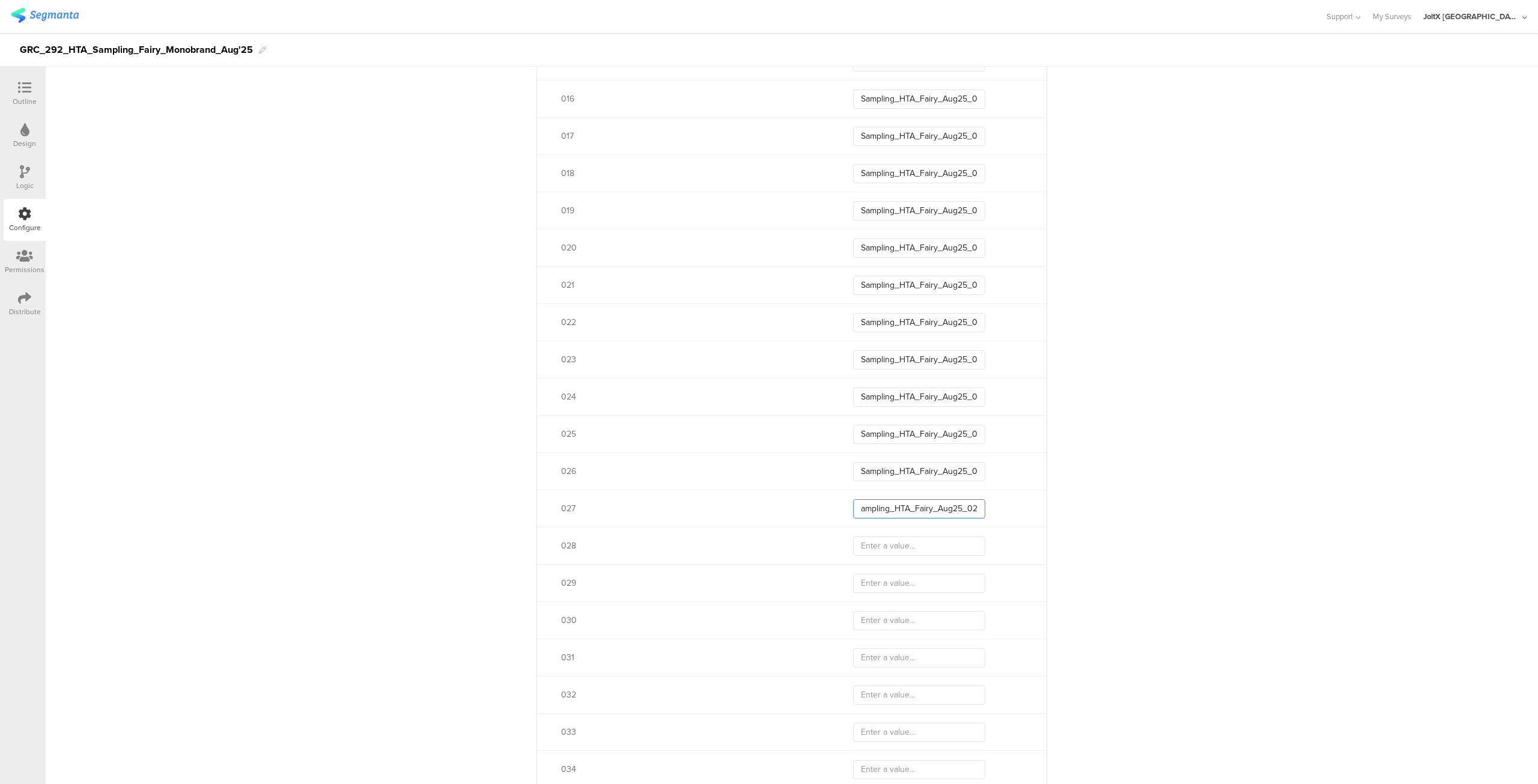
scroll to position [0, 9]
type input "Sampling_HTA_Fairy_Aug25_027"
click at [901, 548] on input "text" at bounding box center [919, 546] width 132 height 19
paste input "Sampling_HTA_Fairy_Aug25_02"
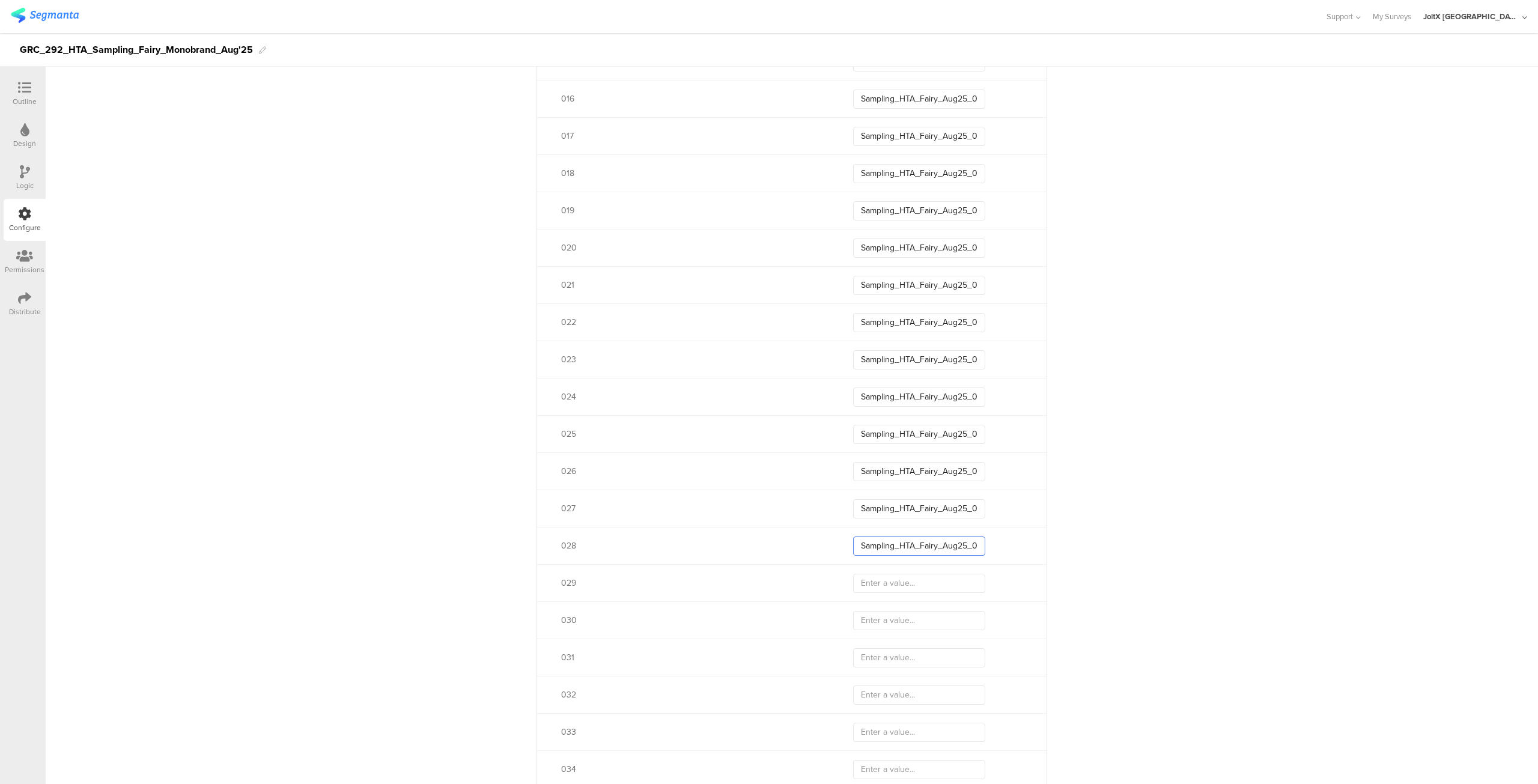
scroll to position [0, 4]
type input "Sampling_HTA_Fairy_Aug25_028"
click at [899, 587] on input "text" at bounding box center [919, 583] width 132 height 19
paste input "Sampling_HTA_Fairy_Aug25_02"
type input "Sampling_HTA_Fairy_Aug25_029"
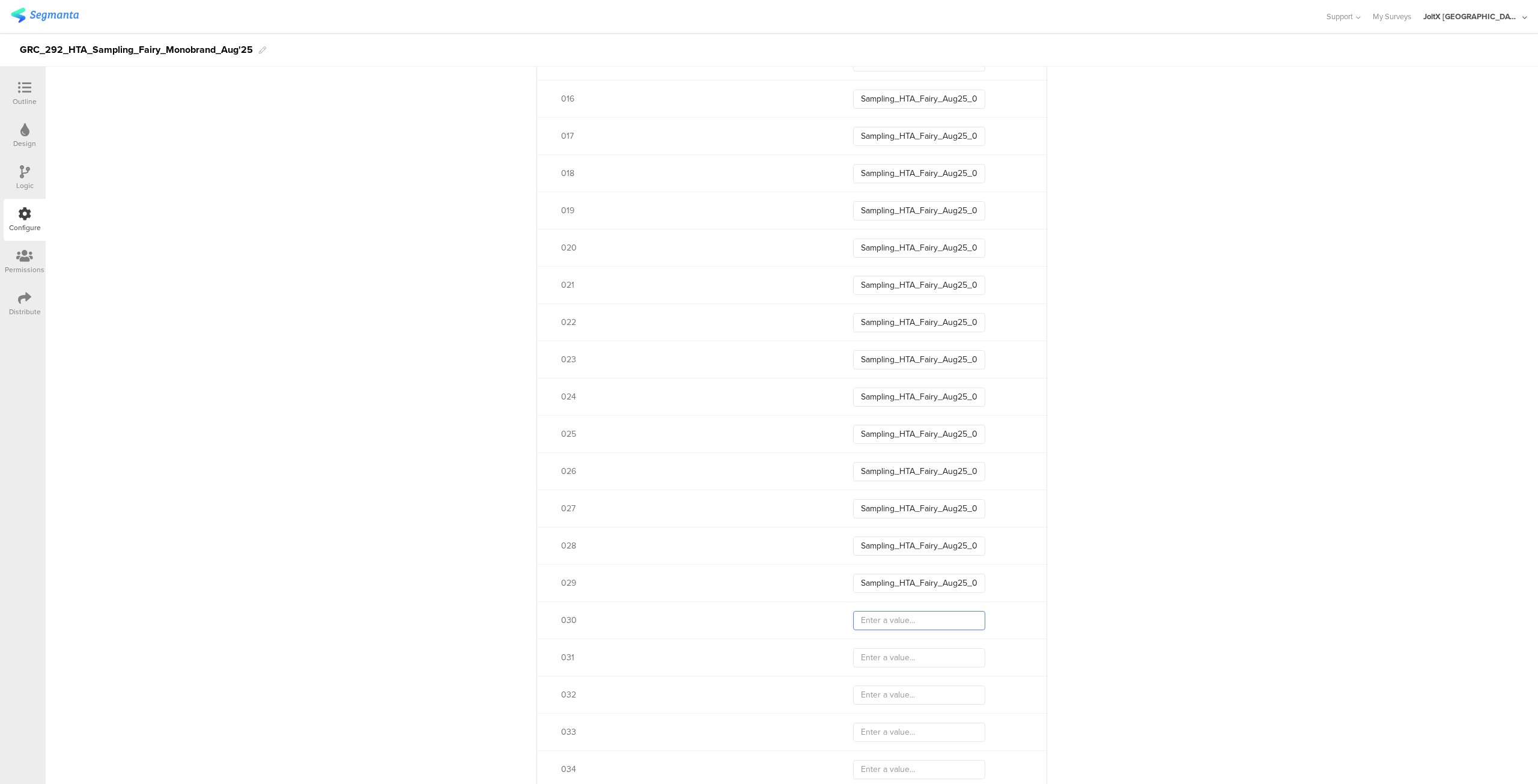
click at [870, 616] on input "text" at bounding box center [919, 621] width 132 height 19
paste input "Sampling_HTA_Fairy_Aug25_02"
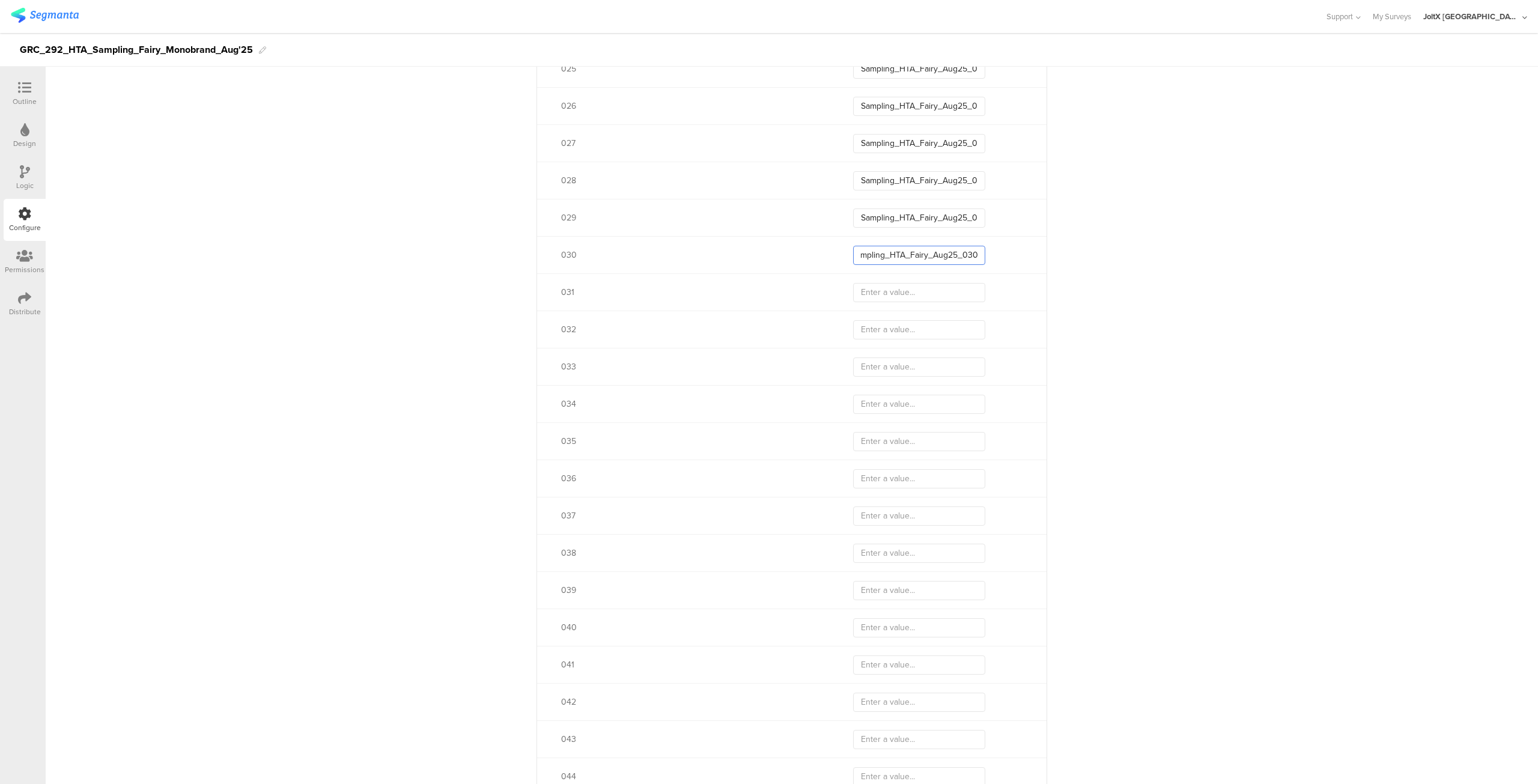
type input "Sampling_HTA_Fairy_Aug25_030"
click at [899, 289] on input "text" at bounding box center [919, 293] width 132 height 19
paste input "Sampling_HTA_Fairy_Aug25_03"
type input "Sampling_HTA_Fairy_Aug25_031"
click at [903, 333] on input "text" at bounding box center [919, 330] width 132 height 19
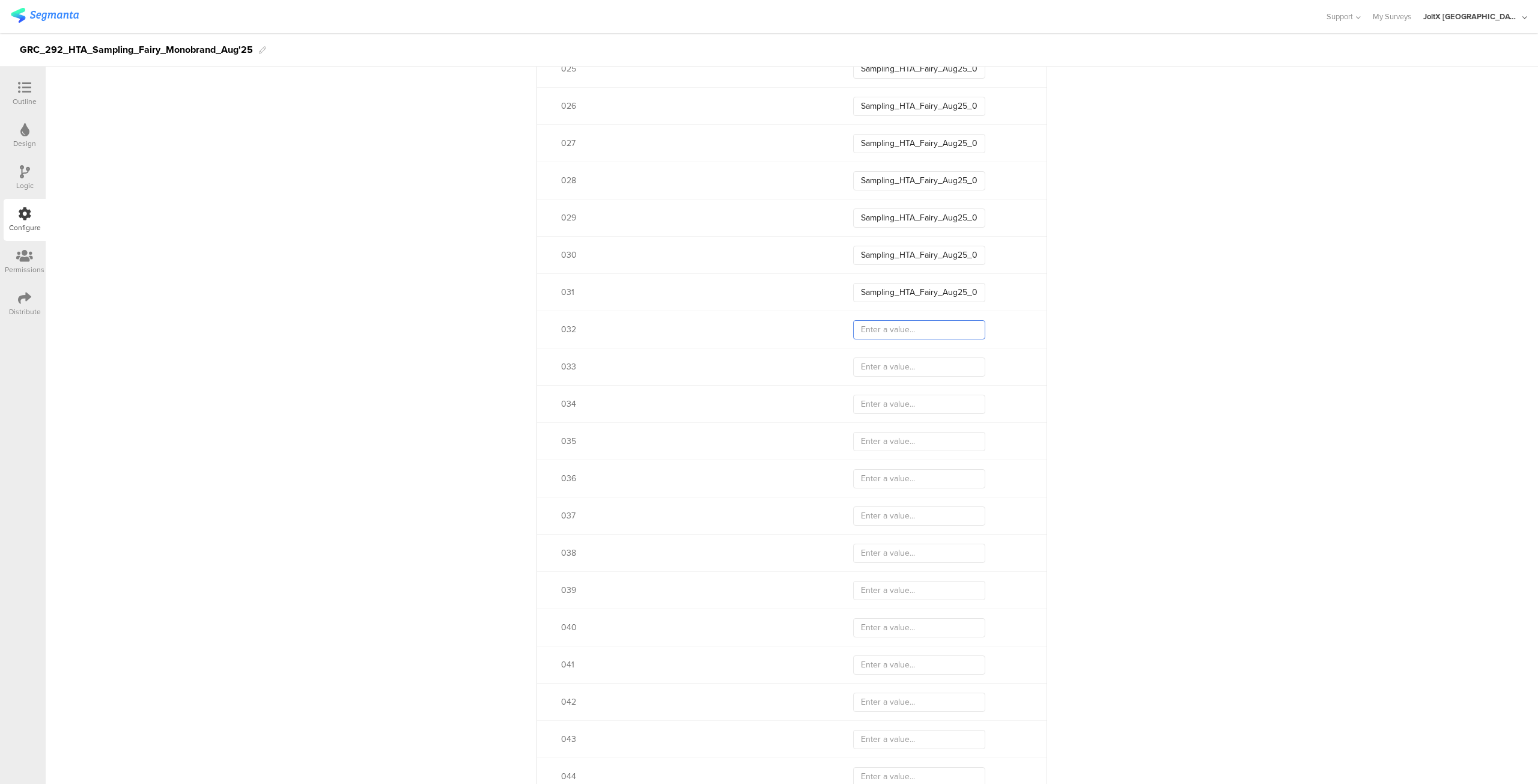
paste input "Sampling_HTA_Fairy_Aug25_03"
type input "Sampling_HTA_Fairy_Aug25_032"
click at [899, 361] on input "text" at bounding box center [919, 367] width 132 height 19
paste input "Sampling_HTA_Fairy_Aug25_03"
type input "Sampling_HTA_Fairy_Aug25_033"
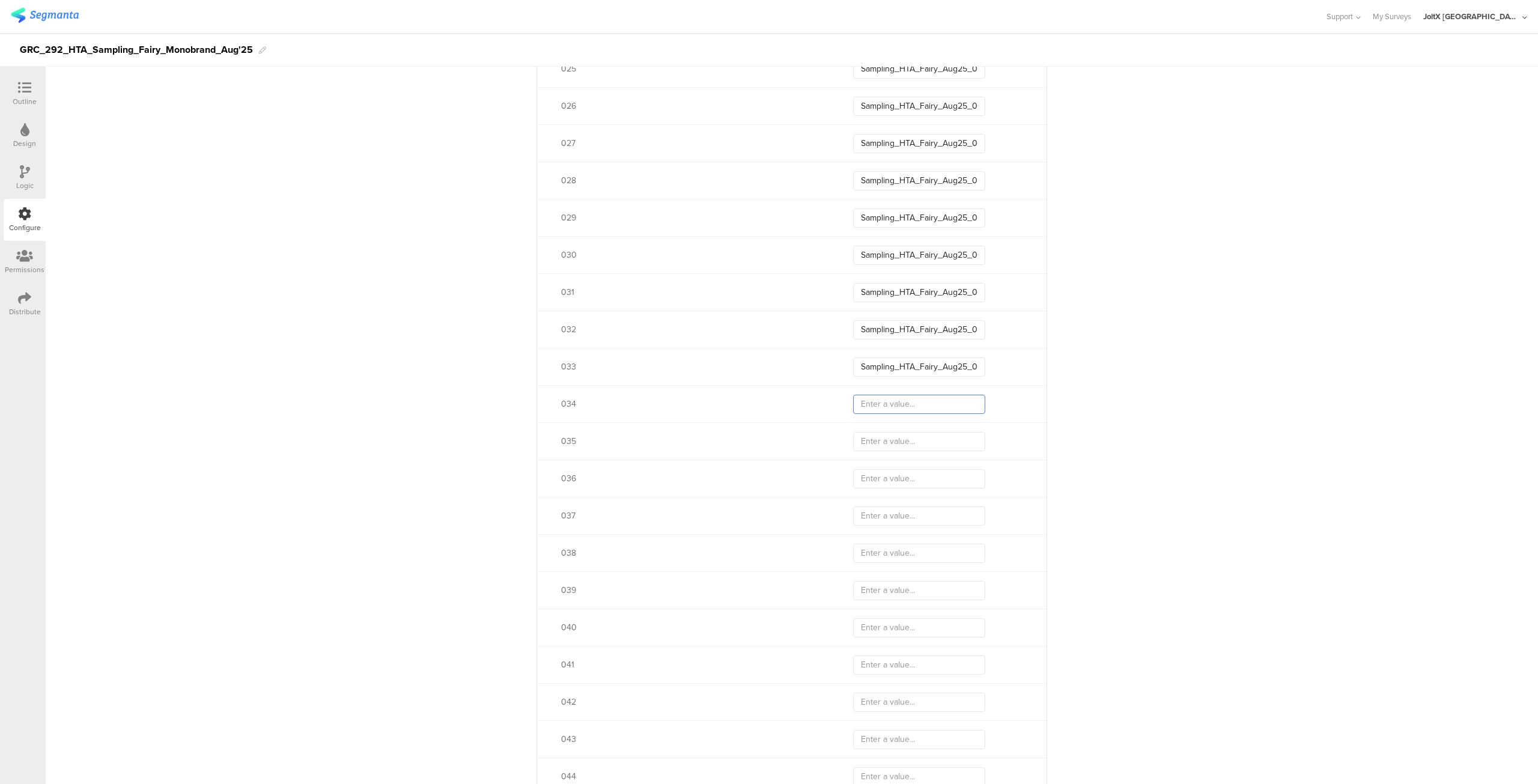
click at [898, 400] on input "text" at bounding box center [919, 404] width 132 height 19
paste input "Sampling_HTA_Fairy_Aug25_03"
type input "Sampling_HTA_Fairy_Aug25_034"
click at [897, 438] on input "text" at bounding box center [919, 442] width 132 height 19
paste input "Sampling_HTA_Fairy_Aug25_03"
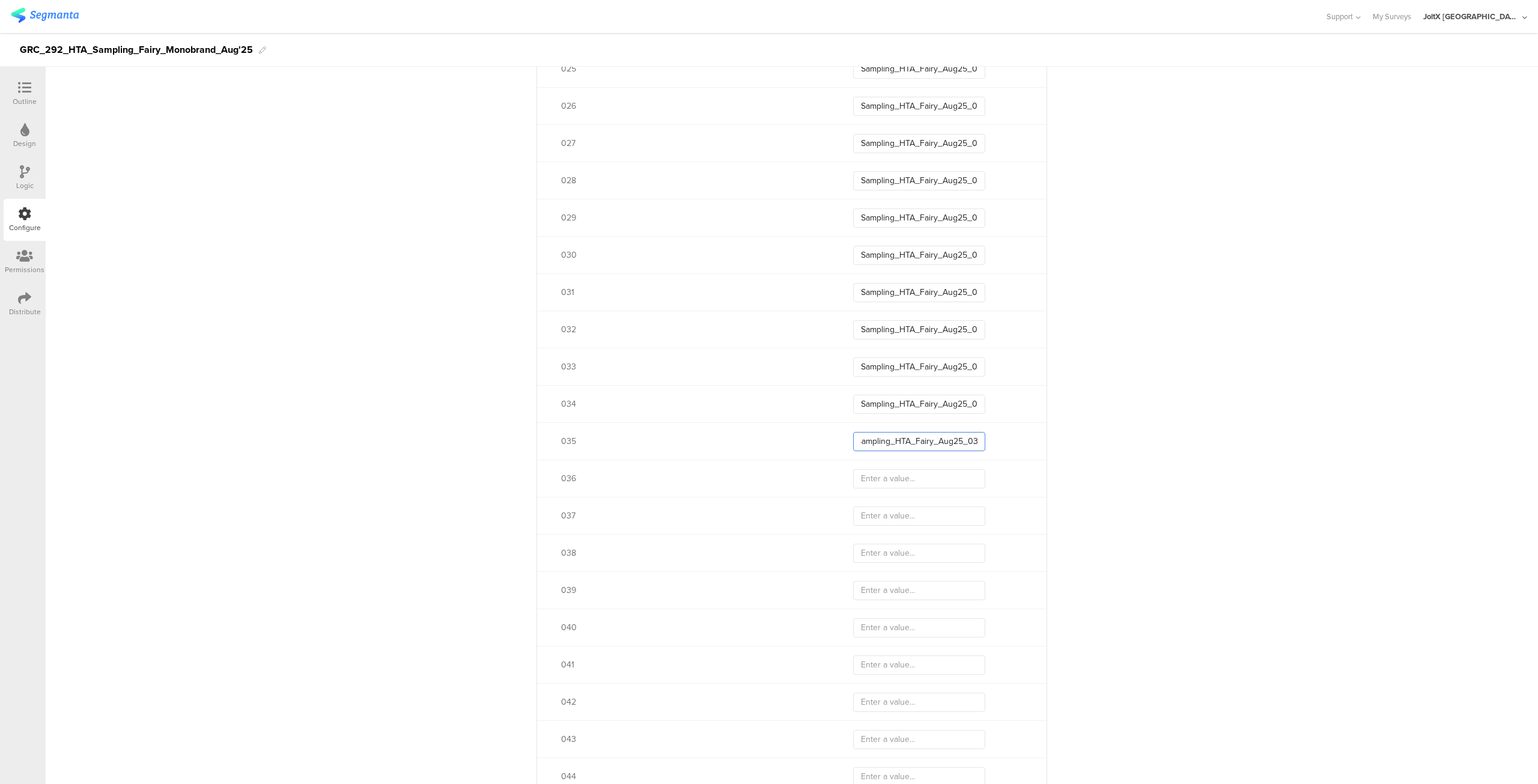
scroll to position [0, 10]
type input "Sampling_HTA_Fairy_Aug25_035"
click at [872, 478] on input "text" at bounding box center [919, 479] width 132 height 19
paste input "Sampling_HTA_Fairy_Aug25_03"
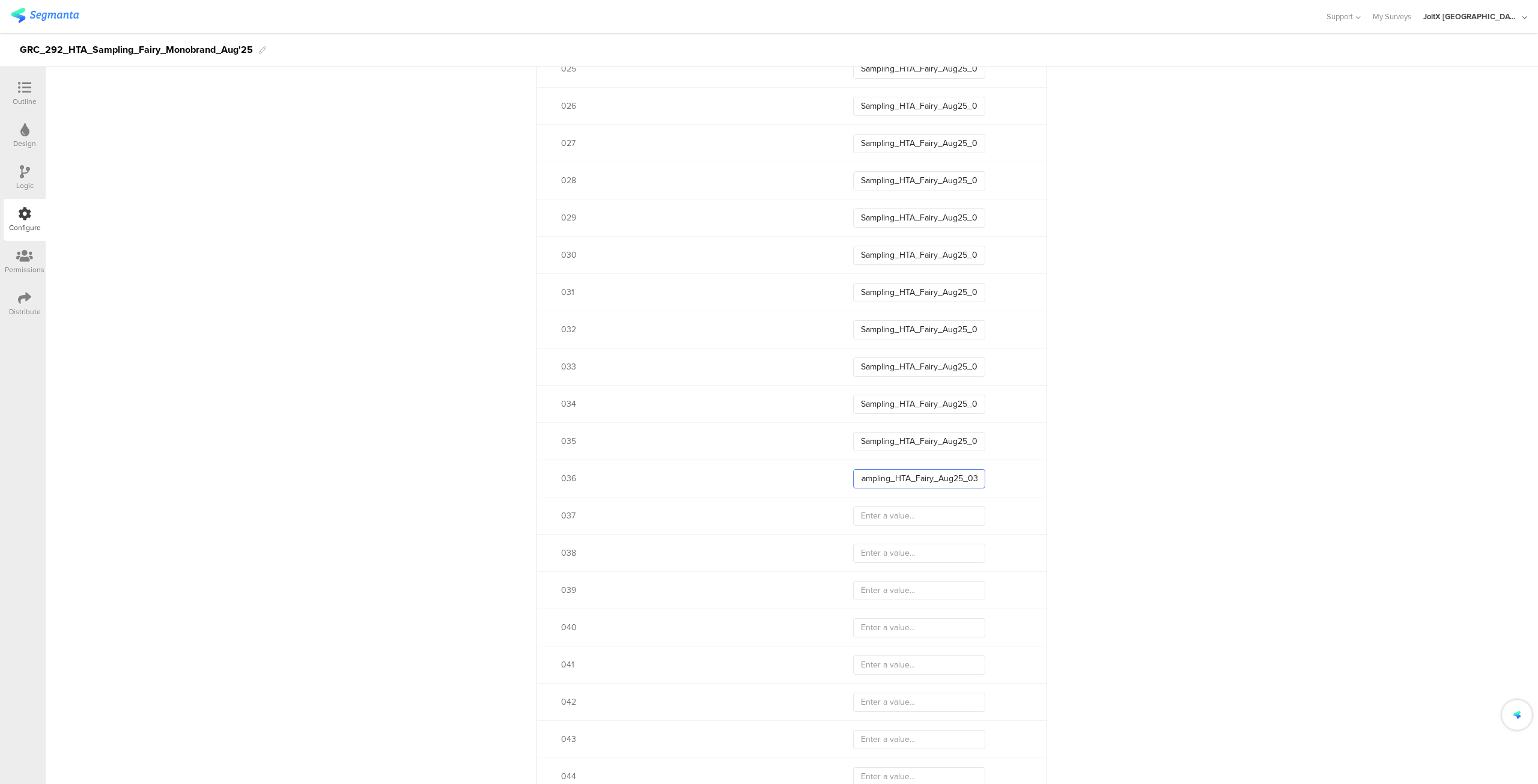
scroll to position [0, 10]
type input "Sampling_HTA_Fairy_Aug25_036"
click at [869, 506] on input "text" at bounding box center [919, 516] width 132 height 19
paste
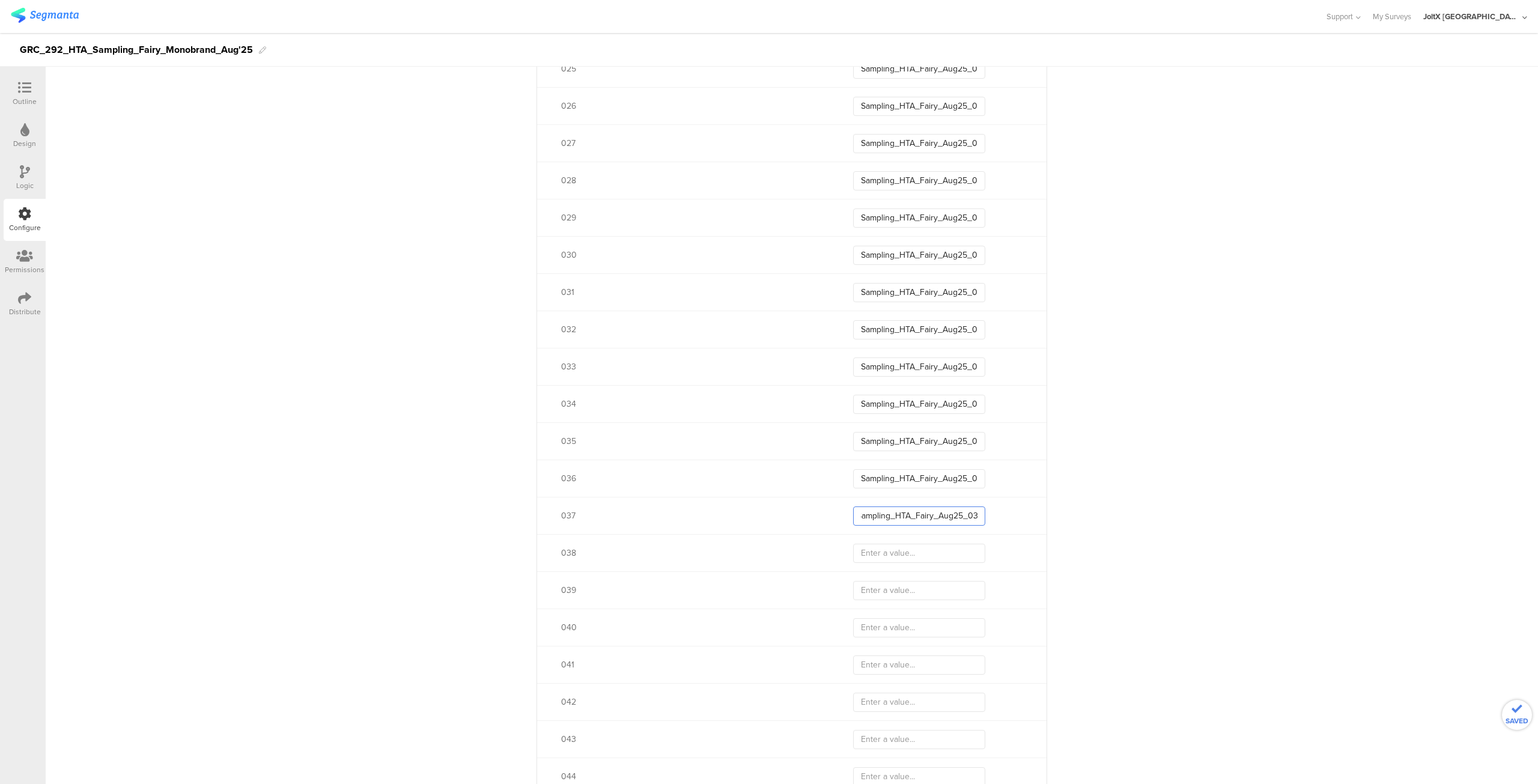
scroll to position [0, 9]
type input "Sampling_HTA_Fairy_Aug25_037"
click at [880, 556] on input "text" at bounding box center [919, 553] width 132 height 19
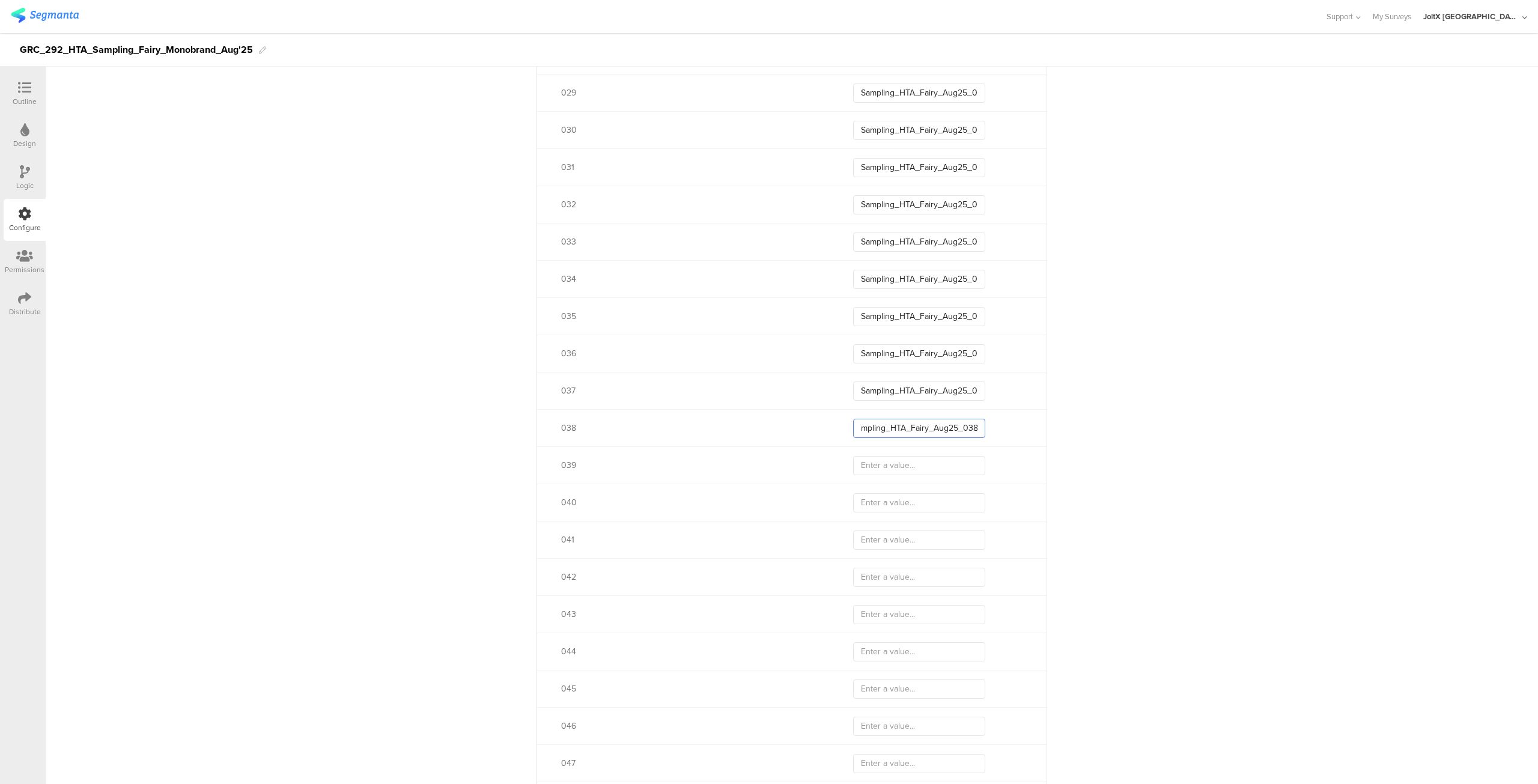
scroll to position [1581, 0]
type input "Sampling_HTA_Fairy_Aug25_038"
click at [895, 459] on input "text" at bounding box center [919, 458] width 132 height 19
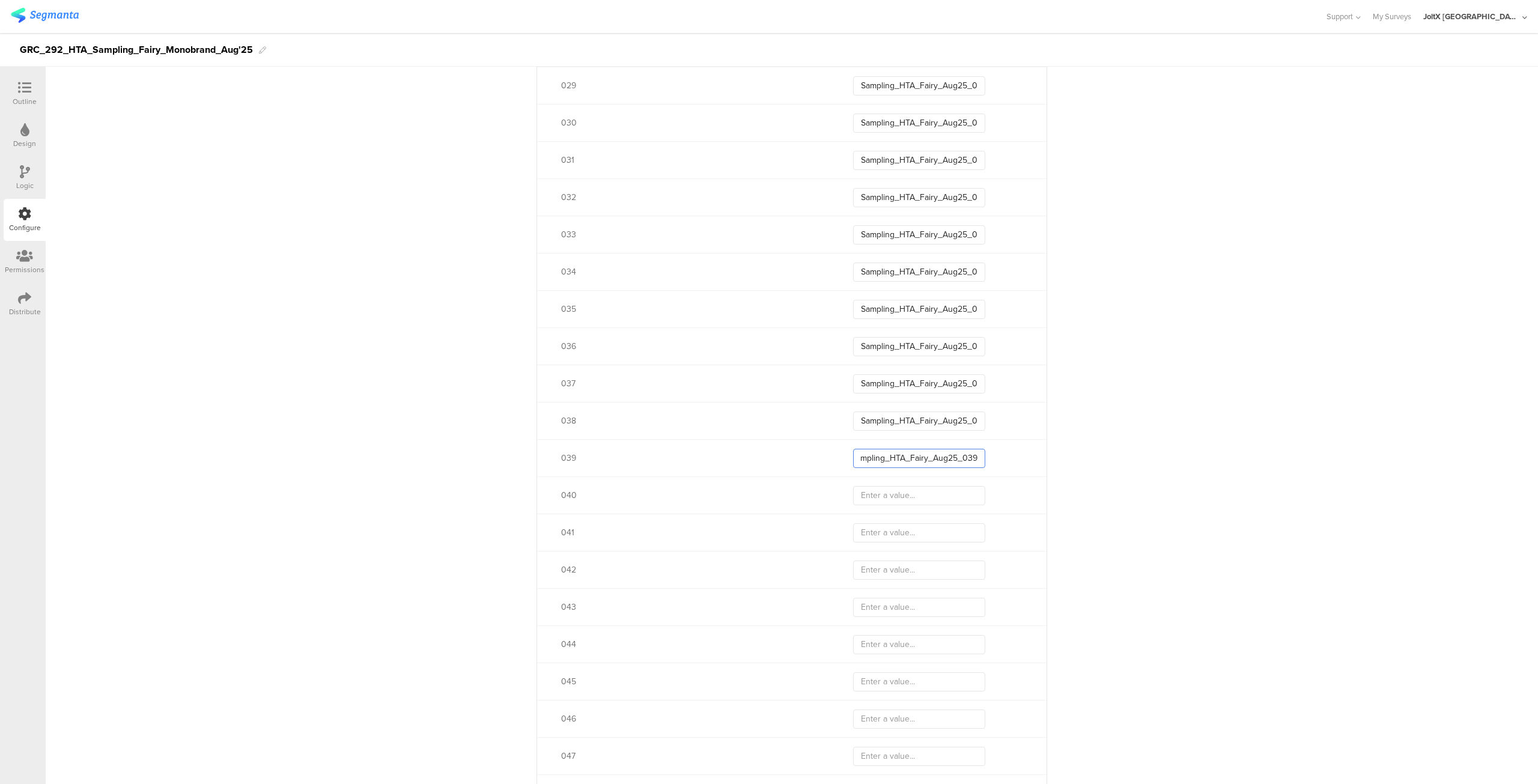
type input "Sampling_HTA_Fairy_Aug25_039"
click at [892, 488] on input "text" at bounding box center [919, 496] width 132 height 19
type input "Sampling_HTA_Fairy_Aug25_040"
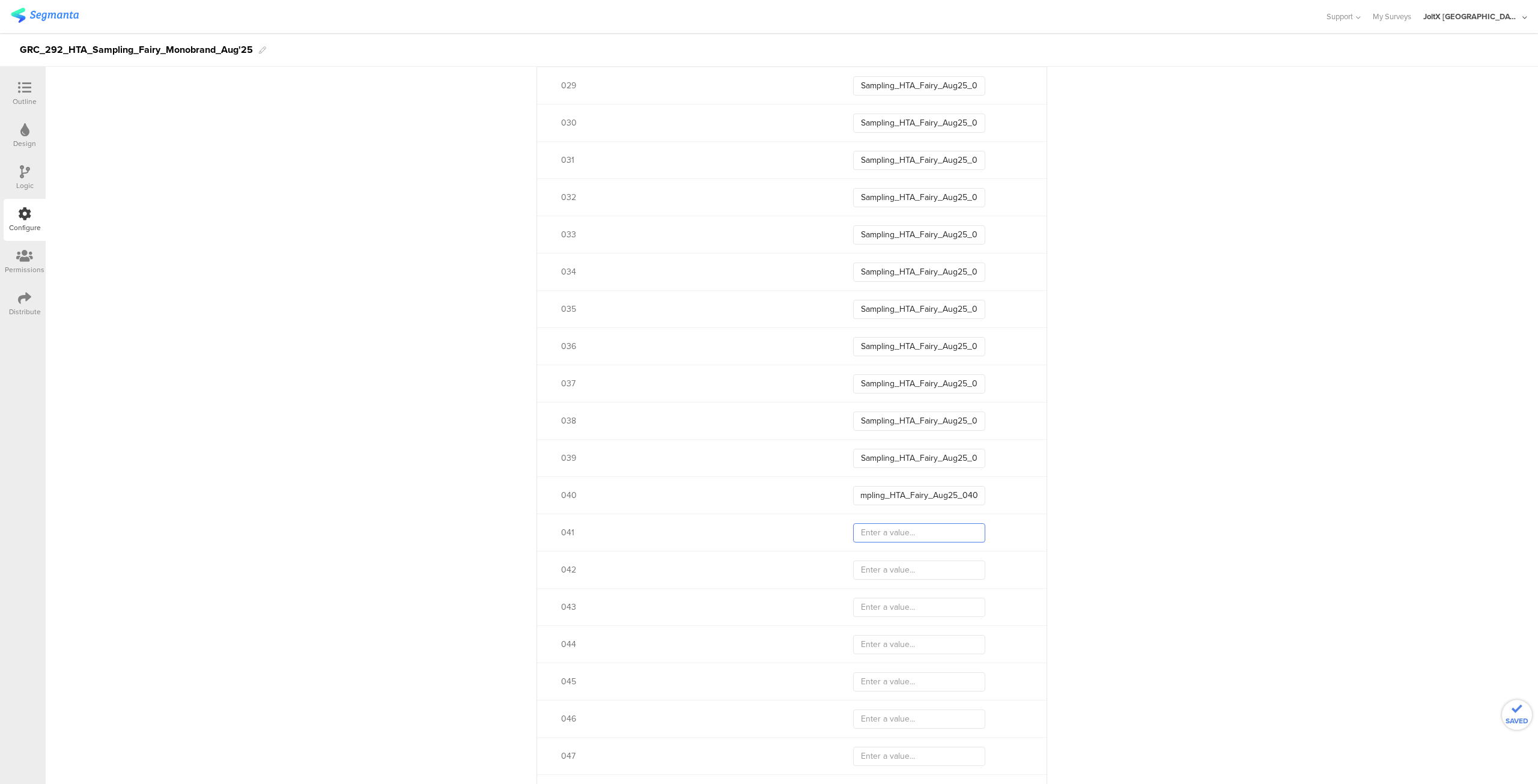
scroll to position [0, 0]
click at [884, 534] on input "text" at bounding box center [919, 533] width 132 height 19
type input "Sampling_HTA_Fairy_Aug25_041"
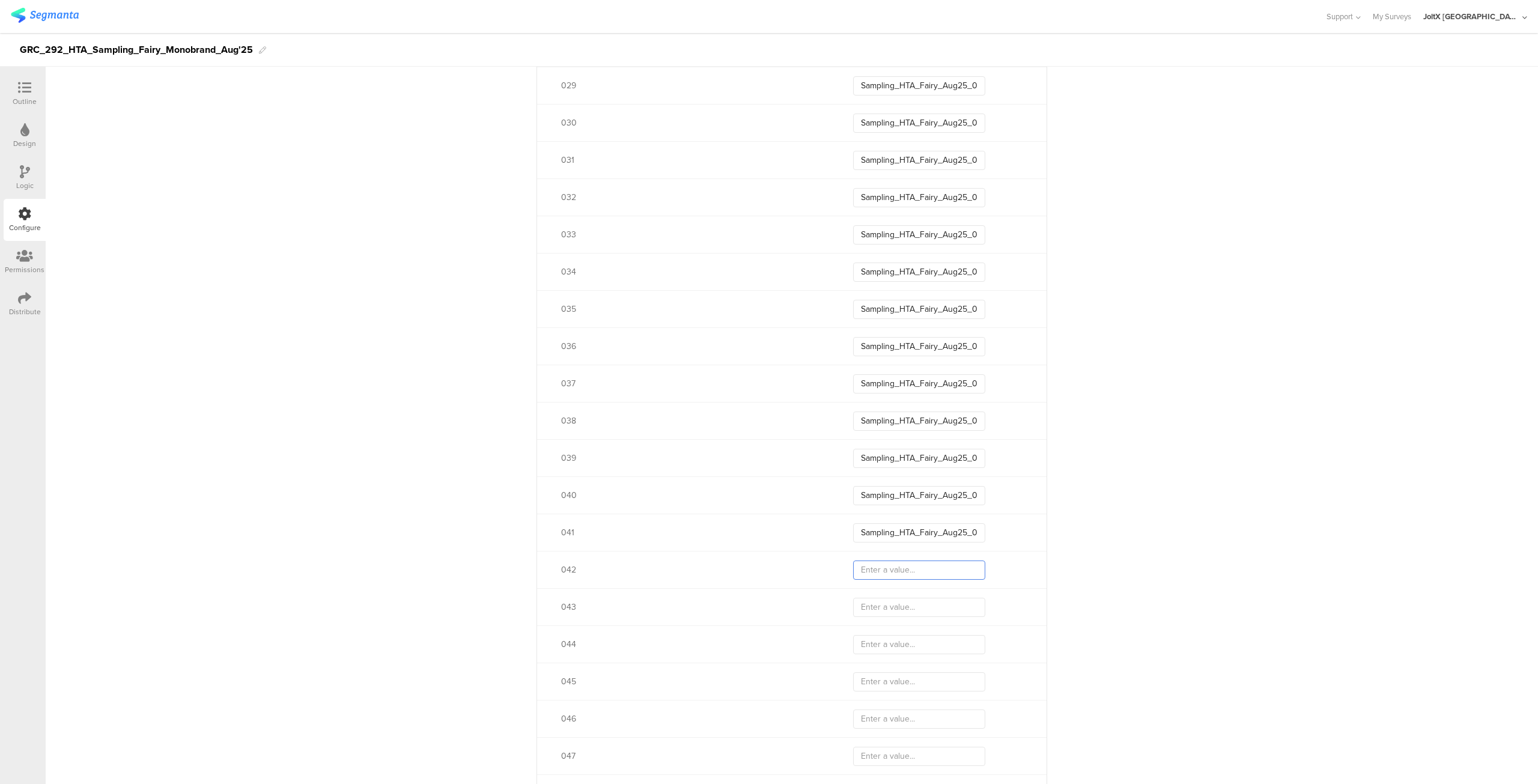
click at [879, 568] on input "text" at bounding box center [919, 570] width 132 height 19
type input "Sampling_HTA_Fairy_Aug25_042"
click at [884, 609] on input "text" at bounding box center [919, 608] width 132 height 19
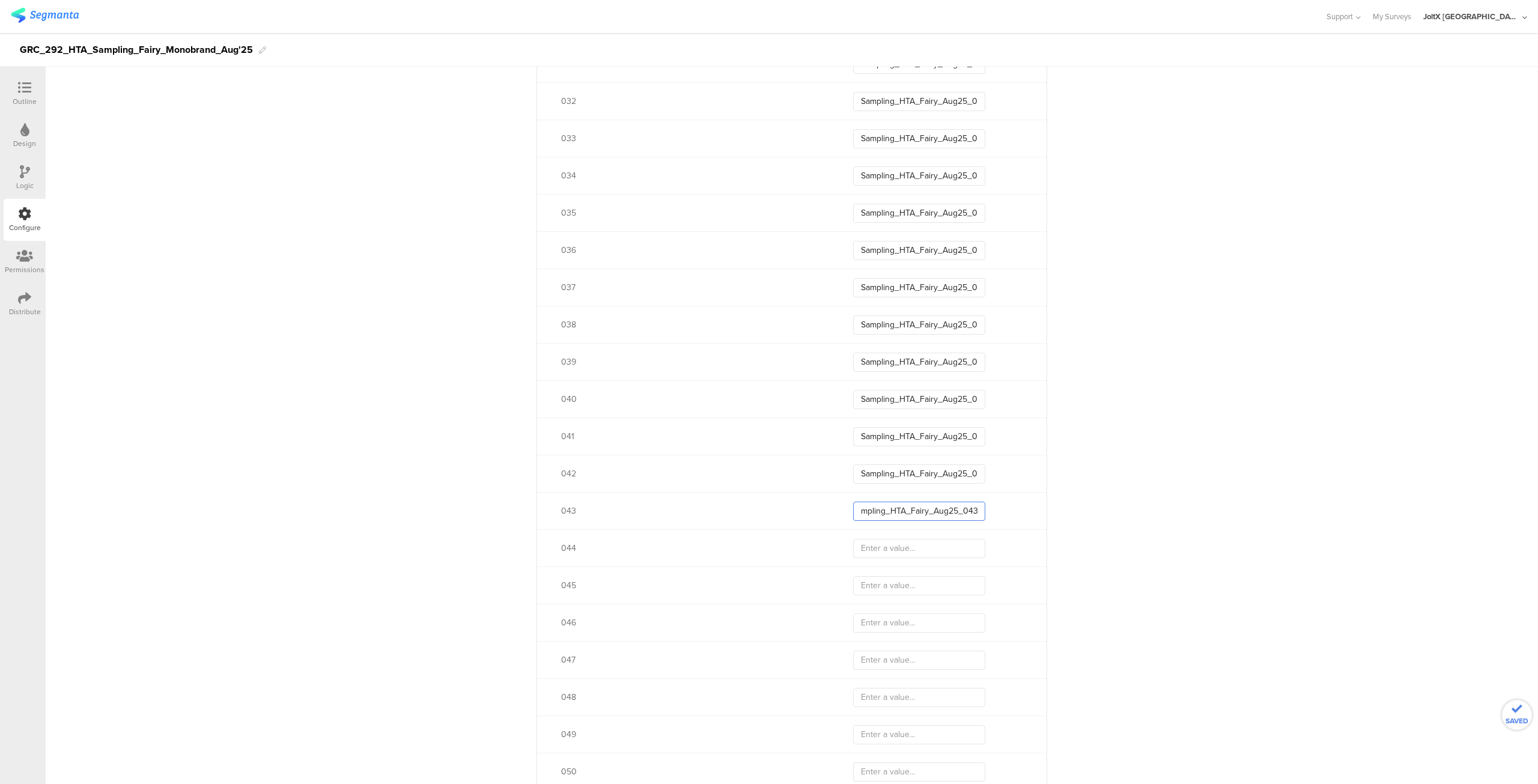
scroll to position [1712, 0]
type input "Sampling_HTA_Fairy_Aug25_043"
click at [897, 512] on input "text" at bounding box center [919, 514] width 132 height 19
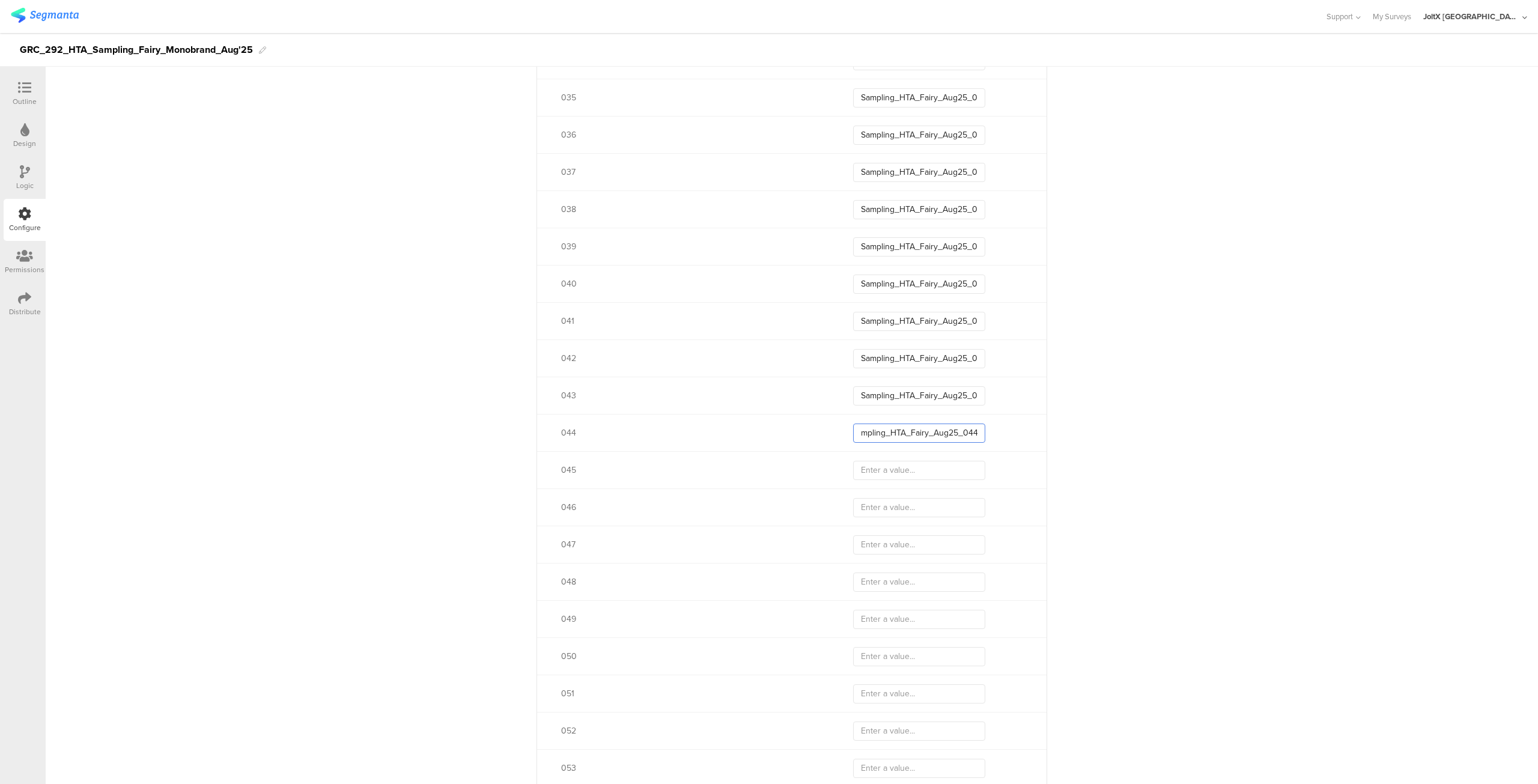
type input "Sampling_HTA_Fairy_Aug25_044"
click at [897, 472] on input "text" at bounding box center [919, 471] width 132 height 19
type input "Sampling_HTA_Fairy_Aug25_045"
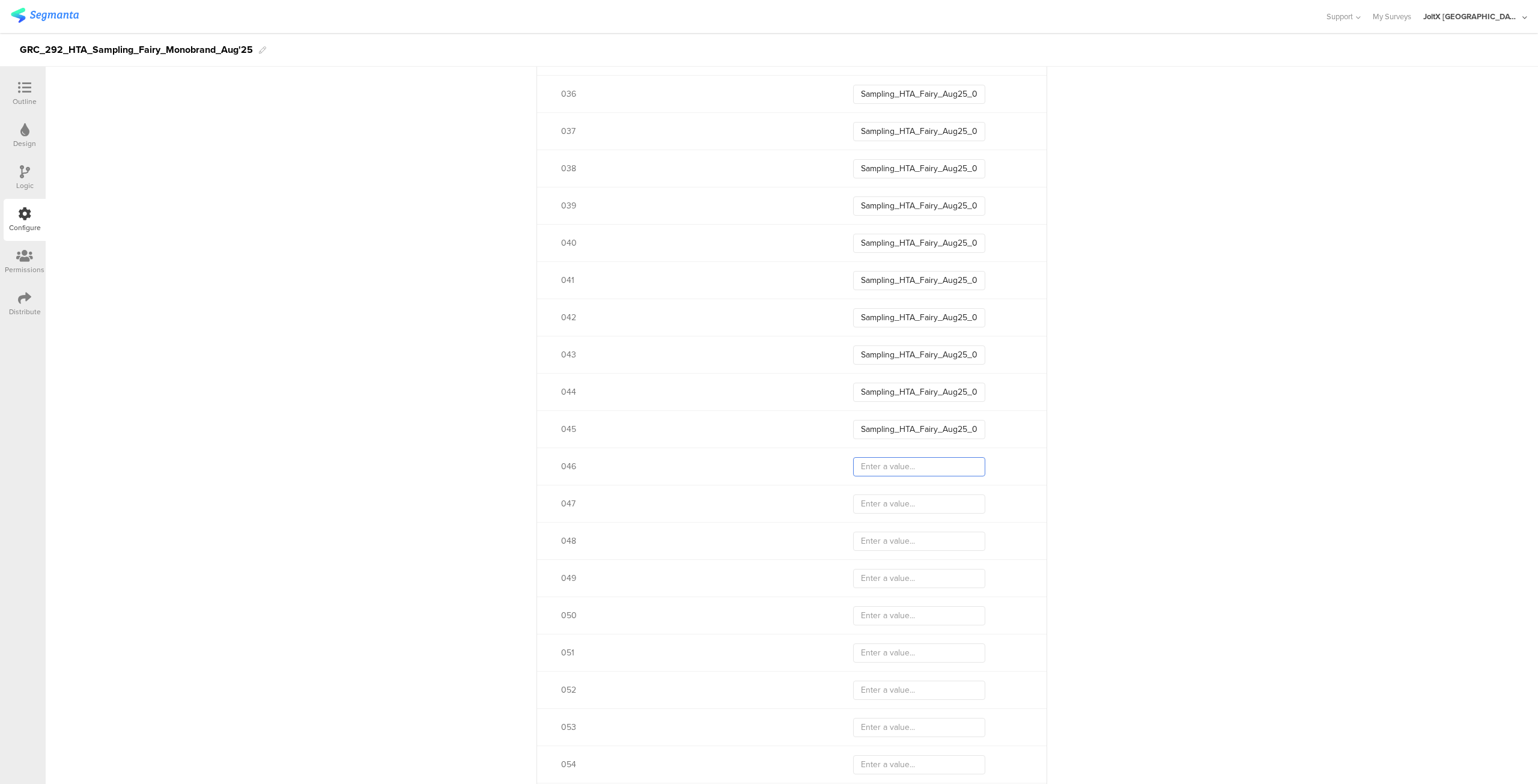
click at [897, 472] on input "text" at bounding box center [919, 467] width 132 height 19
type input "Sampling_HTA_Fairy_Aug25_046"
click at [903, 431] on input "text" at bounding box center [919, 437] width 132 height 19
type input "Sampling_HTA_Fairy_Aug25_047"
click at [896, 471] on input "text" at bounding box center [919, 474] width 132 height 19
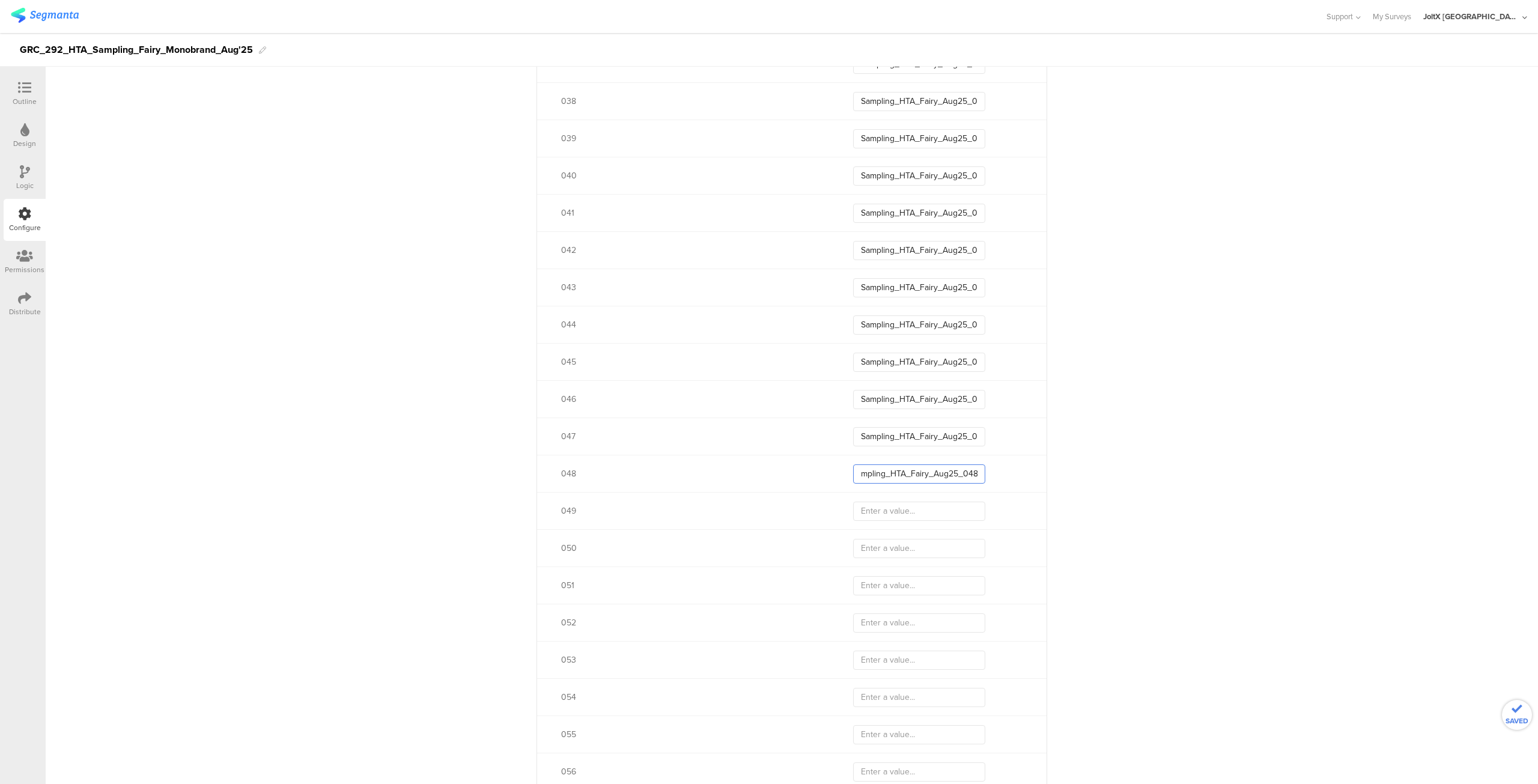
type input "Sampling_HTA_Fairy_Aug25_048"
click at [901, 514] on input "text" at bounding box center [919, 511] width 132 height 19
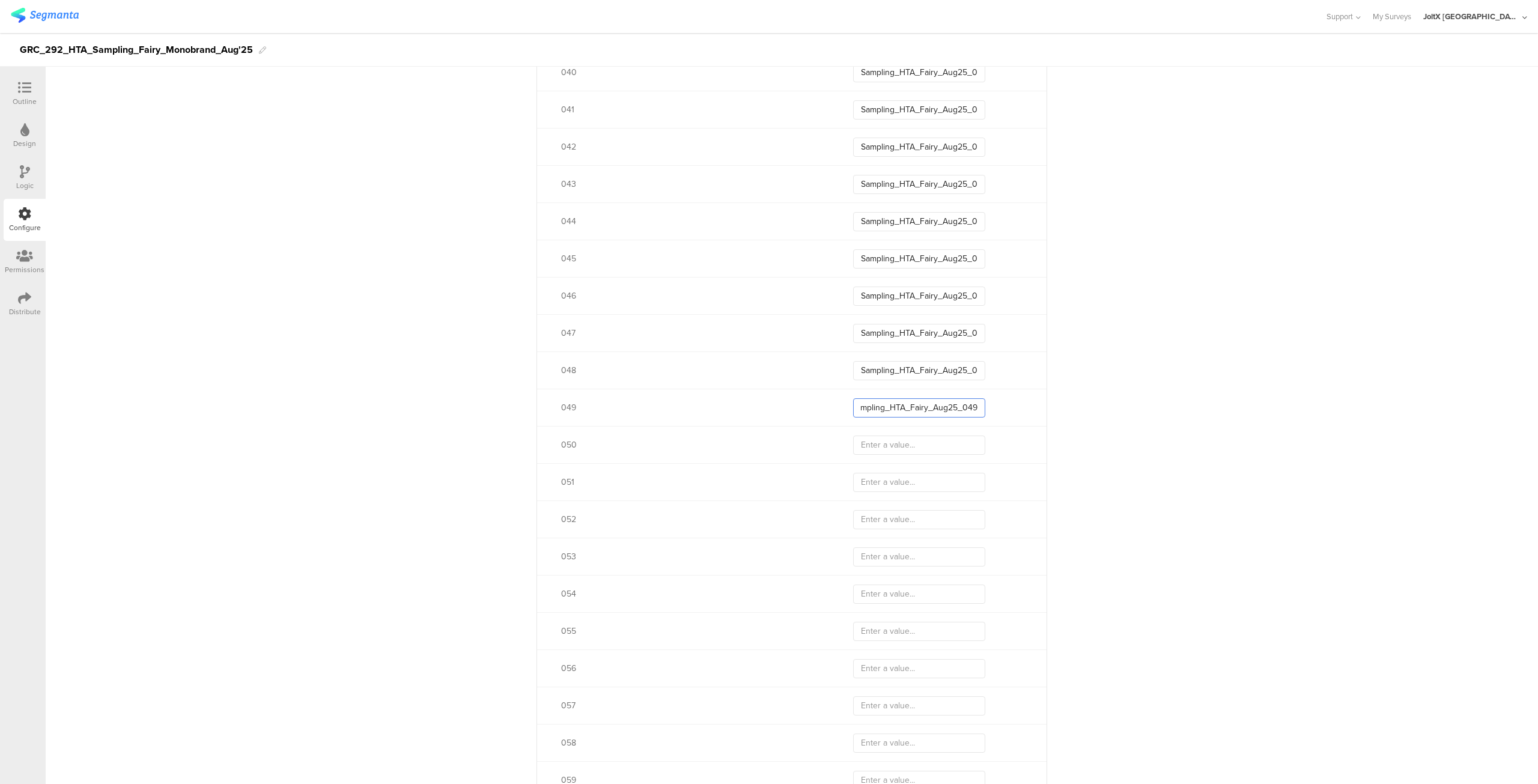
type input "Sampling_HTA_Fairy_Aug25_049"
click at [894, 442] on input "text" at bounding box center [919, 445] width 132 height 19
type input "Sampling_HTA_Fairy_Aug25_050"
click at [893, 484] on input "text" at bounding box center [919, 482] width 132 height 19
type input "Sampling_HTA_Fairy_Aug25_051"
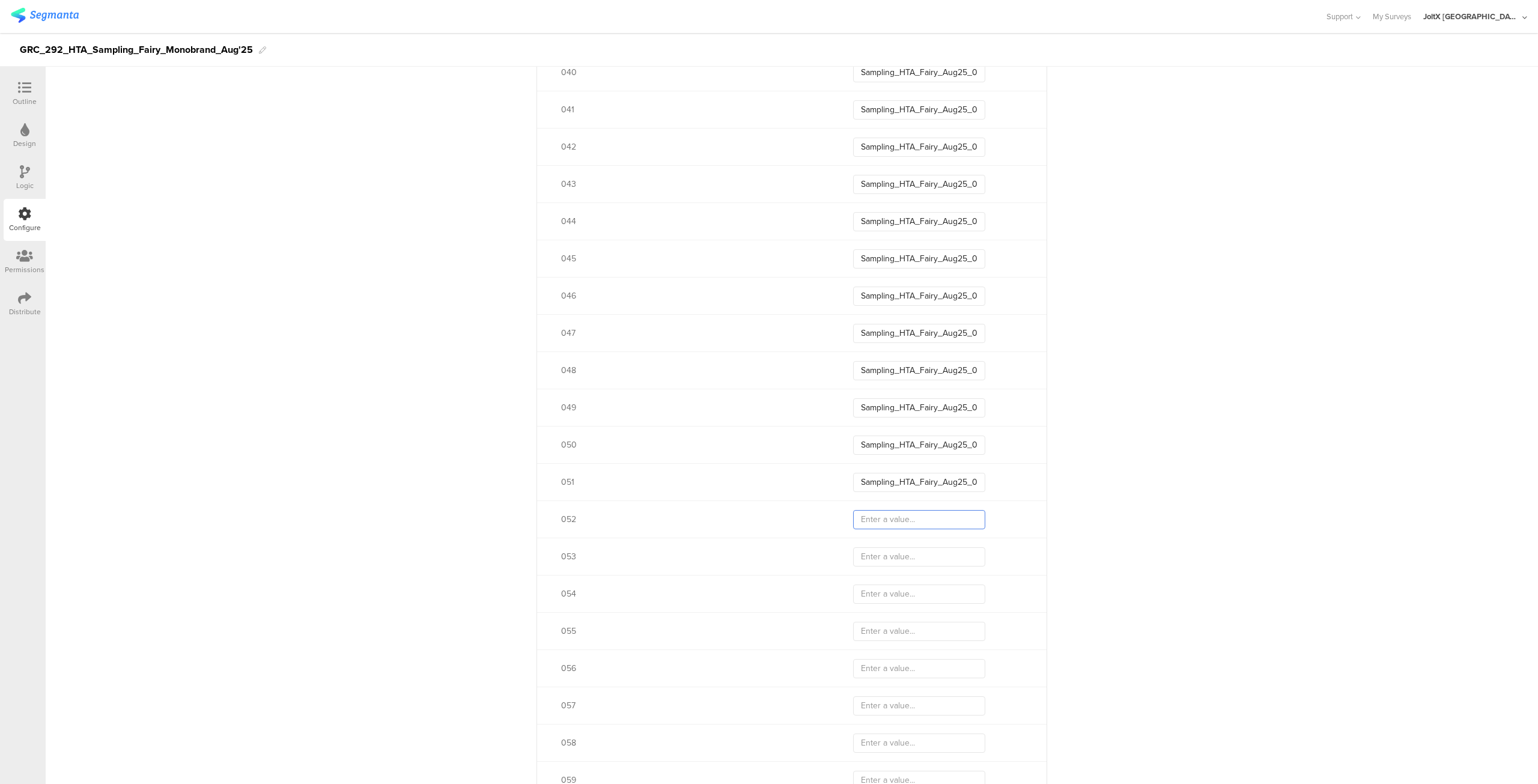
click at [899, 521] on input "text" at bounding box center [919, 519] width 132 height 19
type input "Sampling_HTA_Fairy_Aug25_052"
click at [901, 407] on input "text" at bounding box center [919, 411] width 132 height 19
type input "Sampling_HTA_Fairy_Aug25_053"
click at [897, 451] on input "text" at bounding box center [919, 449] width 132 height 19
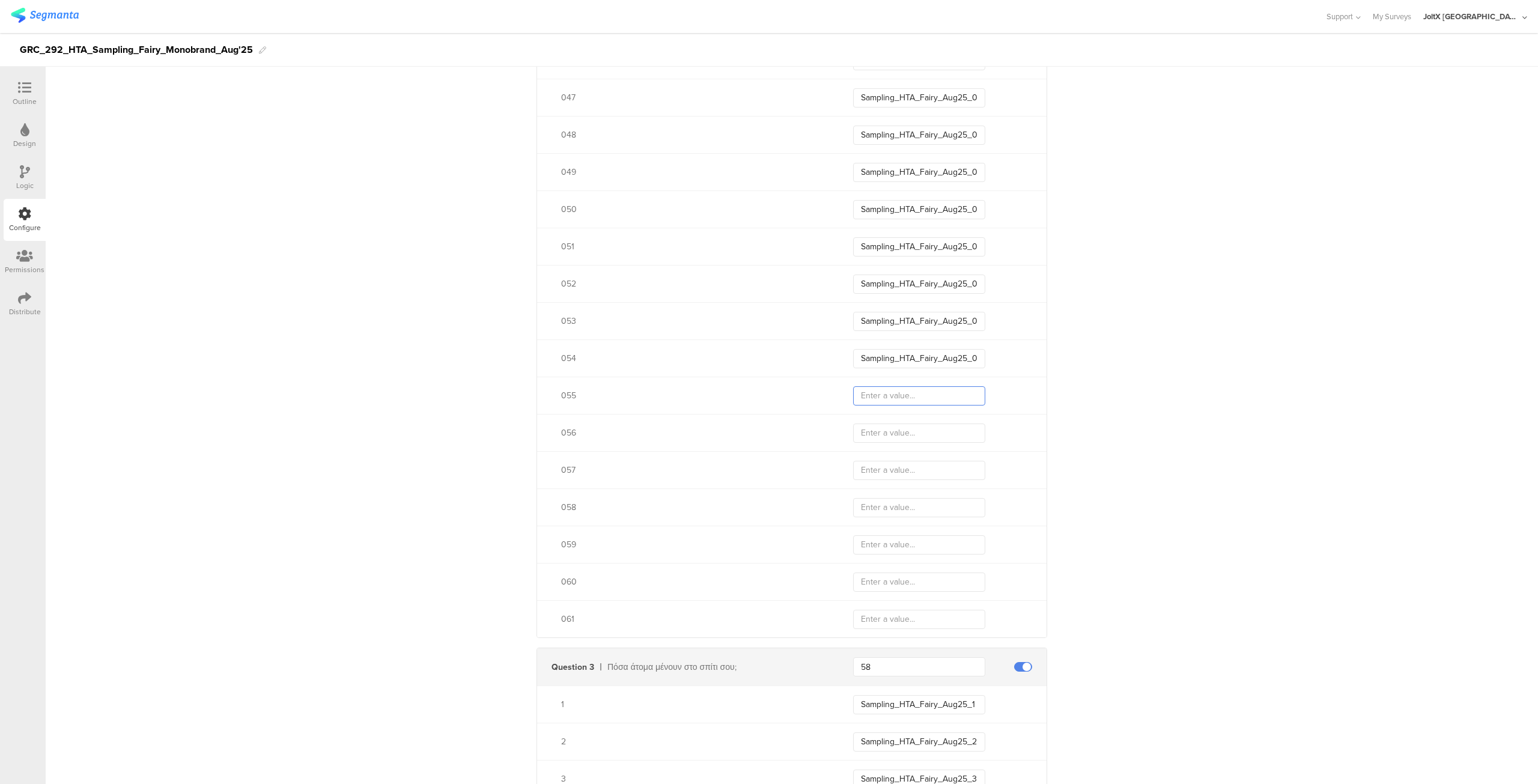
click at [913, 397] on input "text" at bounding box center [919, 396] width 132 height 19
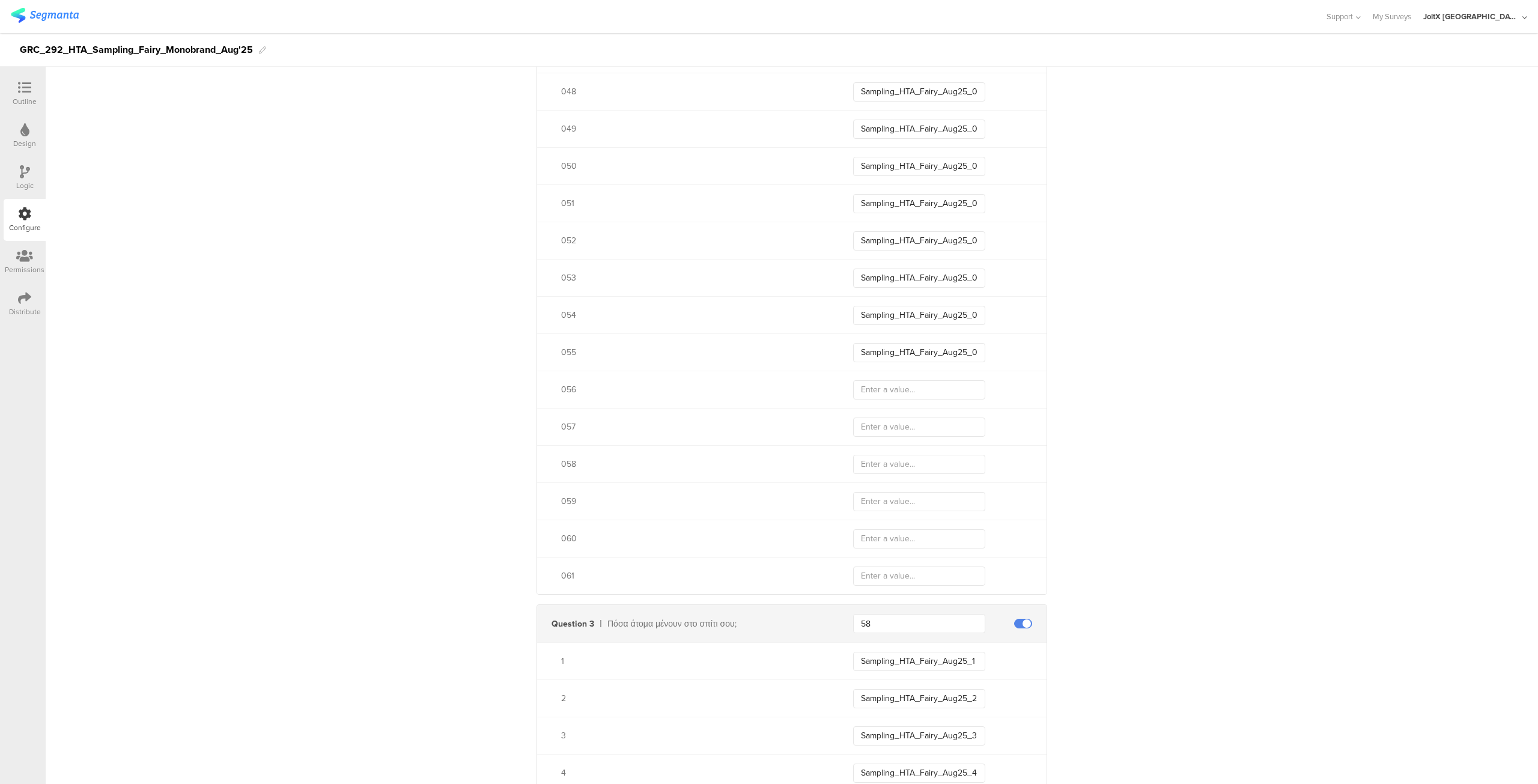
click at [913, 397] on div "056" at bounding box center [792, 389] width 510 height 37
click at [913, 396] on input "text" at bounding box center [919, 390] width 132 height 19
click at [903, 427] on input "text" at bounding box center [919, 427] width 132 height 19
click at [901, 469] on input "text" at bounding box center [919, 465] width 132 height 19
click at [899, 505] on input "text" at bounding box center [919, 502] width 132 height 19
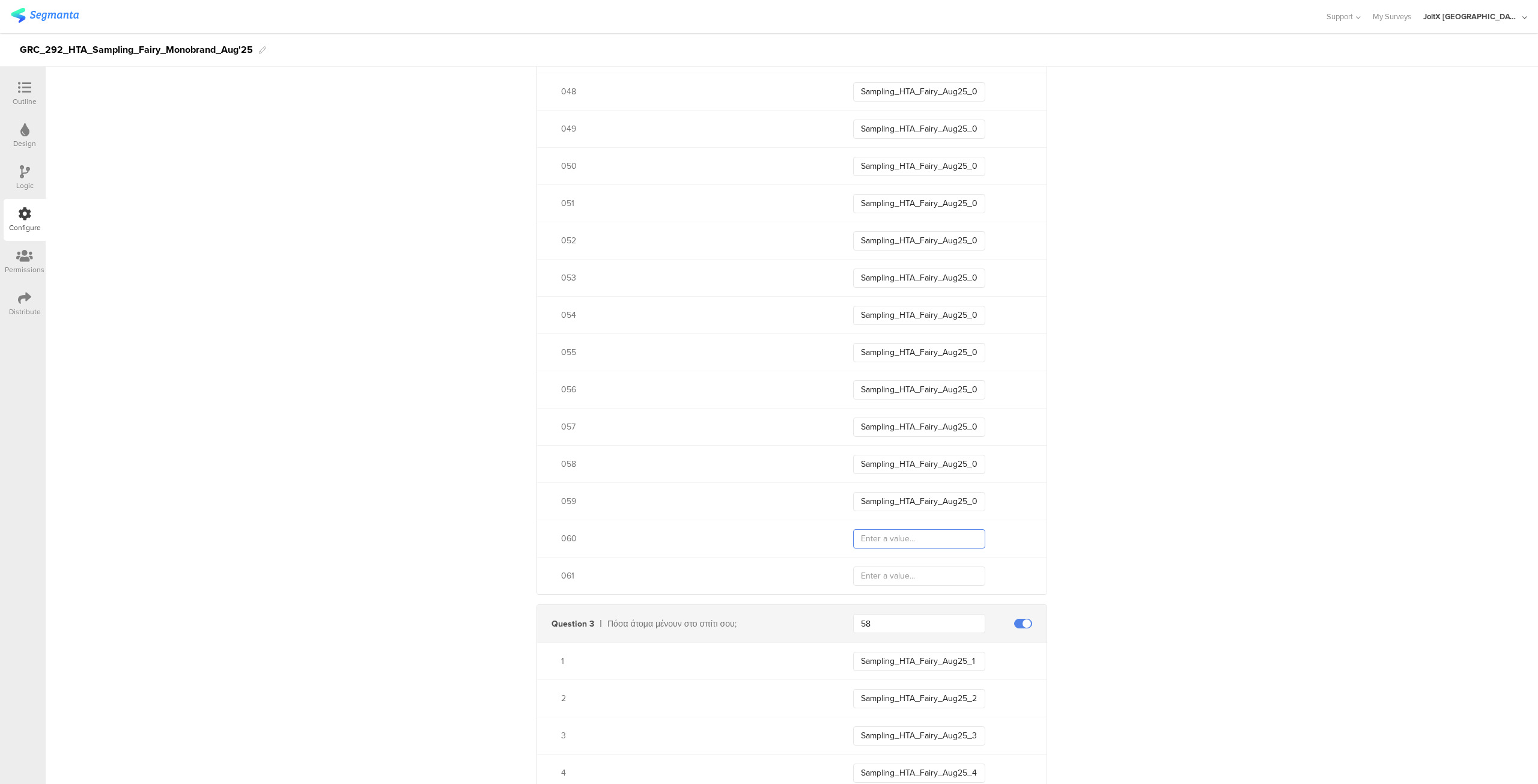
click at [897, 538] on input "text" at bounding box center [919, 539] width 132 height 19
click at [890, 577] on input "text" at bounding box center [919, 576] width 132 height 19
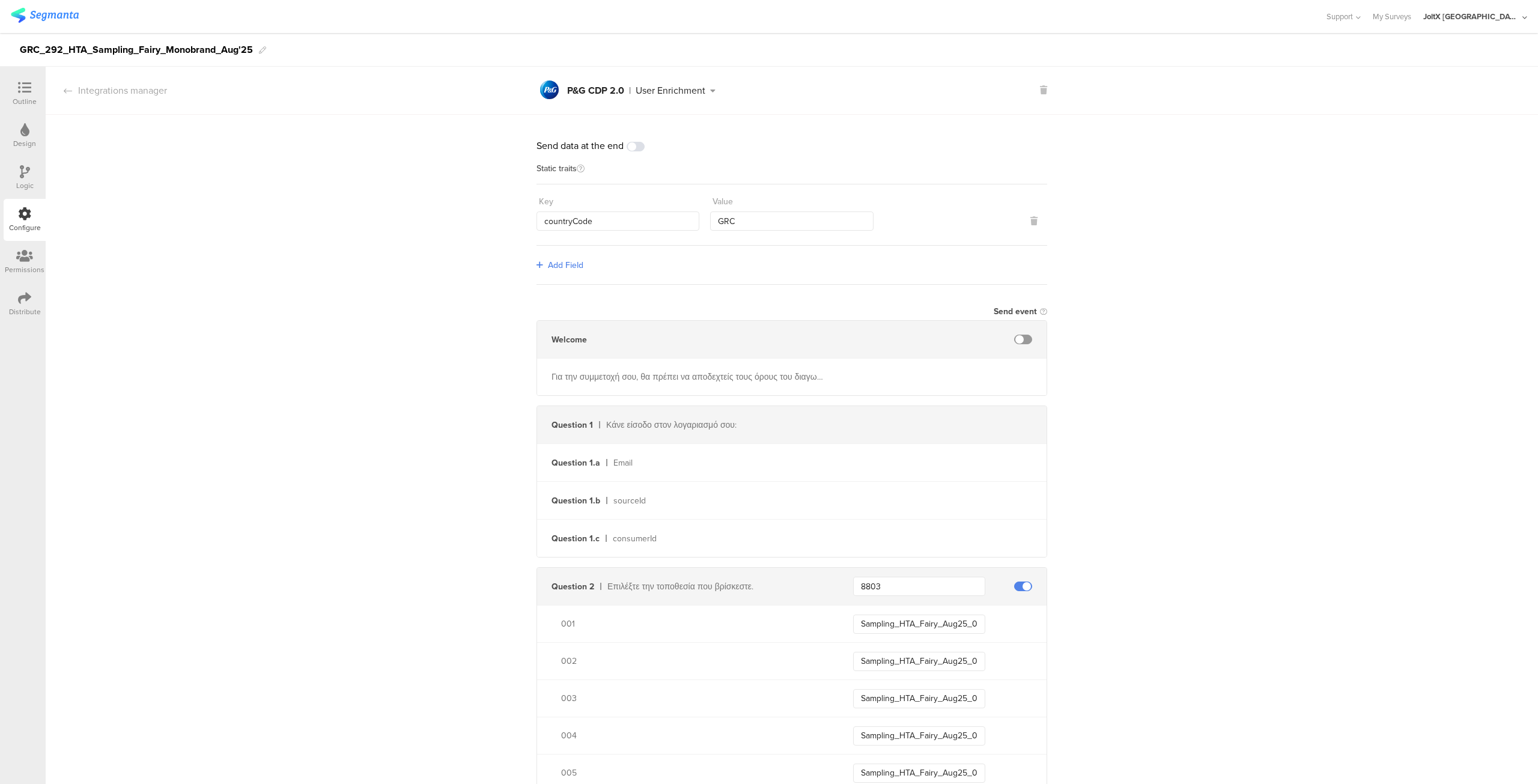
click at [19, 92] on icon at bounding box center [24, 88] width 13 height 13
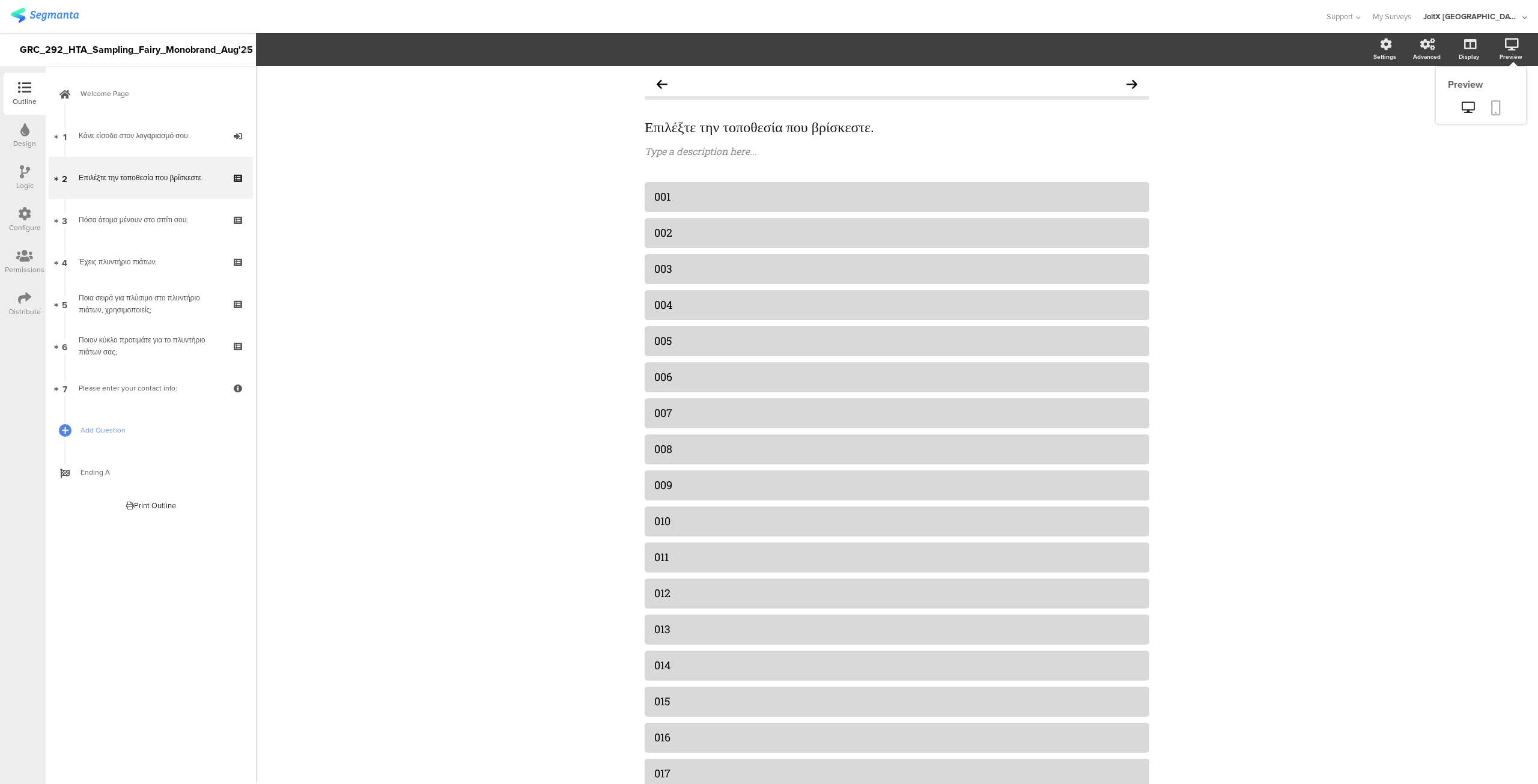
click at [1491, 102] on icon at bounding box center [1496, 107] width 10 height 15
click at [28, 296] on icon at bounding box center [24, 297] width 13 height 13
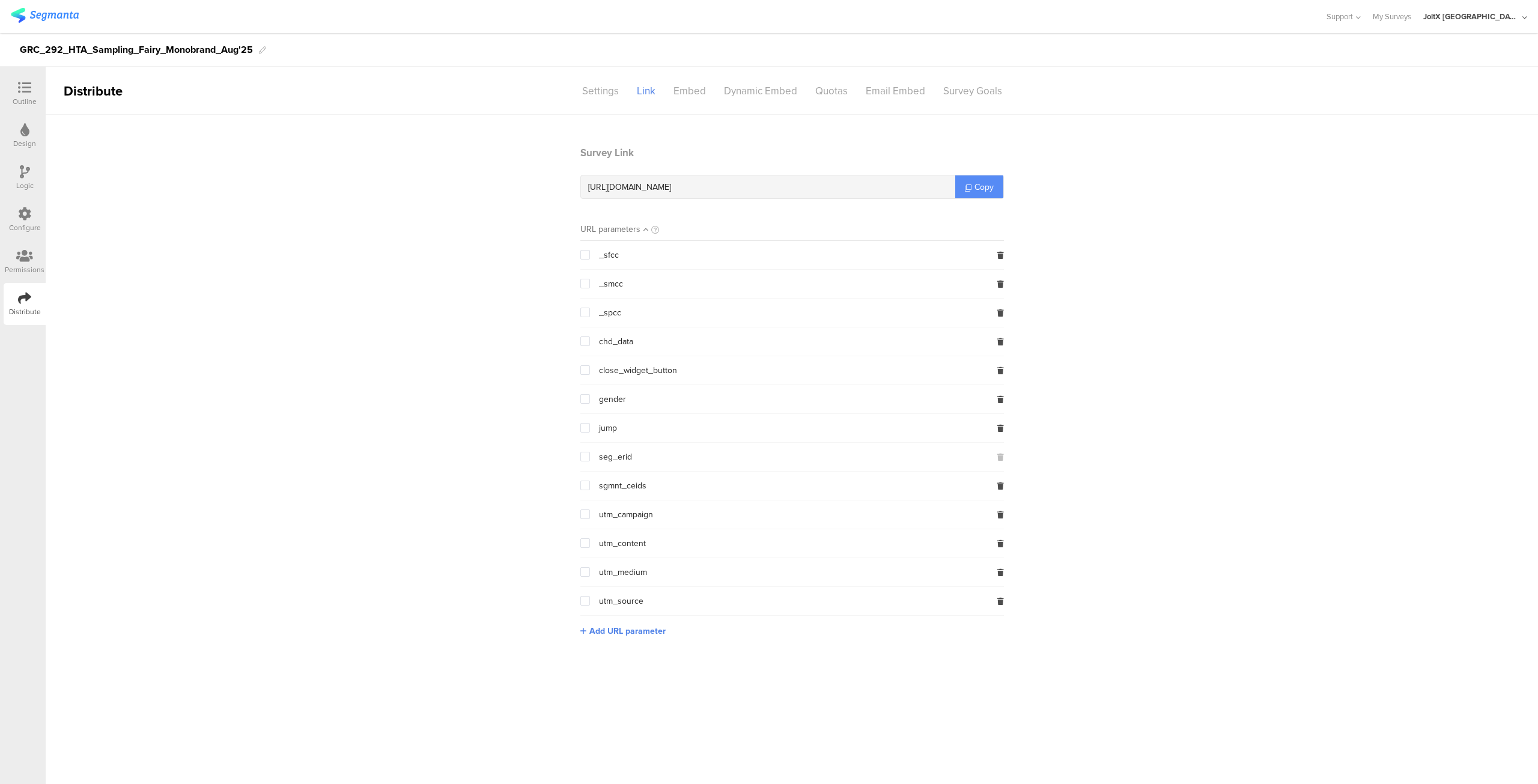
click at [984, 187] on span "Copy" at bounding box center [984, 187] width 19 height 12
